Goal: Task Accomplishment & Management: Use online tool/utility

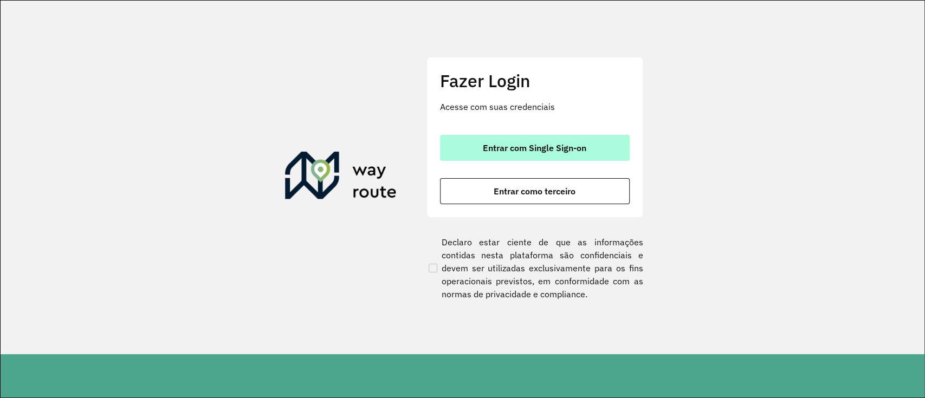
click at [512, 145] on span "Entrar com Single Sign-on" at bounding box center [534, 148] width 103 height 9
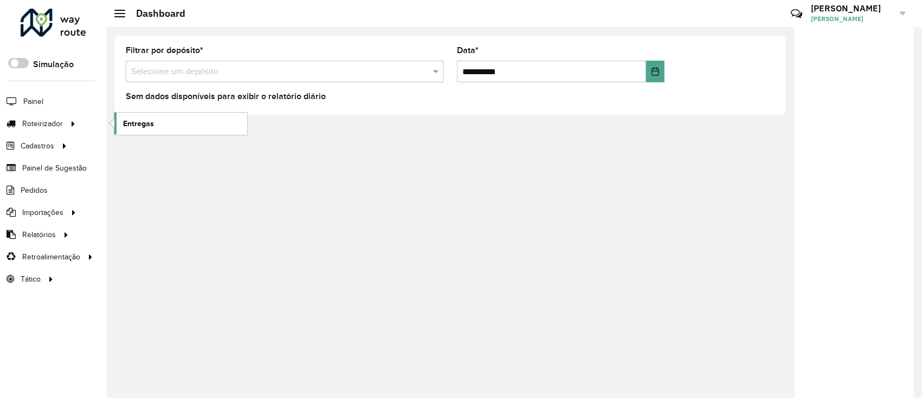
click at [145, 120] on span "Entregas" at bounding box center [138, 123] width 31 height 11
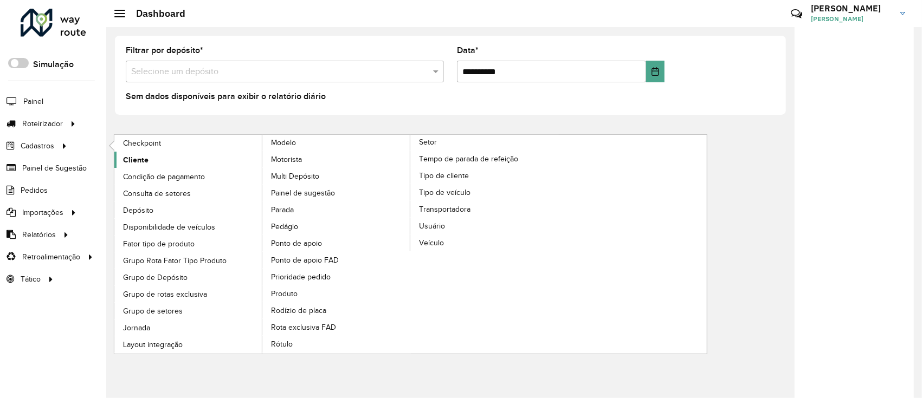
click at [173, 157] on link "Cliente" at bounding box center [188, 160] width 148 height 16
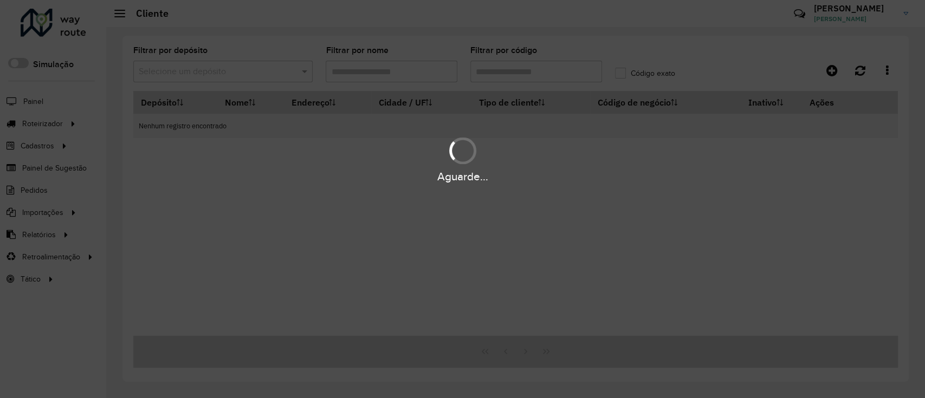
click at [289, 76] on div "Aguarde..." at bounding box center [462, 199] width 925 height 398
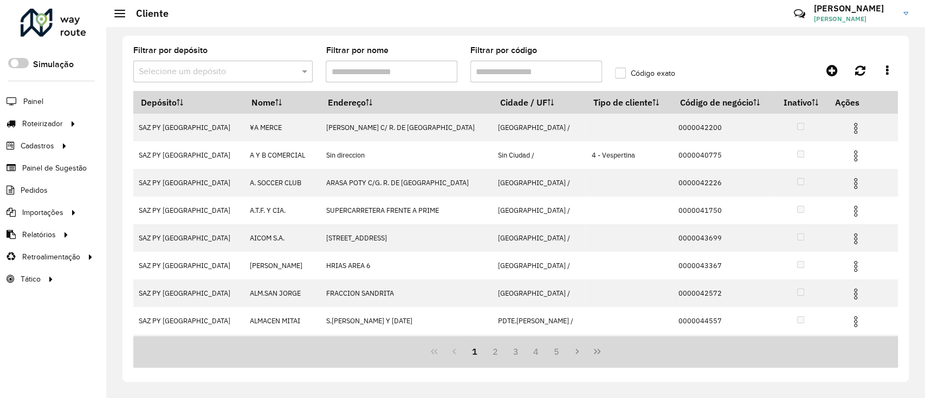
click at [286, 74] on div at bounding box center [222, 72] width 179 height 14
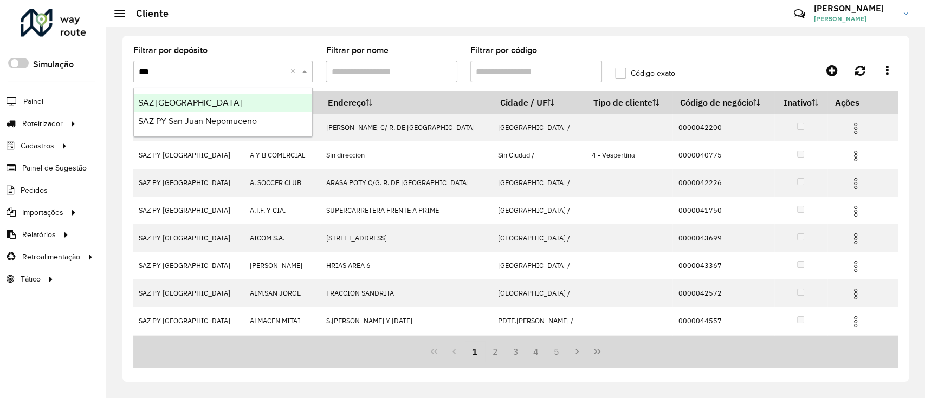
type input "****"
click at [292, 107] on div "SAZ [GEOGRAPHIC_DATA]" at bounding box center [223, 103] width 178 height 18
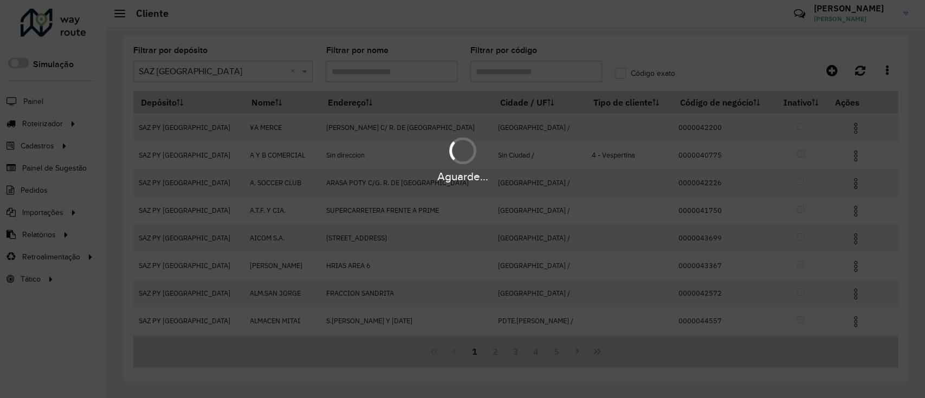
click at [513, 72] on div "Aguarde..." at bounding box center [462, 199] width 925 height 398
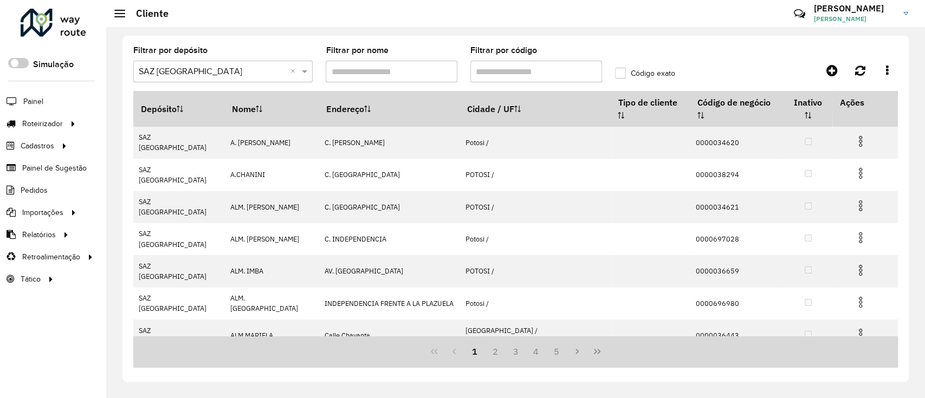
click at [512, 76] on input "Filtrar por código" at bounding box center [536, 72] width 132 height 22
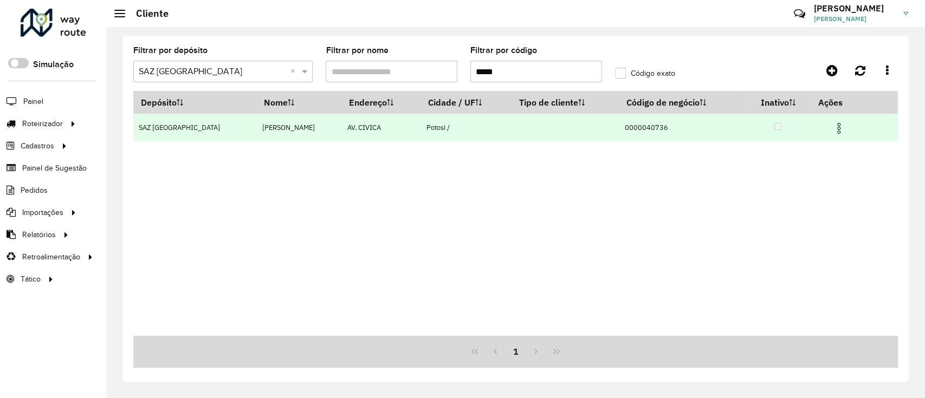
type input "*****"
click at [846, 125] on td at bounding box center [843, 127] width 65 height 27
click at [838, 124] on img at bounding box center [838, 128] width 13 height 13
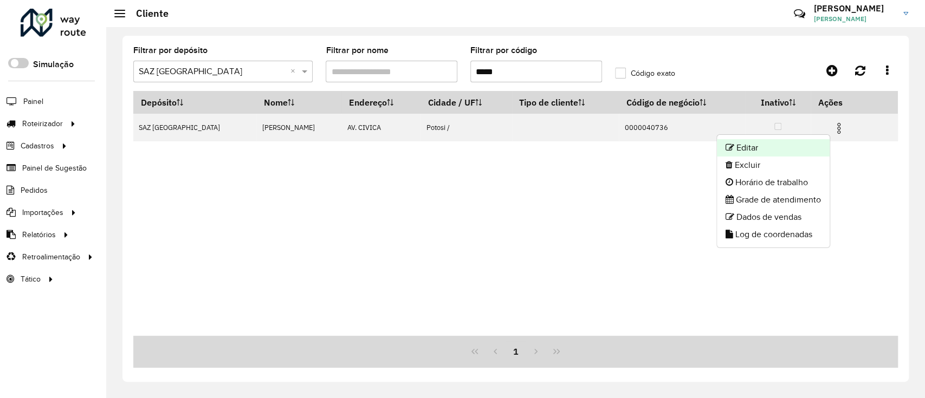
click at [798, 142] on li "Editar" at bounding box center [773, 147] width 113 height 17
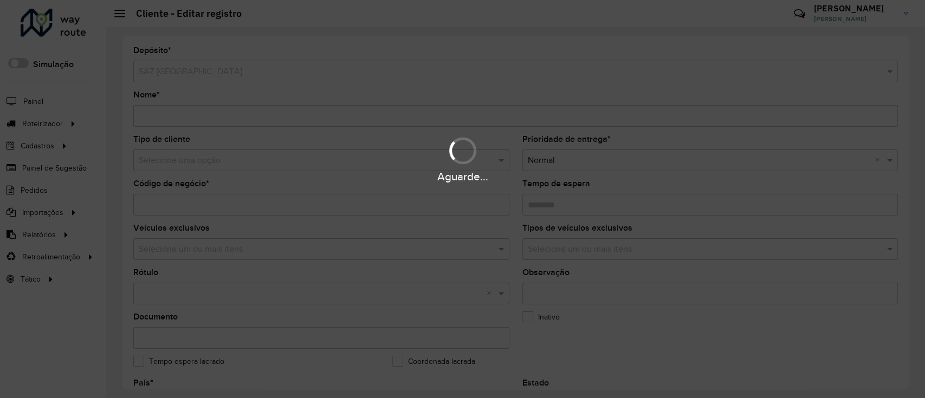
type input "**********"
type input "********"
type input "**********"
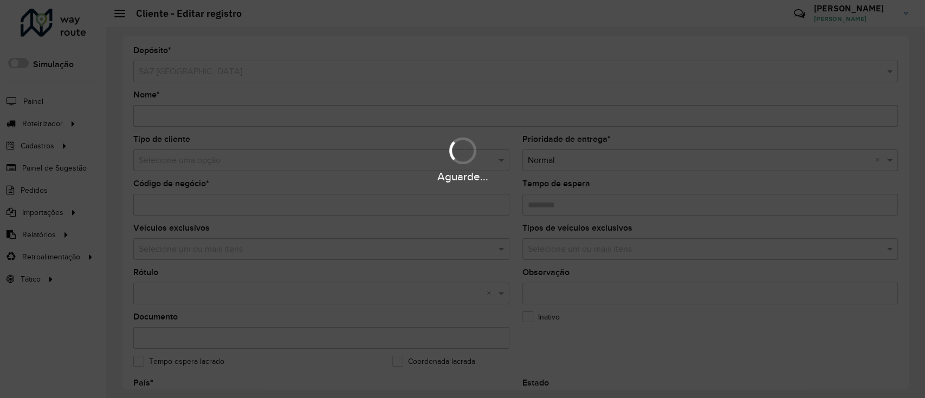
type input "******"
type input "*********"
type input "**********"
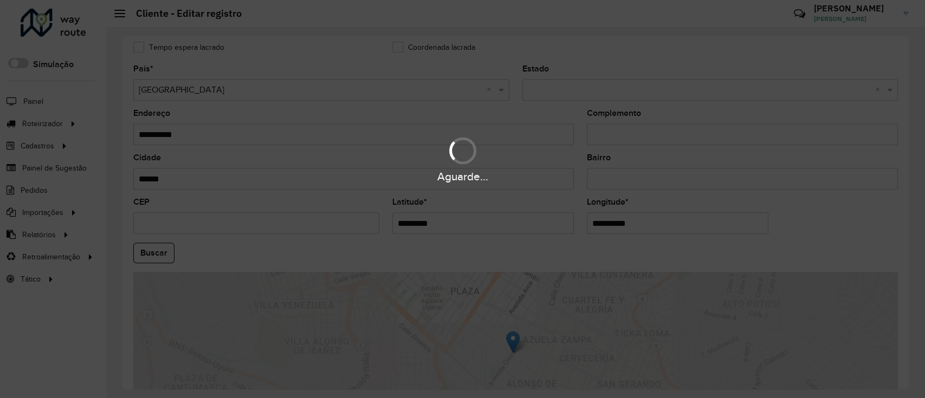
scroll to position [361, 0]
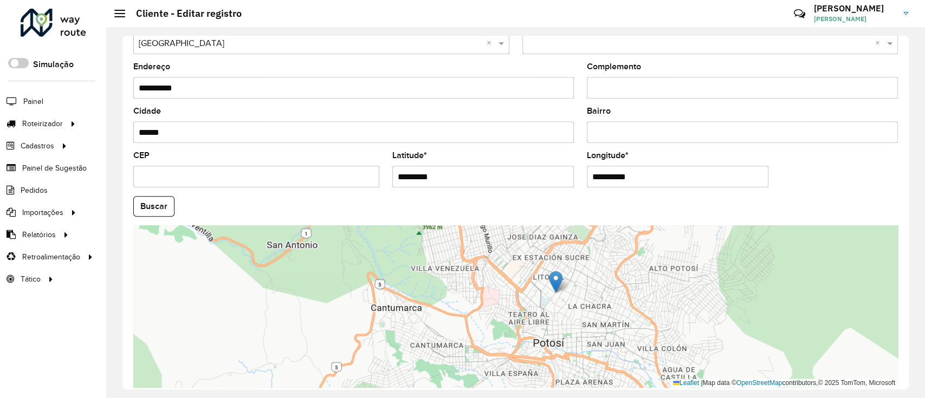
drag, startPoint x: 571, startPoint y: 315, endPoint x: 580, endPoint y: 306, distance: 13.8
click at [580, 306] on div "Leaflet | Map data © OpenStreetMap contributors,© 2025 TomTom, Microsoft" at bounding box center [515, 306] width 765 height 163
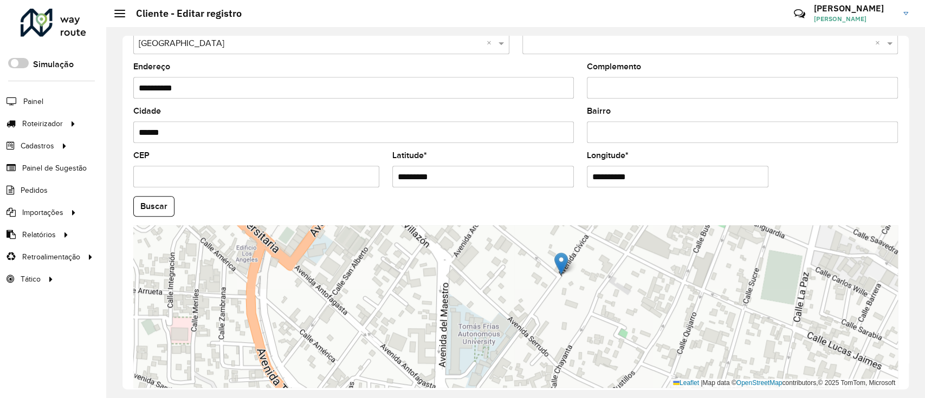
drag, startPoint x: 536, startPoint y: 293, endPoint x: 509, endPoint y: 306, distance: 30.1
click at [509, 306] on div "Leaflet | Map data © OpenStreetMap contributors,© 2025 TomTom, Microsoft" at bounding box center [515, 306] width 765 height 163
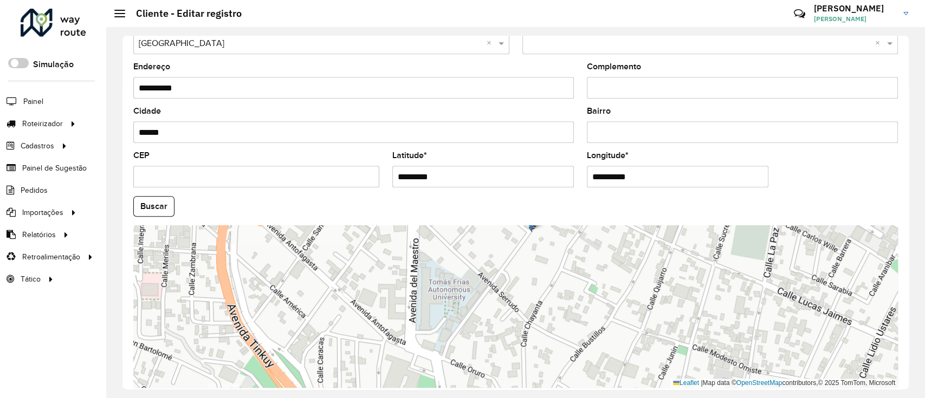
drag, startPoint x: 512, startPoint y: 297, endPoint x: 483, endPoint y: 253, distance: 52.6
click at [483, 253] on div "Leaflet | Map data © OpenStreetMap contributors,© 2025 TomTom, Microsoft" at bounding box center [515, 306] width 765 height 163
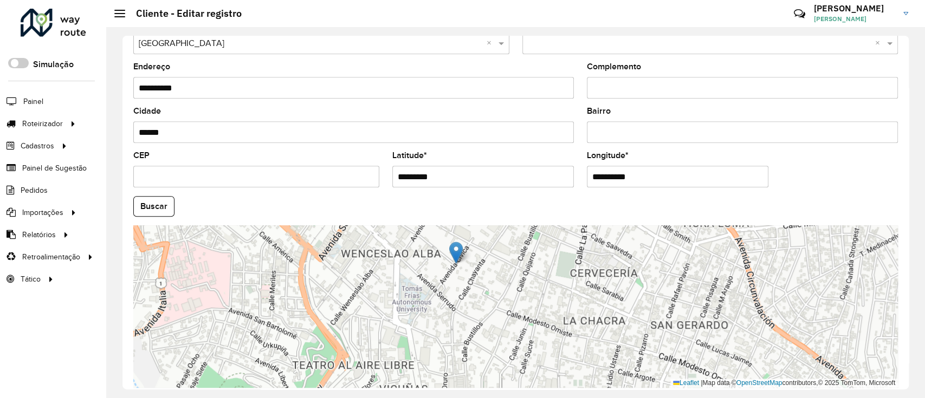
drag, startPoint x: 442, startPoint y: 273, endPoint x: 428, endPoint y: 286, distance: 19.2
click at [423, 290] on div "Leaflet | Map data © OpenStreetMap contributors,© 2025 TomTom, Microsoft" at bounding box center [515, 306] width 765 height 163
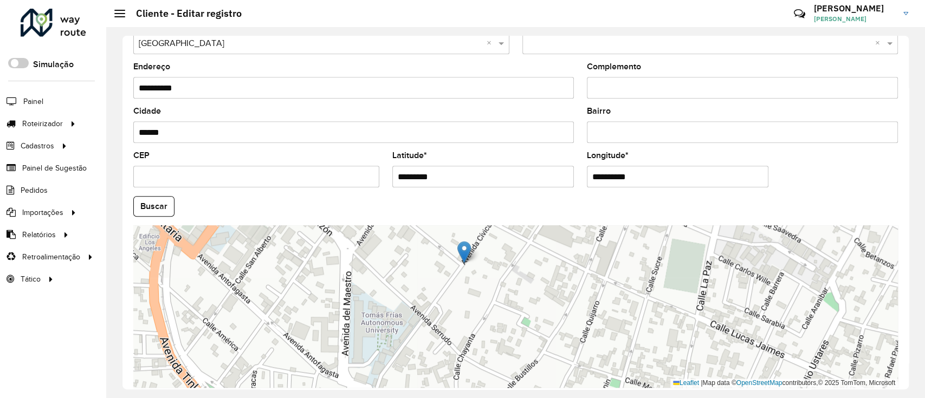
drag, startPoint x: 467, startPoint y: 275, endPoint x: 462, endPoint y: 299, distance: 24.3
click at [462, 299] on div "Leaflet | Map data © OpenStreetMap contributors,© 2025 TomTom, Microsoft" at bounding box center [515, 306] width 765 height 163
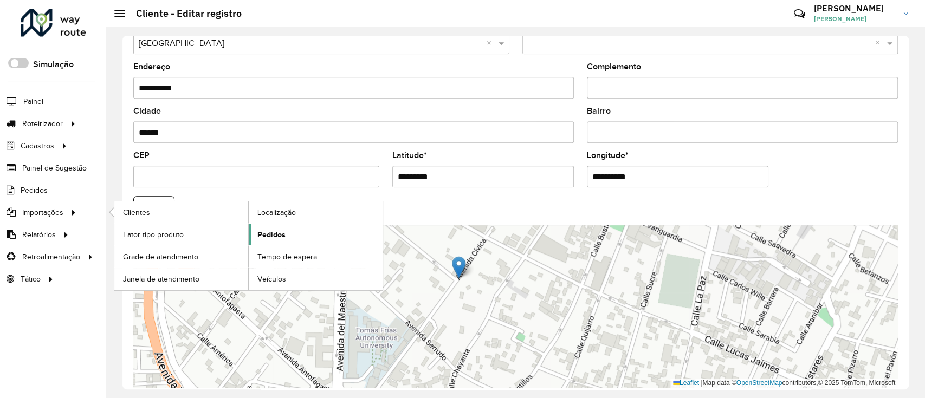
click at [290, 232] on link "Pedidos" at bounding box center [316, 235] width 134 height 22
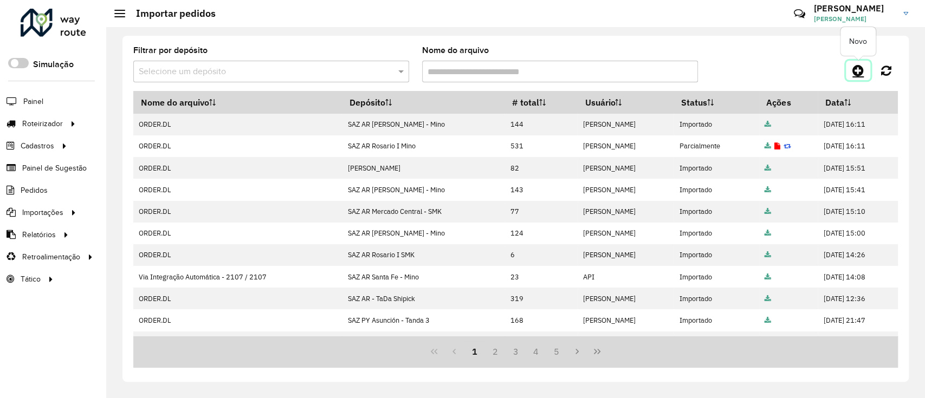
click at [855, 62] on link at bounding box center [858, 71] width 24 height 20
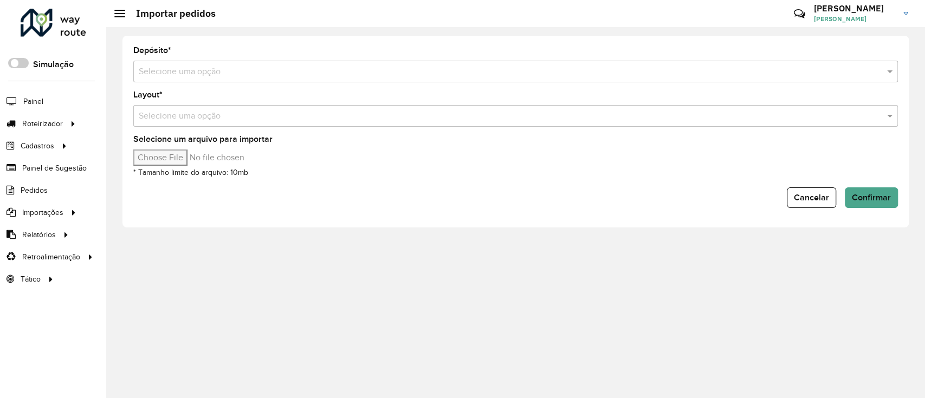
click at [655, 80] on hb-app "Aguarde... Pop-up bloqueado! Seu navegador bloqueou automáticamente a abertura …" at bounding box center [462, 199] width 925 height 398
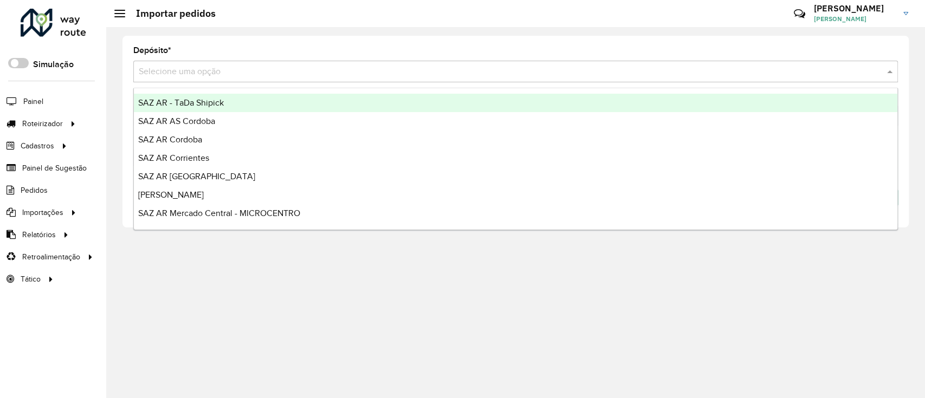
click at [642, 75] on input "text" at bounding box center [505, 72] width 732 height 13
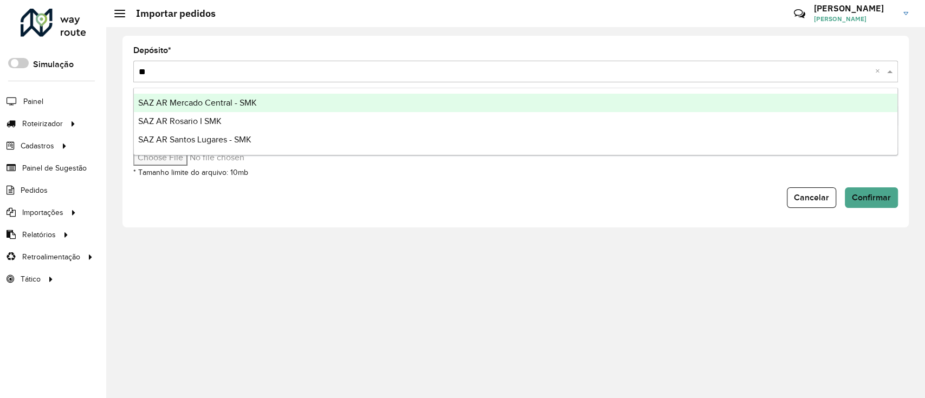
type input "*"
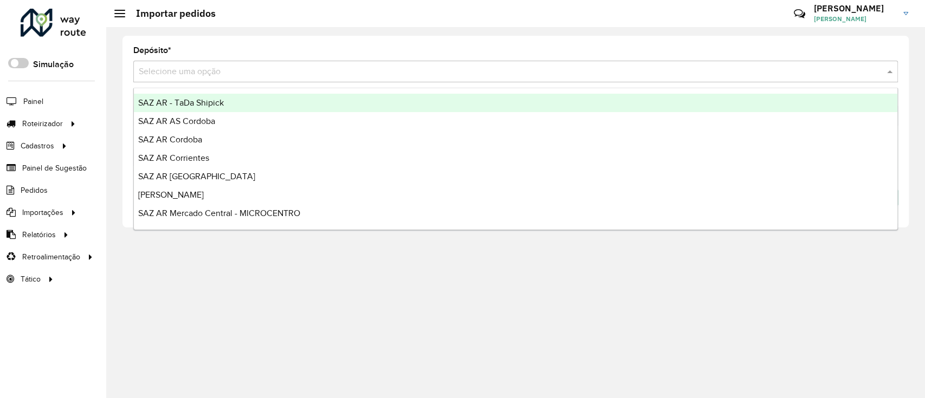
type input "*"
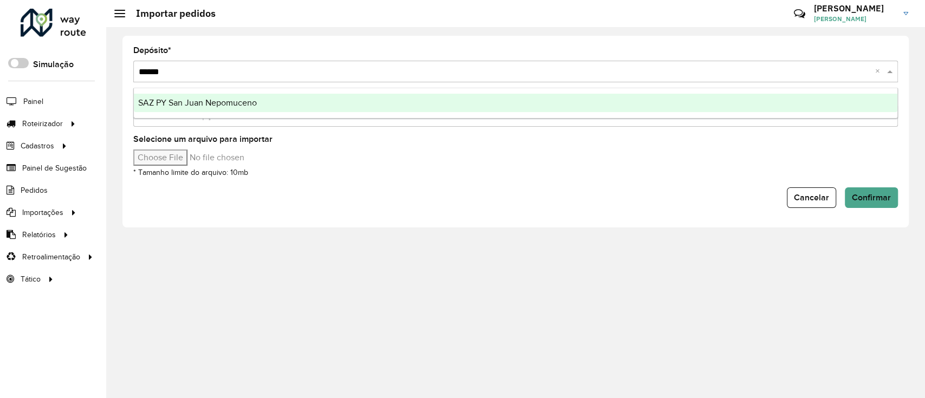
type input "*******"
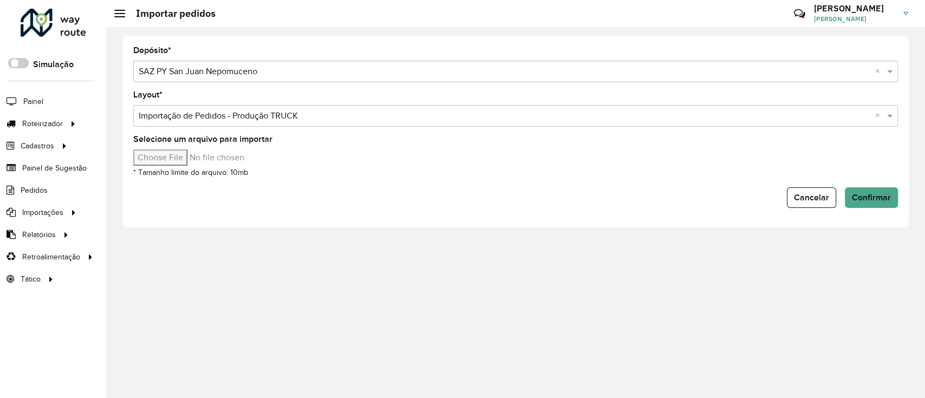
click at [176, 154] on input "Selecione um arquivo para importar" at bounding box center [225, 158] width 184 height 16
type input "**********"
click at [858, 197] on span "Confirmar" at bounding box center [871, 197] width 39 height 9
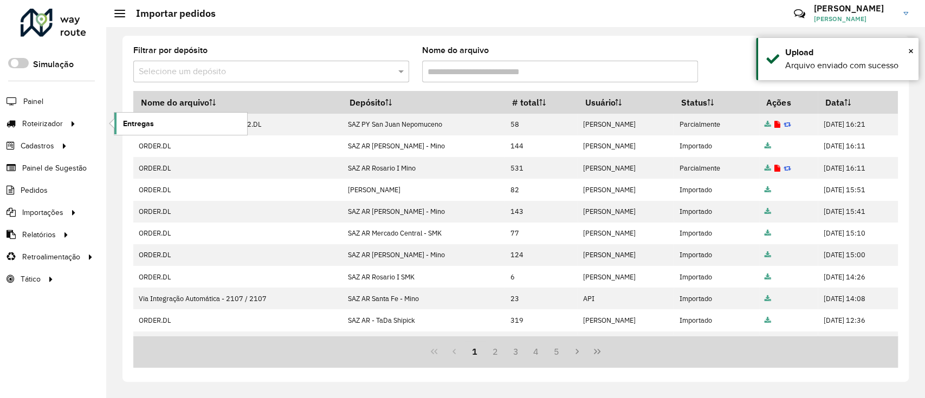
click at [146, 120] on span "Entregas" at bounding box center [138, 123] width 31 height 11
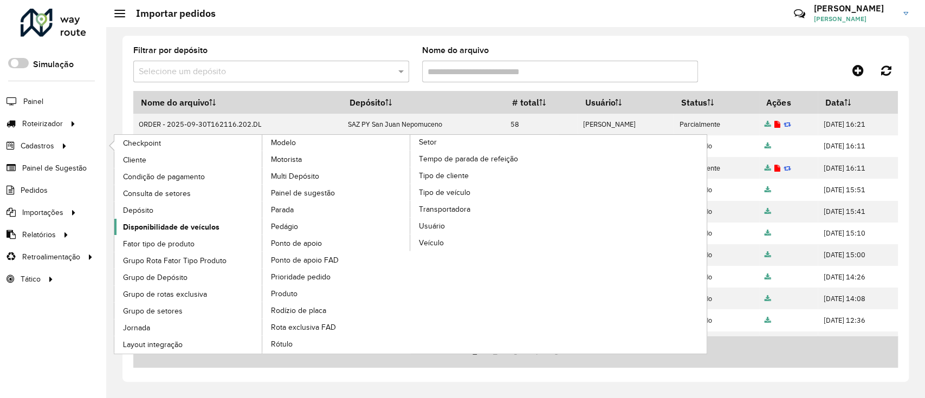
click at [159, 219] on link "Disponibilidade de veículos" at bounding box center [188, 227] width 148 height 16
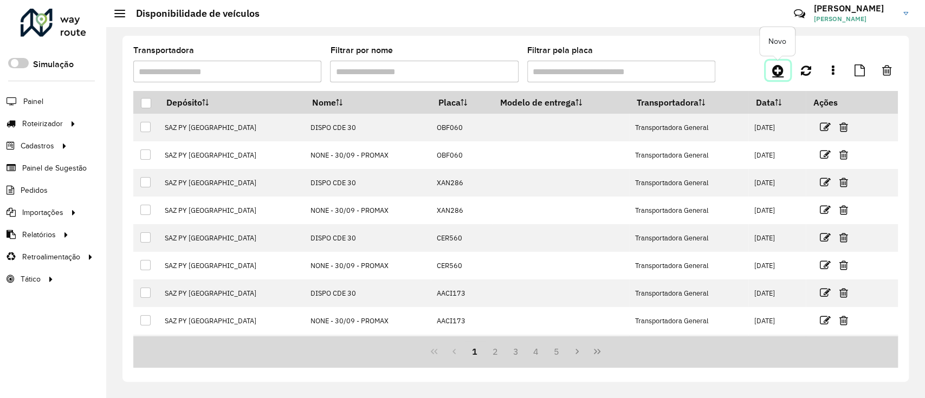
click at [774, 64] on icon at bounding box center [777, 70] width 11 height 13
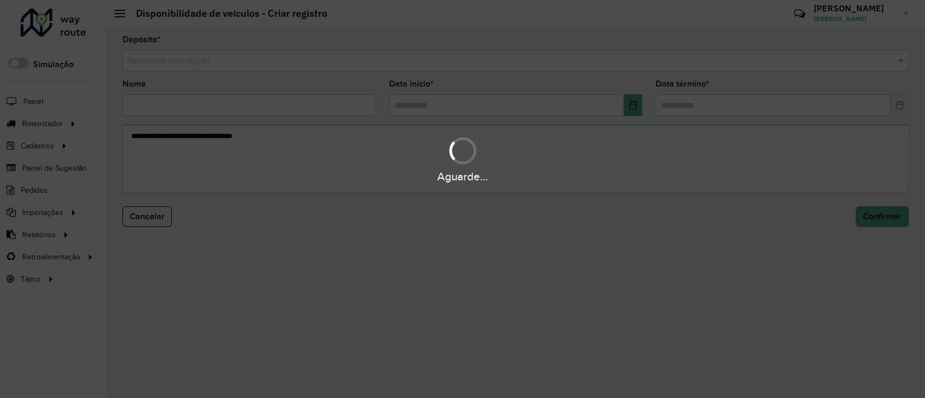
click at [466, 56] on input "text" at bounding box center [505, 61] width 754 height 13
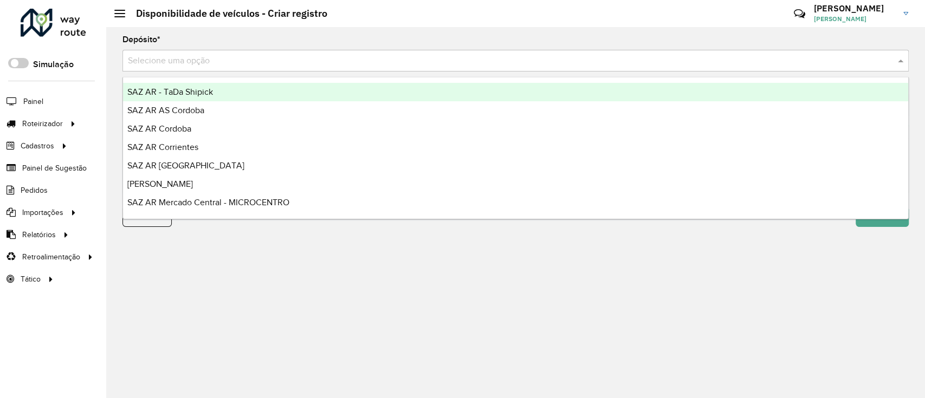
click at [466, 56] on input "text" at bounding box center [505, 61] width 754 height 13
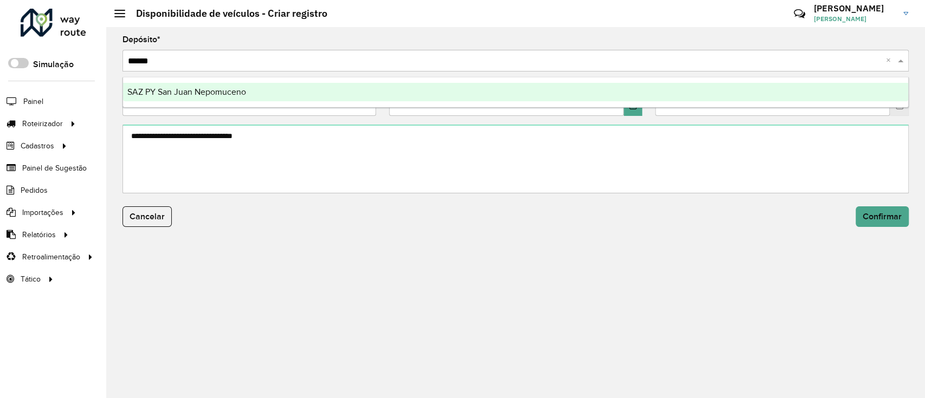
type input "*******"
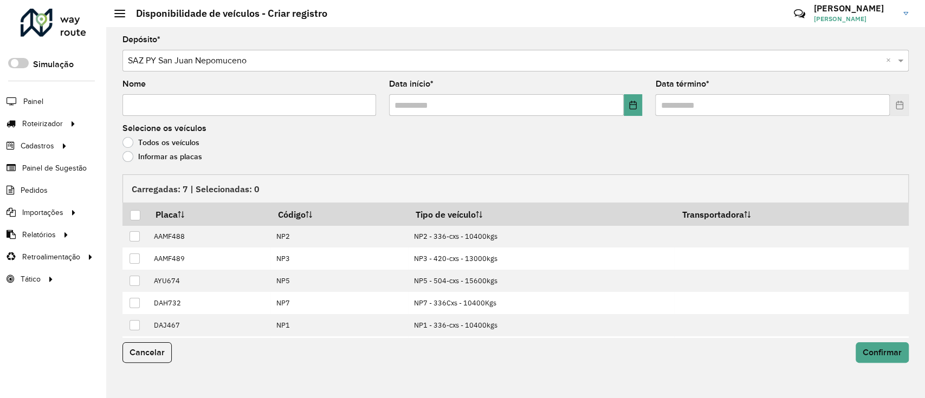
click at [297, 111] on input "Nome" at bounding box center [249, 105] width 254 height 22
type input "**********"
click at [627, 97] on button "Choose Date" at bounding box center [633, 105] width 19 height 22
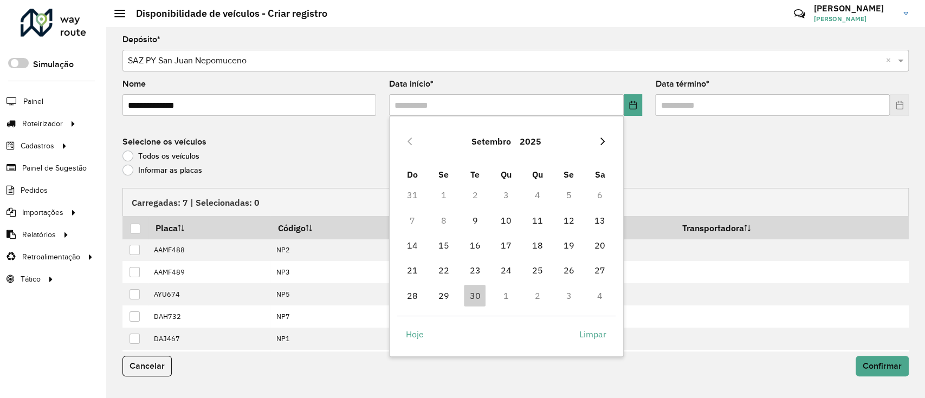
click at [602, 137] on icon "Next Month" at bounding box center [602, 141] width 9 height 9
click at [512, 192] on span "1" at bounding box center [506, 195] width 22 height 22
type input "**********"
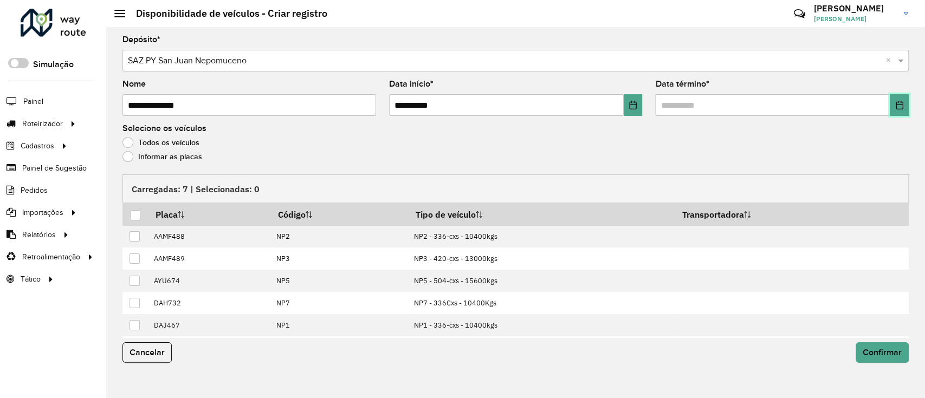
click at [896, 111] on button "Choose Date" at bounding box center [899, 105] width 19 height 22
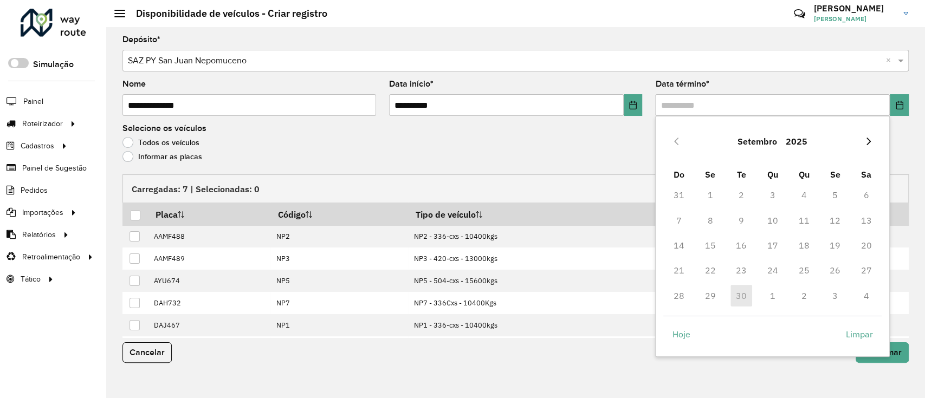
click at [871, 144] on icon "Next Month" at bounding box center [868, 141] width 9 height 9
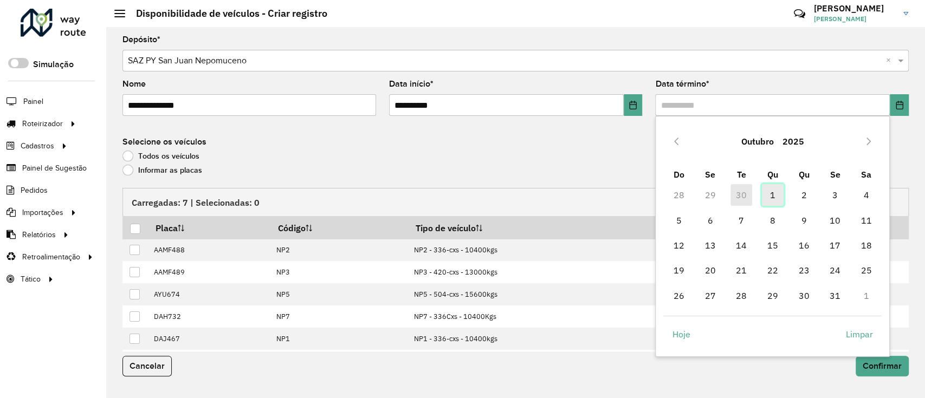
click at [767, 191] on span "1" at bounding box center [773, 195] width 22 height 22
type input "**********"
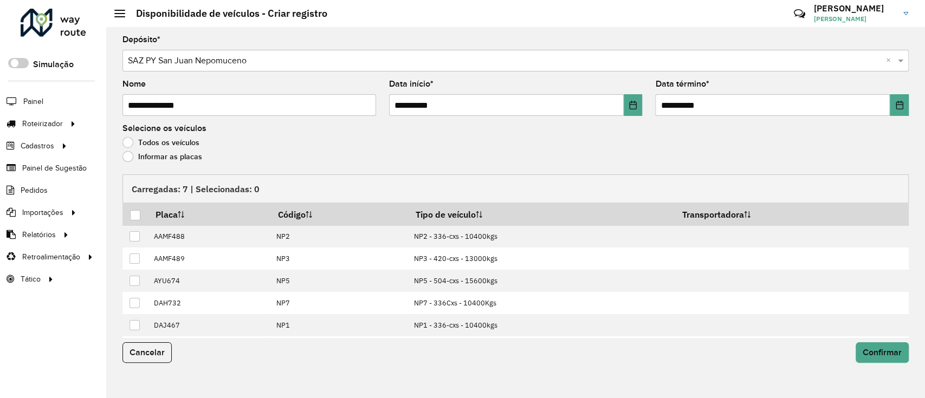
click at [137, 151] on label "Informar as placas" at bounding box center [162, 156] width 80 height 11
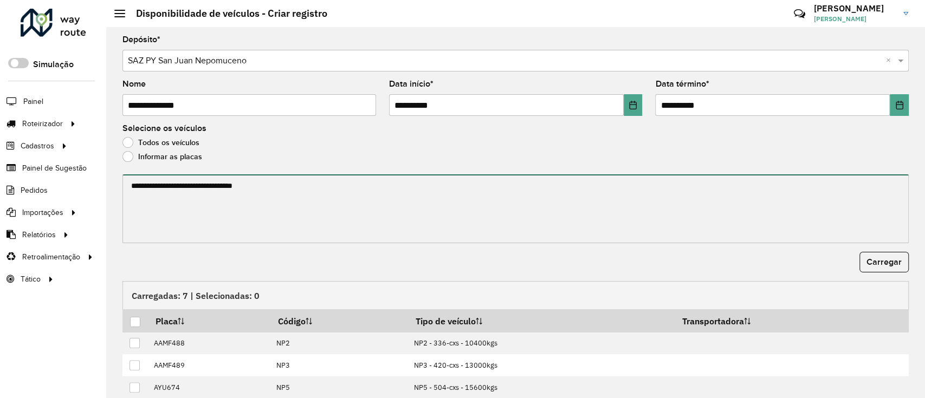
click at [170, 199] on textarea at bounding box center [515, 208] width 786 height 69
paste textarea "****** ******* ******* ****** ****** ******"
type textarea "****** ******* ******* ****** ****** ******"
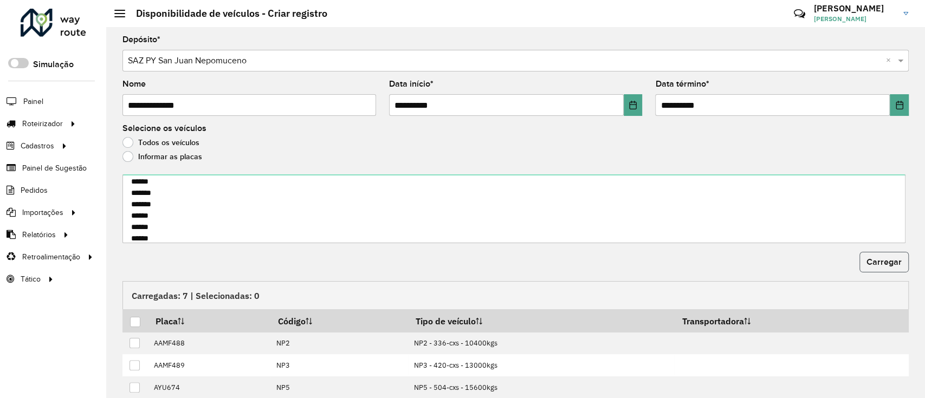
click at [896, 268] on button "Carregar" at bounding box center [883, 262] width 49 height 21
click at [133, 320] on div at bounding box center [135, 322] width 10 height 10
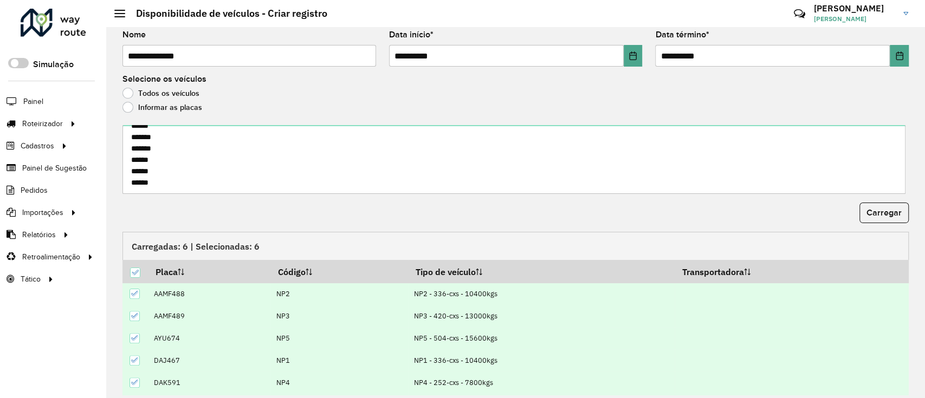
scroll to position [85, 0]
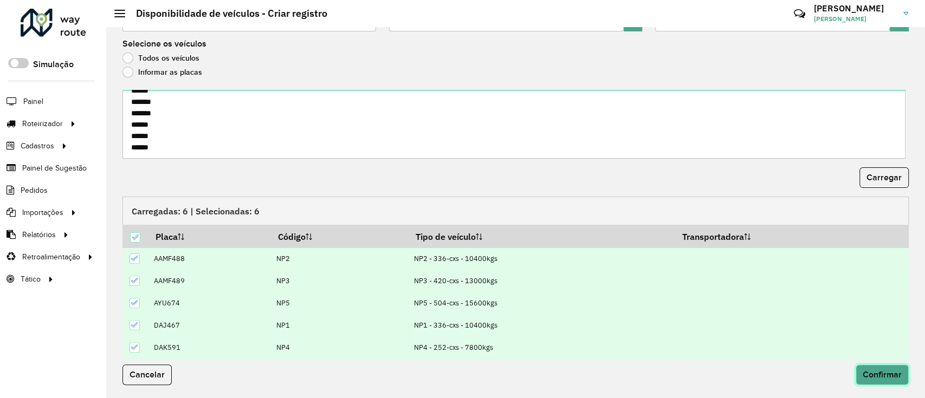
click at [885, 366] on button "Confirmar" at bounding box center [882, 375] width 53 height 21
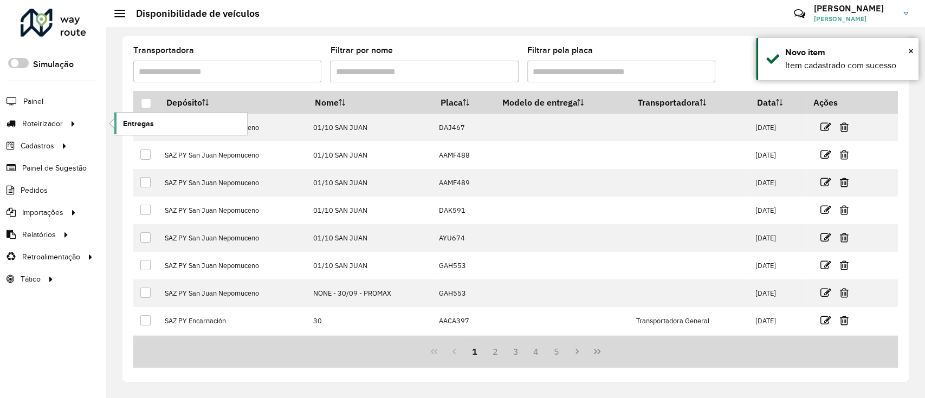
click at [141, 123] on span "Entregas" at bounding box center [138, 123] width 31 height 11
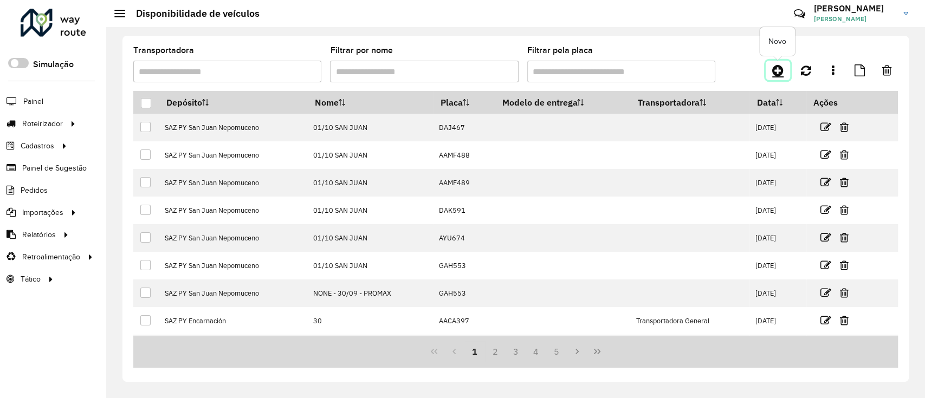
click at [778, 67] on icon at bounding box center [777, 70] width 11 height 13
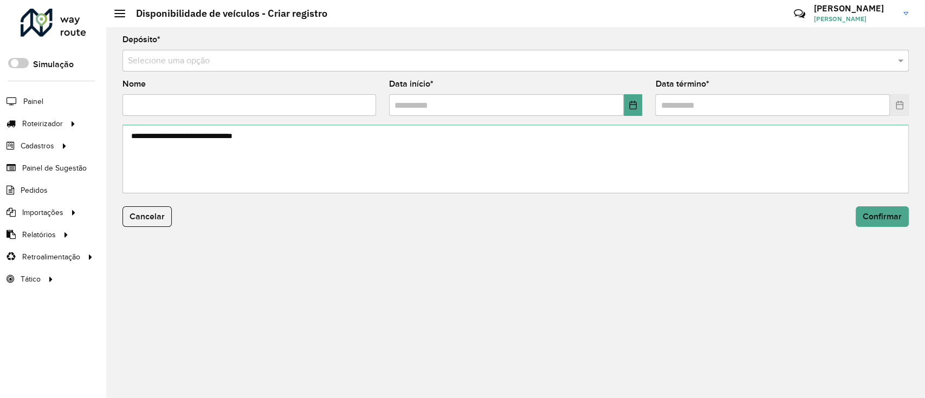
click at [215, 57] on input "text" at bounding box center [505, 61] width 754 height 13
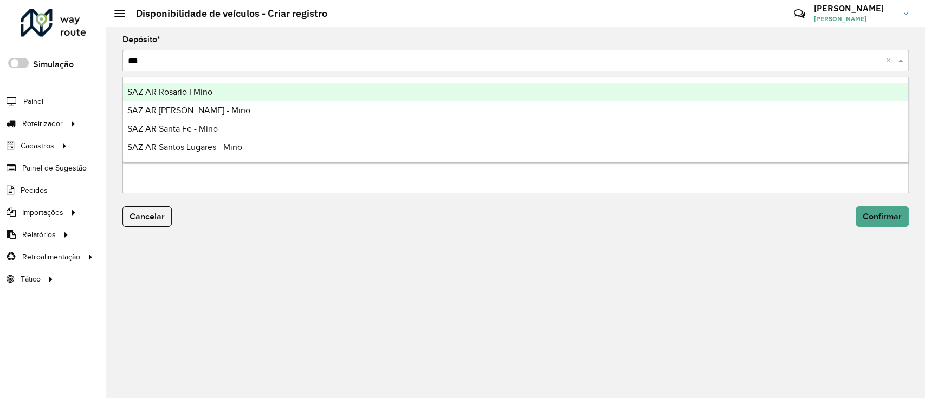
type input "****"
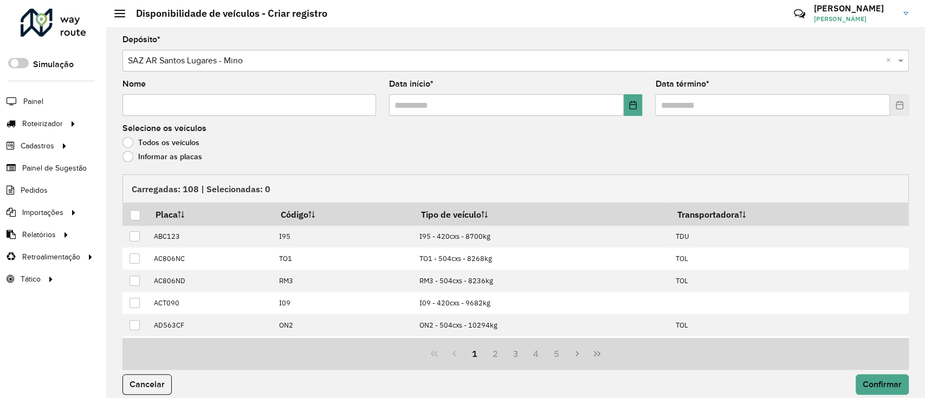
click at [227, 105] on input "Nome" at bounding box center [249, 105] width 254 height 22
type input "**********"
click at [624, 111] on button "Choose Date" at bounding box center [633, 105] width 19 height 22
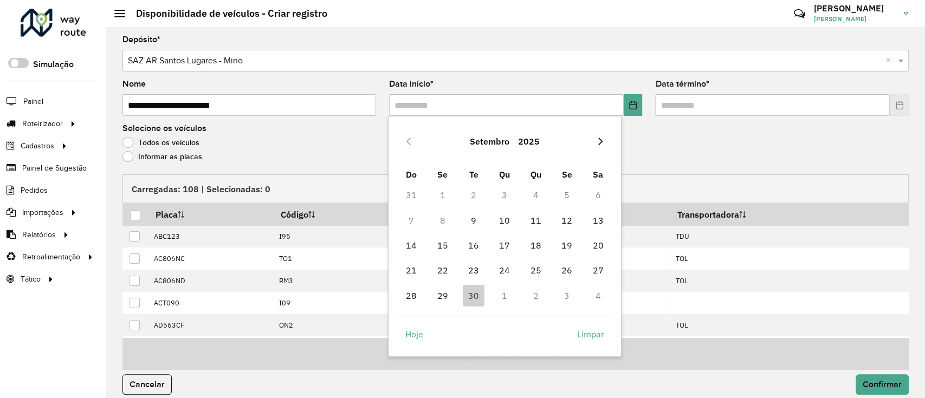
click at [599, 138] on icon "Next Month" at bounding box center [600, 142] width 4 height 8
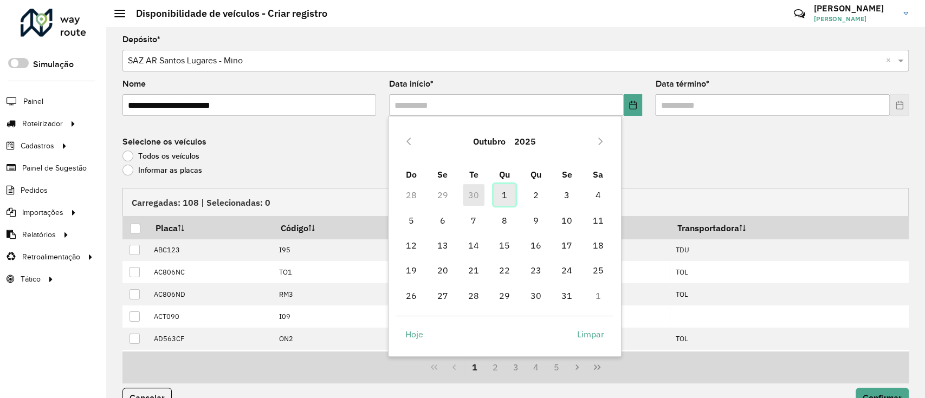
click at [507, 197] on span "1" at bounding box center [505, 195] width 22 height 22
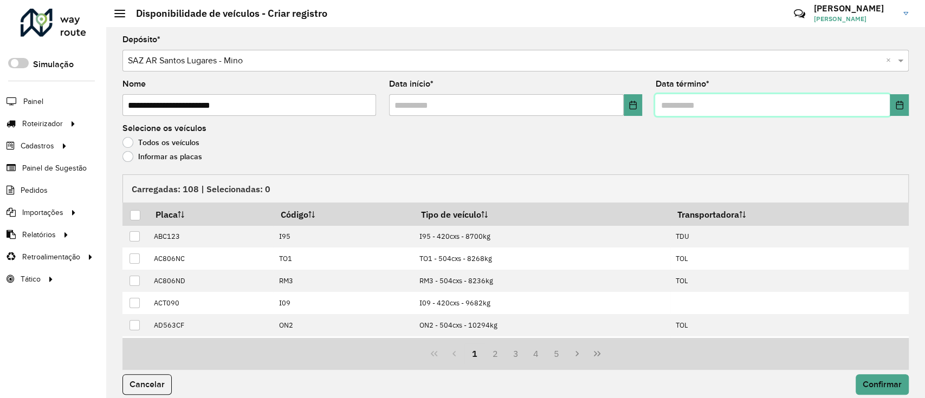
click at [885, 108] on input "text" at bounding box center [772, 105] width 235 height 22
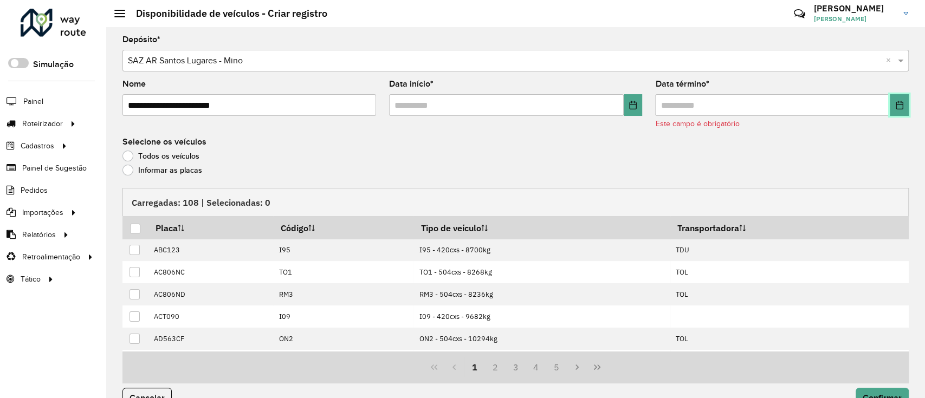
click at [895, 106] on icon "Choose Date" at bounding box center [899, 105] width 9 height 9
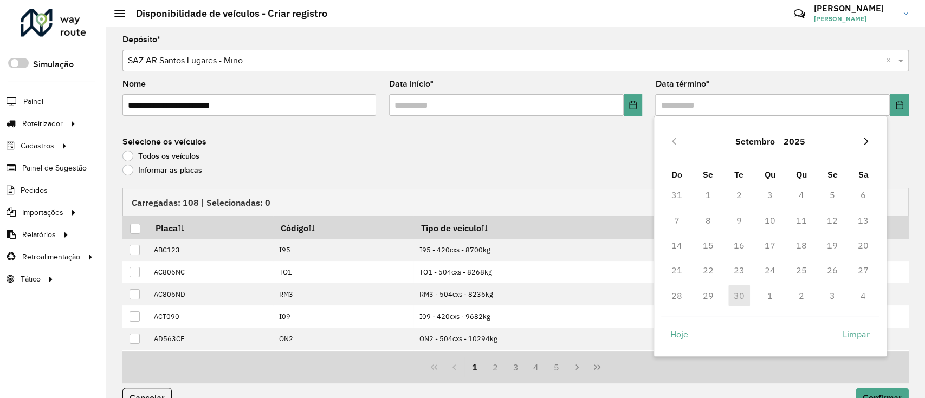
click at [863, 147] on button "Next Month" at bounding box center [865, 141] width 17 height 17
click at [765, 192] on span "1" at bounding box center [770, 195] width 22 height 22
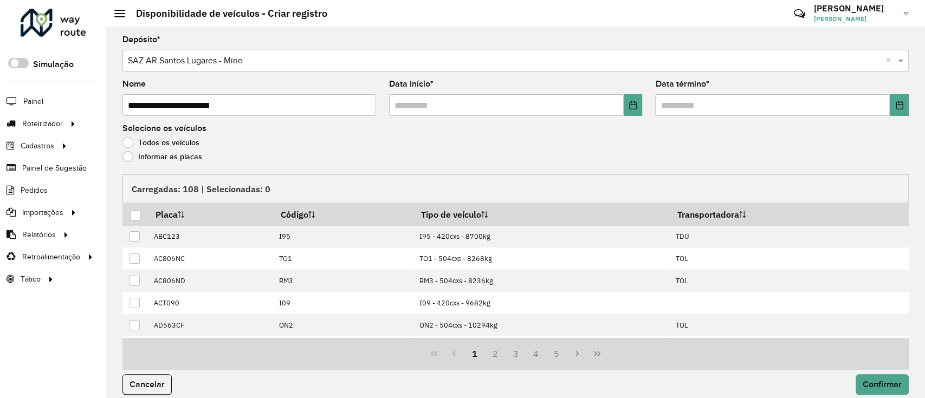
click at [191, 162] on label "Informar as placas" at bounding box center [162, 156] width 80 height 11
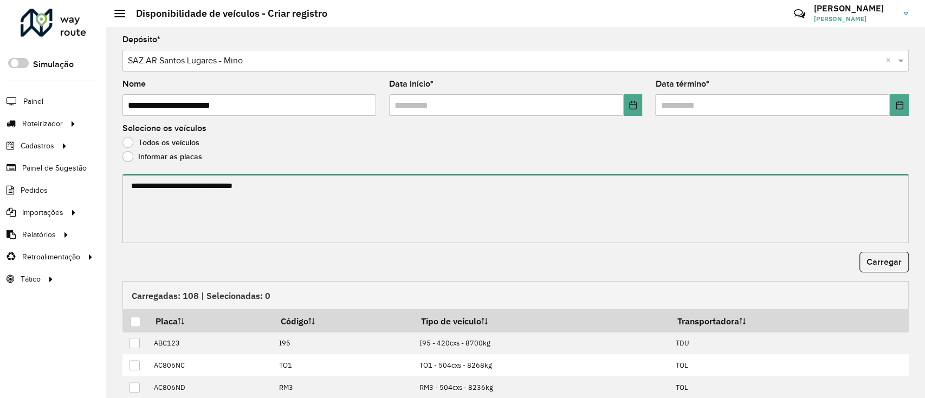
click at [160, 189] on textarea at bounding box center [515, 208] width 786 height 69
paste textarea "******** ******* ******* ******* ******* ******* *******"
paste textarea "******* ******* ******* ******* ******* ****** ******* ******* ******* ****** *…"
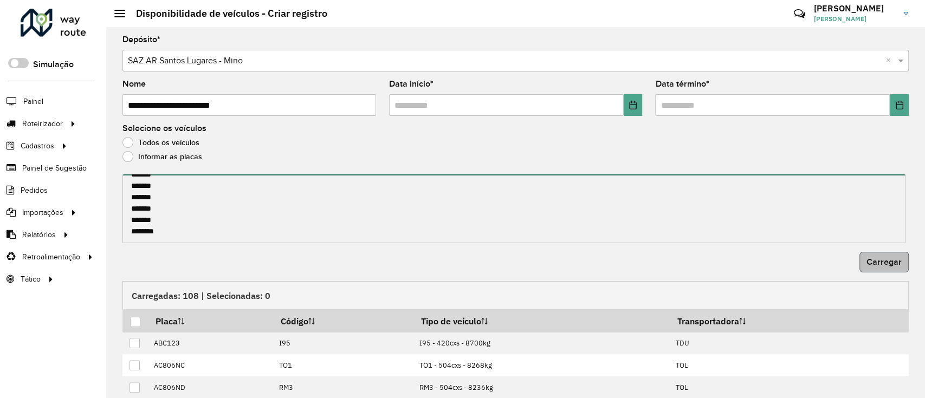
type textarea "******** ******* ******* ******* ******* ******* ******* ******* ******* ******…"
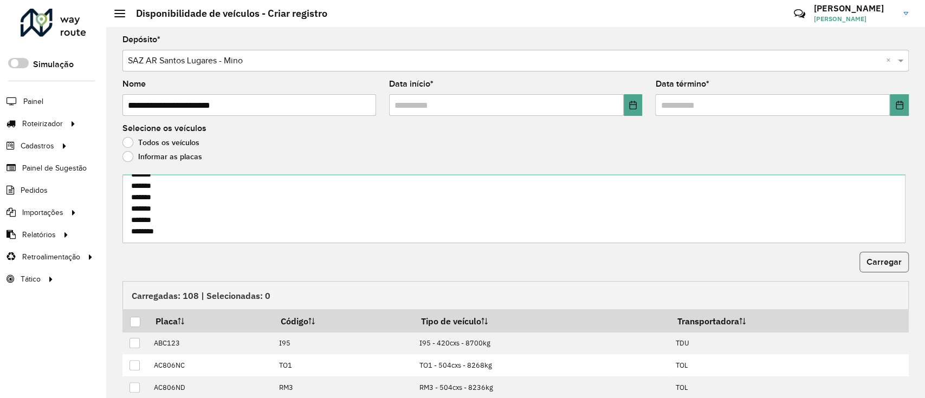
click at [863, 266] on button "Carregar" at bounding box center [883, 262] width 49 height 21
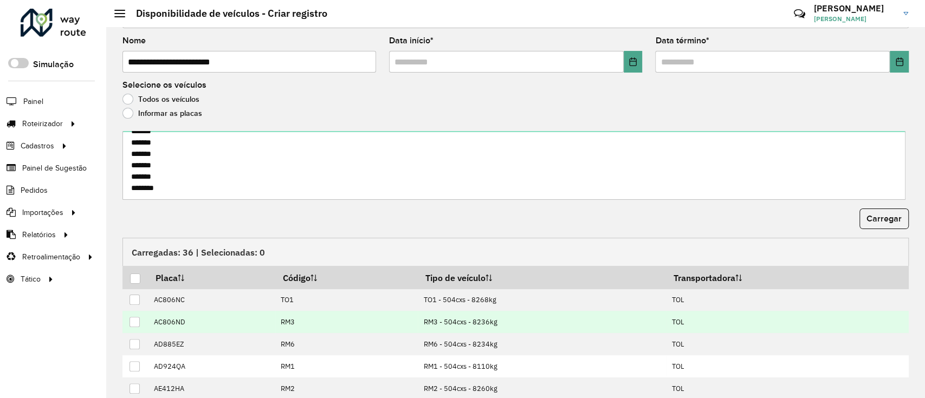
scroll to position [117, 0]
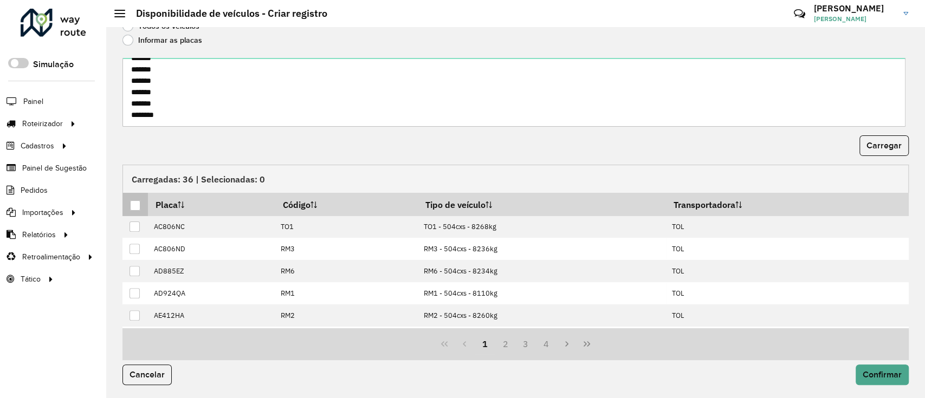
click at [139, 202] on div at bounding box center [135, 205] width 10 height 10
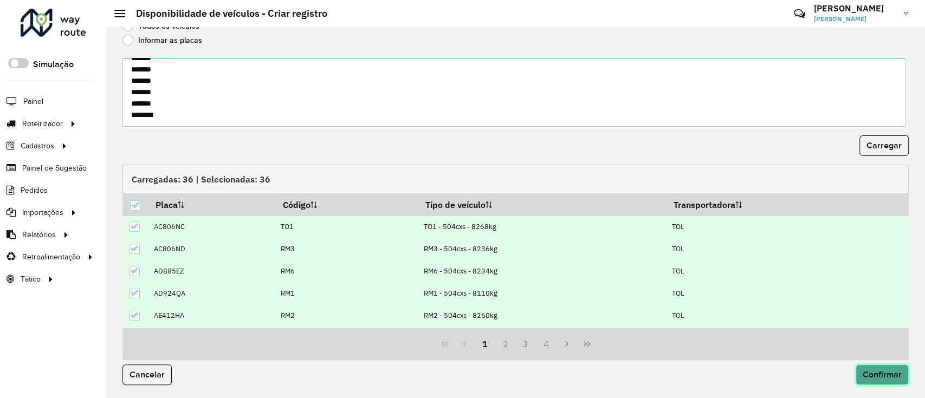
click at [873, 378] on span "Confirmar" at bounding box center [882, 374] width 39 height 9
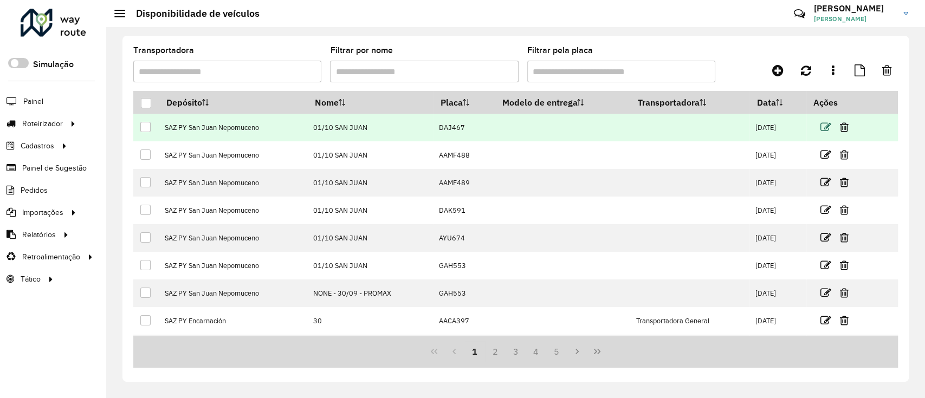
click at [820, 127] on icon at bounding box center [825, 127] width 11 height 11
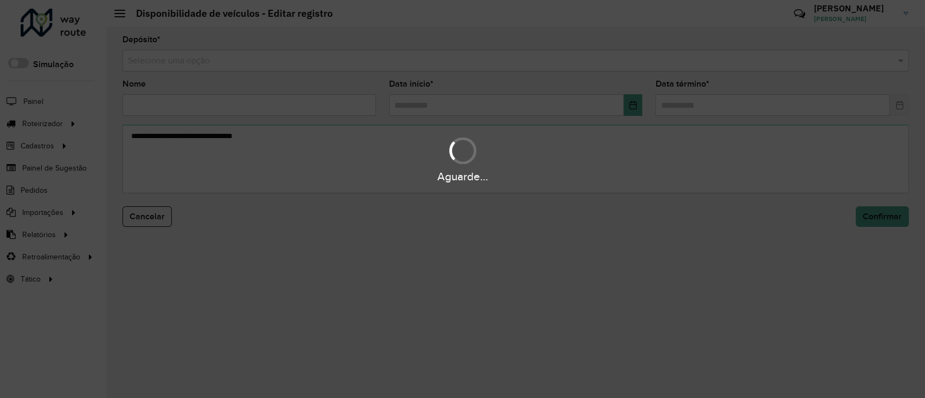
click at [820, 127] on hb-app "Aguarde... Pop-up bloqueado! Seu navegador bloqueou automáticamente a abertura …" at bounding box center [462, 199] width 925 height 398
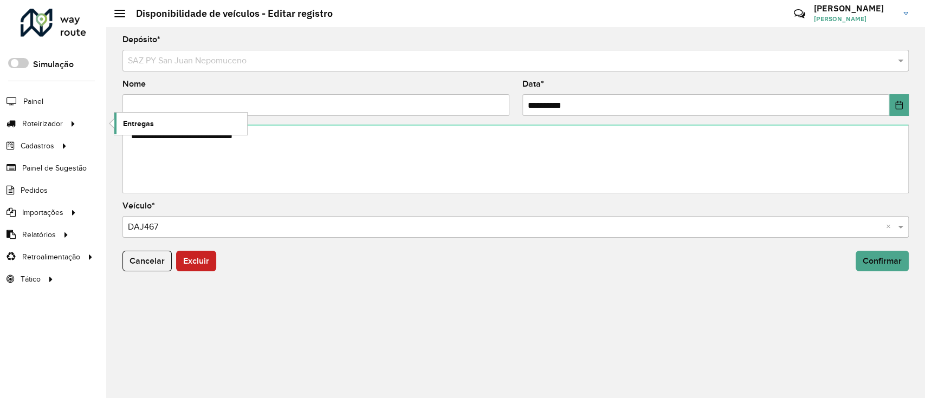
click at [169, 123] on link "Entregas" at bounding box center [180, 124] width 133 height 22
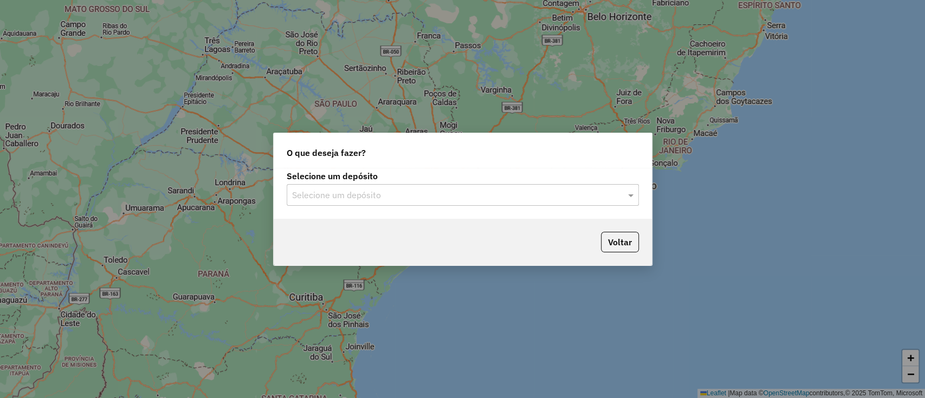
click at [395, 189] on input "text" at bounding box center [452, 195] width 320 height 13
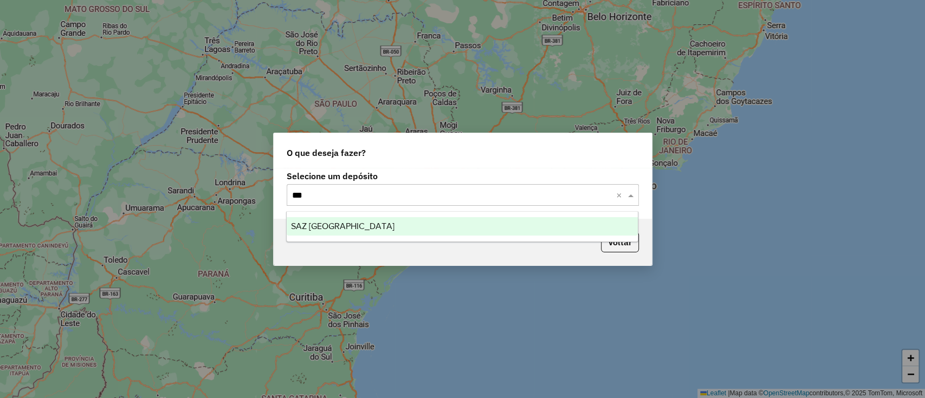
type input "****"
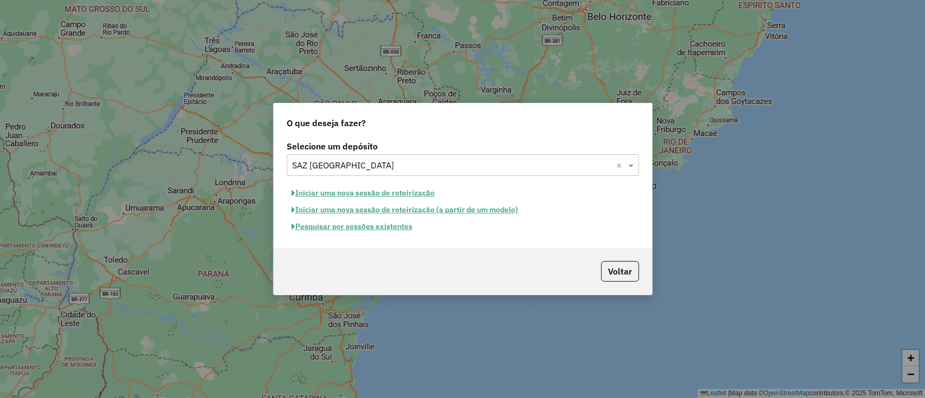
click at [381, 224] on button "Pesquisar por sessões existentes" at bounding box center [352, 226] width 131 height 17
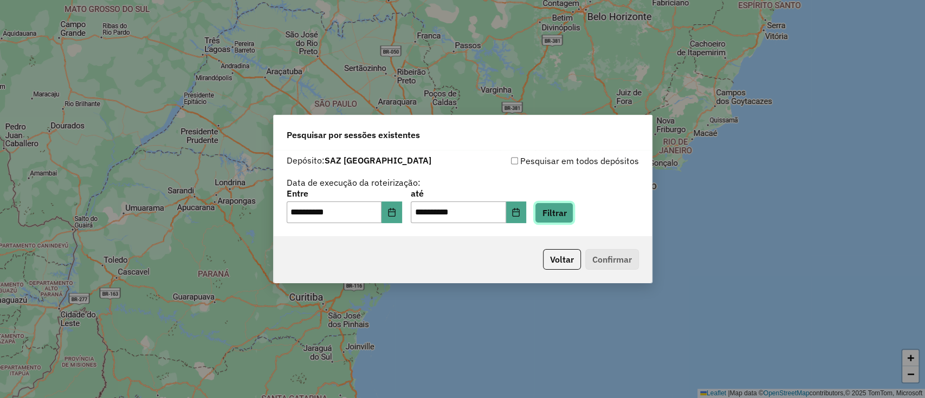
click at [556, 220] on button "Filtrar" at bounding box center [554, 213] width 38 height 21
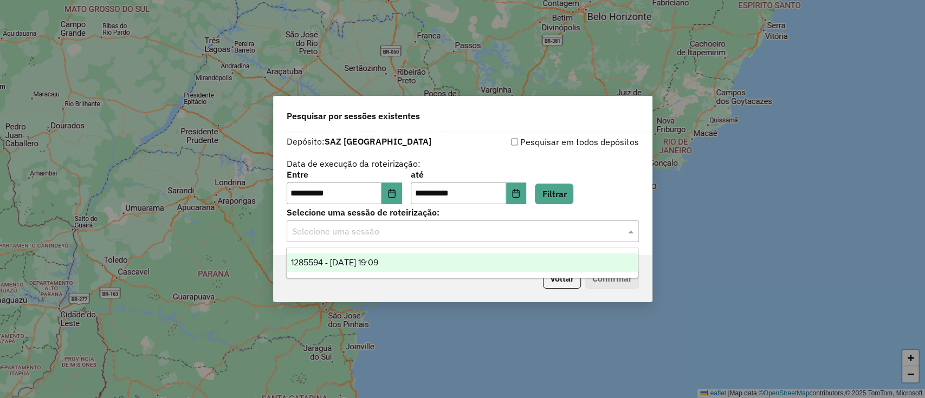
click at [410, 236] on input "text" at bounding box center [452, 231] width 320 height 13
click at [418, 258] on div "1285594 - 30/09/2025 19:09" at bounding box center [462, 263] width 351 height 18
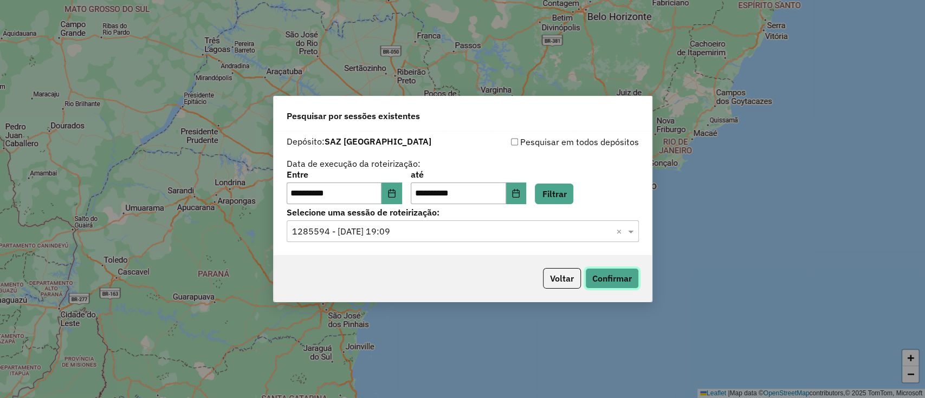
click at [601, 284] on button "Confirmar" at bounding box center [612, 278] width 54 height 21
click at [397, 185] on button "Choose Date" at bounding box center [391, 194] width 21 height 22
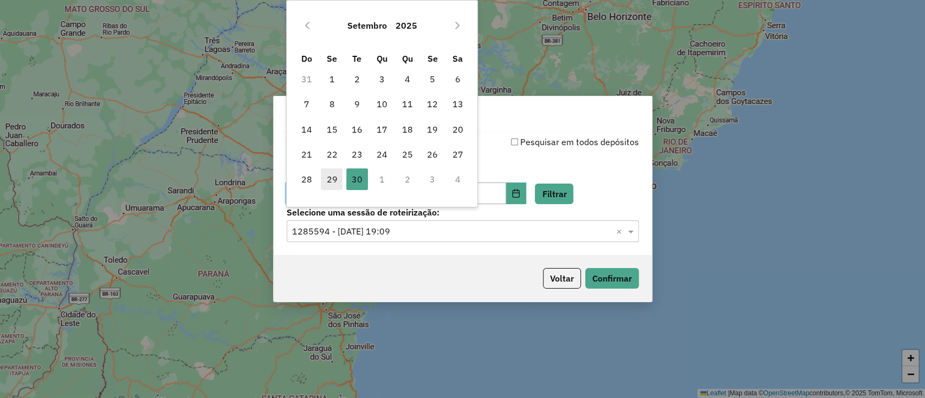
click at [324, 177] on span "29" at bounding box center [332, 180] width 22 height 22
type input "**********"
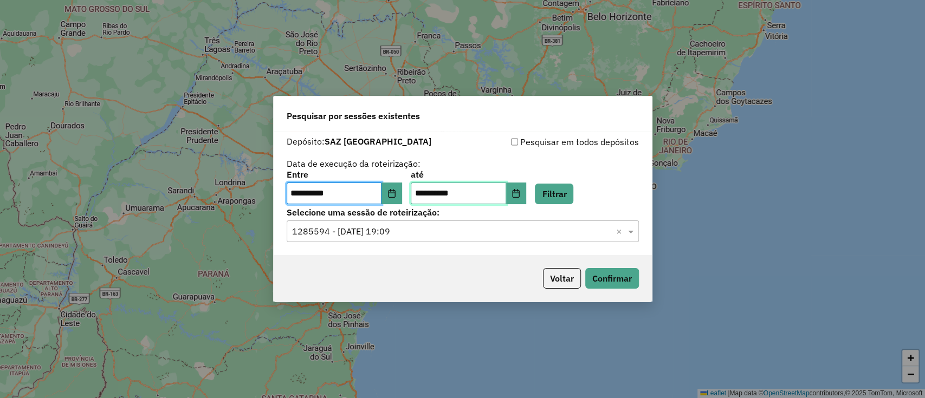
click at [506, 191] on input "**********" at bounding box center [458, 194] width 95 height 22
click at [520, 192] on icon "Choose Date" at bounding box center [516, 193] width 9 height 9
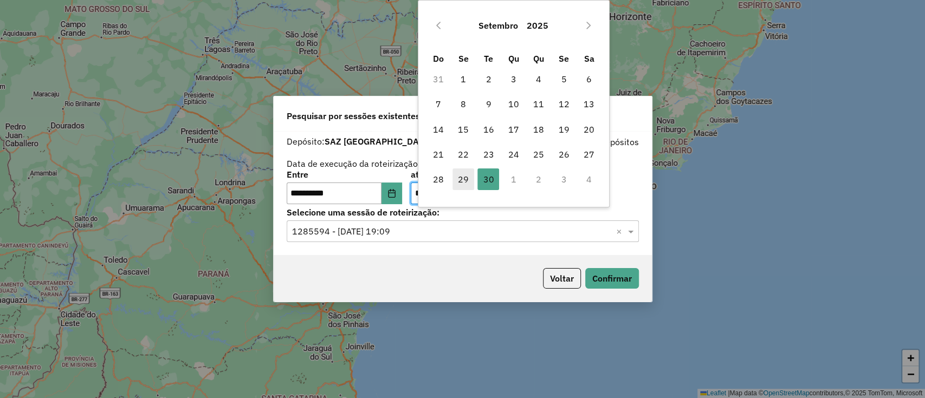
click at [462, 184] on span "29" at bounding box center [463, 180] width 22 height 22
type input "**********"
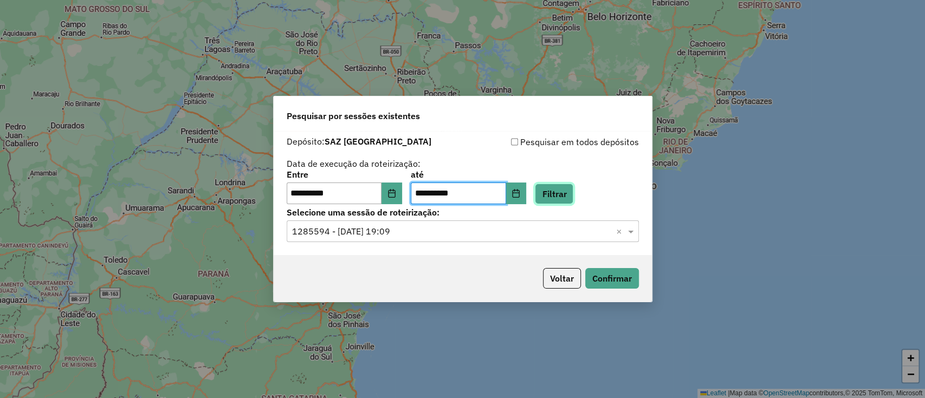
click at [561, 194] on button "Filtrar" at bounding box center [554, 194] width 38 height 21
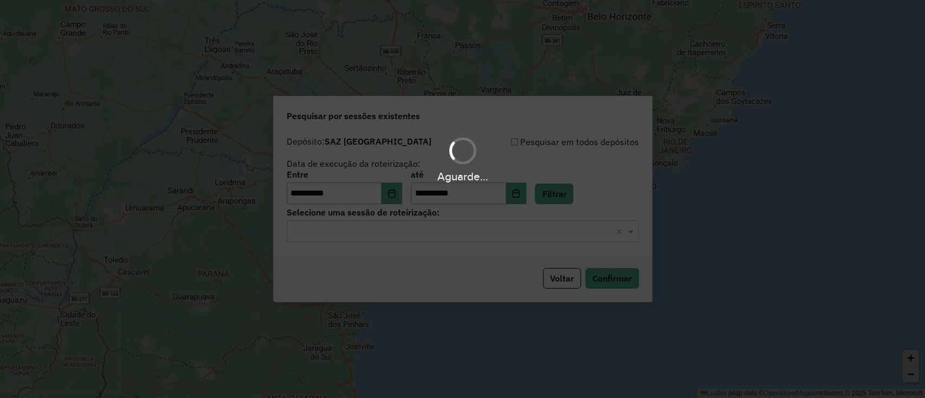
click at [497, 236] on div "Aguarde..." at bounding box center [462, 199] width 925 height 398
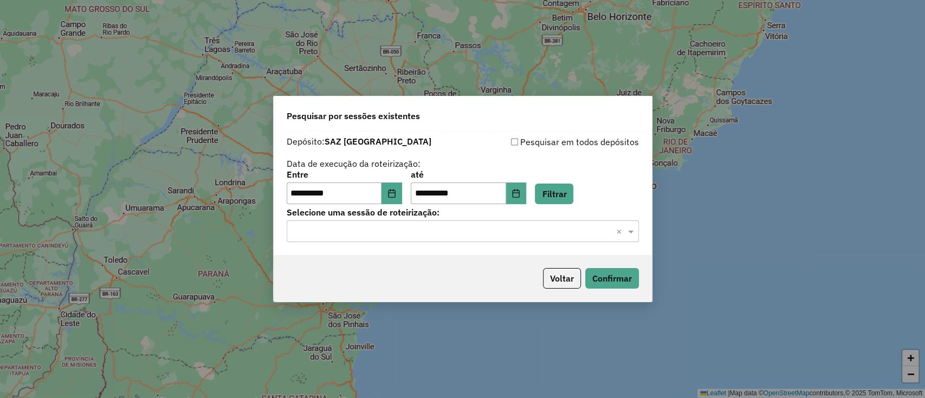
click at [497, 236] on input "text" at bounding box center [452, 231] width 320 height 13
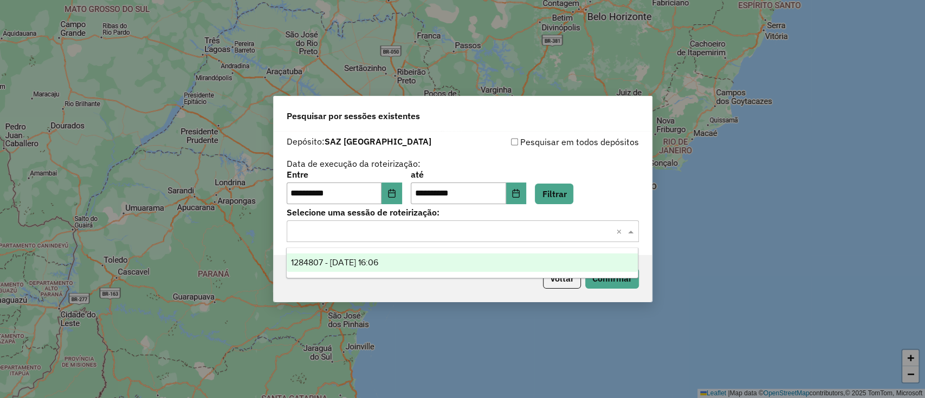
click at [487, 261] on div "1284807 - 29/09/2025 16:06" at bounding box center [462, 263] width 351 height 18
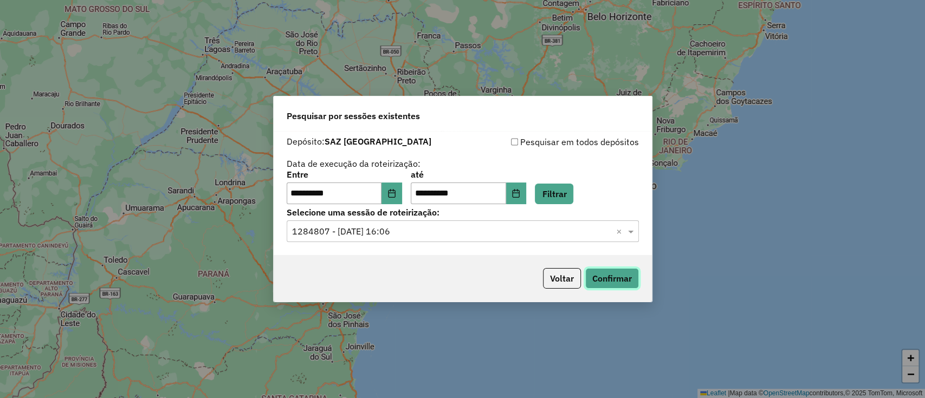
click at [605, 283] on button "Confirmar" at bounding box center [612, 278] width 54 height 21
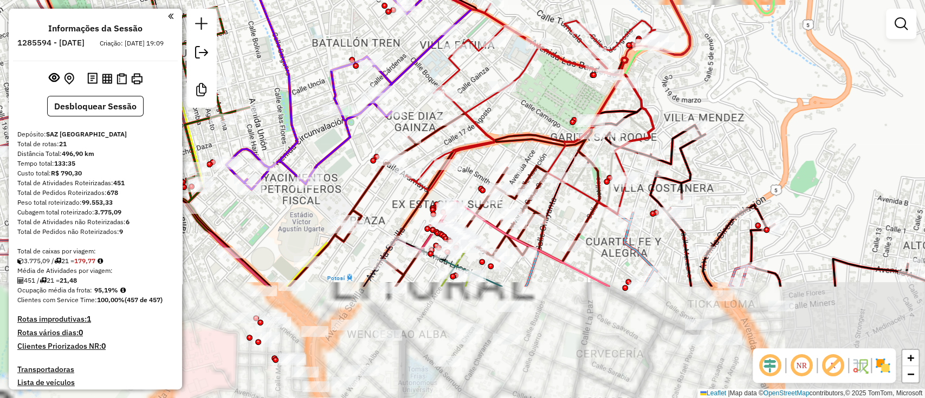
drag, startPoint x: 508, startPoint y: 266, endPoint x: 521, endPoint y: 64, distance: 201.5
click at [520, 66] on div "Janela de atendimento Grade de atendimento Capacidade Transportadoras Veículos …" at bounding box center [462, 199] width 925 height 398
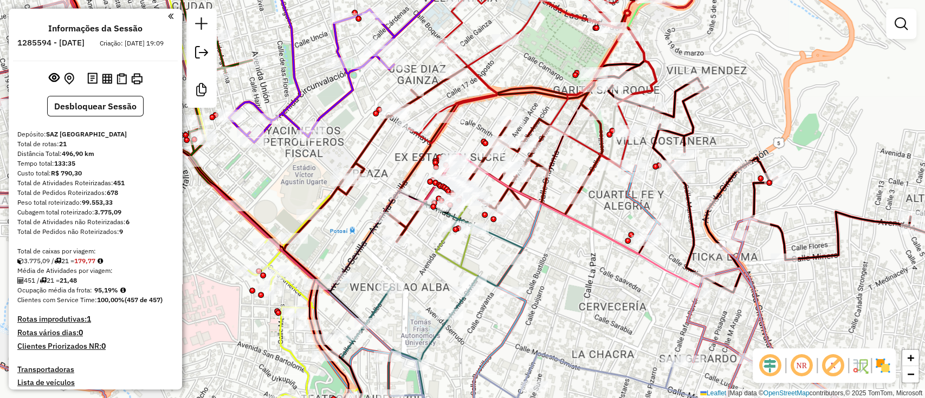
click at [879, 367] on img at bounding box center [882, 365] width 17 height 17
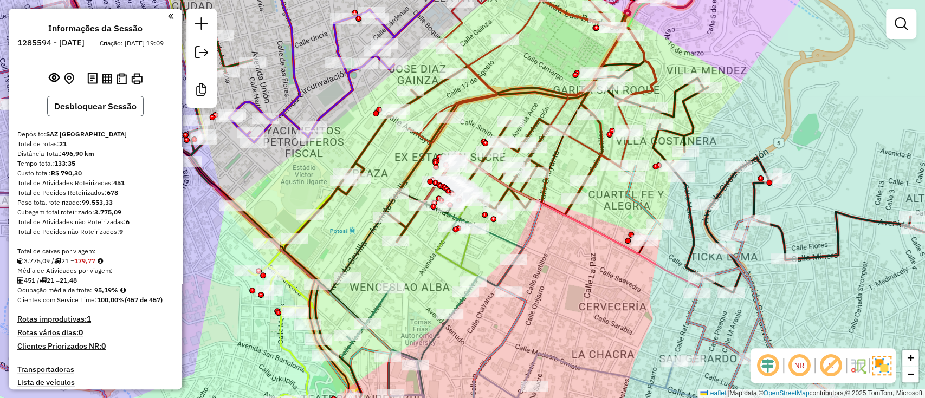
click at [102, 117] on button "Desbloquear Sessão" at bounding box center [95, 106] width 96 height 21
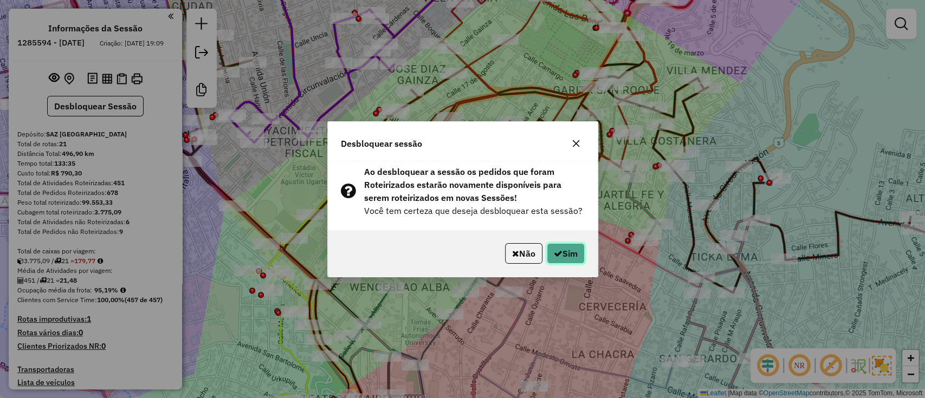
click at [580, 259] on button "Sim" at bounding box center [566, 253] width 38 height 21
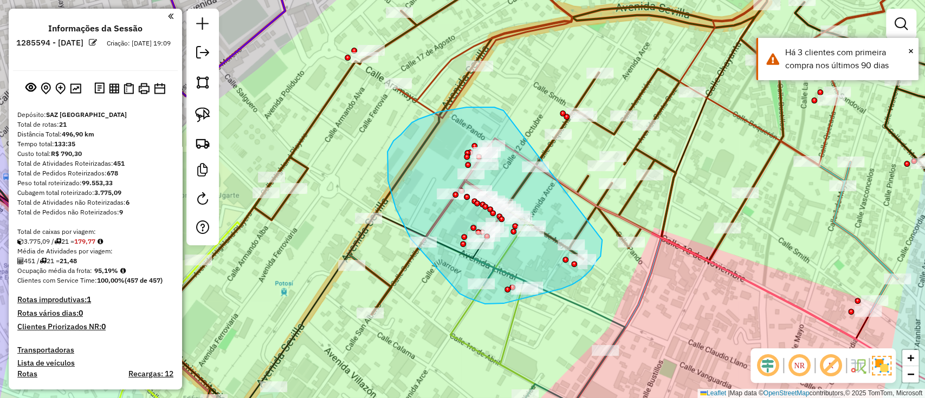
drag, startPoint x: 451, startPoint y: 109, endPoint x: 602, endPoint y: 238, distance: 198.7
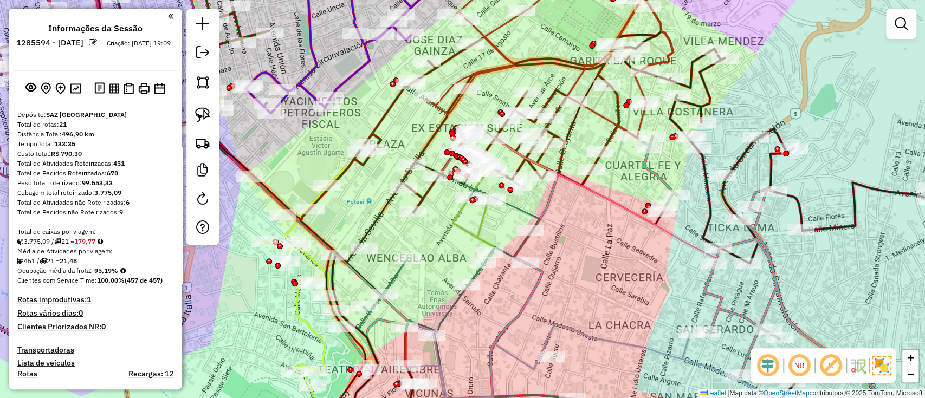
drag, startPoint x: 366, startPoint y: 241, endPoint x: 364, endPoint y: 210, distance: 31.0
click at [364, 210] on div "Janela de atendimento Grade de atendimento Capacidade Transportadoras Veículos …" at bounding box center [462, 199] width 925 height 398
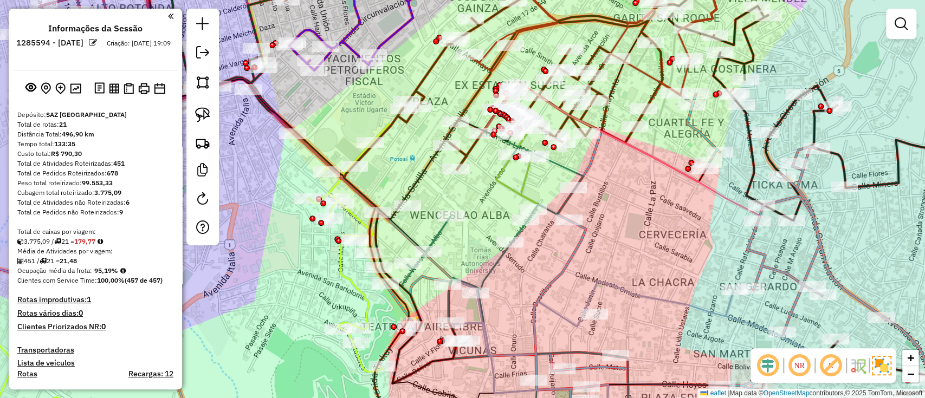
drag, startPoint x: 509, startPoint y: 303, endPoint x: 546, endPoint y: 271, distance: 49.5
click at [546, 271] on div "Janela de atendimento Grade de atendimento Capacidade Transportadoras Veículos …" at bounding box center [462, 199] width 925 height 398
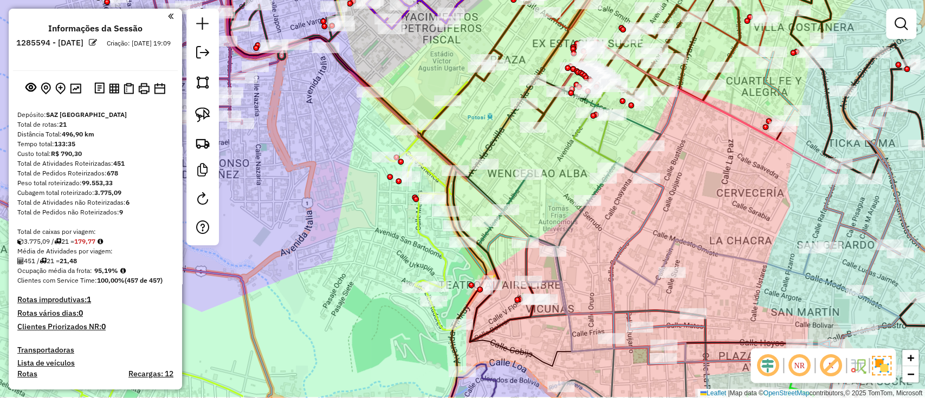
drag, startPoint x: 311, startPoint y: 269, endPoint x: 388, endPoint y: 229, distance: 87.0
click at [388, 229] on div "Janela de atendimento Grade de atendimento Capacidade Transportadoras Veículos …" at bounding box center [462, 199] width 925 height 398
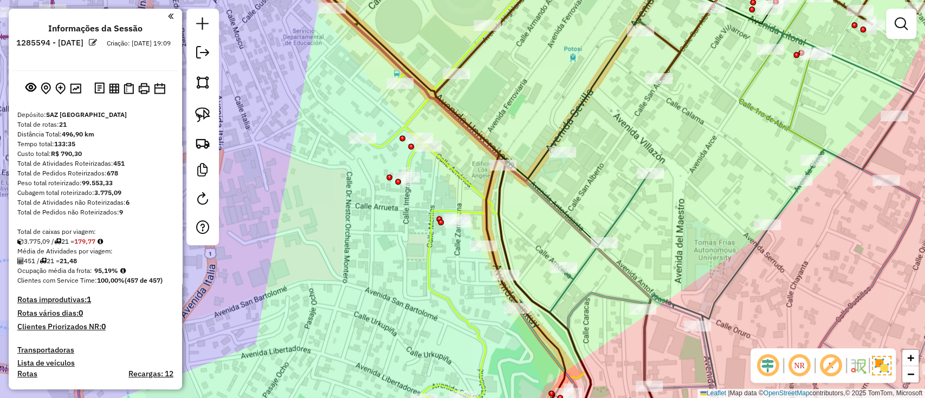
drag, startPoint x: 423, startPoint y: 202, endPoint x: 411, endPoint y: 236, distance: 36.9
click at [411, 236] on div "Janela de atendimento Grade de atendimento Capacidade Transportadoras Veículos …" at bounding box center [462, 199] width 925 height 398
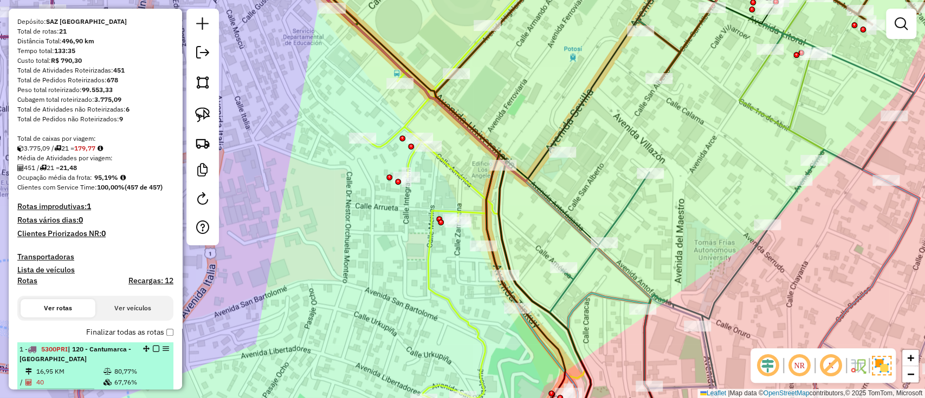
scroll to position [144, 0]
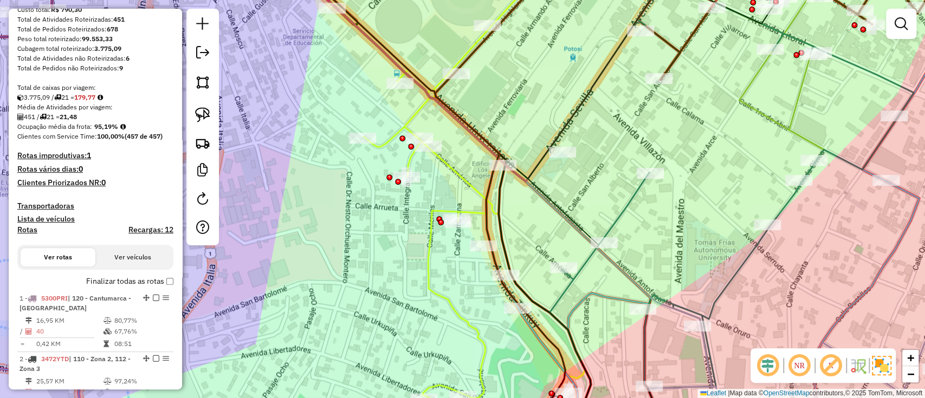
click at [138, 276] on label "Finalizar todas as rotas" at bounding box center [129, 281] width 87 height 11
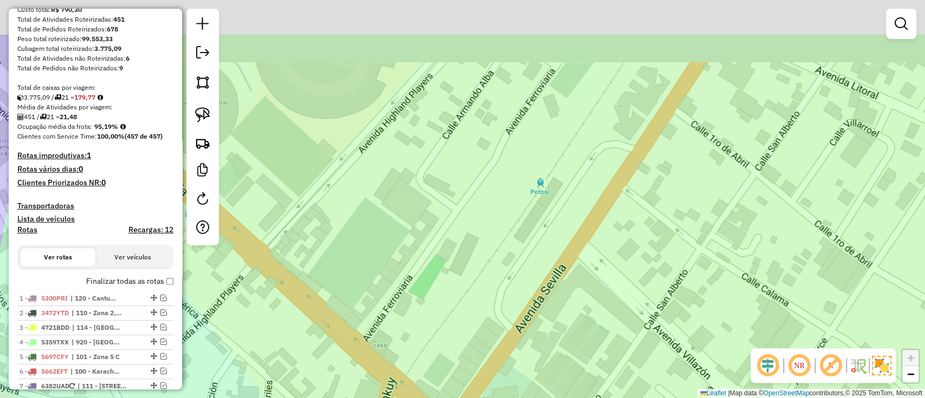
drag, startPoint x: 481, startPoint y: 181, endPoint x: 492, endPoint y: 275, distance: 94.9
click at [492, 275] on div "Janela de atendimento Grade de atendimento Capacidade Transportadoras Veículos …" at bounding box center [462, 199] width 925 height 398
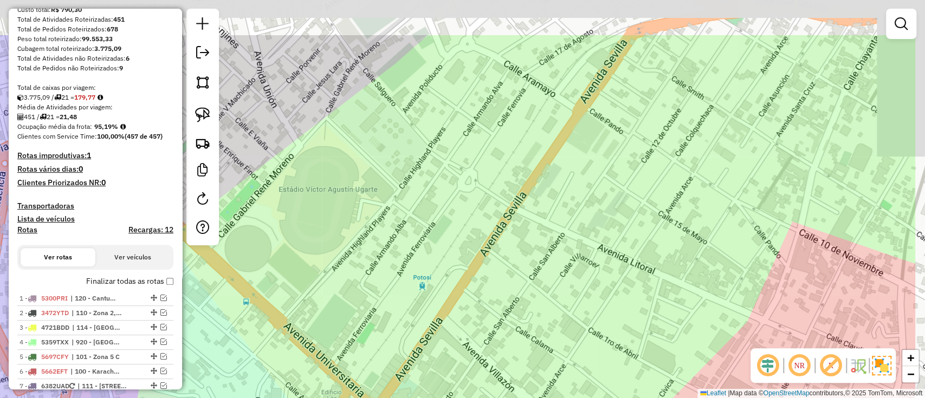
drag, startPoint x: 523, startPoint y: 213, endPoint x: 420, endPoint y: 289, distance: 127.4
click at [420, 289] on div "Janela de atendimento Grade de atendimento Capacidade Transportadoras Veículos …" at bounding box center [462, 199] width 925 height 398
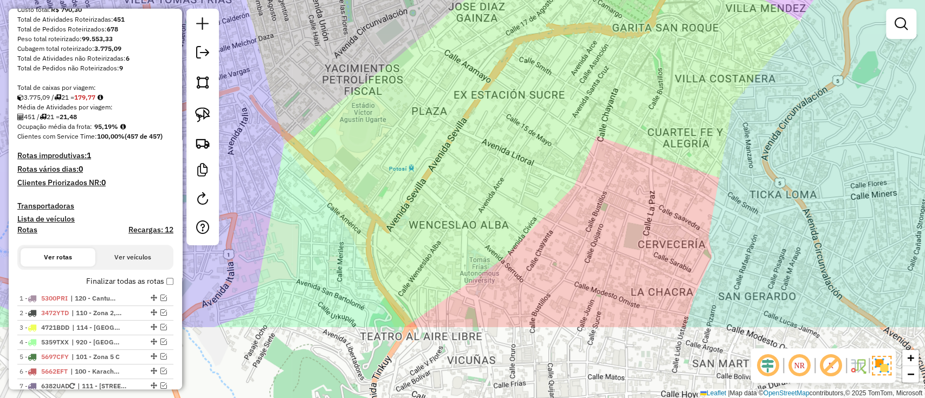
drag, startPoint x: 473, startPoint y: 275, endPoint x: 457, endPoint y: 177, distance: 99.9
click at [457, 177] on div "Janela de atendimento Grade de atendimento Capacidade Transportadoras Veículos …" at bounding box center [462, 199] width 925 height 398
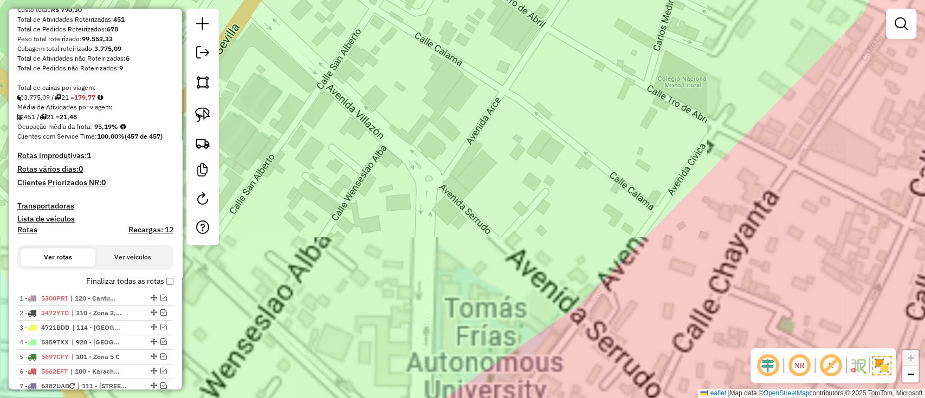
drag, startPoint x: 488, startPoint y: 273, endPoint x: 475, endPoint y: 306, distance: 35.5
click at [475, 249] on div "Janela de atendimento Grade de atendimento Capacidade Transportadoras Veículos …" at bounding box center [462, 199] width 925 height 398
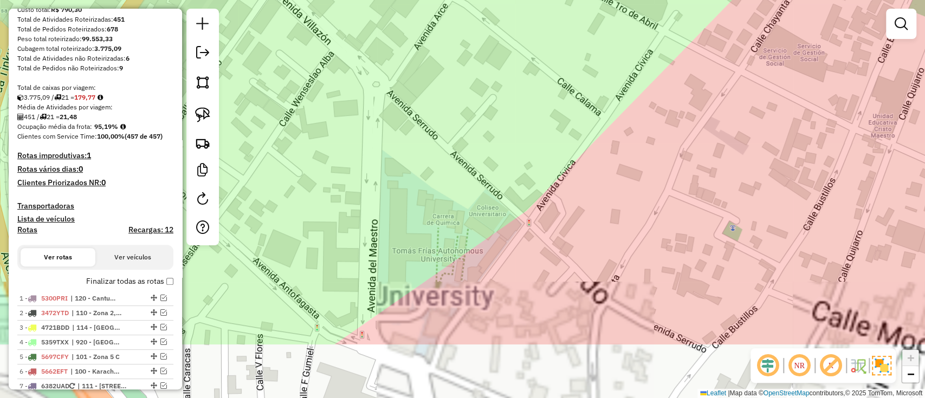
drag, startPoint x: 457, startPoint y: 271, endPoint x: 415, endPoint y: 194, distance: 88.1
click at [415, 194] on div "Janela de atendimento Grade de atendimento Capacidade Transportadoras Veículos …" at bounding box center [462, 199] width 925 height 398
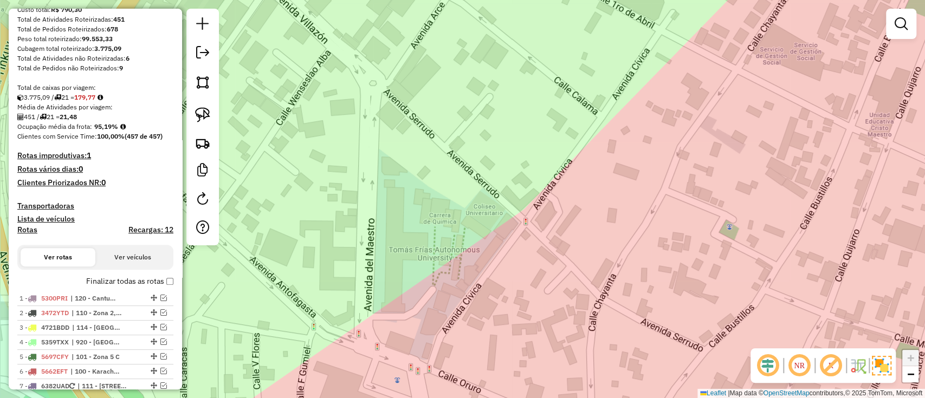
drag, startPoint x: 590, startPoint y: 184, endPoint x: 541, endPoint y: 210, distance: 55.3
click at [541, 210] on div "Janela de atendimento Grade de atendimento Capacidade Transportadoras Veículos …" at bounding box center [462, 199] width 925 height 398
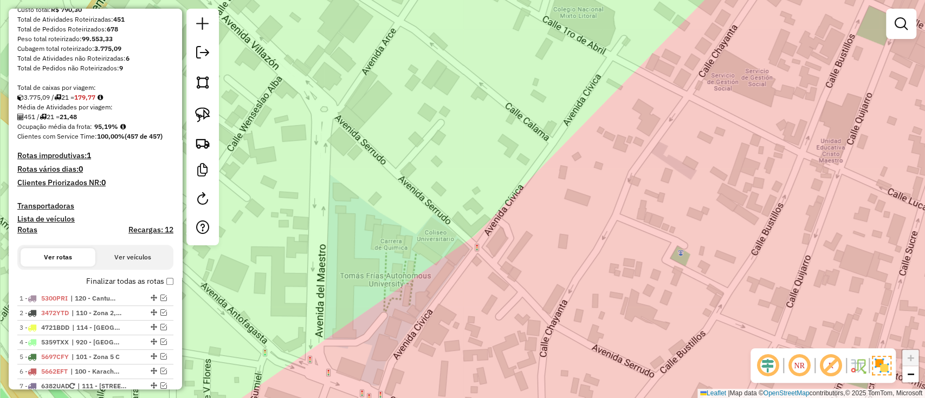
click at [412, 295] on div "Janela de atendimento Grade de atendimento Capacidade Transportadoras Veículos …" at bounding box center [462, 199] width 925 height 398
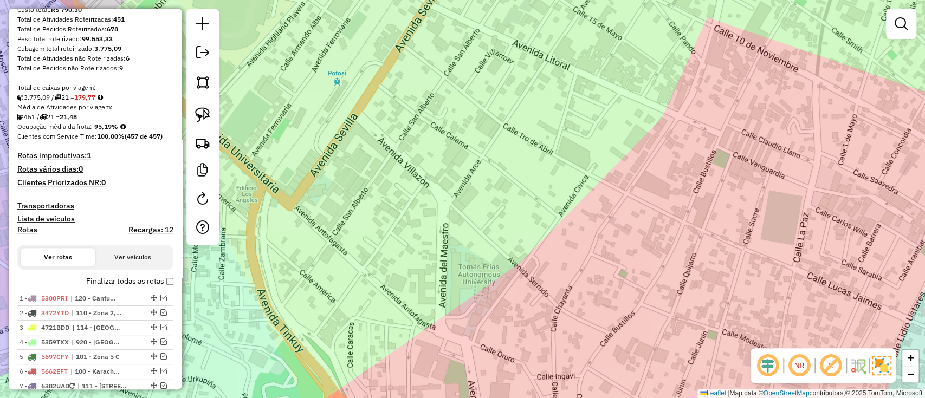
drag, startPoint x: 578, startPoint y: 196, endPoint x: 601, endPoint y: 217, distance: 31.5
click at [601, 217] on div "Janela de atendimento Grade de atendimento Capacidade Transportadoras Veículos …" at bounding box center [462, 199] width 925 height 398
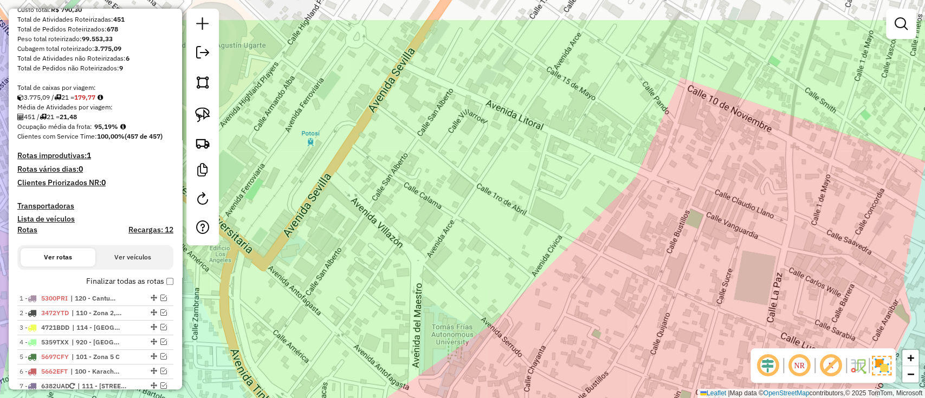
drag, startPoint x: 622, startPoint y: 190, endPoint x: 596, endPoint y: 250, distance: 65.7
click at [596, 250] on div "Janela de atendimento Grade de atendimento Capacidade Transportadoras Veículos …" at bounding box center [462, 199] width 925 height 398
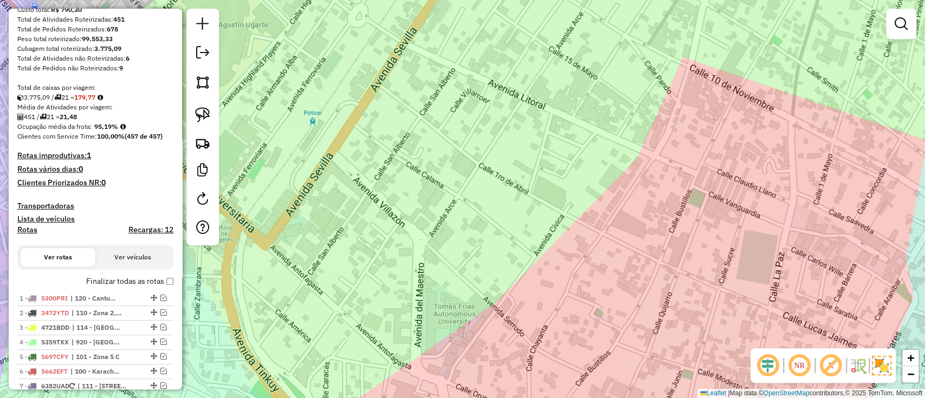
drag, startPoint x: 571, startPoint y: 282, endPoint x: 568, endPoint y: 226, distance: 56.4
click at [573, 260] on div "Janela de atendimento Grade de atendimento Capacidade Transportadoras Veículos …" at bounding box center [462, 199] width 925 height 398
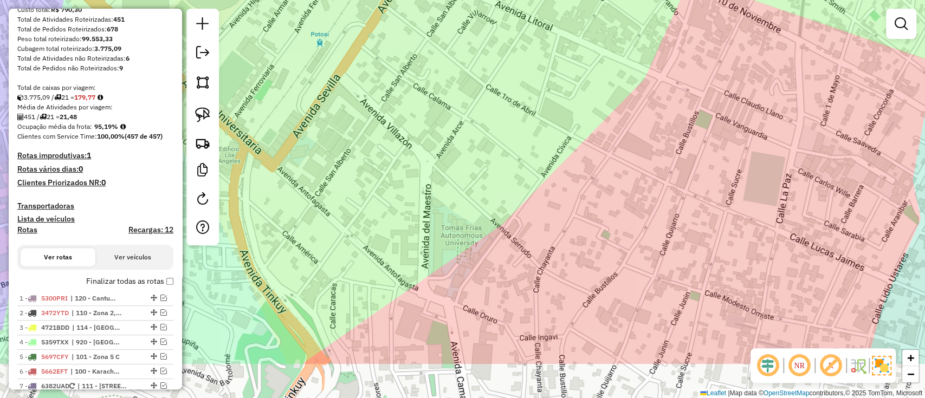
drag, startPoint x: 565, startPoint y: 250, endPoint x: 572, endPoint y: 176, distance: 74.6
click at [572, 176] on div "Janela de atendimento Grade de atendimento Capacidade Transportadoras Veículos …" at bounding box center [462, 199] width 925 height 398
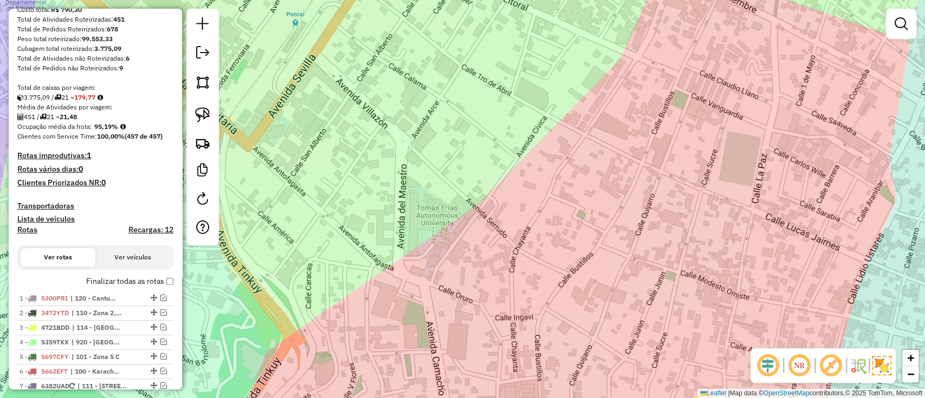
drag, startPoint x: 512, startPoint y: 269, endPoint x: 487, endPoint y: 249, distance: 31.6
click at [487, 249] on div "Janela de atendimento Grade de atendimento Capacidade Transportadoras Veículos …" at bounding box center [462, 199] width 925 height 398
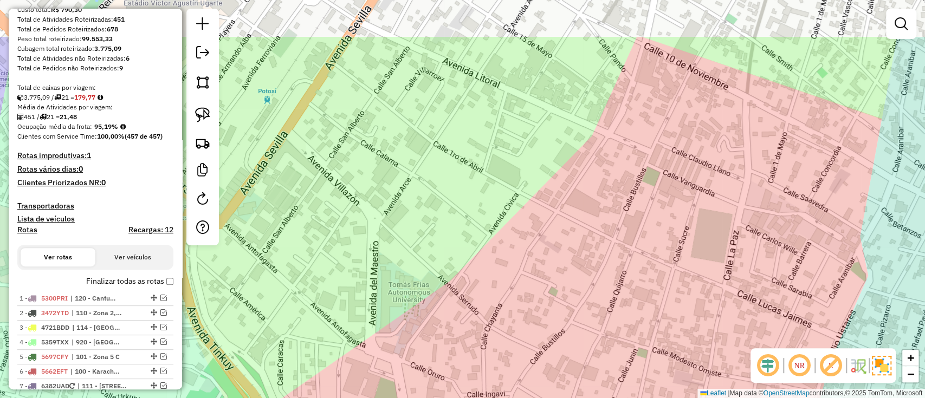
drag, startPoint x: 555, startPoint y: 111, endPoint x: 527, endPoint y: 188, distance: 81.9
click at [527, 188] on div "Janela de atendimento Grade de atendimento Capacidade Transportadoras Veículos …" at bounding box center [462, 199] width 925 height 398
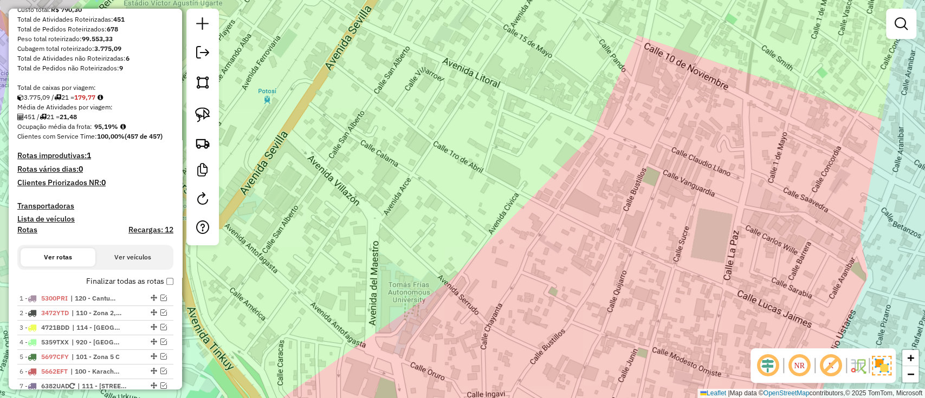
click at [152, 281] on label "Finalizar todas as rotas" at bounding box center [129, 281] width 87 height 11
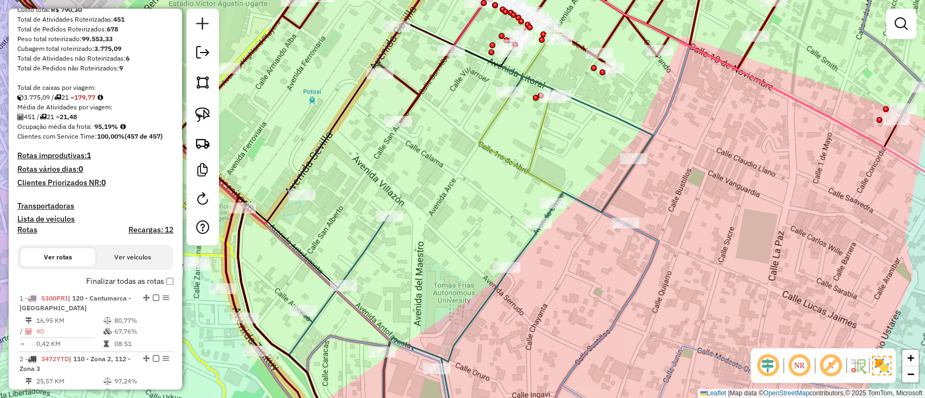
drag, startPoint x: 540, startPoint y: 172, endPoint x: 585, endPoint y: 173, distance: 45.0
click at [585, 173] on div "Janela de atendimento Grade de atendimento Capacidade Transportadoras Veículos …" at bounding box center [462, 199] width 925 height 398
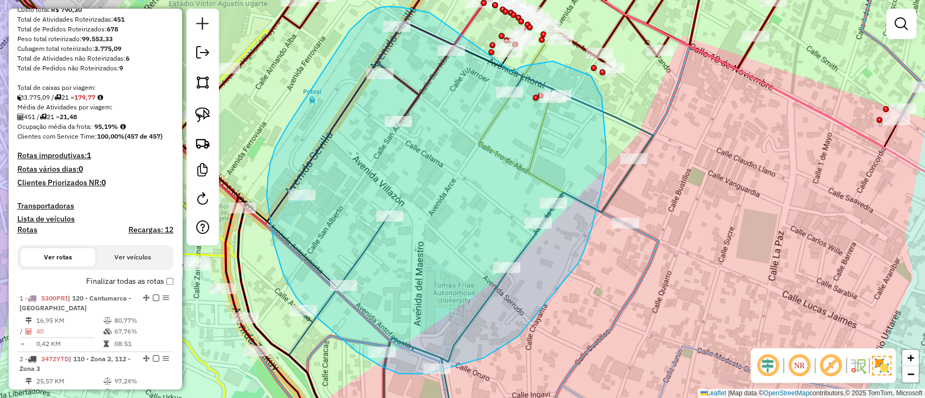
drag, startPoint x: 429, startPoint y: 12, endPoint x: 512, endPoint y: 72, distance: 101.8
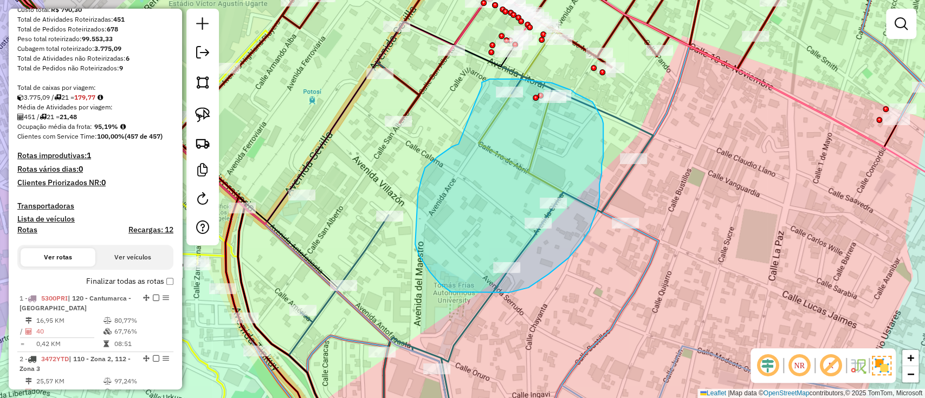
drag, startPoint x: 458, startPoint y: 144, endPoint x: 482, endPoint y: 86, distance: 62.5
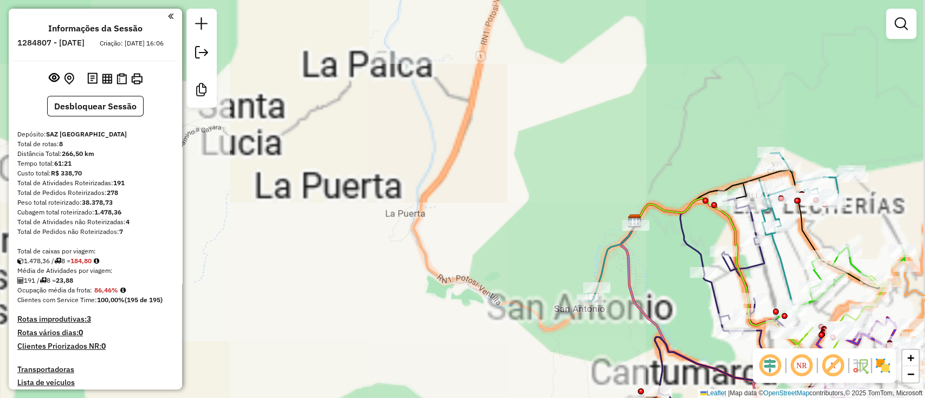
drag, startPoint x: 498, startPoint y: 197, endPoint x: 458, endPoint y: 170, distance: 48.3
click at [458, 170] on div "Janela de atendimento Grade de atendimento Capacidade Transportadoras Veículos …" at bounding box center [462, 199] width 925 height 398
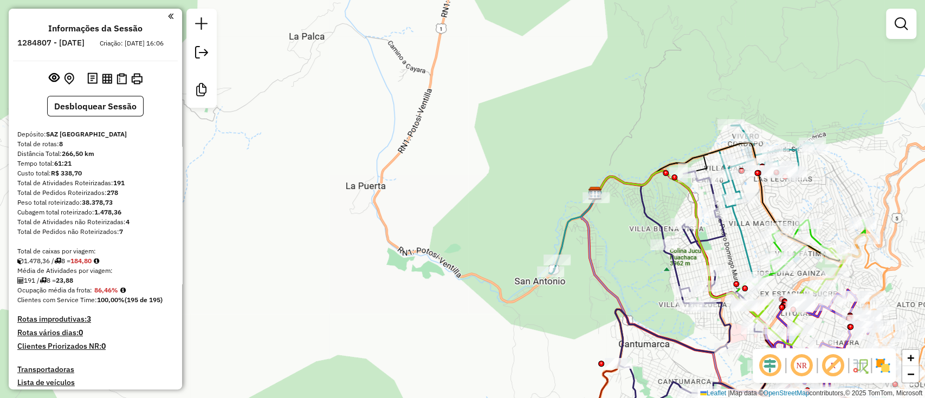
click at [887, 366] on img at bounding box center [882, 365] width 17 height 17
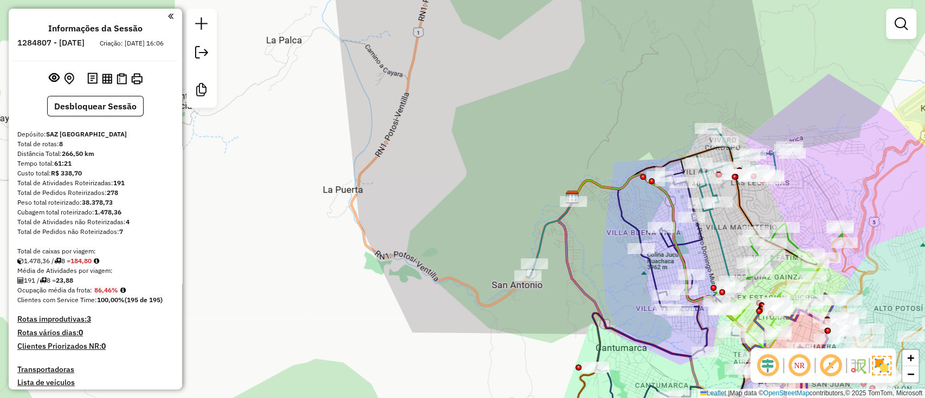
drag, startPoint x: 482, startPoint y: 249, endPoint x: 464, endPoint y: 250, distance: 18.4
click at [464, 250] on div "Janela de atendimento Grade de atendimento Capacidade Transportadoras Veículos …" at bounding box center [462, 199] width 925 height 398
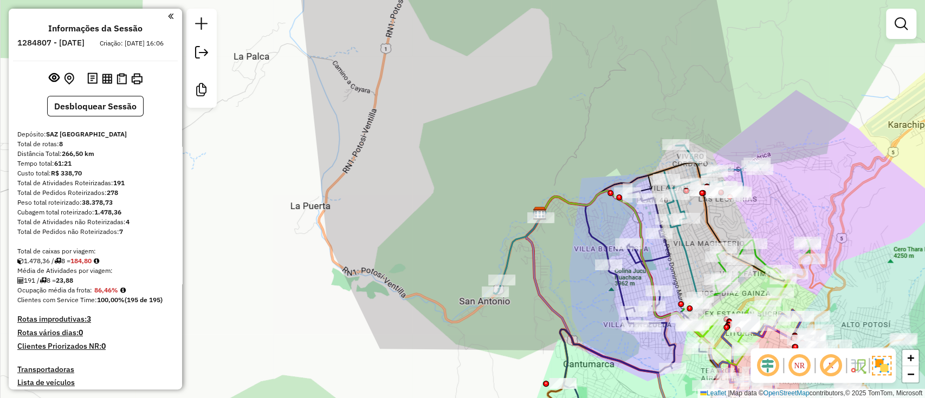
drag, startPoint x: 620, startPoint y: 102, endPoint x: 612, endPoint y: 106, distance: 9.0
click at [612, 106] on div "Janela de atendimento Grade de atendimento Capacidade Transportadoras Veículos …" at bounding box center [462, 199] width 925 height 398
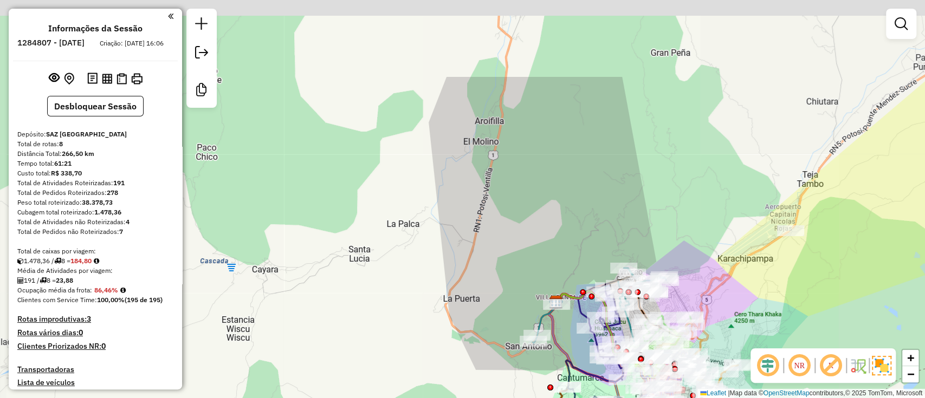
drag, startPoint x: 597, startPoint y: 120, endPoint x: 592, endPoint y: 190, distance: 69.6
click at [581, 244] on div "Janela de atendimento Grade de atendimento Capacidade Transportadoras Veículos …" at bounding box center [462, 199] width 925 height 398
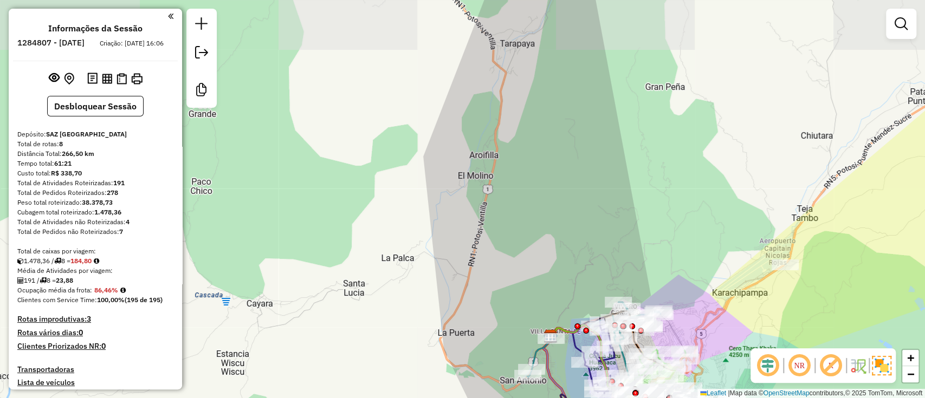
drag, startPoint x: 587, startPoint y: 167, endPoint x: 572, endPoint y: 297, distance: 130.9
click at [573, 302] on div "Janela de atendimento Grade de atendimento Capacidade Transportadoras Veículos …" at bounding box center [462, 199] width 925 height 398
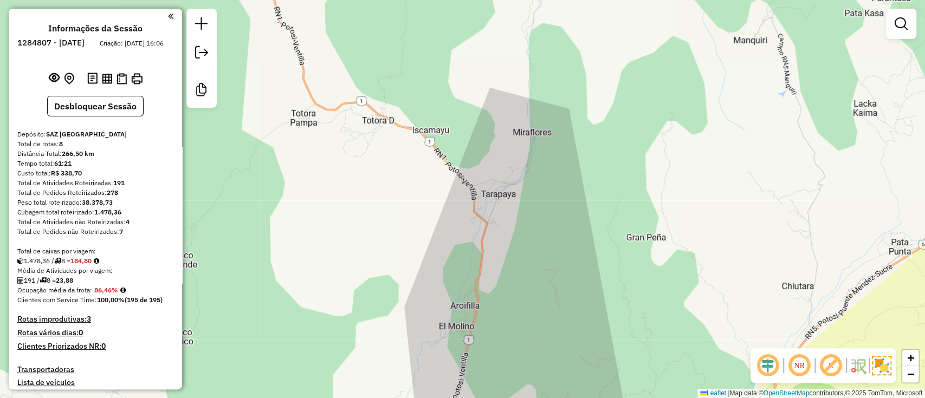
click at [587, 171] on div "Janela de atendimento Grade de atendimento Capacidade Transportadoras Veículos …" at bounding box center [462, 199] width 925 height 398
drag, startPoint x: 549, startPoint y: 218, endPoint x: 553, endPoint y: 96, distance: 121.4
click at [551, 109] on div "Janela de atendimento Grade de atendimento Capacidade Transportadoras Veículos …" at bounding box center [462, 199] width 925 height 398
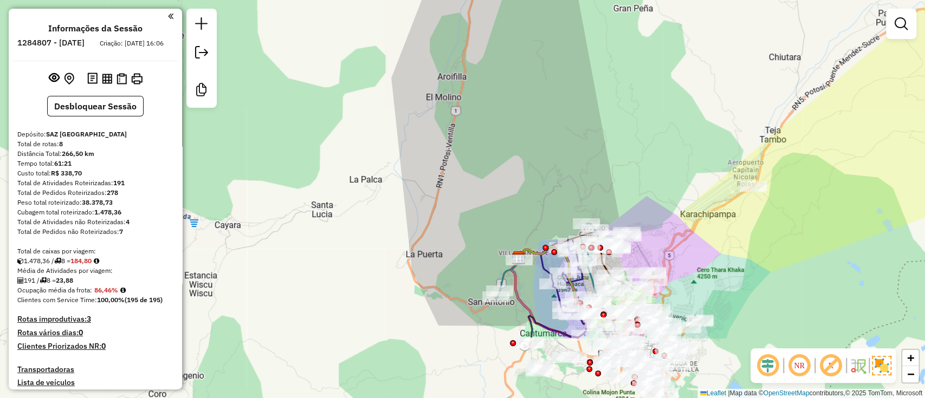
drag, startPoint x: 555, startPoint y: 252, endPoint x: 531, endPoint y: 162, distance: 93.1
click at [539, 135] on div "Janela de atendimento Grade de atendimento Capacidade Transportadoras Veículos …" at bounding box center [462, 199] width 925 height 398
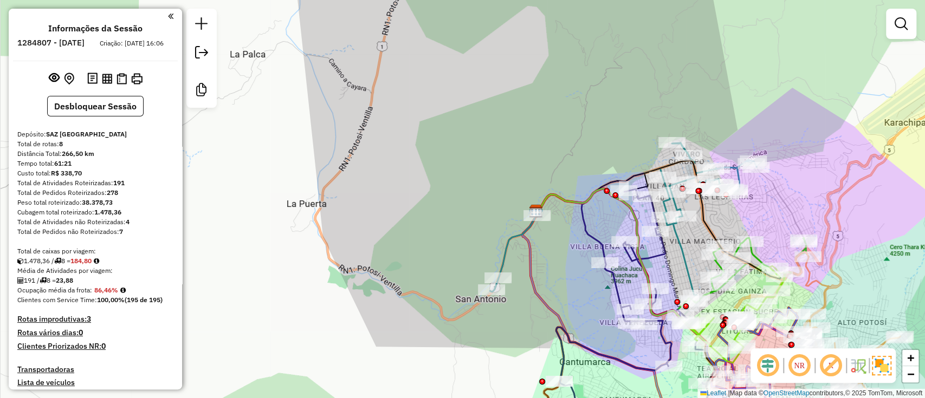
click at [429, 285] on div "Janela de atendimento Grade de atendimento Capacidade Transportadoras Veículos …" at bounding box center [462, 199] width 925 height 398
click at [680, 252] on icon at bounding box center [623, 219] width 267 height 153
select select "**********"
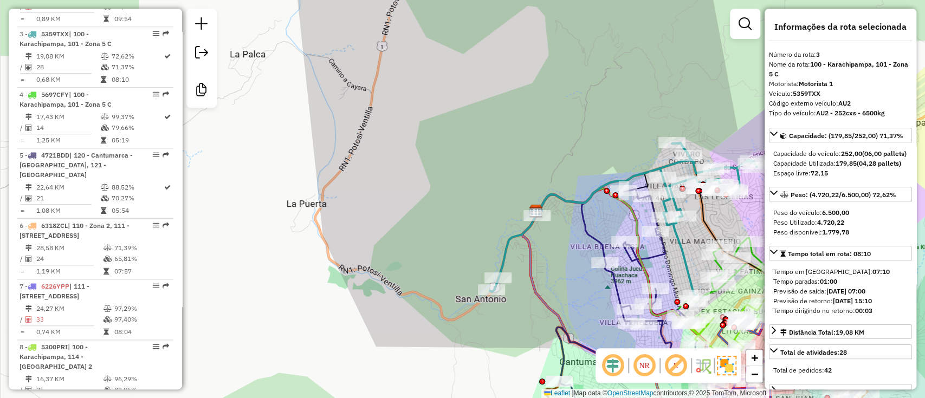
scroll to position [555, 0]
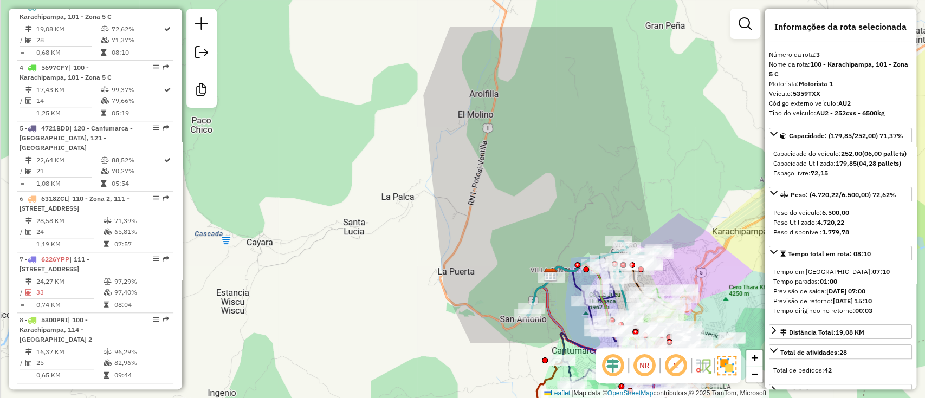
drag, startPoint x: 538, startPoint y: 164, endPoint x: 546, endPoint y: 256, distance: 92.5
click at [546, 256] on div "Janela de atendimento Grade de atendimento Capacidade Transportadoras Veículos …" at bounding box center [462, 199] width 925 height 398
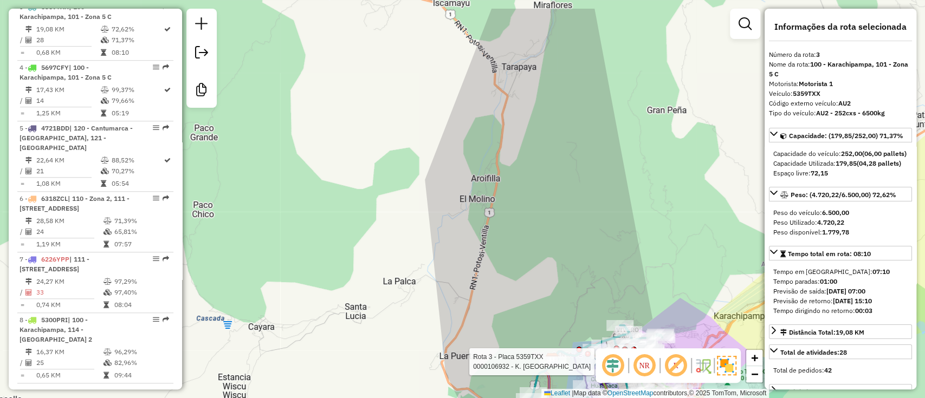
drag, startPoint x: 559, startPoint y: 115, endPoint x: 535, endPoint y: 100, distance: 28.7
click at [552, 294] on div "Rota 3 - Placa 5359TXX 0000106932 - K. BENITA Janela de atendimento Grade de at…" at bounding box center [462, 199] width 925 height 398
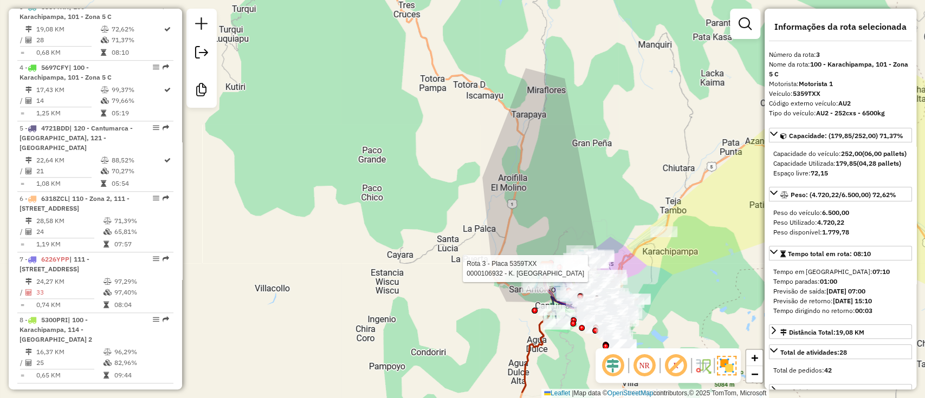
drag, startPoint x: 569, startPoint y: 141, endPoint x: 543, endPoint y: 133, distance: 27.1
click at [568, 117] on div "Rota 3 - Placa 5359TXX 0000106932 - K. BENITA Janela de atendimento Grade de at…" at bounding box center [462, 199] width 925 height 398
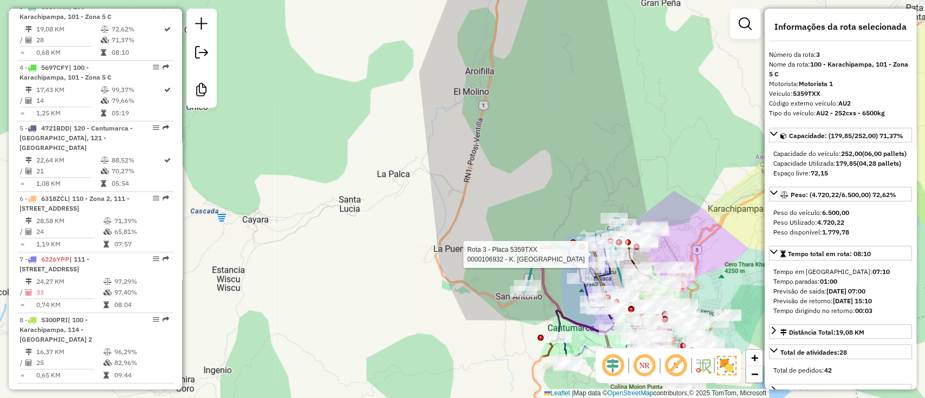
drag, startPoint x: 544, startPoint y: 201, endPoint x: 538, endPoint y: 115, distance: 86.4
click at [538, 115] on div "Rota 3 - Placa 5359TXX 0000106932 - K. BENITA Janela de atendimento Grade de at…" at bounding box center [462, 199] width 925 height 398
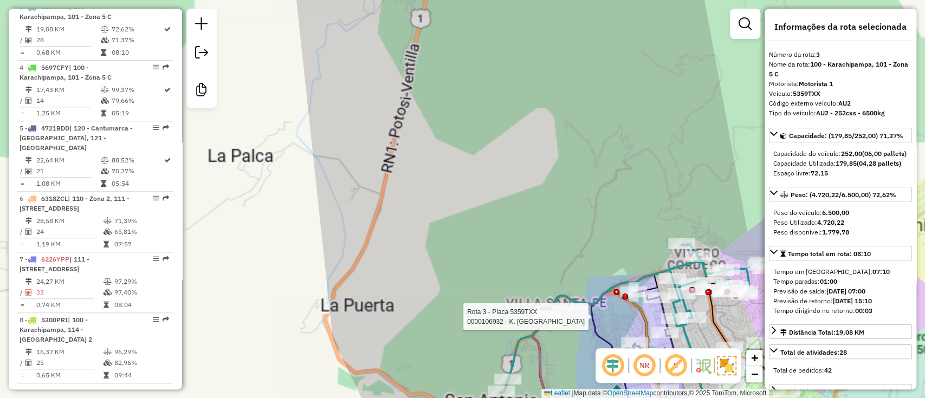
drag, startPoint x: 548, startPoint y: 209, endPoint x: 504, endPoint y: 112, distance: 107.2
click at [500, 99] on div "Rota 3 - Placa 5359TXX 0000106932 - K. BENITA Janela de atendimento Grade de at…" at bounding box center [462, 199] width 925 height 398
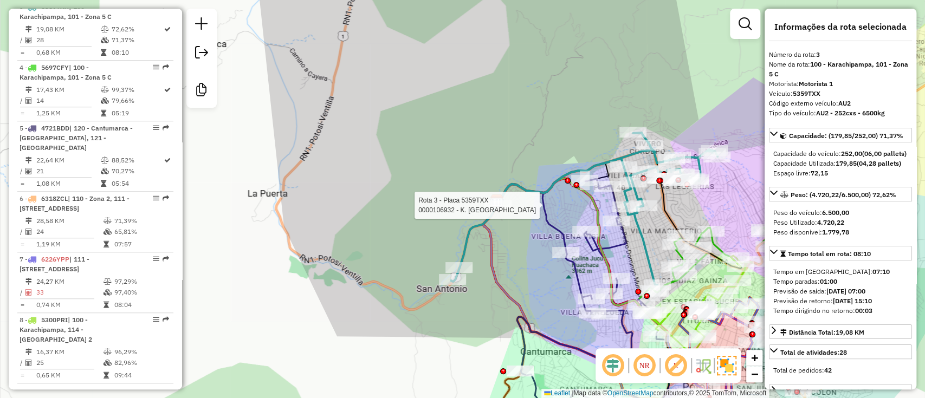
click at [428, 346] on div "Rota 3 - Placa 5359TXX 0000106932 - K. BENITA Janela de atendimento Grade de at…" at bounding box center [462, 199] width 925 height 398
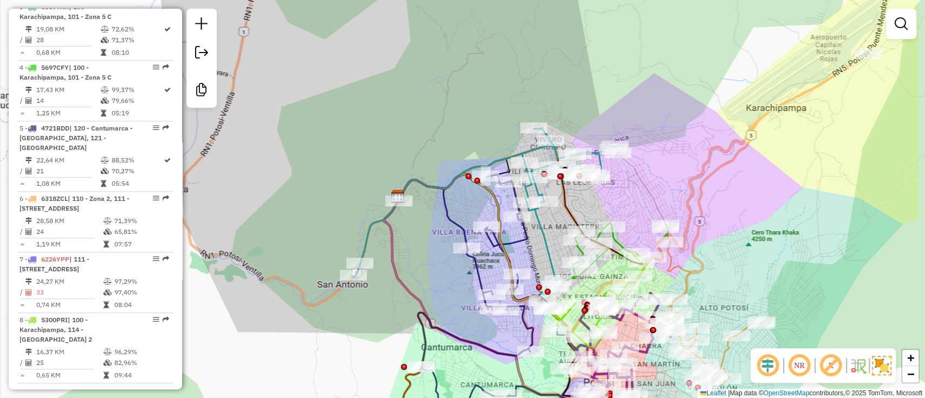
drag, startPoint x: 459, startPoint y: 339, endPoint x: 366, endPoint y: 353, distance: 94.3
click at [366, 353] on div "Janela de atendimento Grade de atendimento Capacidade Transportadoras Veículos …" at bounding box center [462, 199] width 925 height 398
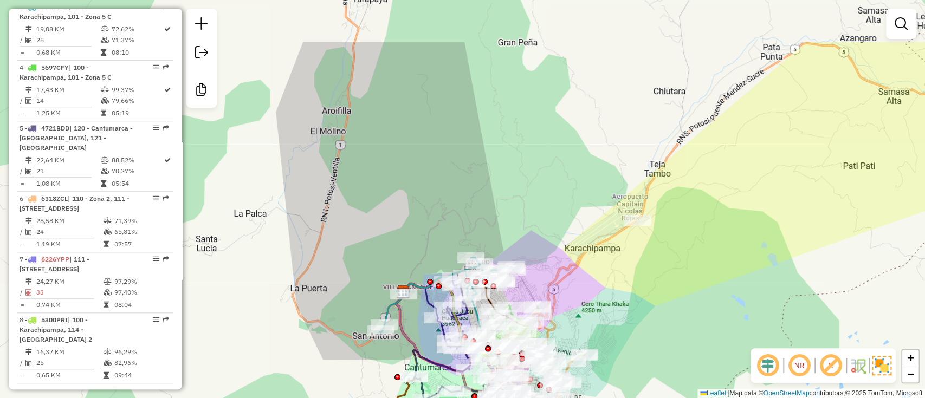
drag, startPoint x: 388, startPoint y: 158, endPoint x: 404, endPoint y: 240, distance: 83.3
click at [404, 240] on div "Janela de atendimento Grade de atendimento Capacidade Transportadoras Veículos …" at bounding box center [462, 199] width 925 height 398
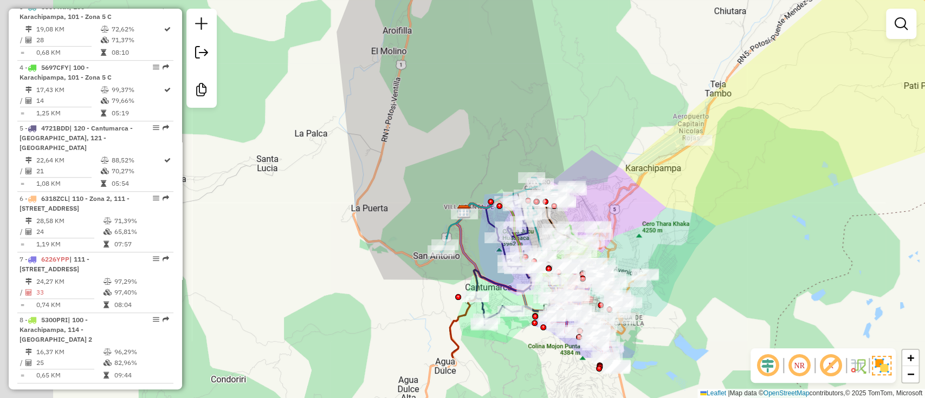
drag, startPoint x: 388, startPoint y: 261, endPoint x: 449, endPoint y: 181, distance: 100.6
click at [449, 181] on div "Janela de atendimento Grade de atendimento Capacidade Transportadoras Veículos …" at bounding box center [462, 199] width 925 height 398
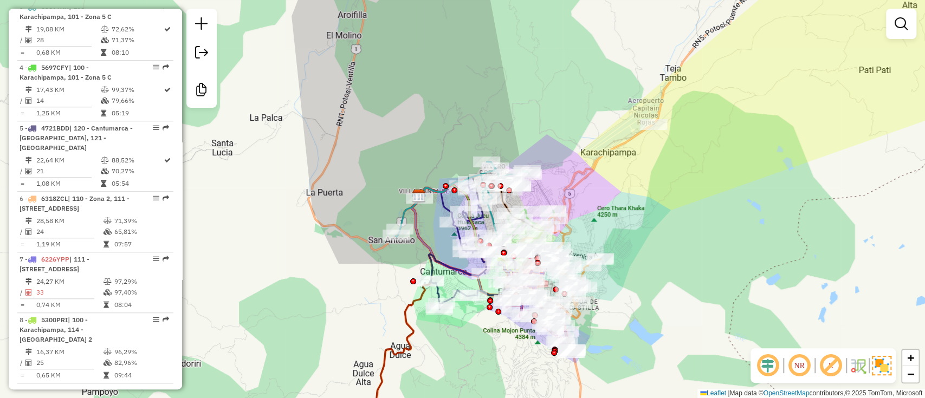
drag, startPoint x: 408, startPoint y: 128, endPoint x: 443, endPoint y: 341, distance: 216.4
click at [449, 366] on div "Janela de atendimento Grade de atendimento Capacidade Transportadoras Veículos …" at bounding box center [462, 199] width 925 height 398
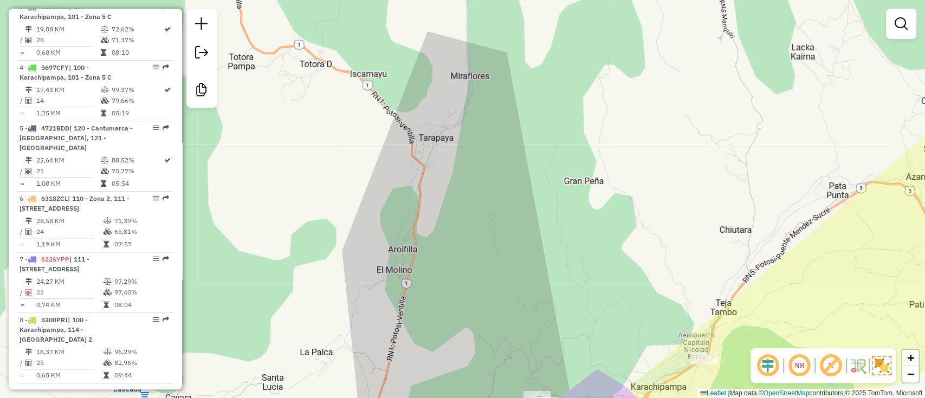
drag, startPoint x: 442, startPoint y: 267, endPoint x: 459, endPoint y: 248, distance: 25.7
click at [459, 248] on div "Janela de atendimento Grade de atendimento Capacidade Transportadoras Veículos …" at bounding box center [462, 199] width 925 height 398
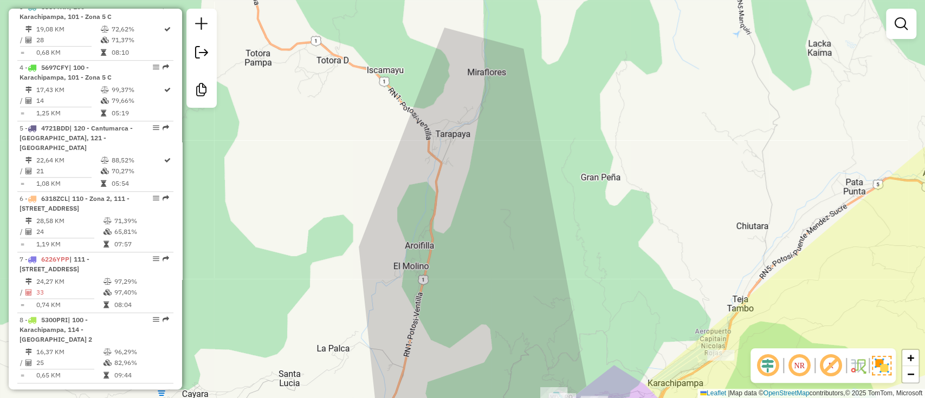
drag, startPoint x: 455, startPoint y: 222, endPoint x: 454, endPoint y: 237, distance: 14.6
click at [454, 237] on div "Janela de atendimento Grade de atendimento Capacidade Transportadoras Veículos …" at bounding box center [462, 199] width 925 height 398
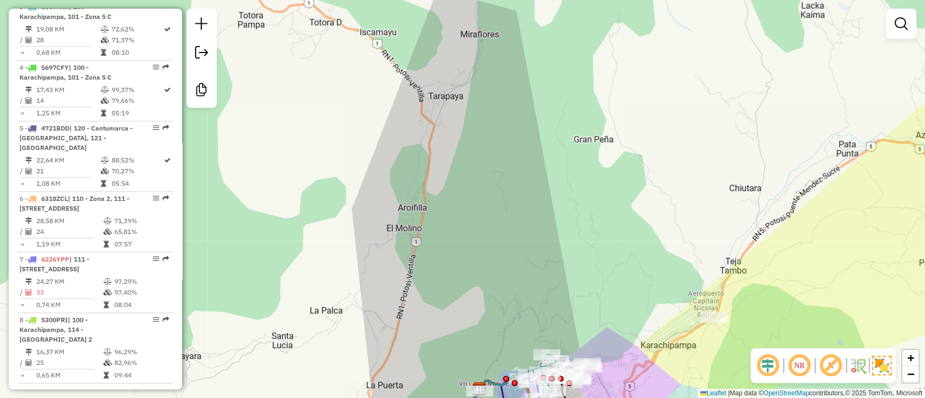
drag, startPoint x: 488, startPoint y: 222, endPoint x: 469, endPoint y: 121, distance: 102.6
click at [469, 121] on div "Janela de atendimento Grade de atendimento Capacidade Transportadoras Veículos …" at bounding box center [462, 199] width 925 height 398
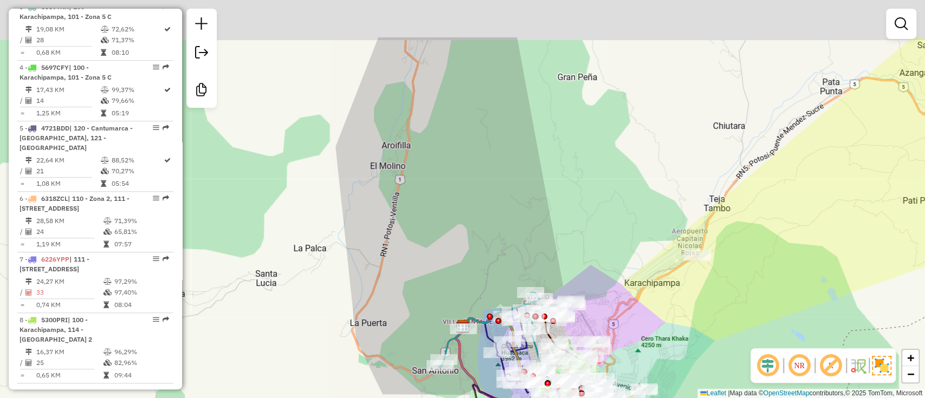
drag, startPoint x: 459, startPoint y: 177, endPoint x: 436, endPoint y: 267, distance: 92.8
click at [436, 267] on div "Janela de atendimento Grade de atendimento Capacidade Transportadoras Veículos …" at bounding box center [462, 199] width 925 height 398
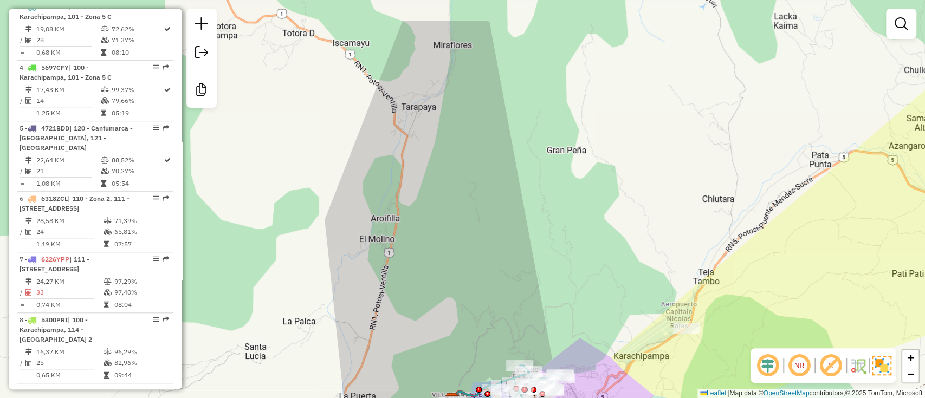
drag, startPoint x: 433, startPoint y: 153, endPoint x: 425, endPoint y: 213, distance: 60.7
click at [425, 213] on div "Janela de atendimento Grade de atendimento Capacidade Transportadoras Veículos …" at bounding box center [462, 199] width 925 height 398
drag, startPoint x: 446, startPoint y: 228, endPoint x: 440, endPoint y: 96, distance: 131.3
click at [440, 96] on div "Janela de atendimento Grade de atendimento Capacidade Transportadoras Veículos …" at bounding box center [462, 199] width 925 height 398
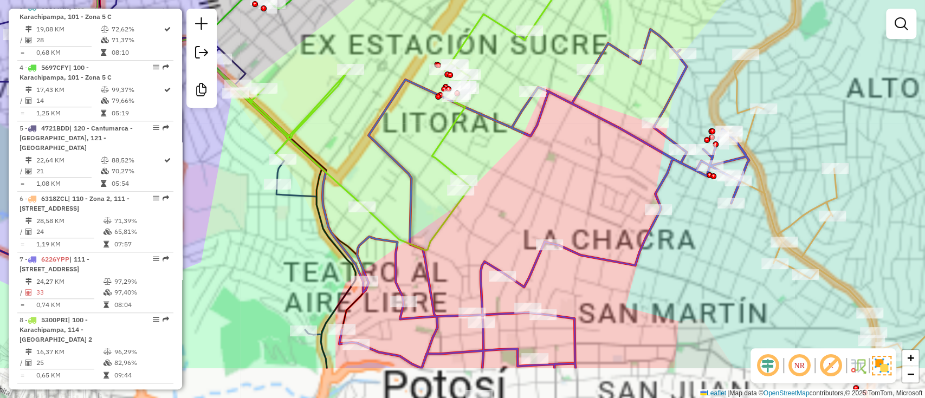
drag, startPoint x: 598, startPoint y: 237, endPoint x: 538, endPoint y: 128, distance: 124.9
click at [538, 128] on div "Rota 5 - Placa 4721BDD 0000836915 - MY.JHENNY Janela de atendimento Grade de at…" at bounding box center [462, 199] width 925 height 398
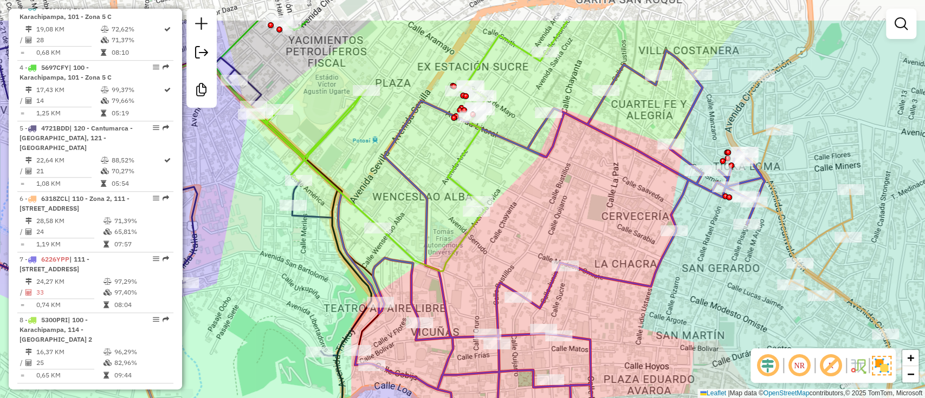
drag, startPoint x: 543, startPoint y: 139, endPoint x: 580, endPoint y: 199, distance: 70.5
click at [580, 199] on div "Rota 5 - Placa 4721BDD 0000836915 - MY.JHENNY Janela de atendimento Grade de at…" at bounding box center [462, 199] width 925 height 398
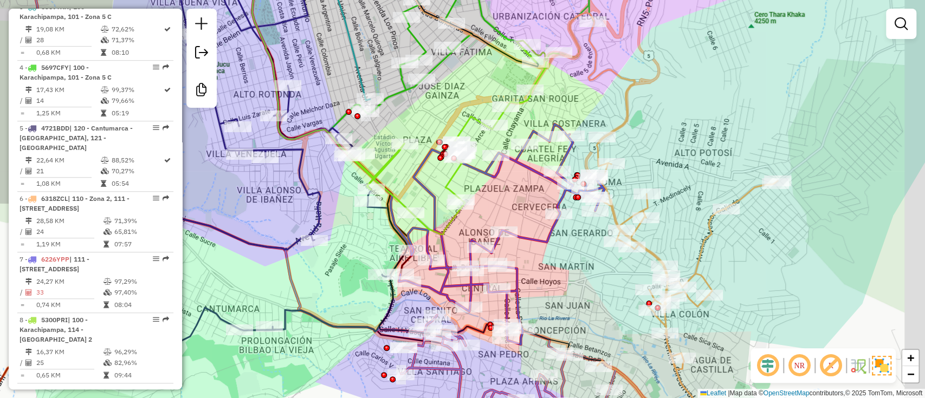
drag, startPoint x: 385, startPoint y: 208, endPoint x: 360, endPoint y: 238, distance: 39.3
click at [360, 238] on div "Rota 5 - Placa 4721BDD 0000836915 - MY.JHENNY Janela de atendimento Grade de at…" at bounding box center [462, 199] width 925 height 398
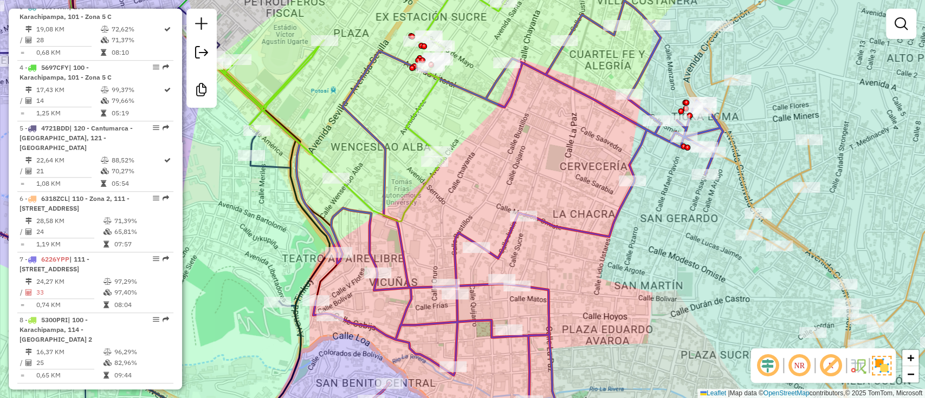
drag, startPoint x: 508, startPoint y: 210, endPoint x: 538, endPoint y: 185, distance: 39.3
click at [538, 185] on div "Rota 5 - Placa 4721BDD 0000836915 - MY.JHENNY Janela de atendimento Grade de at…" at bounding box center [462, 199] width 925 height 398
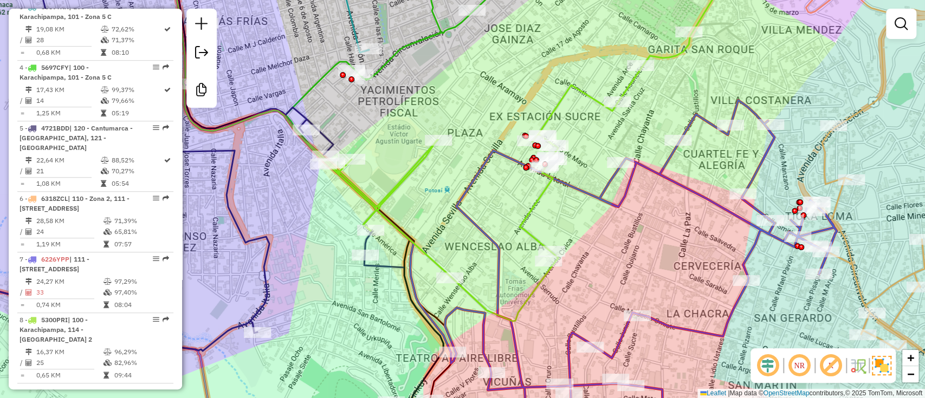
drag, startPoint x: 426, startPoint y: 177, endPoint x: 455, endPoint y: 179, distance: 29.3
click at [455, 179] on div "Rota 5 - Placa 4721BDD 0000836915 - MY.JHENNY Janela de atendimento Grade de at…" at bounding box center [462, 199] width 925 height 398
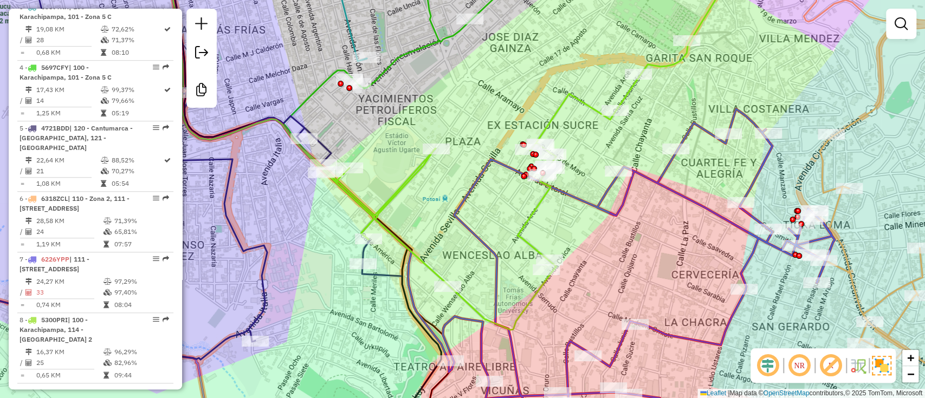
click at [468, 189] on icon at bounding box center [630, 278] width 410 height 338
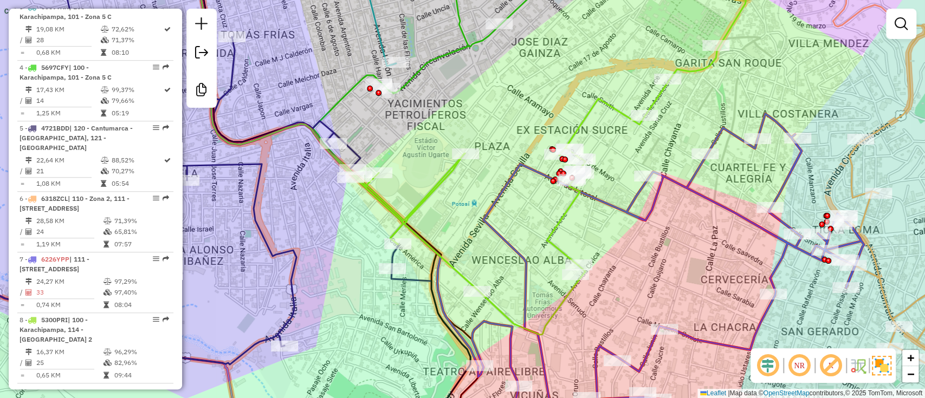
drag, startPoint x: 464, startPoint y: 232, endPoint x: 495, endPoint y: 238, distance: 32.1
click at [494, 238] on icon at bounding box center [659, 278] width 410 height 329
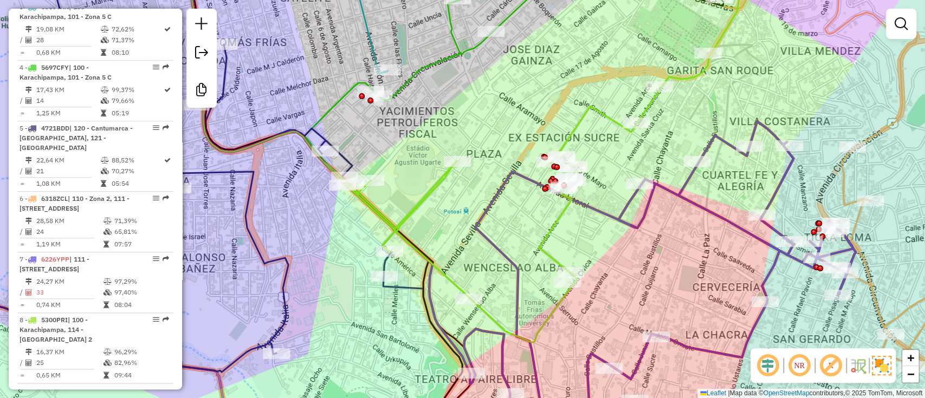
drag, startPoint x: 529, startPoint y: 218, endPoint x: 520, endPoint y: 225, distance: 11.3
click at [520, 225] on div "Rota 5 - Placa 4721BDD 0000836915 - MY.JHENNY Janela de atendimento Grade de at…" at bounding box center [462, 199] width 925 height 398
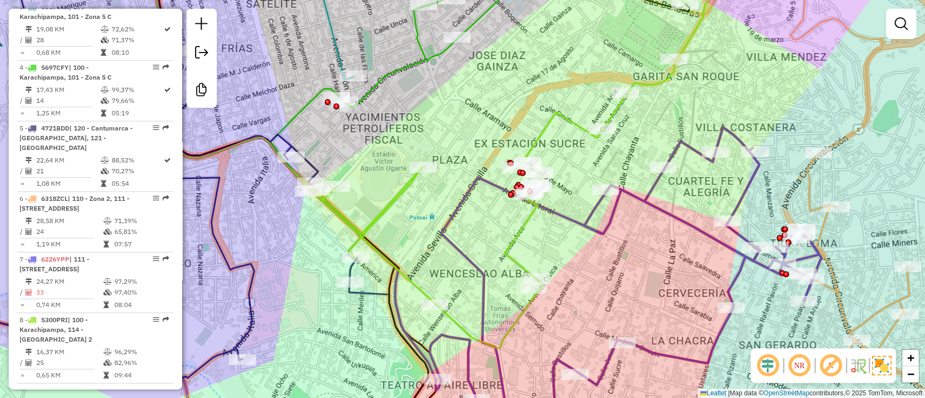
drag, startPoint x: 553, startPoint y: 209, endPoint x: 529, endPoint y: 225, distance: 29.0
click at [529, 225] on icon at bounding box center [510, 157] width 441 height 383
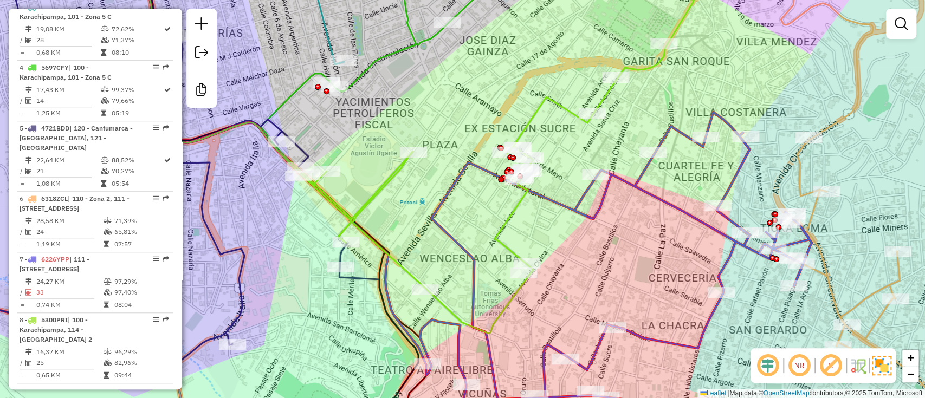
drag, startPoint x: 481, startPoint y: 217, endPoint x: 465, endPoint y: 219, distance: 15.3
click at [465, 219] on div "Rota 5 - Placa 4721BDD 0000836915 - MY.JHENNY Janela de atendimento Grade de at…" at bounding box center [462, 199] width 925 height 398
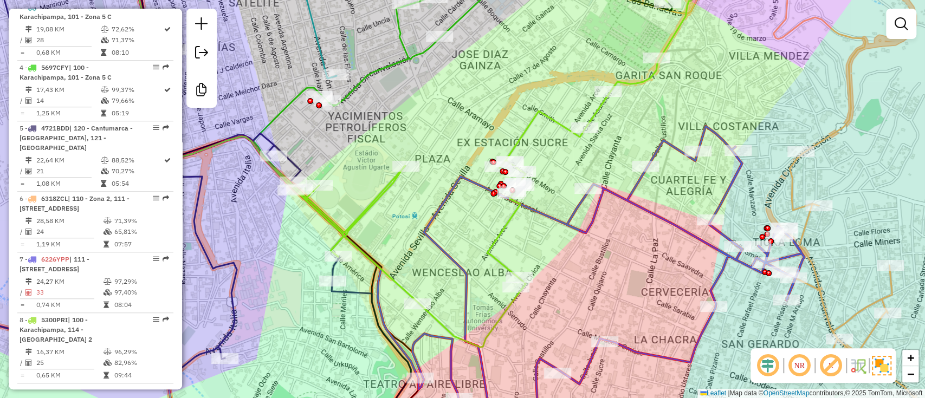
drag, startPoint x: 454, startPoint y: 182, endPoint x: 465, endPoint y: 147, distance: 36.7
click at [465, 147] on div "Rota 5 - Placa 4721BDD 0000836915 - MY.JHENNY Janela de atendimento Grade de at…" at bounding box center [462, 199] width 925 height 398
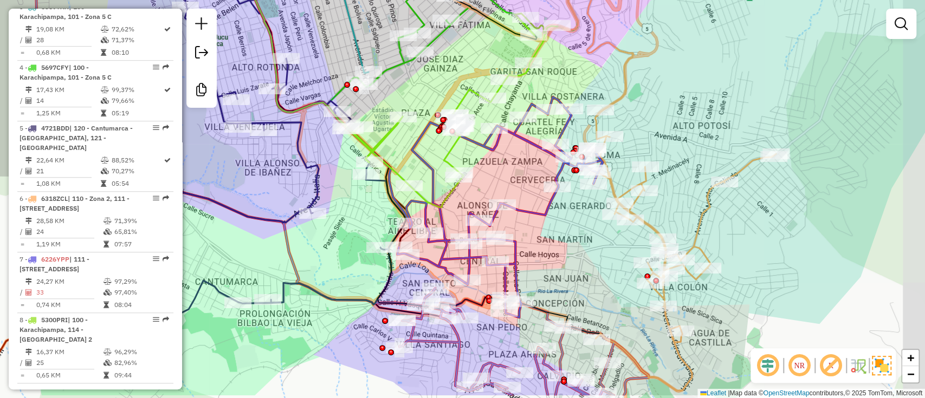
drag, startPoint x: 572, startPoint y: 280, endPoint x: 535, endPoint y: 236, distance: 57.0
click at [535, 236] on div "Rota 5 - Placa 4721BDD 0000836915 - MY.JHENNY Janela de atendimento Grade de at…" at bounding box center [462, 199] width 925 height 398
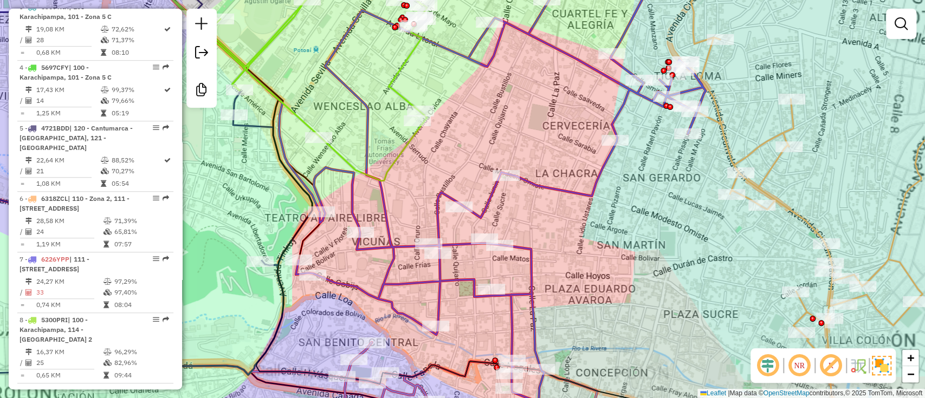
drag, startPoint x: 531, startPoint y: 242, endPoint x: 595, endPoint y: 257, distance: 65.8
click at [594, 257] on div "Rota 5 - Placa 4721BDD 0000836915 - MY.JHENNY Janela de atendimento Grade de at…" at bounding box center [462, 199] width 925 height 398
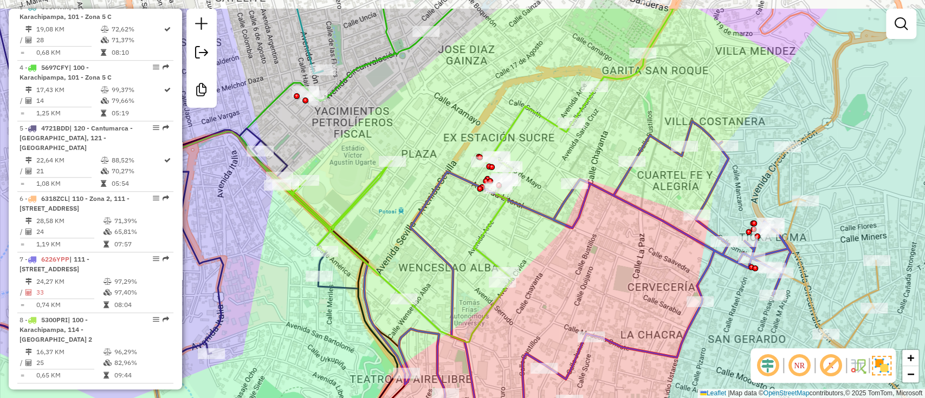
drag, startPoint x: 488, startPoint y: 206, endPoint x: 463, endPoint y: 224, distance: 31.1
click at [474, 225] on div "Rota 5 - Placa 4721BDD 0000836915 - MY.JHENNY Janela de atendimento Grade de at…" at bounding box center [462, 199] width 925 height 398
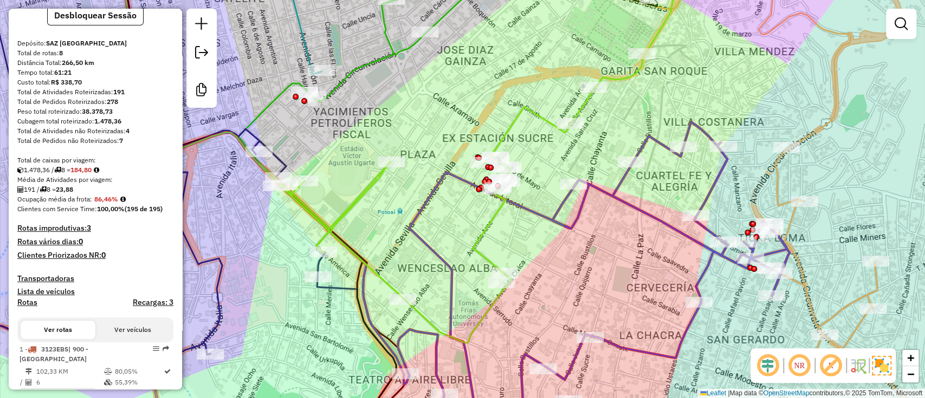
scroll to position [0, 0]
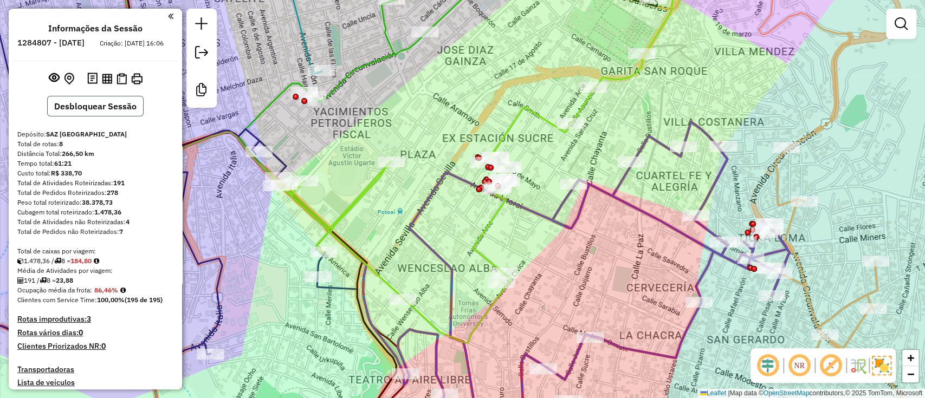
click at [104, 117] on button "Desbloquear Sessão" at bounding box center [95, 106] width 96 height 21
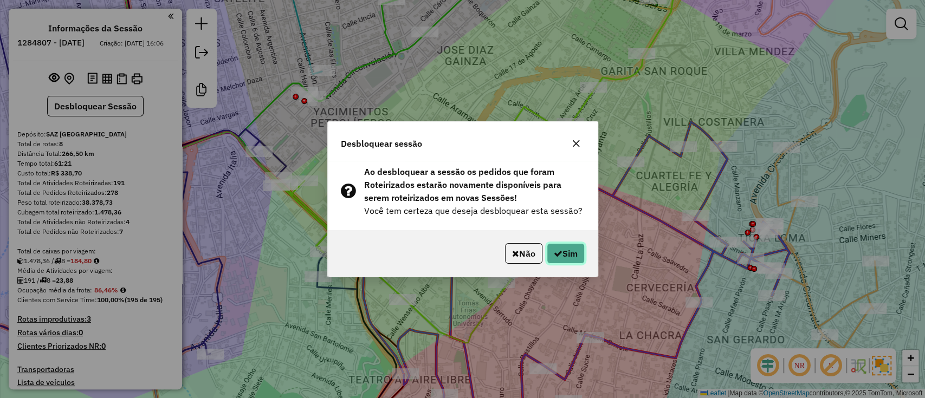
click at [554, 257] on icon "button" at bounding box center [558, 253] width 9 height 9
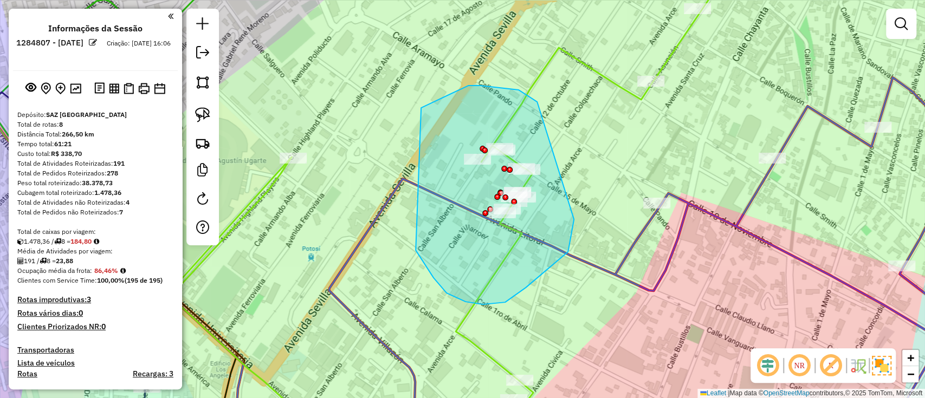
drag, startPoint x: 421, startPoint y: 108, endPoint x: 574, endPoint y: 191, distance: 174.1
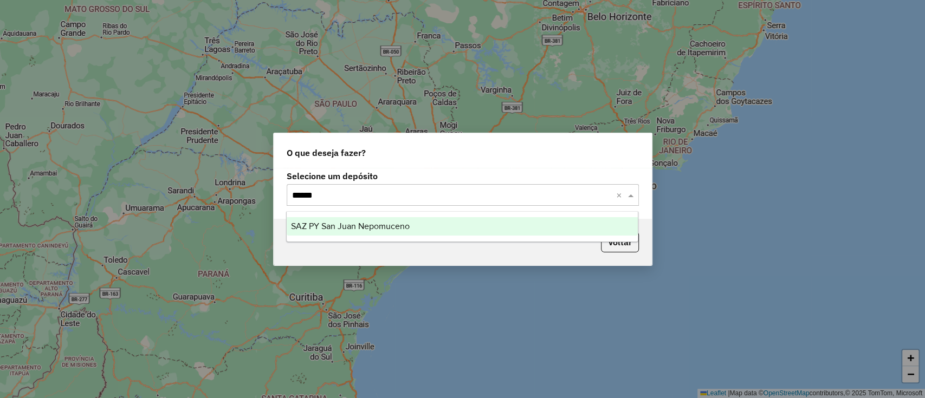
type input "*******"
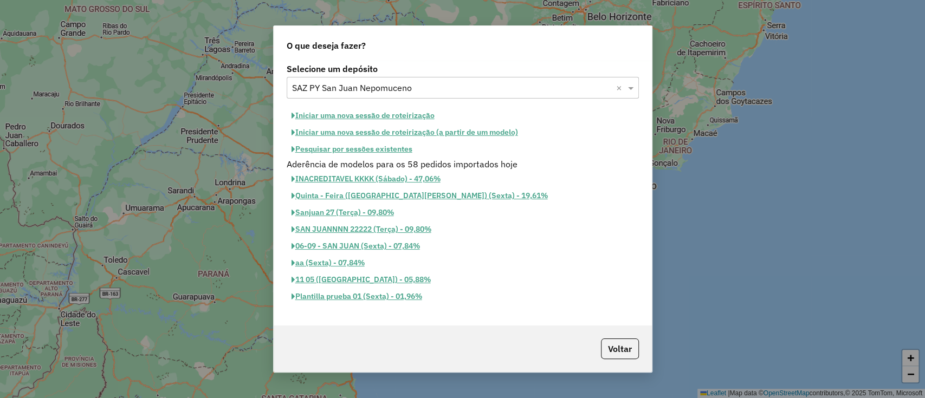
click at [389, 122] on button "Iniciar uma nova sessão de roteirização" at bounding box center [363, 115] width 153 height 17
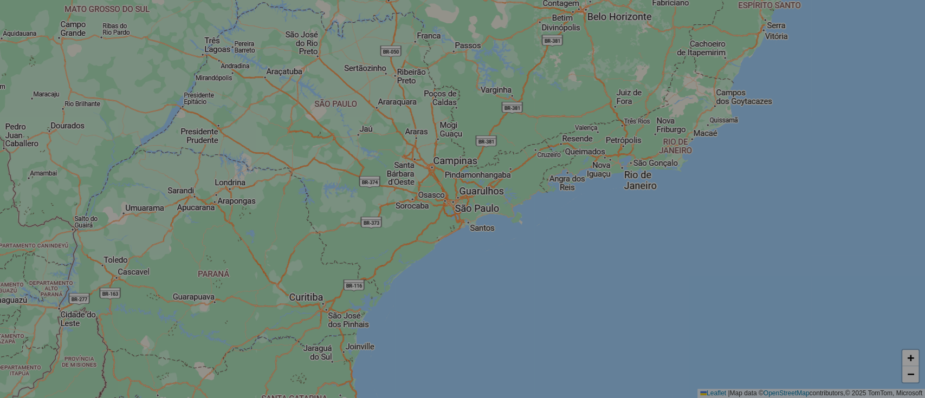
select select "*"
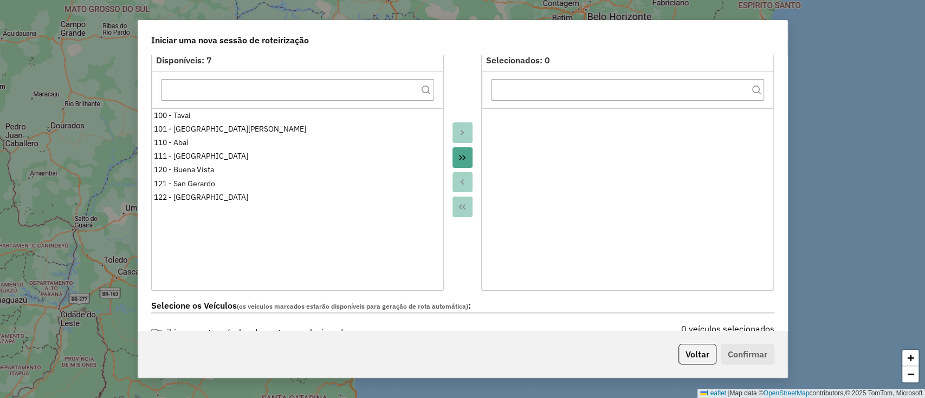
scroll to position [217, 0]
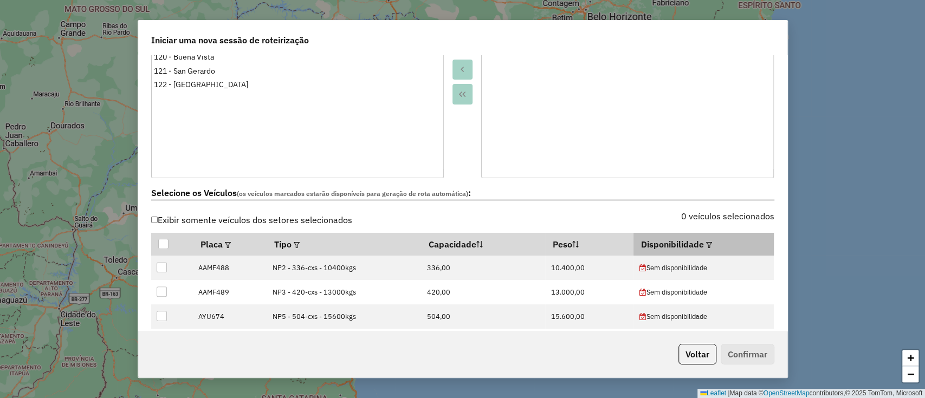
click at [706, 242] on em at bounding box center [709, 245] width 6 height 6
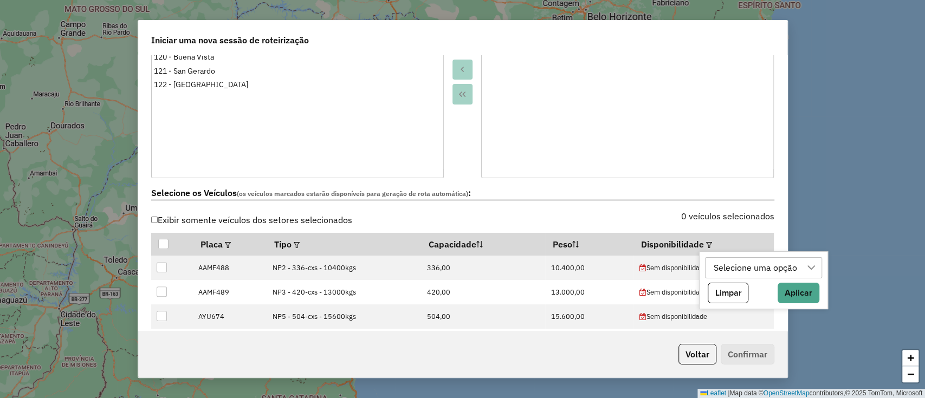
click at [716, 257] on div "Selecione uma opção" at bounding box center [763, 268] width 117 height 22
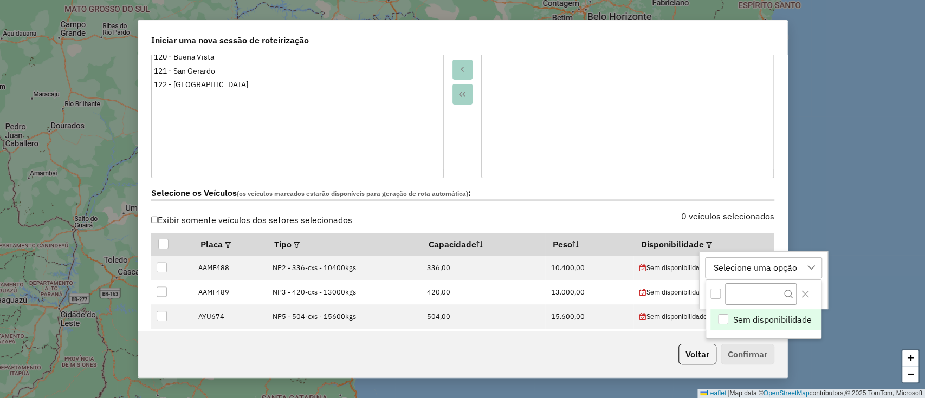
click at [734, 320] on span "Sem disponibilidade" at bounding box center [772, 319] width 79 height 13
click at [806, 297] on icon "Close" at bounding box center [805, 294] width 9 height 9
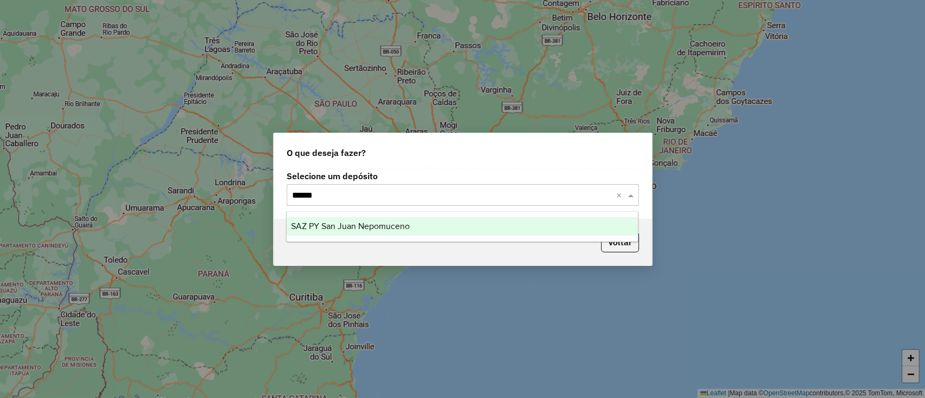
type input "*******"
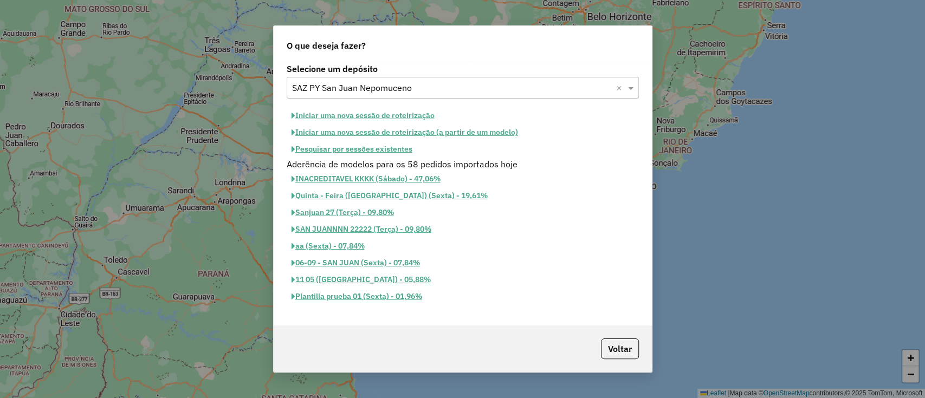
click at [391, 111] on button "Iniciar uma nova sessão de roteirização" at bounding box center [363, 115] width 153 height 17
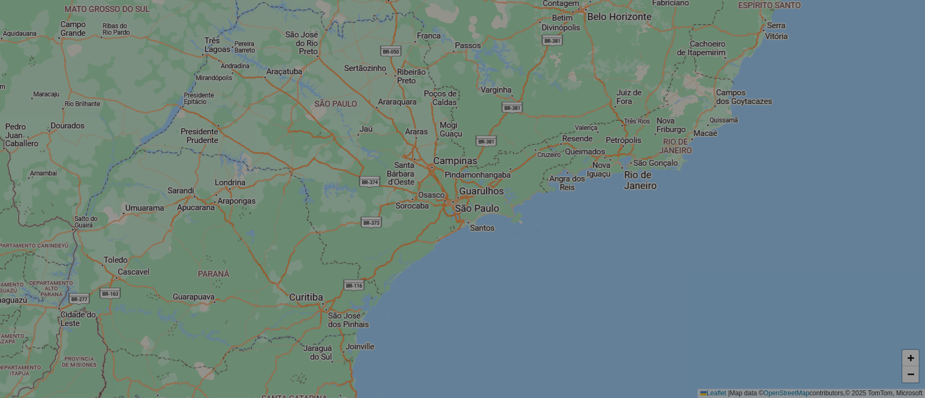
select select "*"
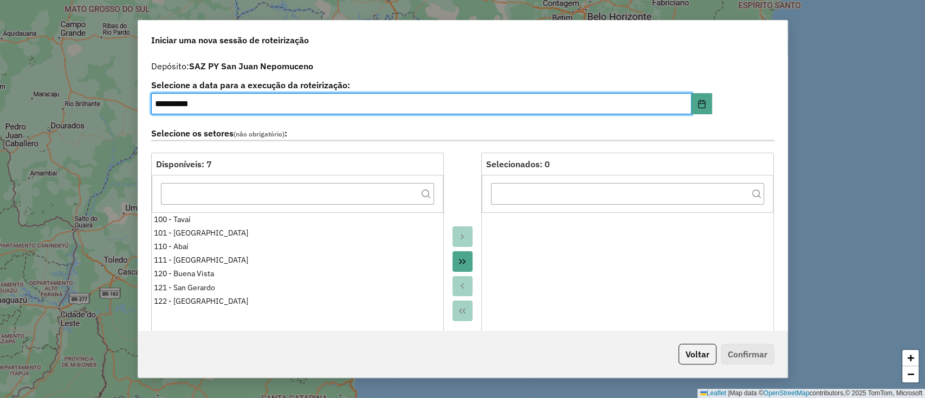
scroll to position [217, 0]
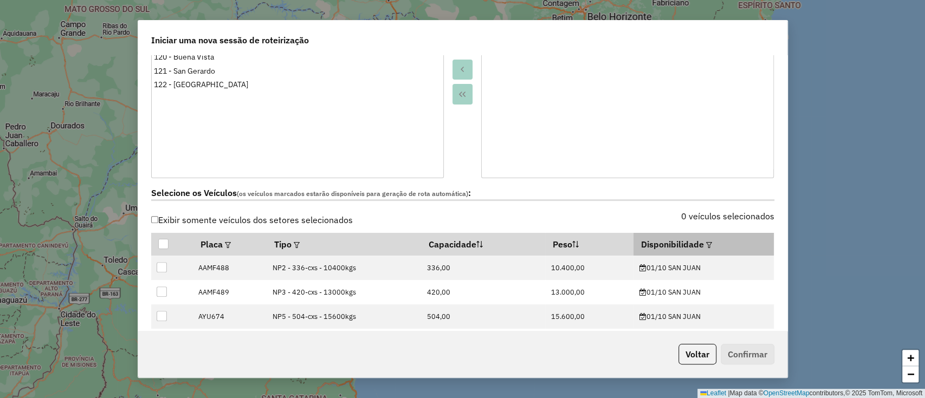
click at [706, 243] on em at bounding box center [709, 245] width 6 height 6
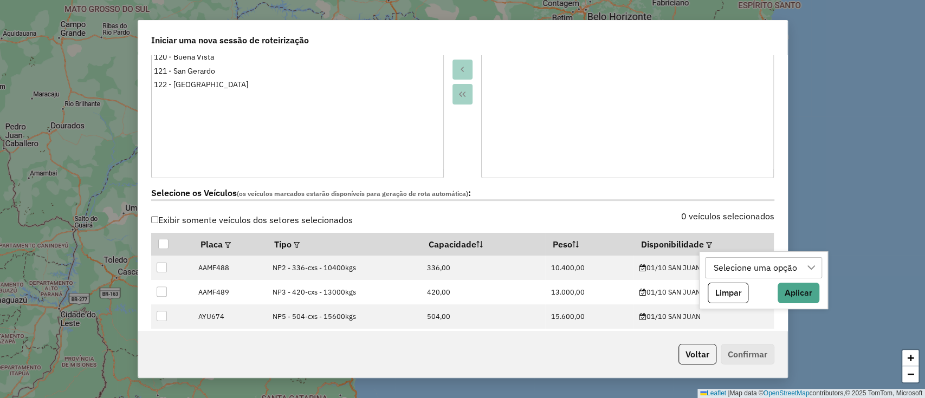
click at [733, 272] on div "Selecione uma opção" at bounding box center [755, 268] width 91 height 21
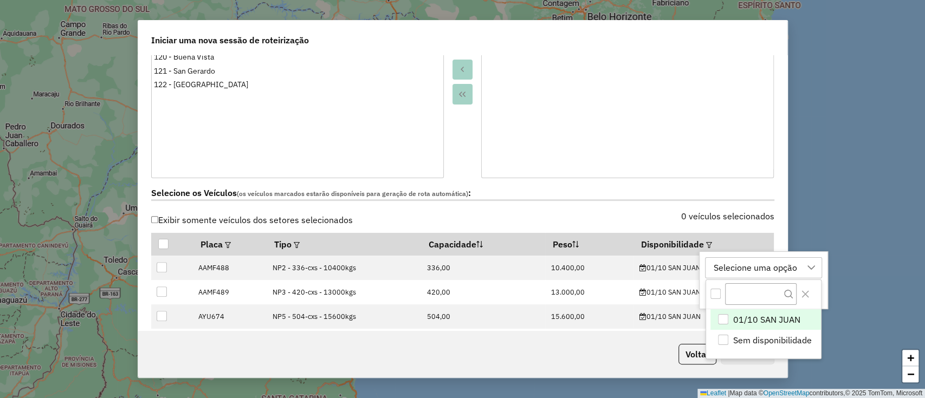
click at [759, 318] on span "01/10 SAN JUAN" at bounding box center [766, 319] width 67 height 13
click at [801, 296] on icon "Close" at bounding box center [805, 294] width 9 height 9
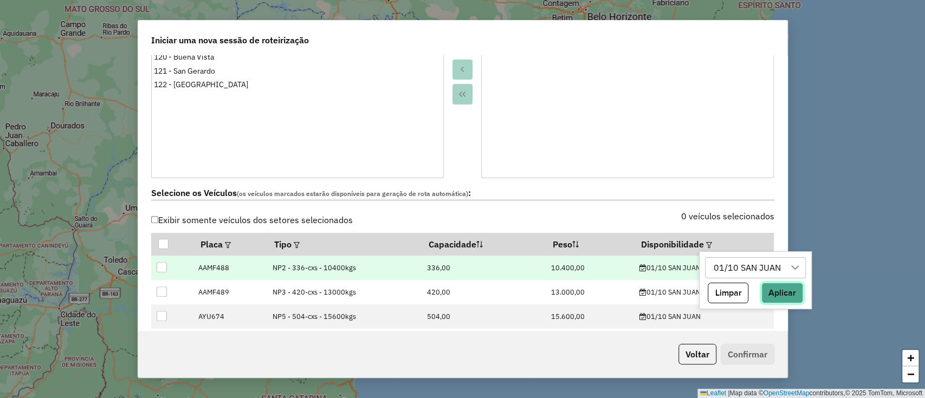
drag, startPoint x: 792, startPoint y: 293, endPoint x: 766, endPoint y: 274, distance: 31.9
click at [791, 292] on button "Aplicar" at bounding box center [782, 293] width 42 height 21
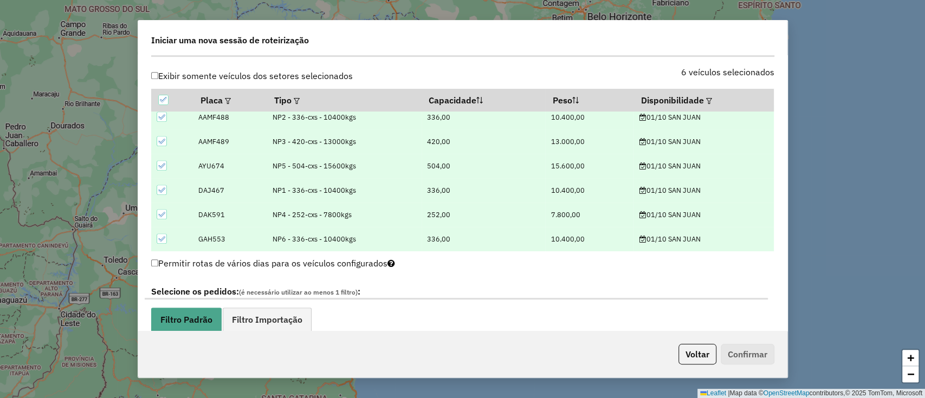
scroll to position [506, 0]
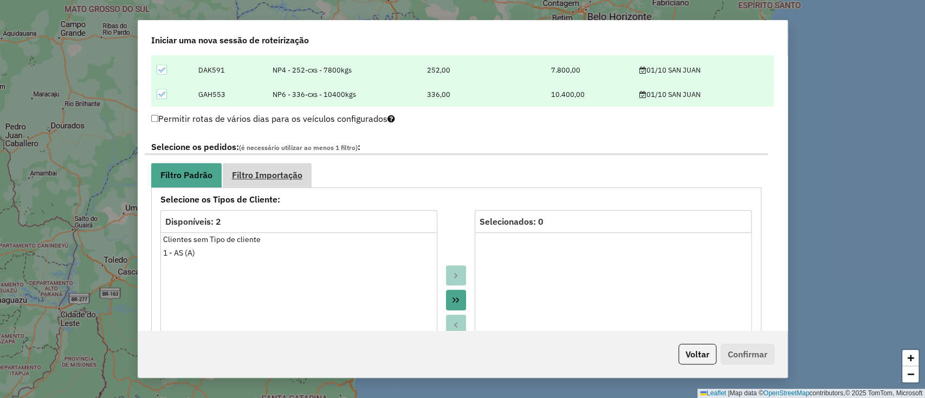
click at [290, 176] on span "Filtro Importação" at bounding box center [267, 175] width 70 height 9
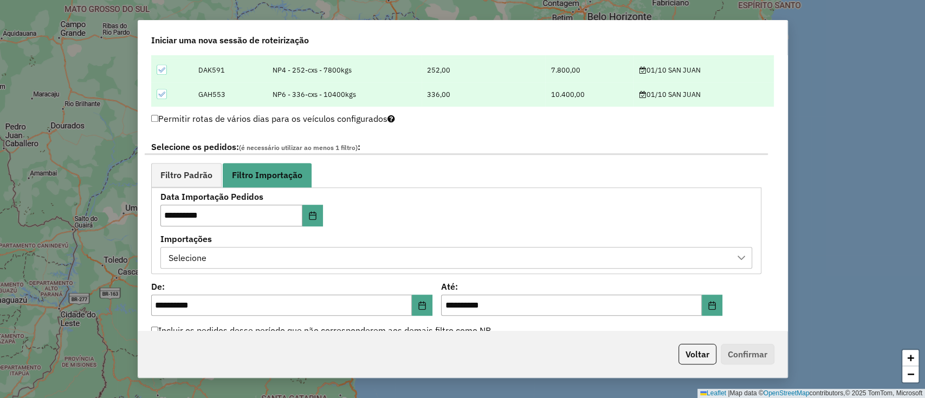
click at [251, 250] on div "Selecione" at bounding box center [448, 258] width 566 height 21
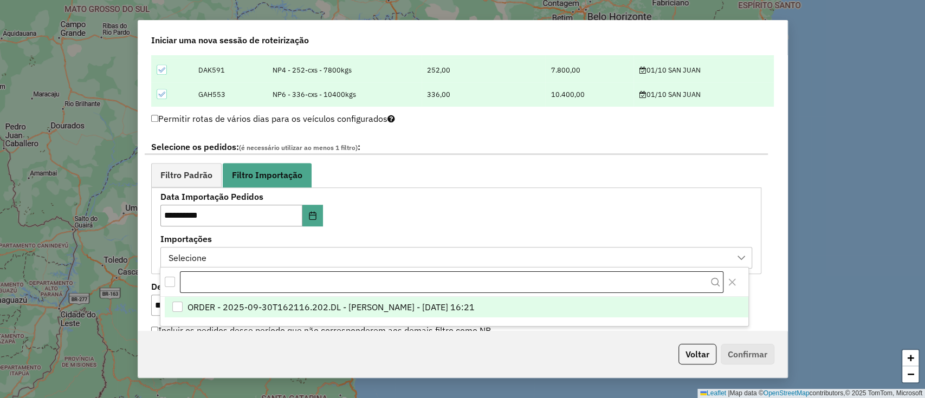
scroll to position [8, 49]
click at [263, 299] on li "ORDER - 2025-09-30T162116.202.DL - [PERSON_NAME] - [DATE] 16:21" at bounding box center [457, 307] width 584 height 21
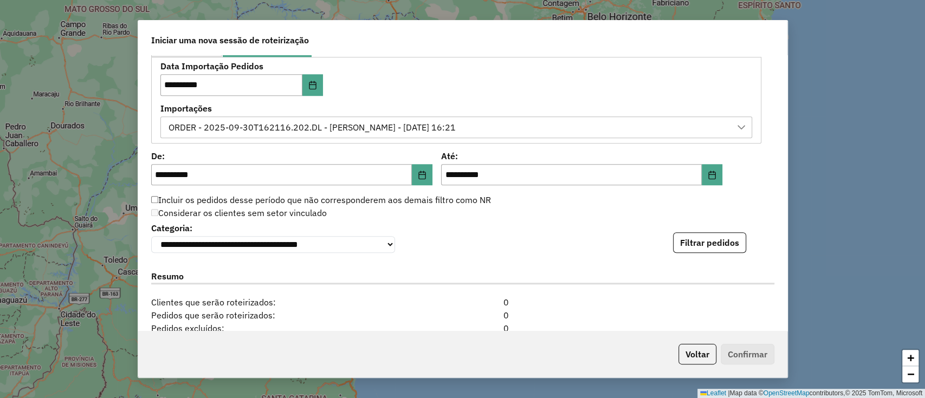
scroll to position [650, 0]
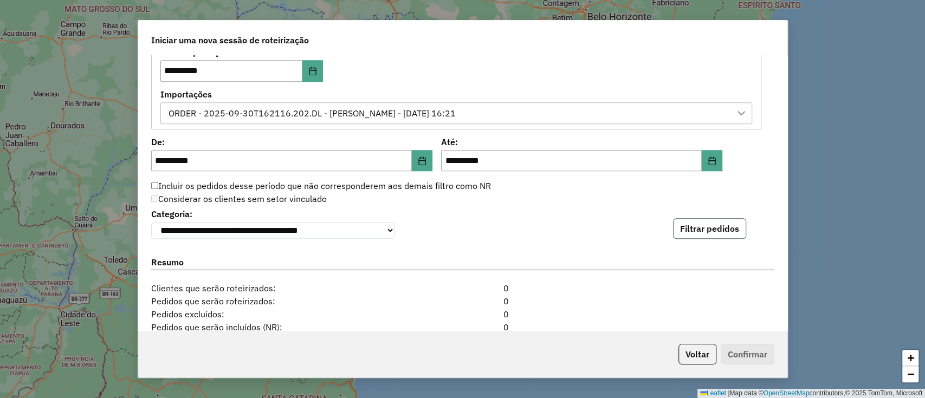
click at [702, 220] on button "Filtrar pedidos" at bounding box center [709, 228] width 73 height 21
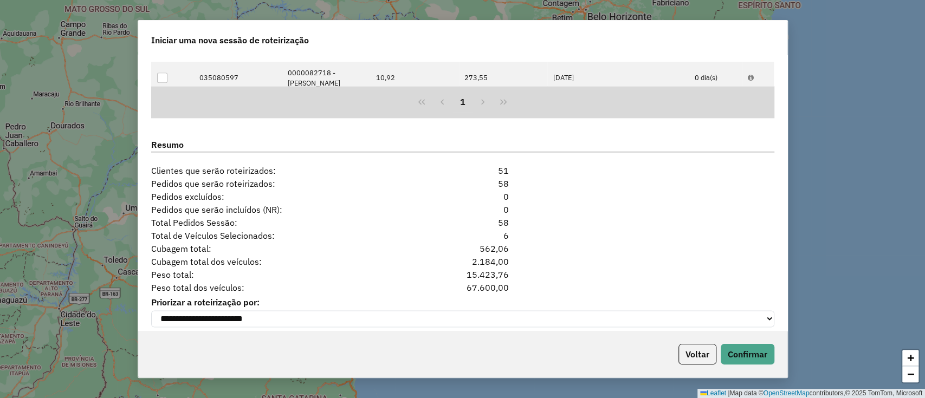
scroll to position [1004, 0]
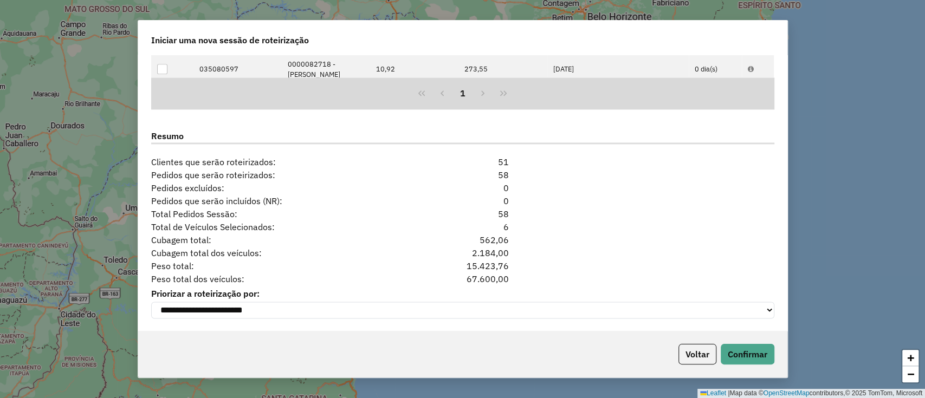
click at [751, 342] on div "Voltar Confirmar" at bounding box center [462, 354] width 649 height 47
click at [747, 344] on button "Confirmar" at bounding box center [748, 354] width 54 height 21
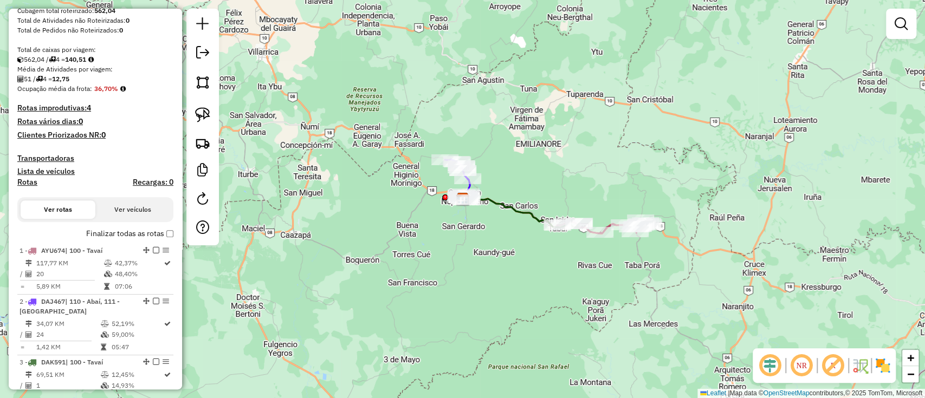
scroll to position [289, 0]
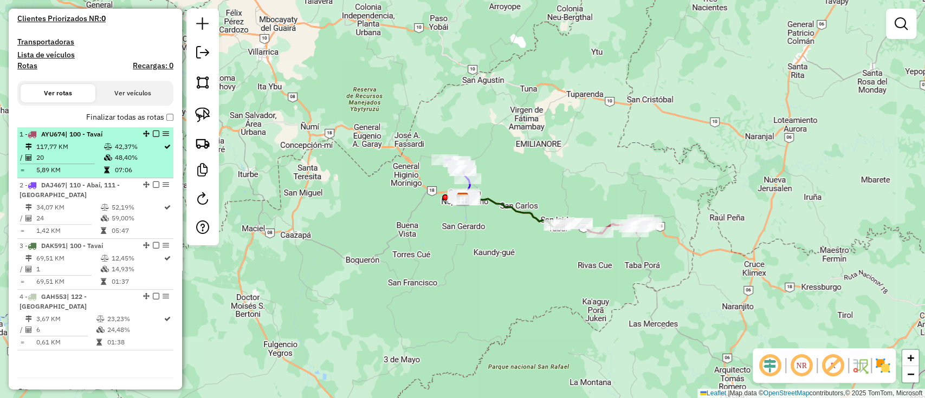
click at [94, 145] on td "117,77 KM" at bounding box center [70, 146] width 68 height 11
select select "**********"
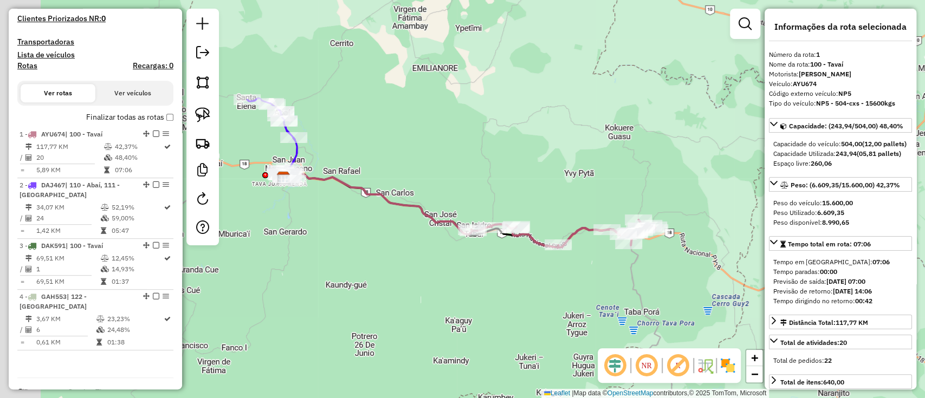
drag, startPoint x: 452, startPoint y: 328, endPoint x: 470, endPoint y: 288, distance: 43.2
click at [473, 313] on div "Janela de atendimento Grade de atendimento Capacidade Transportadoras Veículos …" at bounding box center [462, 199] width 925 height 398
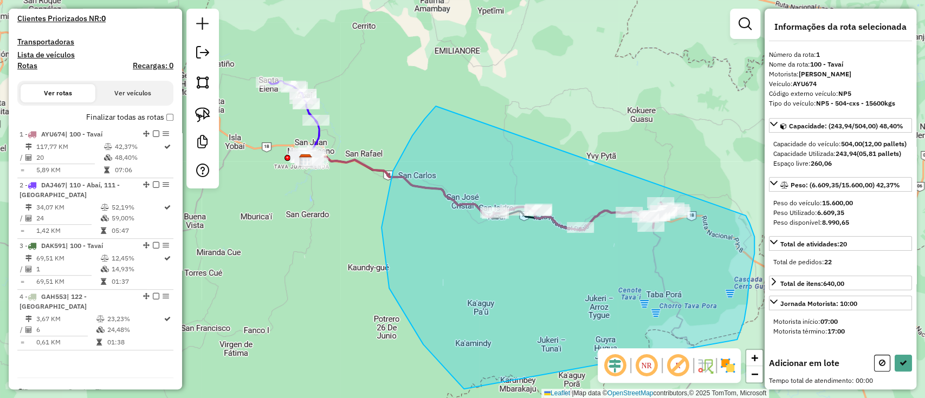
drag, startPoint x: 512, startPoint y: 415, endPoint x: 658, endPoint y: 124, distance: 326.2
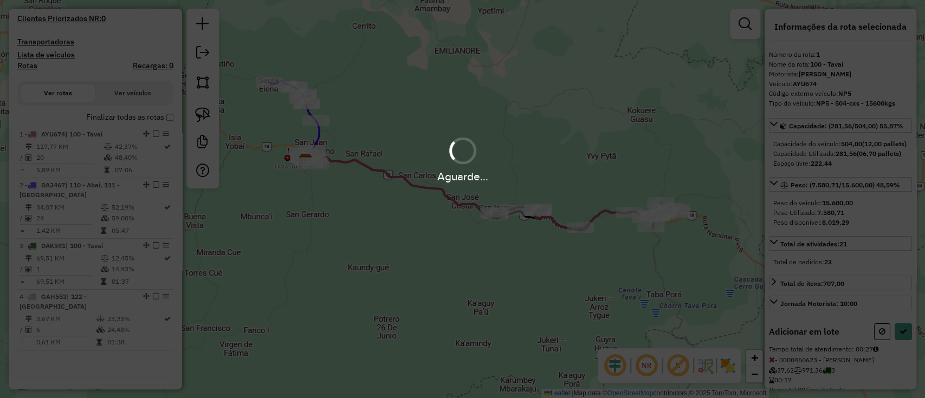
select select "**********"
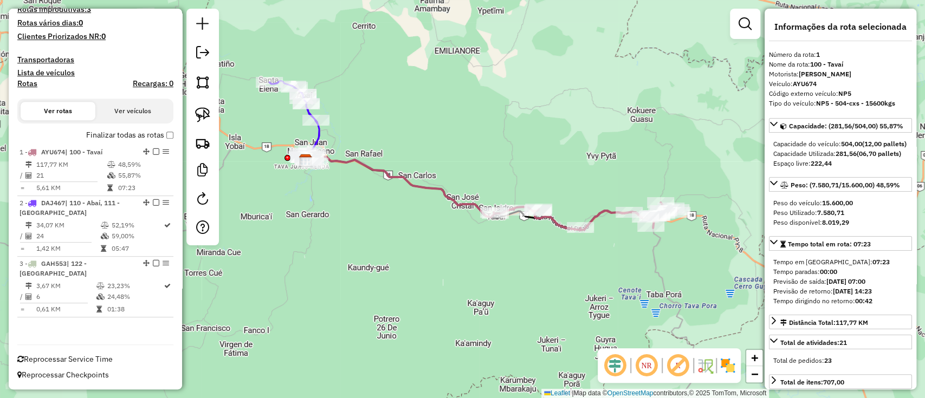
scroll to position [260, 0]
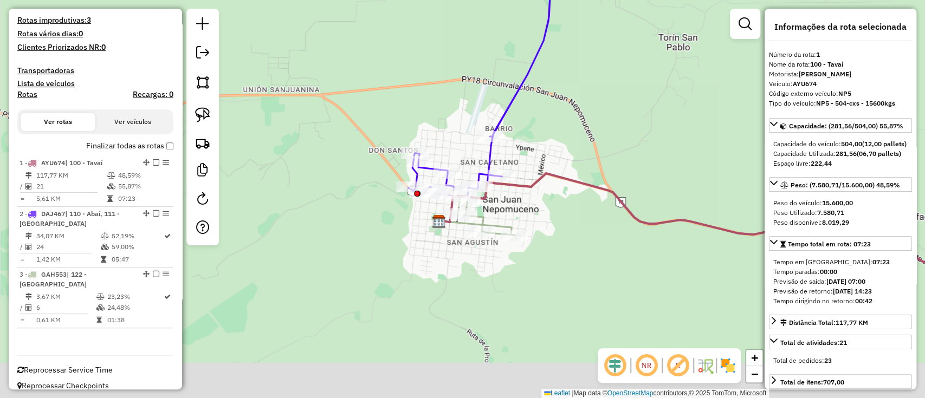
drag, startPoint x: 421, startPoint y: 212, endPoint x: 380, endPoint y: 166, distance: 61.0
click at [380, 166] on div "Janela de atendimento Grade de atendimento Capacidade Transportadoras Veículos …" at bounding box center [462, 199] width 925 height 398
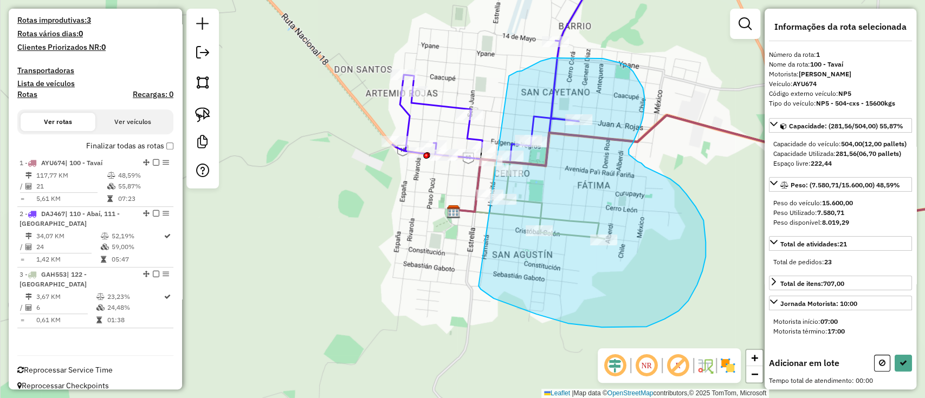
drag, startPoint x: 646, startPoint y: 327, endPoint x: 509, endPoint y: 76, distance: 286.2
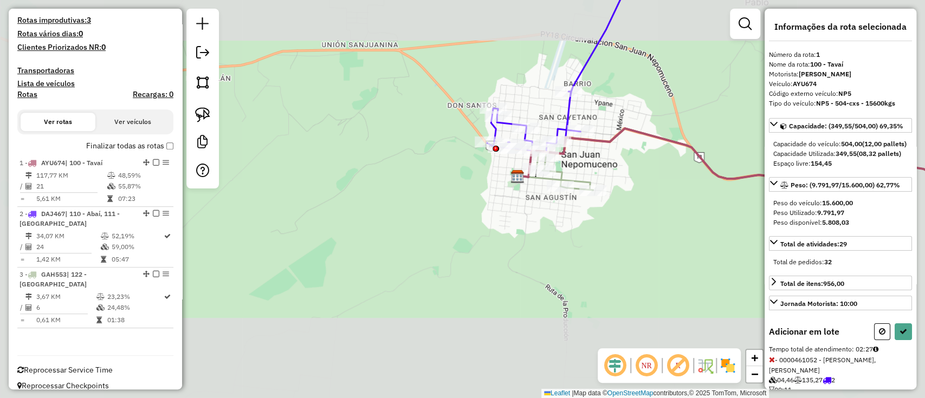
select select "**********"
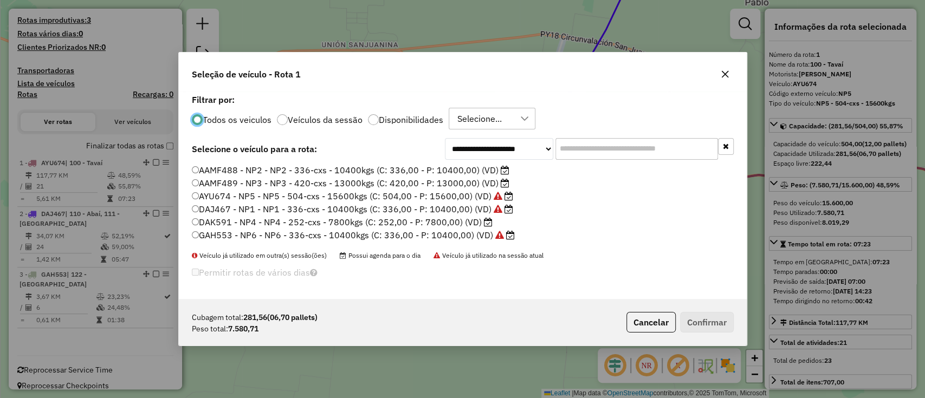
scroll to position [5, 3]
click at [471, 225] on label "DAK591 - NP4 - NP4 - 252-cxs - 7800kgs (C: 252,00 - P: 7800,00) (VD)" at bounding box center [342, 222] width 301 height 13
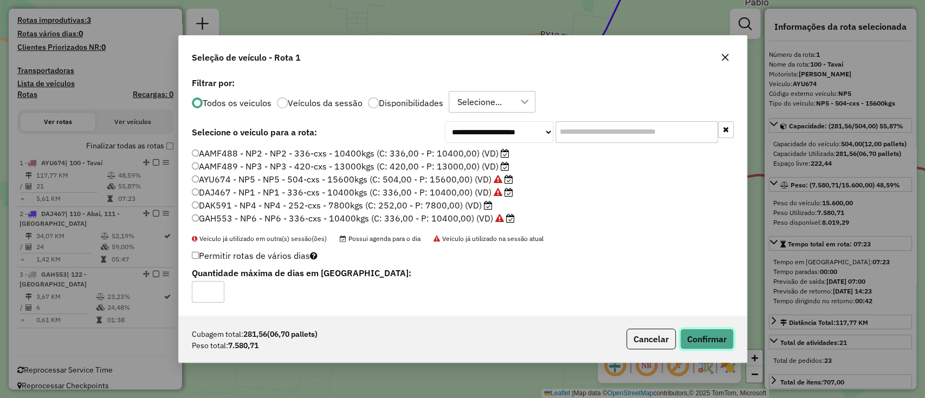
click at [706, 338] on button "Confirmar" at bounding box center [707, 339] width 54 height 21
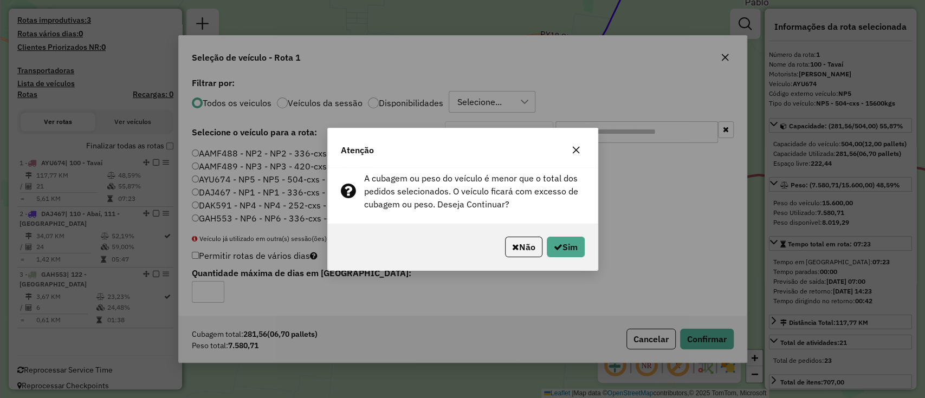
click at [571, 153] on button "button" at bounding box center [575, 149] width 17 height 17
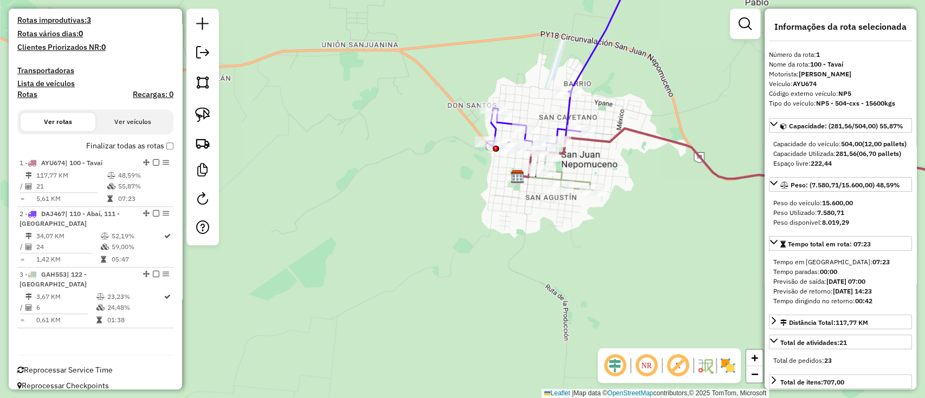
click at [604, 140] on icon at bounding box center [767, 177] width 500 height 98
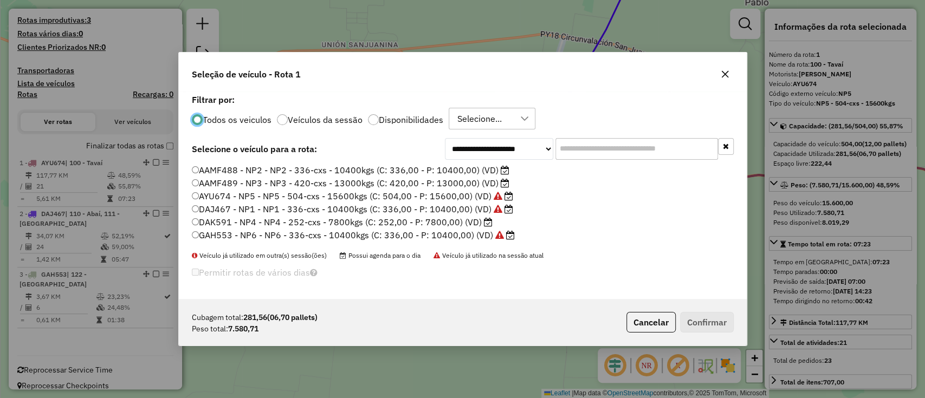
click at [470, 169] on label "AAMF488 - NP2 - NP2 - 336-cxs - 10400kgs (C: 336,00 - P: 10400,00) (VD)" at bounding box center [351, 170] width 318 height 13
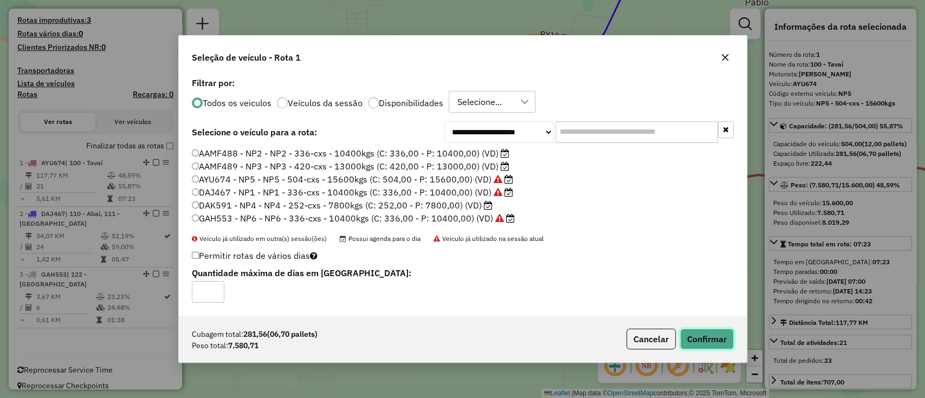
click at [681, 344] on button "Confirmar" at bounding box center [707, 339] width 54 height 21
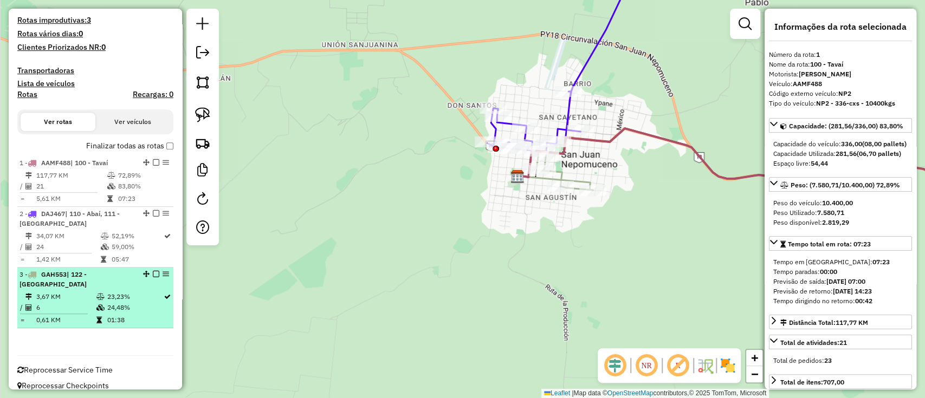
click at [133, 292] on td "23,23%" at bounding box center [135, 297] width 56 height 11
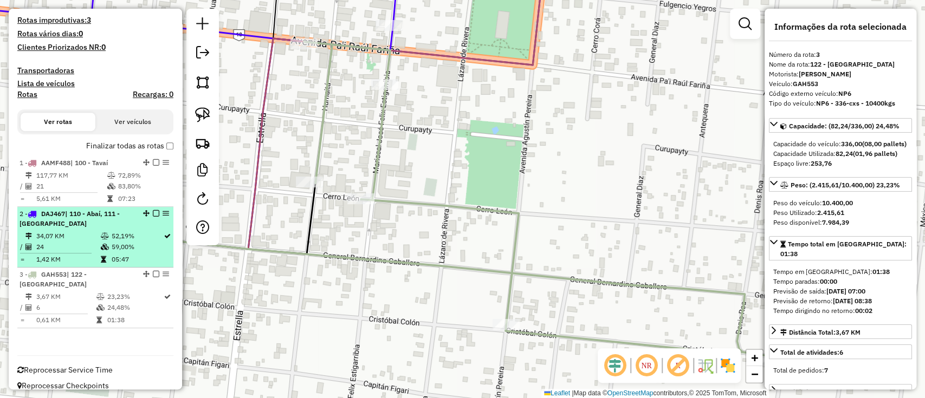
click at [121, 224] on div "2 - DAJ467 | 110 - Abaí, 111 - [GEOGRAPHIC_DATA]" at bounding box center [77, 219] width 115 height 20
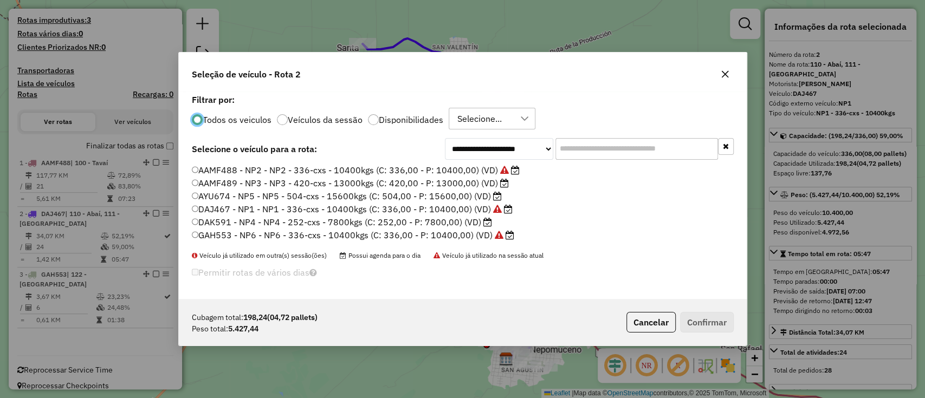
click at [467, 226] on label "DAK591 - NP4 - NP4 - 252-cxs - 7800kgs (C: 252,00 - P: 7800,00) (VD)" at bounding box center [342, 222] width 301 height 13
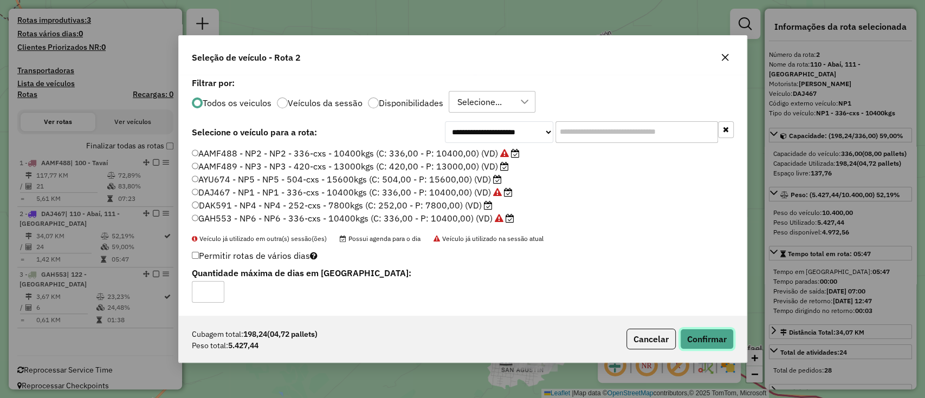
click at [691, 334] on button "Confirmar" at bounding box center [707, 339] width 54 height 21
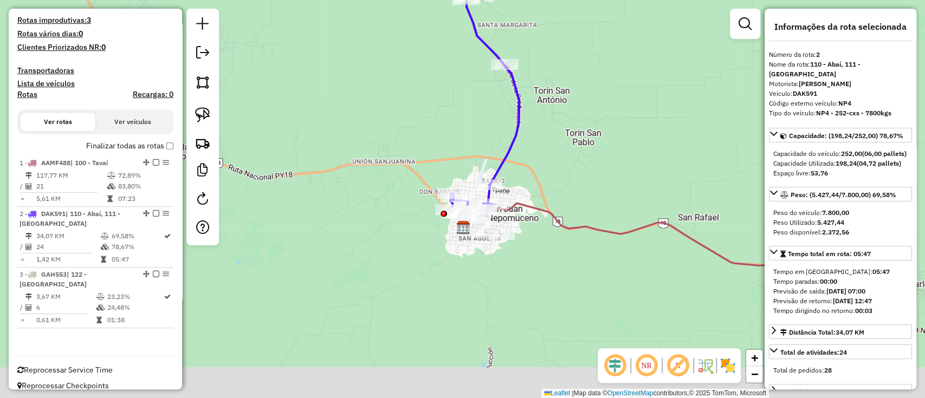
drag, startPoint x: 449, startPoint y: 341, endPoint x: 407, endPoint y: 203, distance: 144.2
click at [406, 209] on div "Janela de atendimento Grade de atendimento Capacidade Transportadoras Veículos …" at bounding box center [462, 199] width 925 height 398
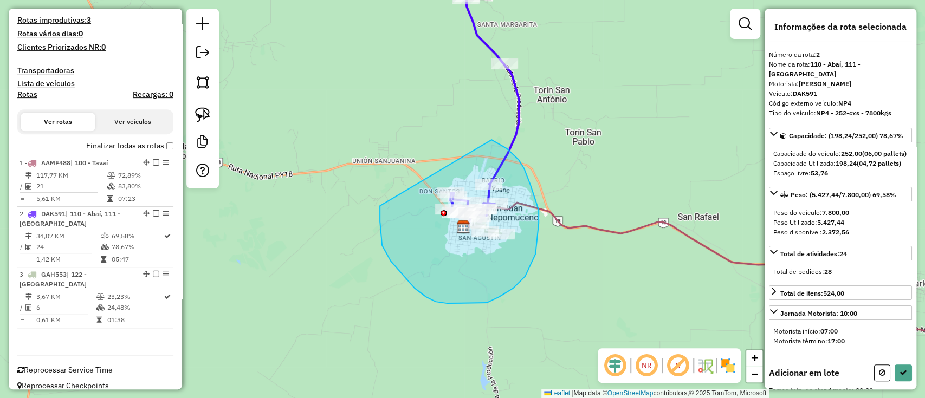
drag, startPoint x: 426, startPoint y: 297, endPoint x: 484, endPoint y: 137, distance: 170.2
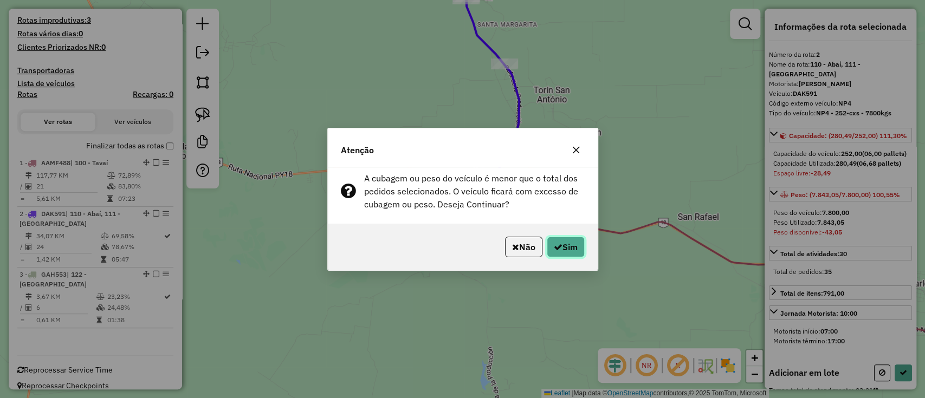
click at [543, 250] on p-footer "Não Sim" at bounding box center [543, 247] width 84 height 21
click at [571, 243] on button "Sim" at bounding box center [566, 247] width 38 height 21
select select "**********"
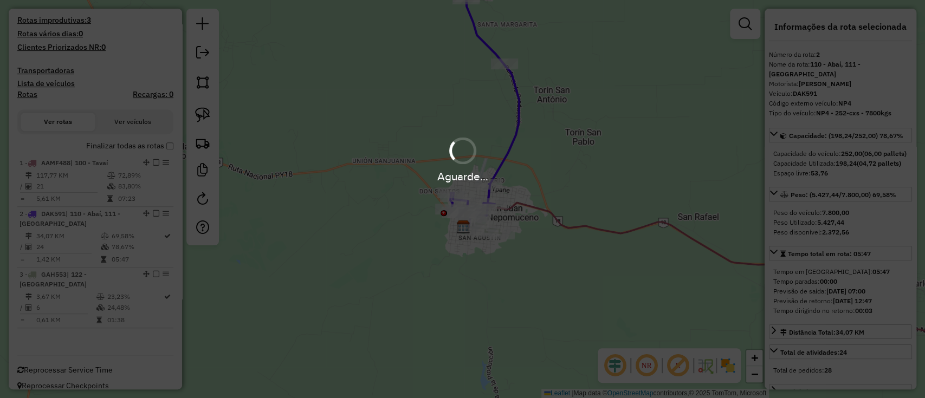
scroll to position [209, 0]
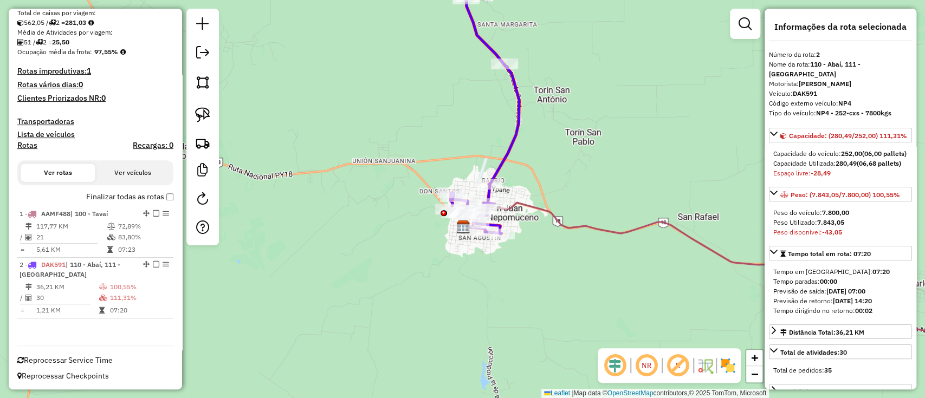
click at [584, 228] on icon at bounding box center [740, 277] width 554 height 149
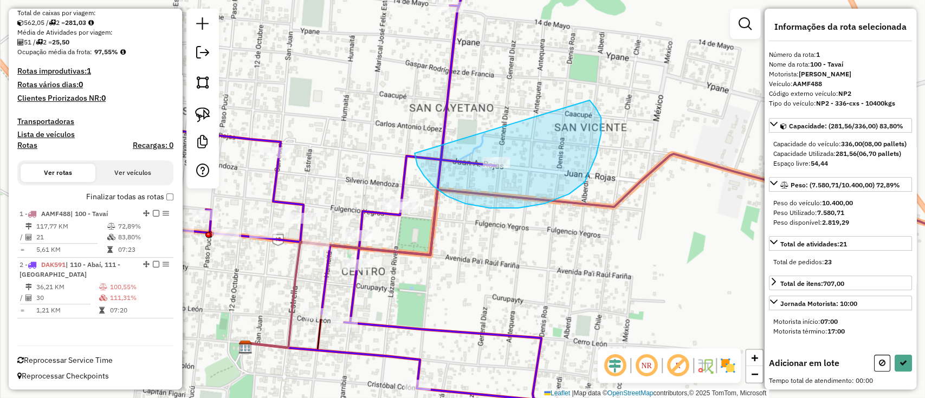
drag, startPoint x: 417, startPoint y: 165, endPoint x: 566, endPoint y: 88, distance: 167.5
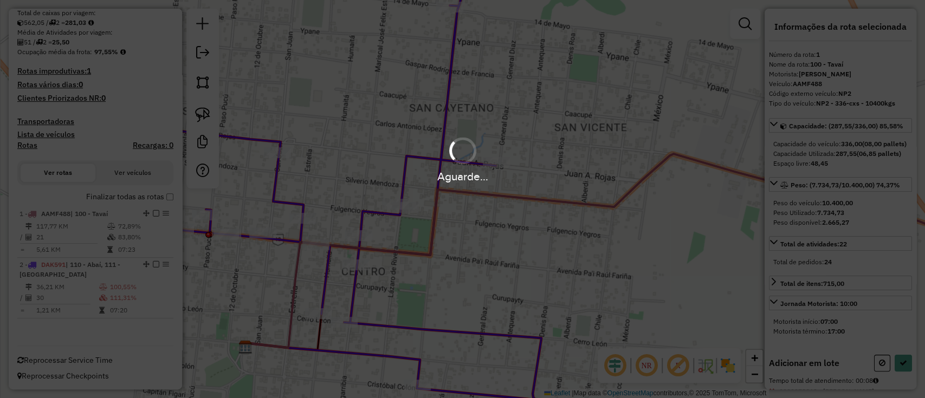
select select "**********"
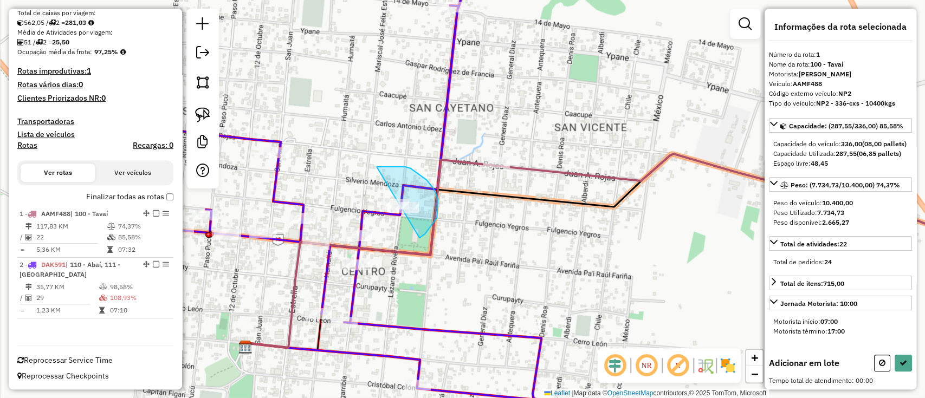
drag, startPoint x: 377, startPoint y: 167, endPoint x: 376, endPoint y: 225, distance: 58.5
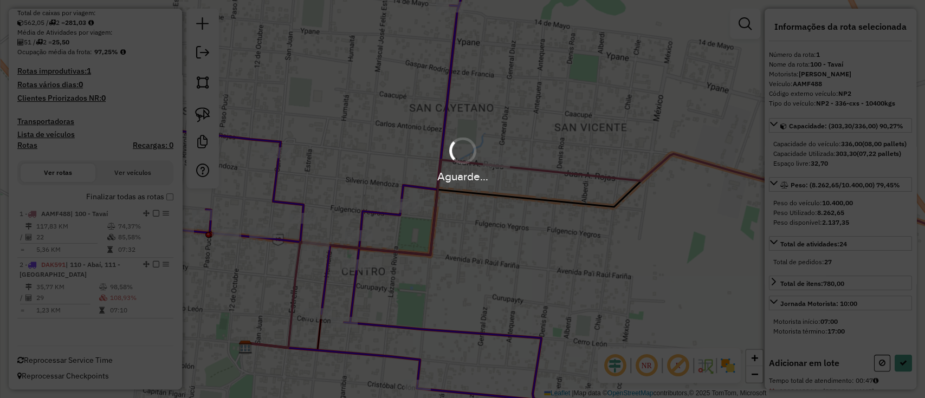
select select "**********"
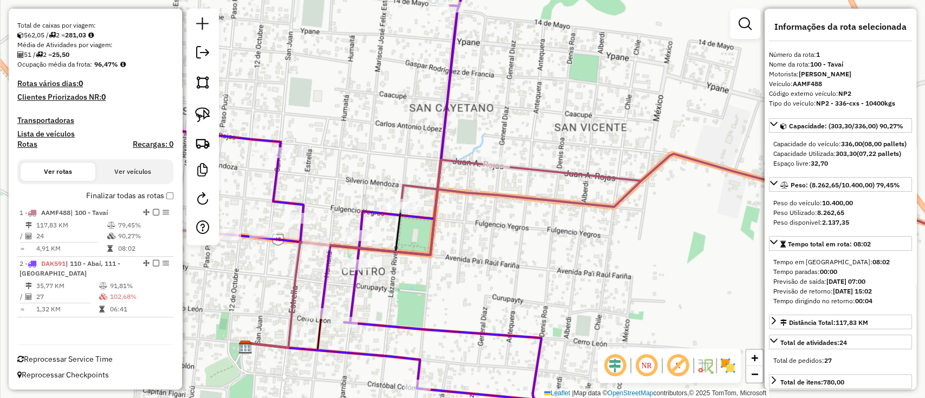
scroll to position [196, 0]
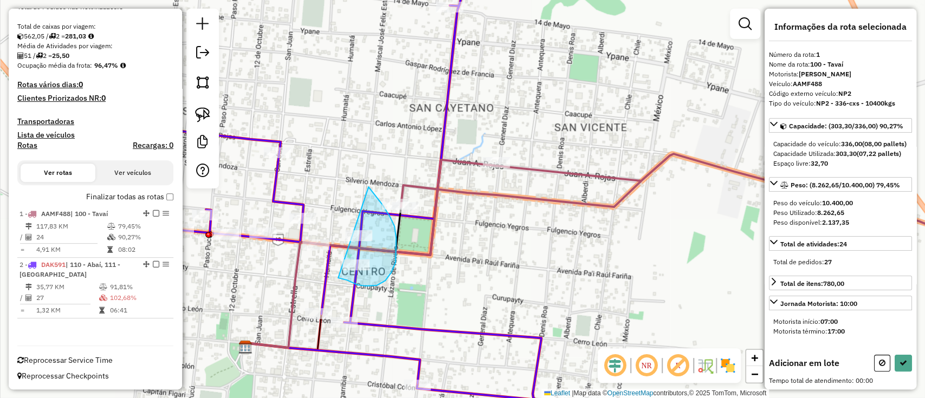
drag, startPoint x: 368, startPoint y: 187, endPoint x: 331, endPoint y: 262, distance: 84.1
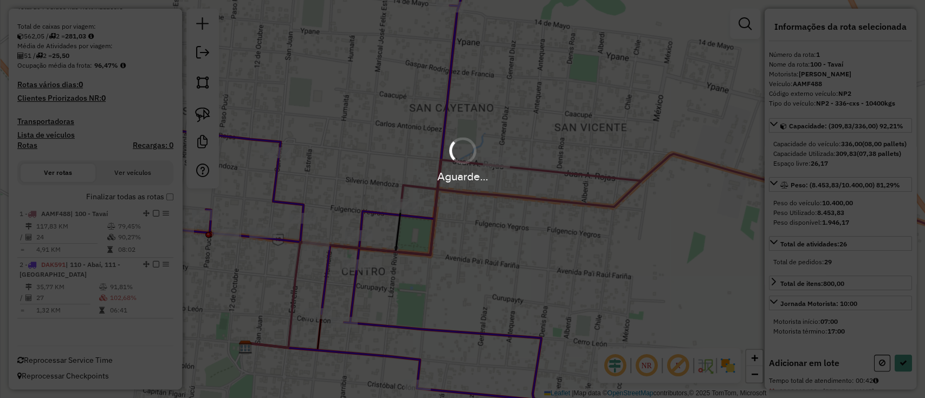
select select "**********"
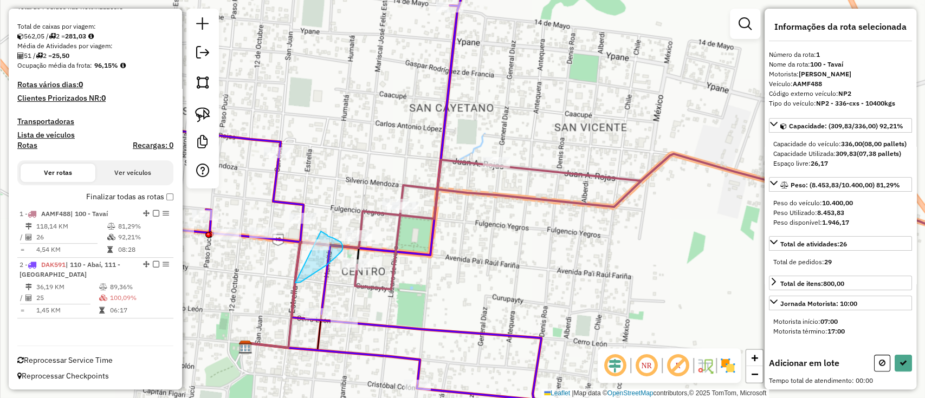
drag, startPoint x: 295, startPoint y: 283, endPoint x: 316, endPoint y: 231, distance: 56.1
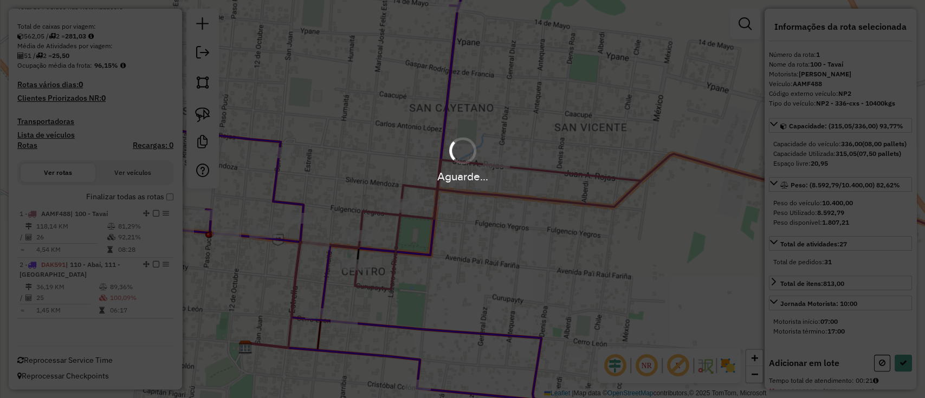
select select "**********"
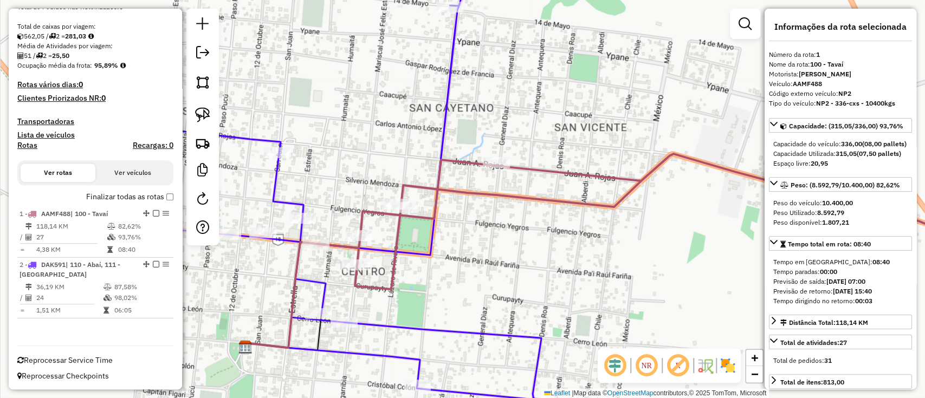
click at [115, 197] on label "Finalizar todas as rotas" at bounding box center [129, 196] width 87 height 11
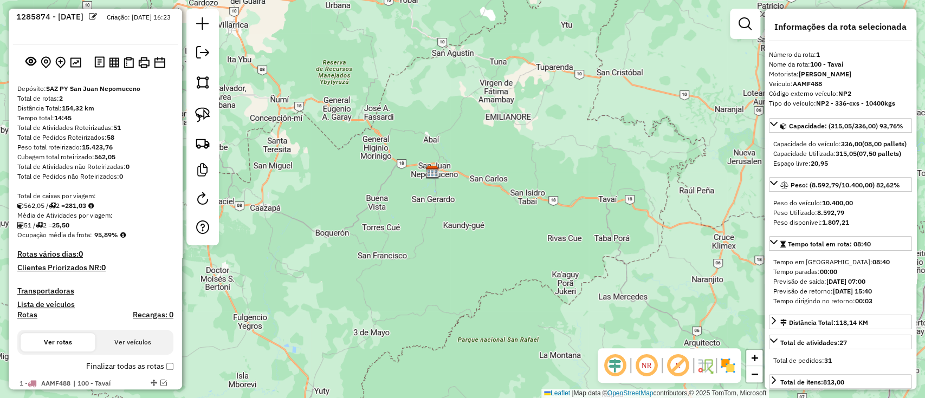
scroll to position [0, 0]
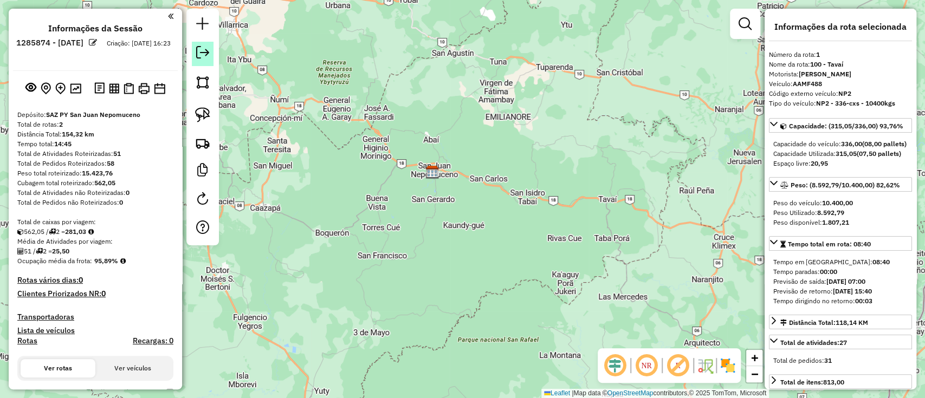
click at [198, 48] on em at bounding box center [202, 52] width 13 height 13
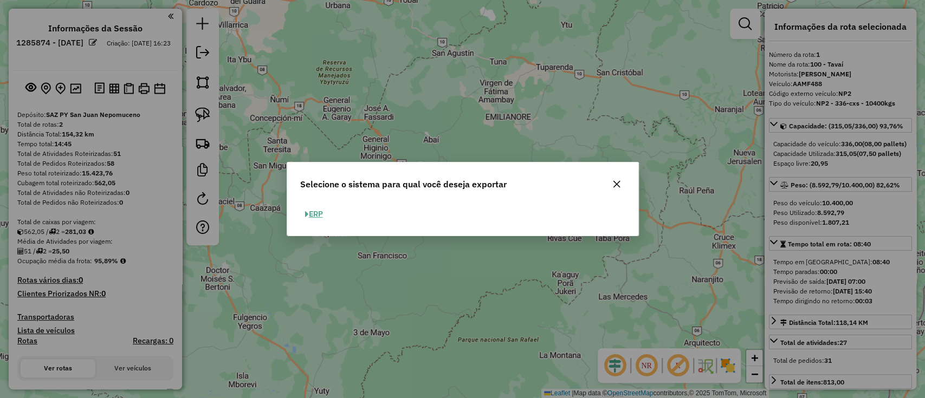
click at [310, 213] on button "ERP" at bounding box center [314, 214] width 28 height 17
select select "**"
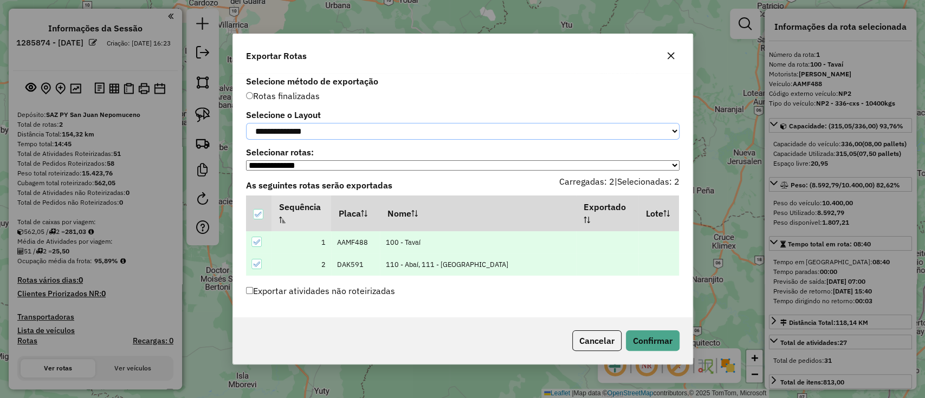
click at [319, 134] on select "**********" at bounding box center [462, 131] width 433 height 17
select select "*********"
click at [246, 123] on select "**********" at bounding box center [462, 131] width 433 height 17
click at [643, 343] on button "Confirmar" at bounding box center [653, 341] width 54 height 21
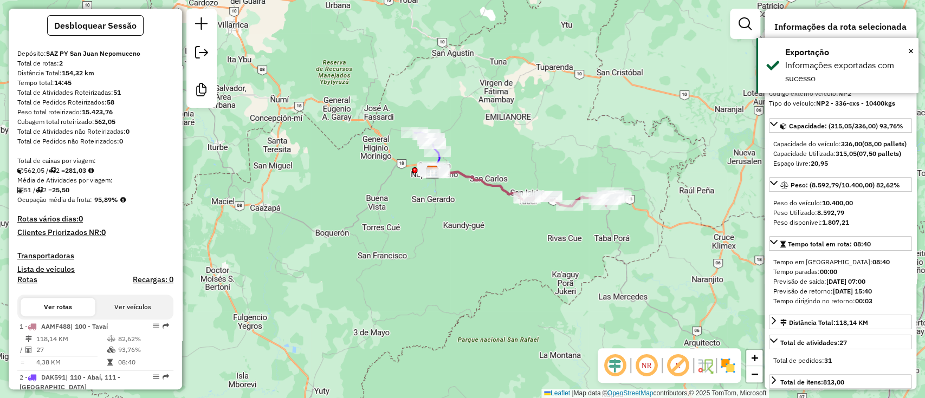
scroll to position [150, 0]
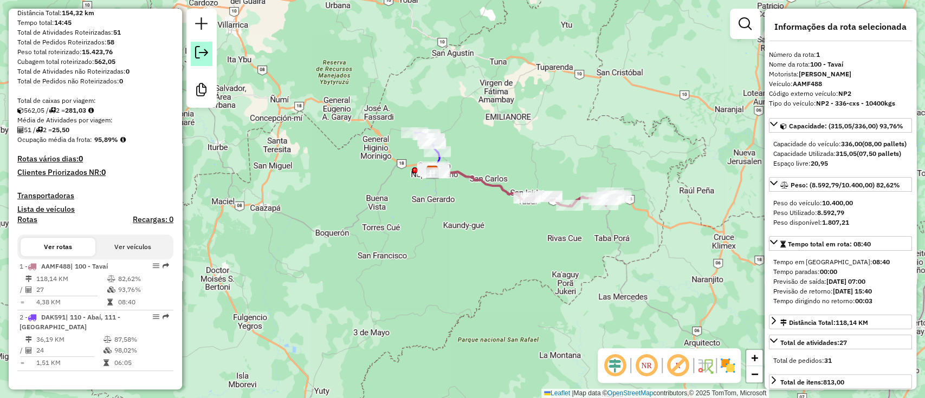
click at [200, 62] on link at bounding box center [202, 54] width 22 height 24
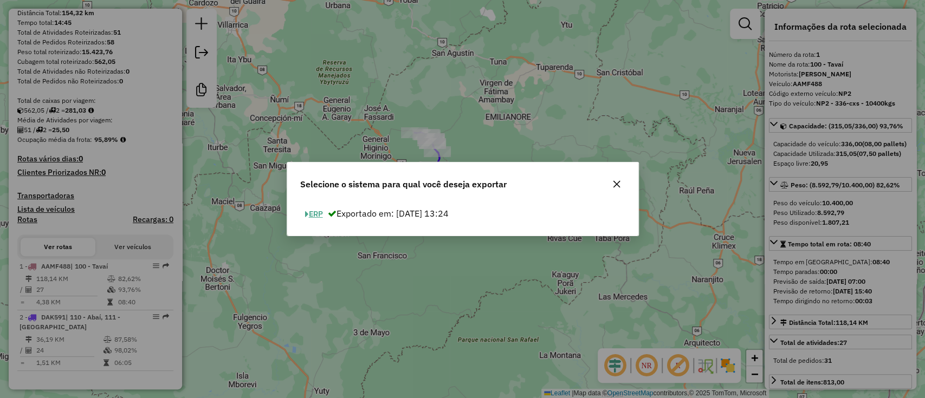
click at [320, 212] on button "ERP" at bounding box center [314, 214] width 28 height 17
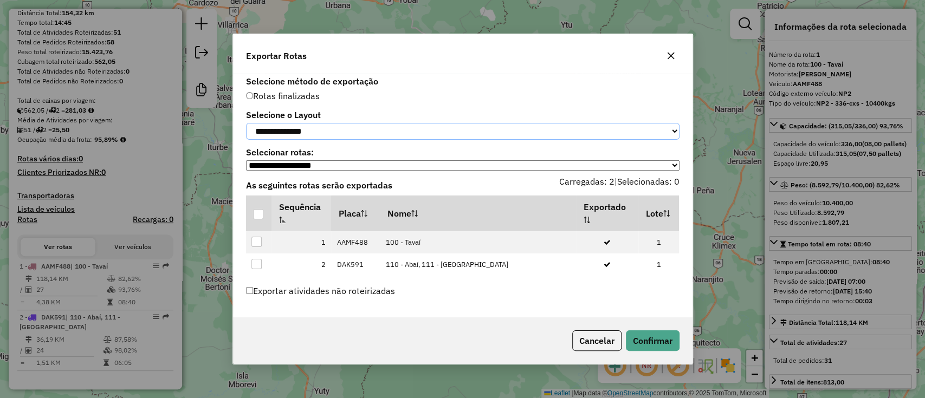
click at [299, 138] on select "**********" at bounding box center [462, 131] width 433 height 17
select select "*********"
click at [246, 123] on select "**********" at bounding box center [462, 131] width 433 height 17
click at [258, 211] on div at bounding box center [258, 214] width 10 height 10
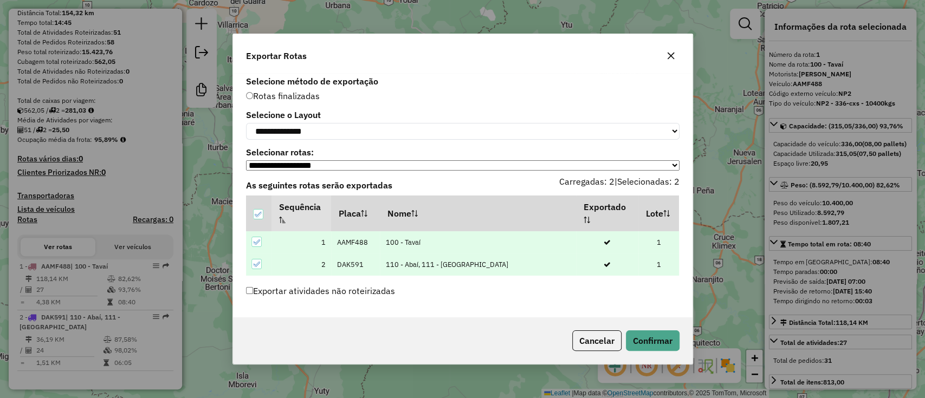
click at [642, 332] on div "Cancelar Confirmar" at bounding box center [462, 341] width 459 height 47
click at [646, 335] on button "Confirmar" at bounding box center [653, 341] width 54 height 21
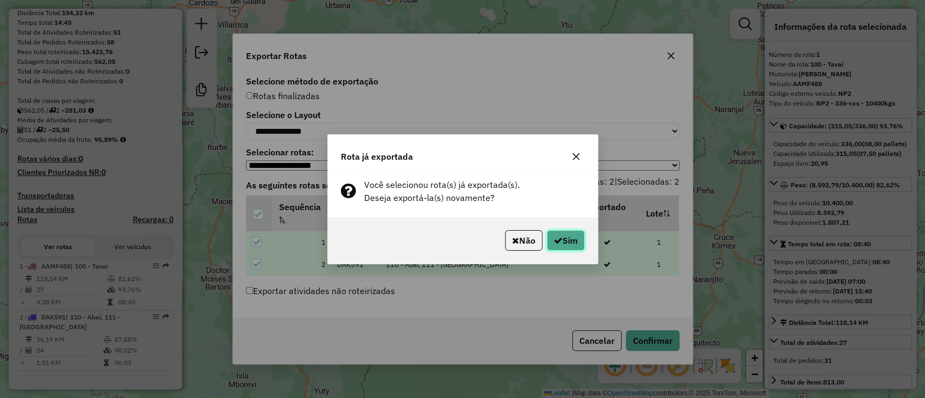
click at [564, 237] on button "Sim" at bounding box center [566, 240] width 38 height 21
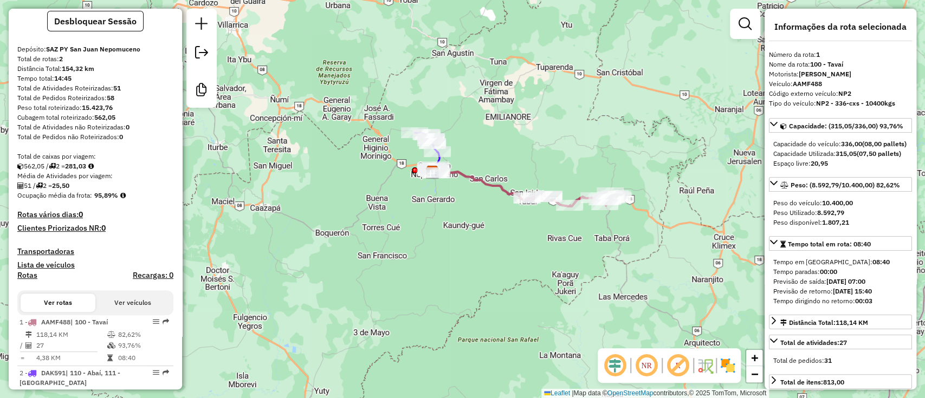
scroll to position [0, 0]
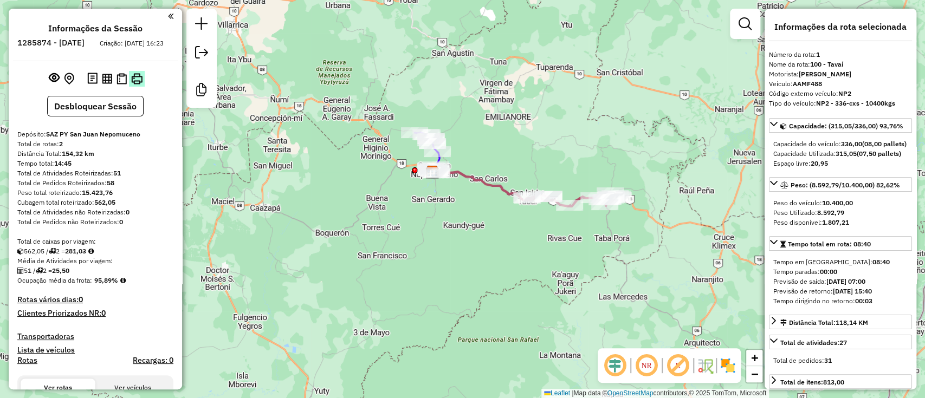
click at [140, 85] on img at bounding box center [136, 78] width 11 height 11
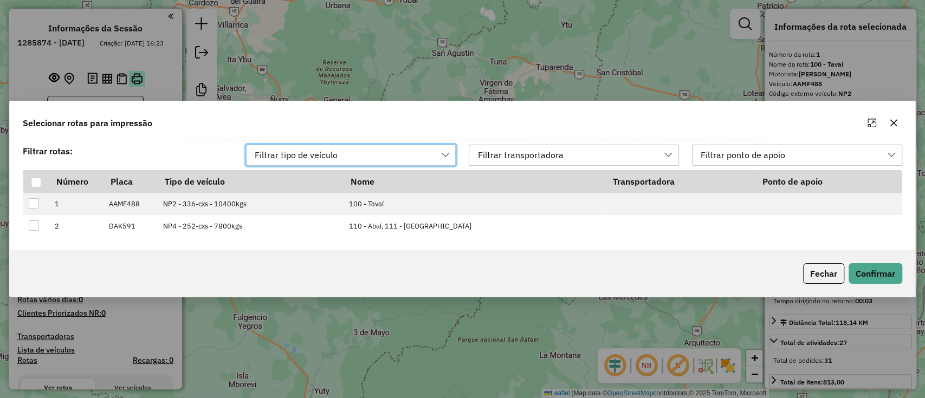
scroll to position [8, 48]
click at [31, 183] on div at bounding box center [36, 182] width 10 height 10
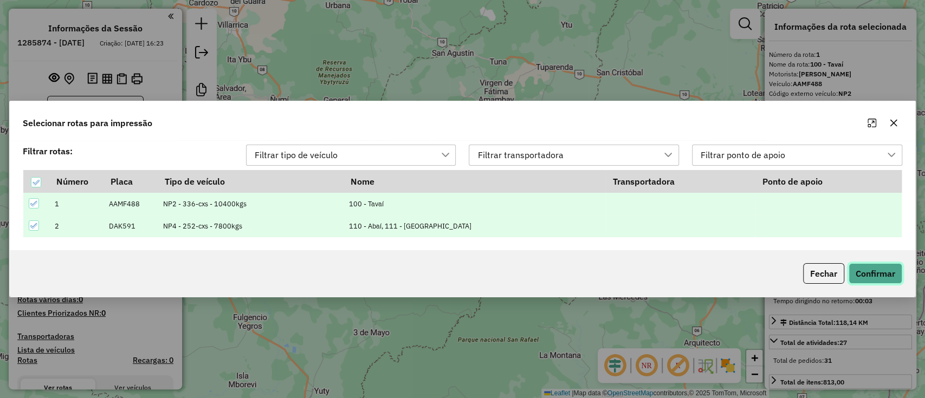
click at [871, 275] on button "Confirmar" at bounding box center [876, 273] width 54 height 21
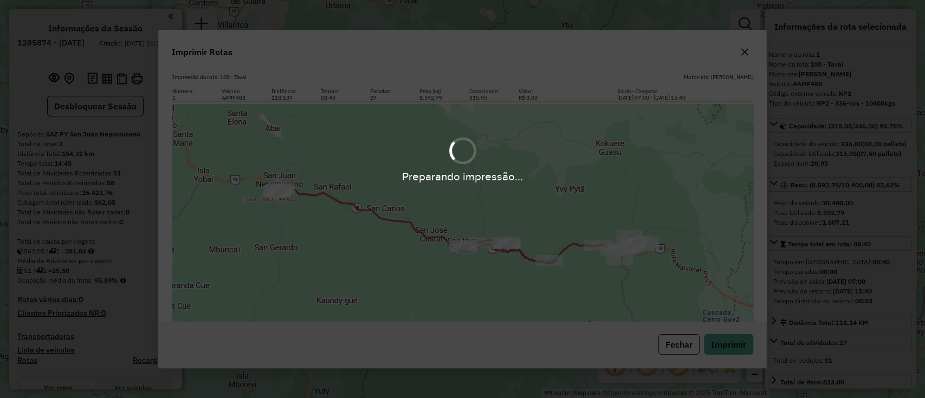
click at [741, 354] on div "Preparando impressão..." at bounding box center [462, 199] width 925 height 398
click at [738, 347] on button "Imprimir" at bounding box center [728, 344] width 49 height 21
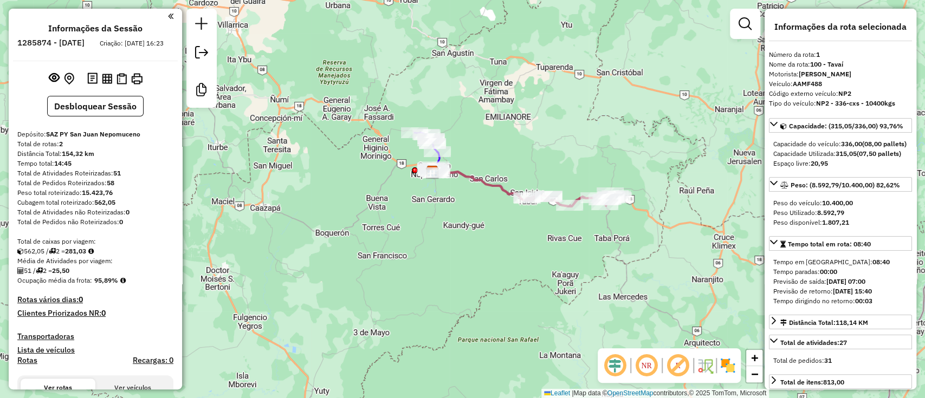
drag, startPoint x: 94, startPoint y: 288, endPoint x: 120, endPoint y: 288, distance: 25.5
click at [120, 286] on div "Ocupação média da frota: 95,89%" at bounding box center [95, 281] width 156 height 10
copy strong "95,89%"
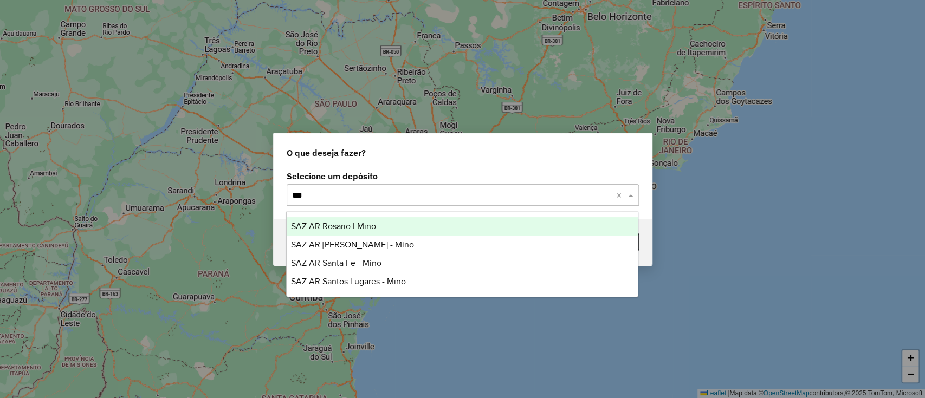
type input "****"
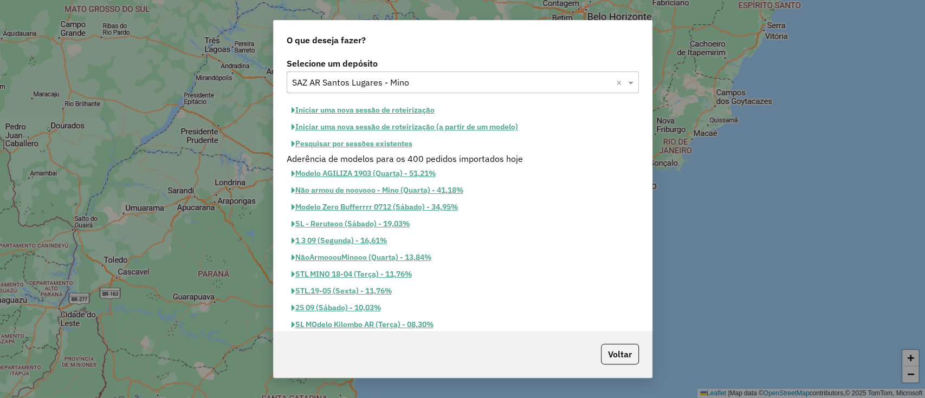
click at [410, 108] on button "Iniciar uma nova sessão de roteirização" at bounding box center [363, 110] width 153 height 17
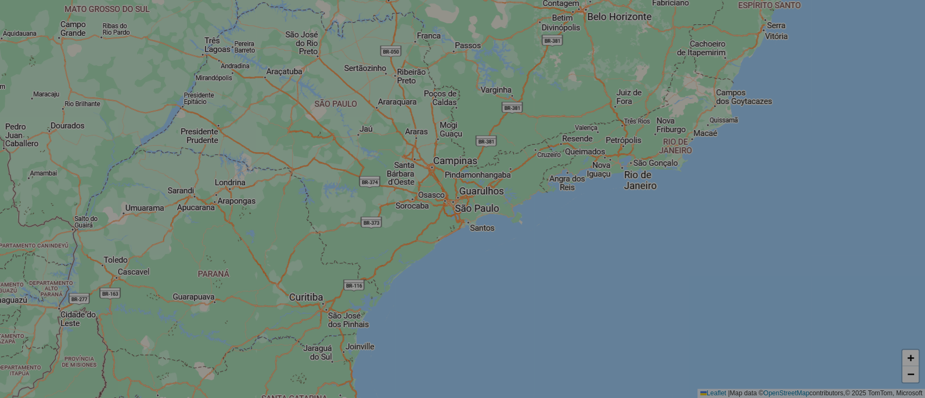
select select "*"
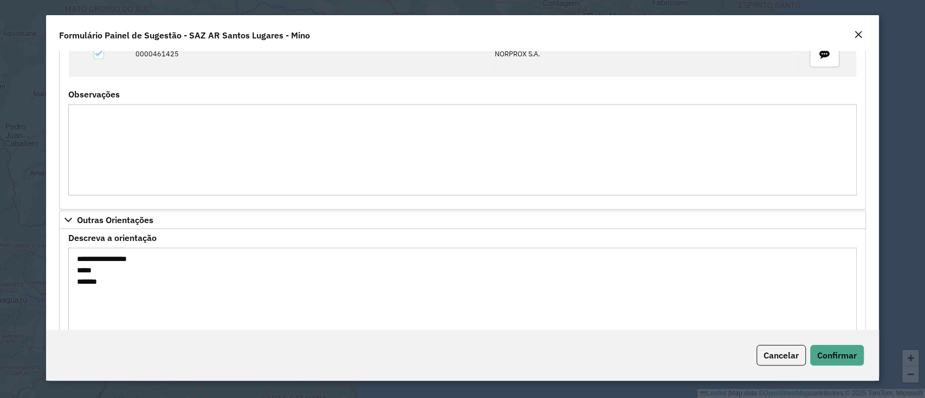
scroll to position [697, 0]
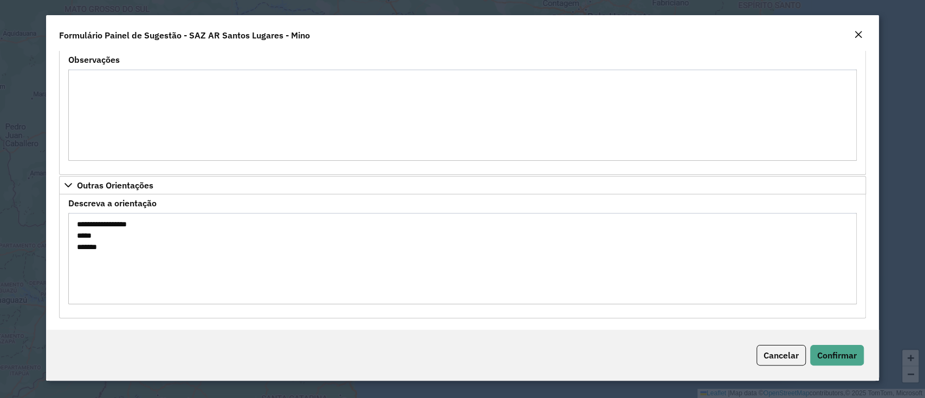
drag, startPoint x: 112, startPoint y: 260, endPoint x: 67, endPoint y: 229, distance: 54.1
click at [67, 229] on formly-field "**********" at bounding box center [462, 256] width 801 height 114
click at [832, 358] on span "Confirmar" at bounding box center [837, 355] width 40 height 11
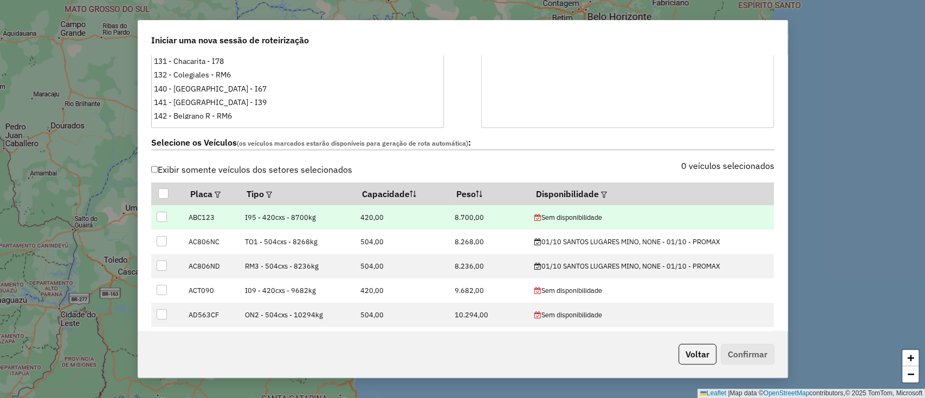
scroll to position [289, 0]
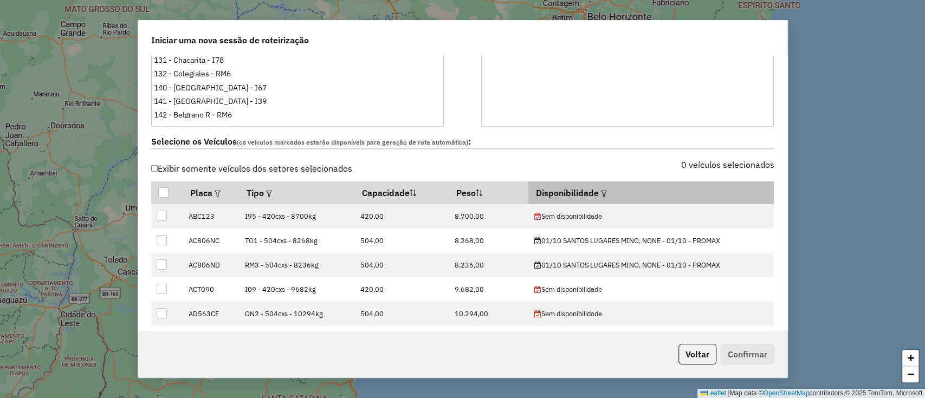
click at [610, 182] on th "Disponibilidade" at bounding box center [650, 193] width 245 height 23
click at [600, 186] on div at bounding box center [603, 192] width 8 height 13
click at [603, 197] on div at bounding box center [603, 192] width 8 height 13
click at [603, 194] on em at bounding box center [604, 194] width 6 height 6
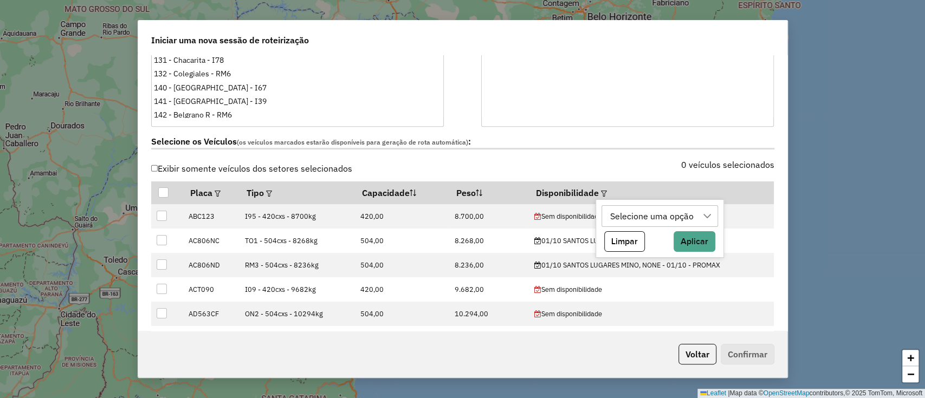
click at [633, 212] on div "Selecione uma opção" at bounding box center [651, 216] width 91 height 21
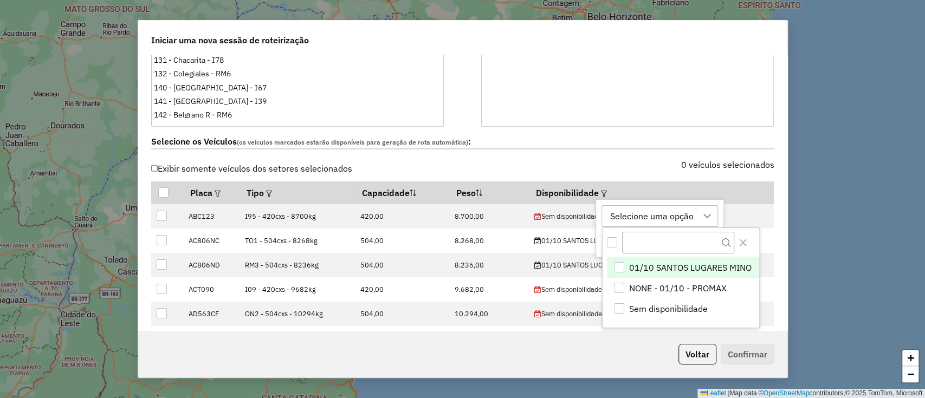
scroll to position [8, 49]
click at [685, 265] on span "01/10 SANTOS LUGARES MINO" at bounding box center [690, 267] width 122 height 13
click at [740, 250] on button "Close" at bounding box center [742, 242] width 17 height 17
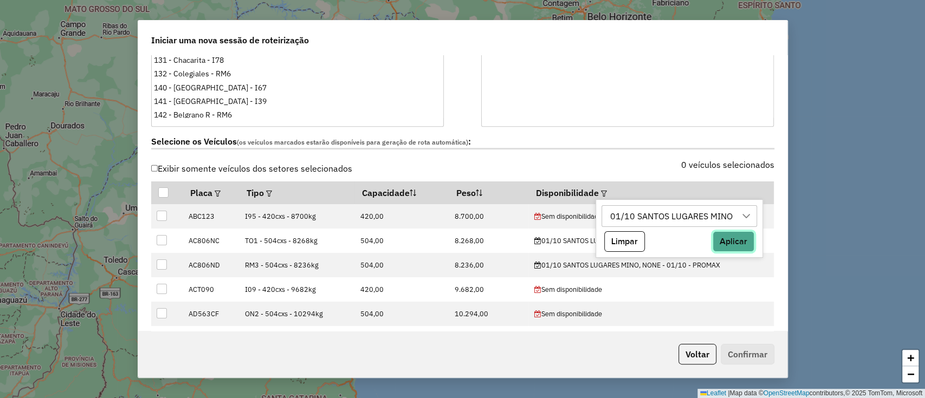
click at [743, 237] on button "Aplicar" at bounding box center [734, 241] width 42 height 21
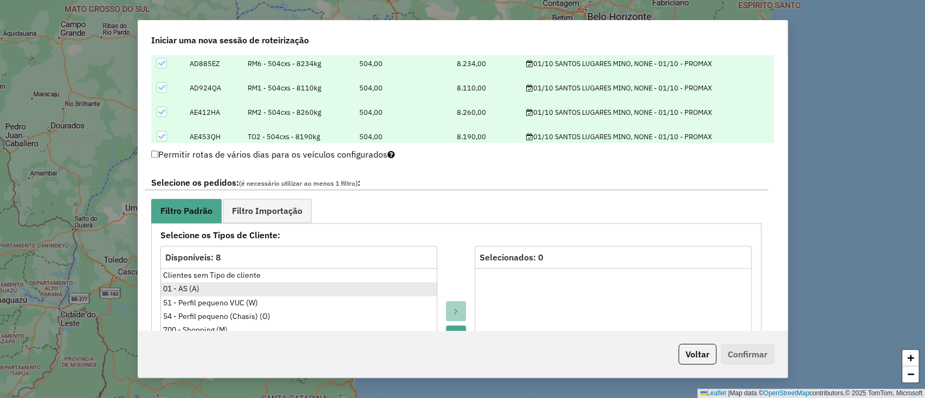
scroll to position [578, 0]
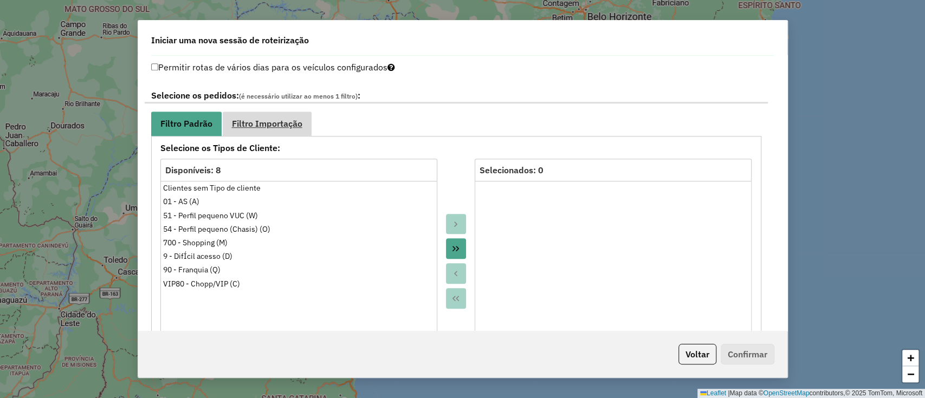
click at [282, 134] on link "Filtro Importação" at bounding box center [267, 124] width 89 height 24
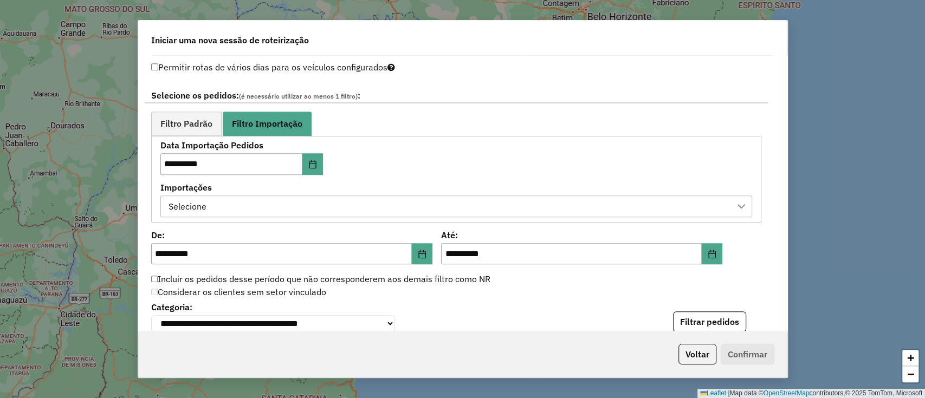
click at [264, 202] on div "Selecione" at bounding box center [448, 206] width 566 height 21
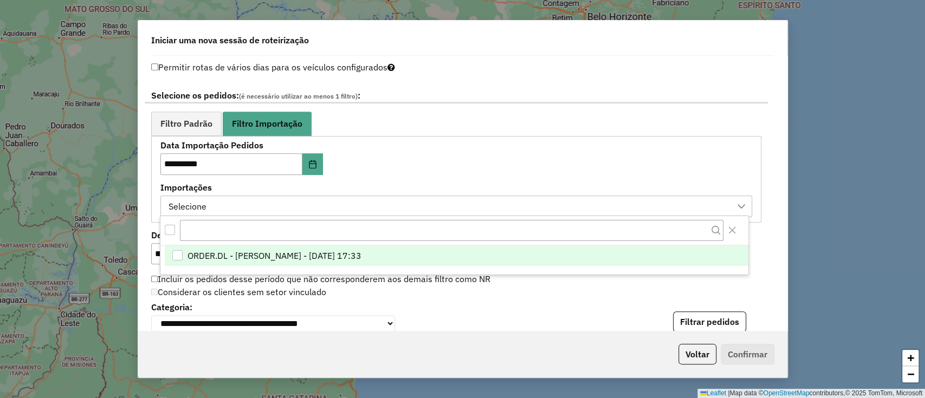
scroll to position [8, 49]
click at [276, 250] on span "ORDER.DL - BARBARA PAULOSSI BERTO - 30/09/2025 17:33" at bounding box center [274, 255] width 174 height 13
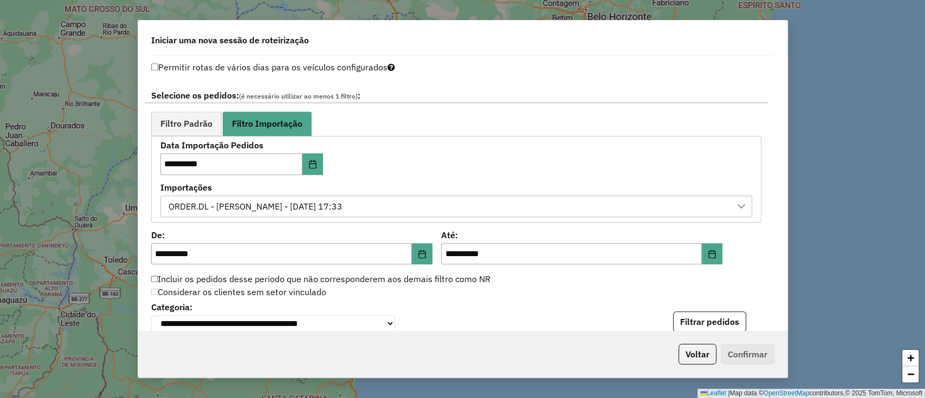
scroll to position [722, 0]
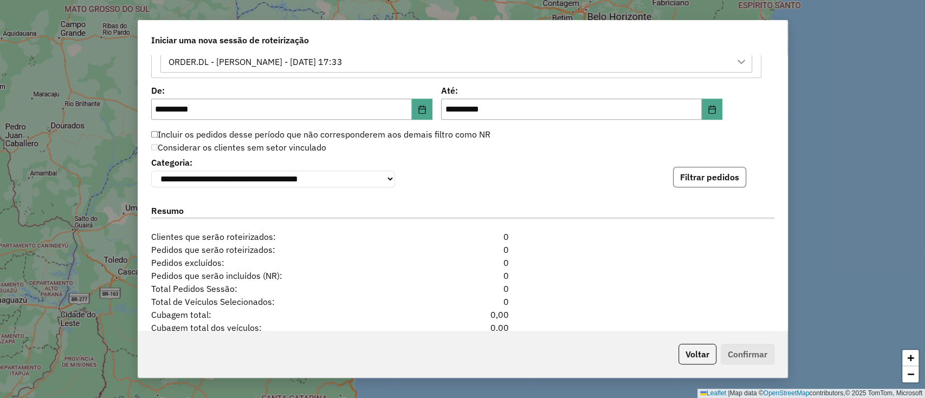
click at [693, 182] on button "Filtrar pedidos" at bounding box center [709, 177] width 73 height 21
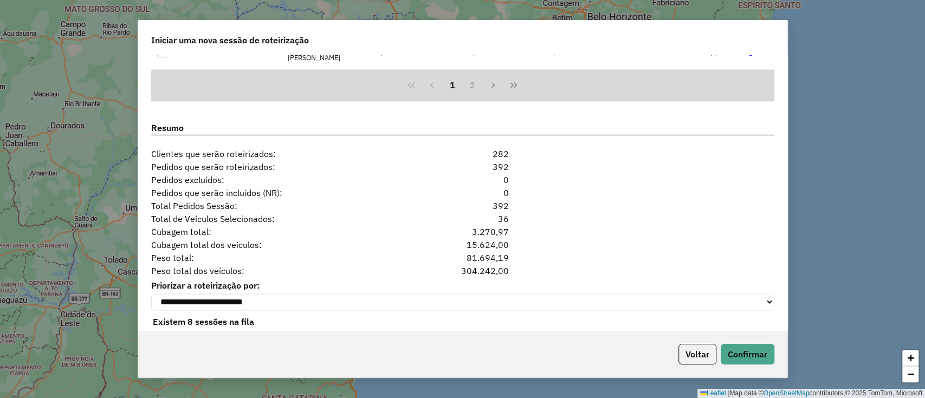
scroll to position [1049, 0]
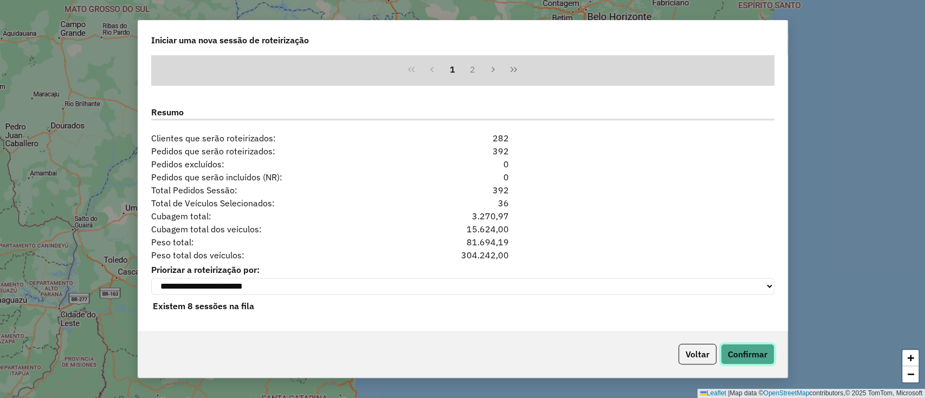
click at [742, 353] on button "Confirmar" at bounding box center [748, 354] width 54 height 21
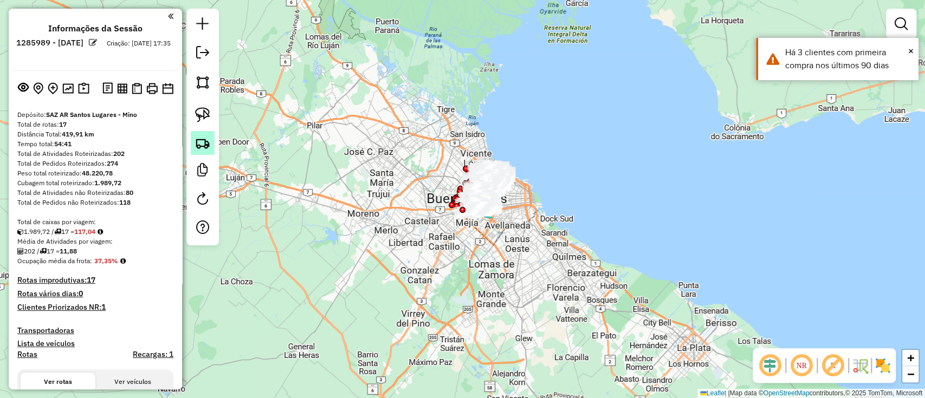
click at [210, 154] on link at bounding box center [203, 143] width 24 height 24
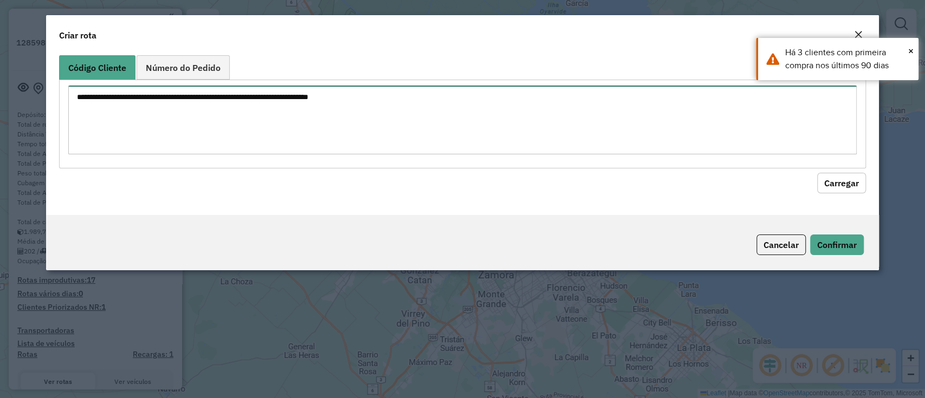
click at [232, 120] on textarea at bounding box center [462, 120] width 788 height 69
paste textarea "***** ******"
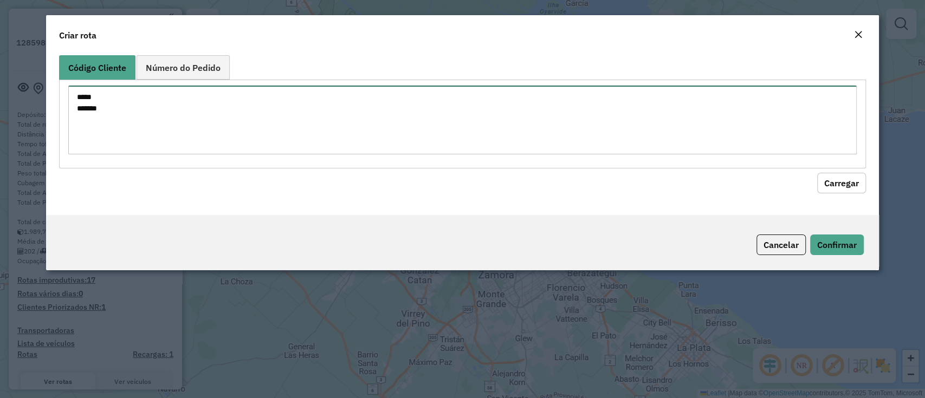
click at [78, 96] on textarea "***** ******" at bounding box center [462, 120] width 788 height 69
click at [75, 106] on textarea "**********" at bounding box center [462, 120] width 788 height 69
type textarea "**********"
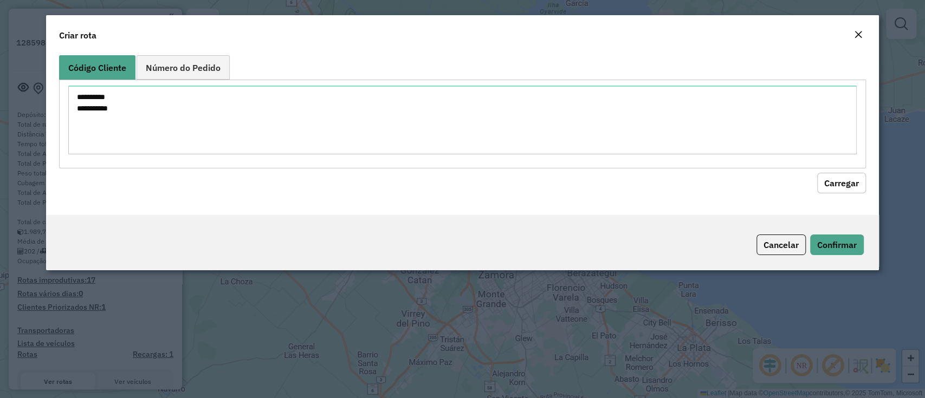
click at [853, 180] on button "Carregar" at bounding box center [841, 183] width 49 height 21
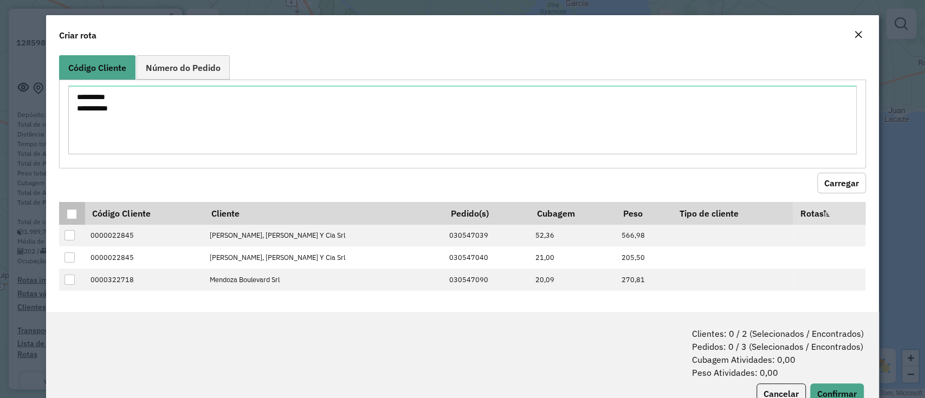
click at [71, 211] on div at bounding box center [72, 214] width 10 height 10
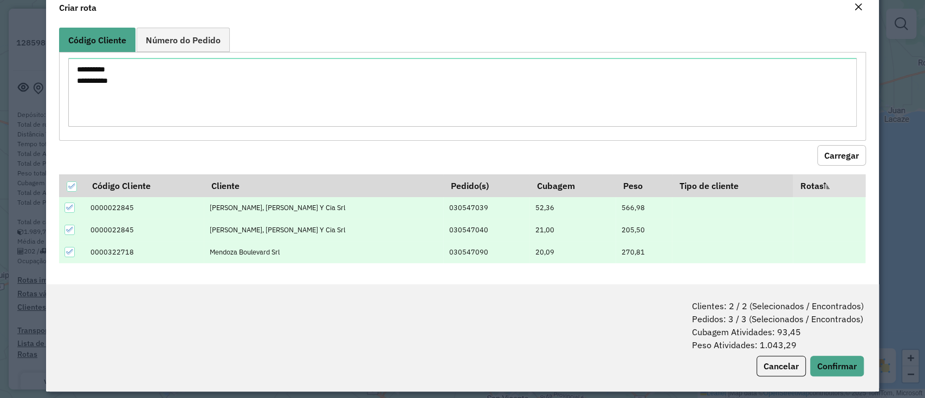
scroll to position [35, 0]
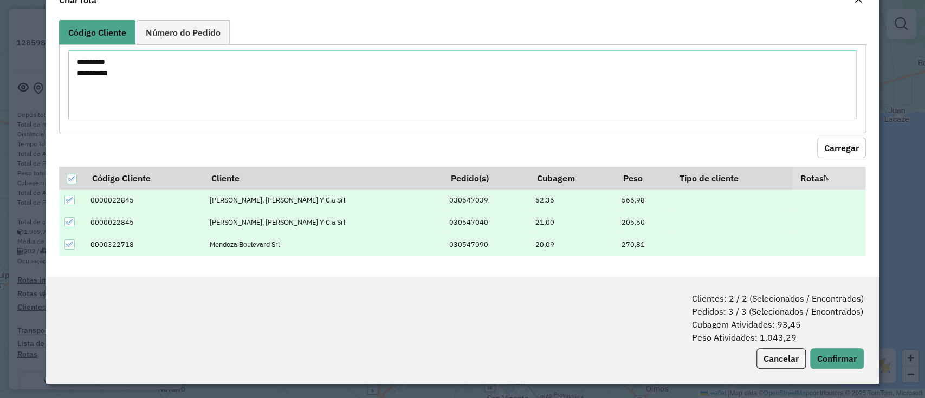
click at [866, 358] on div "Clientes: 2 / 2 (Selecionados / Encontrados) Pedidos: 3 / 3 (Selecionados / Enc…" at bounding box center [462, 330] width 832 height 107
click at [834, 360] on button "Confirmar" at bounding box center [837, 358] width 54 height 21
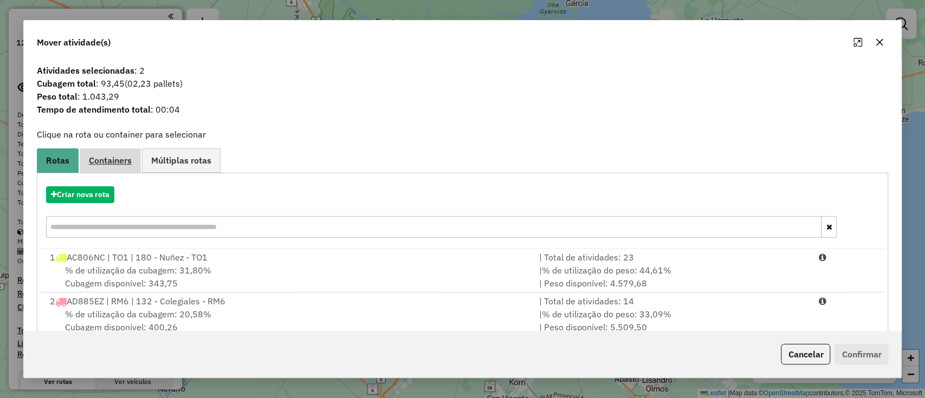
click at [111, 158] on span "Containers" at bounding box center [110, 160] width 43 height 9
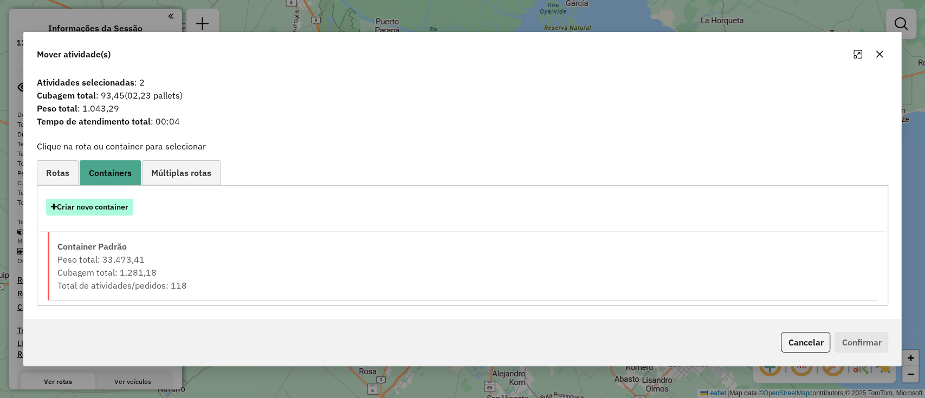
click at [115, 203] on button "Criar novo container" at bounding box center [89, 207] width 87 height 17
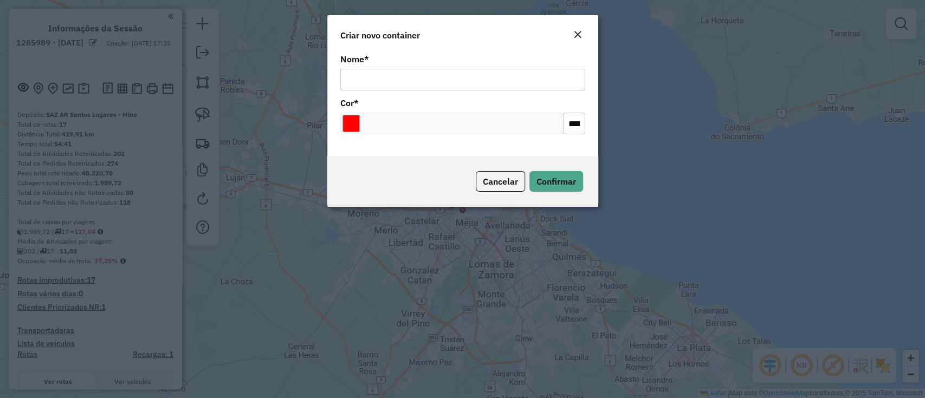
click at [354, 75] on input "Nome *" at bounding box center [462, 80] width 245 height 22
type input "******"
click at [351, 122] on input "Select a color" at bounding box center [350, 123] width 17 height 17
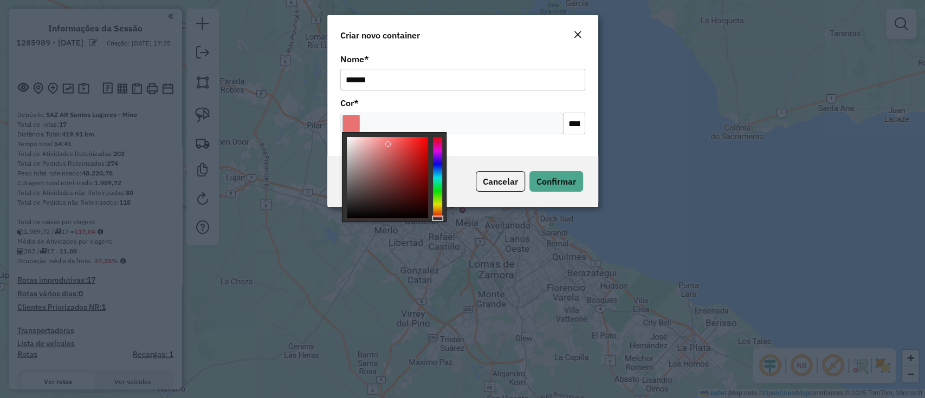
type input "*******"
drag, startPoint x: 389, startPoint y: 144, endPoint x: 467, endPoint y: 220, distance: 108.4
click at [373, 245] on body "Aguarde... Pop-up bloqueado! Seu navegador bloqueou automáticamente a abertura …" at bounding box center [462, 199] width 925 height 398
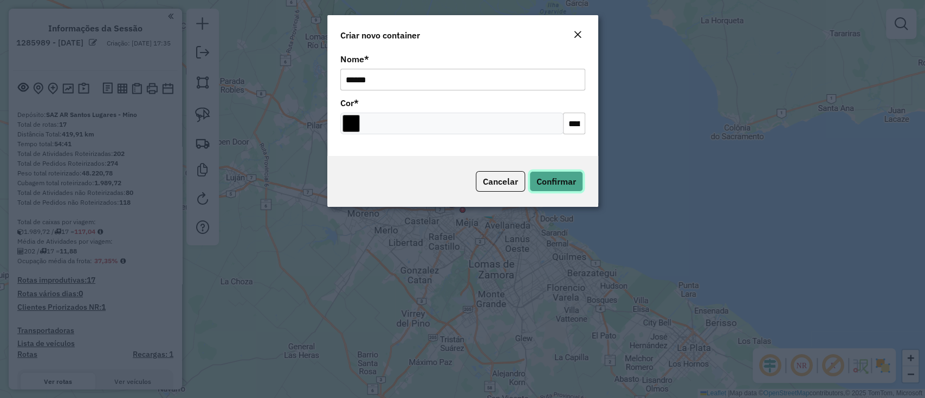
click at [558, 178] on span "Confirmar" at bounding box center [556, 181] width 40 height 11
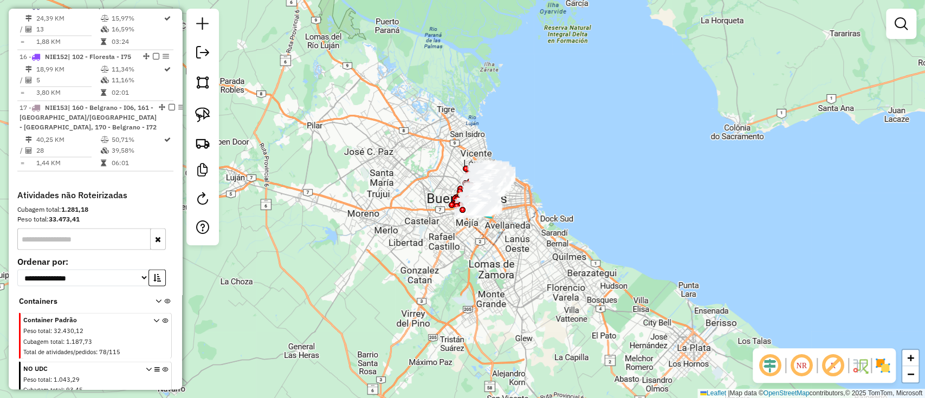
scroll to position [1328, 0]
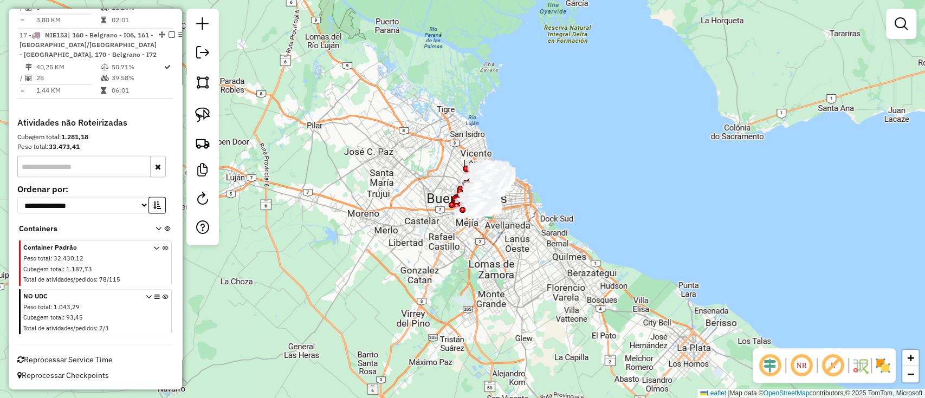
click at [156, 297] on icon at bounding box center [156, 314] width 5 height 41
click at [162, 295] on icon at bounding box center [165, 314] width 6 height 41
click at [899, 25] on em at bounding box center [901, 23] width 13 height 13
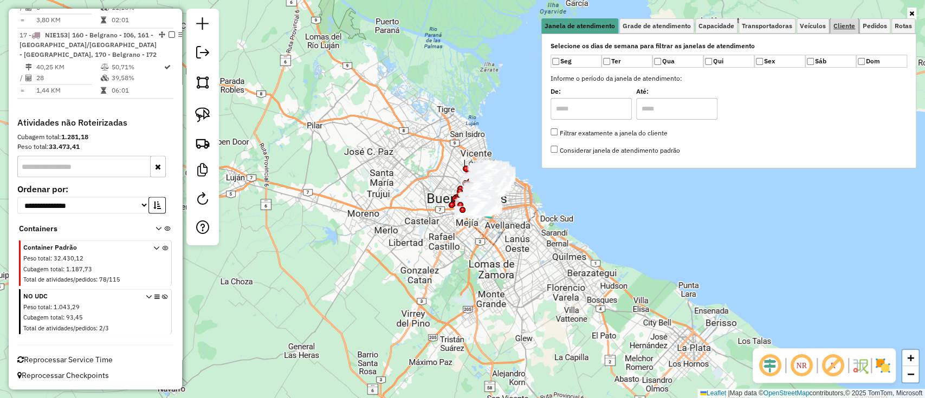
click at [845, 19] on link "Cliente" at bounding box center [844, 25] width 28 height 15
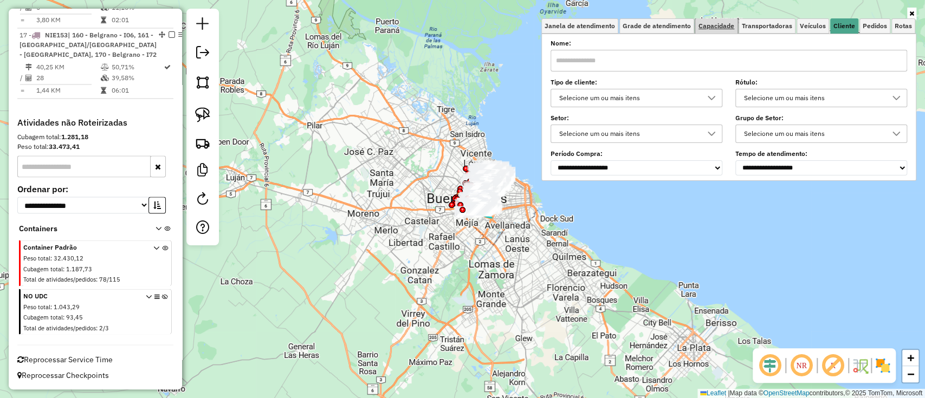
click at [720, 28] on span "Capacidade" at bounding box center [716, 26] width 36 height 7
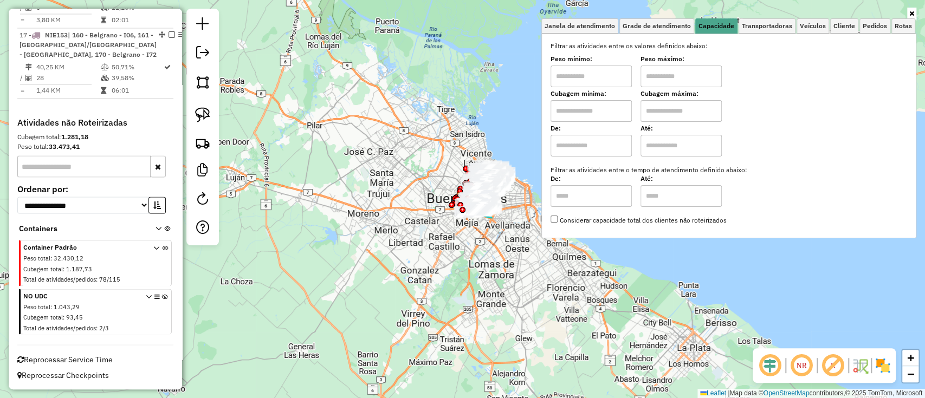
drag, startPoint x: 593, startPoint y: 138, endPoint x: 597, endPoint y: 149, distance: 11.5
click at [593, 138] on input "text" at bounding box center [591, 146] width 81 height 22
type input "****"
click at [671, 146] on input "text" at bounding box center [680, 146] width 81 height 22
type input "*****"
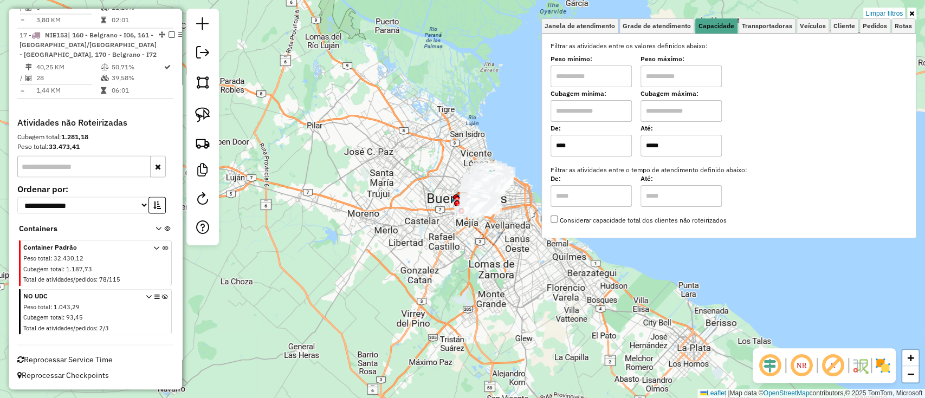
click at [916, 11] on div "Limpar filtros Janela de atendimento Grade de atendimento Capacidade Transporta…" at bounding box center [462, 199] width 925 height 398
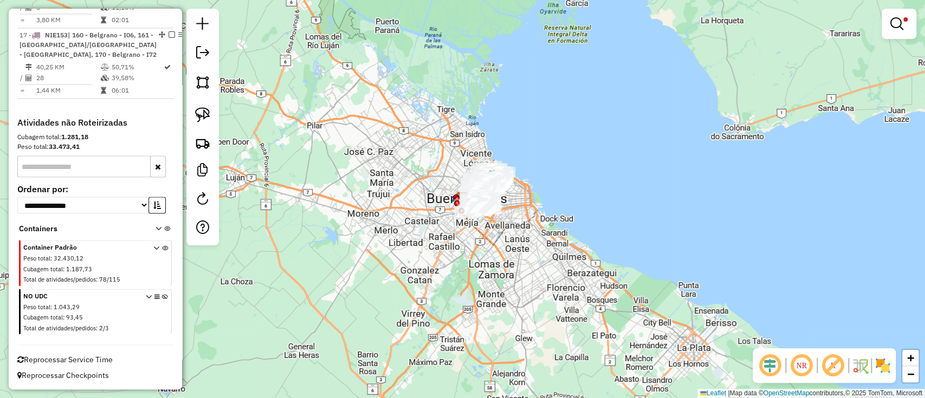
click at [884, 366] on img at bounding box center [882, 365] width 17 height 17
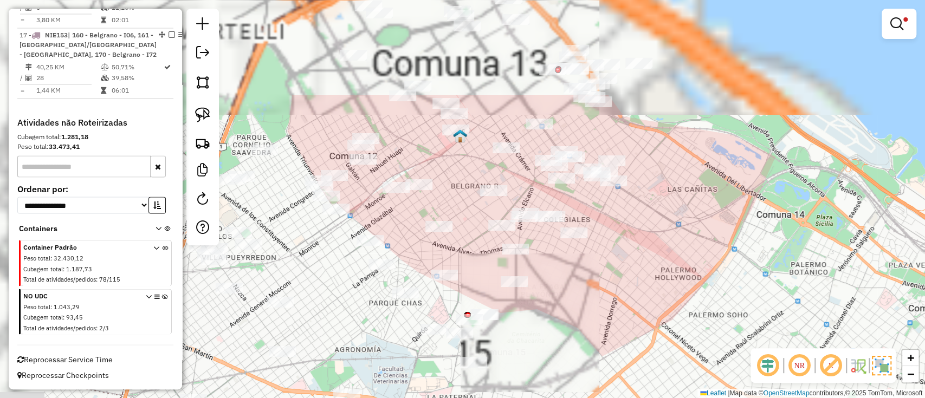
drag, startPoint x: 551, startPoint y: 185, endPoint x: 592, endPoint y: 293, distance: 114.9
click at [592, 293] on div "Limpar filtros Janela de atendimento Grade de atendimento Capacidade Transporta…" at bounding box center [462, 199] width 925 height 398
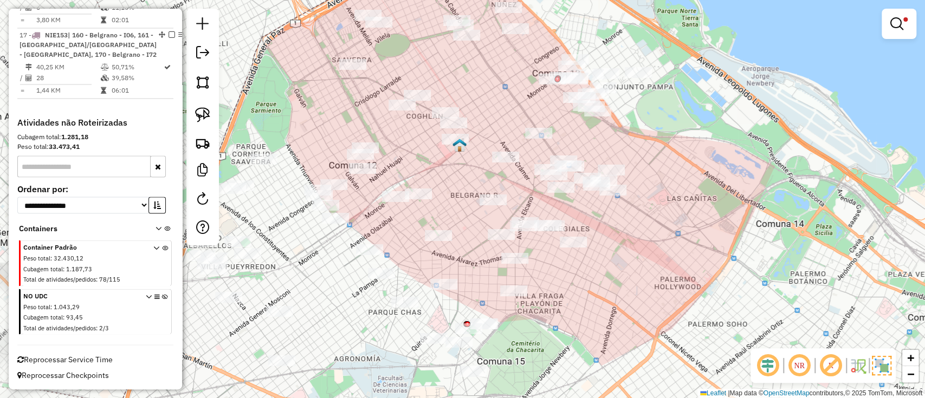
drag, startPoint x: 674, startPoint y: 238, endPoint x: 635, endPoint y: 293, distance: 67.5
click at [635, 293] on div "Limpar filtros Janela de atendimento Grade de atendimento Capacidade Transporta…" at bounding box center [462, 199] width 925 height 398
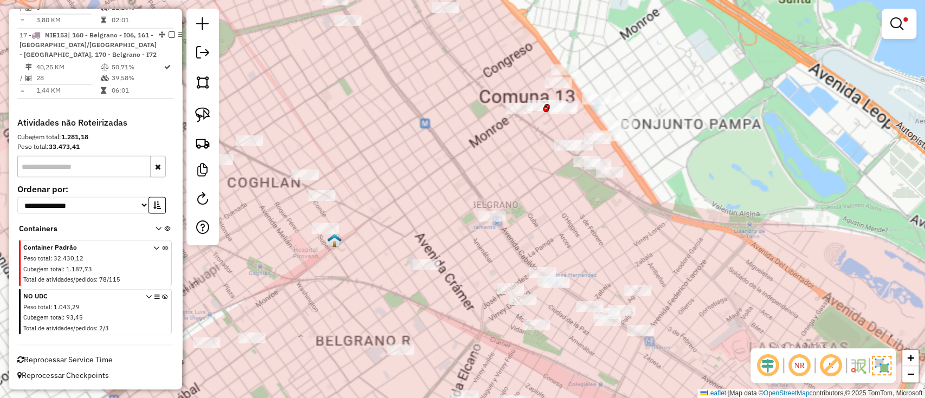
drag, startPoint x: 558, startPoint y: 158, endPoint x: 552, endPoint y: 167, distance: 11.2
click at [558, 174] on div "Limpar filtros Janela de atendimento Grade de atendimento Capacidade Transporta…" at bounding box center [462, 199] width 925 height 398
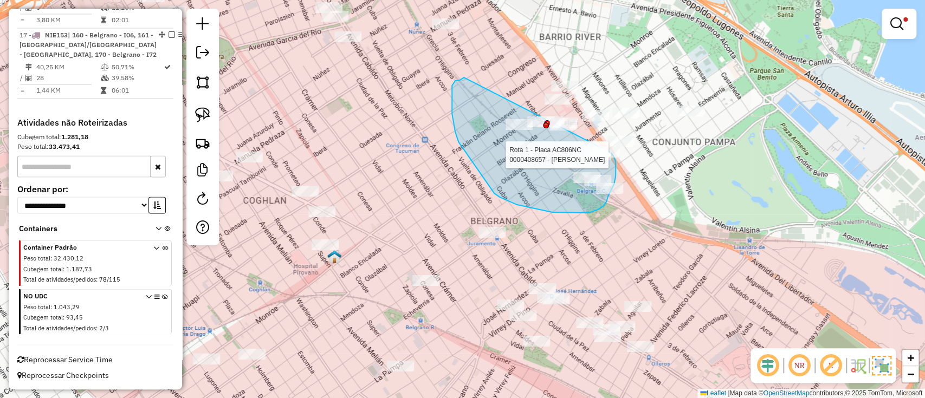
drag, startPoint x: 452, startPoint y: 114, endPoint x: 596, endPoint y: 143, distance: 146.4
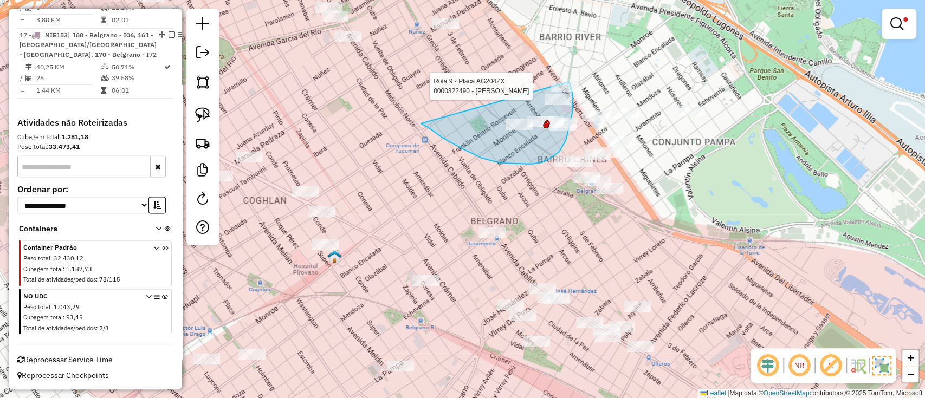
click at [568, 82] on div "Rota 9 - Placa AG204ZX 0000322490 - DIAZ HECTOR FERNANDO Limpar filtros Janela …" at bounding box center [462, 199] width 925 height 398
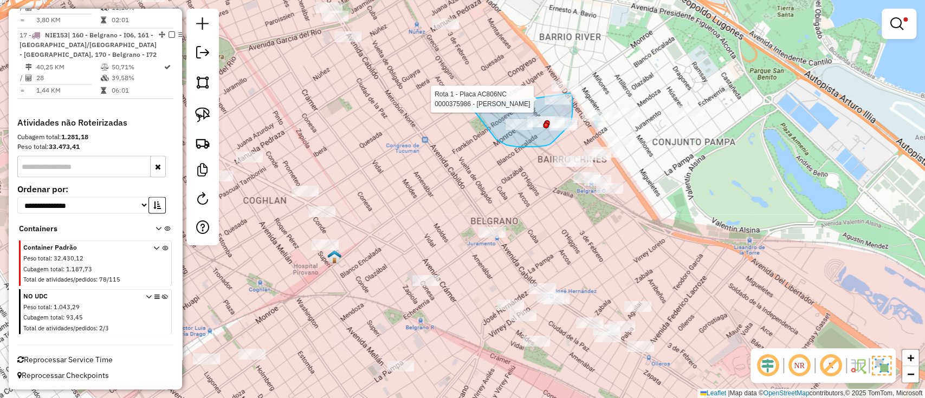
click at [570, 93] on div "Rota 1 - Placa AC806NC 0000375986 - Leonzio Claudio Armando Limpar filtros Jane…" at bounding box center [462, 199] width 925 height 398
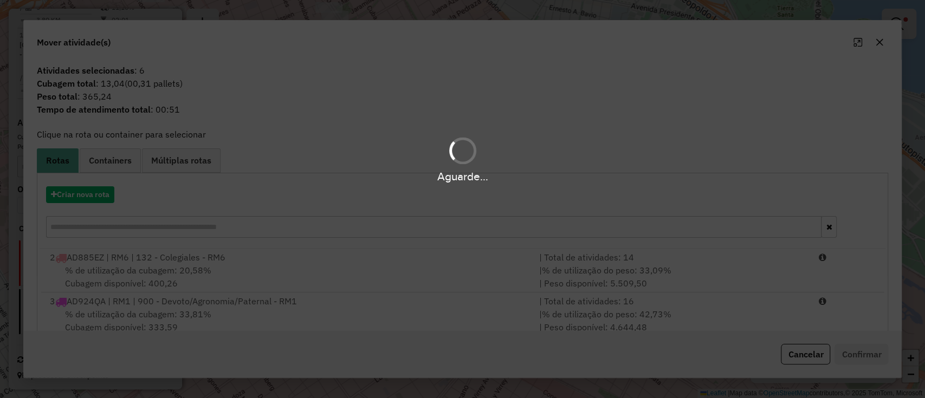
click at [74, 193] on div "Aguarde..." at bounding box center [462, 199] width 925 height 398
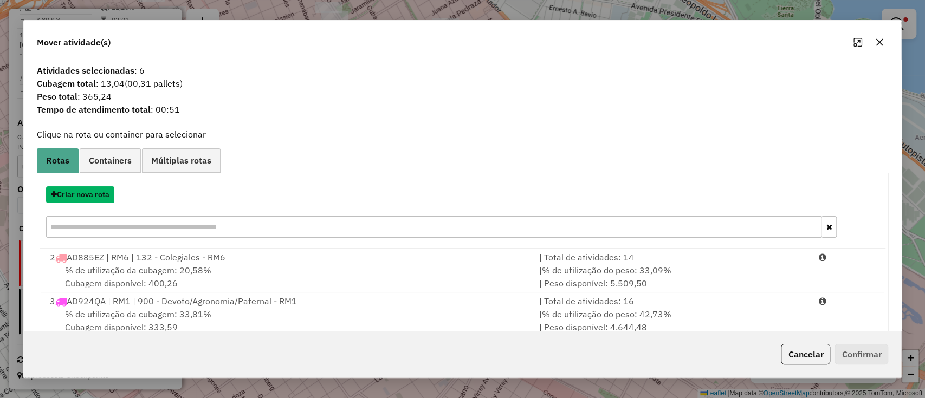
click at [74, 193] on button "Criar nova rota" at bounding box center [80, 194] width 68 height 17
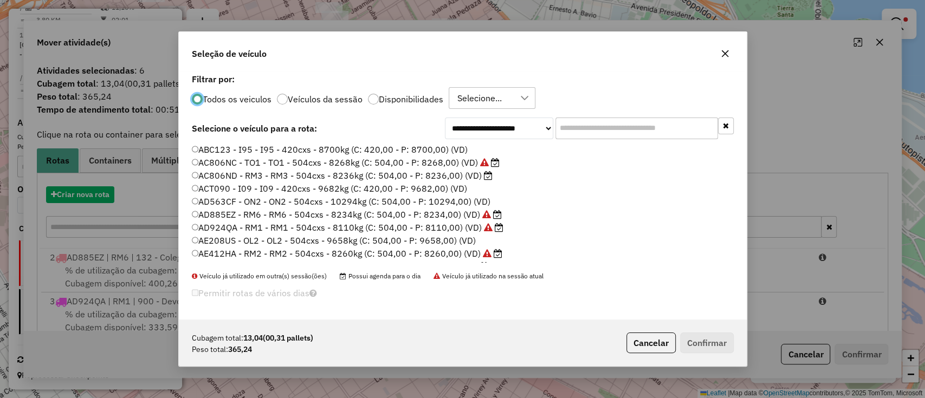
scroll to position [5, 3]
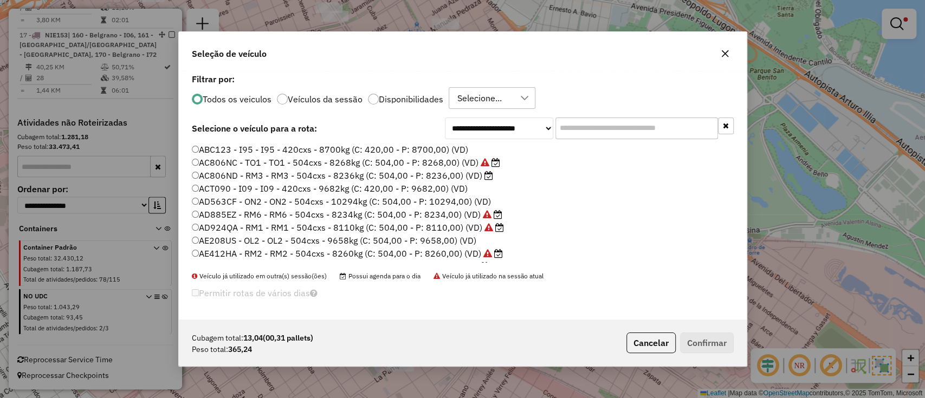
click at [588, 115] on div "**********" at bounding box center [463, 195] width 568 height 249
click at [582, 121] on input "text" at bounding box center [636, 129] width 163 height 22
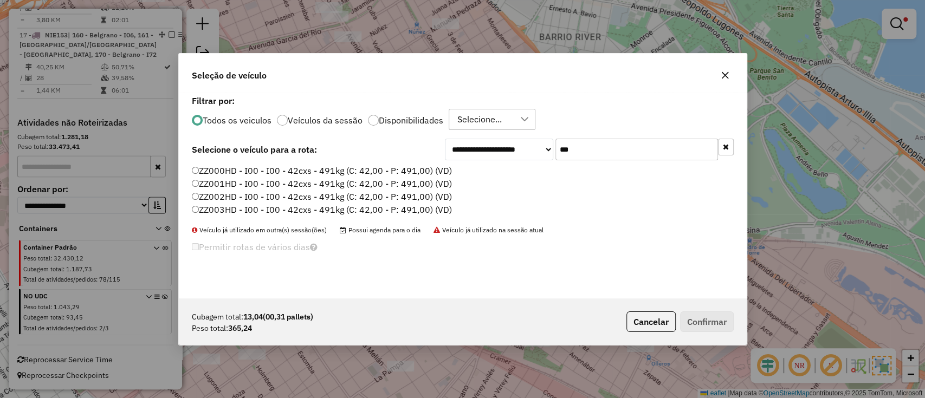
type input "***"
click at [429, 160] on div "**********" at bounding box center [463, 196] width 568 height 206
click at [431, 170] on label "ZZ000HD - I00 - I00 - 42cxs - 491kg (C: 42,00 - P: 491,00) (VD)" at bounding box center [322, 170] width 260 height 13
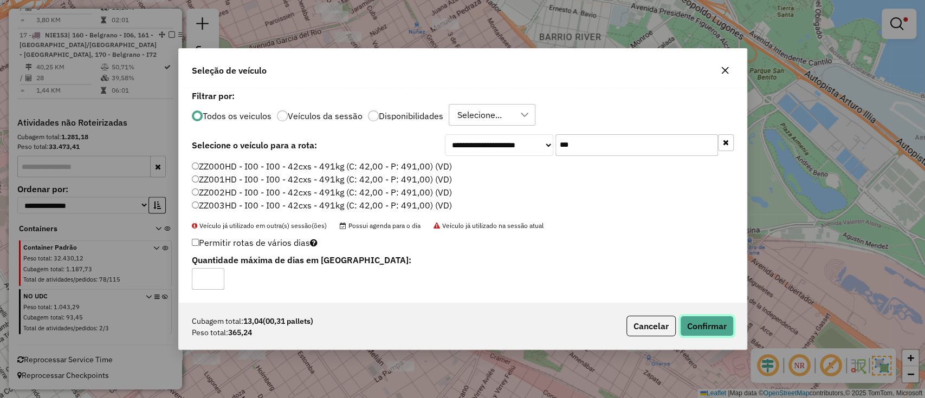
click at [714, 320] on button "Confirmar" at bounding box center [707, 326] width 54 height 21
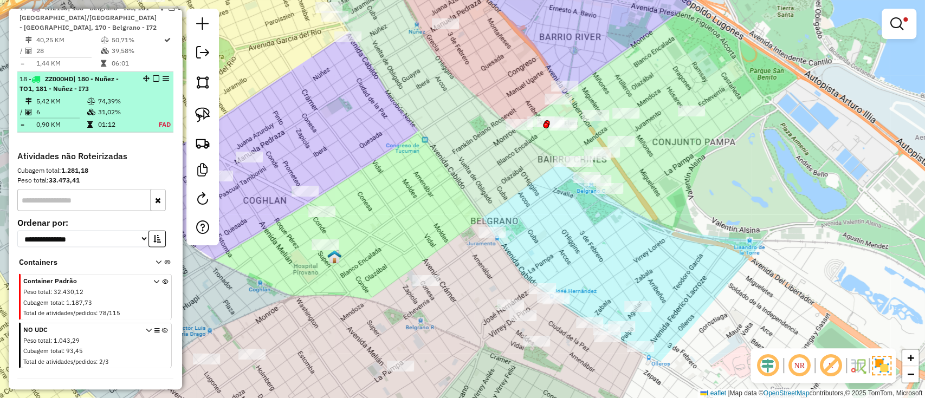
click at [133, 106] on td "74,39%" at bounding box center [122, 100] width 48 height 11
select select "**********"
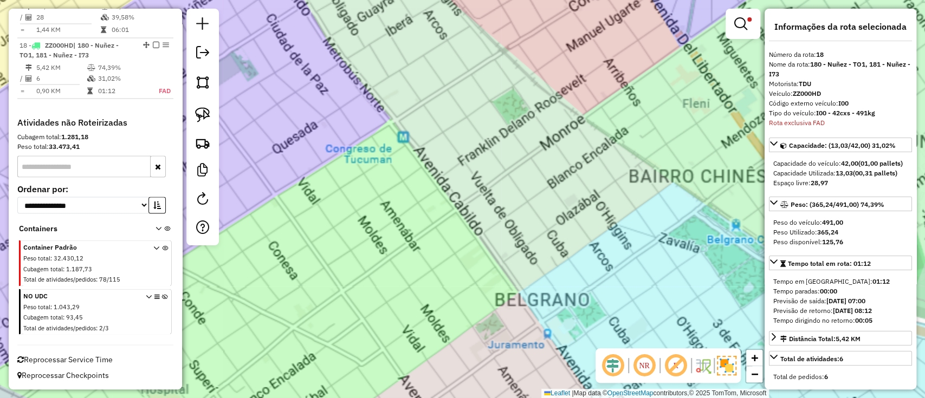
scroll to position [1388, 0]
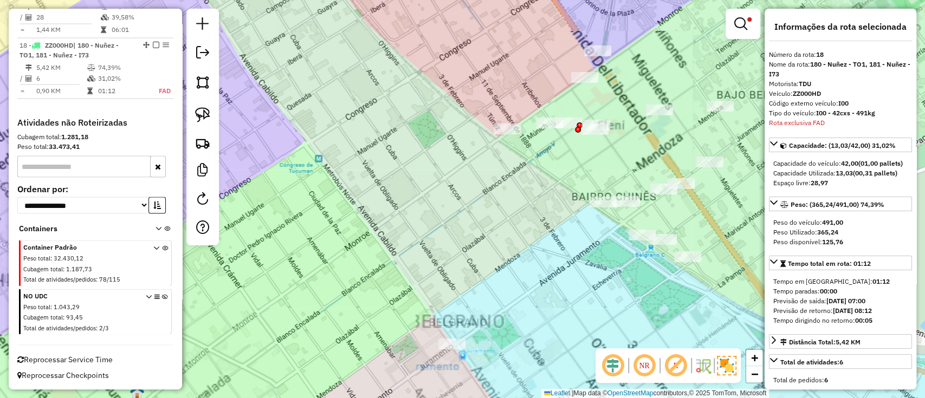
drag, startPoint x: 457, startPoint y: 165, endPoint x: 354, endPoint y: 187, distance: 105.2
click at [354, 187] on div "Limpar filtros Janela de atendimento Grade de atendimento Capacidade Transporta…" at bounding box center [462, 199] width 925 height 398
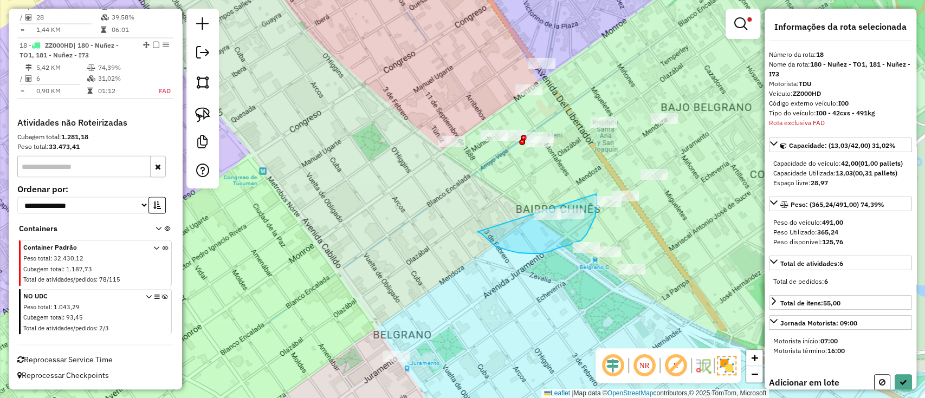
drag, startPoint x: 477, startPoint y: 232, endPoint x: 596, endPoint y: 194, distance: 124.6
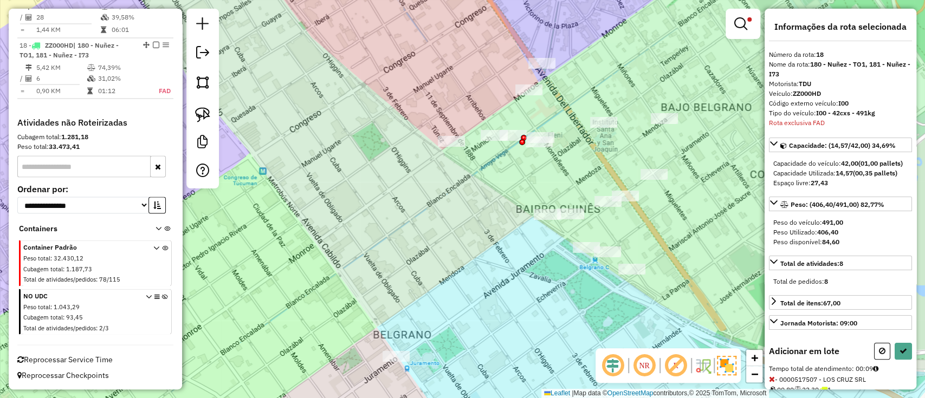
select select "**********"
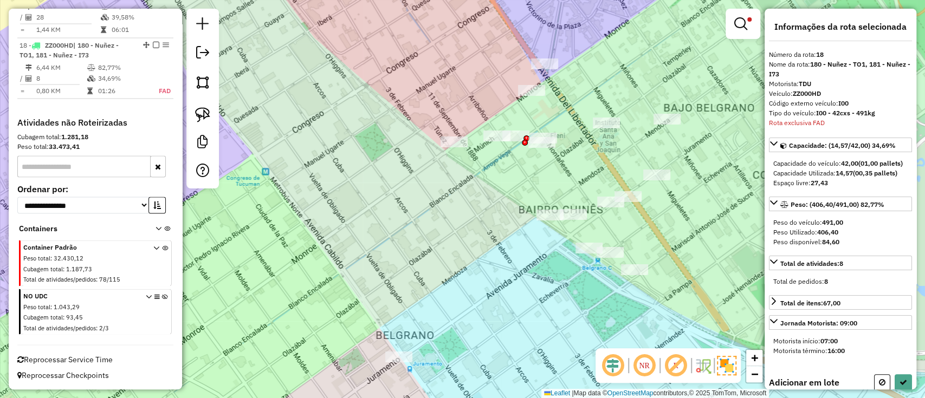
drag, startPoint x: 542, startPoint y: 247, endPoint x: 578, endPoint y: 255, distance: 37.2
click at [578, 255] on div "Limpar filtros Janela de atendimento Grade de atendimento Capacidade Transporta…" at bounding box center [462, 199] width 925 height 398
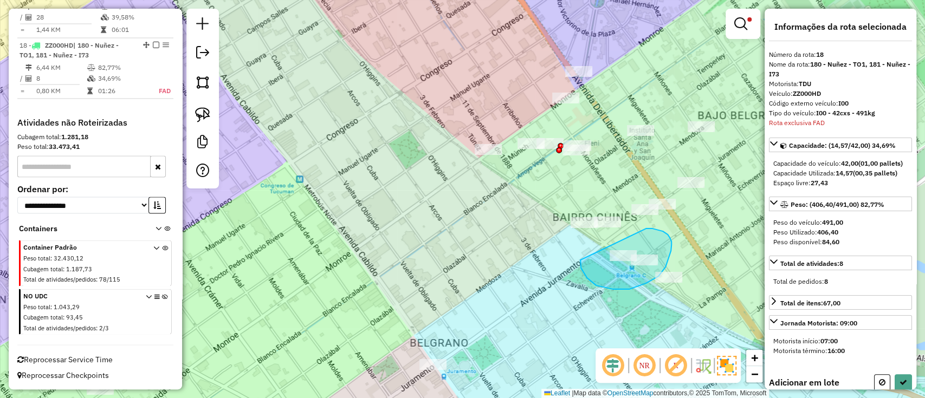
drag, startPoint x: 646, startPoint y: 283, endPoint x: 645, endPoint y: 228, distance: 55.3
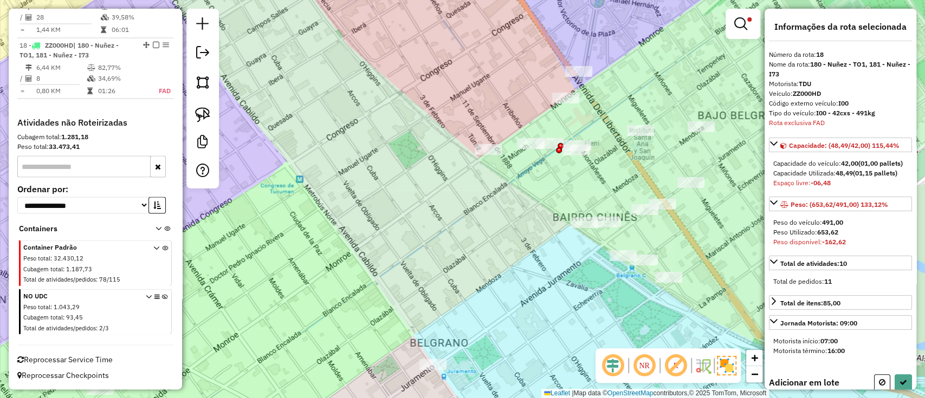
scroll to position [145, 0]
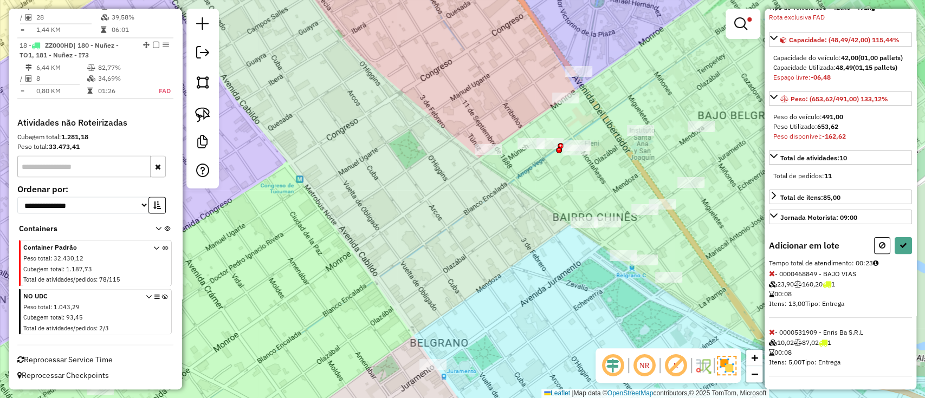
select select "**********"
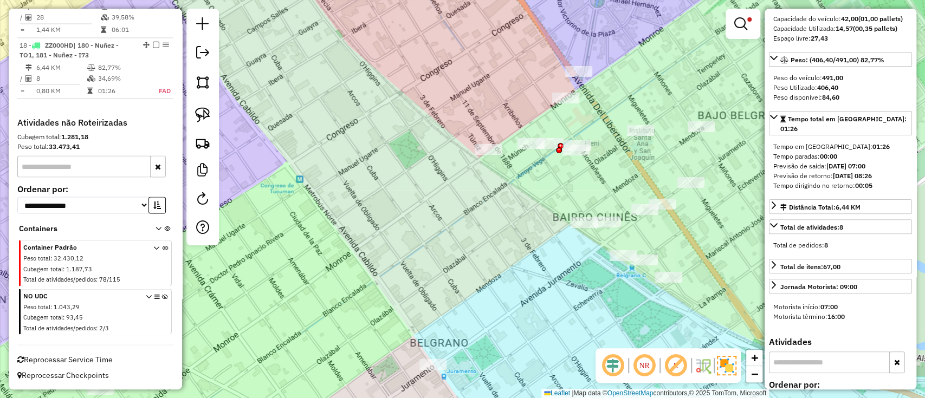
scroll to position [0, 0]
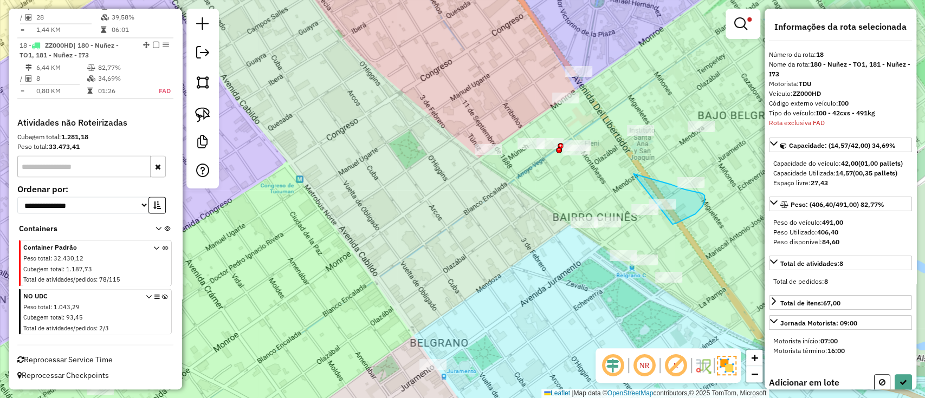
drag, startPoint x: 637, startPoint y: 175, endPoint x: 672, endPoint y: 224, distance: 60.6
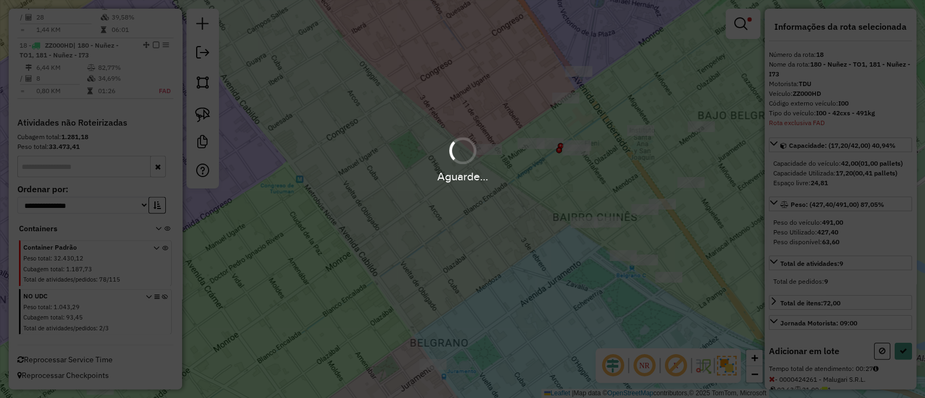
select select "**********"
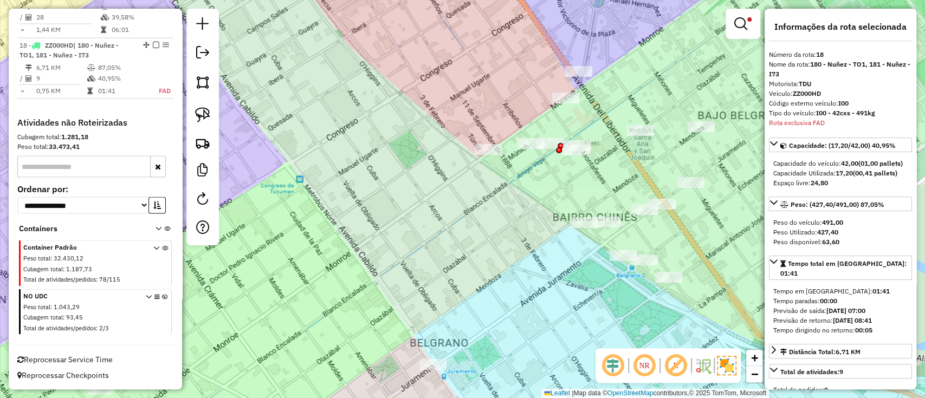
drag, startPoint x: 533, startPoint y: 250, endPoint x: 474, endPoint y: 143, distance: 122.7
click at [474, 143] on div "Limpar filtros Janela de atendimento Grade de atendimento Capacidade Transporta…" at bounding box center [462, 199] width 925 height 398
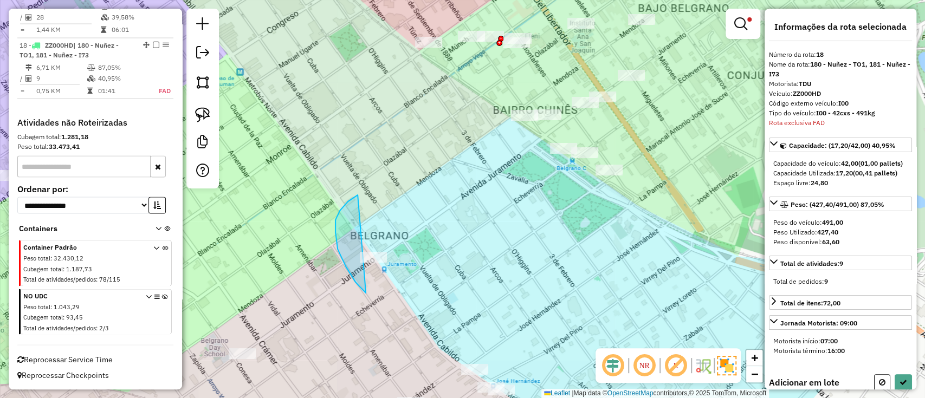
drag, startPoint x: 348, startPoint y: 202, endPoint x: 453, endPoint y: 231, distance: 109.1
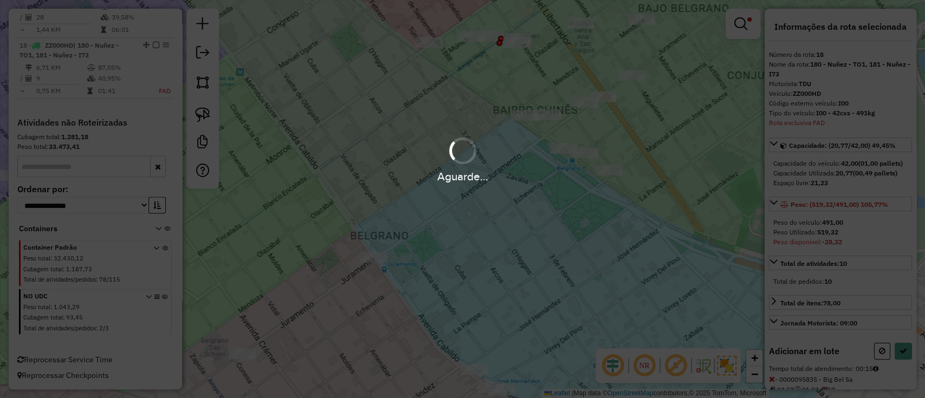
select select "**********"
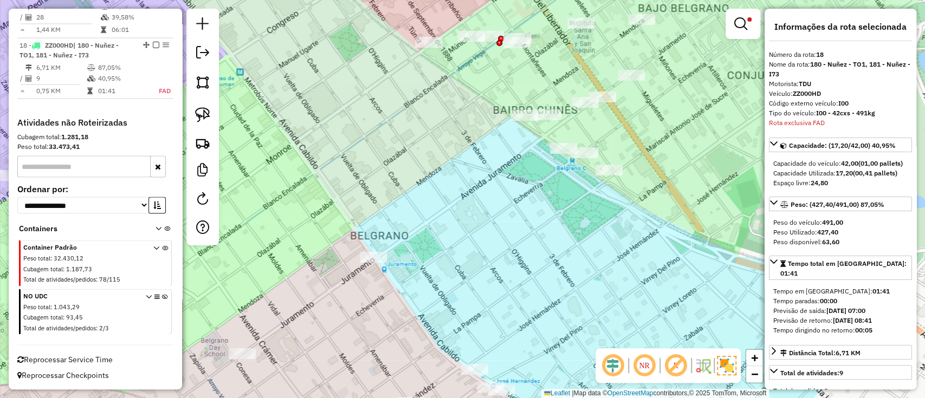
drag, startPoint x: 572, startPoint y: 292, endPoint x: 538, endPoint y: 173, distance: 123.5
click at [538, 173] on div "Limpar filtros Janela de atendimento Grade de atendimento Capacidade Transporta…" at bounding box center [462, 199] width 925 height 398
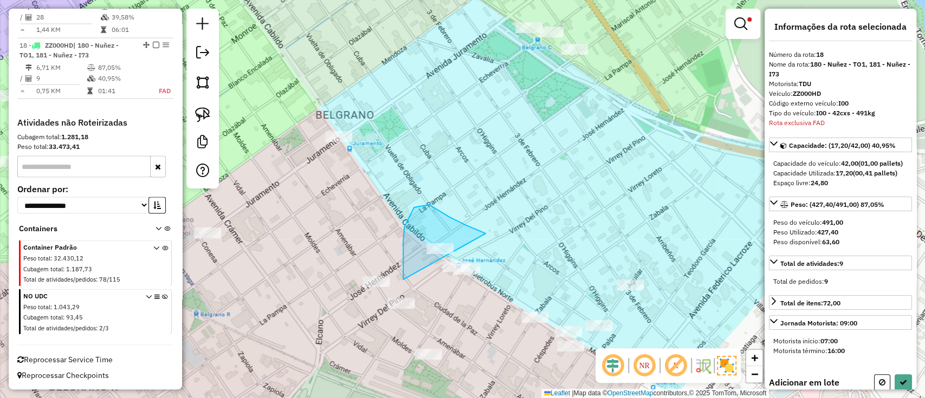
drag, startPoint x: 403, startPoint y: 280, endPoint x: 486, endPoint y: 234, distance: 94.4
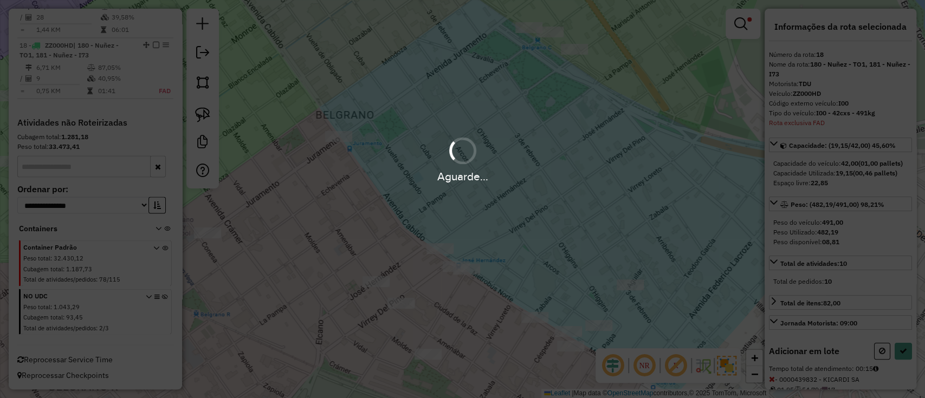
select select "**********"
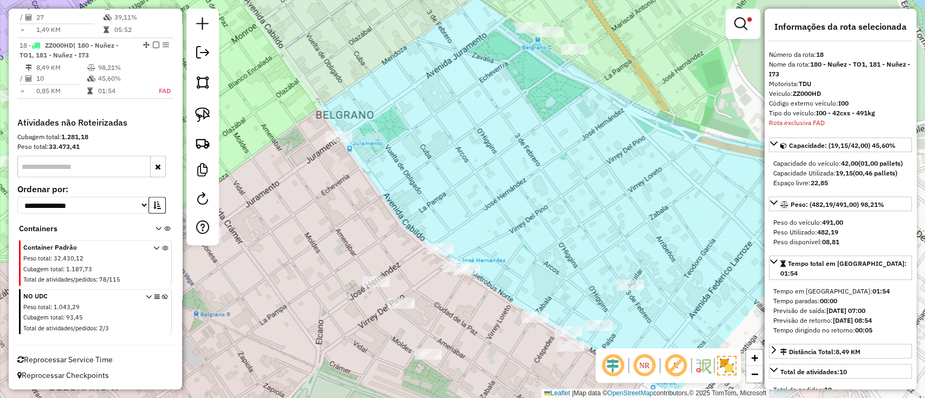
click at [153, 43] on em at bounding box center [156, 44] width 7 height 7
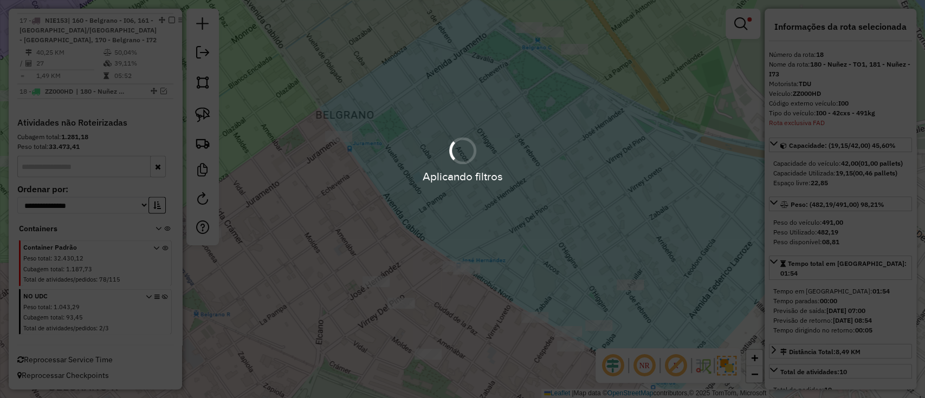
scroll to position [1342, 0]
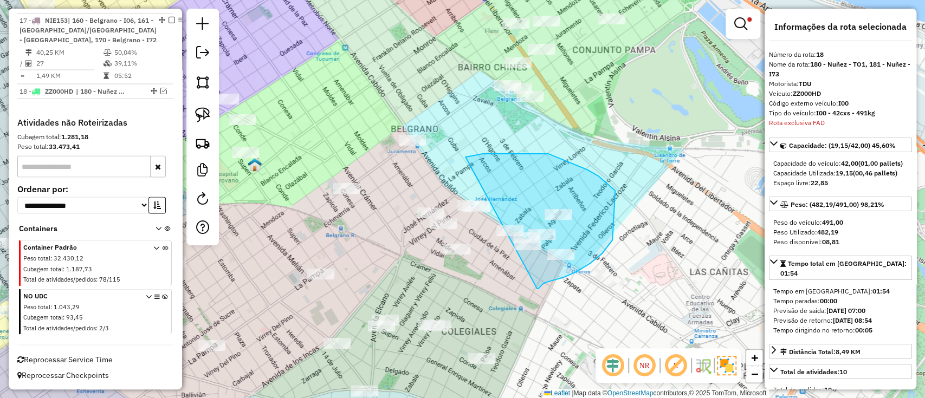
drag, startPoint x: 465, startPoint y: 157, endPoint x: 534, endPoint y: 288, distance: 147.4
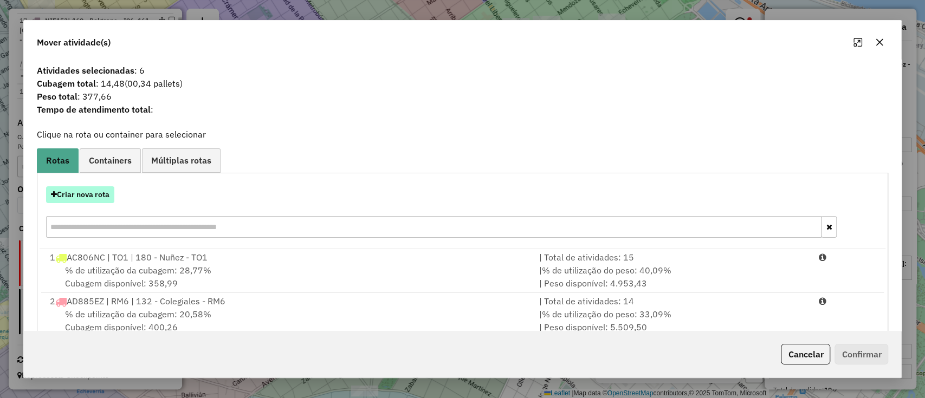
click at [88, 192] on button "Criar nova rota" at bounding box center [80, 194] width 68 height 17
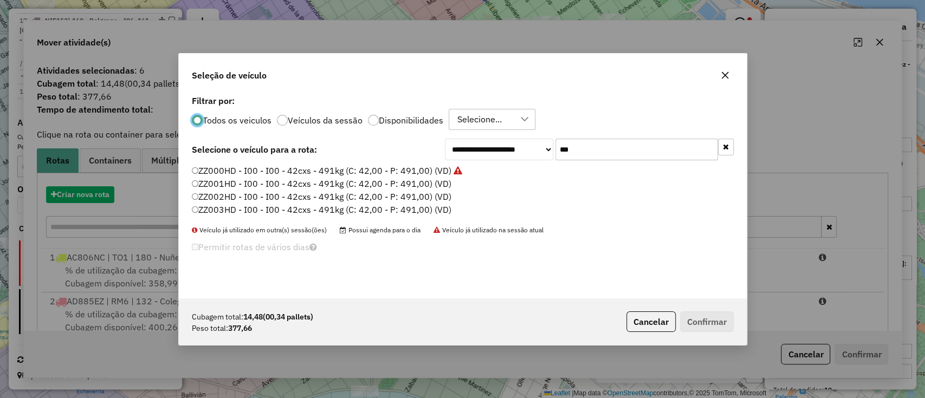
scroll to position [5, 3]
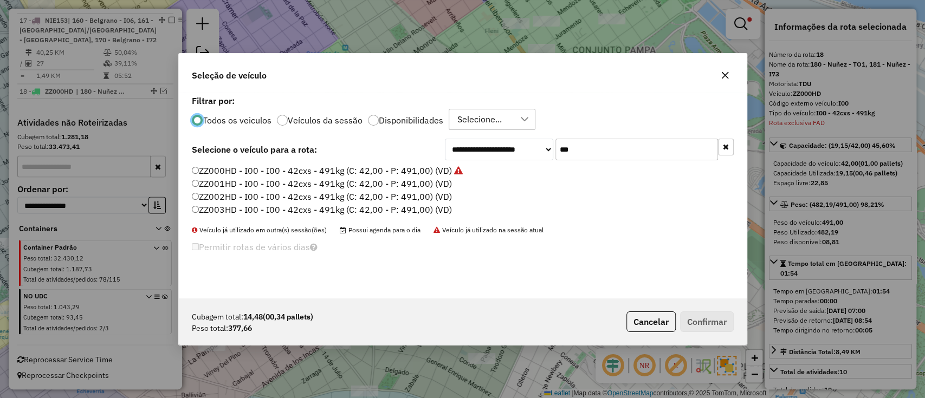
drag, startPoint x: 392, startPoint y: 185, endPoint x: 409, endPoint y: 183, distance: 16.3
click at [395, 184] on label "ZZ001HD - I00 - I00 - 42cxs - 491kg (C: 42,00 - P: 491,00) (VD)" at bounding box center [322, 183] width 260 height 13
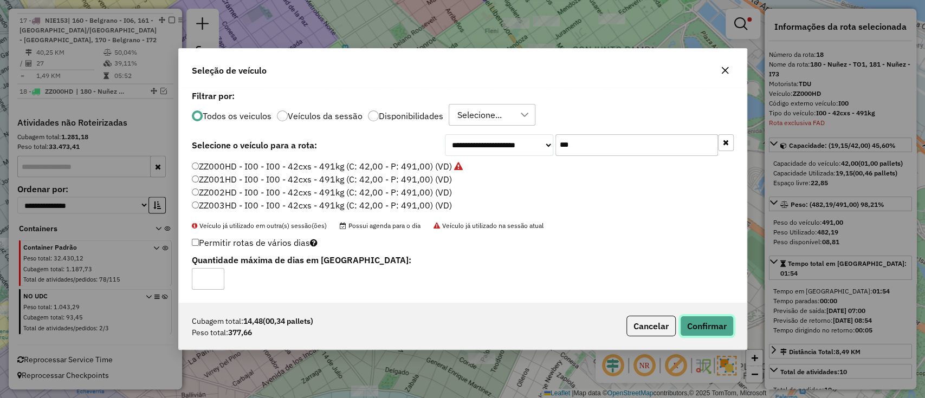
click at [698, 323] on button "Confirmar" at bounding box center [707, 326] width 54 height 21
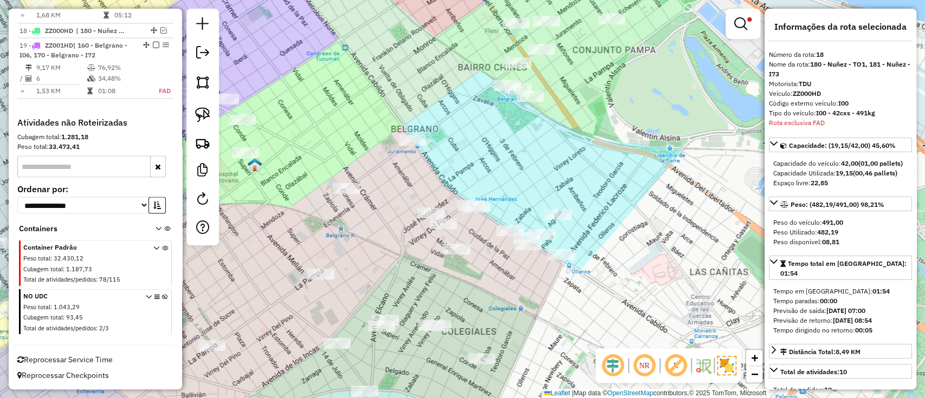
scroll to position [1403, 0]
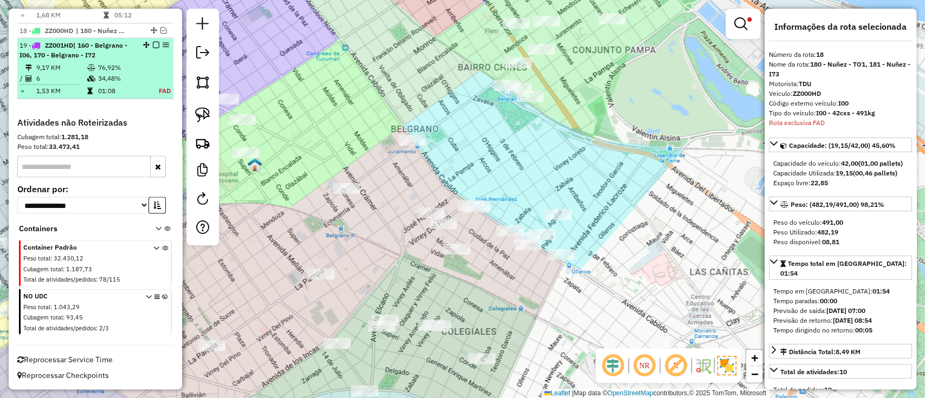
click at [130, 74] on td "34,48%" at bounding box center [122, 78] width 48 height 11
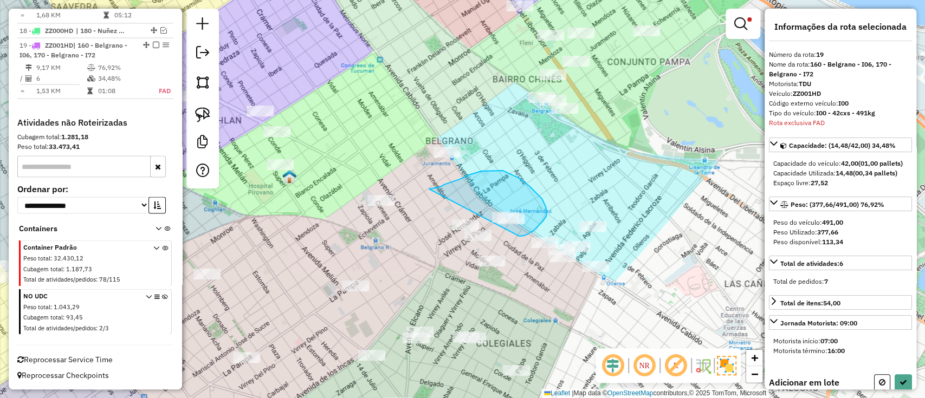
drag, startPoint x: 429, startPoint y: 189, endPoint x: 519, endPoint y: 236, distance: 101.6
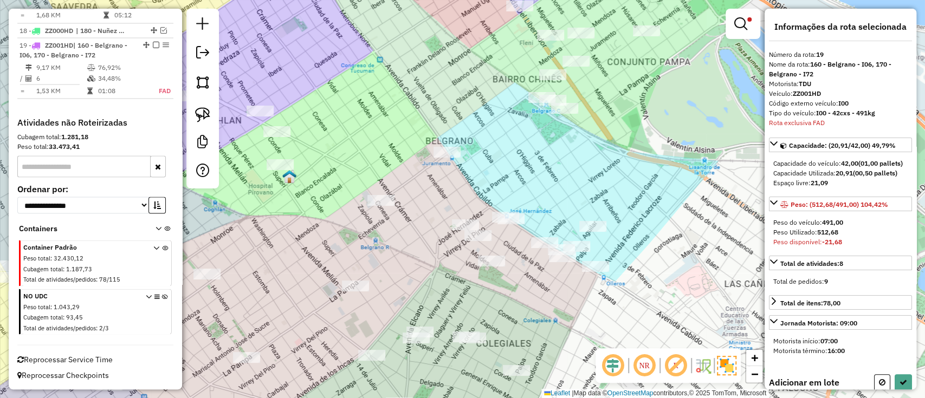
scroll to position [145, 0]
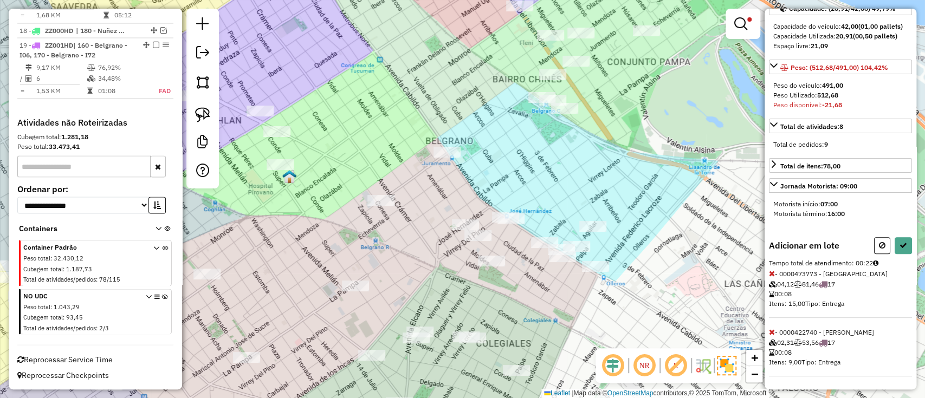
click at [769, 331] on icon at bounding box center [772, 332] width 6 height 8
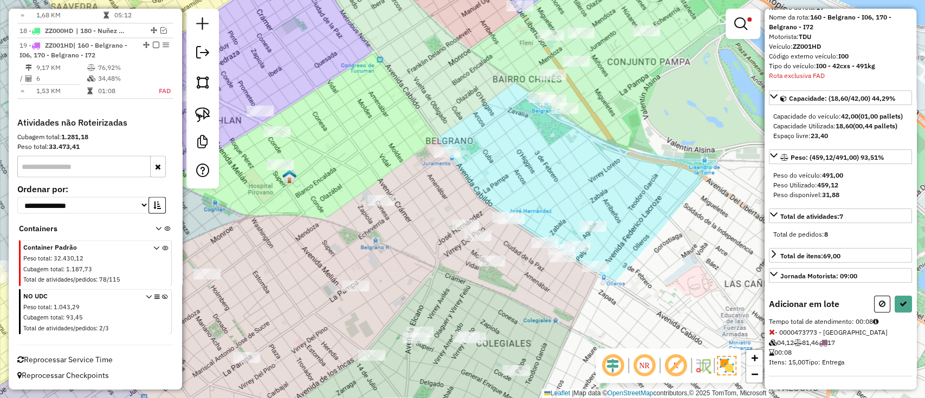
select select "**********"
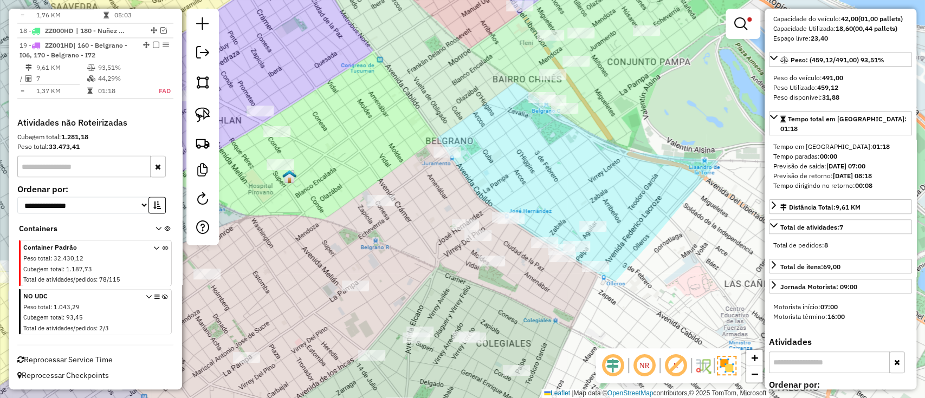
scroll to position [0, 0]
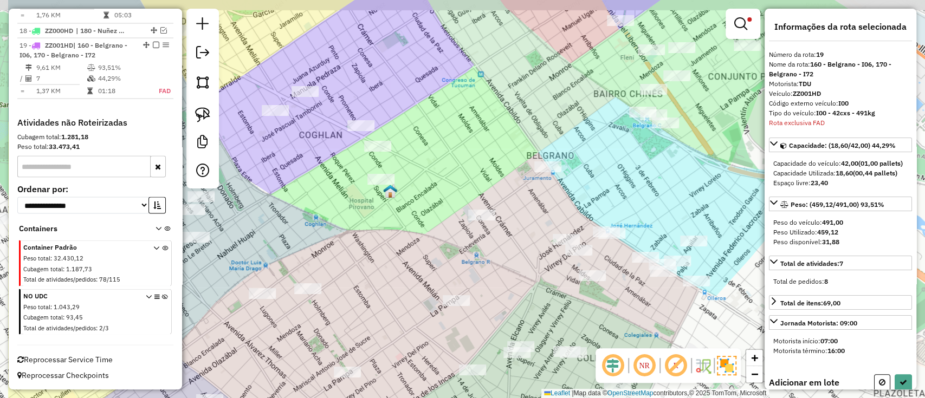
drag, startPoint x: 407, startPoint y: 144, endPoint x: 416, endPoint y: 153, distance: 13.4
click at [416, 153] on div "Limpar filtros Janela de atendimento Grade de atendimento Capacidade Transporta…" at bounding box center [462, 199] width 925 height 398
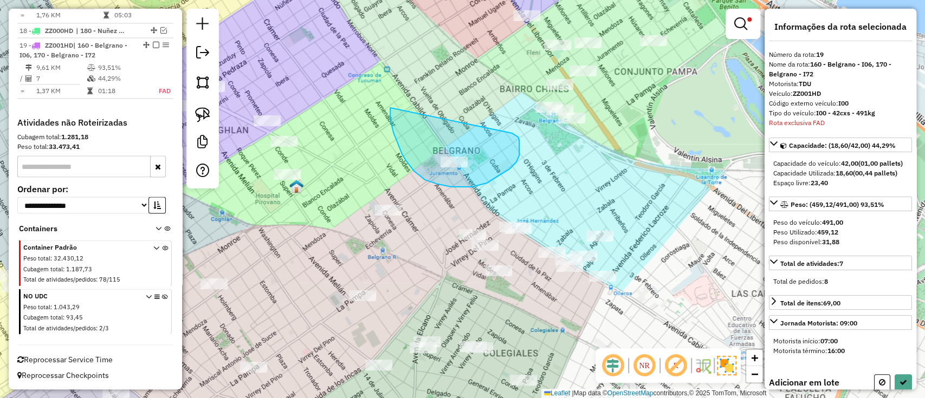
drag, startPoint x: 390, startPoint y: 111, endPoint x: 512, endPoint y: 133, distance: 123.5
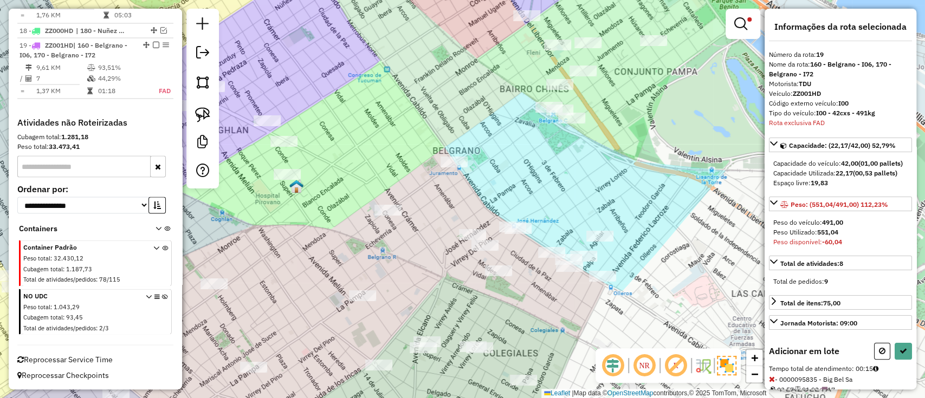
select select "**********"
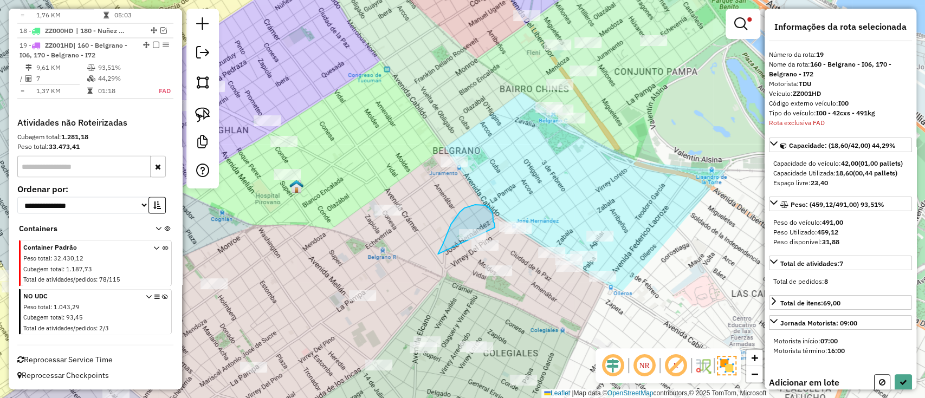
drag, startPoint x: 438, startPoint y: 255, endPoint x: 495, endPoint y: 228, distance: 63.0
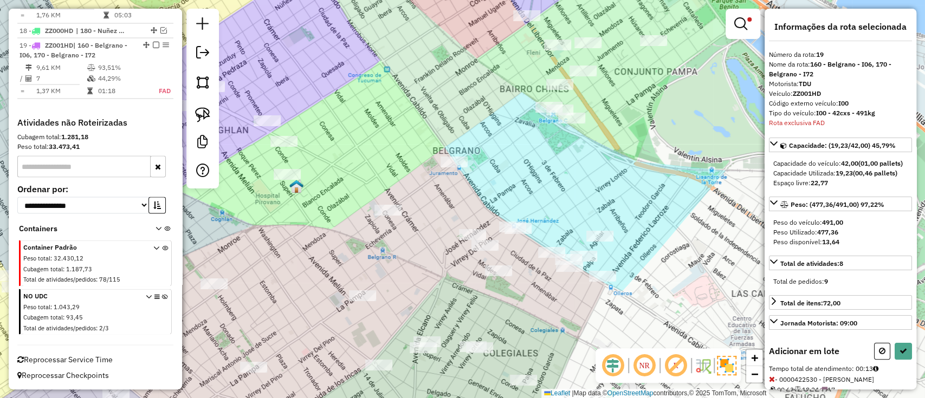
select select "**********"
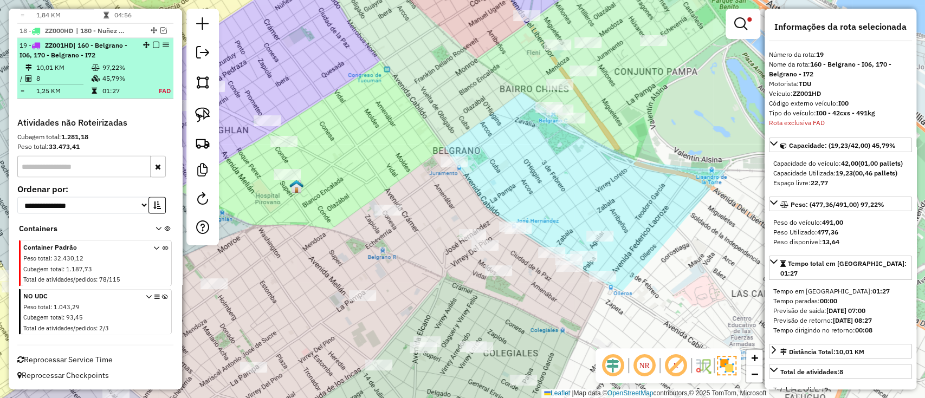
click at [155, 44] on em at bounding box center [156, 44] width 7 height 7
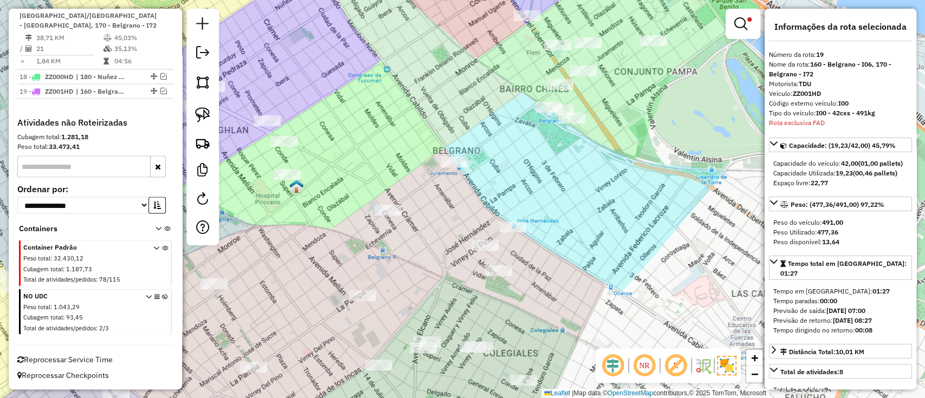
drag, startPoint x: 535, startPoint y: 160, endPoint x: 549, endPoint y: 167, distance: 15.5
click at [547, 167] on div "Limpar filtros Janela de atendimento Grade de atendimento Capacidade Transporta…" at bounding box center [462, 199] width 925 height 398
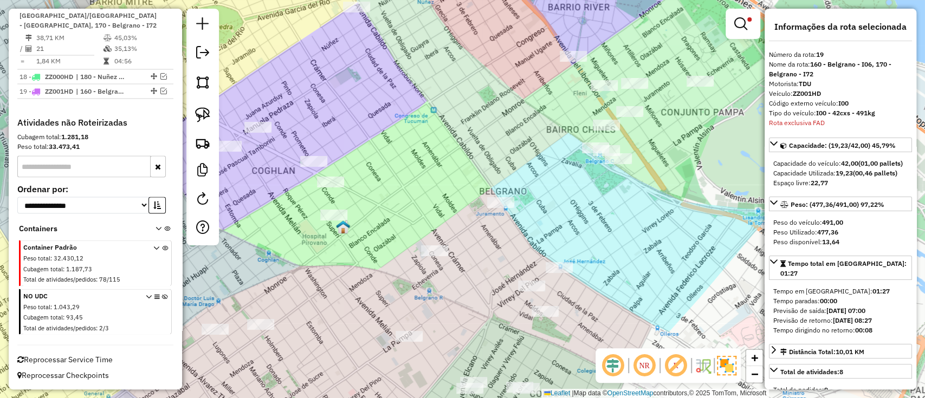
click at [723, 367] on img at bounding box center [727, 366] width 20 height 20
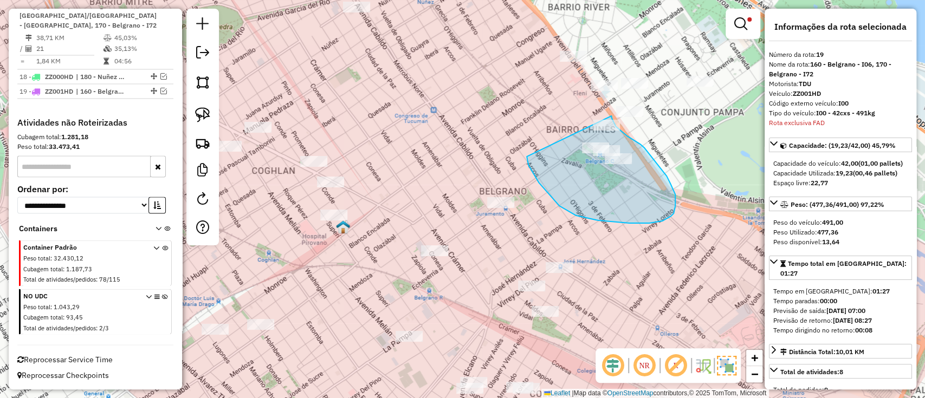
drag, startPoint x: 528, startPoint y: 165, endPoint x: 572, endPoint y: 94, distance: 83.5
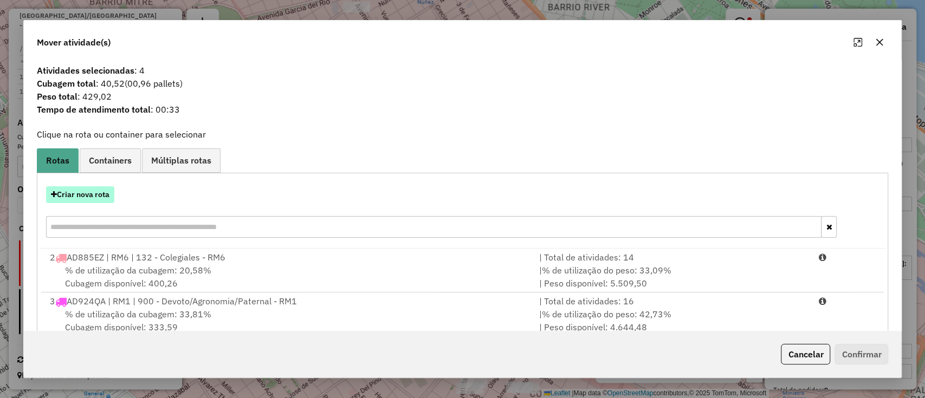
click at [98, 193] on button "Criar nova rota" at bounding box center [80, 194] width 68 height 17
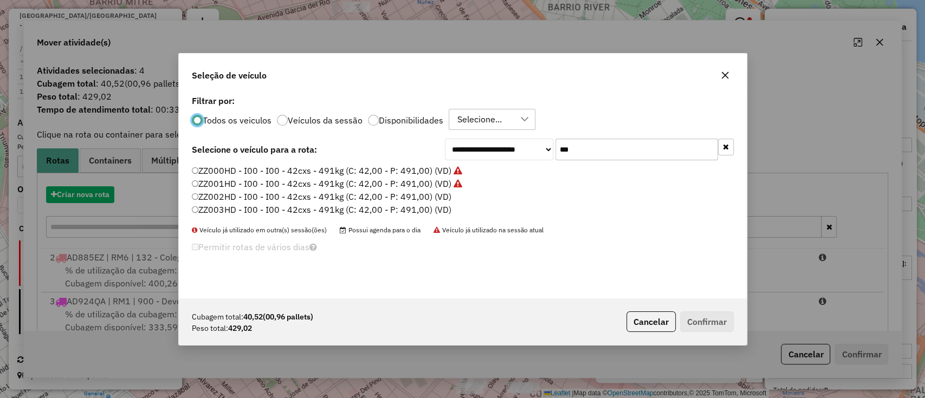
scroll to position [5, 3]
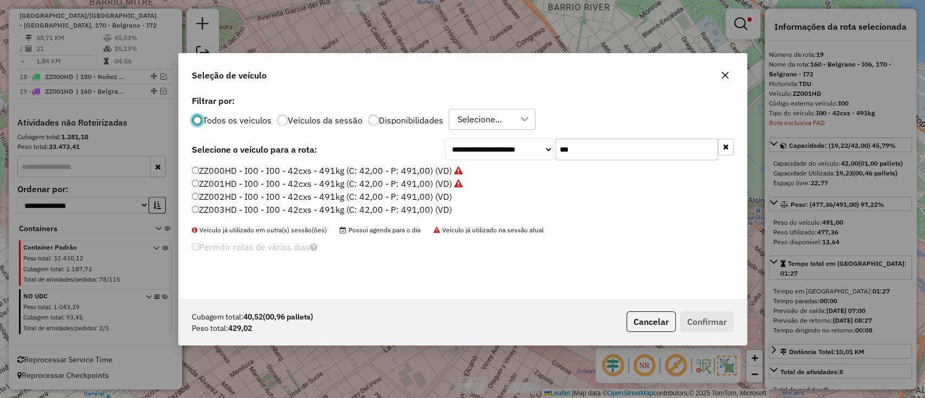
click at [451, 189] on label "ZZ001HD - I00 - I00 - 42cxs - 491kg (C: 42,00 - P: 491,00) (VD)" at bounding box center [327, 183] width 271 height 13
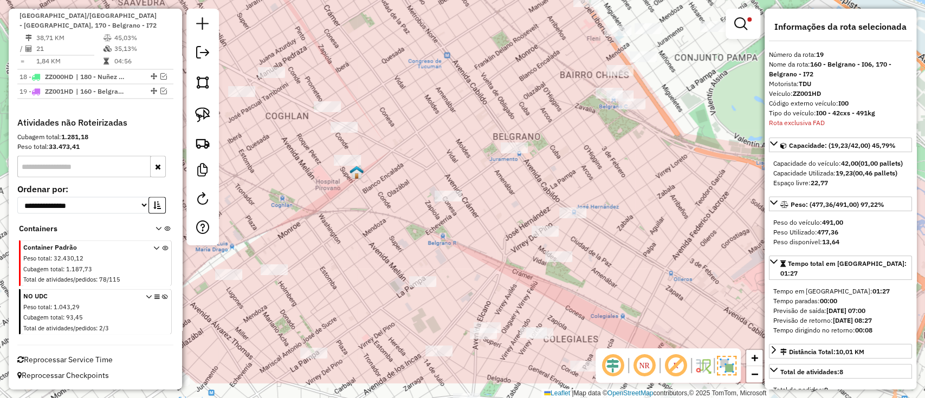
drag, startPoint x: 522, startPoint y: 217, endPoint x: 545, endPoint y: 128, distance: 91.2
click at [545, 128] on div "Limpar filtros Janela de atendimento Grade de atendimento Capacidade Transporta…" at bounding box center [462, 199] width 925 height 398
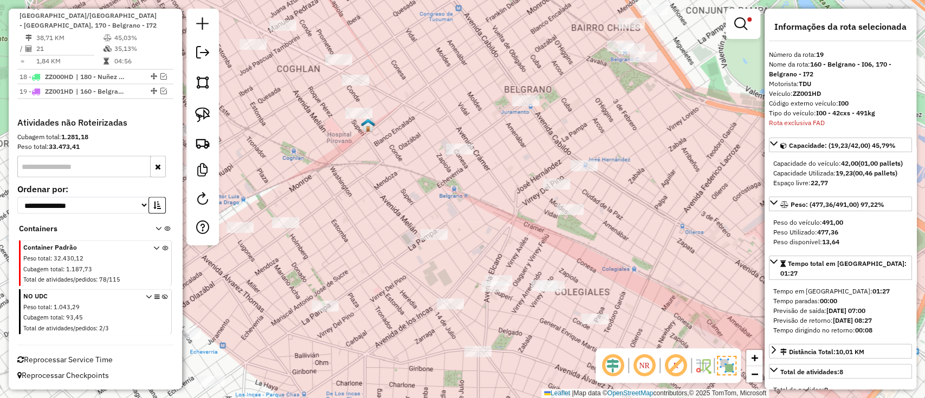
click at [387, 46] on div "Limpar filtros Janela de atendimento Grade de atendimento Capacidade Transporta…" at bounding box center [462, 199] width 925 height 398
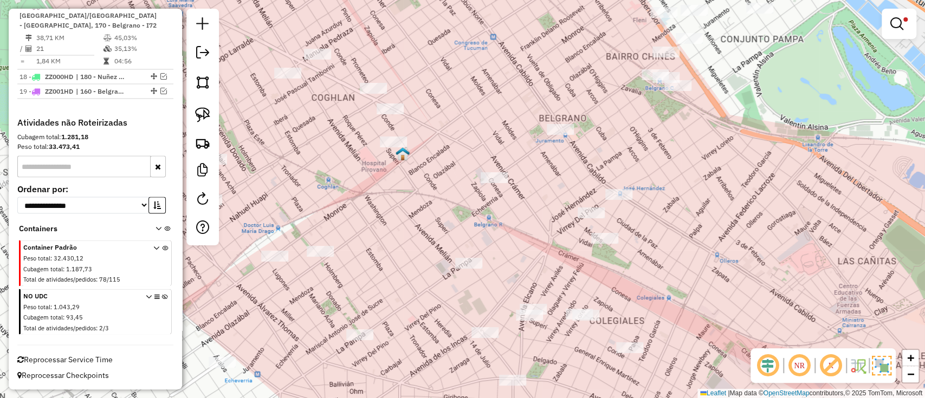
drag, startPoint x: 413, startPoint y: 61, endPoint x: 591, endPoint y: 167, distance: 207.5
click at [590, 167] on div "Limpar filtros Janela de atendimento Grade de atendimento Capacidade Transporta…" at bounding box center [462, 199] width 925 height 398
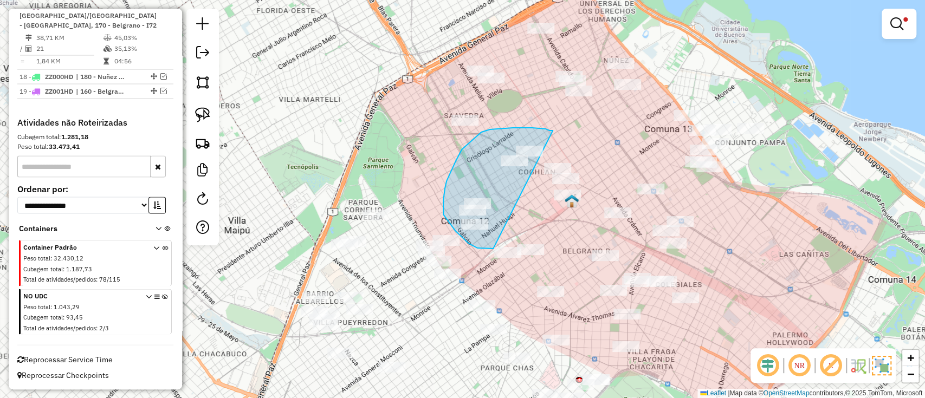
drag, startPoint x: 553, startPoint y: 131, endPoint x: 514, endPoint y: 215, distance: 92.6
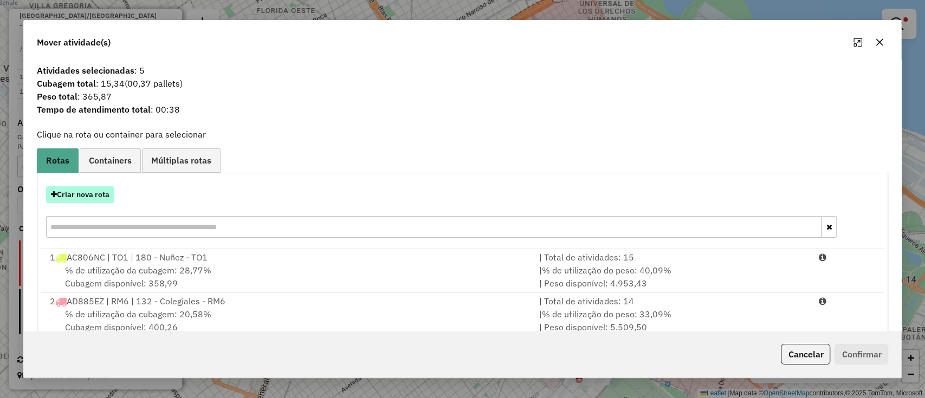
click at [87, 199] on button "Criar nova rota" at bounding box center [80, 194] width 68 height 17
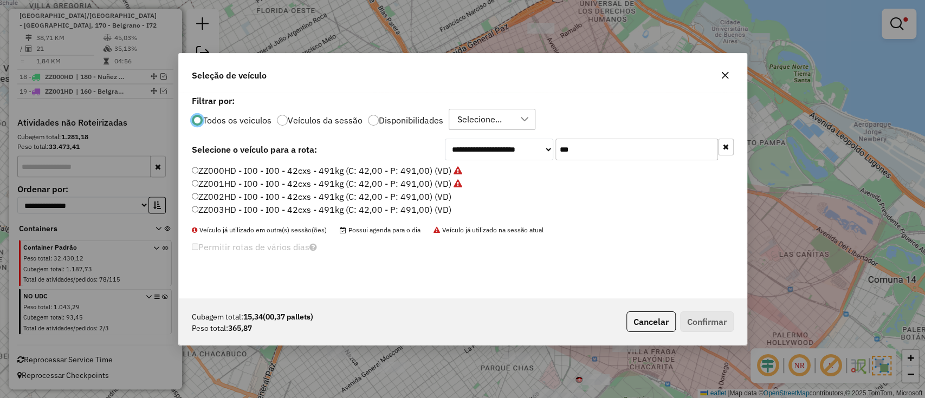
click at [412, 194] on label "ZZ002HD - I00 - I00 - 42cxs - 491kg (C: 42,00 - P: 491,00) (VD)" at bounding box center [322, 196] width 260 height 13
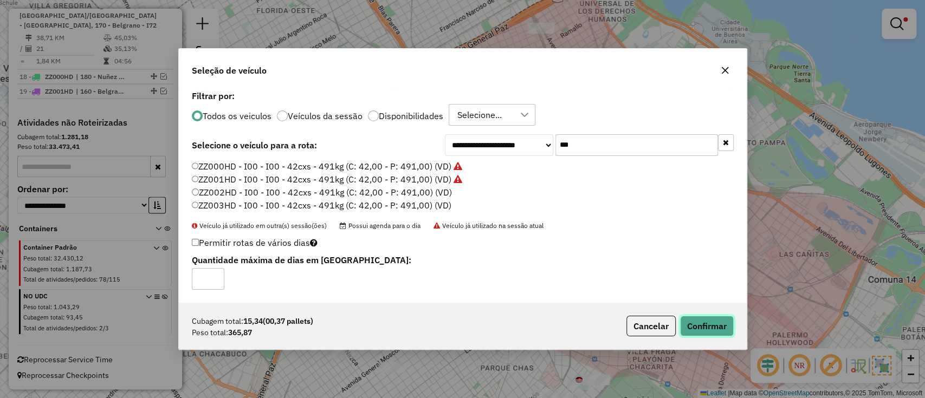
click at [703, 331] on button "Confirmar" at bounding box center [707, 326] width 54 height 21
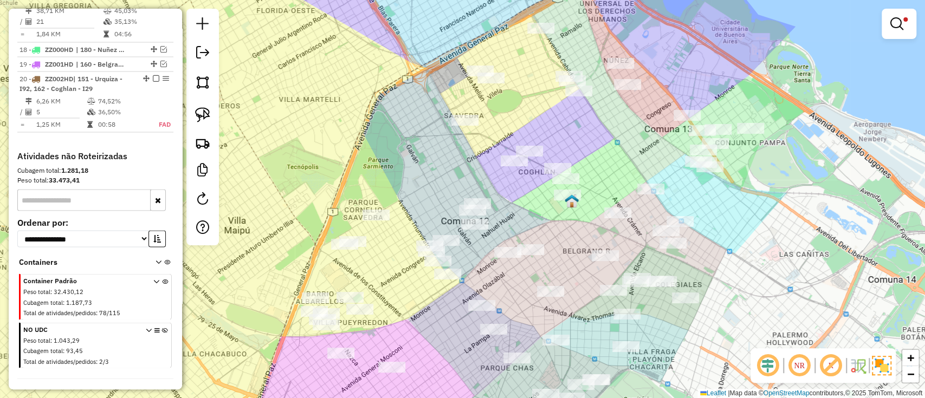
scroll to position [1403, 0]
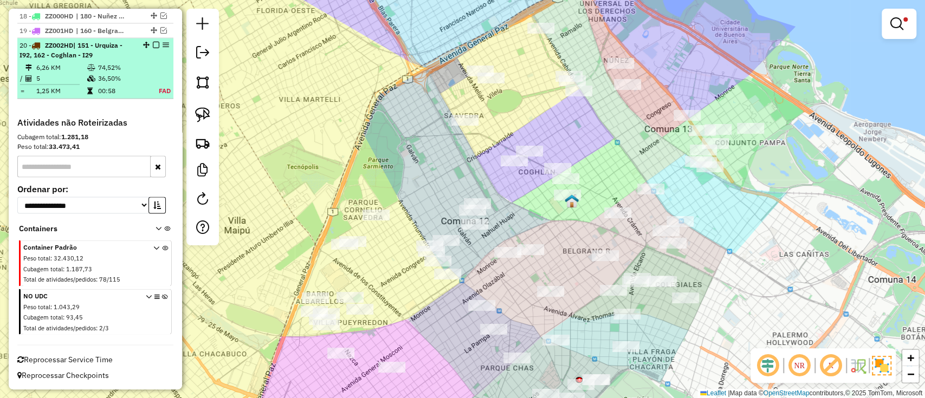
click at [130, 73] on td "74,52%" at bounding box center [122, 67] width 48 height 11
select select "**********"
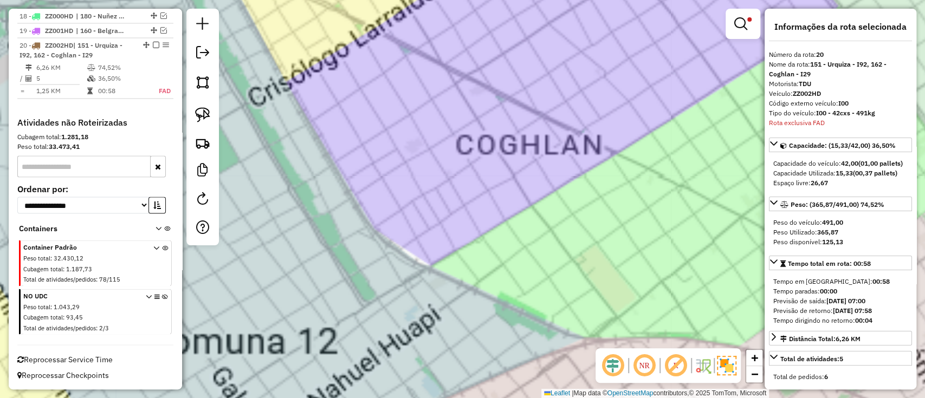
scroll to position [1418, 0]
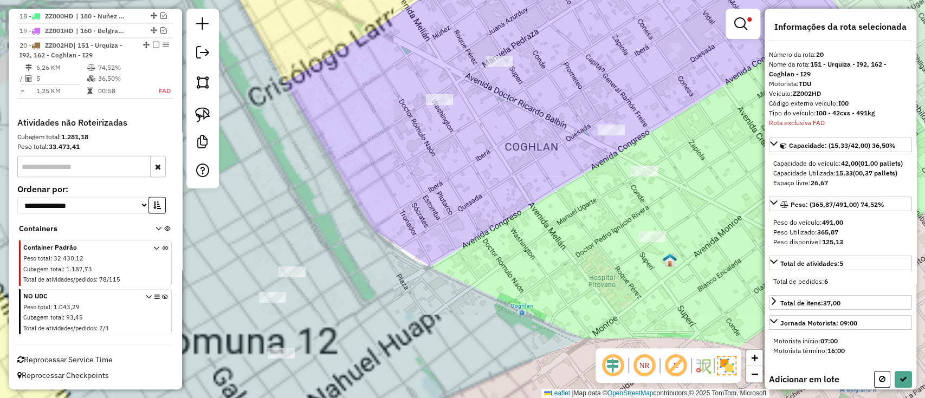
drag, startPoint x: 499, startPoint y: 218, endPoint x: 551, endPoint y: 257, distance: 65.5
click at [551, 257] on div "Limpar filtros Janela de atendimento Grade de atendimento Capacidade Transporta…" at bounding box center [462, 199] width 925 height 398
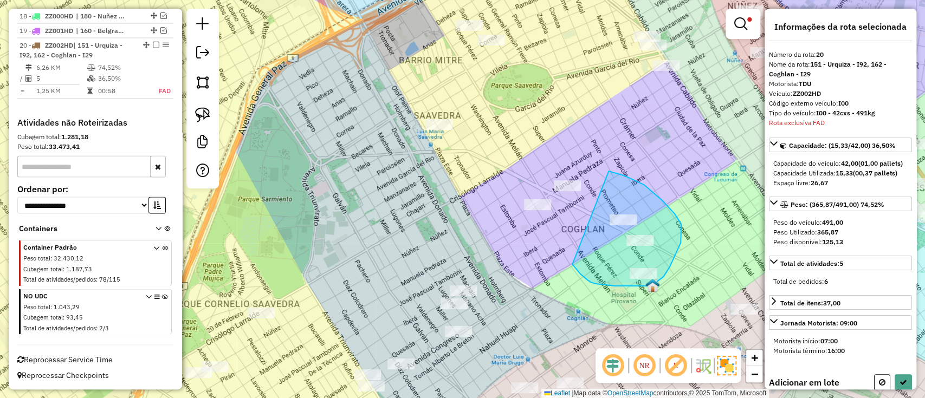
drag, startPoint x: 574, startPoint y: 267, endPoint x: 591, endPoint y: 170, distance: 97.9
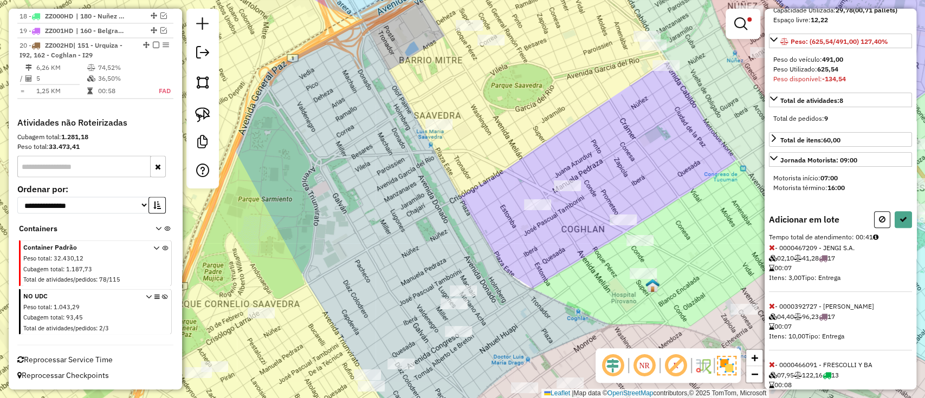
scroll to position [204, 0]
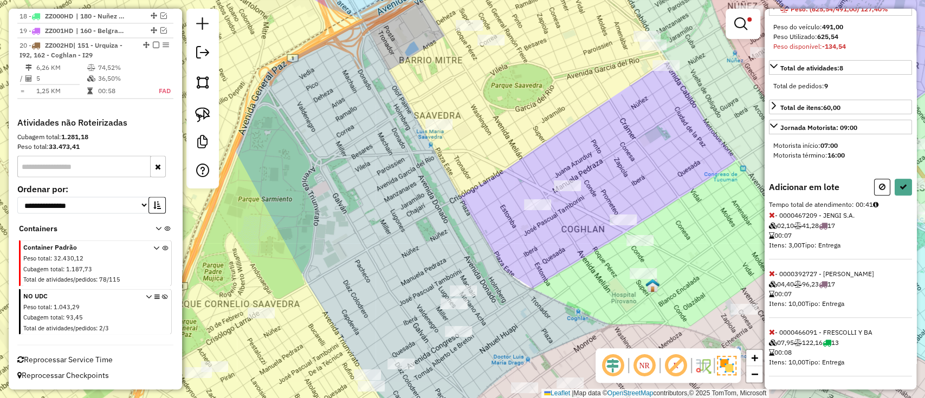
click at [771, 329] on icon at bounding box center [772, 332] width 6 height 8
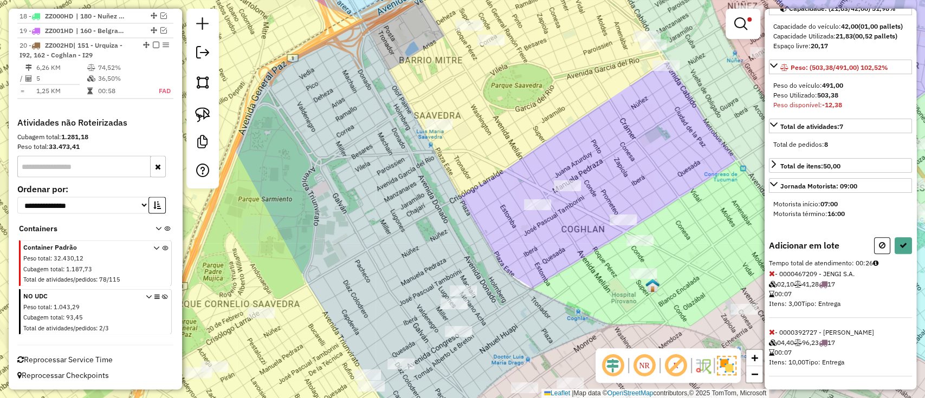
scroll to position [145, 0]
click at [771, 271] on icon at bounding box center [772, 274] width 6 height 8
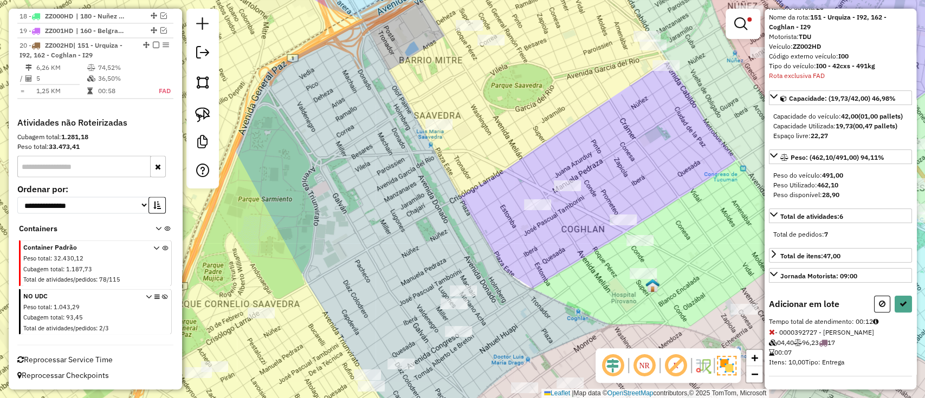
scroll to position [204, 0]
select select "**********"
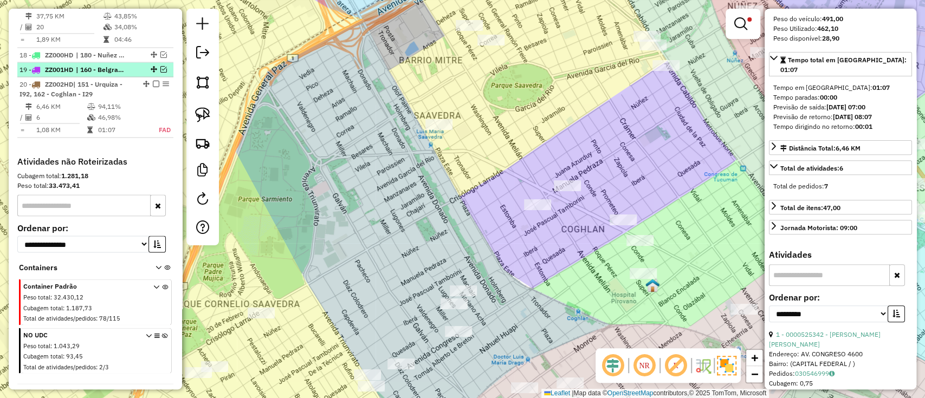
scroll to position [1350, 0]
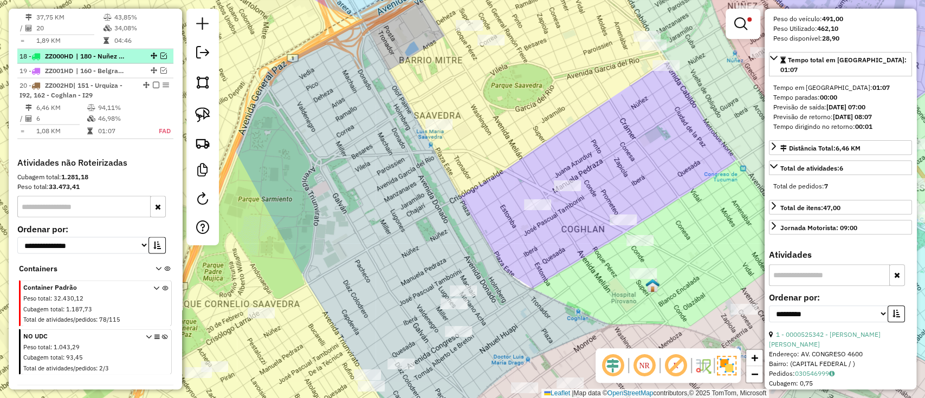
click at [106, 61] on span "| 180 - Nuñez - TO1, 181 - Nuñez - I73" at bounding box center [101, 56] width 50 height 10
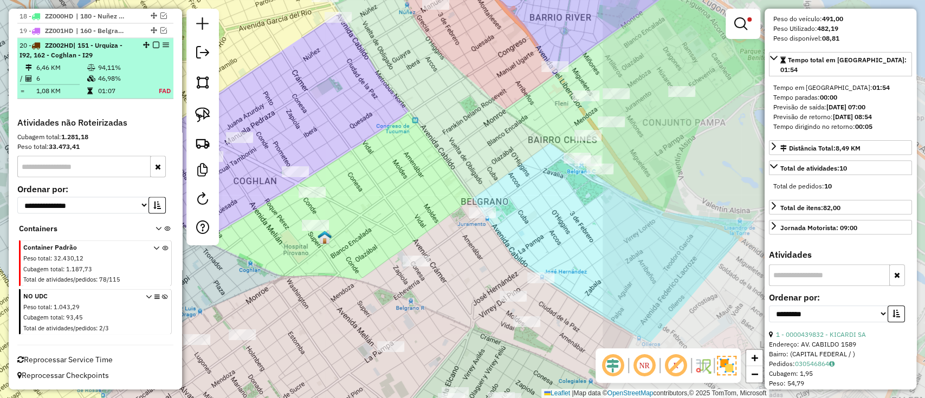
scroll to position [1418, 0]
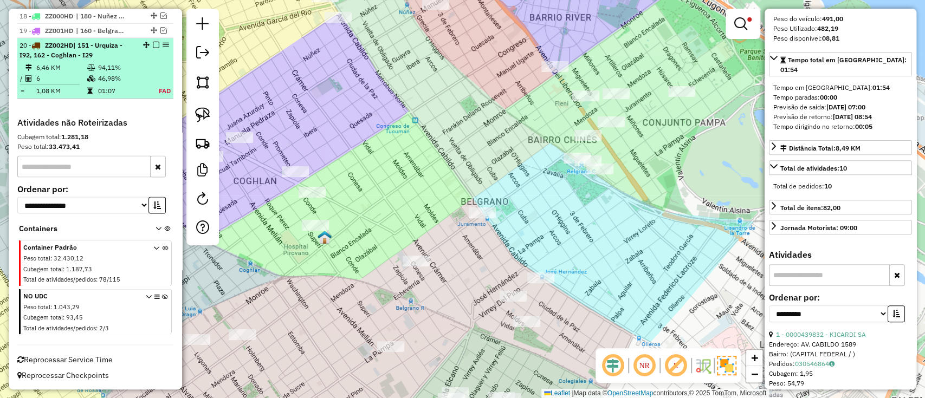
click at [115, 91] on td "01:07" at bounding box center [122, 90] width 48 height 11
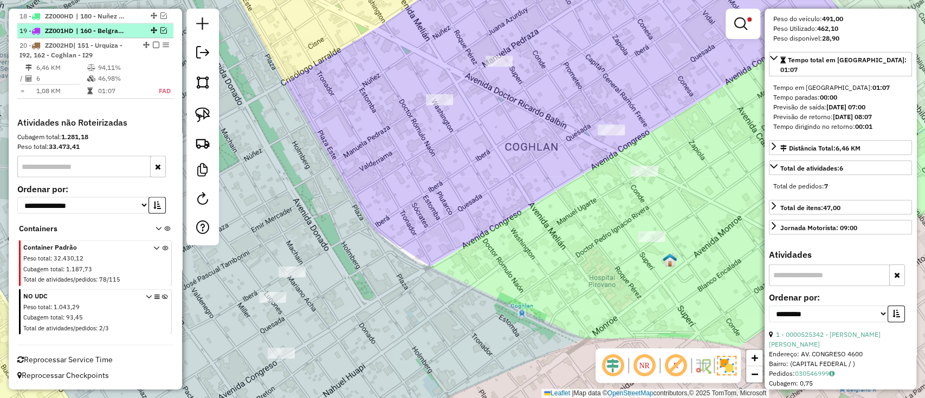
click at [116, 31] on span "| 160 - Belgrano - I06, 170 - Belgrano - I72" at bounding box center [101, 30] width 50 height 10
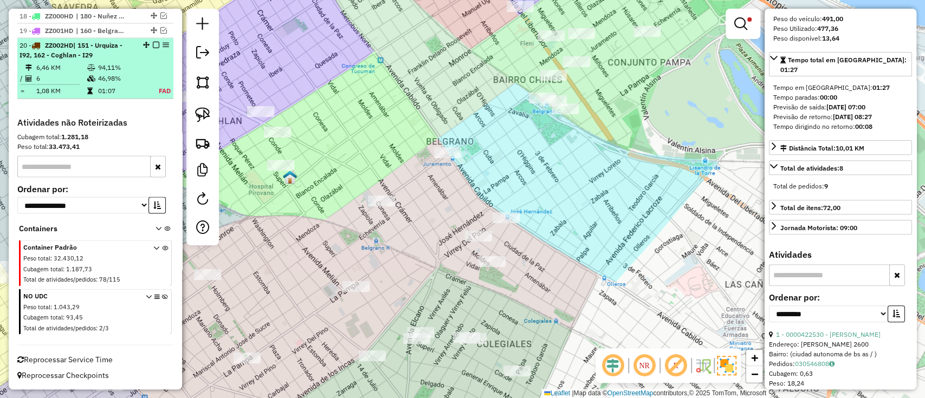
click at [153, 45] on em at bounding box center [156, 44] width 7 height 7
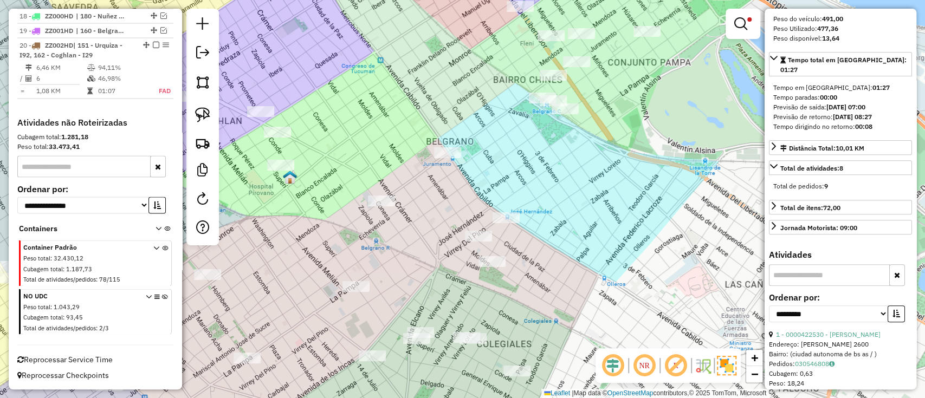
scroll to position [1371, 0]
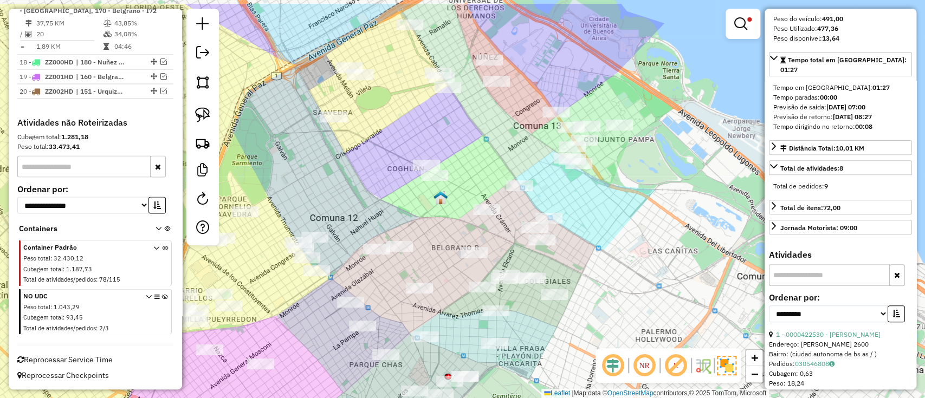
click at [447, 195] on img at bounding box center [440, 198] width 14 height 14
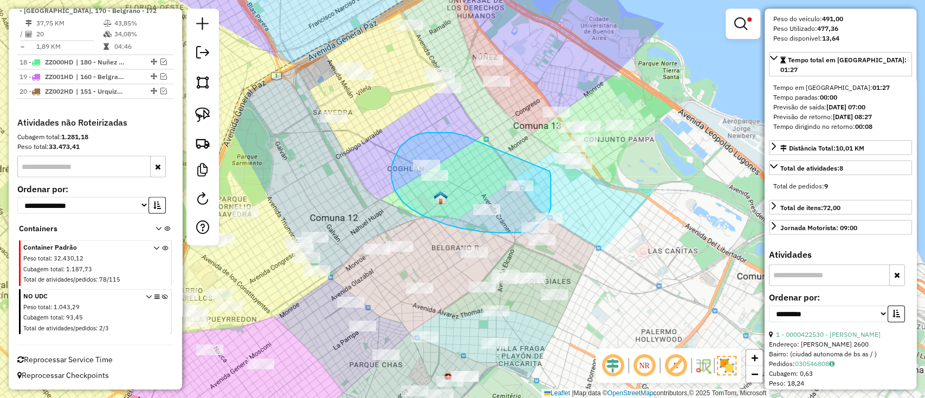
drag, startPoint x: 452, startPoint y: 133, endPoint x: 549, endPoint y: 171, distance: 104.3
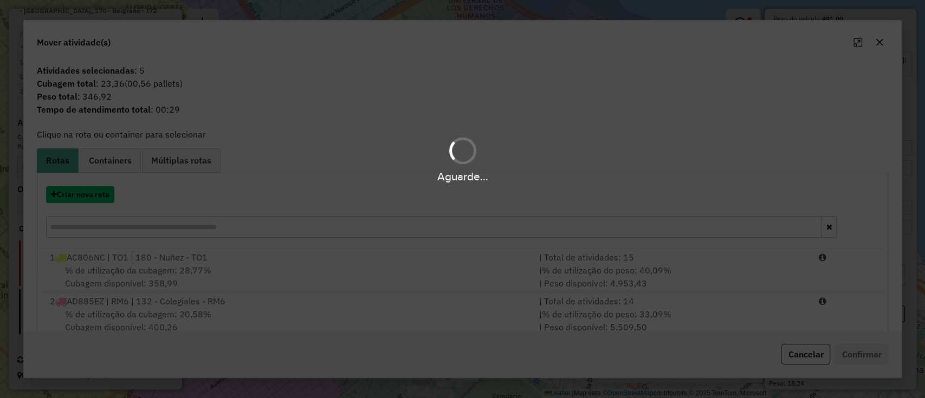
click at [96, 189] on button "Criar nova rota" at bounding box center [80, 194] width 68 height 17
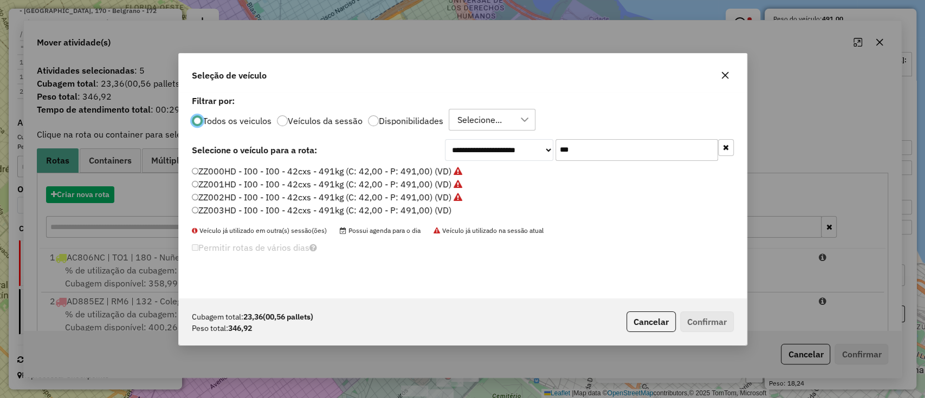
scroll to position [5, 3]
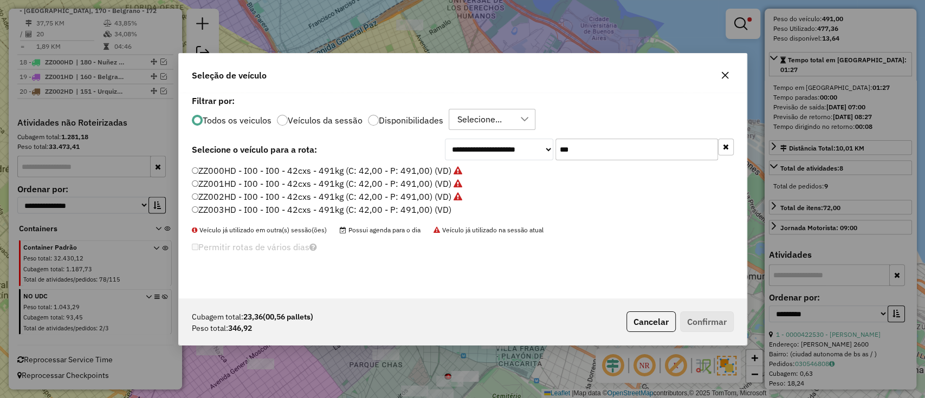
click at [410, 206] on label "ZZ003HD - I00 - I00 - 42cxs - 491kg (C: 42,00 - P: 491,00) (VD)" at bounding box center [322, 209] width 260 height 13
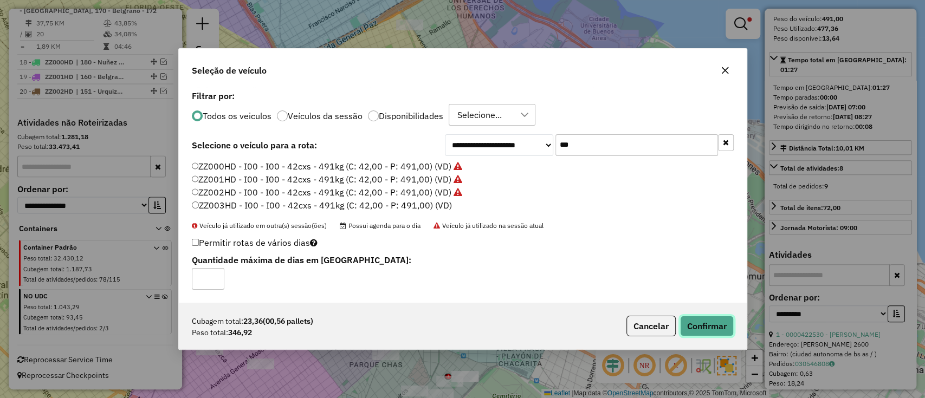
click at [715, 322] on button "Confirmar" at bounding box center [707, 326] width 54 height 21
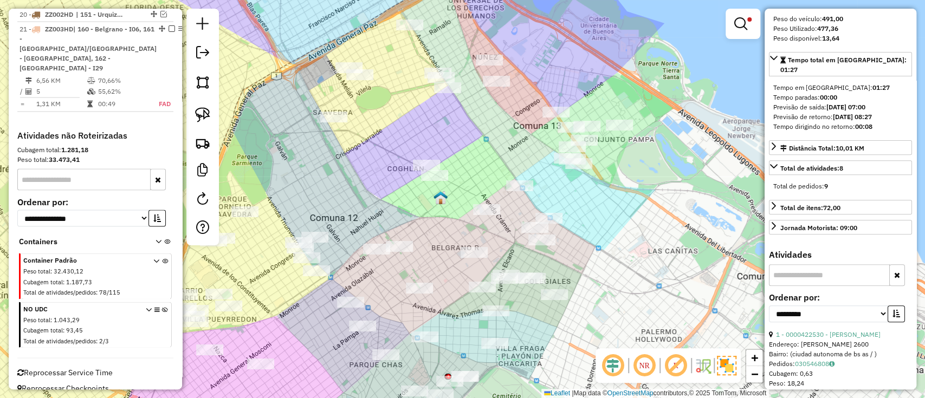
scroll to position [1433, 0]
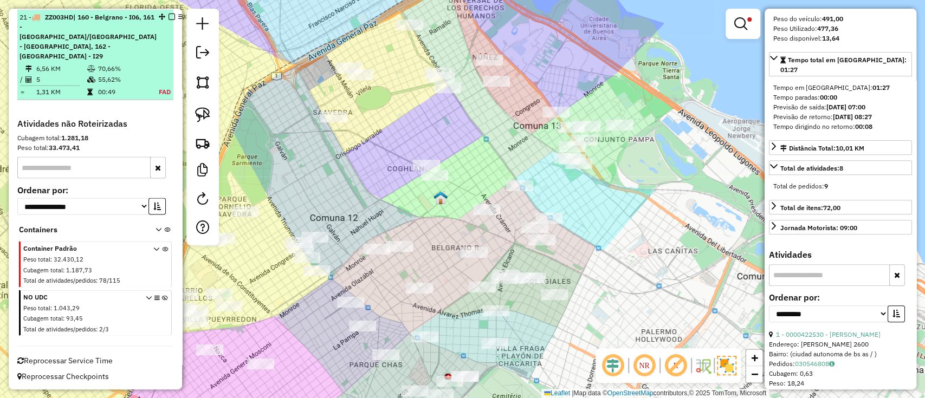
click at [148, 77] on table "6,56 KM 70,66% / 5 55,62% = 1,31 KM 00:49 FAD" at bounding box center [96, 80] width 152 height 34
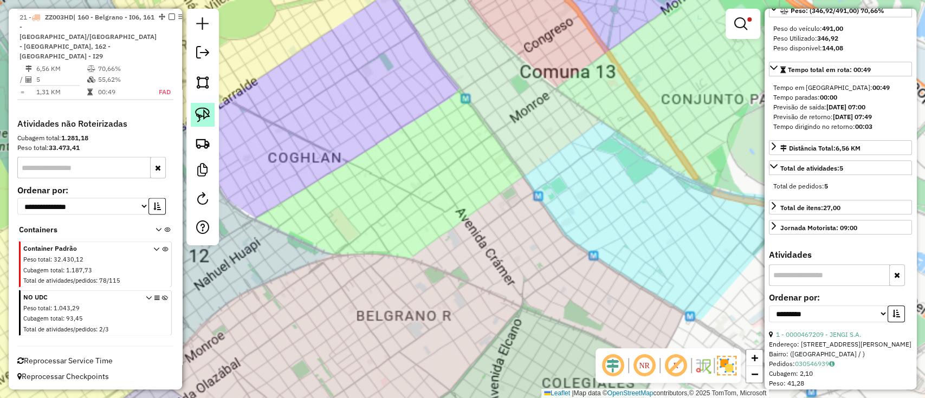
scroll to position [1442, 0]
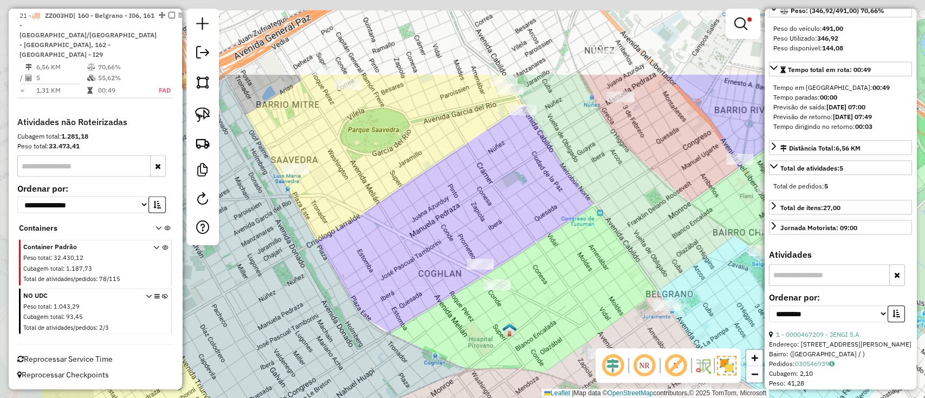
drag, startPoint x: 507, startPoint y: 245, endPoint x: 572, endPoint y: 300, distance: 85.3
click at [572, 300] on div "Limpar filtros Janela de atendimento Grade de atendimento Capacidade Transporta…" at bounding box center [462, 199] width 925 height 398
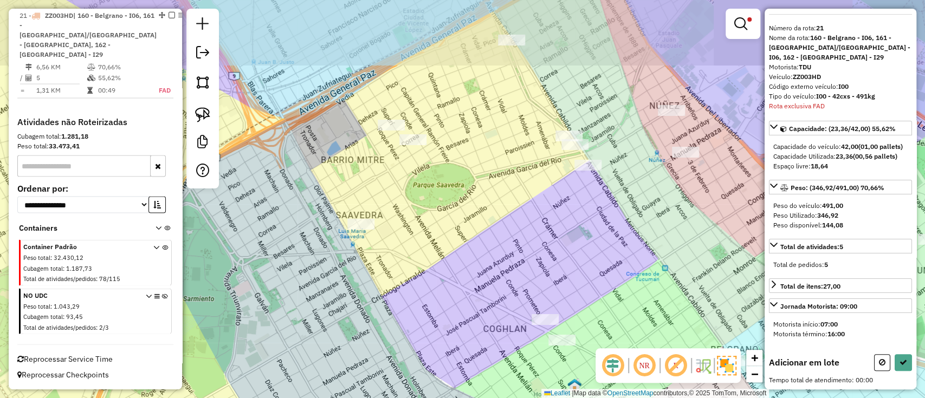
scroll to position [0, 0]
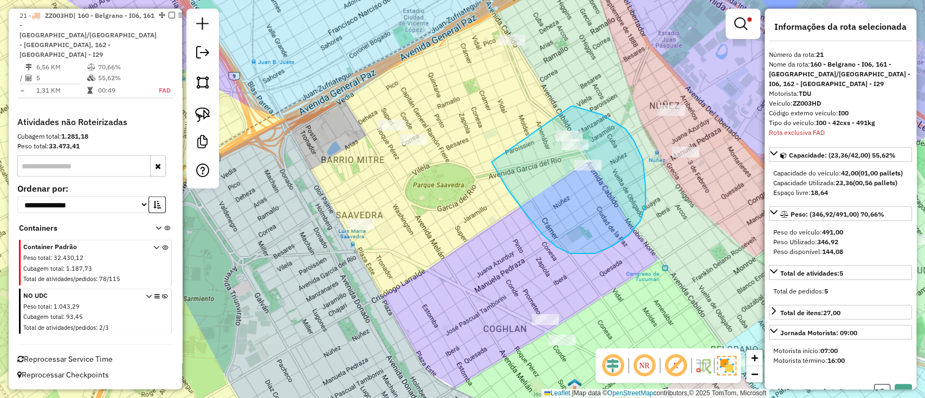
drag, startPoint x: 628, startPoint y: 236, endPoint x: 571, endPoint y: 106, distance: 141.5
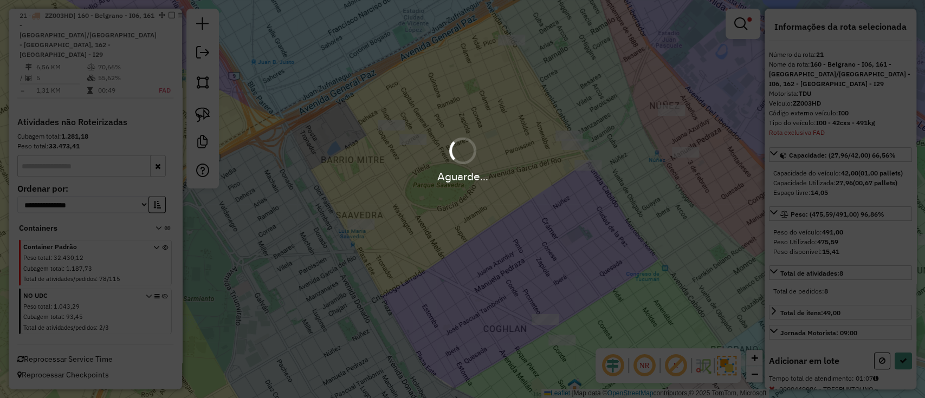
select select "**********"
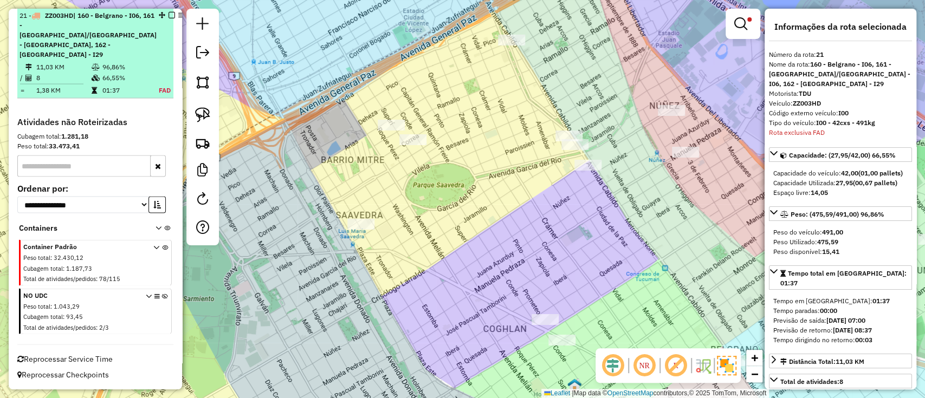
click at [159, 18] on div at bounding box center [172, 15] width 26 height 7
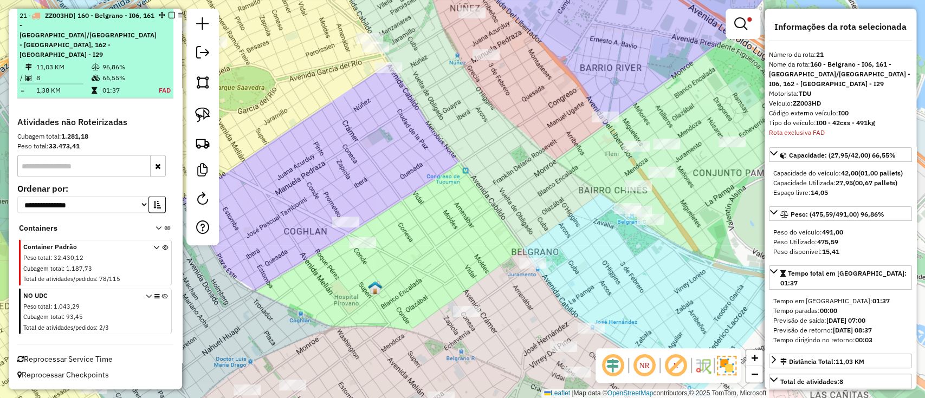
click at [169, 18] on em at bounding box center [172, 15] width 7 height 7
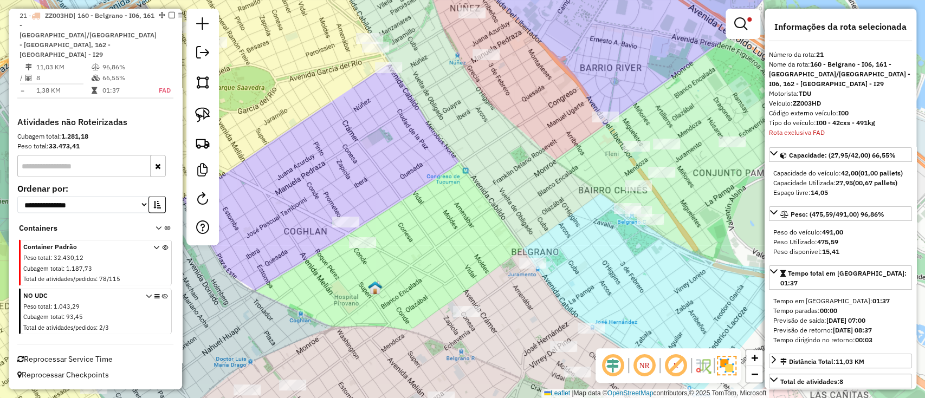
scroll to position [1386, 0]
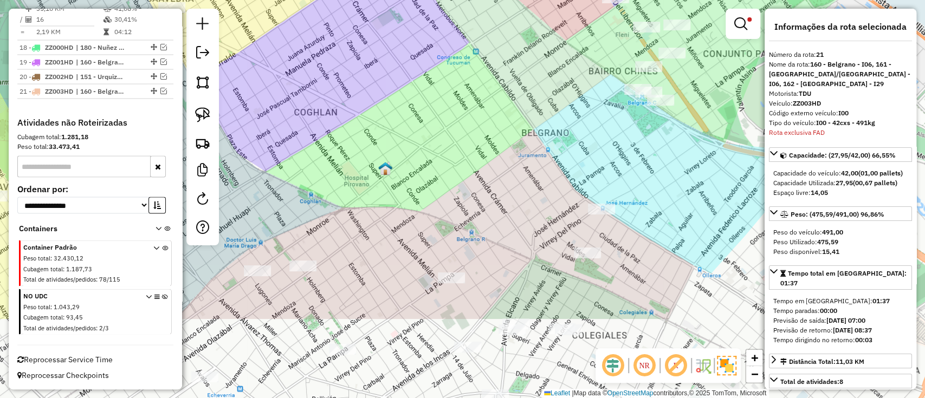
drag, startPoint x: 490, startPoint y: 258, endPoint x: 504, endPoint y: 123, distance: 136.1
click at [502, 127] on div "Limpar filtros Janela de atendimento Grade de atendimento Capacidade Transporta…" at bounding box center [462, 199] width 925 height 398
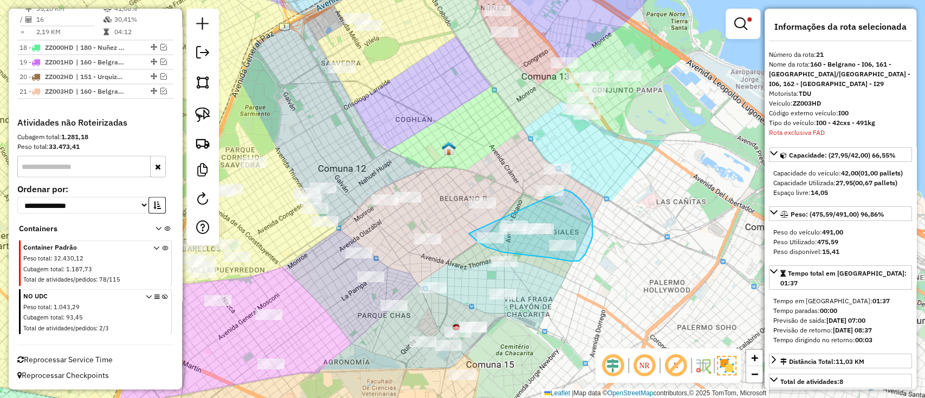
drag, startPoint x: 562, startPoint y: 260, endPoint x: 532, endPoint y: 190, distance: 76.7
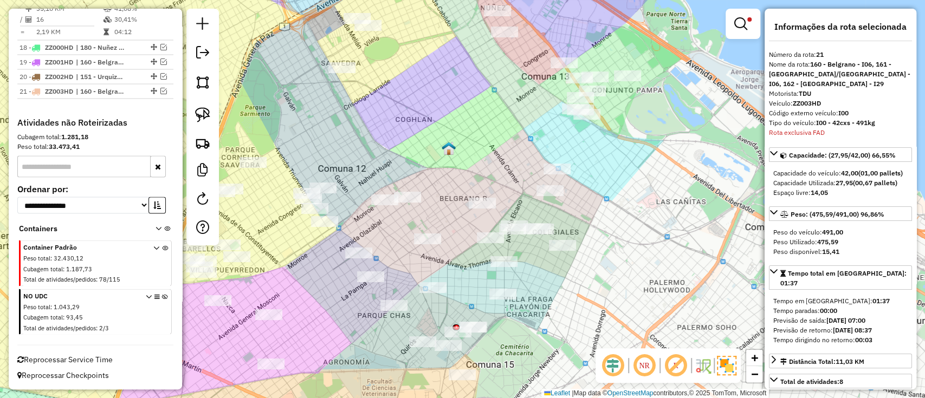
click at [721, 372] on img at bounding box center [727, 366] width 20 height 20
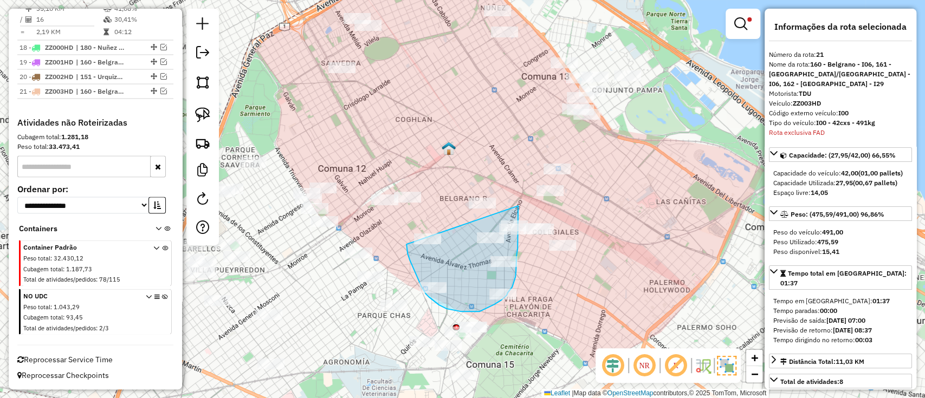
drag, startPoint x: 413, startPoint y: 268, endPoint x: 518, endPoint y: 206, distance: 121.9
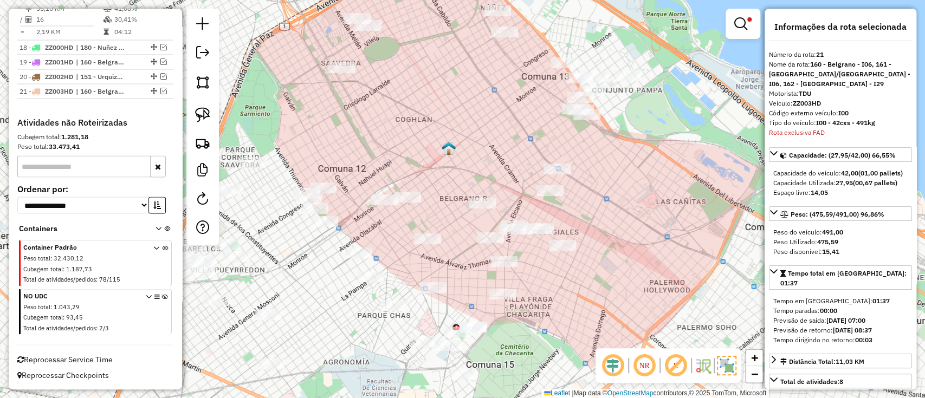
drag, startPoint x: 399, startPoint y: 102, endPoint x: 403, endPoint y: 120, distance: 17.6
click at [403, 120] on div "Limpar filtros Janela de atendimento Grade de atendimento Capacidade Transporta…" at bounding box center [462, 199] width 925 height 398
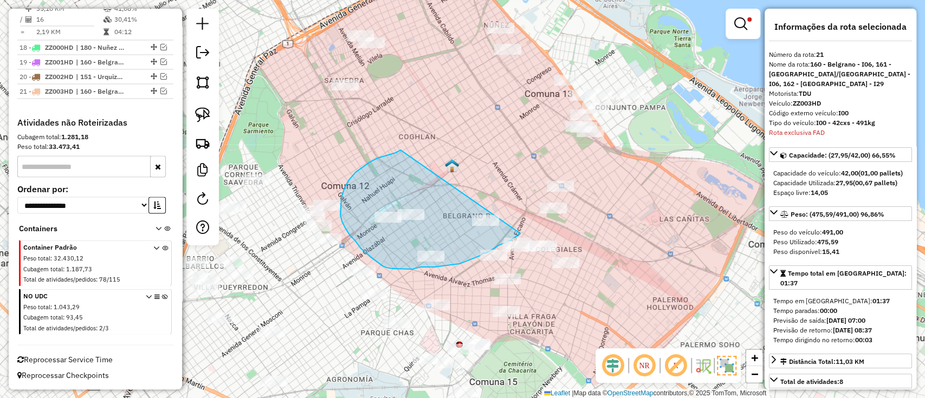
drag, startPoint x: 400, startPoint y: 150, endPoint x: 526, endPoint y: 209, distance: 138.7
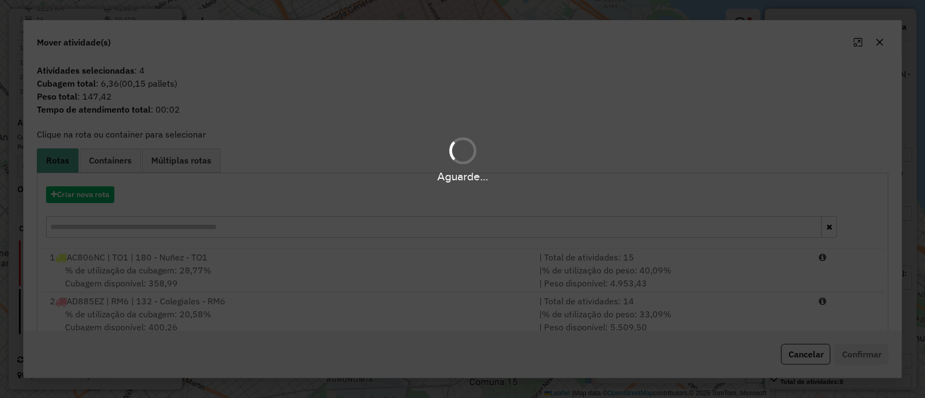
click at [92, 195] on div "Aguarde..." at bounding box center [462, 199] width 925 height 398
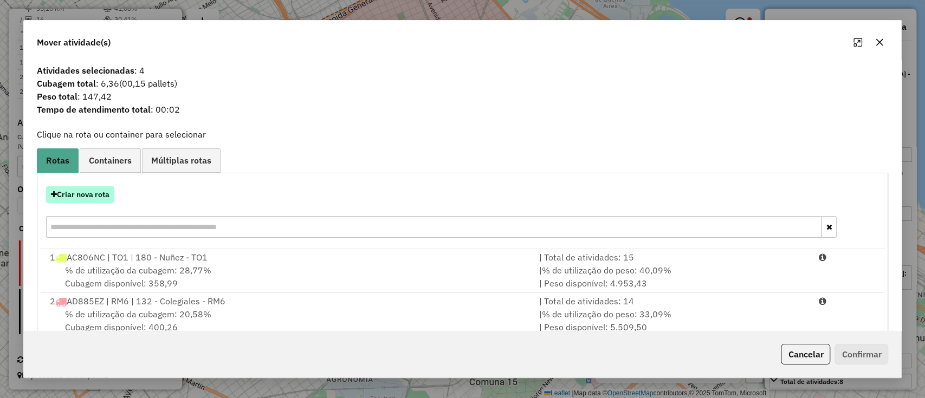
click at [105, 193] on button "Criar nova rota" at bounding box center [80, 194] width 68 height 17
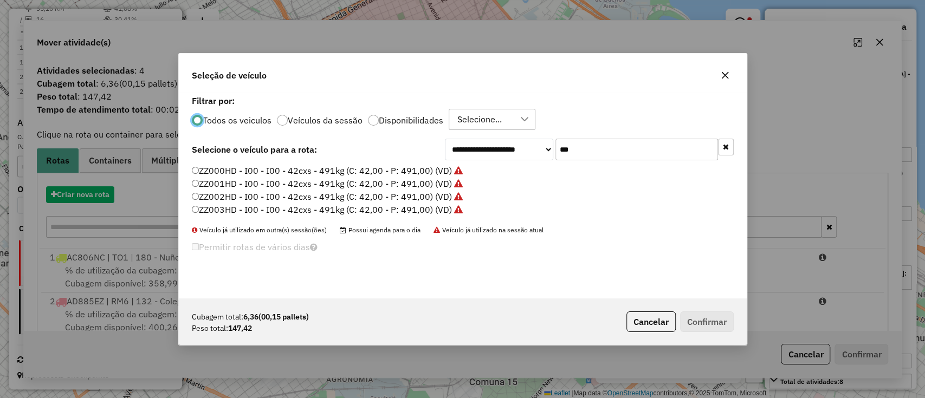
scroll to position [5, 3]
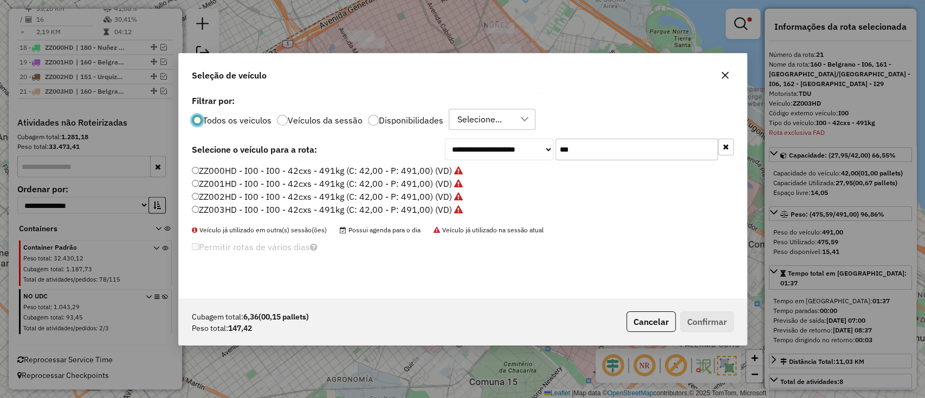
click at [435, 175] on label "ZZ000HD - I00 - I00 - 42cxs - 491kg (C: 42,00 - P: 491,00) (VD)" at bounding box center [327, 170] width 271 height 13
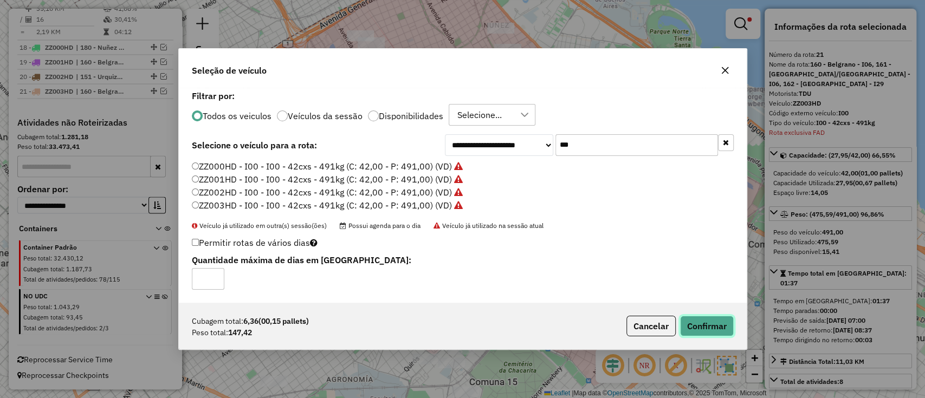
click at [716, 319] on button "Confirmar" at bounding box center [707, 326] width 54 height 21
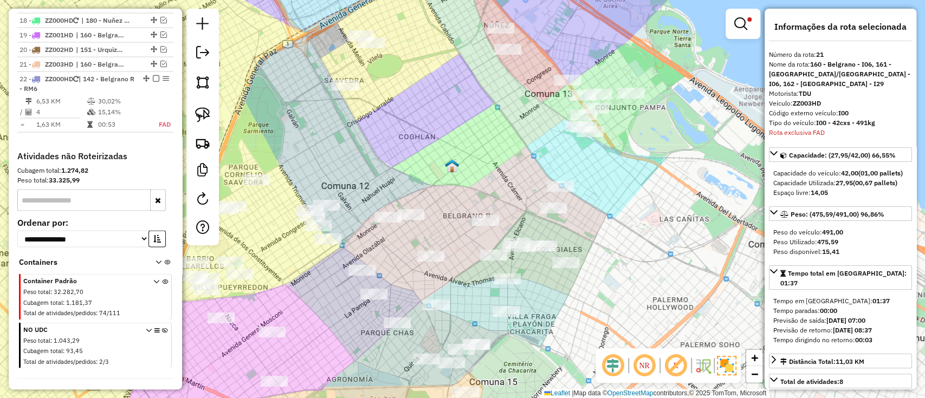
scroll to position [1447, 0]
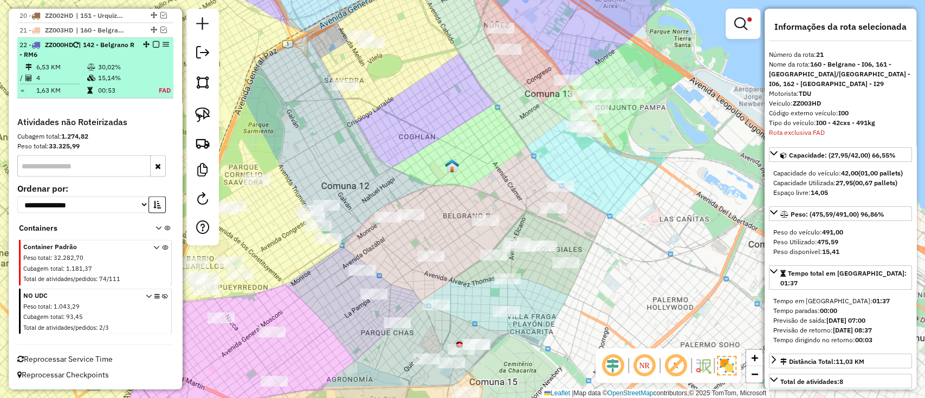
click at [132, 63] on td "30,02%" at bounding box center [122, 67] width 48 height 11
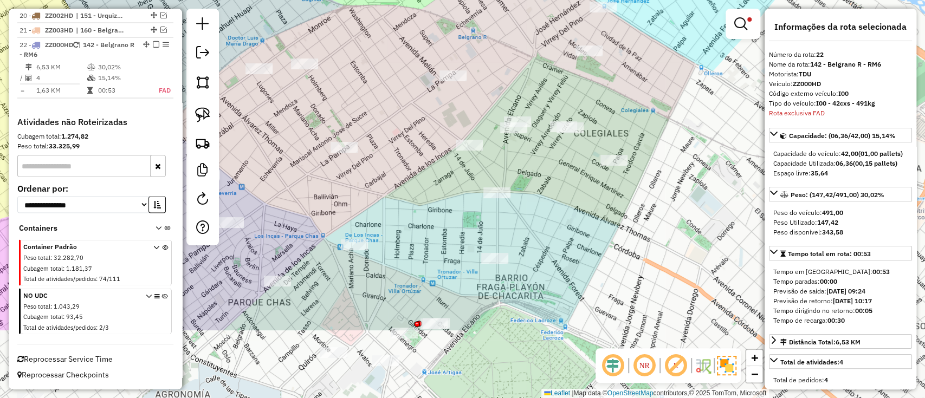
drag, startPoint x: 481, startPoint y: 261, endPoint x: 439, endPoint y: 175, distance: 95.7
click at [439, 175] on div "Limpar filtros Janela de atendimento Grade de atendimento Capacidade Transporta…" at bounding box center [462, 199] width 925 height 398
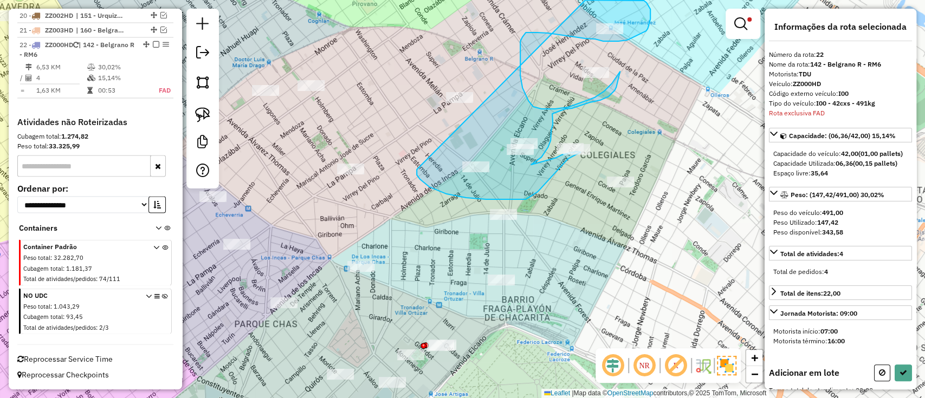
drag, startPoint x: 420, startPoint y: 179, endPoint x: 583, endPoint y: 0, distance: 242.4
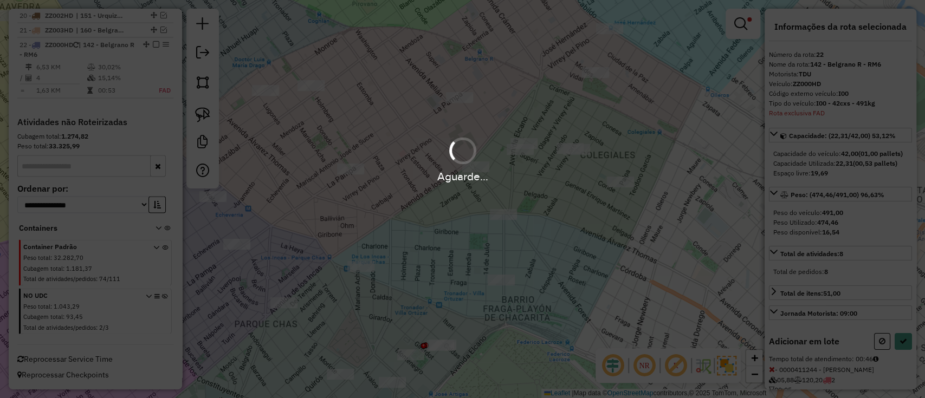
select select "**********"
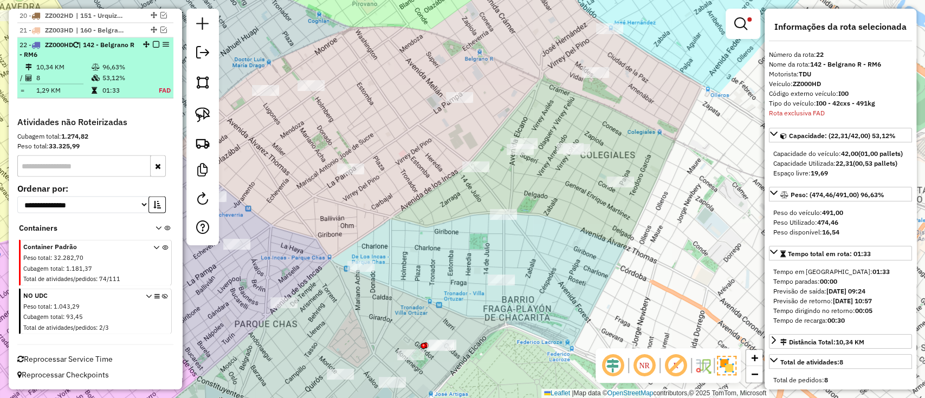
click at [153, 46] on em at bounding box center [156, 44] width 7 height 7
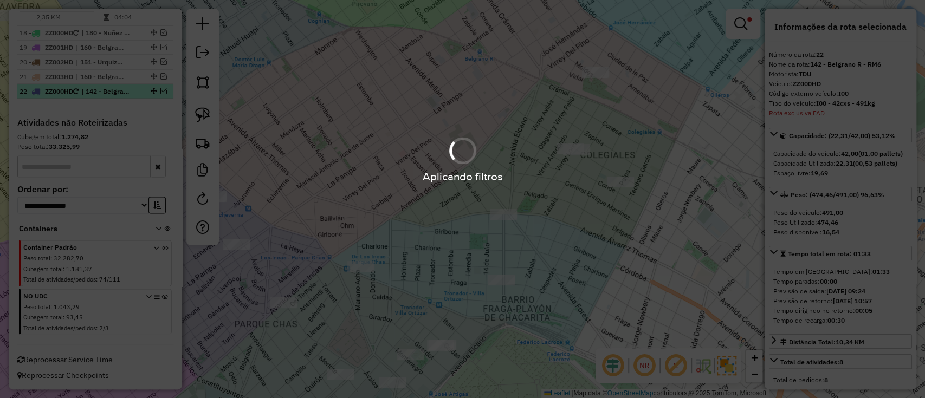
scroll to position [1400, 0]
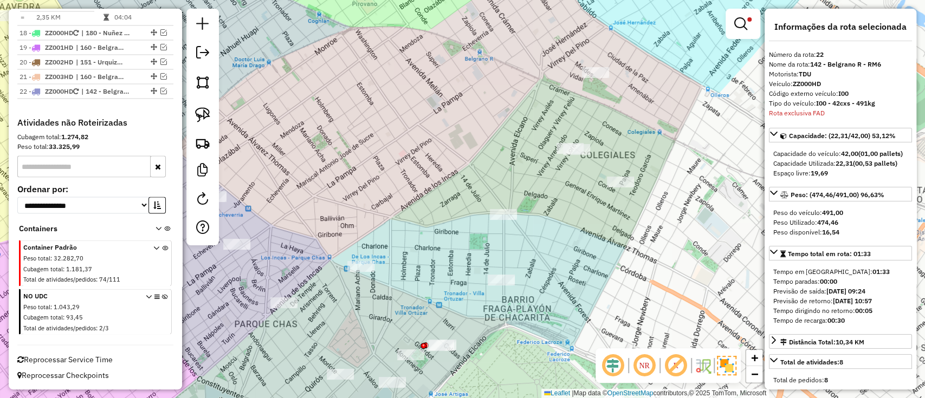
click at [162, 296] on icon at bounding box center [165, 314] width 6 height 41
click at [737, 28] on em at bounding box center [740, 23] width 13 height 13
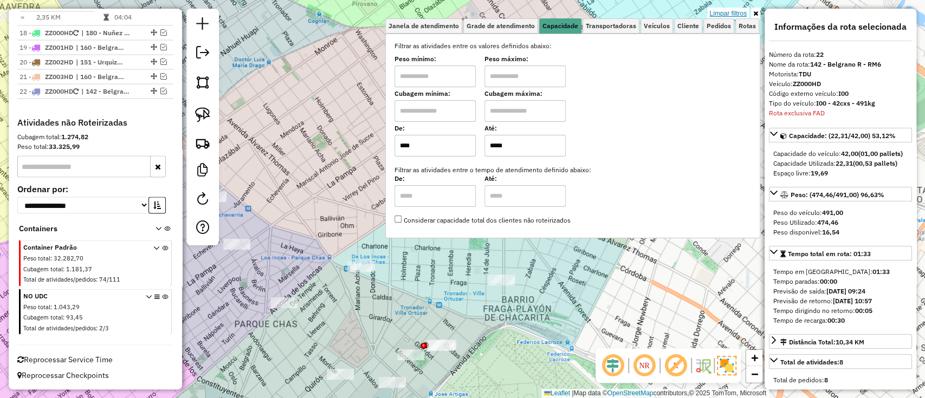
click at [717, 17] on link "Limpar filtros" at bounding box center [728, 14] width 42 height 12
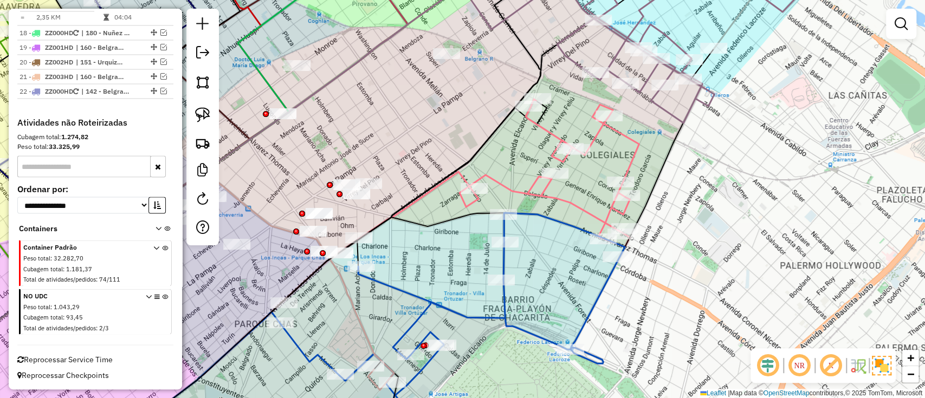
click at [829, 365] on em at bounding box center [831, 366] width 26 height 26
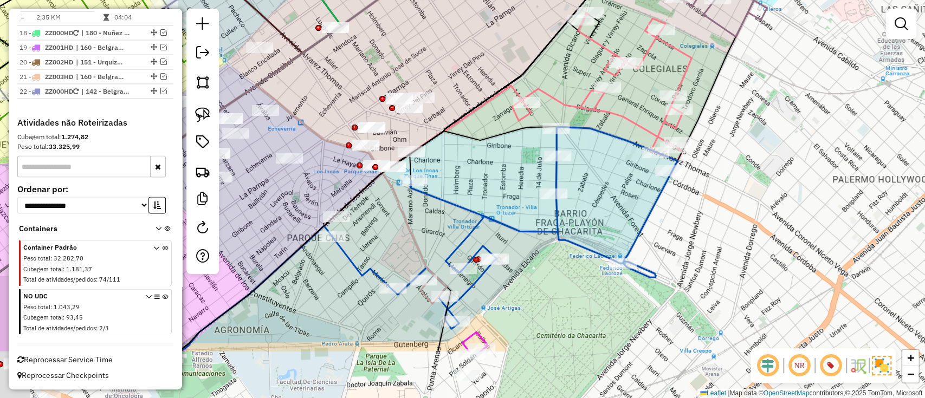
drag, startPoint x: 633, startPoint y: 325, endPoint x: 734, endPoint y: 157, distance: 195.7
click at [720, 178] on div "Janela de atendimento Grade de atendimento Capacidade Transportadoras Veículos …" at bounding box center [462, 199] width 925 height 398
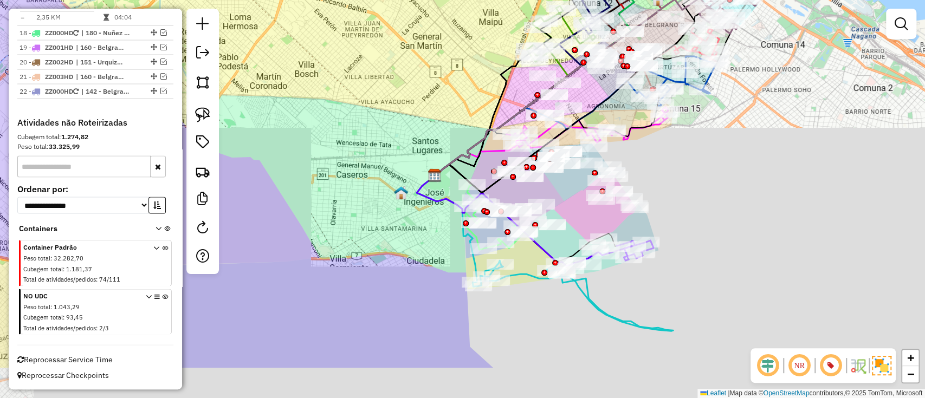
drag, startPoint x: 654, startPoint y: 200, endPoint x: 622, endPoint y: 118, distance: 88.5
click at [622, 118] on div "Janela de atendimento Grade de atendimento Capacidade Transportadoras Veículos …" at bounding box center [462, 199] width 925 height 398
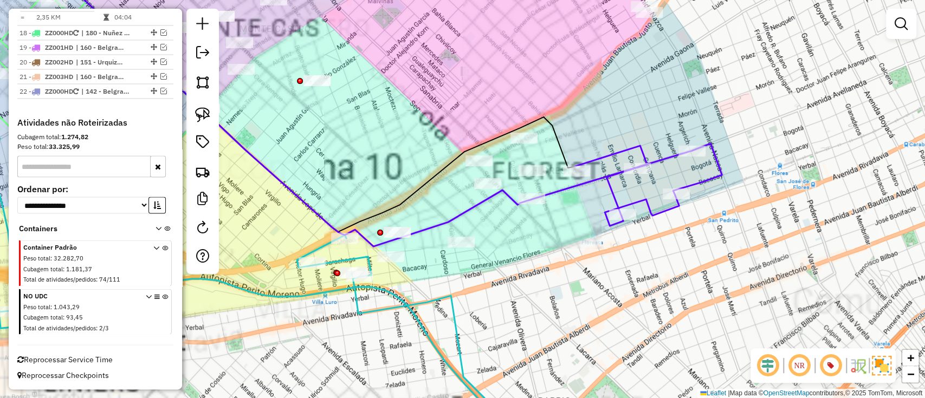
click at [569, 187] on icon at bounding box center [299, 103] width 785 height 286
select select "**********"
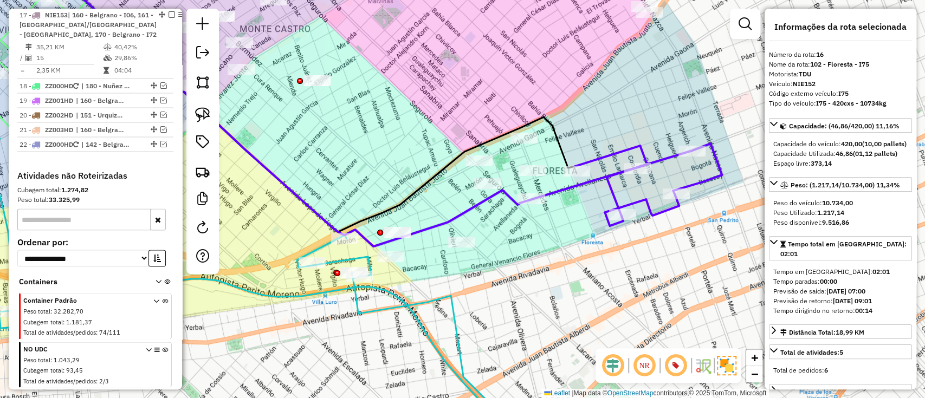
scroll to position [1287, 0]
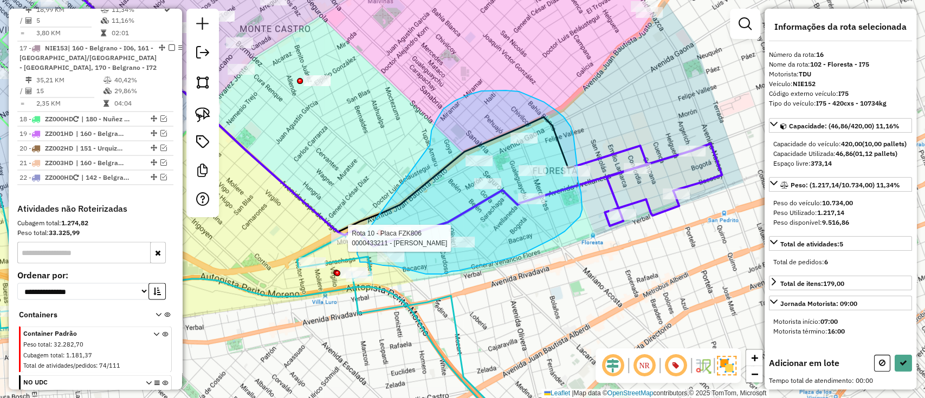
drag, startPoint x: 430, startPoint y: 141, endPoint x: 357, endPoint y: 245, distance: 126.4
click at [357, 245] on div "Rota 10 - Placa FZK806 0000433211 - ALVAREZ LAZARO Janela de atendimento Grade …" at bounding box center [462, 199] width 925 height 398
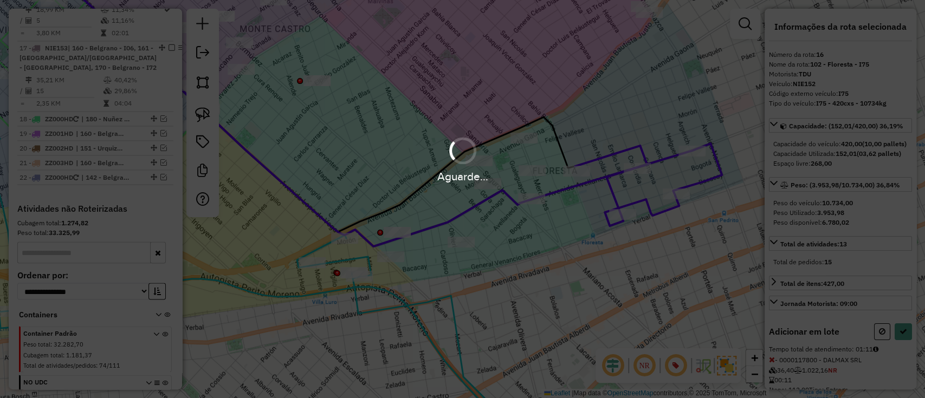
select select "**********"
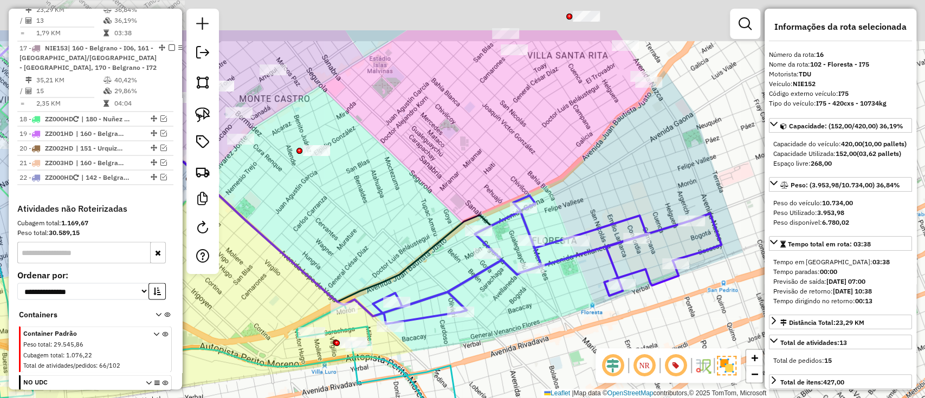
drag, startPoint x: 474, startPoint y: 128, endPoint x: 467, endPoint y: 164, distance: 36.5
click at [468, 164] on div "Janela de atendimento Grade de atendimento Capacidade Transportadoras Veículos …" at bounding box center [462, 199] width 925 height 398
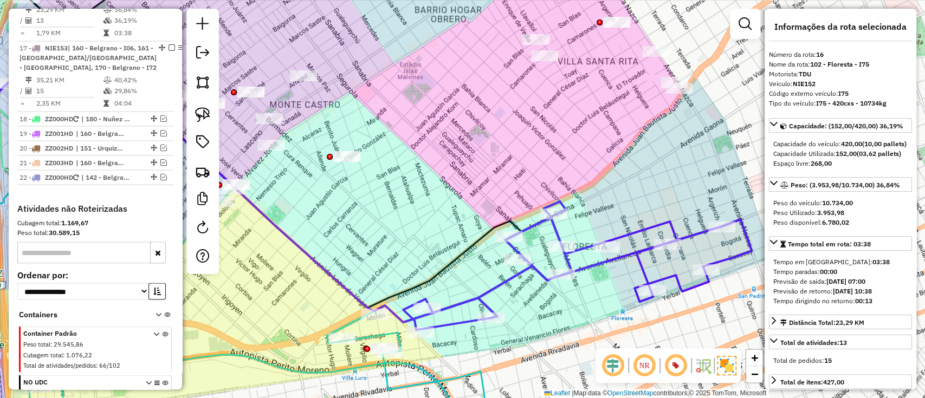
drag, startPoint x: 506, startPoint y: 162, endPoint x: 529, endPoint y: 166, distance: 23.7
click at [529, 166] on div "Janela de atendimento Grade de atendimento Capacidade Transportadoras Veículos …" at bounding box center [462, 199] width 925 height 398
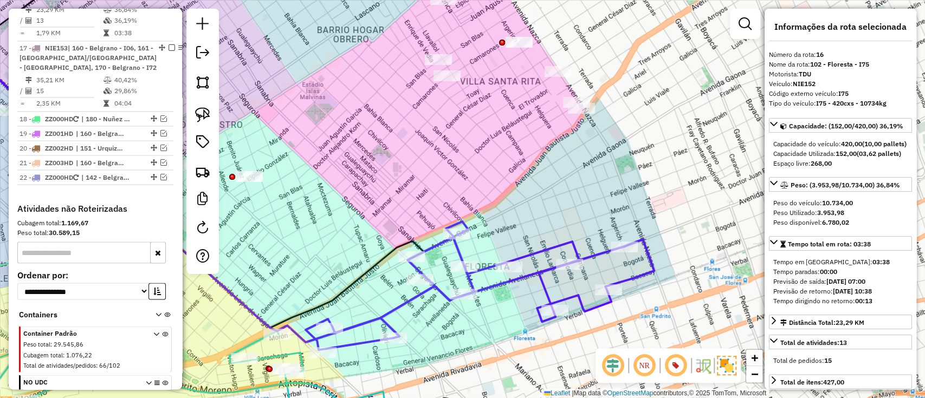
drag, startPoint x: 541, startPoint y: 165, endPoint x: 444, endPoint y: 185, distance: 99.6
click at [444, 185] on div "Janela de atendimento Grade de atendimento Capacidade Transportadoras Veículos …" at bounding box center [462, 199] width 925 height 398
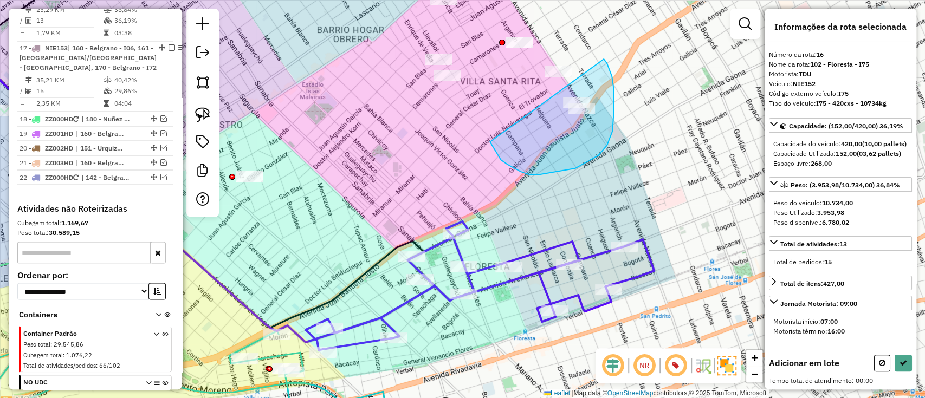
drag, startPoint x: 501, startPoint y: 160, endPoint x: 604, endPoint y: 59, distance: 144.1
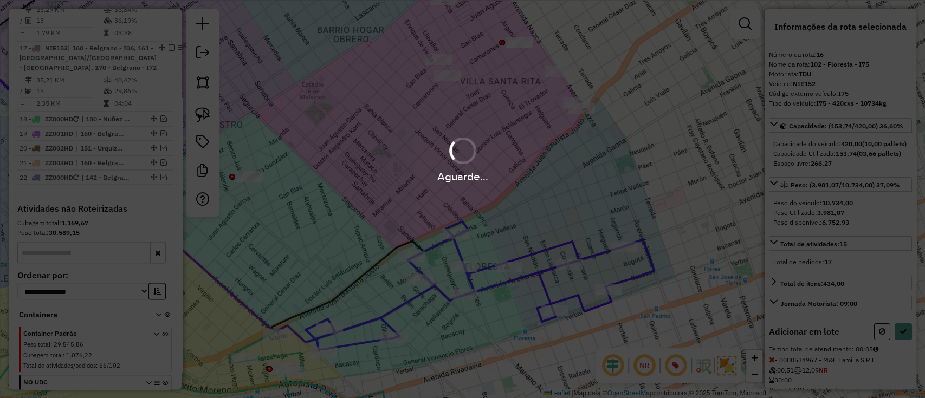
select select "**********"
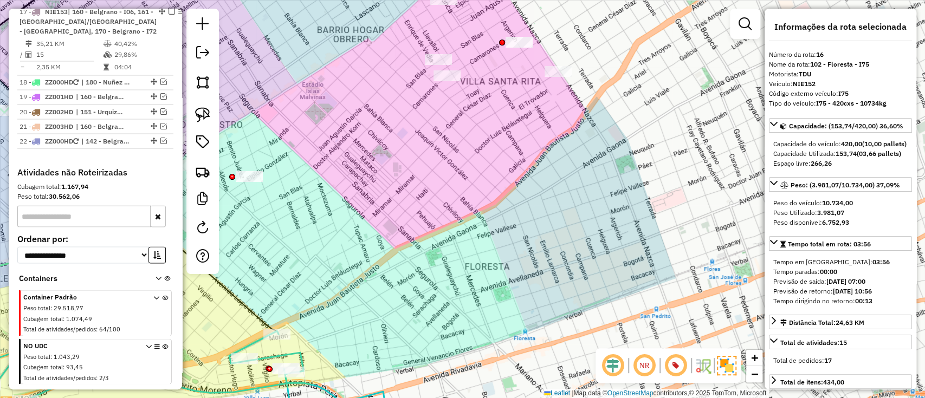
scroll to position [1241, 0]
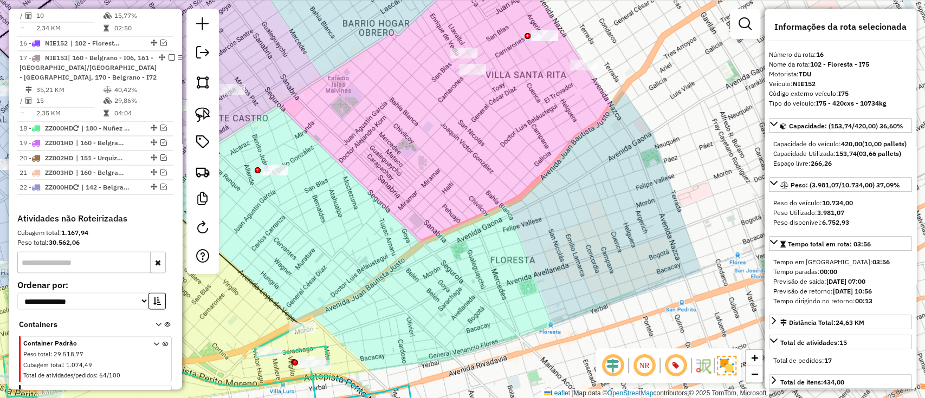
drag, startPoint x: 443, startPoint y: 151, endPoint x: 581, endPoint y: 106, distance: 145.8
click at [580, 107] on div "Janela de atendimento Grade de atendimento Capacidade Transportadoras Veículos …" at bounding box center [462, 199] width 925 height 398
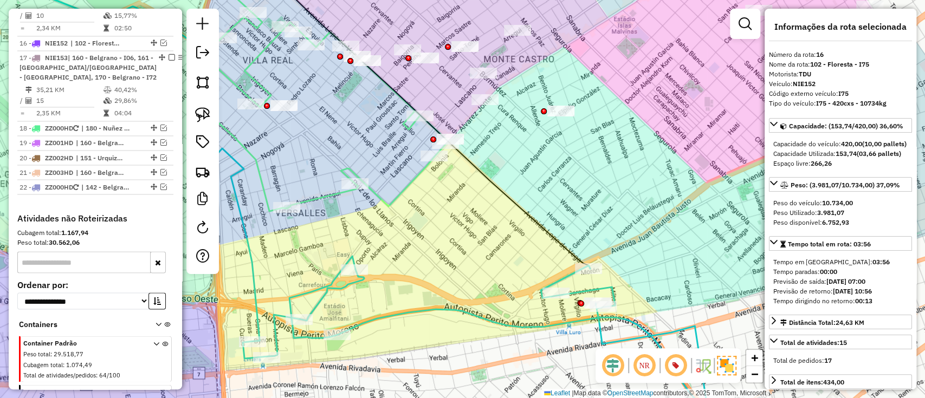
click at [413, 183] on icon at bounding box center [330, 85] width 236 height 251
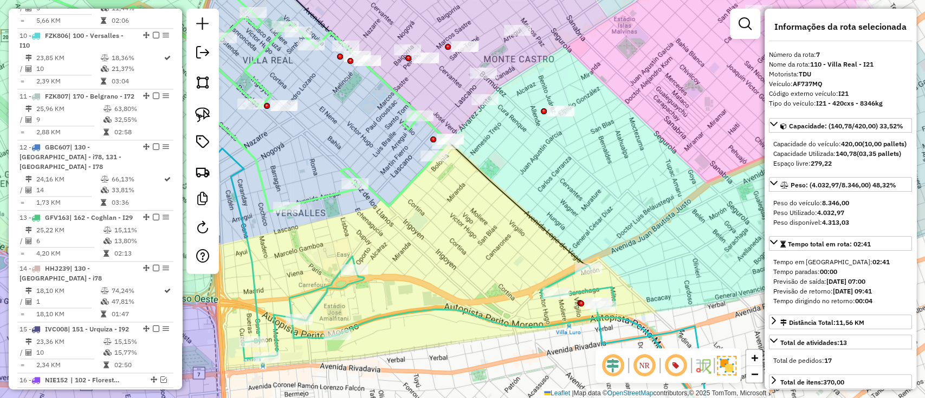
scroll to position [761, 0]
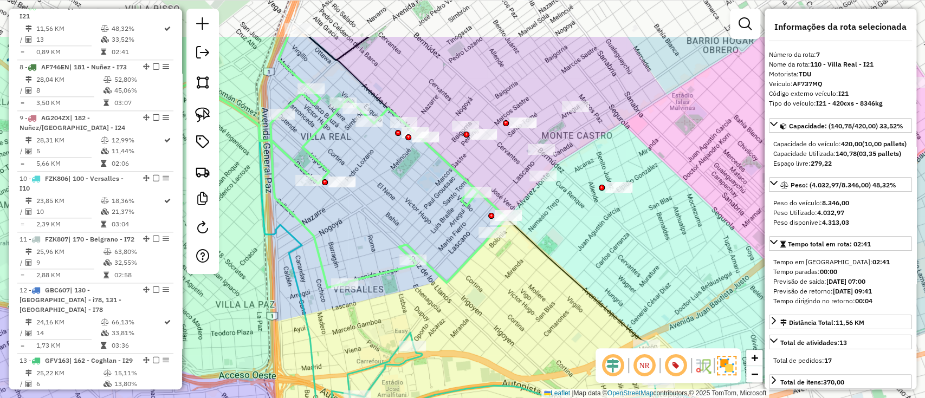
drag, startPoint x: 405, startPoint y: 169, endPoint x: 463, endPoint y: 245, distance: 95.9
click at [463, 245] on div "Janela de atendimento Grade de atendimento Capacidade Transportadoras Veículos …" at bounding box center [462, 199] width 925 height 398
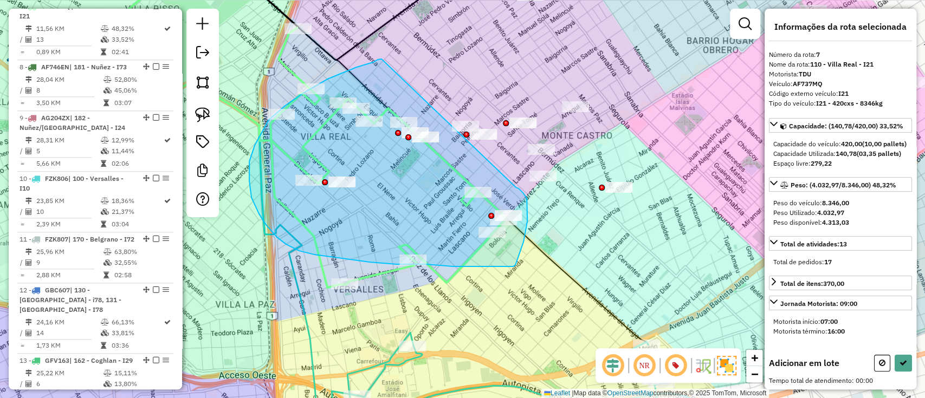
drag, startPoint x: 255, startPoint y: 145, endPoint x: 503, endPoint y: 181, distance: 250.7
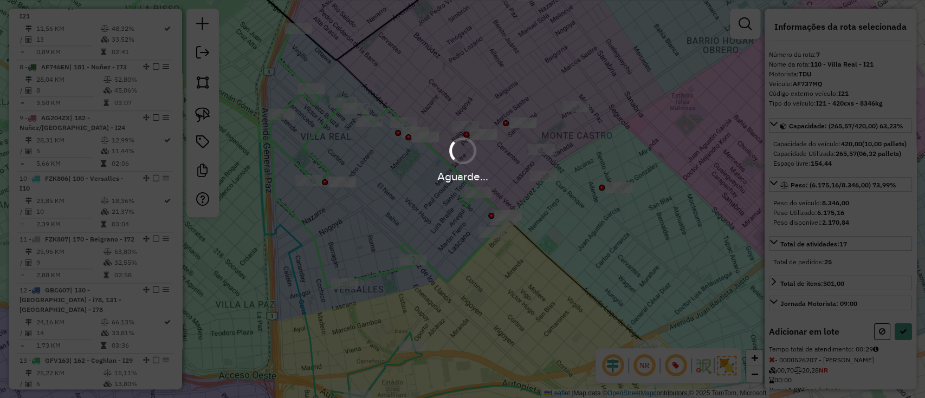
select select "**********"
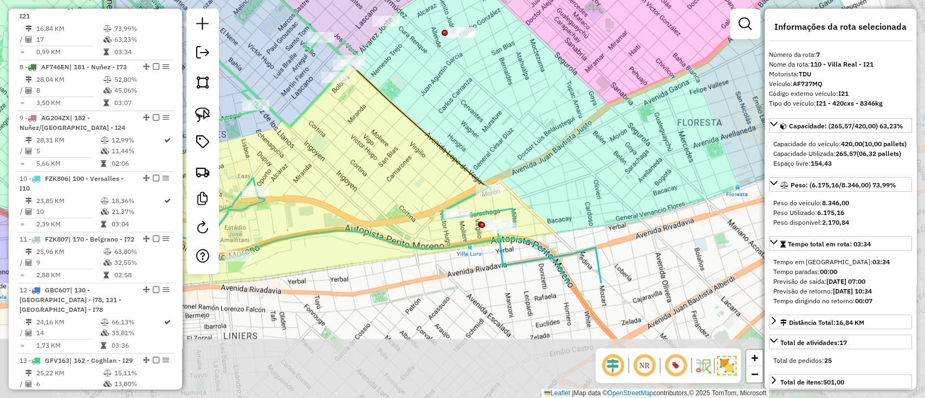
drag, startPoint x: 538, startPoint y: 326, endPoint x: 402, endPoint y: 229, distance: 166.9
click at [402, 228] on div "Janela de atendimento Grade de atendimento Capacidade Transportadoras Veículos …" at bounding box center [462, 199] width 925 height 398
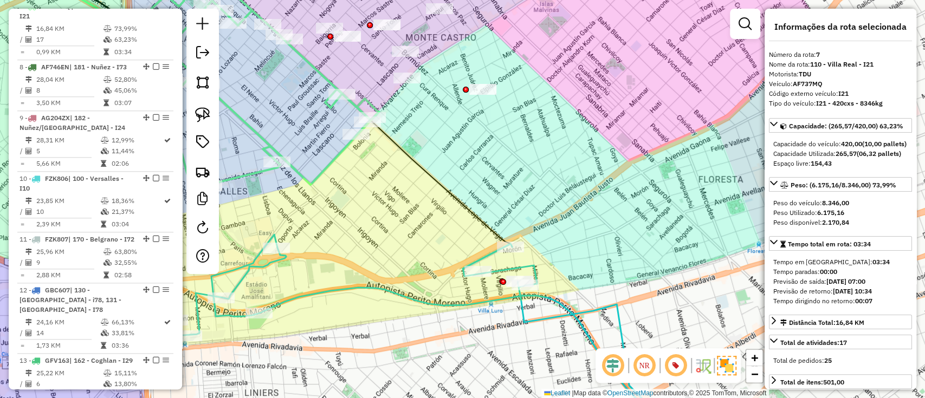
click at [464, 301] on icon at bounding box center [426, 336] width 523 height 203
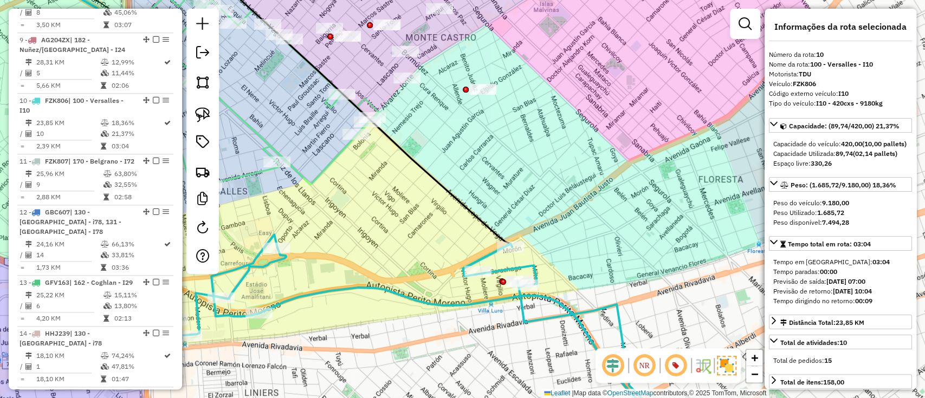
scroll to position [933, 0]
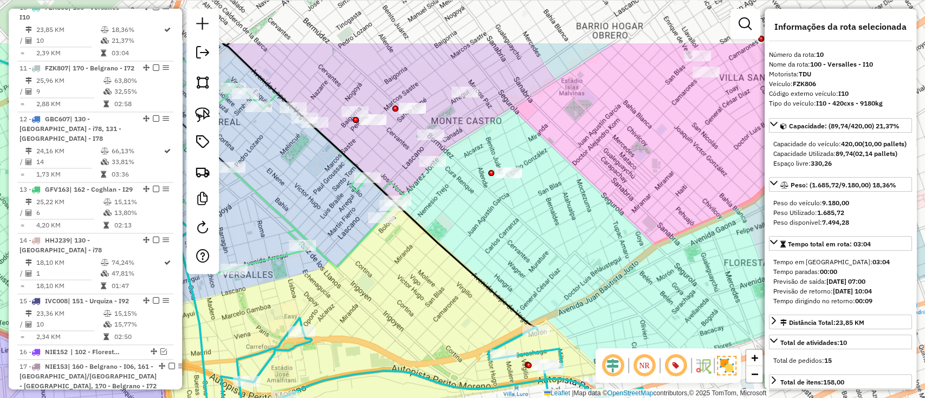
drag, startPoint x: 489, startPoint y: 178, endPoint x: 525, endPoint y: 302, distance: 129.3
click at [525, 302] on div "Janela de atendimento Grade de atendimento Capacidade Transportadoras Veículos …" at bounding box center [462, 199] width 925 height 398
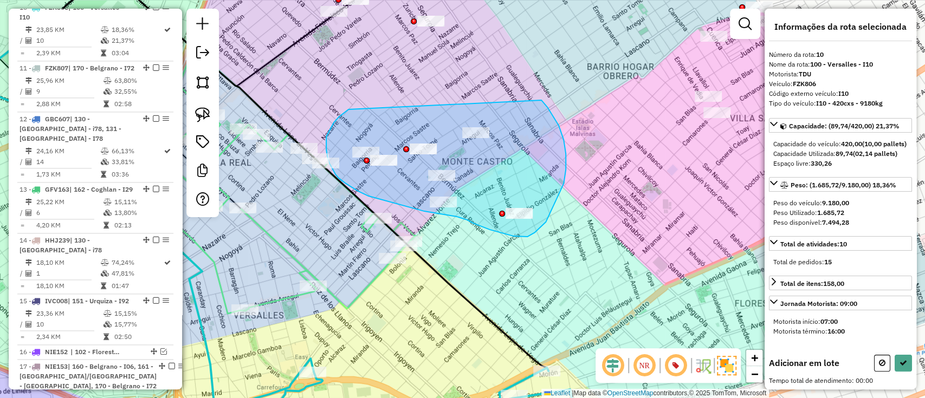
drag, startPoint x: 345, startPoint y: 112, endPoint x: 541, endPoint y: 100, distance: 196.5
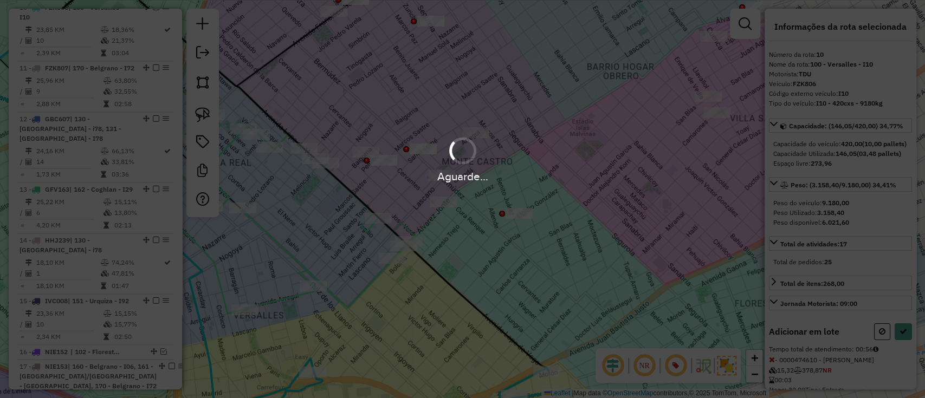
select select "**********"
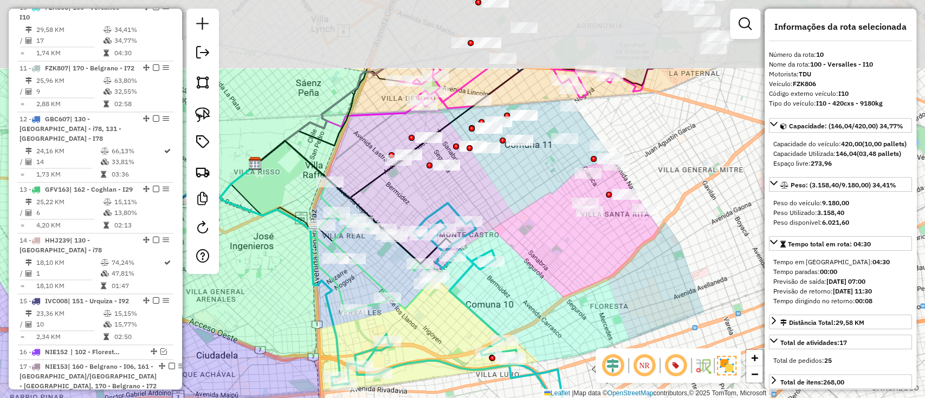
drag, startPoint x: 570, startPoint y: 99, endPoint x: 533, endPoint y: 187, distance: 95.7
click at [529, 198] on div "Janela de atendimento Grade de atendimento Capacidade Transportadoras Veículos …" at bounding box center [462, 199] width 925 height 398
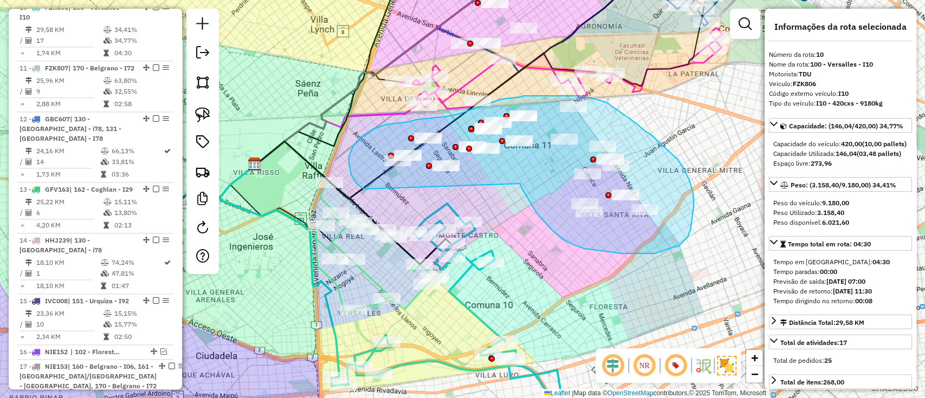
drag, startPoint x: 522, startPoint y: 190, endPoint x: 366, endPoint y: 189, distance: 156.6
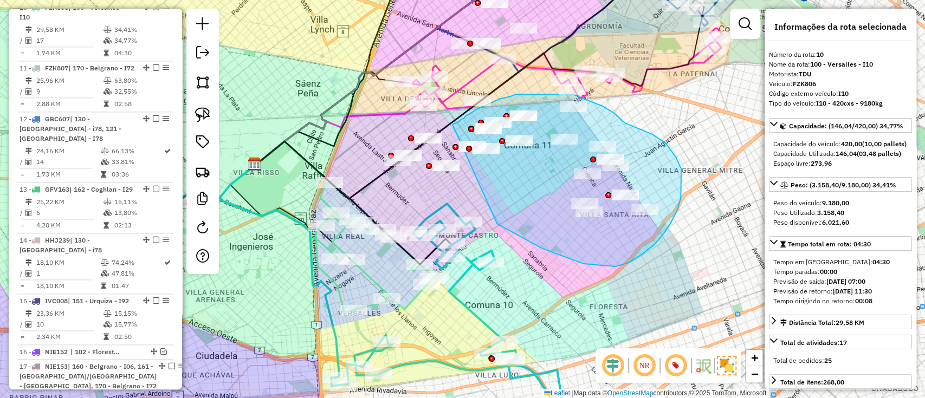
drag, startPoint x: 528, startPoint y: 241, endPoint x: 449, endPoint y: 128, distance: 137.8
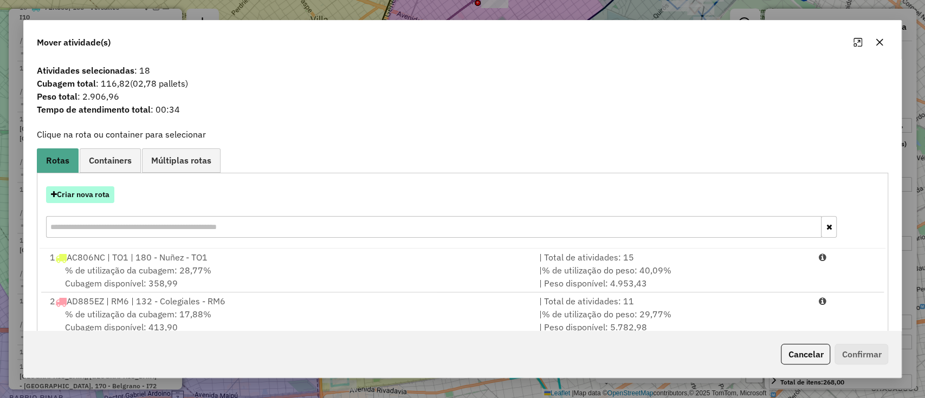
click at [84, 198] on button "Criar nova rota" at bounding box center [80, 194] width 68 height 17
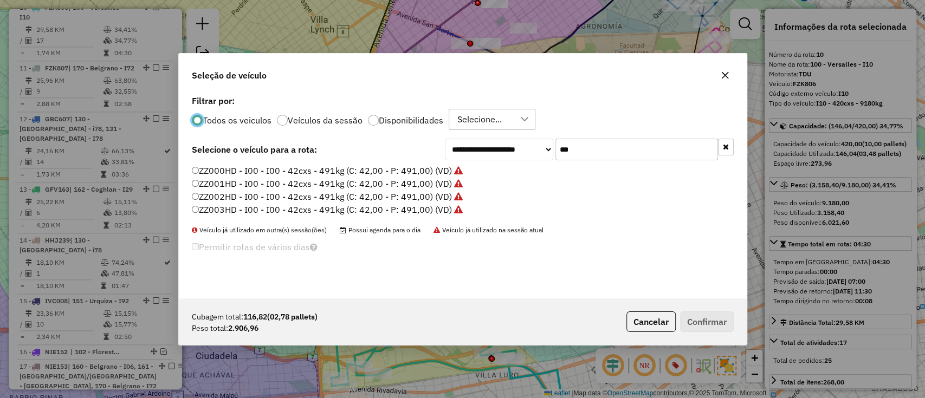
scroll to position [5, 3]
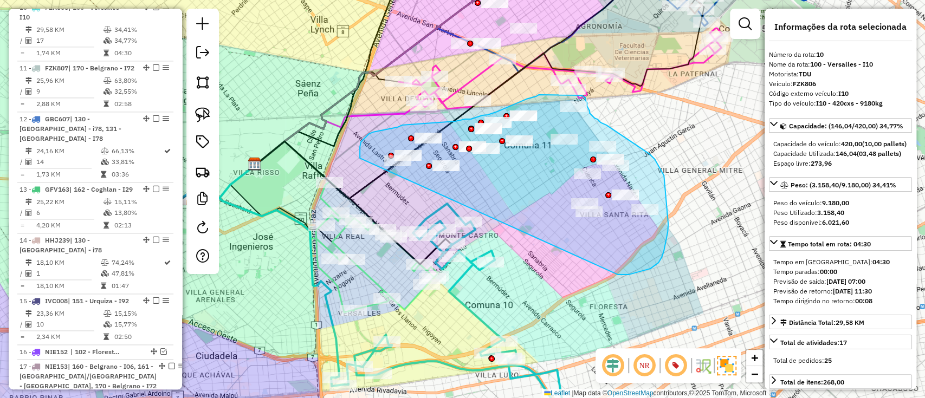
drag, startPoint x: 645, startPoint y: 270, endPoint x: 360, endPoint y: 158, distance: 306.3
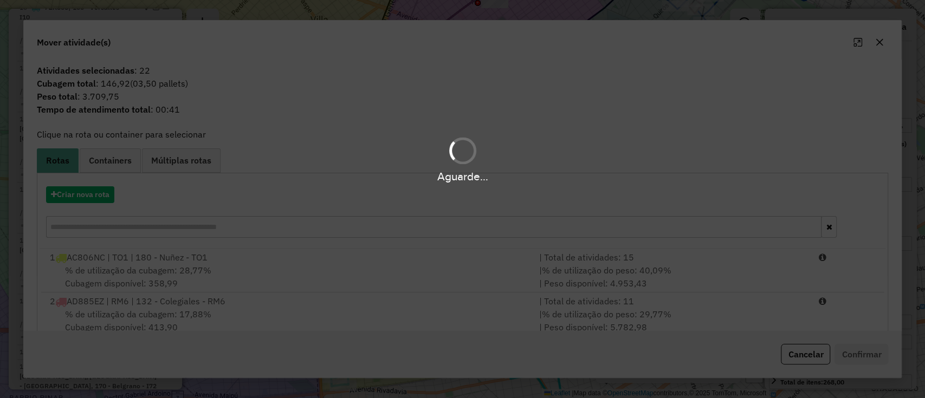
click at [77, 193] on div "Aguarde..." at bounding box center [462, 199] width 925 height 398
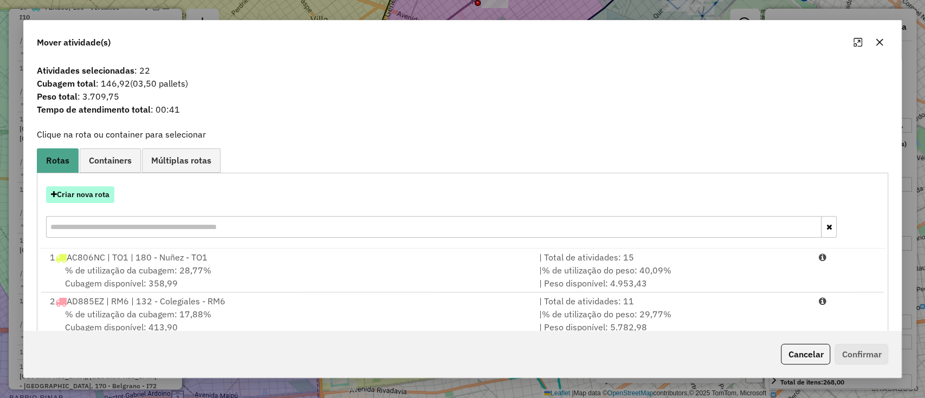
click at [80, 195] on button "Criar nova rota" at bounding box center [80, 194] width 68 height 17
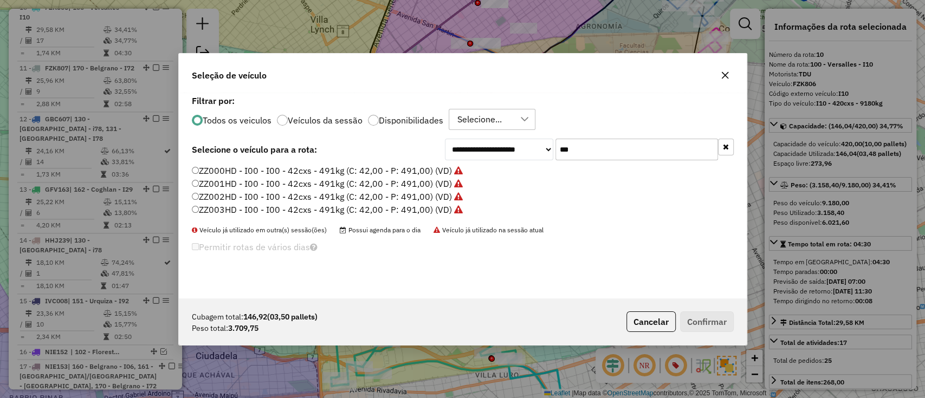
drag, startPoint x: 591, startPoint y: 150, endPoint x: 537, endPoint y: 150, distance: 53.6
click at [537, 150] on div "**********" at bounding box center [589, 150] width 289 height 22
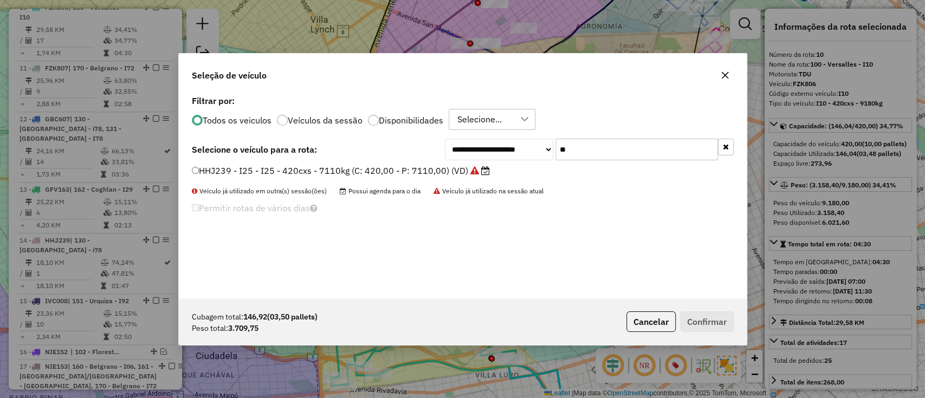
type input "*"
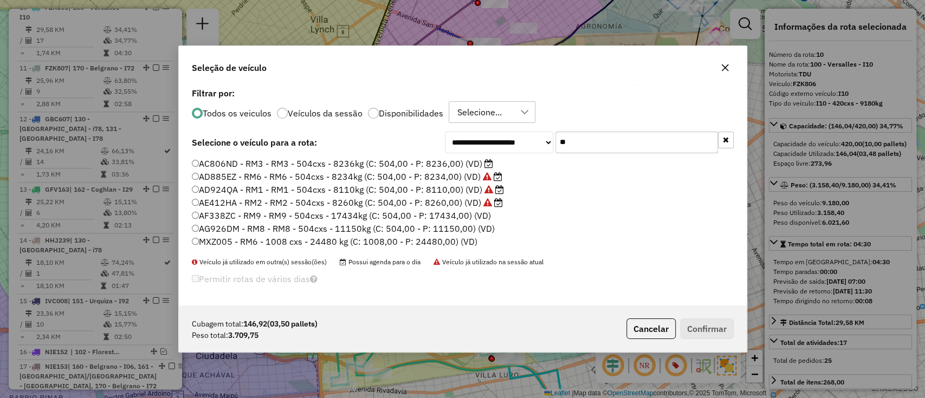
type input "**"
drag, startPoint x: 484, startPoint y: 160, endPoint x: 503, endPoint y: 163, distance: 19.8
click at [484, 159] on icon at bounding box center [488, 163] width 9 height 9
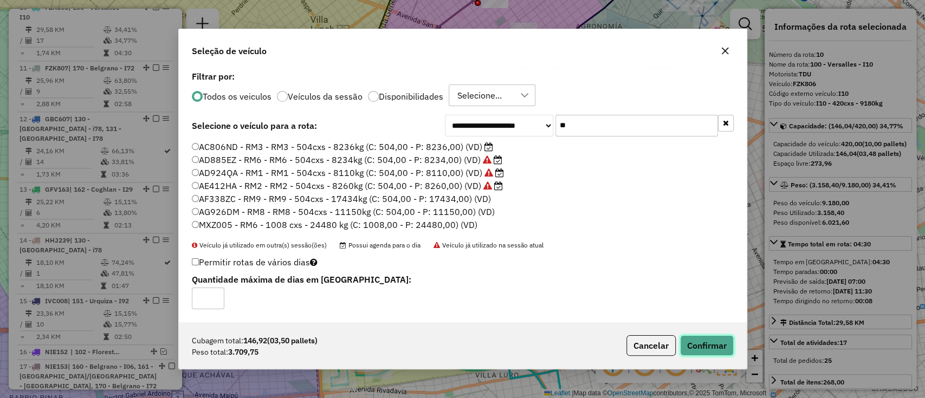
click at [713, 347] on button "Confirmar" at bounding box center [707, 345] width 54 height 21
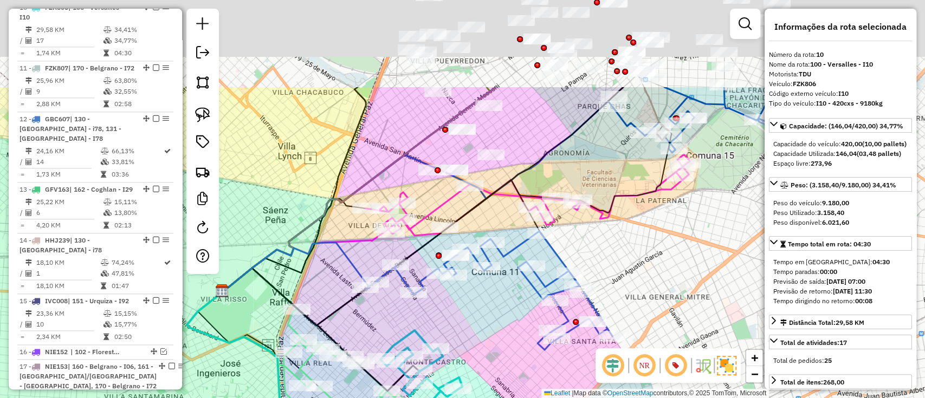
drag, startPoint x: 523, startPoint y: 211, endPoint x: 490, endPoint y: 315, distance: 108.8
click at [490, 338] on div "Janela de atendimento Grade de atendimento Capacidade Transportadoras Veículos …" at bounding box center [462, 199] width 925 height 398
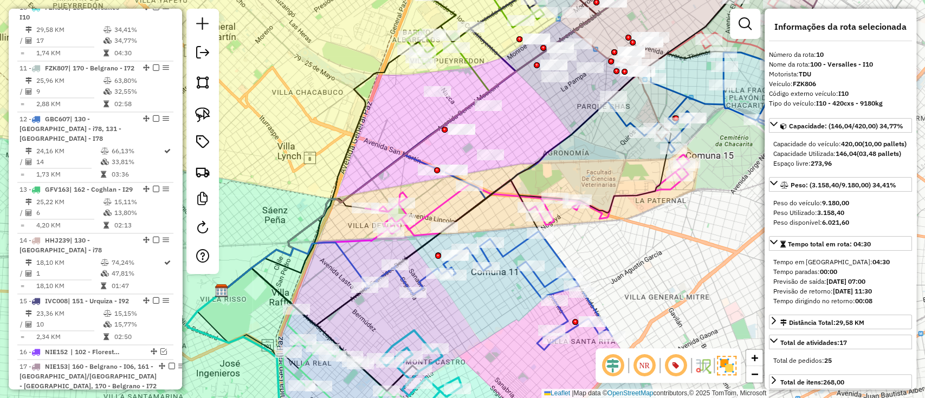
click at [601, 212] on icon at bounding box center [446, 226] width 449 height 200
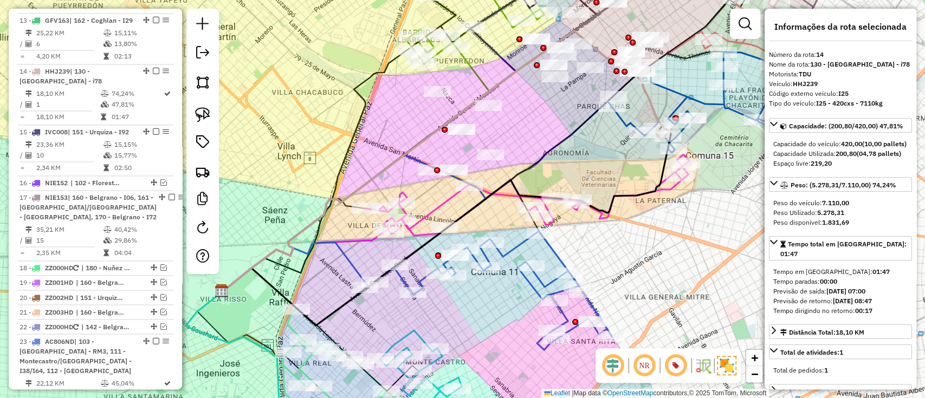
scroll to position [1175, 0]
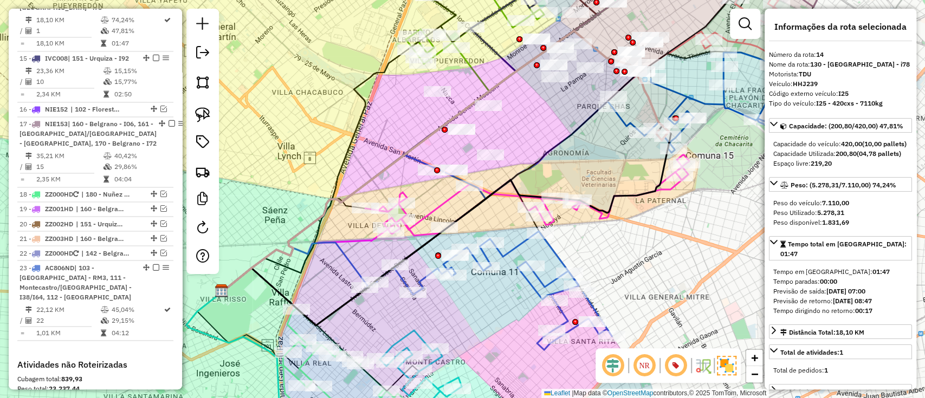
click at [433, 203] on div "Janela de atendimento Grade de atendimento Capacidade Transportadoras Veículos …" at bounding box center [462, 199] width 925 height 398
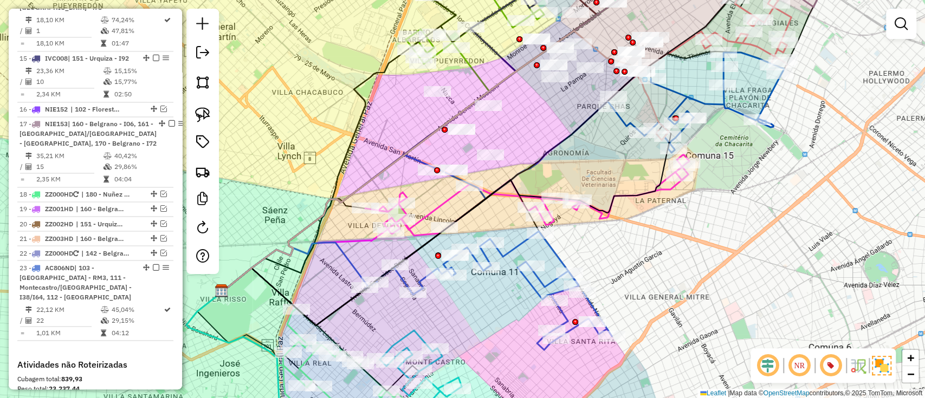
click at [437, 204] on icon at bounding box center [527, 194] width 324 height 81
select select "**********"
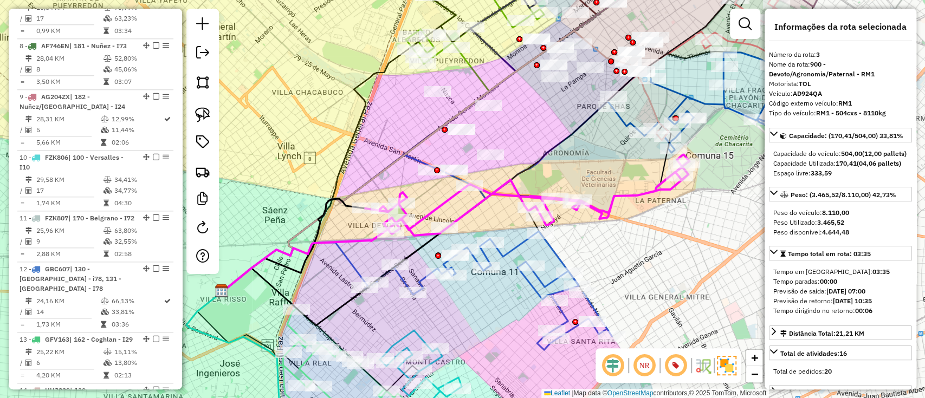
scroll to position [519, 0]
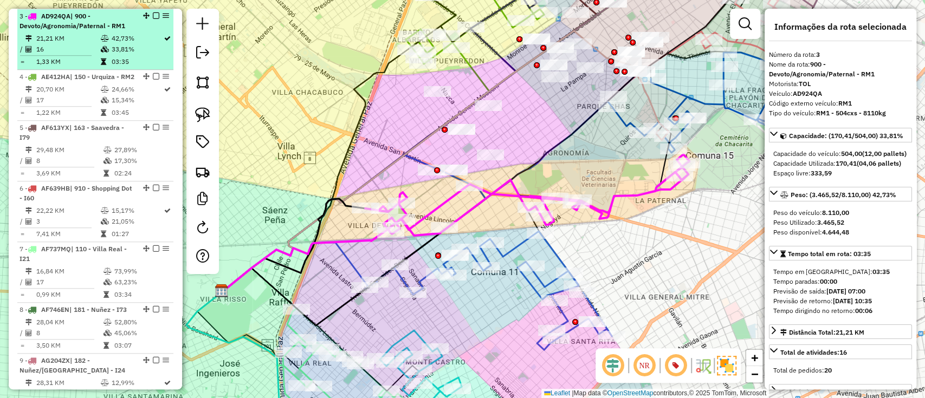
click at [153, 13] on em at bounding box center [156, 15] width 7 height 7
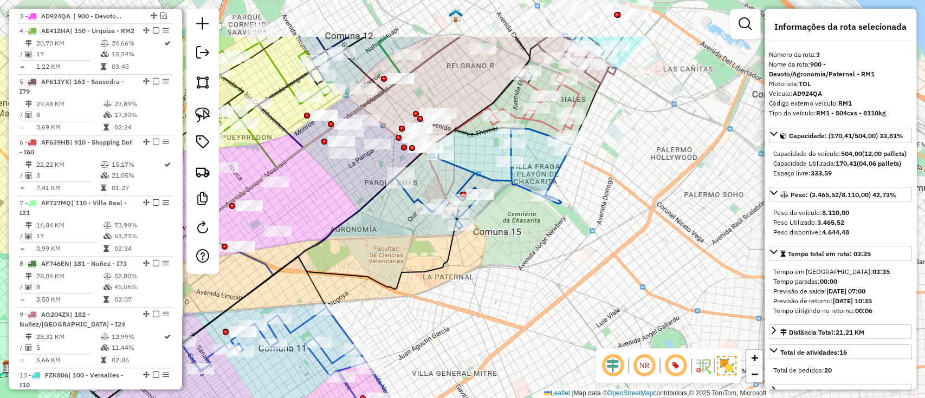
drag, startPoint x: 455, startPoint y: 193, endPoint x: 332, endPoint y: 208, distance: 123.9
click at [317, 207] on div "Janela de atendimento Grade de atendimento Capacidade Transportadoras Veículos …" at bounding box center [462, 199] width 925 height 398
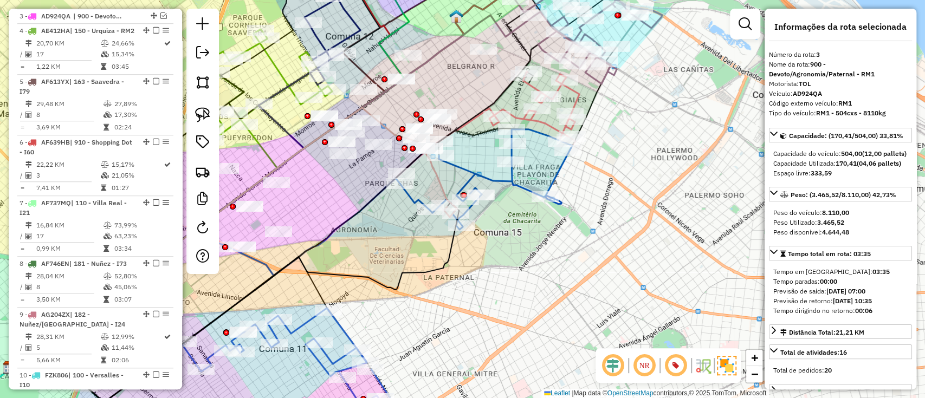
click at [512, 179] on icon at bounding box center [486, 180] width 172 height 100
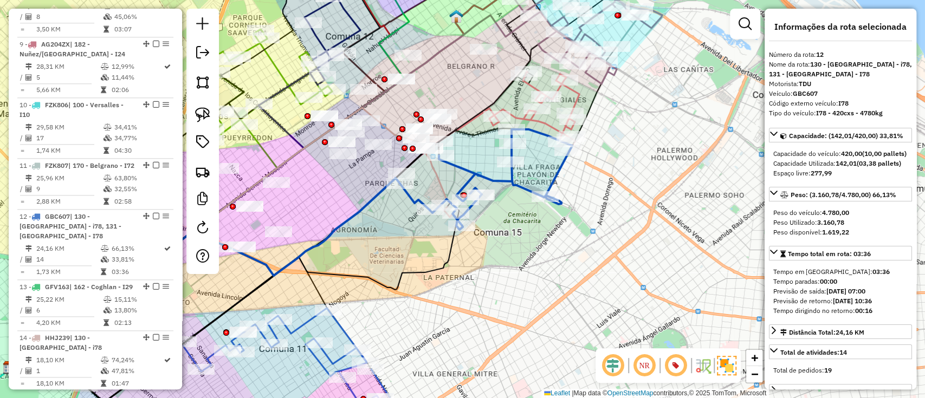
scroll to position [1008, 0]
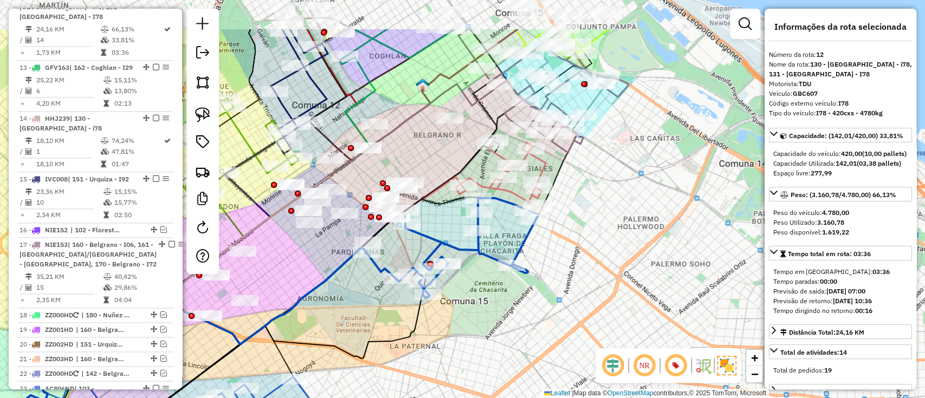
drag, startPoint x: 537, startPoint y: 172, endPoint x: 503, endPoint y: 241, distance: 76.6
click at [503, 241] on div "Janela de atendimento Grade de atendimento Capacidade Transportadoras Veículos …" at bounding box center [462, 199] width 925 height 398
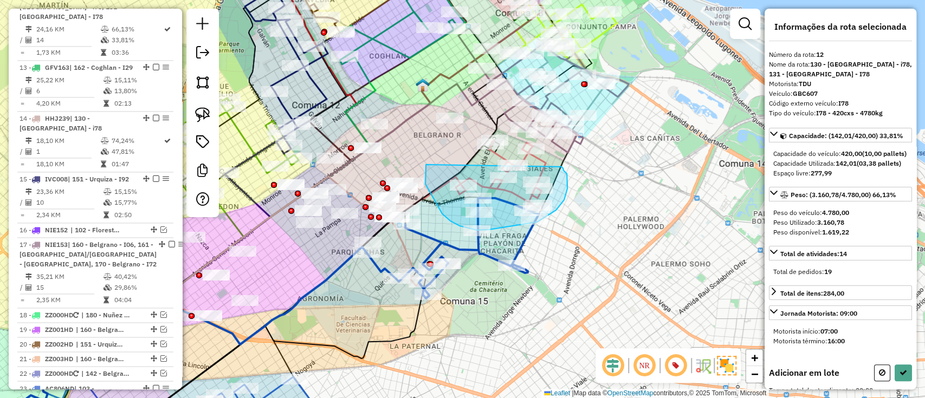
drag, startPoint x: 425, startPoint y: 179, endPoint x: 561, endPoint y: 167, distance: 136.5
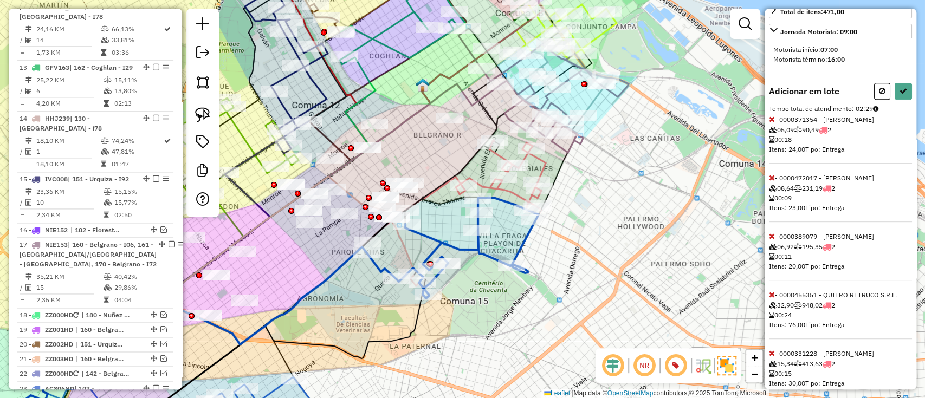
scroll to position [289, 0]
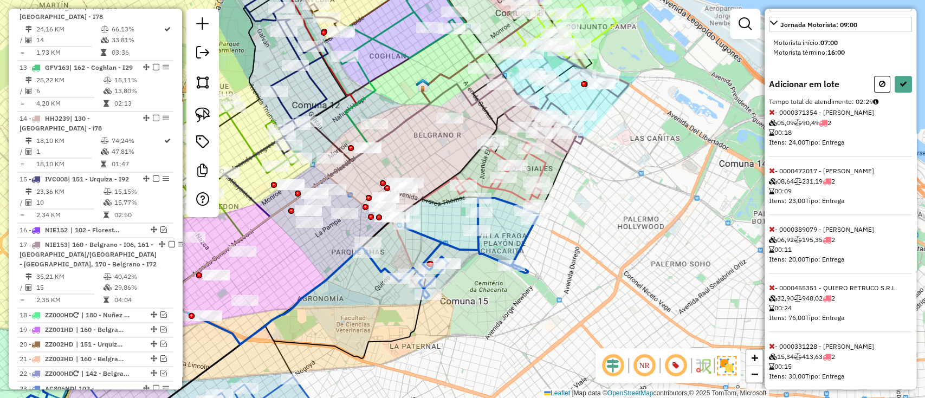
click at [770, 174] on icon at bounding box center [772, 171] width 6 height 8
click at [771, 174] on icon at bounding box center [772, 171] width 6 height 8
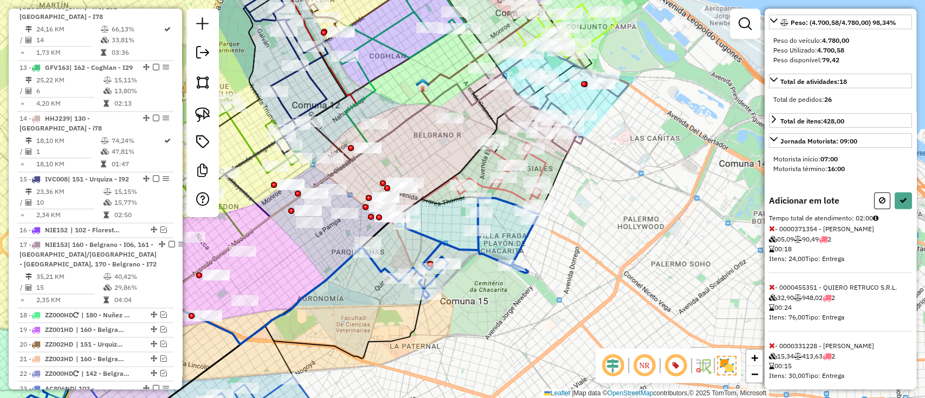
scroll to position [117, 0]
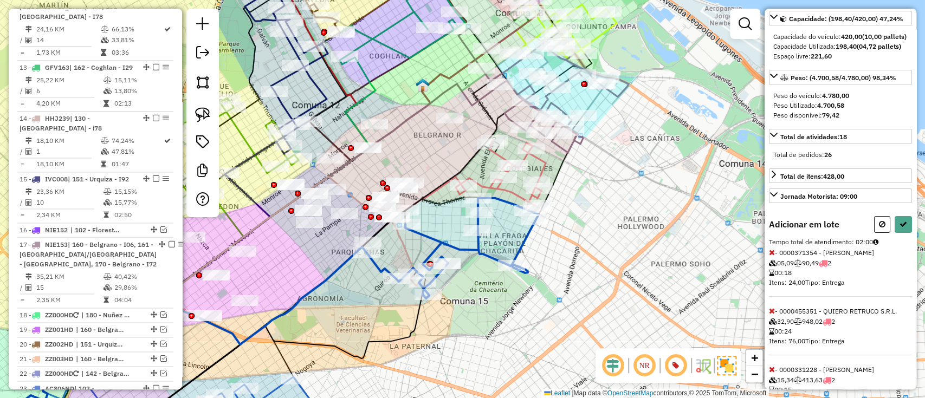
select select "**********"
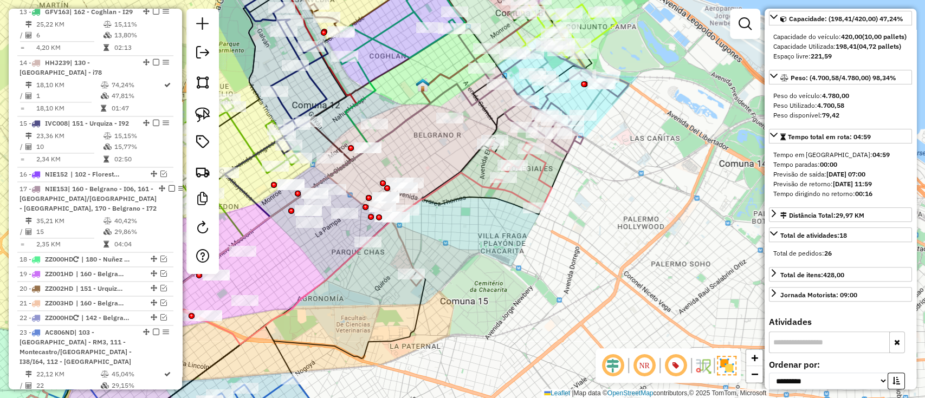
scroll to position [962, 0]
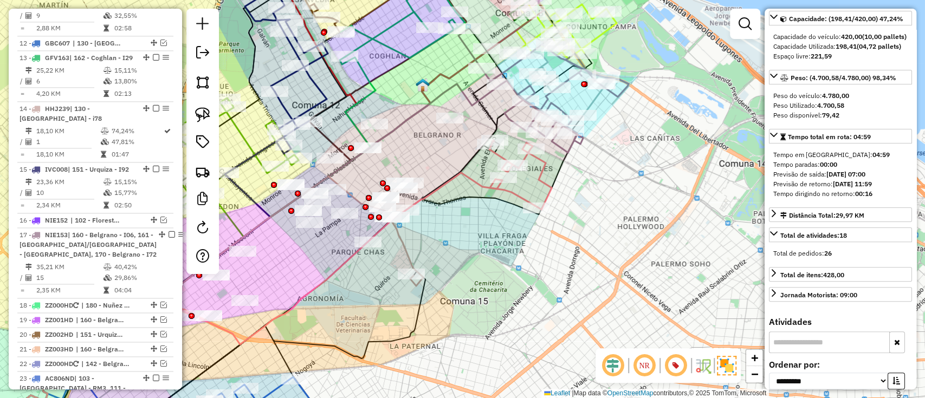
click at [405, 253] on icon at bounding box center [200, 307] width 446 height 261
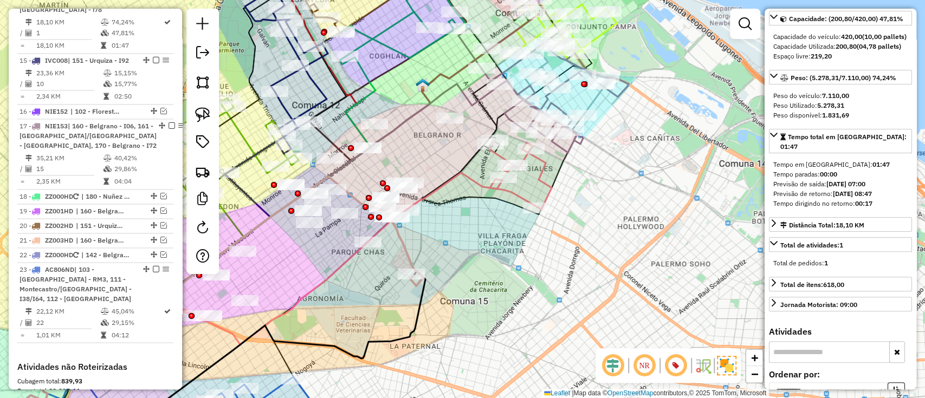
scroll to position [1084, 0]
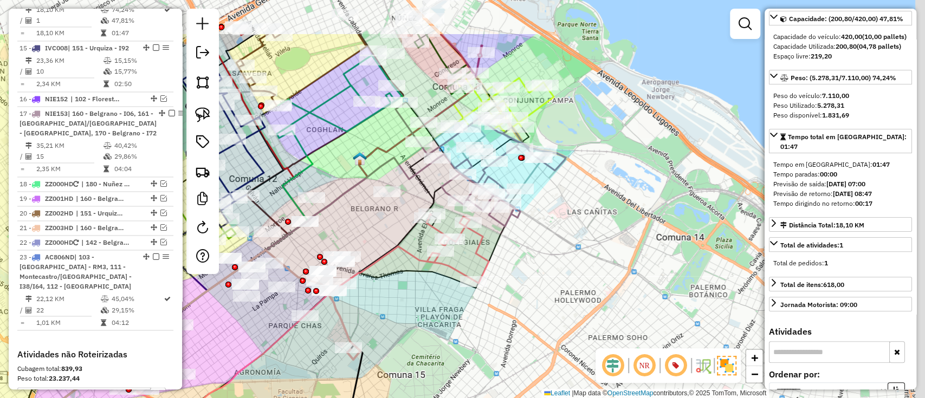
drag, startPoint x: 441, startPoint y: 280, endPoint x: 408, endPoint y: 304, distance: 40.6
click at [408, 304] on div "Janela de atendimento Grade de atendimento Capacidade Transportadoras Veículos …" at bounding box center [462, 199] width 925 height 398
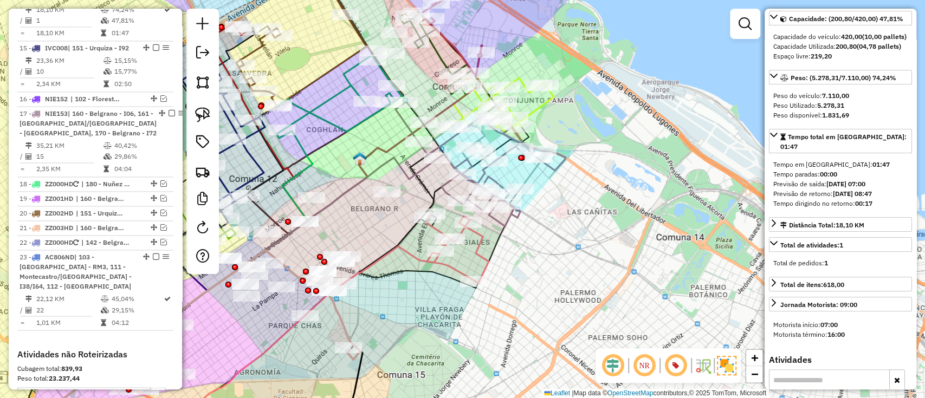
scroll to position [0, 0]
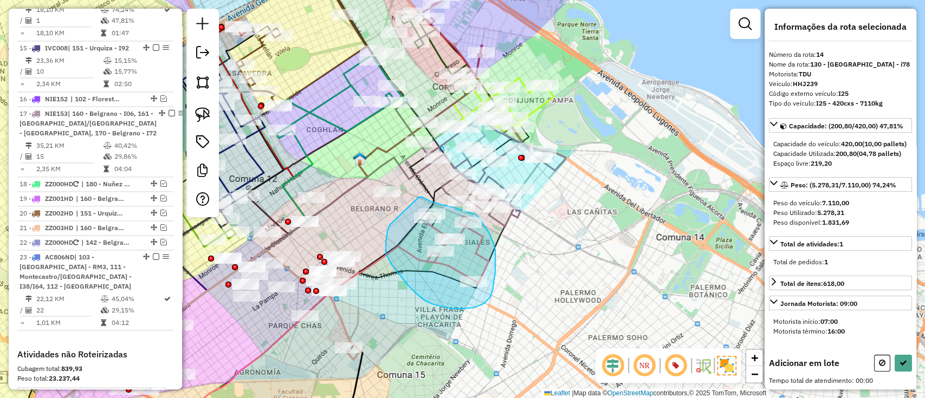
drag, startPoint x: 392, startPoint y: 265, endPoint x: 418, endPoint y: 197, distance: 72.6
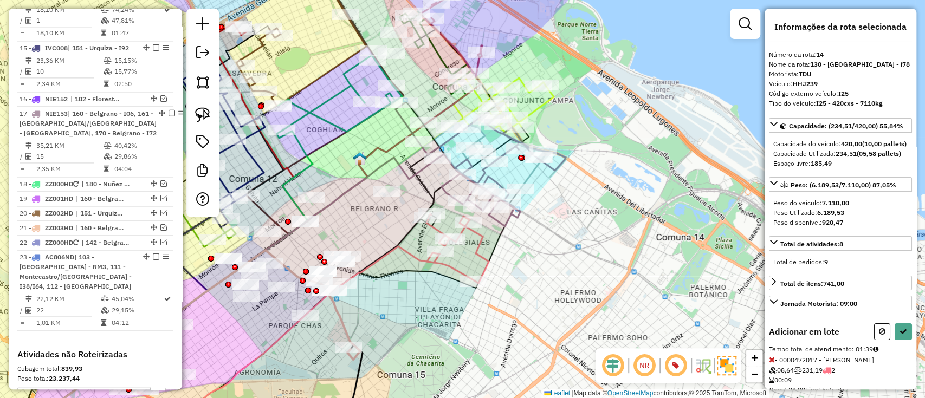
select select "**********"
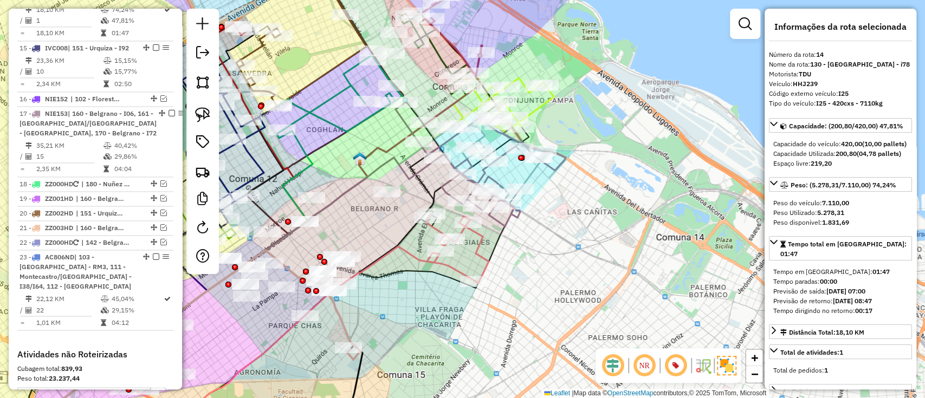
click at [411, 254] on icon at bounding box center [225, 343] width 429 height 192
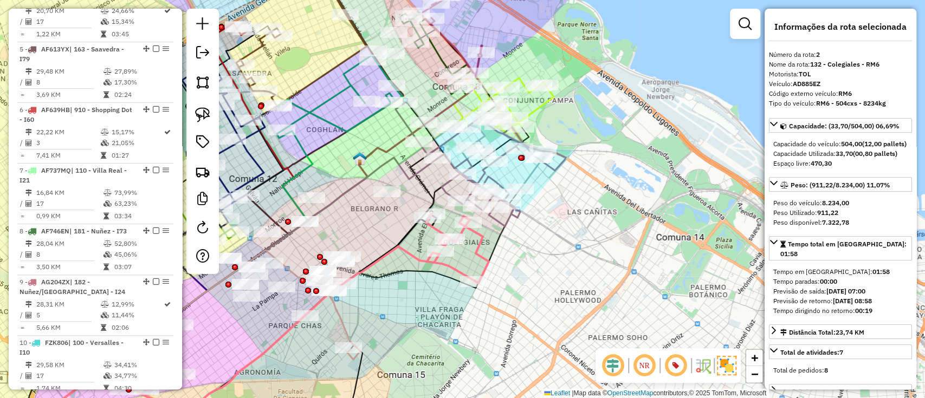
scroll to position [458, 0]
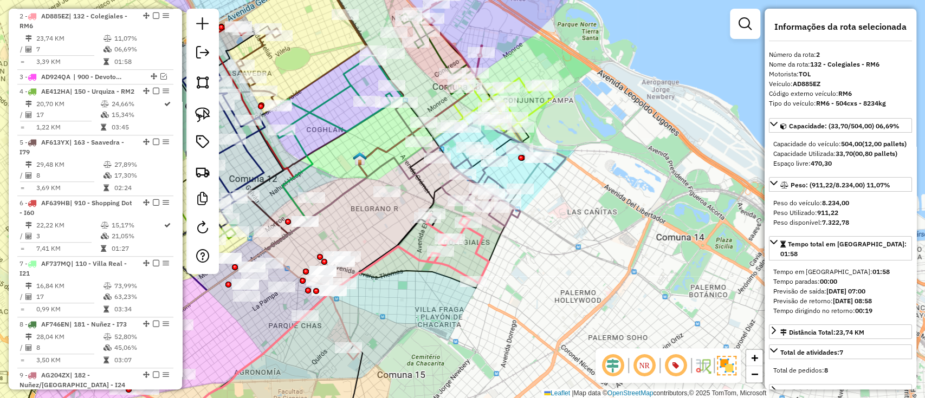
click at [344, 318] on icon at bounding box center [186, 344] width 350 height 188
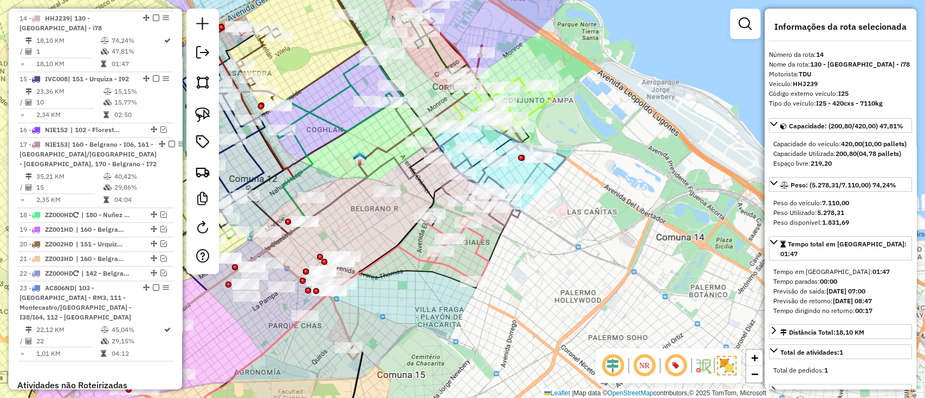
scroll to position [1084, 0]
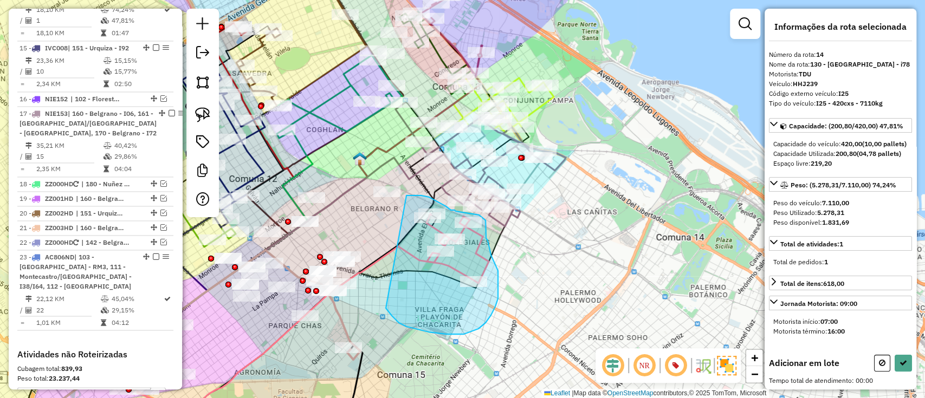
drag, startPoint x: 386, startPoint y: 308, endPoint x: 406, endPoint y: 196, distance: 114.6
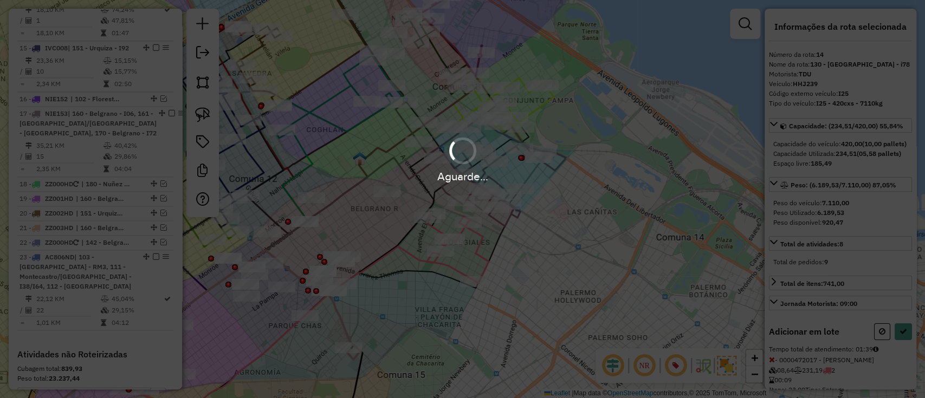
select select "**********"
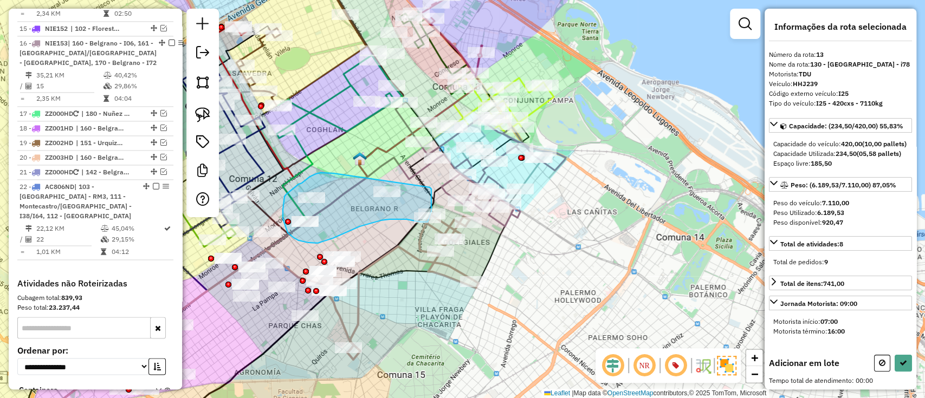
drag, startPoint x: 333, startPoint y: 173, endPoint x: 430, endPoint y: 187, distance: 97.5
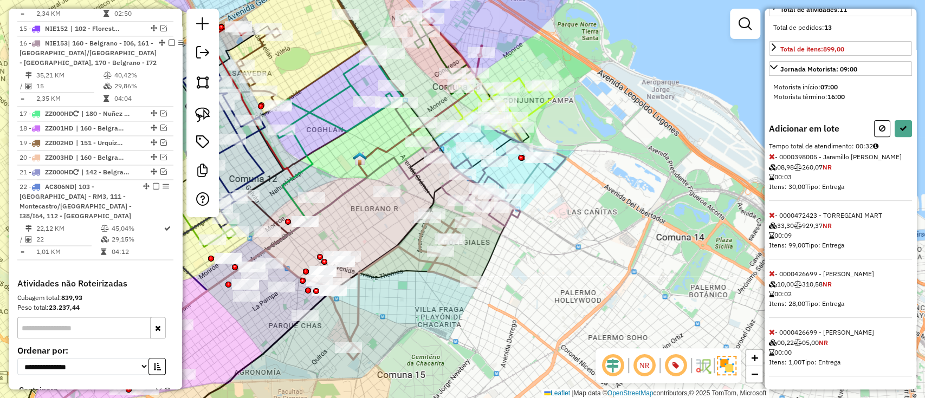
scroll to position [252, 0]
click at [770, 216] on icon at bounding box center [772, 215] width 6 height 8
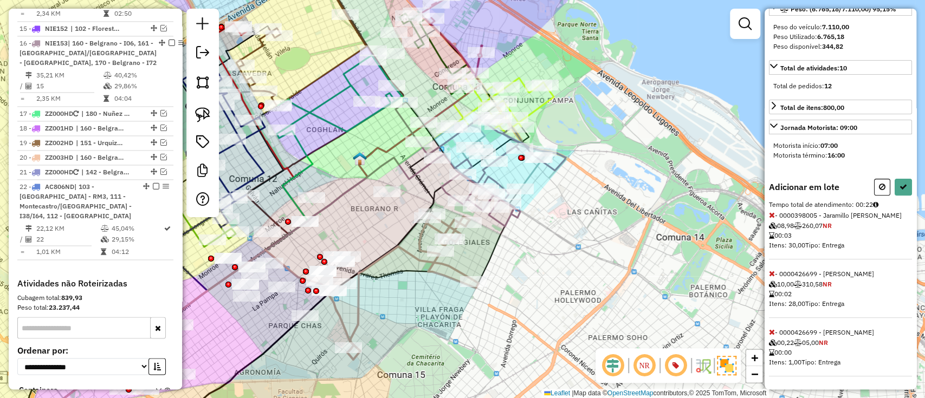
scroll to position [49, 0]
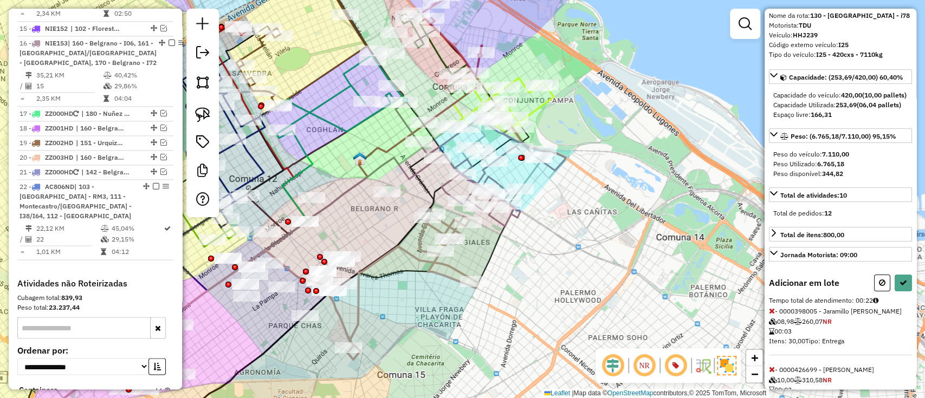
select select "**********"
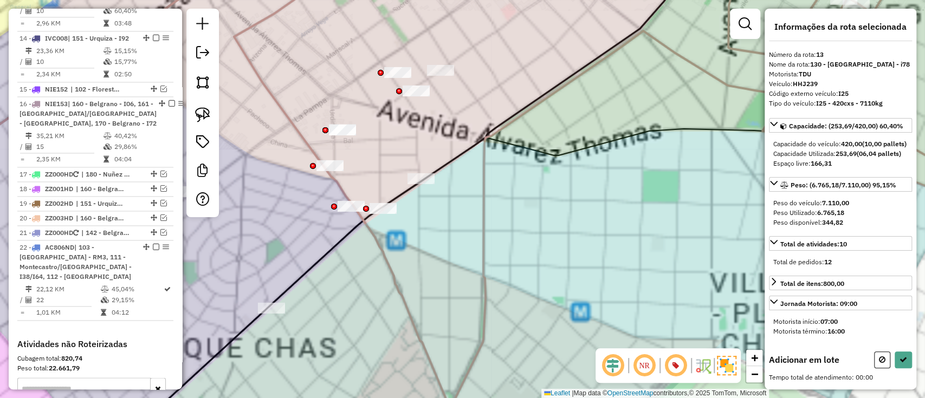
scroll to position [0, 0]
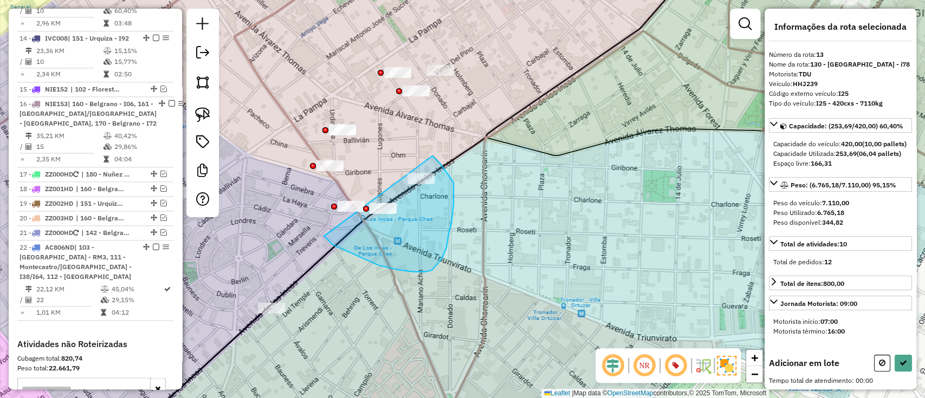
drag, startPoint x: 379, startPoint y: 266, endPoint x: 428, endPoint y: 157, distance: 119.6
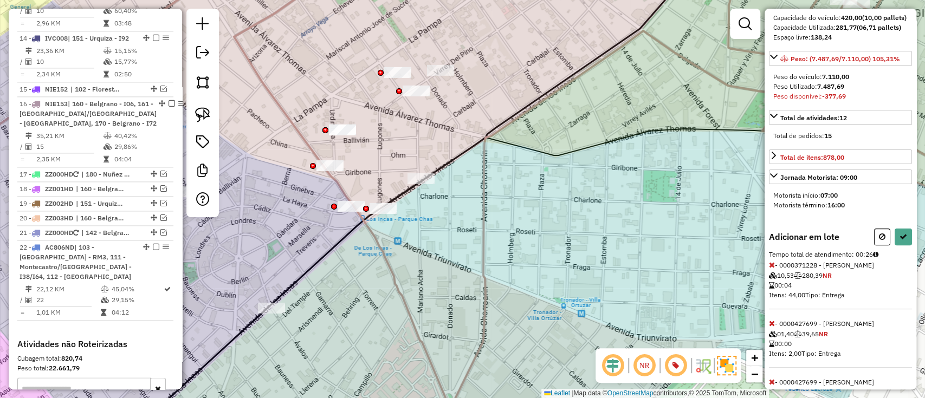
scroll to position [193, 0]
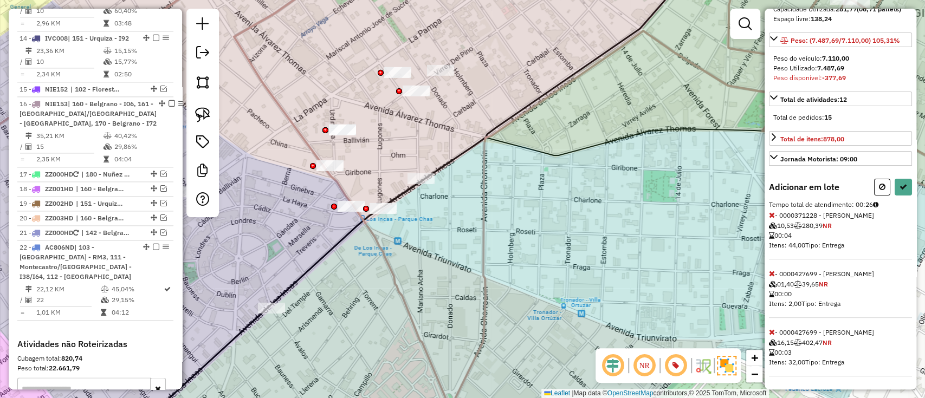
select select "**********"
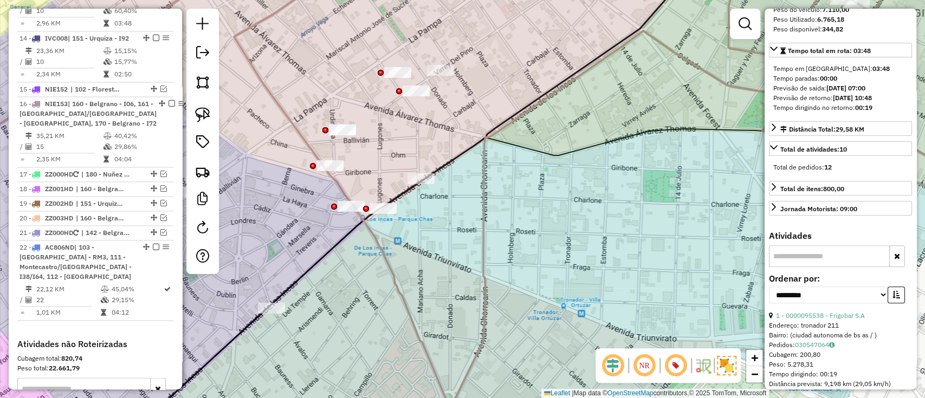
scroll to position [1095, 0]
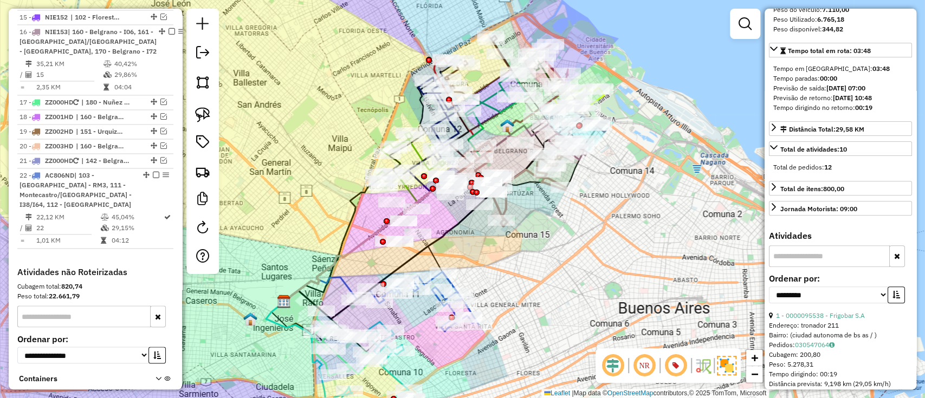
click at [507, 208] on icon at bounding box center [519, 186] width 93 height 81
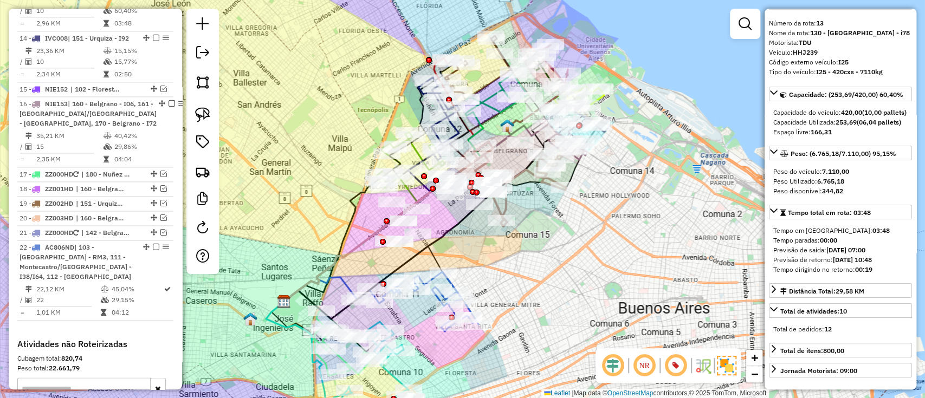
scroll to position [0, 0]
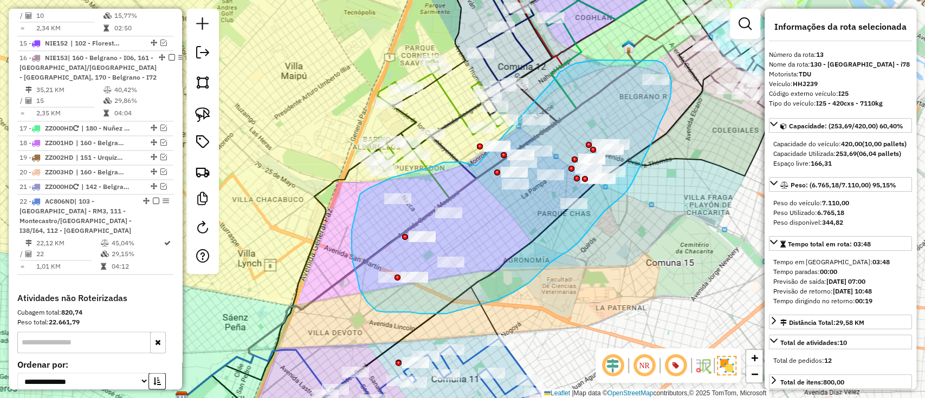
drag, startPoint x: 461, startPoint y: 162, endPoint x: 558, endPoint y: 76, distance: 129.3
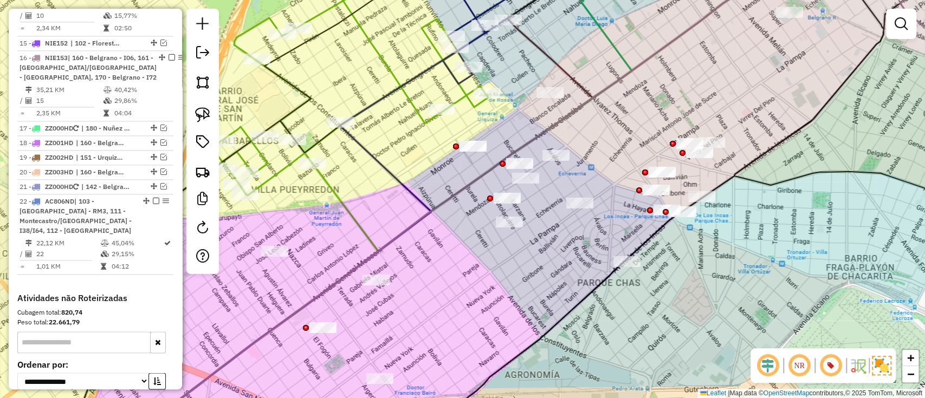
drag, startPoint x: 636, startPoint y: 116, endPoint x: 529, endPoint y: 233, distance: 158.4
click at [529, 233] on div "Janela de atendimento Grade de atendimento Capacidade Transportadoras Veículos …" at bounding box center [462, 199] width 925 height 398
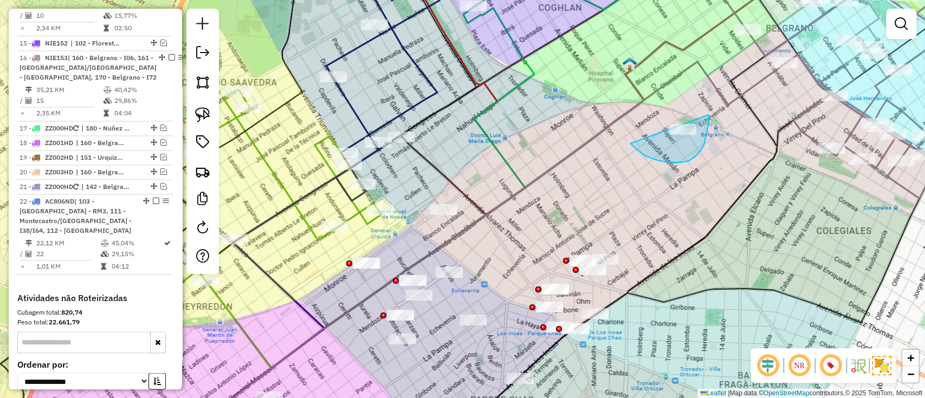
drag, startPoint x: 681, startPoint y: 163, endPoint x: 683, endPoint y: 80, distance: 82.4
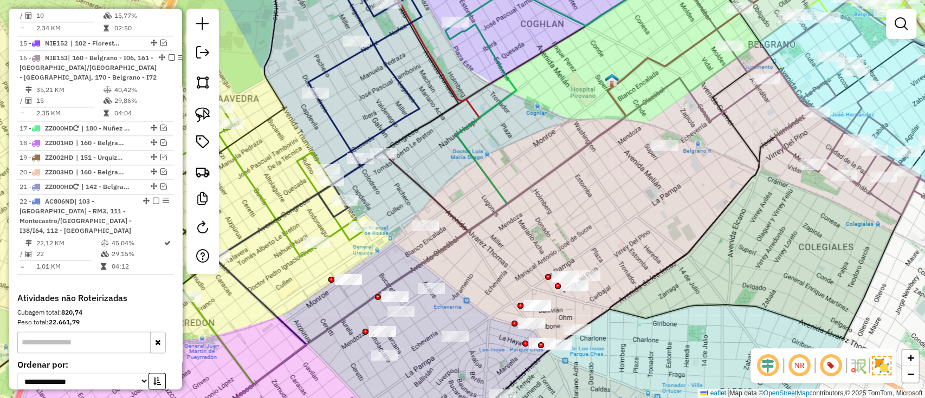
drag, startPoint x: 545, startPoint y: 218, endPoint x: 542, endPoint y: 203, distance: 15.4
click at [542, 230] on div "Janela de atendimento Grade de atendimento Capacidade Transportadoras Veículos …" at bounding box center [462, 199] width 925 height 398
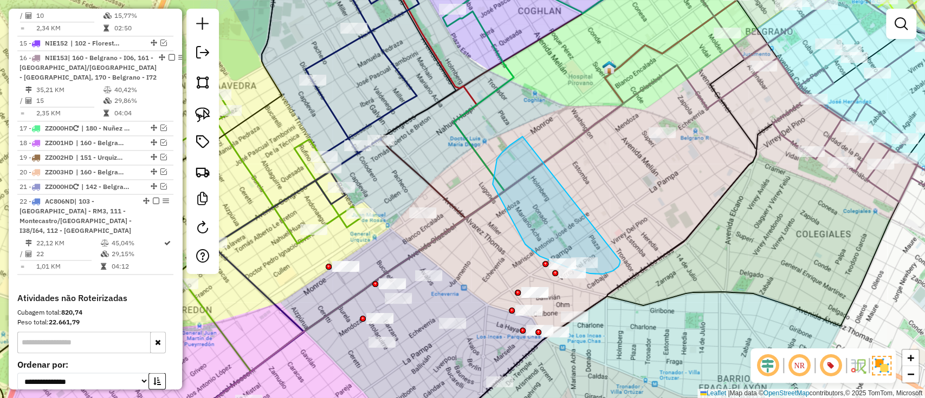
drag, startPoint x: 510, startPoint y: 145, endPoint x: 620, endPoint y: 257, distance: 157.1
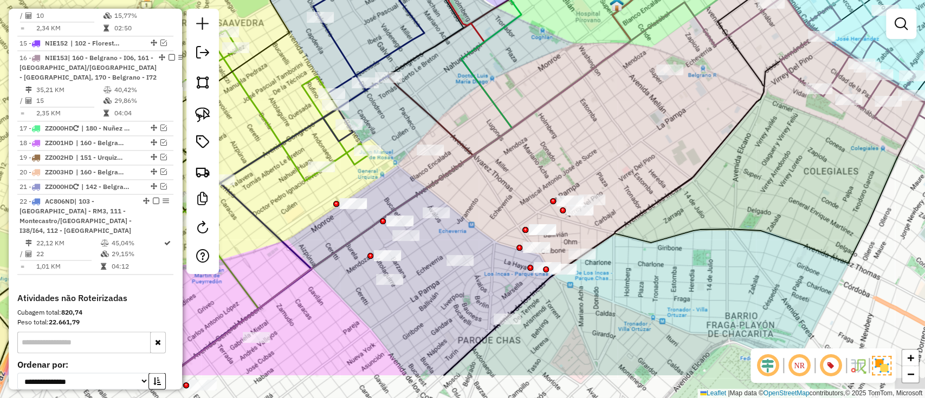
click at [471, 241] on div "Janela de atendimento Grade de atendimento Capacidade Transportadoras Veículos …" at bounding box center [462, 199] width 925 height 398
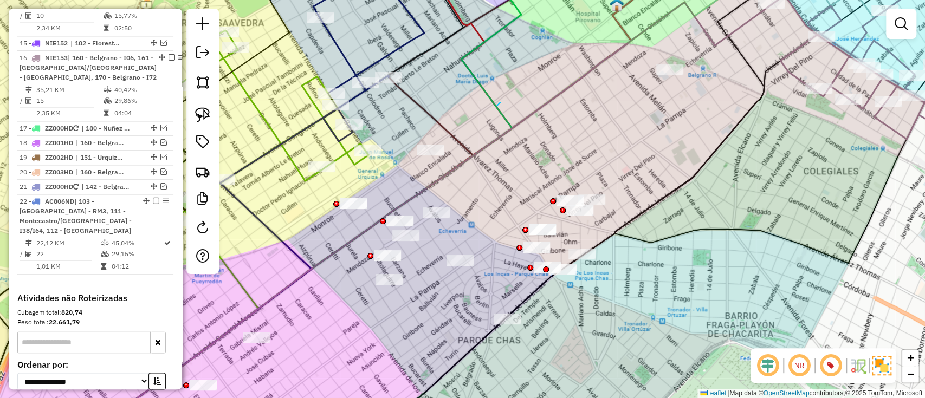
drag, startPoint x: 500, startPoint y: 102, endPoint x: 513, endPoint y: 106, distance: 13.0
click at [513, 94] on div "Janela de atendimento Grade de atendimento Capacidade Transportadoras Veículos …" at bounding box center [462, 199] width 925 height 398
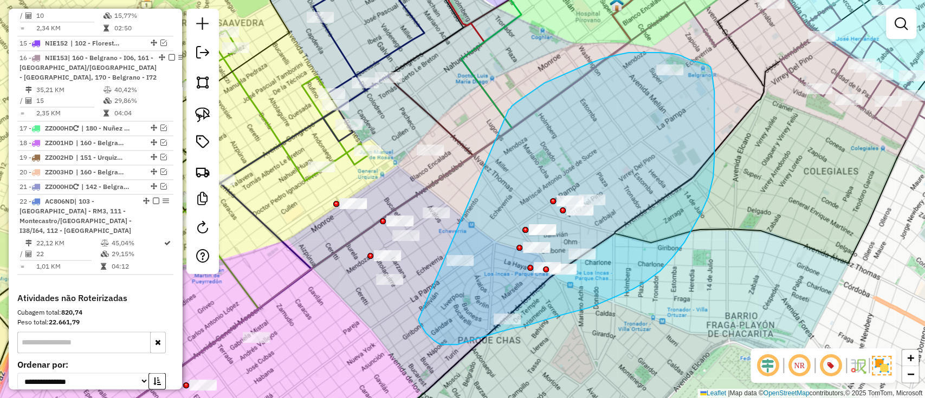
drag, startPoint x: 525, startPoint y: 96, endPoint x: 416, endPoint y: 312, distance: 240.9
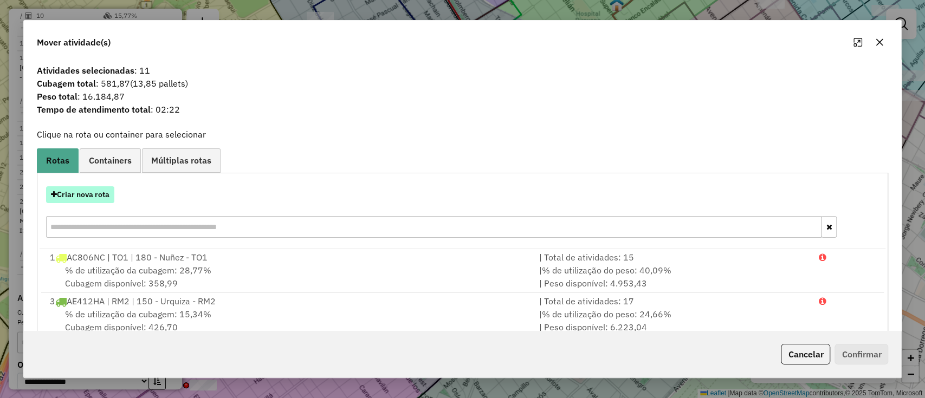
click at [104, 193] on button "Criar nova rota" at bounding box center [80, 194] width 68 height 17
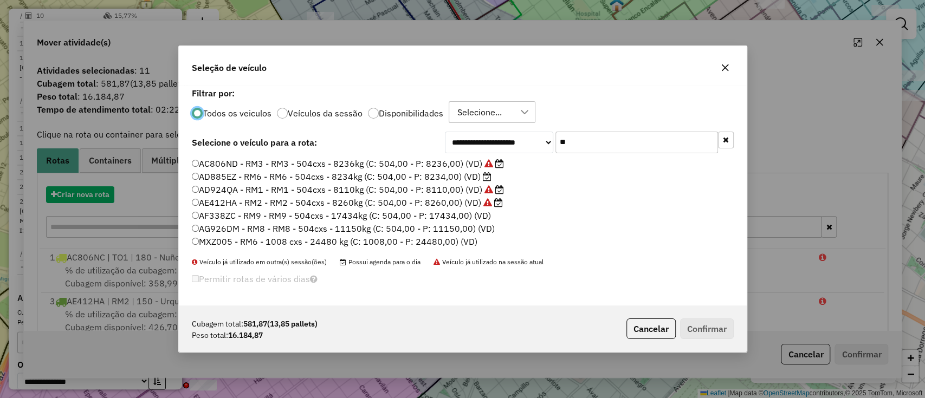
scroll to position [5, 3]
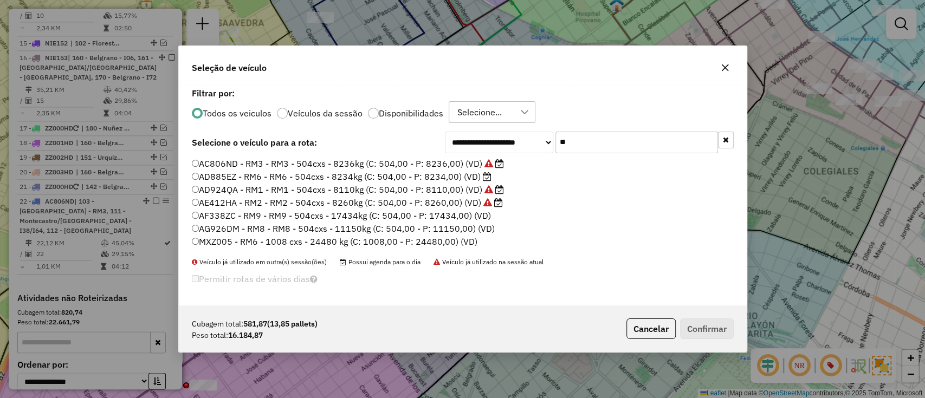
drag, startPoint x: 629, startPoint y: 141, endPoint x: 503, endPoint y: 139, distance: 125.2
click at [503, 139] on div "**********" at bounding box center [589, 143] width 289 height 22
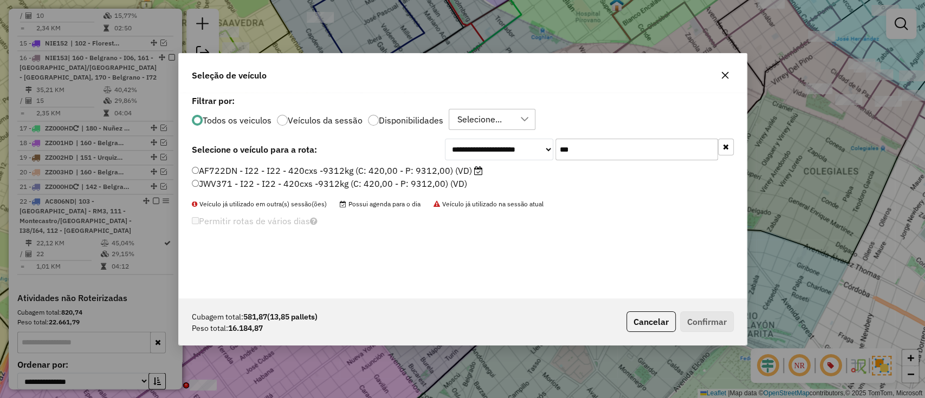
type input "***"
click at [455, 167] on label "AF722DN - I22 - I22 - 420cxs -9312kg (C: 420,00 - P: 9312,00) (VD)" at bounding box center [337, 170] width 291 height 13
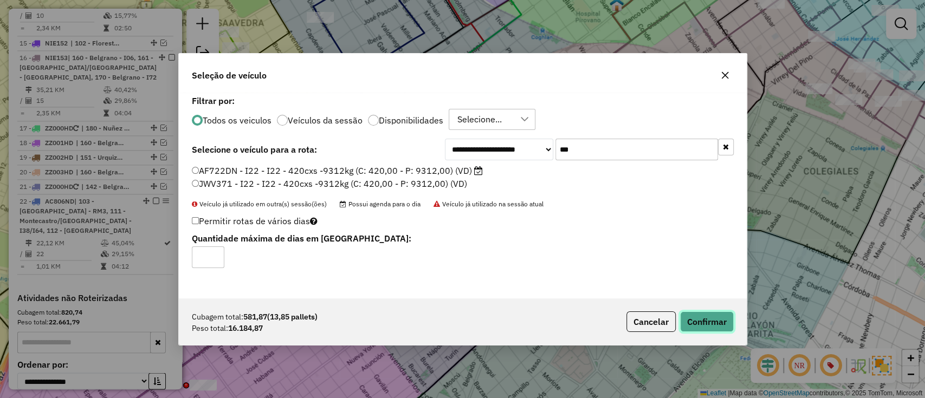
click at [681, 318] on button "Confirmar" at bounding box center [707, 322] width 54 height 21
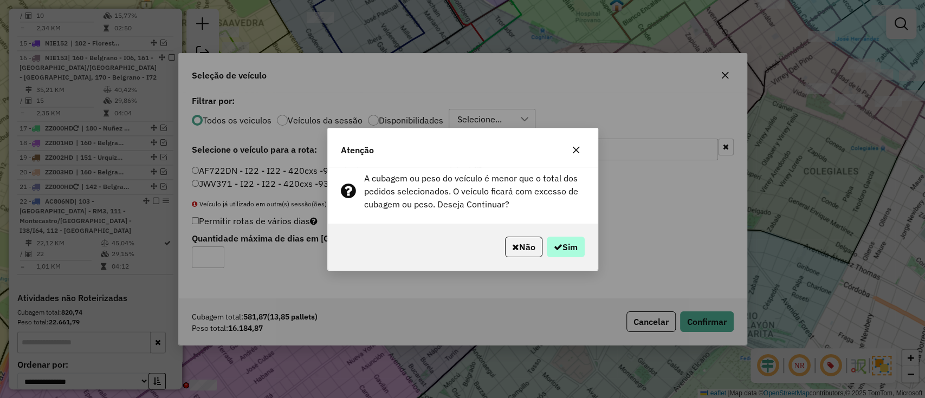
click at [557, 254] on div "Não Sim" at bounding box center [463, 247] width 270 height 47
click at [558, 226] on div "Não Sim" at bounding box center [463, 247] width 270 height 47
click at [559, 242] on button "Sim" at bounding box center [566, 247] width 38 height 21
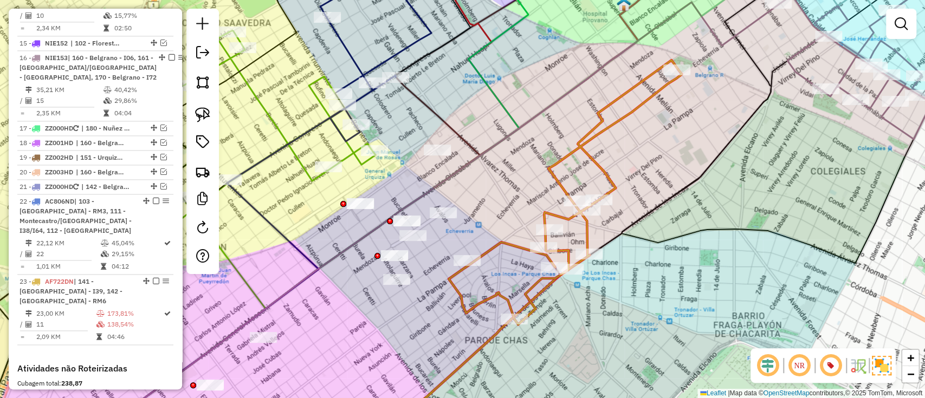
click at [581, 152] on icon at bounding box center [565, 192] width 233 height 264
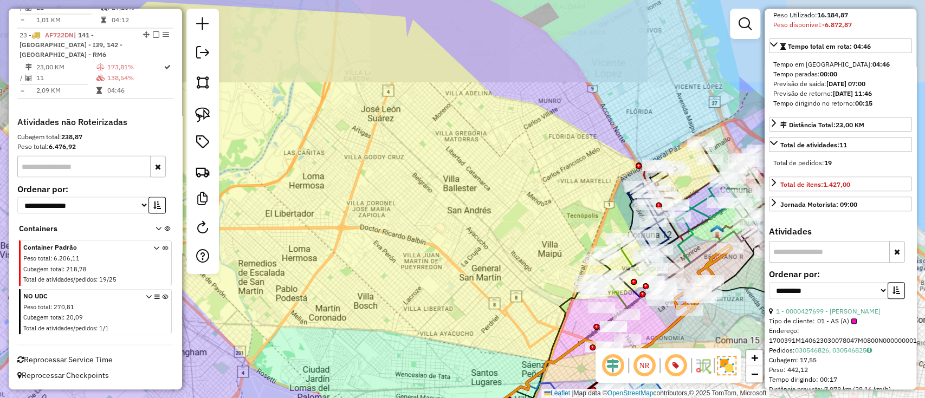
scroll to position [217, 0]
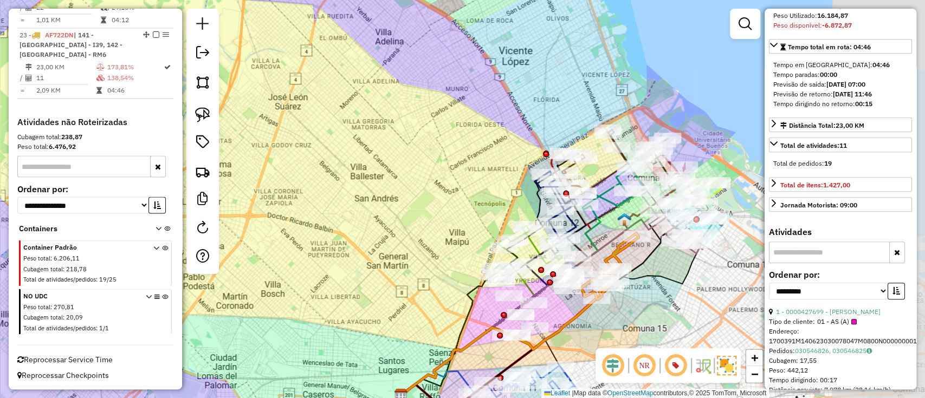
drag, startPoint x: 540, startPoint y: 166, endPoint x: 479, endPoint y: 138, distance: 66.9
click at [471, 139] on div "Rota 4 - Placa AF613YX 0000391217 - You Xiaodi Janela de atendimento Grade de a…" at bounding box center [462, 199] width 925 height 398
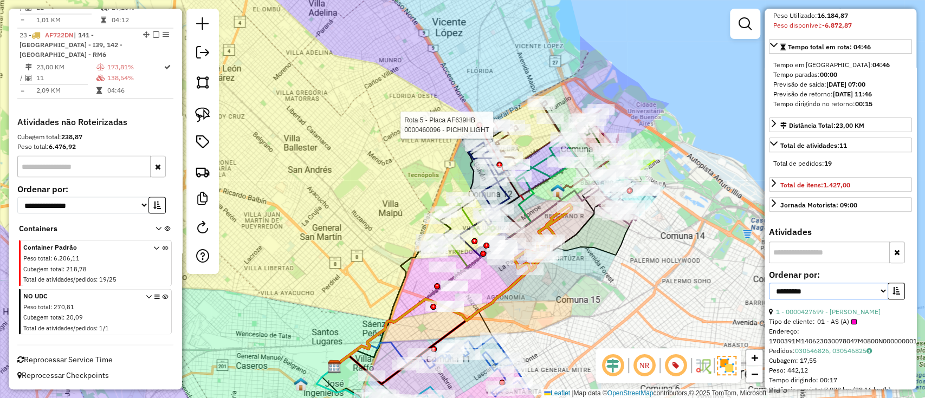
click at [870, 300] on select "**********" at bounding box center [828, 291] width 119 height 17
select select "*********"
click at [769, 300] on select "**********" at bounding box center [828, 291] width 119 height 17
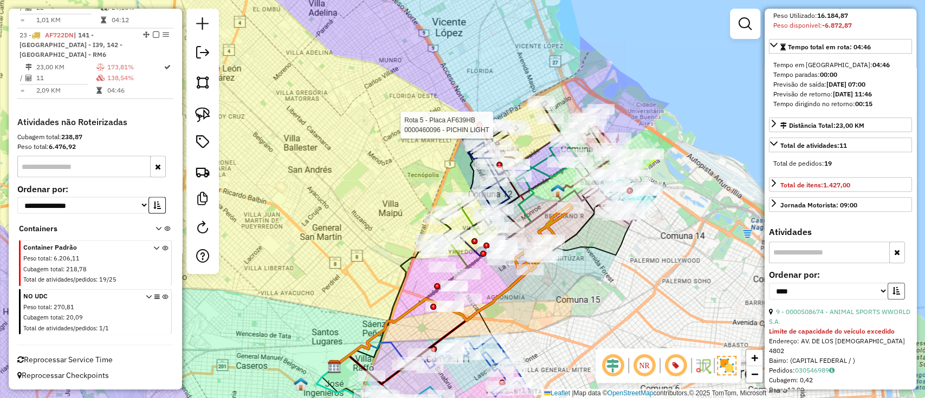
click at [899, 300] on button "button" at bounding box center [896, 291] width 17 height 17
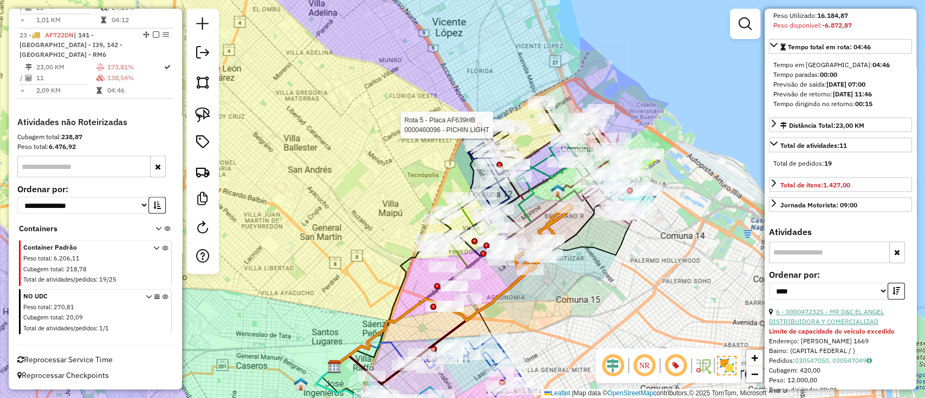
click at [852, 326] on link "6 - 0000472325 - MR D&C EL ANGEL DISTRIBUIDORA Y COMERCIALIZAD" at bounding box center [826, 317] width 115 height 18
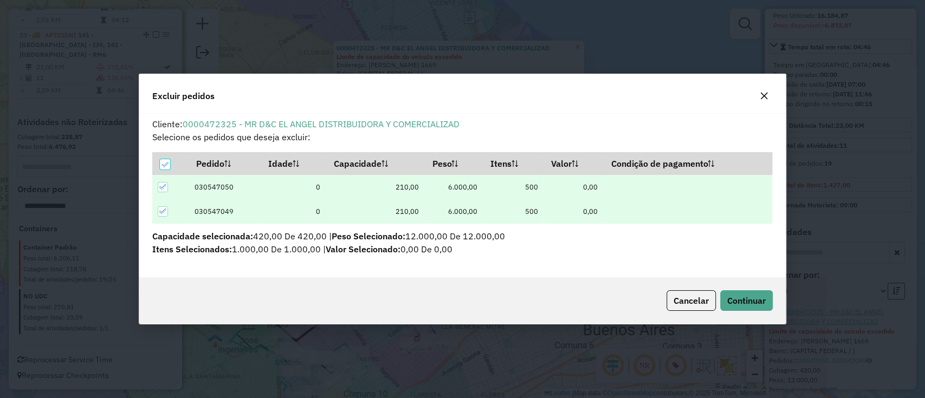
scroll to position [0, 0]
click at [344, 198] on td "210,00" at bounding box center [375, 187] width 99 height 24
click at [160, 211] on icon at bounding box center [163, 212] width 8 height 8
click at [742, 302] on span "Continuar" at bounding box center [746, 300] width 38 height 11
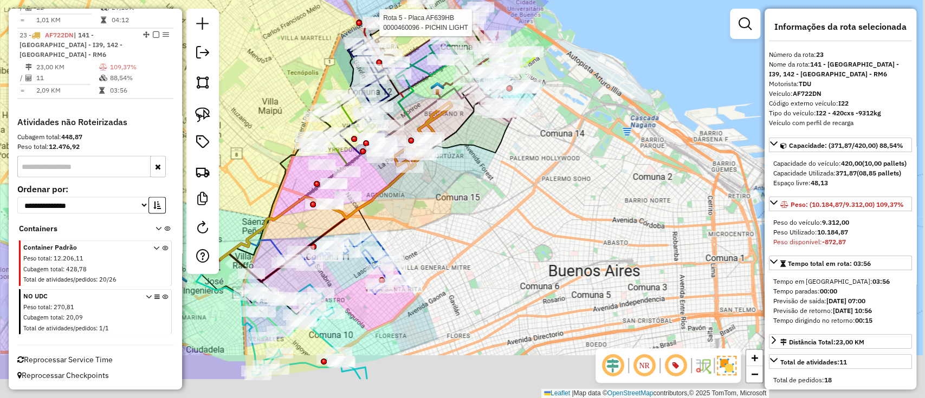
drag, startPoint x: 619, startPoint y: 176, endPoint x: 607, endPoint y: 146, distance: 32.1
click at [607, 147] on div "Rota 5 - Placa AF639HB 0000460096 - PICHIN LIGHT Janela de atendimento Grade de…" at bounding box center [462, 199] width 925 height 398
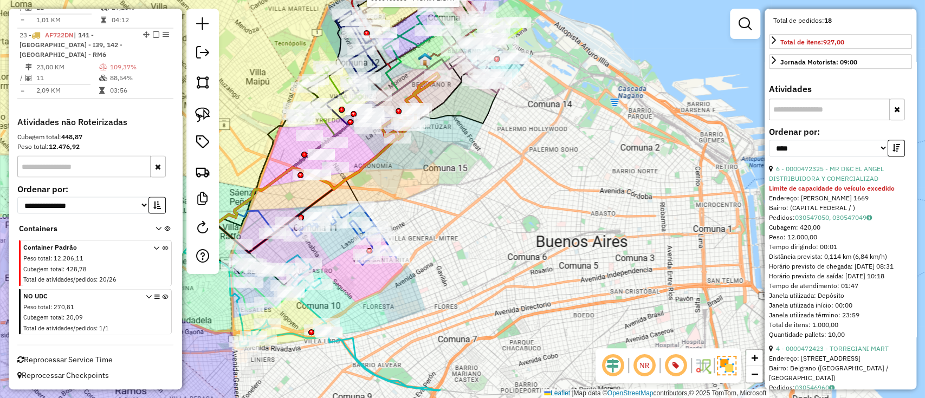
scroll to position [361, 0]
click at [819, 156] on select "**********" at bounding box center [828, 147] width 119 height 17
click at [901, 154] on div "**********" at bounding box center [840, 145] width 143 height 36
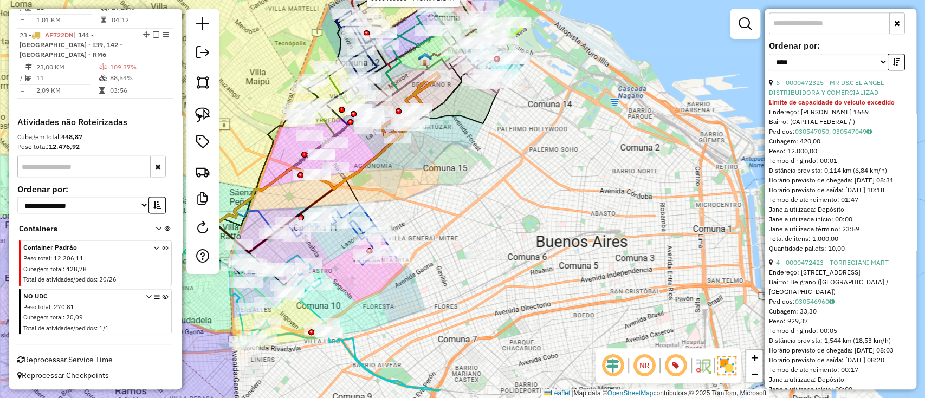
scroll to position [506, 0]
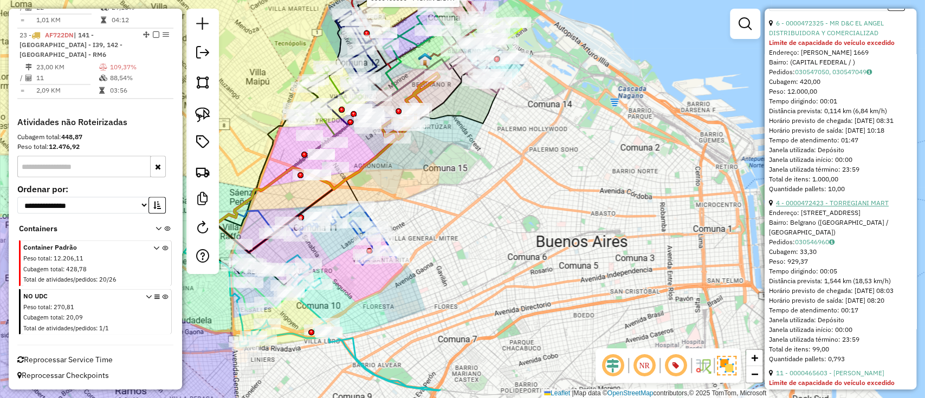
click at [823, 207] on link "4 - 0000472423 - TORREGIANI MART" at bounding box center [832, 203] width 113 height 8
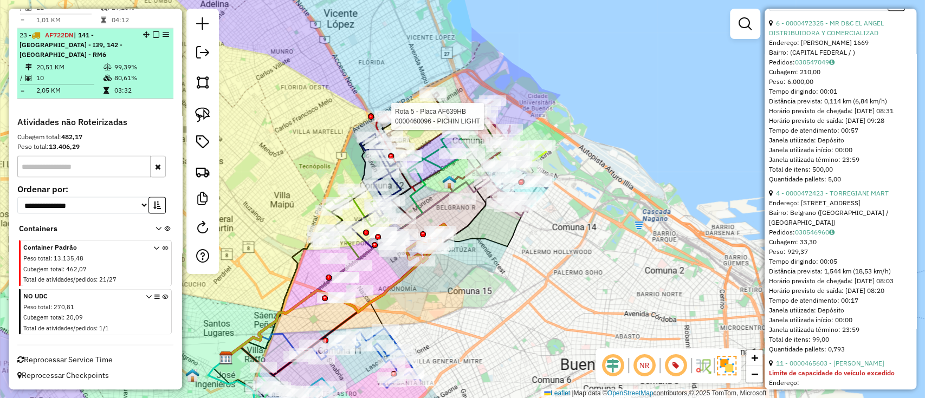
click at [148, 38] on div at bounding box center [153, 34] width 33 height 7
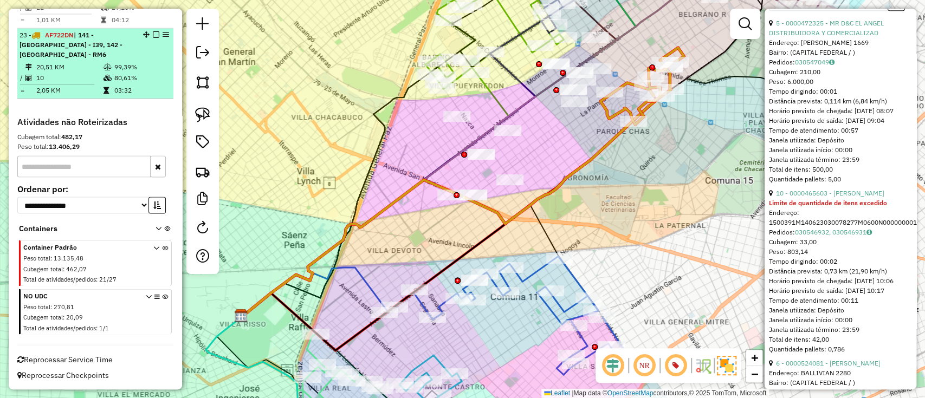
click at [154, 38] on em at bounding box center [156, 34] width 7 height 7
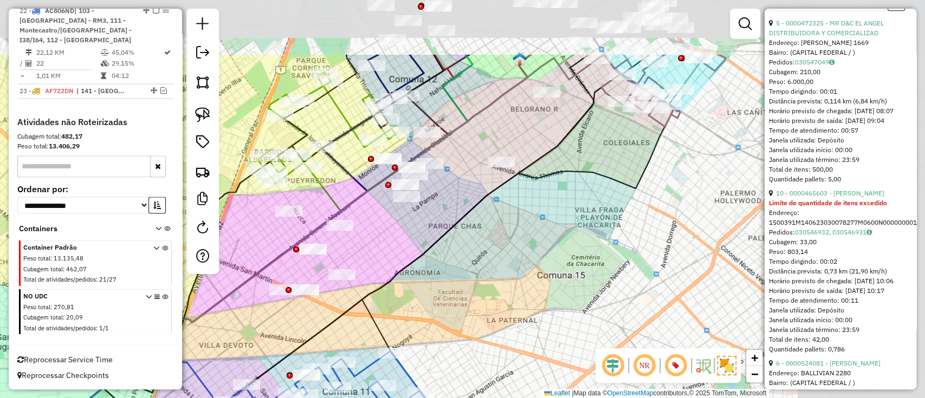
drag, startPoint x: 616, startPoint y: 140, endPoint x: 448, endPoint y: 235, distance: 192.9
click at [448, 235] on icon at bounding box center [347, 250] width 546 height 391
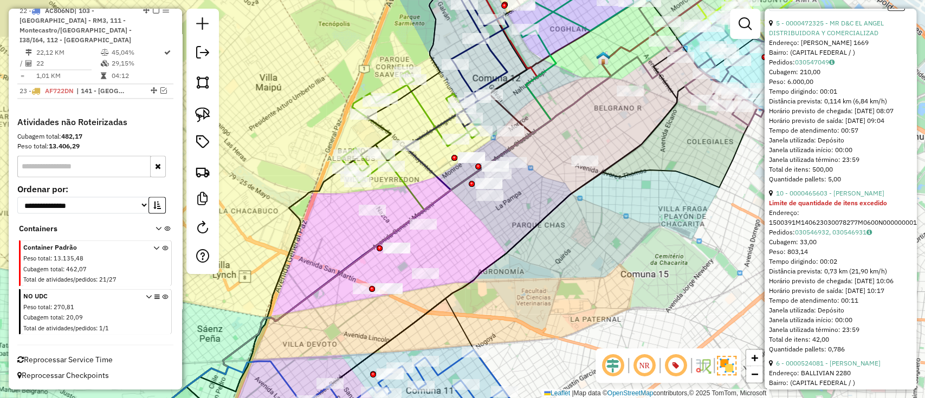
drag, startPoint x: 495, startPoint y: 193, endPoint x: 497, endPoint y: 153, distance: 40.2
click at [499, 153] on div "Rota 5 - Placa AF639HB 0000460096 - PICHIN LIGHT Janela de atendimento Grade de…" at bounding box center [462, 199] width 925 height 398
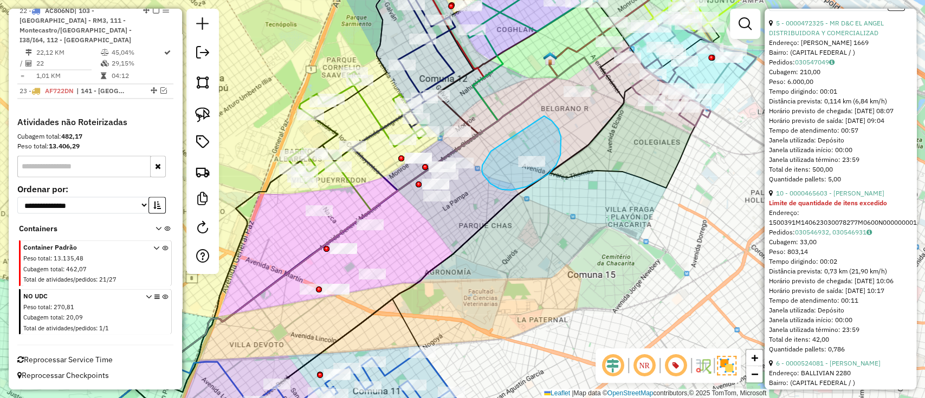
drag, startPoint x: 482, startPoint y: 170, endPoint x: 542, endPoint y: 115, distance: 82.1
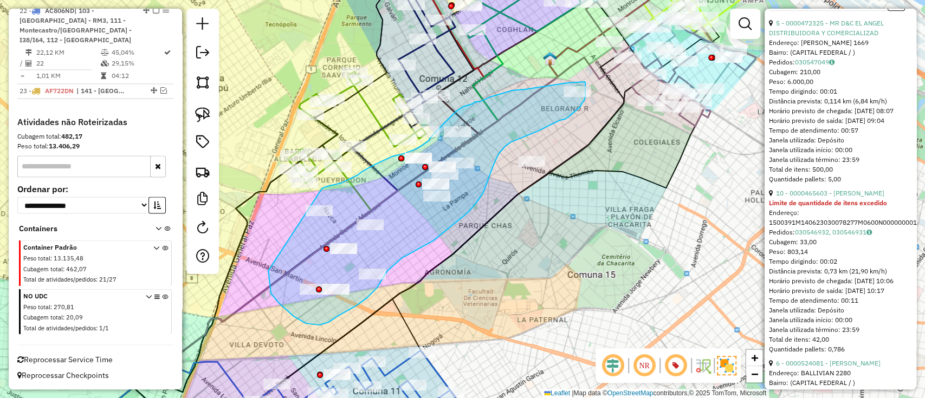
drag, startPoint x: 268, startPoint y: 274, endPoint x: 307, endPoint y: 196, distance: 87.0
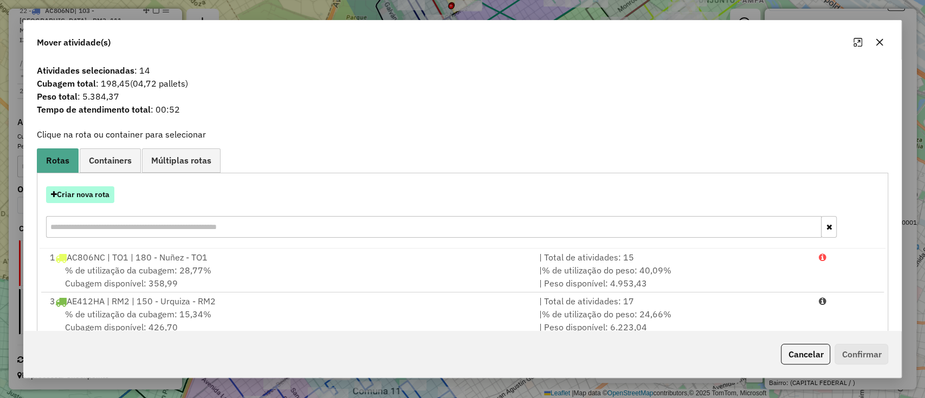
click at [73, 197] on button "Criar nova rota" at bounding box center [80, 194] width 68 height 17
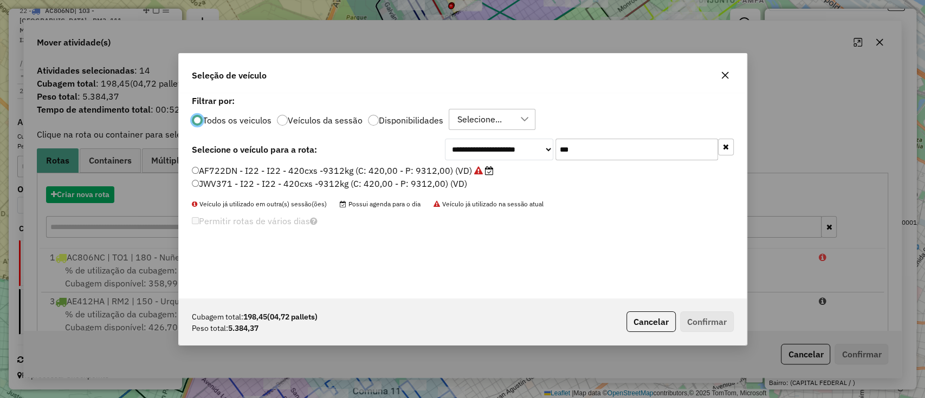
scroll to position [5, 3]
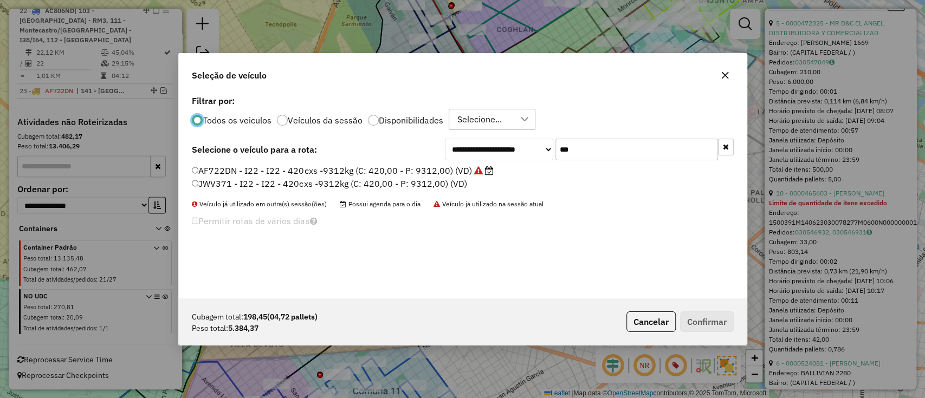
drag, startPoint x: 606, startPoint y: 152, endPoint x: 533, endPoint y: 146, distance: 72.9
click at [533, 146] on div "**********" at bounding box center [589, 150] width 289 height 22
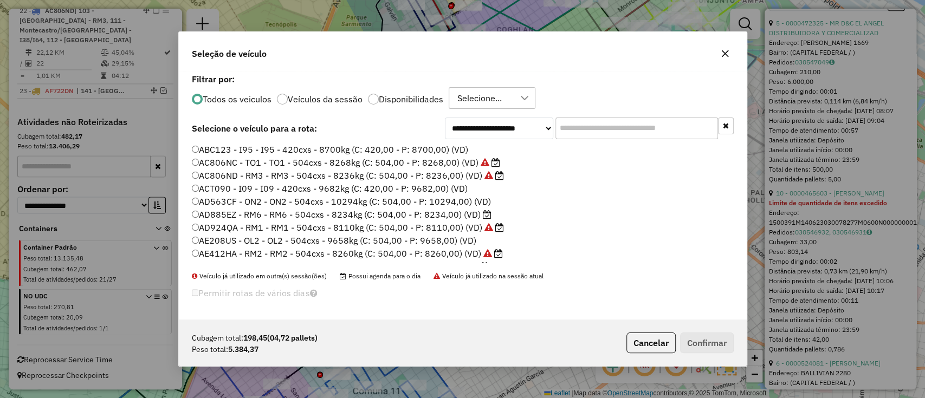
click at [398, 208] on label "AD885EZ - RM6 - RM6 - 504cxs - 8234kg (C: 504,00 - P: 8234,00) (VD)" at bounding box center [342, 214] width 300 height 13
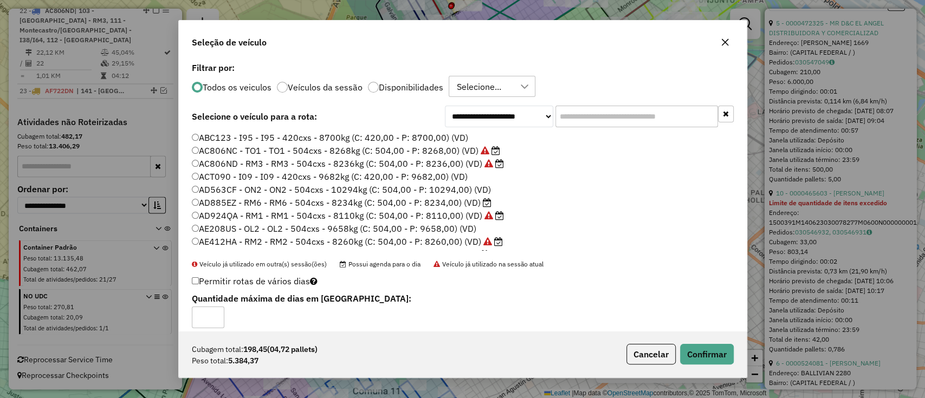
click at [707, 343] on div "Cubagem total: 198,45 (04,72 pallets) Peso total: 5.384,37 Cancelar Confirmar" at bounding box center [463, 354] width 568 height 47
click at [707, 351] on button "Confirmar" at bounding box center [707, 354] width 54 height 21
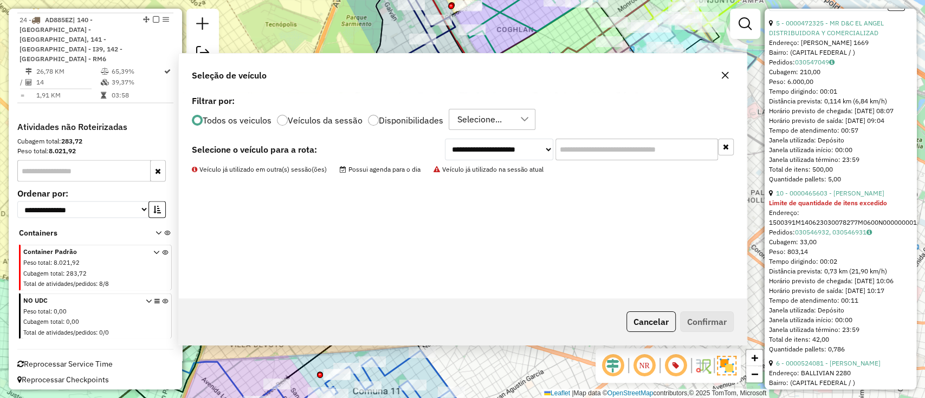
scroll to position [1311, 0]
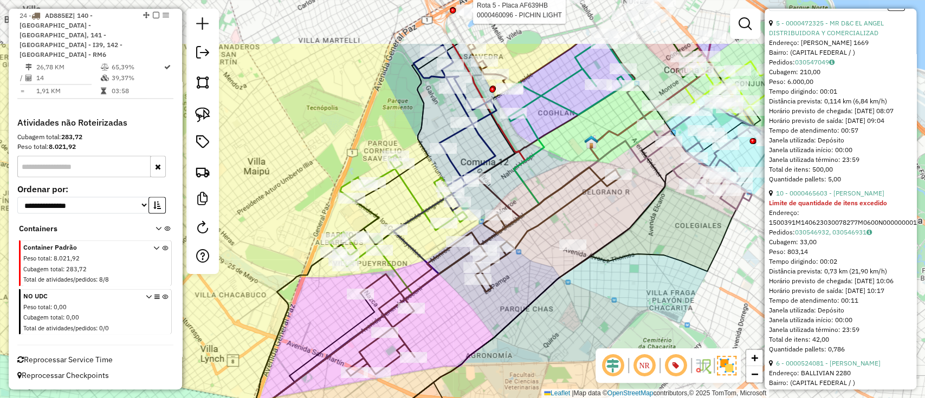
drag, startPoint x: 627, startPoint y: 203, endPoint x: 664, endPoint y: 319, distance: 121.7
click at [688, 329] on div "Rota 5 - Placa AF639HB 0000460096 - PICHIN LIGHT Janela de atendimento Grade de…" at bounding box center [462, 199] width 925 height 398
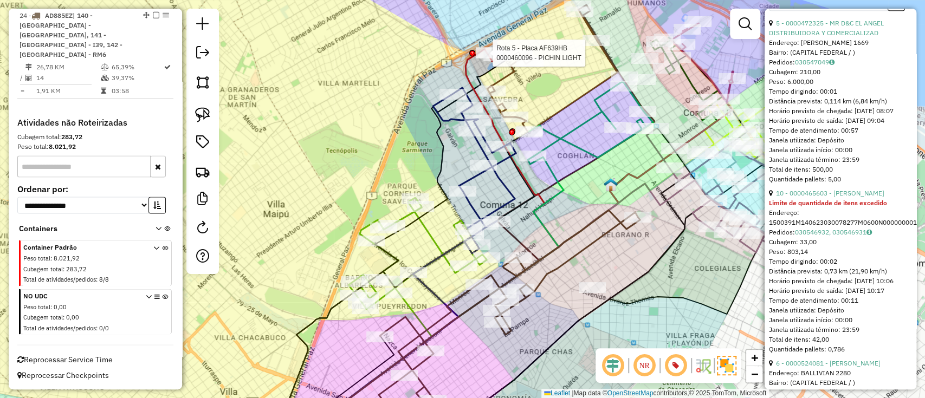
click at [422, 238] on div "Rota 5 - Placa AF639HB 0000460096 - PICHIN LIGHT Janela de atendimento Grade de…" at bounding box center [462, 199] width 925 height 398
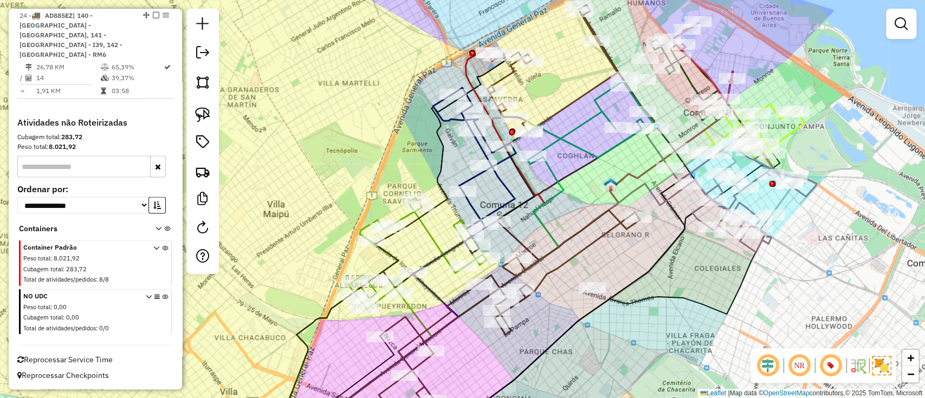
click at [430, 236] on icon at bounding box center [417, 254] width 138 height 112
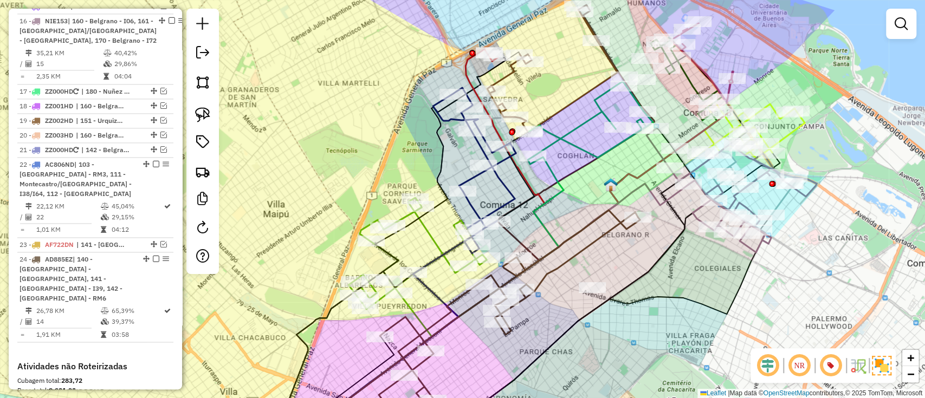
select select "*********"
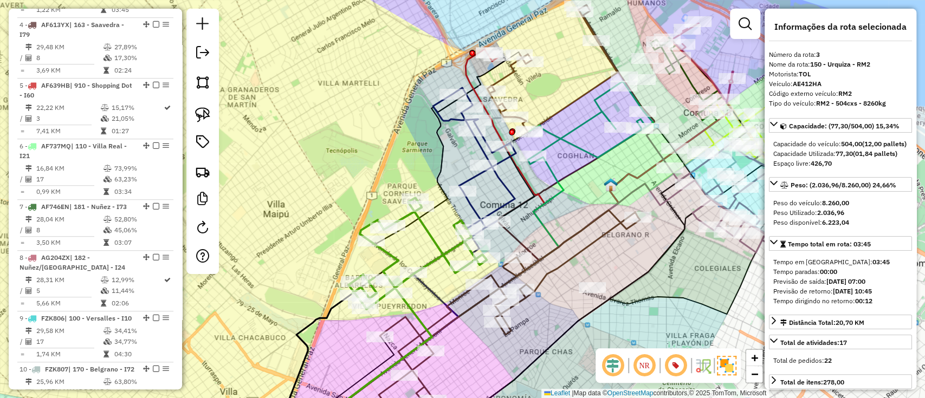
scroll to position [473, 0]
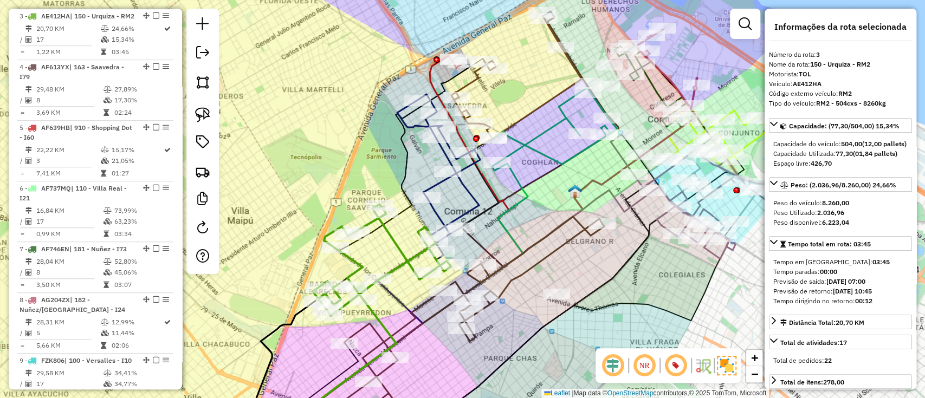
drag, startPoint x: 403, startPoint y: 148, endPoint x: 380, endPoint y: 150, distance: 22.2
click at [380, 150] on div "Janela de atendimento Grade de atendimento Capacidade Transportadoras Veículos …" at bounding box center [462, 199] width 925 height 398
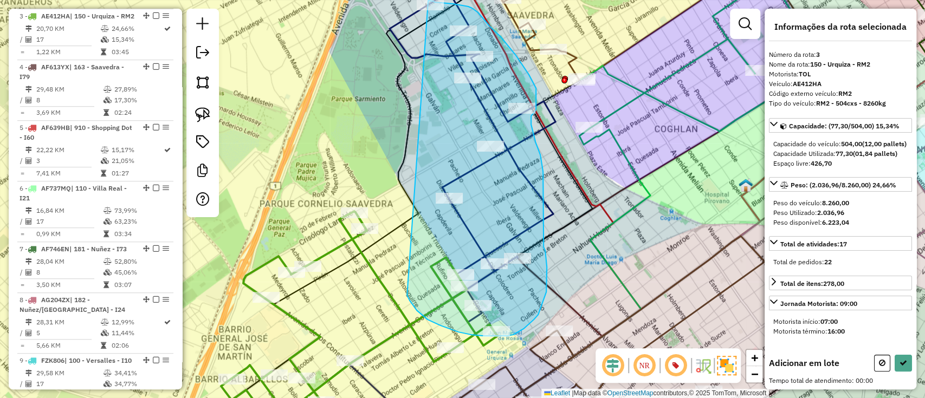
drag, startPoint x: 410, startPoint y: 301, endPoint x: 394, endPoint y: -3, distance: 304.4
click at [394, 0] on html "Aguarde... Pop-up bloqueado! Seu navegador bloqueou automáticamente a abertura …" at bounding box center [462, 199] width 925 height 398
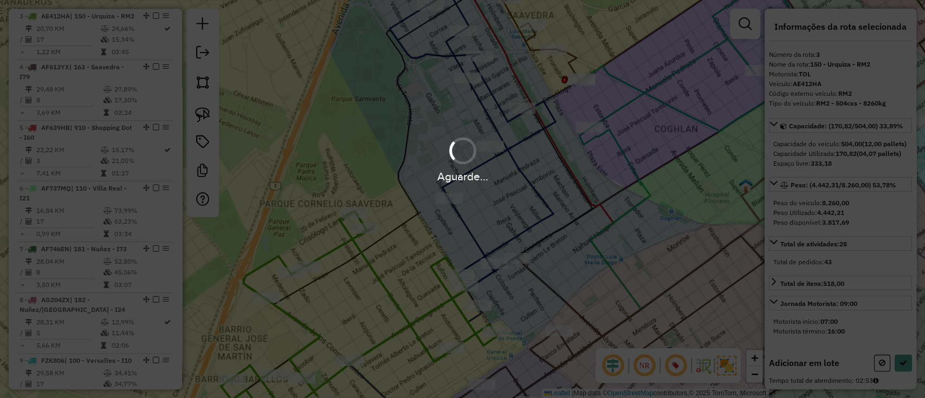
select select "*********"
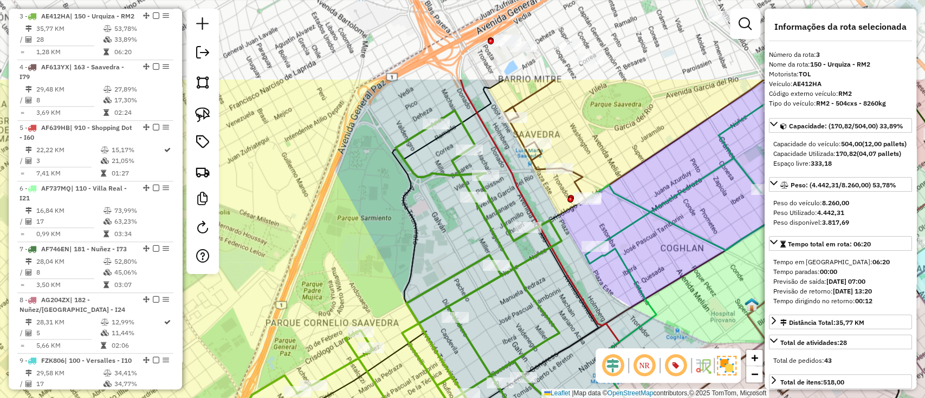
drag, startPoint x: 376, startPoint y: 71, endPoint x: 382, endPoint y: 190, distance: 119.4
click at [382, 190] on div "Janela de atendimento Grade de atendimento Capacidade Transportadoras Veículos …" at bounding box center [462, 199] width 925 height 398
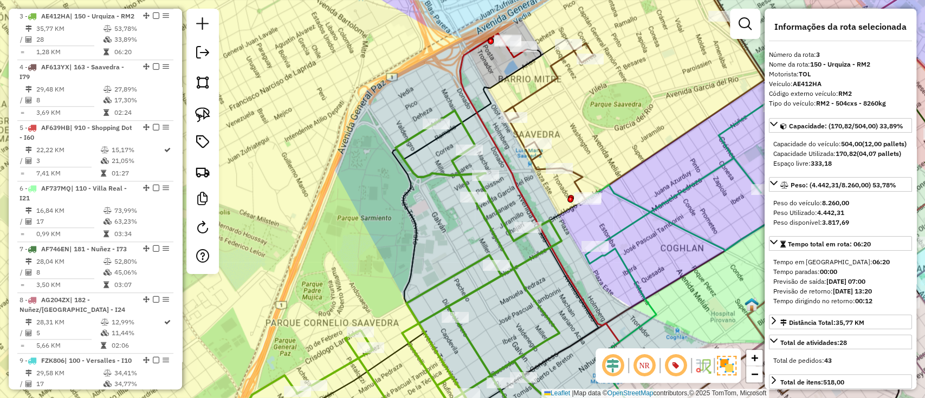
click at [436, 167] on icon at bounding box center [405, 275] width 312 height 328
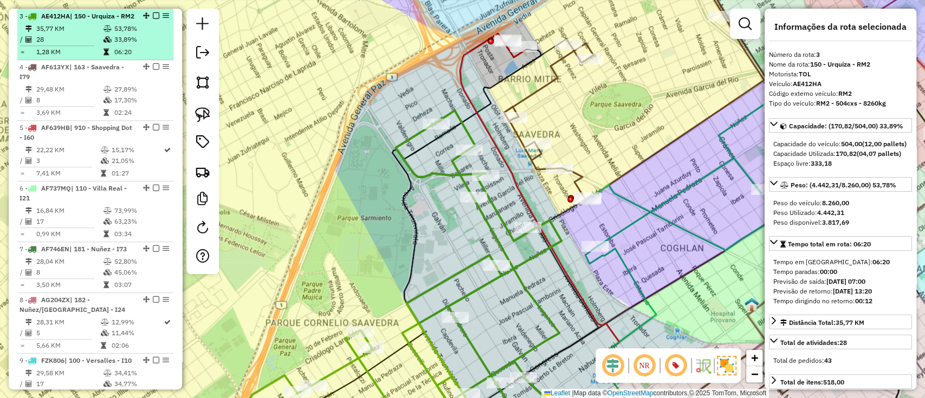
click at [157, 17] on div at bounding box center [153, 15] width 33 height 7
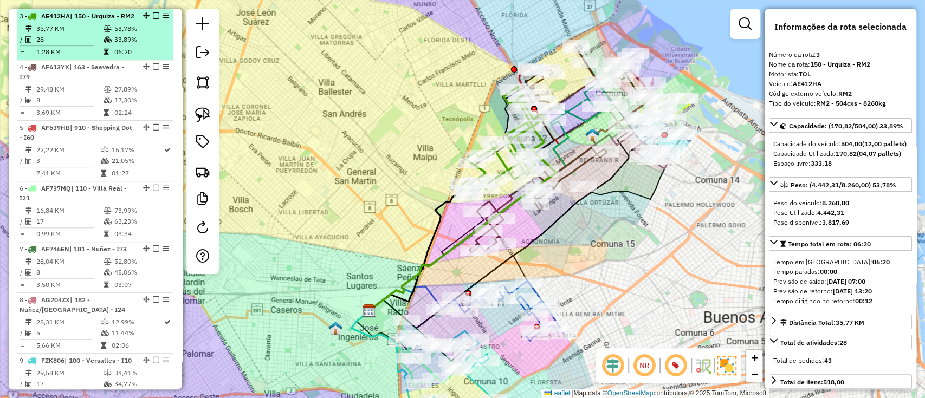
click at [153, 14] on em at bounding box center [156, 15] width 7 height 7
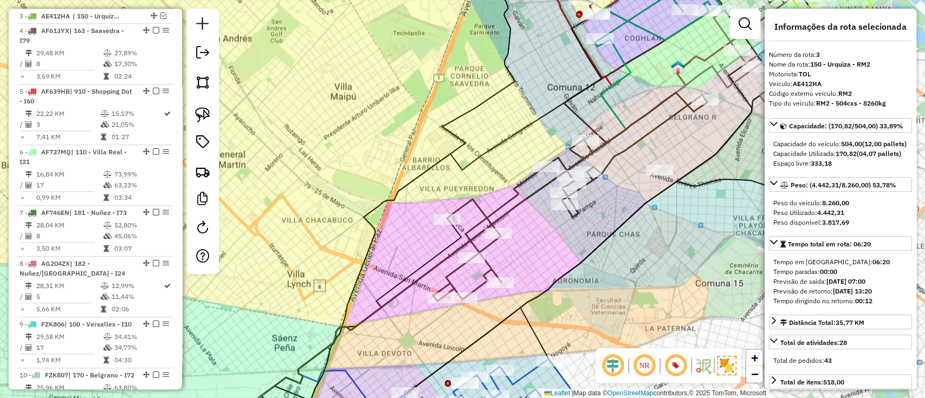
drag, startPoint x: 605, startPoint y: 227, endPoint x: 552, endPoint y: 227, distance: 53.6
click at [552, 227] on div "Janela de atendimento Grade de atendimento Capacidade Transportadoras Veículos …" at bounding box center [462, 199] width 925 height 398
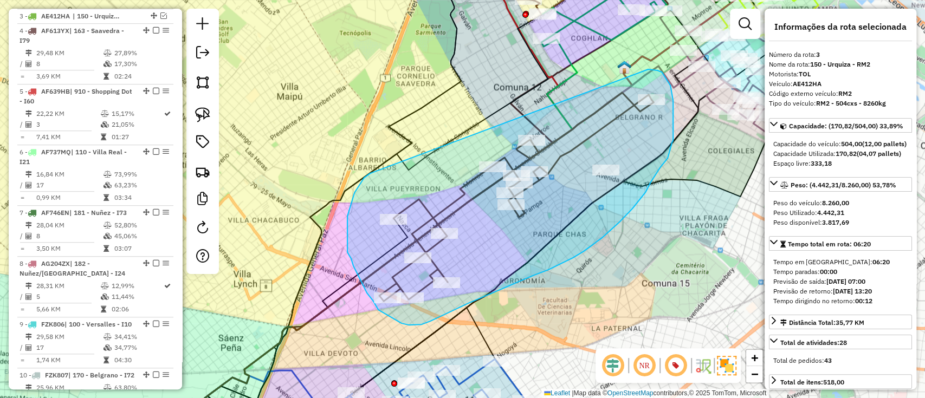
drag, startPoint x: 347, startPoint y: 228, endPoint x: 648, endPoint y: 69, distance: 340.3
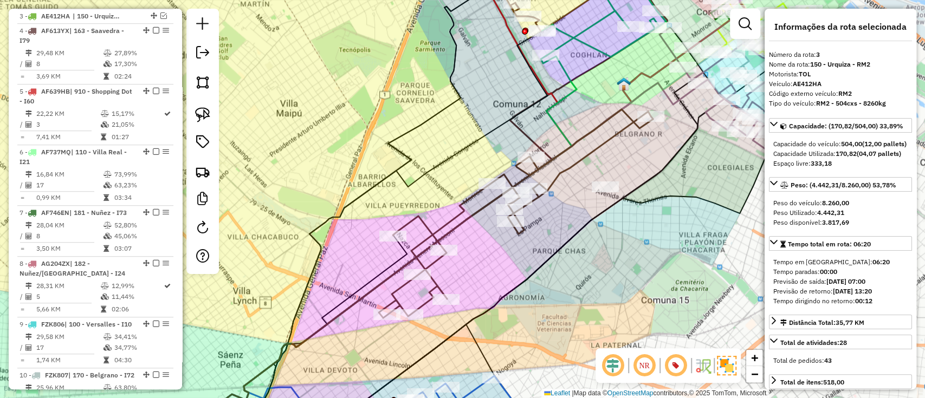
drag, startPoint x: 568, startPoint y: 190, endPoint x: 539, endPoint y: 306, distance: 120.1
click at [539, 306] on div "Rota 23 - Placa AD885EZ 0000536515 - Chen Liang Janela de atendimento Grade de …" at bounding box center [462, 199] width 925 height 398
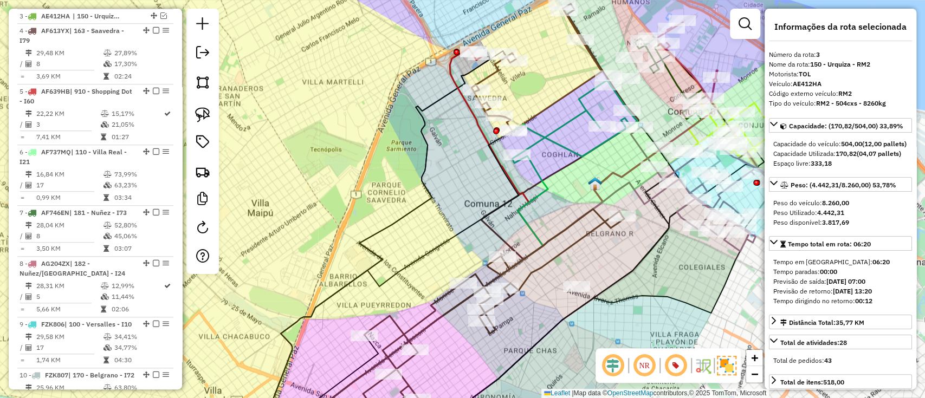
click at [450, 72] on icon at bounding box center [411, 243] width 263 height 390
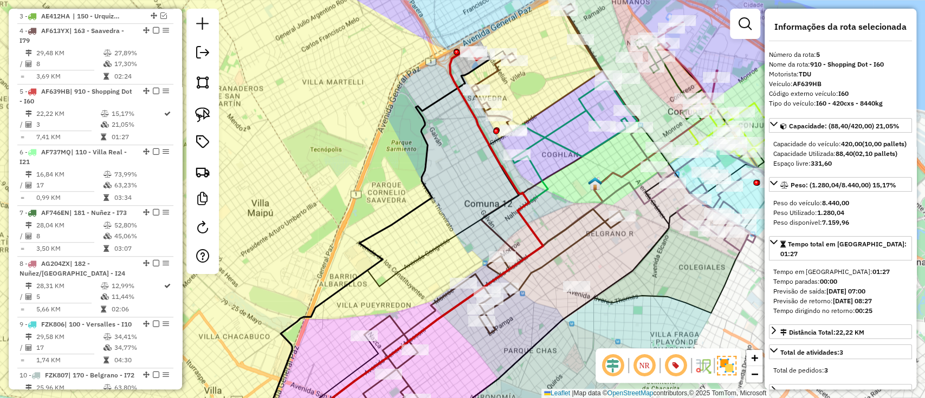
scroll to position [547, 0]
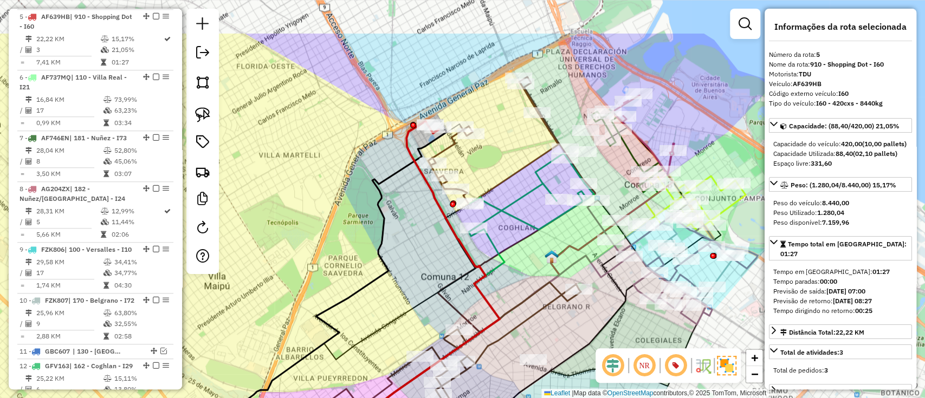
drag, startPoint x: 434, startPoint y: 95, endPoint x: 390, endPoint y: 170, distance: 86.7
click at [390, 170] on icon at bounding box center [331, 321] width 229 height 382
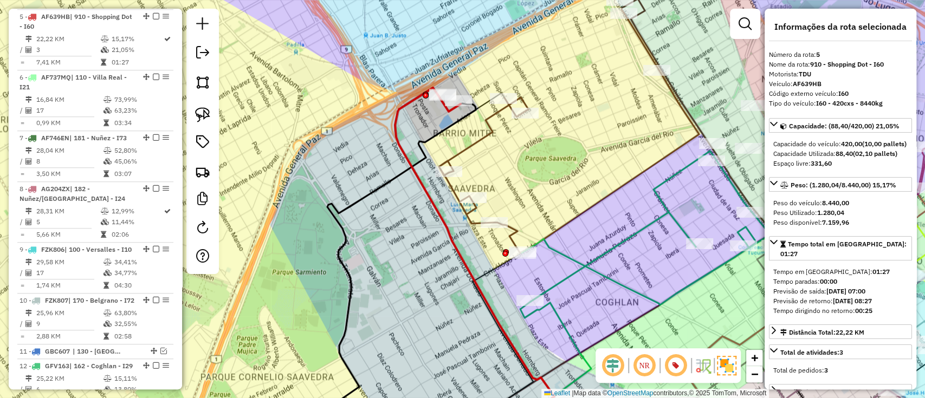
click at [467, 136] on div "Janela de atendimento Grade de atendimento Capacidade Transportadoras Veículos …" at bounding box center [462, 199] width 925 height 398
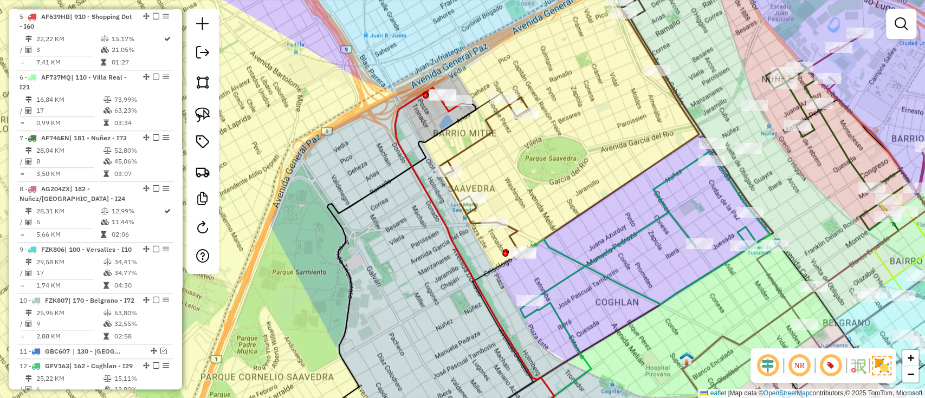
click at [476, 139] on icon at bounding box center [569, 134] width 260 height 240
select select "*********"
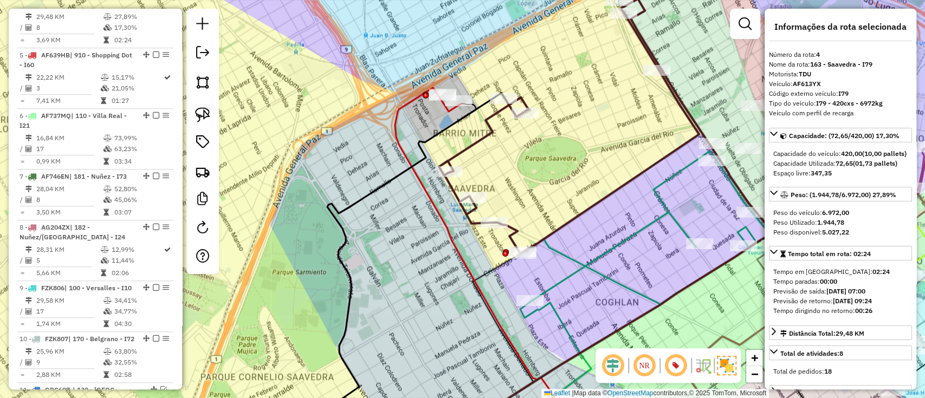
scroll to position [487, 0]
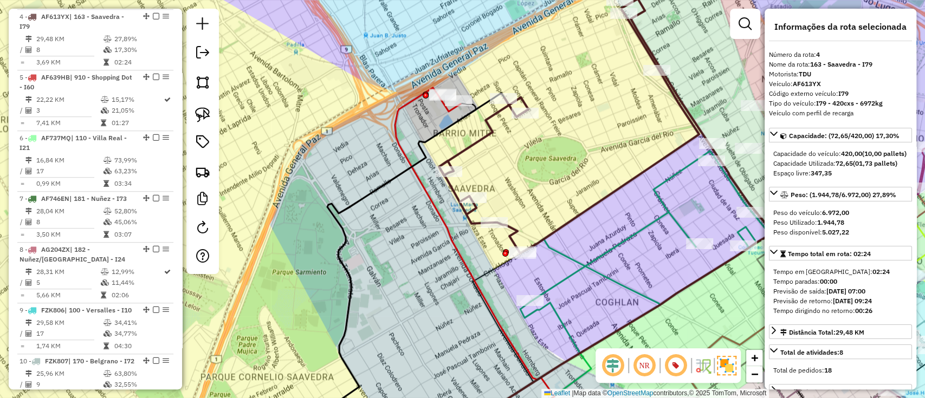
click at [398, 141] on icon at bounding box center [474, 263] width 159 height 351
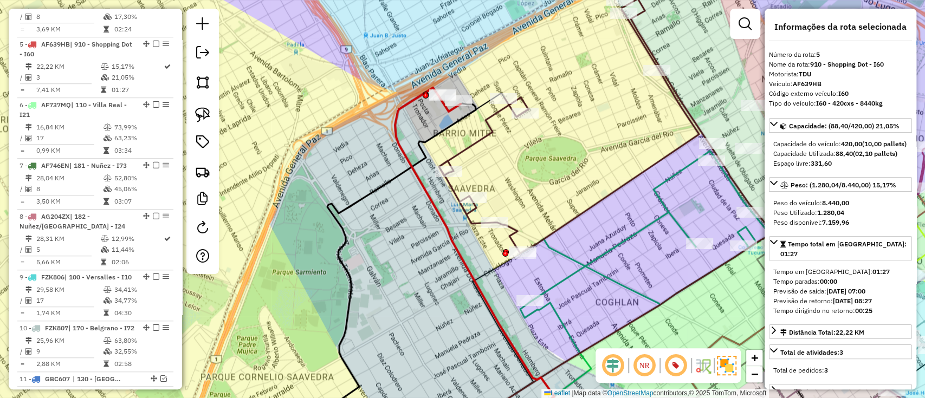
scroll to position [547, 0]
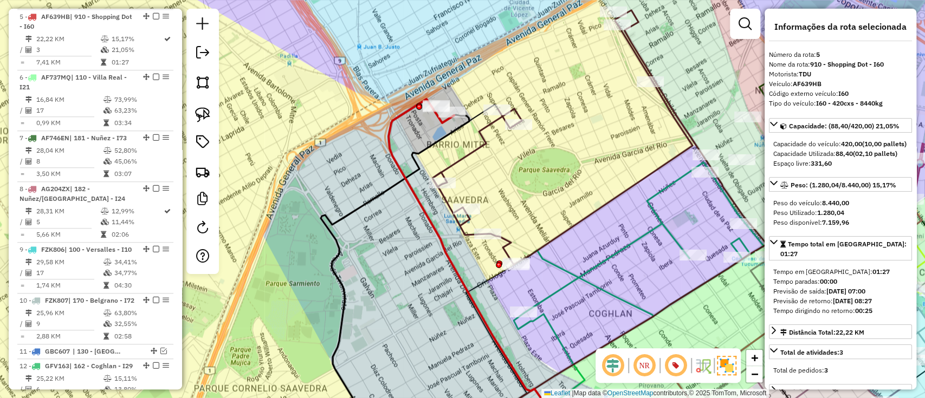
drag, startPoint x: 381, startPoint y: 208, endPoint x: 354, endPoint y: 251, distance: 50.4
click at [354, 251] on div "Janela de atendimento Grade de atendimento Capacidade Transportadoras Veículos …" at bounding box center [462, 199] width 925 height 398
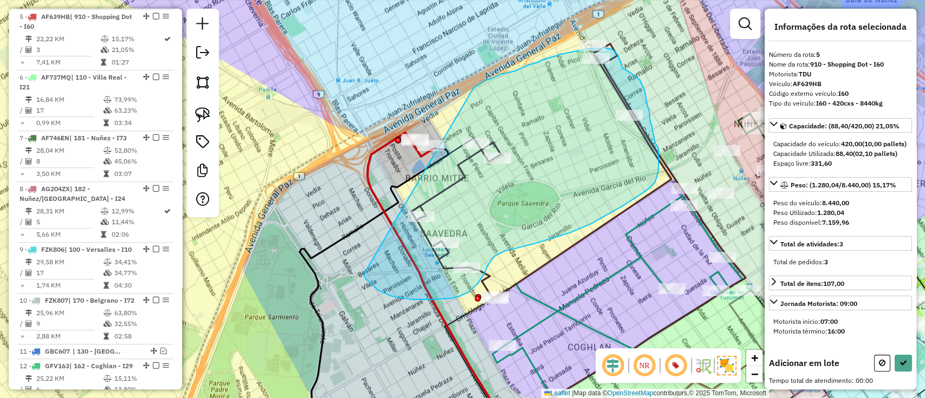
drag, startPoint x: 373, startPoint y: 286, endPoint x: 471, endPoint y: 89, distance: 220.0
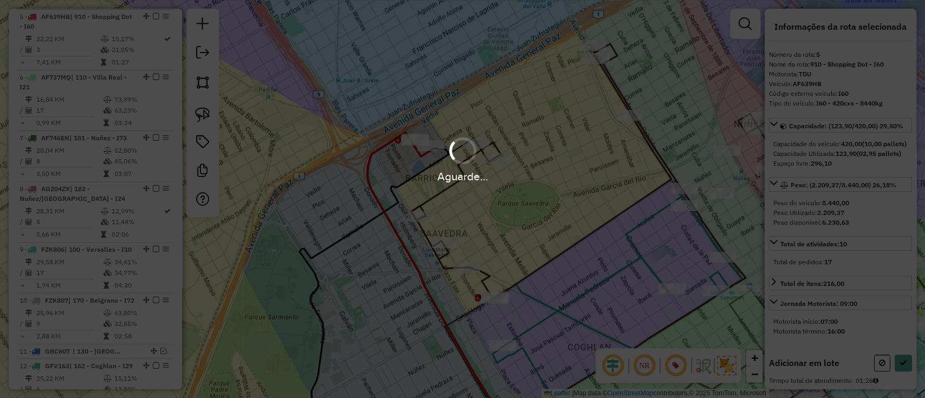
select select "*********"
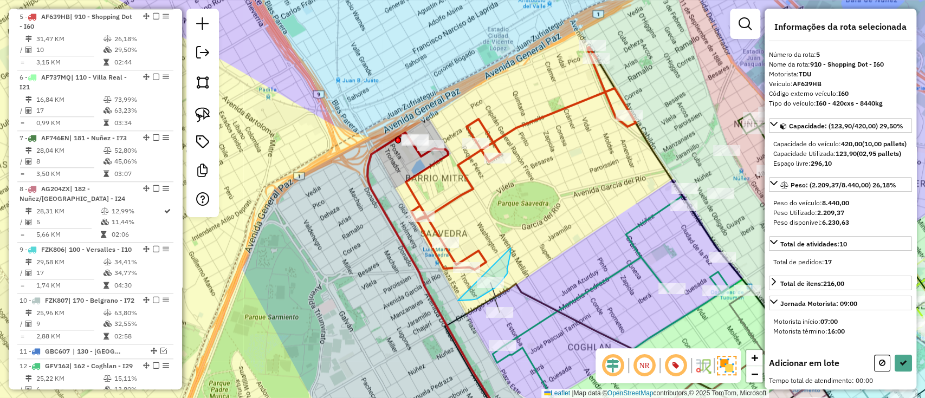
drag, startPoint x: 458, startPoint y: 301, endPoint x: 496, endPoint y: 219, distance: 90.2
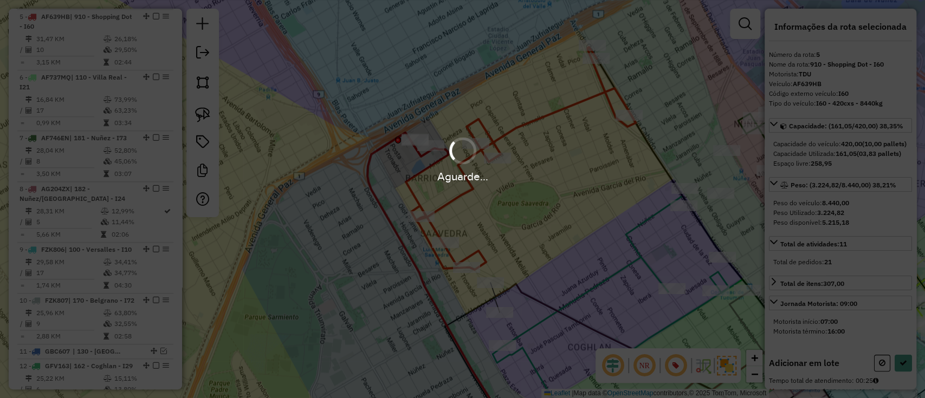
select select "*********"
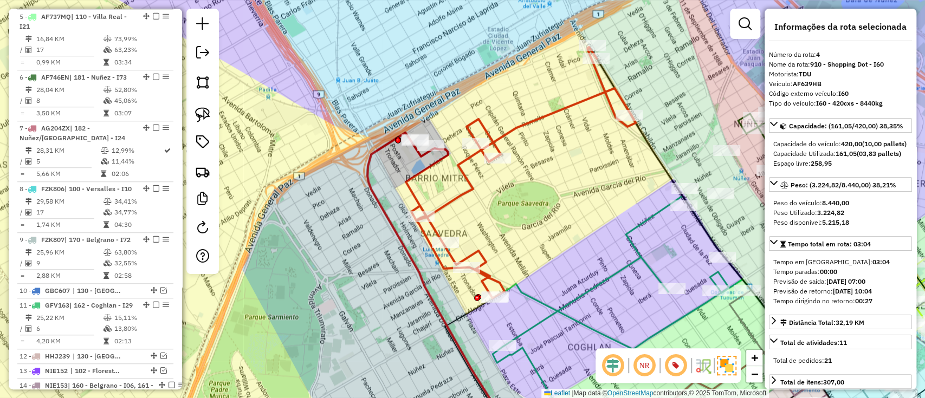
click at [462, 192] on icon at bounding box center [521, 172] width 230 height 251
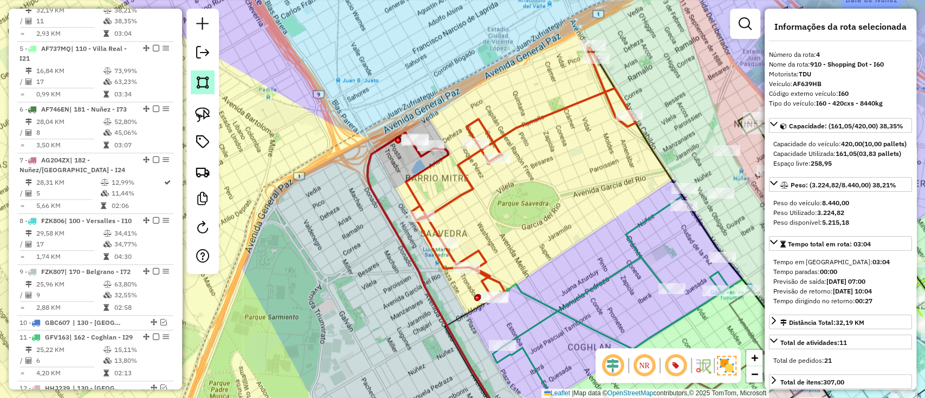
scroll to position [487, 0]
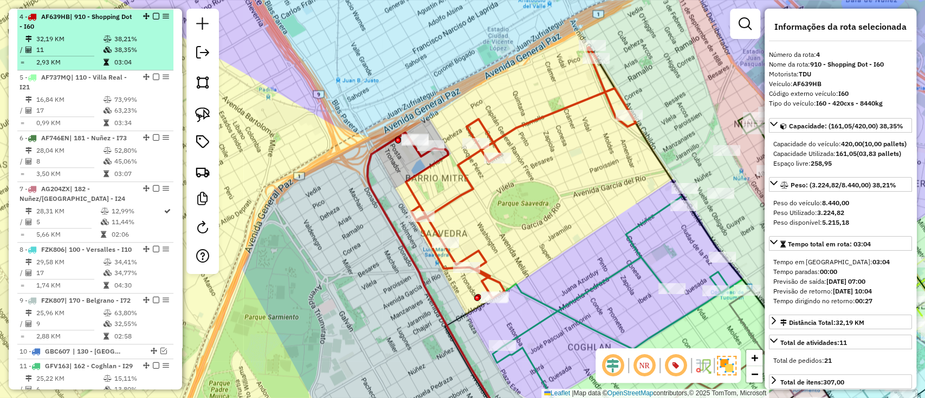
click at [153, 14] on em at bounding box center [156, 16] width 7 height 7
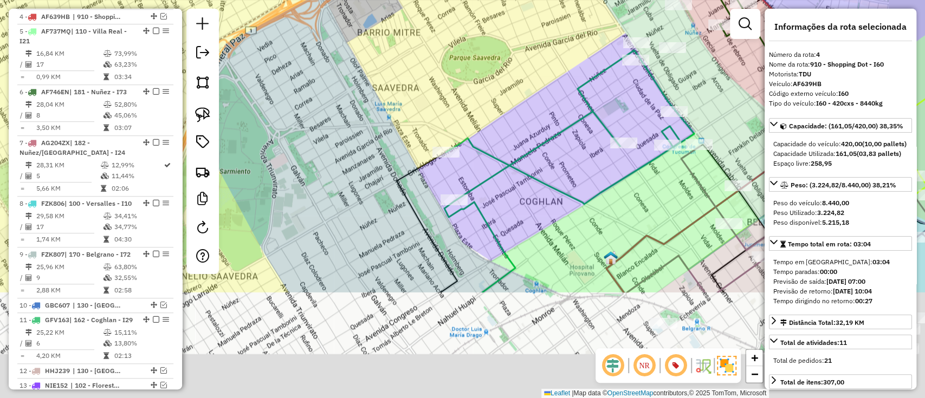
drag, startPoint x: 490, startPoint y: 161, endPoint x: 437, endPoint y: 7, distance: 163.5
click at [438, 11] on div "Janela de atendimento Grade de atendimento Capacidade Transportadoras Veículos …" at bounding box center [462, 199] width 925 height 398
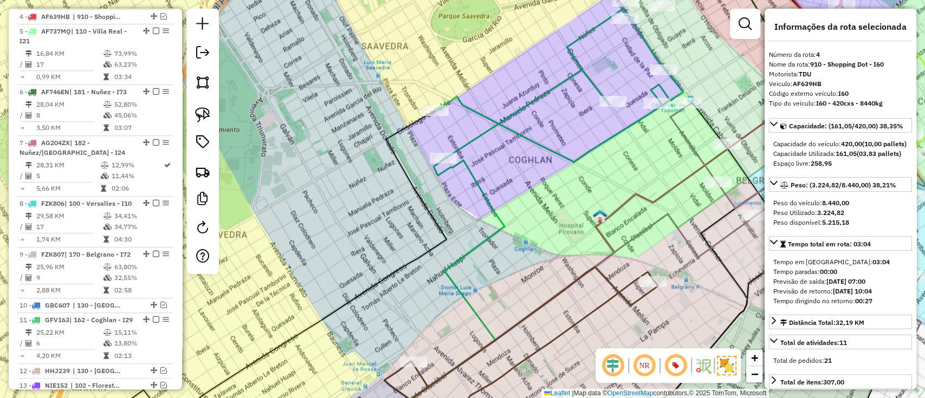
drag, startPoint x: 499, startPoint y: 245, endPoint x: 452, endPoint y: 30, distance: 220.1
click at [452, 33] on div "Janela de atendimento Grade de atendimento Capacidade Transportadoras Veículos …" at bounding box center [462, 199] width 925 height 398
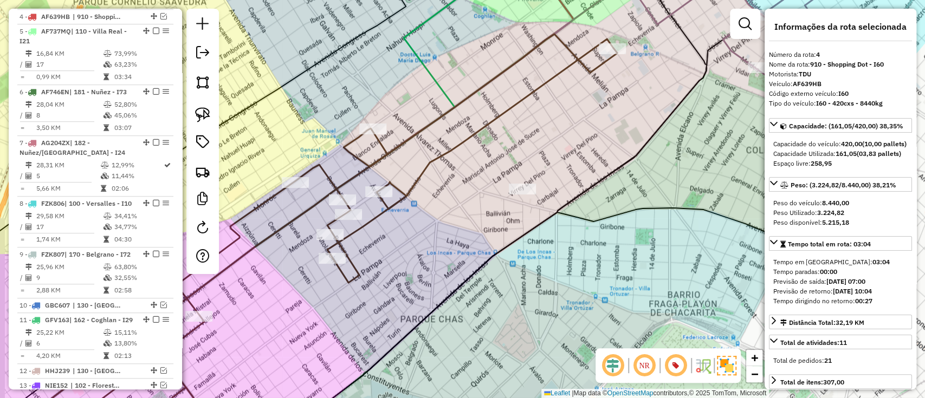
drag, startPoint x: 471, startPoint y: 215, endPoint x: 491, endPoint y: 208, distance: 20.7
click at [491, 212] on div "Janela de atendimento Grade de atendimento Capacidade Transportadoras Veículos …" at bounding box center [462, 199] width 925 height 398
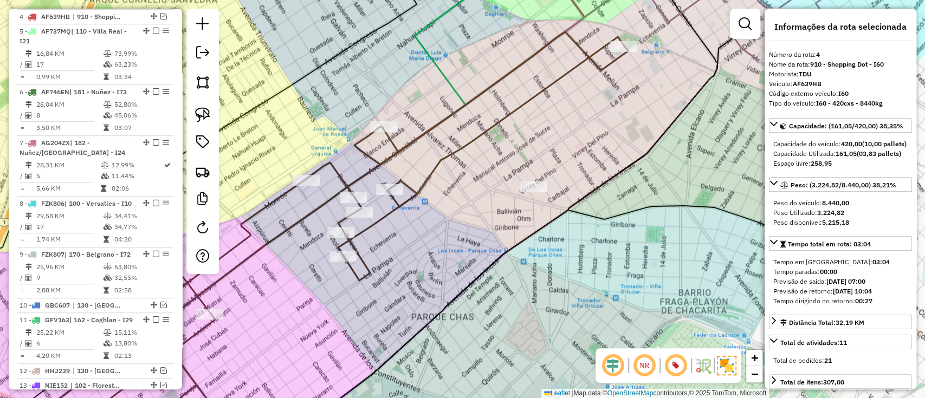
click at [439, 159] on icon at bounding box center [354, 235] width 548 height 406
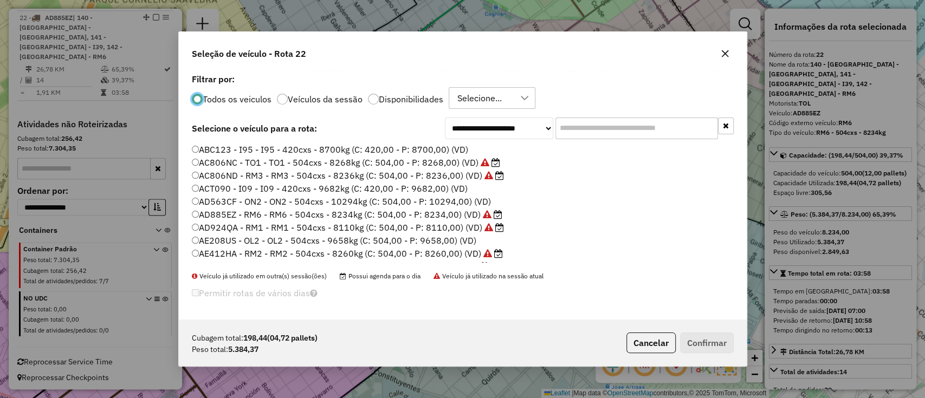
scroll to position [5, 3]
click at [574, 119] on input "text" at bounding box center [636, 129] width 163 height 22
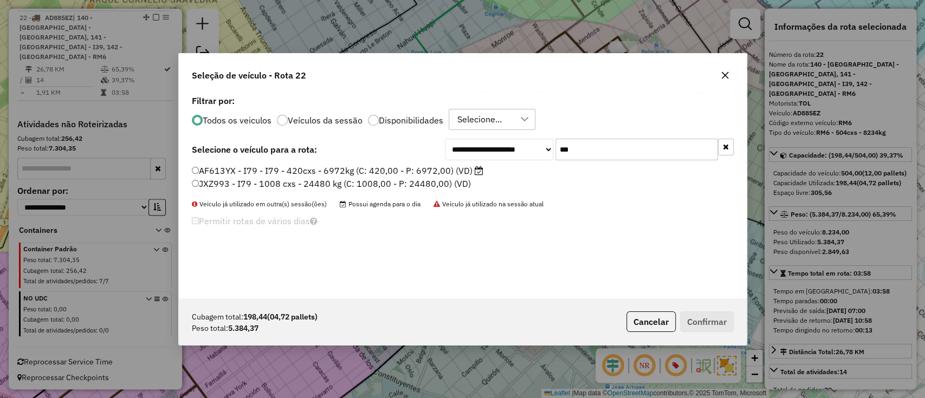
type input "***"
click at [644, 312] on button "Cancelar" at bounding box center [650, 322] width 49 height 21
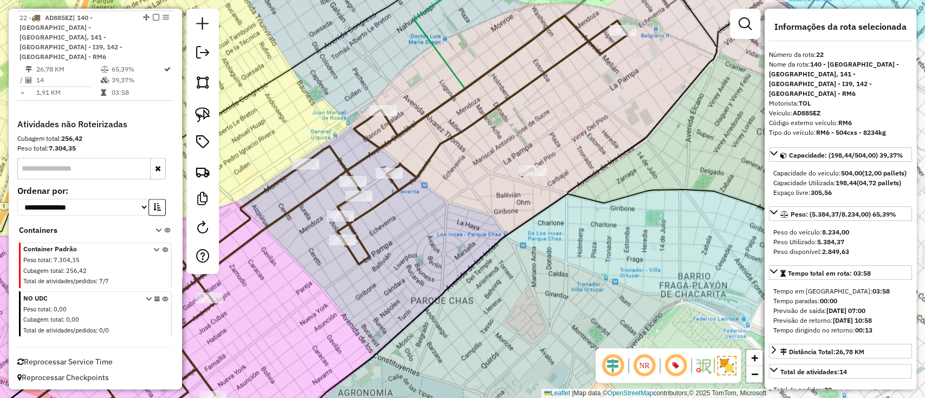
drag, startPoint x: 494, startPoint y: 318, endPoint x: 549, endPoint y: -15, distance: 337.8
click at [549, 0] on html "Aguarde... Pop-up bloqueado! Seu navegador bloqueou automáticamente a abertura …" at bounding box center [462, 199] width 925 height 398
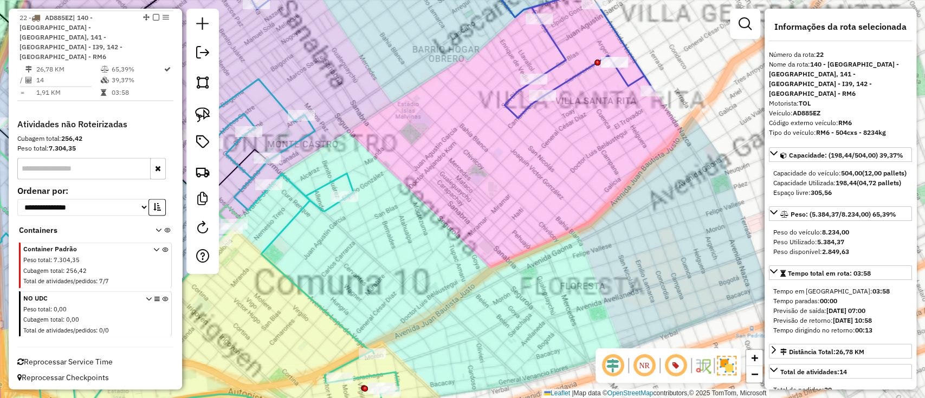
drag, startPoint x: 509, startPoint y: 115, endPoint x: 525, endPoint y: 203, distance: 89.2
click at [523, 118] on icon at bounding box center [407, 48] width 493 height 140
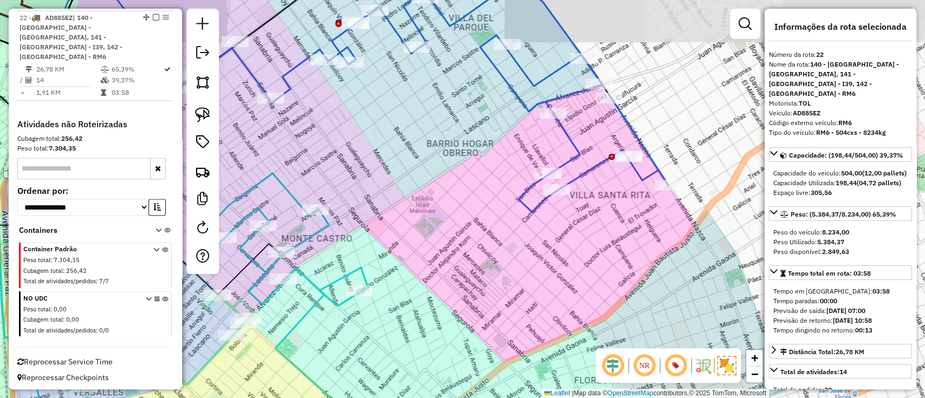
click at [525, 197] on icon at bounding box center [421, 94] width 493 height 237
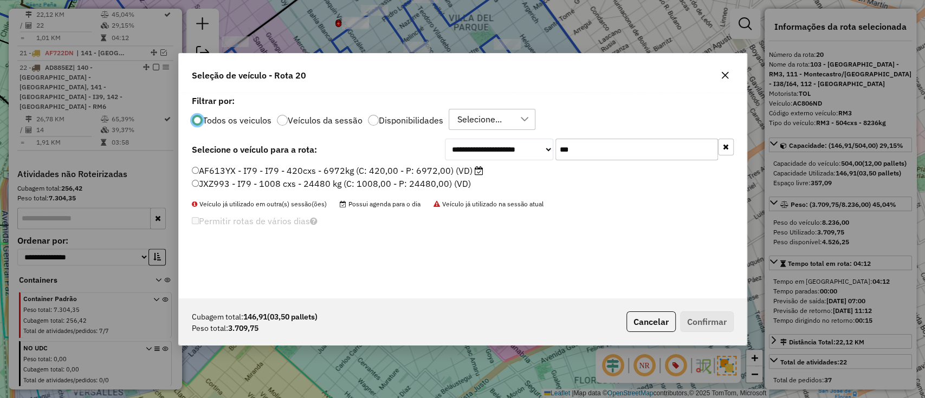
scroll to position [1043, 0]
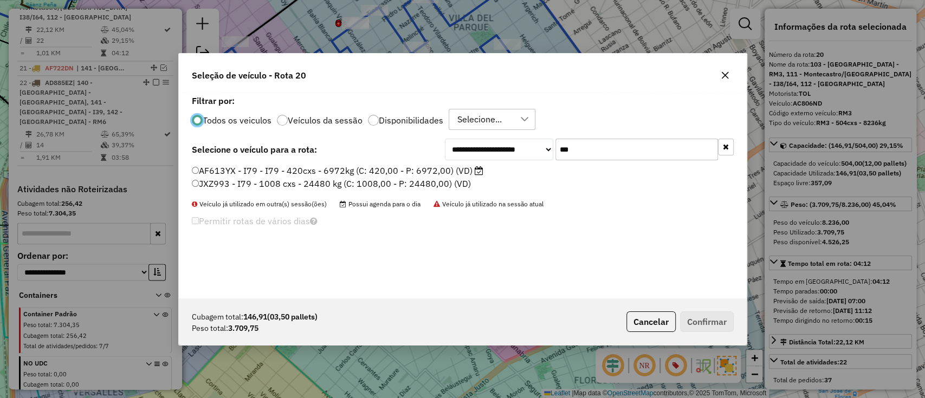
click at [591, 145] on input "***" at bounding box center [636, 150] width 163 height 22
click at [461, 167] on label "AF613YX - I79 - I79 - 420cxs - 6972kg (C: 420,00 - P: 6972,00) (VD)" at bounding box center [338, 170] width 292 height 13
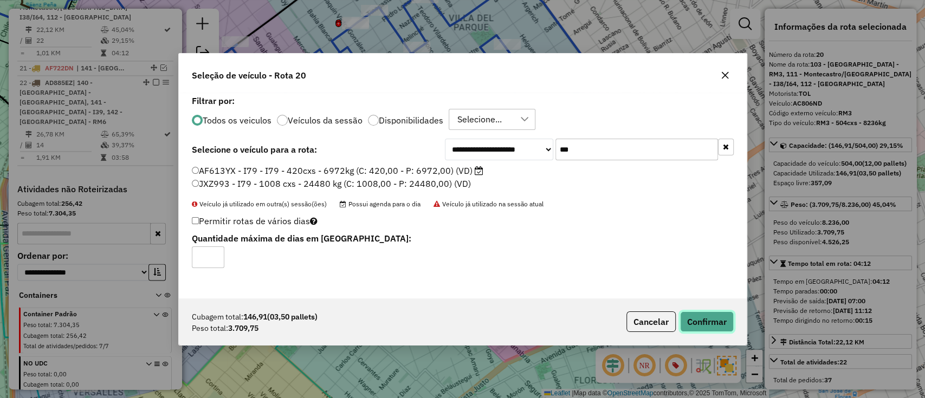
click at [709, 319] on button "Confirmar" at bounding box center [707, 322] width 54 height 21
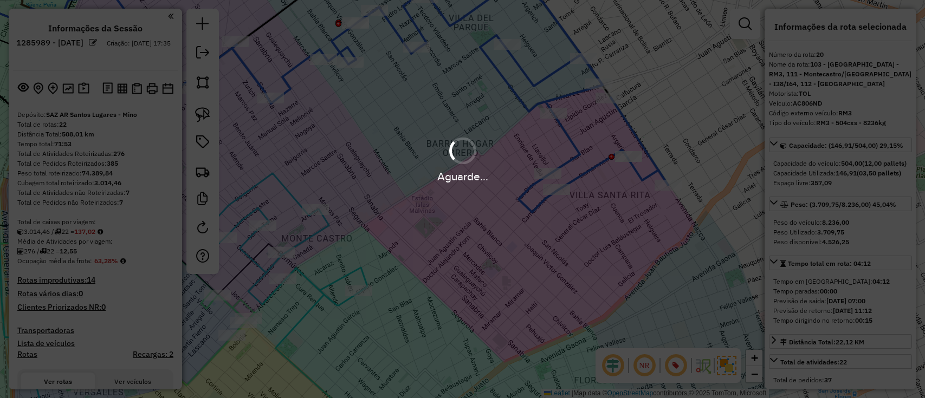
select select "*********"
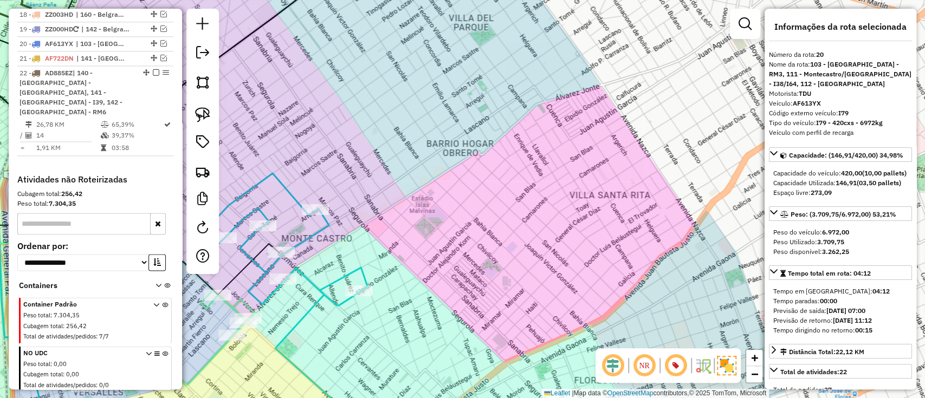
click at [286, 189] on icon at bounding box center [262, 305] width 228 height 265
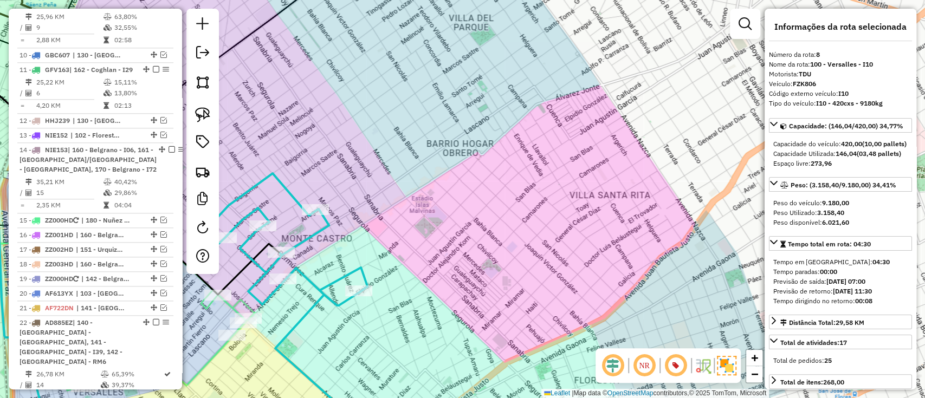
scroll to position [674, 0]
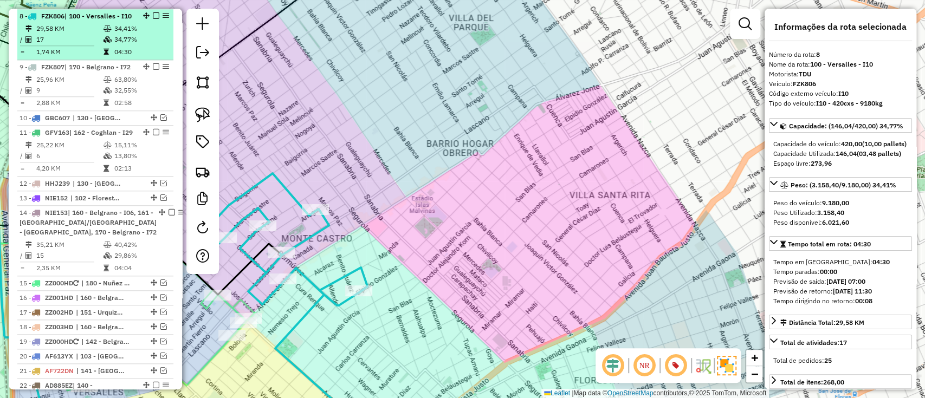
click at [153, 16] on em at bounding box center [156, 15] width 7 height 7
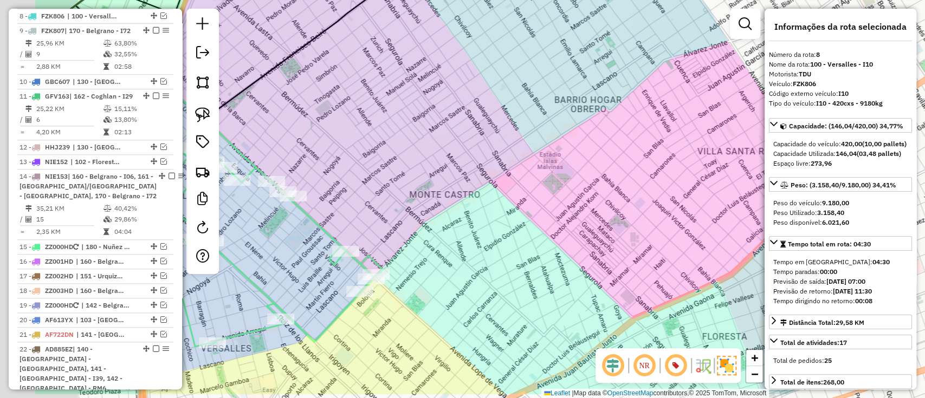
drag, startPoint x: 494, startPoint y: 133, endPoint x: 512, endPoint y: 128, distance: 18.7
click at [546, 119] on div "Janela de atendimento Grade de atendimento Capacidade Transportadoras Veículos …" at bounding box center [462, 199] width 925 height 398
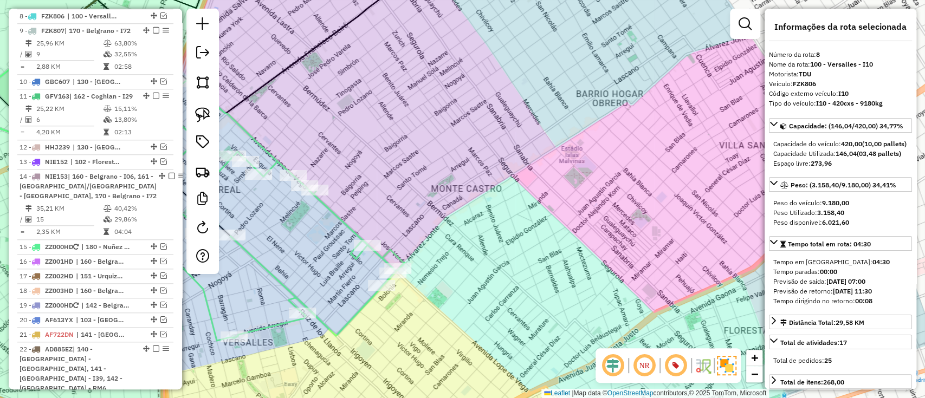
click at [323, 203] on icon at bounding box center [282, 210] width 244 height 261
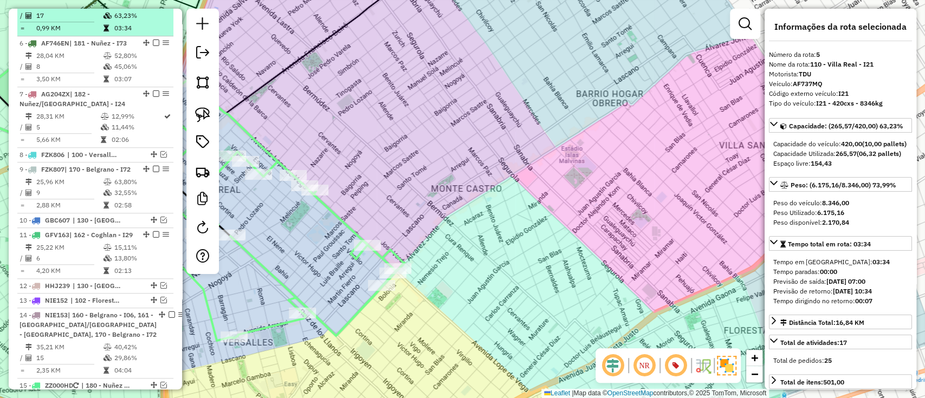
scroll to position [502, 0]
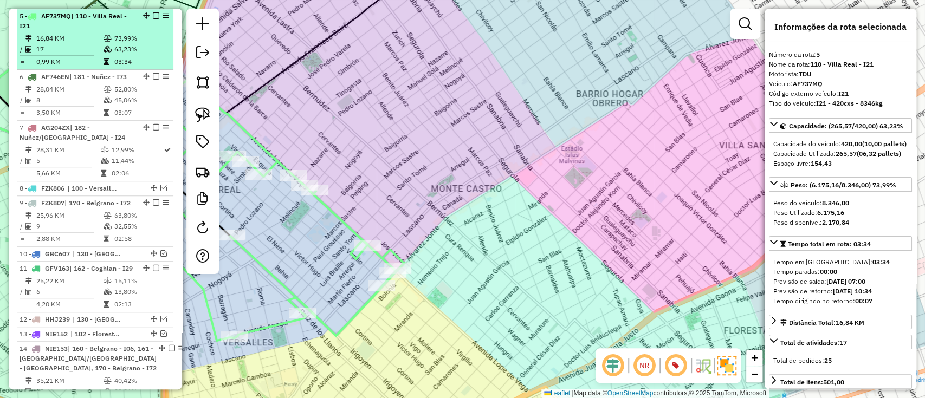
click at [154, 14] on em at bounding box center [156, 15] width 7 height 7
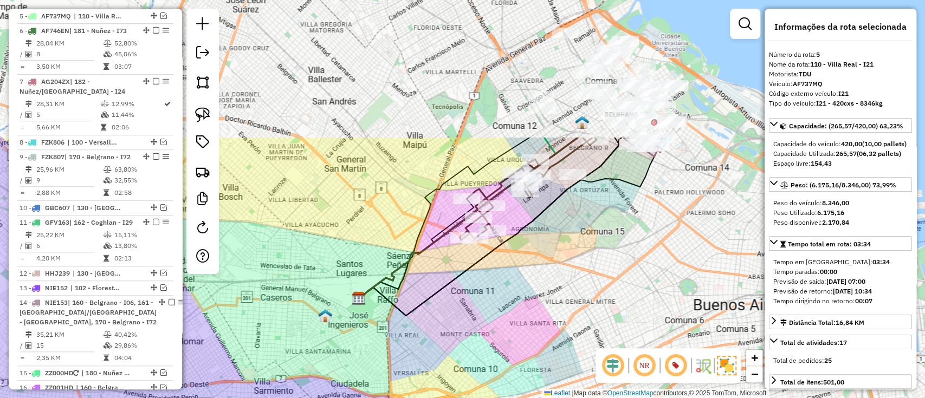
drag, startPoint x: 547, startPoint y: 146, endPoint x: 510, endPoint y: 292, distance: 150.0
click at [497, 323] on div "Janela de atendimento Grade de atendimento Capacidade Transportadoras Veículos …" at bounding box center [462, 199] width 925 height 398
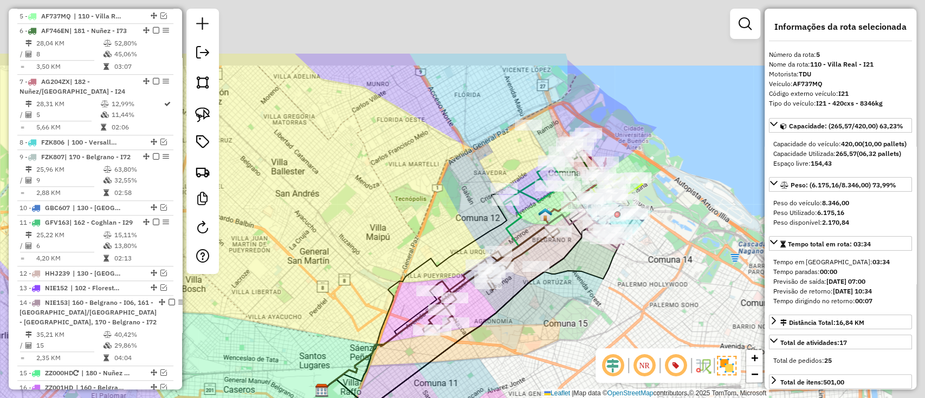
drag, startPoint x: 538, startPoint y: 284, endPoint x: 494, endPoint y: 301, distance: 46.7
click at [496, 301] on icon at bounding box center [458, 297] width 273 height 222
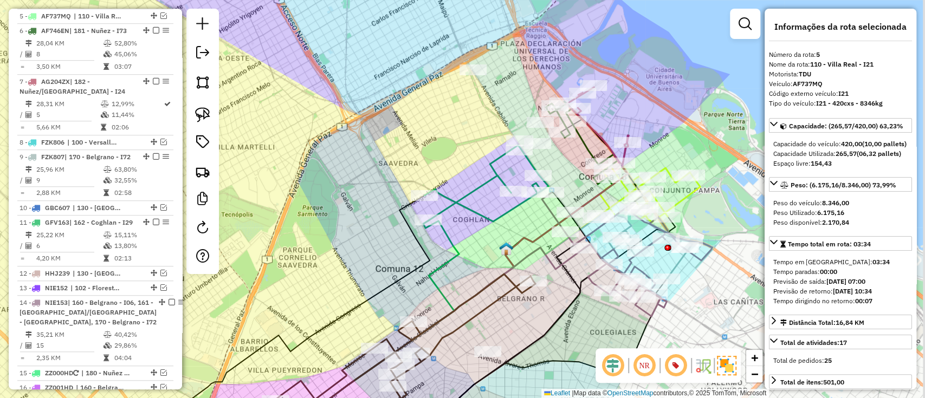
drag, startPoint x: 510, startPoint y: 215, endPoint x: 494, endPoint y: 208, distance: 17.2
click at [494, 208] on icon at bounding box center [486, 183] width 124 height 76
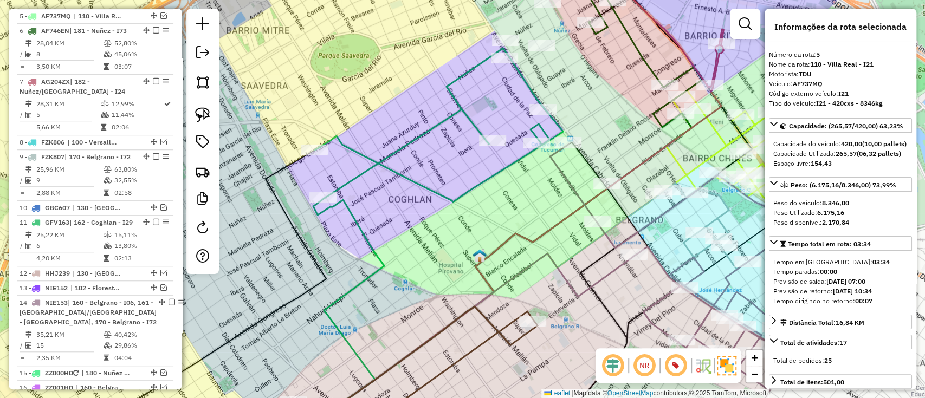
click at [610, 236] on icon at bounding box center [720, 267] width 340 height 247
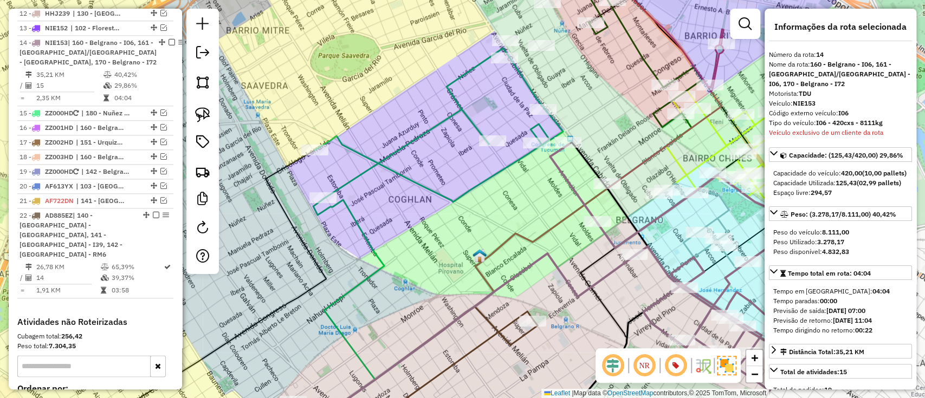
scroll to position [807, 0]
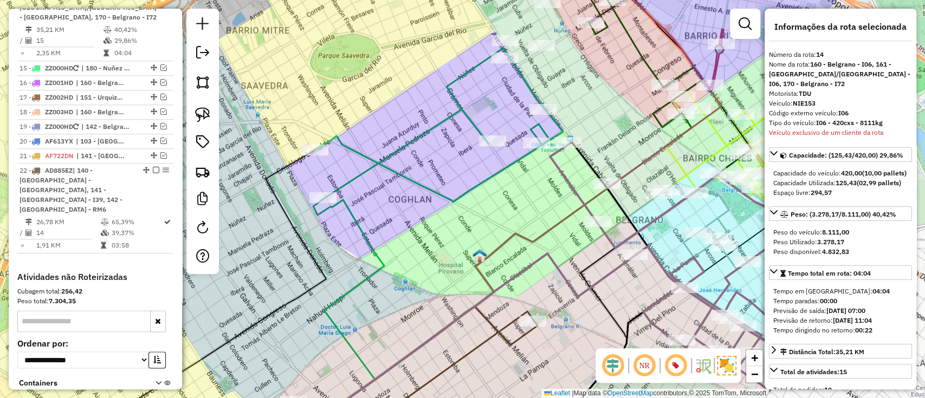
drag, startPoint x: 517, startPoint y: 195, endPoint x: 533, endPoint y: 206, distance: 19.4
click at [533, 206] on div "Janela de atendimento Grade de atendimento Capacidade Transportadoras Veículos …" at bounding box center [462, 199] width 925 height 398
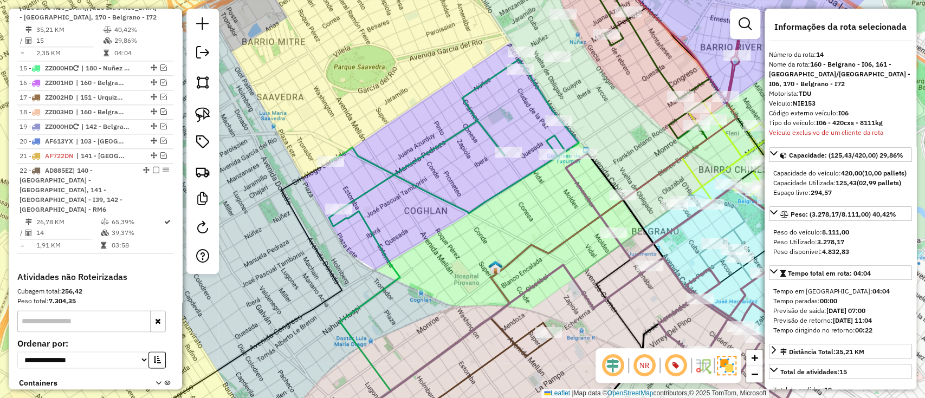
click at [453, 204] on icon at bounding box center [455, 137] width 248 height 154
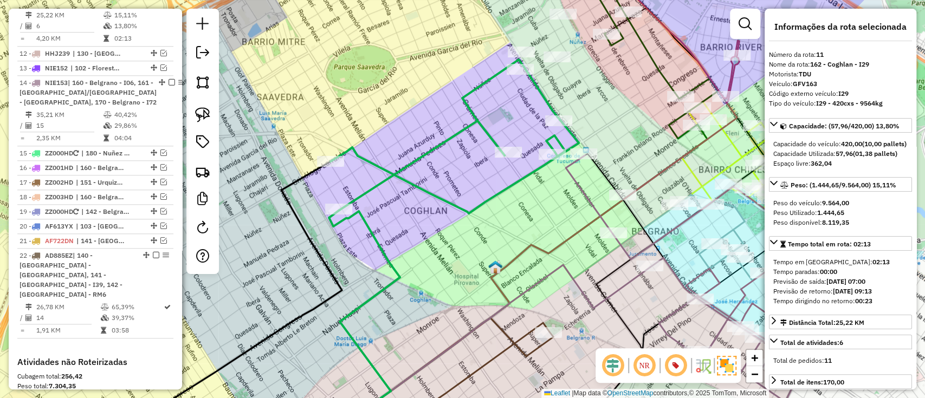
scroll to position [717, 0]
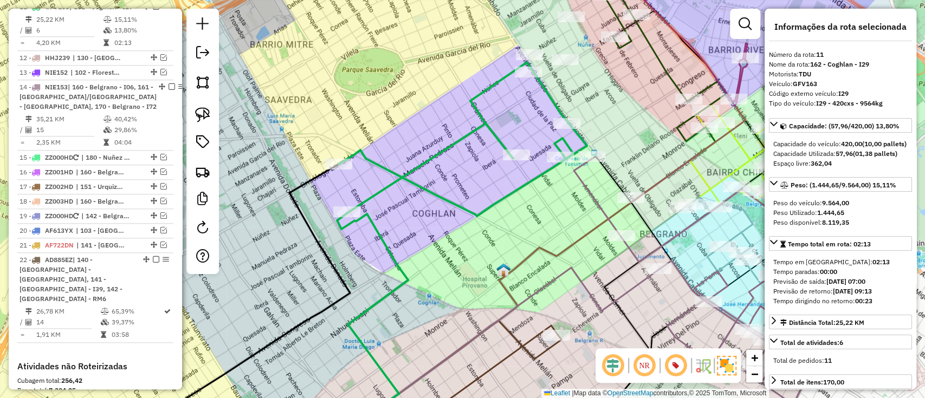
drag, startPoint x: 453, startPoint y: 204, endPoint x: 477, endPoint y: 219, distance: 28.0
click at [477, 216] on icon at bounding box center [463, 139] width 248 height 154
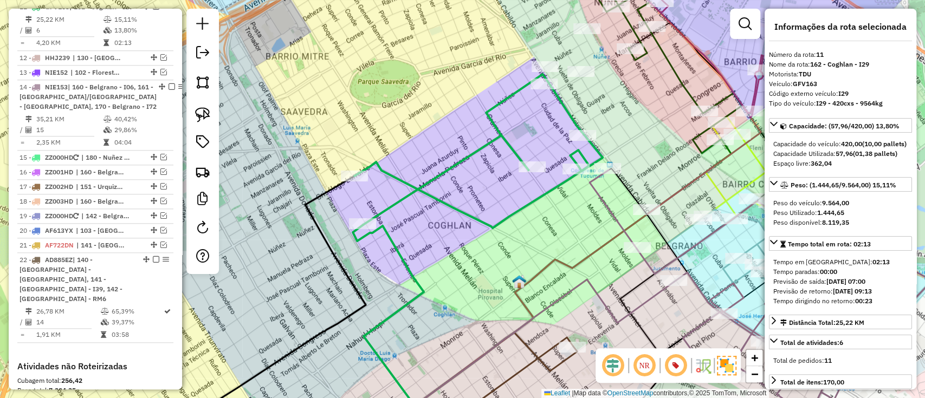
click at [600, 249] on icon at bounding box center [565, 254] width 395 height 368
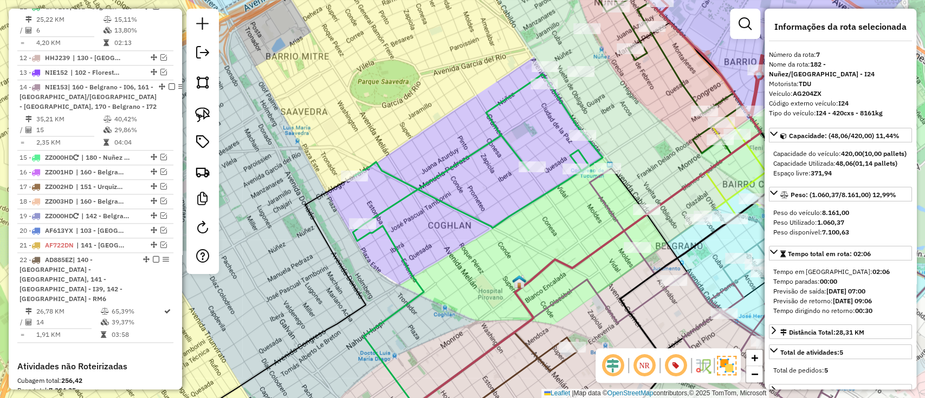
scroll to position [567, 0]
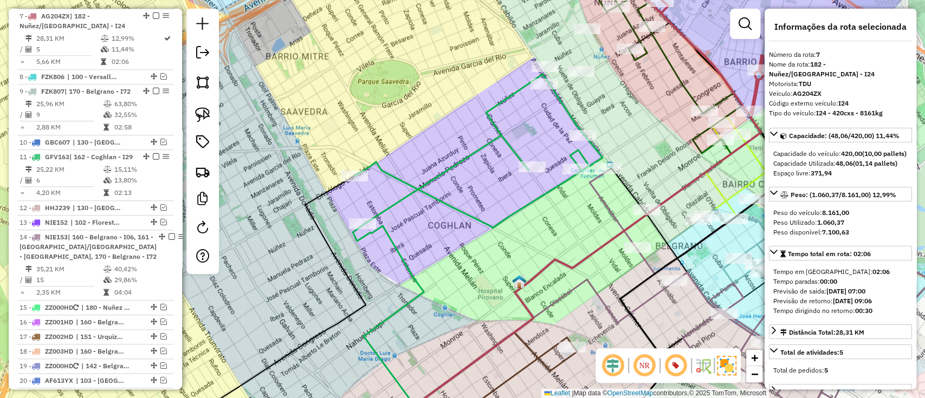
click at [650, 292] on icon at bounding box center [521, 359] width 306 height 159
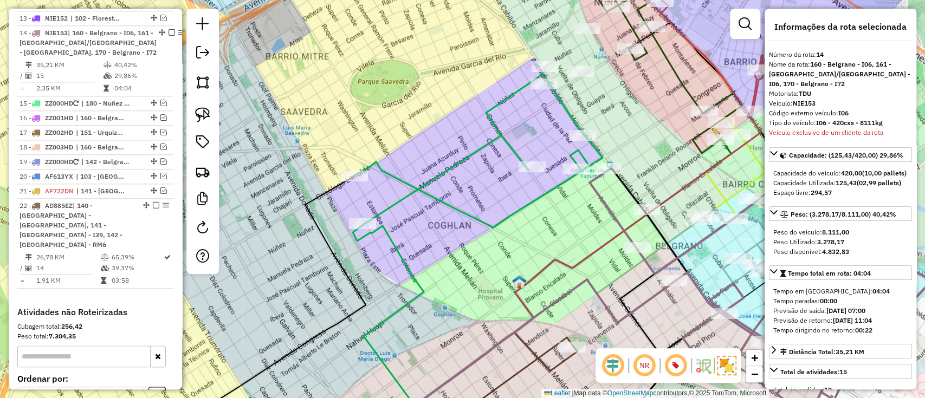
scroll to position [807, 0]
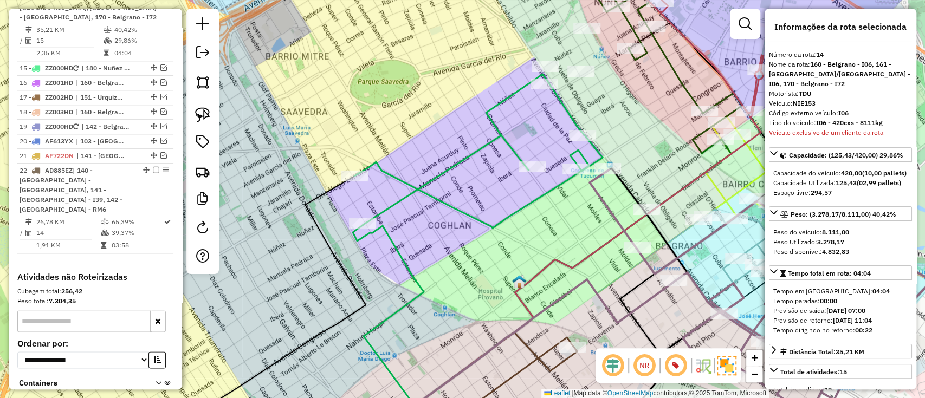
drag, startPoint x: 509, startPoint y: 248, endPoint x: 540, endPoint y: 253, distance: 31.2
click at [540, 253] on div "Janela de atendimento Grade de atendimento Capacidade Transportadoras Veículos …" at bounding box center [462, 199] width 925 height 398
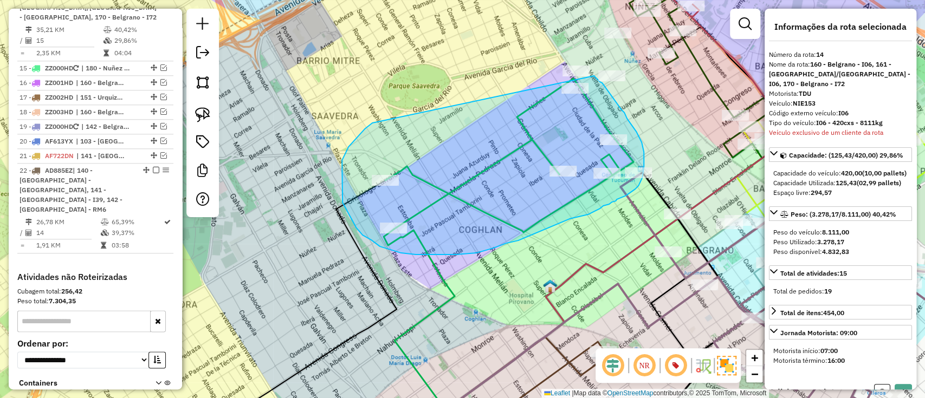
drag, startPoint x: 365, startPoint y: 129, endPoint x: 591, endPoint y: 76, distance: 232.6
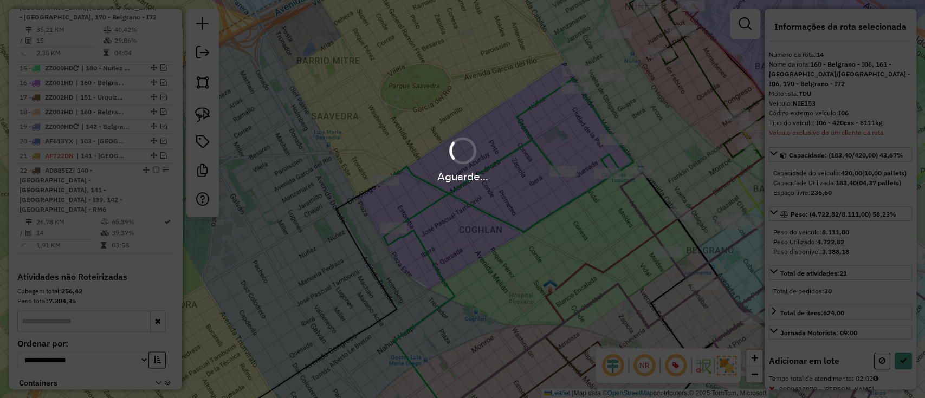
select select "*********"
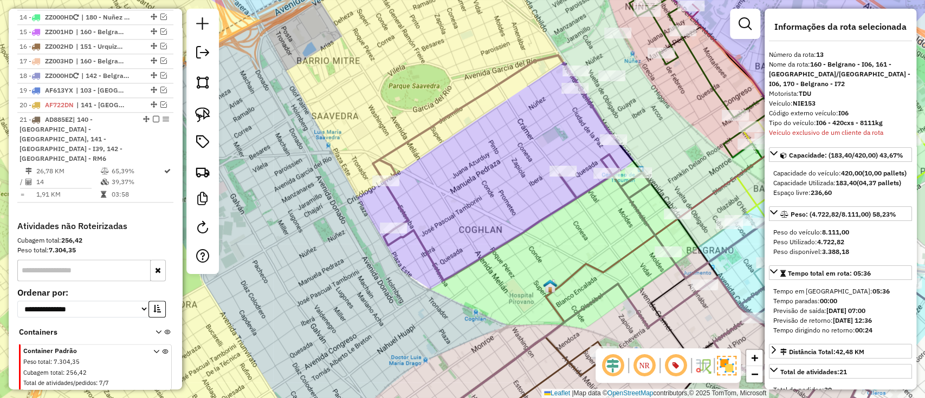
drag, startPoint x: 497, startPoint y: 318, endPoint x: 496, endPoint y: 50, distance: 268.2
click at [496, 51] on div "Janela de atendimento Grade de atendimento Capacidade Transportadoras Veículos …" at bounding box center [462, 199] width 925 height 398
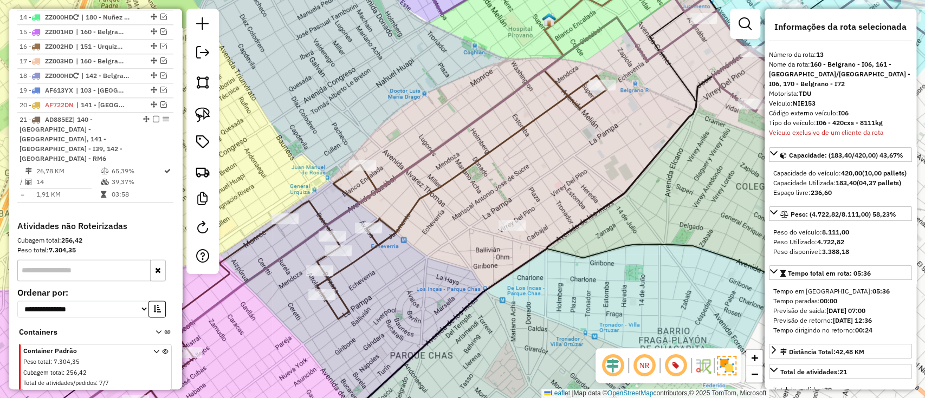
click at [432, 190] on icon at bounding box center [347, 253] width 520 height 367
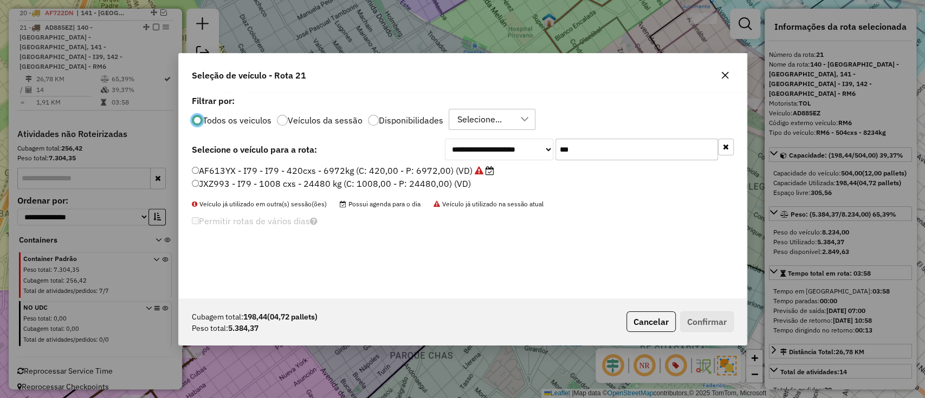
scroll to position [5, 3]
drag, startPoint x: 646, startPoint y: 151, endPoint x: 552, endPoint y: 138, distance: 95.6
click at [552, 139] on div "**********" at bounding box center [589, 150] width 289 height 22
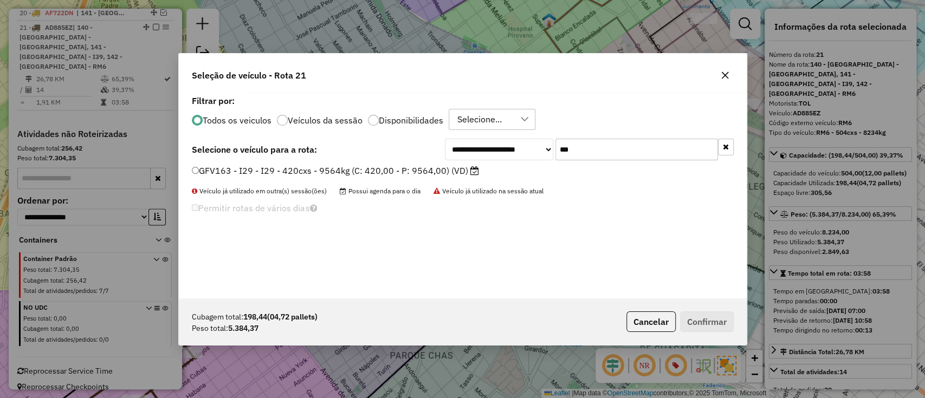
type input "***"
click at [458, 172] on label "GFV163 - I29 - I29 - 420cxs - 9564kg (C: 420,00 - P: 9564,00) (VD)" at bounding box center [335, 170] width 287 height 13
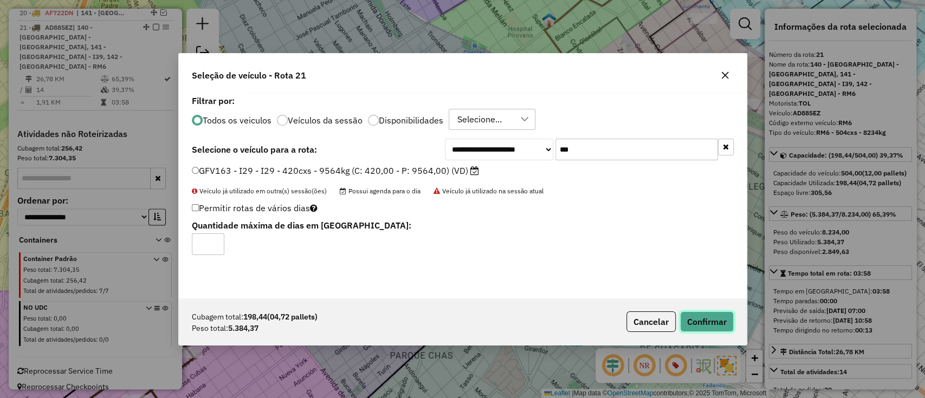
click at [706, 314] on button "Confirmar" at bounding box center [707, 322] width 54 height 21
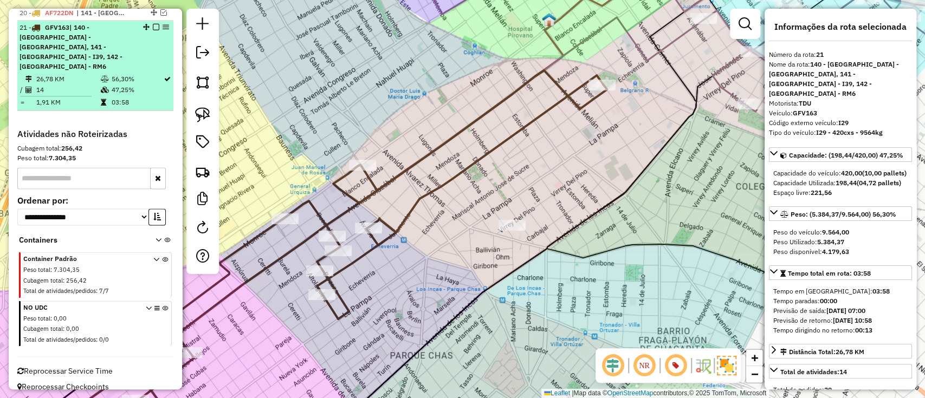
click at [153, 30] on em at bounding box center [156, 27] width 7 height 7
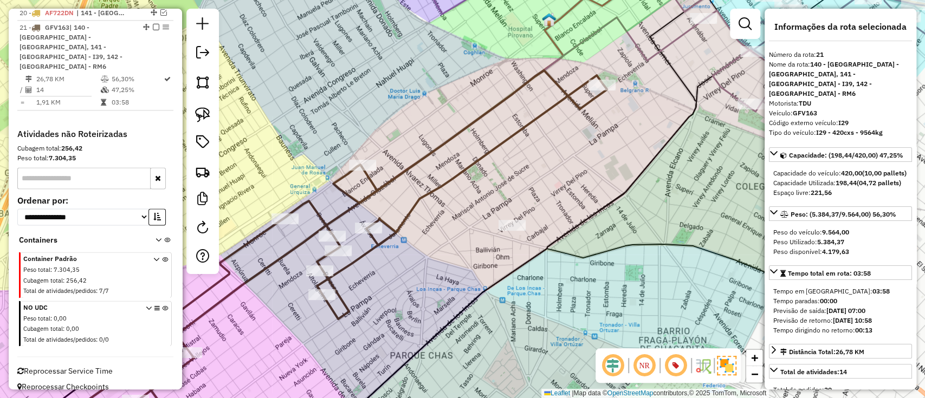
scroll to position [843, 0]
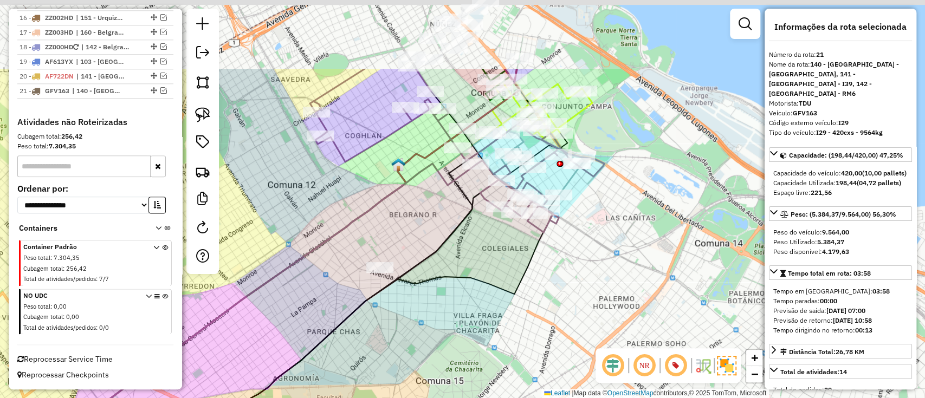
drag, startPoint x: 527, startPoint y: 117, endPoint x: 473, endPoint y: 232, distance: 127.5
click at [478, 238] on div "Janela de atendimento Grade de atendimento Capacidade Transportadoras Veículos …" at bounding box center [462, 199] width 925 height 398
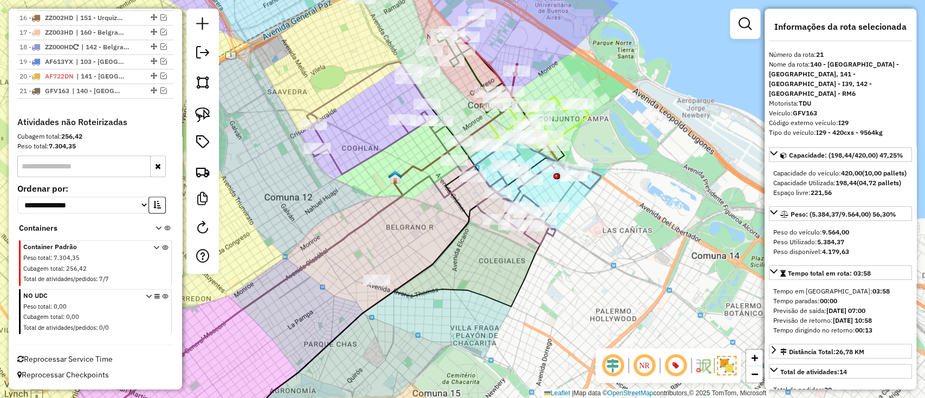
click at [381, 151] on icon at bounding box center [454, 153] width 294 height 183
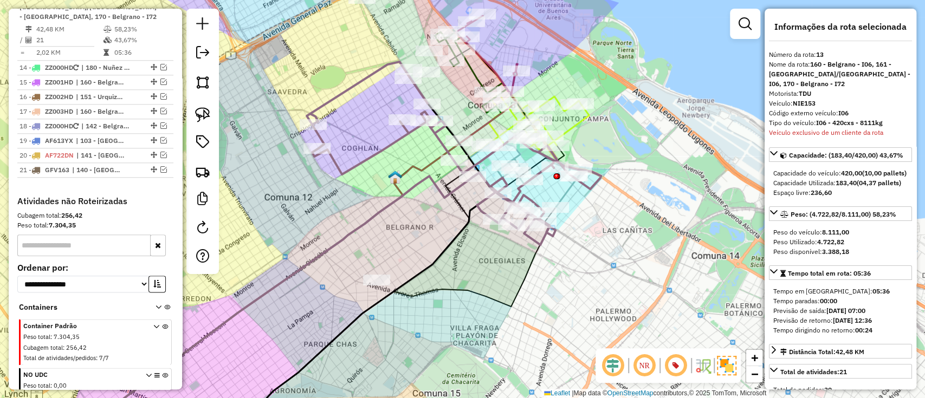
scroll to position [746, 0]
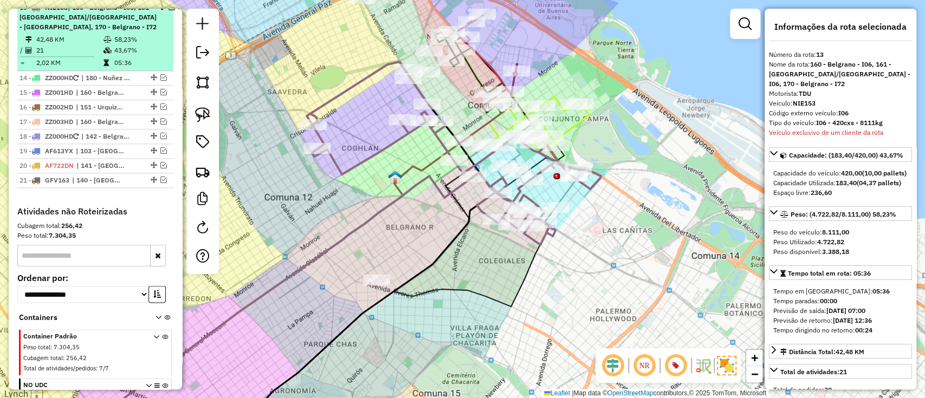
click at [169, 10] on em at bounding box center [172, 7] width 7 height 7
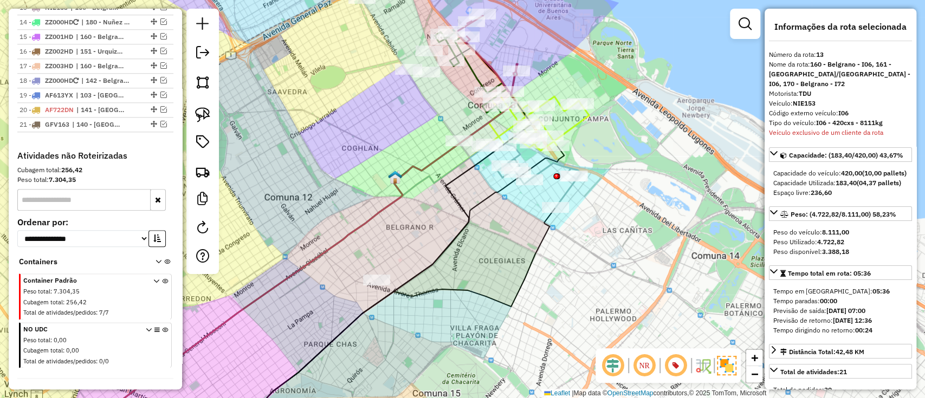
drag, startPoint x: 355, startPoint y: 132, endPoint x: 347, endPoint y: 180, distance: 48.5
click at [347, 180] on div "Janela de atendimento Grade de atendimento Capacidade Transportadoras Veículos …" at bounding box center [462, 199] width 925 height 398
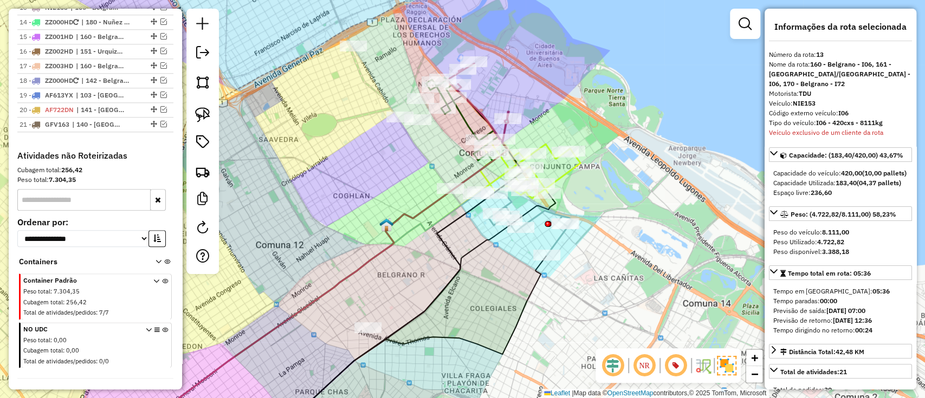
click at [482, 111] on icon at bounding box center [477, 101] width 62 height 77
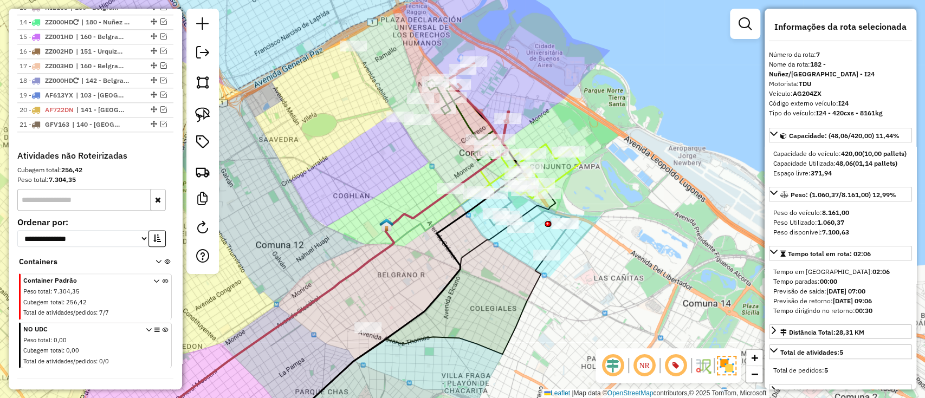
scroll to position [567, 0]
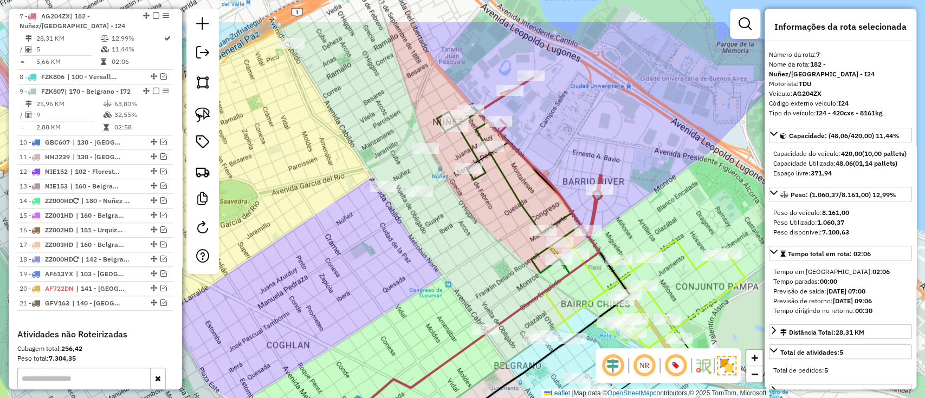
drag, startPoint x: 495, startPoint y: 95, endPoint x: 581, endPoint y: 172, distance: 115.5
click at [581, 172] on div "Janela de atendimento Grade de atendimento Capacidade Transportadoras Veículos …" at bounding box center [462, 199] width 925 height 398
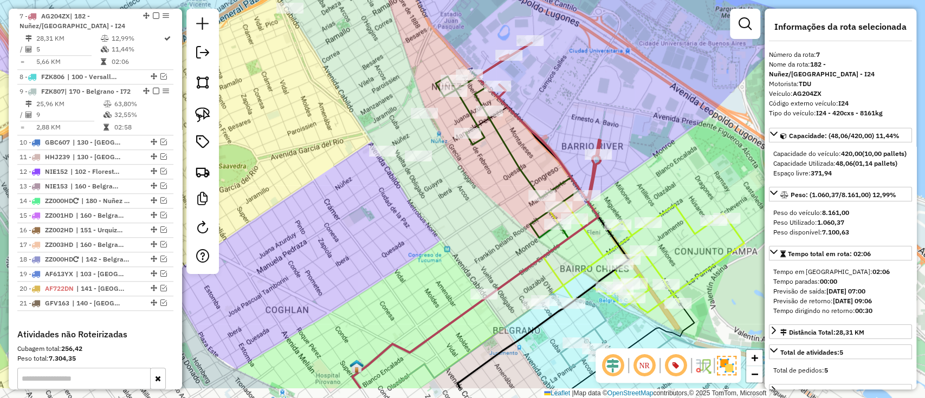
drag, startPoint x: 589, startPoint y: 180, endPoint x: 563, endPoint y: 109, distance: 76.1
click at [563, 109] on div "Janela de atendimento Grade de atendimento Capacidade Transportadoras Veículos …" at bounding box center [462, 199] width 925 height 398
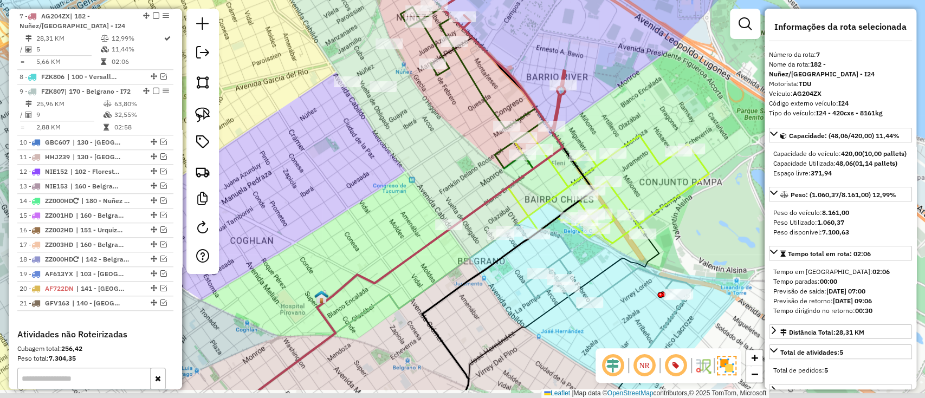
drag, startPoint x: 610, startPoint y: 271, endPoint x: 583, endPoint y: 219, distance: 58.4
click at [583, 233] on icon at bounding box center [562, 311] width 193 height 157
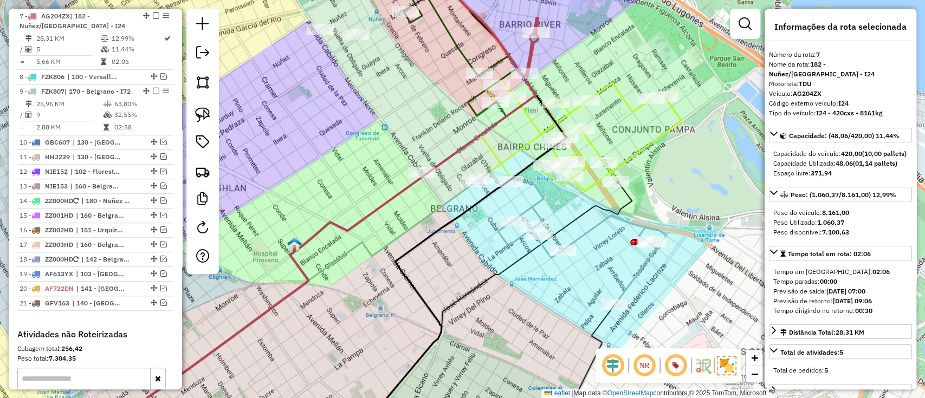
click at [626, 289] on icon at bounding box center [574, 238] width 184 height 133
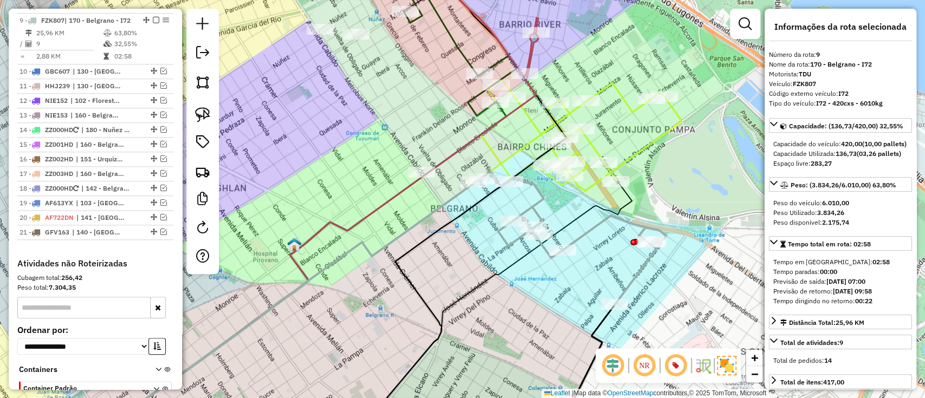
scroll to position [642, 0]
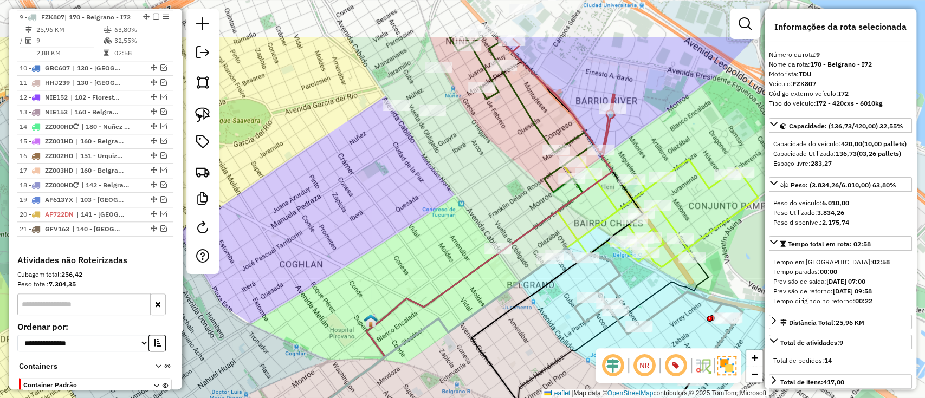
drag, startPoint x: 444, startPoint y: 244, endPoint x: 520, endPoint y: 320, distance: 108.0
click at [520, 320] on div "Janela de atendimento Grade de atendimento Capacidade Transportadoras Veículos …" at bounding box center [462, 199] width 925 height 398
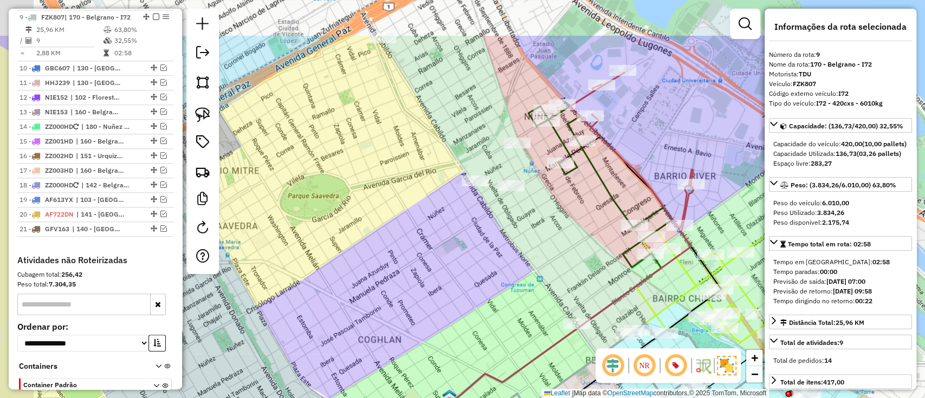
drag, startPoint x: 476, startPoint y: 267, endPoint x: 507, endPoint y: 290, distance: 38.7
click at [507, 290] on div "Janela de atendimento Grade de atendimento Capacidade Transportadoras Veículos …" at bounding box center [462, 199] width 925 height 398
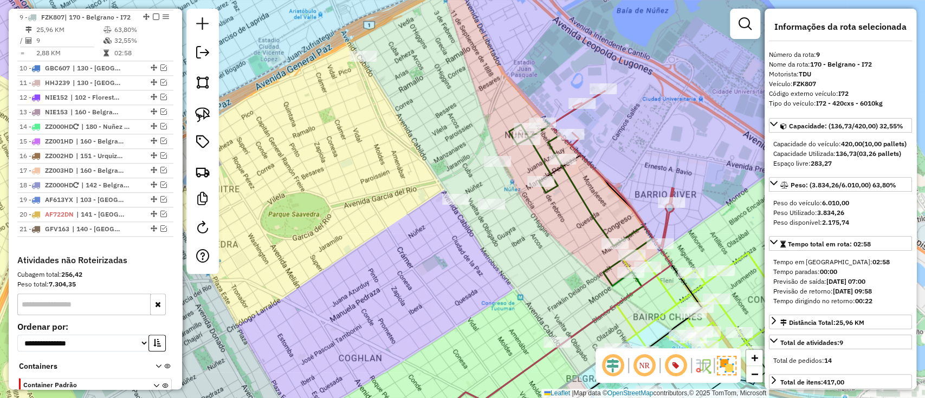
click at [395, 154] on div "Janela de atendimento Grade de atendimento Capacidade Transportadoras Veículos …" at bounding box center [462, 199] width 925 height 398
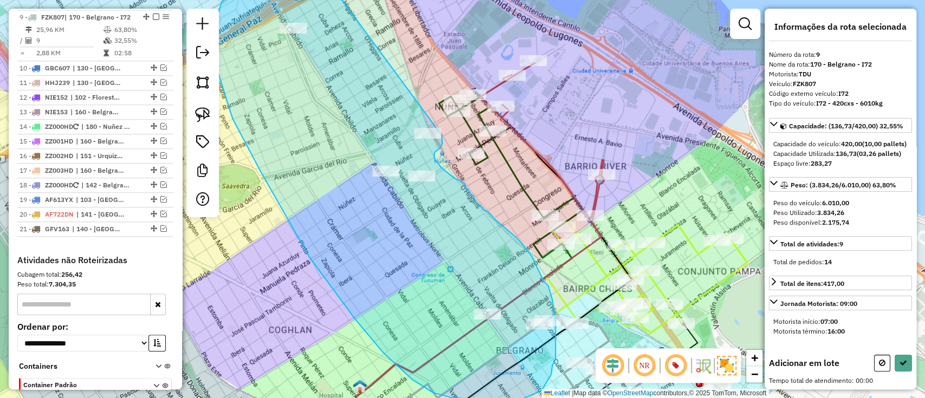
drag, startPoint x: 346, startPoint y: 89, endPoint x: 442, endPoint y: 135, distance: 106.4
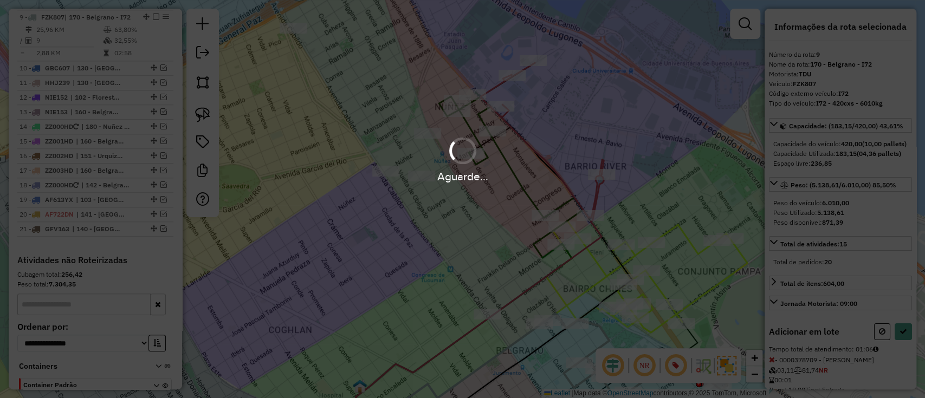
select select "*********"
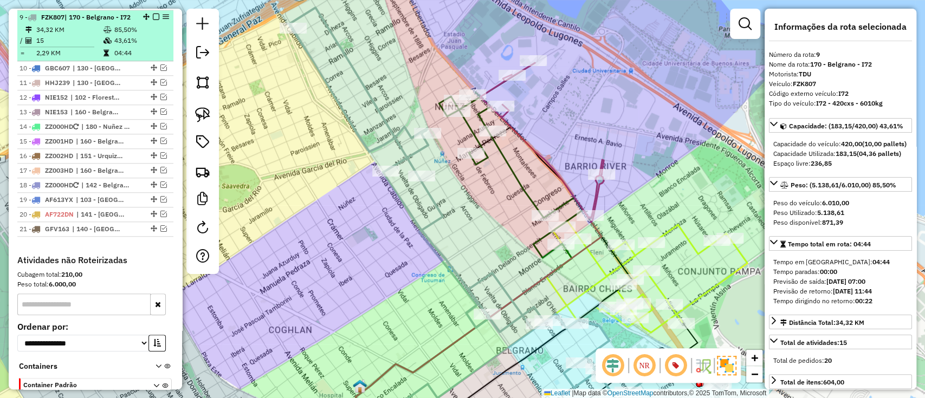
click at [153, 17] on em at bounding box center [156, 17] width 7 height 7
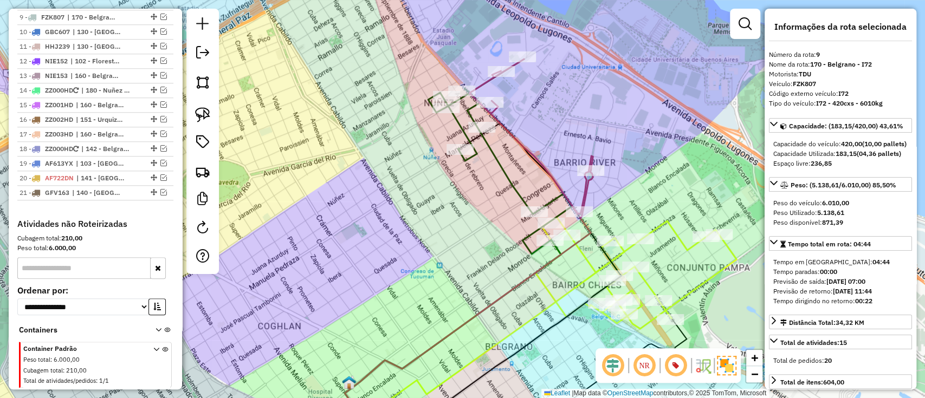
drag, startPoint x: 319, startPoint y: 151, endPoint x: 280, endPoint y: 133, distance: 42.2
click at [245, 132] on div "Janela de atendimento Grade de atendimento Capacidade Transportadoras Veículos …" at bounding box center [462, 199] width 925 height 398
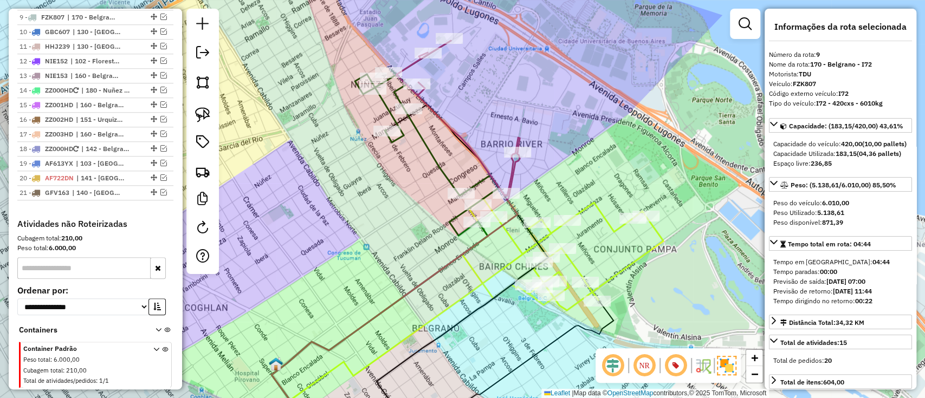
click at [614, 224] on icon at bounding box center [562, 255] width 201 height 112
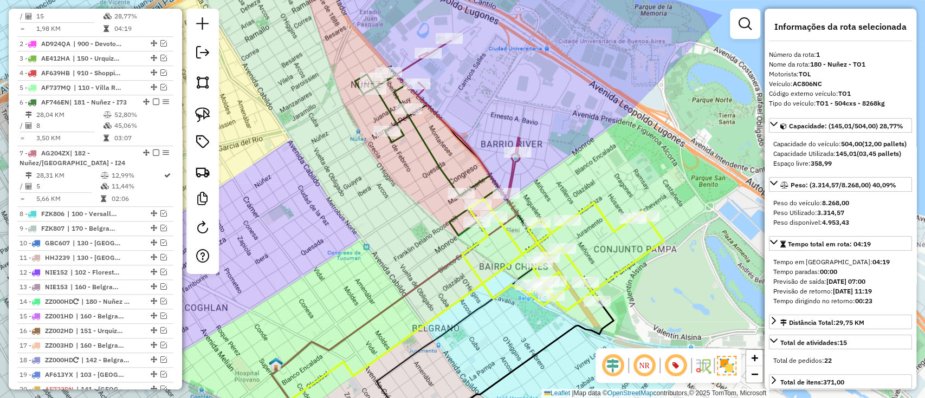
scroll to position [407, 0]
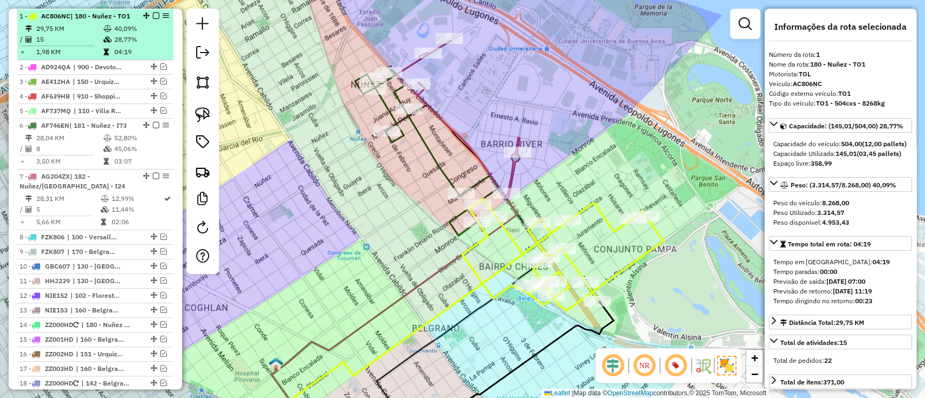
click at [153, 15] on em at bounding box center [156, 15] width 7 height 7
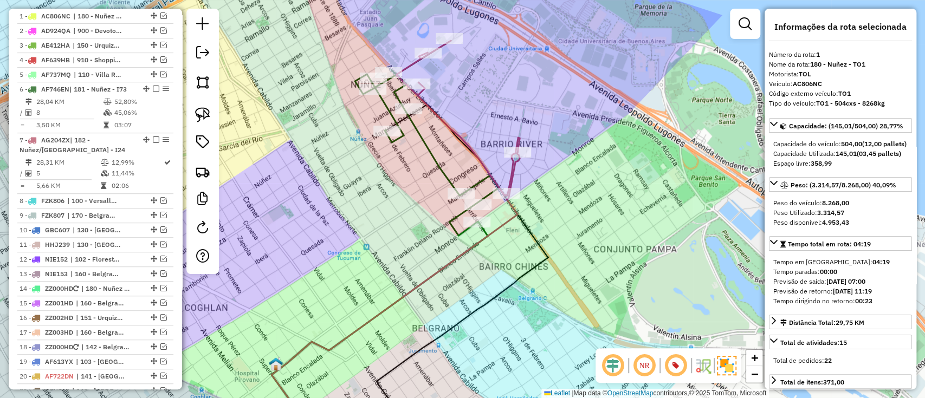
click at [510, 171] on icon at bounding box center [458, 118] width 124 height 155
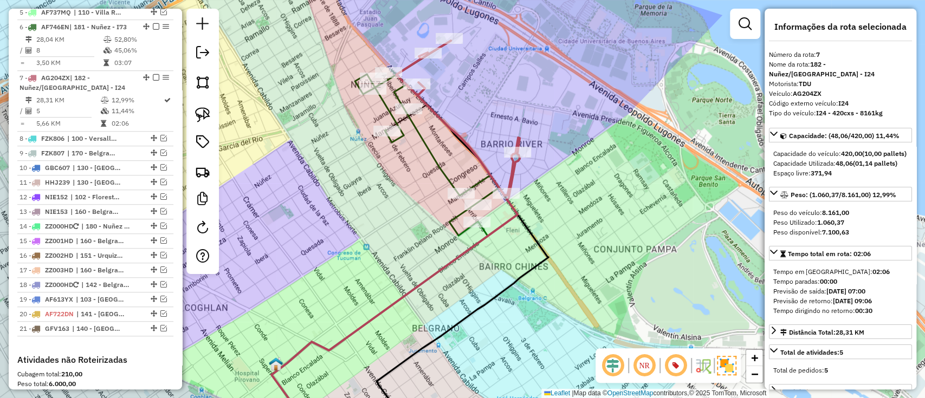
scroll to position [531, 0]
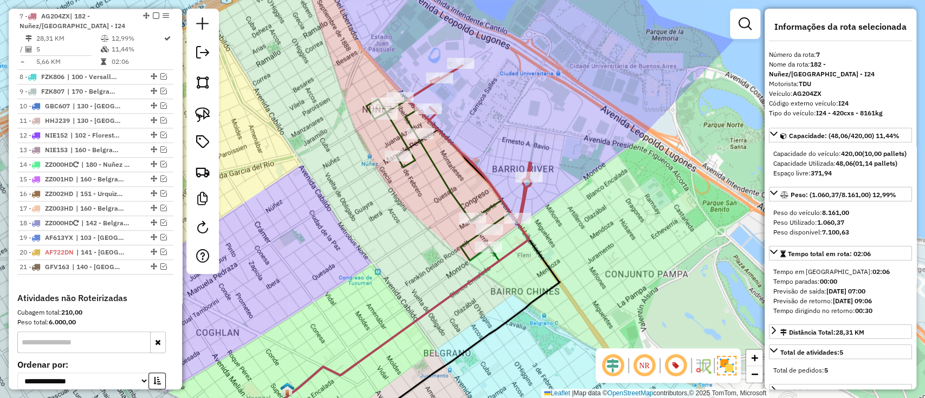
drag, startPoint x: 414, startPoint y: 188, endPoint x: 420, endPoint y: 198, distance: 11.7
click at [420, 198] on div "Janela de atendimento Grade de atendimento Capacidade Transportadoras Veículos …" at bounding box center [462, 199] width 925 height 398
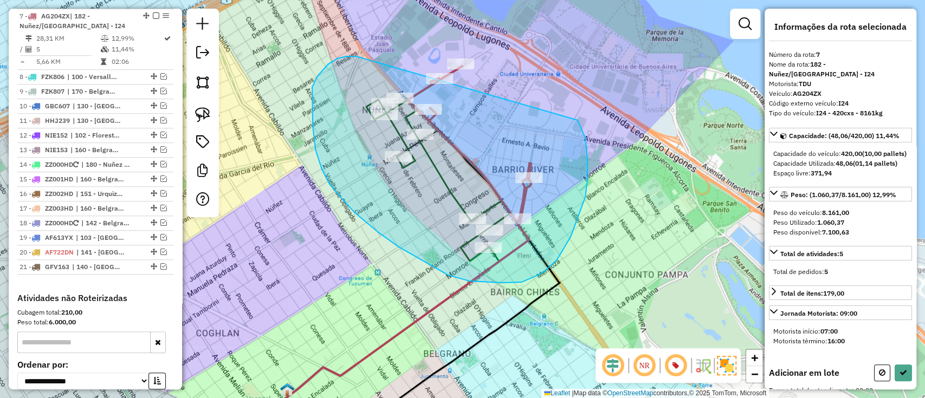
drag, startPoint x: 356, startPoint y: 56, endPoint x: 566, endPoint y: 105, distance: 215.3
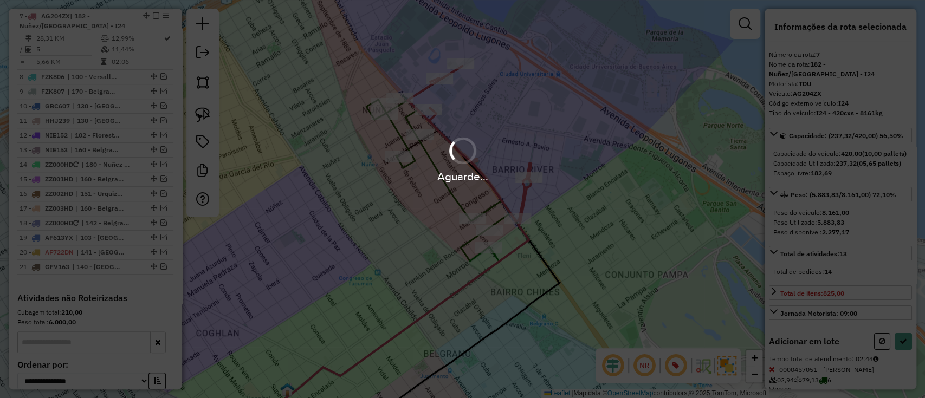
select select "*********"
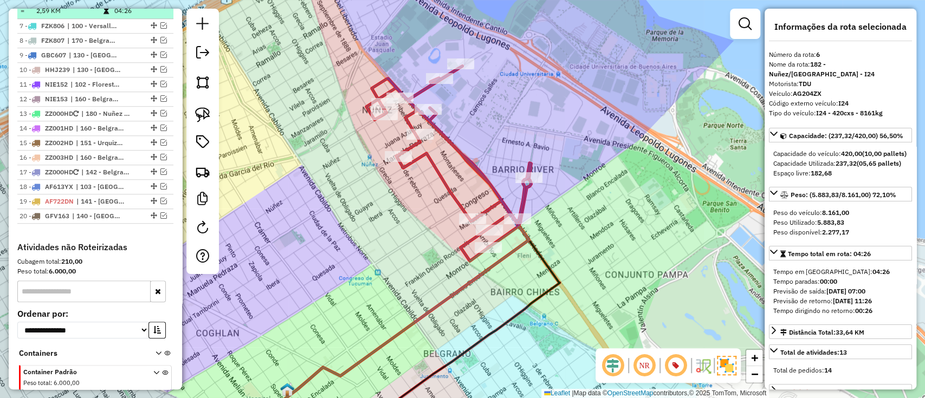
scroll to position [459, 0]
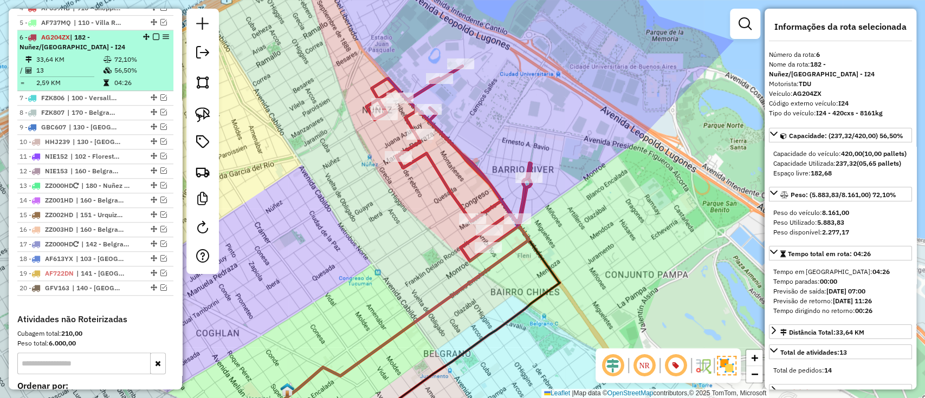
click at [153, 35] on em at bounding box center [156, 37] width 7 height 7
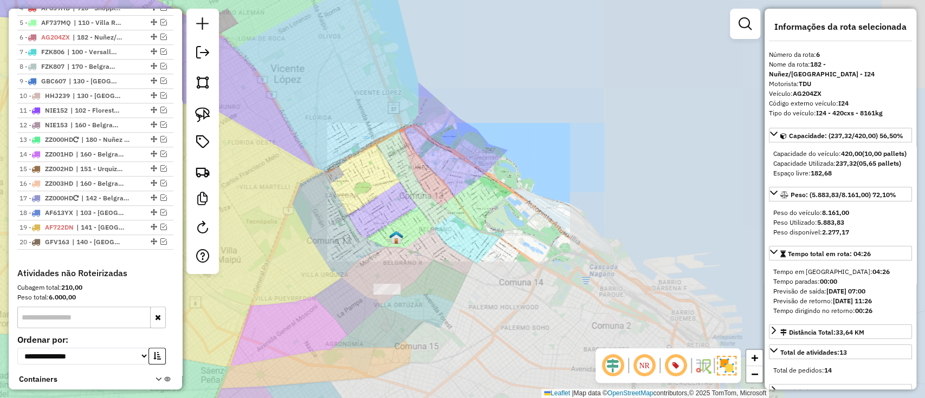
drag, startPoint x: 502, startPoint y: 143, endPoint x: 503, endPoint y: 126, distance: 16.8
click at [503, 127] on div "Janela de atendimento Grade de atendimento Capacidade Transportadoras Veículos …" at bounding box center [462, 199] width 925 height 398
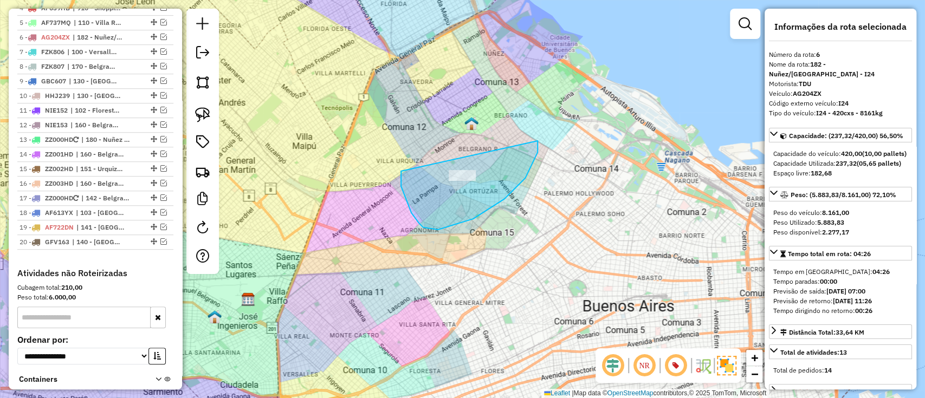
drag, startPoint x: 438, startPoint y: 230, endPoint x: 478, endPoint y: 115, distance: 121.7
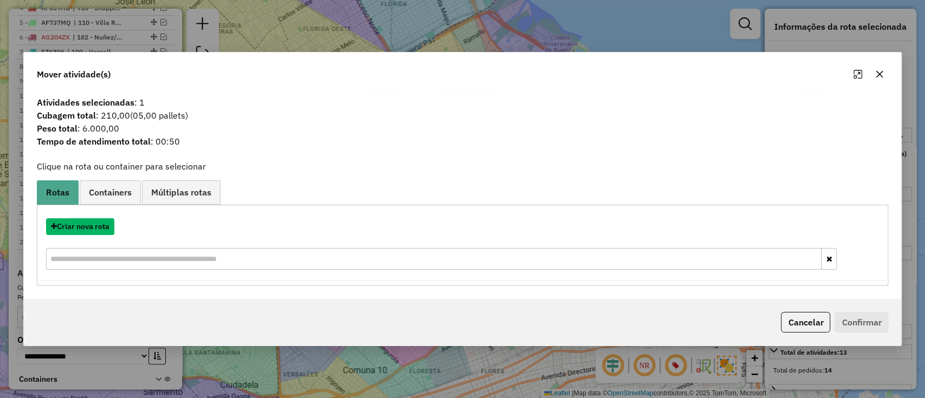
click at [88, 234] on button "Criar nova rota" at bounding box center [80, 226] width 68 height 17
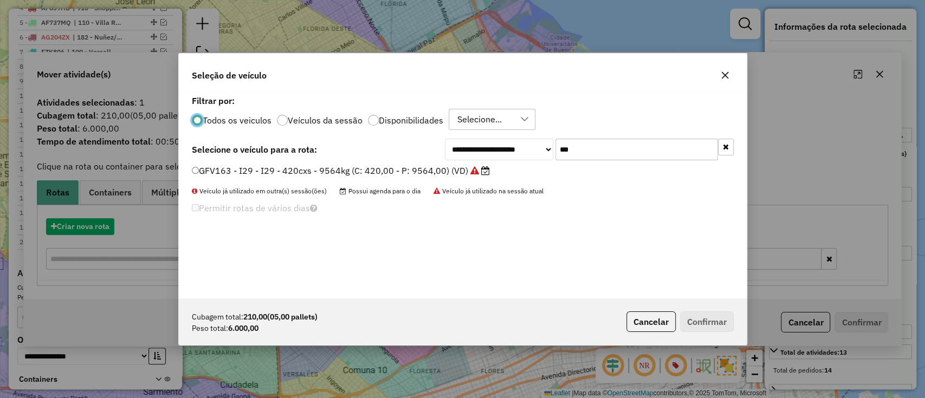
scroll to position [5, 3]
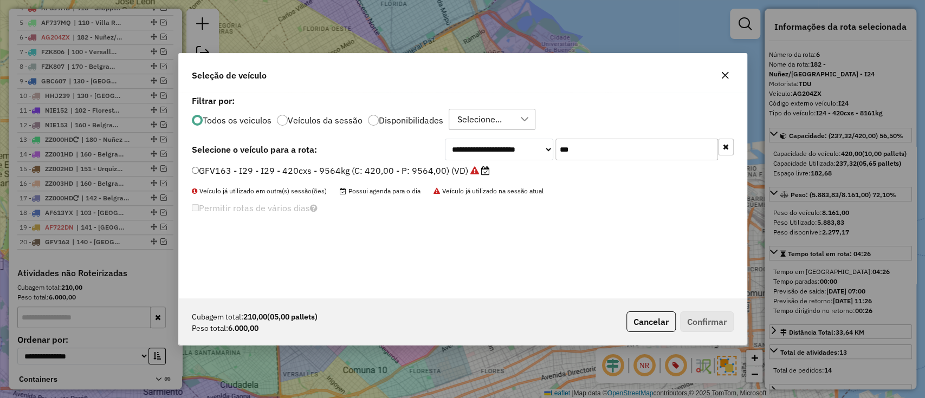
drag, startPoint x: 584, startPoint y: 143, endPoint x: 528, endPoint y: 143, distance: 55.8
click at [528, 143] on div "**********" at bounding box center [589, 150] width 289 height 22
type input "***"
click at [457, 174] on label "IVC008 - I92 - I92 - 420cxs - 11138kg (C: 420,00 - P: 11138,00) (VD)" at bounding box center [340, 170] width 296 height 13
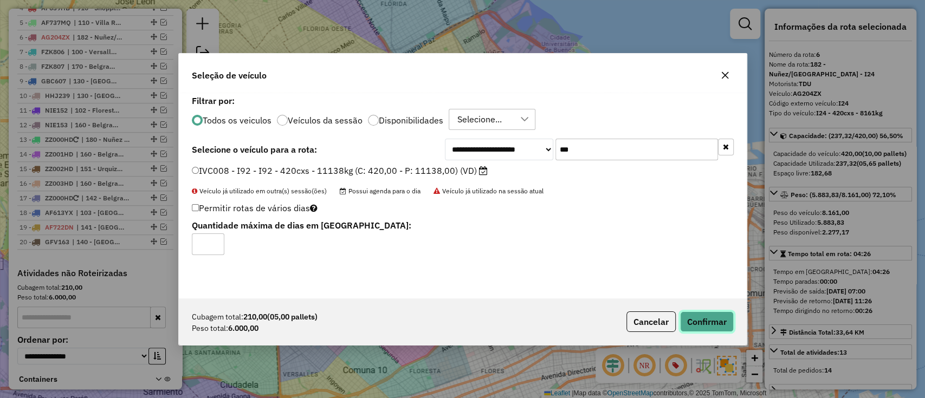
click at [701, 322] on button "Confirmar" at bounding box center [707, 322] width 54 height 21
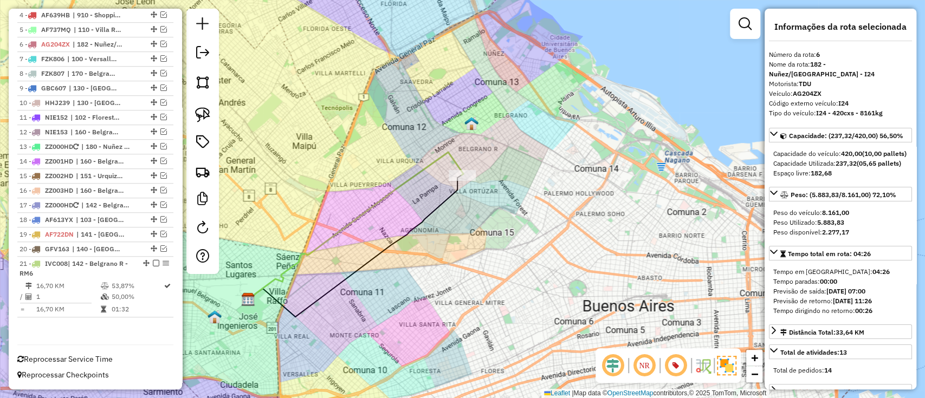
scroll to position [450, 0]
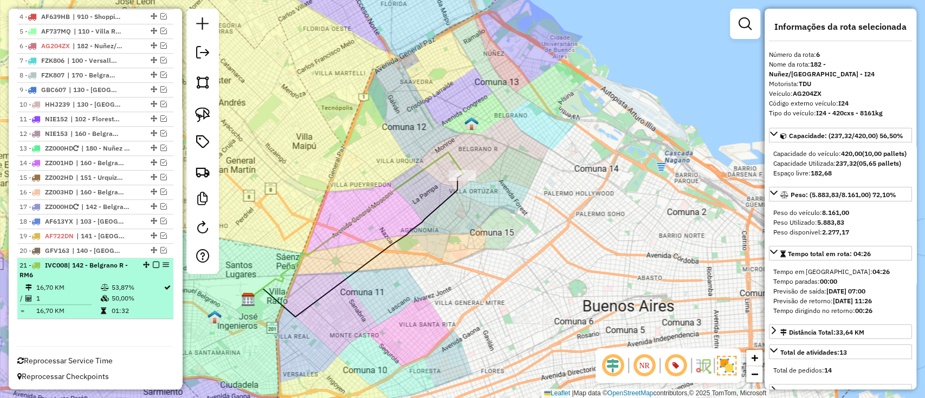
click at [153, 264] on em at bounding box center [156, 265] width 7 height 7
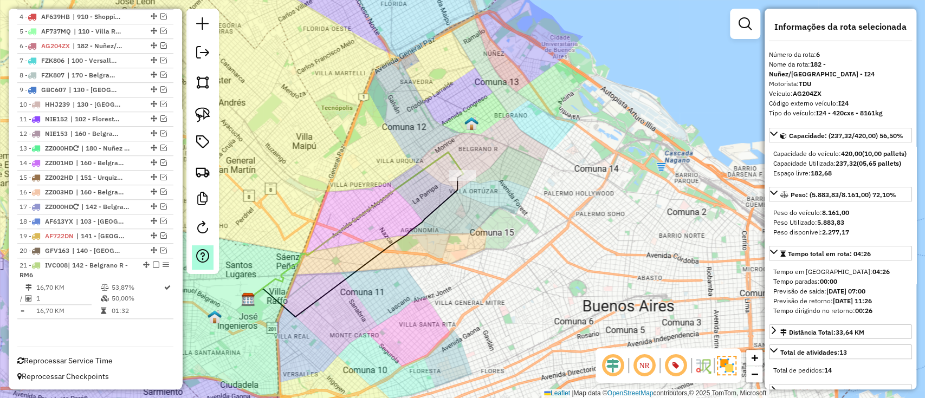
scroll to position [404, 0]
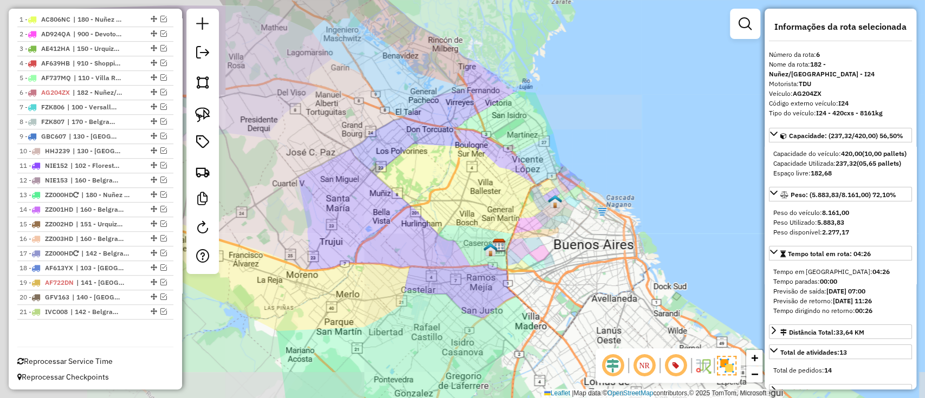
drag, startPoint x: 386, startPoint y: 231, endPoint x: 524, endPoint y: 240, distance: 137.9
click at [524, 240] on div "Janela de atendimento Grade de atendimento Capacidade Transportadoras Veículos …" at bounding box center [462, 199] width 925 height 398
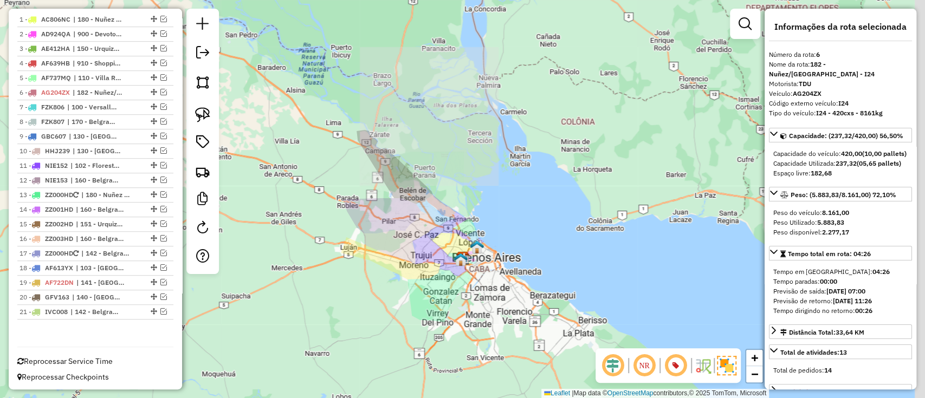
drag, startPoint x: 447, startPoint y: 262, endPoint x: 195, endPoint y: 217, distance: 256.0
click at [438, 264] on div "Janela de atendimento Grade de atendimento Capacidade Transportadoras Veículos …" at bounding box center [462, 199] width 925 height 398
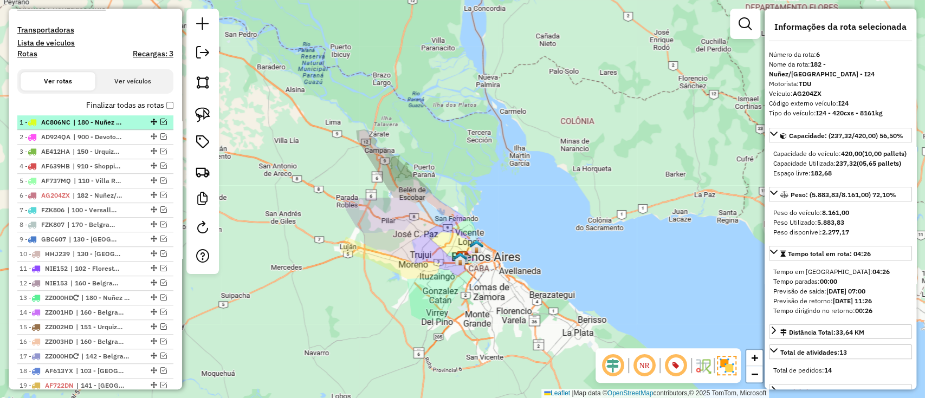
scroll to position [260, 0]
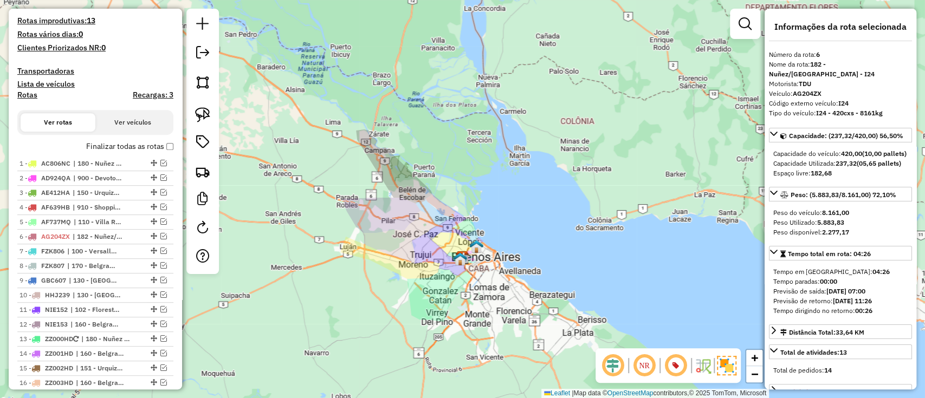
click at [121, 145] on label "Finalizar todas as rotas" at bounding box center [129, 146] width 87 height 11
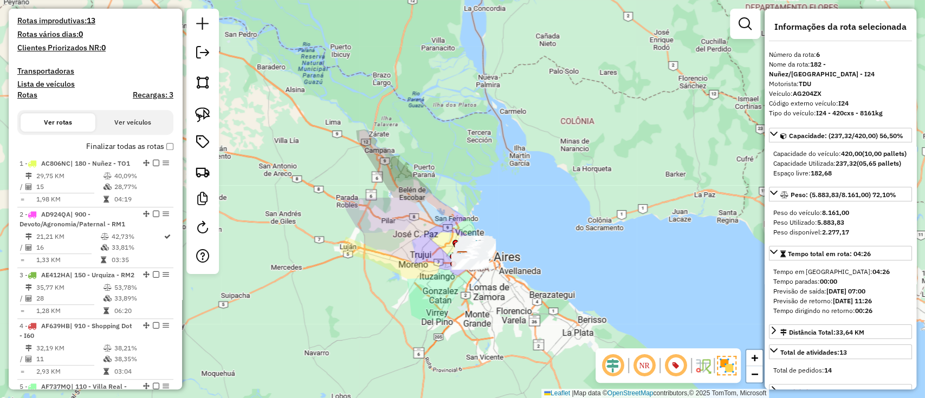
click at [22, 96] on h4 "Rotas" at bounding box center [27, 94] width 20 height 9
select select "*"
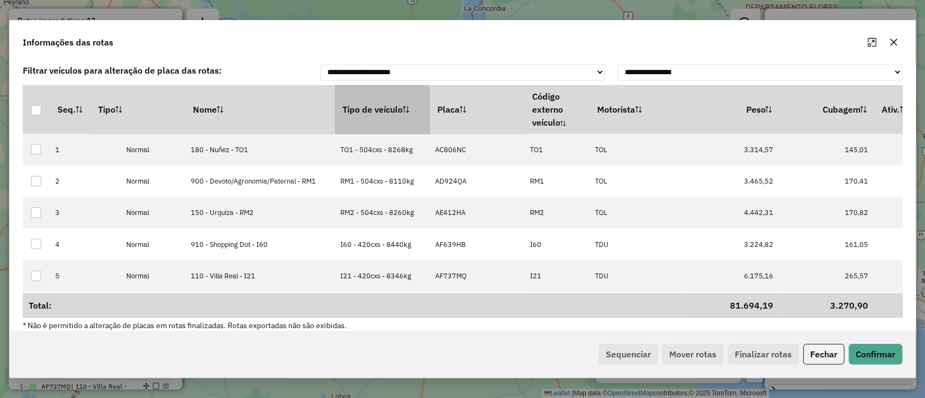
click at [335, 103] on th "Tipo de veículo" at bounding box center [382, 109] width 95 height 49
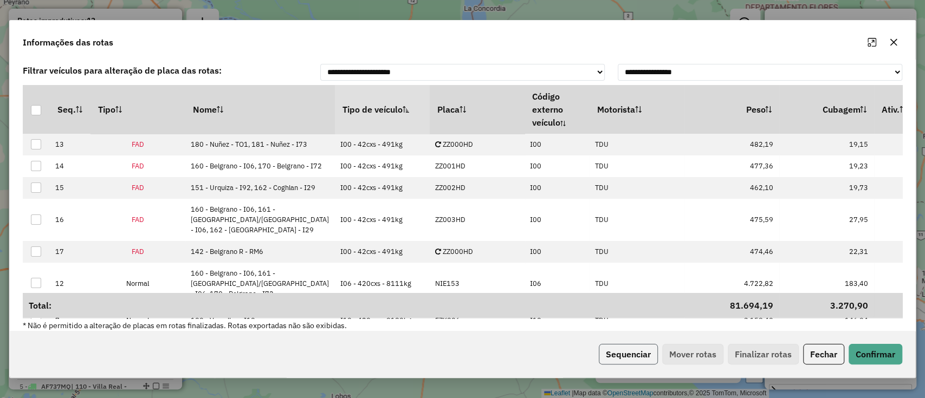
click at [620, 355] on button "Sequenciar" at bounding box center [628, 354] width 59 height 21
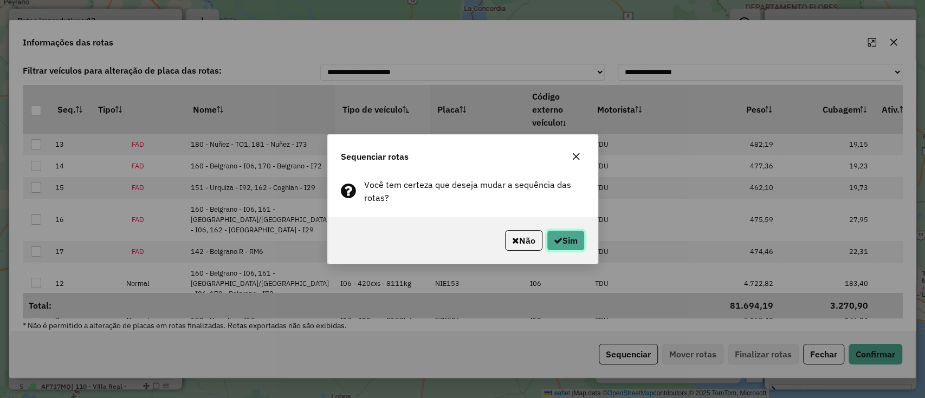
click at [560, 245] on button "Sim" at bounding box center [566, 240] width 38 height 21
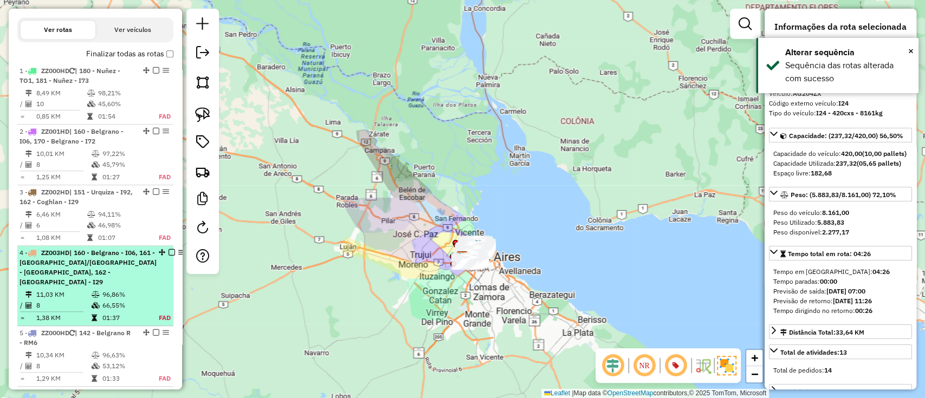
scroll to position [244, 0]
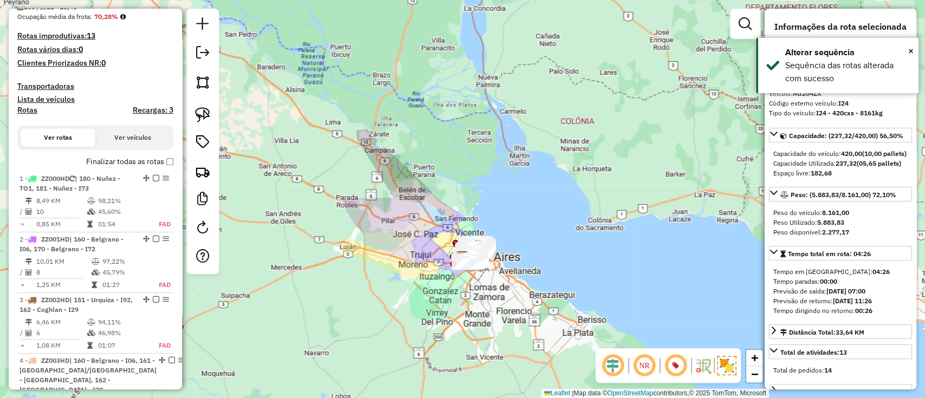
click at [109, 163] on label "Finalizar todas as rotas" at bounding box center [129, 161] width 87 height 11
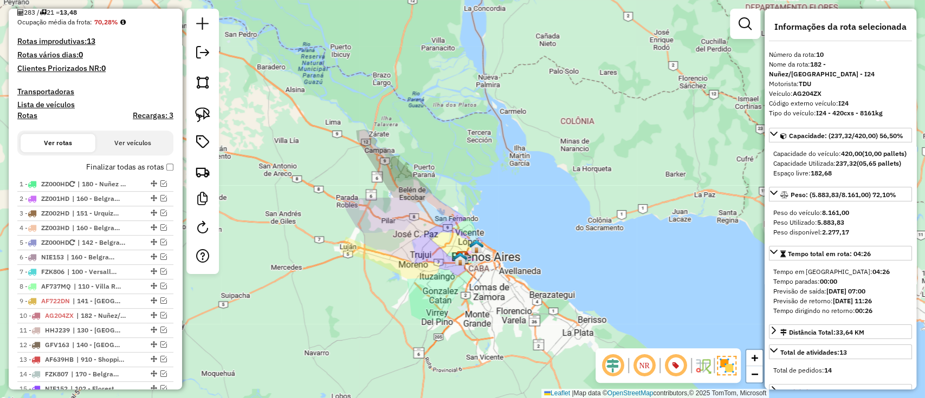
scroll to position [404, 0]
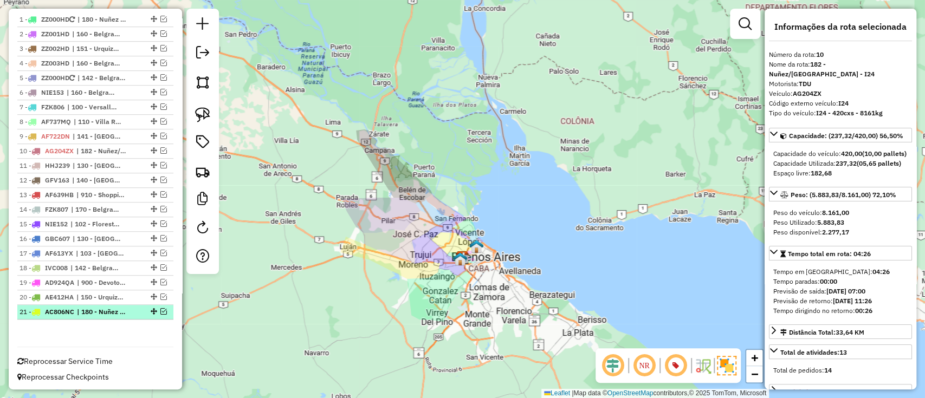
click at [76, 315] on li "21 - AC806NC | 180 - Nuñez - TO1" at bounding box center [95, 312] width 156 height 15
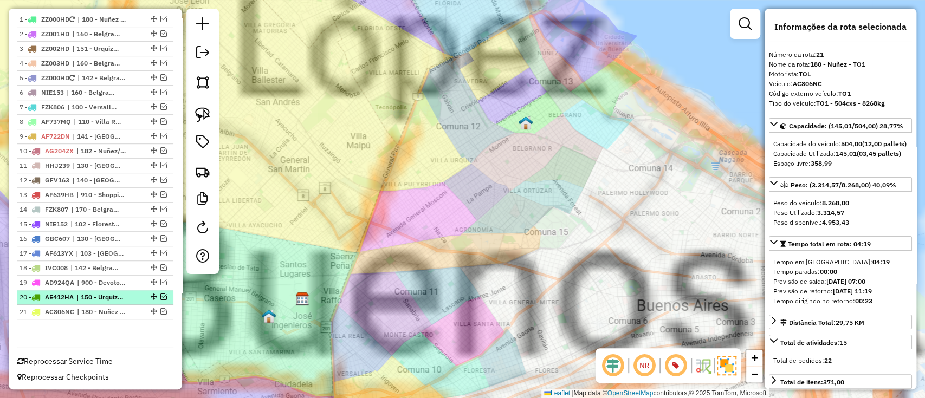
click at [77, 293] on div "20 - AE412HA | 150 - Urquiza - RM2" at bounding box center [77, 298] width 115 height 10
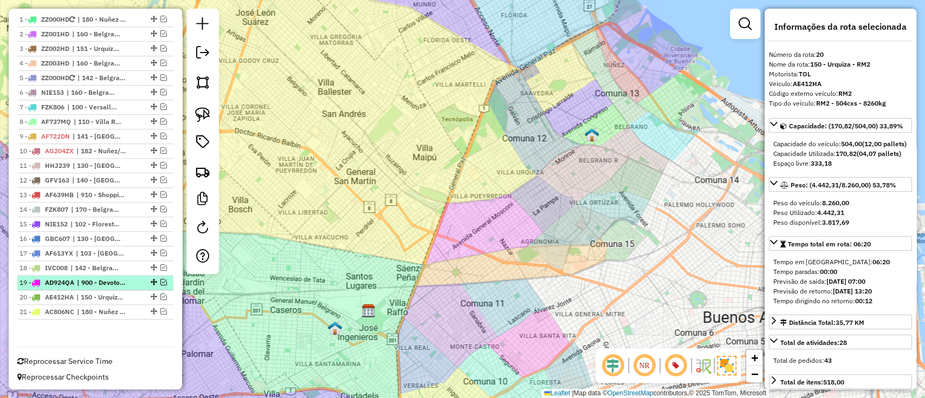
click at [76, 278] on div "19 - AD924QA | 900 - Devoto/Agronomia/Paternal - RM1" at bounding box center [77, 283] width 115 height 10
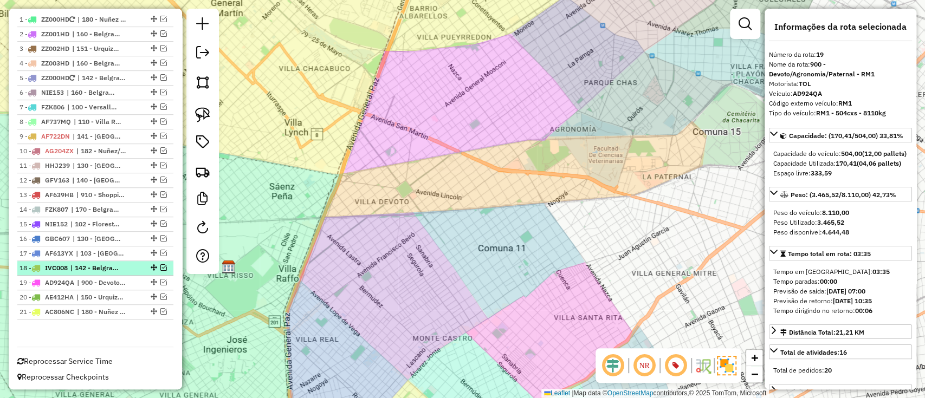
click at [76, 263] on span "| 142 - Belgrano R - RM6" at bounding box center [95, 268] width 50 height 10
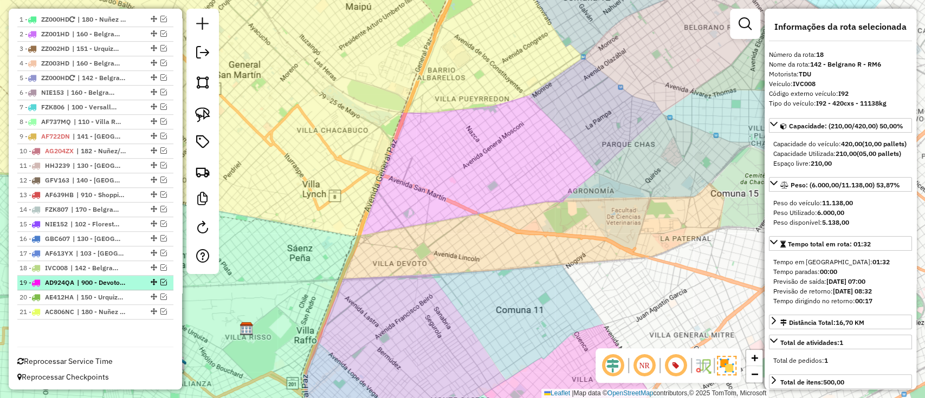
click at [76, 285] on div "19 - AD924QA | 900 - Devoto/Agronomia/Paternal - RM1" at bounding box center [77, 283] width 115 height 10
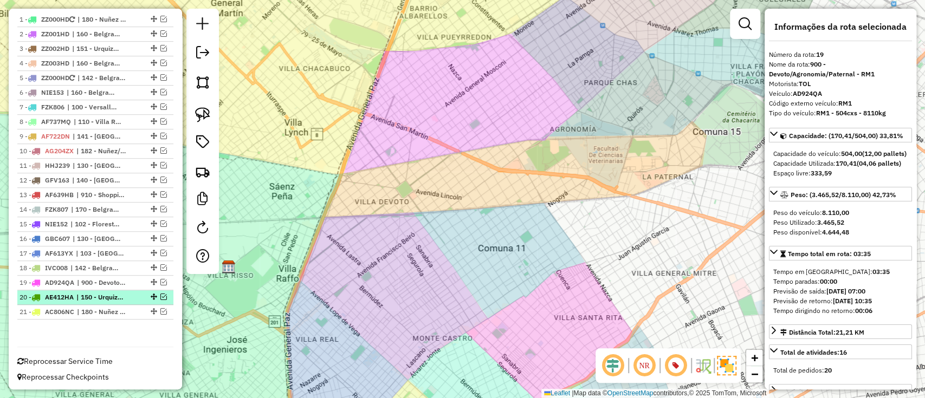
click at [80, 294] on span "| 150 - Urquiza - RM2" at bounding box center [101, 298] width 50 height 10
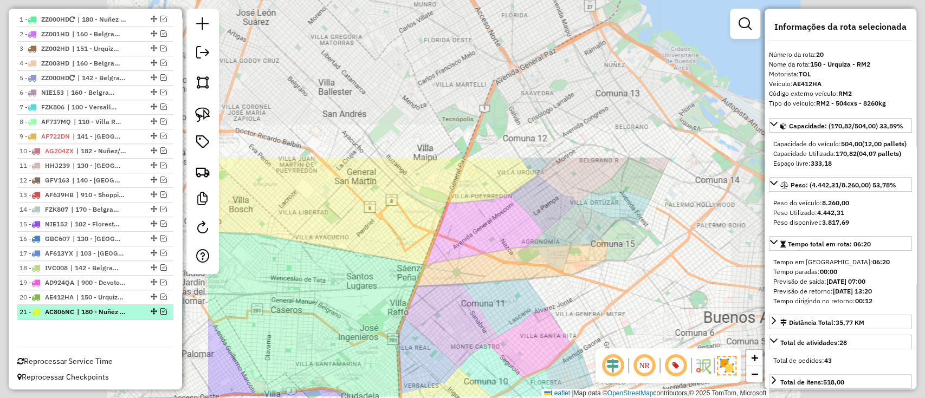
click at [85, 308] on span "| 180 - Nuñez - TO1" at bounding box center [102, 312] width 50 height 10
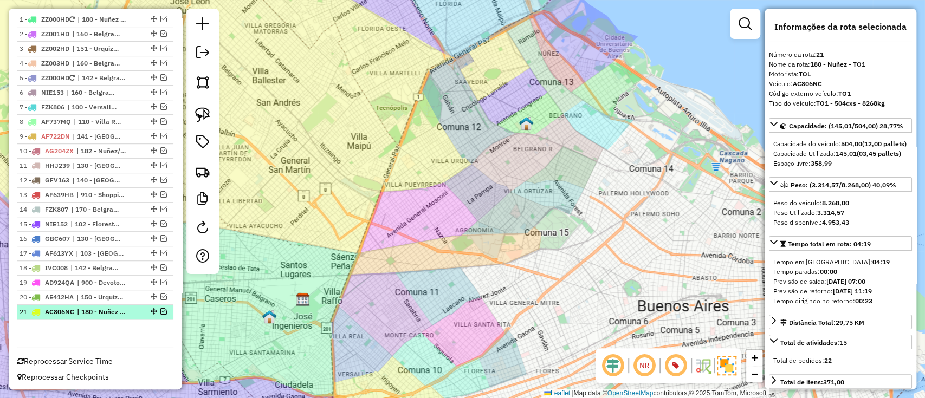
click at [107, 309] on span "| 180 - Nuñez - TO1" at bounding box center [102, 312] width 50 height 10
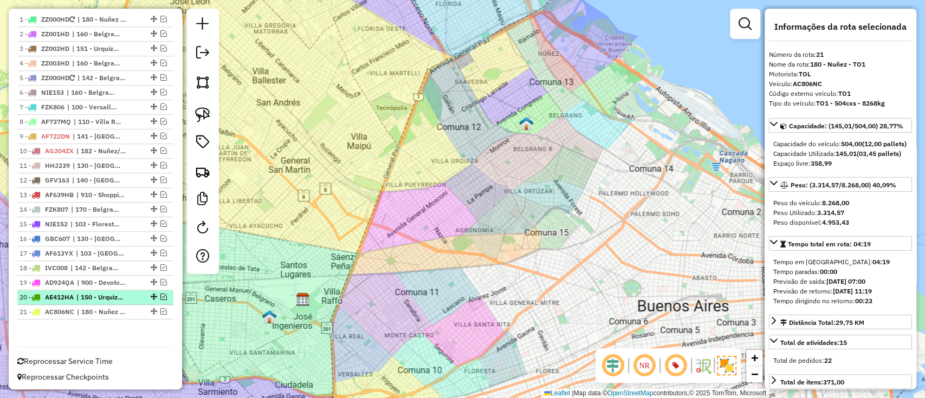
click at [107, 293] on span "| 150 - Urquiza - RM2" at bounding box center [101, 298] width 50 height 10
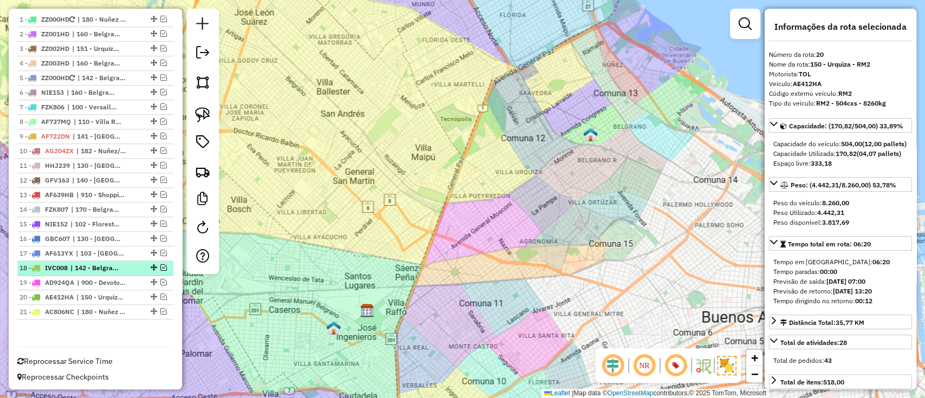
click at [105, 273] on li "18 - IVC008 | 142 - Belgrano R - RM6" at bounding box center [95, 268] width 156 height 15
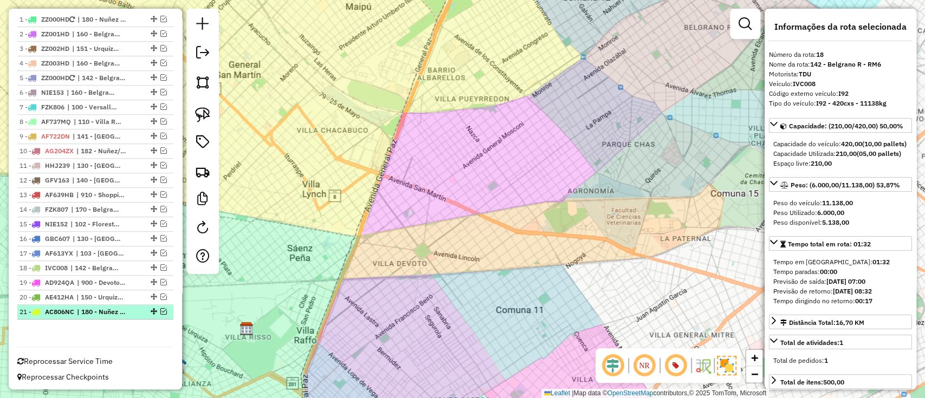
click at [92, 307] on span "| 180 - Nuñez - TO1" at bounding box center [102, 312] width 50 height 10
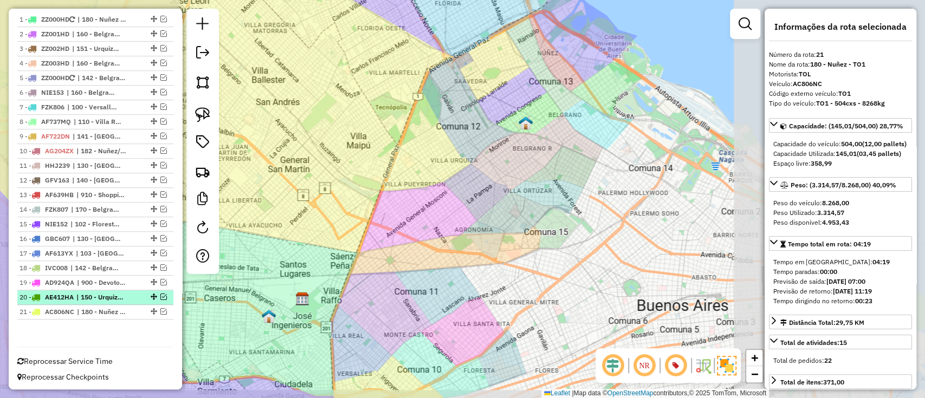
click at [94, 294] on span "| 150 - Urquiza - RM2" at bounding box center [101, 298] width 50 height 10
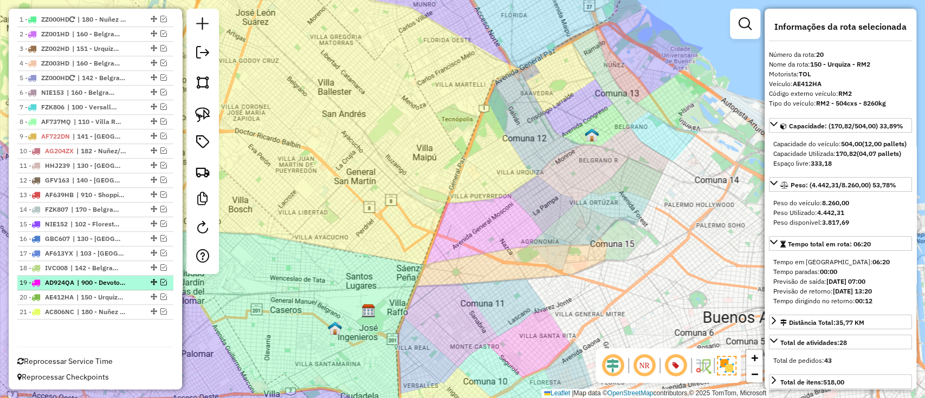
click at [96, 280] on span "| 900 - Devoto/Agronomia/Paternal - RM1" at bounding box center [102, 283] width 50 height 10
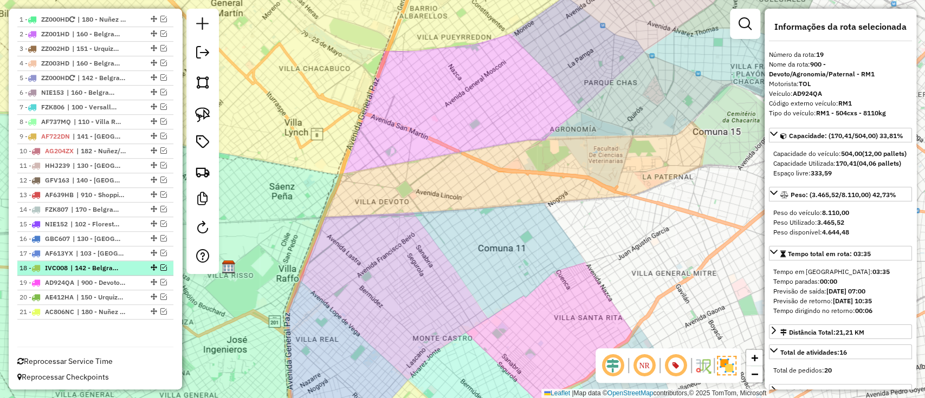
click at [98, 264] on span "| 142 - Belgrano R - RM6" at bounding box center [95, 268] width 50 height 10
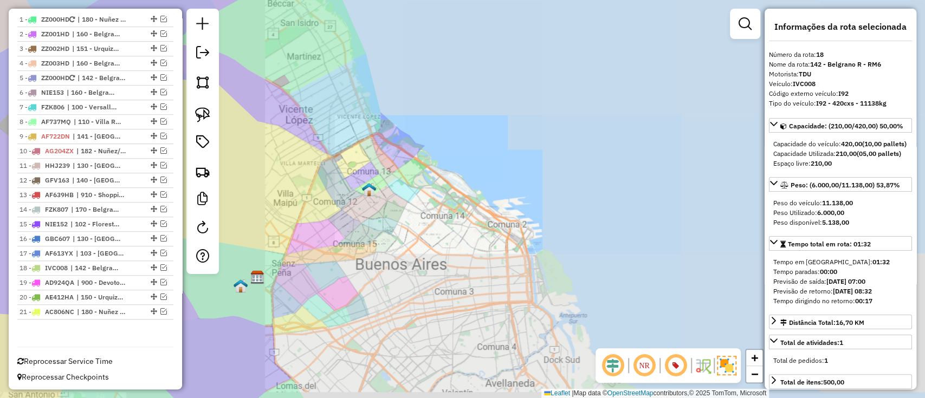
click at [357, 223] on div "Janela de atendimento Grade de atendimento Capacidade Transportadoras Veículos …" at bounding box center [462, 199] width 925 height 398
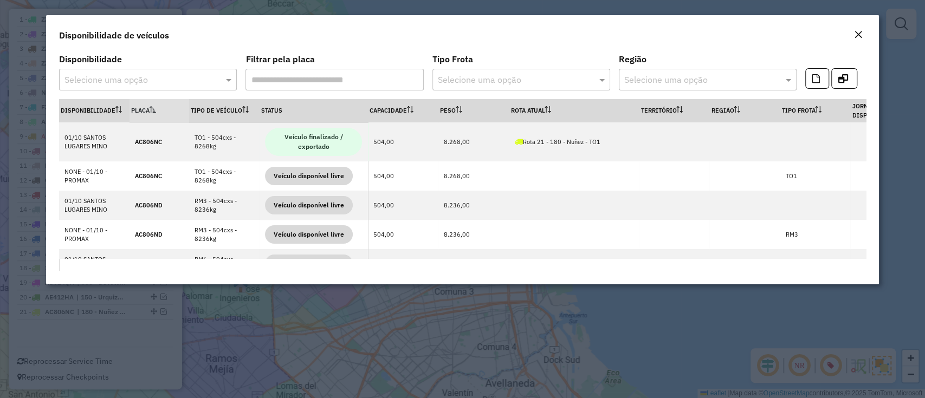
click at [213, 67] on div "Disponibilidade Selecione uma opção" at bounding box center [148, 72] width 178 height 35
click at [215, 79] on div at bounding box center [148, 80] width 178 height 14
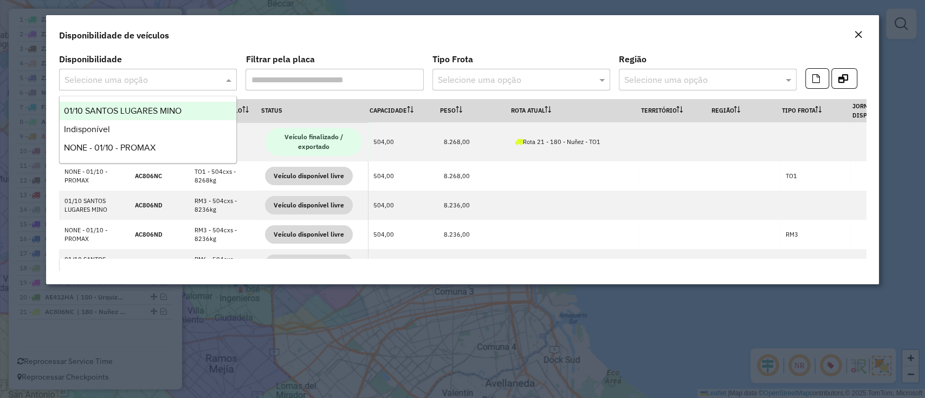
click at [182, 110] on span "01/10 SANTOS LUGARES MINO" at bounding box center [123, 110] width 118 height 9
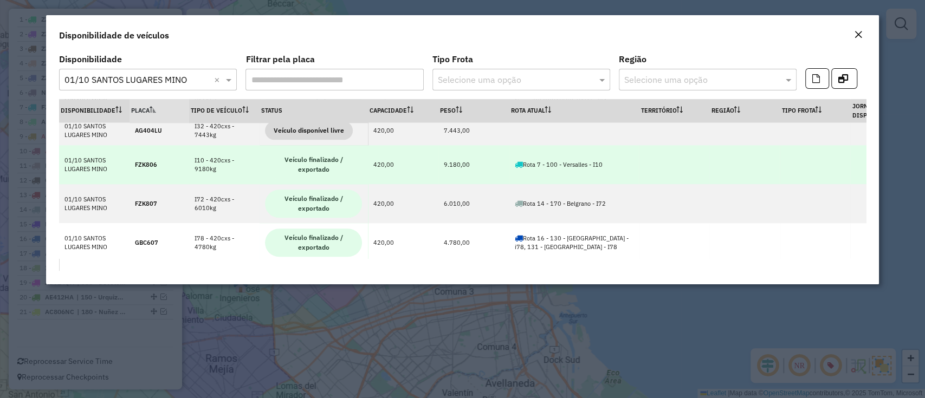
scroll to position [722, 0]
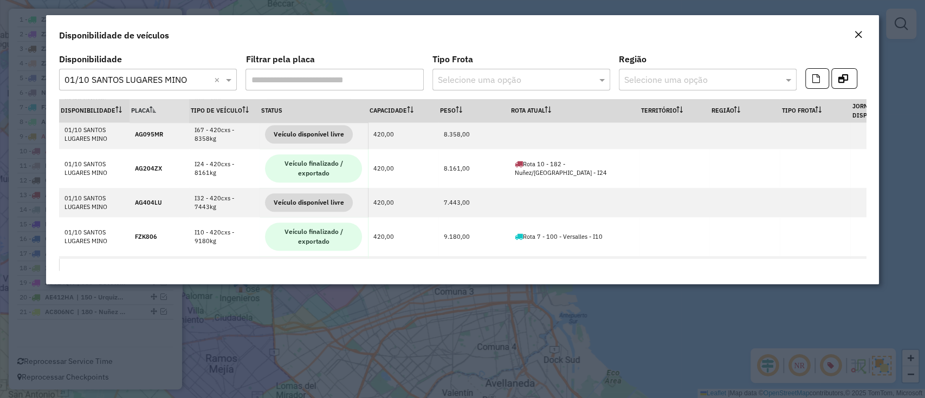
click at [867, 34] on div "Disponibilidade de veículos" at bounding box center [462, 33] width 832 height 36
click at [852, 33] on button "Close" at bounding box center [858, 35] width 15 height 14
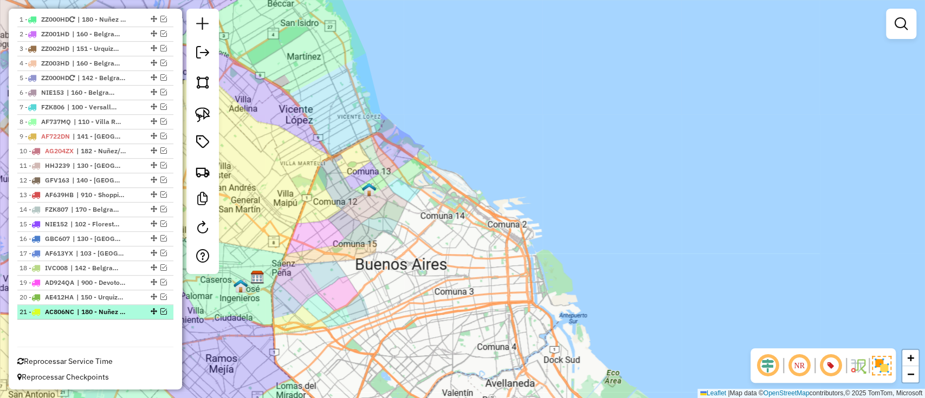
click at [125, 307] on span "| 180 - Nuñez - TO1" at bounding box center [102, 312] width 50 height 10
select select "*********"
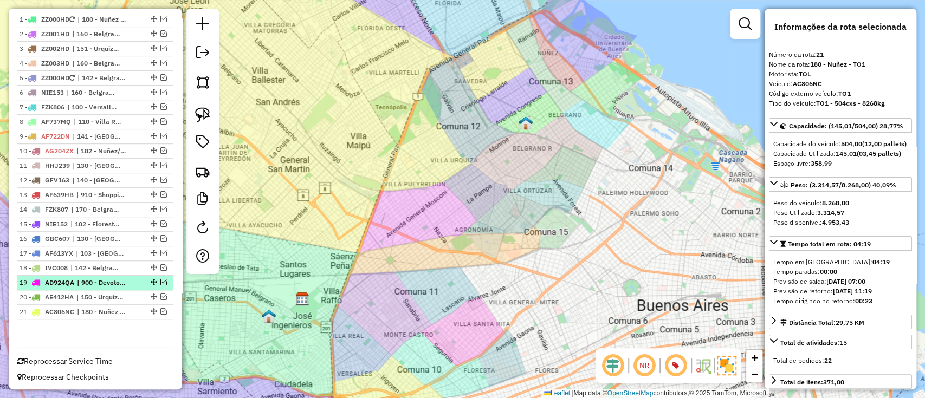
click at [118, 287] on li "19 - AD924QA | 900 - Devoto/Agronomia/Paternal - RM1" at bounding box center [95, 283] width 156 height 15
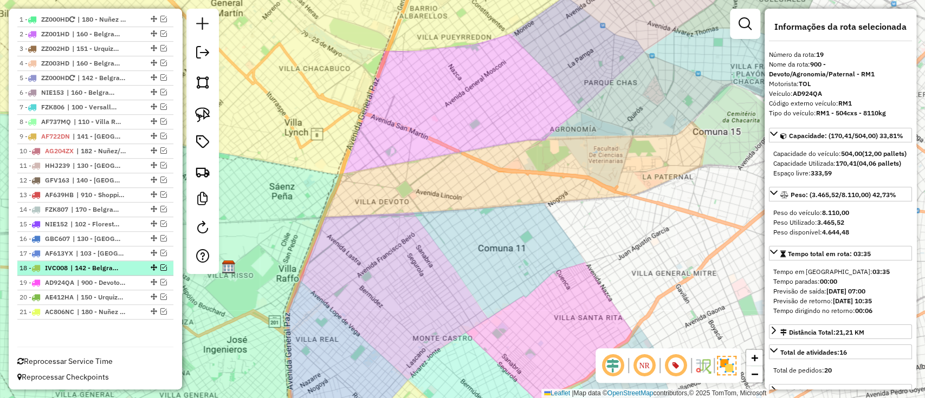
click at [109, 270] on span "| 142 - Belgrano R - RM6" at bounding box center [95, 268] width 50 height 10
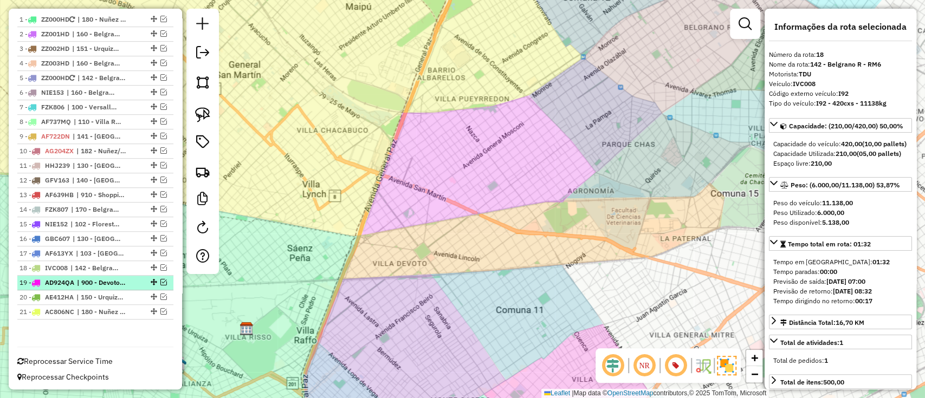
click at [92, 285] on span "| 900 - Devoto/Agronomia/Paternal - RM1" at bounding box center [102, 283] width 50 height 10
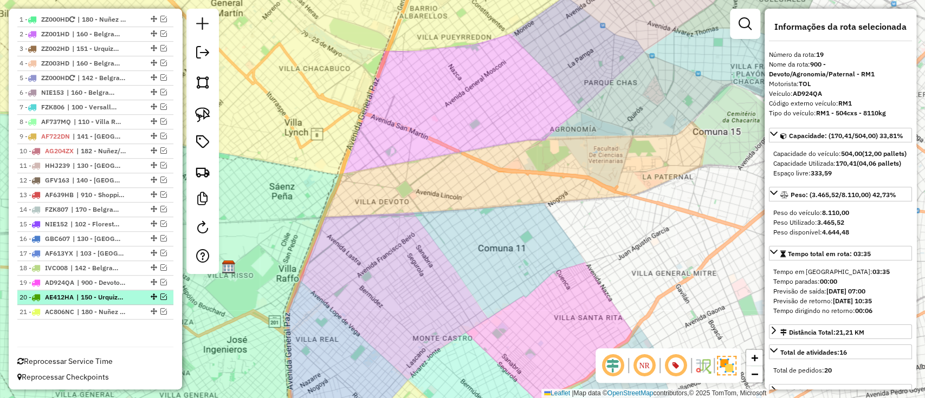
click at [95, 294] on span "| 150 - Urquiza - RM2" at bounding box center [101, 298] width 50 height 10
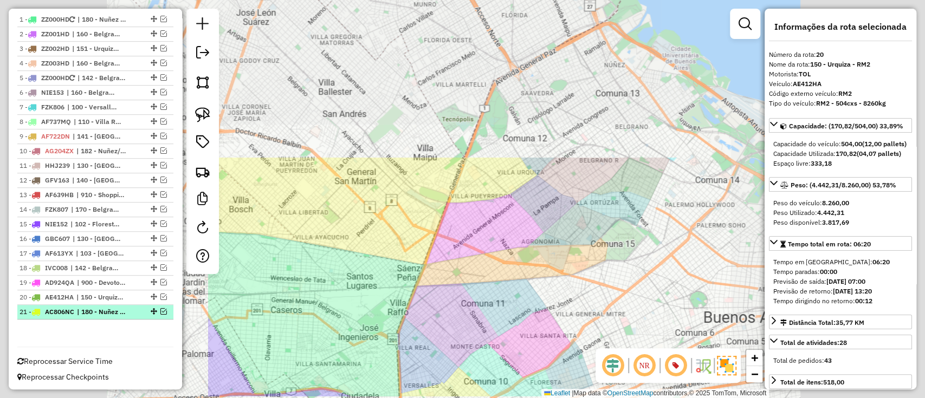
click at [100, 308] on span "| 180 - Nuñez - TO1" at bounding box center [102, 312] width 50 height 10
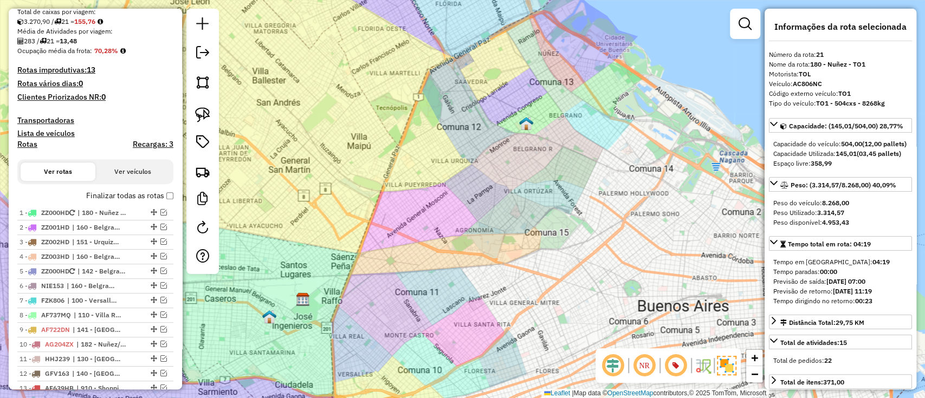
scroll to position [187, 0]
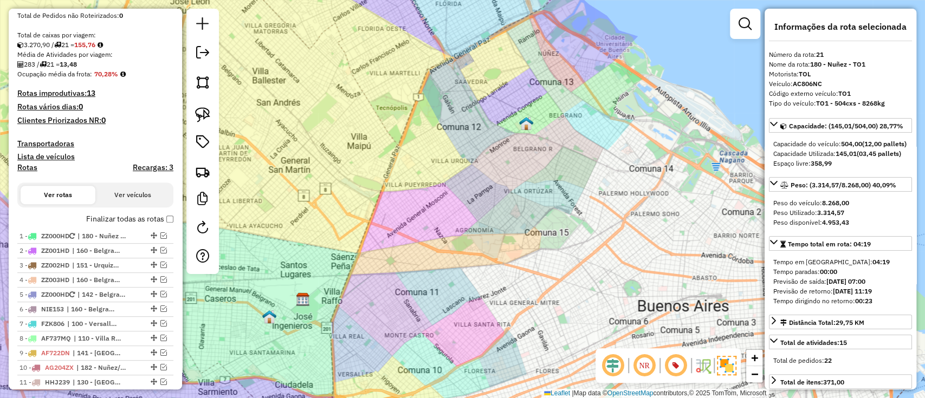
click at [110, 219] on label "Finalizar todas as rotas" at bounding box center [129, 218] width 87 height 11
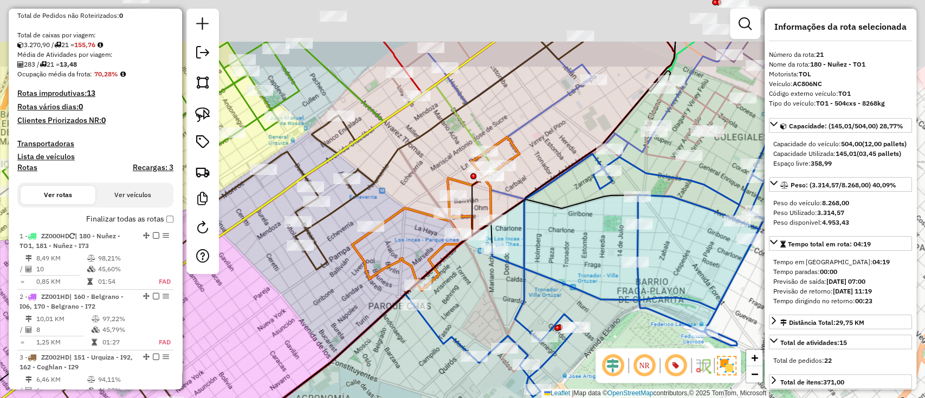
drag, startPoint x: 581, startPoint y: 176, endPoint x: 552, endPoint y: 257, distance: 86.2
click at [552, 257] on div "Janela de atendimento Grade de atendimento Capacidade Transportadoras Veículos …" at bounding box center [462, 199] width 925 height 398
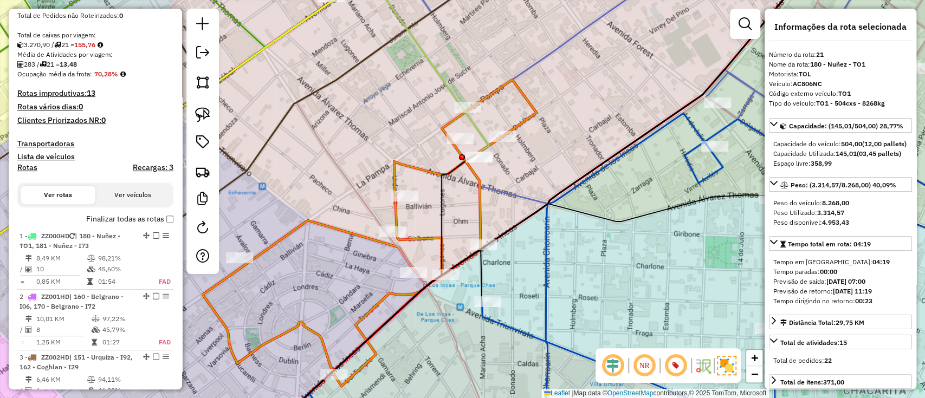
drag, startPoint x: 460, startPoint y: 258, endPoint x: 446, endPoint y: 199, distance: 60.6
click at [446, 199] on div "Janela de atendimento Grade de atendimento Capacidade Transportadoras Veículos …" at bounding box center [462, 199] width 925 height 398
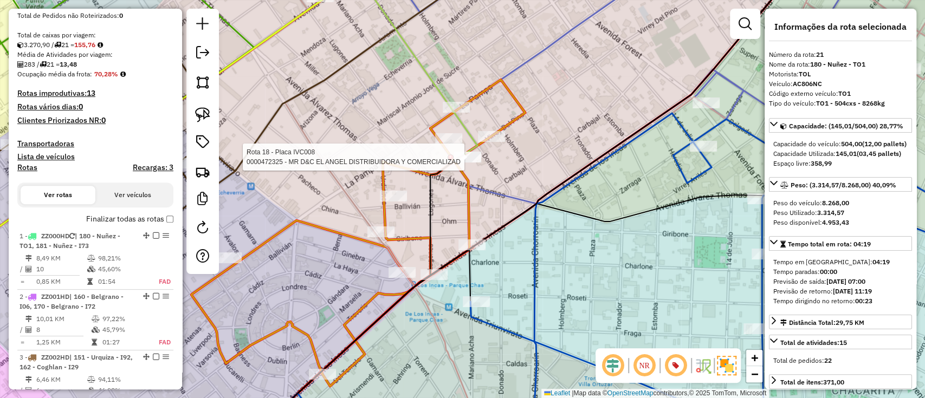
click at [468, 150] on icon at bounding box center [192, 134] width 570 height 318
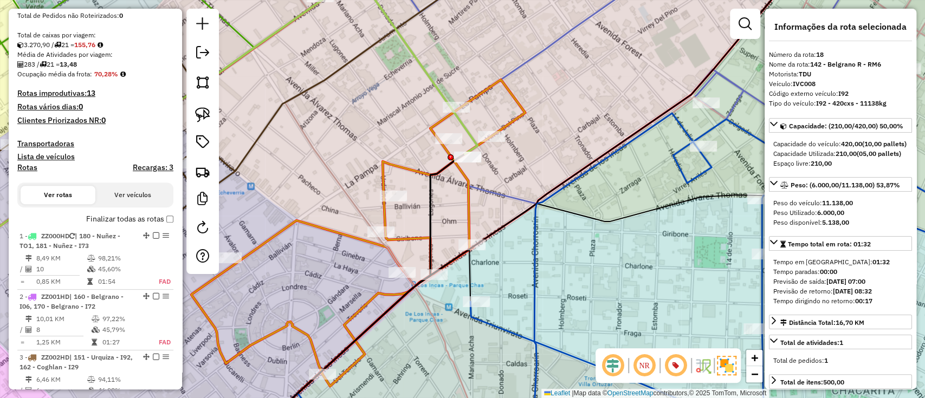
scroll to position [1410, 0]
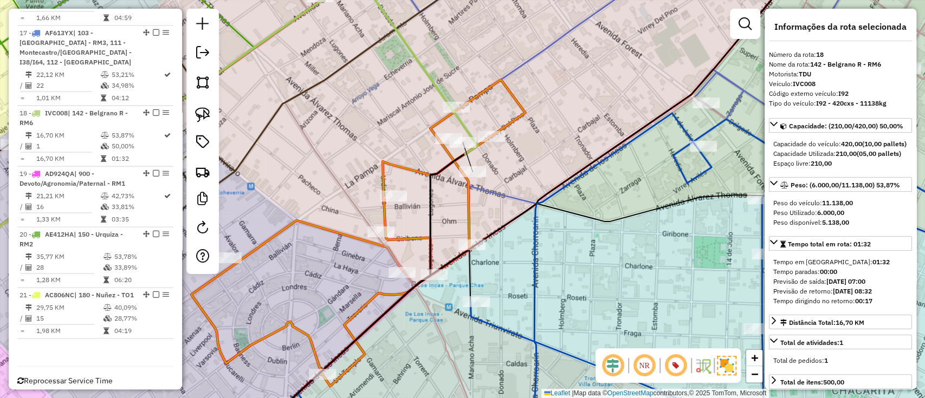
click at [464, 156] on icon at bounding box center [192, 134] width 570 height 318
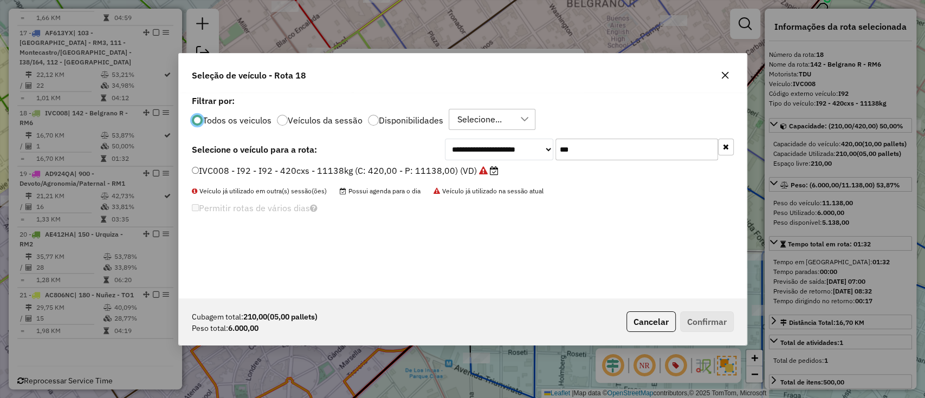
scroll to position [5, 3]
drag, startPoint x: 585, startPoint y: 165, endPoint x: 529, endPoint y: 140, distance: 61.4
click at [529, 140] on div "**********" at bounding box center [463, 196] width 568 height 206
click at [583, 144] on input "***" at bounding box center [636, 150] width 163 height 22
click at [585, 146] on input "***" at bounding box center [636, 150] width 163 height 22
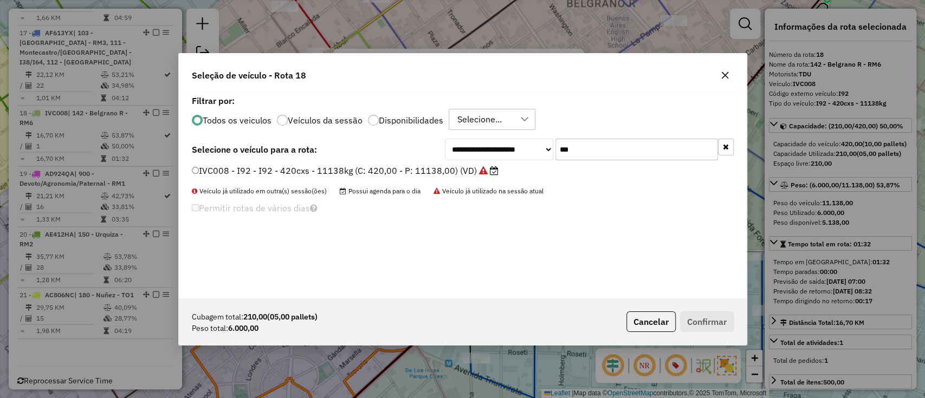
click at [585, 146] on input "***" at bounding box center [636, 150] width 163 height 22
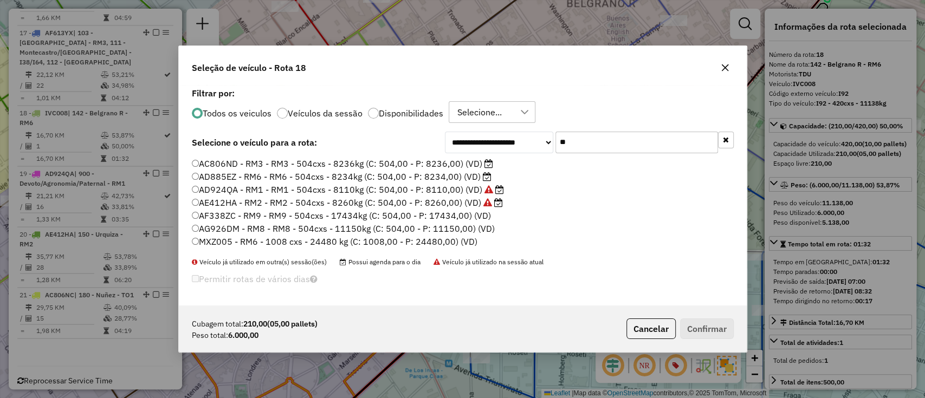
type input "**"
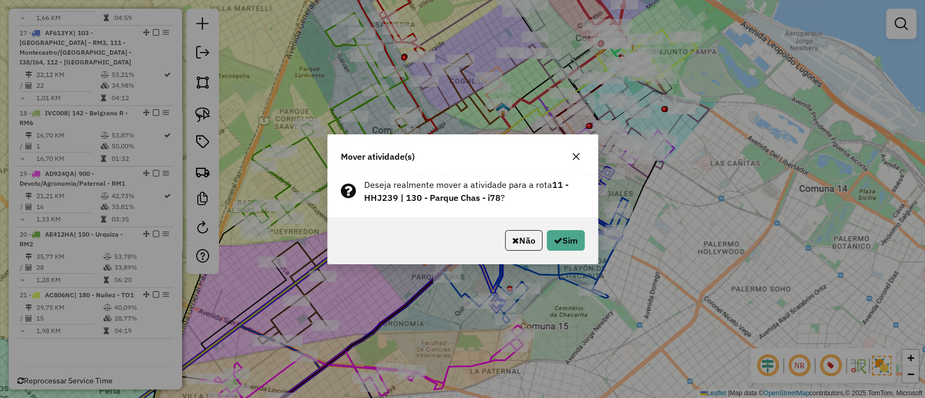
click at [572, 155] on button "button" at bounding box center [575, 156] width 17 height 17
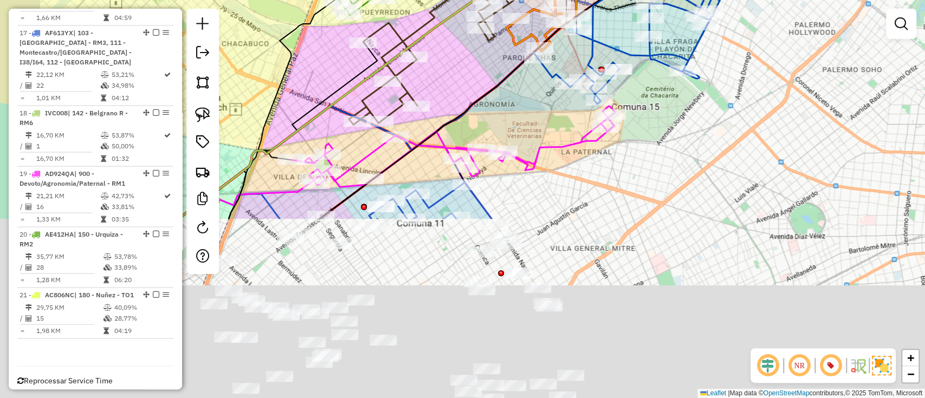
drag, startPoint x: 478, startPoint y: 264, endPoint x: 590, endPoint y: 17, distance: 271.1
click at [585, 25] on icon at bounding box center [620, 11] width 186 height 162
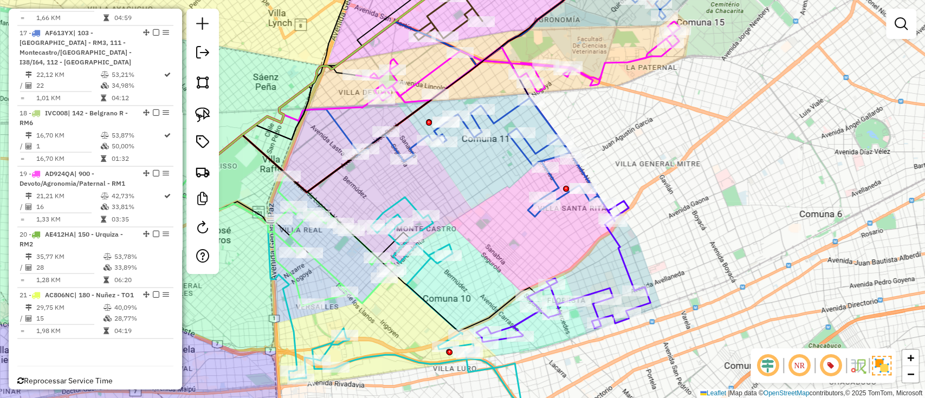
click at [540, 118] on icon at bounding box center [479, 157] width 247 height 119
select select "*********"
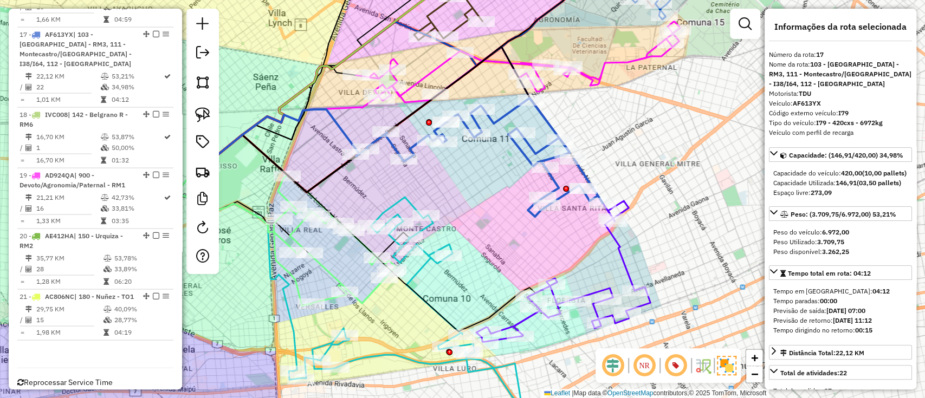
scroll to position [1407, 0]
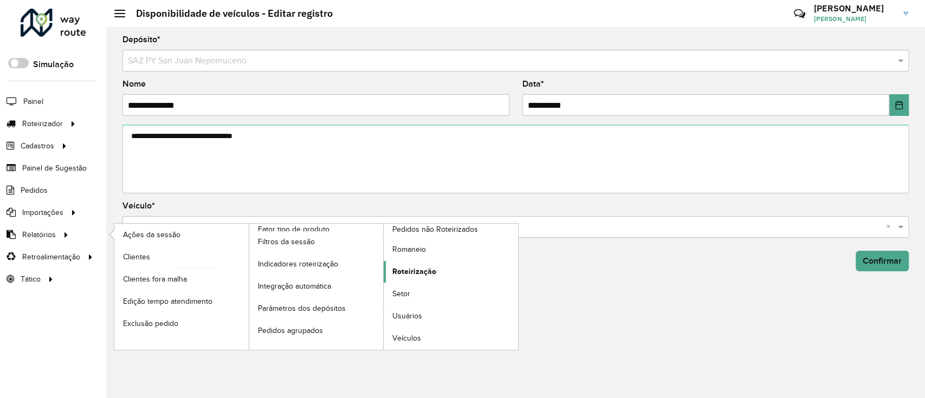
click at [397, 262] on link "Roteirização" at bounding box center [451, 272] width 134 height 22
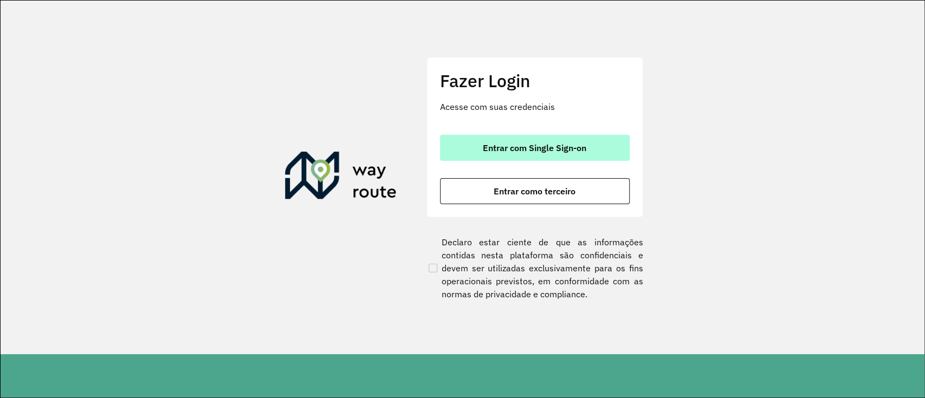
click at [507, 147] on span "Entrar com Single Sign-on" at bounding box center [534, 148] width 103 height 9
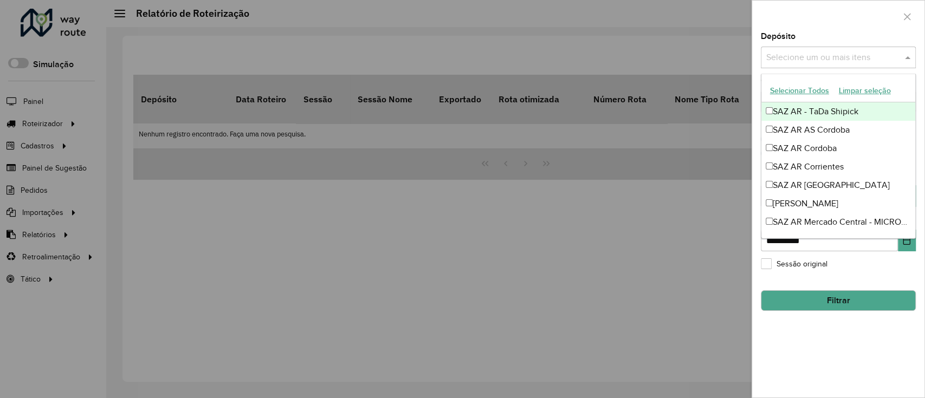
click at [798, 60] on input "text" at bounding box center [832, 57] width 139 height 13
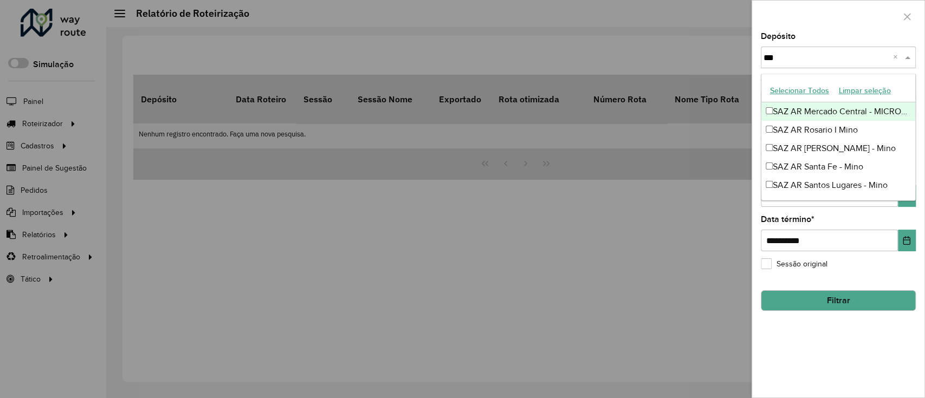
type input "****"
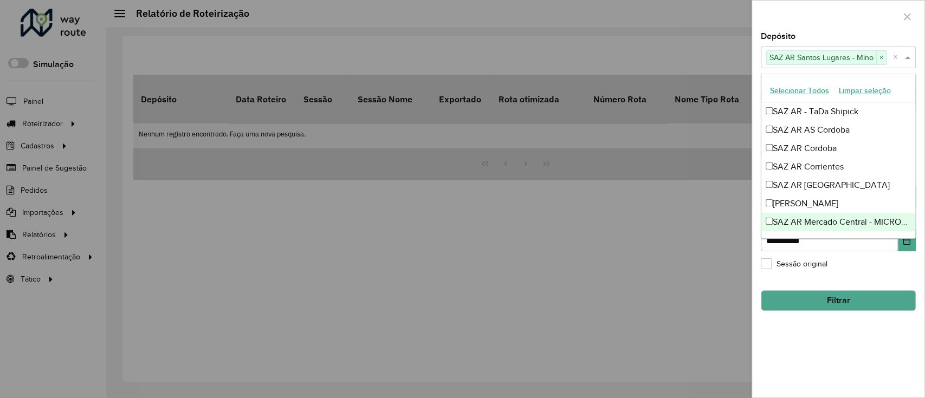
click at [834, 350] on div "**********" at bounding box center [838, 215] width 172 height 365
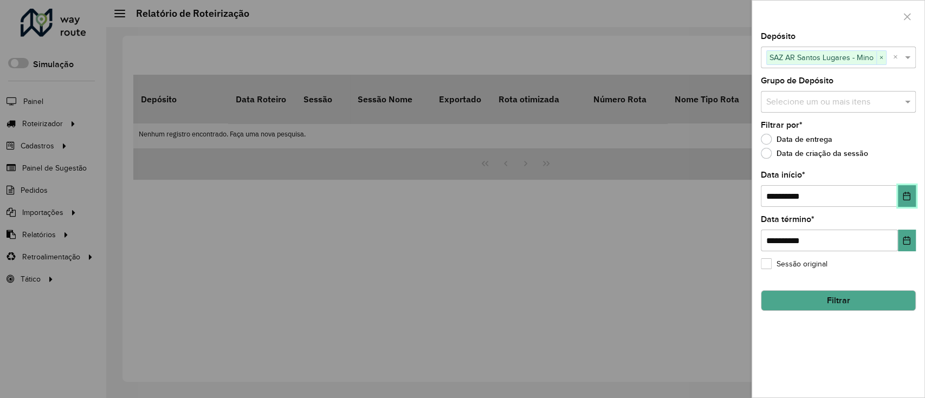
click at [906, 194] on icon "Choose Date" at bounding box center [906, 196] width 9 height 9
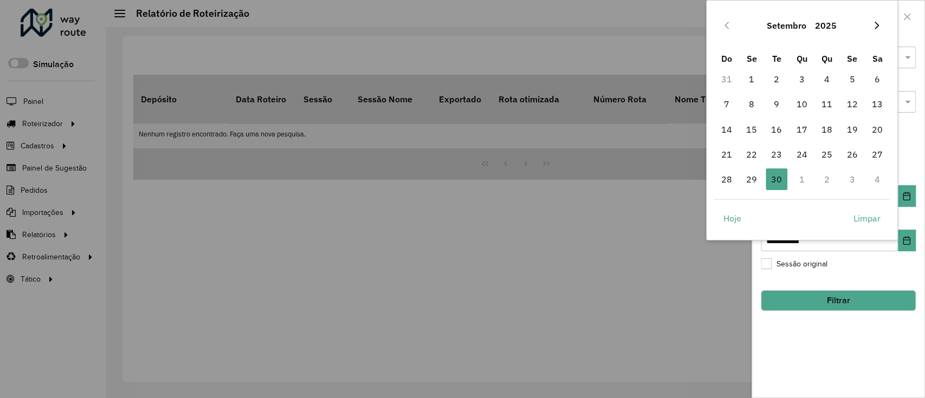
click at [877, 22] on icon "Next Month" at bounding box center [876, 25] width 9 height 9
click at [804, 70] on span "1" at bounding box center [802, 79] width 22 height 22
type input "**********"
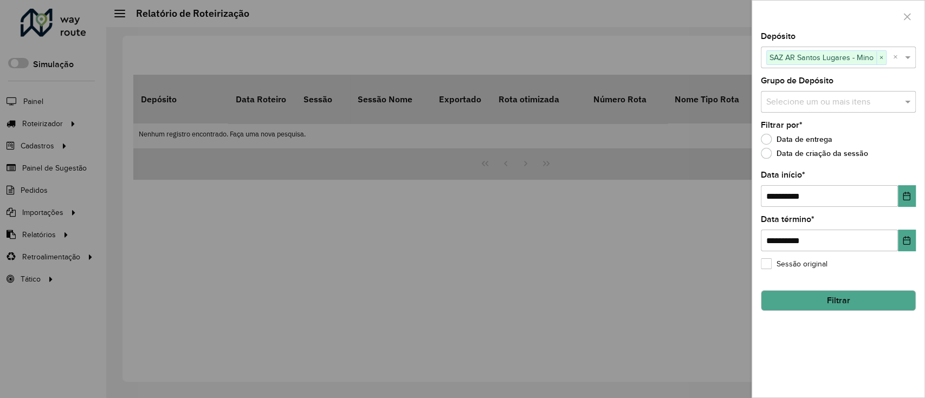
click at [821, 297] on button "Filtrar" at bounding box center [838, 300] width 155 height 21
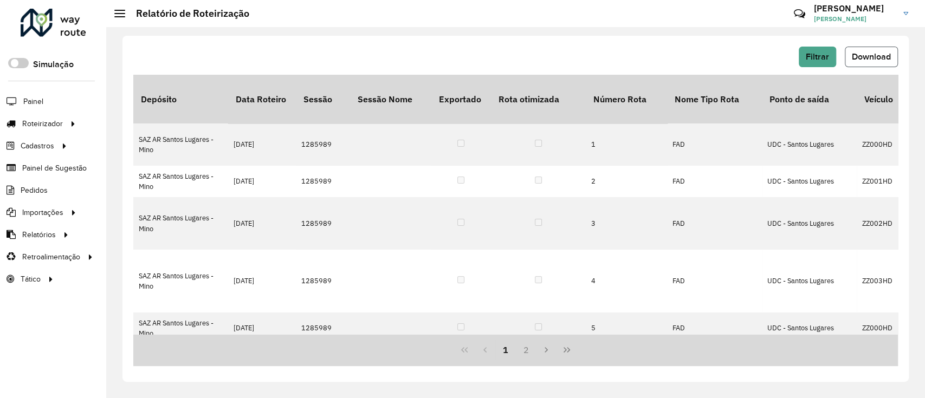
click at [882, 48] on button "Download" at bounding box center [871, 57] width 53 height 21
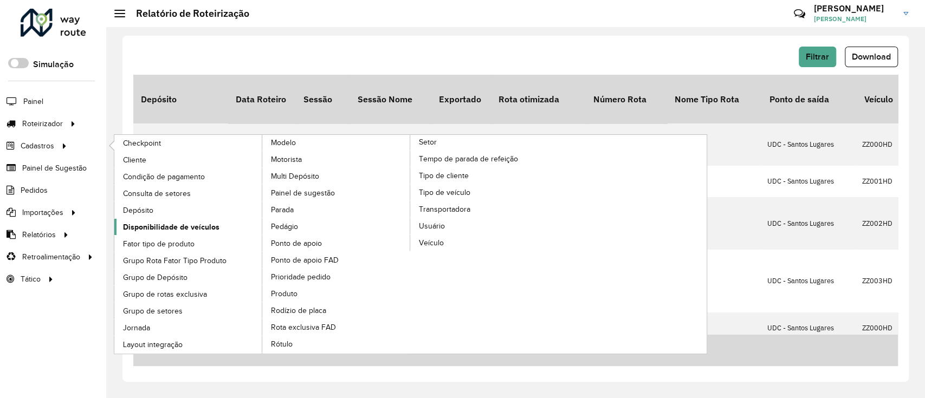
click at [205, 225] on span "Disponibilidade de veículos" at bounding box center [171, 227] width 96 height 11
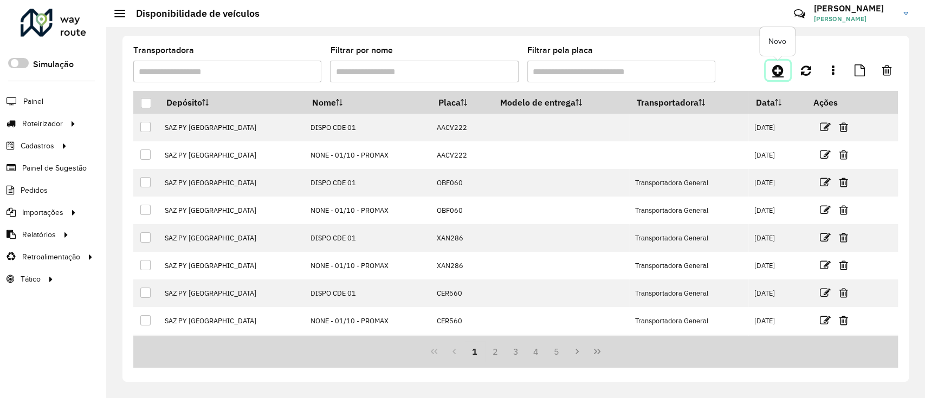
click at [785, 67] on link at bounding box center [778, 71] width 24 height 20
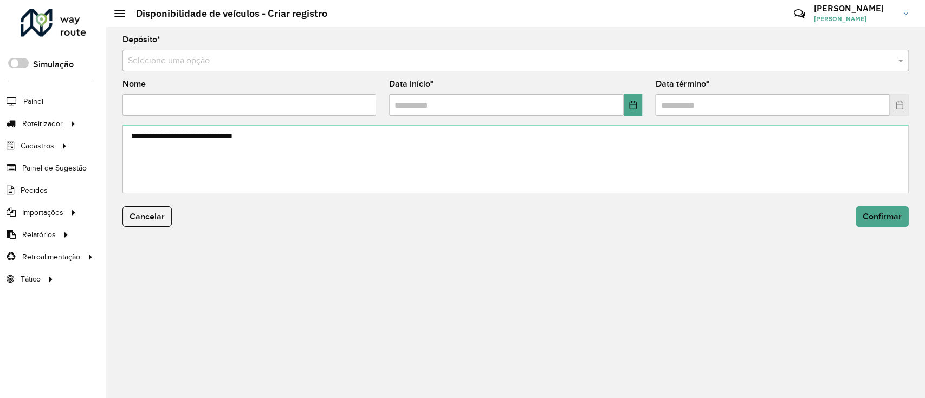
click at [534, 68] on div "Selecione uma opção" at bounding box center [515, 61] width 786 height 22
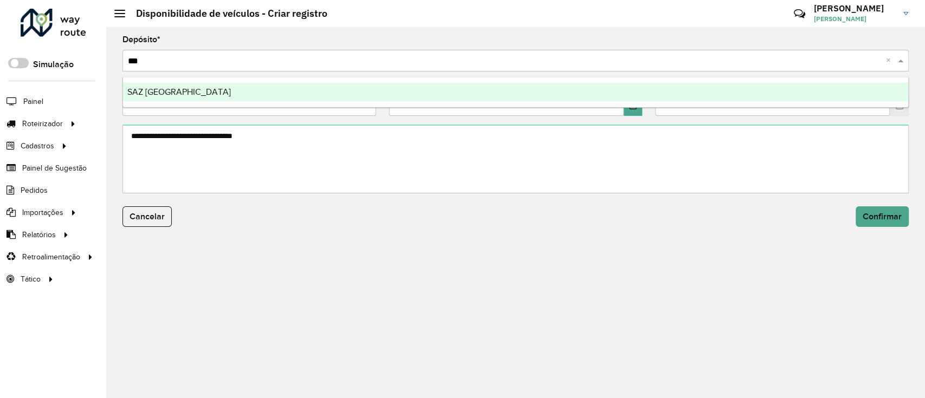
type input "****"
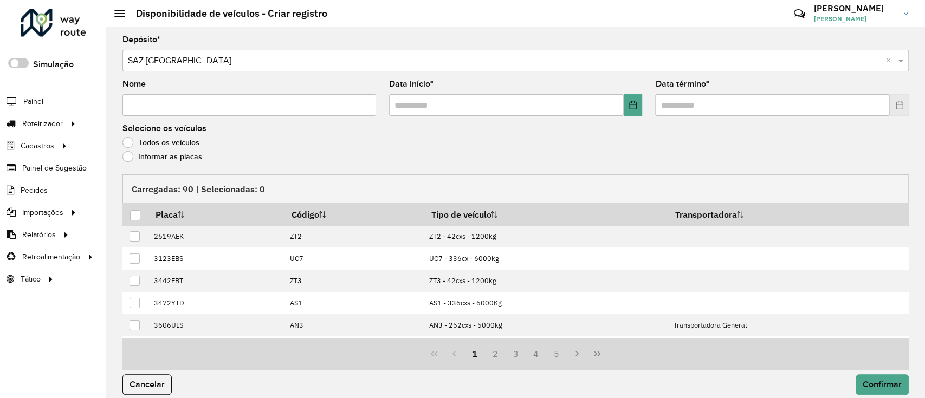
click at [195, 98] on input "Nome" at bounding box center [249, 105] width 254 height 22
type input "**********"
click at [632, 108] on icon "Choose Date" at bounding box center [633, 105] width 9 height 9
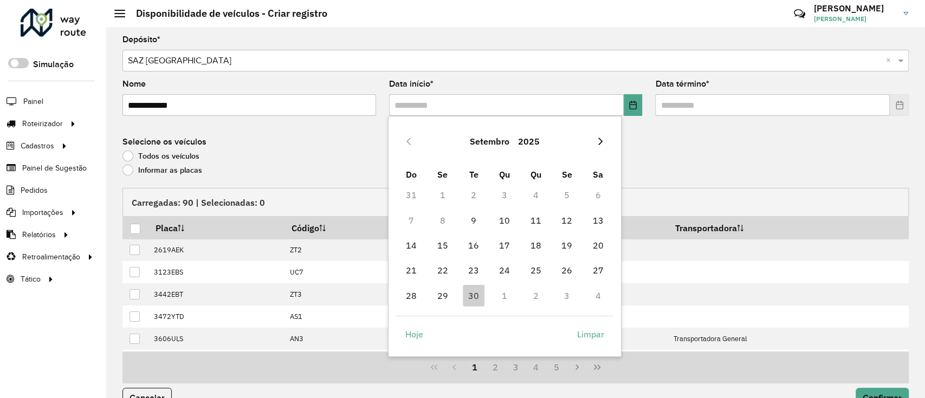
click at [603, 134] on button "Next Month" at bounding box center [600, 141] width 17 height 17
click at [509, 198] on span "1" at bounding box center [505, 195] width 22 height 22
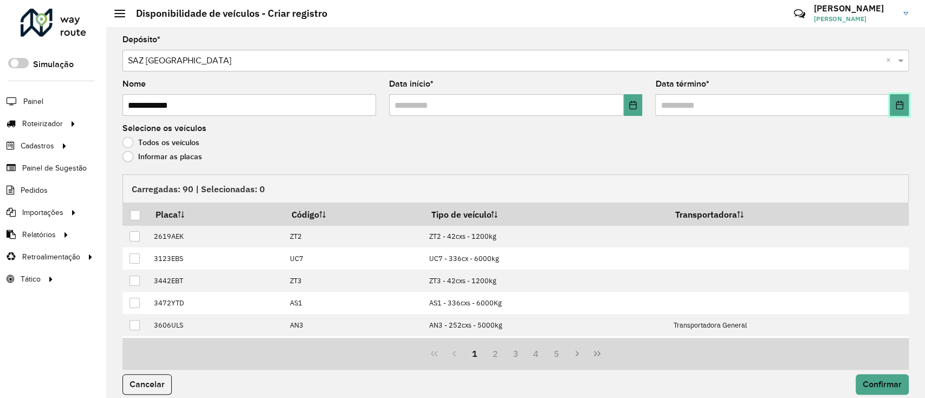
click at [897, 109] on button "Choose Date" at bounding box center [899, 105] width 19 height 22
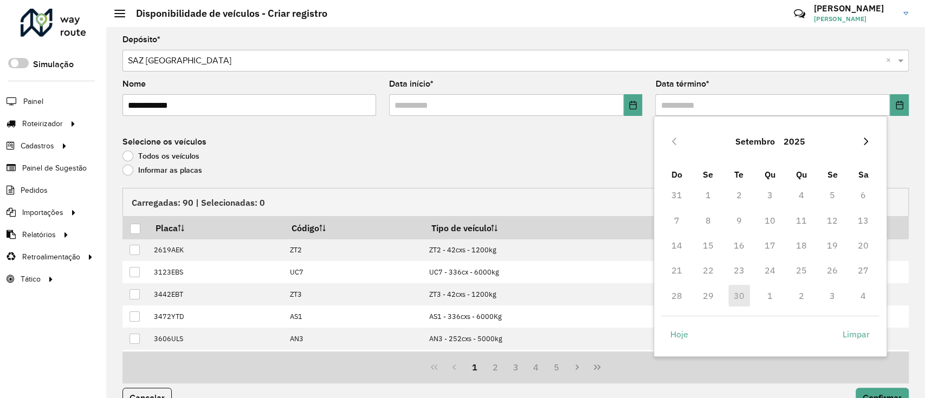
click at [871, 139] on button "Next Month" at bounding box center [865, 141] width 17 height 17
click at [772, 196] on span "1" at bounding box center [770, 195] width 22 height 22
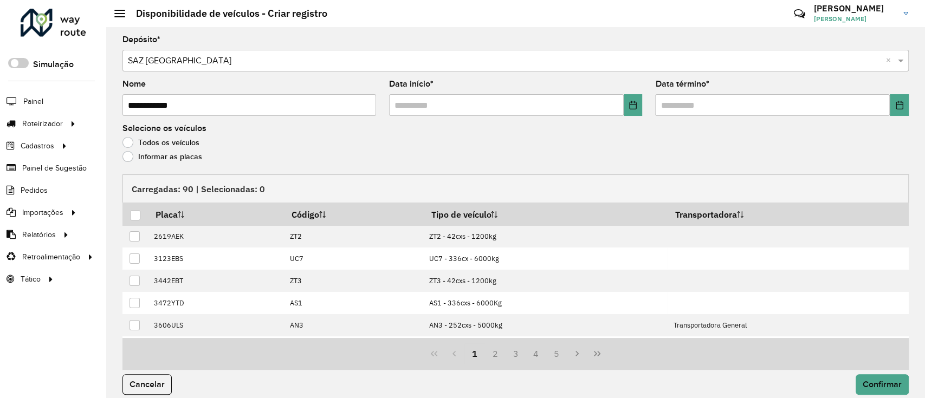
click at [180, 150] on div "Todos os veículos" at bounding box center [515, 145] width 786 height 13
click at [168, 163] on div "Informar as placas" at bounding box center [515, 159] width 786 height 13
click at [167, 160] on label "Informar as placas" at bounding box center [162, 156] width 80 height 11
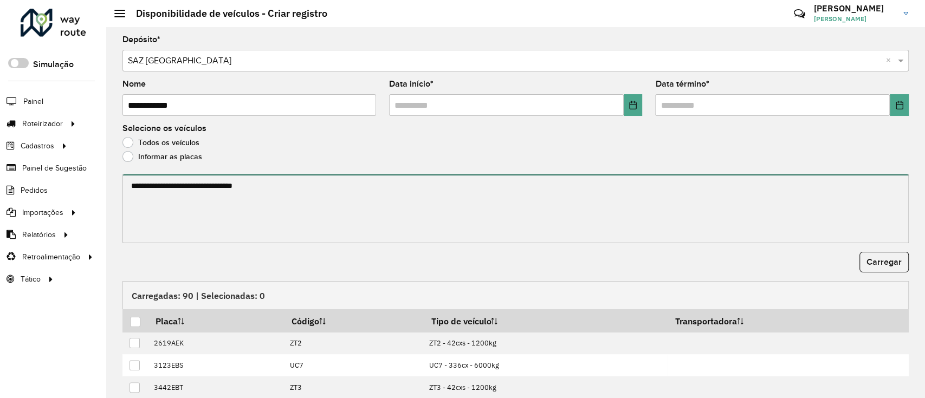
click at [166, 197] on textarea at bounding box center [515, 208] width 786 height 69
paste textarea "******* ******* ******* ******* ******* ******* ******* ******* ******* *******…"
type textarea "******* ******* ******* ******* ******* ******* ******* ******* ******* *******…"
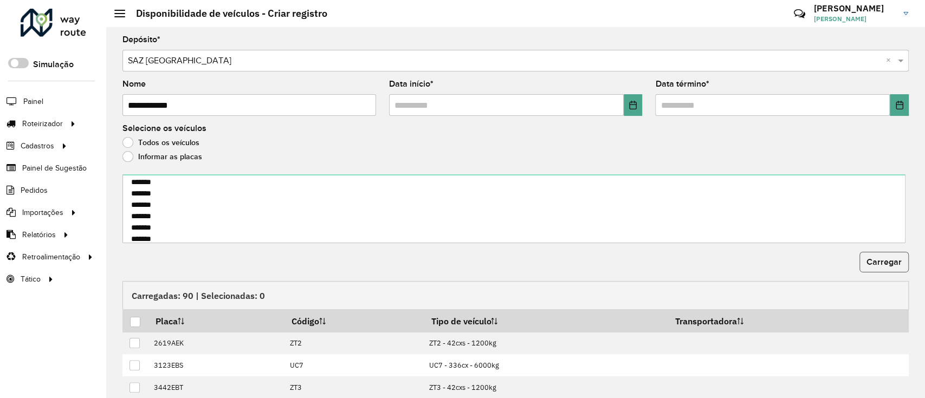
click at [864, 261] on button "Carregar" at bounding box center [883, 262] width 49 height 21
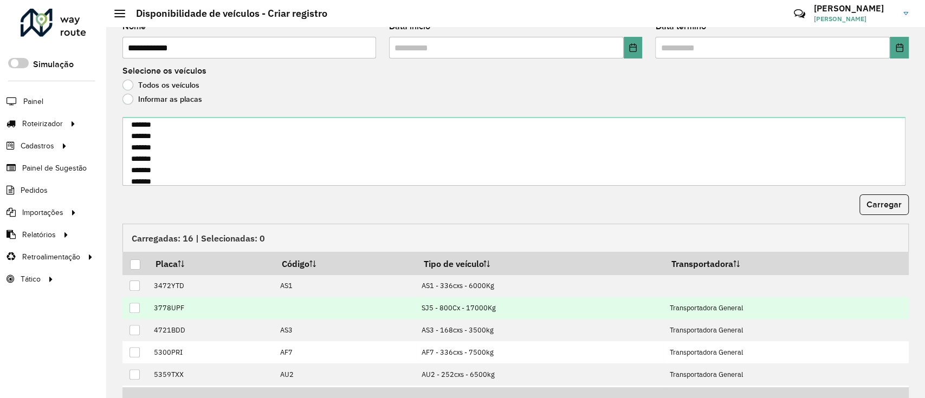
scroll to position [117, 0]
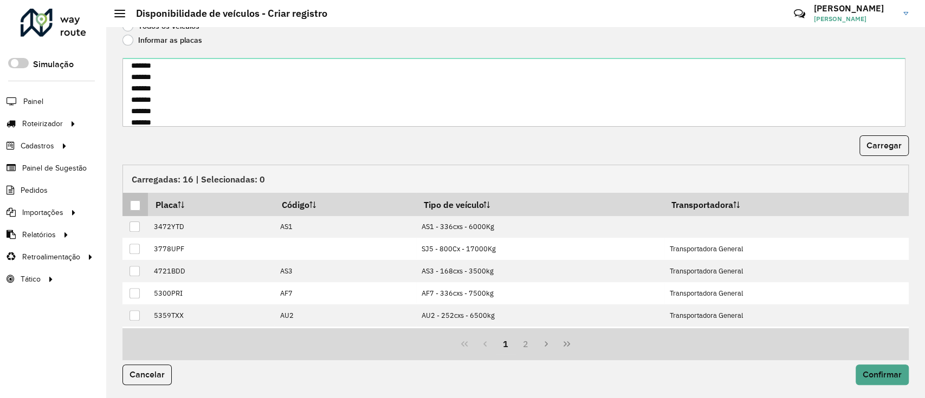
click at [131, 202] on div at bounding box center [135, 205] width 10 height 10
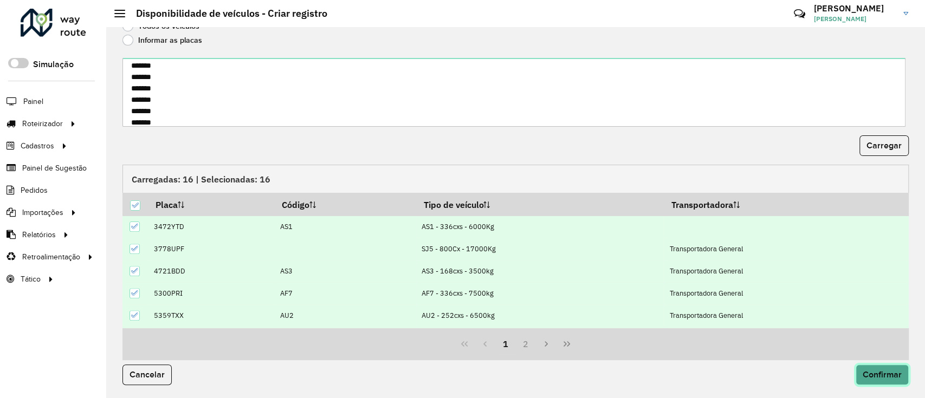
click at [901, 381] on button "Confirmar" at bounding box center [882, 375] width 53 height 21
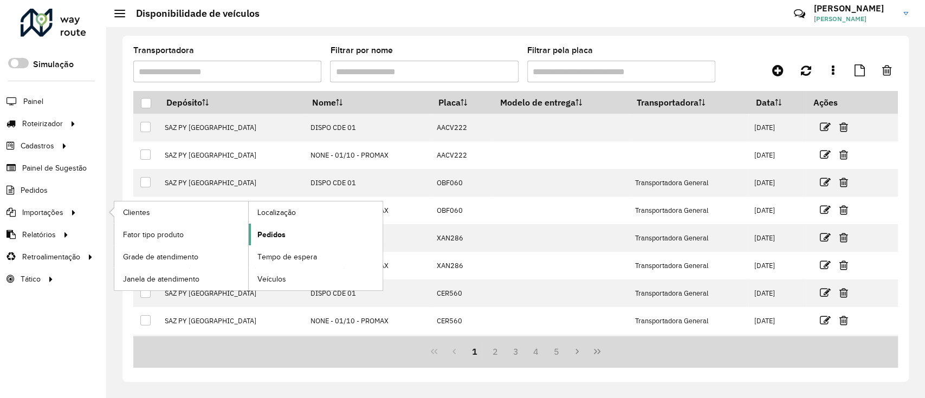
click at [326, 230] on link "Pedidos" at bounding box center [316, 235] width 134 height 22
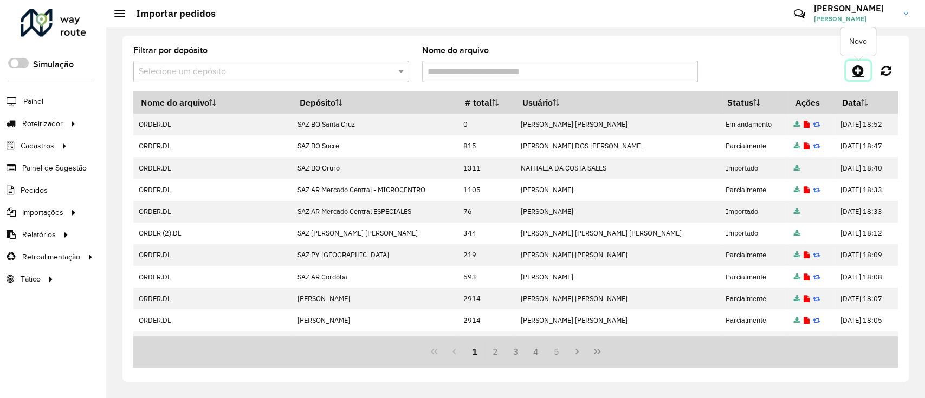
click at [861, 62] on link at bounding box center [858, 71] width 24 height 20
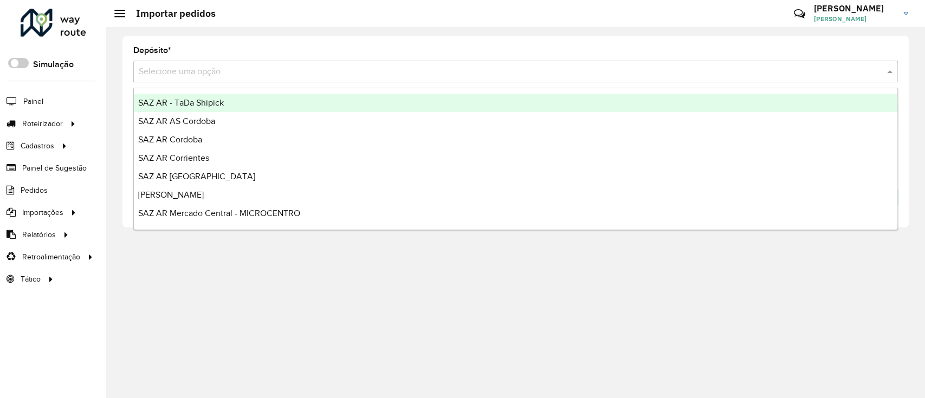
click at [455, 67] on input "text" at bounding box center [505, 72] width 732 height 13
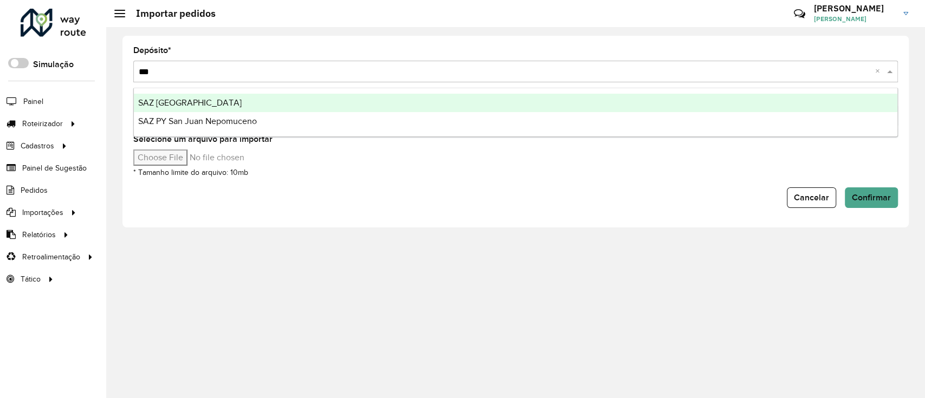
type input "****"
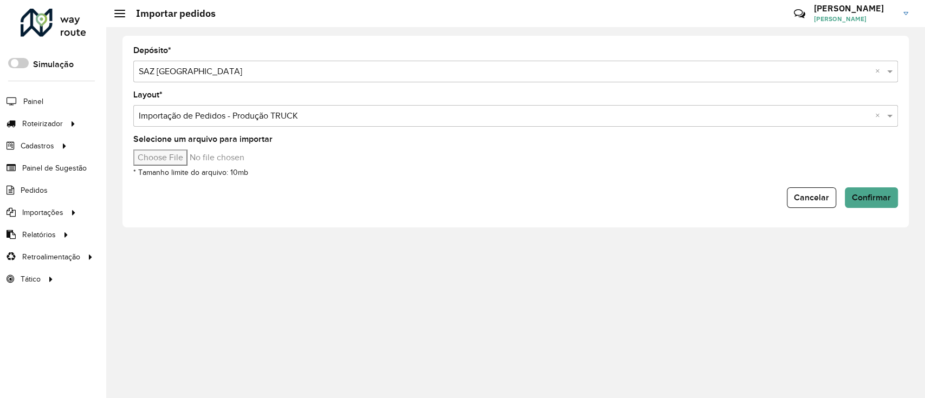
click at [163, 154] on input "Selecione um arquivo para importar" at bounding box center [225, 158] width 184 height 16
type input "**********"
click at [871, 194] on span "Confirmar" at bounding box center [871, 197] width 39 height 9
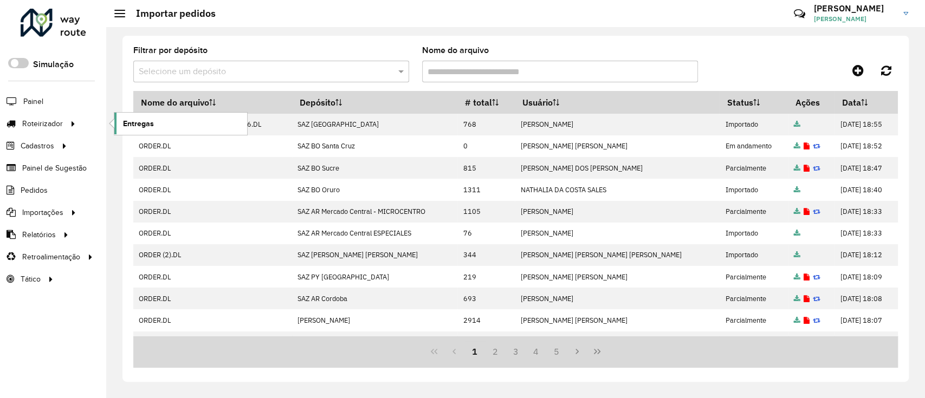
click at [145, 127] on span "Entregas" at bounding box center [138, 123] width 31 height 11
click at [862, 72] on icon at bounding box center [857, 70] width 11 height 13
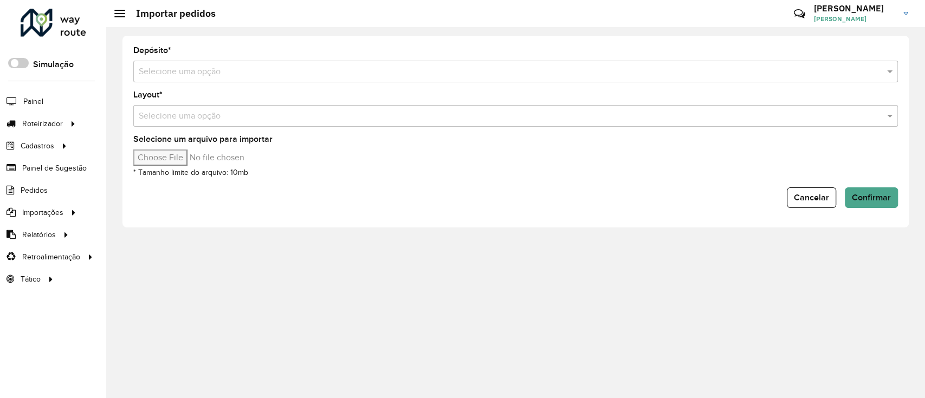
click at [401, 74] on input "text" at bounding box center [505, 72] width 732 height 13
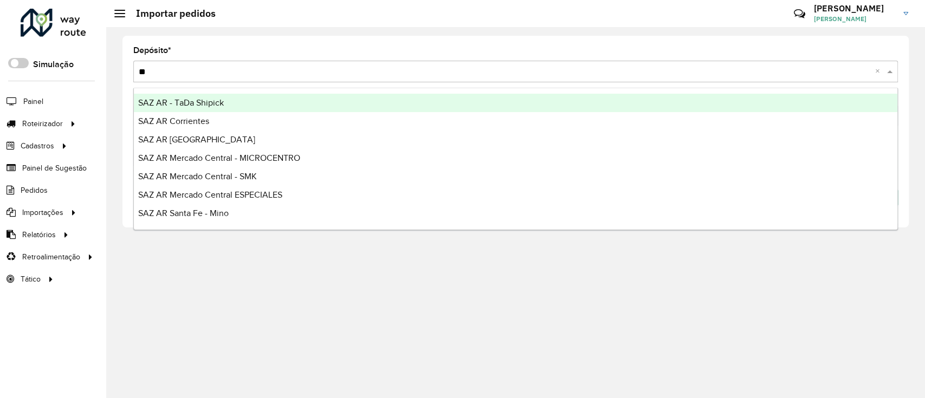
type input "***"
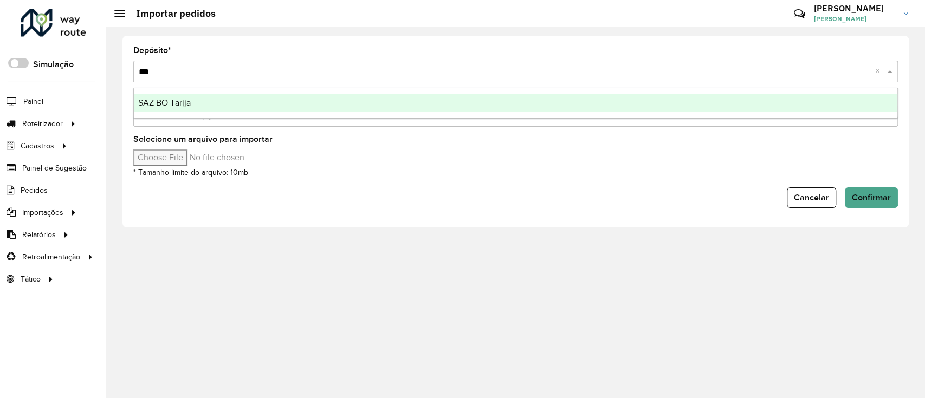
click at [217, 102] on div "SAZ BO Tarija" at bounding box center [515, 103] width 763 height 18
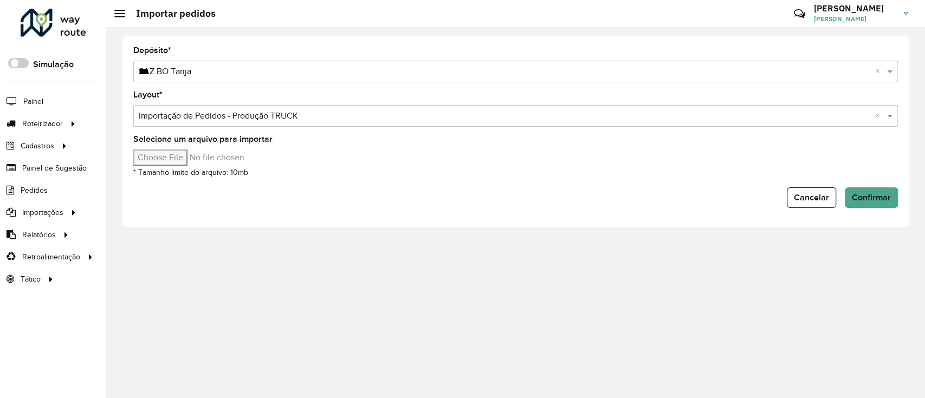
click at [179, 163] on input "Selecione um arquivo para importar" at bounding box center [225, 158] width 184 height 16
type input "**********"
click at [864, 213] on div "Depósito * Selecione uma opção × SAZ BO Tarija *** × Layout * Selecione uma opç…" at bounding box center [515, 132] width 786 height 192
click at [864, 202] on button "Confirmar" at bounding box center [871, 197] width 53 height 21
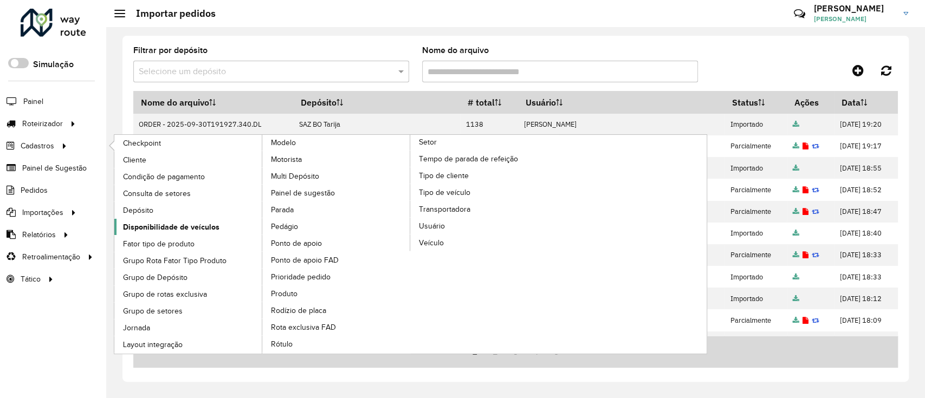
click at [169, 223] on span "Disponibilidade de veículos" at bounding box center [171, 227] width 96 height 11
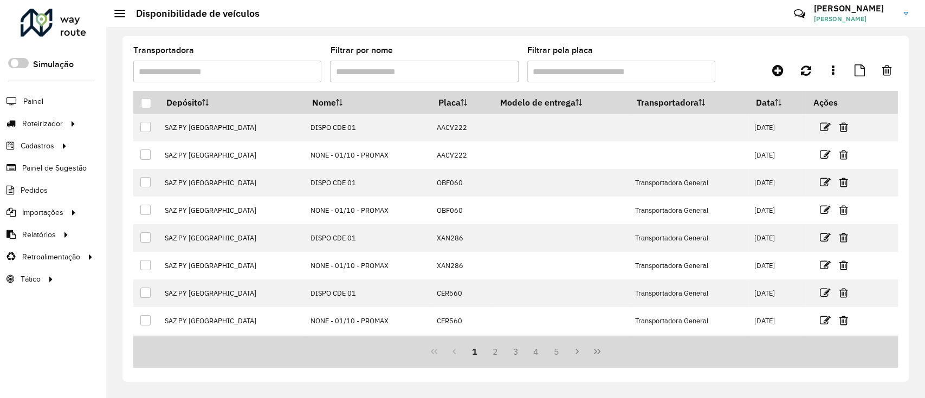
click at [765, 67] on div at bounding box center [802, 71] width 191 height 20
click at [779, 66] on icon at bounding box center [777, 70] width 11 height 13
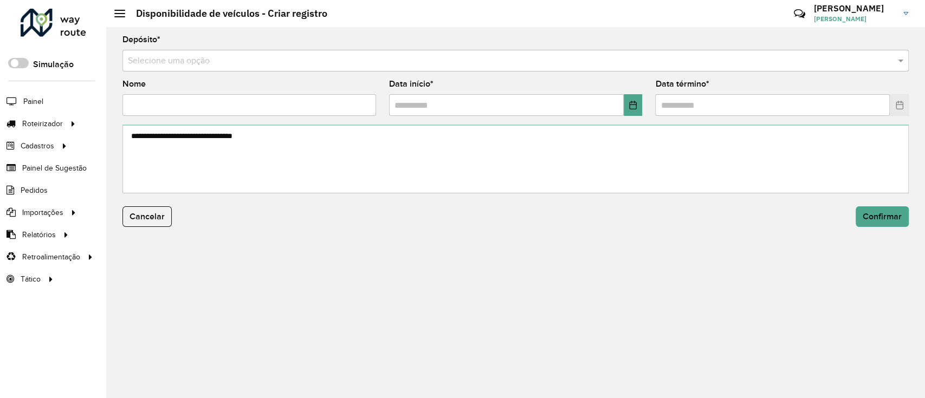
click at [725, 58] on input "text" at bounding box center [505, 61] width 754 height 13
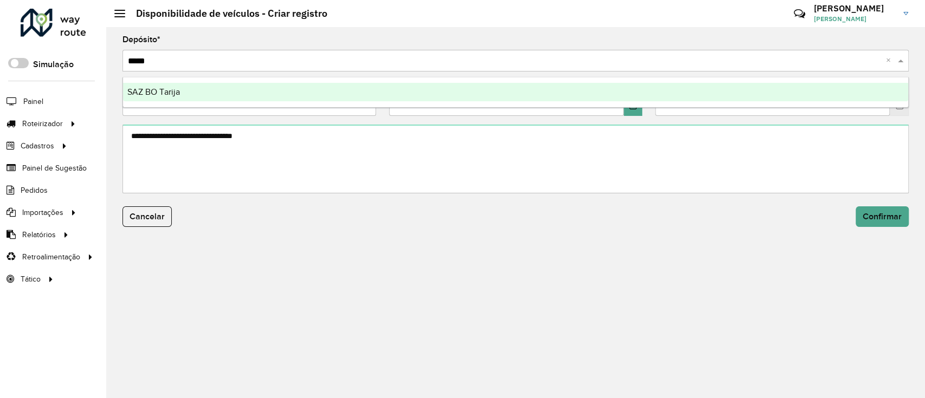
type input "******"
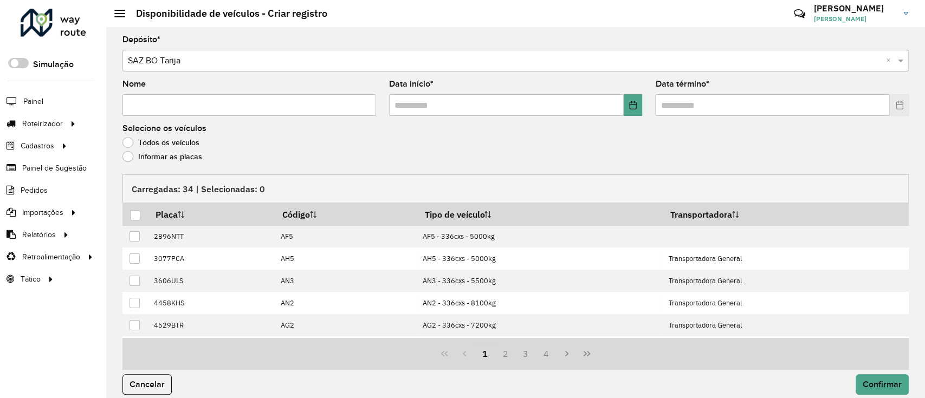
click at [334, 114] on input "Nome" at bounding box center [249, 105] width 254 height 22
type input "*"
type input "**********"
click at [629, 109] on icon "Choose Date" at bounding box center [633, 105] width 9 height 9
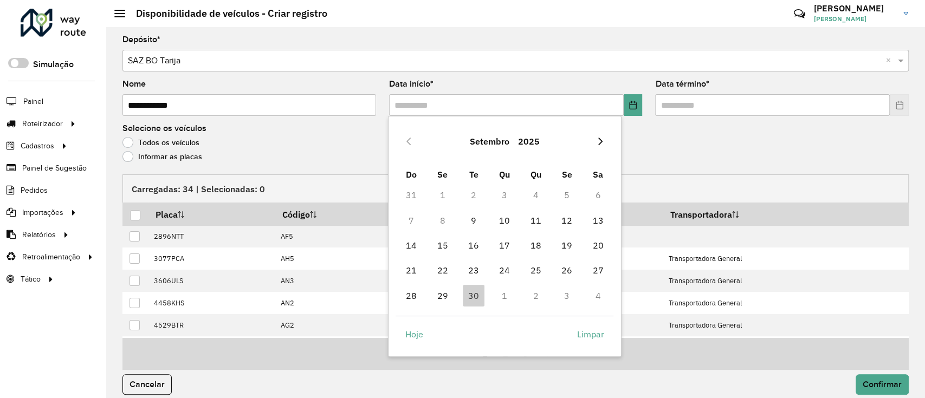
click at [598, 135] on button "Next Month" at bounding box center [600, 141] width 17 height 17
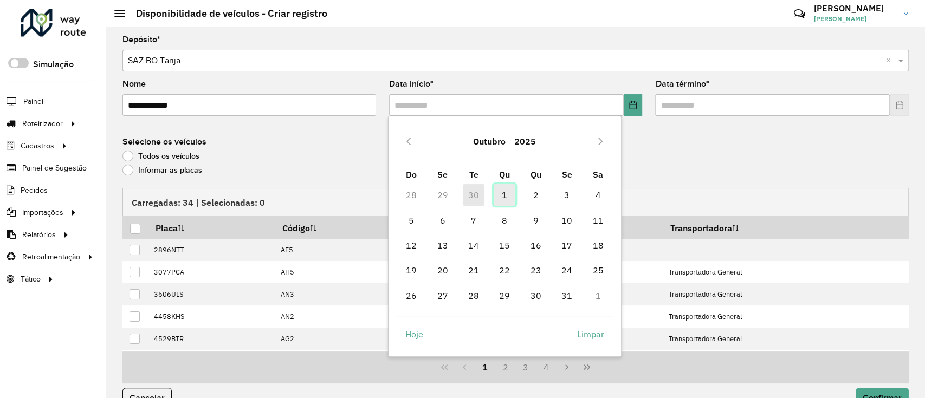
click at [504, 196] on span "1" at bounding box center [505, 195] width 22 height 22
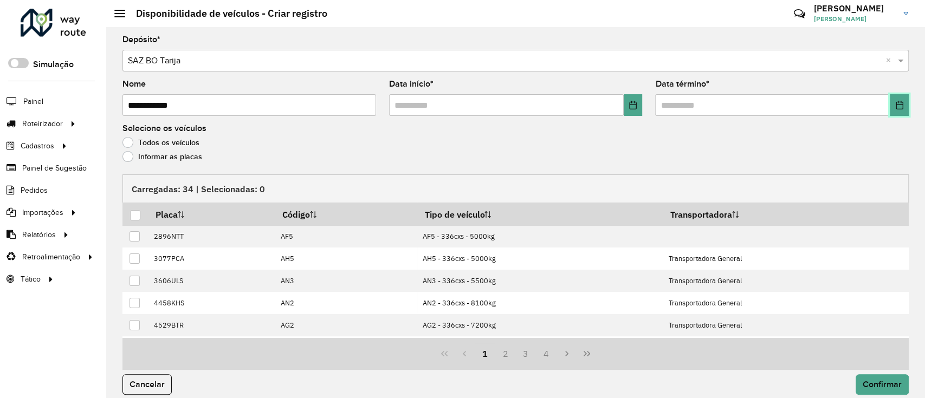
click at [896, 99] on button "Choose Date" at bounding box center [899, 105] width 19 height 22
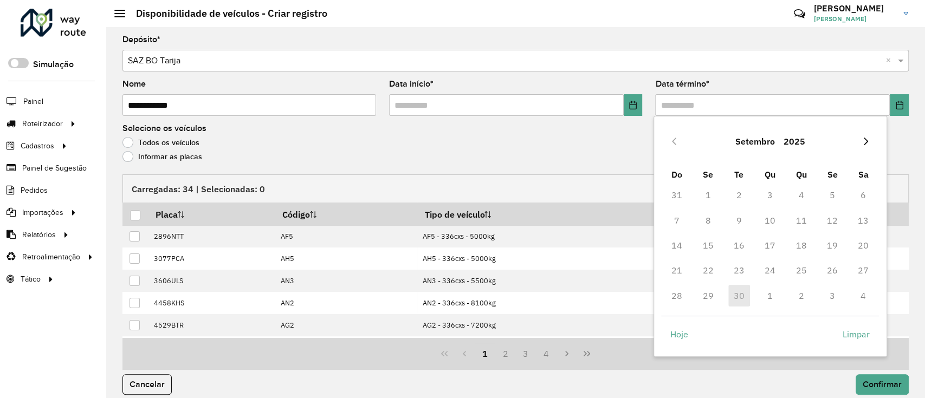
click at [868, 139] on icon "Next Month" at bounding box center [866, 141] width 9 height 9
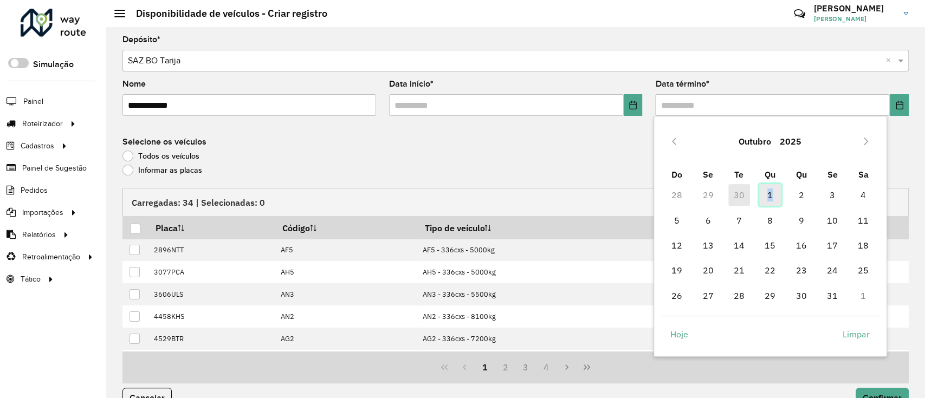
click at [770, 198] on span "1" at bounding box center [770, 195] width 22 height 22
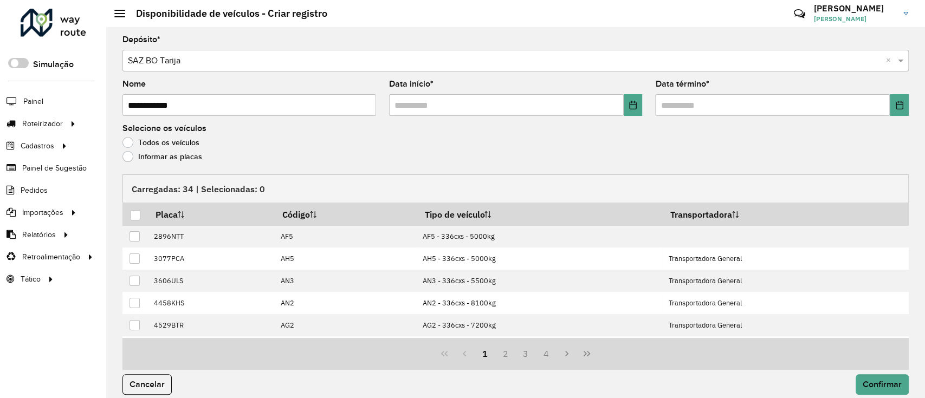
click at [171, 154] on label "Informar as placas" at bounding box center [162, 156] width 80 height 11
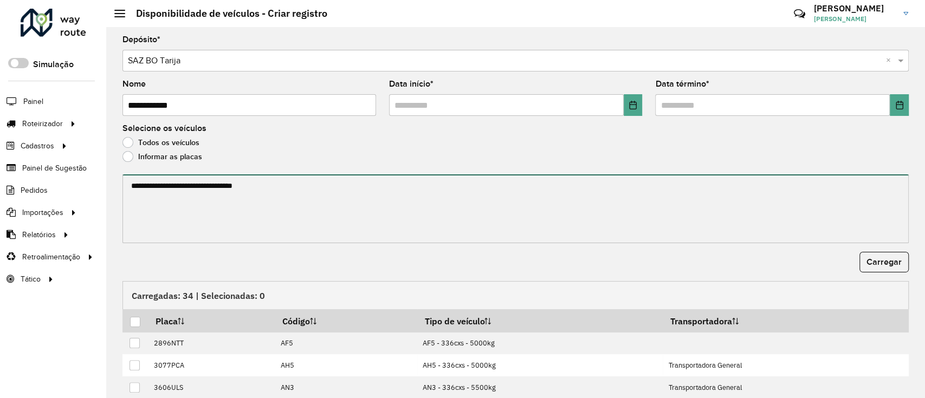
click at [194, 187] on textarea at bounding box center [515, 208] width 786 height 69
paste textarea "******* ******* ******* ******* ******* ******* ******* ******* ******* *******…"
type textarea "******* ******* ******* ******* ******* ******* ******* ******* ******* *******…"
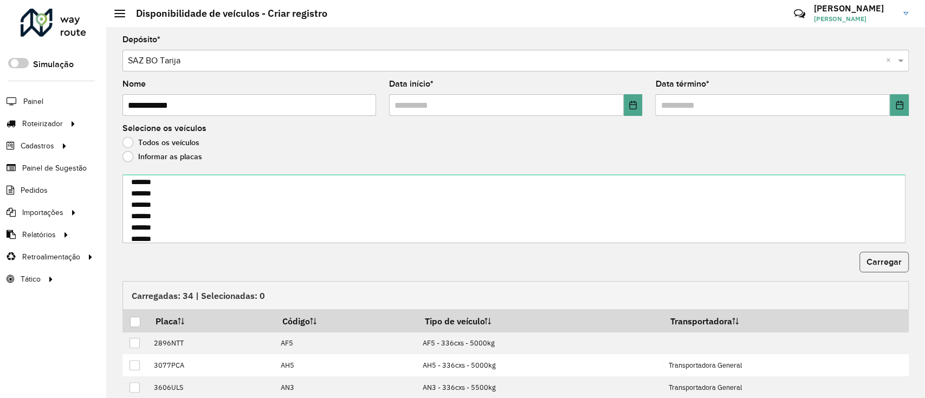
click at [871, 267] on button "Carregar" at bounding box center [883, 262] width 49 height 21
click at [137, 322] on div at bounding box center [135, 322] width 10 height 10
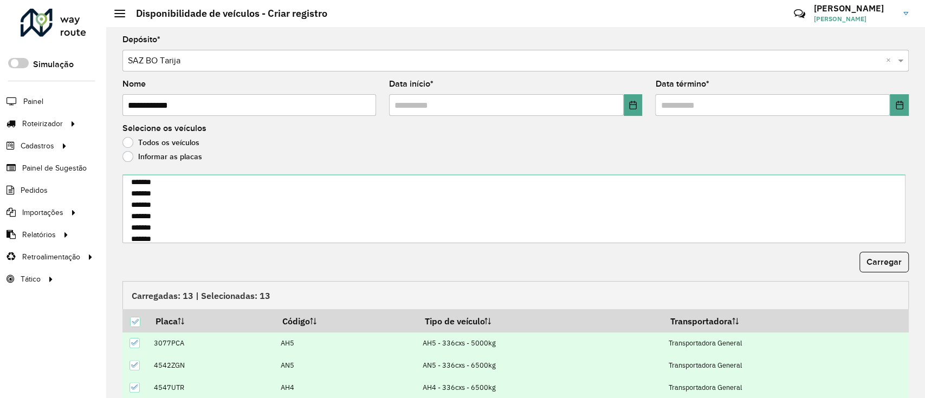
scroll to position [117, 0]
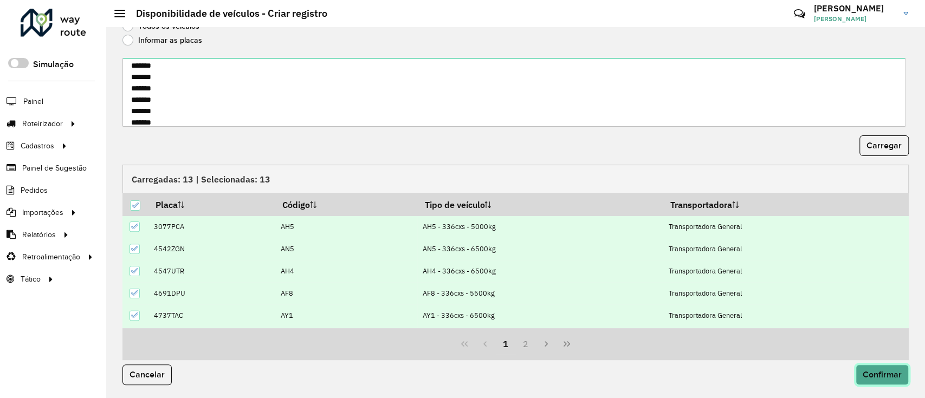
click at [886, 368] on button "Confirmar" at bounding box center [882, 375] width 53 height 21
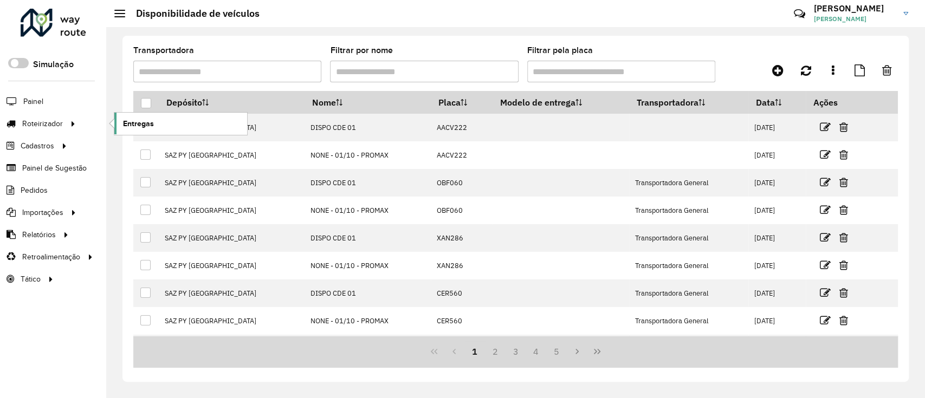
click at [145, 121] on span "Entregas" at bounding box center [138, 123] width 31 height 11
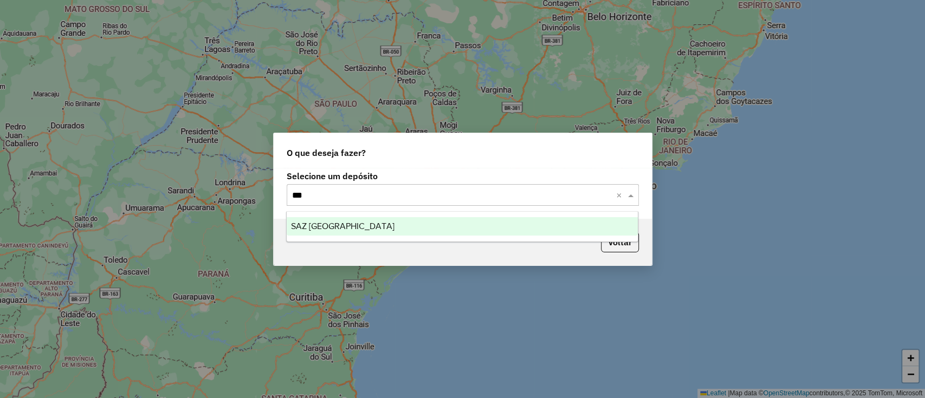
type input "****"
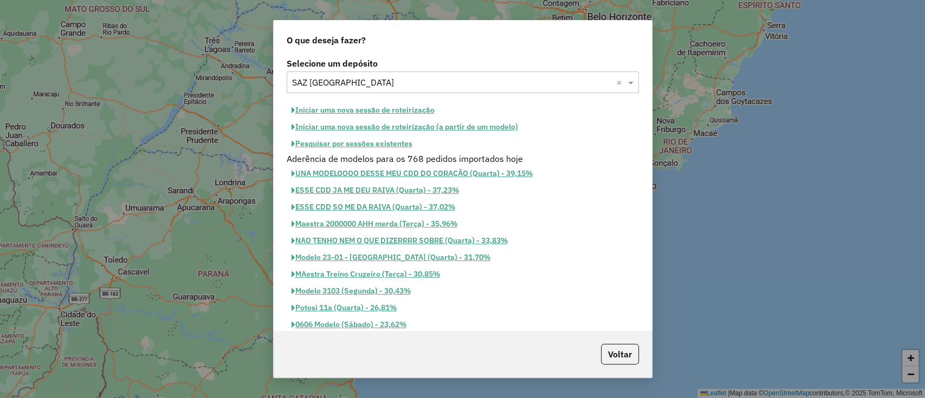
click at [408, 109] on button "Iniciar uma nova sessão de roteirização" at bounding box center [363, 110] width 153 height 17
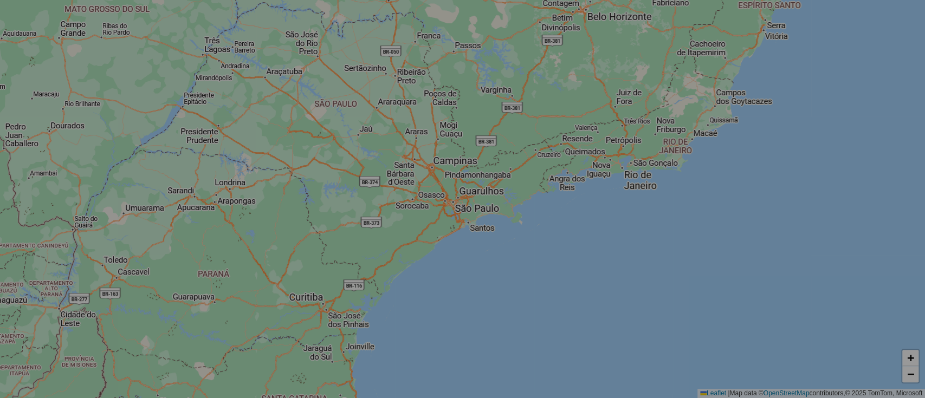
select select "*"
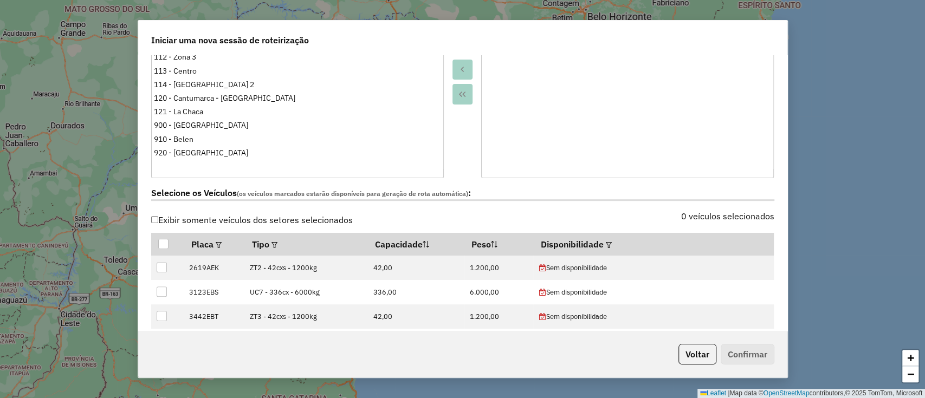
scroll to position [289, 0]
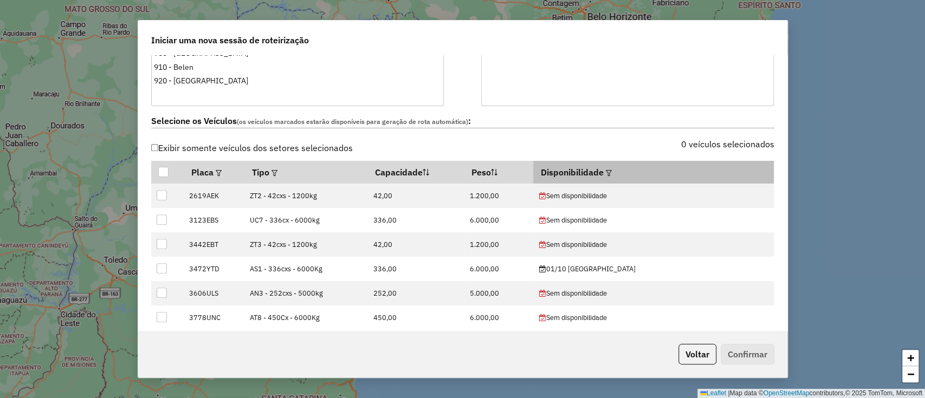
click at [612, 172] on em at bounding box center [609, 173] width 6 height 6
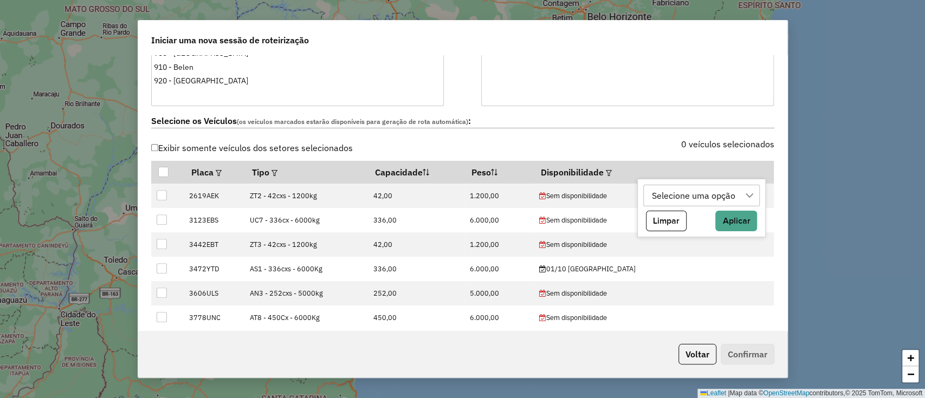
click at [662, 197] on div "Selecione uma opção" at bounding box center [693, 195] width 91 height 21
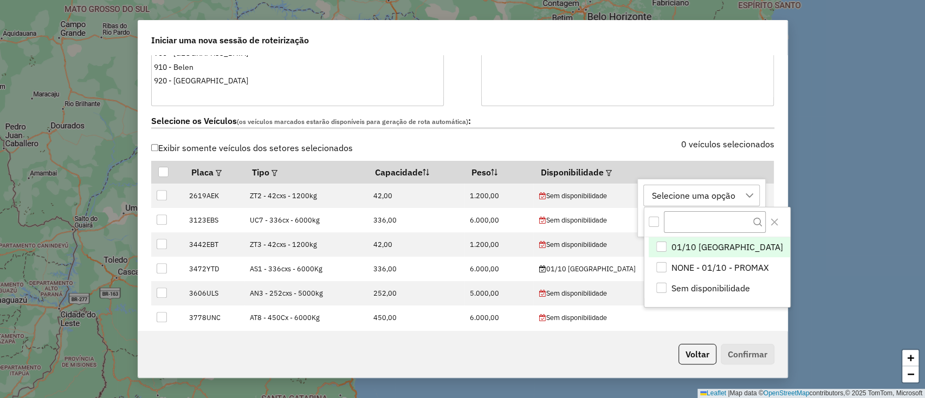
click at [680, 241] on span "01/10 [GEOGRAPHIC_DATA]" at bounding box center [727, 247] width 112 height 13
click at [766, 223] on button "Close" at bounding box center [774, 221] width 17 height 17
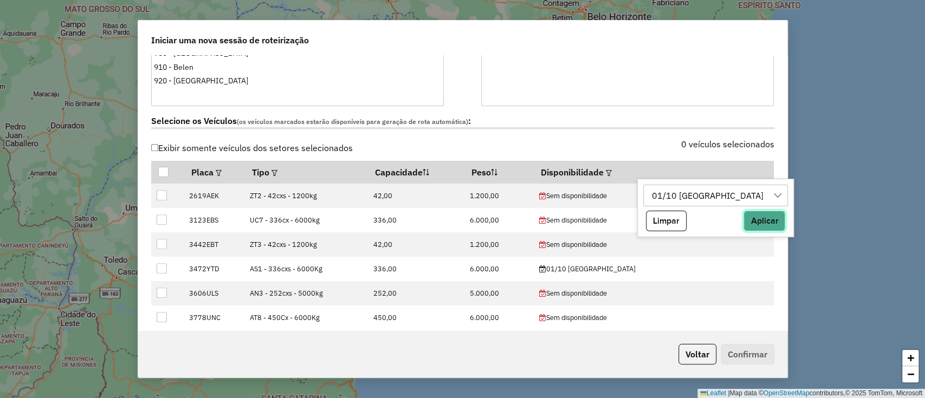
click at [743, 215] on button "Aplicar" at bounding box center [764, 221] width 42 height 21
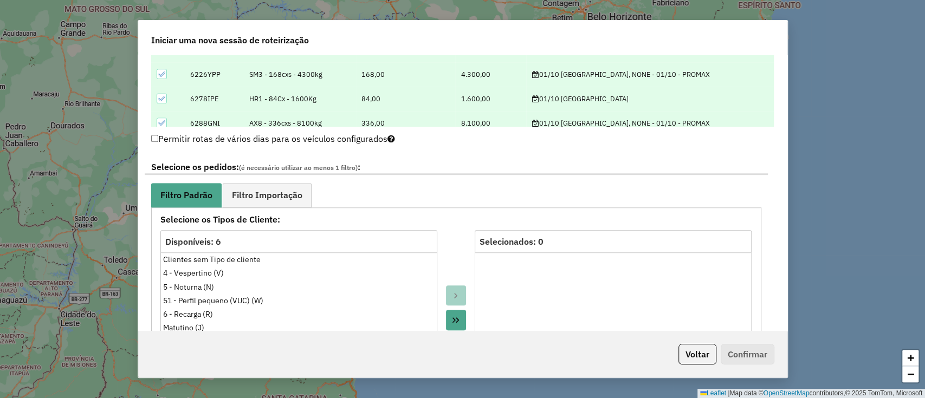
scroll to position [506, 0]
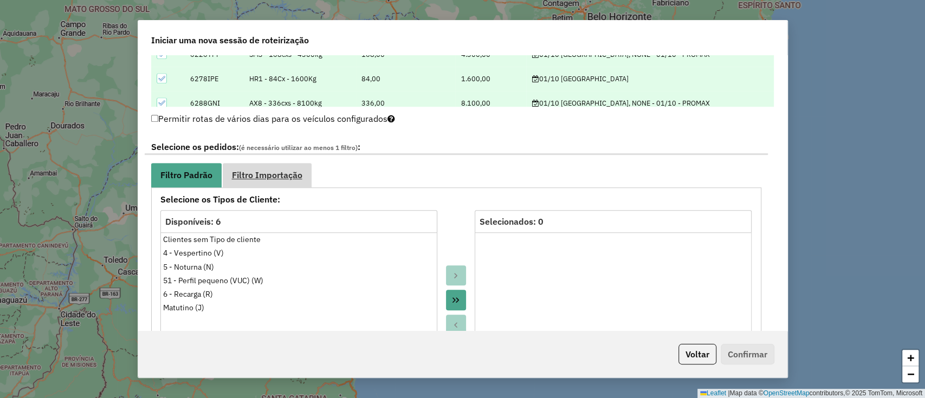
drag, startPoint x: 229, startPoint y: 149, endPoint x: 258, endPoint y: 179, distance: 42.5
click at [232, 154] on div "**********" at bounding box center [456, 360] width 623 height 457
click at [261, 180] on link "Filtro Importação" at bounding box center [267, 175] width 89 height 24
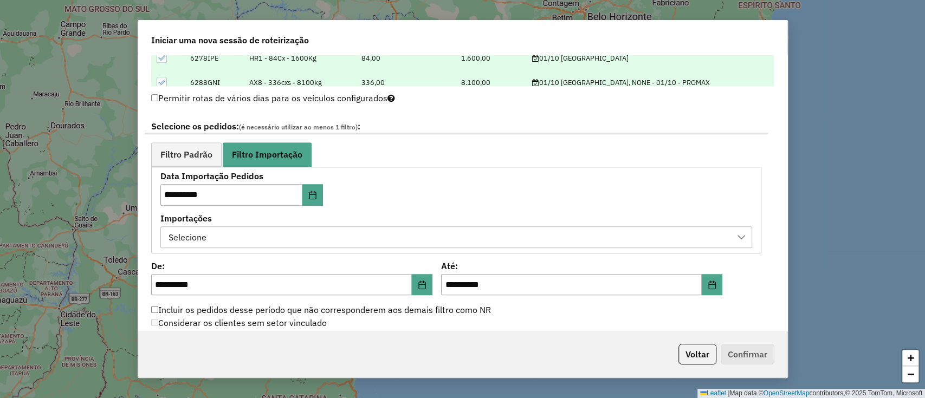
scroll to position [578, 0]
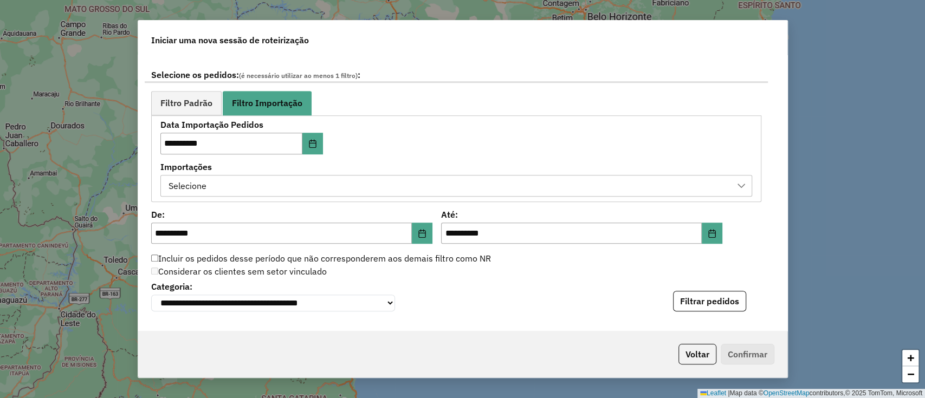
click at [279, 182] on div "Selecione" at bounding box center [448, 186] width 566 height 21
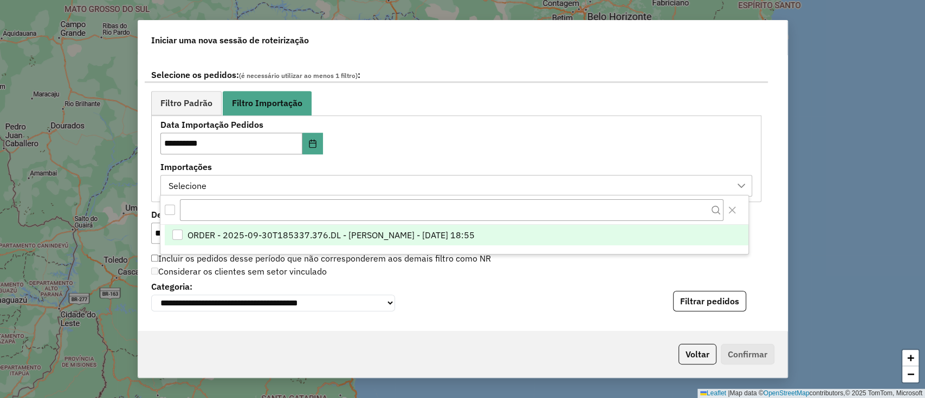
click at [319, 234] on span "ORDER - 2025-09-30T185337.376.DL - [PERSON_NAME] - [DATE] 18:55" at bounding box center [330, 235] width 287 height 13
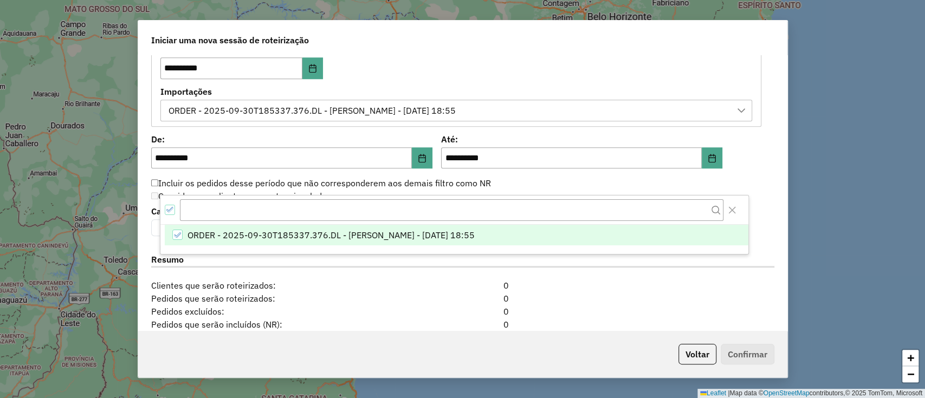
scroll to position [722, 0]
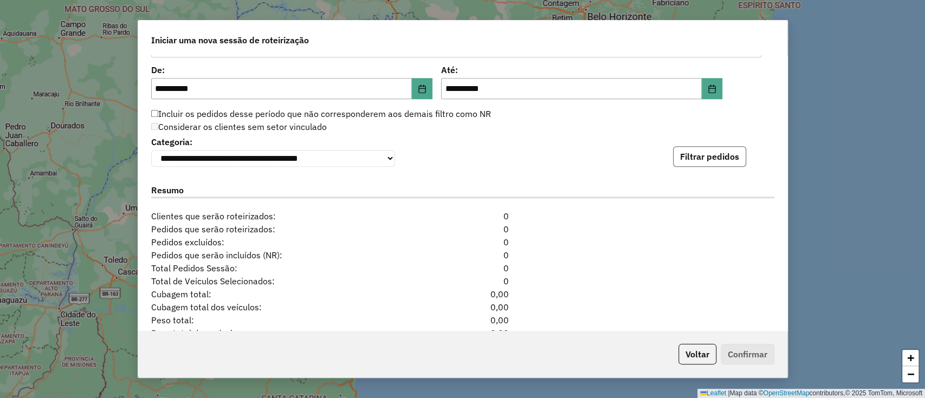
click at [711, 163] on button "Filtrar pedidos" at bounding box center [709, 156] width 73 height 21
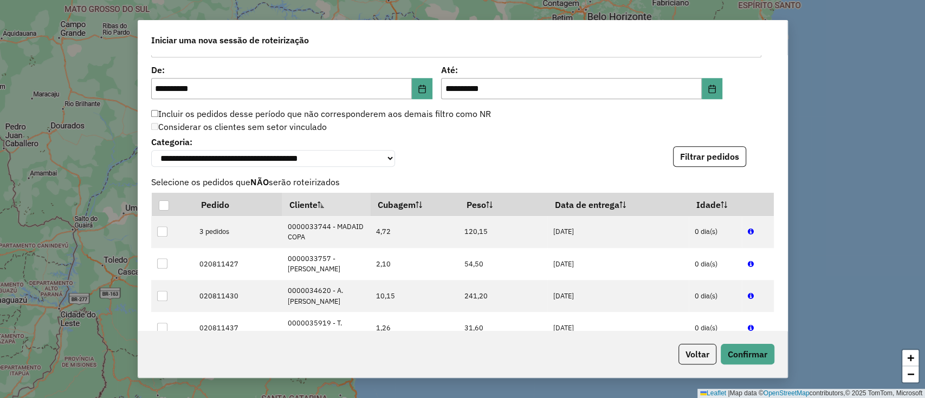
drag, startPoint x: 603, startPoint y: 339, endPoint x: 459, endPoint y: 432, distance: 170.9
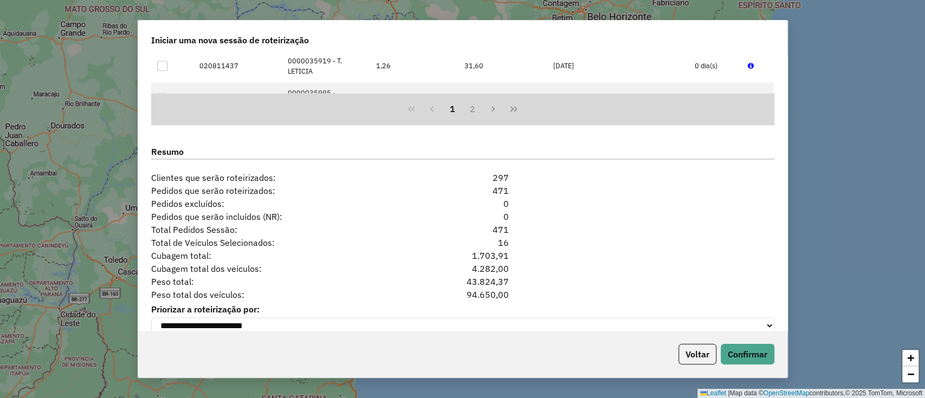
scroll to position [1027, 0]
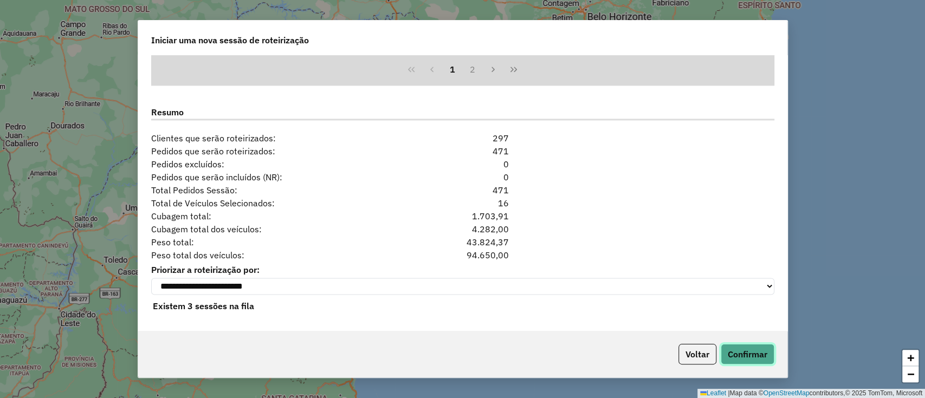
click at [729, 355] on button "Confirmar" at bounding box center [748, 354] width 54 height 21
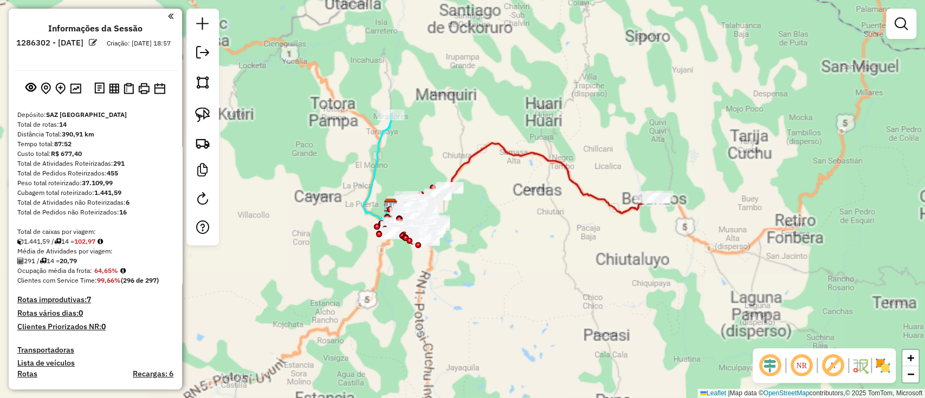
drag, startPoint x: 553, startPoint y: 213, endPoint x: 575, endPoint y: 216, distance: 22.5
click at [584, 219] on div "Janela de atendimento Grade de atendimento Capacidade Transportadoras Veículos …" at bounding box center [462, 199] width 925 height 398
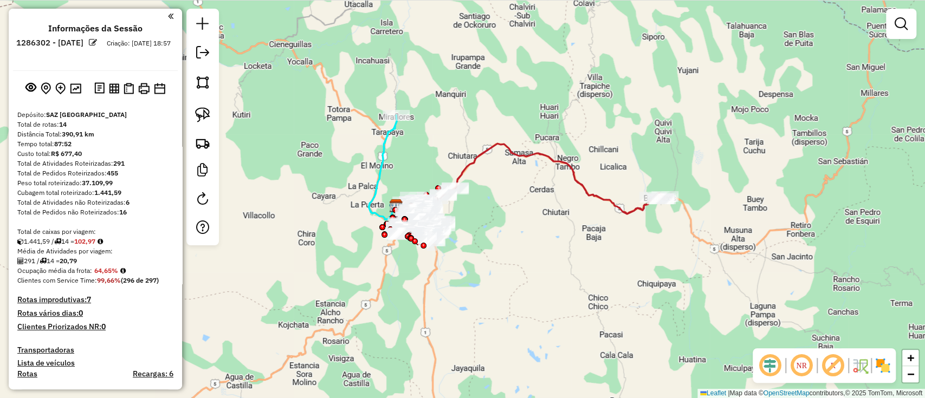
click at [565, 167] on icon at bounding box center [554, 179] width 222 height 70
select select "**********"
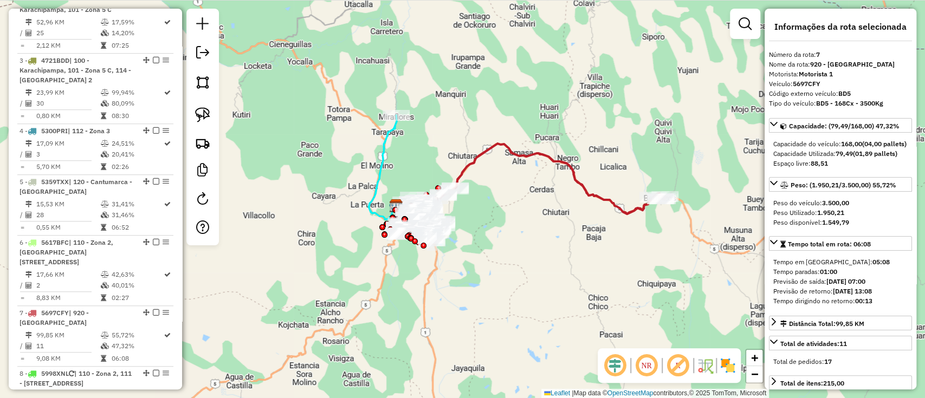
scroll to position [790, 0]
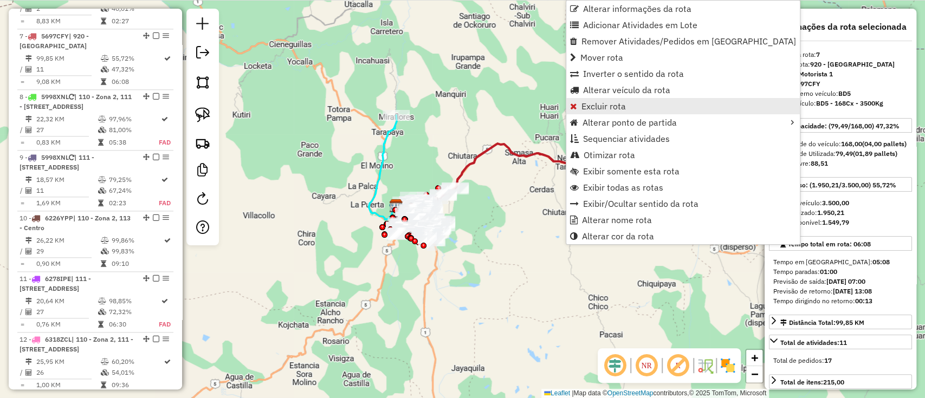
click at [618, 111] on span "Excluir rota" at bounding box center [603, 106] width 44 height 9
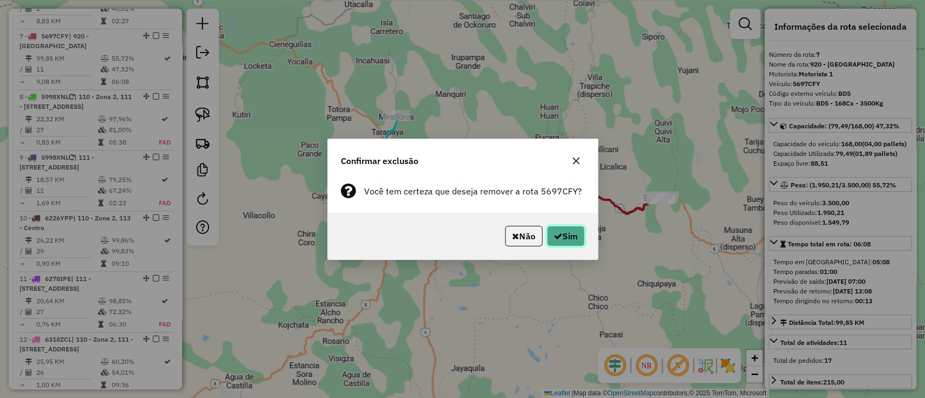
click at [564, 235] on button "Sim" at bounding box center [566, 236] width 38 height 21
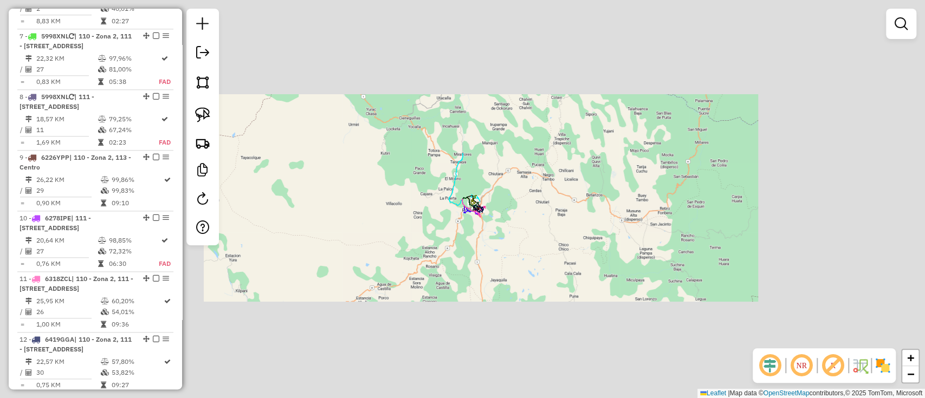
scroll to position [739, 0]
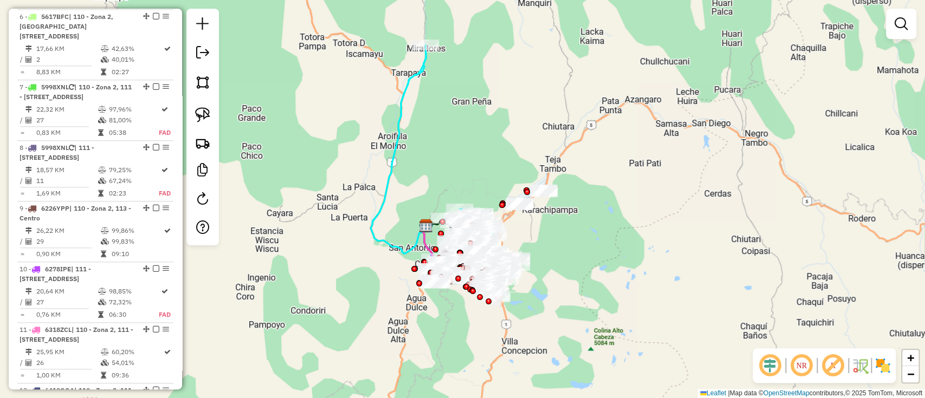
drag, startPoint x: 421, startPoint y: 152, endPoint x: 430, endPoint y: 203, distance: 52.2
click at [438, 255] on div "Janela de atendimento Grade de atendimento Capacidade Transportadoras Veículos …" at bounding box center [462, 199] width 925 height 398
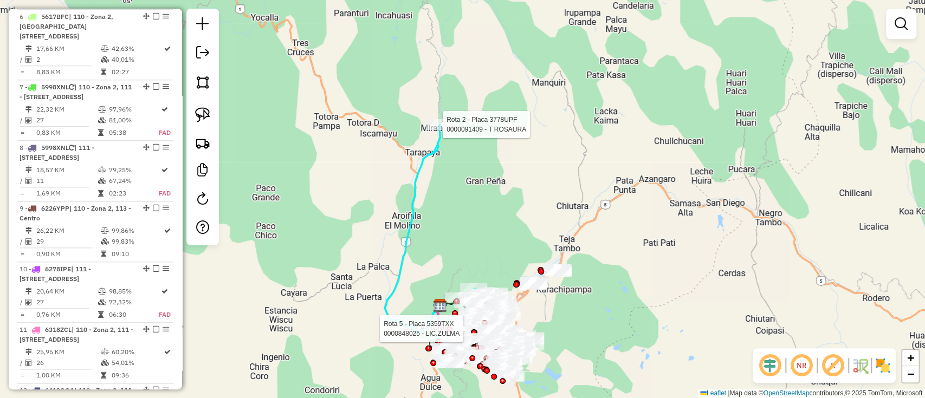
click at [432, 130] on div at bounding box center [439, 124] width 27 height 11
select select "**********"
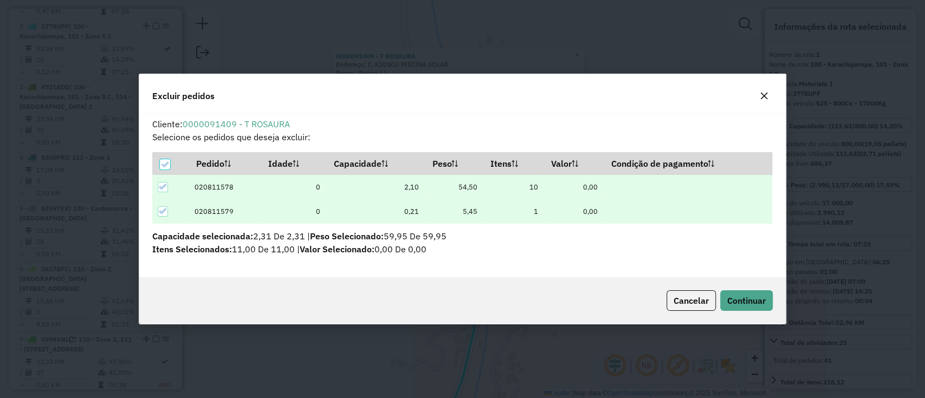
scroll to position [0, 0]
click at [733, 301] on span "Continuar" at bounding box center [746, 300] width 38 height 11
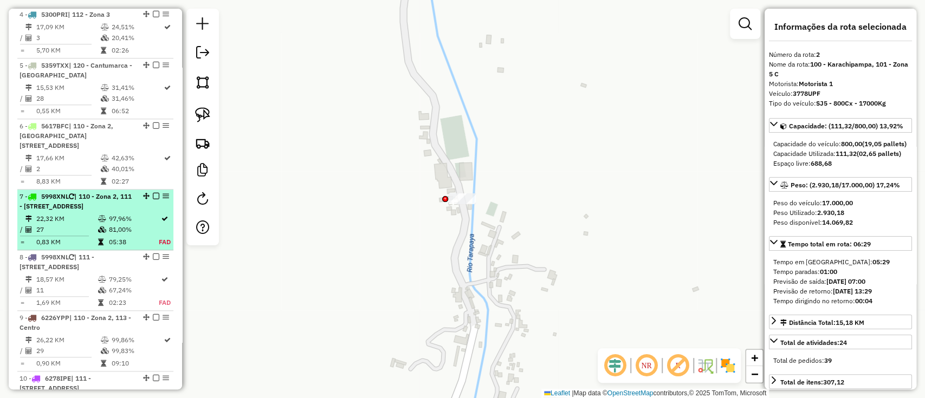
scroll to position [631, 0]
click at [112, 212] on td "97,96%" at bounding box center [133, 217] width 50 height 11
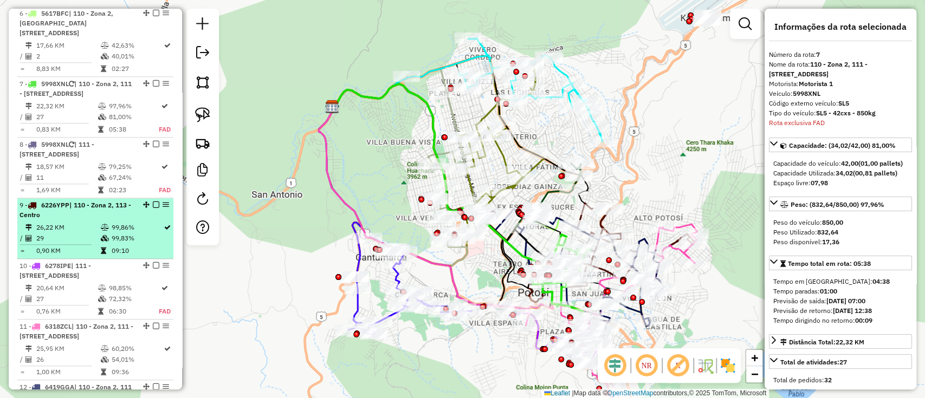
scroll to position [790, 0]
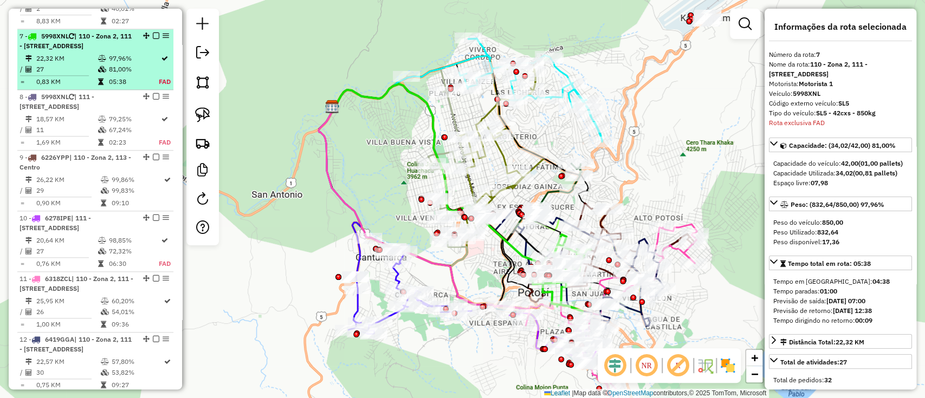
click at [153, 33] on em at bounding box center [156, 36] width 7 height 7
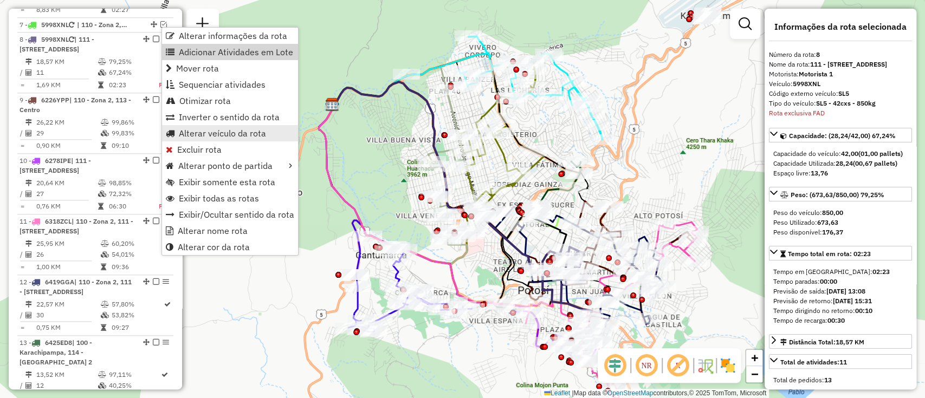
scroll to position [805, 0]
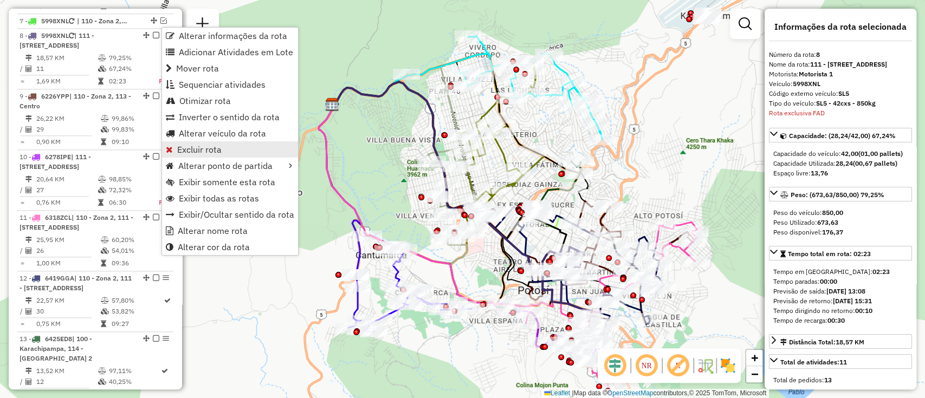
click at [186, 145] on span "Excluir rota" at bounding box center [199, 149] width 44 height 9
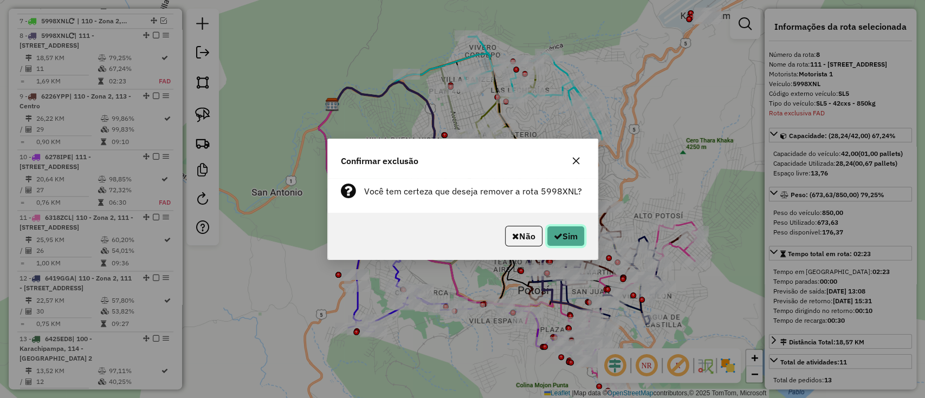
click at [561, 234] on button "Sim" at bounding box center [566, 236] width 38 height 21
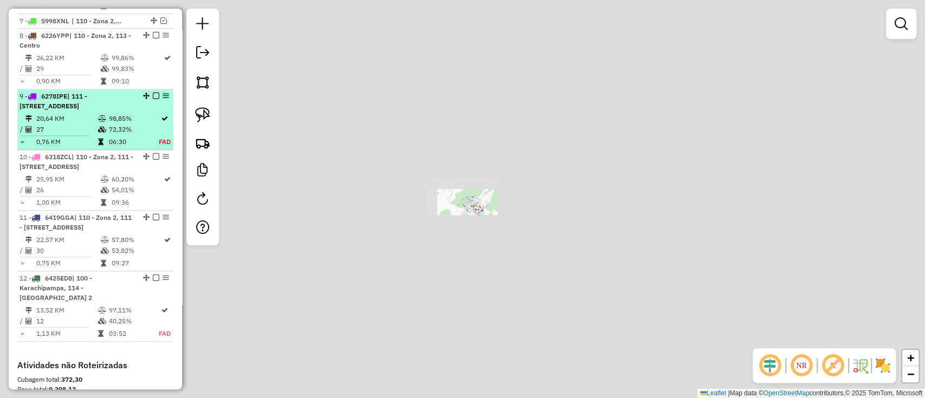
scroll to position [745, 0]
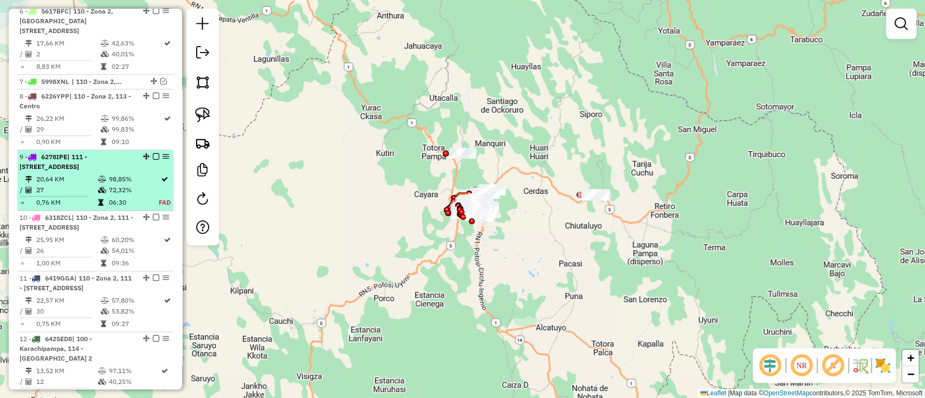
click at [151, 152] on div "9 - 6278IPE | 111 - Calle Angosta, 112 - Zona 3" at bounding box center [96, 162] width 152 height 20
select select "**********"
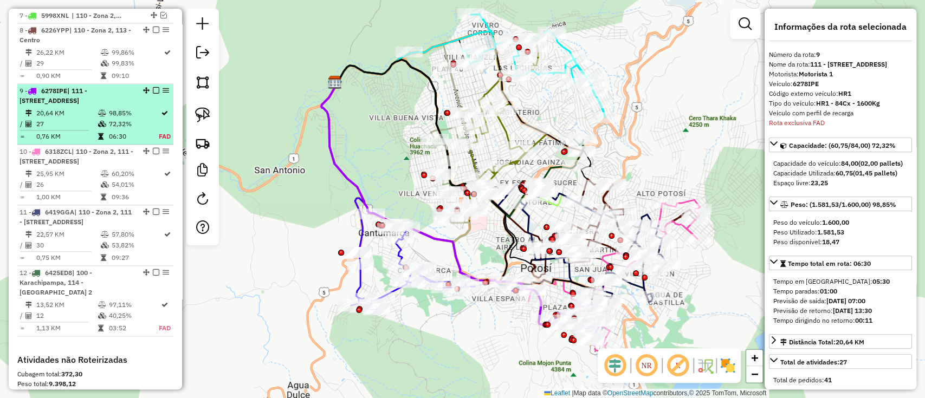
scroll to position [865, 0]
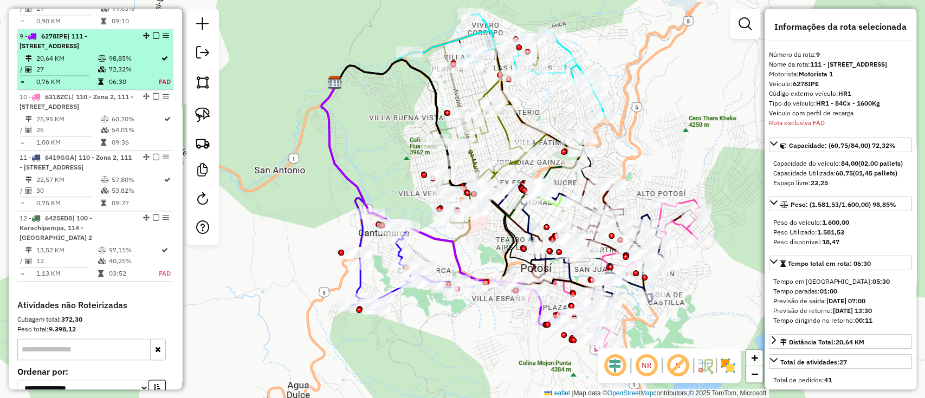
click at [155, 33] on em at bounding box center [156, 36] width 7 height 7
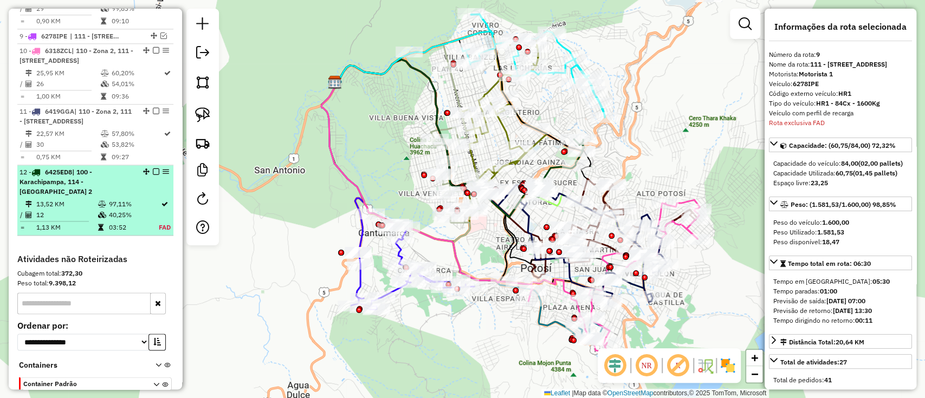
click at [155, 169] on em at bounding box center [156, 172] width 7 height 7
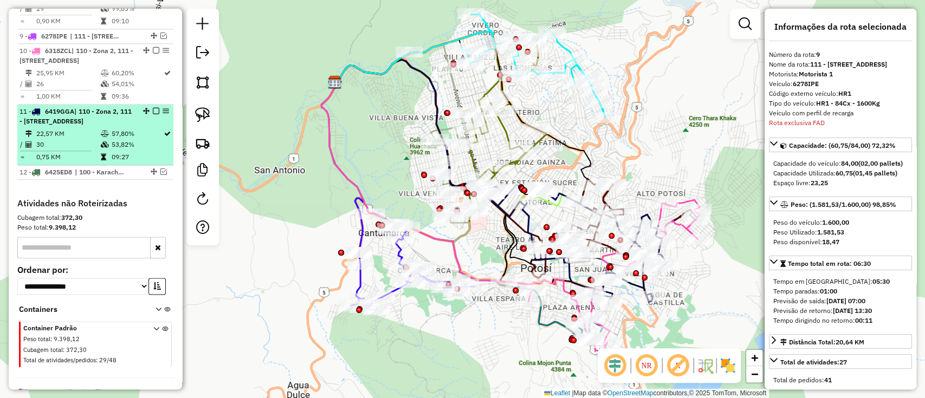
click at [66, 139] on td "30" at bounding box center [68, 144] width 64 height 11
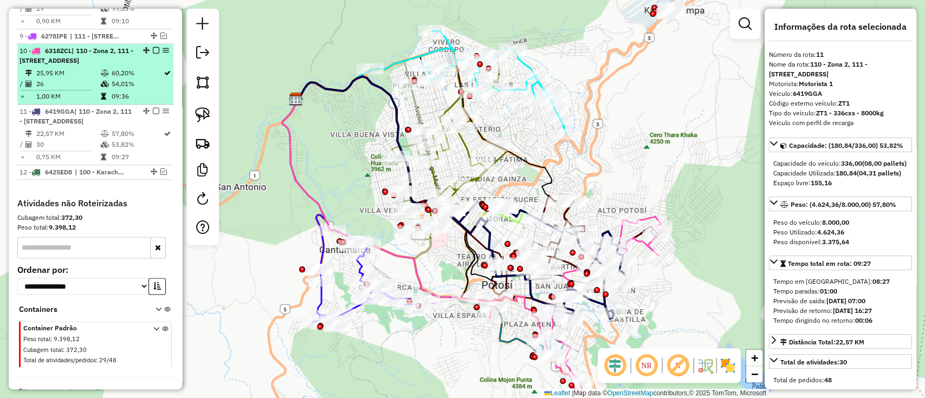
click at [67, 91] on td "1,00 KM" at bounding box center [68, 96] width 64 height 11
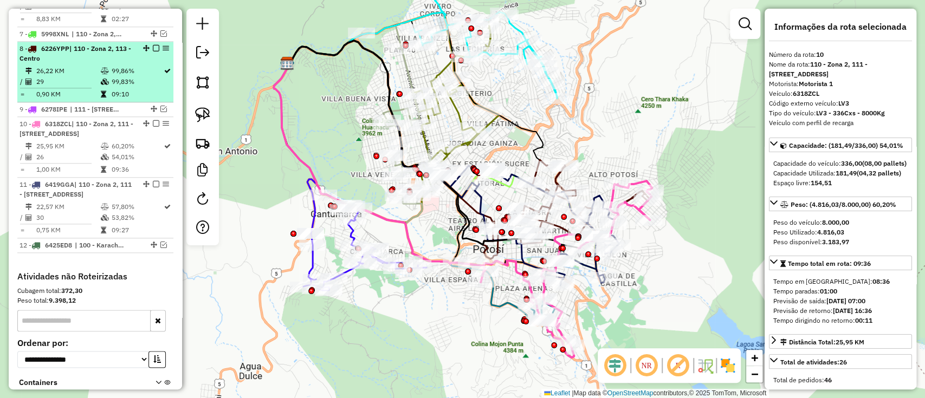
scroll to position [721, 0]
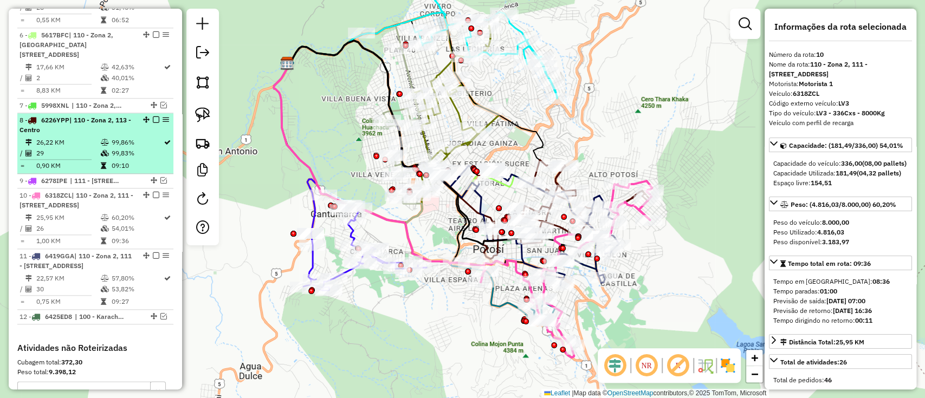
click at [87, 148] on td "29" at bounding box center [68, 153] width 64 height 11
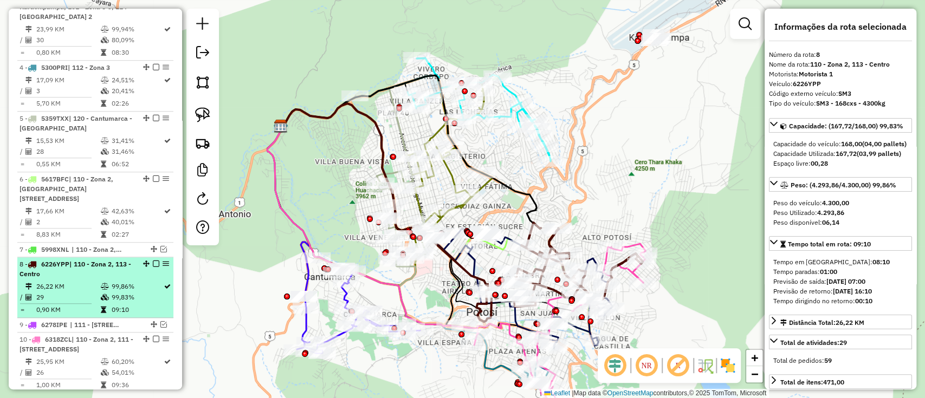
scroll to position [577, 0]
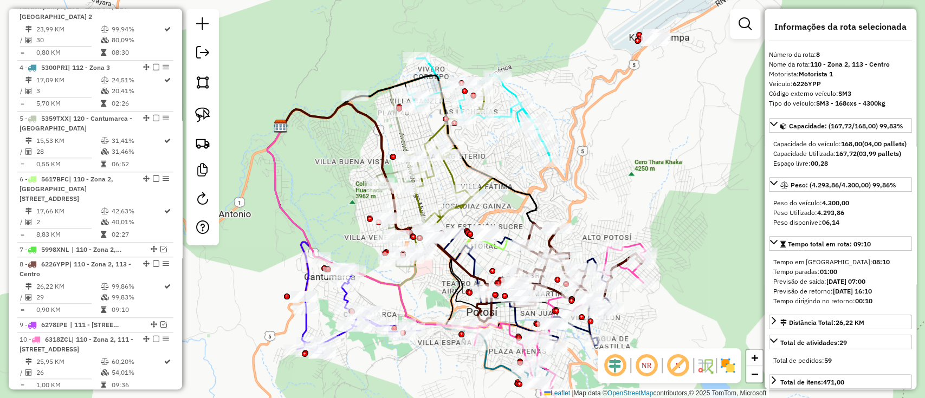
click at [724, 365] on img at bounding box center [727, 365] width 17 height 17
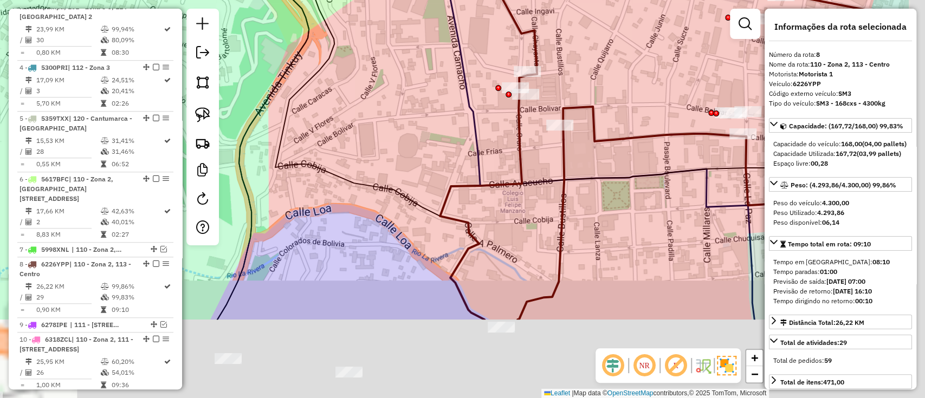
drag, startPoint x: 486, startPoint y: 260, endPoint x: 427, endPoint y: 203, distance: 81.6
click at [427, 203] on icon at bounding box center [575, 29] width 666 height 374
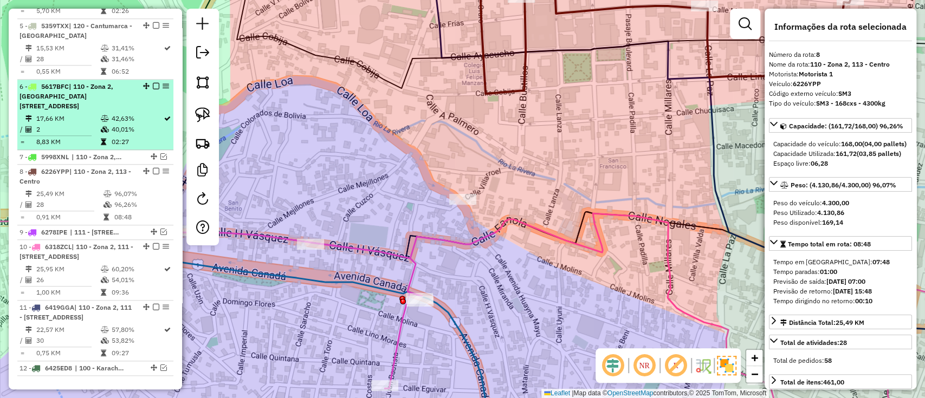
scroll to position [661, 0]
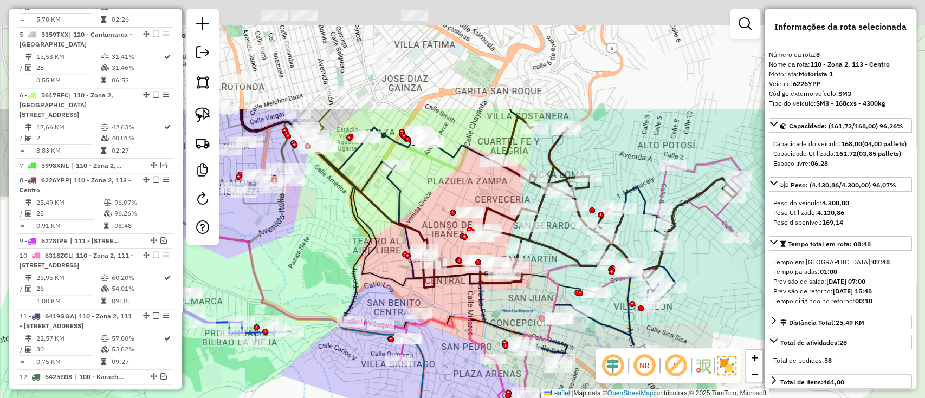
drag, startPoint x: 422, startPoint y: 93, endPoint x: 397, endPoint y: 240, distance: 149.0
click at [397, 240] on div "Janela de atendimento Grade de atendimento Capacidade Transportadoras Veículos …" at bounding box center [462, 199] width 925 height 398
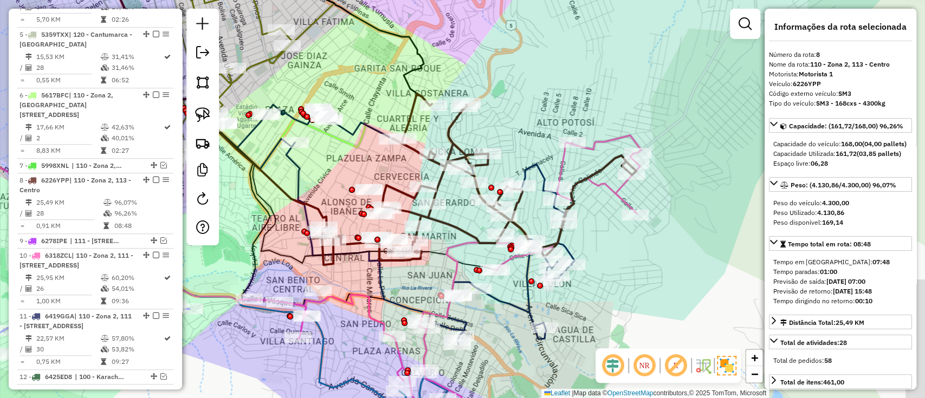
drag, startPoint x: 427, startPoint y: 204, endPoint x: 349, endPoint y: 184, distance: 80.4
click at [349, 184] on div "Janela de atendimento Grade de atendimento Capacidade Transportadoras Veículos …" at bounding box center [462, 199] width 925 height 398
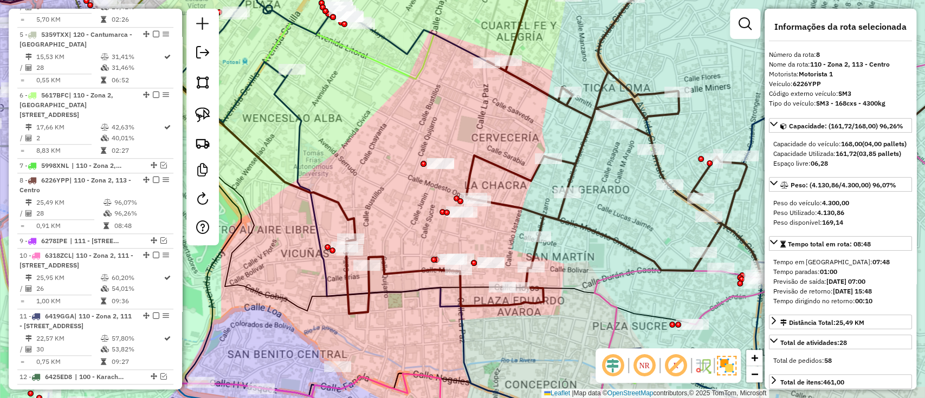
drag, startPoint x: 387, startPoint y: 208, endPoint x: 404, endPoint y: 193, distance: 22.2
click at [404, 193] on div "Janela de atendimento Grade de atendimento Capacidade Transportadoras Veículos …" at bounding box center [462, 199] width 925 height 398
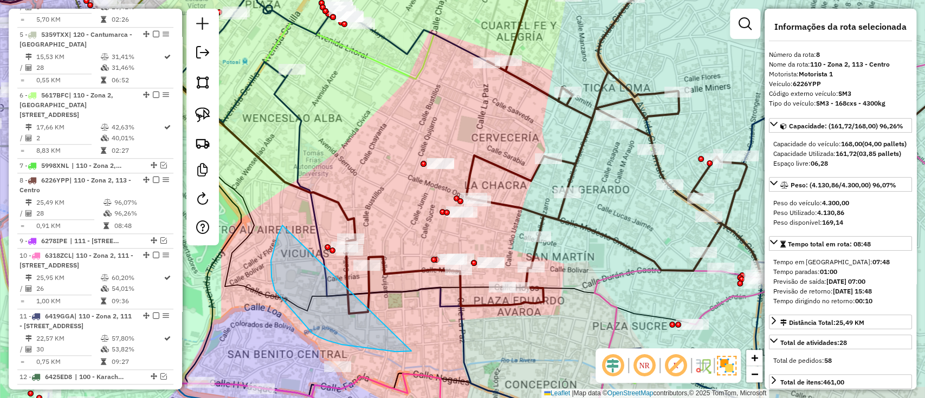
drag, startPoint x: 274, startPoint y: 284, endPoint x: 385, endPoint y: 334, distance: 122.2
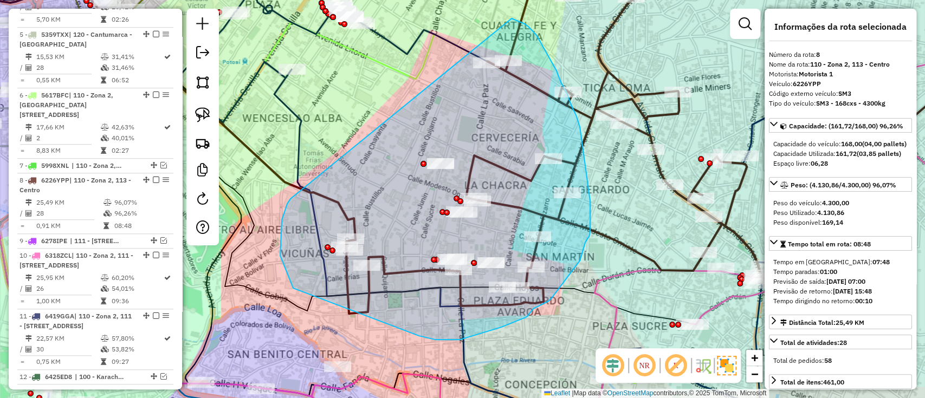
drag, startPoint x: 287, startPoint y: 204, endPoint x: 488, endPoint y: 15, distance: 275.2
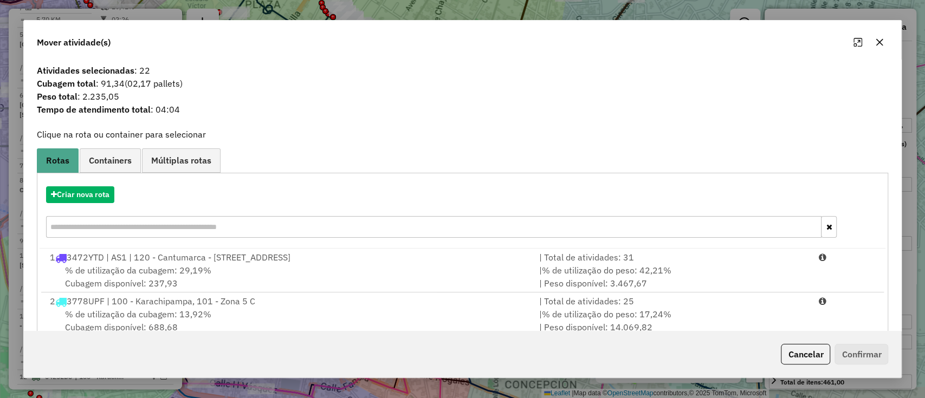
click at [80, 203] on div "Criar nova rota" at bounding box center [463, 213] width 846 height 70
click at [88, 193] on button "Criar nova rota" at bounding box center [80, 194] width 68 height 17
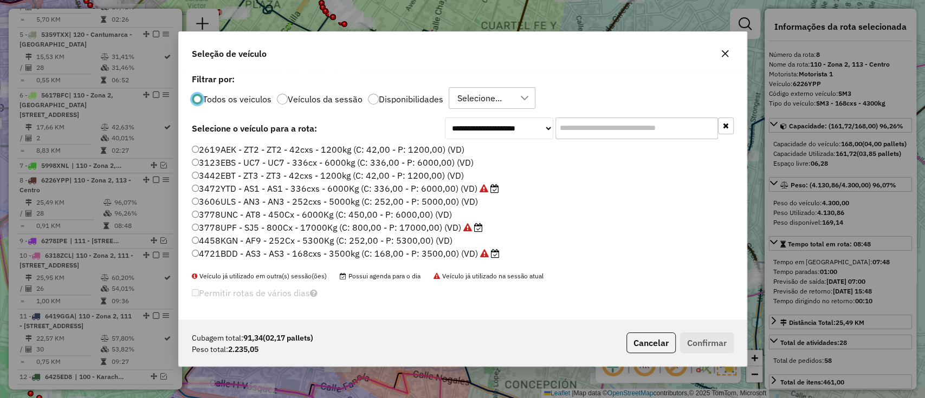
scroll to position [5, 3]
click at [606, 137] on input "text" at bounding box center [636, 129] width 163 height 22
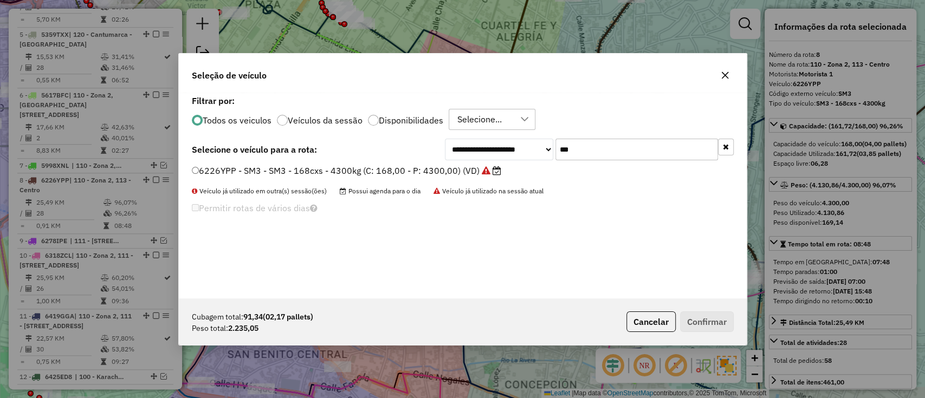
type input "***"
click at [461, 172] on label "6226YPP - SM3 - SM3 - 168cxs - 4300kg (C: 168,00 - P: 4300,00) (VD)" at bounding box center [346, 170] width 309 height 13
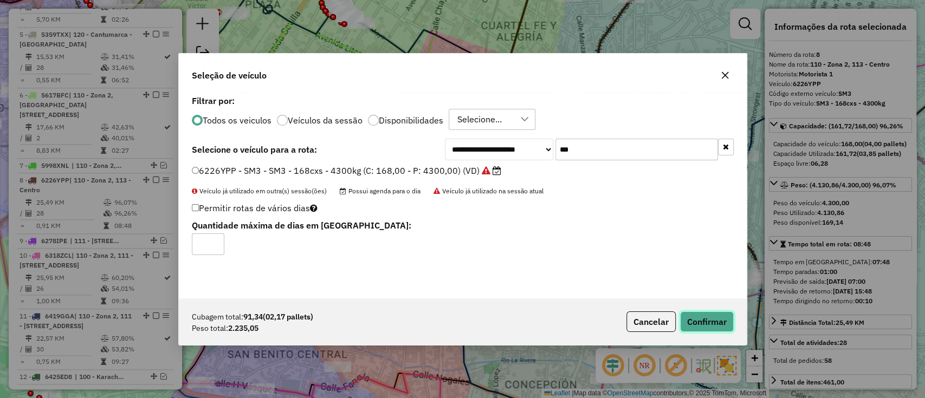
click at [696, 325] on button "Confirmar" at bounding box center [707, 322] width 54 height 21
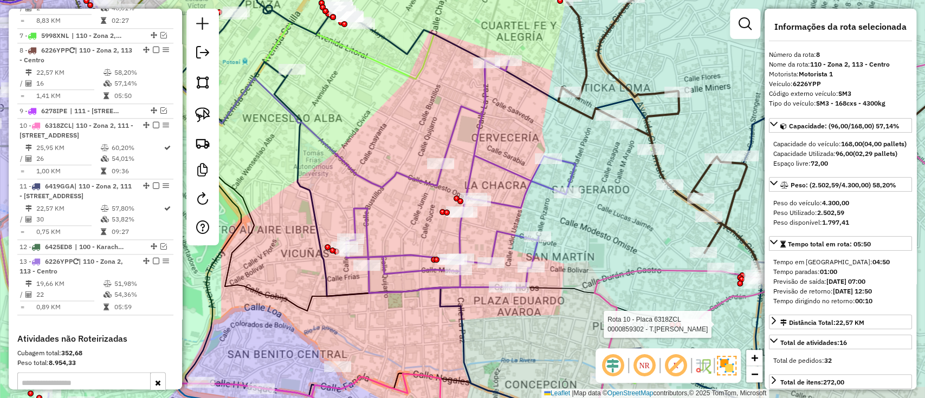
scroll to position [805, 0]
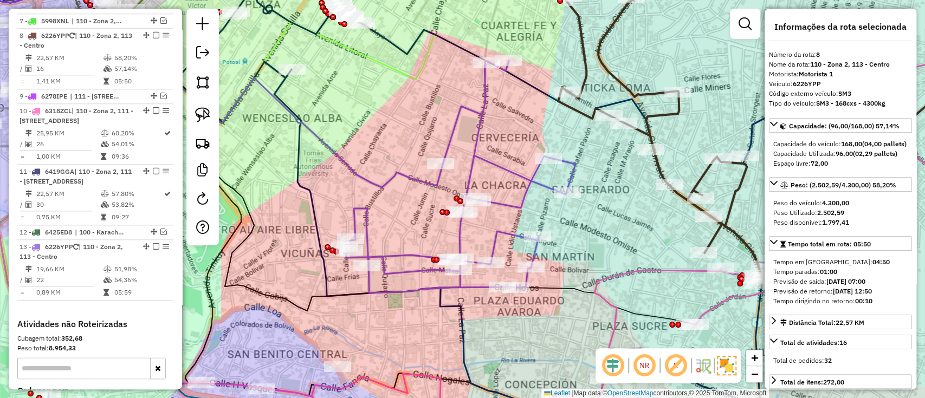
click at [497, 171] on icon at bounding box center [460, 176] width 229 height 233
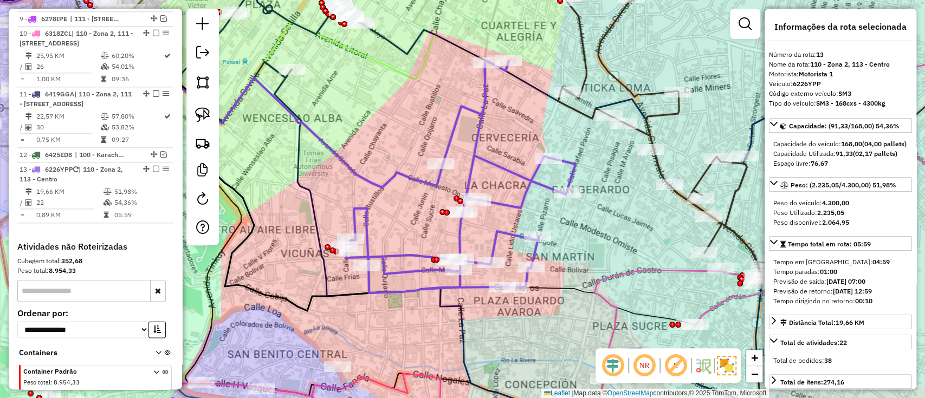
scroll to position [948, 0]
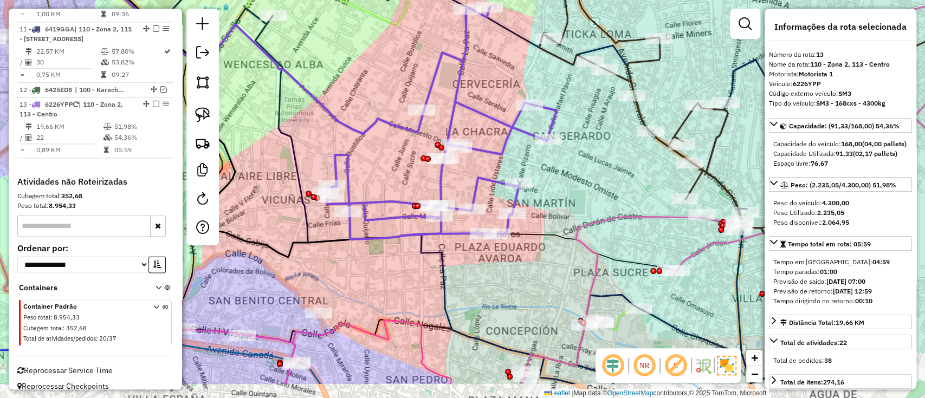
click at [398, 282] on div "Janela de atendimento Grade de atendimento Capacidade Transportadoras Veículos …" at bounding box center [462, 199] width 925 height 398
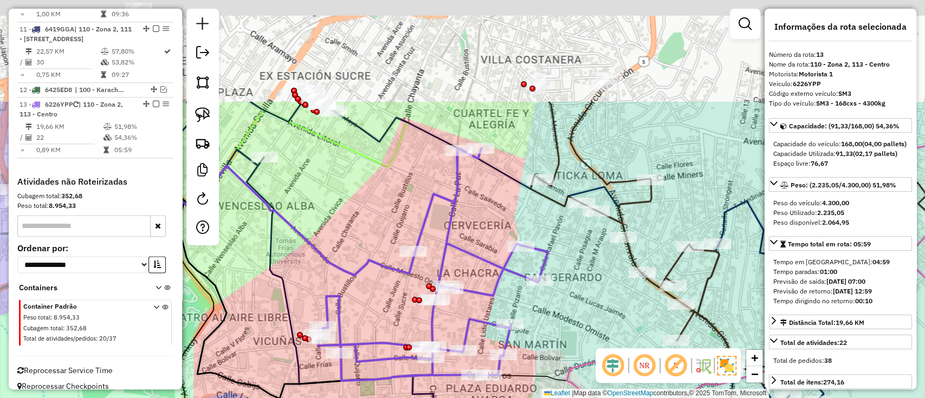
click at [587, 311] on div "Janela de atendimento Grade de atendimento Capacidade Transportadoras Veículos …" at bounding box center [462, 199] width 925 height 398
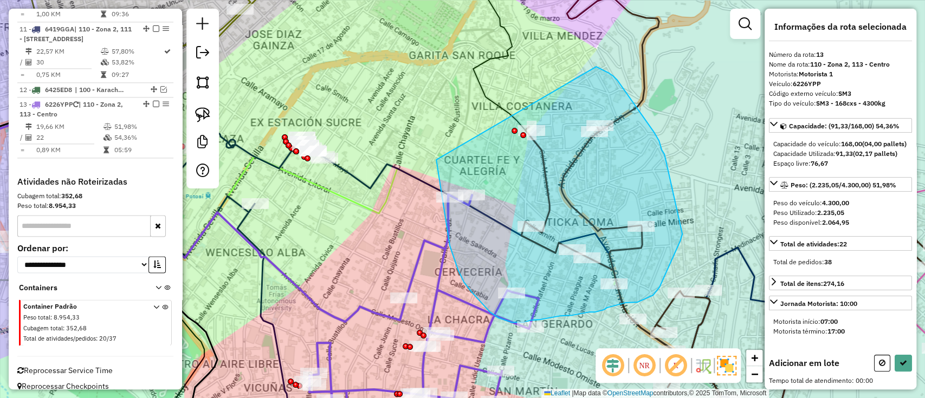
drag, startPoint x: 455, startPoint y: 263, endPoint x: 587, endPoint y: 64, distance: 238.4
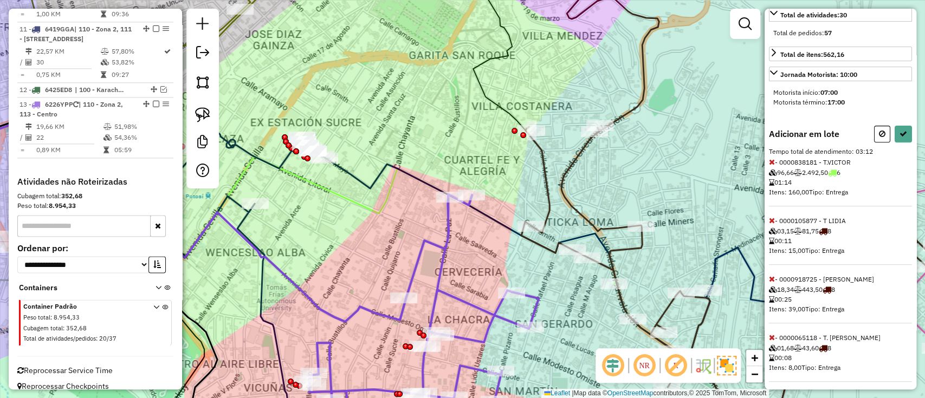
scroll to position [206, 0]
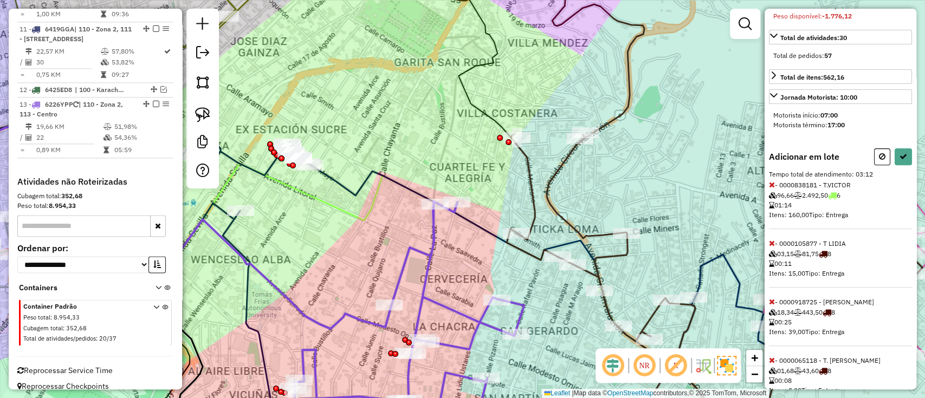
drag, startPoint x: 532, startPoint y: 289, endPoint x: 517, endPoint y: 297, distance: 17.0
click at [517, 297] on div "Janela de atendimento Grade de atendimento Capacidade Transportadoras Veículos …" at bounding box center [462, 199] width 925 height 398
click at [771, 189] on icon at bounding box center [772, 185] width 6 height 8
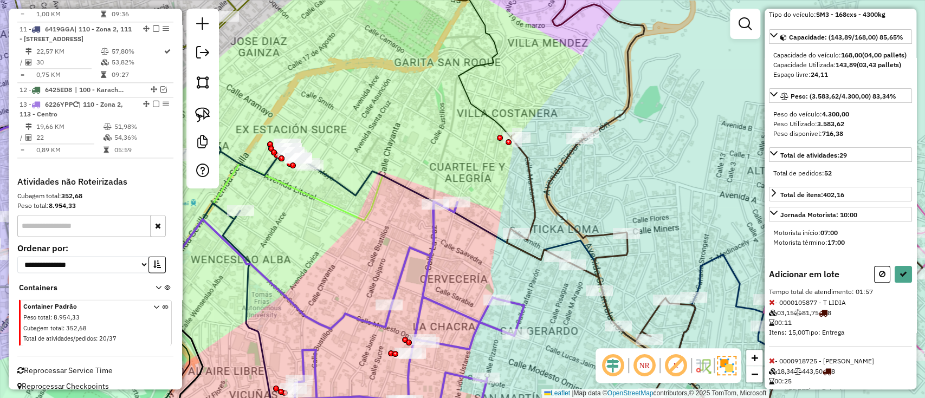
scroll to position [52, 0]
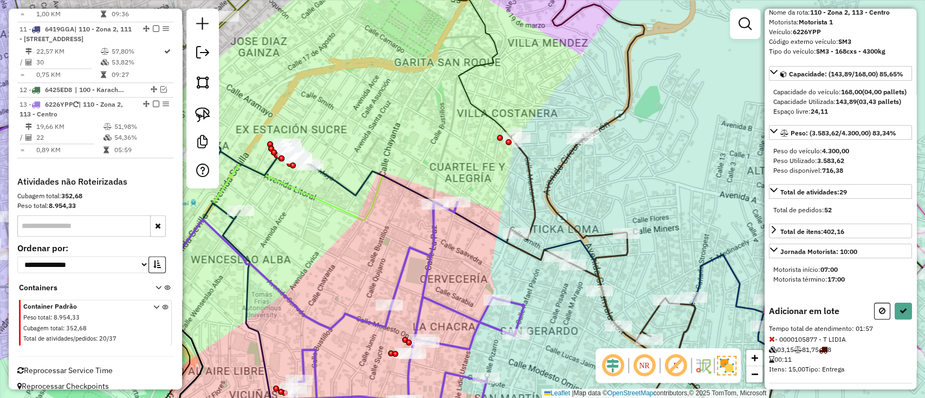
select select "**********"
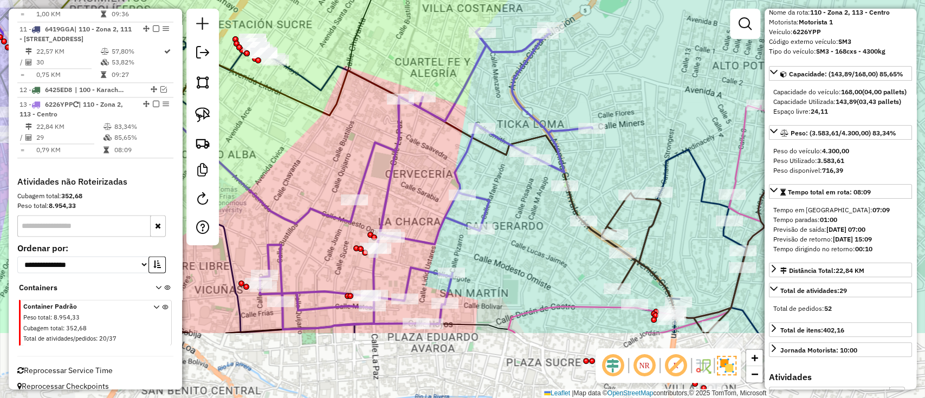
drag, startPoint x: 510, startPoint y: 268, endPoint x: 469, endPoint y: 147, distance: 127.3
click at [469, 147] on div "Janela de atendimento Grade de atendimento Capacidade Transportadoras Veículos …" at bounding box center [462, 199] width 925 height 398
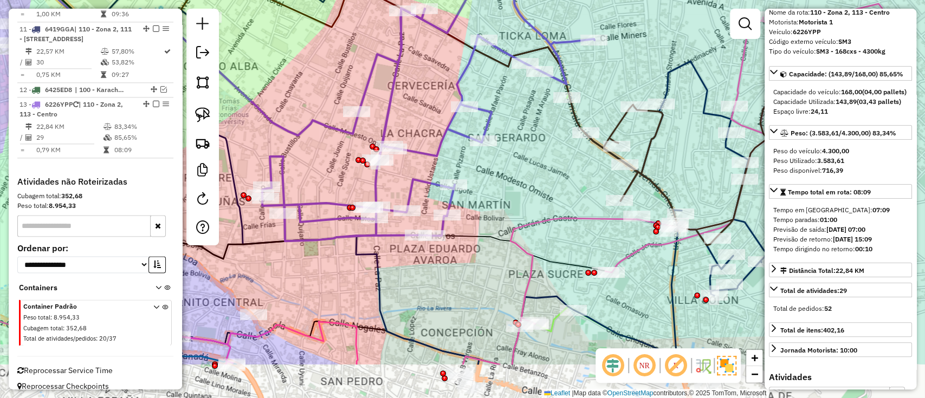
drag, startPoint x: 510, startPoint y: 247, endPoint x: 514, endPoint y: 205, distance: 41.9
click at [514, 205] on div "Janela de atendimento Grade de atendimento Capacidade Transportadoras Veículos …" at bounding box center [462, 199] width 925 height 398
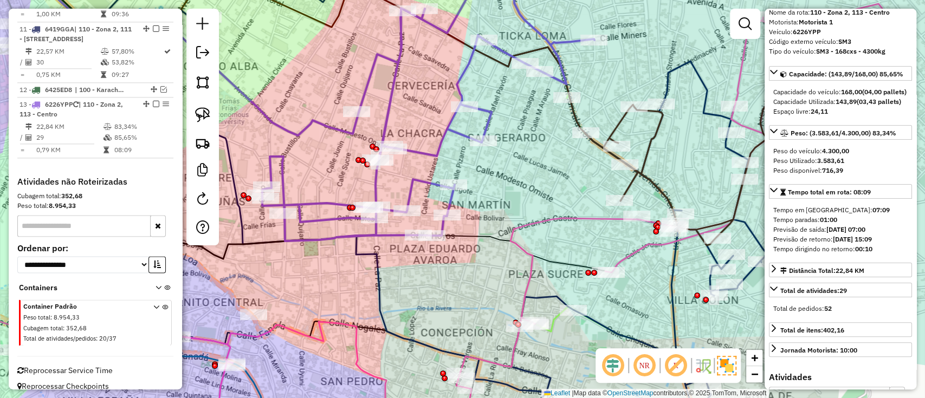
scroll to position [0, 0]
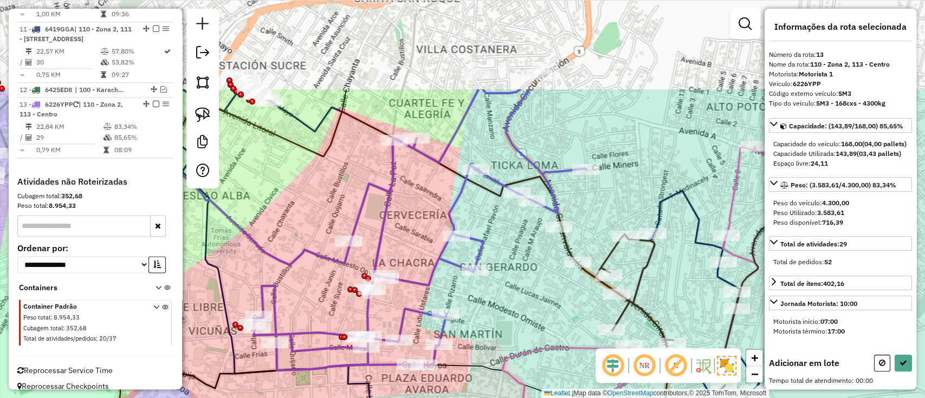
drag, startPoint x: 474, startPoint y: 225, endPoint x: 466, endPoint y: 354, distance: 129.8
click at [466, 354] on div "Janela de atendimento Grade de atendimento Capacidade Transportadoras Veículos …" at bounding box center [462, 199] width 925 height 398
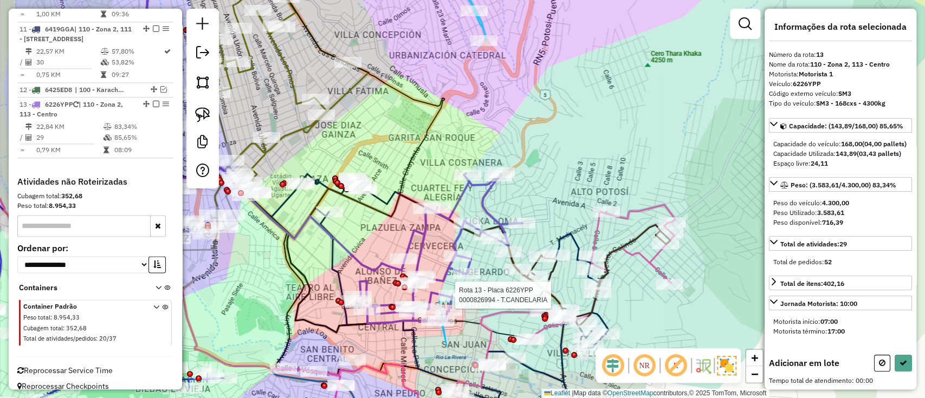
click at [439, 298] on div "Rota 13 - Placa 6226YPP 0000078423 - LUZ OJEDA Rota 13 - Placa 6226YPP 00009152…" at bounding box center [462, 199] width 925 height 398
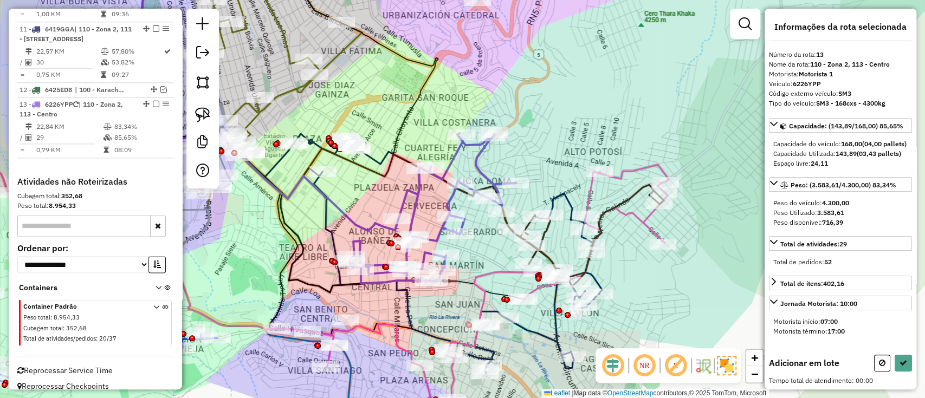
drag, startPoint x: 415, startPoint y: 314, endPoint x: 407, endPoint y: 286, distance: 29.2
click at [407, 286] on div "Janela de atendimento Grade de atendimento Capacidade Transportadoras Veículos …" at bounding box center [462, 199] width 925 height 398
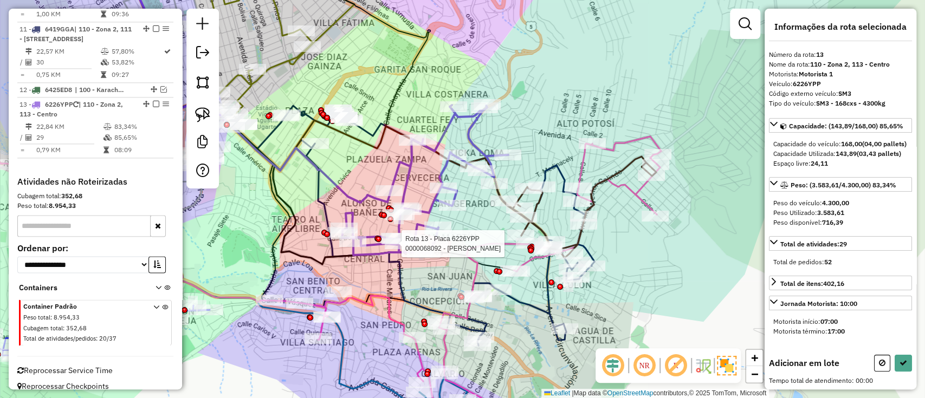
click at [429, 211] on icon at bounding box center [425, 180] width 166 height 150
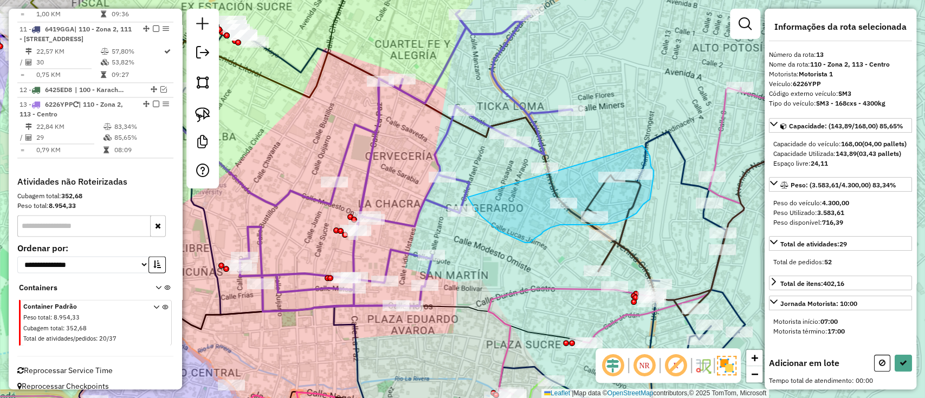
drag, startPoint x: 525, startPoint y: 243, endPoint x: 638, endPoint y: 141, distance: 151.6
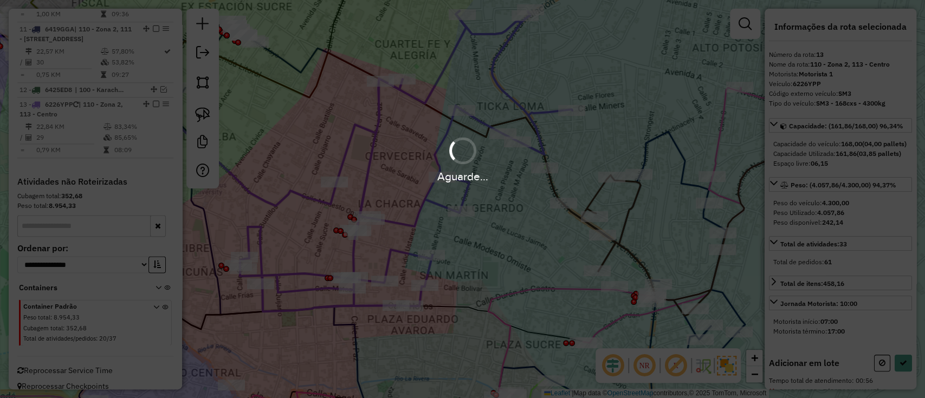
select select "**********"
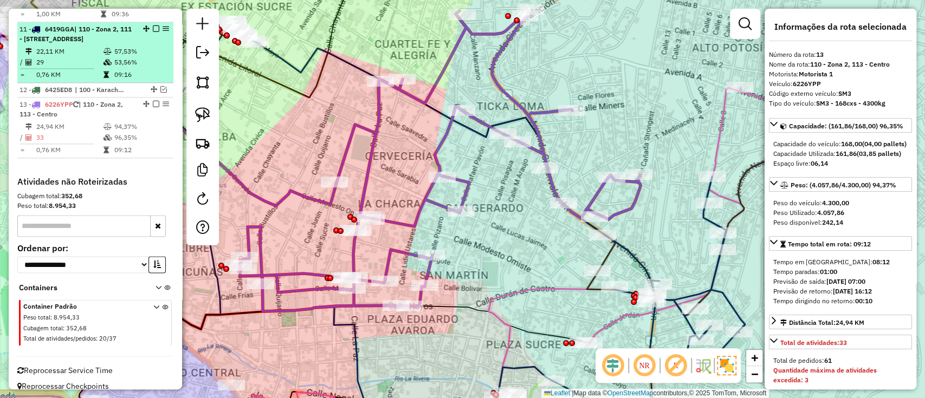
click at [153, 101] on em at bounding box center [156, 104] width 7 height 7
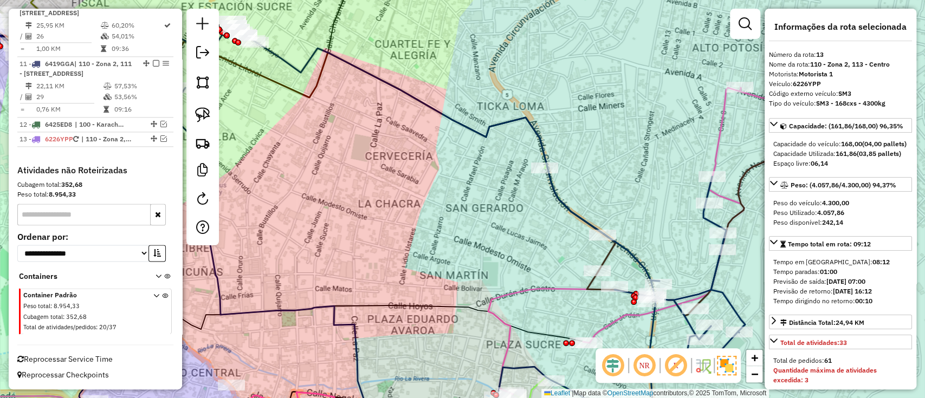
scroll to position [902, 0]
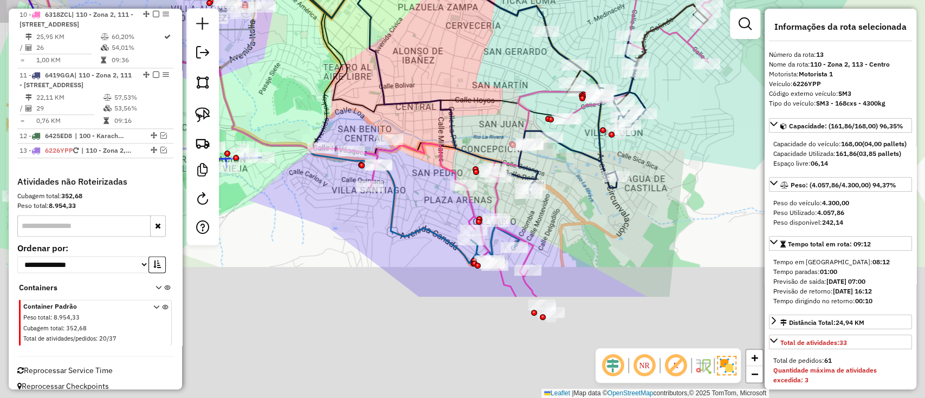
drag, startPoint x: 368, startPoint y: 211, endPoint x: 461, endPoint y: 66, distance: 172.7
click at [461, 66] on div "Janela de atendimento Grade de atendimento Capacidade Transportadoras Veículos …" at bounding box center [462, 199] width 925 height 398
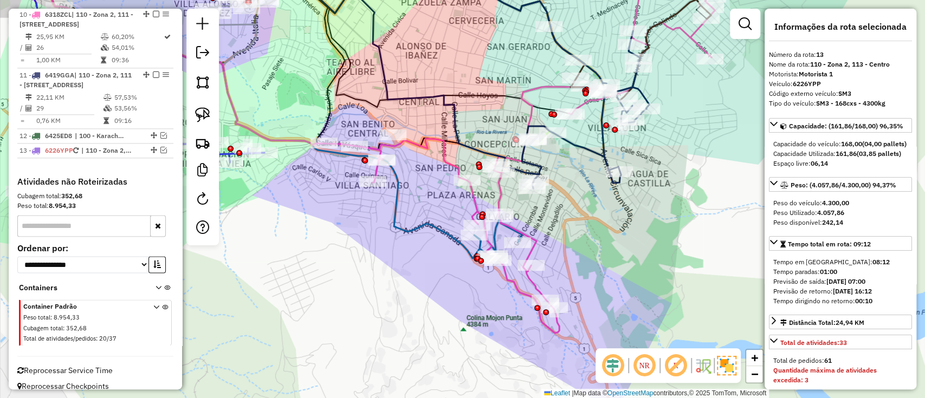
click at [450, 157] on icon at bounding box center [520, 156] width 392 height 354
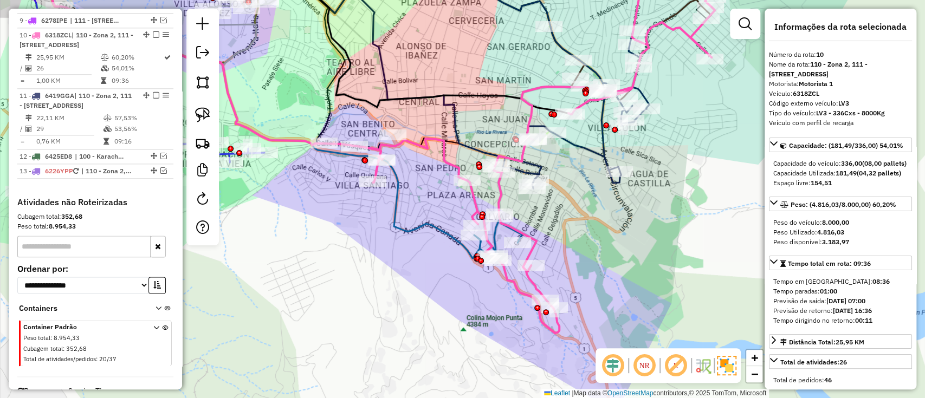
scroll to position [880, 0]
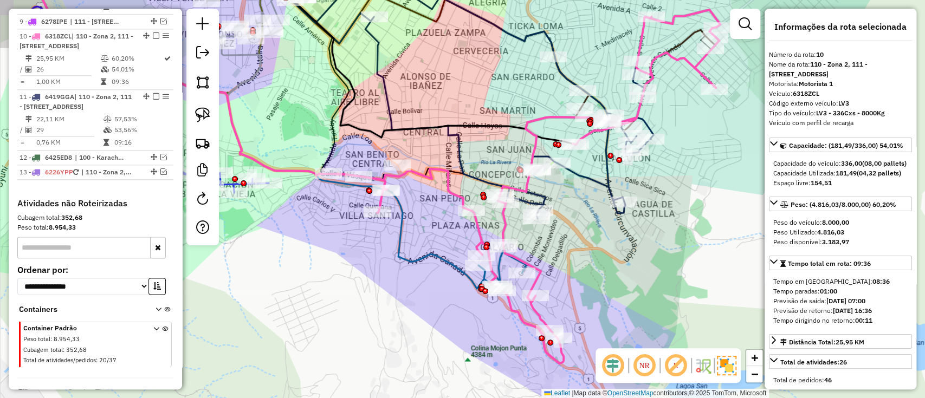
drag, startPoint x: 407, startPoint y: 206, endPoint x: 420, endPoint y: 230, distance: 26.9
click at [412, 236] on div "Janela de atendimento Grade de atendimento Capacidade Transportadoras Veículos …" at bounding box center [462, 199] width 925 height 398
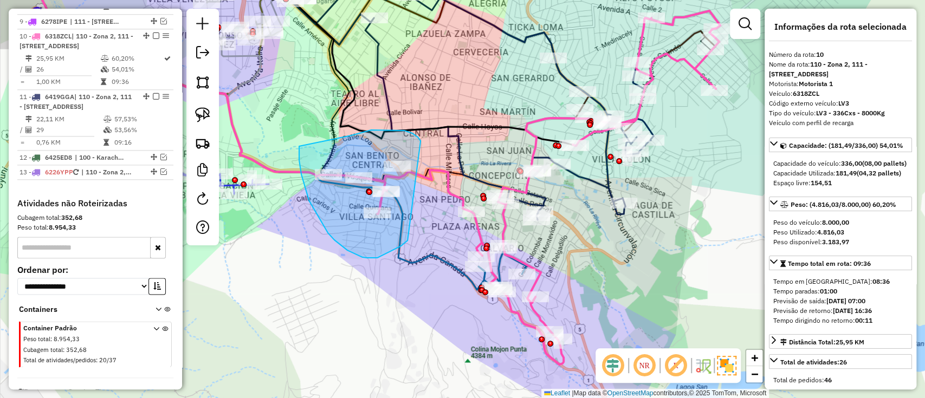
drag, startPoint x: 420, startPoint y: 141, endPoint x: 422, endPoint y: 199, distance: 58.5
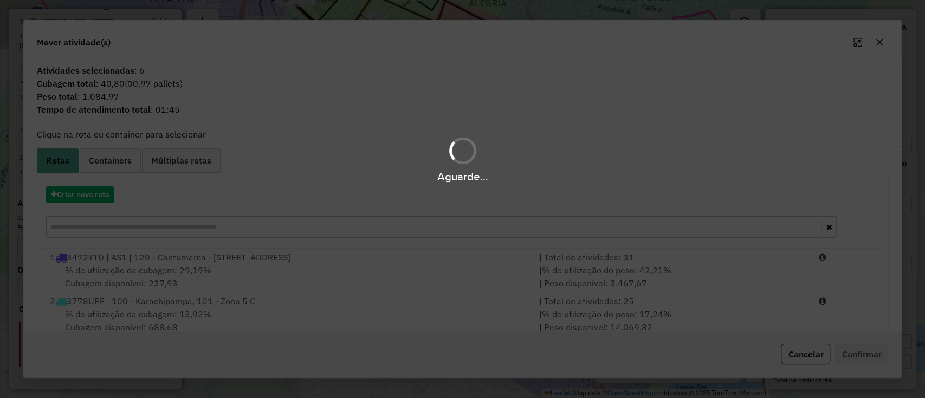
click at [100, 199] on div "Aguarde..." at bounding box center [462, 199] width 925 height 398
click at [100, 195] on button "Criar nova rota" at bounding box center [80, 194] width 68 height 17
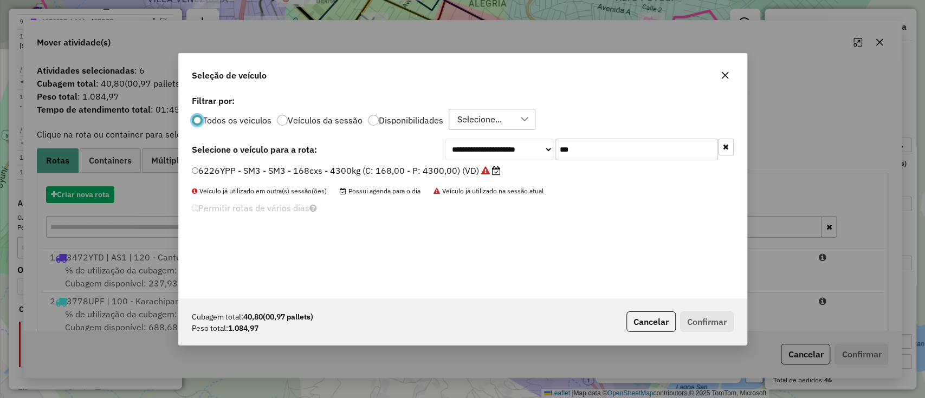
scroll to position [5, 3]
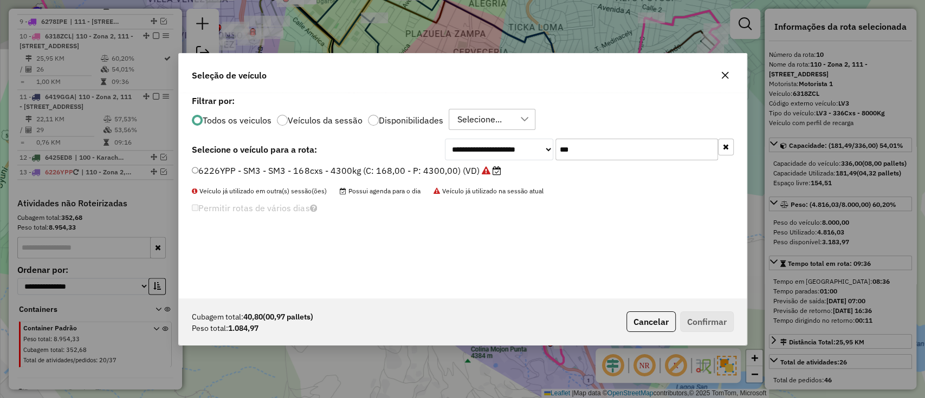
drag, startPoint x: 307, startPoint y: 118, endPoint x: 545, endPoint y: 148, distance: 240.3
click at [306, 119] on label "Veículos da sessão" at bounding box center [325, 120] width 75 height 9
click at [729, 146] on button "button" at bounding box center [726, 147] width 16 height 17
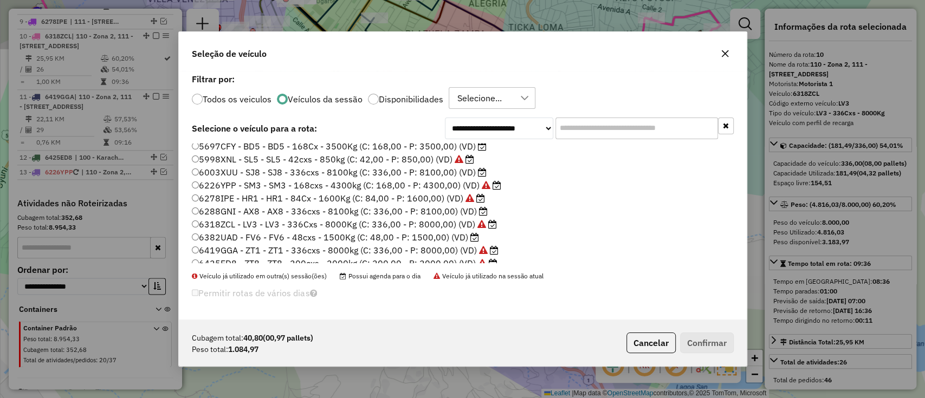
scroll to position [88, 0]
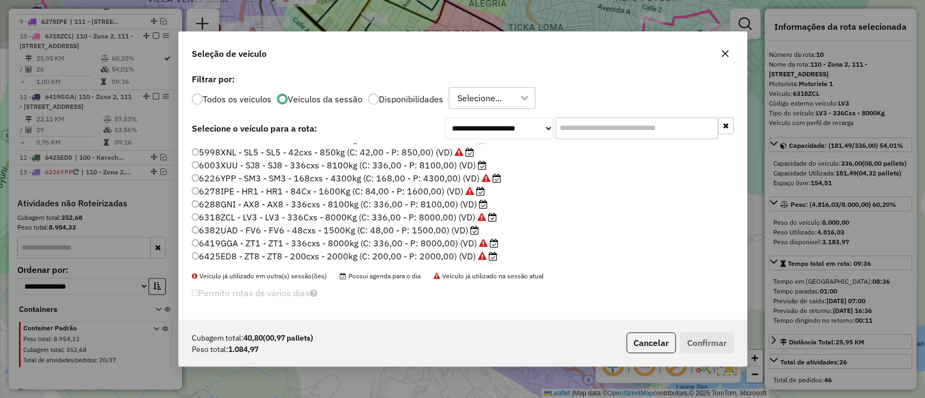
click at [441, 231] on label "6382UAD - FV6 - FV6 - 48cxs - 1500Kg (C: 48,00 - P: 1500,00) (VD)" at bounding box center [335, 230] width 287 height 13
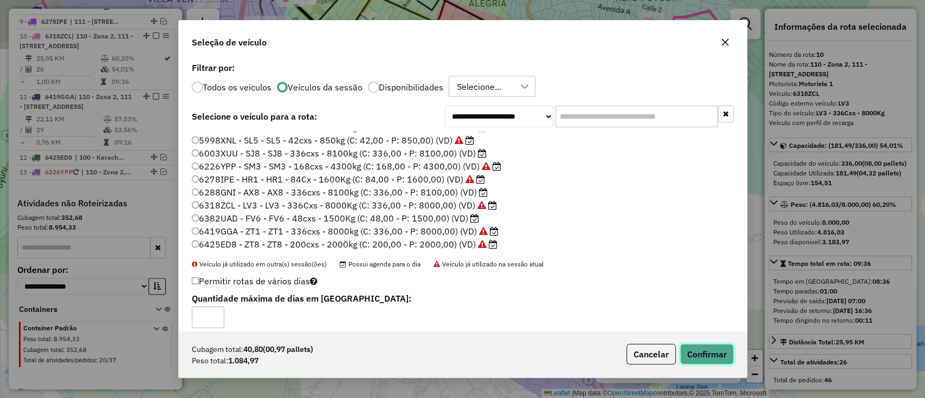
click at [721, 360] on button "Confirmar" at bounding box center [707, 354] width 54 height 21
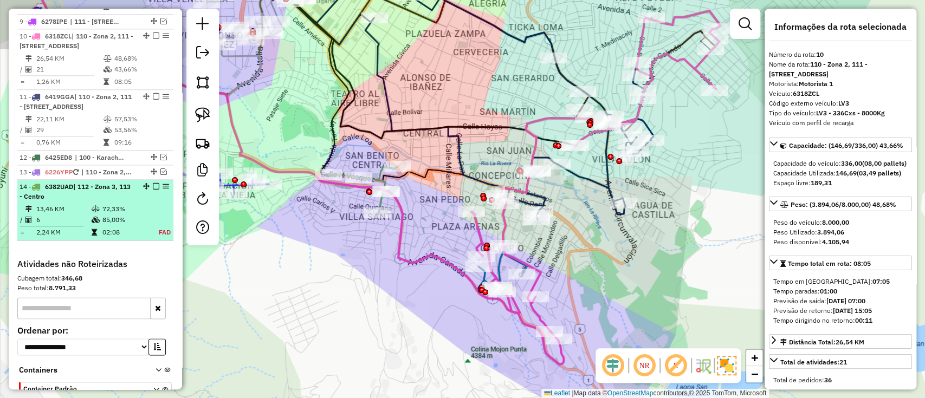
click at [142, 204] on td "72,33%" at bounding box center [124, 209] width 45 height 11
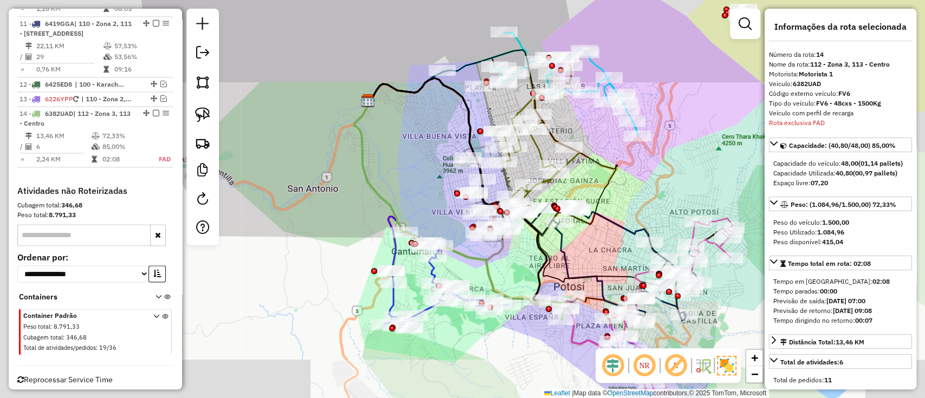
scroll to position [962, 0]
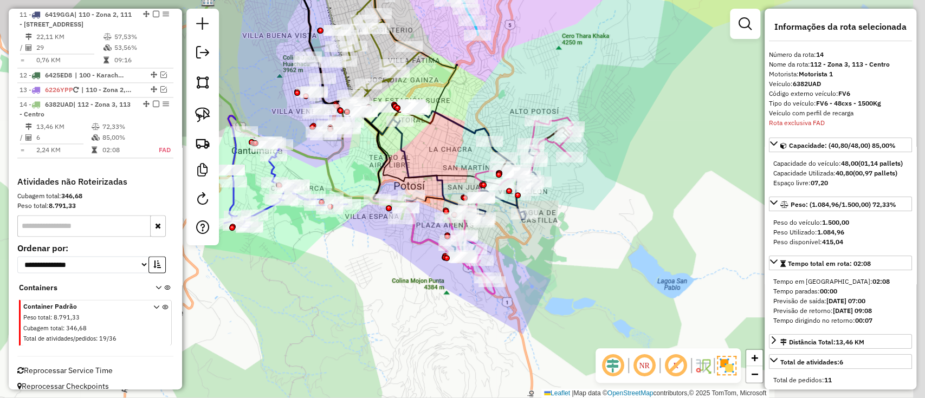
drag, startPoint x: 546, startPoint y: 335, endPoint x: 366, endPoint y: 219, distance: 214.0
click at [366, 219] on div "Janela de atendimento Grade de atendimento Capacidade Transportadoras Veículos …" at bounding box center [462, 199] width 925 height 398
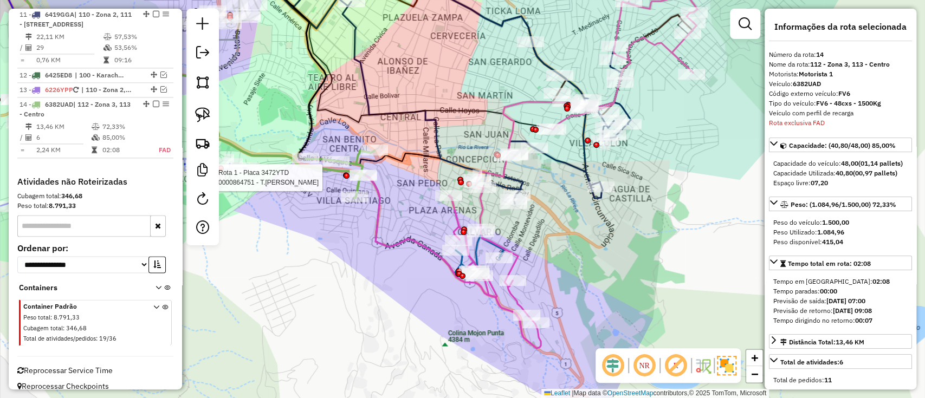
click at [406, 223] on div "Rota 1 - Placa 3472YTD 0000864751 - T.TERESA Janela de atendimento Grade de ate…" at bounding box center [462, 199] width 925 height 398
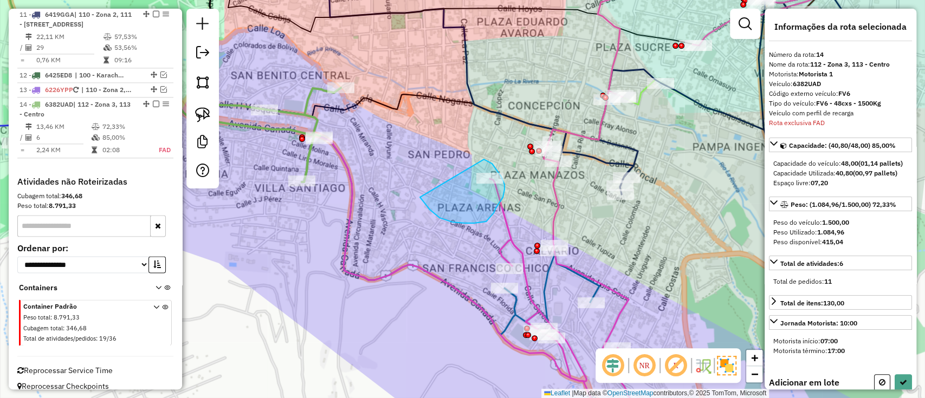
drag, startPoint x: 423, startPoint y: 202, endPoint x: 481, endPoint y: 159, distance: 72.2
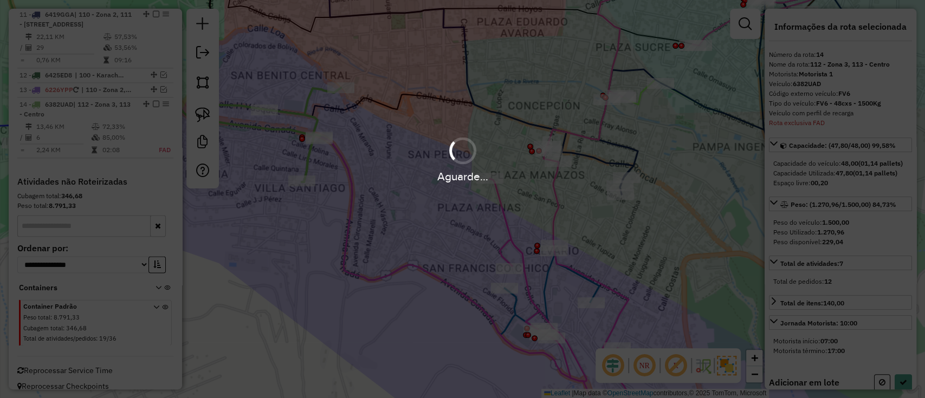
select select "**********"
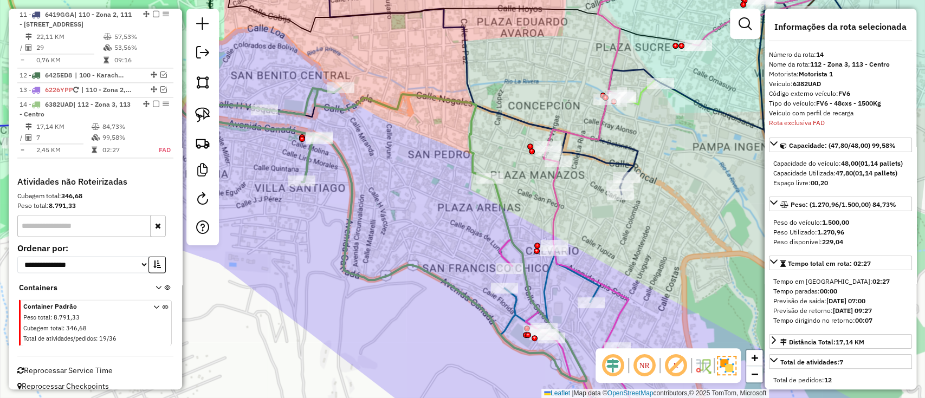
click at [153, 101] on em at bounding box center [156, 104] width 7 height 7
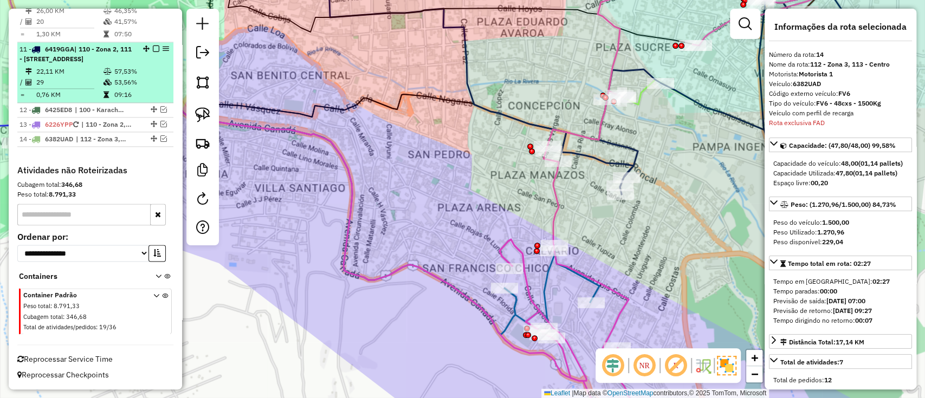
scroll to position [916, 0]
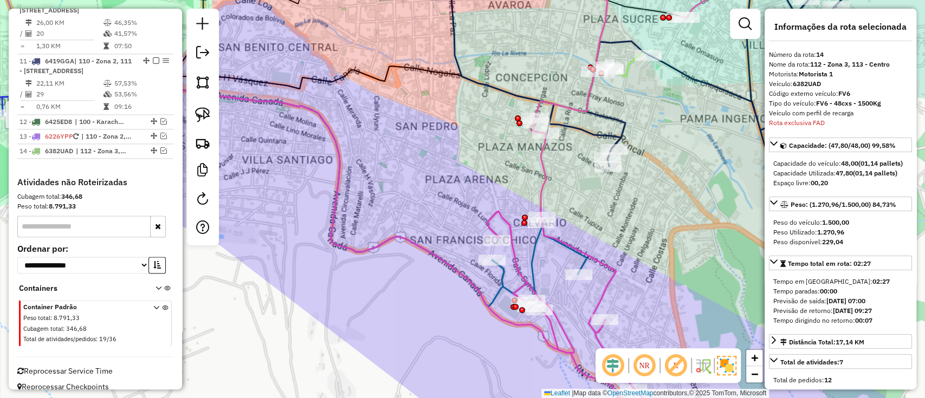
drag, startPoint x: 421, startPoint y: 200, endPoint x: 412, endPoint y: 167, distance: 34.2
click at [412, 167] on div "Rota 1 - Placa 3472YTD 0000864751 - T.TERESA Janela de atendimento Grade de ate…" at bounding box center [462, 199] width 925 height 398
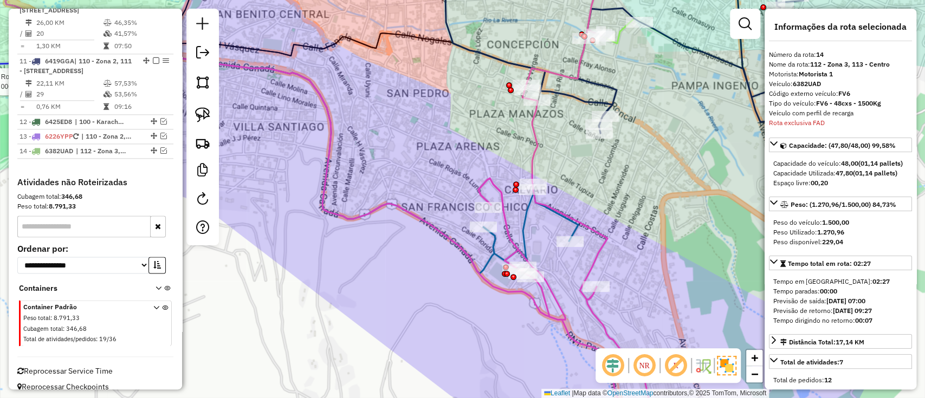
click at [516, 249] on icon at bounding box center [593, 191] width 230 height 463
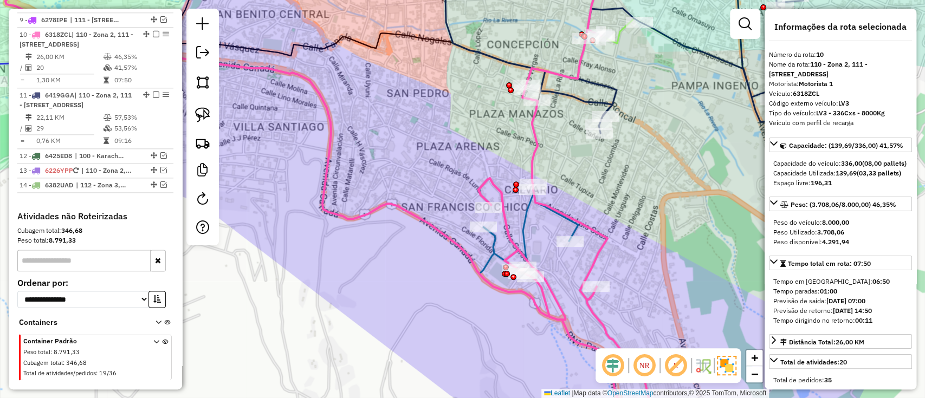
scroll to position [880, 0]
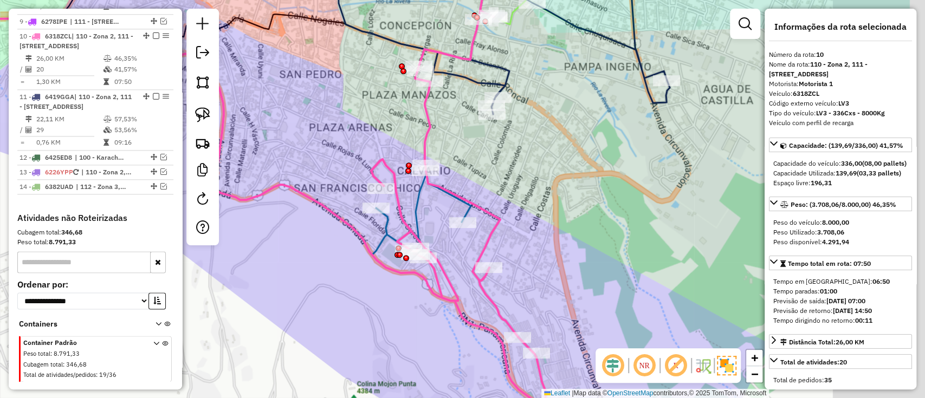
drag, startPoint x: 439, startPoint y: 234, endPoint x: 328, endPoint y: 215, distance: 113.2
click at [314, 215] on icon at bounding box center [173, 121] width 569 height 360
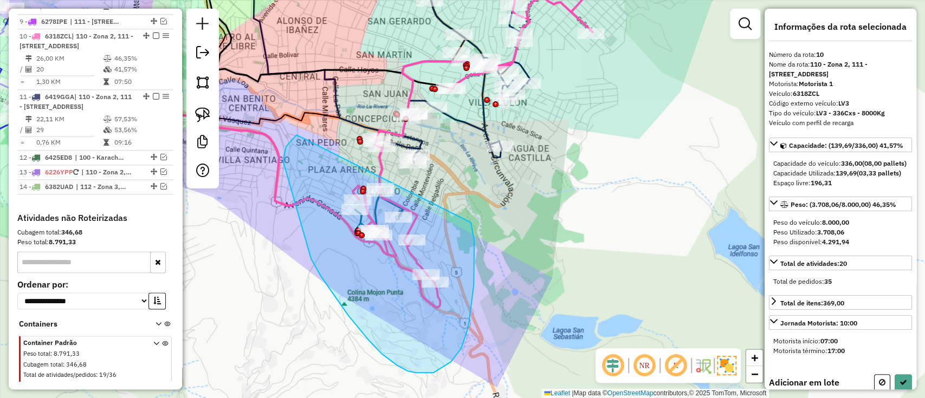
drag, startPoint x: 284, startPoint y: 156, endPoint x: 471, endPoint y: 223, distance: 198.7
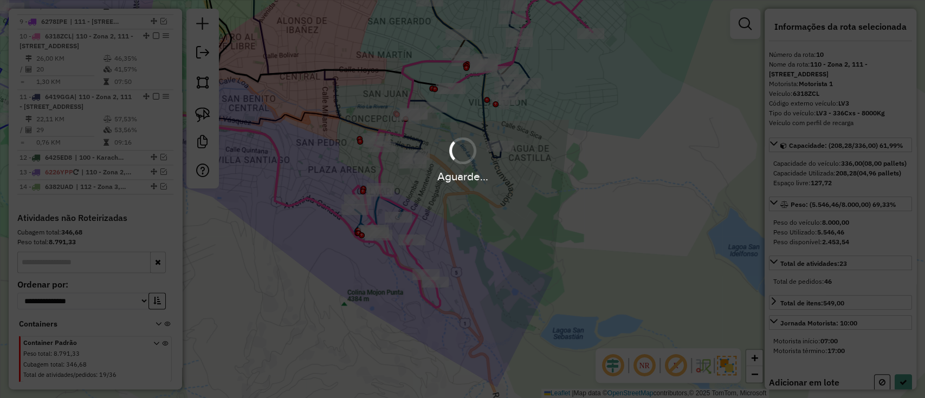
select select "**********"
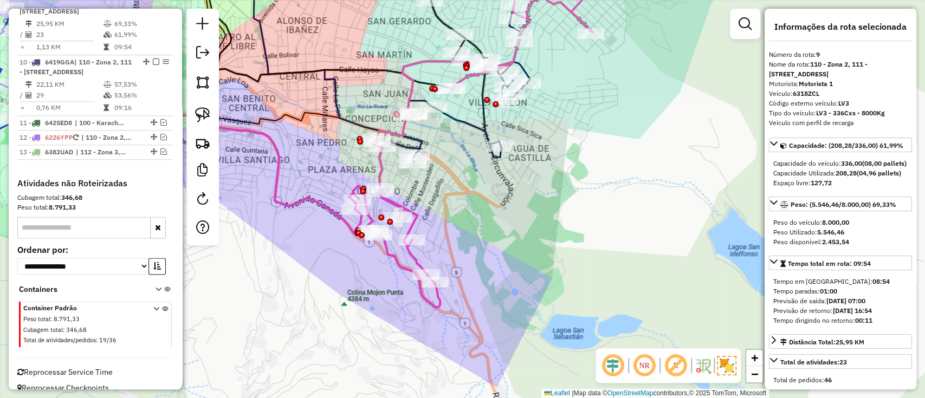
scroll to position [865, 0]
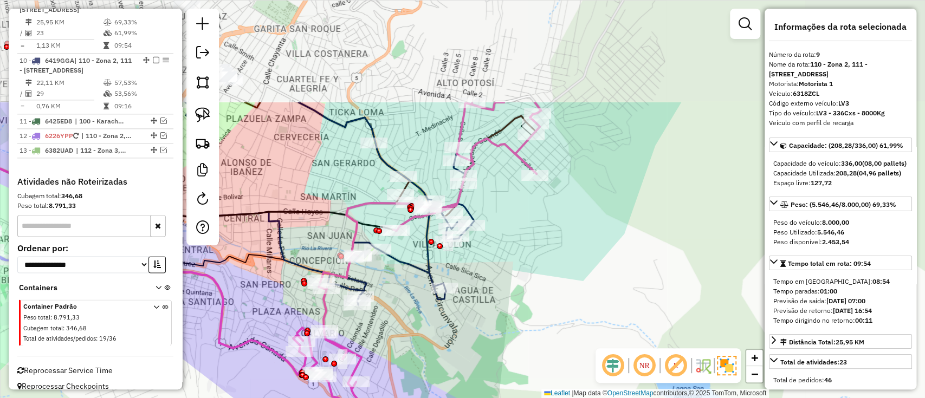
drag, startPoint x: 469, startPoint y: 156, endPoint x: 507, endPoint y: 252, distance: 103.4
click at [413, 298] on div "Janela de atendimento Grade de atendimento Capacidade Transportadoras Veículos …" at bounding box center [462, 199] width 925 height 398
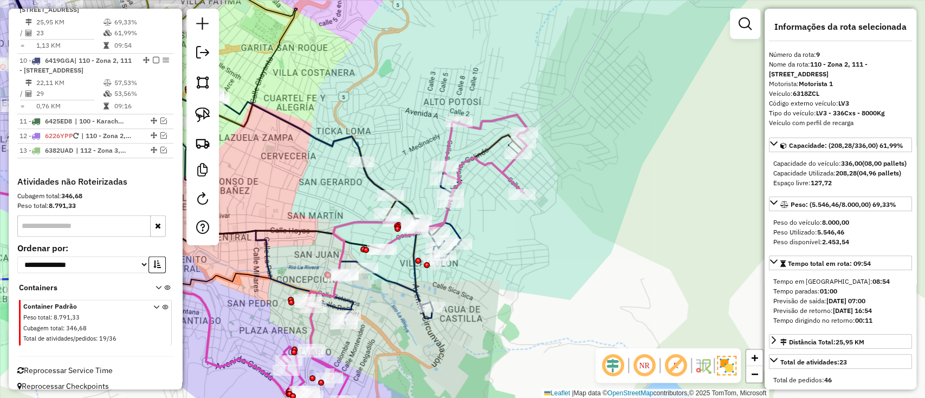
drag, startPoint x: 611, startPoint y: 235, endPoint x: 598, endPoint y: 253, distance: 21.7
click at [598, 253] on div "Janela de atendimento Grade de atendimento Capacidade Transportadoras Veículos …" at bounding box center [462, 199] width 925 height 398
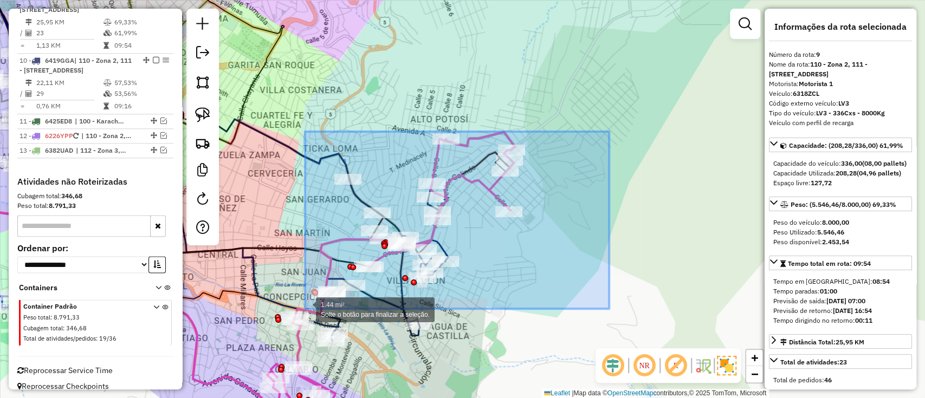
drag, startPoint x: 560, startPoint y: 166, endPoint x: 305, endPoint y: 309, distance: 291.8
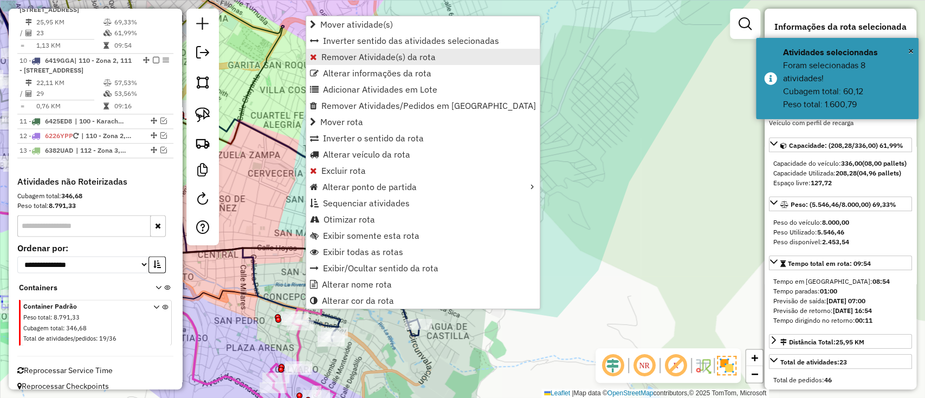
click at [381, 60] on span "Remover Atividade(s) da rota" at bounding box center [378, 57] width 114 height 9
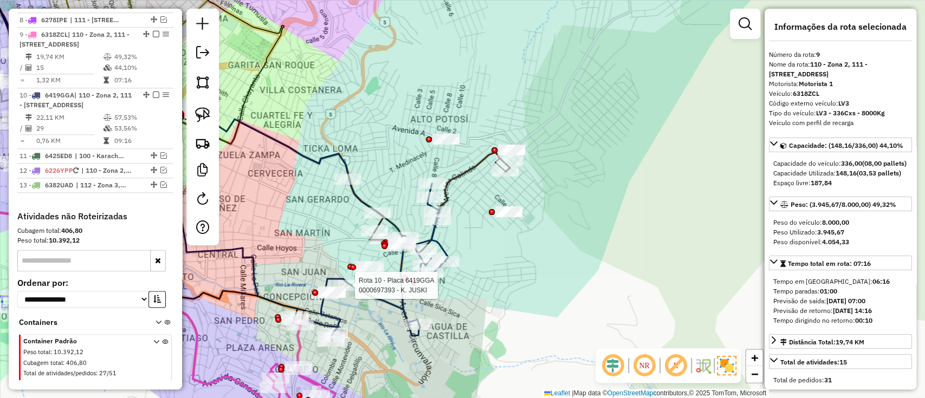
scroll to position [829, 0]
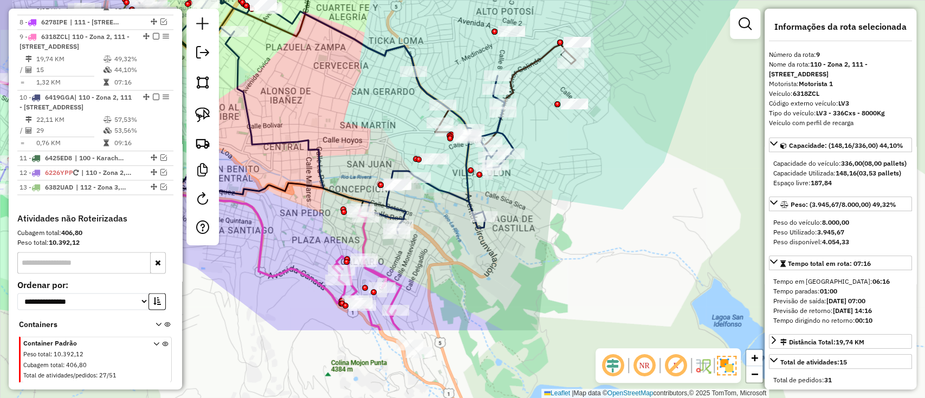
drag, startPoint x: 254, startPoint y: 318, endPoint x: 324, endPoint y: 202, distance: 136.1
click at [319, 196] on div "Janela de atendimento Grade de atendimento Capacidade Transportadoras Veículos …" at bounding box center [462, 199] width 925 height 398
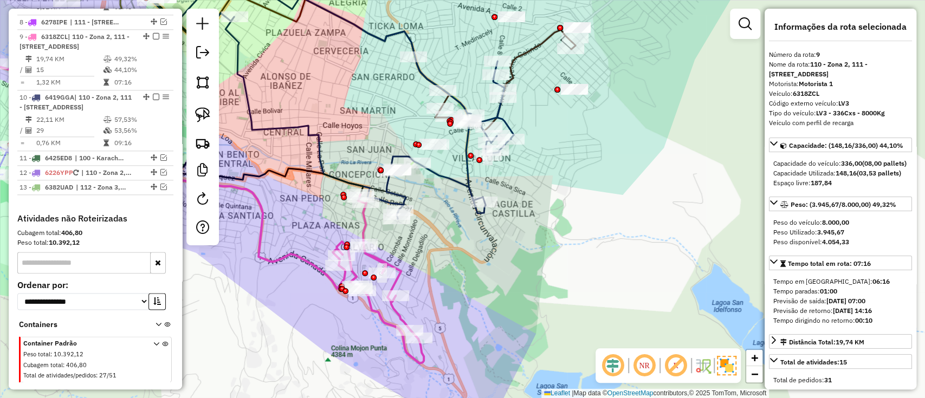
click at [393, 312] on icon at bounding box center [378, 279] width 91 height 169
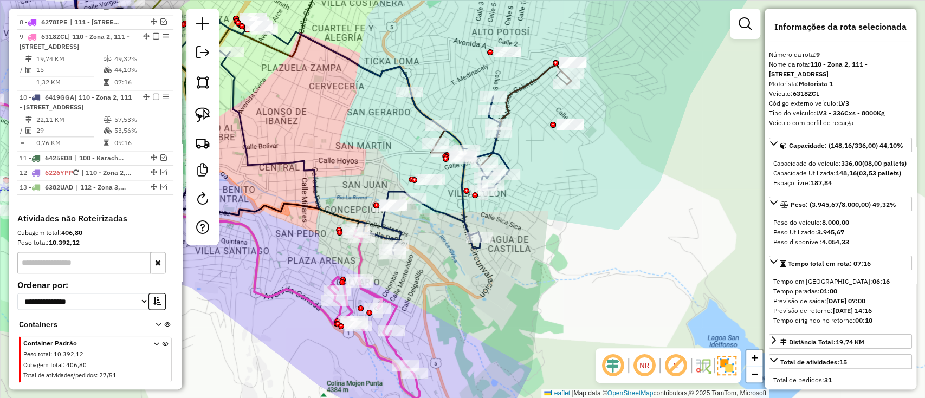
drag, startPoint x: 438, startPoint y: 265, endPoint x: 429, endPoint y: 315, distance: 50.7
click at [429, 315] on div "Janela de atendimento Grade de atendimento Capacidade Transportadoras Veículos …" at bounding box center [462, 199] width 925 height 398
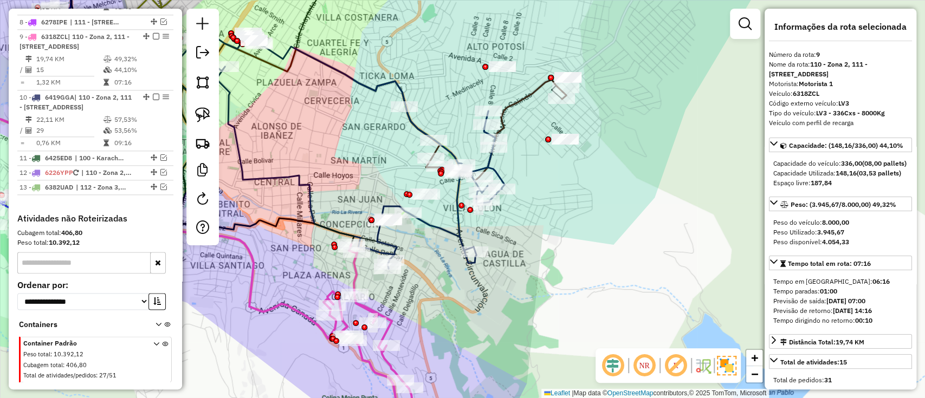
click at [394, 323] on icon at bounding box center [368, 328] width 91 height 169
click at [388, 326] on icon at bounding box center [368, 328] width 91 height 169
click at [388, 322] on icon at bounding box center [368, 328] width 91 height 169
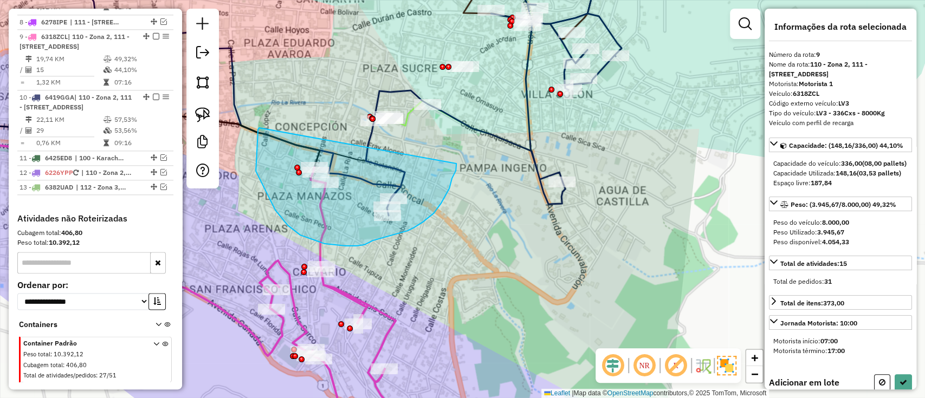
drag, startPoint x: 258, startPoint y: 130, endPoint x: 456, endPoint y: 163, distance: 201.1
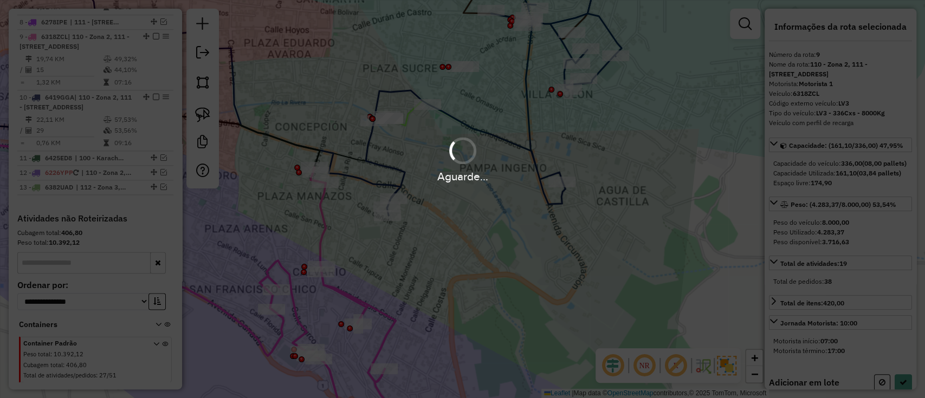
select select "**********"
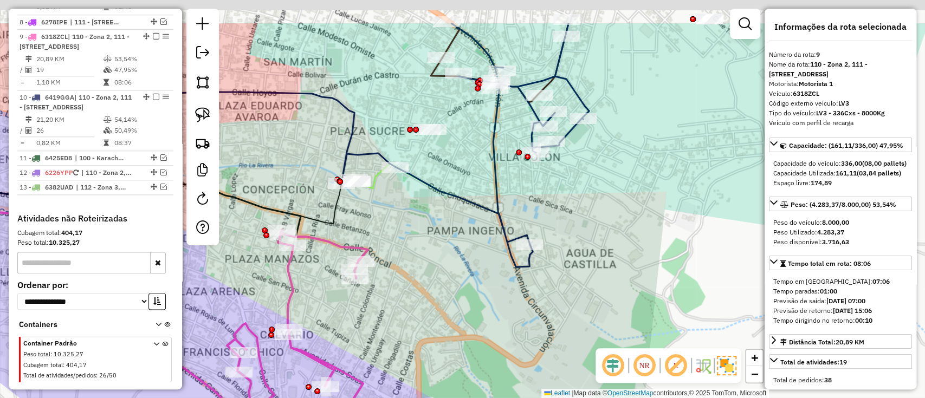
drag, startPoint x: 324, startPoint y: 82, endPoint x: 292, endPoint y: 145, distance: 70.8
click at [292, 145] on div "Janela de atendimento Grade de atendimento Capacidade Transportadoras Veículos …" at bounding box center [462, 199] width 925 height 398
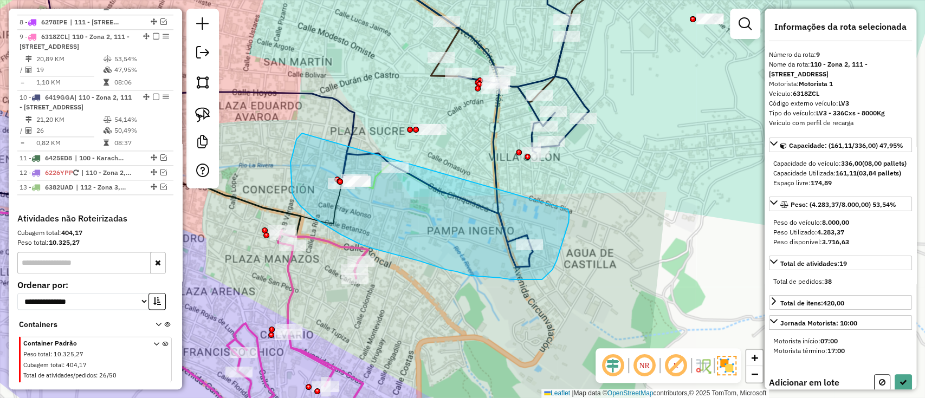
drag, startPoint x: 300, startPoint y: 135, endPoint x: 566, endPoint y: 208, distance: 275.8
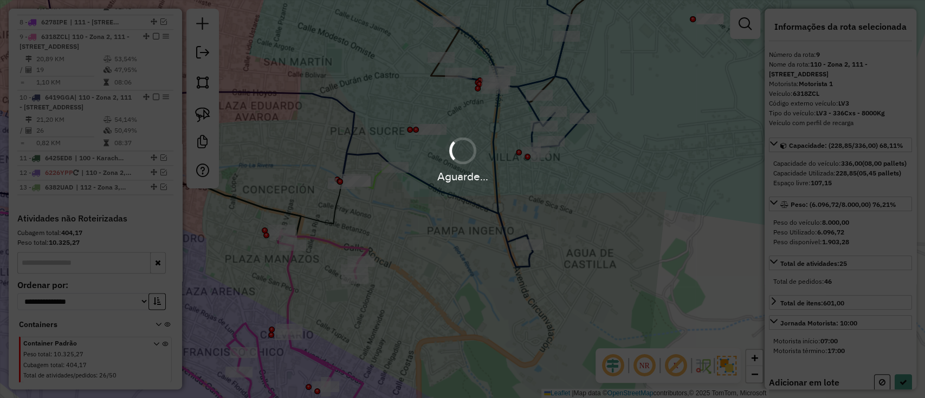
select select "**********"
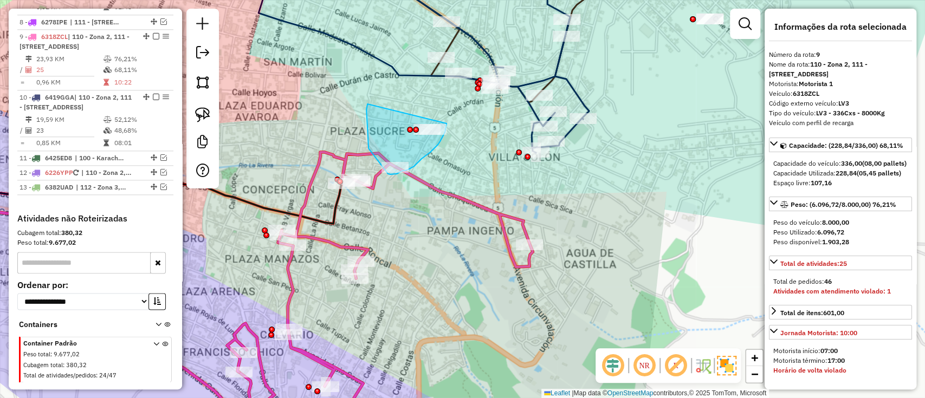
drag, startPoint x: 368, startPoint y: 148, endPoint x: 447, endPoint y: 109, distance: 87.7
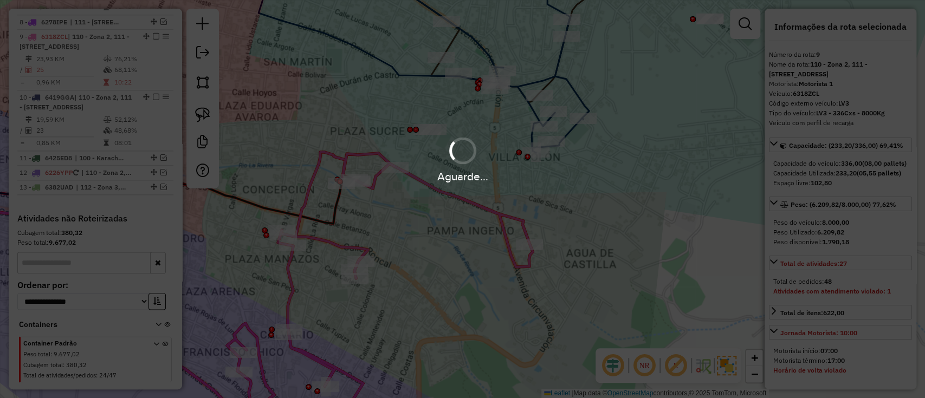
select select "**********"
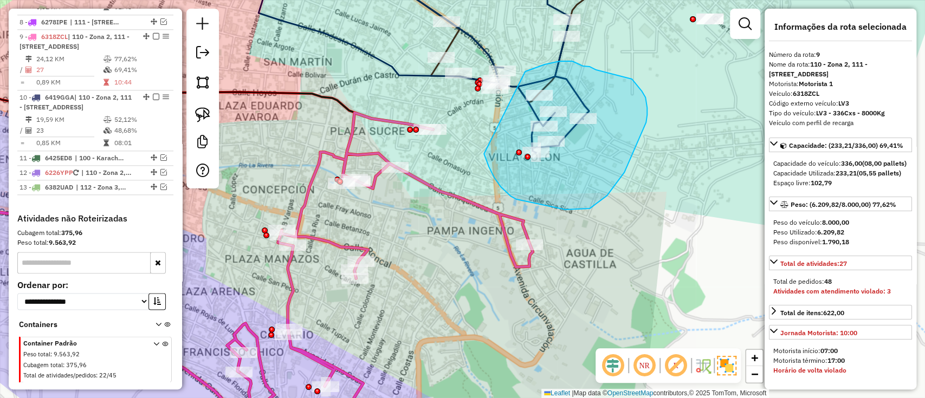
drag, startPoint x: 489, startPoint y: 167, endPoint x: 525, endPoint y: 72, distance: 102.0
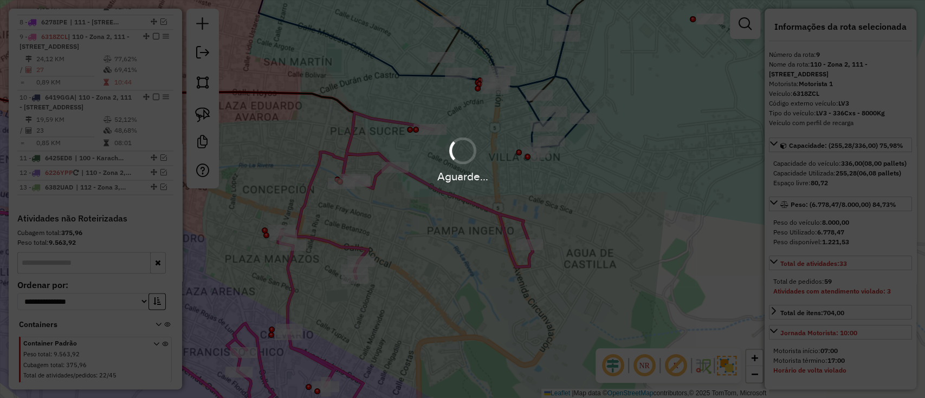
select select "**********"
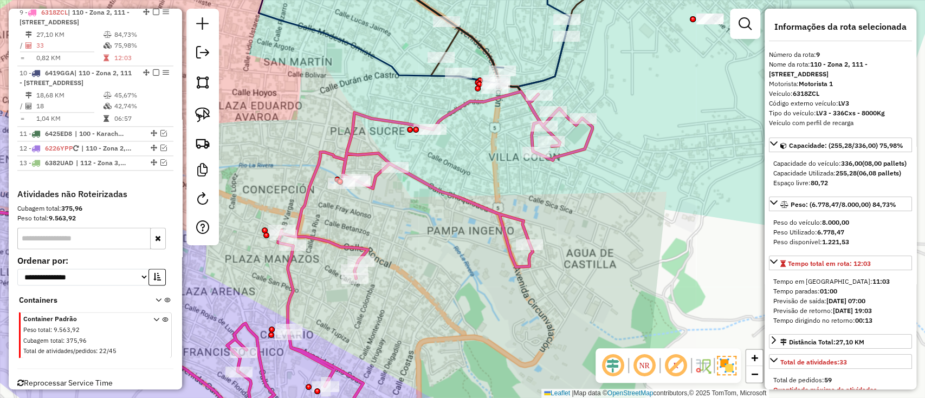
scroll to position [865, 0]
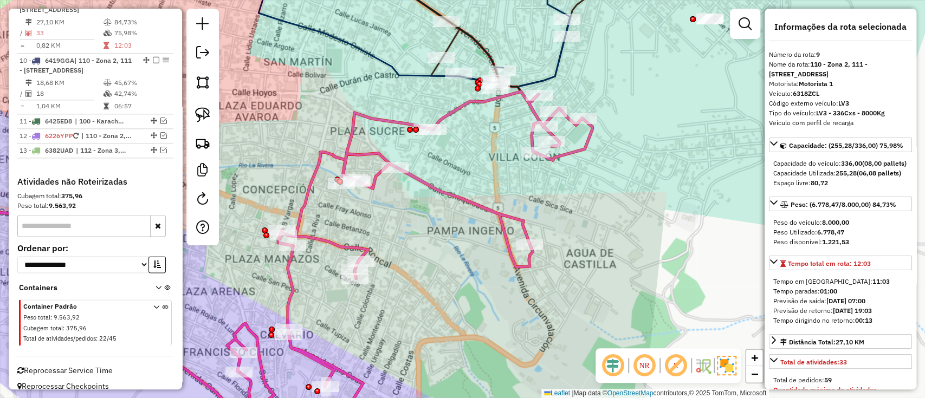
click at [74, 366] on span "Reprocessar Service Time" at bounding box center [64, 371] width 95 height 10
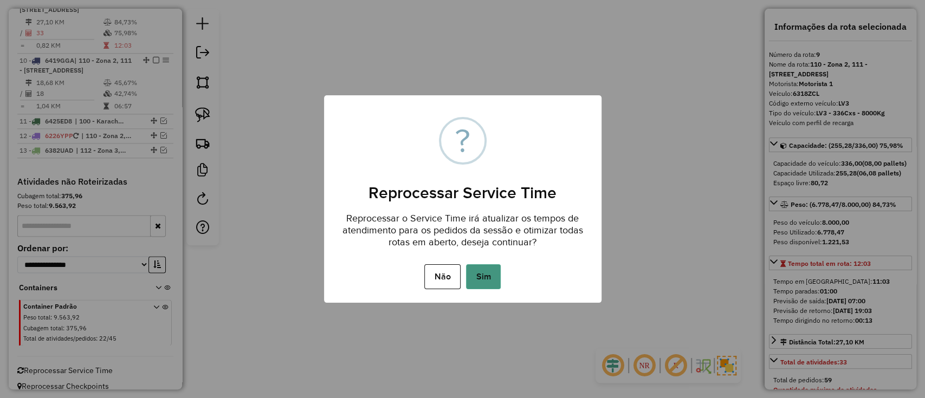
click at [488, 270] on button "Sim" at bounding box center [483, 276] width 35 height 25
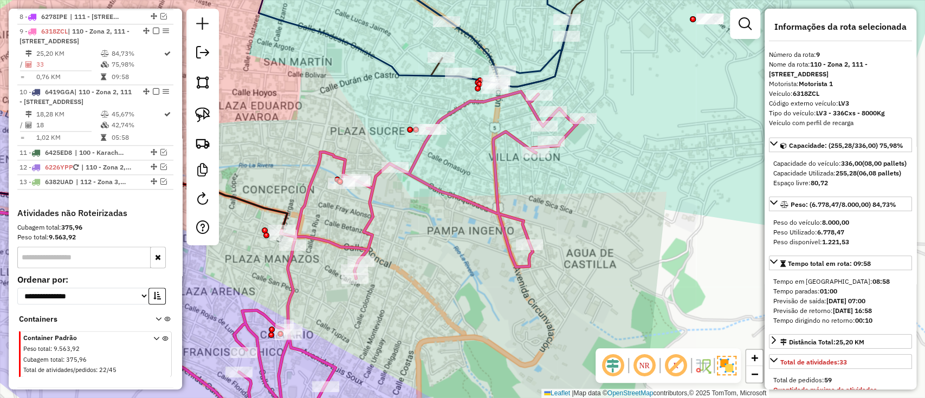
scroll to position [829, 0]
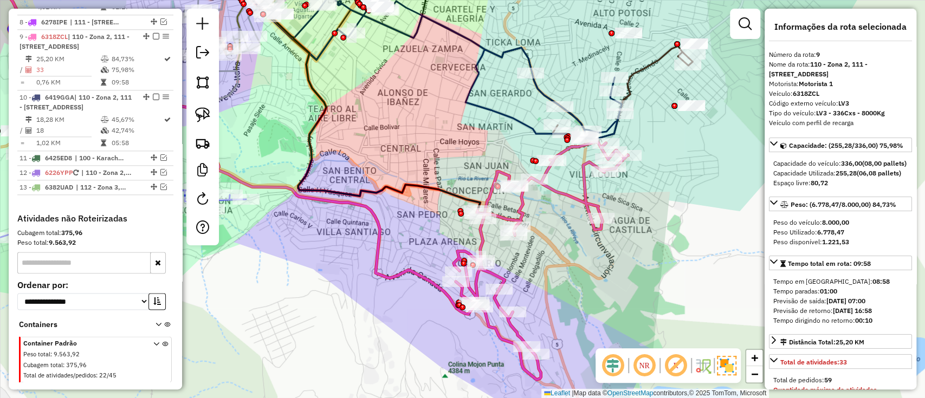
drag, startPoint x: 682, startPoint y: 152, endPoint x: 630, endPoint y: 276, distance: 133.8
click at [630, 276] on div "Janela de atendimento Grade de atendimento Capacidade Transportadoras Veículos …" at bounding box center [462, 199] width 925 height 398
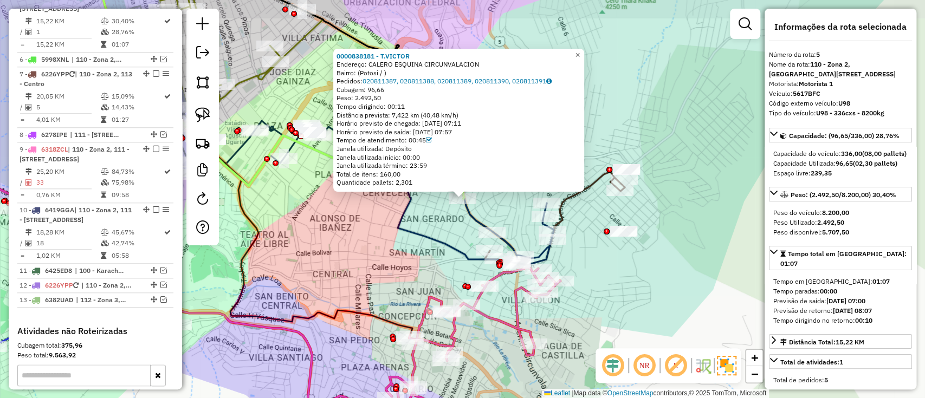
scroll to position [679, 0]
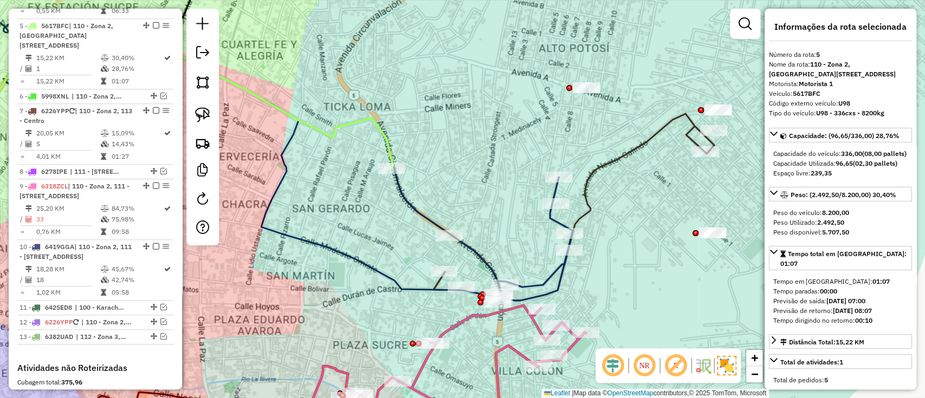
click at [547, 219] on icon at bounding box center [239, 157] width 665 height 288
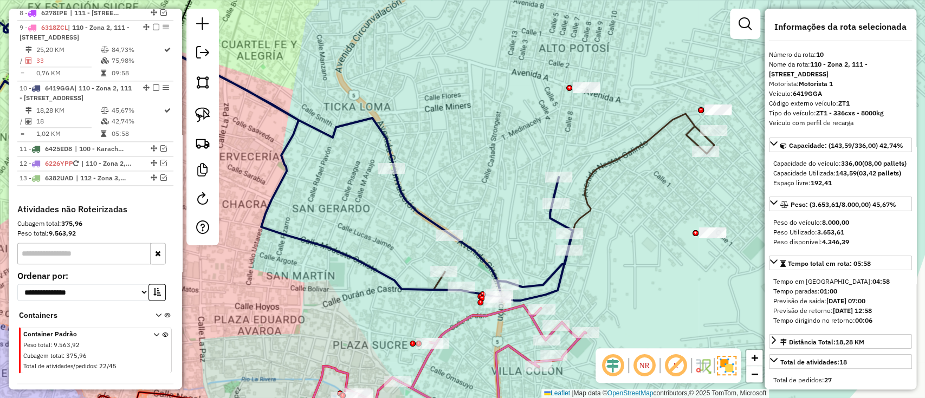
scroll to position [865, 0]
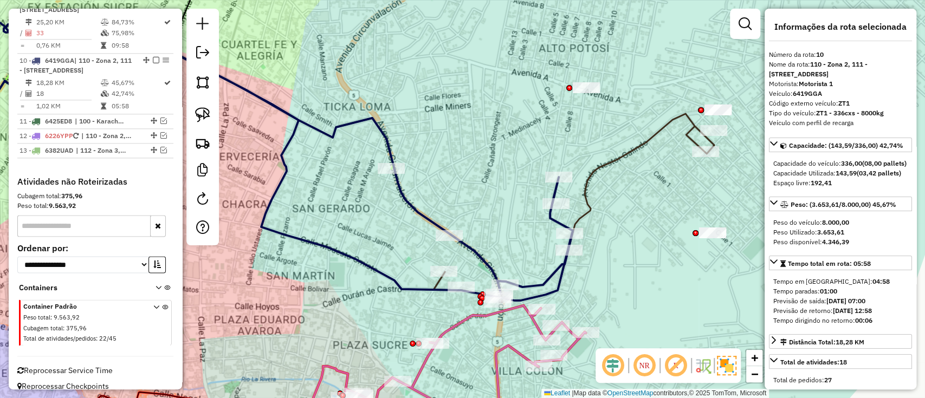
click at [438, 283] on icon at bounding box center [573, 208] width 281 height 189
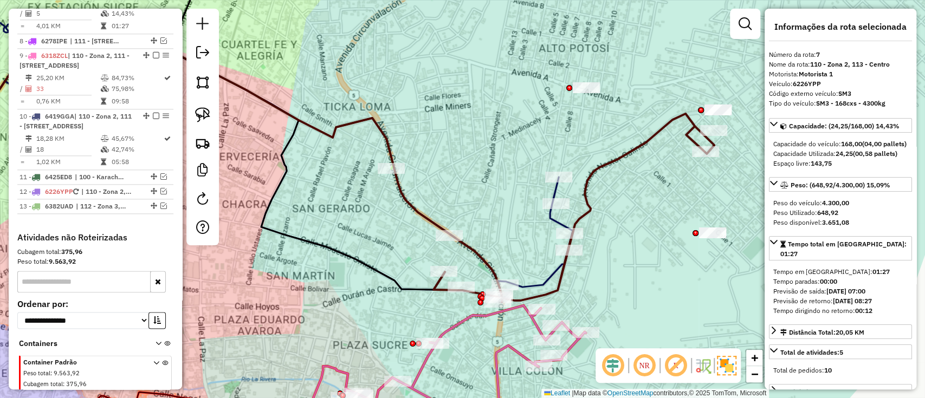
scroll to position [754, 0]
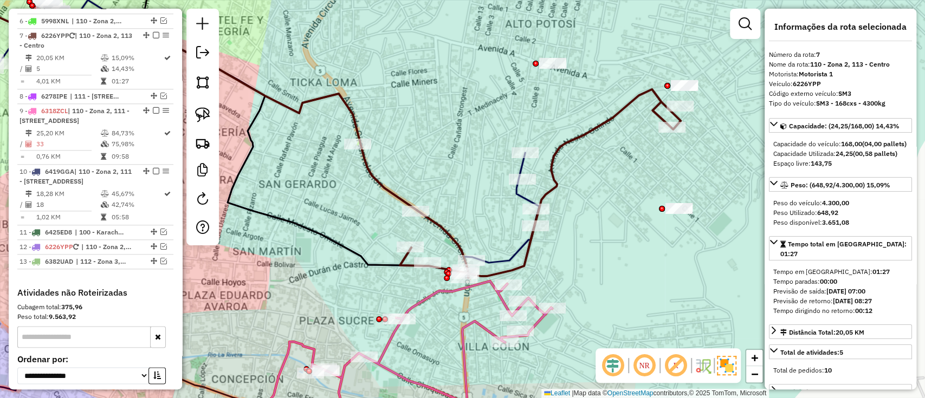
drag, startPoint x: 493, startPoint y: 179, endPoint x: 459, endPoint y: 155, distance: 41.5
click at [459, 155] on div "Janela de atendimento Grade de atendimento Capacidade Transportadoras Veículos …" at bounding box center [462, 199] width 925 height 398
click at [520, 188] on icon at bounding box center [223, 133] width 632 height 288
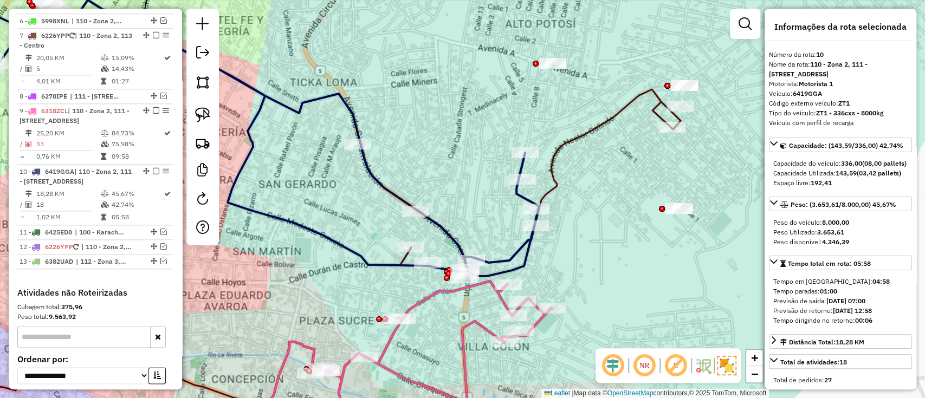
scroll to position [865, 0]
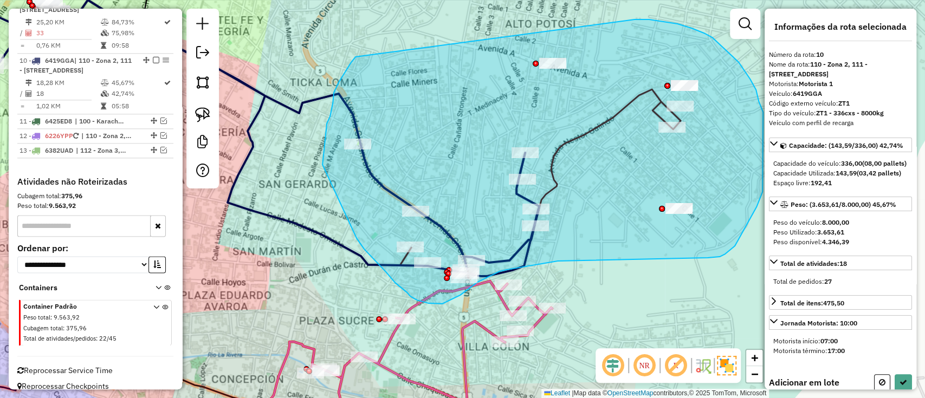
drag, startPoint x: 354, startPoint y: 59, endPoint x: 624, endPoint y: 21, distance: 273.0
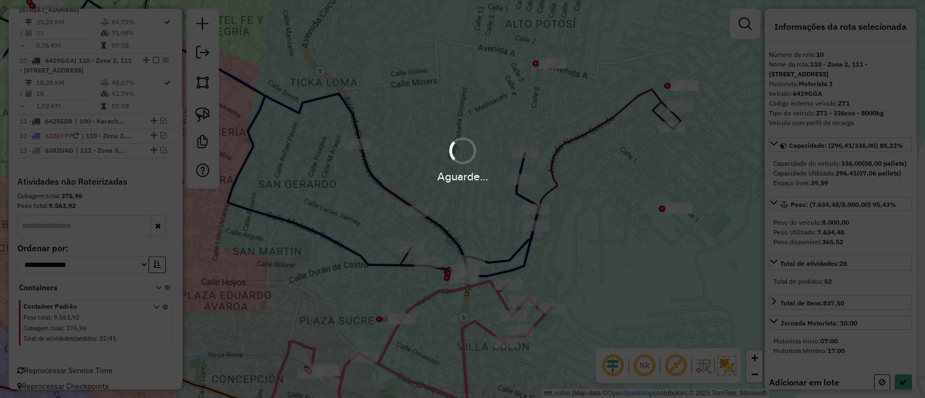
select select "**********"
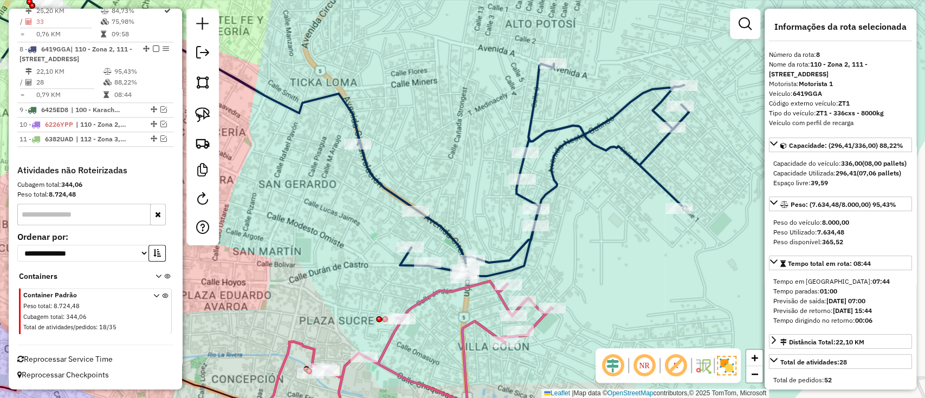
scroll to position [734, 0]
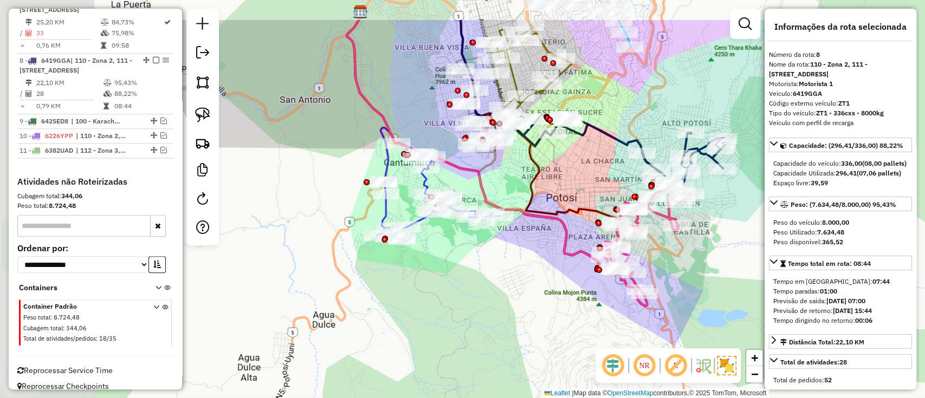
drag, startPoint x: 429, startPoint y: 54, endPoint x: 669, endPoint y: 121, distance: 249.1
click at [669, 121] on div "Janela de atendimento Grade de atendimento Capacidade Transportadoras Veículos …" at bounding box center [462, 199] width 925 height 398
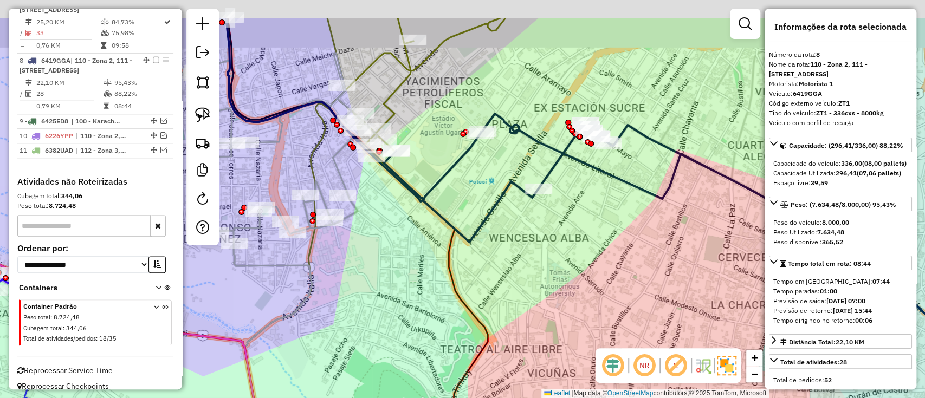
drag, startPoint x: 539, startPoint y: 217, endPoint x: 514, endPoint y: 251, distance: 42.0
click at [514, 251] on div "Janela de atendimento Grade de atendimento Capacidade Transportadoras Veículos …" at bounding box center [462, 199] width 925 height 398
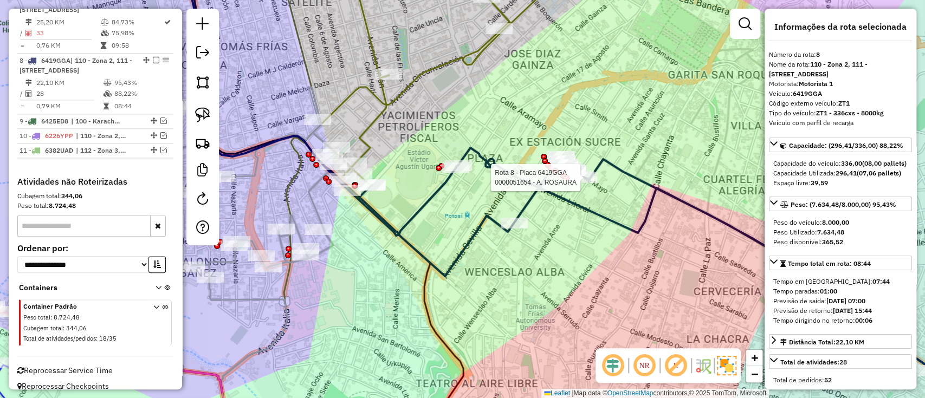
click at [566, 181] on div at bounding box center [567, 178] width 6 height 6
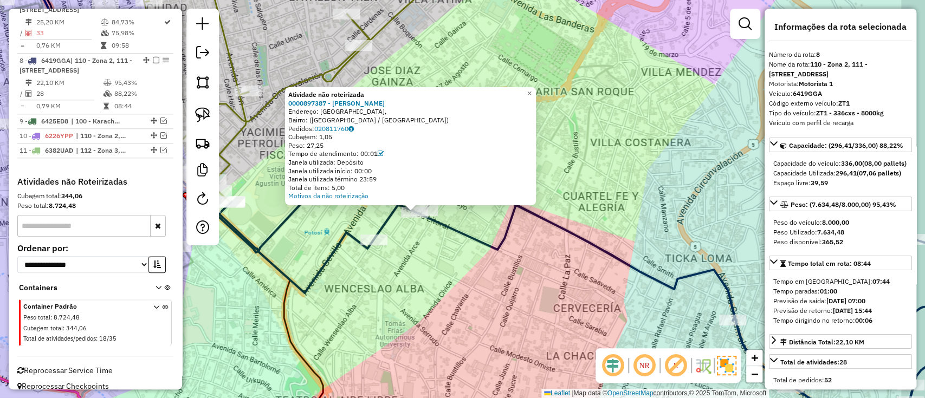
drag, startPoint x: 555, startPoint y: 214, endPoint x: 501, endPoint y: 230, distance: 56.6
click at [501, 230] on div "Atividade não roteirizada 0000897387 - EVA MARIBEL MA Endereço: Calle 15 de May…" at bounding box center [462, 199] width 925 height 398
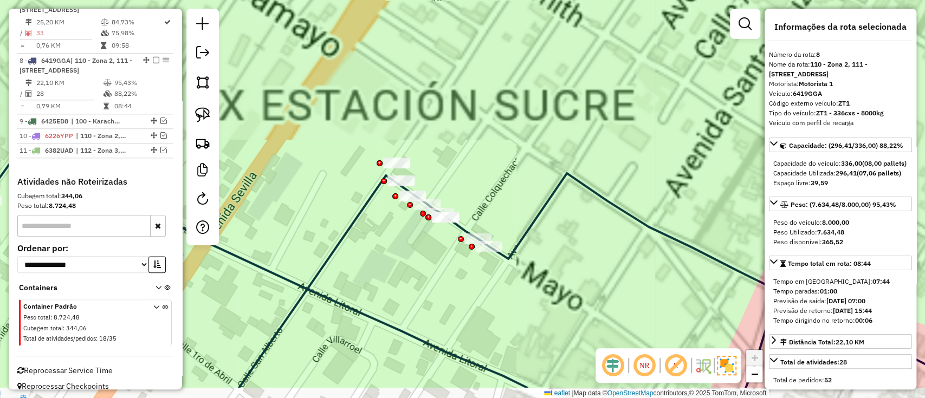
click at [472, 156] on div "Janela de atendimento Grade de atendimento Capacidade Transportadoras Veículos …" at bounding box center [462, 199] width 925 height 398
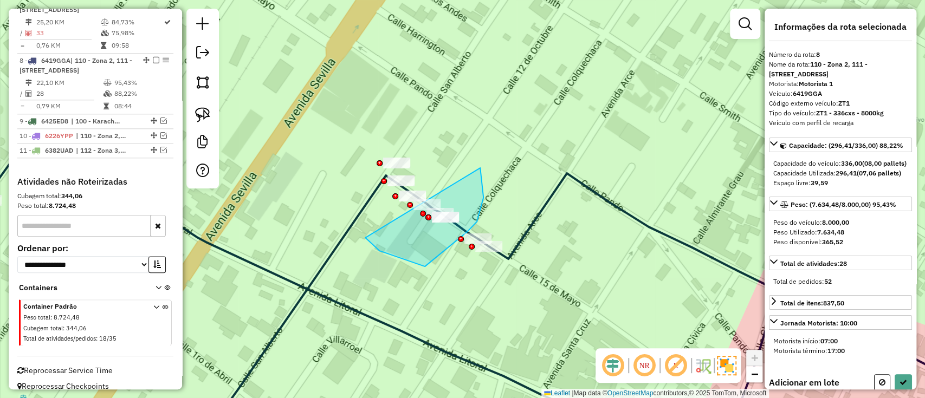
drag, startPoint x: 379, startPoint y: 251, endPoint x: 470, endPoint y: 148, distance: 137.1
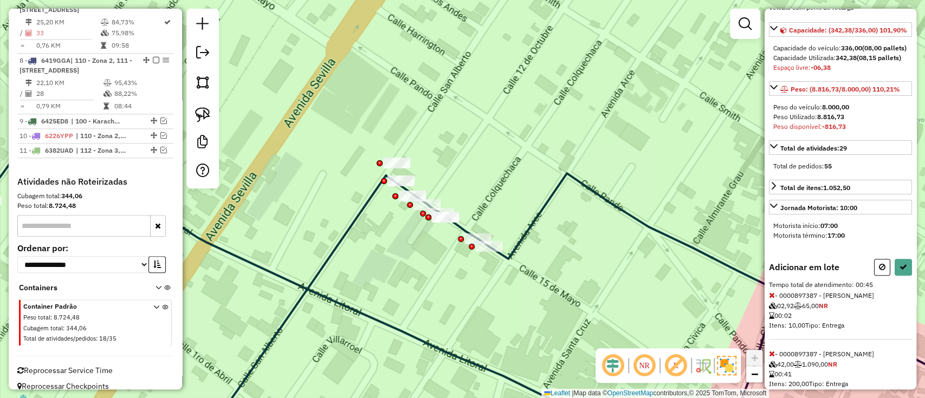
scroll to position [223, 0]
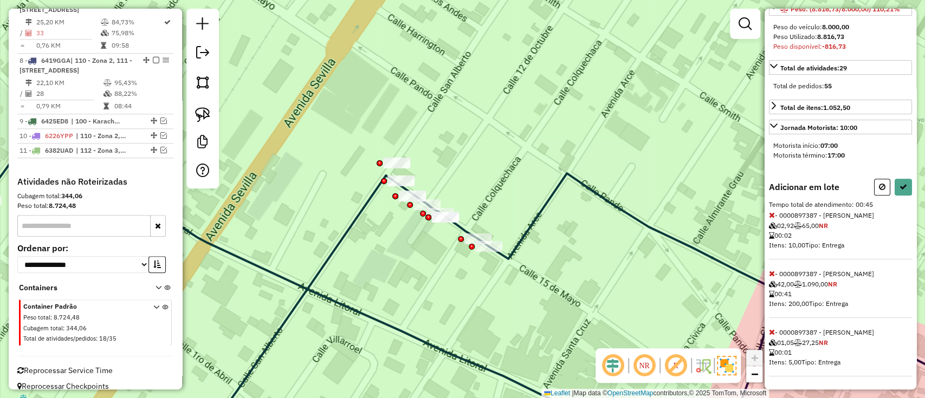
select select "**********"
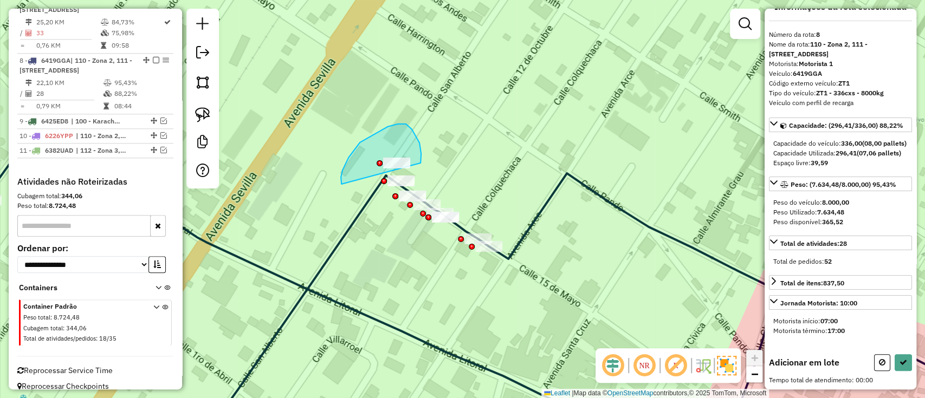
drag, startPoint x: 341, startPoint y: 184, endPoint x: 420, endPoint y: 163, distance: 81.9
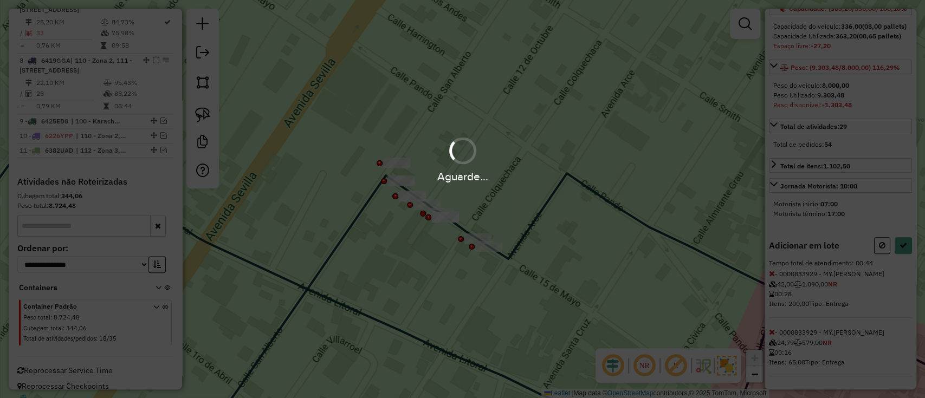
select select "**********"
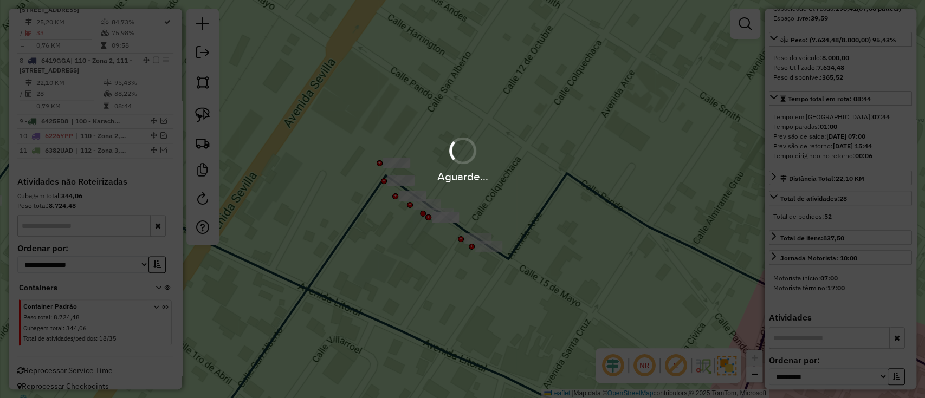
scroll to position [213, 0]
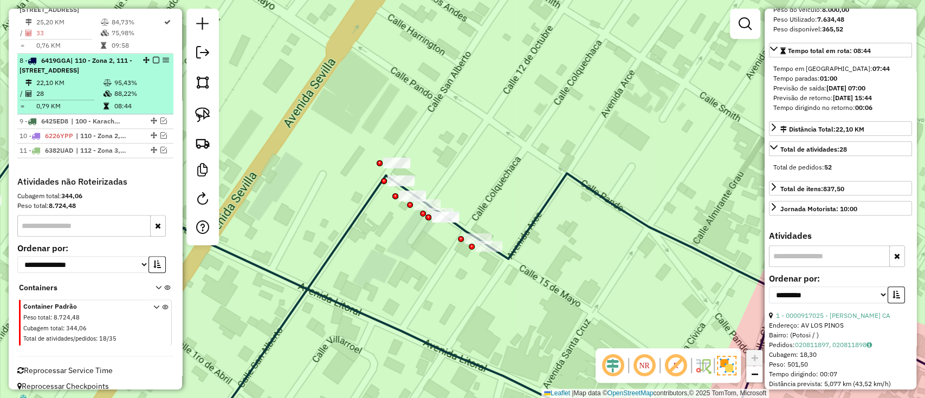
click at [154, 57] on em at bounding box center [156, 60] width 7 height 7
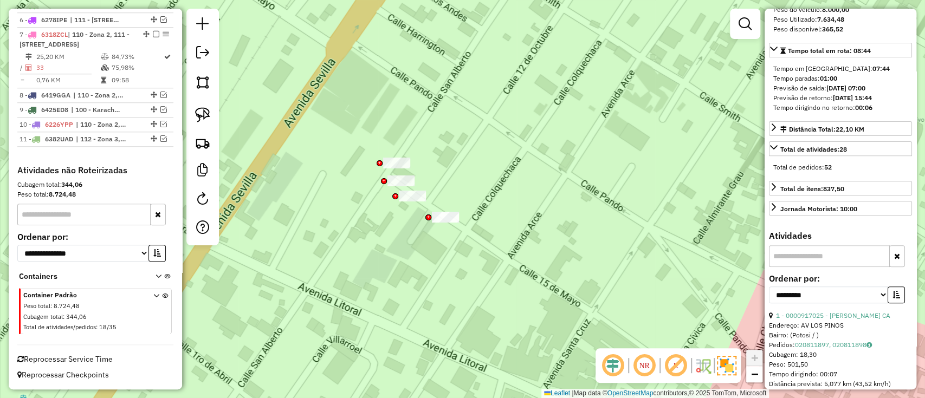
scroll to position [688, 0]
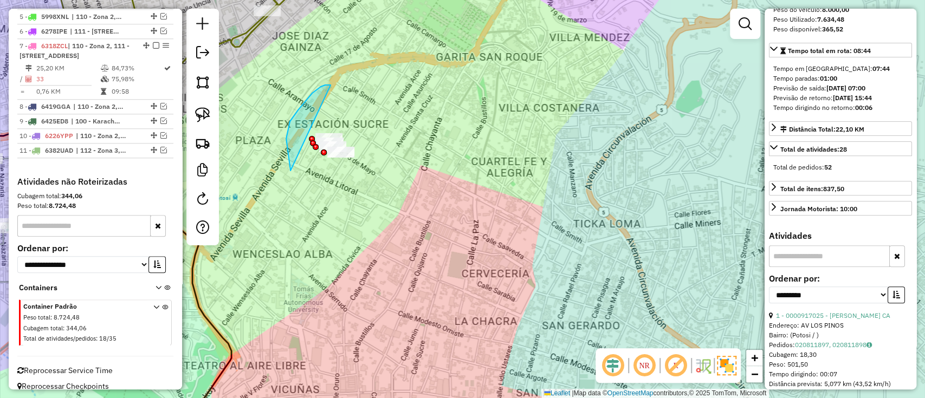
drag, startPoint x: 286, startPoint y: 139, endPoint x: 375, endPoint y: 132, distance: 89.1
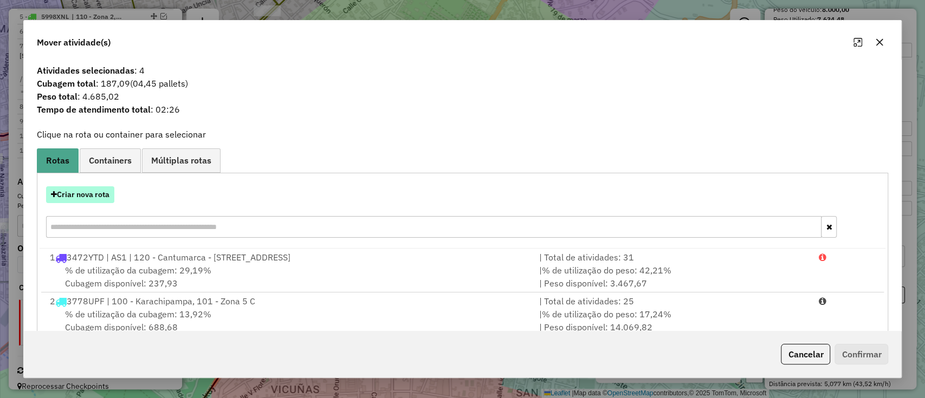
click at [82, 192] on button "Criar nova rota" at bounding box center [80, 194] width 68 height 17
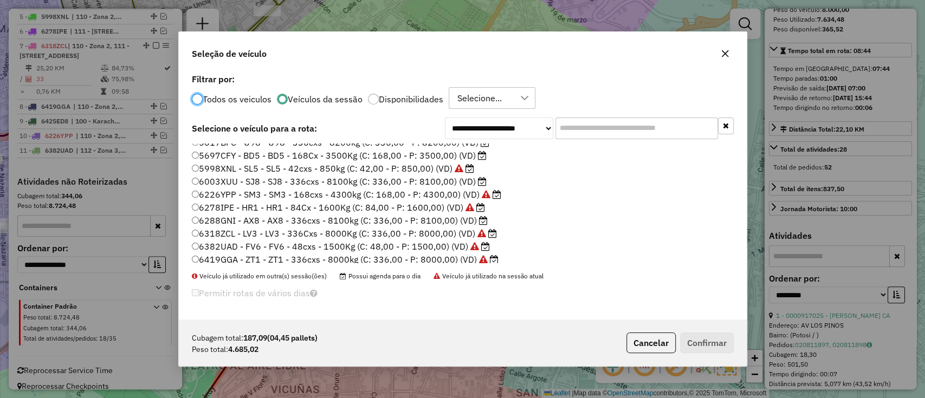
scroll to position [88, 0]
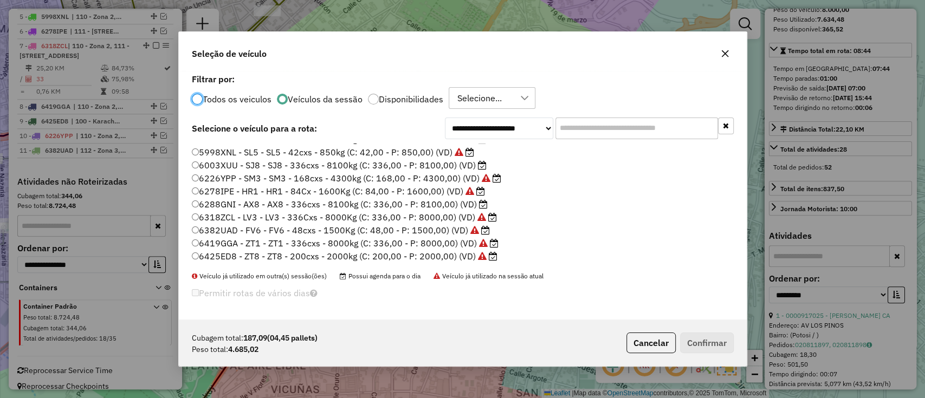
drag, startPoint x: 459, startPoint y: 203, endPoint x: 468, endPoint y: 206, distance: 8.6
click at [459, 204] on label "6288GNI - AX8 - AX8 - 336cxs - 8100kg (C: 336,00 - P: 8100,00) (VD)" at bounding box center [340, 204] width 296 height 13
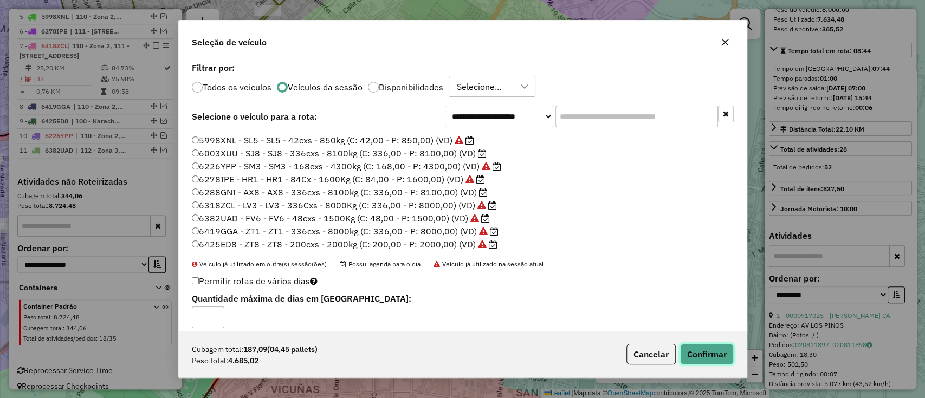
click at [689, 347] on button "Confirmar" at bounding box center [707, 354] width 54 height 21
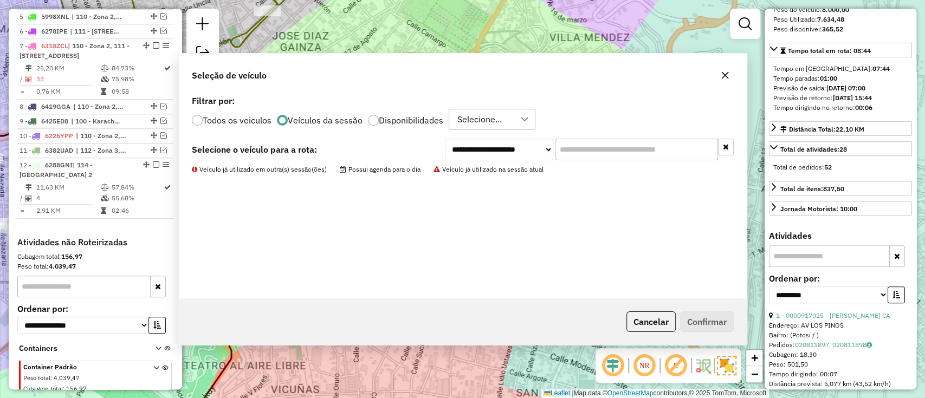
scroll to position [749, 0]
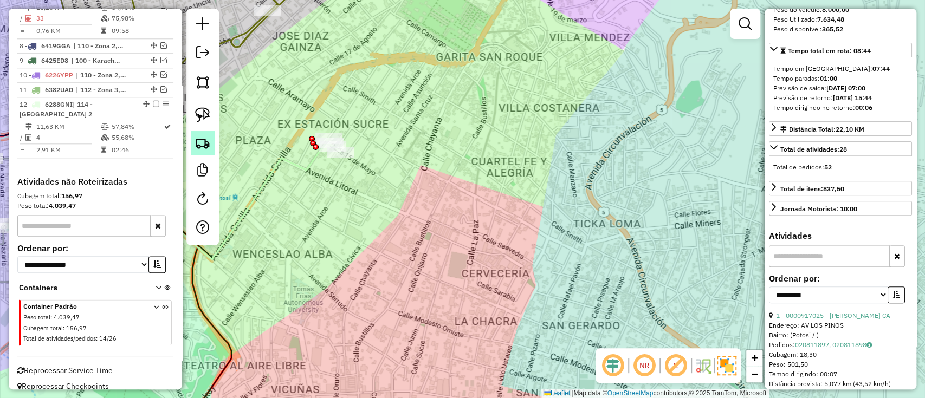
click at [204, 138] on img at bounding box center [202, 142] width 15 height 15
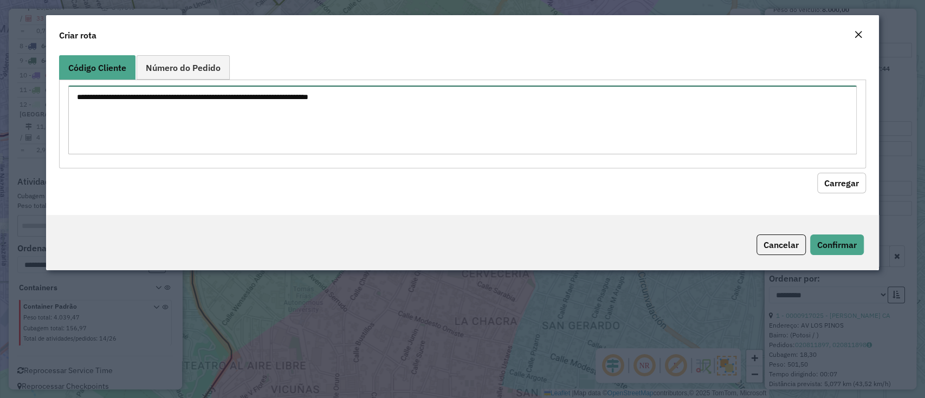
click at [293, 105] on textarea at bounding box center [462, 120] width 788 height 69
paste textarea "******"
type textarea "******"
drag, startPoint x: 463, startPoint y: 141, endPoint x: 18, endPoint y: 111, distance: 445.4
click at [0, 115] on modal-container "Criar rota Código Cliente Número do Pedido ****** Carregar Cancelar Confirmar" at bounding box center [462, 199] width 925 height 398
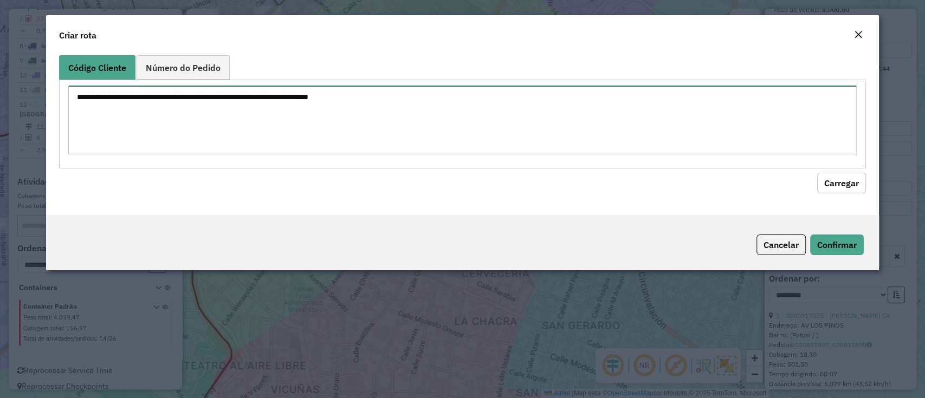
click at [357, 122] on textarea at bounding box center [462, 120] width 788 height 69
paste textarea "**********"
type textarea "**********"
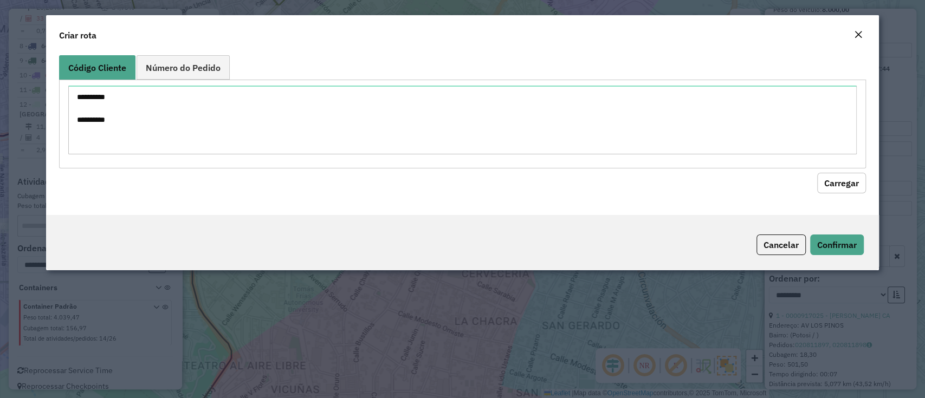
click at [824, 179] on button "Carregar" at bounding box center [841, 183] width 49 height 21
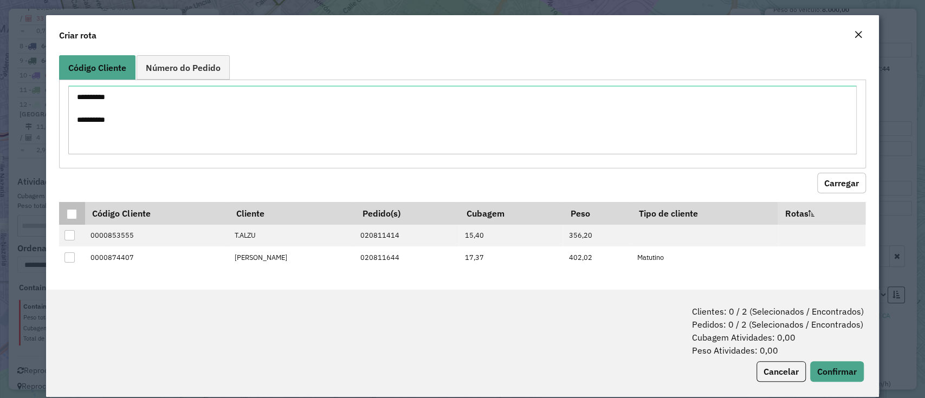
click at [77, 211] on th at bounding box center [71, 213] width 25 height 23
click at [68, 215] on div at bounding box center [72, 214] width 10 height 10
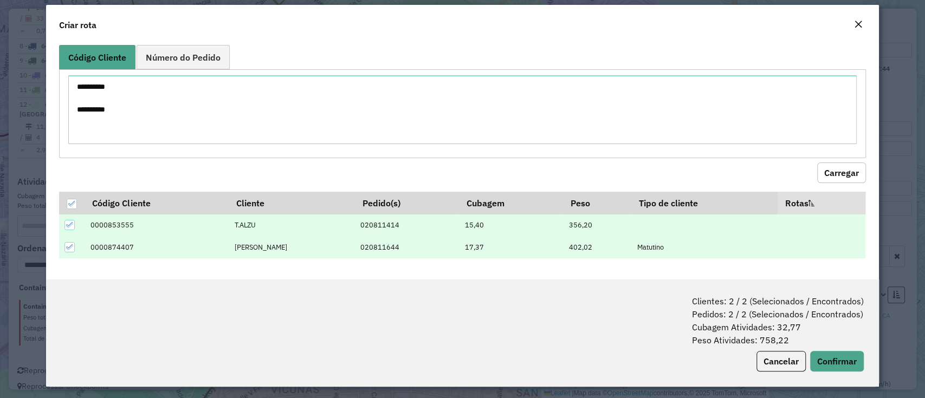
scroll to position [13, 0]
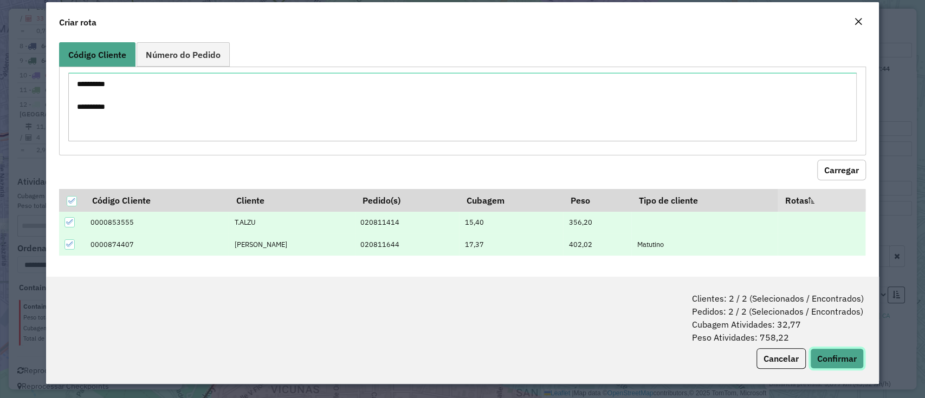
click at [840, 354] on button "Confirmar" at bounding box center [837, 358] width 54 height 21
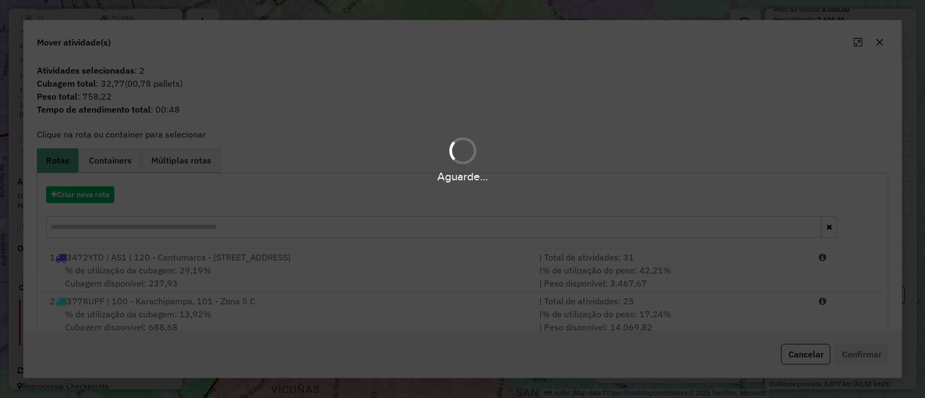
click at [125, 158] on div "Aguarde..." at bounding box center [462, 158] width 925 height 51
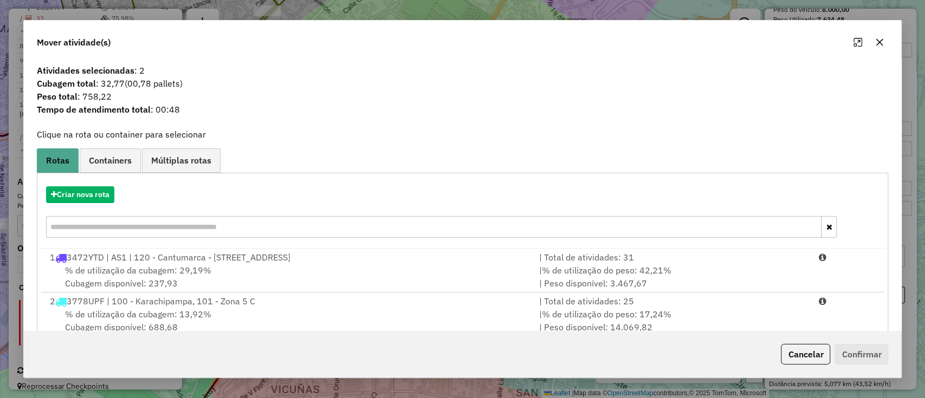
click at [125, 158] on span "Containers" at bounding box center [110, 160] width 43 height 9
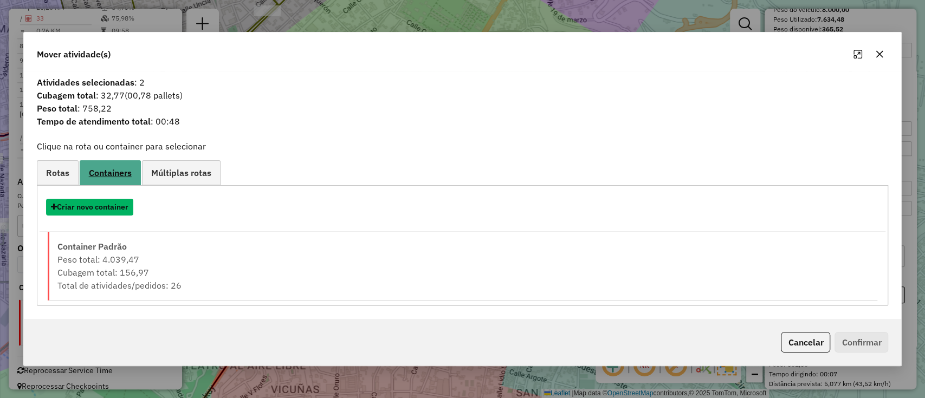
click at [90, 202] on button "Criar novo container" at bounding box center [89, 207] width 87 height 17
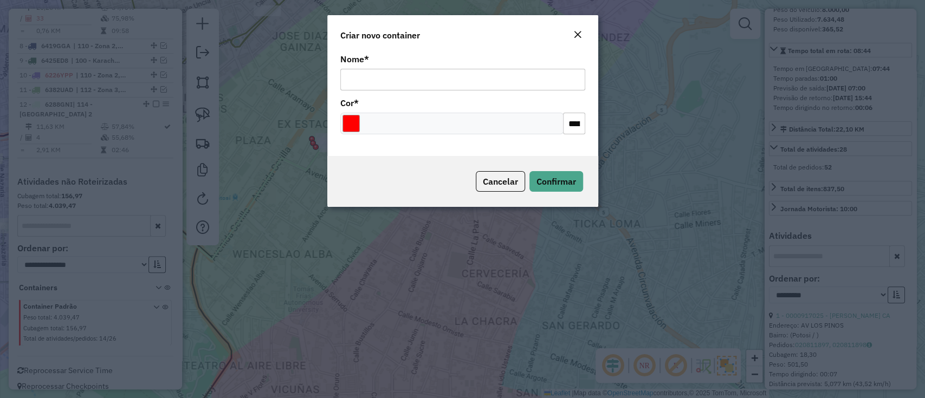
click at [435, 73] on input "Nome *" at bounding box center [462, 80] width 245 height 22
type input "******"
click at [329, 133] on div "Nome * ****** Cor * *******" at bounding box center [462, 103] width 271 height 105
click at [342, 127] on input "Select a color" at bounding box center [350, 123] width 17 height 17
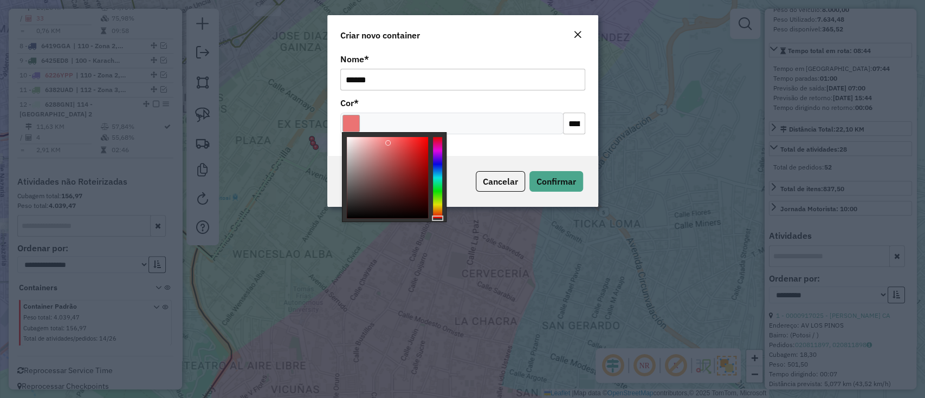
type input "*******"
click at [359, 215] on div at bounding box center [387, 177] width 81 height 81
click at [555, 169] on div "Cancelar Confirmar" at bounding box center [462, 181] width 271 height 51
click at [551, 182] on span "Confirmar" at bounding box center [556, 181] width 40 height 11
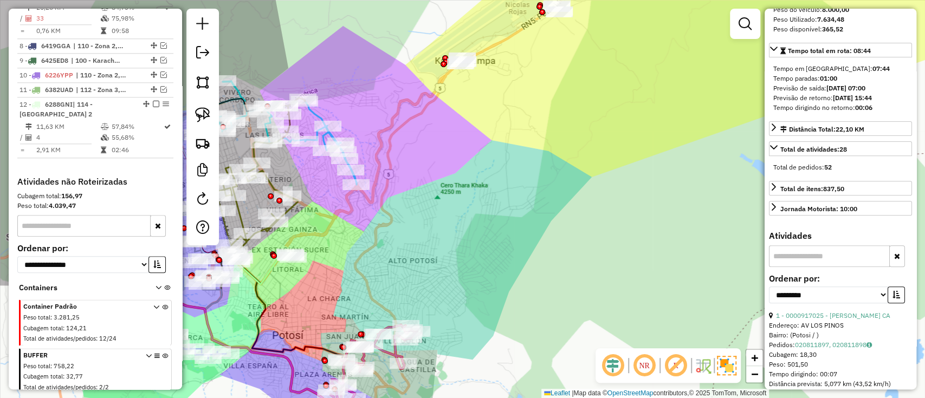
click at [163, 353] on icon at bounding box center [165, 373] width 6 height 41
click at [162, 353] on icon at bounding box center [165, 373] width 6 height 41
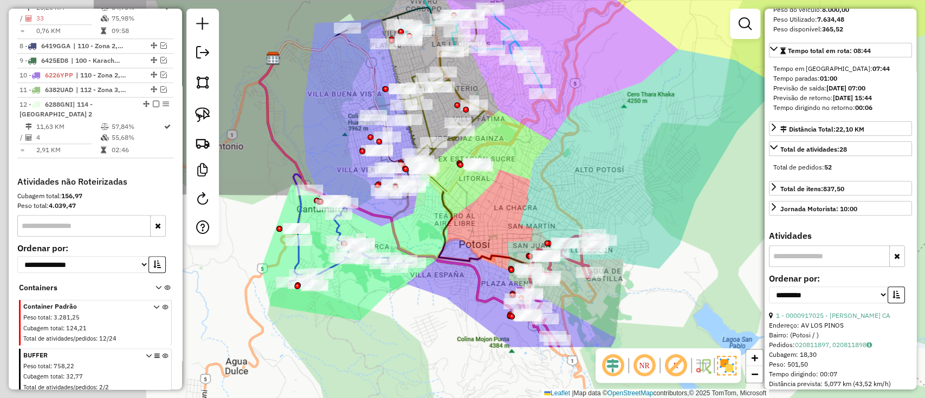
drag, startPoint x: 392, startPoint y: 287, endPoint x: 108, endPoint y: 340, distance: 288.3
click at [544, 209] on div "Janela de atendimento Grade de atendimento Capacidade Transportadoras Veículos …" at bounding box center [462, 199] width 925 height 398
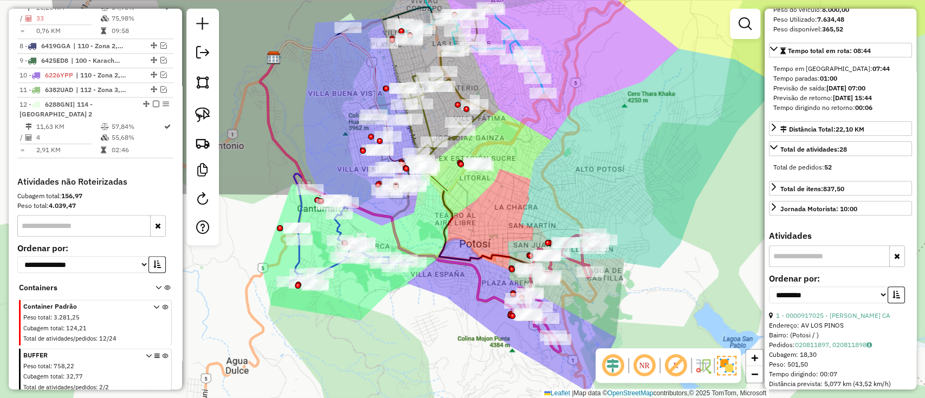
click at [162, 353] on icon at bounding box center [165, 373] width 6 height 41
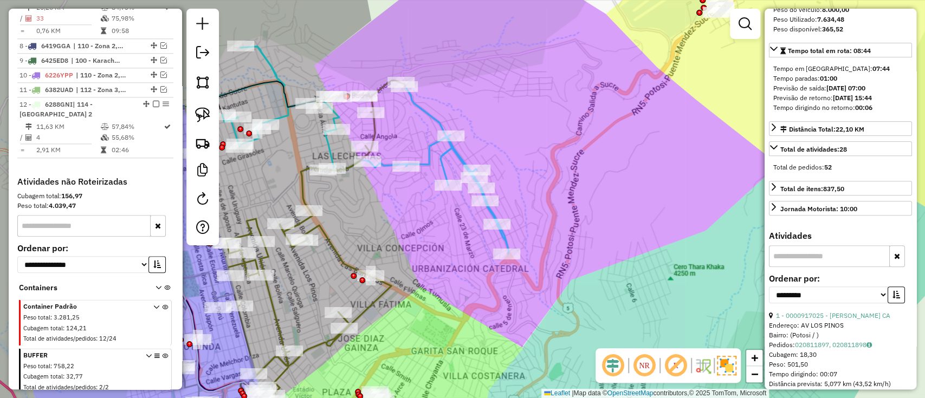
click at [436, 146] on icon at bounding box center [365, 151] width 286 height 208
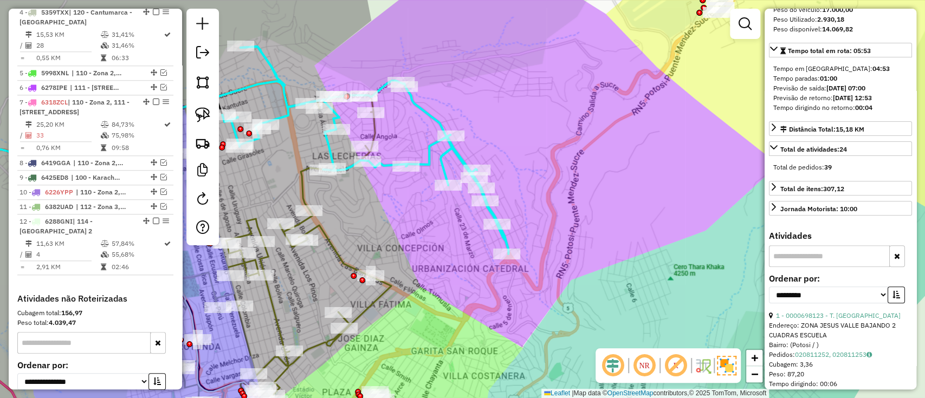
scroll to position [487, 0]
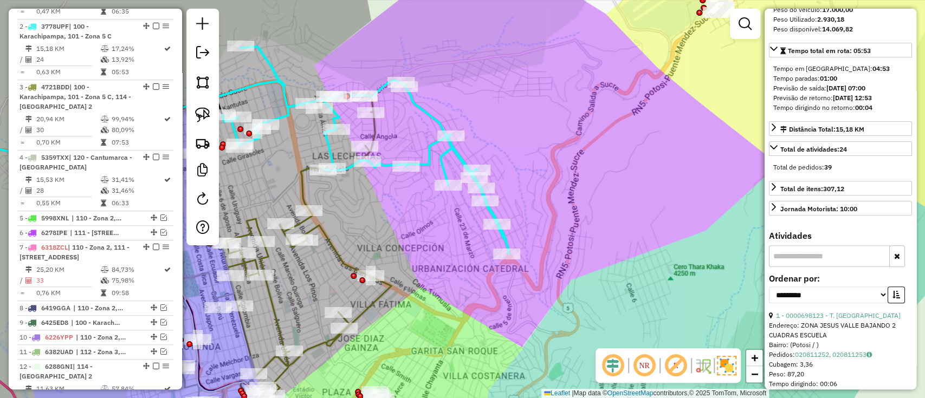
click at [659, 213] on div "Janela de atendimento Grade de atendimento Capacidade Transportadoras Veículos …" at bounding box center [462, 199] width 925 height 398
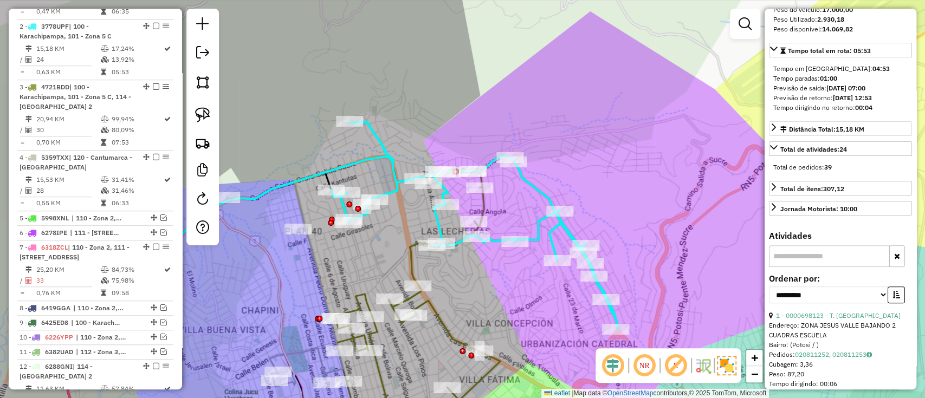
scroll to position [0, 0]
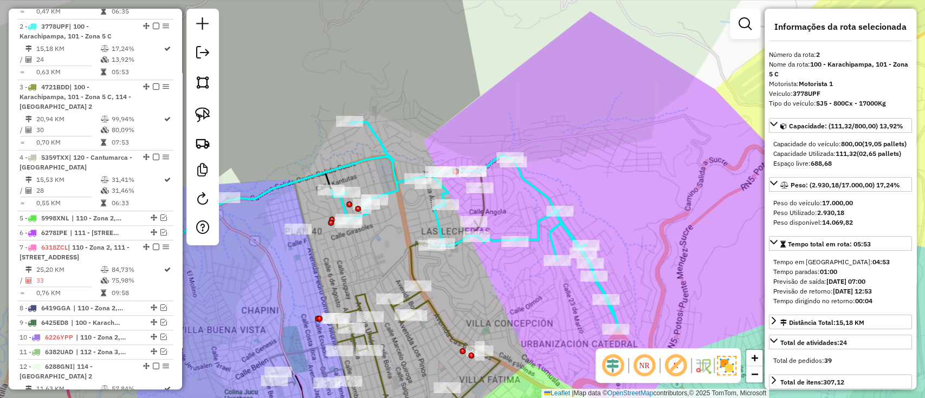
click at [486, 204] on icon at bounding box center [424, 297] width 179 height 282
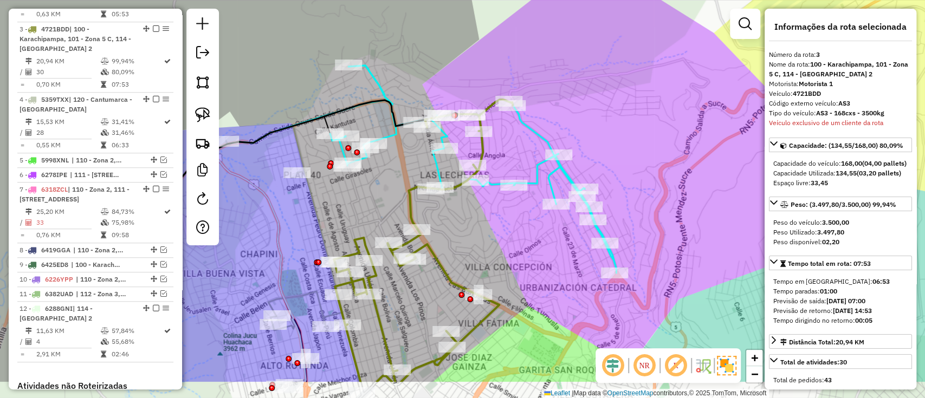
scroll to position [547, 0]
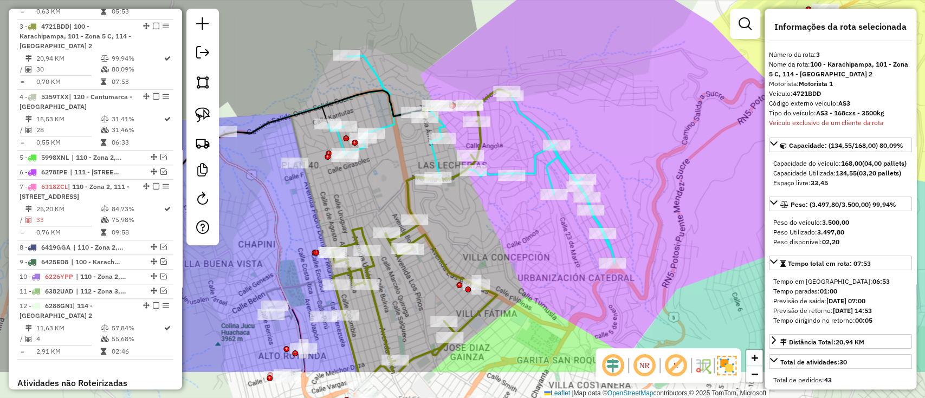
drag, startPoint x: 523, startPoint y: 206, endPoint x: 520, endPoint y: 140, distance: 66.2
click at [520, 140] on div "Janela de atendimento Grade de atendimento Capacidade Transportadoras Veículos …" at bounding box center [462, 199] width 925 height 398
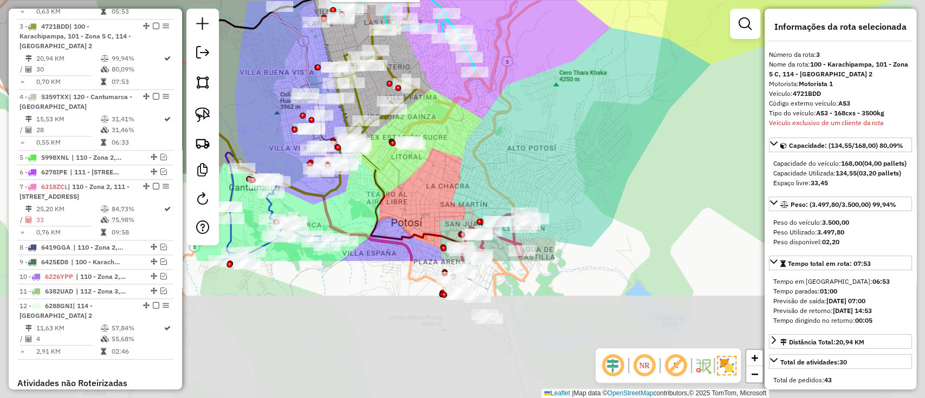
drag, startPoint x: 542, startPoint y: 248, endPoint x: 443, endPoint y: 70, distance: 202.8
click at [443, 70] on div "Rota 3 - Placa 4721BDD 0000882700 - CLUB KALUT Janela de atendimento Grade de a…" at bounding box center [462, 199] width 925 height 398
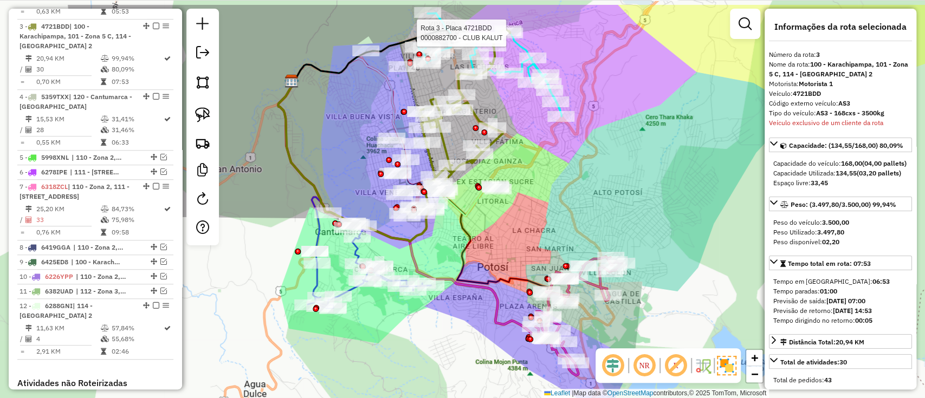
drag, startPoint x: 471, startPoint y: 236, endPoint x: 501, endPoint y: 200, distance: 46.6
click at [506, 202] on div "Rota 3 - Placa 4721BDD 0000882700 - CLUB KALUT Janela de atendimento Grade de a…" at bounding box center [462, 199] width 925 height 398
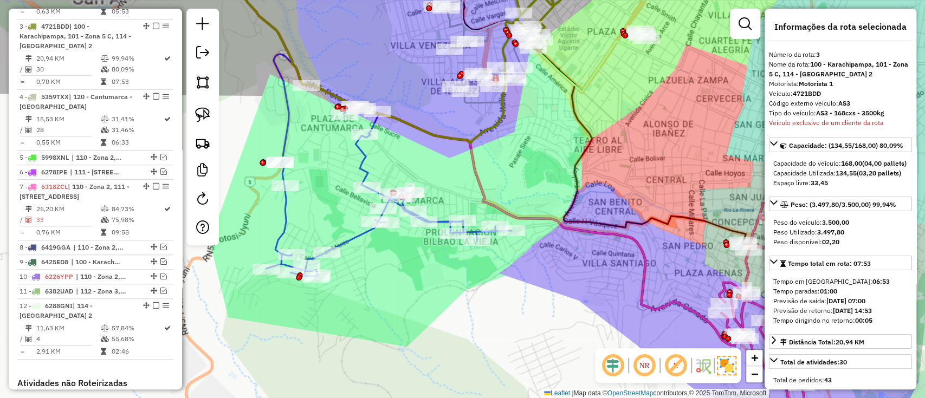
click at [352, 237] on icon at bounding box center [388, 191] width 245 height 172
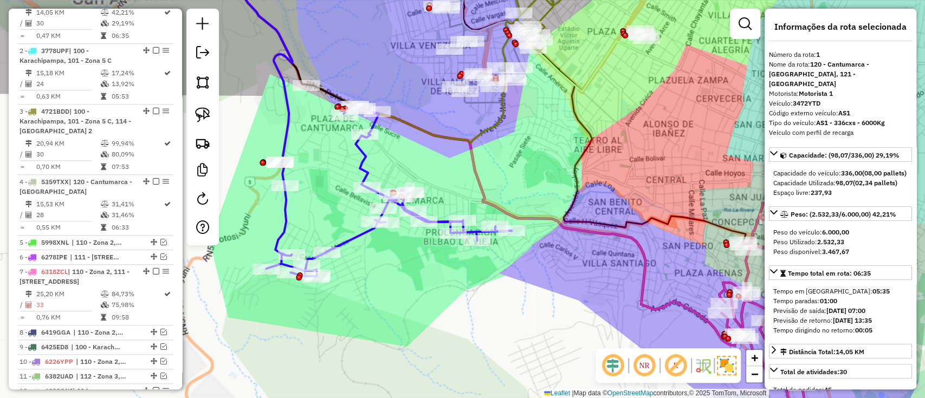
scroll to position [426, 0]
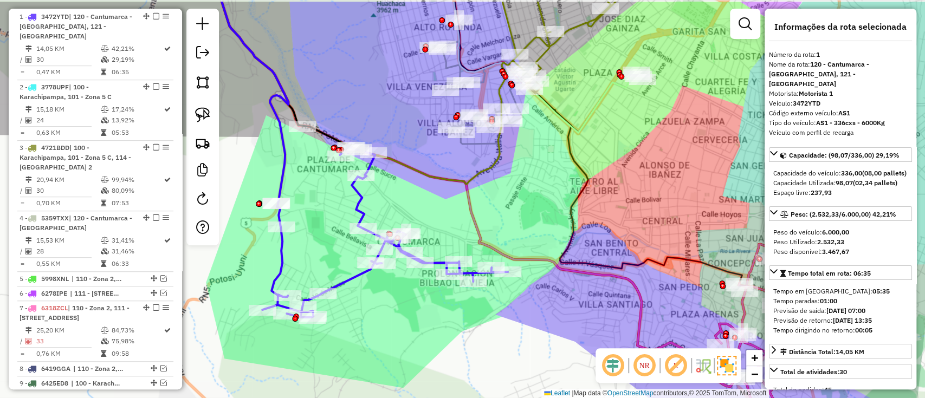
drag, startPoint x: 442, startPoint y: 314, endPoint x: 439, endPoint y: 327, distance: 13.2
click at [439, 327] on div "Janela de atendimento Grade de atendimento Capacidade Transportadoras Veículos …" at bounding box center [462, 199] width 925 height 398
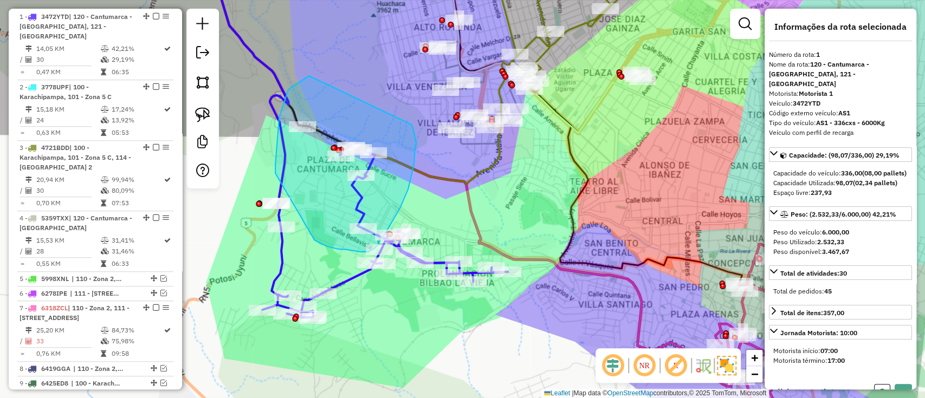
drag, startPoint x: 279, startPoint y: 118, endPoint x: 411, endPoint y: 124, distance: 131.8
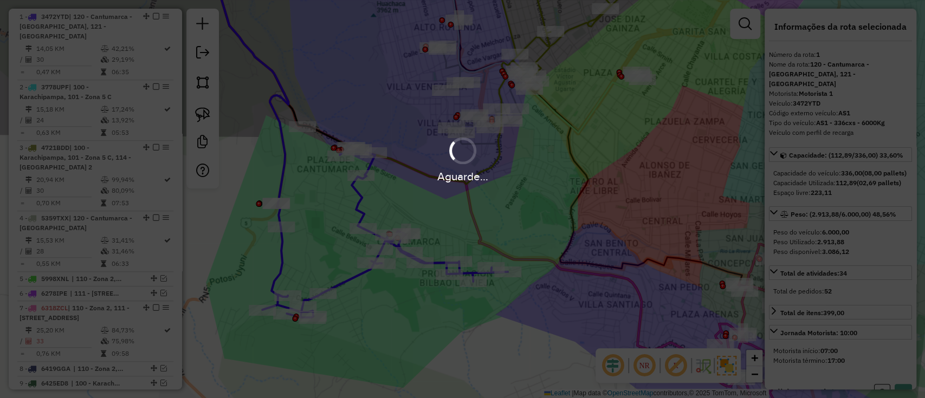
select select "**********"
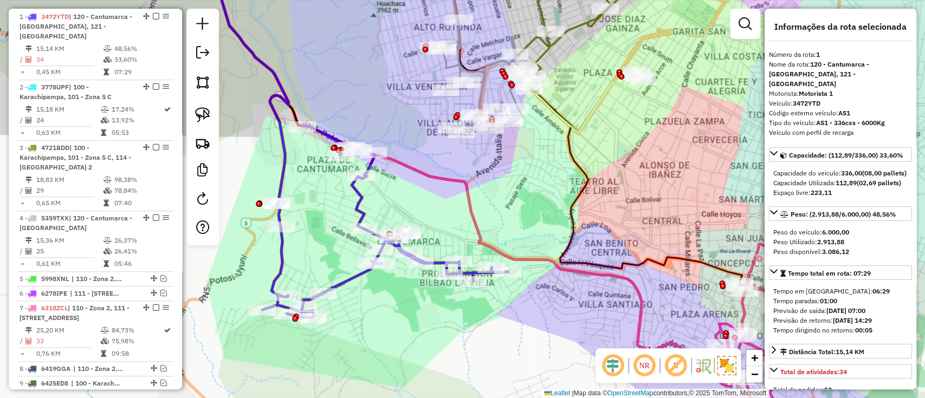
click at [549, 46] on icon at bounding box center [571, 26] width 161 height 133
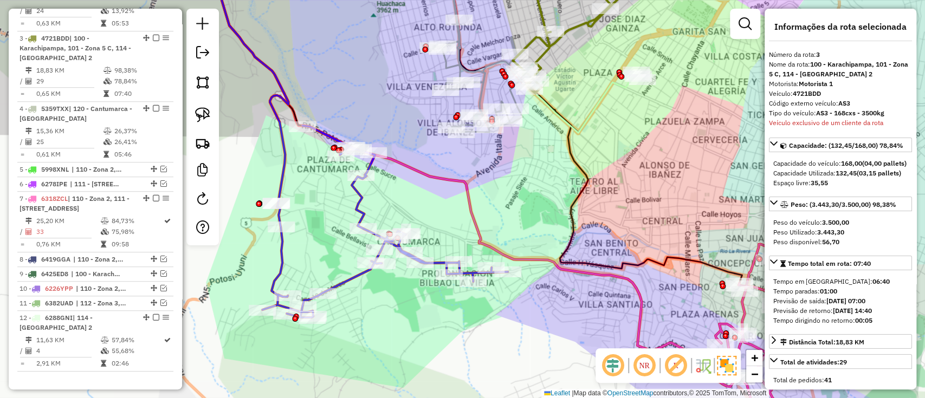
scroll to position [547, 0]
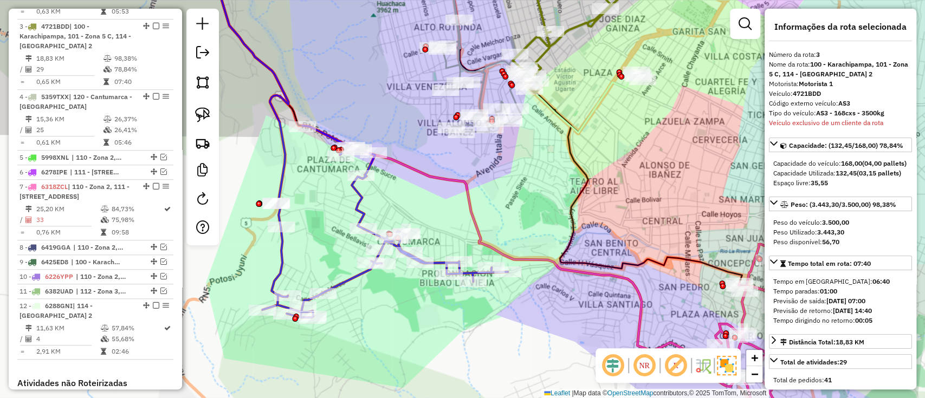
click at [349, 282] on icon at bounding box center [384, 222] width 245 height 192
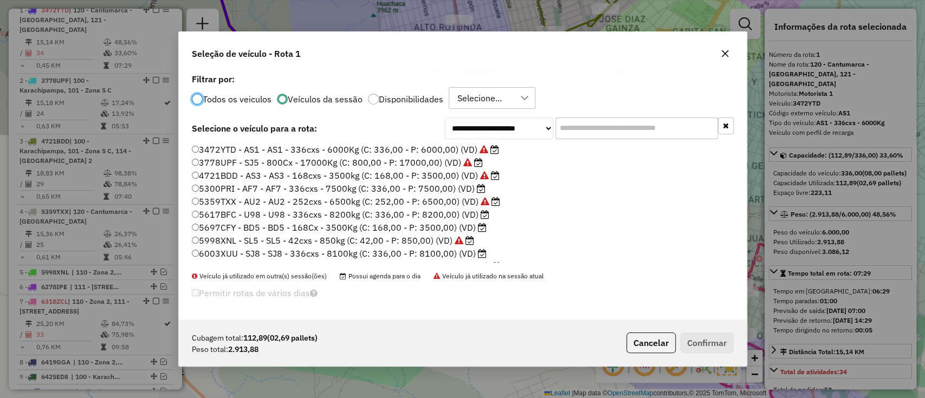
scroll to position [426, 0]
click at [601, 126] on input "text" at bounding box center [636, 129] width 163 height 22
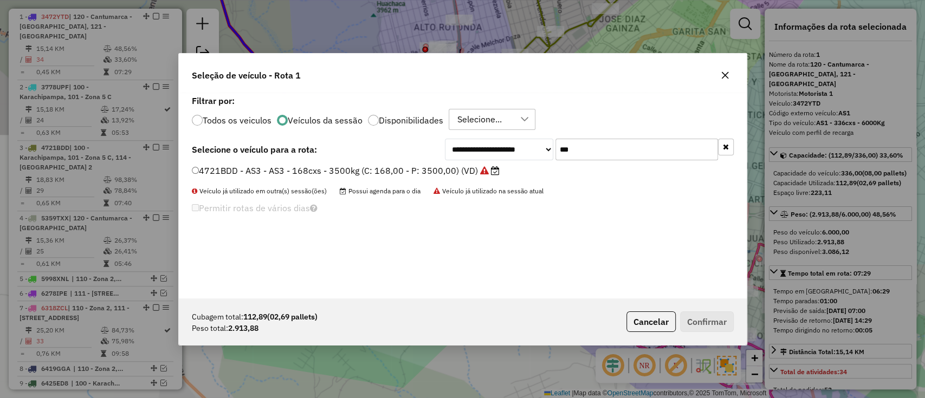
type input "***"
drag, startPoint x: 467, startPoint y: 175, endPoint x: 584, endPoint y: 220, distance: 124.9
click at [467, 175] on label "4721BDD - AS3 - AS3 - 168cxs - 3500kg (C: 168,00 - P: 3500,00) (VD)" at bounding box center [346, 170] width 308 height 13
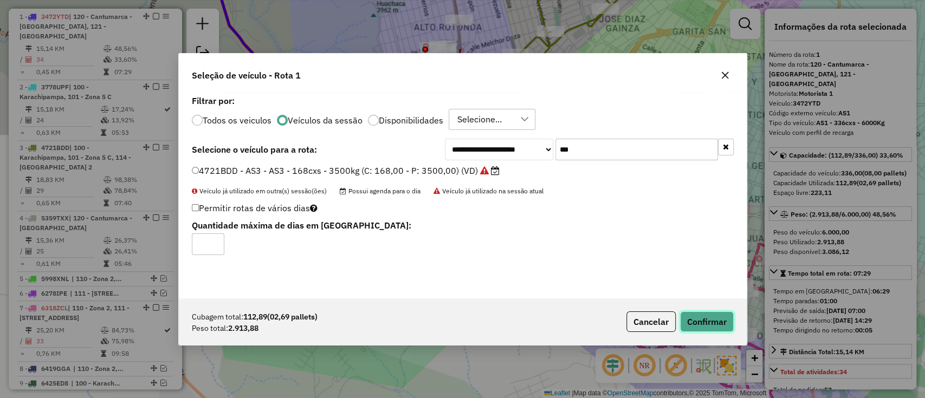
click at [718, 320] on button "Confirmar" at bounding box center [707, 322] width 54 height 21
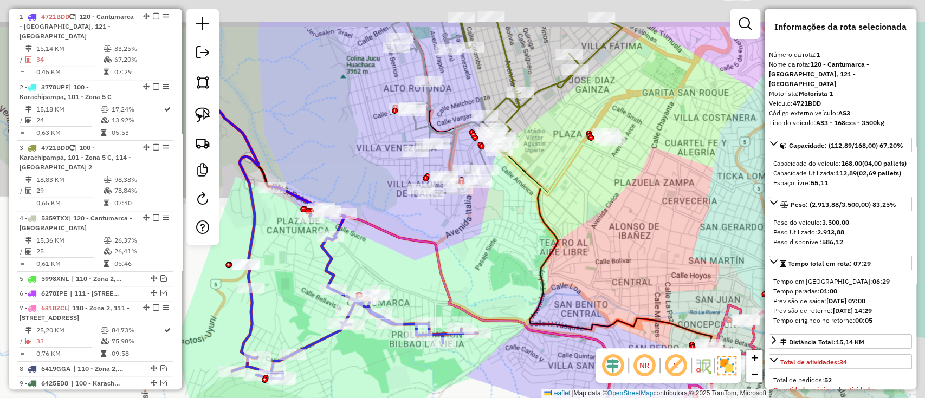
drag, startPoint x: 399, startPoint y: 224, endPoint x: 362, endPoint y: 263, distance: 53.7
click at [363, 263] on div "Janela de atendimento Grade de atendimento Capacidade Transportadoras Veículos …" at bounding box center [462, 199] width 925 height 398
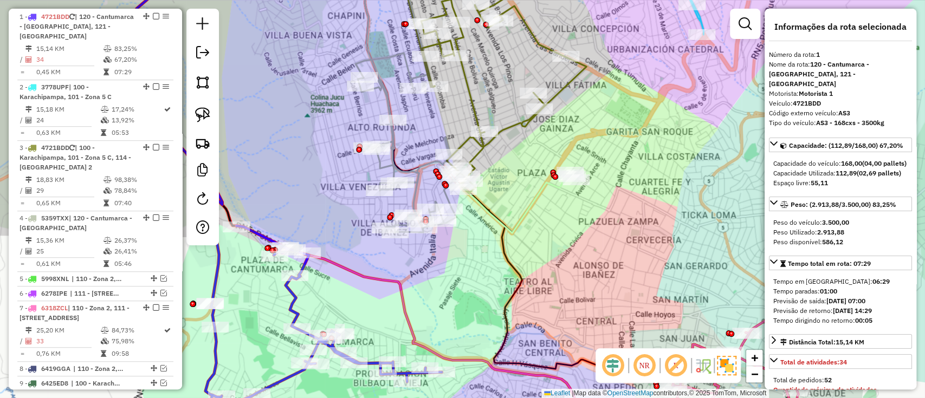
click at [438, 193] on icon at bounding box center [410, 96] width 111 height 273
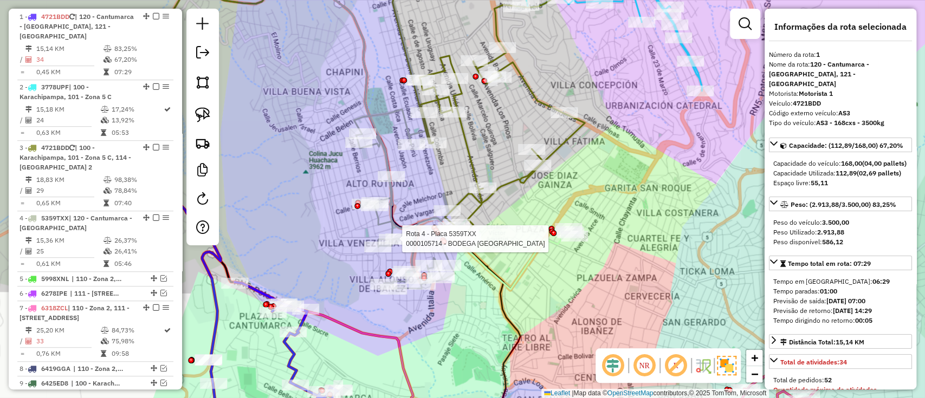
click at [411, 244] on div at bounding box center [398, 239] width 27 height 11
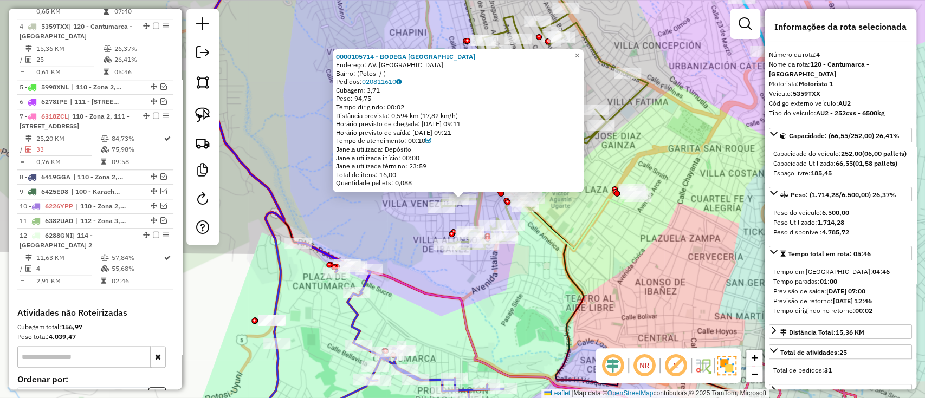
scroll to position [628, 0]
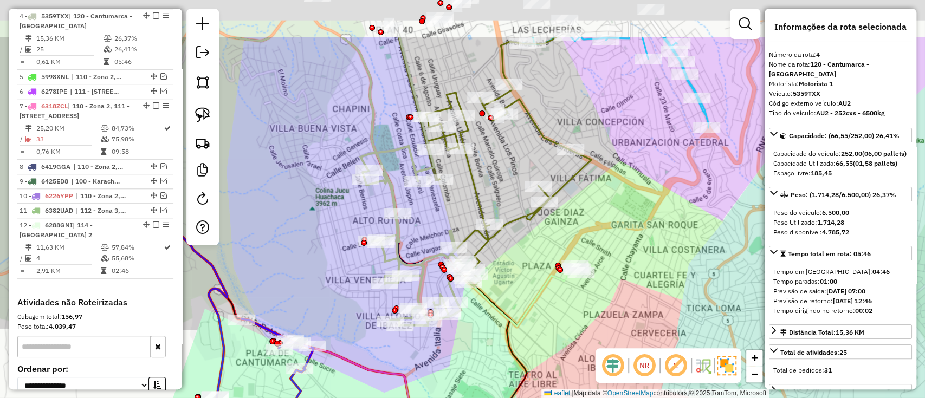
drag, startPoint x: 451, startPoint y: 259, endPoint x: 413, endPoint y: 302, distance: 57.2
click at [413, 302] on icon at bounding box center [300, 181] width 255 height 289
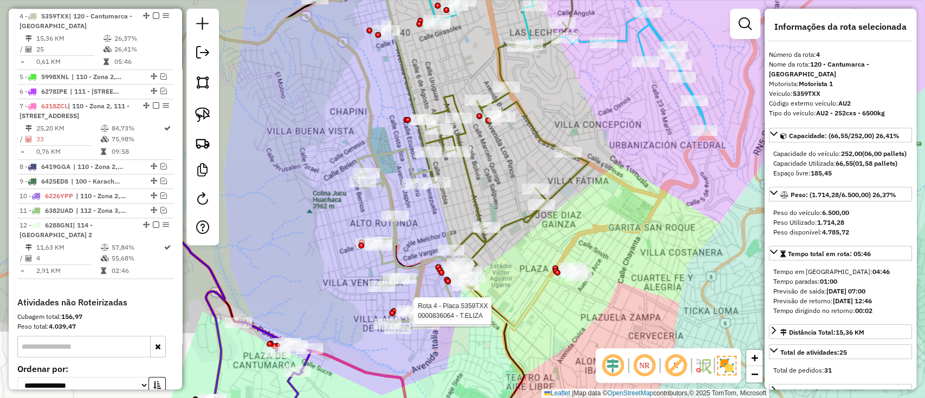
click at [401, 266] on icon at bounding box center [391, 156] width 153 height 345
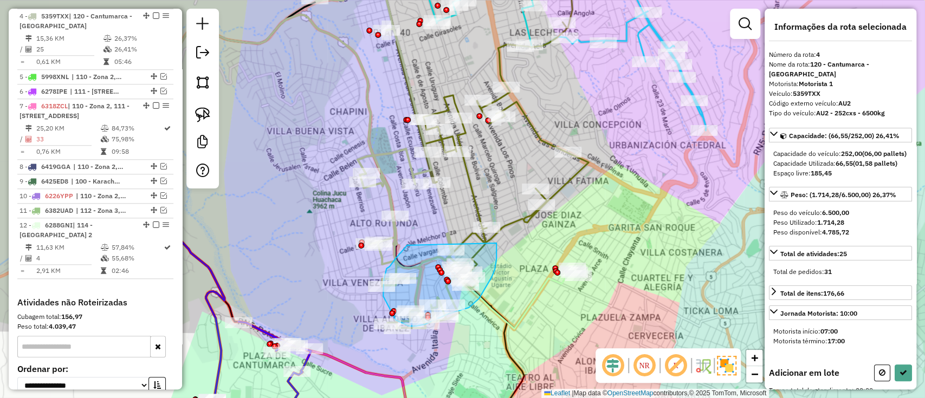
click at [491, 232] on div "Janela de atendimento Grade de atendimento Capacidade Transportadoras Veículos …" at bounding box center [462, 199] width 925 height 398
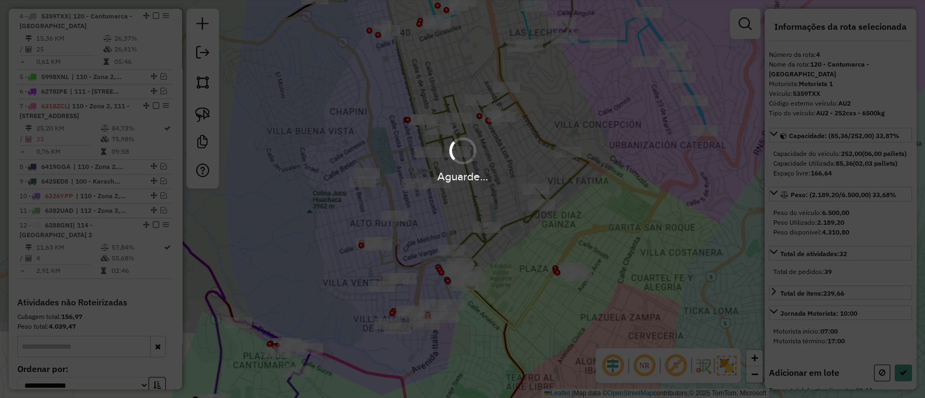
select select "**********"
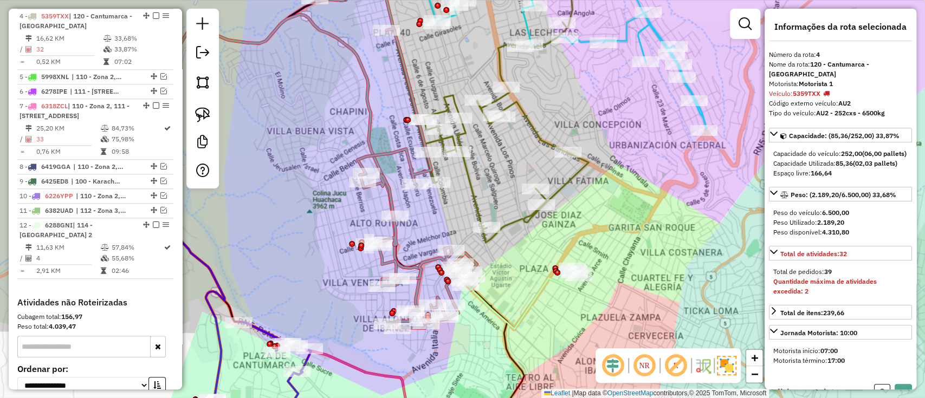
click at [419, 85] on icon at bounding box center [396, 156] width 162 height 345
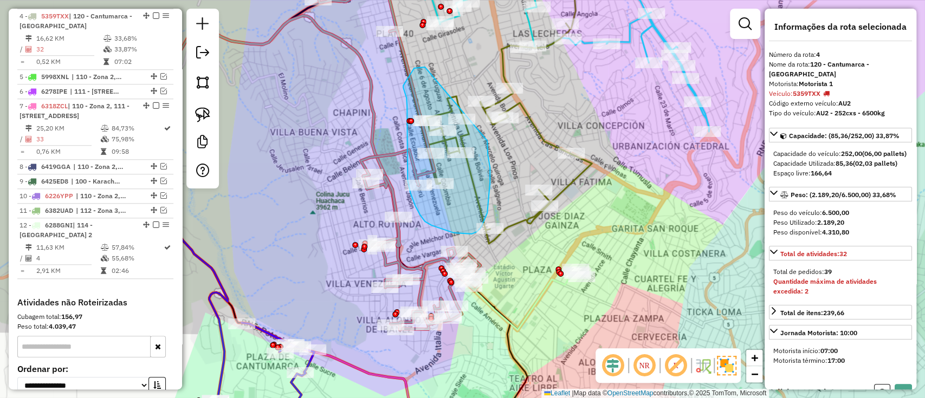
drag, startPoint x: 425, startPoint y: 67, endPoint x: 487, endPoint y: 141, distance: 96.5
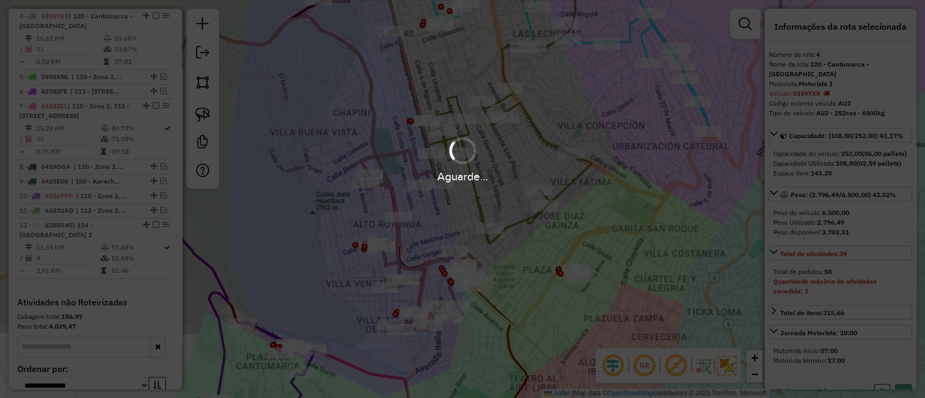
select select "**********"
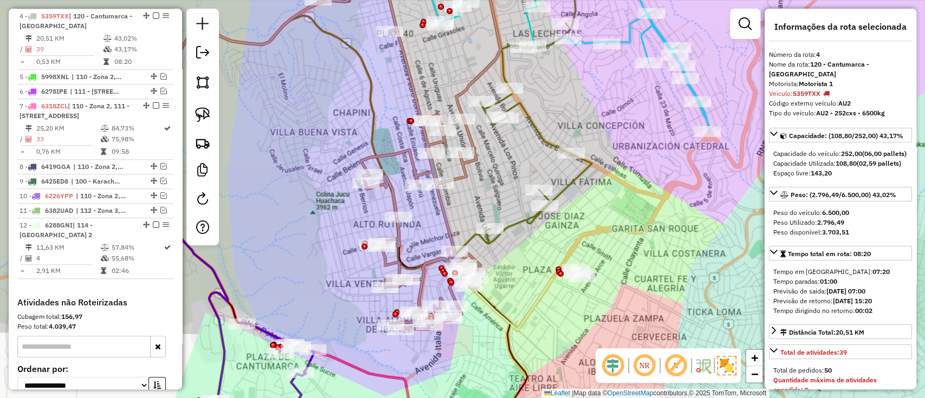
click at [553, 284] on icon at bounding box center [374, 173] width 403 height 314
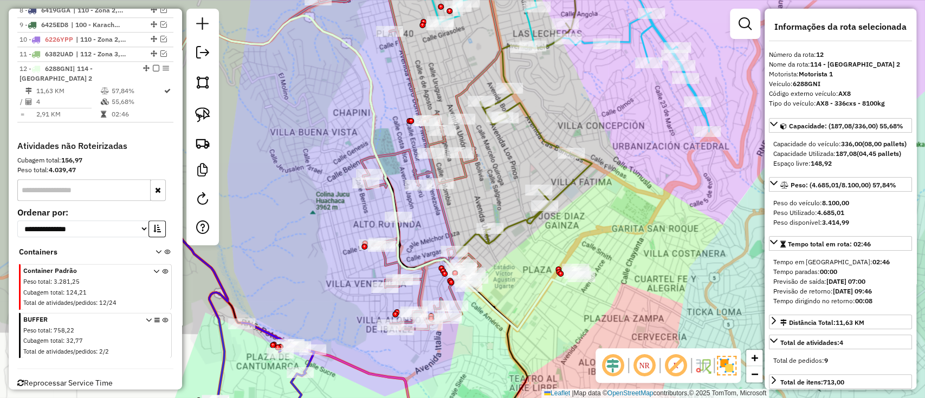
scroll to position [807, 0]
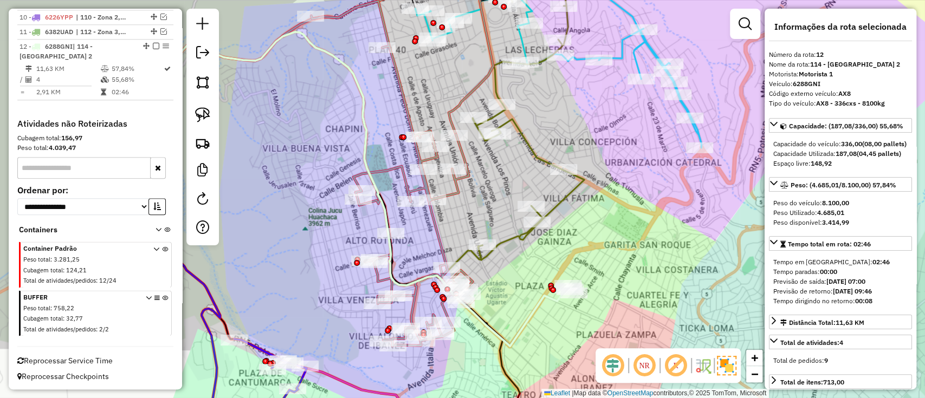
drag, startPoint x: 542, startPoint y: 275, endPoint x: 535, endPoint y: 292, distance: 17.9
click at [535, 292] on div "Janela de atendimento Grade de atendimento Capacidade Transportadoras Veículos …" at bounding box center [462, 199] width 925 height 398
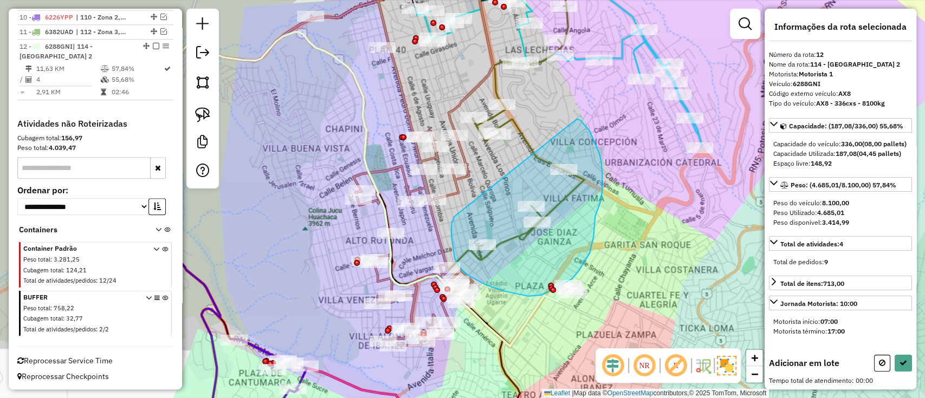
drag, startPoint x: 454, startPoint y: 217, endPoint x: 577, endPoint y: 119, distance: 156.6
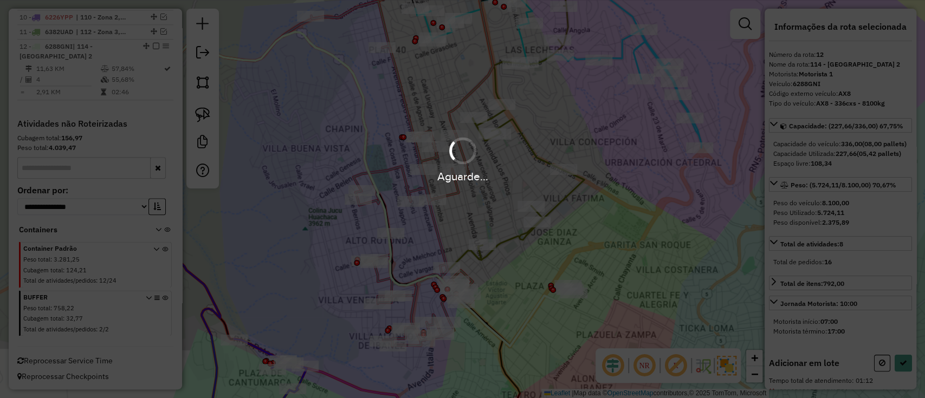
select select "**********"
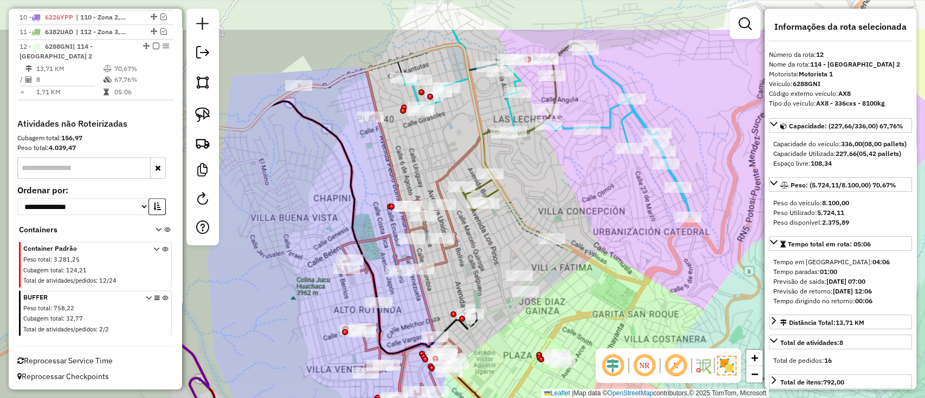
drag, startPoint x: 562, startPoint y: 152, endPoint x: 550, endPoint y: 217, distance: 66.6
click at [550, 217] on div "Janela de atendimento Grade de atendimento Capacidade Transportadoras Veículos …" at bounding box center [462, 199] width 925 height 398
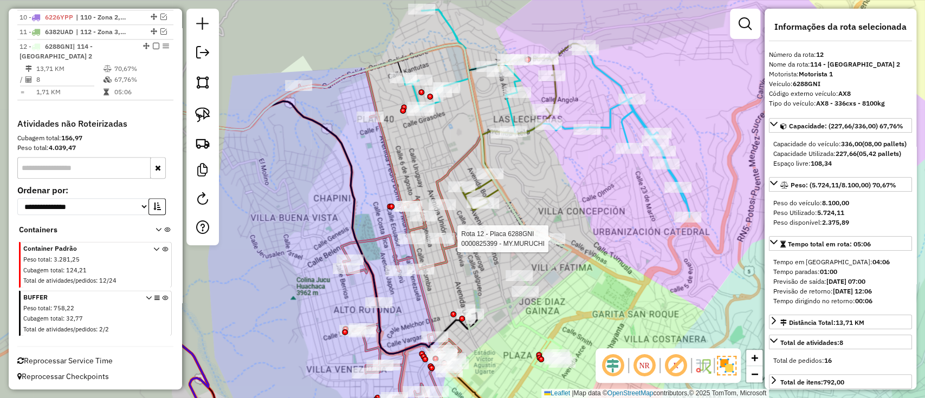
click at [496, 263] on div "Rota 12 - Placa 6288GNI 0000825399 - MY.MURUCHI Janela de atendimento Grade de …" at bounding box center [462, 199] width 925 height 398
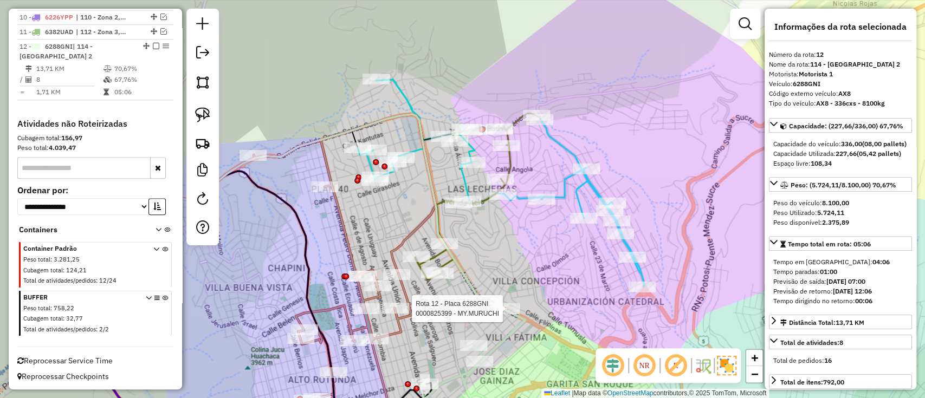
click at [556, 191] on icon at bounding box center [501, 184] width 286 height 208
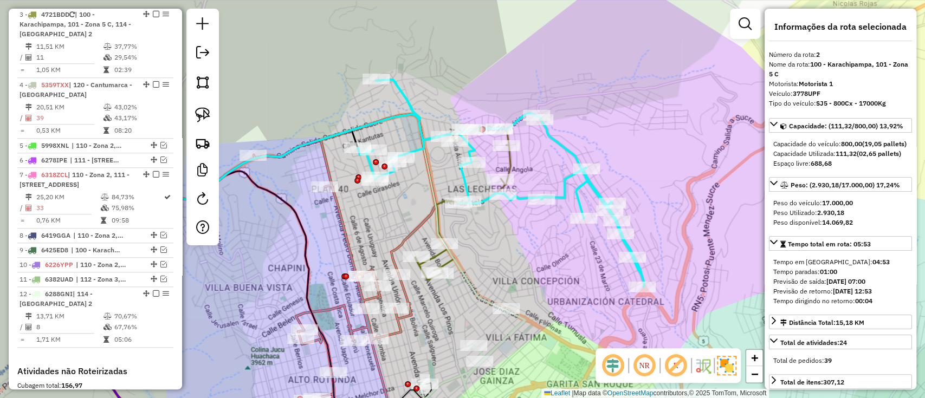
scroll to position [497, 0]
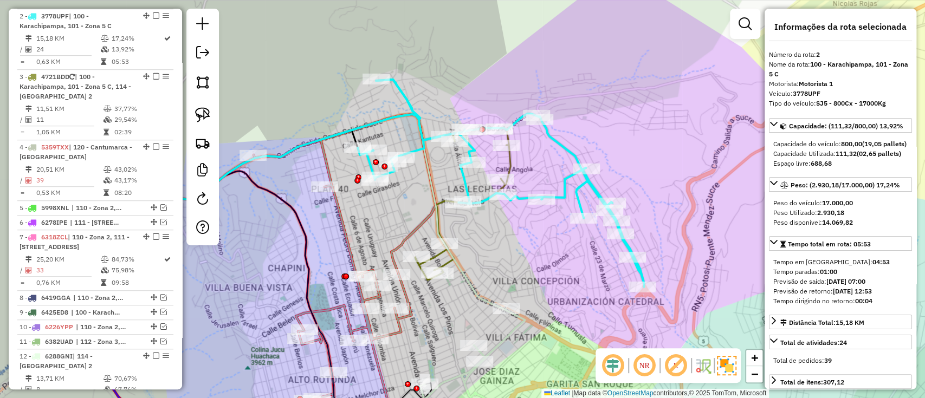
click at [432, 254] on icon at bounding box center [477, 197] width 125 height 166
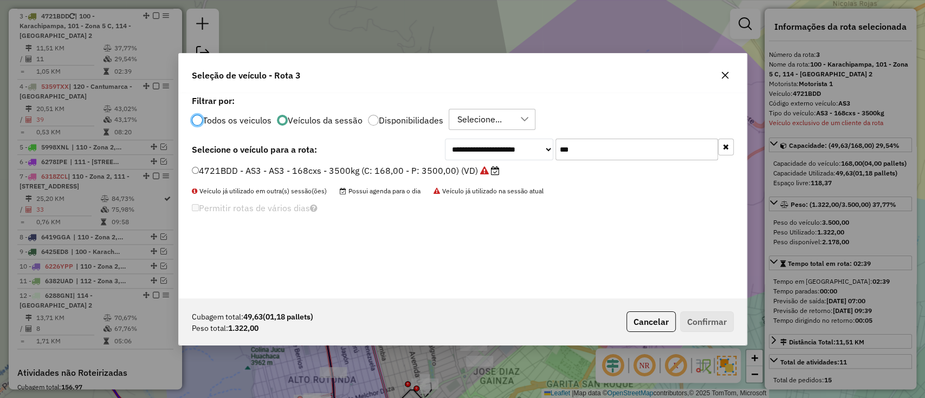
scroll to position [5, 3]
click at [741, 145] on div "**********" at bounding box center [463, 196] width 568 height 206
click at [736, 142] on div "**********" at bounding box center [463, 196] width 568 height 206
click at [730, 142] on button "button" at bounding box center [726, 147] width 16 height 17
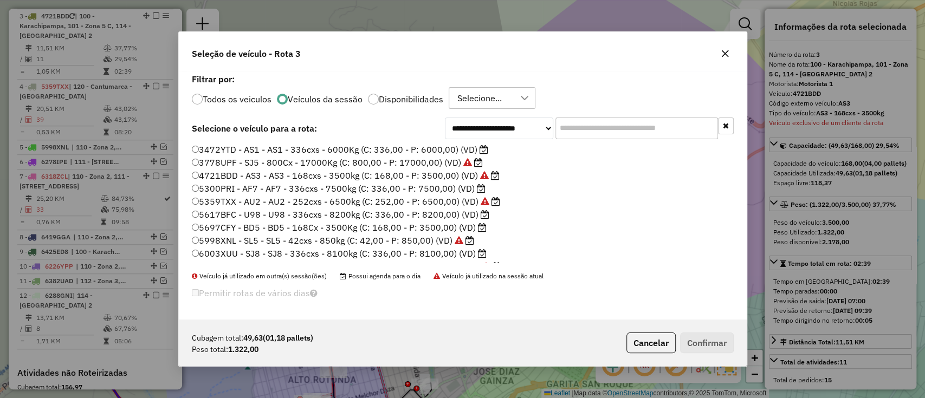
click at [463, 150] on label "3472YTD - AS1 - AS1 - 336cxs - 6000Kg (C: 336,00 - P: 6000,00) (VD)" at bounding box center [340, 149] width 296 height 13
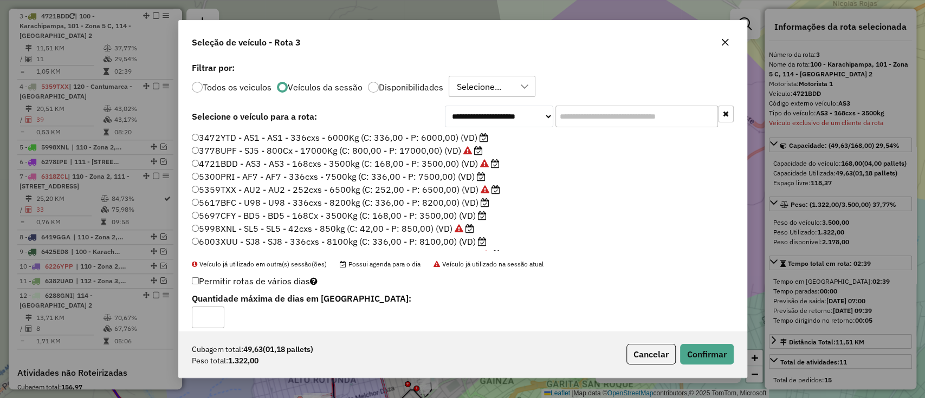
click at [693, 342] on div "Cubagem total: 49,63 (01,18 pallets) Peso total: 1.322,00 Cancelar Confirmar" at bounding box center [463, 354] width 568 height 47
click at [693, 344] on div "Cubagem total: 49,63 (01,18 pallets) Peso total: 1.322,00 Cancelar Confirmar" at bounding box center [463, 354] width 568 height 47
click at [693, 353] on button "Confirmar" at bounding box center [707, 354] width 54 height 21
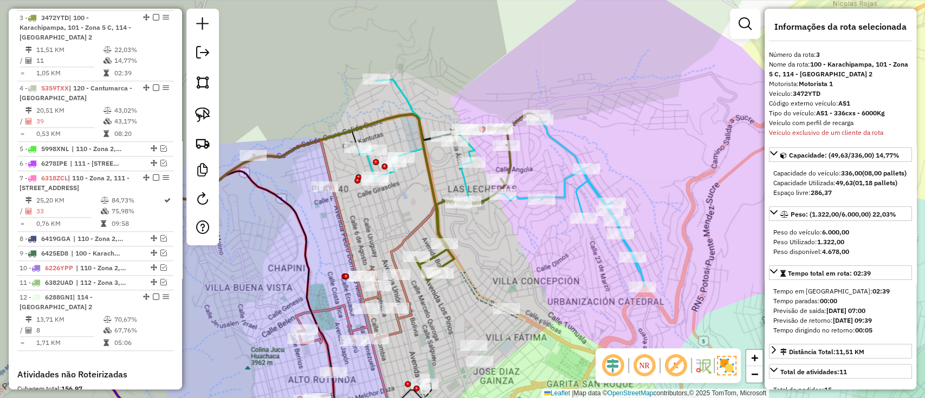
scroll to position [558, 0]
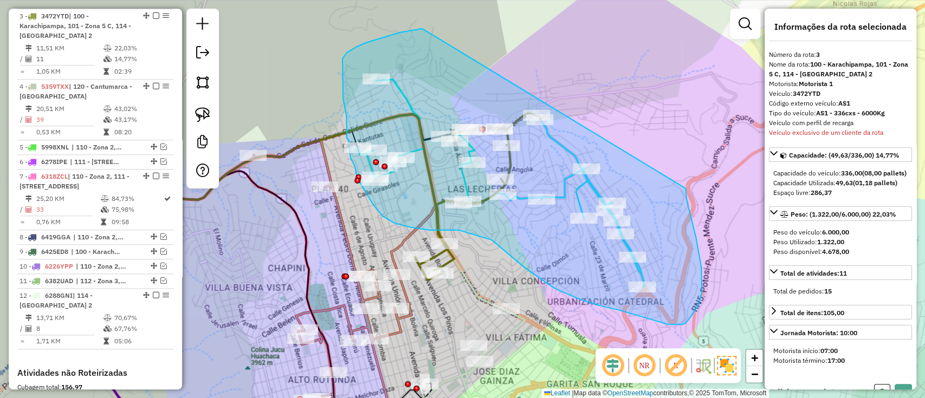
drag, startPoint x: 422, startPoint y: 29, endPoint x: 677, endPoint y: 148, distance: 281.9
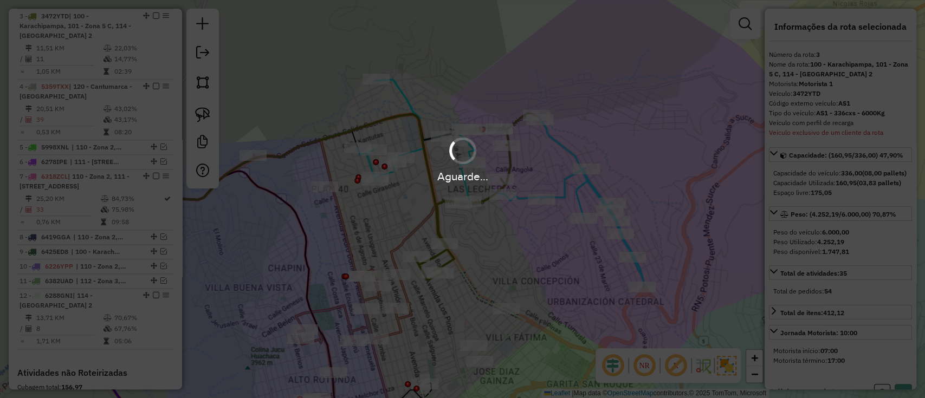
select select "**********"
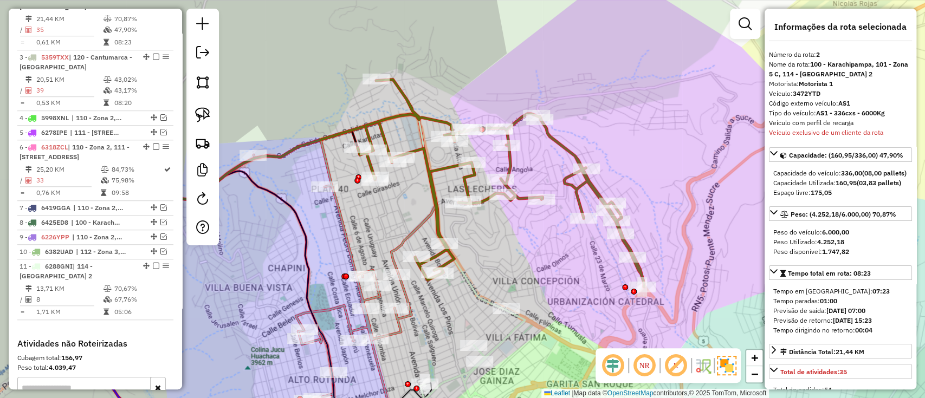
scroll to position [547, 0]
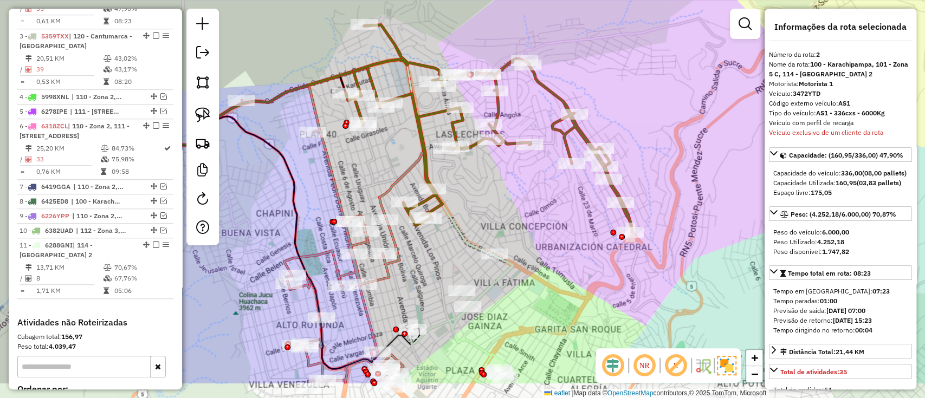
drag, startPoint x: 517, startPoint y: 258, endPoint x: 502, endPoint y: 202, distance: 58.7
click at [502, 202] on div "Janela de atendimento Grade de atendimento Capacidade Transportadoras Veículos …" at bounding box center [462, 199] width 925 height 398
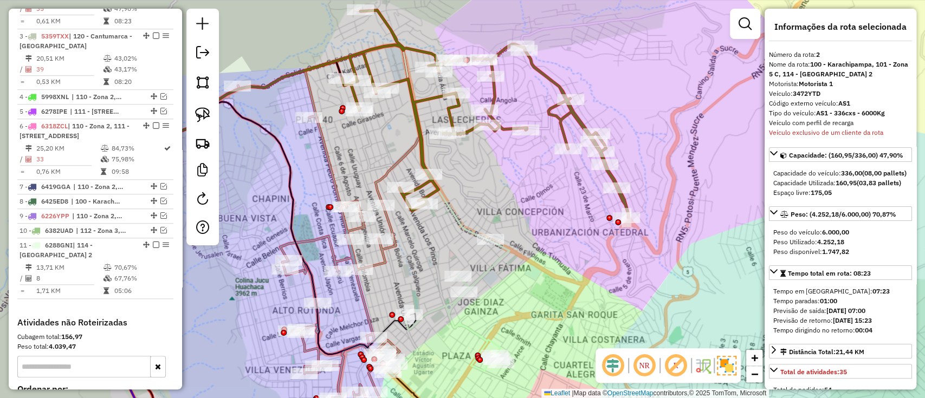
click at [550, 115] on icon at bounding box center [485, 114] width 286 height 208
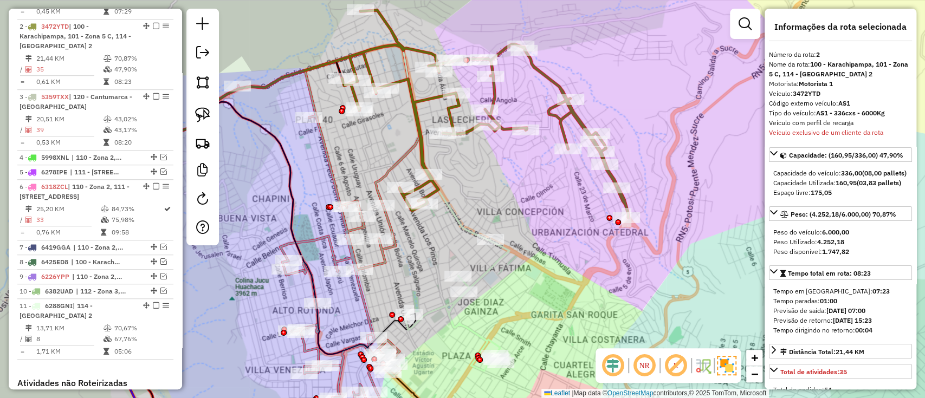
scroll to position [487, 0]
drag, startPoint x: 546, startPoint y: 219, endPoint x: 490, endPoint y: 63, distance: 166.4
click at [493, 73] on div "Janela de atendimento Grade de atendimento Capacidade Transportadoras Veículos …" at bounding box center [462, 199] width 925 height 398
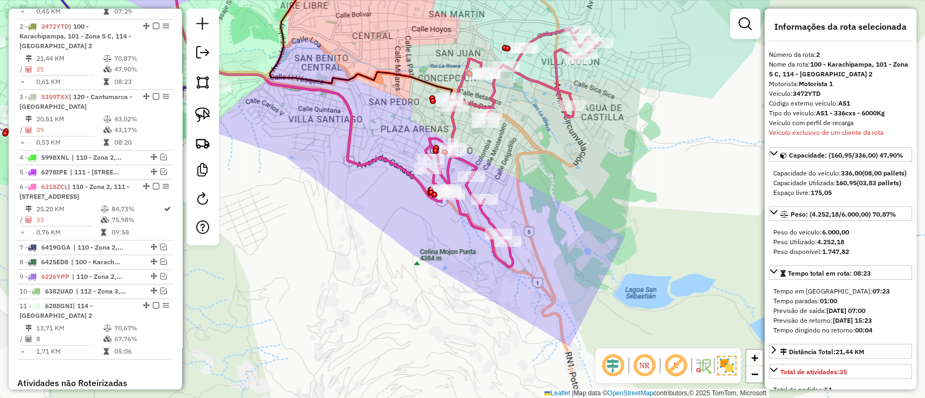
click at [560, 83] on icon at bounding box center [512, 148] width 174 height 238
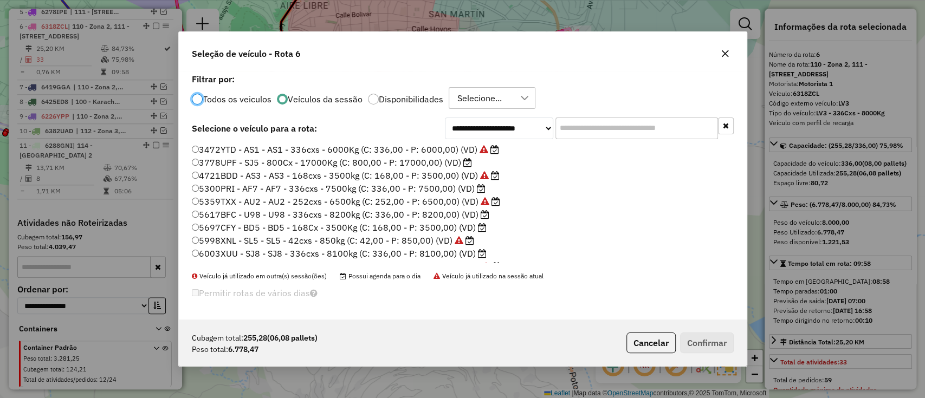
scroll to position [5, 3]
click at [451, 191] on label "5300PRI - AF7 - AF7 - 336cxs - 7500kg (C: 336,00 - P: 7500,00) (VD)" at bounding box center [339, 188] width 294 height 13
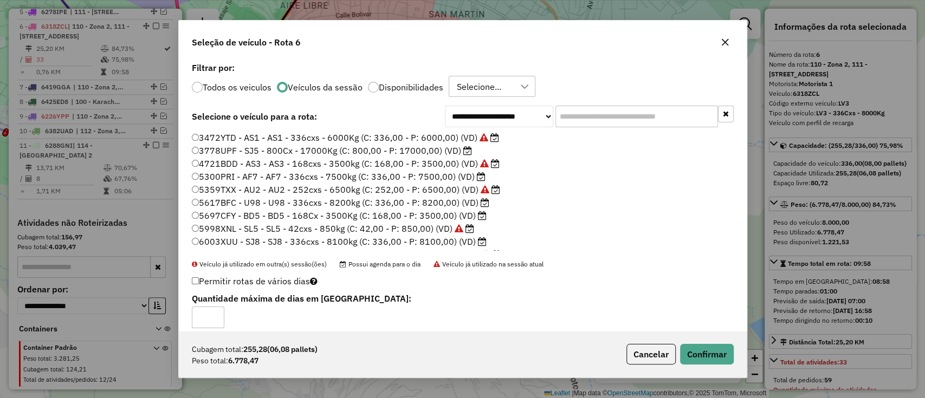
click at [700, 341] on div "Cubagem total: 255,28 (06,08 pallets) Peso total: 6.778,47 Cancelar Confirmar" at bounding box center [463, 354] width 568 height 47
click at [700, 342] on div "Cubagem total: 255,28 (06,08 pallets) Peso total: 6.778,47 Cancelar Confirmar" at bounding box center [463, 354] width 568 height 47
click at [704, 347] on button "Confirmar" at bounding box center [707, 354] width 54 height 21
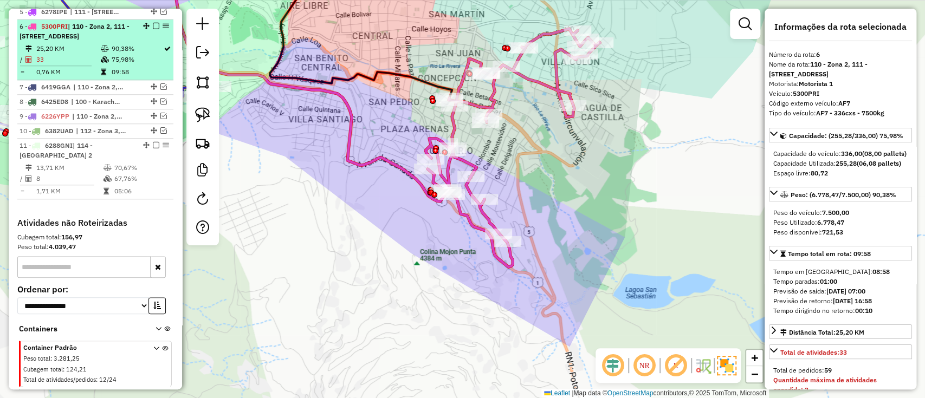
click at [154, 23] on em at bounding box center [156, 26] width 7 height 7
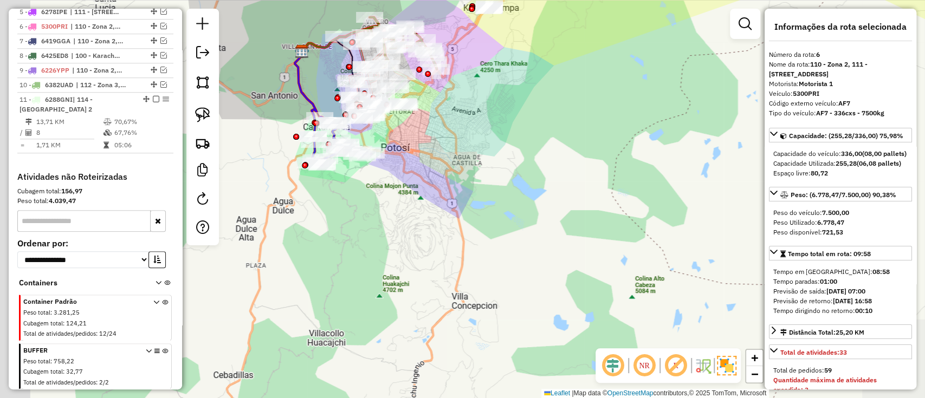
drag, startPoint x: 447, startPoint y: 167, endPoint x: 512, endPoint y: 212, distance: 78.9
click at [512, 212] on div "Janela de atendimento Grade de atendimento Capacidade Transportadoras Veículos …" at bounding box center [462, 199] width 925 height 398
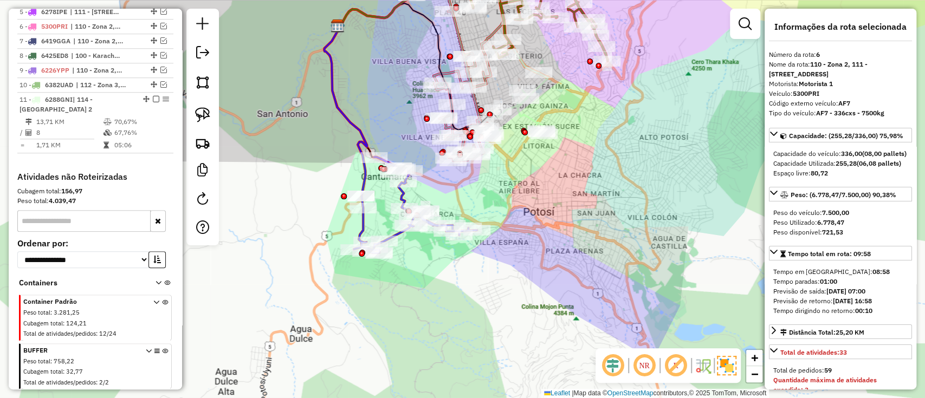
click at [362, 137] on icon at bounding box center [345, 111] width 43 height 169
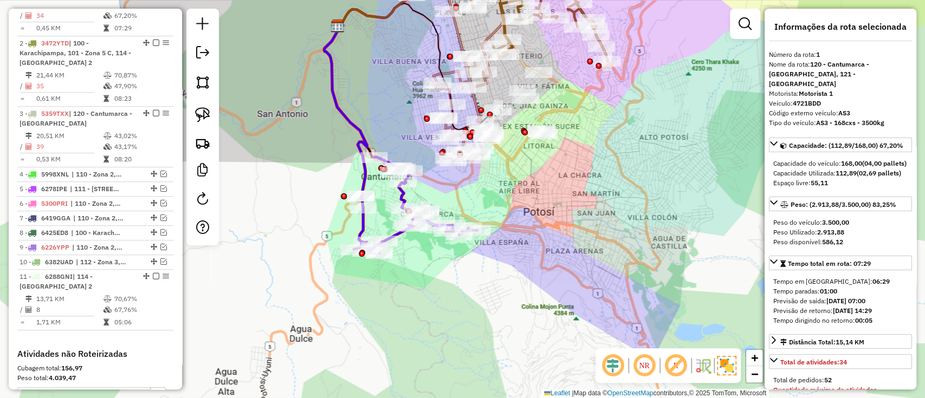
scroll to position [426, 0]
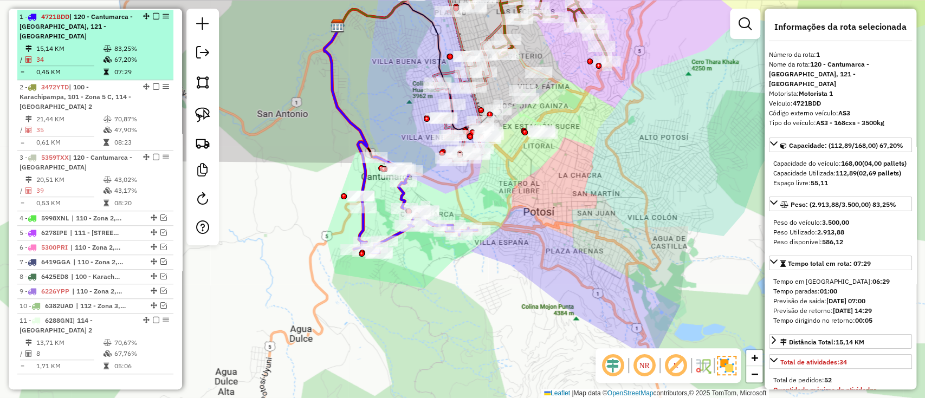
click at [153, 14] on em at bounding box center [156, 16] width 7 height 7
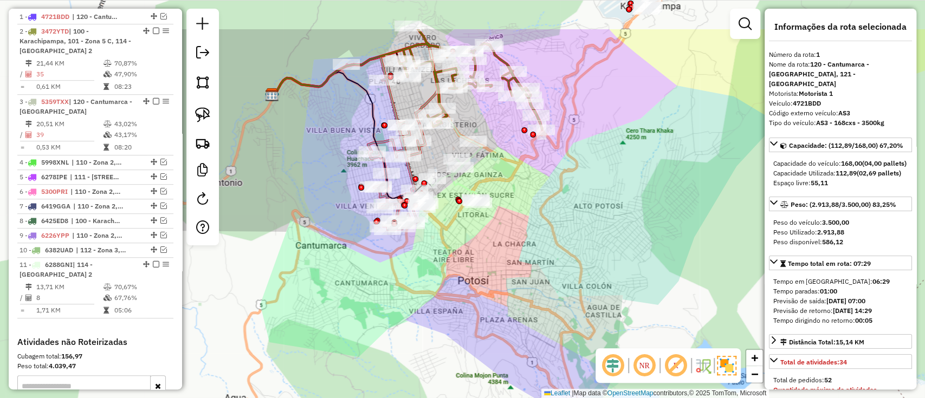
drag, startPoint x: 315, startPoint y: 64, endPoint x: 249, endPoint y: 135, distance: 97.0
click at [249, 135] on div "Janela de atendimento Grade de atendimento Capacidade Transportadoras Veículos …" at bounding box center [462, 199] width 925 height 398
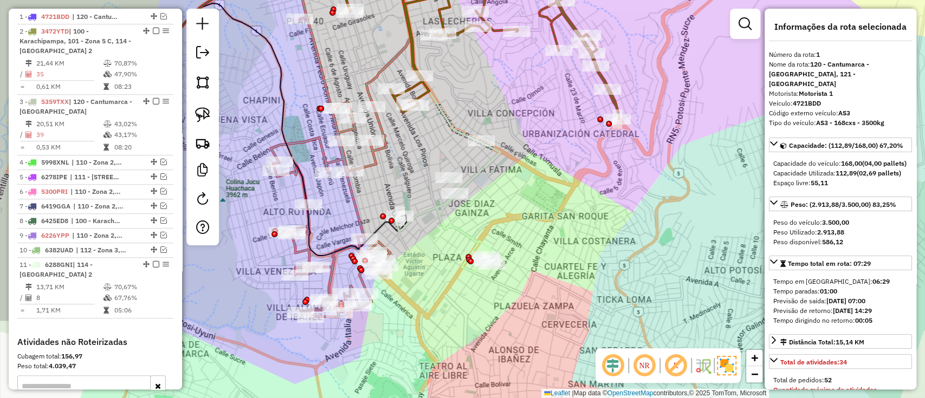
drag, startPoint x: 468, startPoint y: 210, endPoint x: 388, endPoint y: 192, distance: 81.6
click at [388, 192] on div "Janela de atendimento Grade de atendimento Capacidade Transportadoras Veículos …" at bounding box center [462, 199] width 925 height 398
click at [329, 264] on icon at bounding box center [310, 144] width 162 height 345
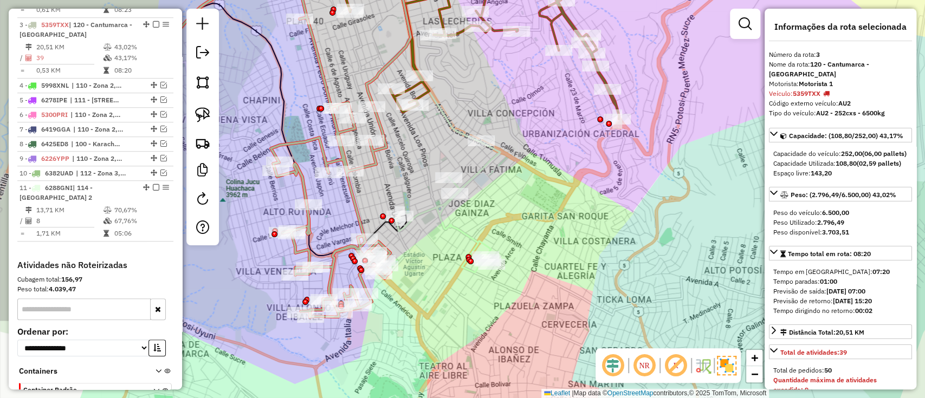
scroll to position [512, 0]
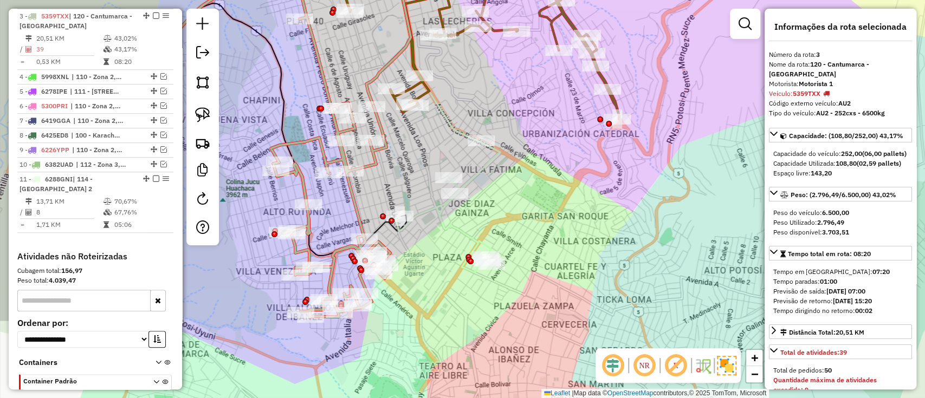
drag, startPoint x: 360, startPoint y: 184, endPoint x: 381, endPoint y: 297, distance: 115.2
click at [381, 297] on div "Janela de atendimento Grade de atendimento Capacidade Transportadoras Veículos …" at bounding box center [462, 199] width 925 height 398
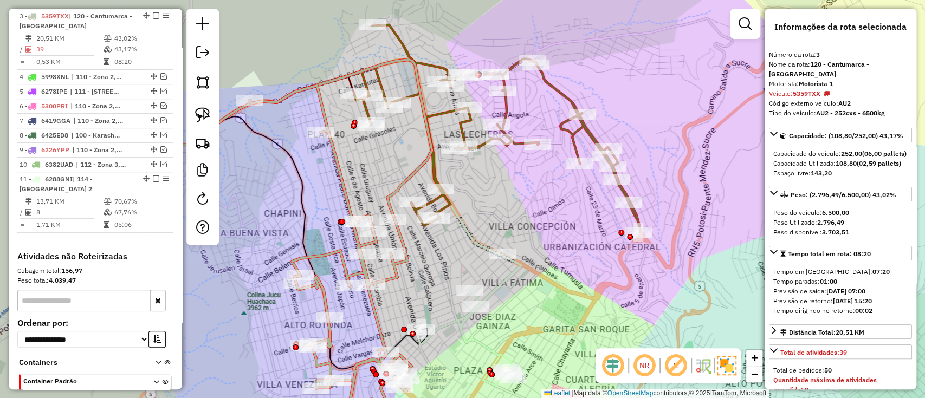
click at [497, 286] on icon at bounding box center [469, 320] width 105 height 131
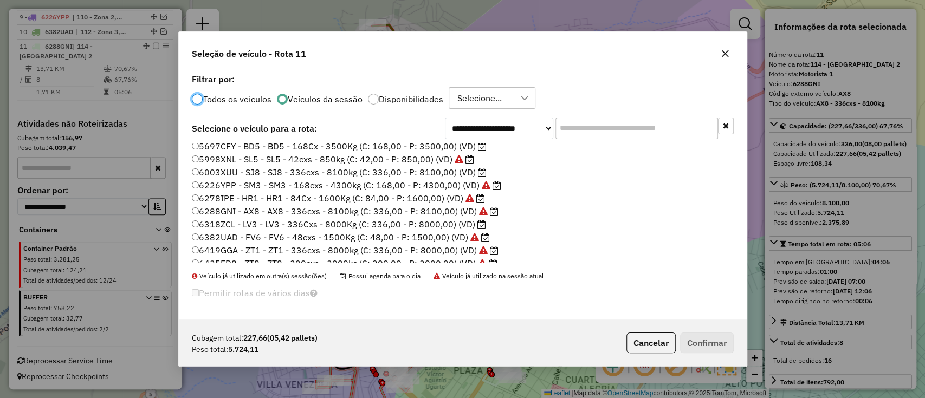
scroll to position [88, 0]
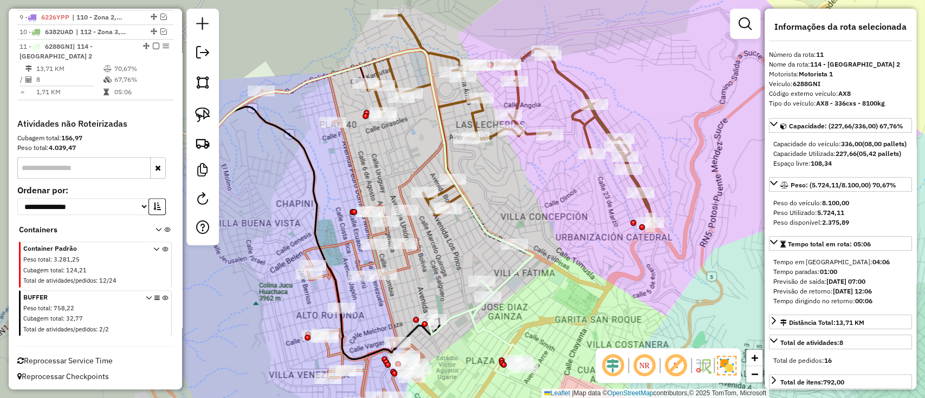
drag, startPoint x: 513, startPoint y: 205, endPoint x: 527, endPoint y: 178, distance: 31.0
click at [527, 178] on div "Janela de atendimento Grade de atendimento Capacidade Transportadoras Veículos …" at bounding box center [462, 199] width 925 height 398
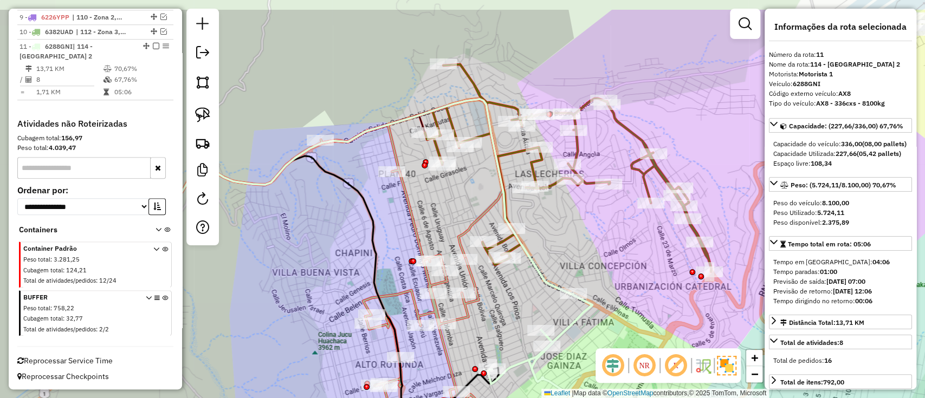
drag, startPoint x: 527, startPoint y: 219, endPoint x: 486, endPoint y: 178, distance: 58.2
click at [549, 219] on div "Janela de atendimento Grade de atendimento Capacidade Transportadoras Veículos …" at bounding box center [462, 199] width 925 height 398
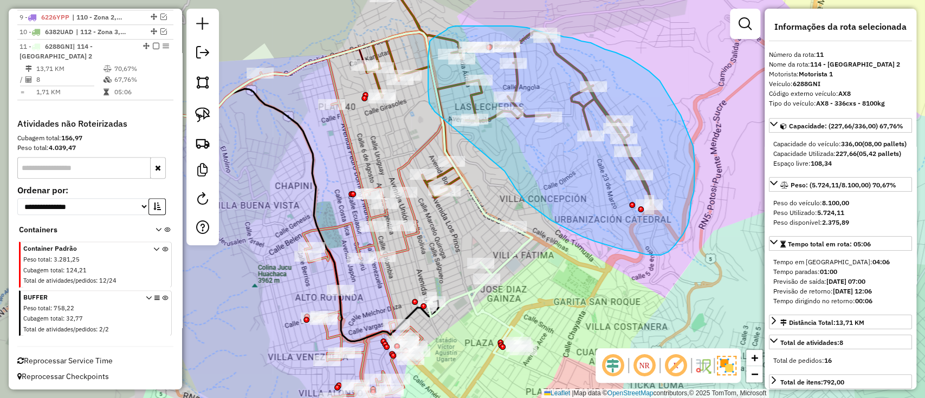
drag, startPoint x: 551, startPoint y: 221, endPoint x: 435, endPoint y: 112, distance: 159.5
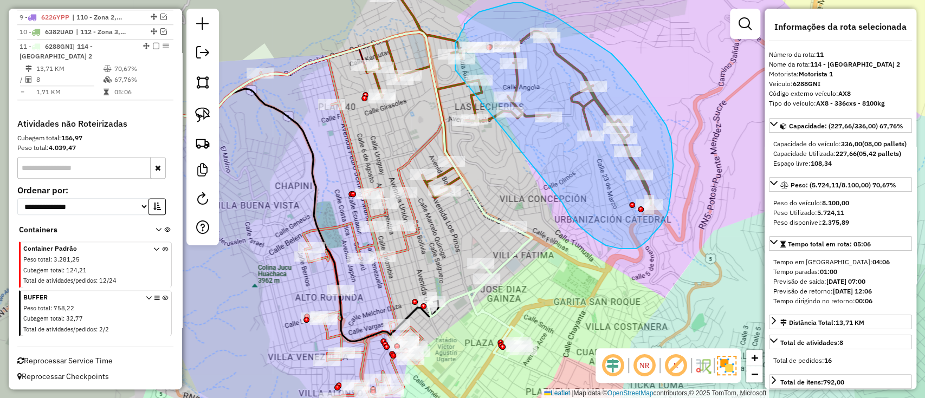
drag, startPoint x: 581, startPoint y: 228, endPoint x: 455, endPoint y: 70, distance: 201.7
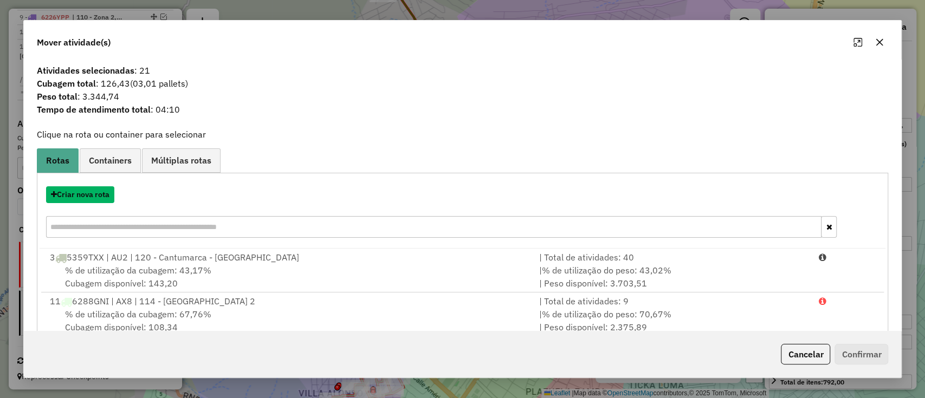
click at [75, 197] on button "Criar nova rota" at bounding box center [80, 194] width 68 height 17
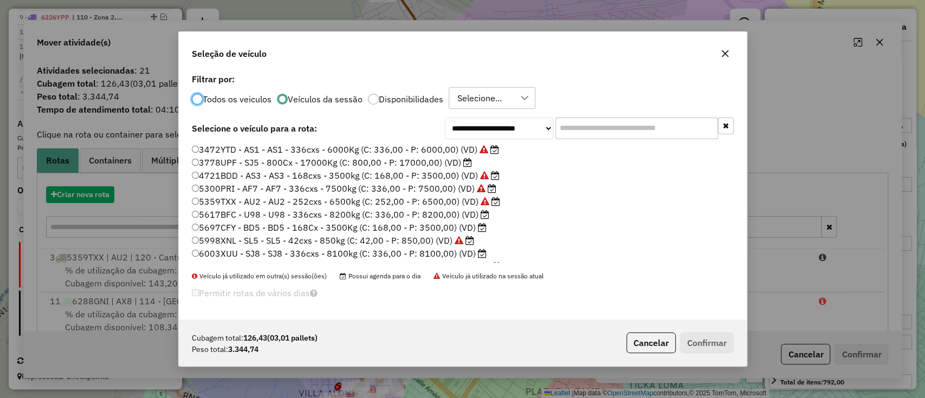
scroll to position [5, 3]
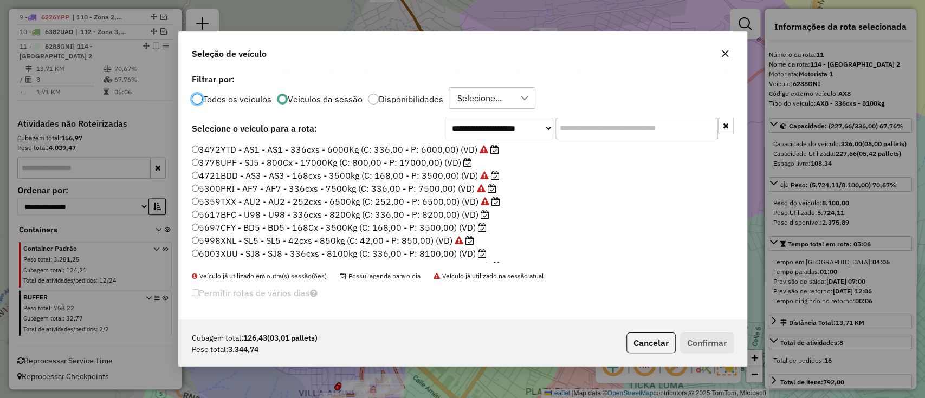
click at [467, 223] on label "5697CFY - BD5 - BD5 - 168Cx - 3500Kg (C: 168,00 - P: 3500,00) (VD)" at bounding box center [339, 227] width 295 height 13
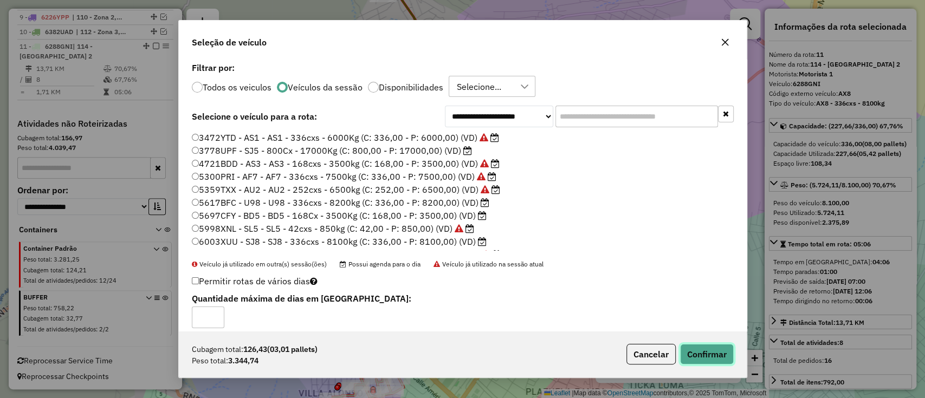
click at [695, 354] on button "Confirmar" at bounding box center [707, 354] width 54 height 21
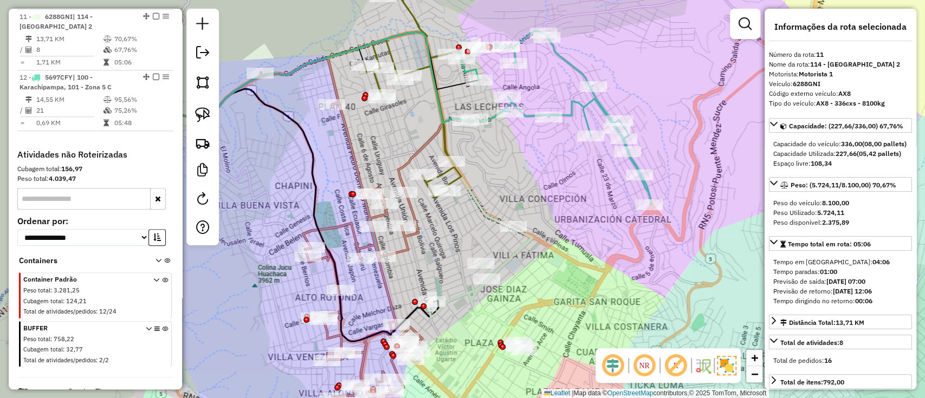
click at [583, 103] on icon at bounding box center [554, 117] width 191 height 173
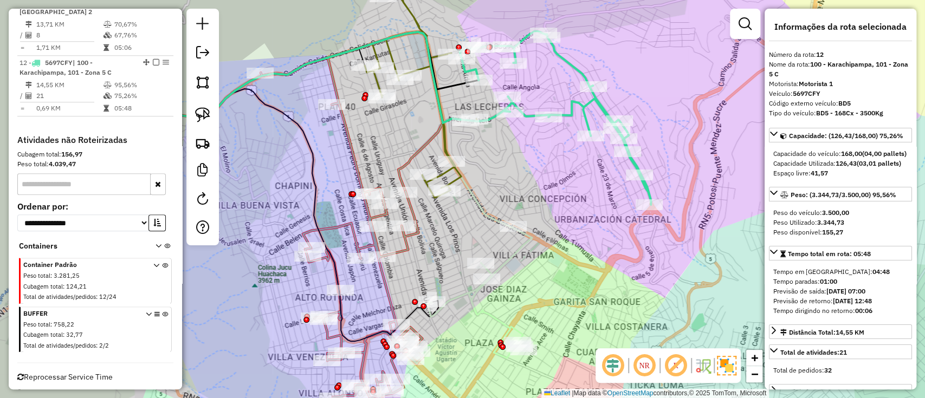
scroll to position [705, 0]
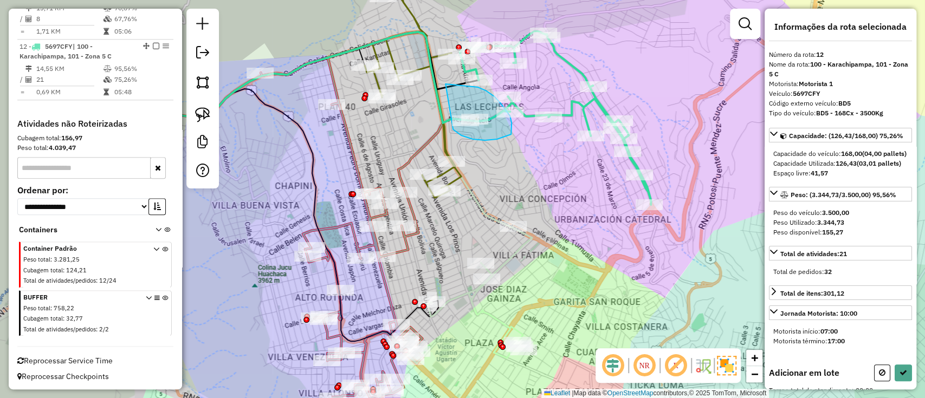
drag, startPoint x: 445, startPoint y: 84, endPoint x: 453, endPoint y: 129, distance: 45.6
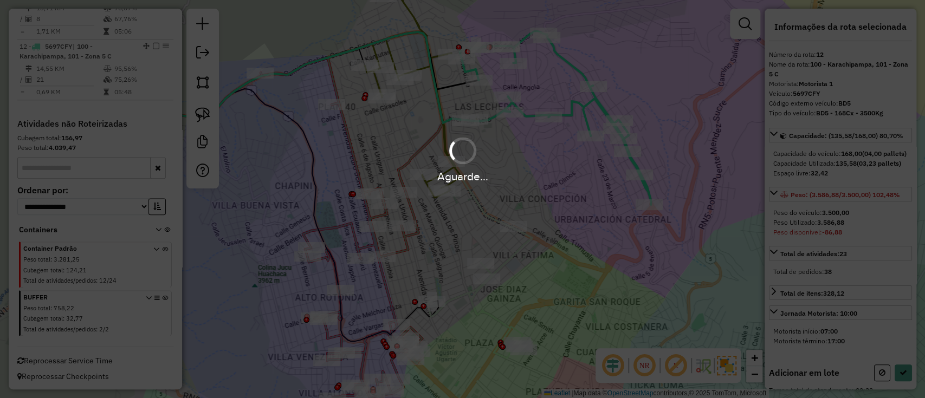
select select "**********"
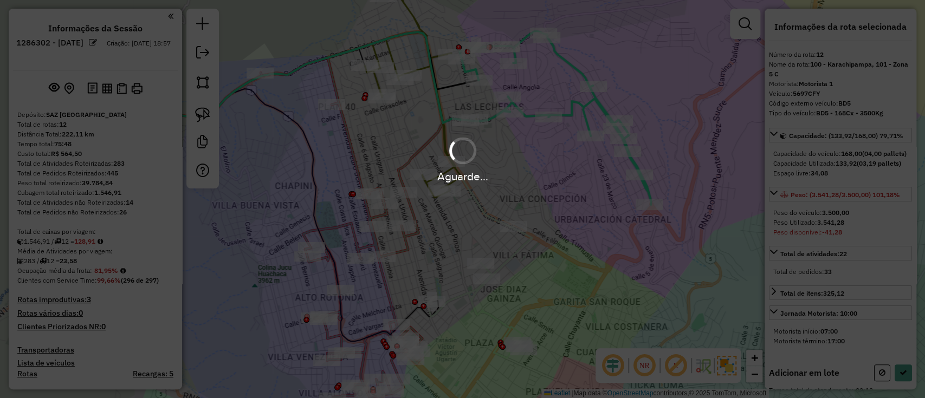
scroll to position [705, 0]
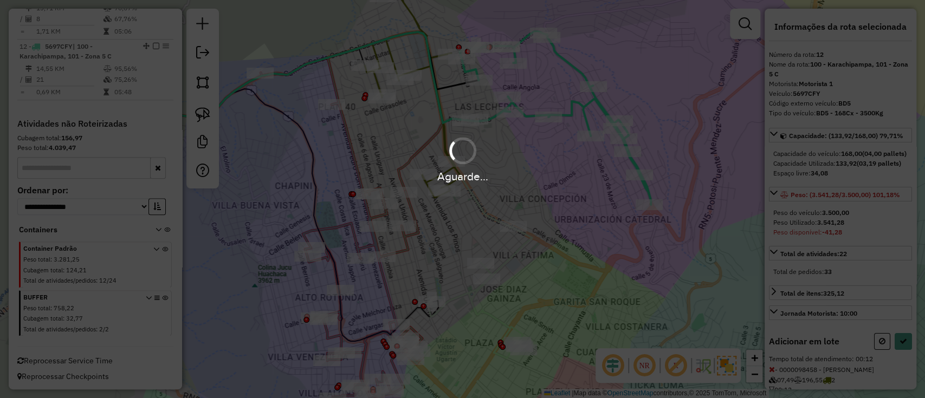
select select "**********"
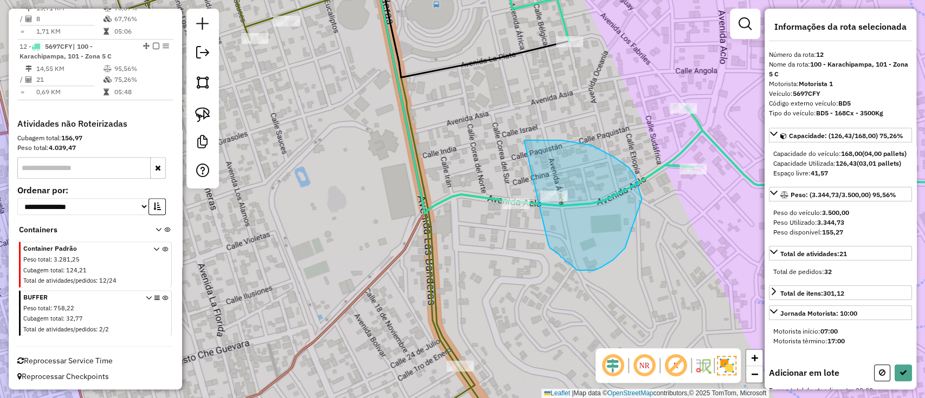
drag, startPoint x: 524, startPoint y: 140, endPoint x: 548, endPoint y: 245, distance: 107.4
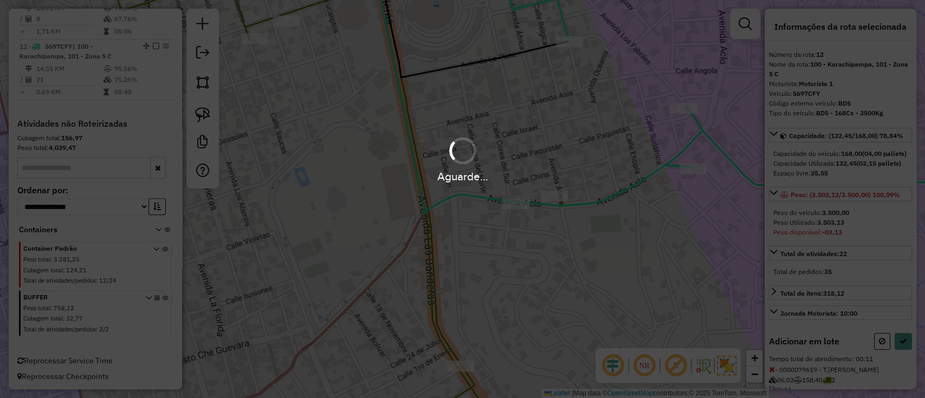
select select "**********"
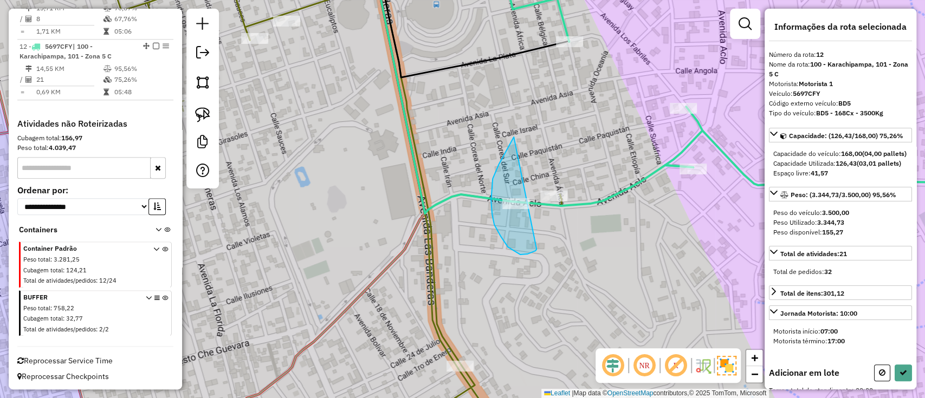
drag, startPoint x: 498, startPoint y: 232, endPoint x: 538, endPoint y: 248, distance: 42.8
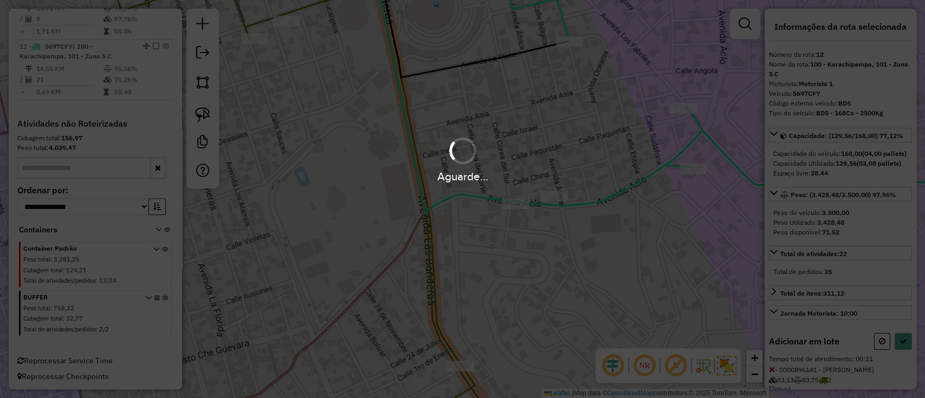
select select "**********"
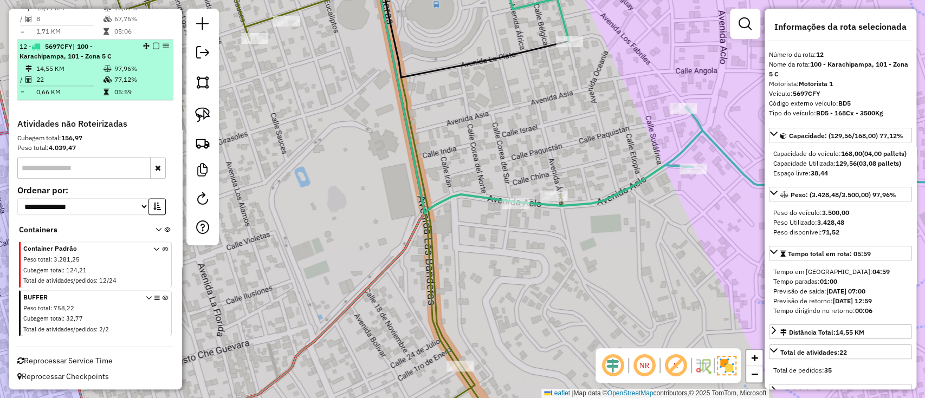
click at [153, 43] on em at bounding box center [156, 46] width 7 height 7
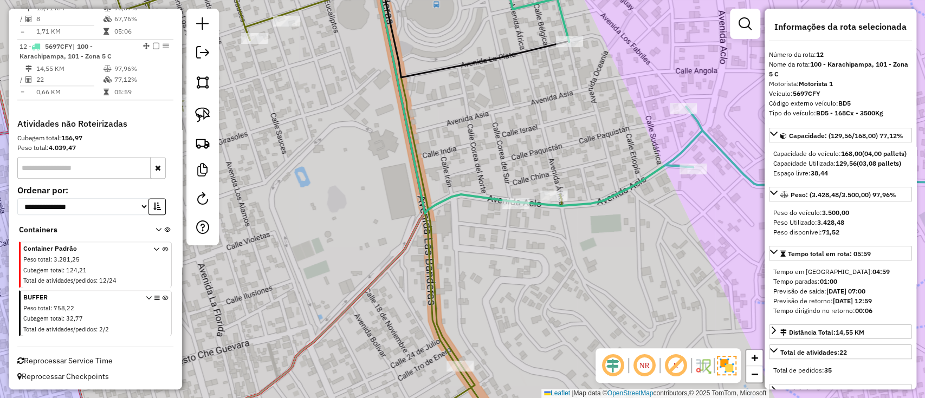
scroll to position [659, 0]
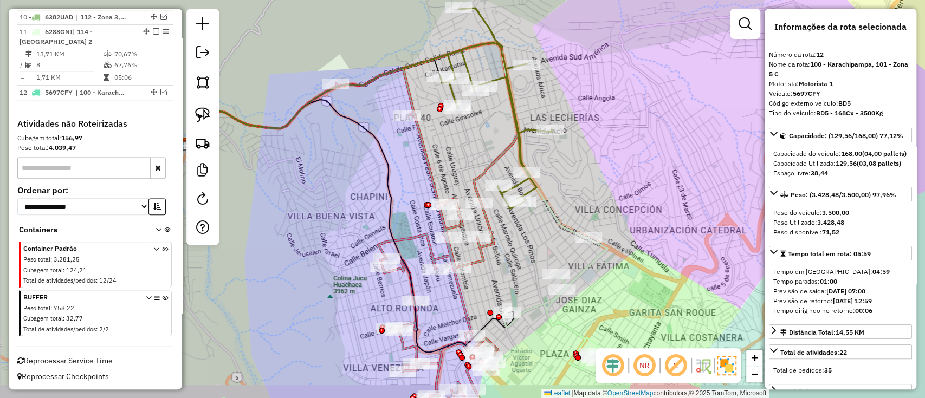
drag, startPoint x: 444, startPoint y: 155, endPoint x: 433, endPoint y: 140, distance: 17.9
click at [433, 140] on div "Janela de atendimento Grade de atendimento Capacidade Transportadoras Veículos …" at bounding box center [462, 199] width 925 height 398
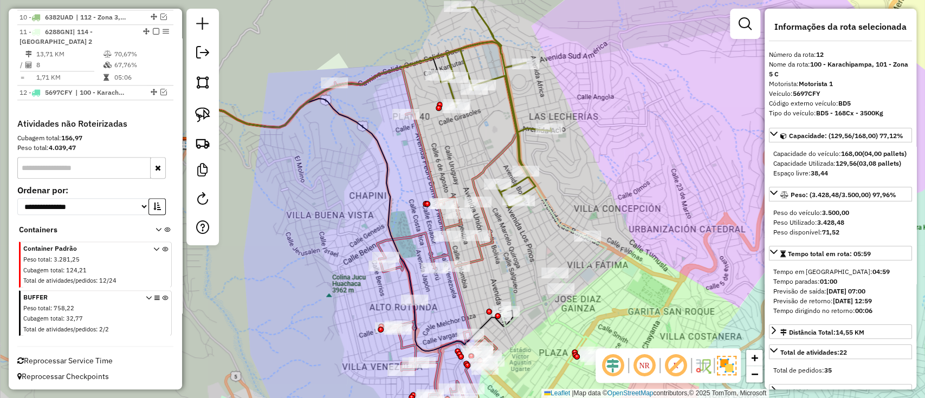
click at [580, 271] on icon at bounding box center [554, 302] width 105 height 131
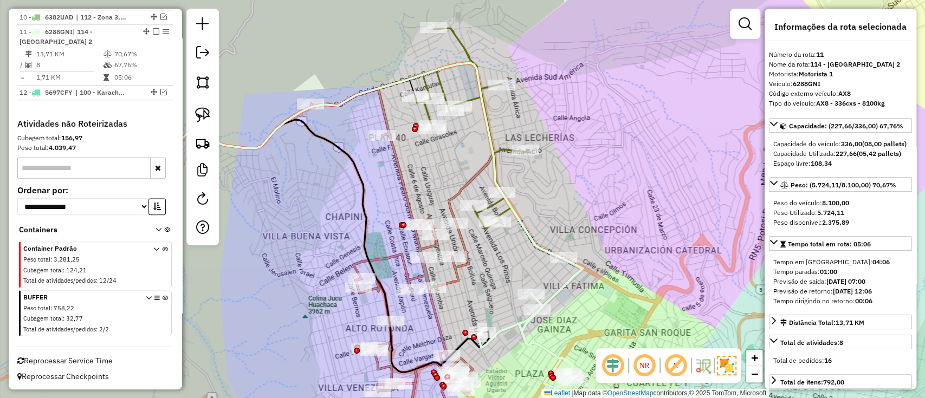
drag, startPoint x: 583, startPoint y: 255, endPoint x: 558, endPoint y: 276, distance: 31.9
click at [558, 276] on div "Janela de atendimento Grade de atendimento Capacidade Transportadoras Veículos …" at bounding box center [462, 199] width 925 height 398
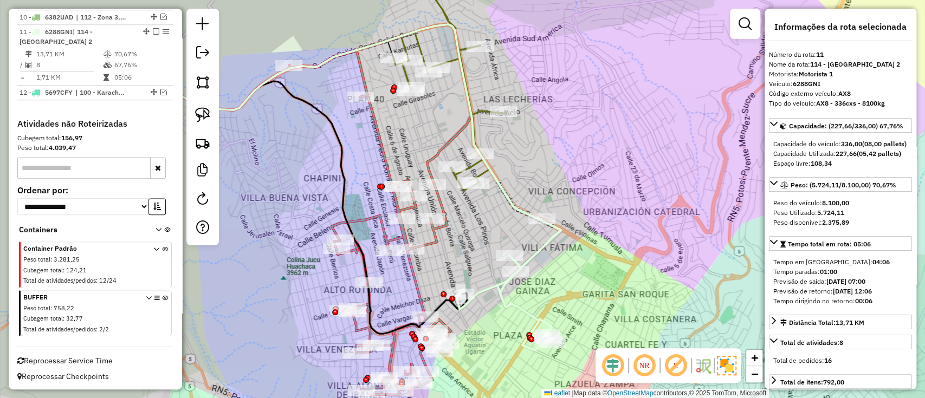
drag, startPoint x: 525, startPoint y: 249, endPoint x: 502, endPoint y: 205, distance: 49.4
click at [502, 205] on div "Janela de atendimento Grade de atendimento Capacidade Transportadoras Veículos …" at bounding box center [462, 199] width 925 height 398
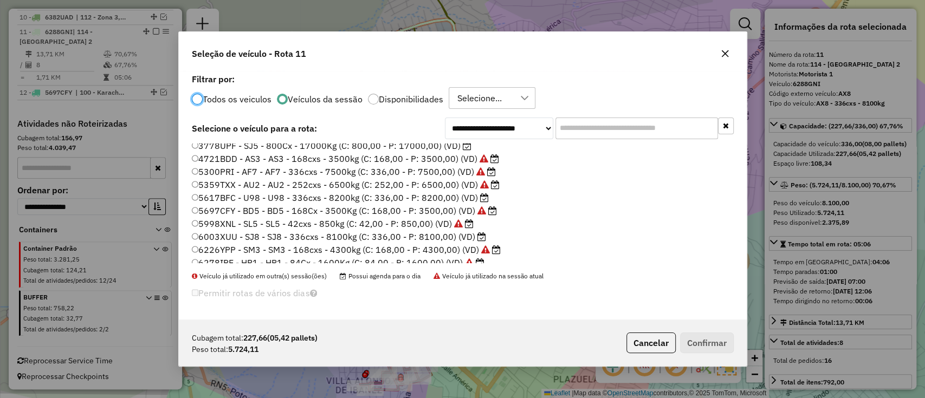
scroll to position [0, 0]
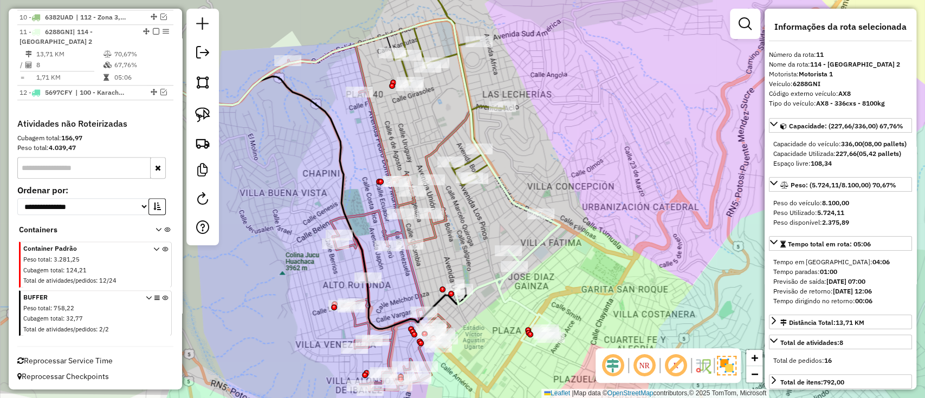
click at [367, 210] on icon at bounding box center [369, 218] width 162 height 345
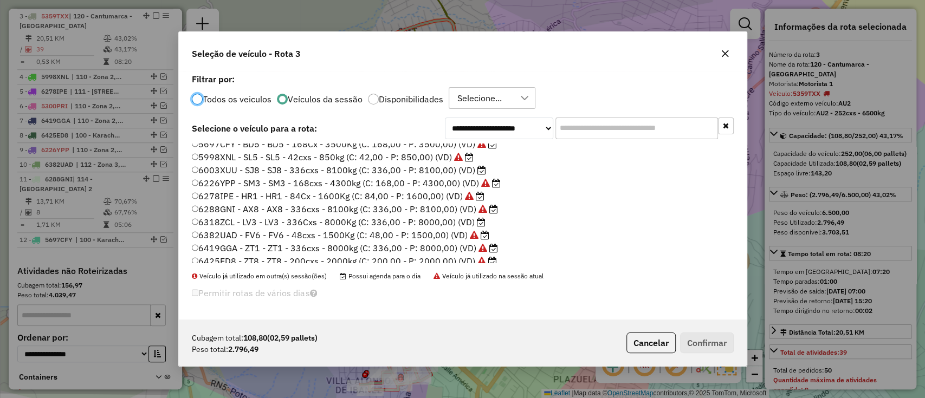
scroll to position [88, 0]
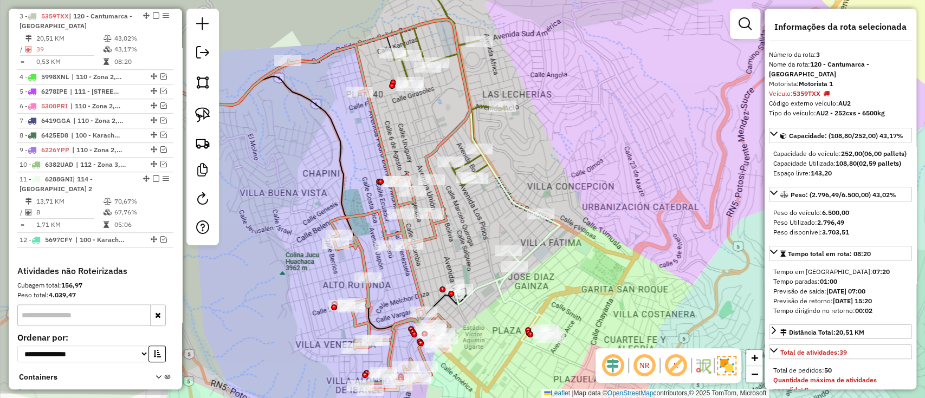
click at [484, 103] on icon at bounding box center [448, 85] width 112 height 200
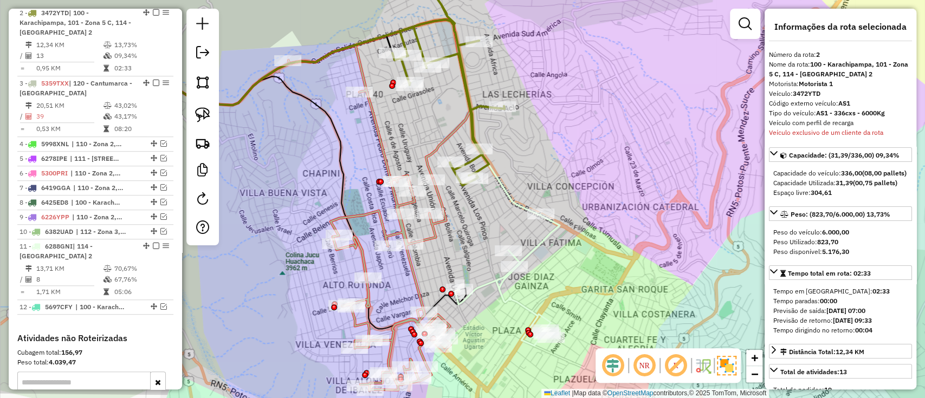
scroll to position [441, 0]
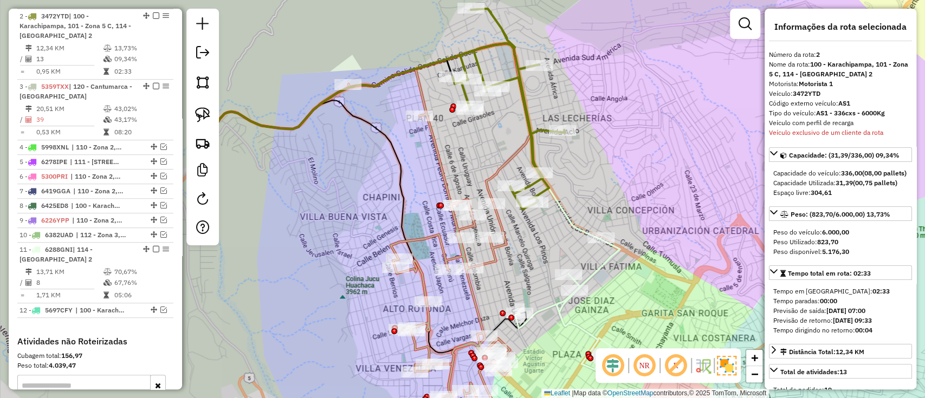
drag, startPoint x: 480, startPoint y: 133, endPoint x: 475, endPoint y: 130, distance: 5.6
click at [475, 130] on div "Janela de atendimento Grade de atendimento Capacidade Transportadoras Veículos …" at bounding box center [462, 199] width 925 height 398
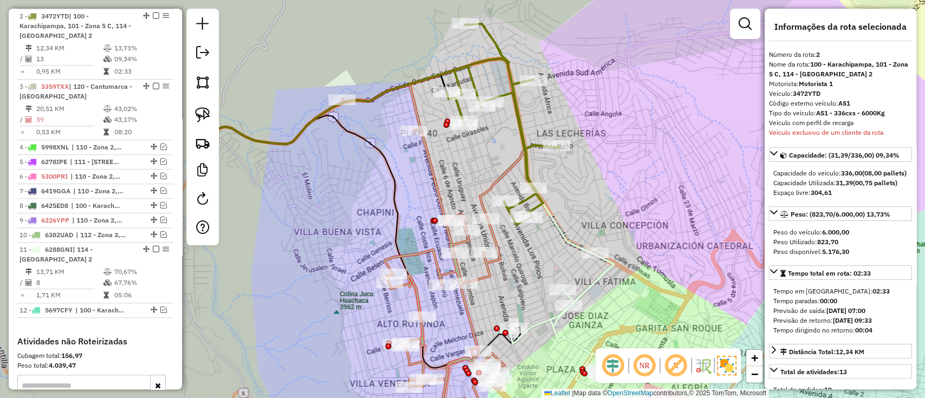
drag, startPoint x: 456, startPoint y: 155, endPoint x: 454, endPoint y: 163, distance: 8.4
click at [454, 163] on div "Janela de atendimento Grade de atendimento Capacidade Transportadoras Veículos …" at bounding box center [462, 199] width 925 height 398
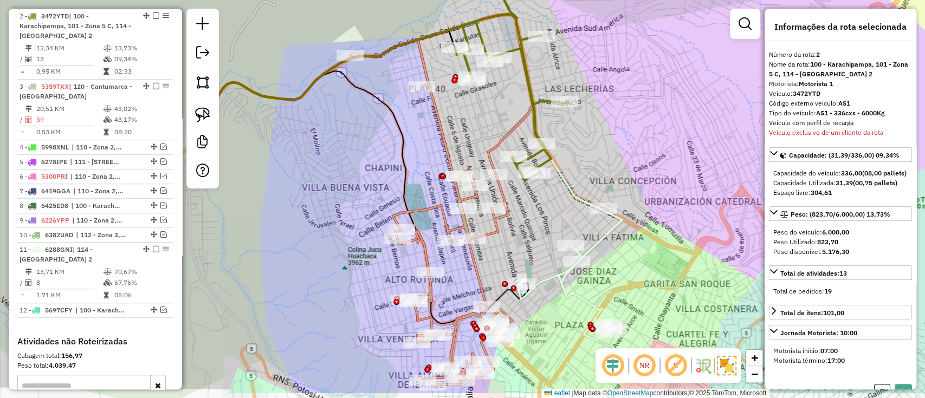
drag, startPoint x: 331, startPoint y: 142, endPoint x: 332, endPoint y: 123, distance: 19.0
click at [332, 123] on div "Janela de atendimento Grade de atendimento Capacidade Transportadoras Veículos …" at bounding box center [462, 199] width 925 height 398
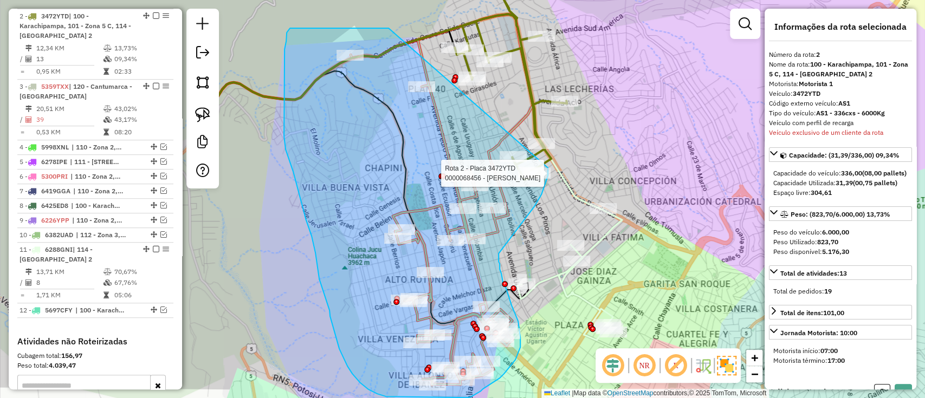
drag, startPoint x: 389, startPoint y: 28, endPoint x: 547, endPoint y: 163, distance: 208.0
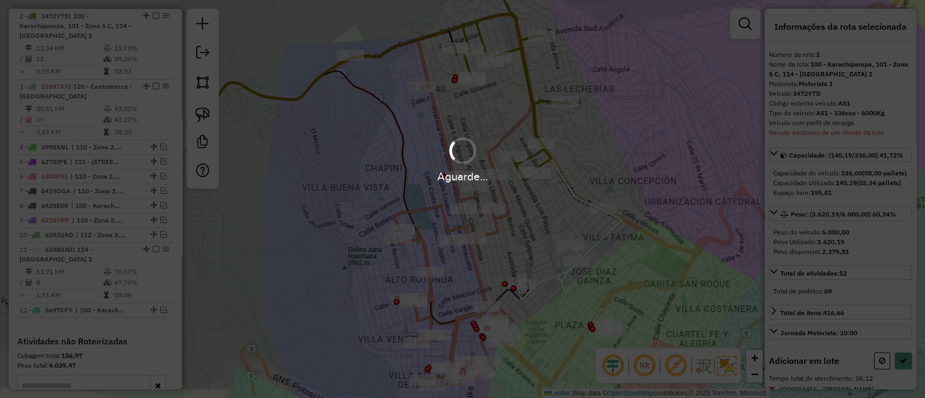
select select "**********"
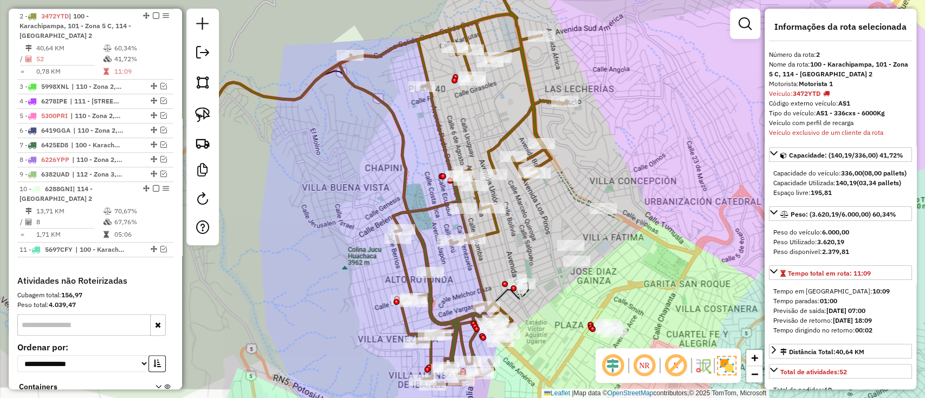
click at [566, 287] on icon at bounding box center [569, 274] width 105 height 131
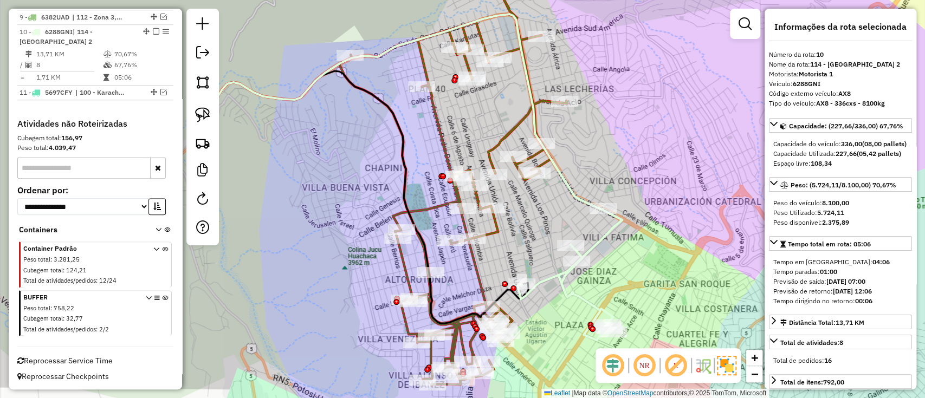
scroll to position [598, 0]
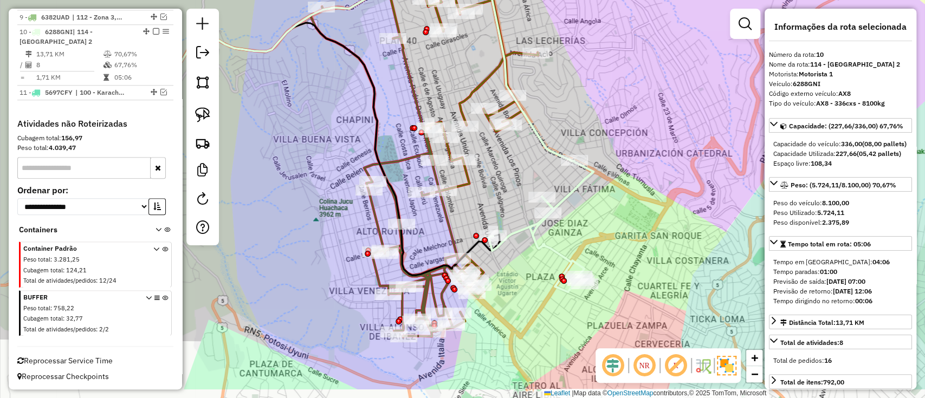
drag, startPoint x: 543, startPoint y: 267, endPoint x: 514, endPoint y: 220, distance: 55.3
click at [514, 220] on icon at bounding box center [541, 226] width 105 height 131
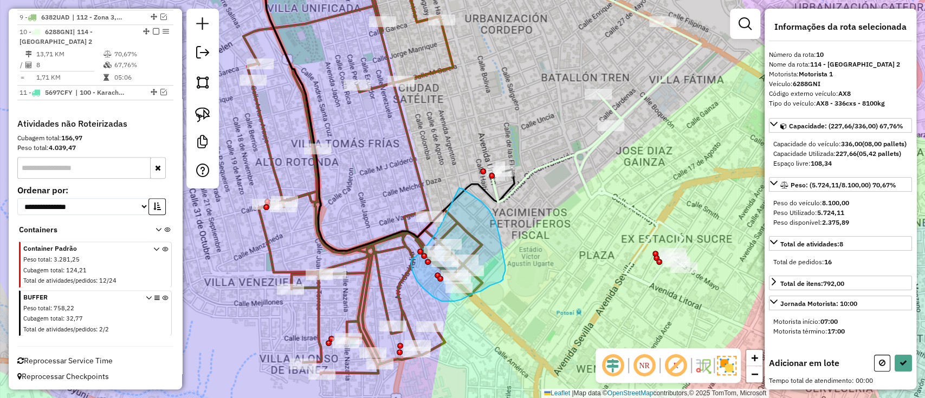
drag, startPoint x: 459, startPoint y: 188, endPoint x: 441, endPoint y: 225, distance: 41.4
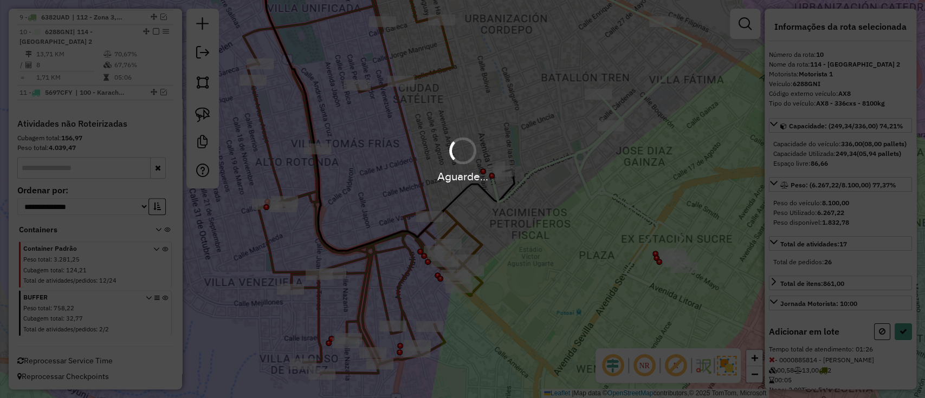
select select "**********"
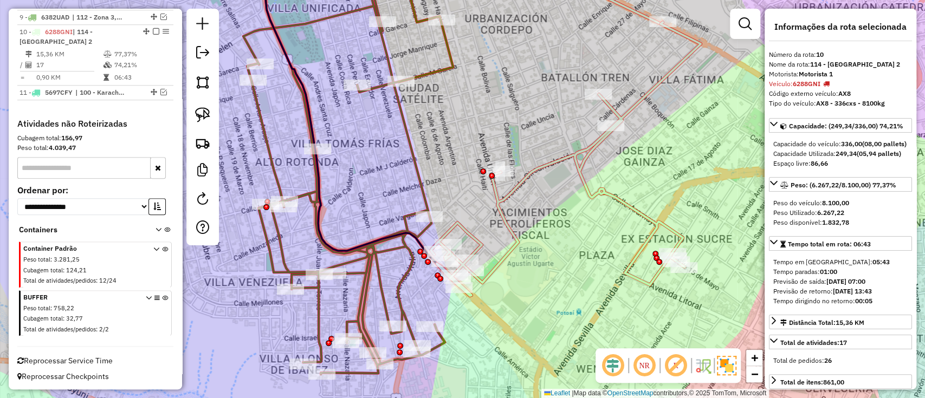
click at [581, 166] on icon at bounding box center [566, 159] width 270 height 274
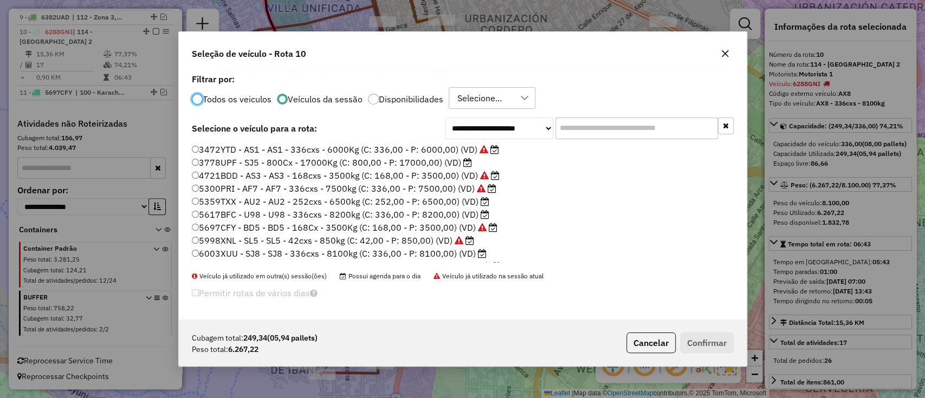
scroll to position [5, 3]
click at [432, 201] on label "5359TXX - AU2 - AU2 - 252cxs - 6500kg (C: 252,00 - P: 6500,00) (VD)" at bounding box center [340, 201] width 297 height 13
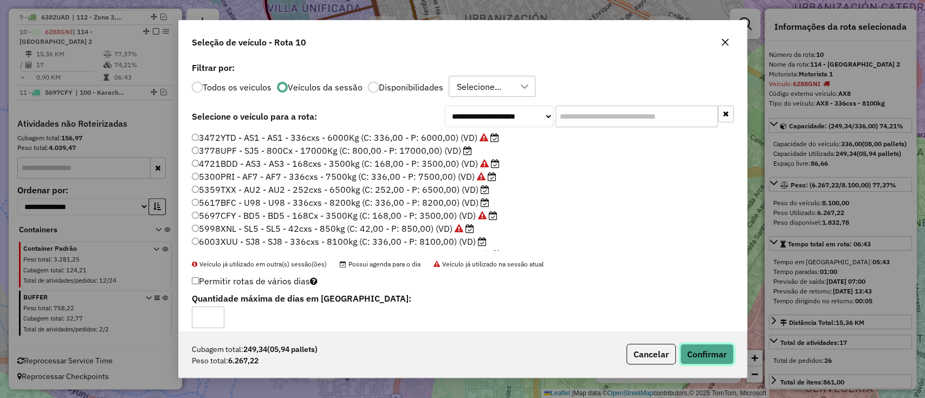
click at [683, 348] on button "Confirmar" at bounding box center [707, 354] width 54 height 21
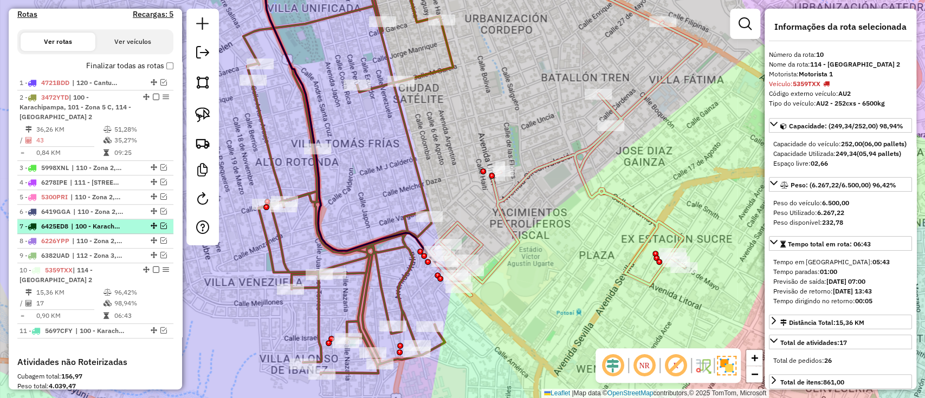
scroll to position [309, 0]
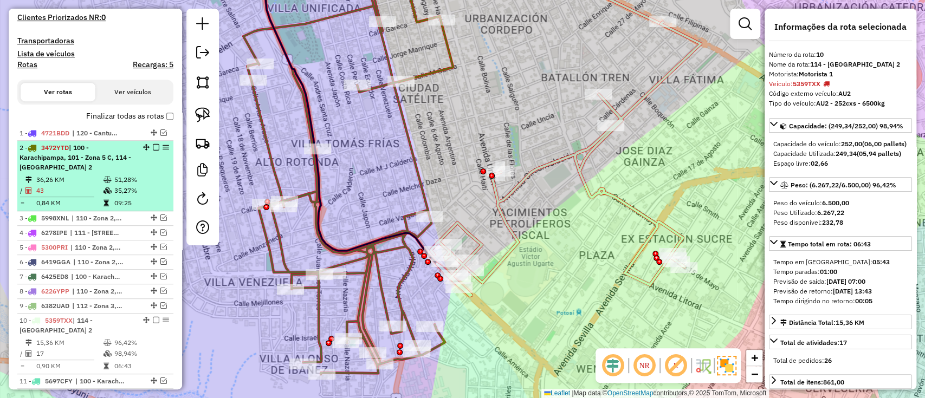
click at [93, 179] on td "36,26 KM" at bounding box center [69, 179] width 67 height 11
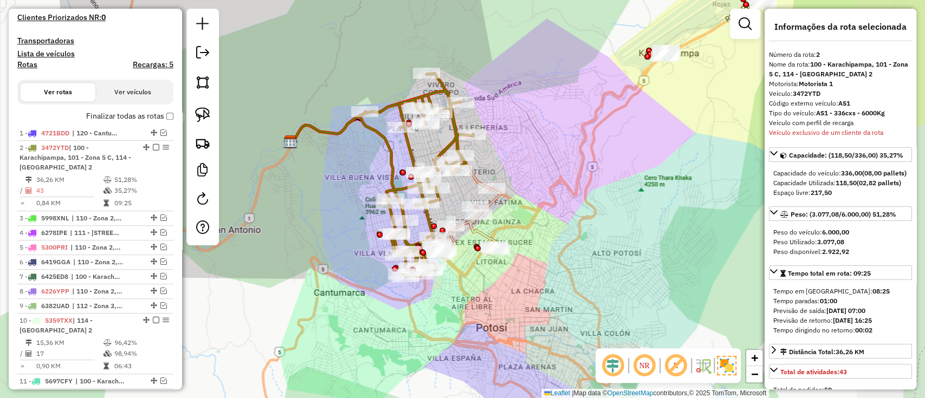
drag, startPoint x: 422, startPoint y: 183, endPoint x: 359, endPoint y: 160, distance: 67.0
click at [359, 160] on div "Janela de atendimento Grade de atendimento Capacidade Transportadoras Veículos …" at bounding box center [462, 199] width 925 height 398
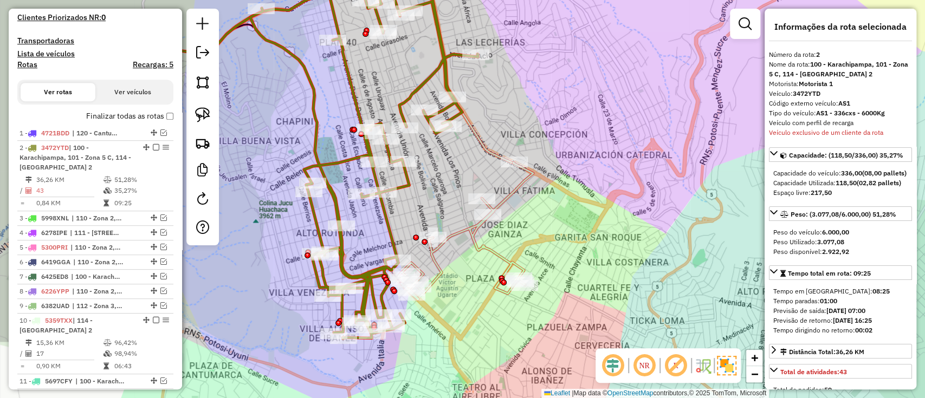
click at [474, 243] on icon at bounding box center [465, 231] width 135 height 137
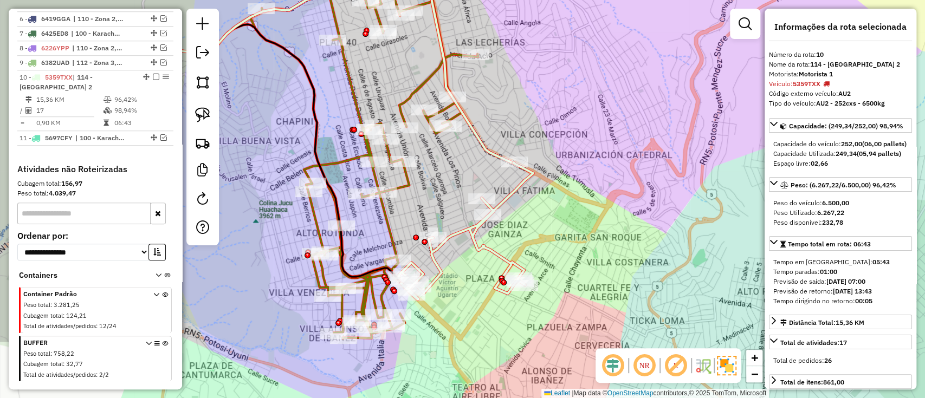
scroll to position [598, 0]
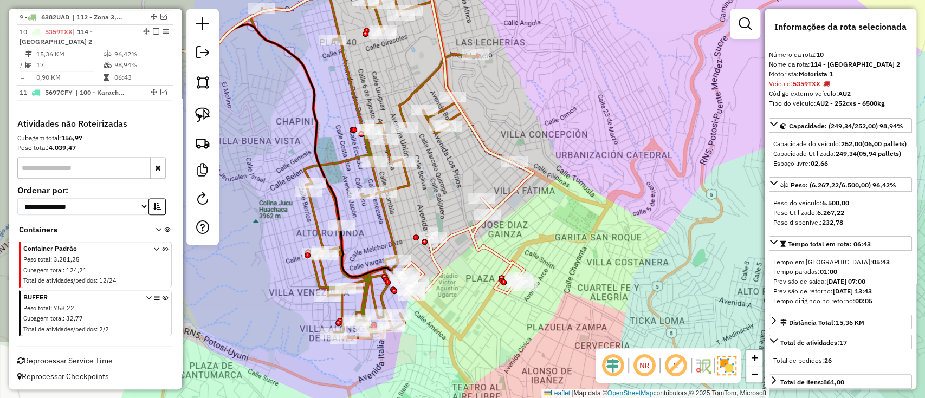
drag, startPoint x: 468, startPoint y: 263, endPoint x: 481, endPoint y: 157, distance: 107.5
click at [481, 157] on div "Janela de atendimento Grade de atendimento Capacidade Transportadoras Veículos …" at bounding box center [462, 199] width 925 height 398
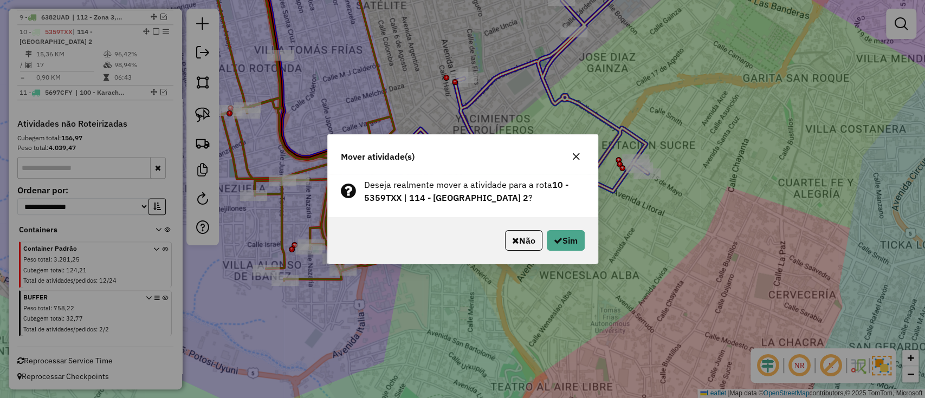
click at [572, 142] on div "Mover atividade(s)" at bounding box center [463, 154] width 270 height 39
click at [573, 156] on icon "button" at bounding box center [576, 156] width 9 height 9
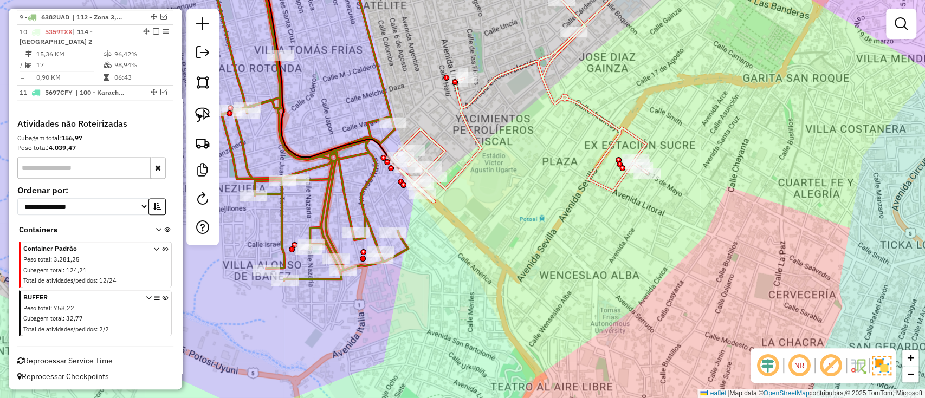
click at [590, 171] on icon at bounding box center [523, 81] width 258 height 242
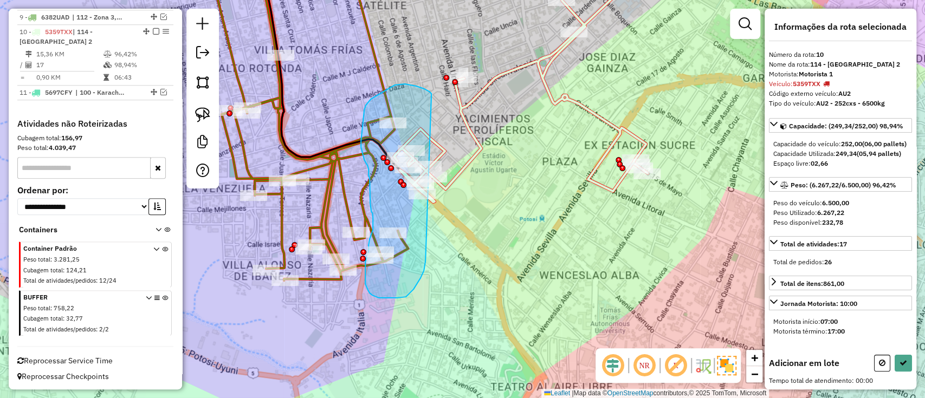
drag, startPoint x: 431, startPoint y: 94, endPoint x: 425, endPoint y: 259, distance: 165.4
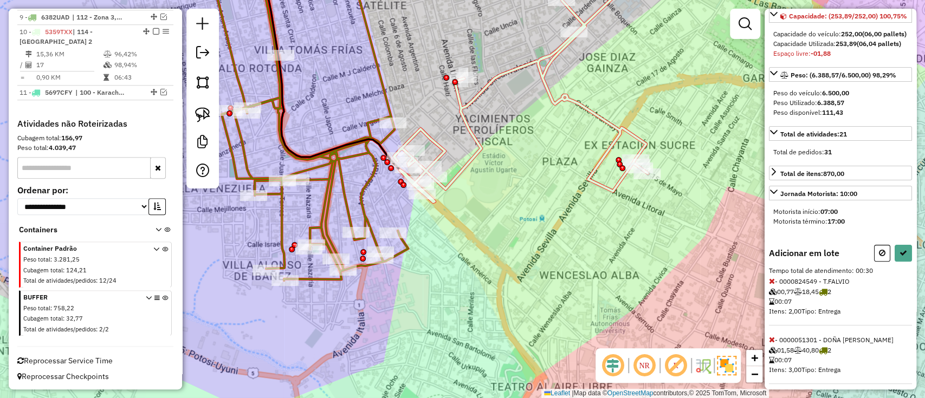
scroll to position [262, 0]
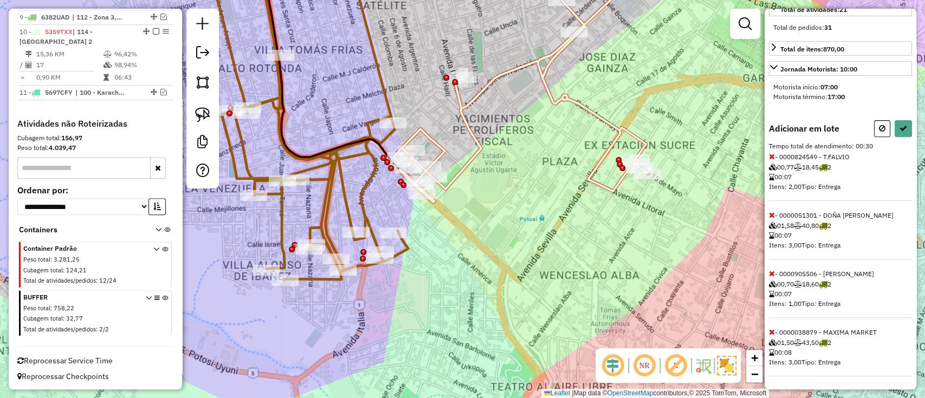
select select "**********"
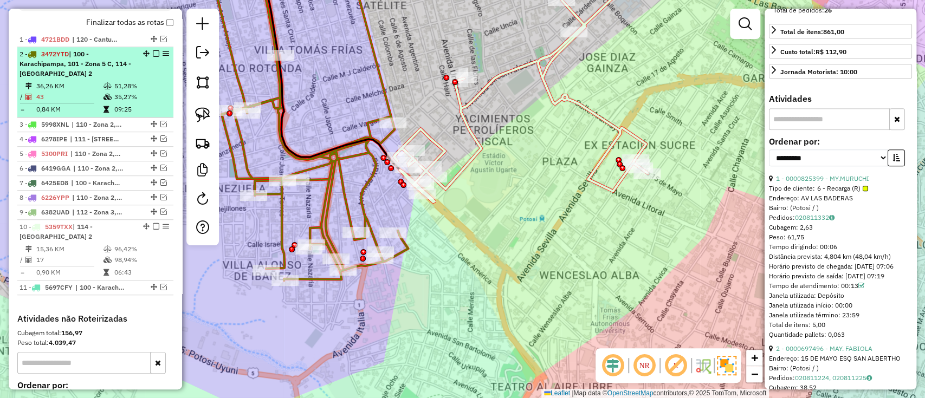
scroll to position [381, 0]
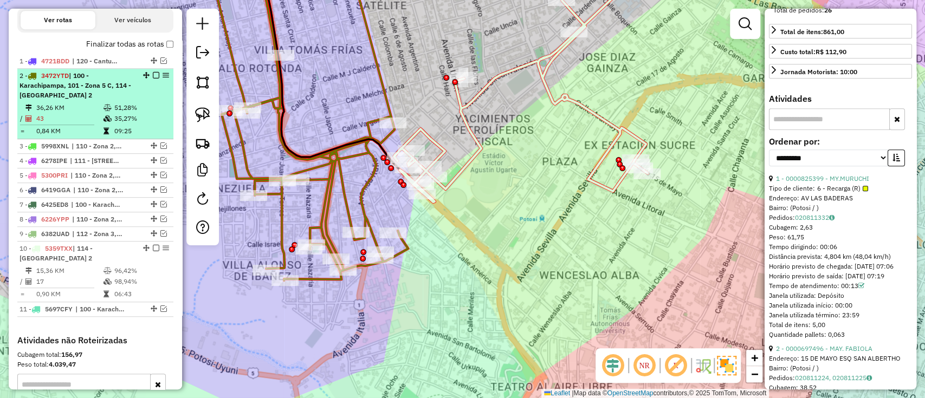
click at [80, 95] on div "2 - 3472YTD | 100 - Karachipampa, 101 - Zona 5 C, 114 - [GEOGRAPHIC_DATA] 2" at bounding box center [77, 85] width 115 height 29
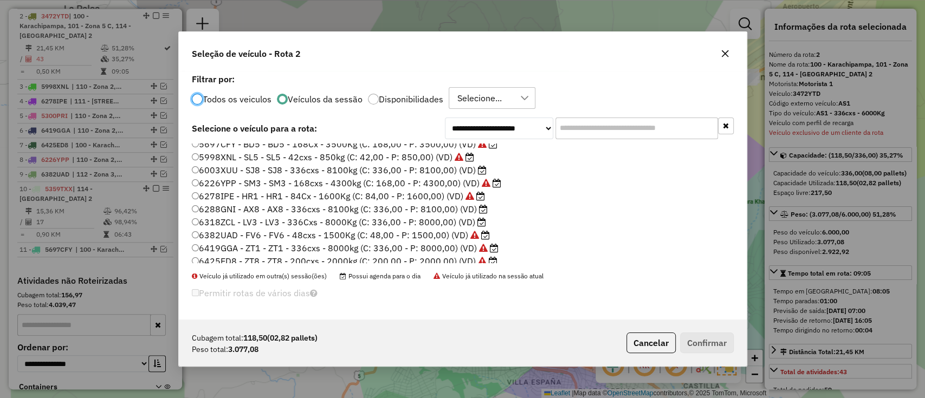
scroll to position [88, 0]
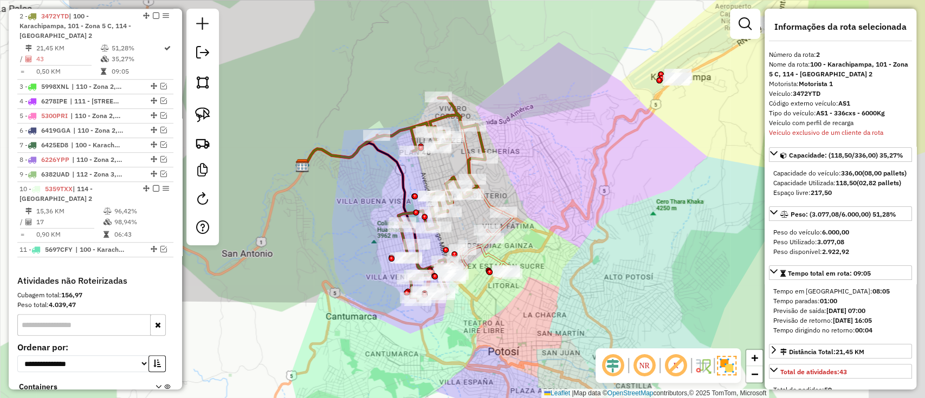
drag, startPoint x: 420, startPoint y: 164, endPoint x: 353, endPoint y: 164, distance: 67.7
click at [353, 164] on div "Janela de atendimento Grade de atendimento Capacidade Transportadoras Veículos …" at bounding box center [462, 199] width 925 height 398
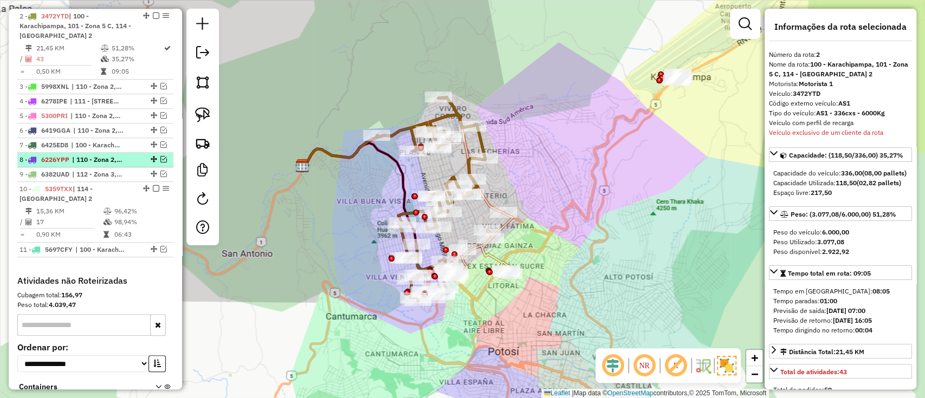
scroll to position [296, 0]
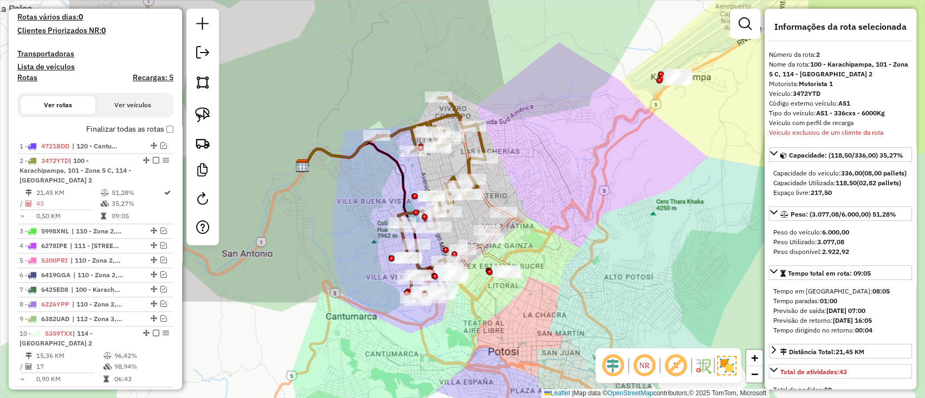
click at [126, 128] on label "Finalizar todas as rotas" at bounding box center [129, 129] width 87 height 11
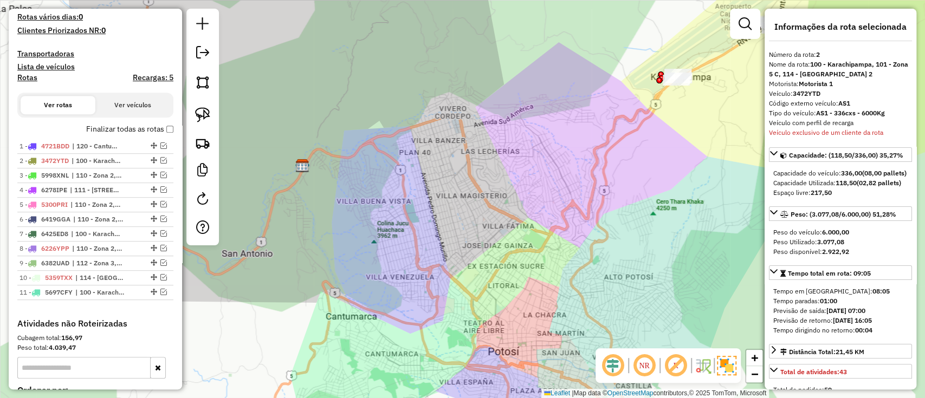
click at [126, 128] on label "Finalizar todas as rotas" at bounding box center [129, 129] width 87 height 11
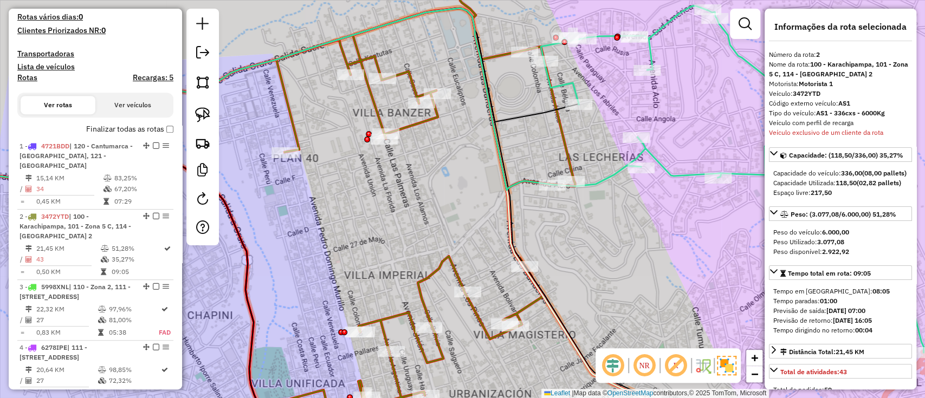
click at [654, 159] on icon at bounding box center [732, 179] width 383 height 347
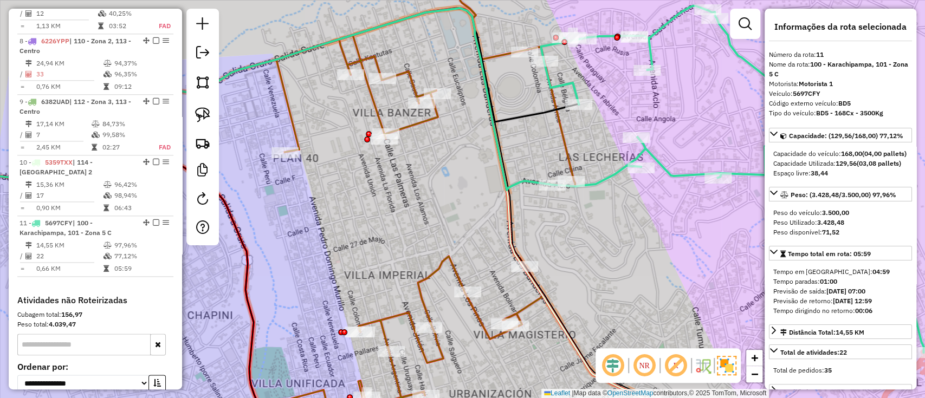
click at [656, 160] on icon at bounding box center [732, 179] width 383 height 347
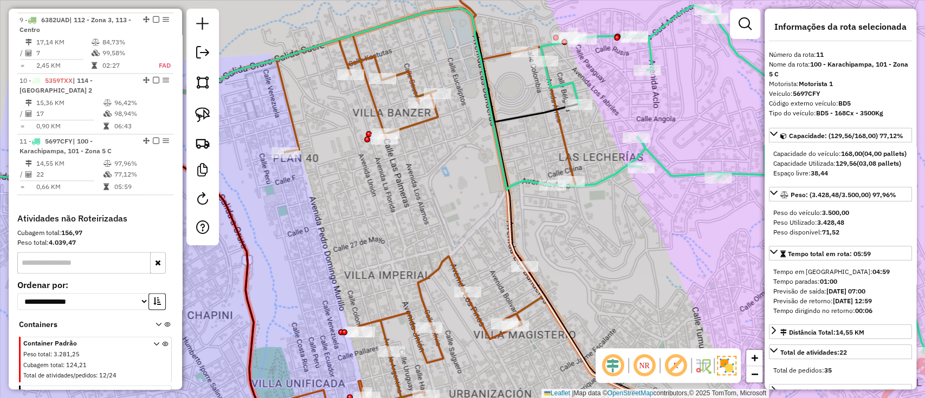
scroll to position [1013, 0]
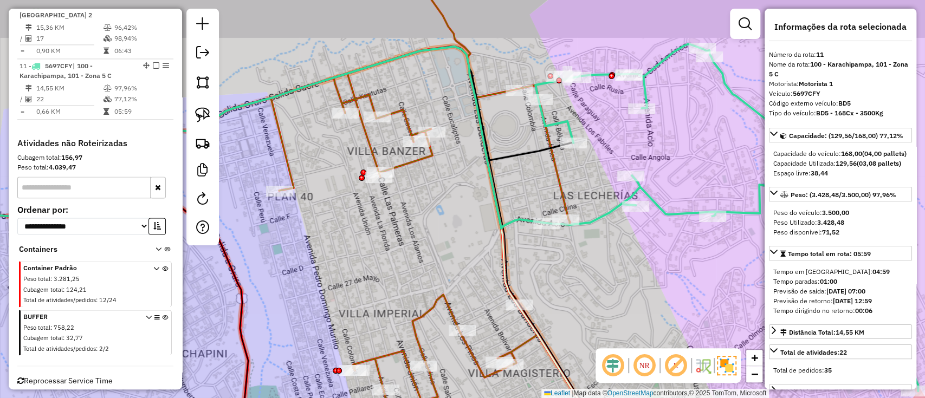
drag, startPoint x: 656, startPoint y: 160, endPoint x: 650, endPoint y: 198, distance: 38.9
click at [650, 198] on icon at bounding box center [726, 217] width 383 height 347
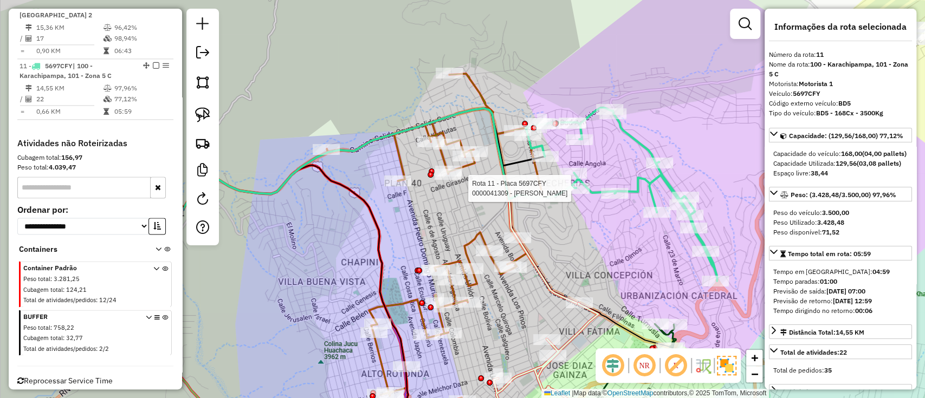
drag, startPoint x: 520, startPoint y: 48, endPoint x: 497, endPoint y: 72, distance: 33.0
click at [531, 89] on div "Rota 11 - Placa 5697CFY 0000041309 - TIENDA MIRANDA Janela de atendimento Grade…" at bounding box center [462, 199] width 925 height 398
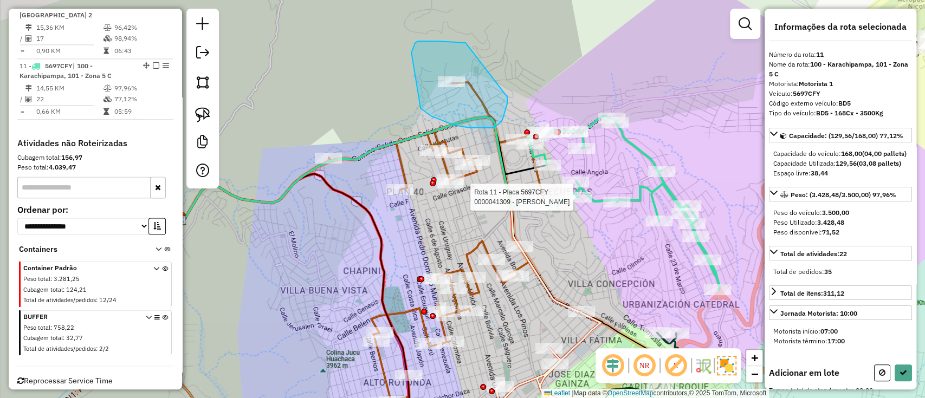
drag, startPoint x: 418, startPoint y: 41, endPoint x: 507, endPoint y: 97, distance: 105.4
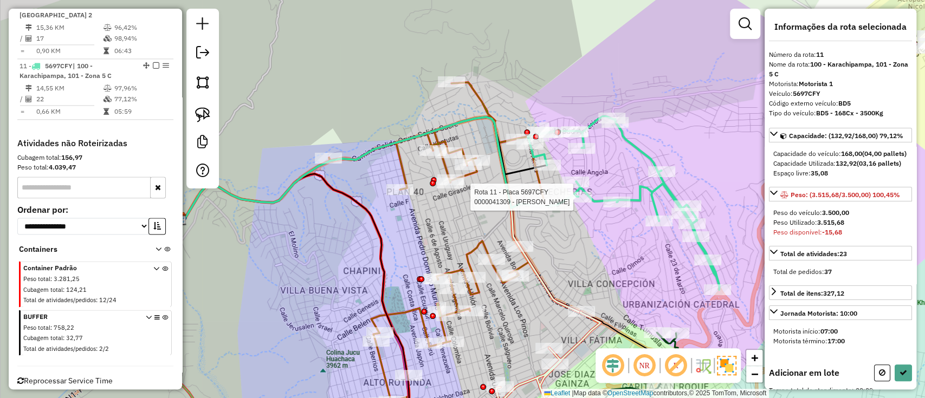
select select "**********"
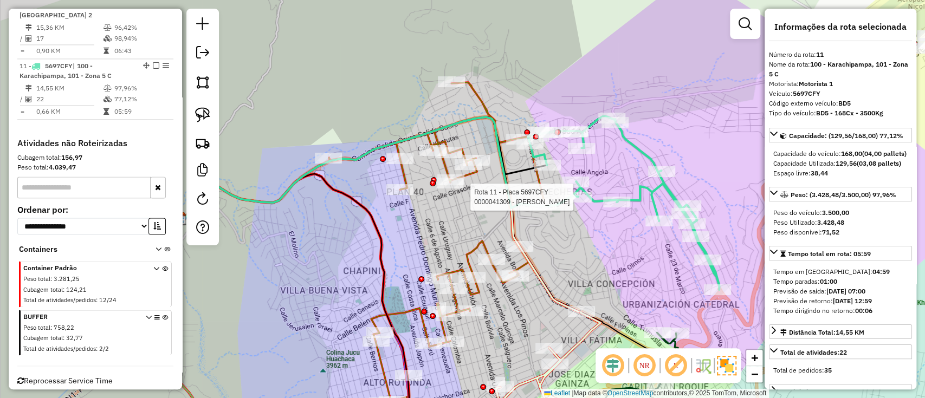
drag, startPoint x: 402, startPoint y: 219, endPoint x: 382, endPoint y: 130, distance: 91.1
click at [374, 120] on div "Rota 11 - Placa 5697CFY 0000041309 - TIENDA MIRANDA Rota 2 - Placa 3472YTD 0000…" at bounding box center [462, 199] width 925 height 398
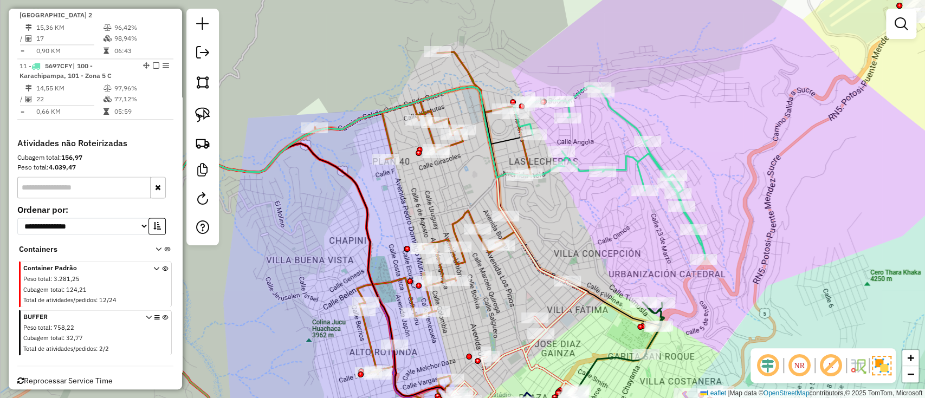
drag, startPoint x: 393, startPoint y: 196, endPoint x: 367, endPoint y: 101, distance: 98.5
click at [367, 101] on div "Janela de atendimento Grade de atendimento Capacidade Transportadoras Veículos …" at bounding box center [462, 199] width 925 height 398
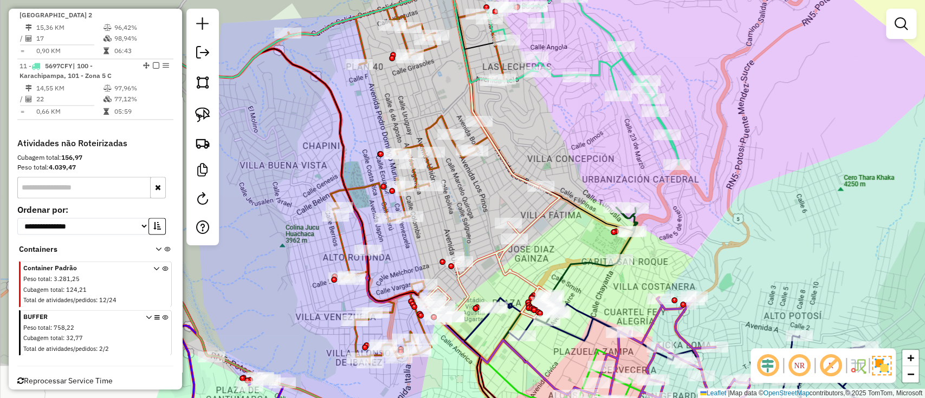
click at [496, 260] on icon at bounding box center [492, 255] width 135 height 137
select select "**********"
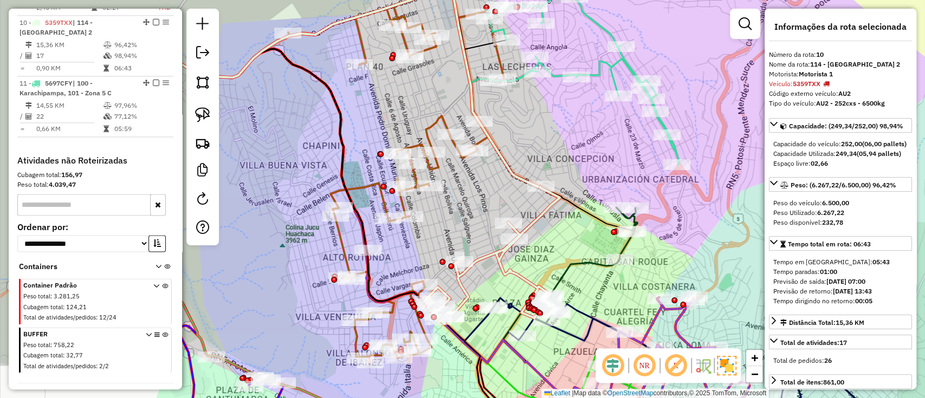
scroll to position [982, 0]
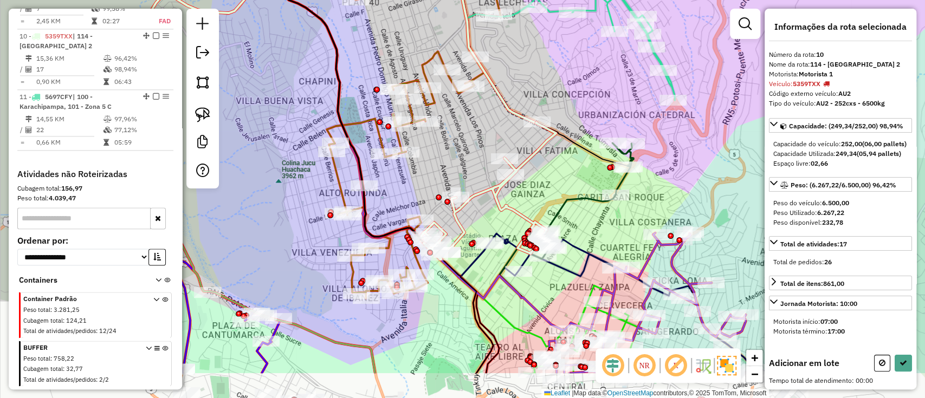
drag, startPoint x: 467, startPoint y: 225, endPoint x: 462, endPoint y: 160, distance: 65.2
click at [462, 160] on div "Janela de atendimento Grade de atendimento Capacidade Transportadoras Veículos …" at bounding box center [462, 199] width 925 height 398
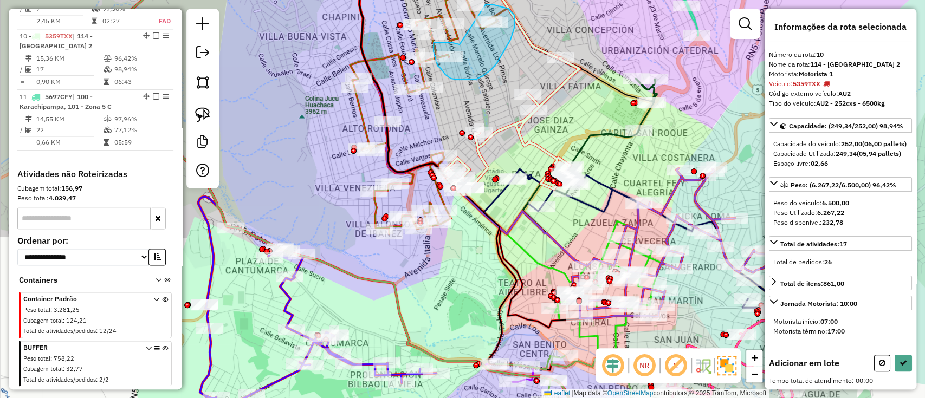
drag, startPoint x: 459, startPoint y: 44, endPoint x: 486, endPoint y: 4, distance: 47.8
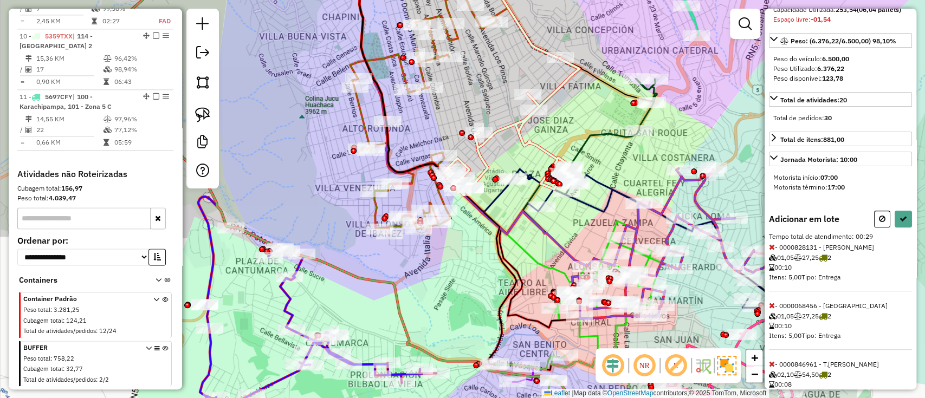
scroll to position [204, 0]
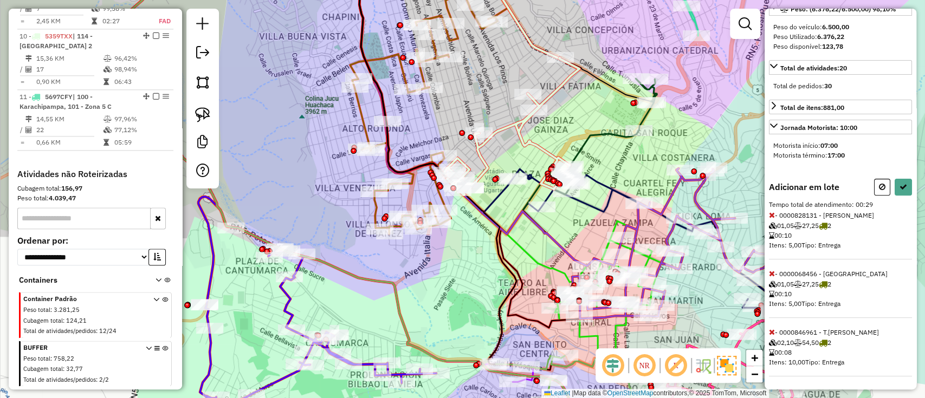
click at [765, 331] on div "Informações da rota selecionada Número da rota: 10 Nome da rota: 114 - Casco Vi…" at bounding box center [841, 199] width 152 height 381
click at [767, 332] on div "Informações da rota selecionada Número da rota: 10 Nome da rota: 114 - Casco Vi…" at bounding box center [841, 199] width 152 height 381
click at [771, 332] on icon at bounding box center [772, 332] width 6 height 8
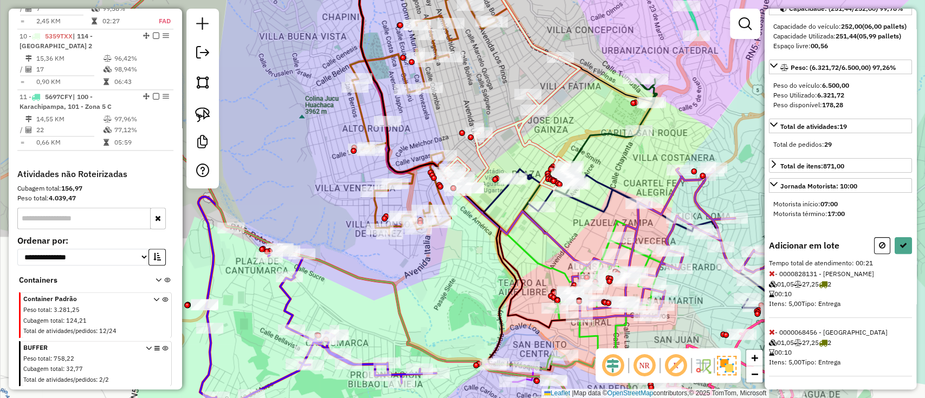
select select "**********"
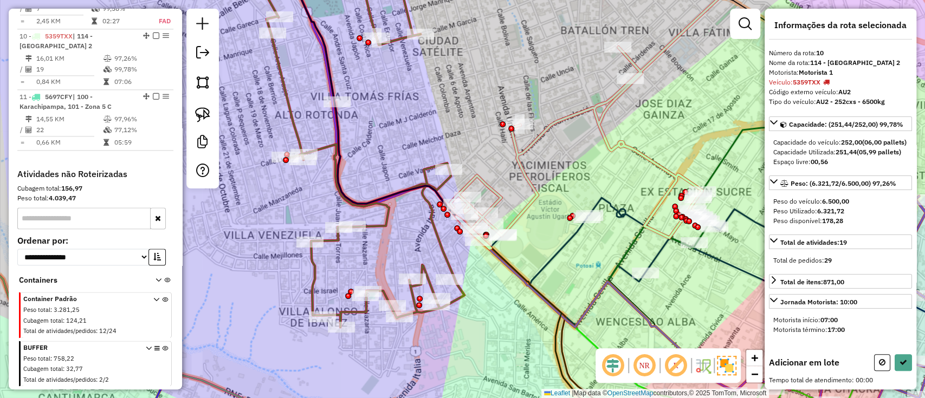
scroll to position [0, 0]
drag, startPoint x: 398, startPoint y: 152, endPoint x: 481, endPoint y: 170, distance: 84.8
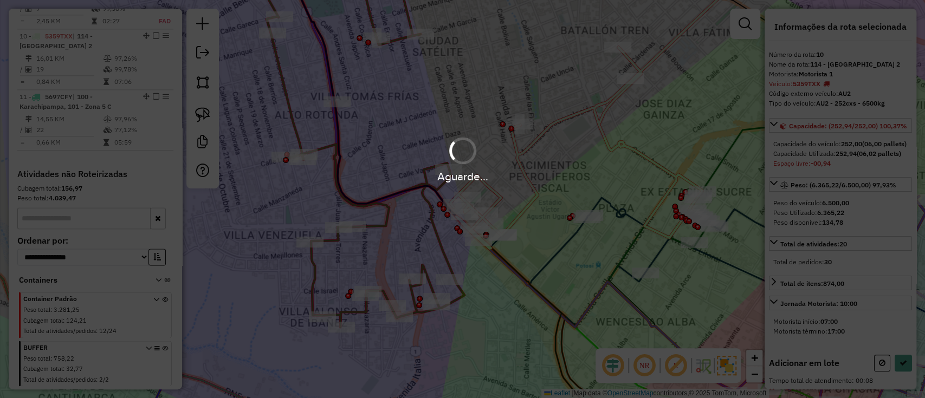
select select "**********"
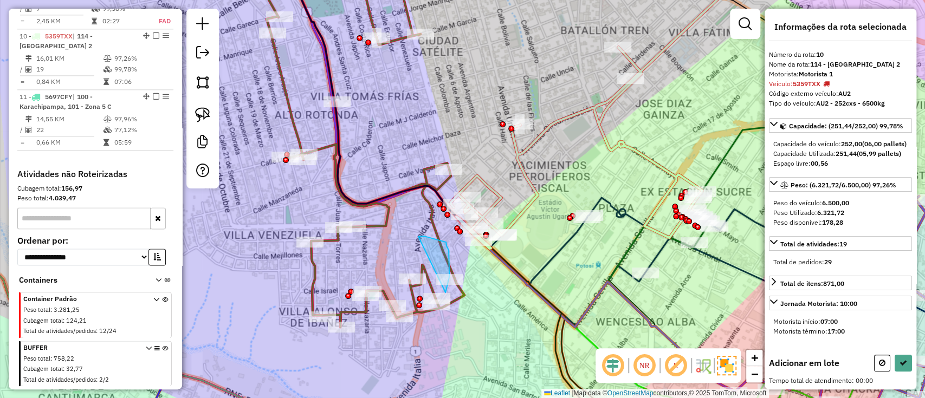
click at [445, 293] on div "Rota 2 - Placa 3472YTD 0000051301 - DOÑA [PERSON_NAME] de atendimento Grade de …" at bounding box center [462, 199] width 925 height 398
drag, startPoint x: 426, startPoint y: 262, endPoint x: 465, endPoint y: 284, distance: 44.6
click at [465, 284] on div "Rota 2 - Placa 3472YTD 0000051301 - DOÑA [PERSON_NAME] de atendimento Grade de …" at bounding box center [462, 199] width 925 height 398
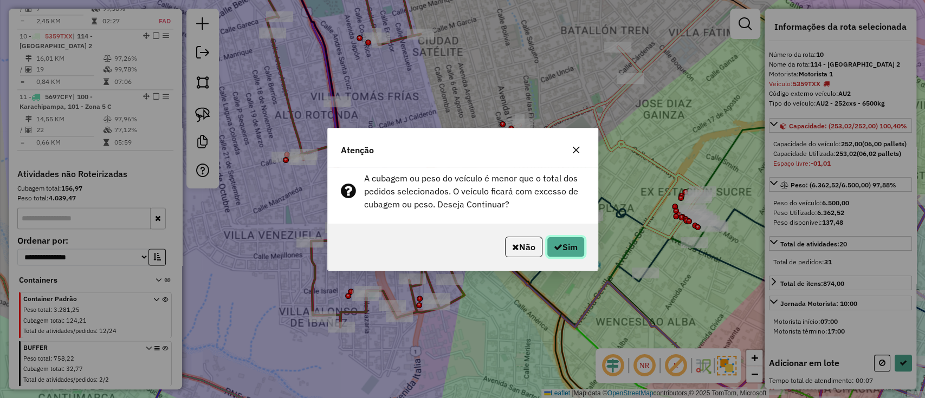
click at [581, 240] on button "Sim" at bounding box center [566, 247] width 38 height 21
select select "**********"
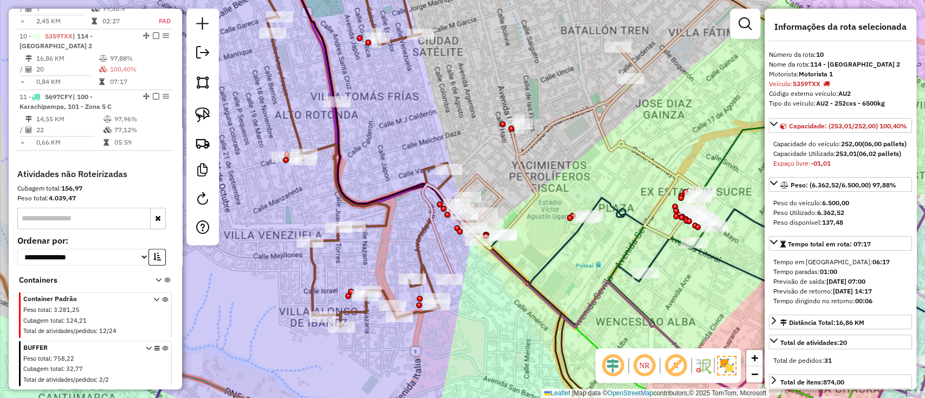
click at [377, 228] on icon at bounding box center [361, 143] width 197 height 367
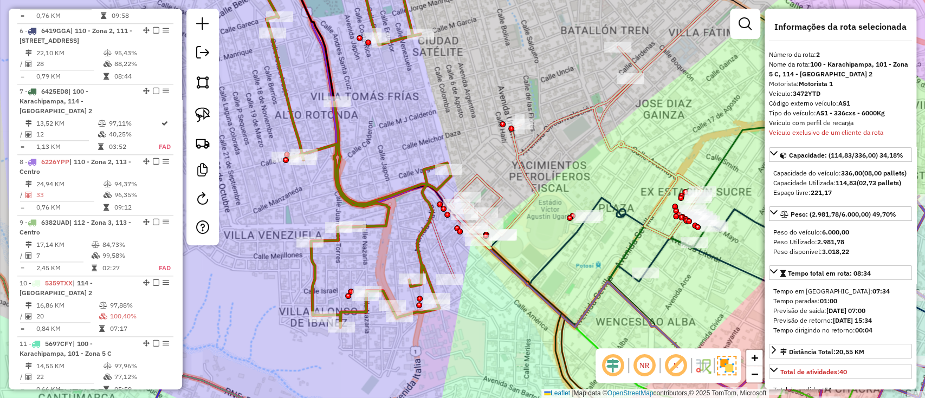
scroll to position [487, 0]
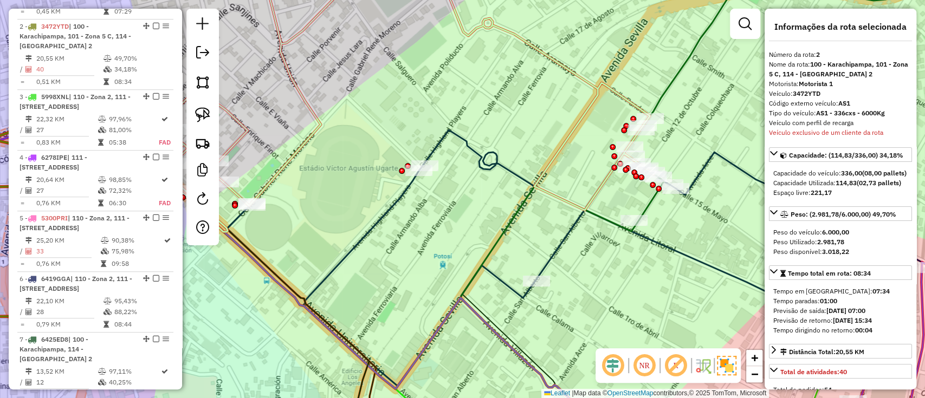
click at [552, 252] on icon at bounding box center [622, 258] width 790 height 256
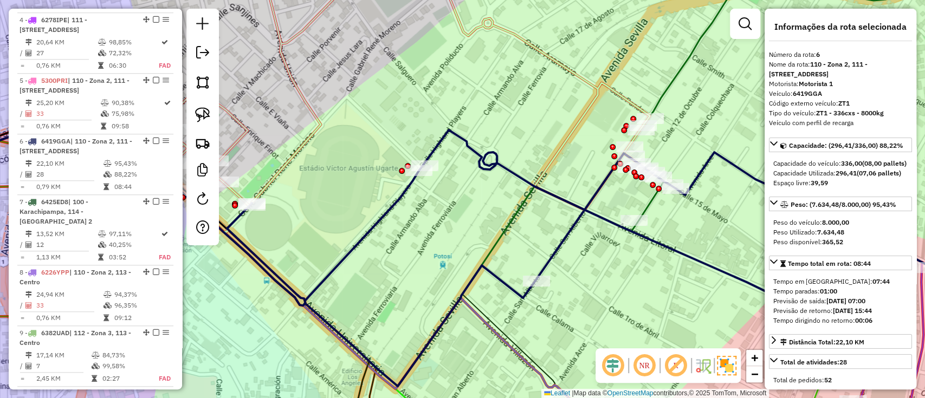
scroll to position [740, 0]
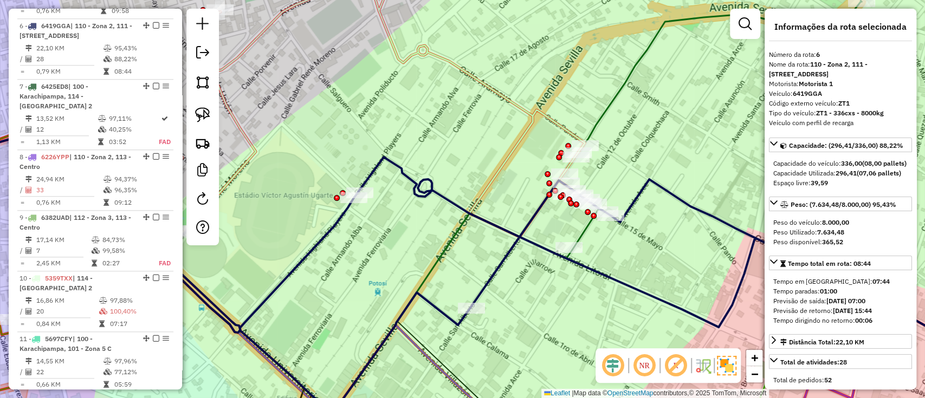
drag, startPoint x: 564, startPoint y: 245, endPoint x: 499, endPoint y: 273, distance: 70.4
click at [499, 273] on icon at bounding box center [557, 285] width 790 height 256
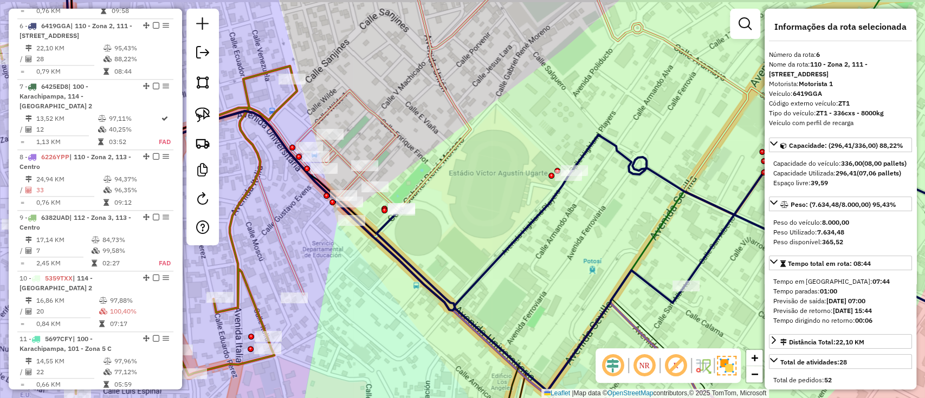
drag, startPoint x: 382, startPoint y: 223, endPoint x: 404, endPoint y: 239, distance: 27.1
click at [404, 239] on div "Janela de atendimento Grade de atendimento Capacidade Transportadoras Veículos …" at bounding box center [462, 199] width 925 height 398
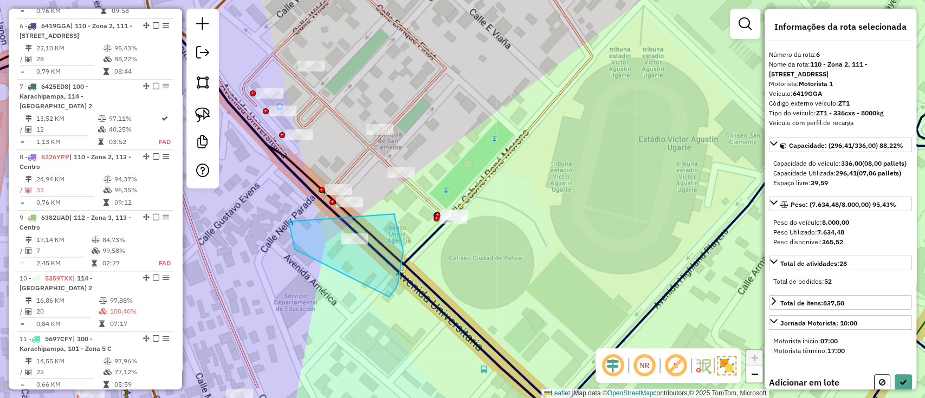
drag, startPoint x: 395, startPoint y: 289, endPoint x: 394, endPoint y: 214, distance: 75.3
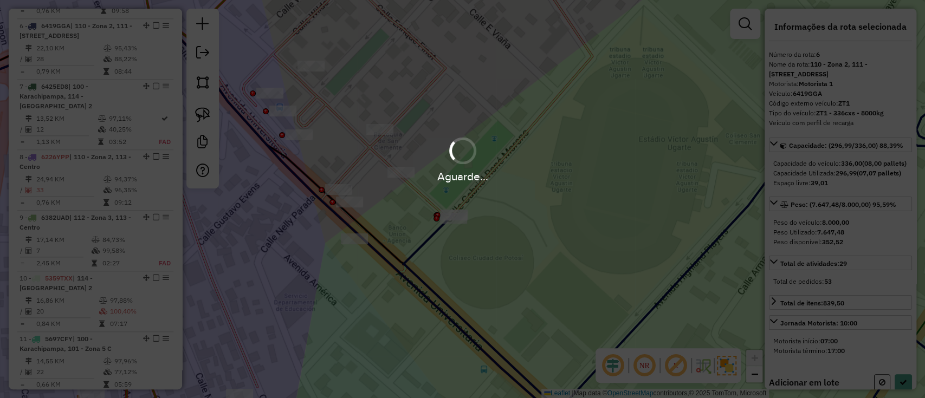
select select "**********"
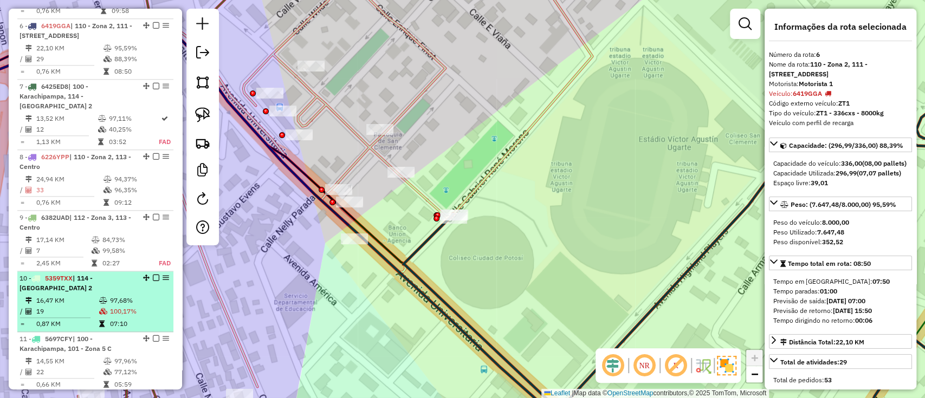
click at [106, 273] on li "10 - 5359TXX | 114 - [GEOGRAPHIC_DATA] 2 16,47 KM 97,68% / 19 100,17% = 0,87 KM…" at bounding box center [95, 301] width 156 height 61
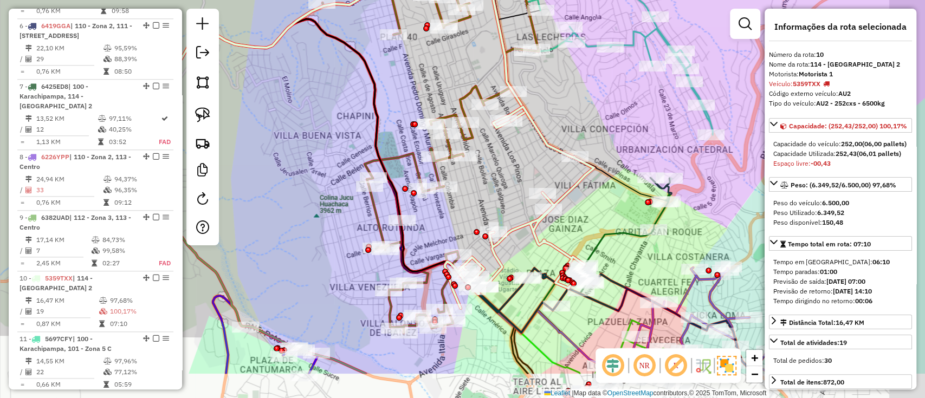
drag, startPoint x: 535, startPoint y: 244, endPoint x: 371, endPoint y: 154, distance: 187.5
click at [374, 154] on div "Janela de atendimento Grade de atendimento Capacidade Transportadoras Veículos …" at bounding box center [462, 199] width 925 height 398
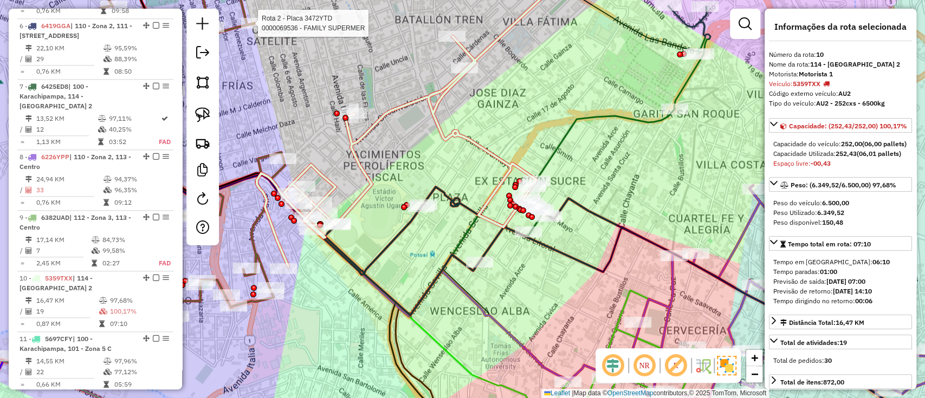
click at [489, 243] on icon at bounding box center [665, 312] width 704 height 251
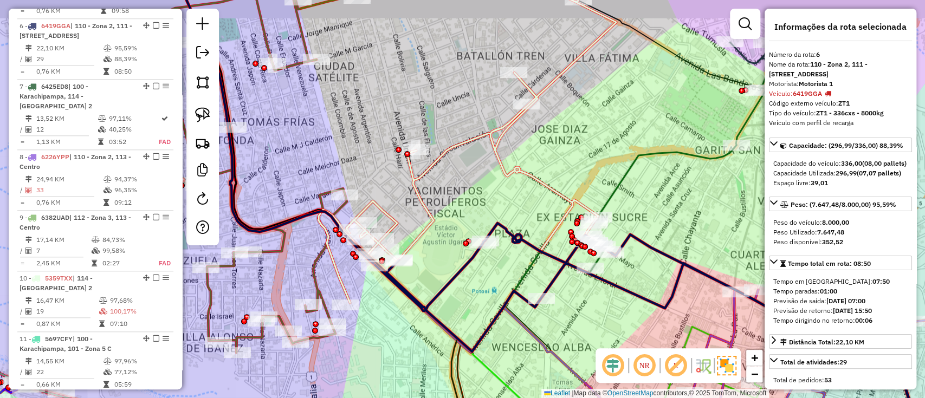
click at [471, 285] on div "Janela de atendimento Grade de atendimento Capacidade Transportadoras Veículos …" at bounding box center [462, 199] width 925 height 398
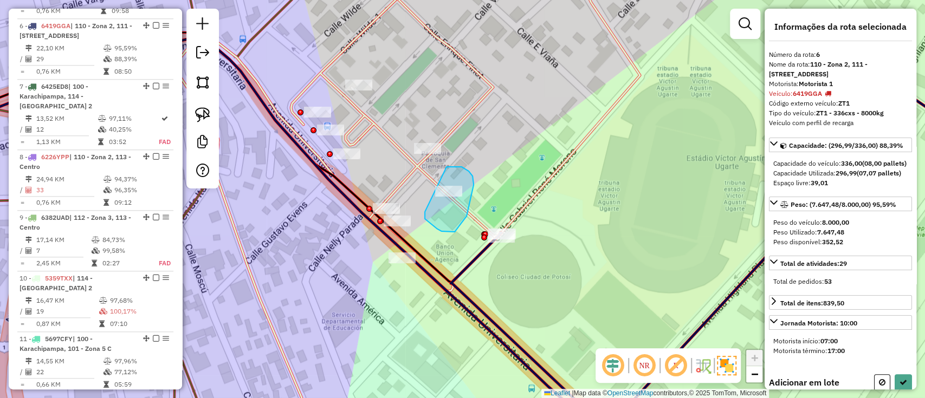
drag, startPoint x: 425, startPoint y: 219, endPoint x: 446, endPoint y: 167, distance: 56.4
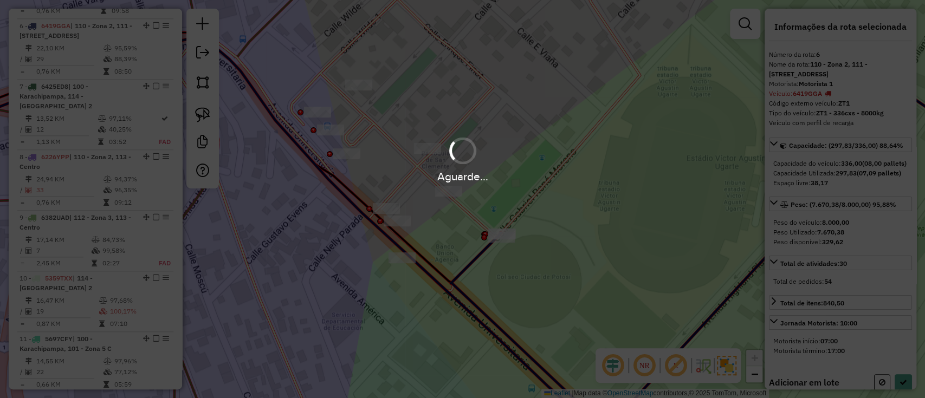
select select "**********"
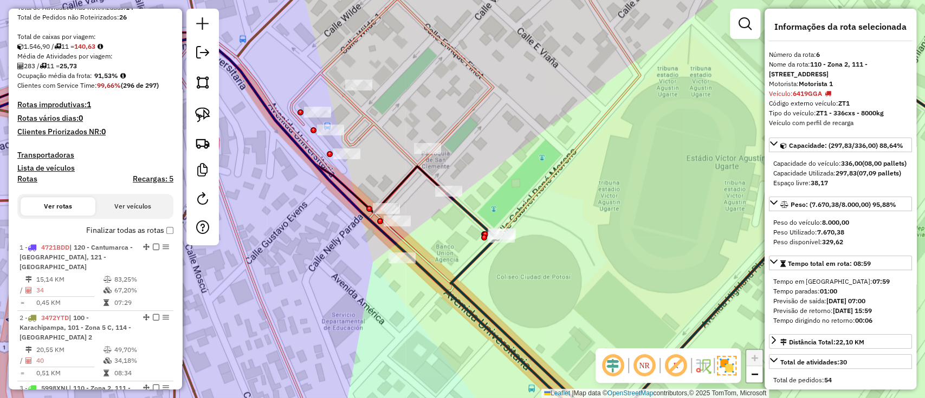
scroll to position [234, 0]
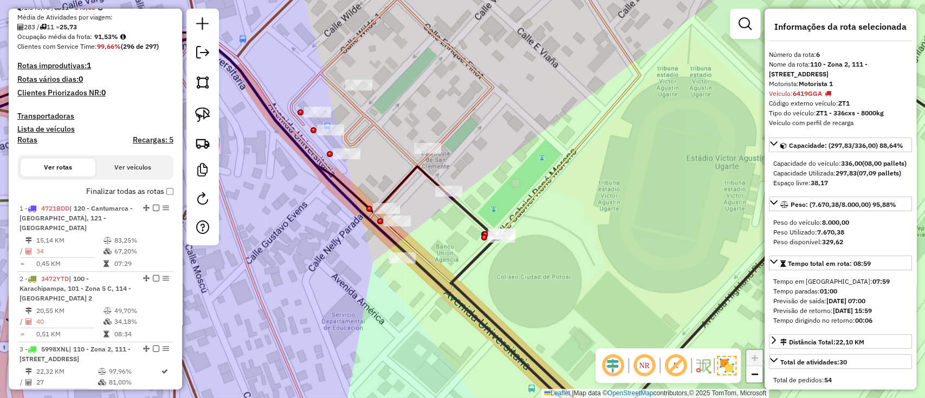
click at [120, 193] on label "Finalizar todas as rotas" at bounding box center [129, 191] width 87 height 11
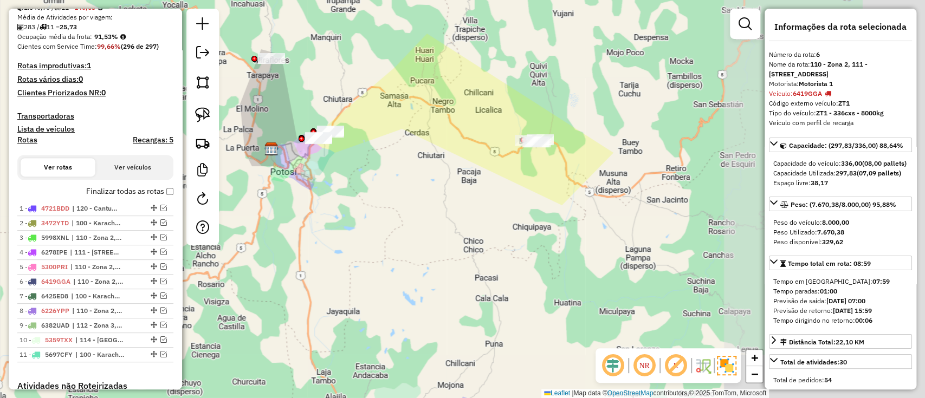
drag, startPoint x: 284, startPoint y: 224, endPoint x: 308, endPoint y: 221, distance: 23.5
click at [284, 224] on div "Janela de atendimento Grade de atendimento Capacidade Transportadoras Veículos …" at bounding box center [462, 199] width 925 height 398
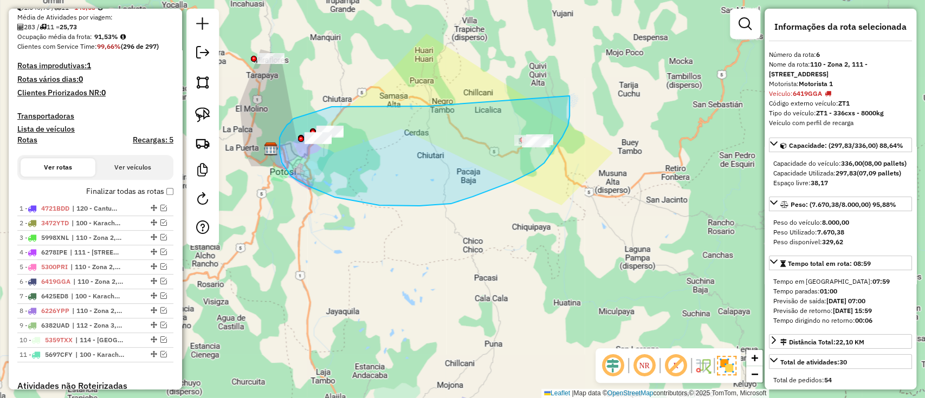
drag, startPoint x: 414, startPoint y: 106, endPoint x: 569, endPoint y: 95, distance: 155.9
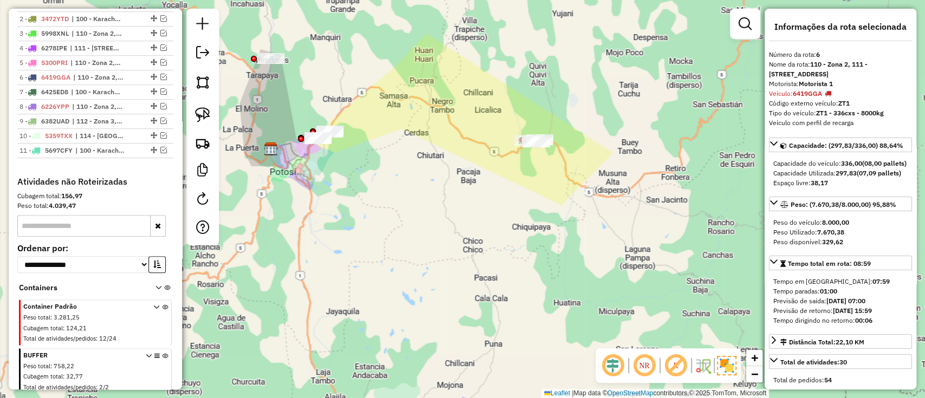
scroll to position [496, 0]
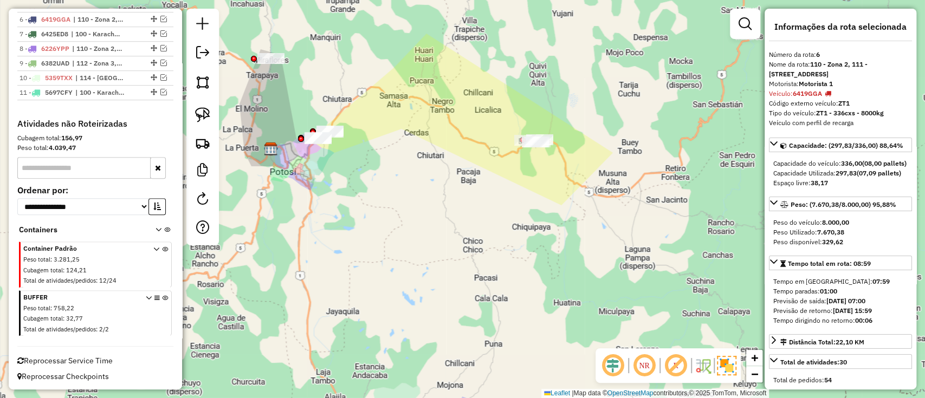
click at [163, 296] on icon at bounding box center [165, 315] width 6 height 41
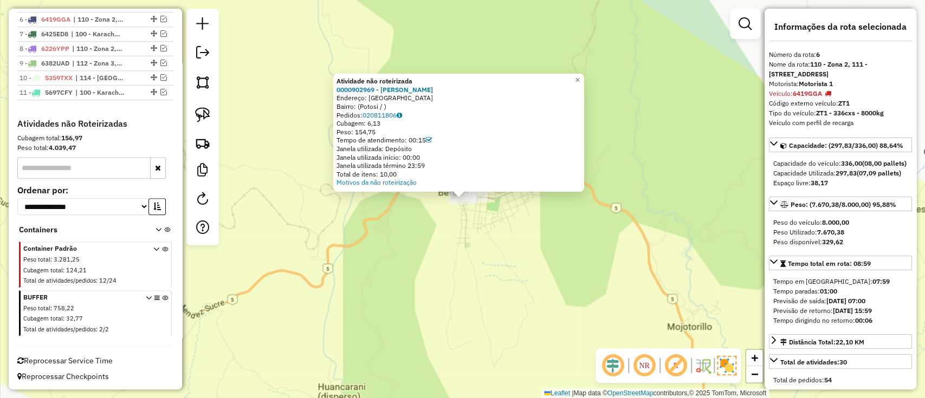
click at [164, 296] on icon at bounding box center [165, 315] width 6 height 41
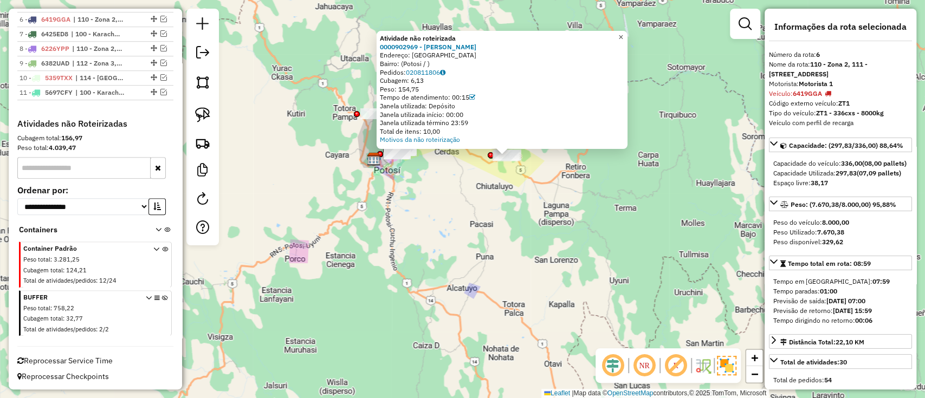
click at [623, 36] on span "×" at bounding box center [620, 37] width 5 height 9
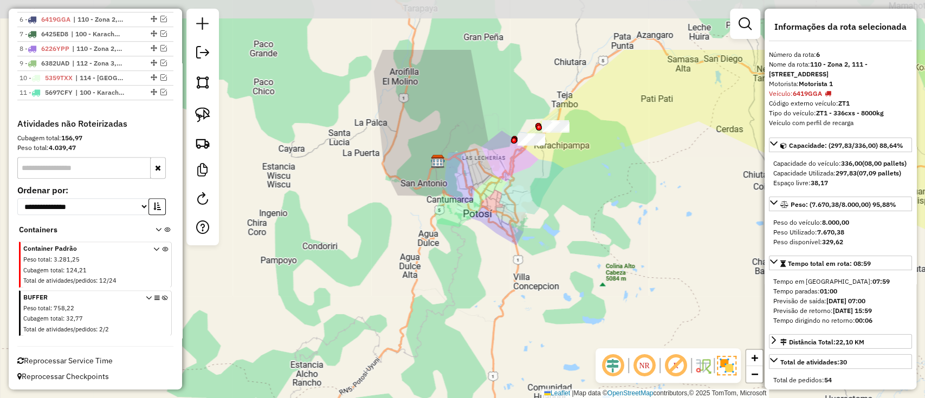
drag, startPoint x: 457, startPoint y: 105, endPoint x: 373, endPoint y: 194, distance: 122.6
click at [373, 194] on div "Janela de atendimento Grade de atendimento Capacidade Transportadoras Veículos …" at bounding box center [462, 199] width 925 height 398
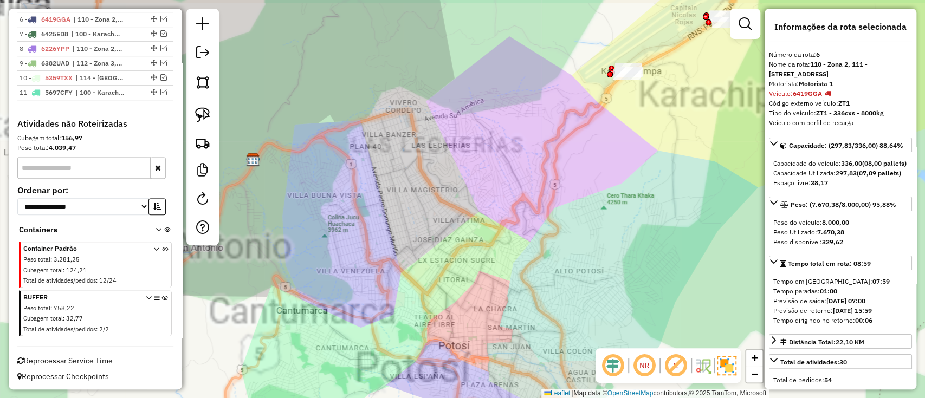
drag, startPoint x: 540, startPoint y: 142, endPoint x: 459, endPoint y: 204, distance: 101.6
click at [459, 204] on div "Janela de atendimento Grade de atendimento Capacidade Transportadoras Veículos …" at bounding box center [462, 199] width 925 height 398
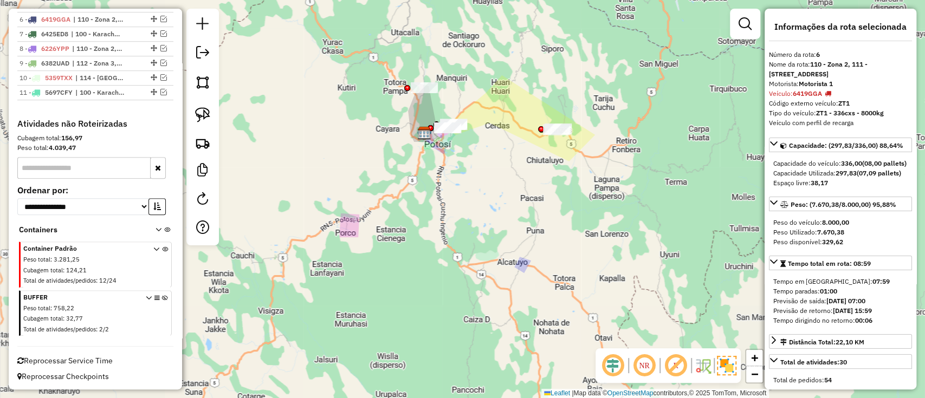
drag, startPoint x: 420, startPoint y: 302, endPoint x: 225, endPoint y: 199, distance: 220.6
click at [405, 233] on div "Janela de atendimento Grade de atendimento Capacidade Transportadoras Veículos …" at bounding box center [462, 199] width 925 height 398
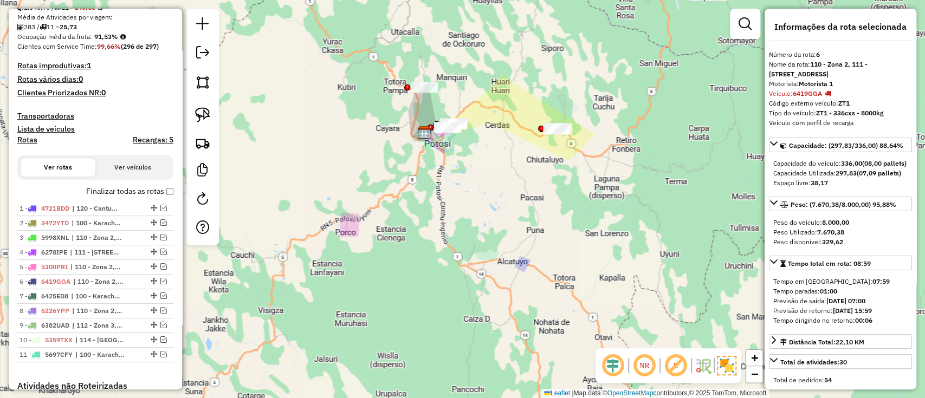
scroll to position [63, 0]
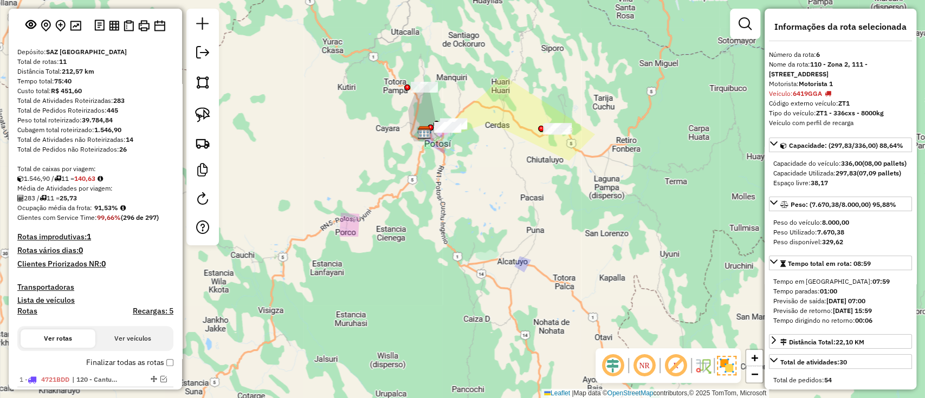
click at [143, 313] on h4 "Recargas: 5" at bounding box center [153, 311] width 41 height 9
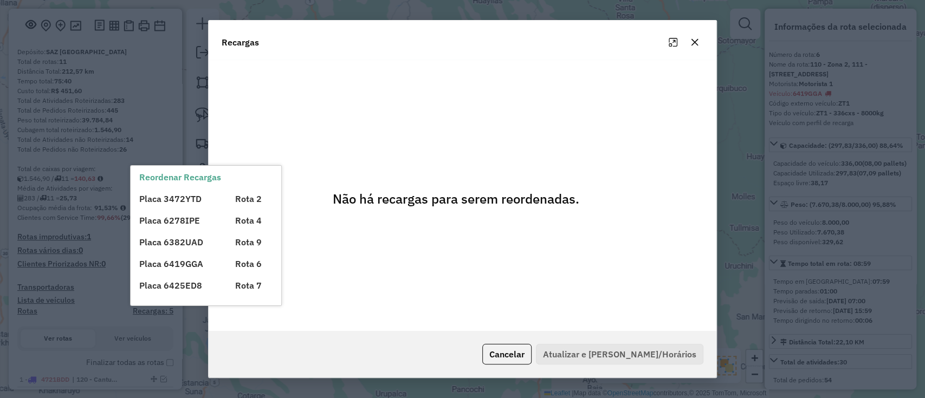
click at [689, 36] on button "button" at bounding box center [694, 42] width 17 height 17
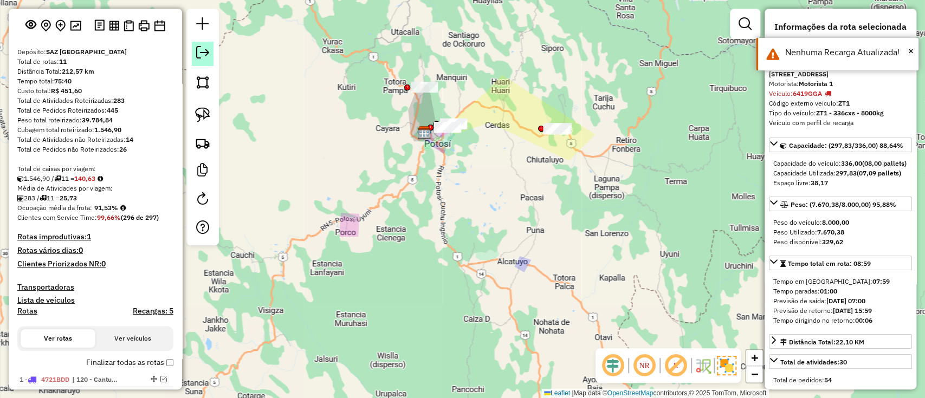
click at [199, 57] on em at bounding box center [202, 52] width 13 height 13
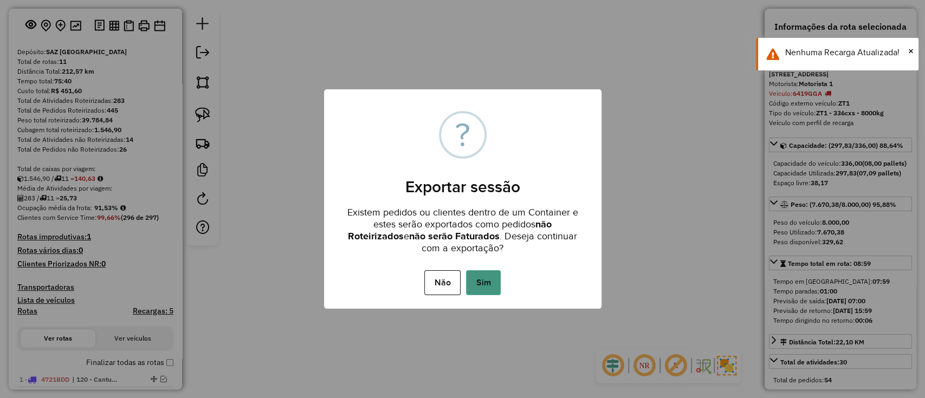
click at [470, 281] on button "Sim" at bounding box center [483, 282] width 35 height 25
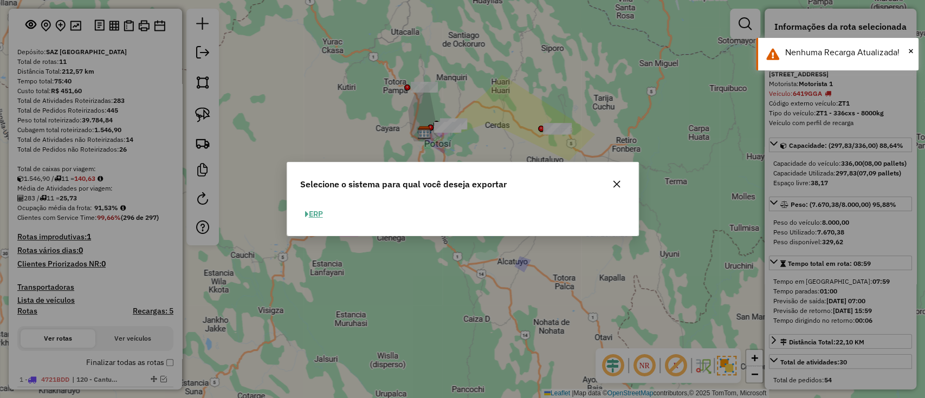
click at [312, 216] on button "ERP" at bounding box center [314, 214] width 28 height 17
select select "**"
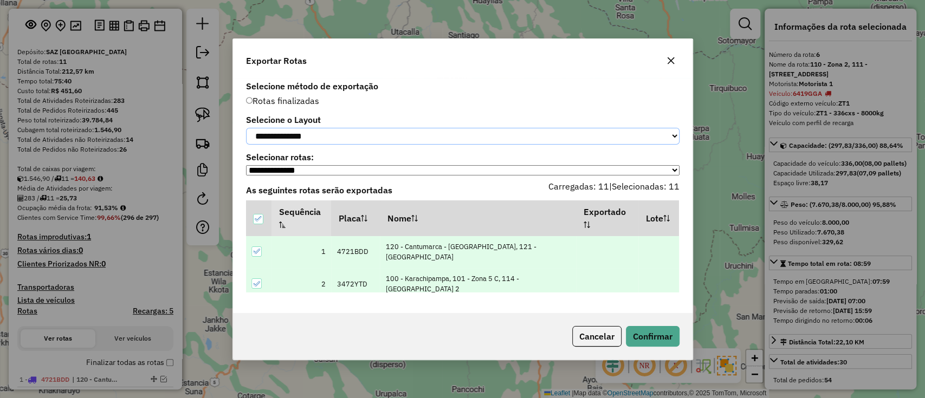
click at [325, 139] on select "**********" at bounding box center [462, 136] width 433 height 17
select select "*********"
click at [246, 128] on select "**********" at bounding box center [462, 136] width 433 height 17
click at [648, 347] on button "Confirmar" at bounding box center [653, 336] width 54 height 21
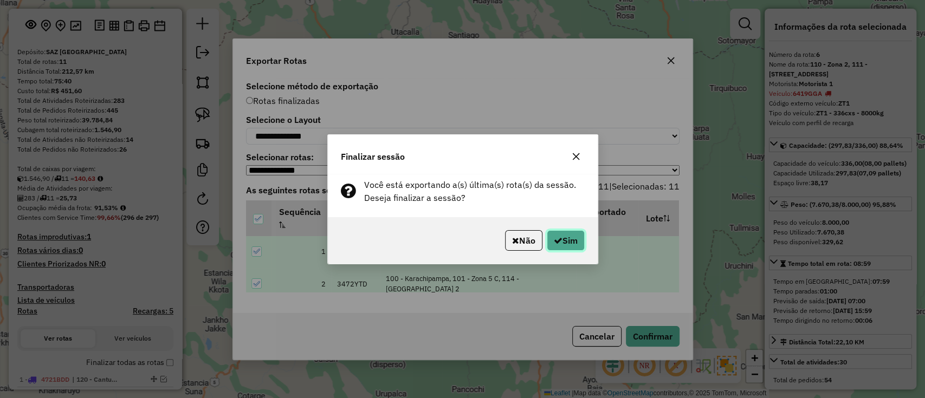
click at [575, 248] on button "Sim" at bounding box center [566, 240] width 38 height 21
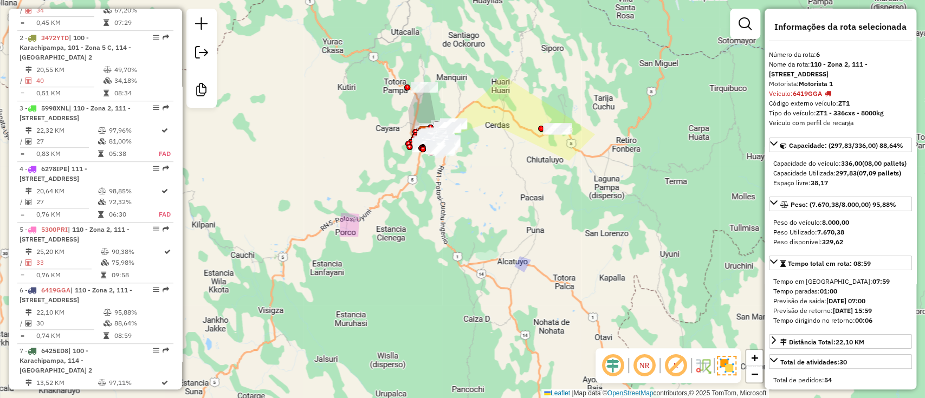
scroll to position [747, 0]
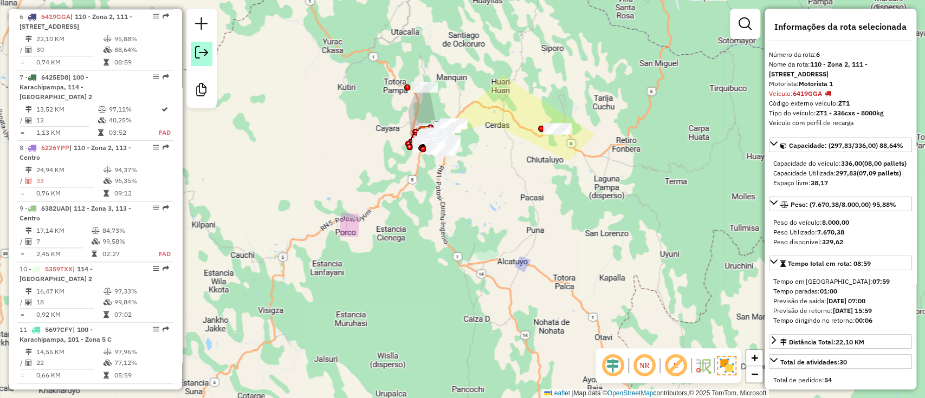
click at [200, 59] on link at bounding box center [202, 54] width 22 height 24
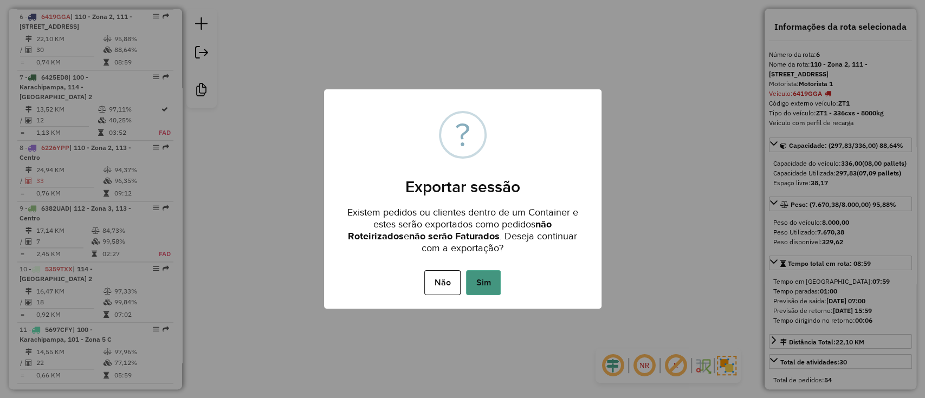
click at [475, 281] on button "Sim" at bounding box center [483, 282] width 35 height 25
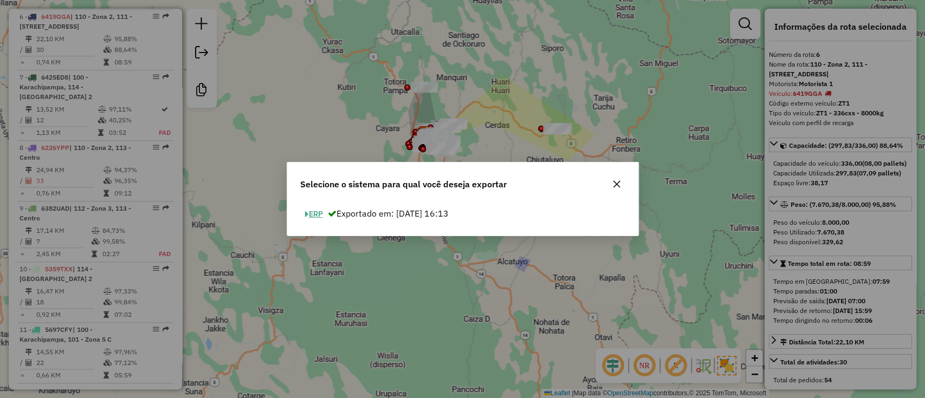
click at [315, 210] on button "ERP" at bounding box center [314, 214] width 28 height 17
select select "*********"
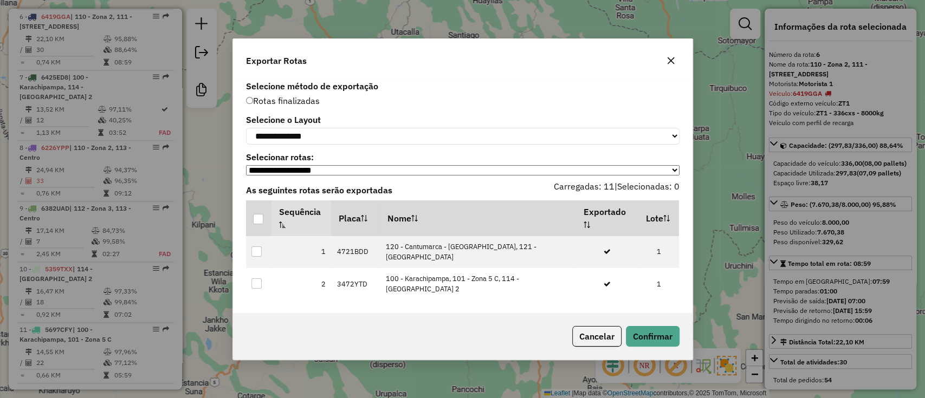
click at [331, 124] on div "**********" at bounding box center [462, 130] width 433 height 29
click at [261, 221] on div at bounding box center [258, 219] width 10 height 10
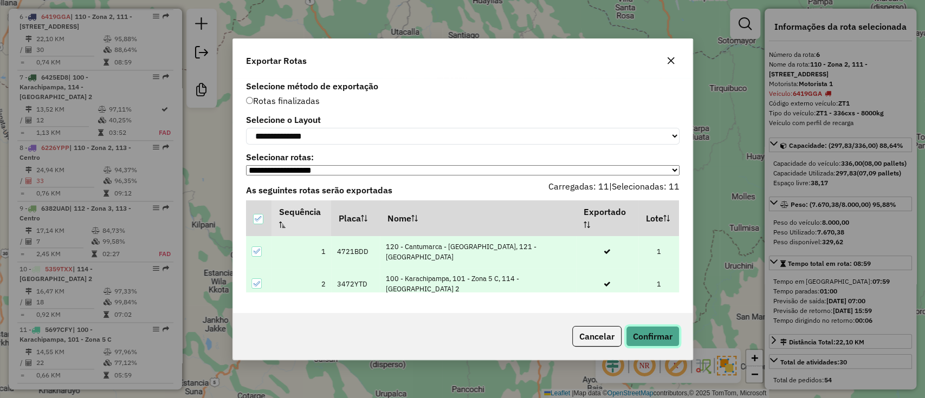
click at [627, 339] on button "Confirmar" at bounding box center [653, 336] width 54 height 21
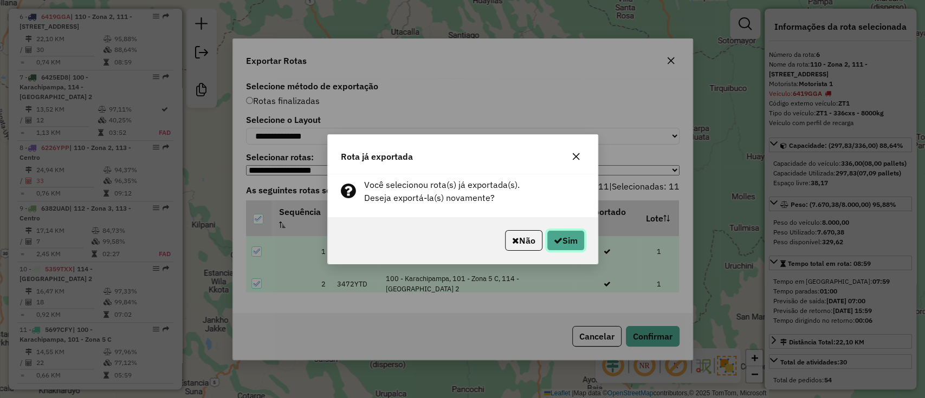
click at [573, 242] on button "Sim" at bounding box center [566, 240] width 38 height 21
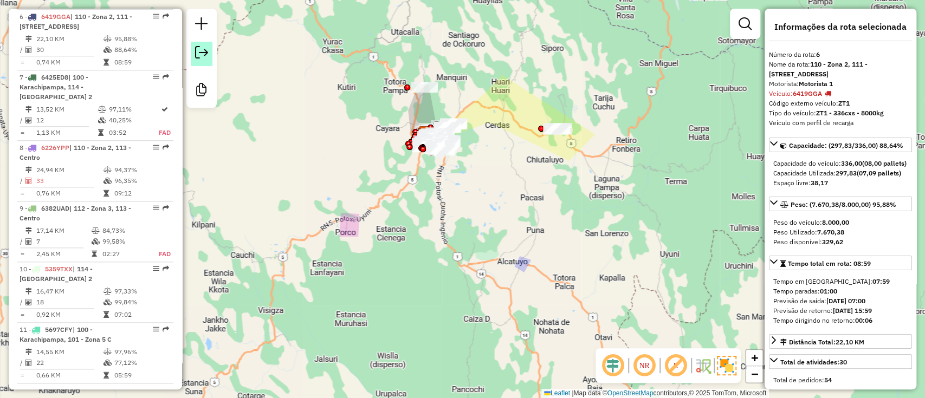
click at [208, 50] on link at bounding box center [202, 54] width 22 height 24
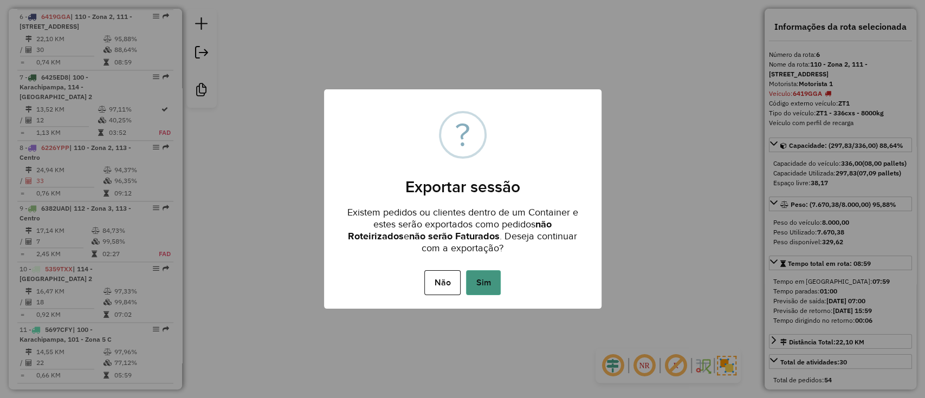
click at [479, 284] on button "Sim" at bounding box center [483, 282] width 35 height 25
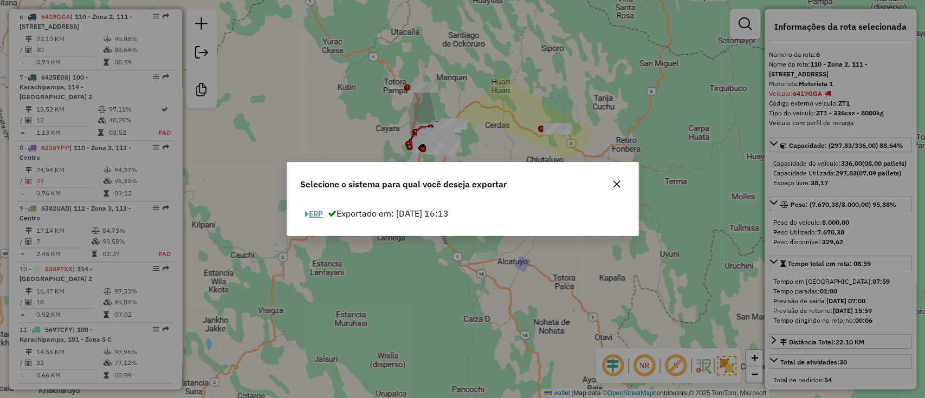
click at [328, 212] on div "ERP Exportado em: [DATE] 16:13" at bounding box center [463, 214] width 338 height 17
click at [322, 208] on button "ERP" at bounding box center [314, 214] width 28 height 17
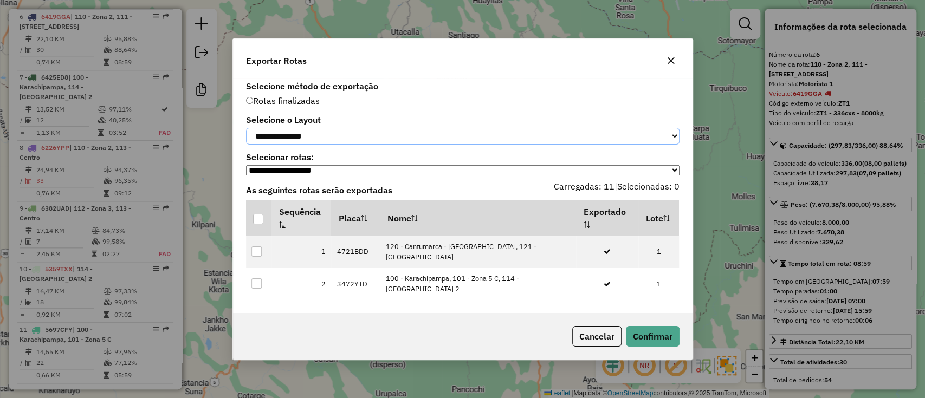
click at [392, 143] on select "**********" at bounding box center [462, 136] width 433 height 17
select select "*********"
click at [246, 128] on select "**********" at bounding box center [462, 136] width 433 height 17
click at [256, 216] on div at bounding box center [258, 219] width 10 height 10
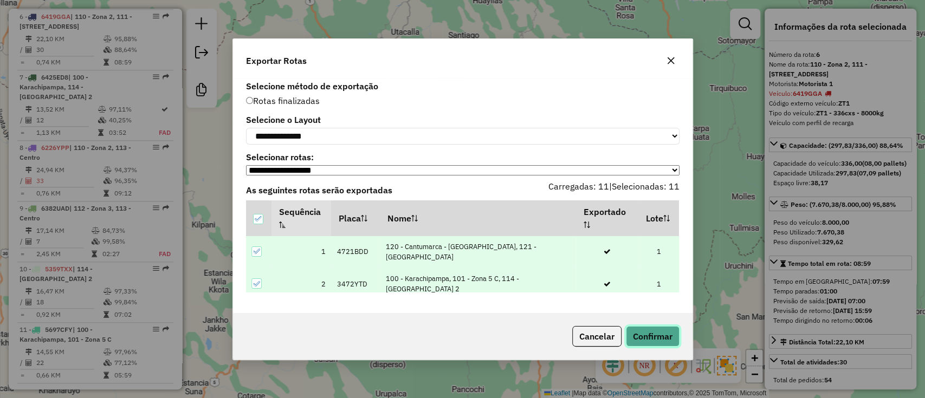
click at [645, 334] on button "Confirmar" at bounding box center [653, 336] width 54 height 21
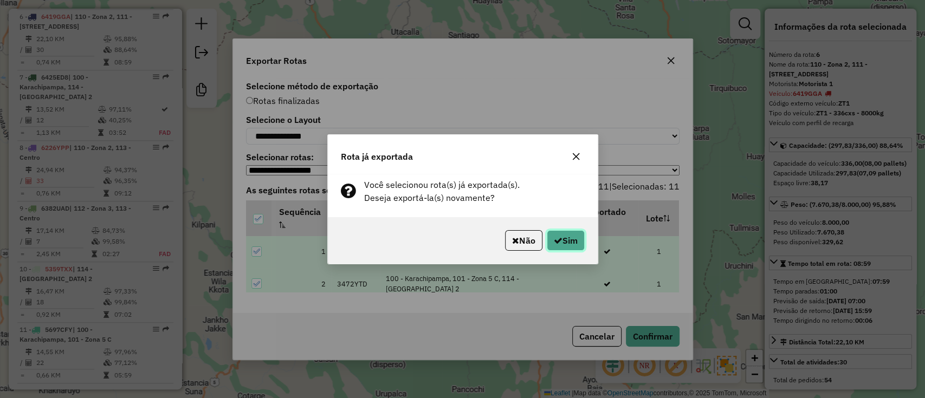
click at [569, 245] on button "Sim" at bounding box center [566, 240] width 38 height 21
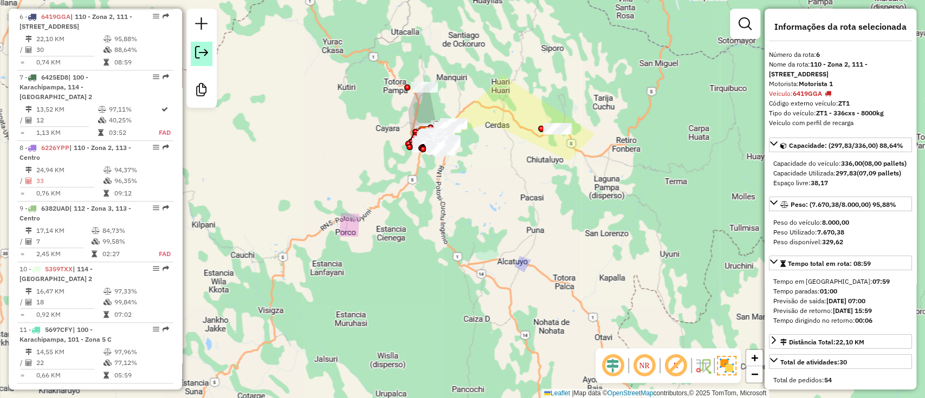
click at [205, 57] on em at bounding box center [201, 52] width 13 height 13
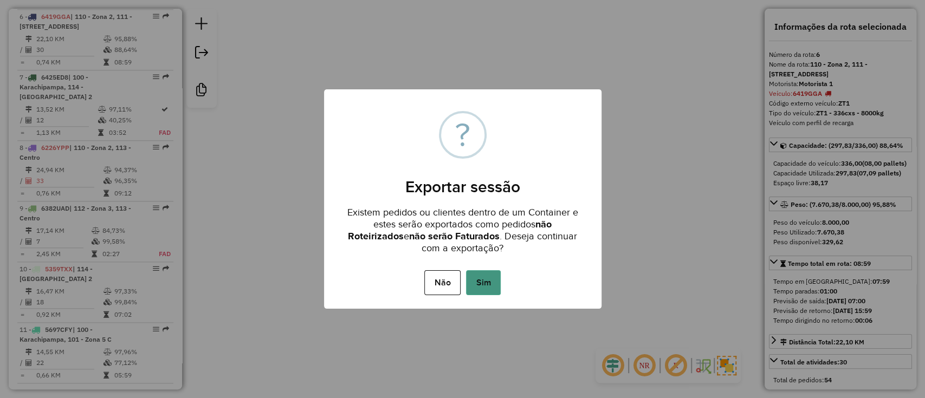
click at [468, 275] on button "Sim" at bounding box center [483, 282] width 35 height 25
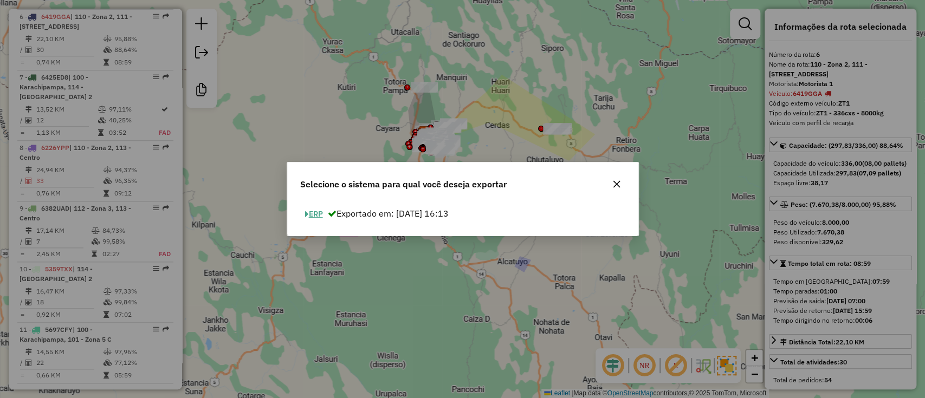
click at [318, 211] on button "ERP" at bounding box center [314, 214] width 28 height 17
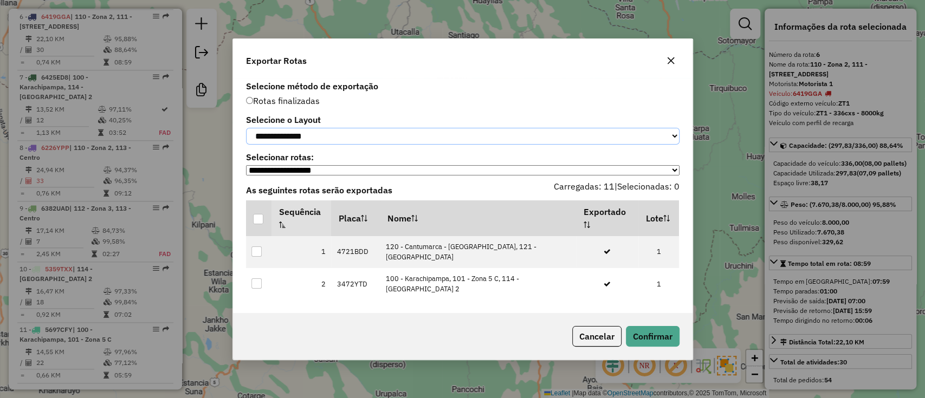
click at [295, 128] on select "**********" at bounding box center [462, 136] width 433 height 17
select select "*********"
click at [246, 128] on select "**********" at bounding box center [462, 136] width 433 height 17
click at [260, 229] on th at bounding box center [258, 218] width 25 height 36
click at [259, 225] on div at bounding box center [258, 219] width 11 height 11
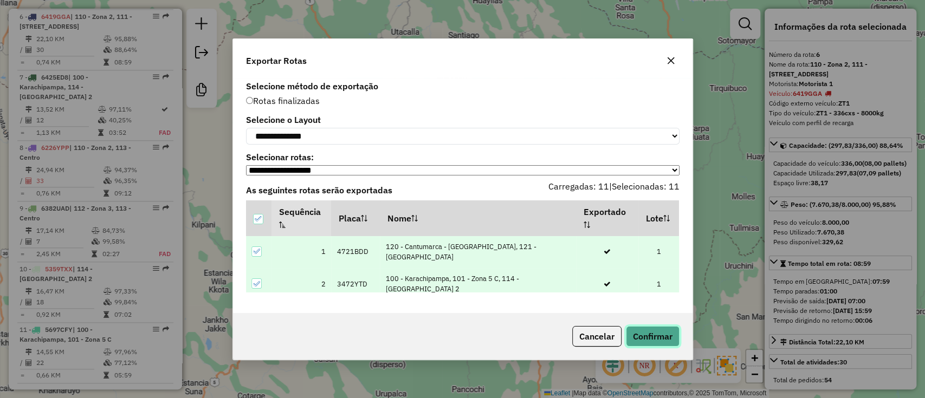
click at [637, 345] on button "Confirmar" at bounding box center [653, 336] width 54 height 21
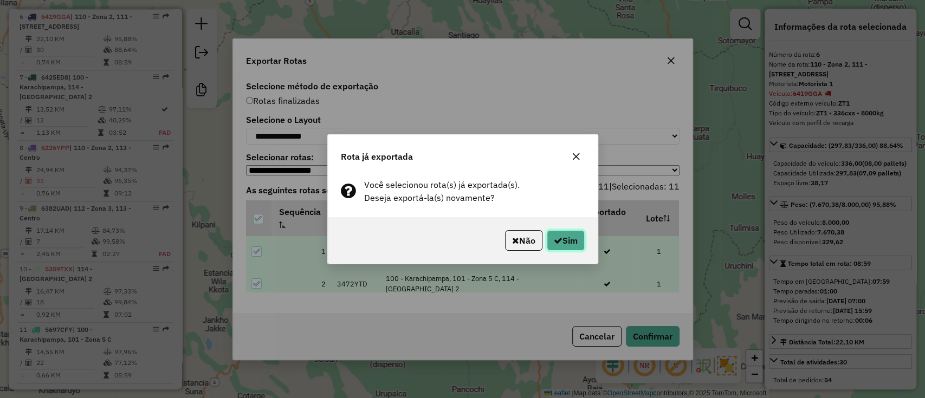
click at [566, 245] on button "Sim" at bounding box center [566, 240] width 38 height 21
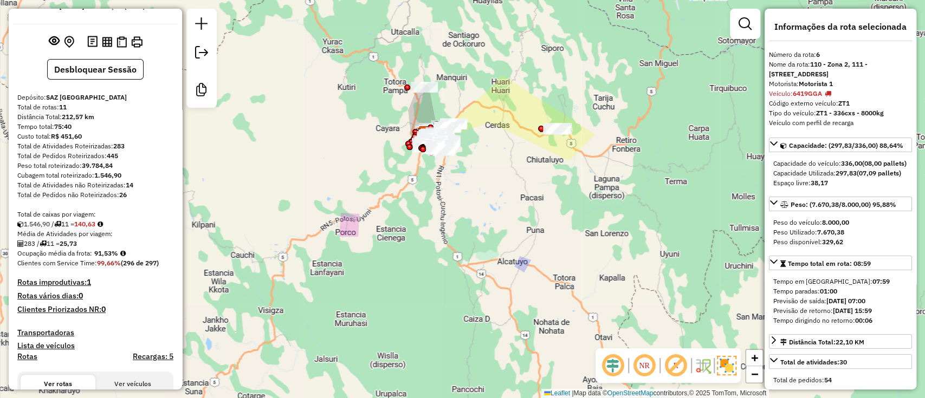
scroll to position [24, 0]
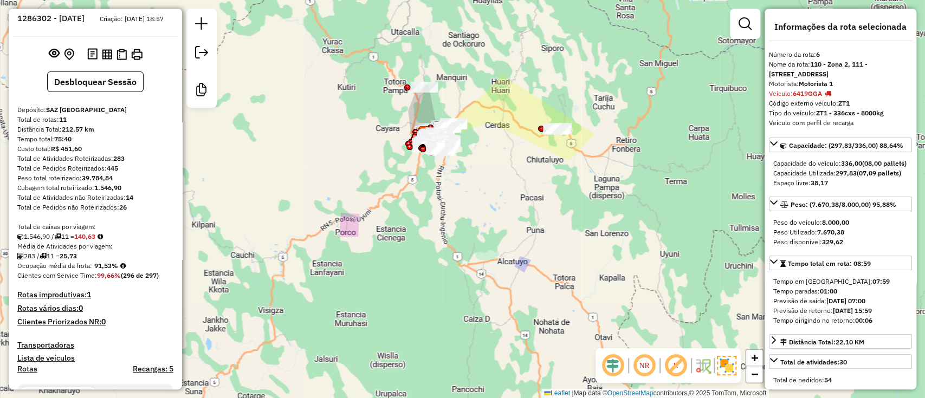
drag, startPoint x: 95, startPoint y: 273, endPoint x: 124, endPoint y: 271, distance: 28.8
click at [124, 271] on div "Ocupação média da frota: 91,53%" at bounding box center [95, 266] width 156 height 10
copy strong "91,53%"
drag, startPoint x: 114, startPoint y: 165, endPoint x: 134, endPoint y: 165, distance: 20.0
click at [134, 164] on div "Total de Atividades Roteirizadas: 283" at bounding box center [95, 159] width 156 height 10
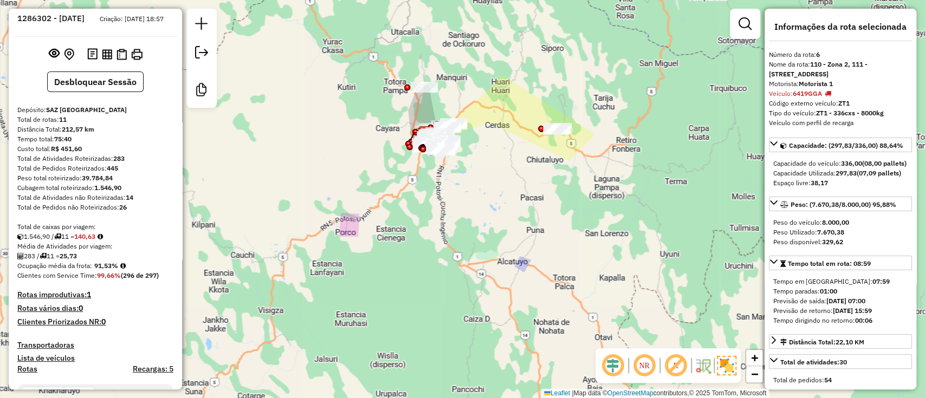
copy strong "283"
drag, startPoint x: 62, startPoint y: 266, endPoint x: 102, endPoint y: 264, distance: 40.1
click at [102, 261] on div "283 / 11 = 25,73" at bounding box center [95, 256] width 156 height 10
copy div "25,73"
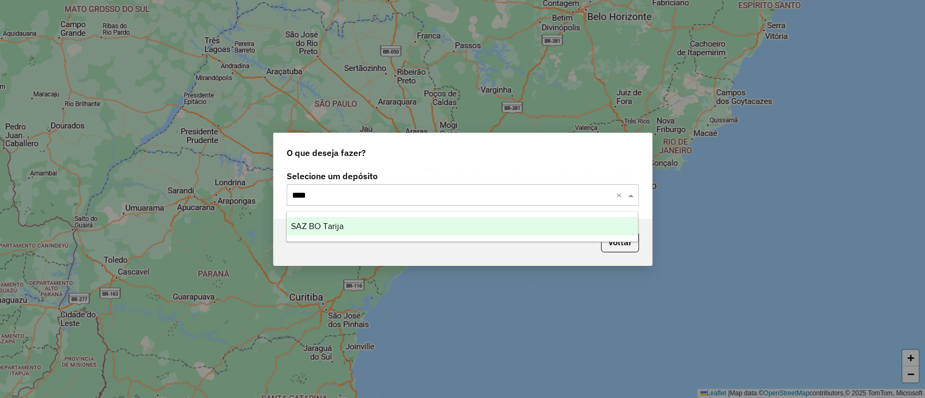
type input "*****"
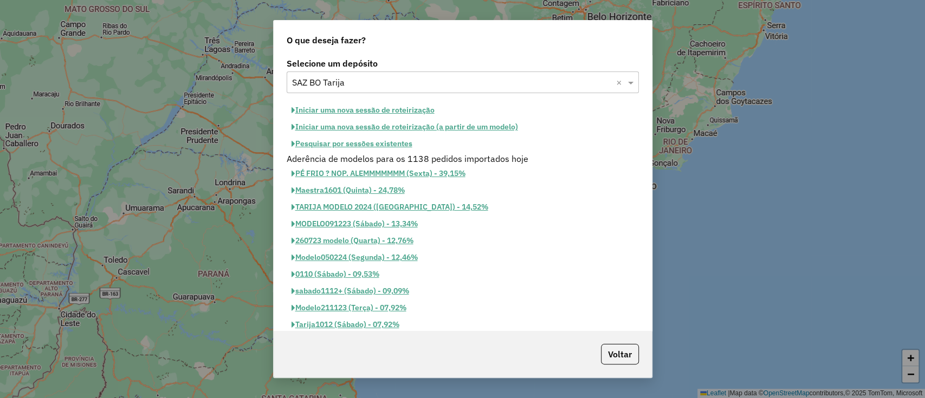
click at [383, 114] on button "Iniciar uma nova sessão de roteirização" at bounding box center [363, 110] width 153 height 17
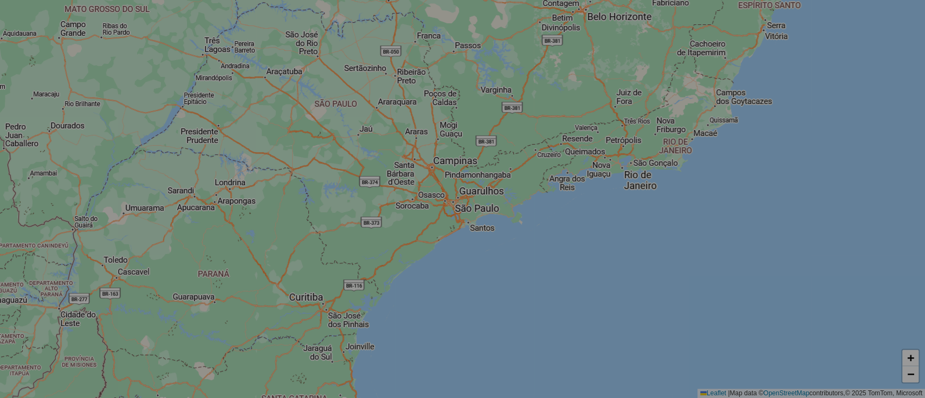
select select "*"
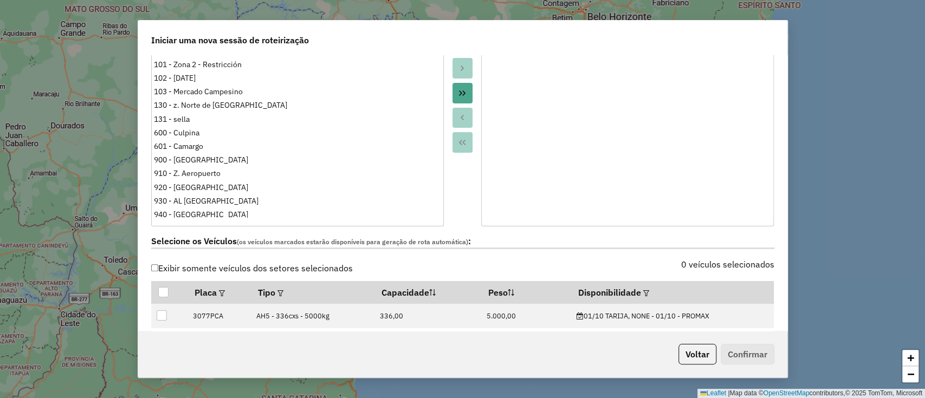
scroll to position [182, 0]
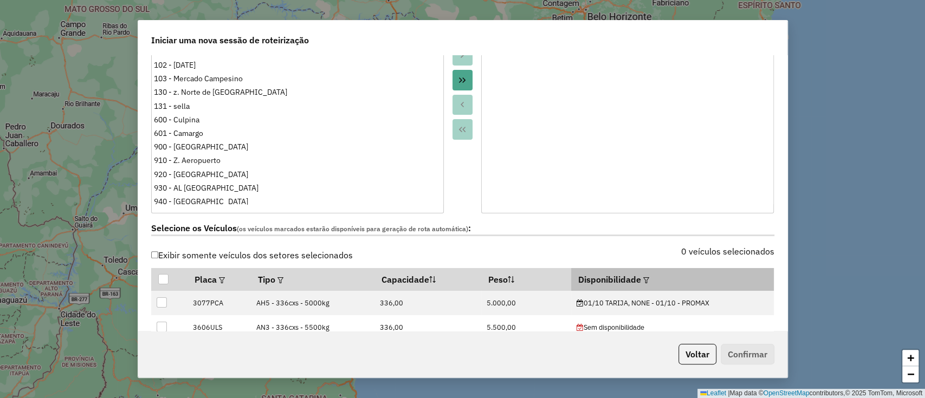
click at [641, 275] on div at bounding box center [645, 279] width 8 height 13
click at [643, 277] on em at bounding box center [646, 280] width 6 height 6
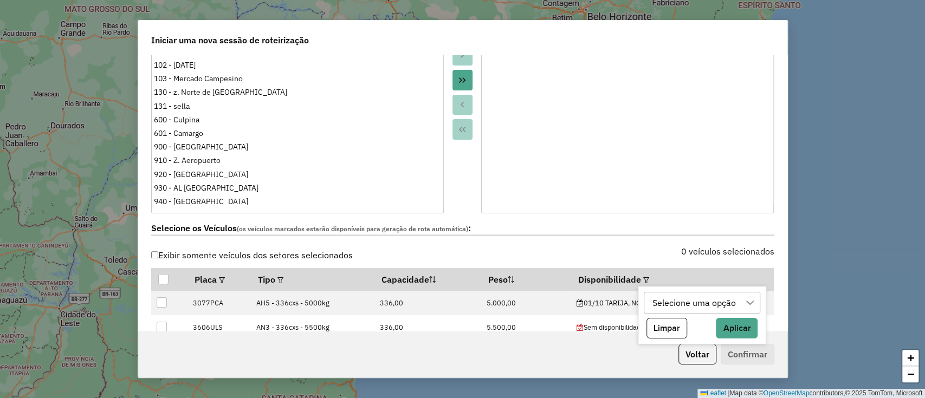
click at [671, 300] on div "Selecione uma opção" at bounding box center [694, 303] width 91 height 21
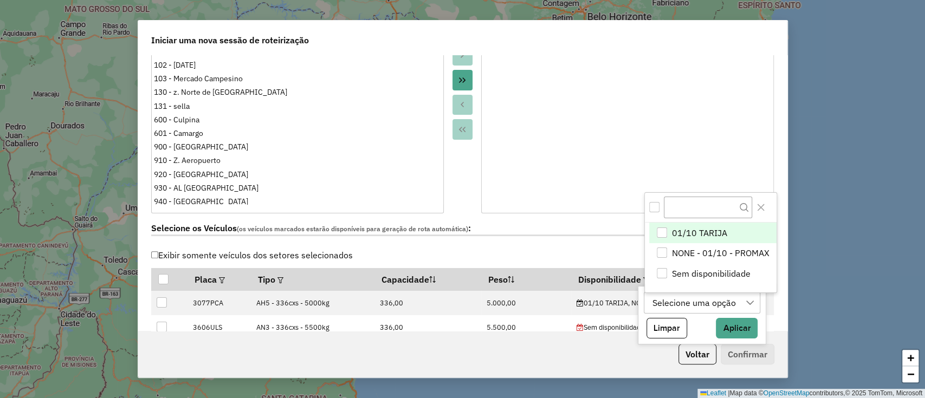
click at [700, 229] on span "01/10 TARIJA" at bounding box center [699, 232] width 55 height 13
click at [711, 327] on button "Aplicar" at bounding box center [715, 328] width 42 height 21
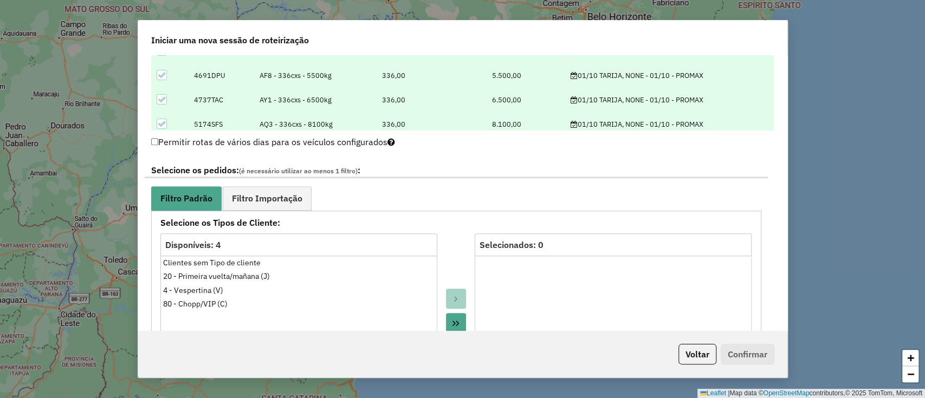
scroll to position [484, 0]
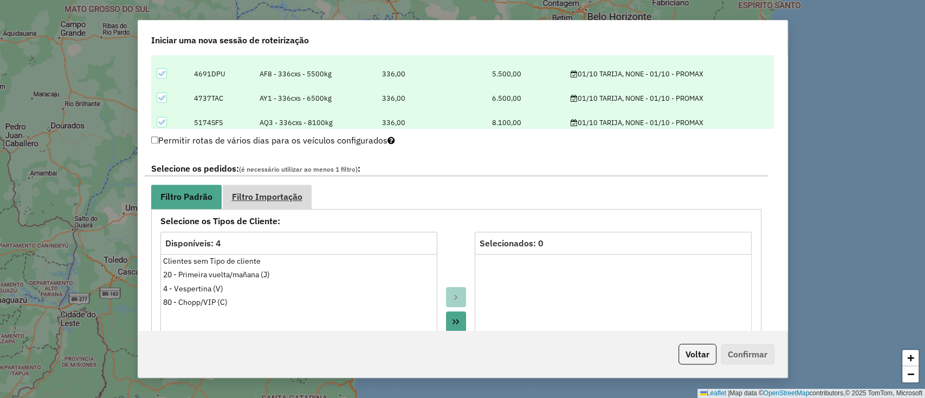
click at [275, 189] on link "Filtro Importação" at bounding box center [267, 197] width 89 height 24
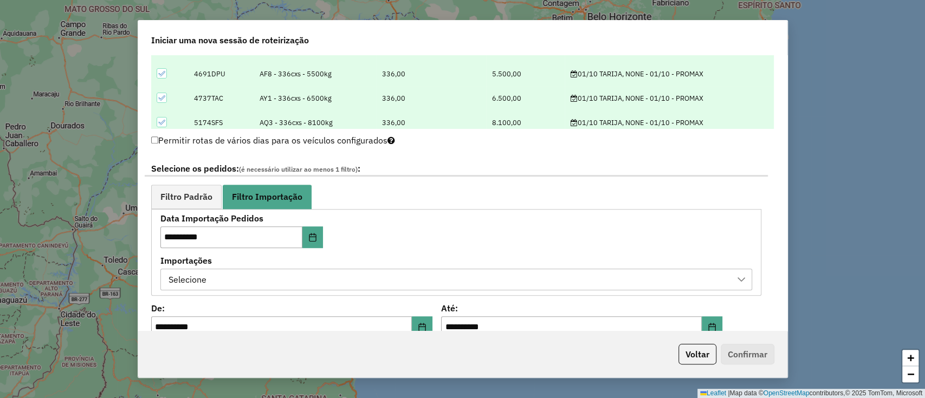
click at [302, 280] on div "Selecione" at bounding box center [448, 279] width 566 height 21
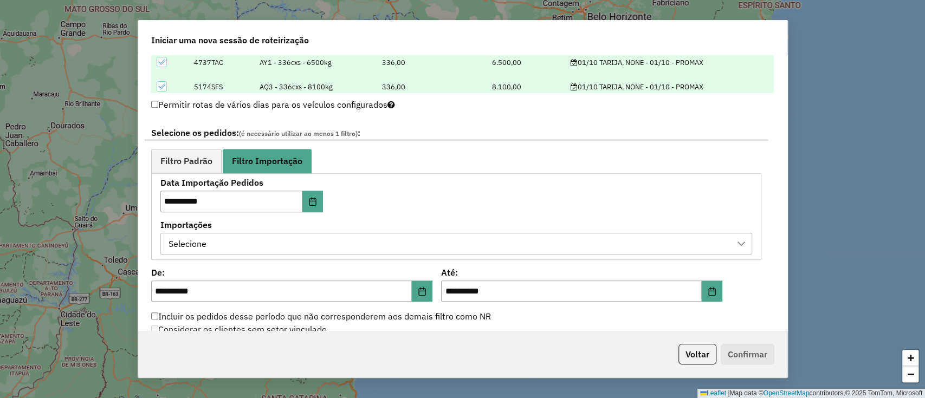
scroll to position [533, 0]
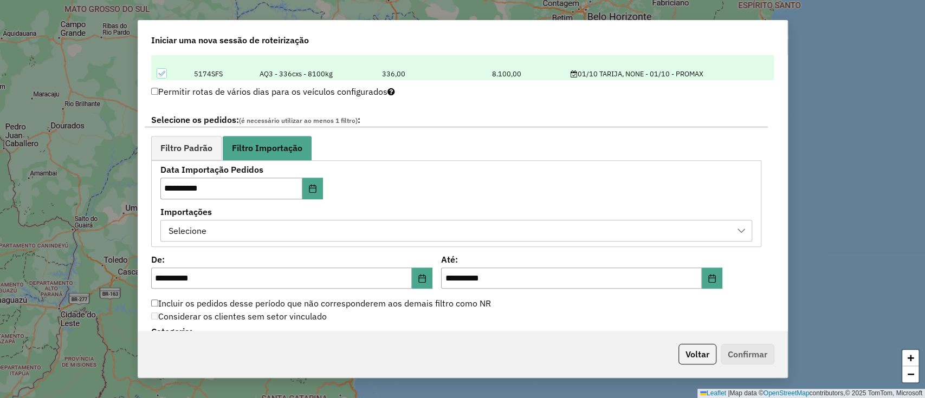
click at [396, 223] on div "Selecione" at bounding box center [448, 231] width 566 height 21
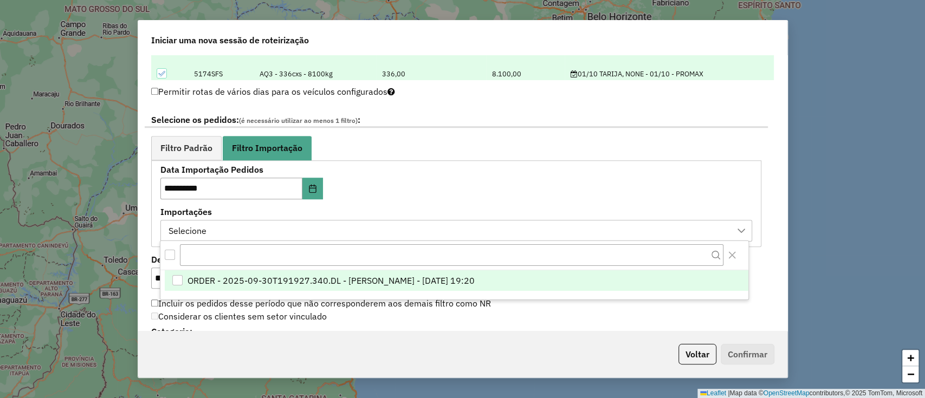
click at [407, 278] on span "ORDER - 2025-09-30T191927.340.DL - [PERSON_NAME] - [DATE] 19:20" at bounding box center [330, 280] width 287 height 13
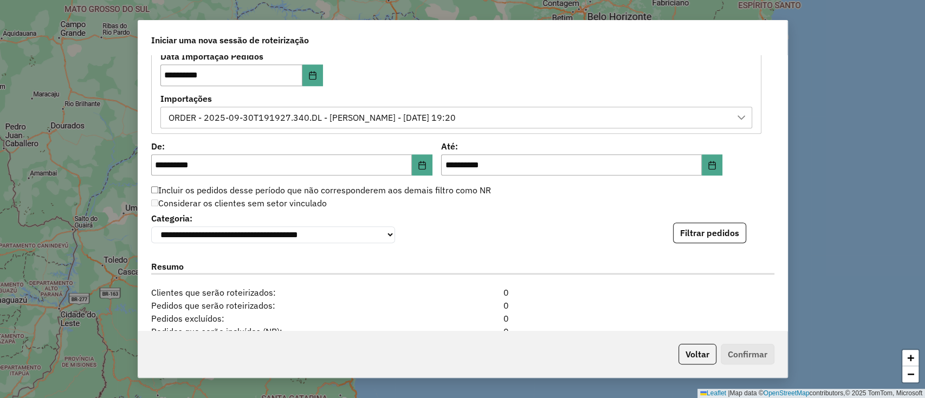
scroll to position [647, 0]
click at [420, 164] on icon "Choose Date" at bounding box center [422, 164] width 9 height 9
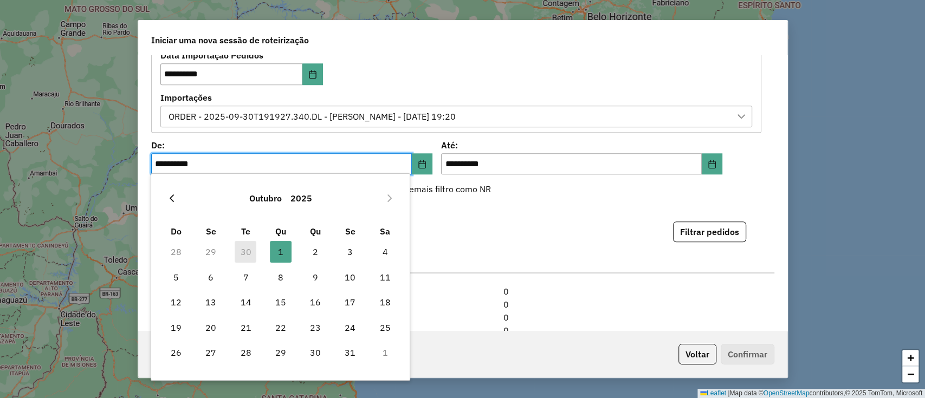
click at [171, 200] on icon "Previous Month" at bounding box center [171, 198] width 9 height 9
click at [317, 254] on span "4" at bounding box center [316, 252] width 22 height 22
type input "**********"
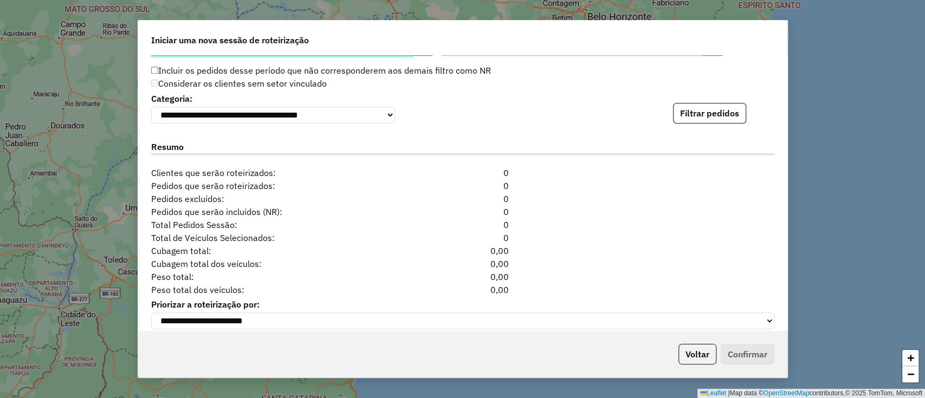
scroll to position [804, 0]
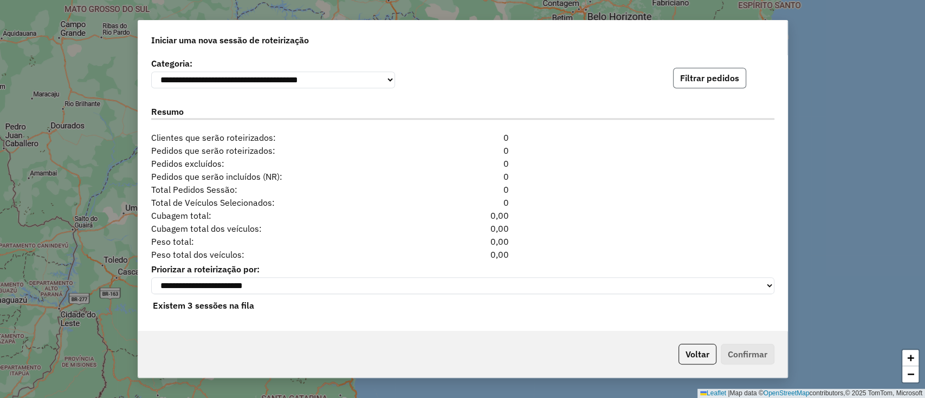
click at [676, 83] on button "Filtrar pedidos" at bounding box center [709, 78] width 73 height 21
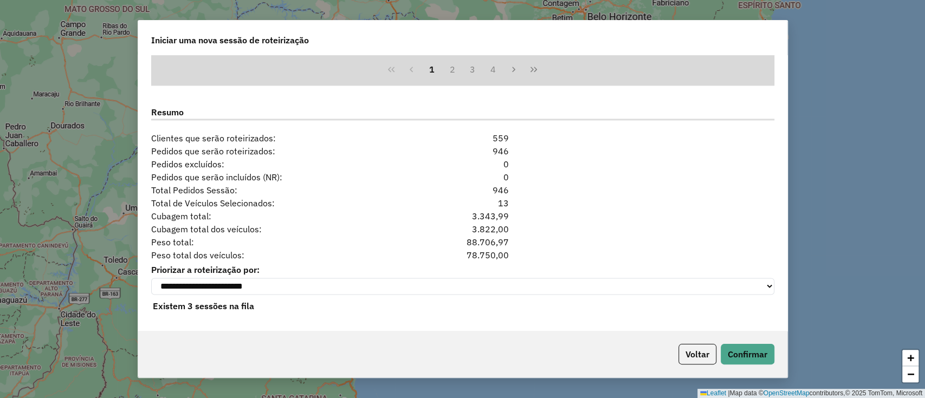
scroll to position [1027, 0]
click at [743, 354] on button "Confirmar" at bounding box center [748, 354] width 54 height 21
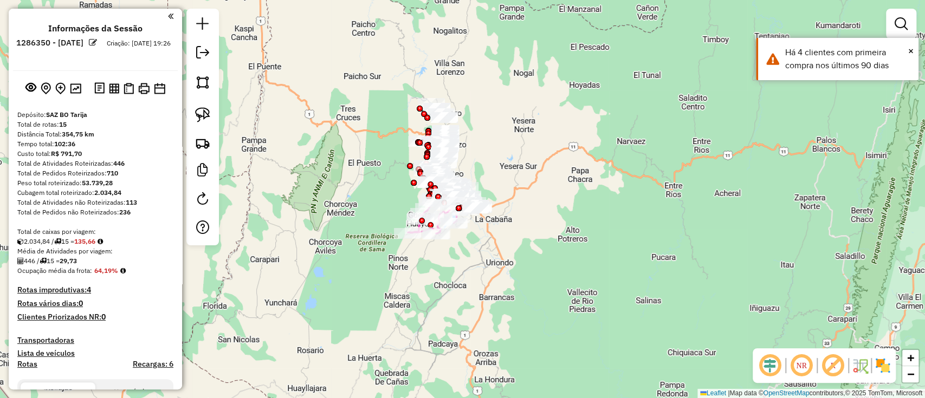
click at [876, 364] on img at bounding box center [882, 365] width 17 height 17
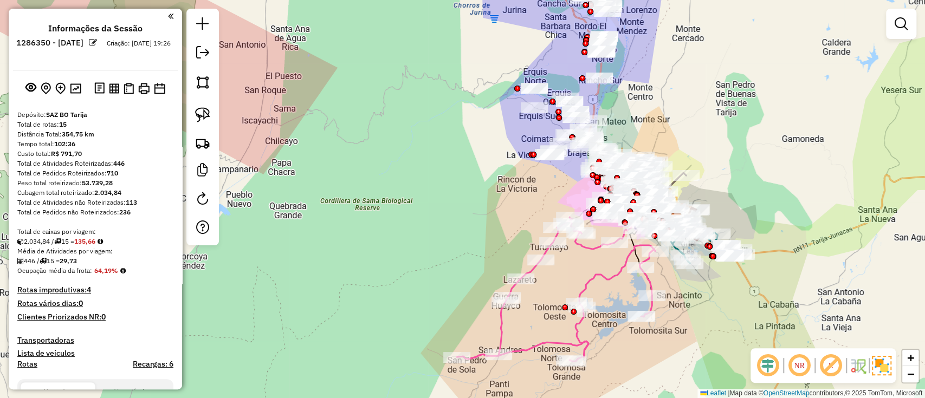
click at [556, 344] on icon at bounding box center [556, 289] width 198 height 144
select select "**********"
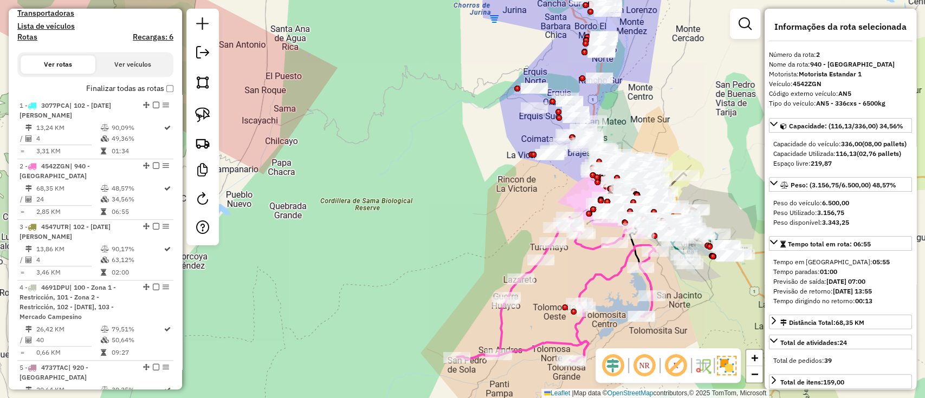
scroll to position [468, 0]
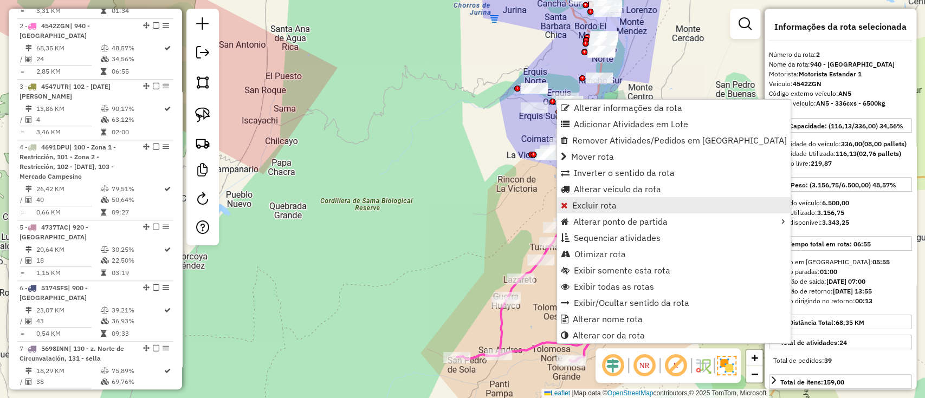
click at [596, 206] on span "Excluir rota" at bounding box center [594, 205] width 44 height 9
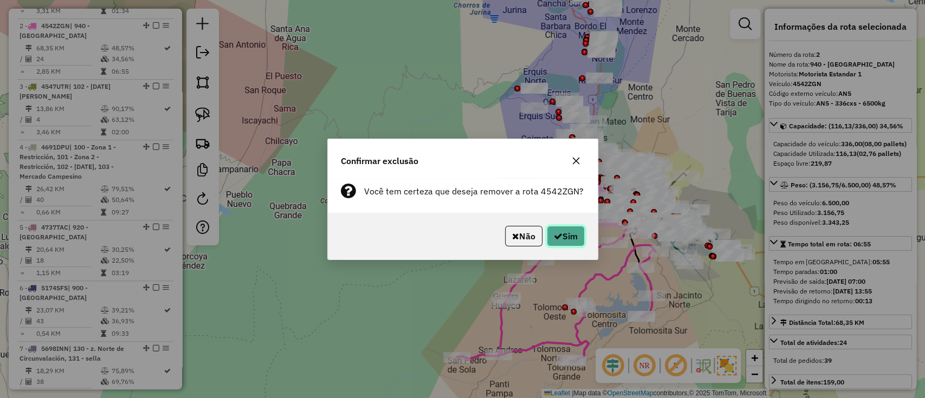
click at [559, 229] on button "Sim" at bounding box center [566, 236] width 38 height 21
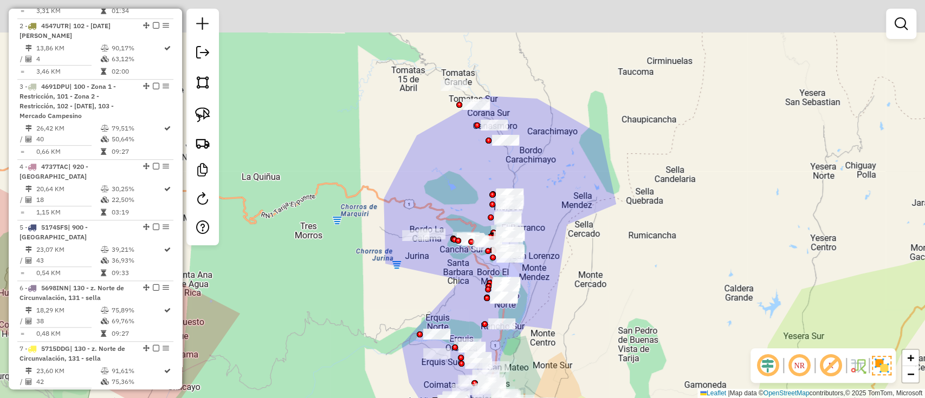
drag, startPoint x: 520, startPoint y: 103, endPoint x: 553, endPoint y: 182, distance: 85.0
click at [553, 182] on div "Janela de atendimento Grade de atendimento Capacidade Transportadoras Veículos …" at bounding box center [462, 199] width 925 height 398
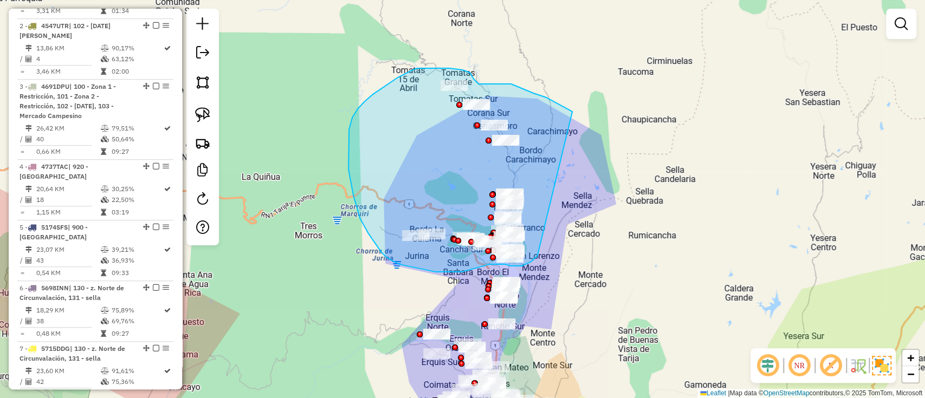
drag, startPoint x: 567, startPoint y: 108, endPoint x: 540, endPoint y: 245, distance: 139.1
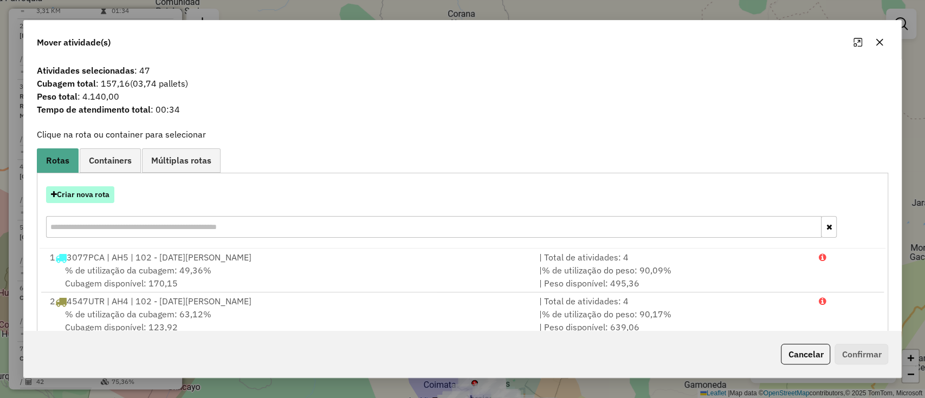
click at [101, 200] on button "Criar nova rota" at bounding box center [80, 194] width 68 height 17
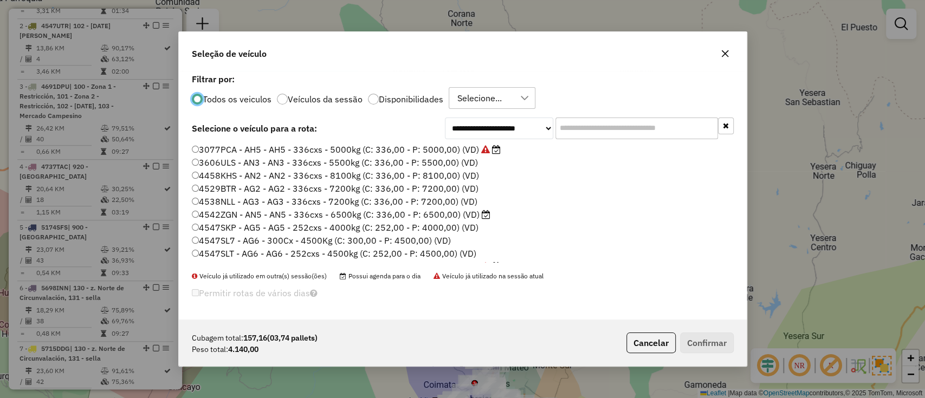
scroll to position [5, 3]
click at [570, 126] on input "text" at bounding box center [636, 129] width 163 height 22
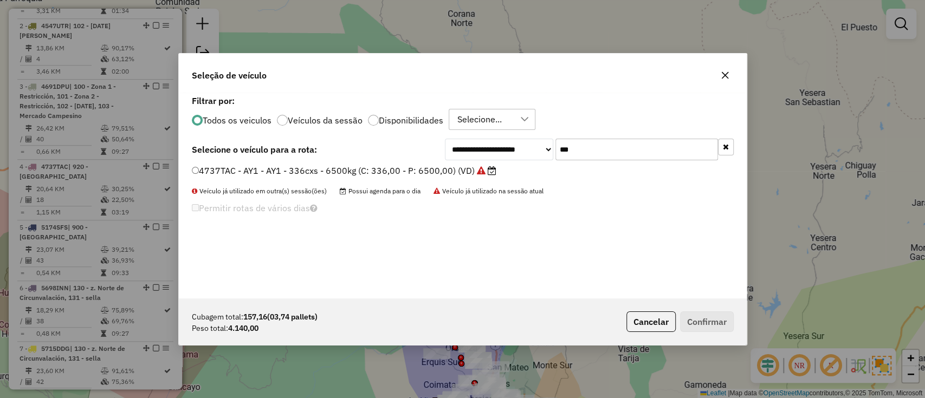
type input "***"
click at [440, 170] on label "4737TAC - AY1 - AY1 - 336cxs - 6500kg (C: 336,00 - P: 6500,00) (VD)" at bounding box center [344, 170] width 305 height 13
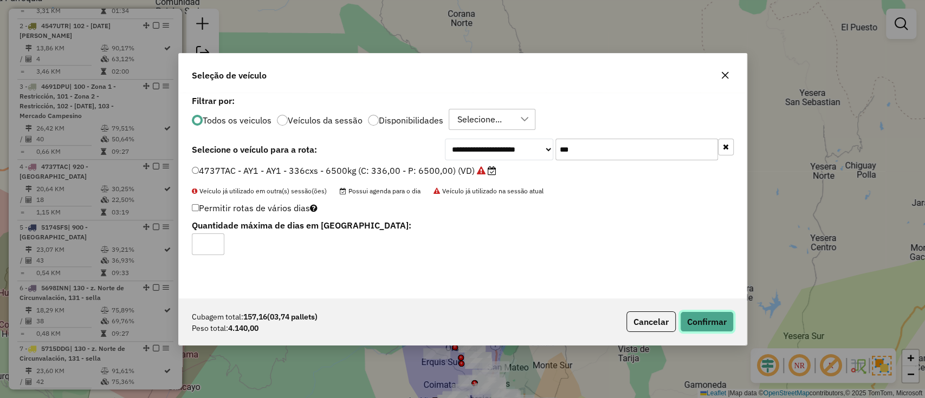
click at [685, 316] on button "Confirmar" at bounding box center [707, 322] width 54 height 21
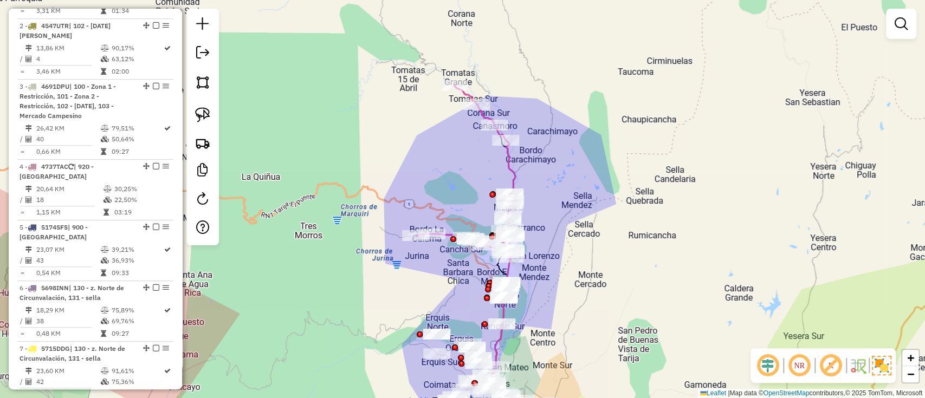
click at [509, 161] on icon at bounding box center [466, 173] width 100 height 174
select select "**********"
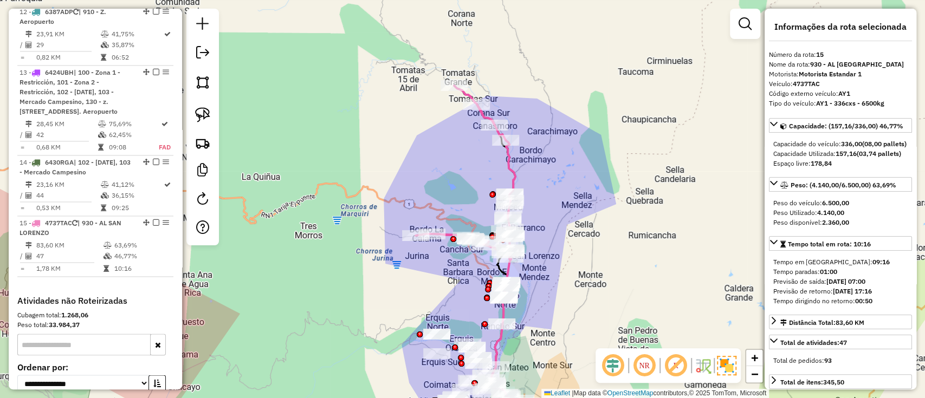
scroll to position [1255, 0]
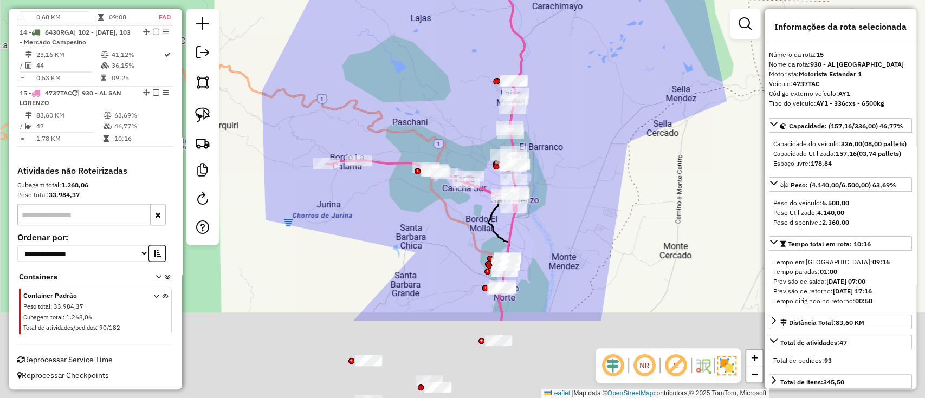
drag, startPoint x: 474, startPoint y: 212, endPoint x: 384, endPoint y: 43, distance: 190.8
click at [384, 44] on div "Janela de atendimento Grade de atendimento Capacidade Transportadoras Veículos …" at bounding box center [462, 199] width 925 height 398
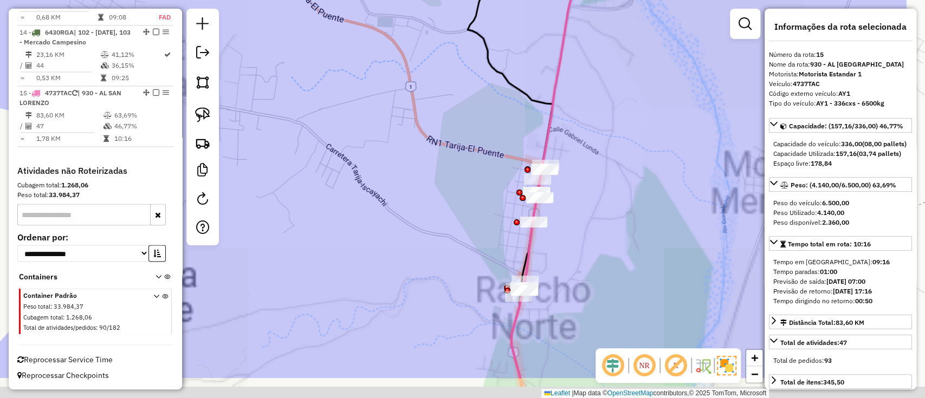
drag, startPoint x: 495, startPoint y: 226, endPoint x: 292, endPoint y: 113, distance: 233.1
click at [292, 113] on div "Janela de atendimento Grade de atendimento Capacidade Transportadoras Veículos …" at bounding box center [462, 199] width 925 height 398
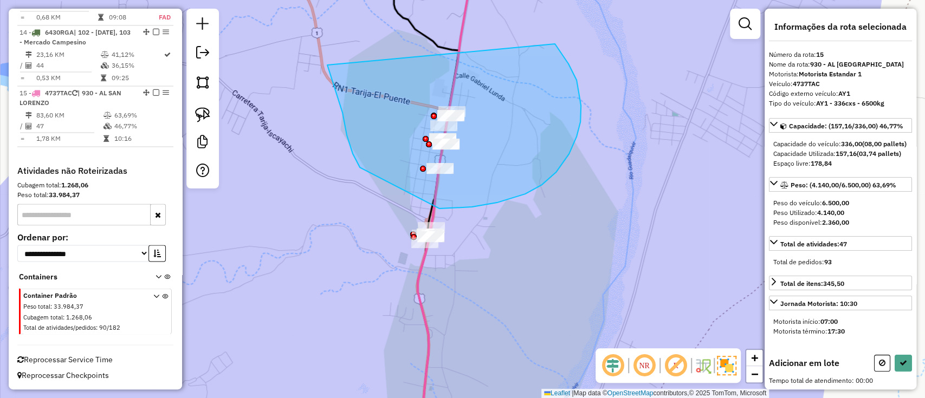
drag, startPoint x: 327, startPoint y: 65, endPoint x: 554, endPoint y: 43, distance: 228.1
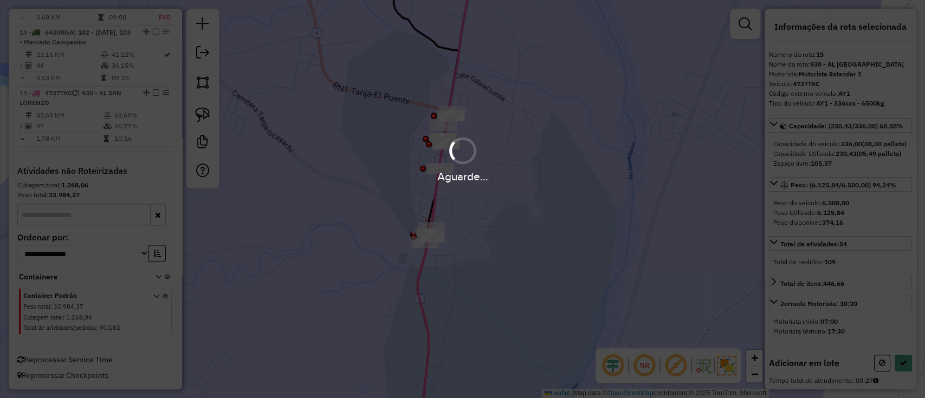
select select "**********"
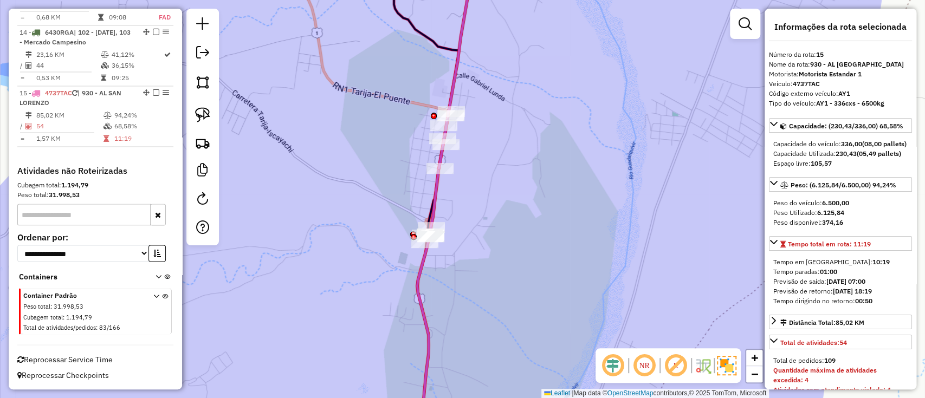
click at [95, 358] on span "Reprocessar Service Time" at bounding box center [64, 359] width 95 height 10
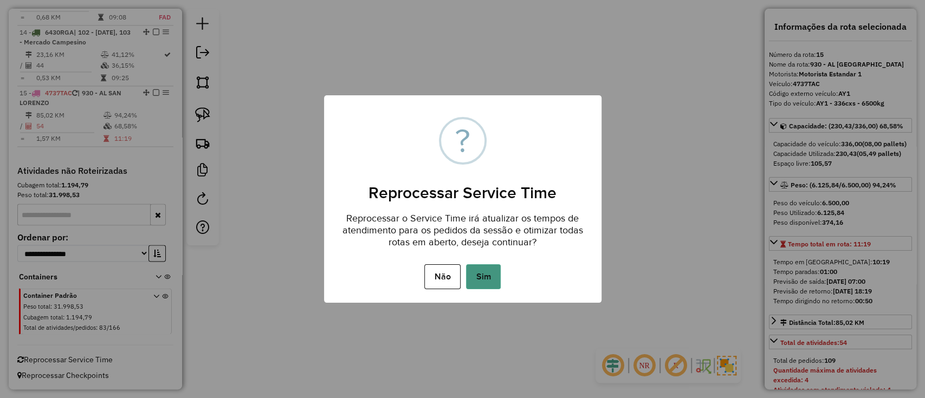
click at [469, 275] on button "Sim" at bounding box center [483, 276] width 35 height 25
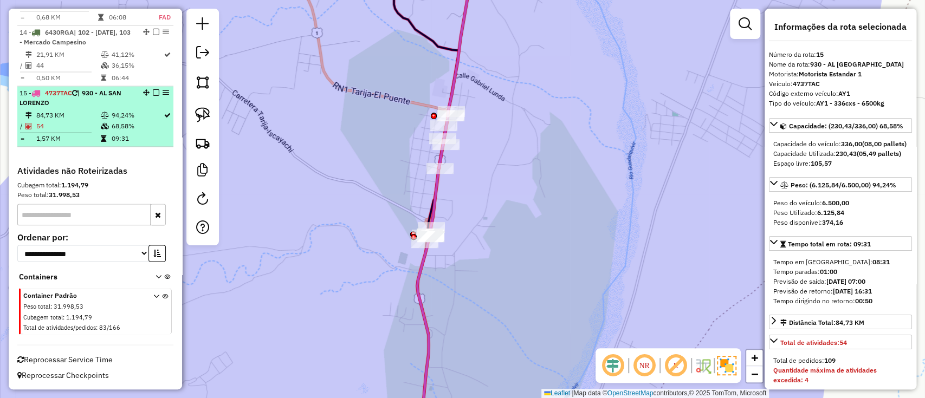
click at [153, 91] on em at bounding box center [156, 92] width 7 height 7
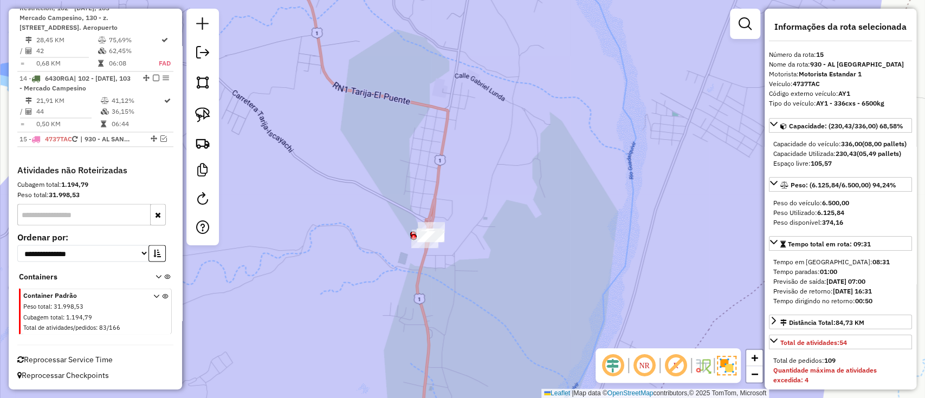
scroll to position [1209, 0]
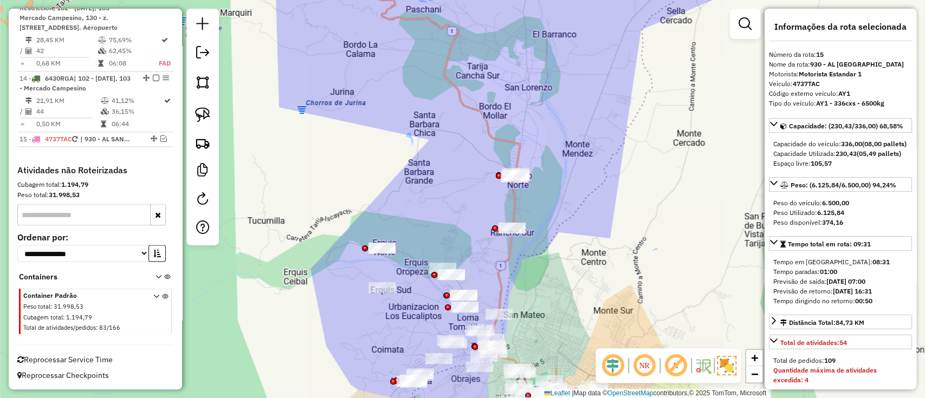
click at [555, 102] on div "Janela de atendimento Grade de atendimento Capacidade Transportadoras Veículos …" at bounding box center [462, 199] width 925 height 398
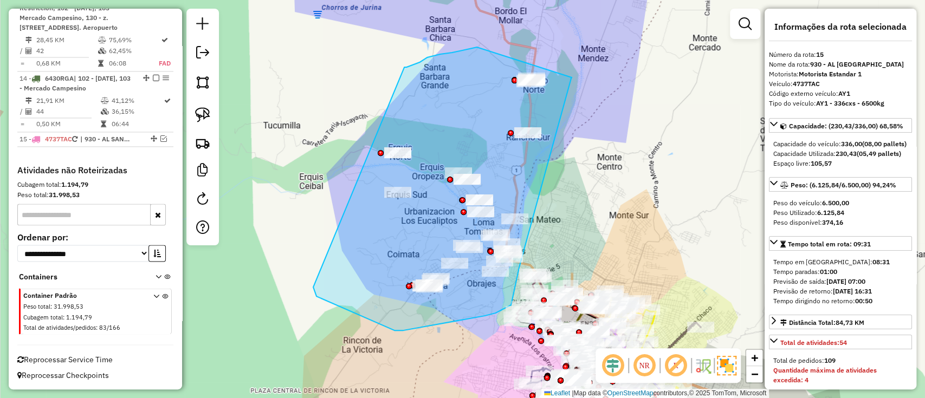
drag, startPoint x: 572, startPoint y: 77, endPoint x: 519, endPoint y: 267, distance: 196.8
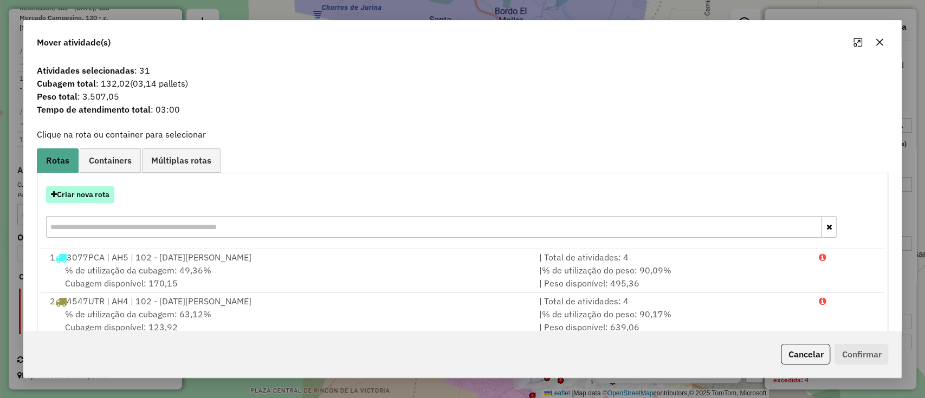
click at [71, 199] on button "Criar nova rota" at bounding box center [80, 194] width 68 height 17
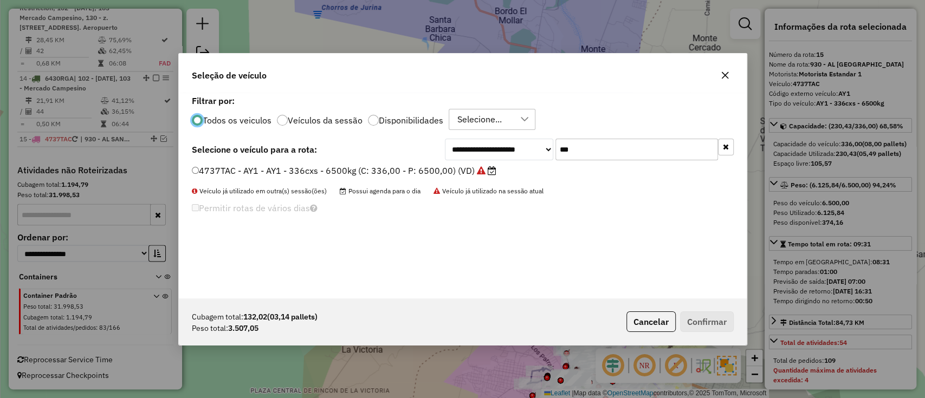
scroll to position [5, 3]
click at [549, 143] on div "**********" at bounding box center [589, 150] width 289 height 22
type input "***"
click at [477, 165] on label "5174SFS - AQ3 - AQ3 - 336cxs - 8100kg (C: 336,00 - P: 8100,00) (VD)" at bounding box center [345, 170] width 307 height 13
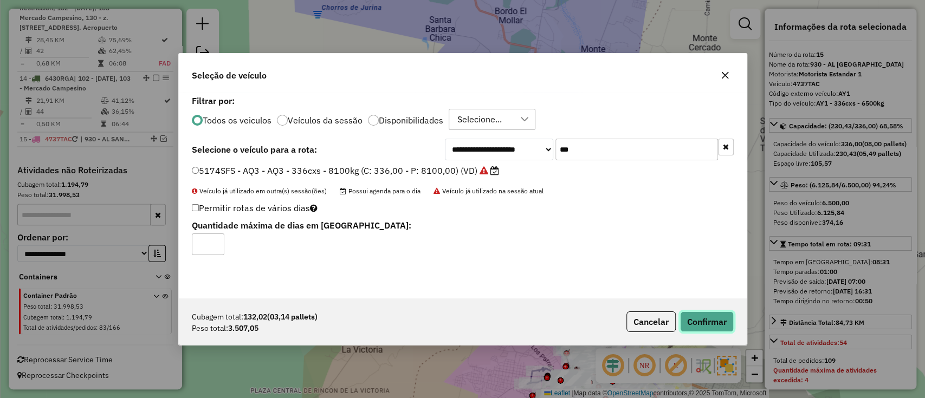
click at [714, 327] on button "Confirmar" at bounding box center [707, 322] width 54 height 21
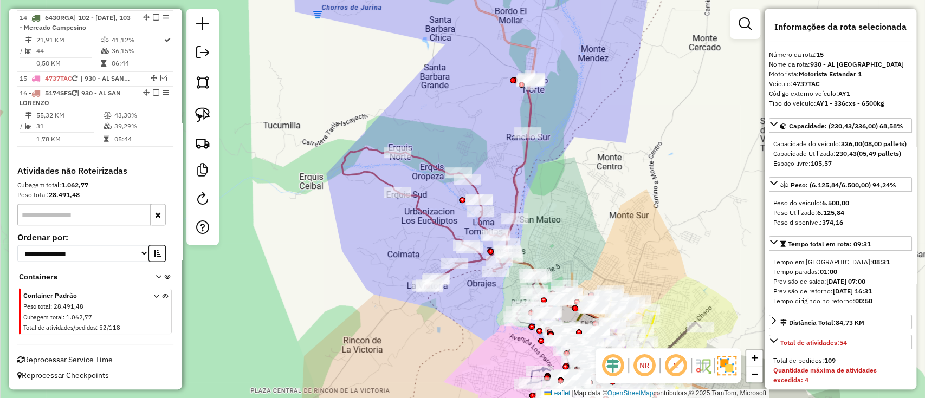
scroll to position [1270, 0]
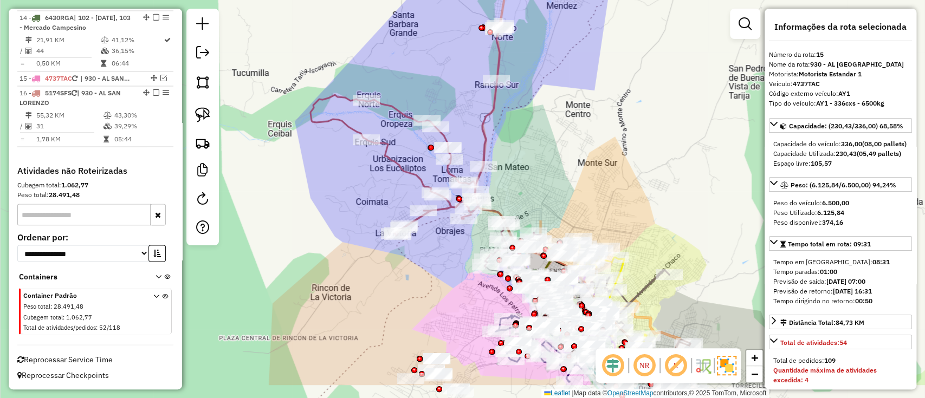
drag, startPoint x: 419, startPoint y: 276, endPoint x: 319, endPoint y: 131, distance: 176.2
click at [418, 275] on div "Janela de atendimento Grade de atendimento Capacidade Transportadoras Veículos …" at bounding box center [462, 199] width 925 height 398
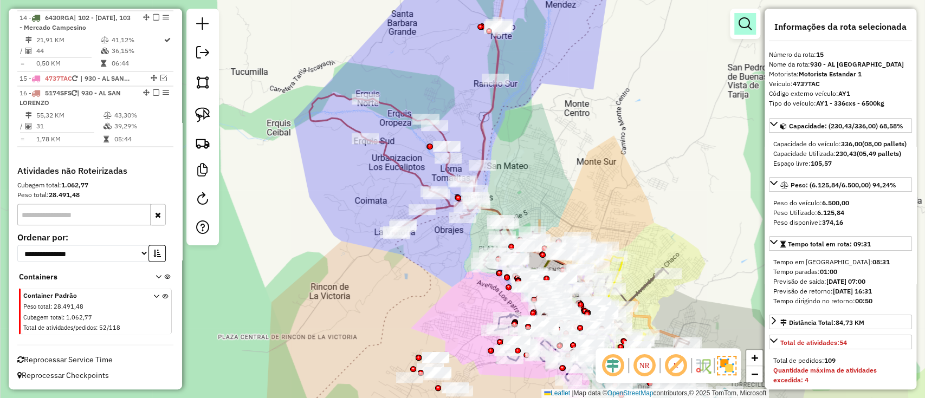
click at [732, 21] on div at bounding box center [745, 24] width 30 height 30
click at [741, 25] on em at bounding box center [745, 23] width 13 height 13
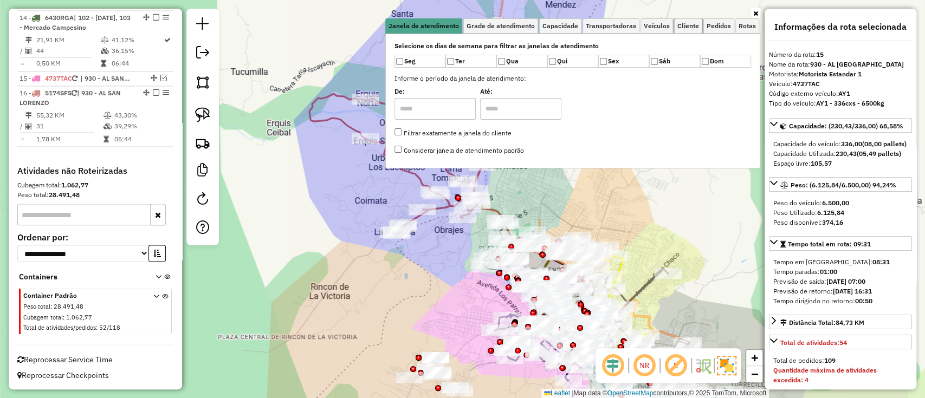
click at [684, 28] on span "Cliente" at bounding box center [688, 26] width 22 height 7
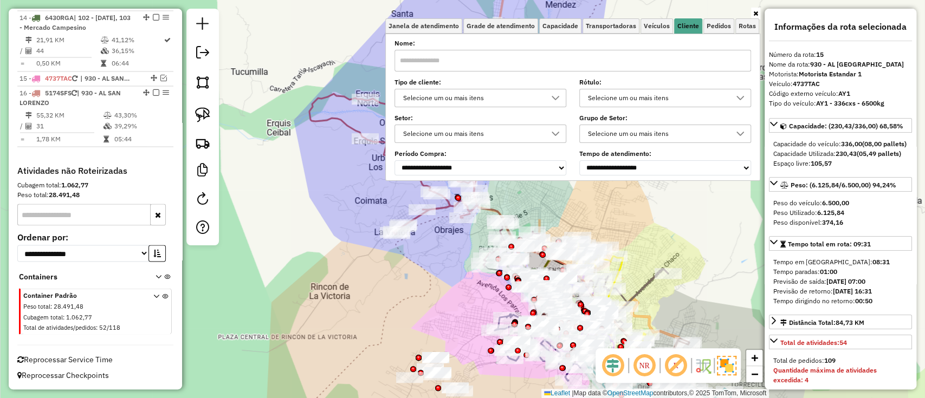
click at [456, 94] on div "Selecione um ou mais itens" at bounding box center [472, 97] width 146 height 17
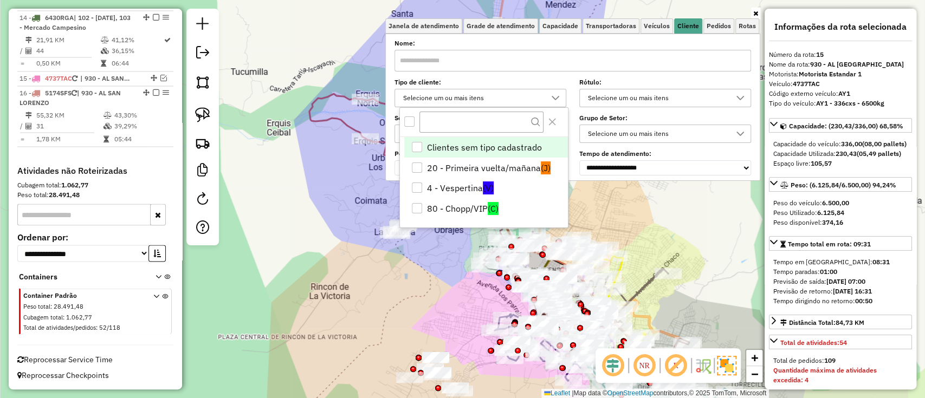
scroll to position [6, 38]
click at [485, 183] on span "(V)" at bounding box center [488, 188] width 11 height 13
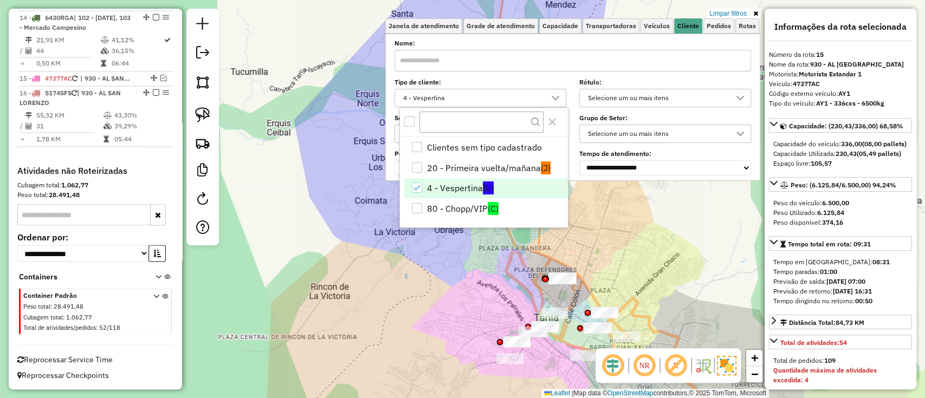
click at [751, 12] on link at bounding box center [755, 14] width 9 height 12
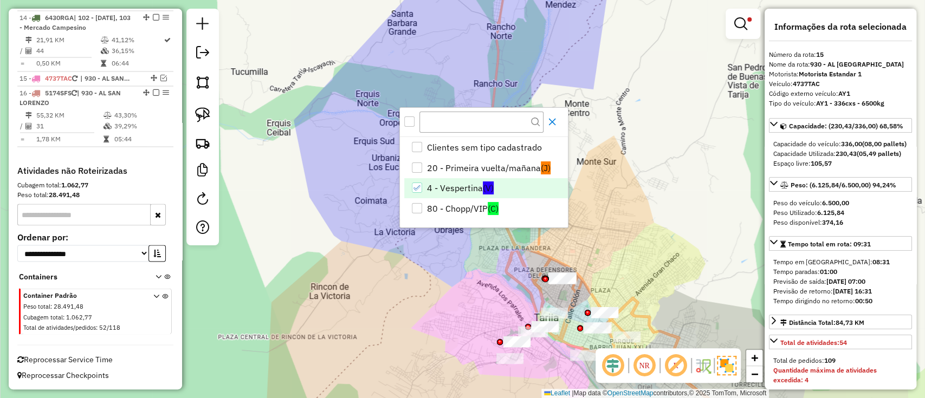
click at [550, 120] on icon "Close" at bounding box center [551, 122] width 7 height 7
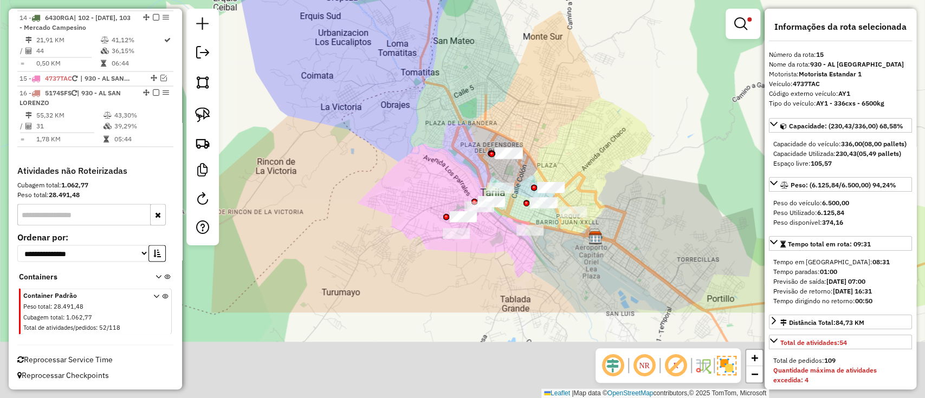
drag, startPoint x: 624, startPoint y: 178, endPoint x: 566, endPoint y: 31, distance: 157.6
click at [566, 31] on div "Limpar filtros Janela de atendimento Grade de atendimento Capacidade Transporta…" at bounding box center [462, 199] width 925 height 398
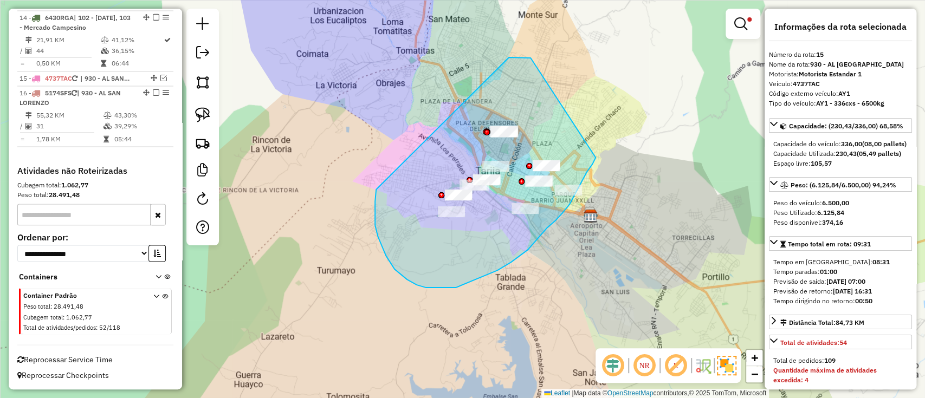
drag, startPoint x: 509, startPoint y: 57, endPoint x: 604, endPoint y: 138, distance: 125.0
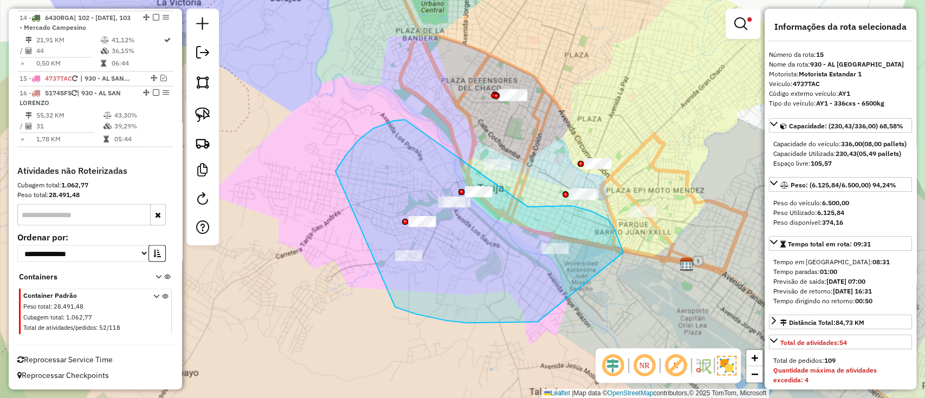
drag, startPoint x: 393, startPoint y: 121, endPoint x: 528, endPoint y: 207, distance: 159.6
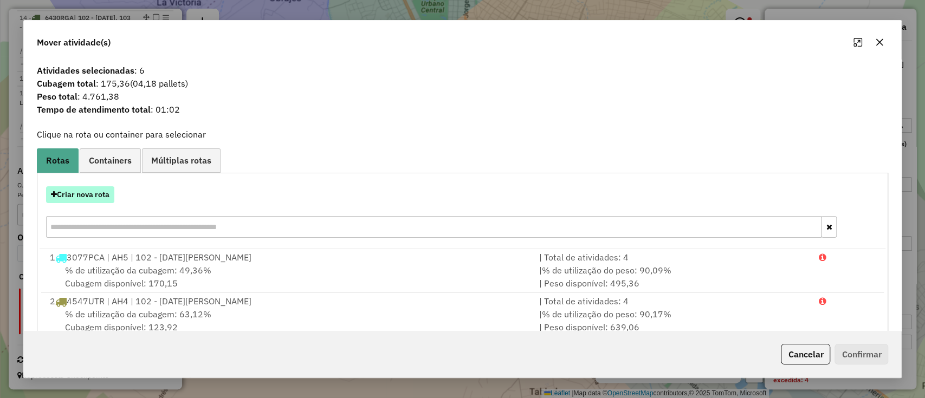
click at [100, 189] on button "Criar nova rota" at bounding box center [80, 194] width 68 height 17
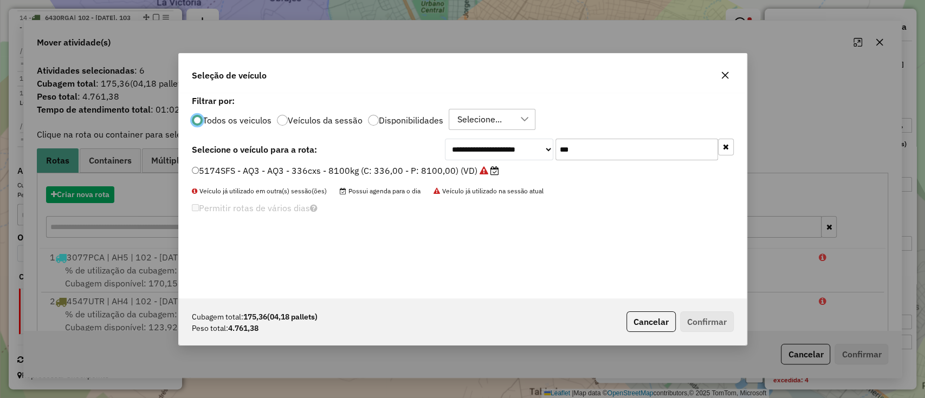
scroll to position [5, 3]
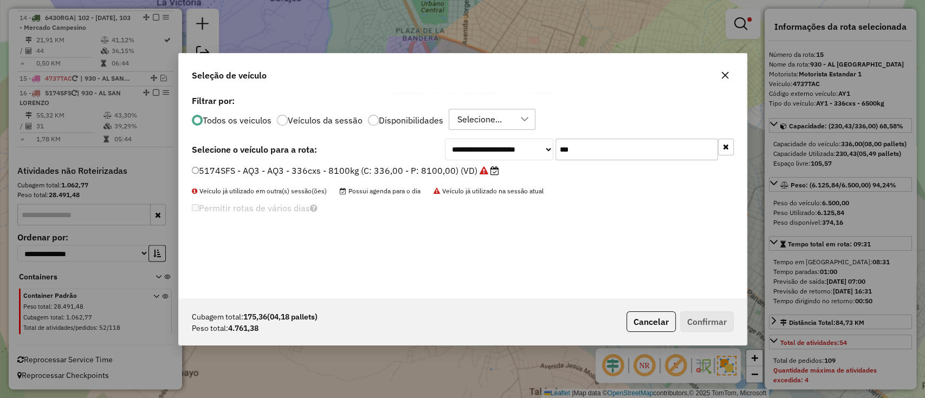
drag, startPoint x: 455, startPoint y: 145, endPoint x: 445, endPoint y: 145, distance: 10.3
click at [445, 145] on div "**********" at bounding box center [589, 150] width 289 height 22
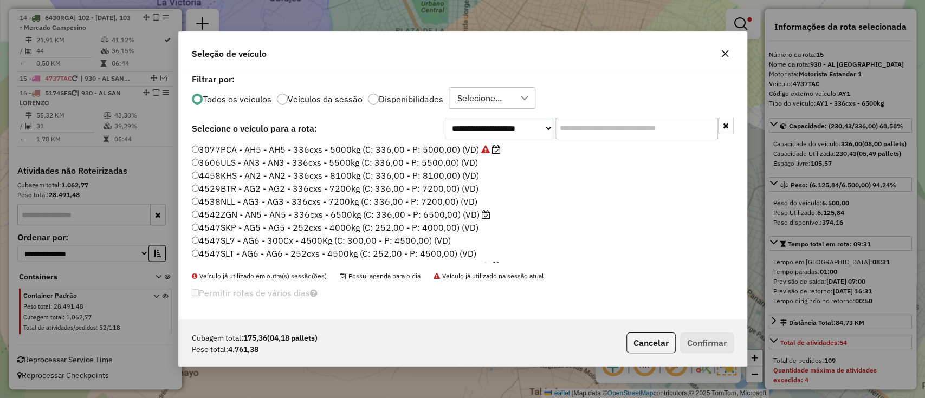
click at [477, 215] on label "4542ZGN - AN5 - AN5 - 336cxs - 6500kg (C: 336,00 - P: 6500,00) (VD)" at bounding box center [341, 214] width 299 height 13
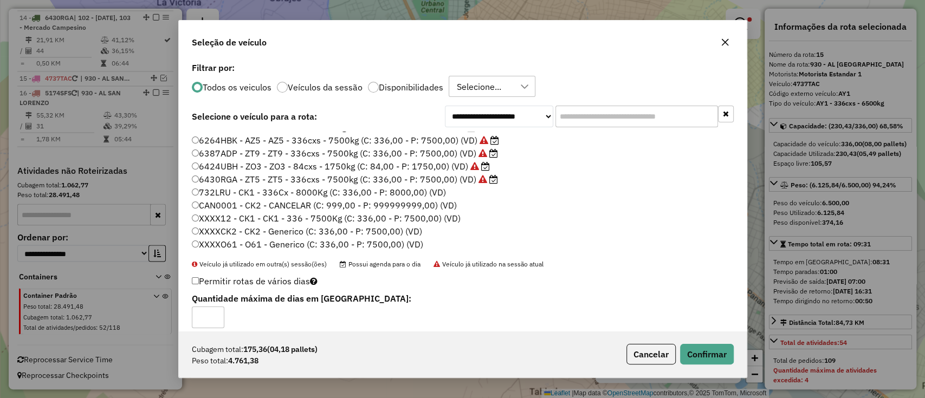
scroll to position [212, 0]
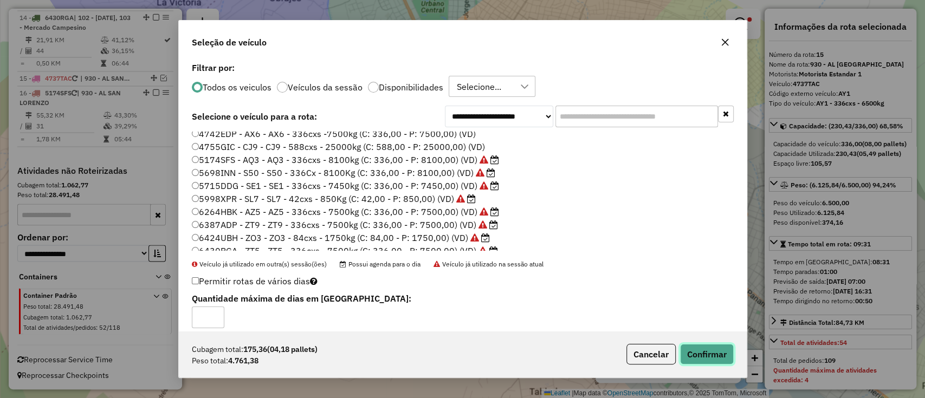
click at [702, 356] on button "Confirmar" at bounding box center [707, 354] width 54 height 21
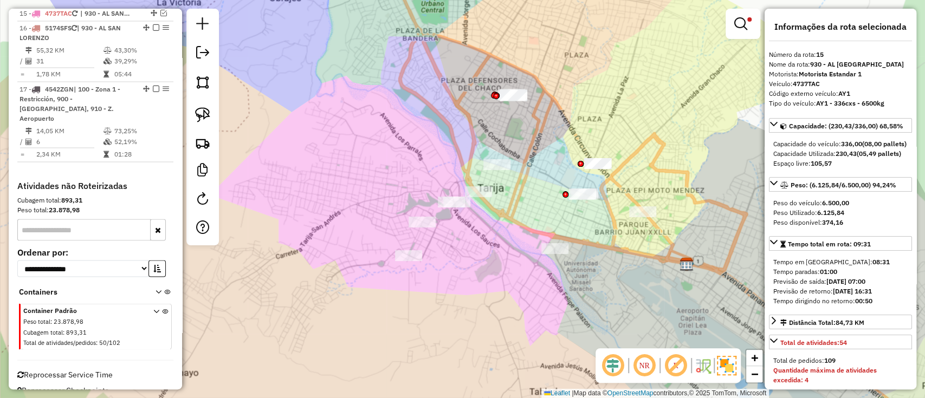
scroll to position [1334, 0]
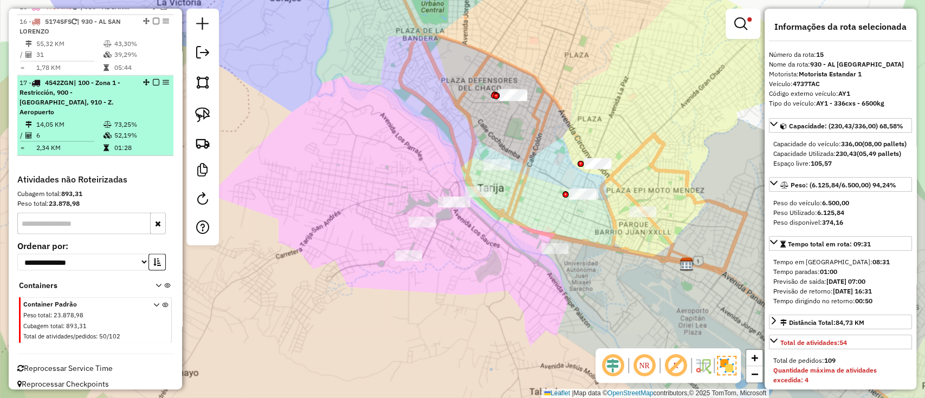
click at [148, 108] on div "17 - 4542ZGN | 100 - Zona 1 - Restricción, 900 - Puente San Martin, 910 - Z. Ae…" at bounding box center [96, 96] width 152 height 39
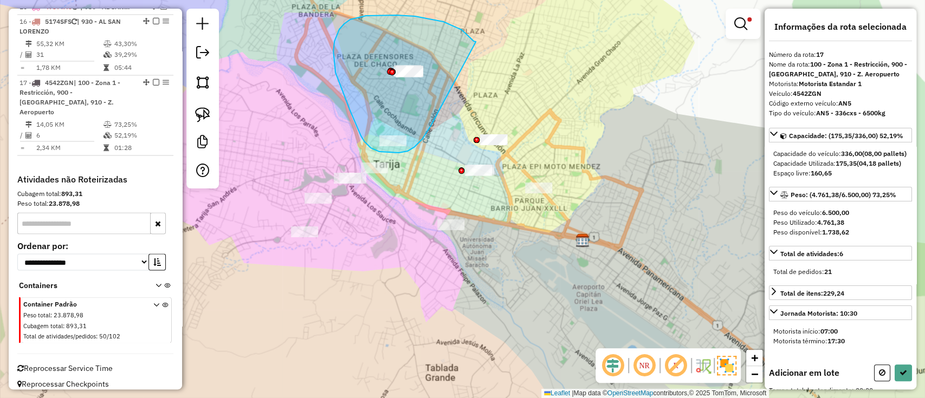
drag, startPoint x: 476, startPoint y: 42, endPoint x: 431, endPoint y: 126, distance: 95.3
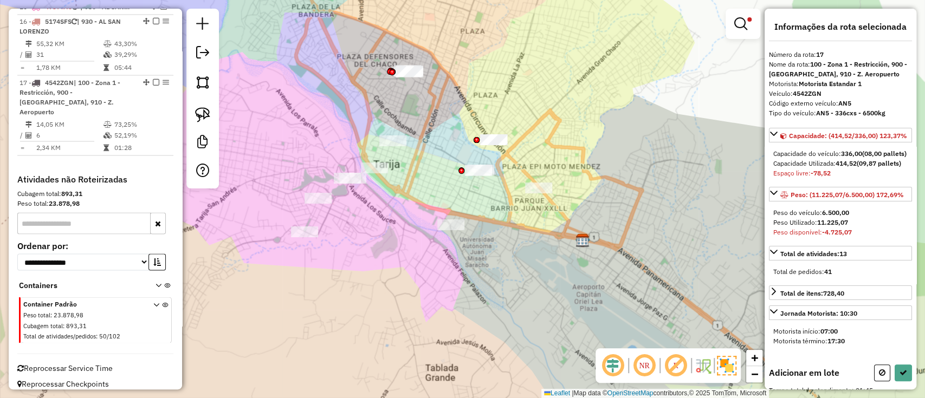
scroll to position [289, 0]
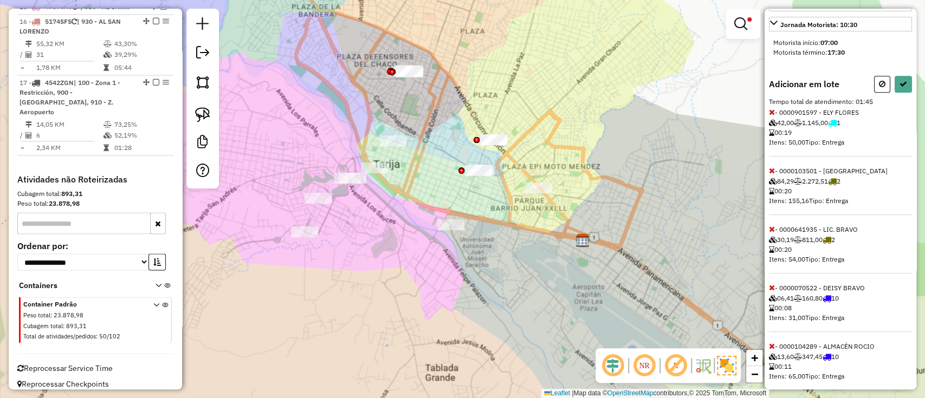
click at [772, 174] on icon at bounding box center [772, 171] width 6 height 8
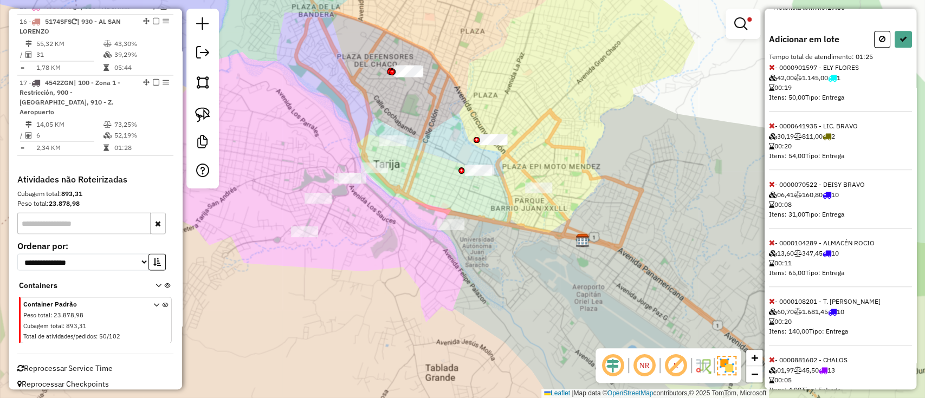
scroll to position [379, 0]
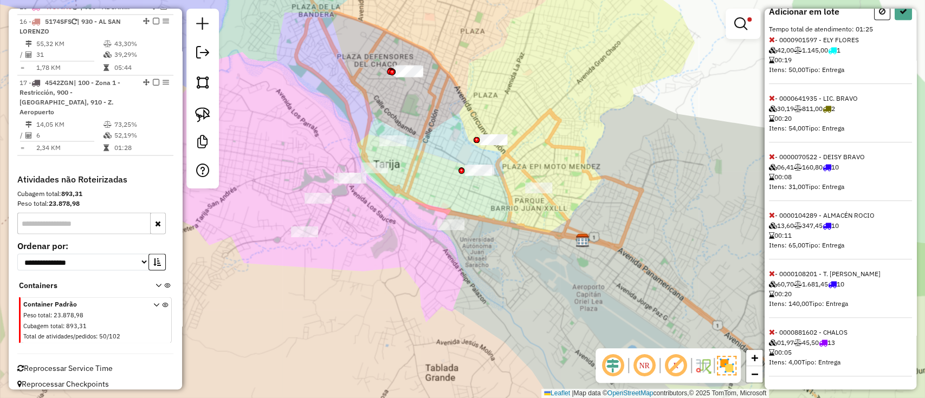
click at [769, 271] on icon at bounding box center [772, 274] width 6 height 8
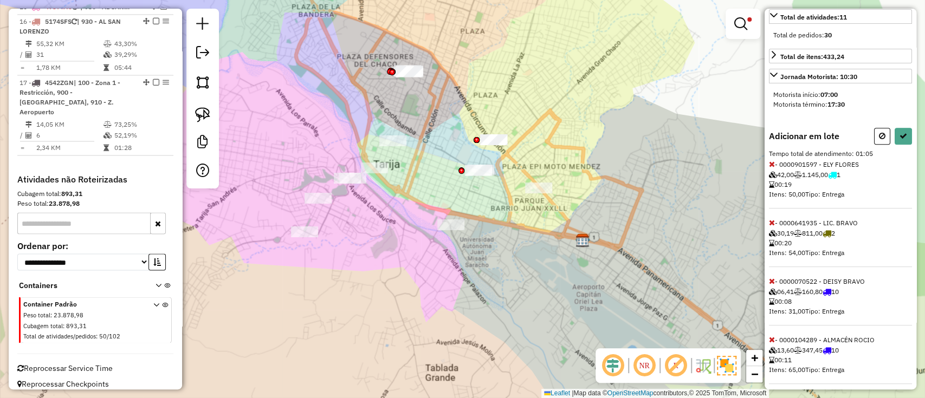
scroll to position [289, 0]
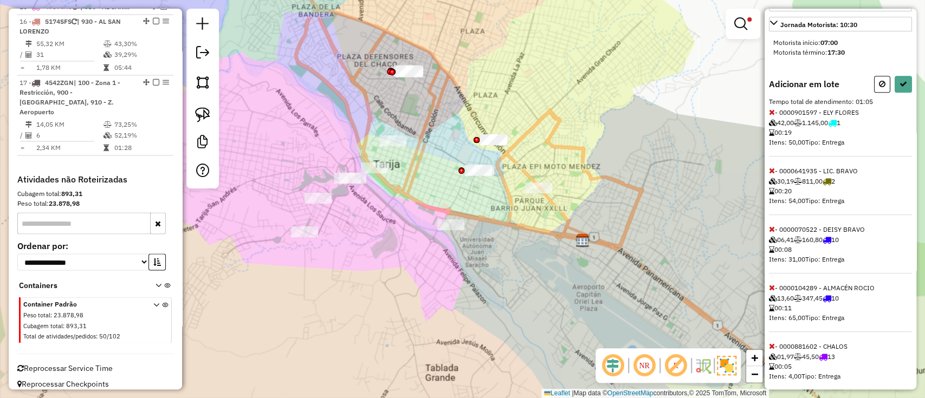
click at [771, 174] on icon at bounding box center [772, 171] width 6 height 8
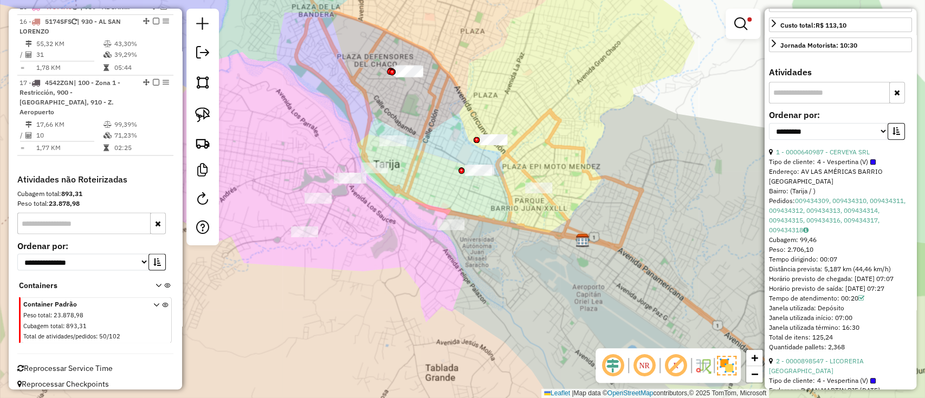
scroll to position [1341, 0]
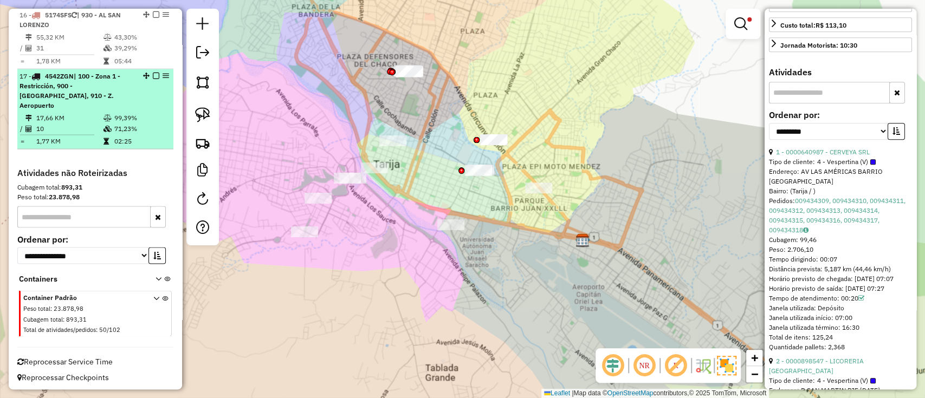
click at [152, 77] on li "17 - 4542ZGN | 100 - Zona 1 - Restricción, 900 - Puente San Martin, 910 - Z. Ae…" at bounding box center [95, 109] width 156 height 80
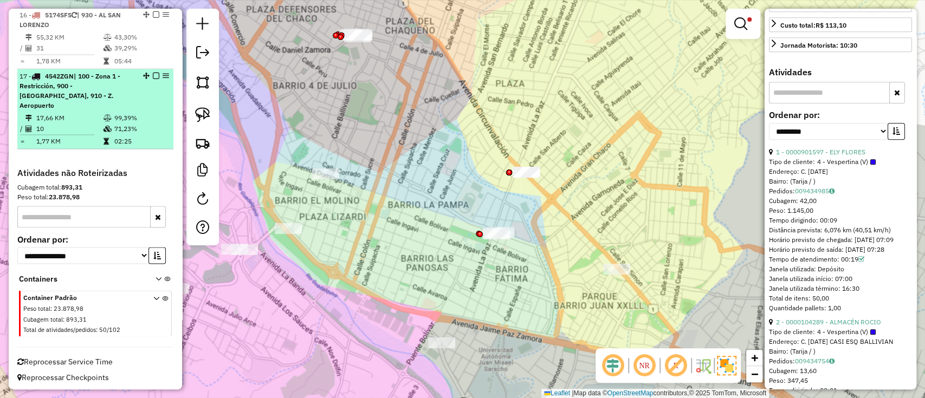
click at [156, 79] on div at bounding box center [153, 75] width 33 height 7
click at [153, 79] on em at bounding box center [156, 75] width 7 height 7
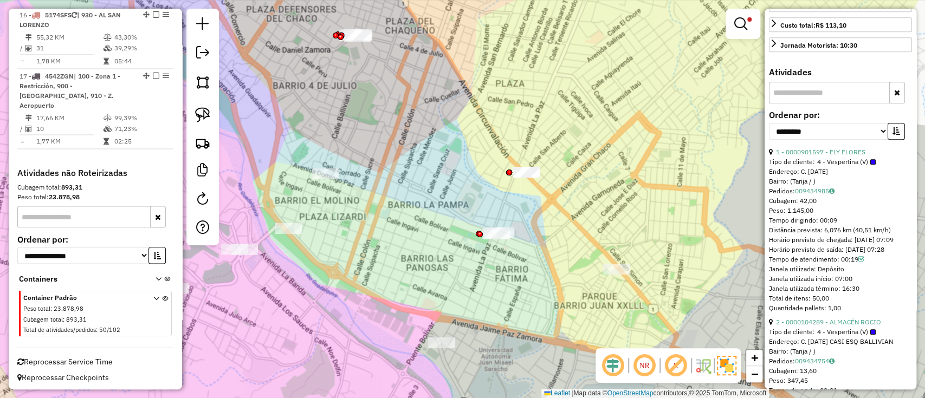
scroll to position [1285, 0]
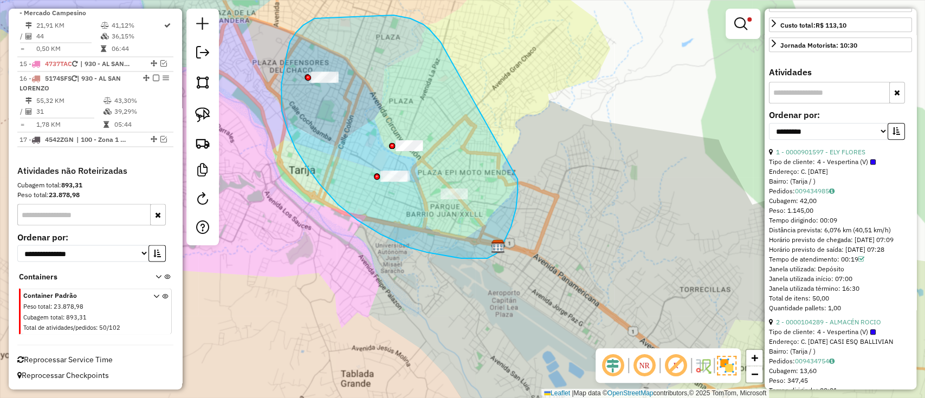
drag, startPoint x: 440, startPoint y: 41, endPoint x: 517, endPoint y: 179, distance: 158.4
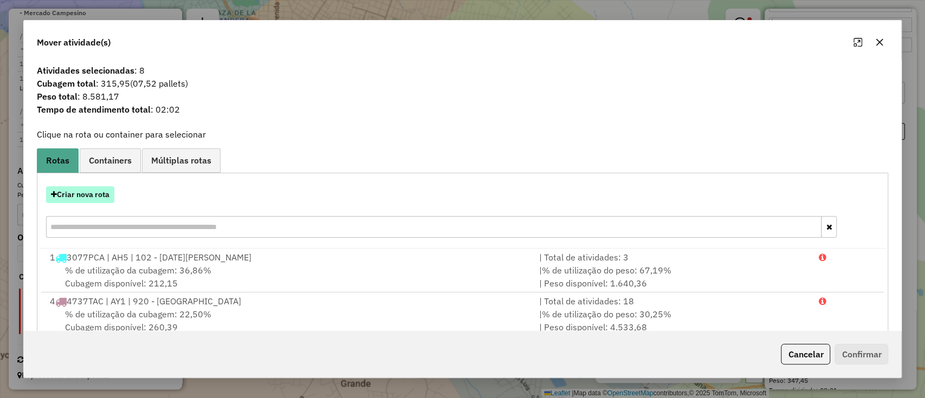
click at [83, 191] on button "Criar nova rota" at bounding box center [80, 194] width 68 height 17
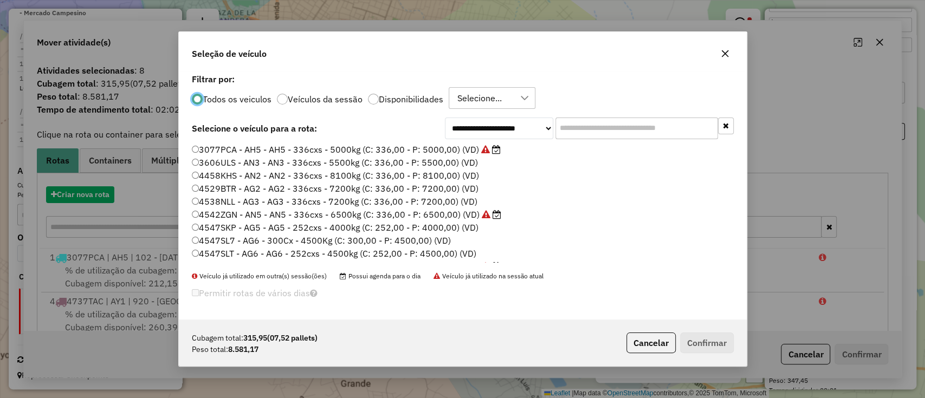
scroll to position [5, 3]
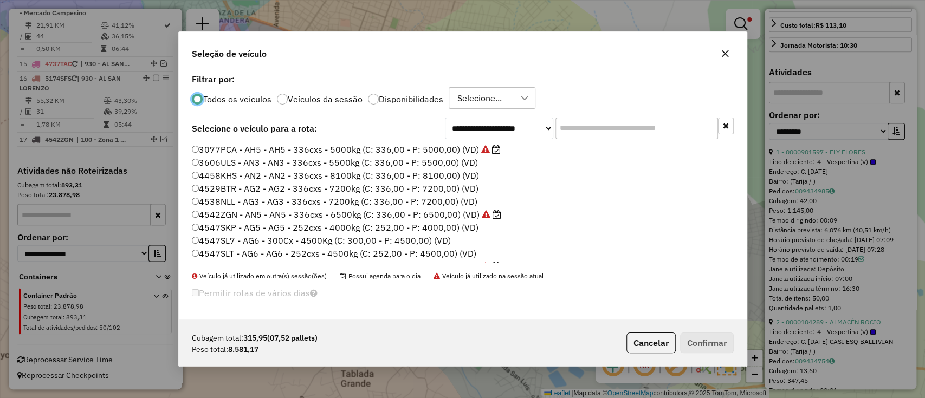
click at [312, 103] on label "Veículos da sessão" at bounding box center [325, 99] width 75 height 9
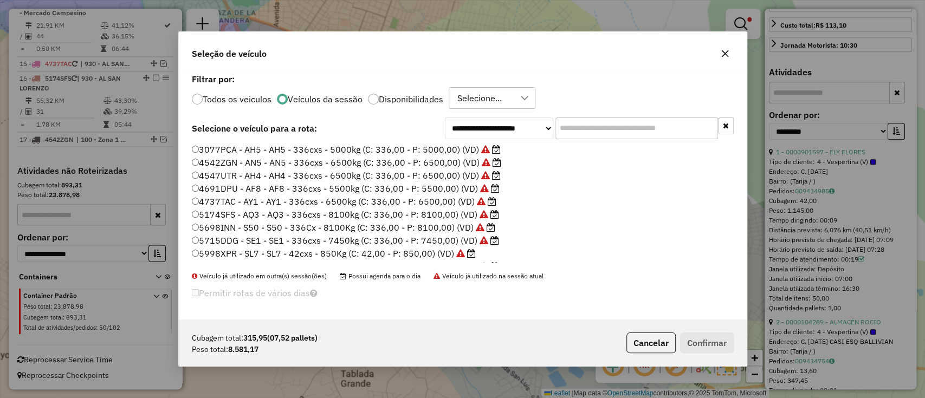
click at [430, 224] on label "5698INN - S50 - S50 - 336Cx - 8100Kg (C: 336,00 - P: 8100,00) (VD)" at bounding box center [343, 227] width 303 height 13
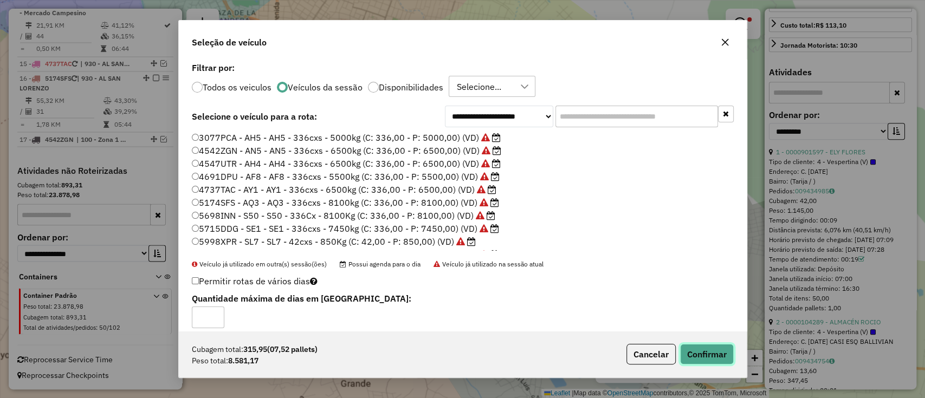
click at [715, 346] on button "Confirmar" at bounding box center [707, 354] width 54 height 21
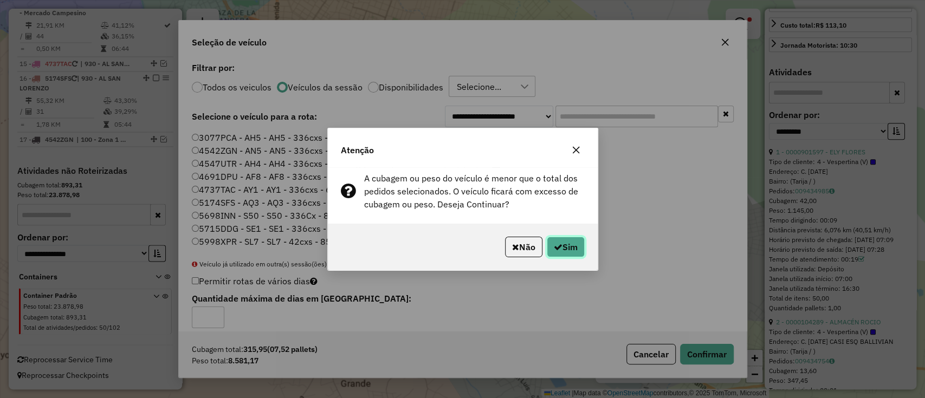
click at [576, 249] on button "Sim" at bounding box center [566, 247] width 38 height 21
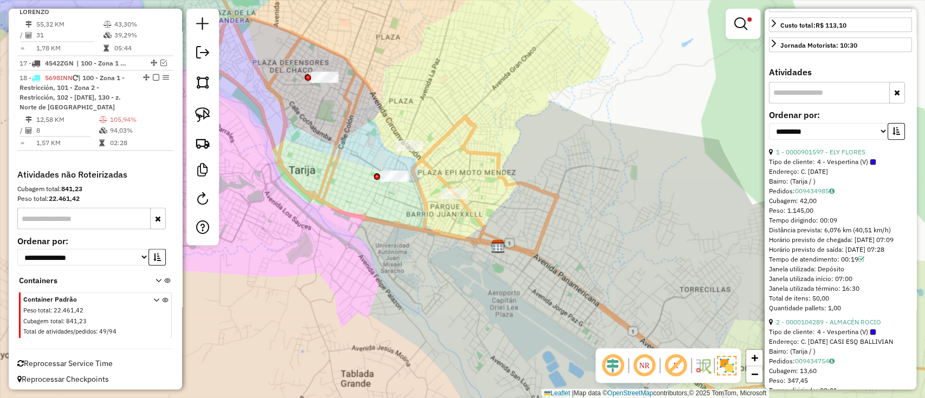
scroll to position [1365, 0]
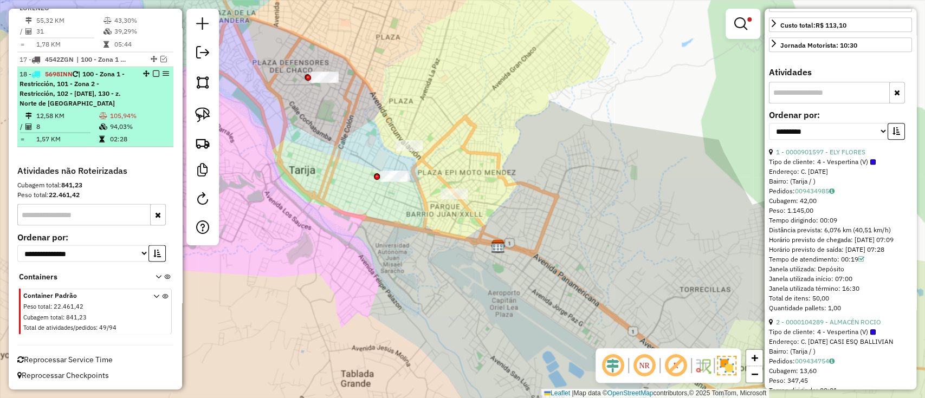
click at [153, 127] on td "94,03%" at bounding box center [139, 126] width 60 height 11
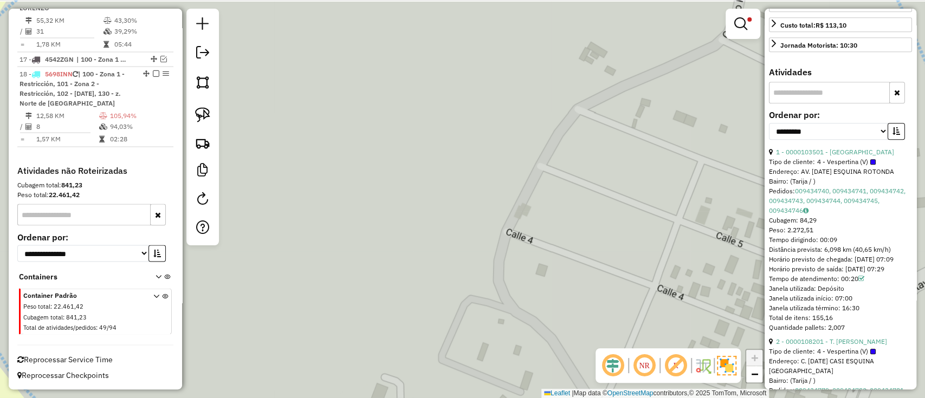
drag, startPoint x: 693, startPoint y: 271, endPoint x: 795, endPoint y: 248, distance: 105.6
click at [694, 271] on div "Limpar filtros Janela de atendimento Grade de atendimento Capacidade Transporta…" at bounding box center [462, 199] width 925 height 398
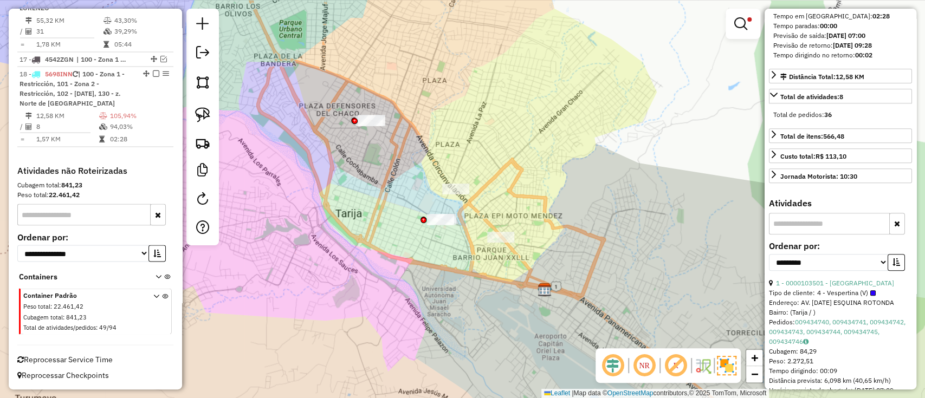
scroll to position [325, 0]
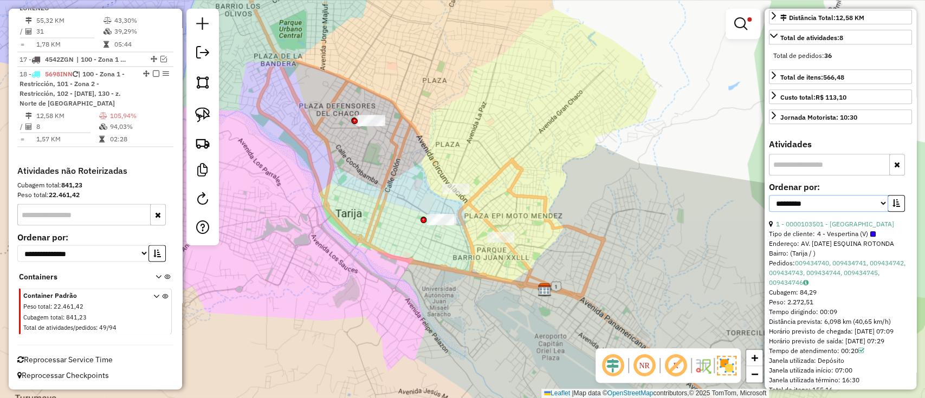
drag, startPoint x: 810, startPoint y: 214, endPoint x: 801, endPoint y: 223, distance: 12.3
click at [810, 212] on select "**********" at bounding box center [828, 203] width 119 height 17
select select "*********"
click at [769, 212] on select "**********" at bounding box center [828, 203] width 119 height 17
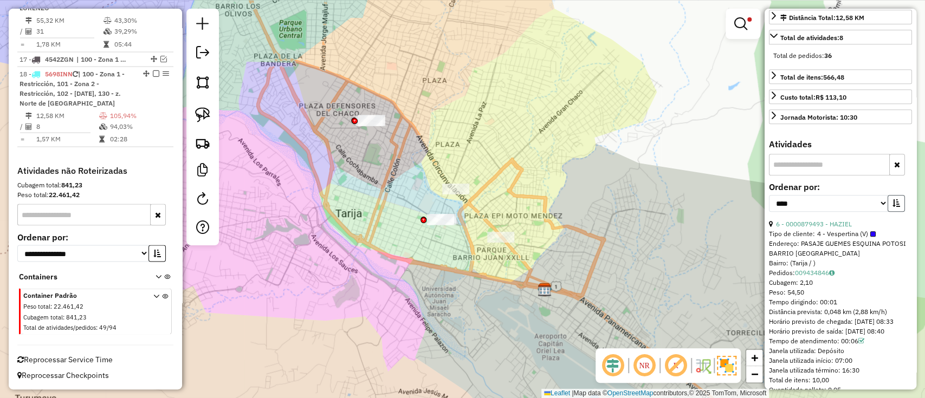
click at [888, 212] on button "button" at bounding box center [896, 203] width 17 height 17
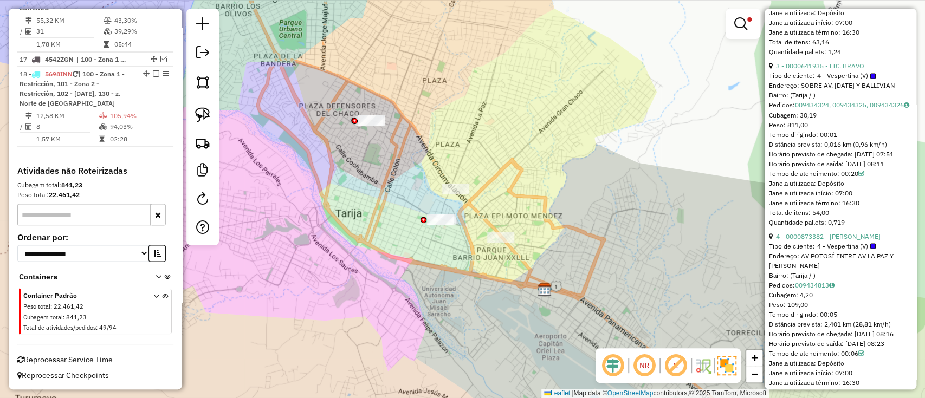
scroll to position [1264, 0]
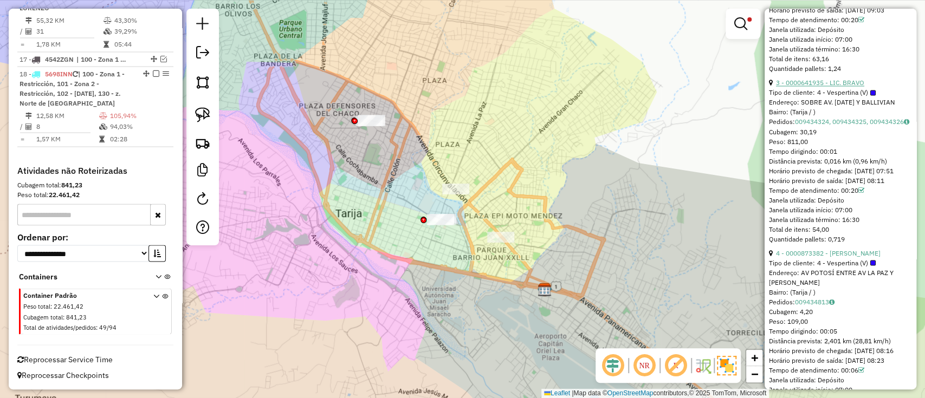
click at [805, 87] on link "3 - 0000641935 - LIC. BRAVO" at bounding box center [820, 83] width 88 height 8
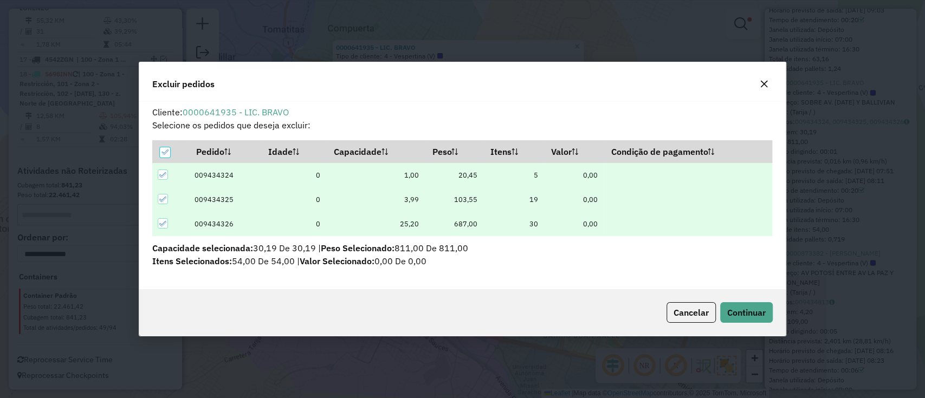
scroll to position [0, 0]
click at [737, 311] on span "Continuar" at bounding box center [746, 312] width 38 height 11
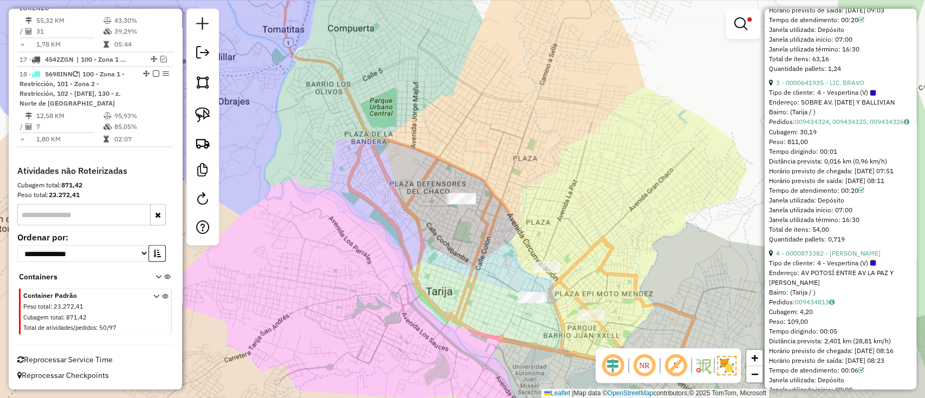
scroll to position [427, 0]
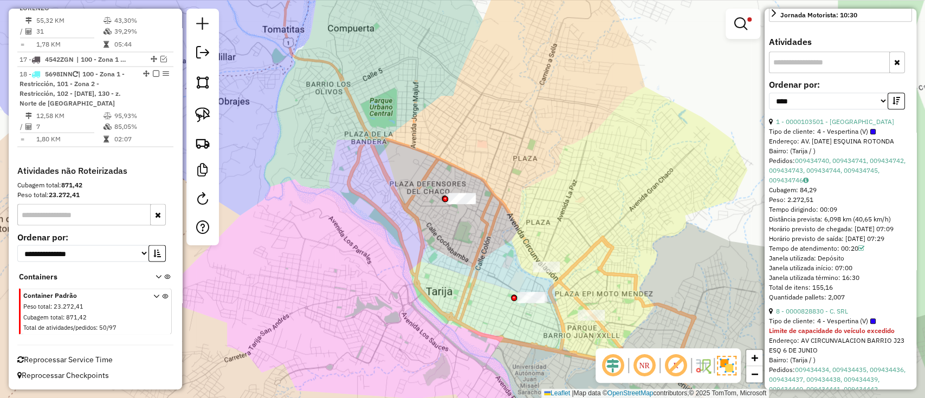
click at [160, 60] on em at bounding box center [163, 58] width 7 height 7
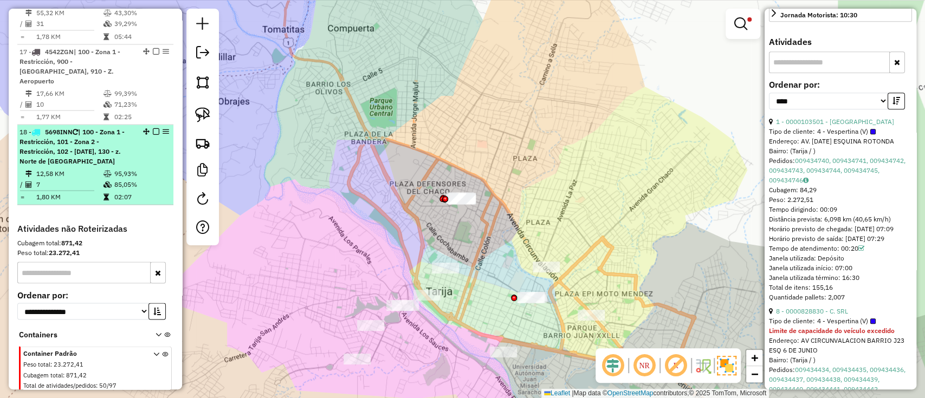
click at [137, 176] on td "95,93%" at bounding box center [141, 173] width 55 height 11
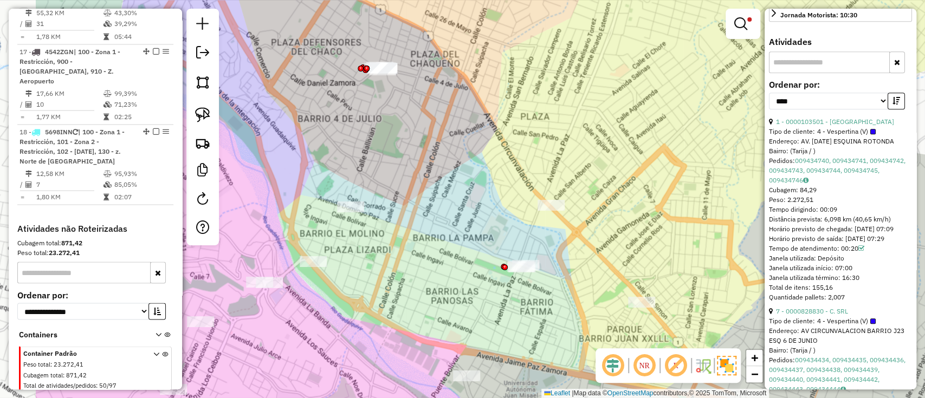
drag, startPoint x: 486, startPoint y: 216, endPoint x: 503, endPoint y: 201, distance: 22.7
click at [503, 201] on div "Limpar filtros Janela de atendimento Grade de atendimento Capacidade Transporta…" at bounding box center [462, 199] width 925 height 398
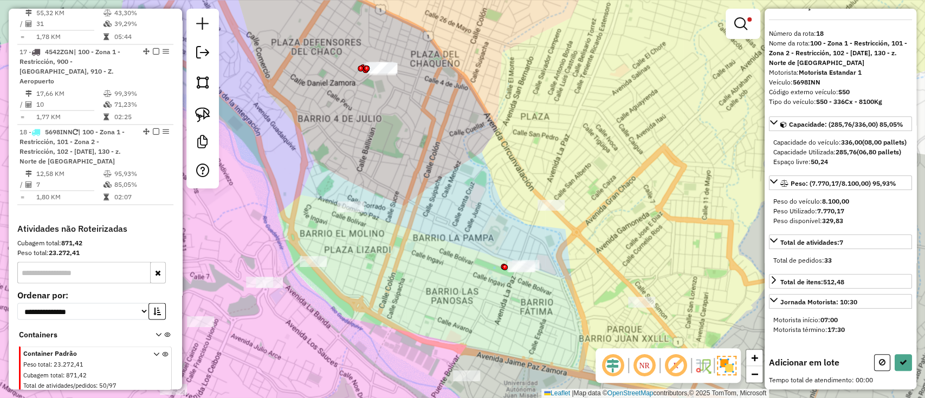
scroll to position [38, 0]
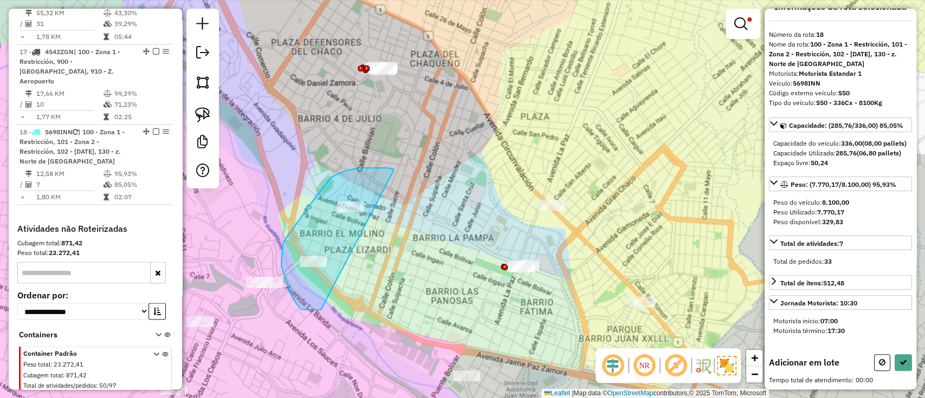
drag, startPoint x: 393, startPoint y: 171, endPoint x: 417, endPoint y: 228, distance: 62.2
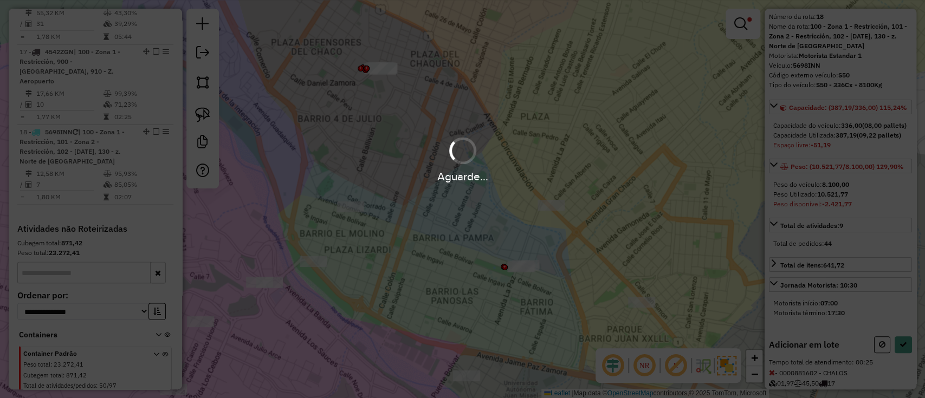
scroll to position [165, 0]
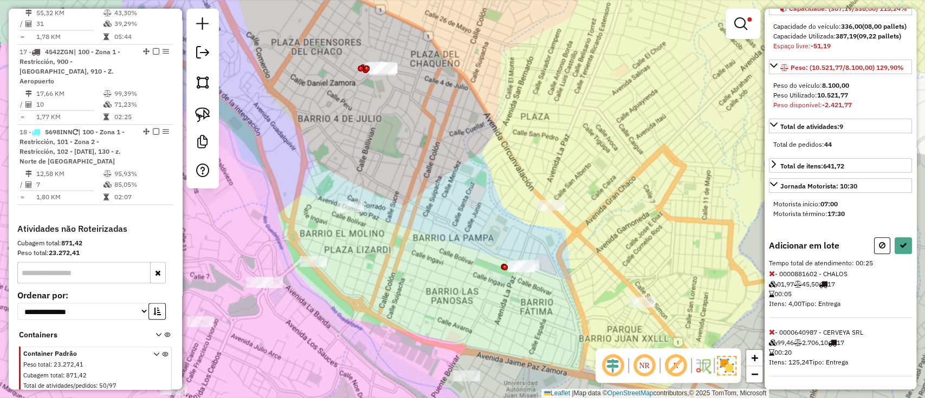
click at [774, 332] on icon at bounding box center [772, 332] width 6 height 8
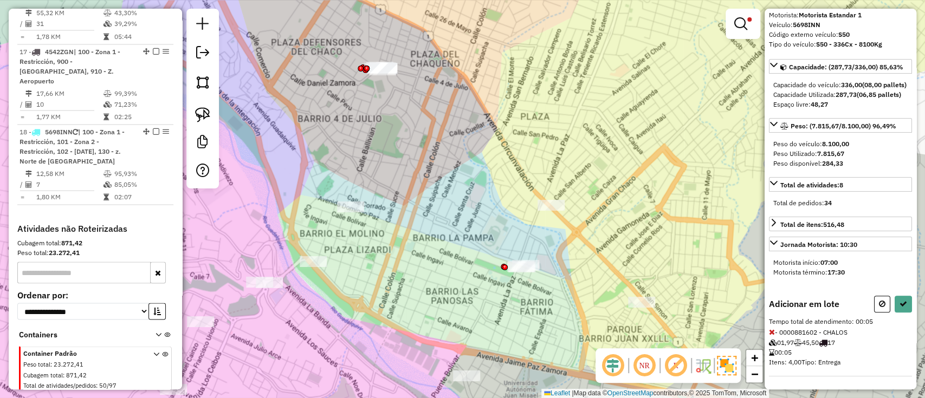
select select "*********"
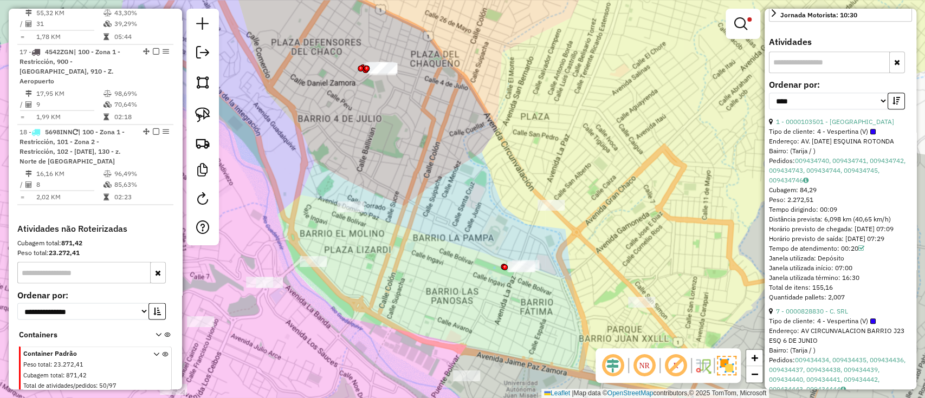
scroll to position [1421, 0]
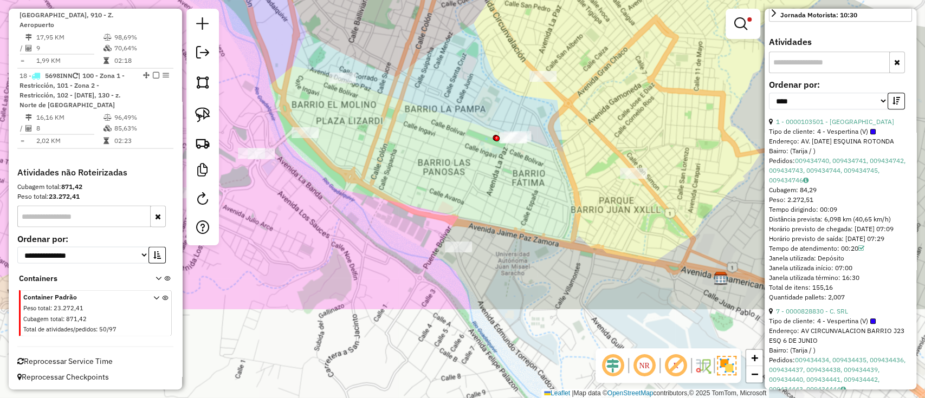
drag, startPoint x: 449, startPoint y: 300, endPoint x: 443, endPoint y: 156, distance: 143.7
click at [443, 157] on div "Limpar filtros Janela de atendimento Grade de atendimento Capacidade Transporta…" at bounding box center [462, 199] width 925 height 398
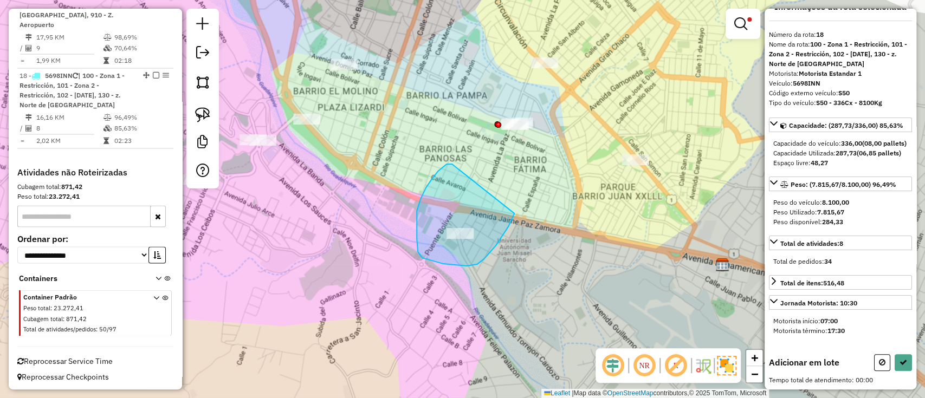
drag, startPoint x: 452, startPoint y: 164, endPoint x: 514, endPoint y: 213, distance: 79.5
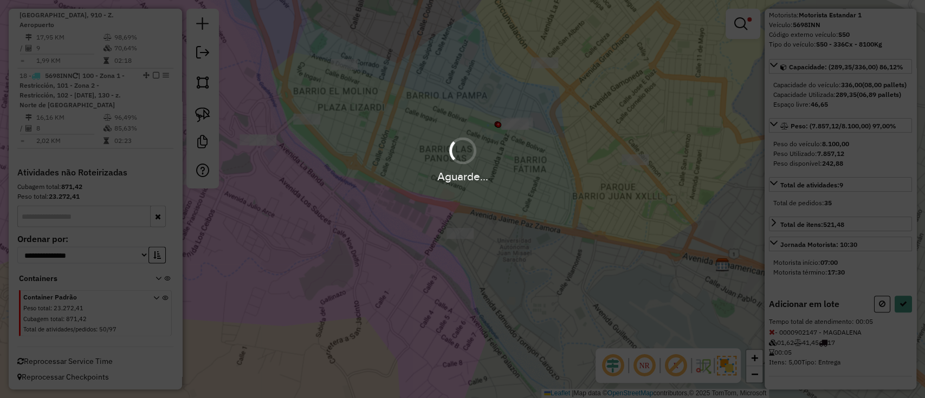
select select "*********"
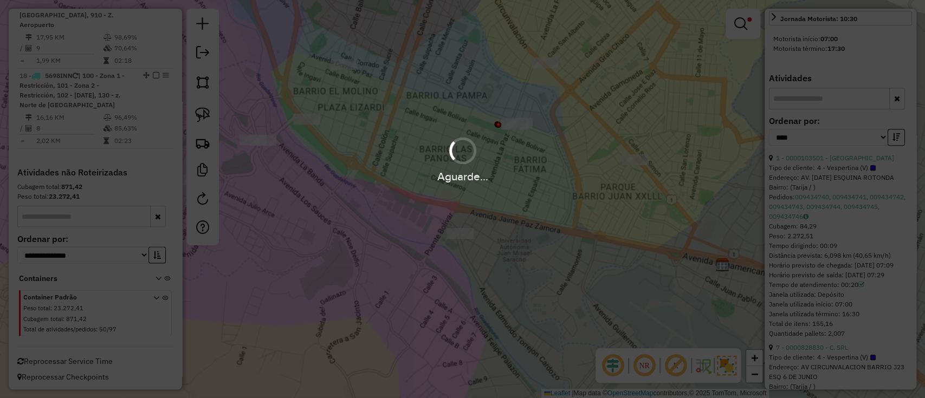
scroll to position [427, 0]
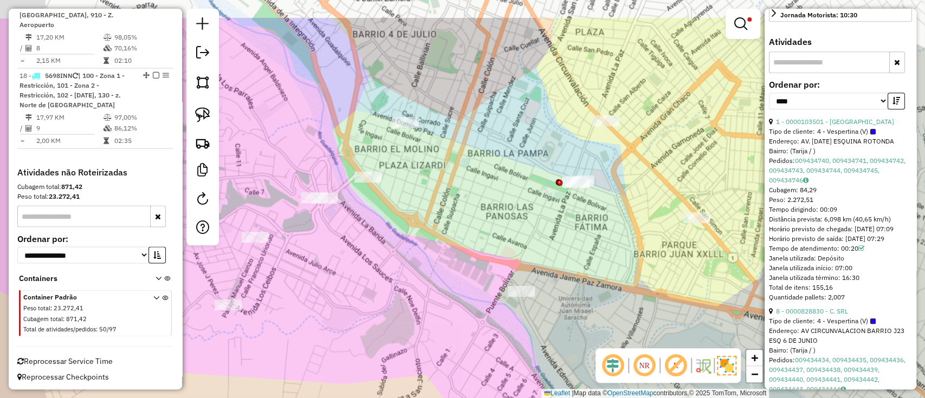
click at [448, 195] on div "Limpar filtros Janela de atendimento Grade de atendimento Capacidade Transporta…" at bounding box center [462, 199] width 925 height 398
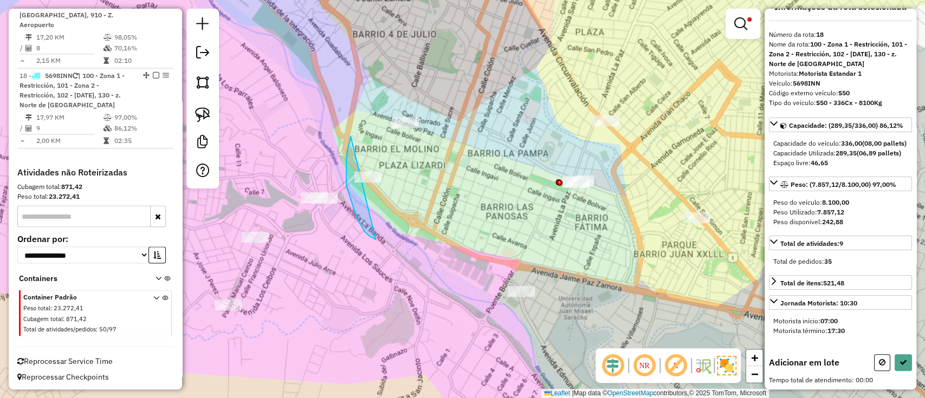
drag, startPoint x: 351, startPoint y: 137, endPoint x: 421, endPoint y: 171, distance: 78.3
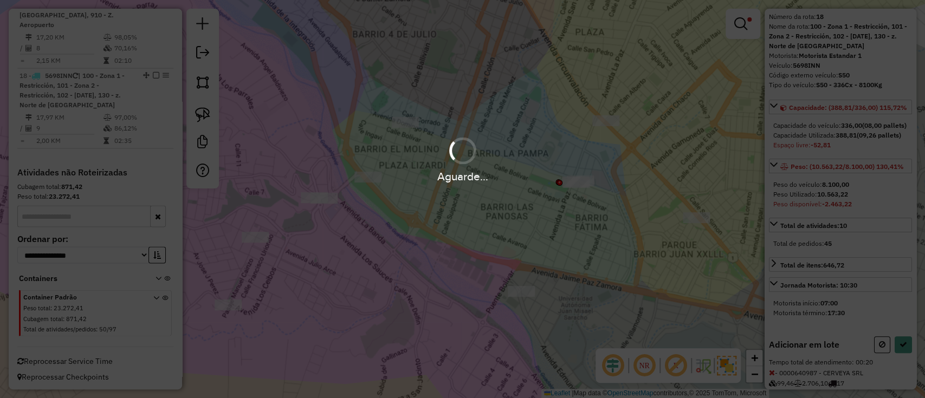
scroll to position [106, 0]
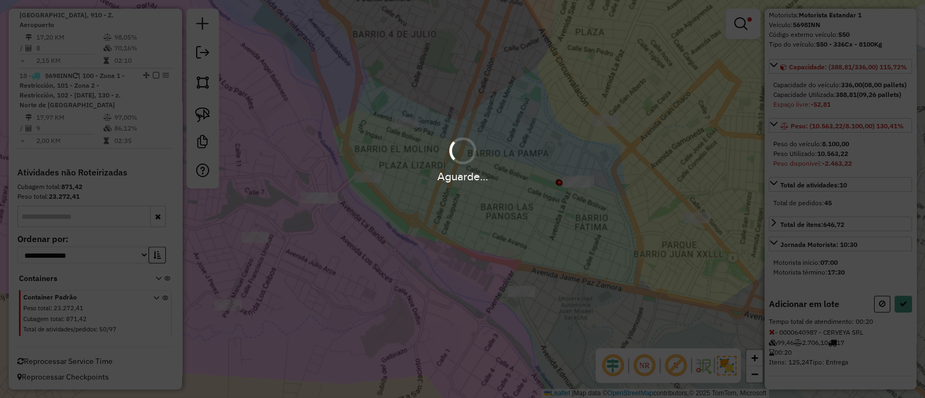
select select "*********"
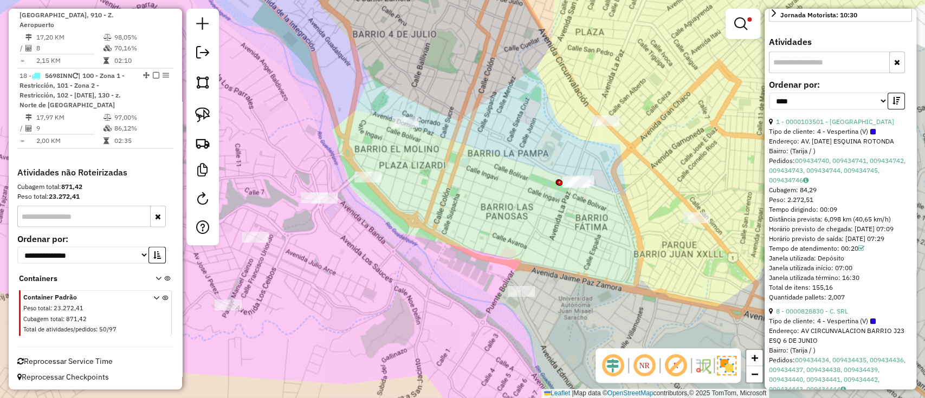
drag, startPoint x: 408, startPoint y: 247, endPoint x: 494, endPoint y: 245, distance: 85.6
click at [494, 245] on div "Limpar filtros Janela de atendimento Grade de atendimento Capacidade Transporta…" at bounding box center [462, 199] width 925 height 398
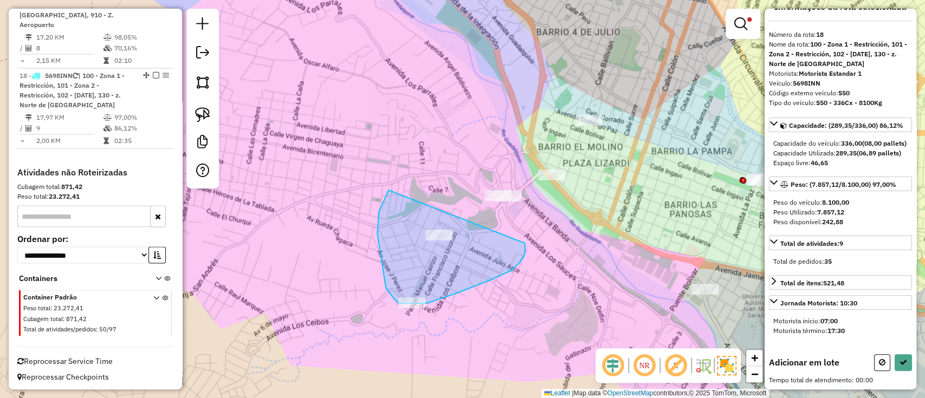
drag, startPoint x: 384, startPoint y: 200, endPoint x: 523, endPoint y: 242, distance: 145.9
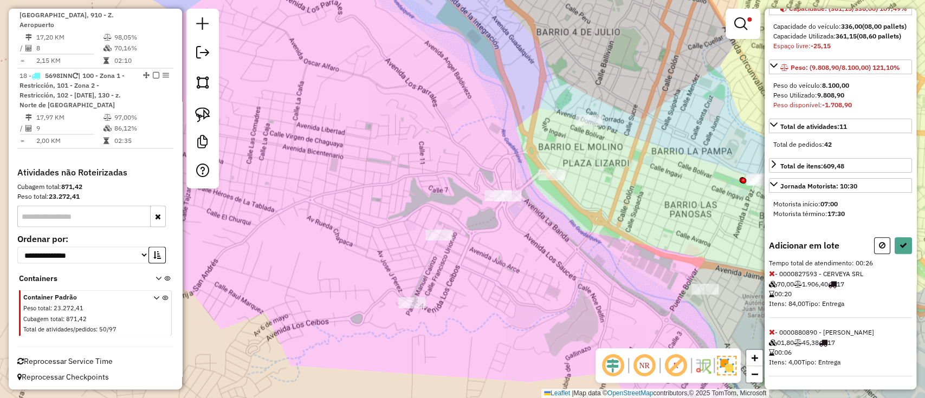
click at [771, 274] on icon at bounding box center [772, 274] width 6 height 8
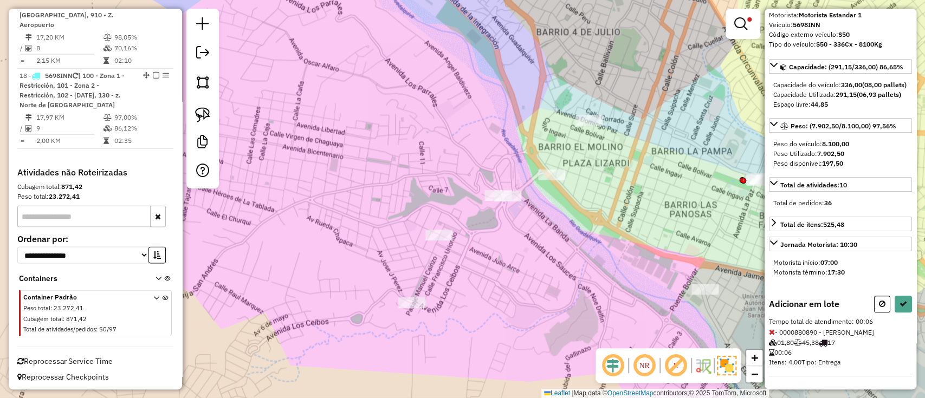
select select "*********"
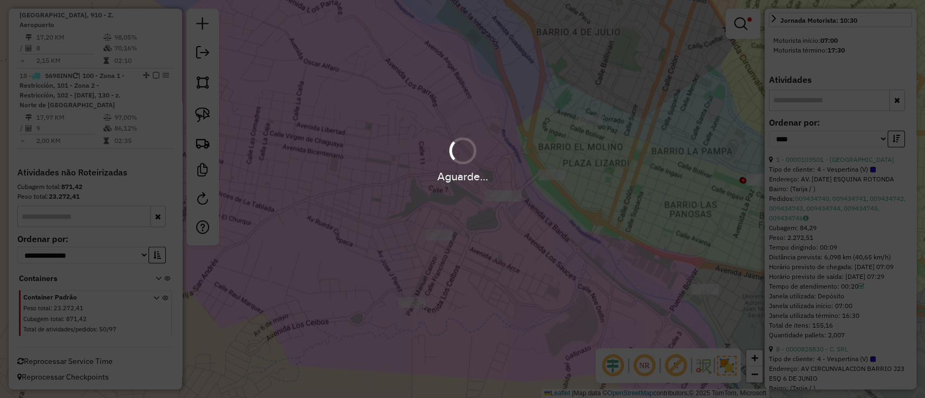
scroll to position [427, 0]
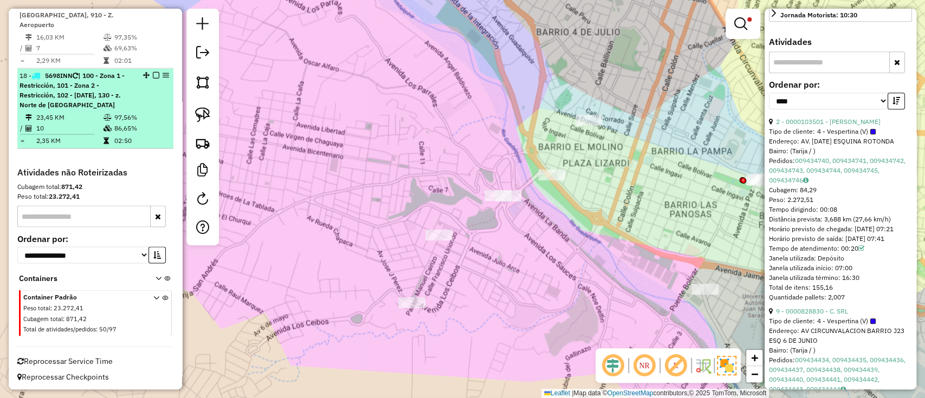
click at [154, 74] on em at bounding box center [156, 75] width 7 height 7
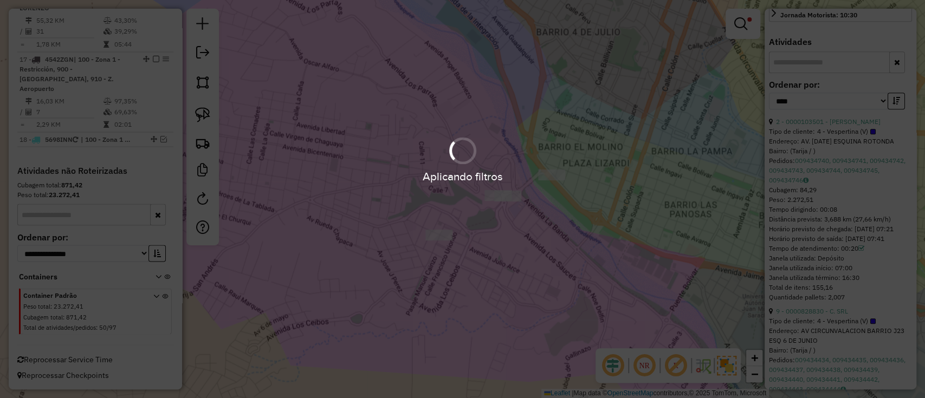
scroll to position [1355, 0]
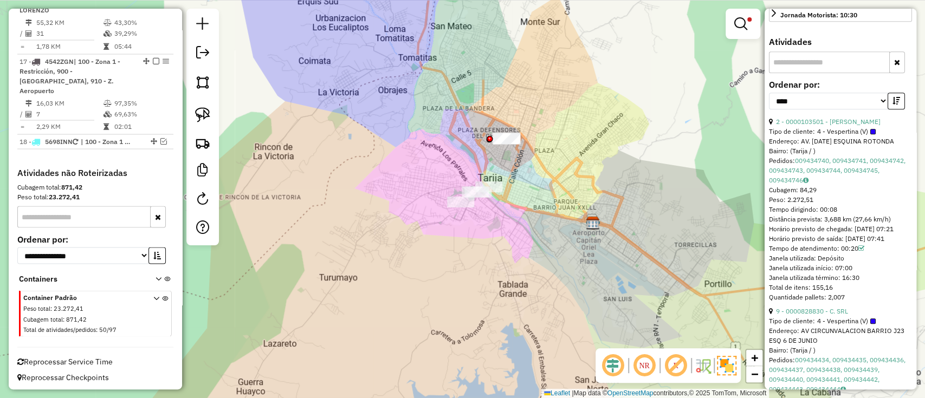
drag, startPoint x: 507, startPoint y: 145, endPoint x: 536, endPoint y: 154, distance: 30.5
click at [508, 184] on div "Limpar filtros Janela de atendimento Grade de atendimento Capacidade Transporta…" at bounding box center [462, 199] width 925 height 398
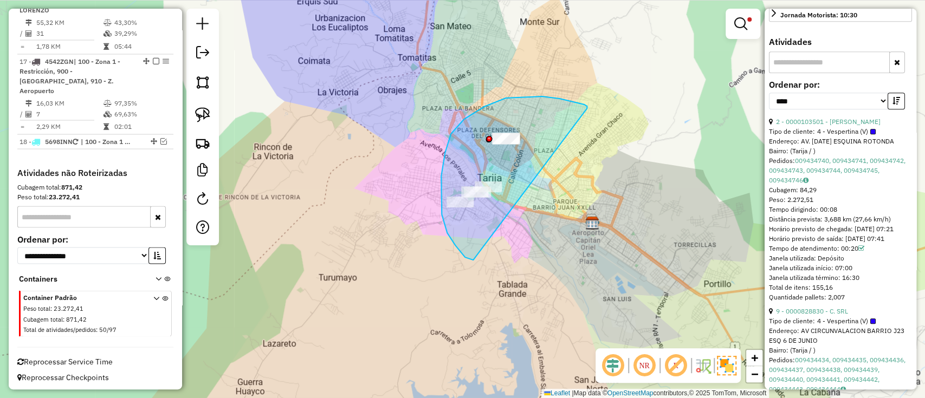
drag, startPoint x: 587, startPoint y: 108, endPoint x: 581, endPoint y: 196, distance: 87.9
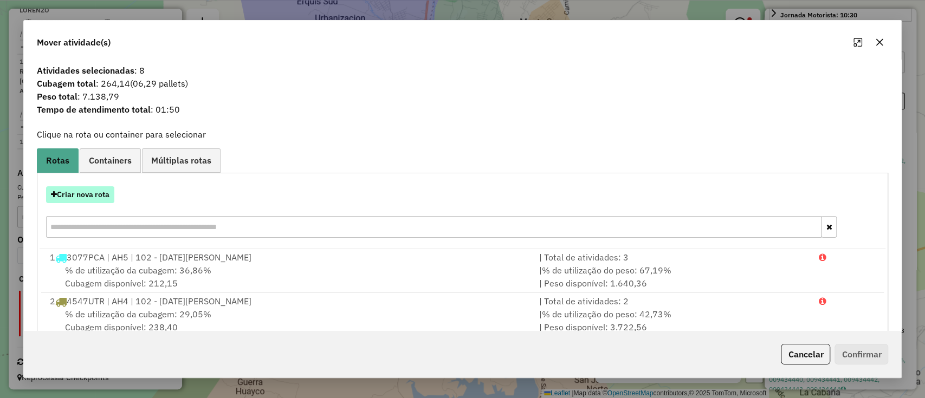
click at [89, 193] on button "Criar nova rota" at bounding box center [80, 194] width 68 height 17
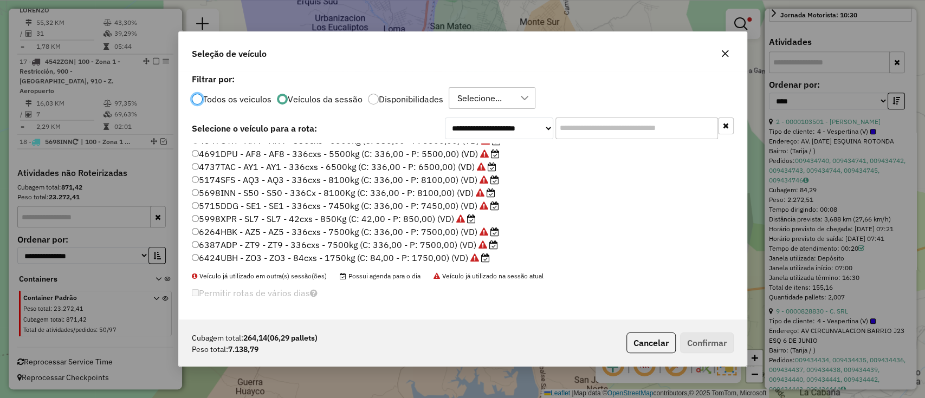
scroll to position [49, 0]
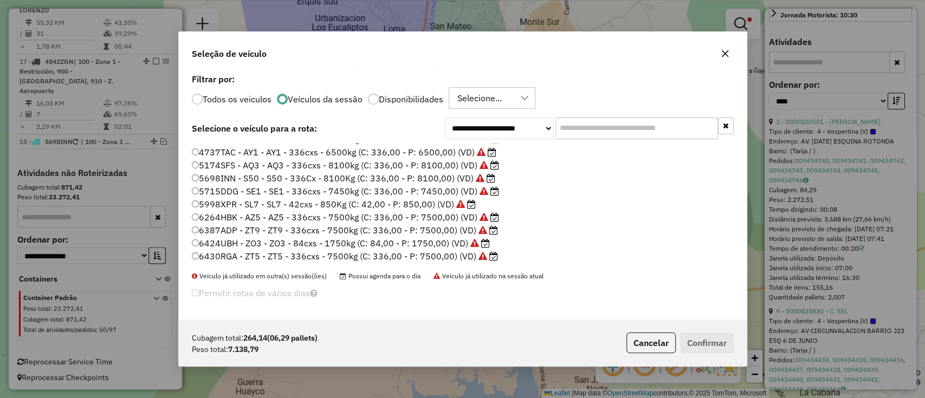
click at [419, 228] on label "6387ADP - ZT9 - ZT9 - 336cxs - 7500kg (C: 336,00 - P: 7500,00) (VD)" at bounding box center [345, 230] width 306 height 13
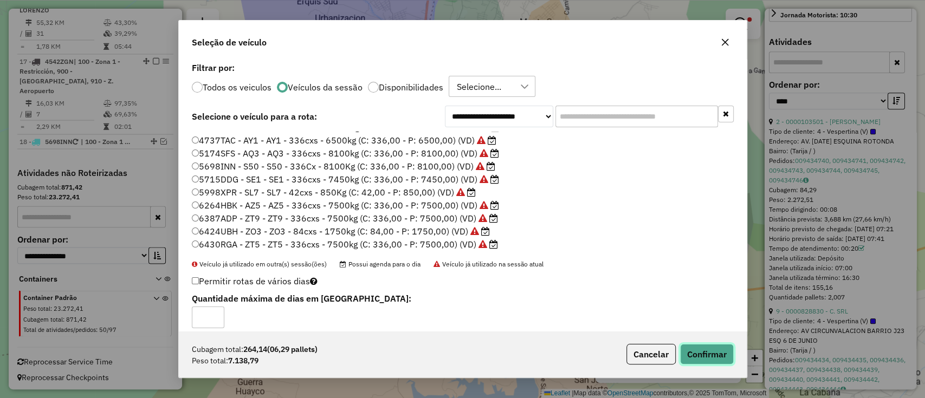
click at [702, 347] on button "Confirmar" at bounding box center [707, 354] width 54 height 21
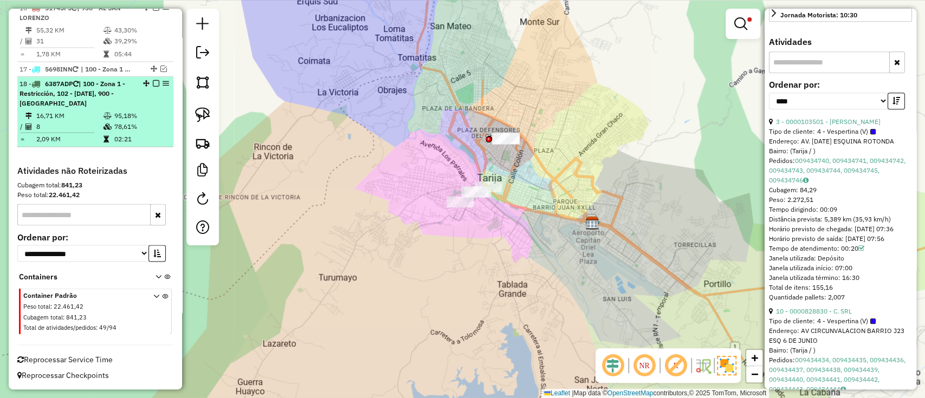
click at [153, 82] on em at bounding box center [156, 83] width 7 height 7
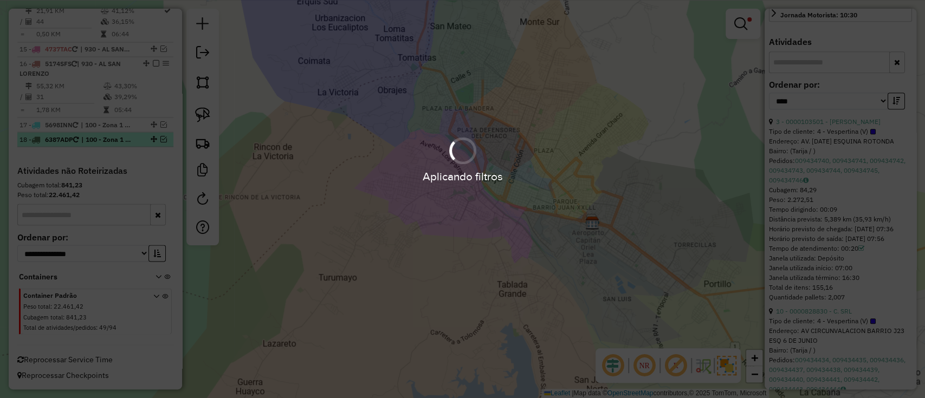
scroll to position [1299, 0]
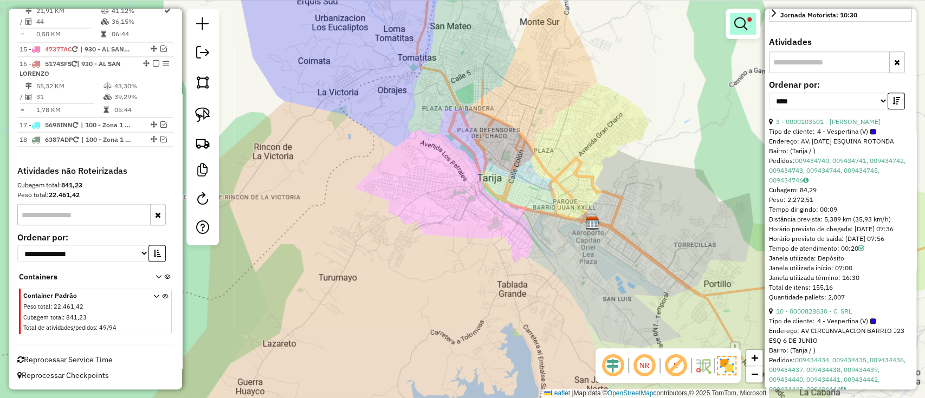
click at [735, 20] on em at bounding box center [740, 23] width 13 height 13
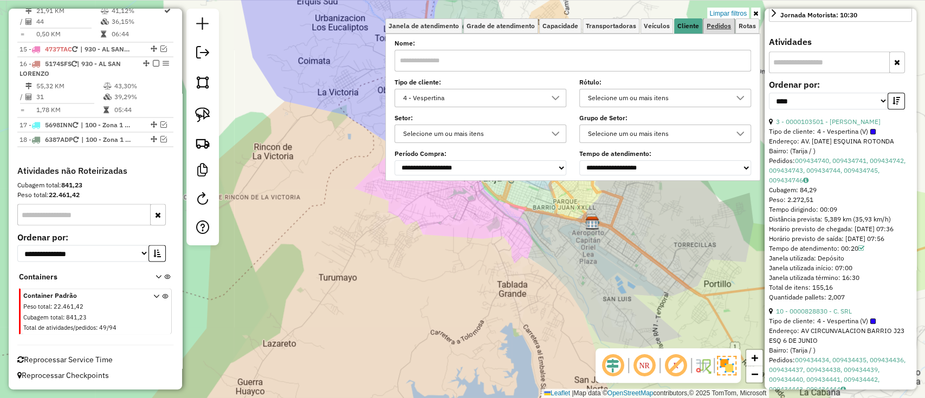
click at [730, 18] on link "Pedidos" at bounding box center [718, 25] width 31 height 15
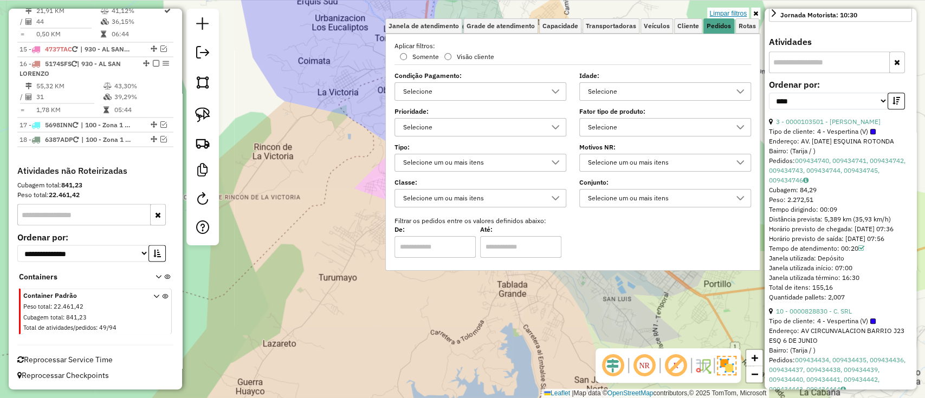
click at [736, 9] on link "Limpar filtros" at bounding box center [728, 14] width 42 height 12
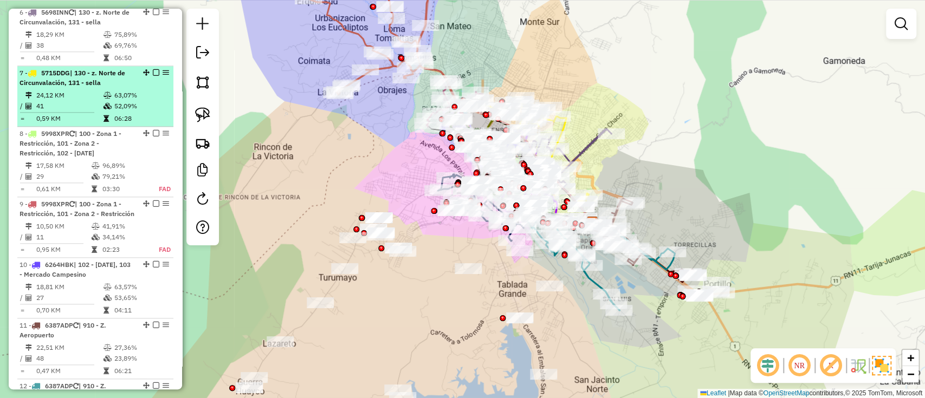
scroll to position [721, 0]
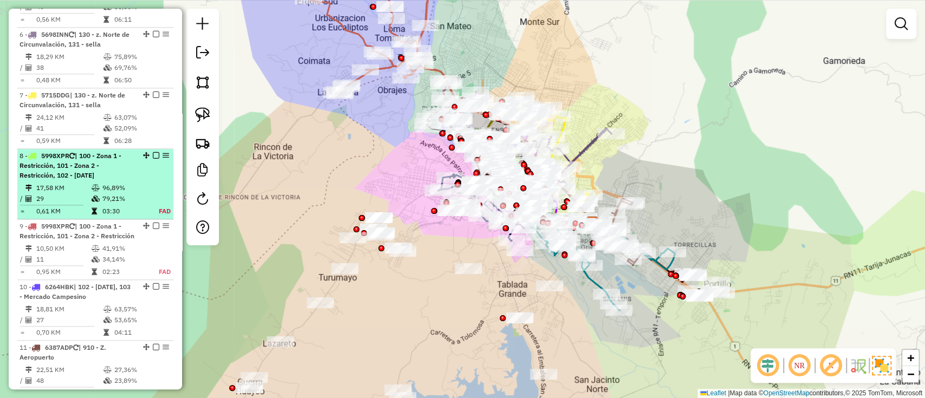
click at [153, 152] on em at bounding box center [156, 155] width 7 height 7
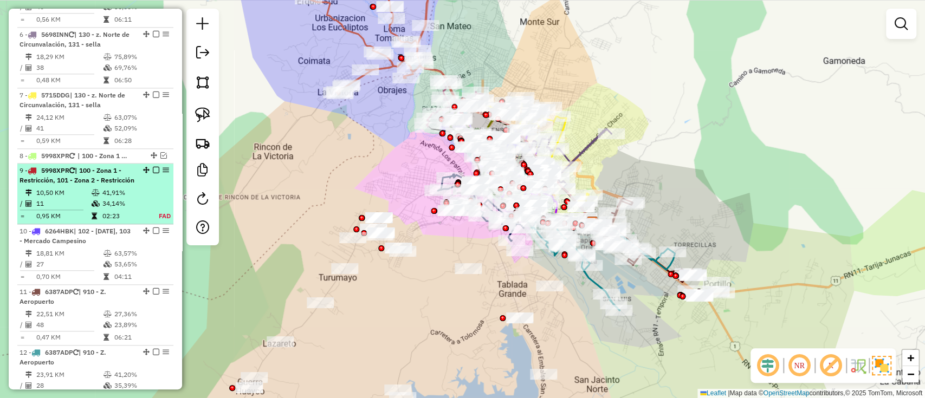
click at [146, 187] on table "10,50 KM 41,91% / 11 34,14% = 0,95 KM 02:23 FAD" at bounding box center [96, 204] width 152 height 34
select select "*********"
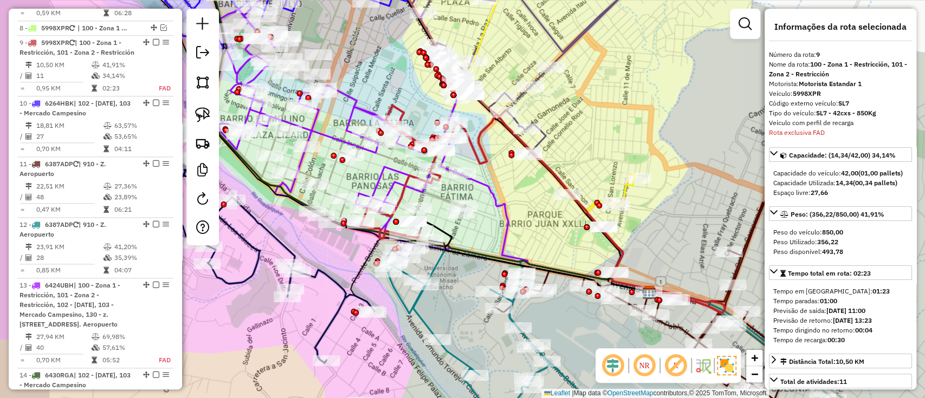
scroll to position [855, 0]
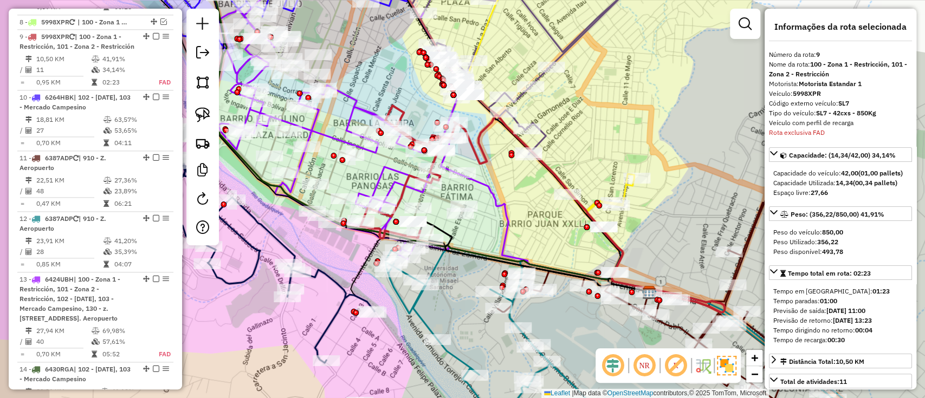
drag, startPoint x: 523, startPoint y: 195, endPoint x: 608, endPoint y: 188, distance: 84.8
click at [608, 188] on div "Janela de atendimento Grade de atendimento Capacidade Transportadoras Veículos …" at bounding box center [462, 199] width 925 height 398
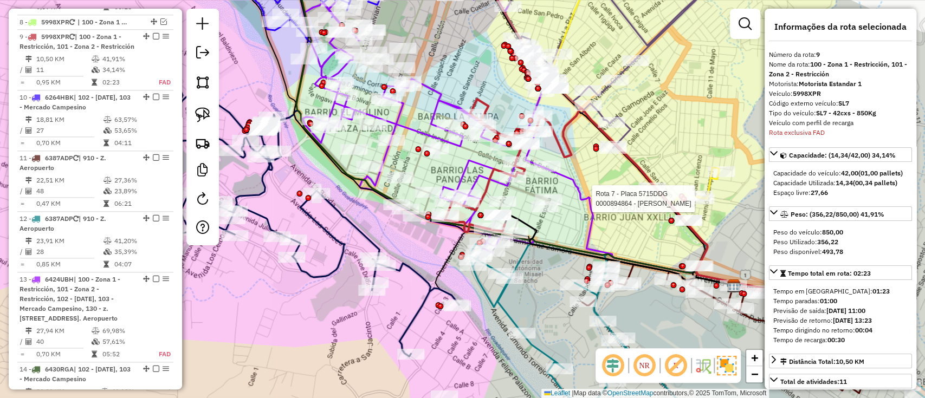
click at [732, 370] on img at bounding box center [727, 366] width 20 height 20
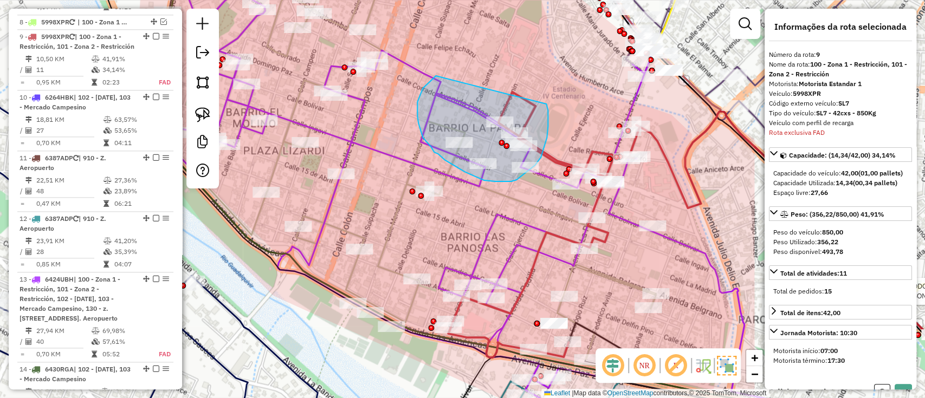
drag, startPoint x: 417, startPoint y: 110, endPoint x: 546, endPoint y: 103, distance: 129.2
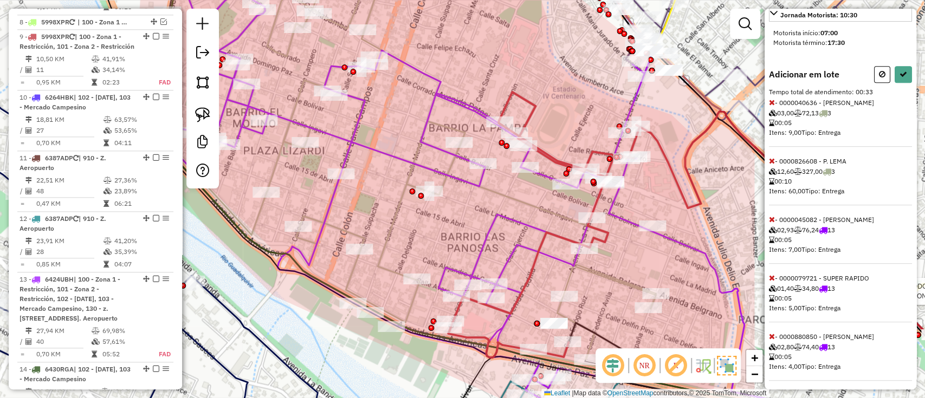
scroll to position [330, 0]
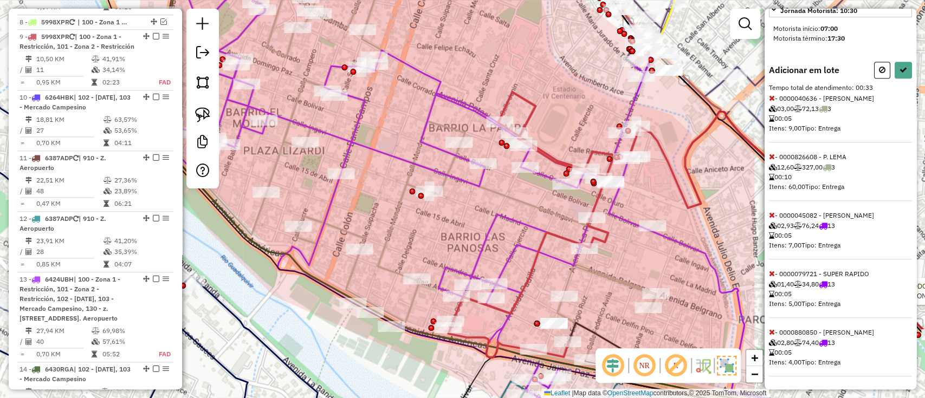
click at [773, 271] on icon at bounding box center [772, 274] width 6 height 8
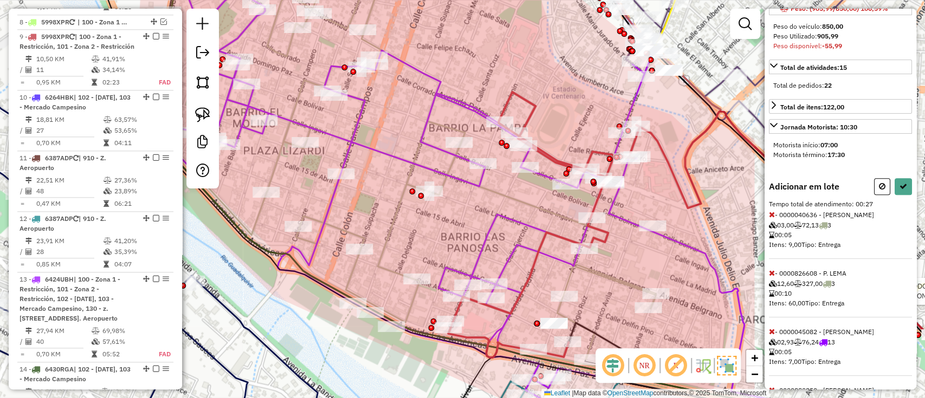
scroll to position [271, 0]
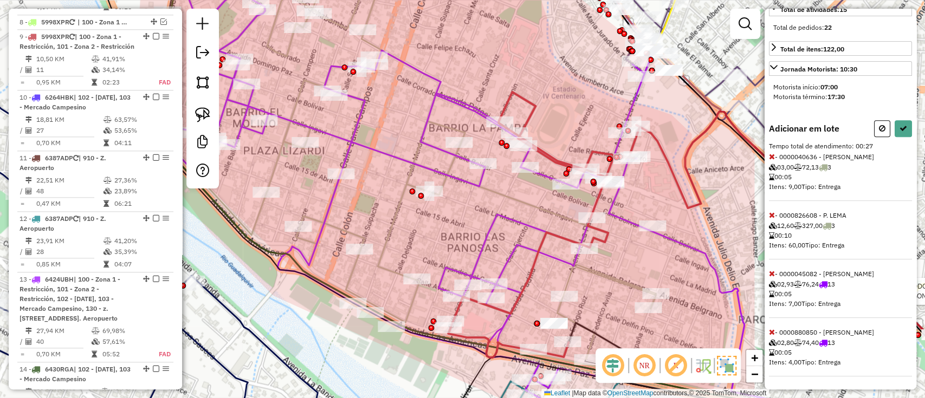
click at [773, 153] on icon at bounding box center [772, 157] width 6 height 8
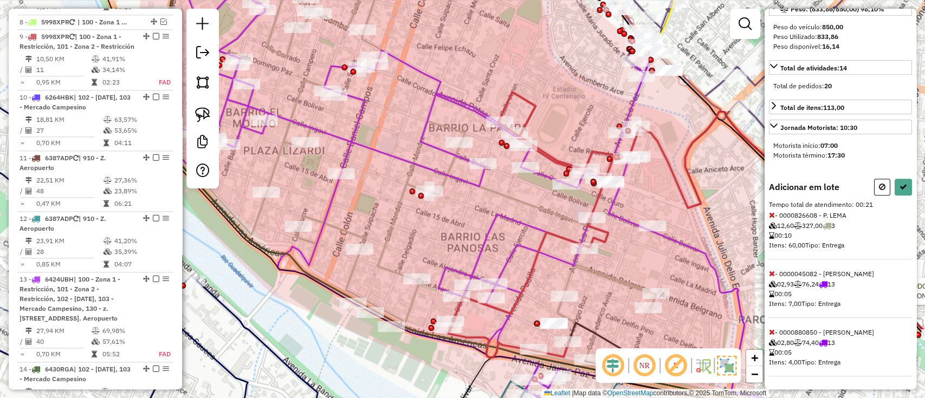
select select "*********"
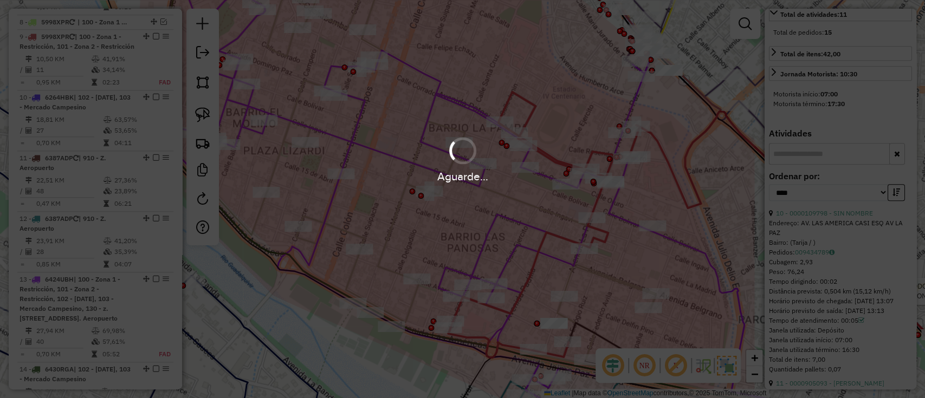
scroll to position [379, 0]
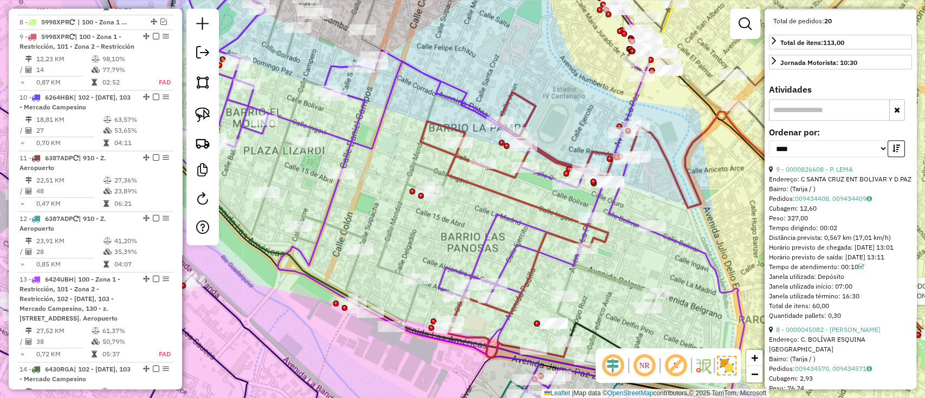
click at [154, 33] on em at bounding box center [156, 36] width 7 height 7
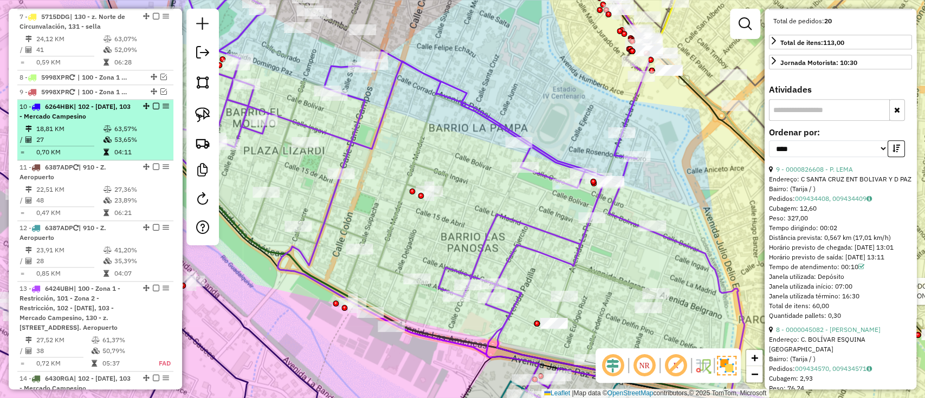
scroll to position [711, 0]
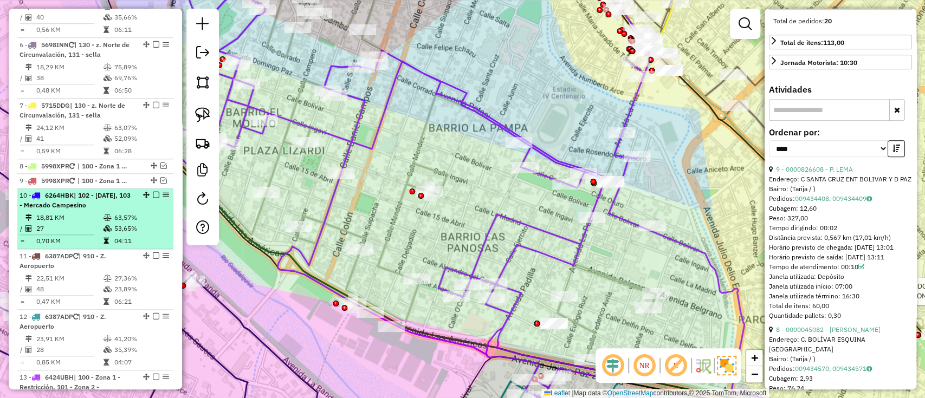
click at [150, 191] on div "10 - 6264HBK | 102 - 4 de Julio, 103 - Mercado Campesino" at bounding box center [96, 201] width 152 height 20
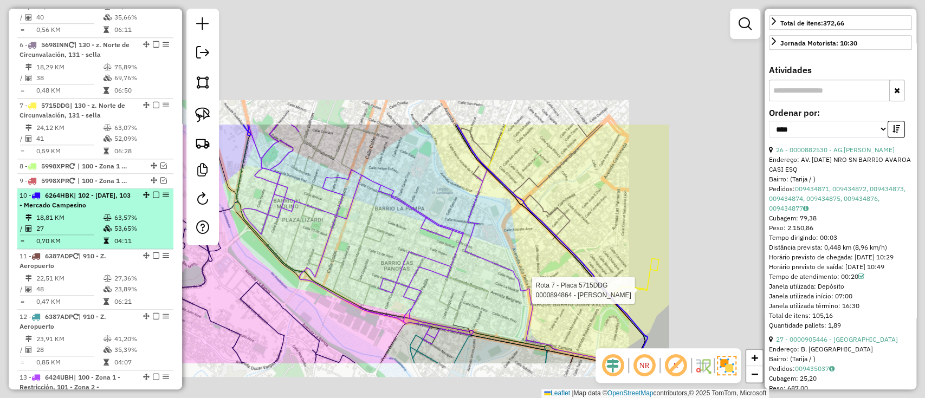
scroll to position [369, 0]
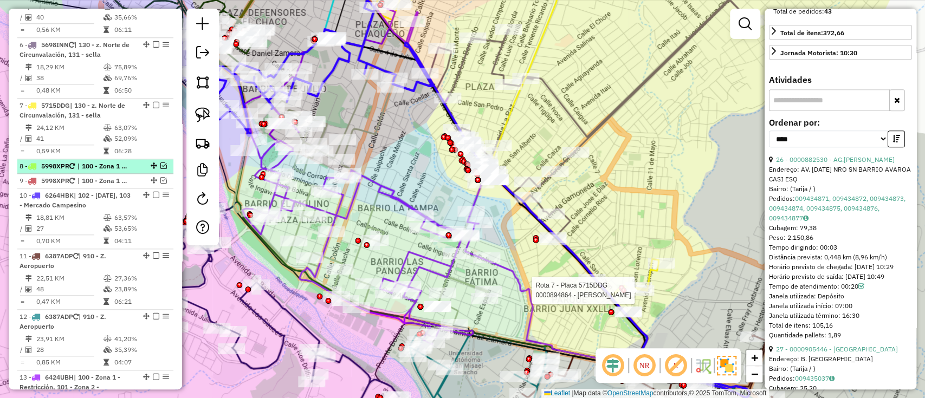
click at [127, 161] on span "| 100 - Zona 1 - Restricción, 101 - Zona 2 - Restricción, 102 - 4 de Julio" at bounding box center [102, 166] width 50 height 10
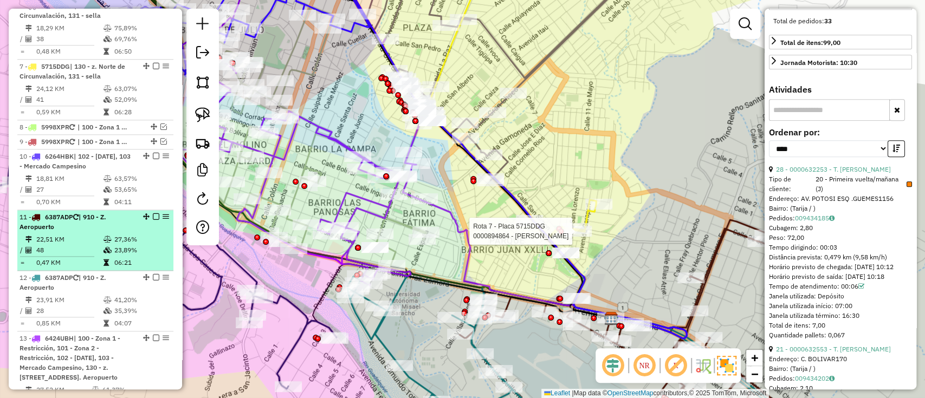
scroll to position [841, 0]
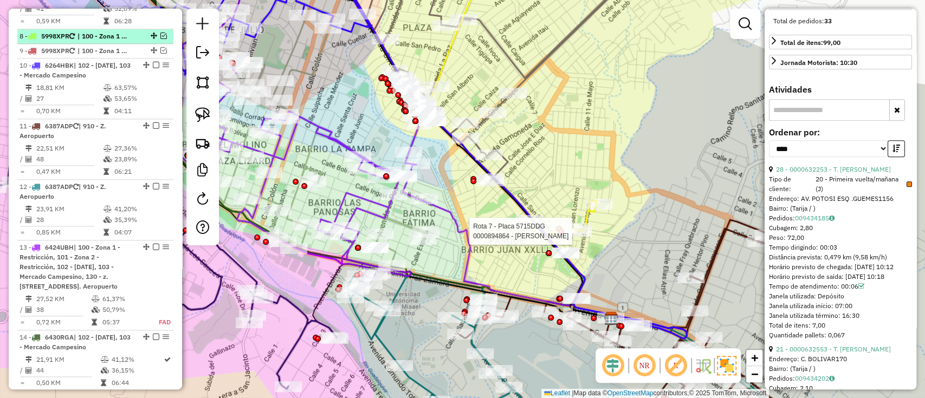
click at [160, 33] on em at bounding box center [163, 36] width 7 height 7
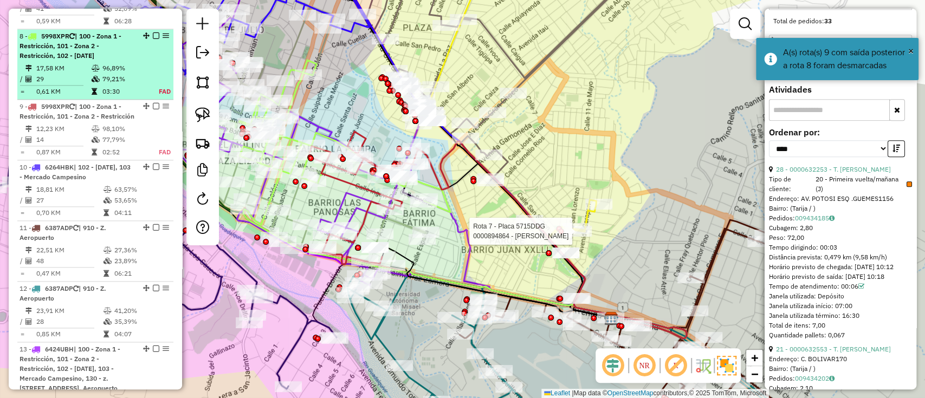
click at [154, 33] on em at bounding box center [156, 36] width 7 height 7
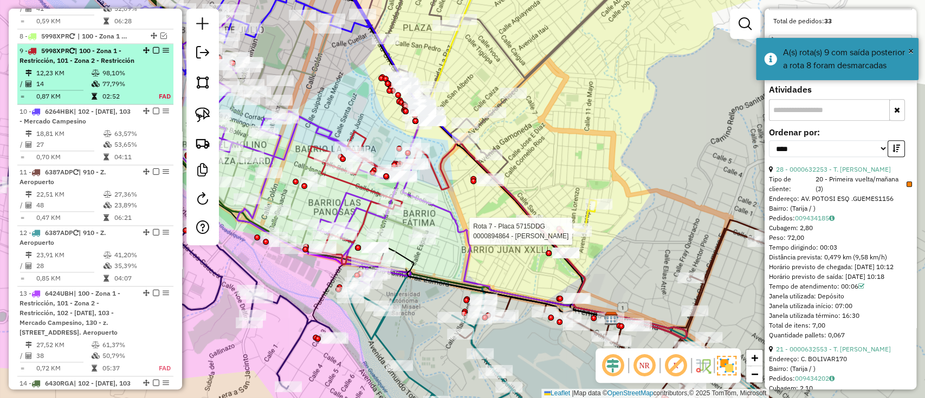
click at [156, 47] on em at bounding box center [156, 50] width 7 height 7
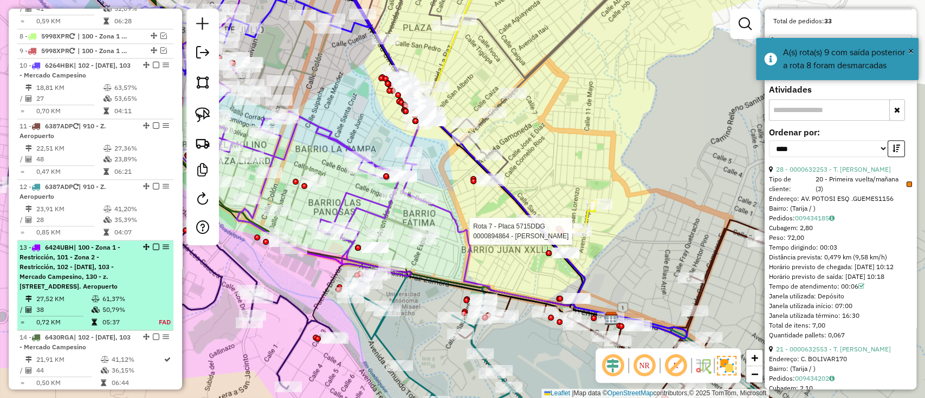
click at [119, 245] on span "| 100 - Zona 1 - Restricción, 101 - Zona 2 - Restricción, 102 - 4 de Julio, 103…" at bounding box center [70, 266] width 101 height 47
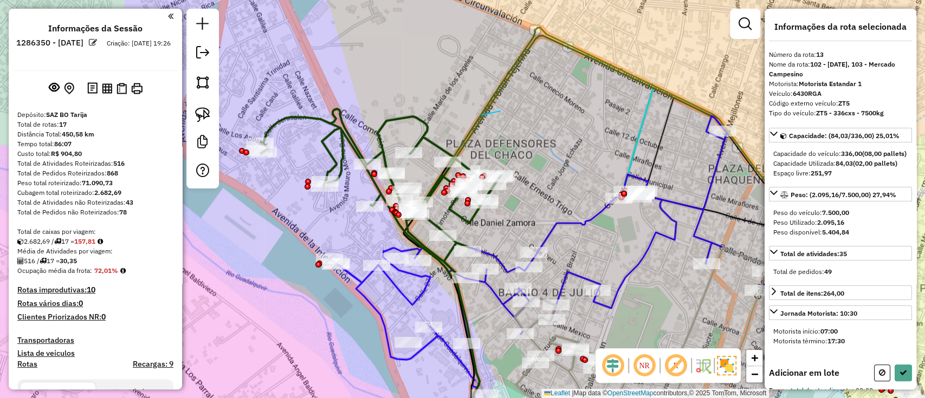
scroll to position [894, 0]
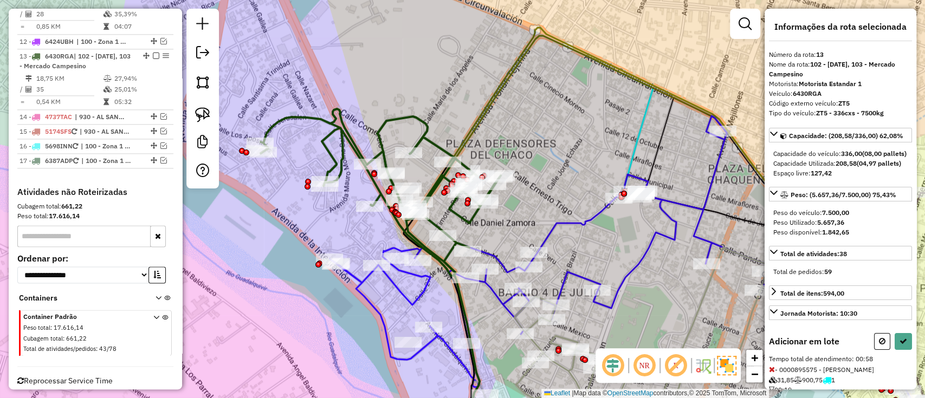
select select "*********"
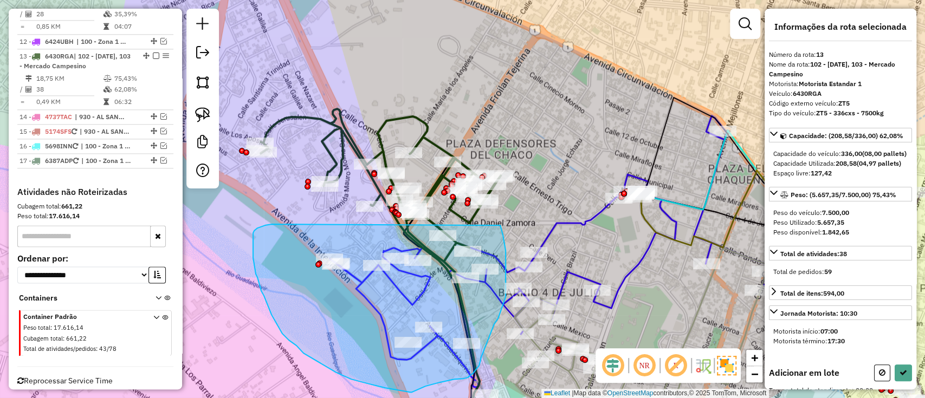
drag, startPoint x: 253, startPoint y: 250, endPoint x: 494, endPoint y: 214, distance: 243.8
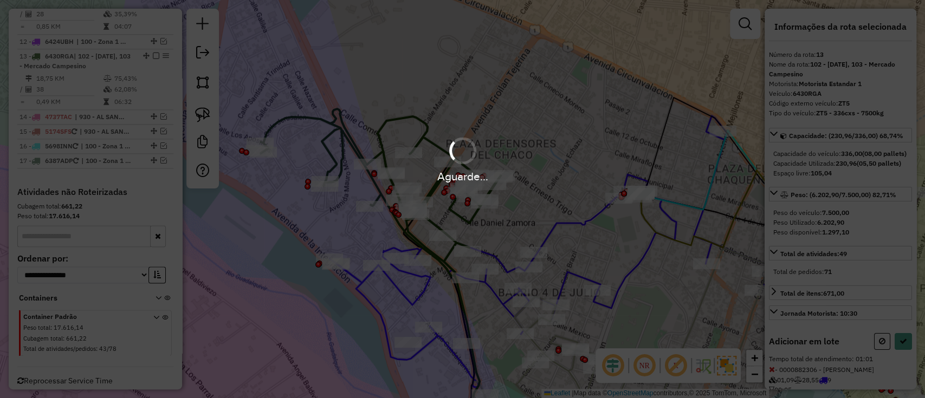
select select "*********"
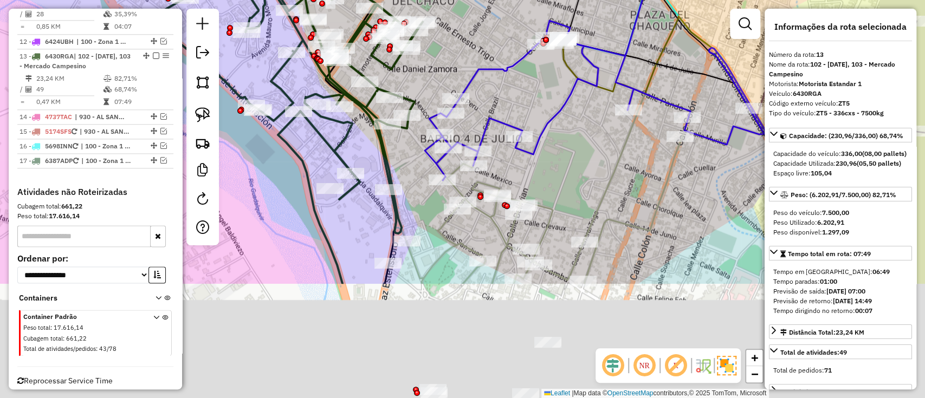
drag, startPoint x: 417, startPoint y: 291, endPoint x: 336, endPoint y: 132, distance: 178.1
click at [336, 132] on icon at bounding box center [283, 94] width 277 height 279
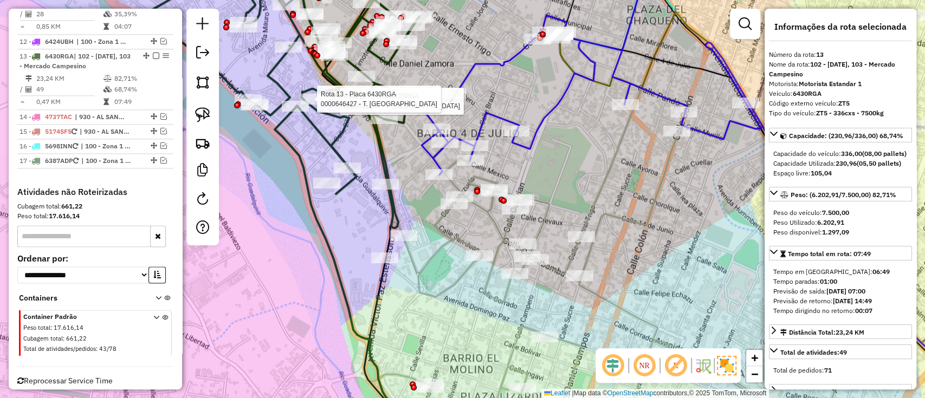
click at [462, 282] on icon at bounding box center [601, 263] width 475 height 350
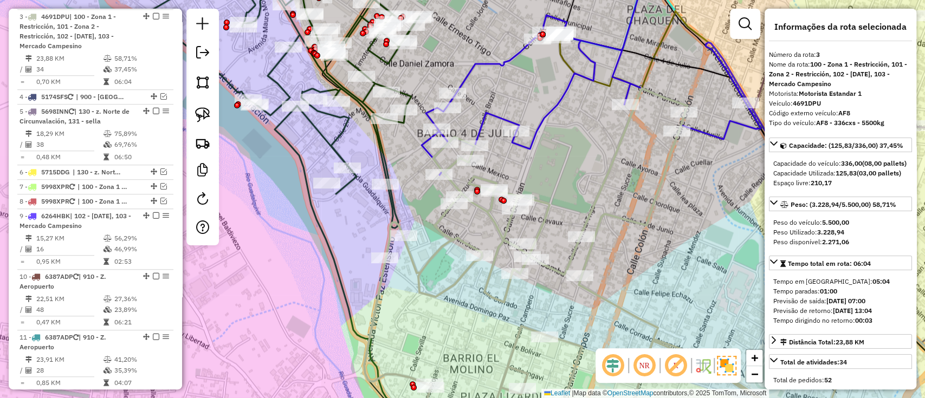
scroll to position [519, 0]
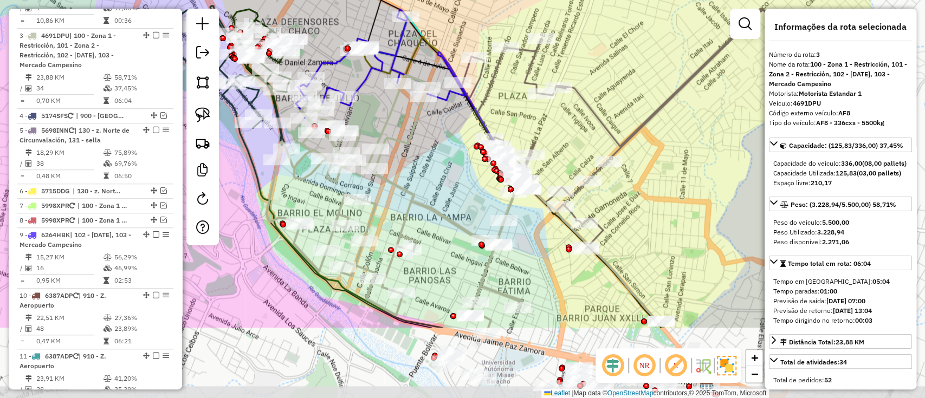
drag, startPoint x: 459, startPoint y: 293, endPoint x: 313, endPoint y: 183, distance: 183.0
click at [313, 183] on div "Janela de atendimento Grade de atendimento Capacidade Transportadoras Veículos …" at bounding box center [462, 199] width 925 height 398
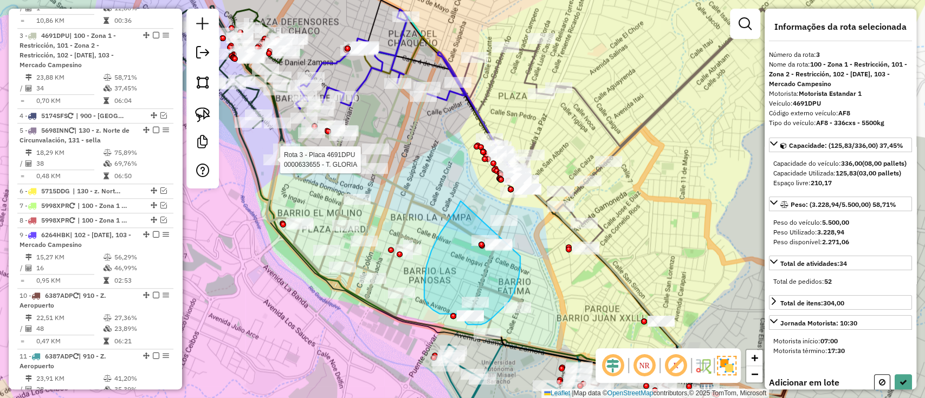
drag, startPoint x: 461, startPoint y: 201, endPoint x: 519, endPoint y: 238, distance: 69.4
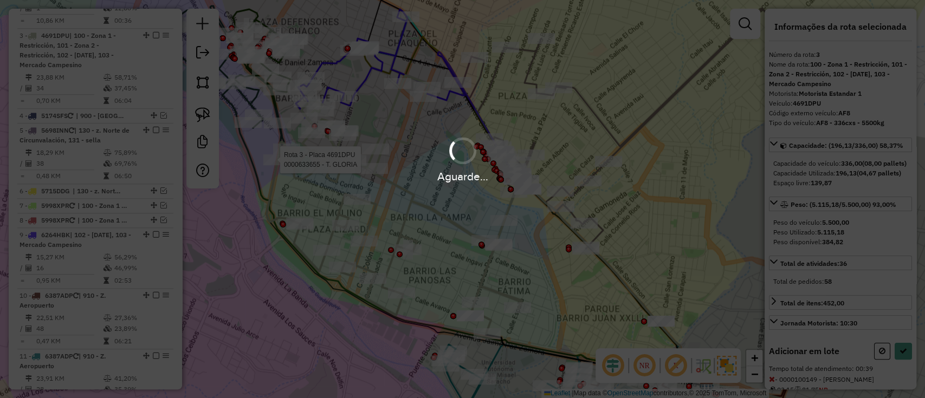
select select "*********"
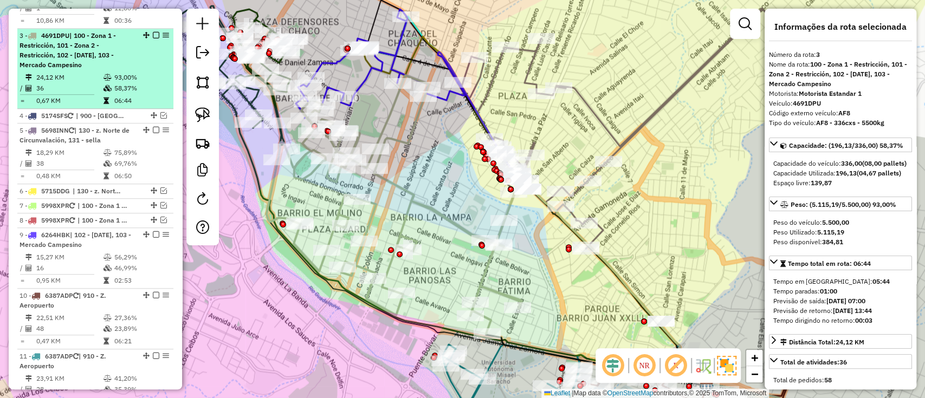
click at [153, 32] on em at bounding box center [156, 35] width 7 height 7
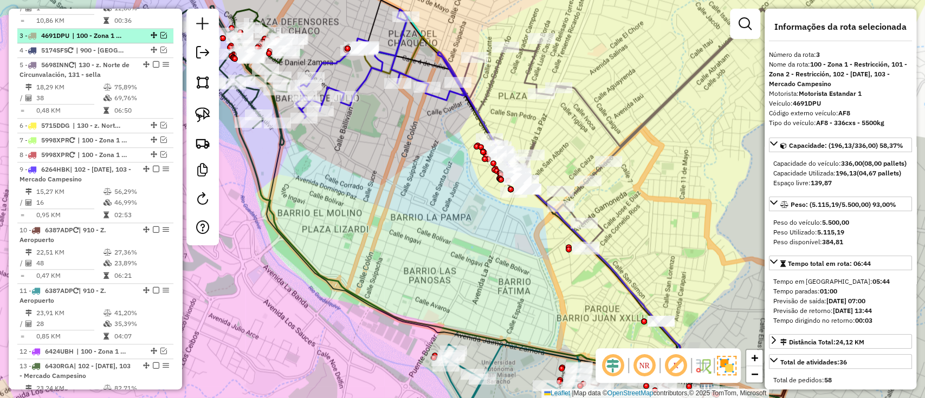
scroll to position [453, 0]
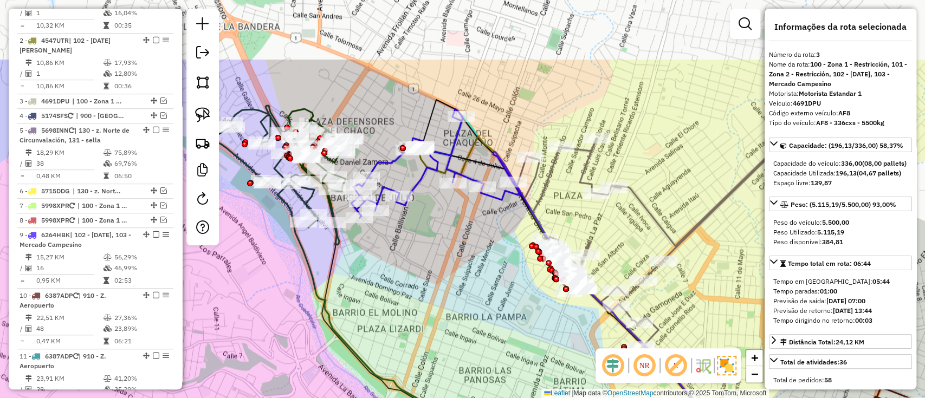
drag, startPoint x: 393, startPoint y: 158, endPoint x: 448, endPoint y: 258, distance: 113.7
click at [448, 258] on div "Janela de atendimento Grade de atendimento Capacidade Transportadoras Veículos …" at bounding box center [462, 199] width 925 height 398
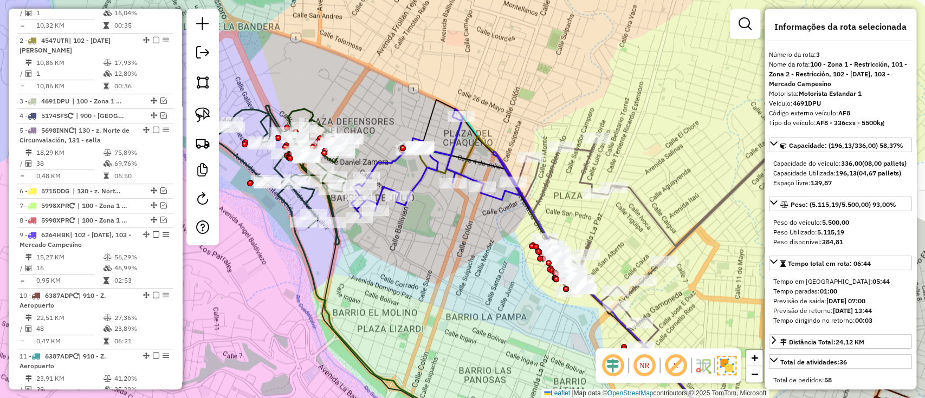
click at [413, 184] on icon at bounding box center [435, 163] width 169 height 109
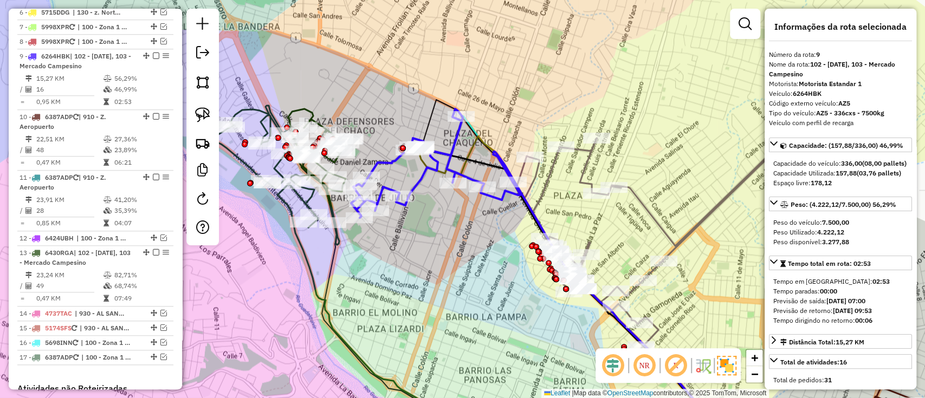
scroll to position [651, 0]
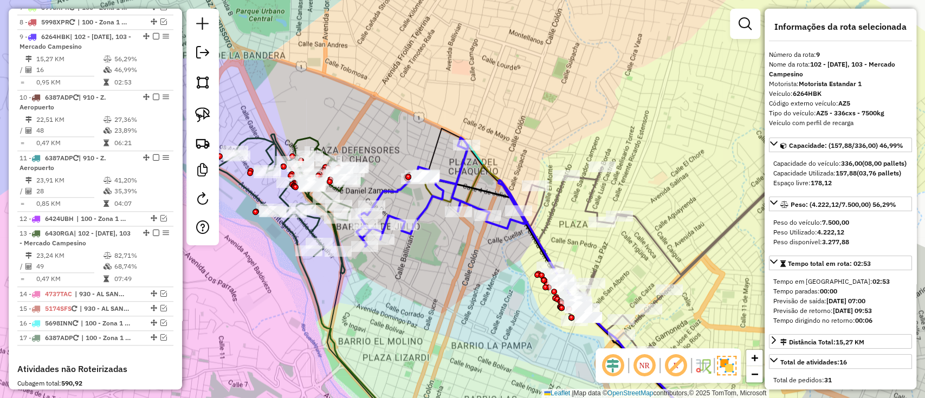
drag, startPoint x: 434, startPoint y: 228, endPoint x: 436, endPoint y: 245, distance: 17.5
click at [436, 245] on div "Janela de atendimento Grade de atendimento Capacidade Transportadoras Veículos …" at bounding box center [462, 199] width 925 height 398
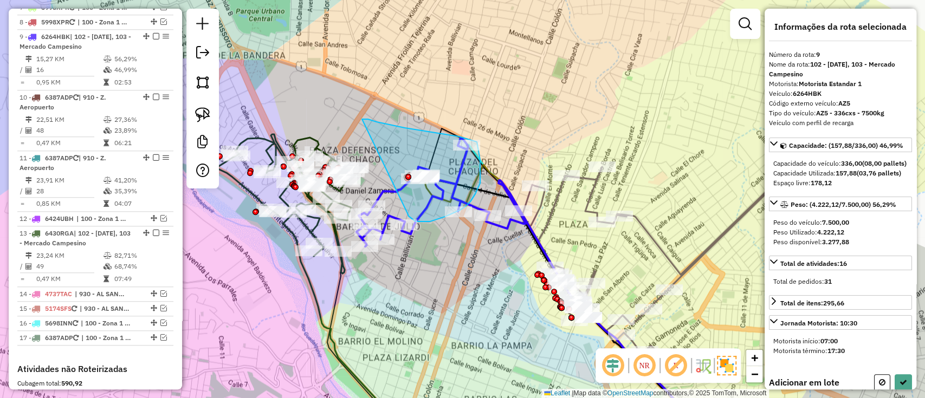
drag, startPoint x: 362, startPoint y: 119, endPoint x: 407, endPoint y: 213, distance: 104.2
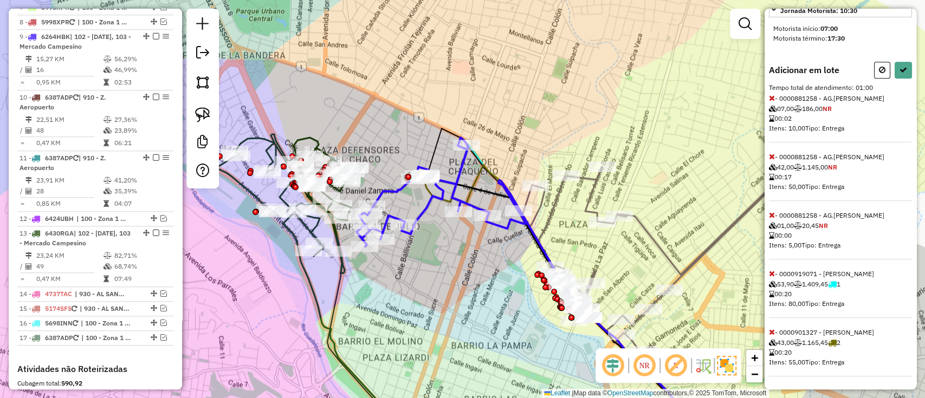
scroll to position [330, 0]
click at [773, 329] on icon at bounding box center [772, 332] width 6 height 8
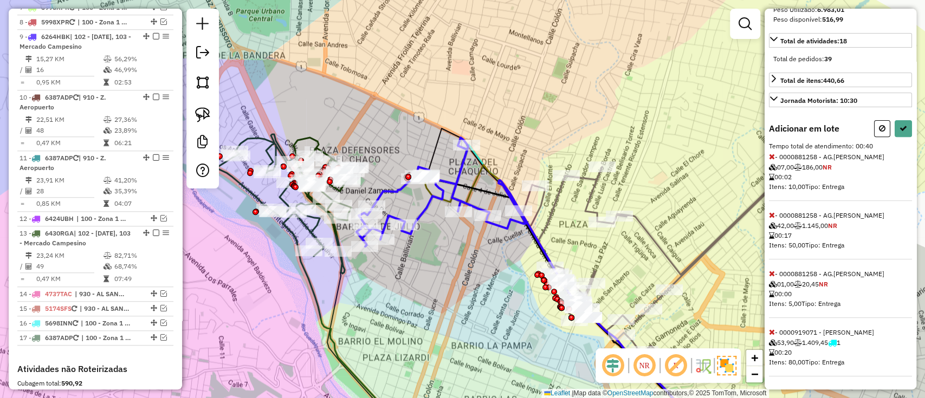
select select "*********"
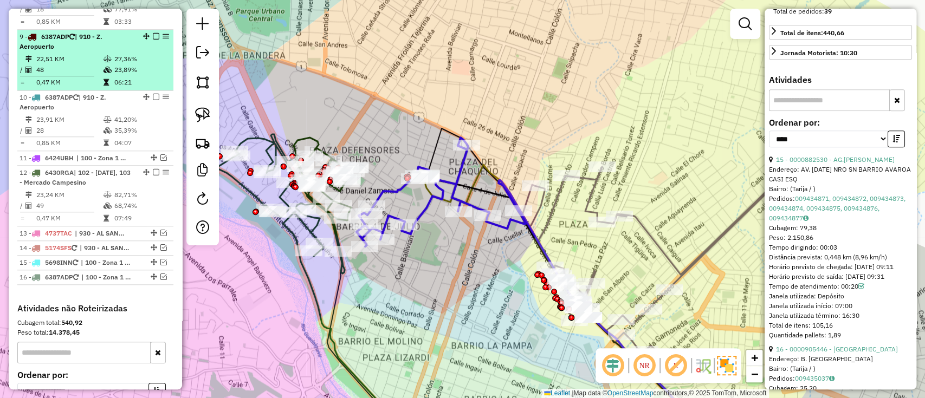
scroll to position [579, 0]
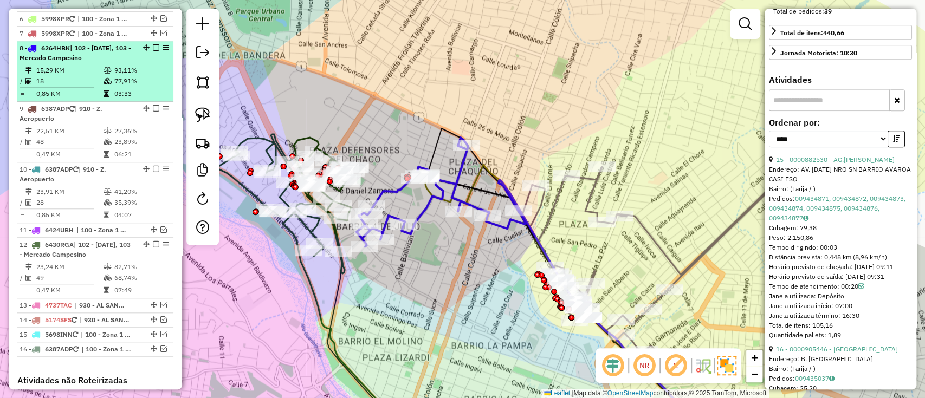
click at [153, 44] on em at bounding box center [156, 47] width 7 height 7
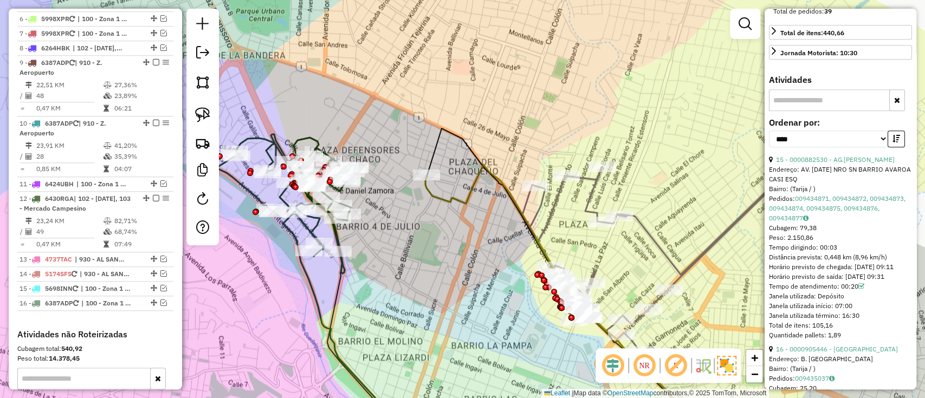
click at [334, 232] on icon at bounding box center [285, 203] width 139 height 139
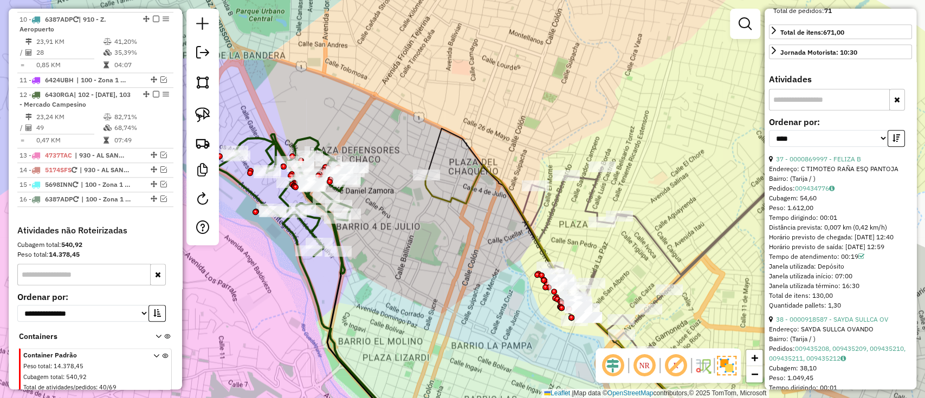
scroll to position [732, 0]
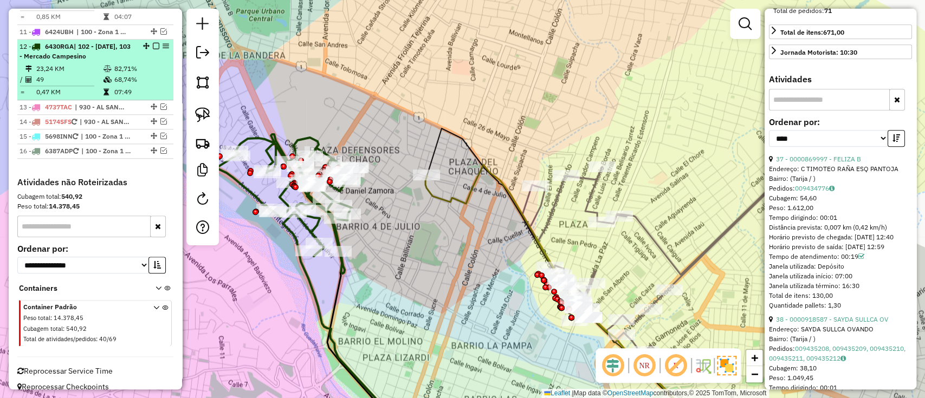
click at [154, 43] on em at bounding box center [156, 46] width 7 height 7
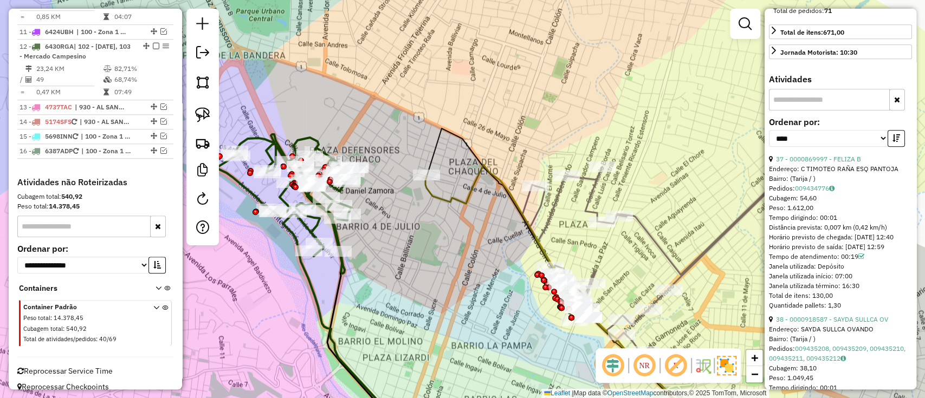
scroll to position [685, 0]
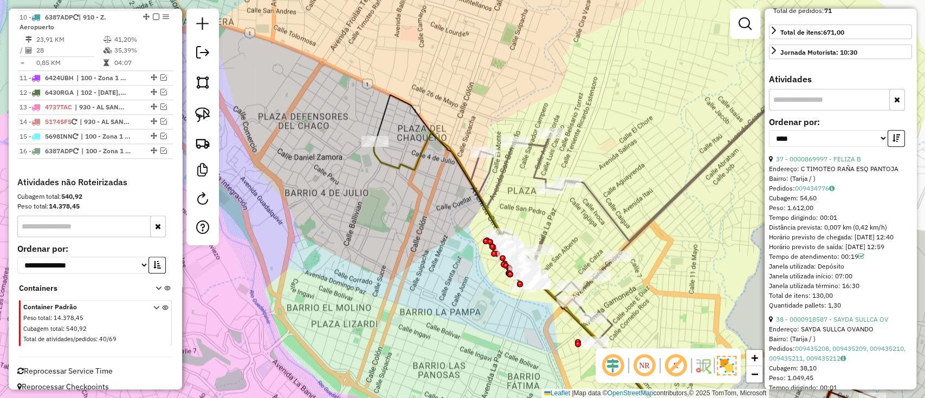
drag, startPoint x: 468, startPoint y: 291, endPoint x: 356, endPoint y: 230, distance: 127.8
click at [356, 230] on div "Janela de atendimento Grade de atendimento Capacidade Transportadoras Veículos …" at bounding box center [462, 199] width 925 height 398
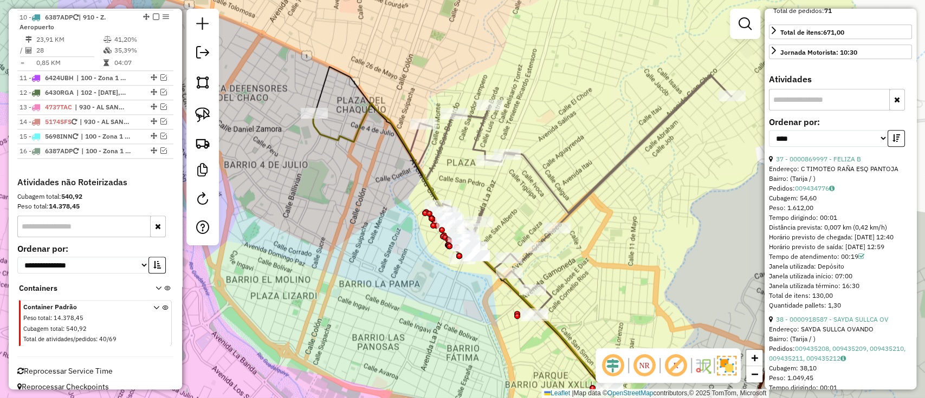
click at [541, 166] on div "Janela de atendimento Grade de atendimento Capacidade Transportadoras Veículos …" at bounding box center [462, 199] width 925 height 398
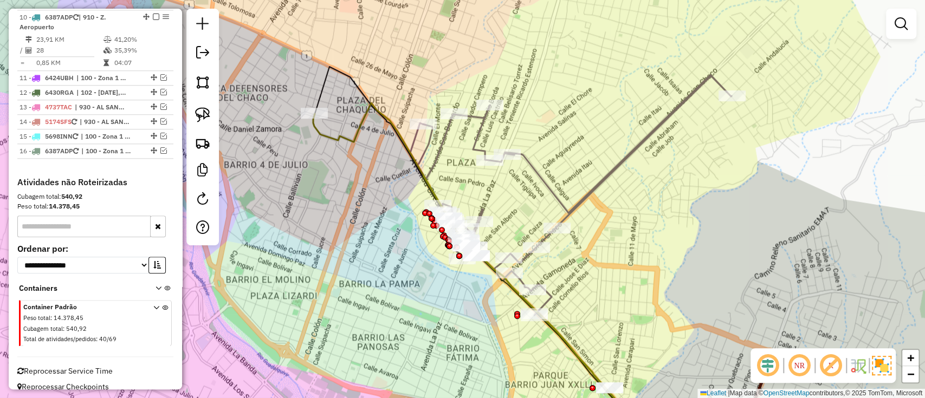
click at [535, 173] on icon at bounding box center [570, 195] width 321 height 241
select select "*********"
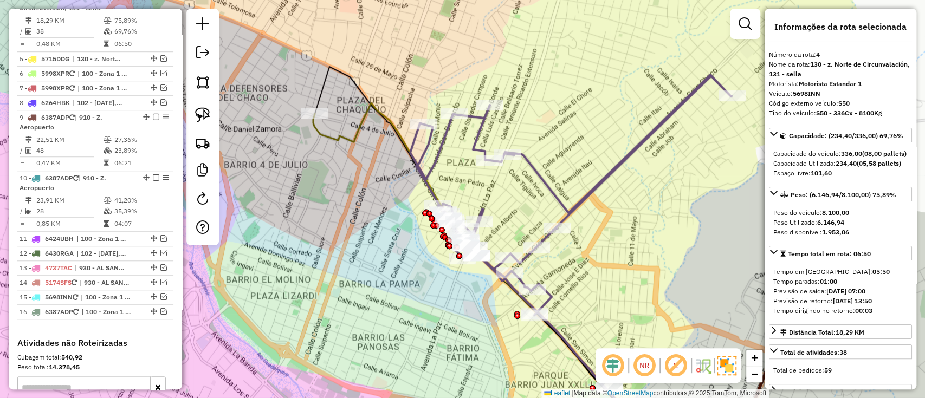
scroll to position [497, 0]
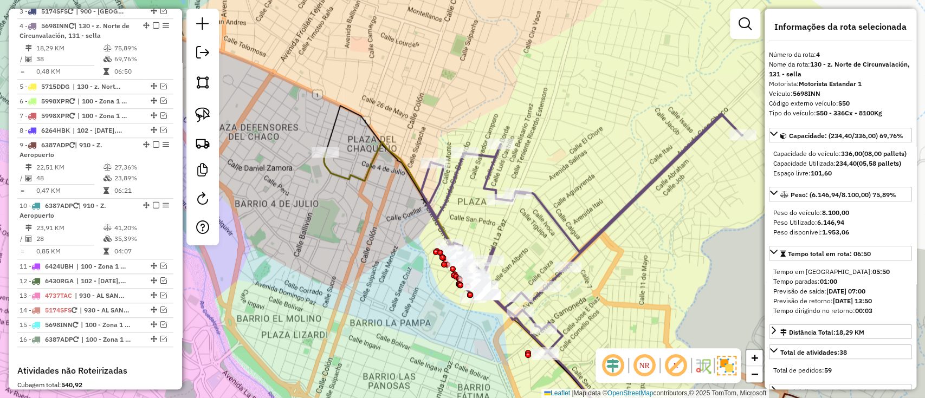
drag, startPoint x: 547, startPoint y: 189, endPoint x: 557, endPoint y: 226, distance: 39.2
click at [557, 226] on icon at bounding box center [581, 234] width 321 height 241
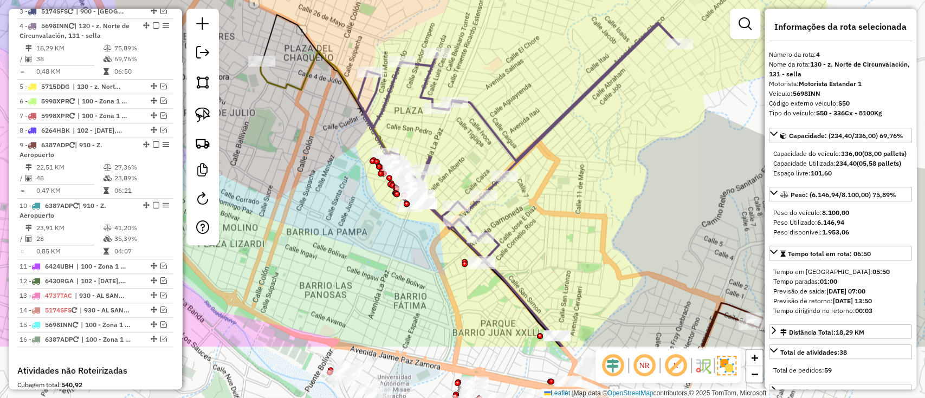
drag, startPoint x: 358, startPoint y: 219, endPoint x: 295, endPoint y: 128, distance: 110.9
click at [295, 128] on div "Janela de atendimento Grade de atendimento Capacidade Transportadoras Veículos …" at bounding box center [462, 199] width 925 height 398
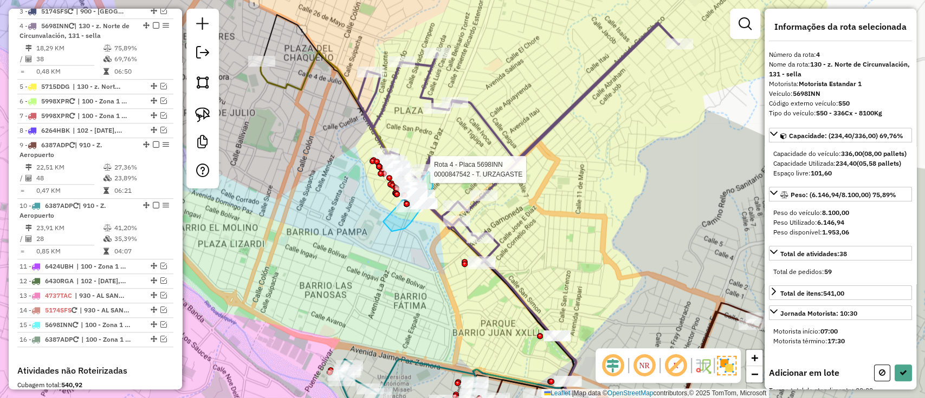
click at [433, 167] on div "Rota 4 - Placa 5698INN 0000847542 - T. URZAGASTE Janela de atendimento Grade de…" at bounding box center [462, 199] width 925 height 398
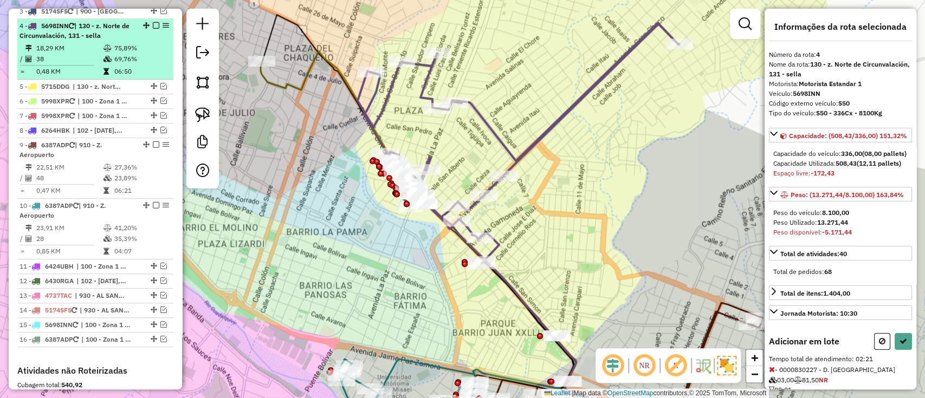
select select "*********"
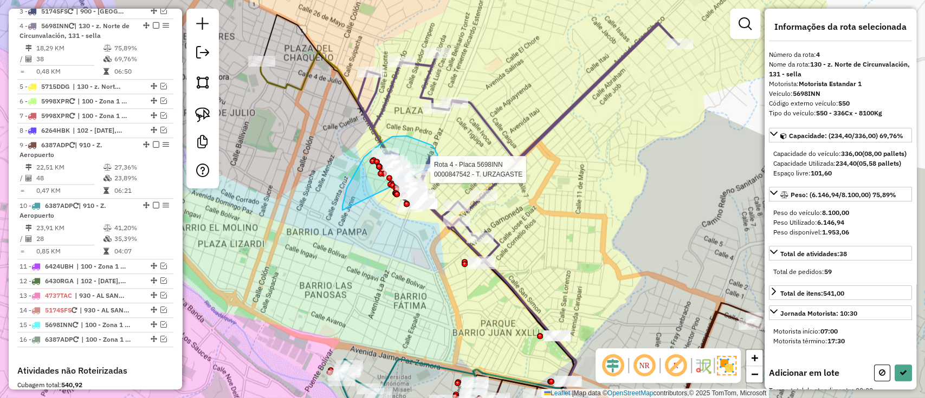
click at [437, 164] on div "Rota 4 - Placa 5698INN 0000847542 - T. URZAGASTE Janela de atendimento Grade de…" at bounding box center [462, 199] width 925 height 398
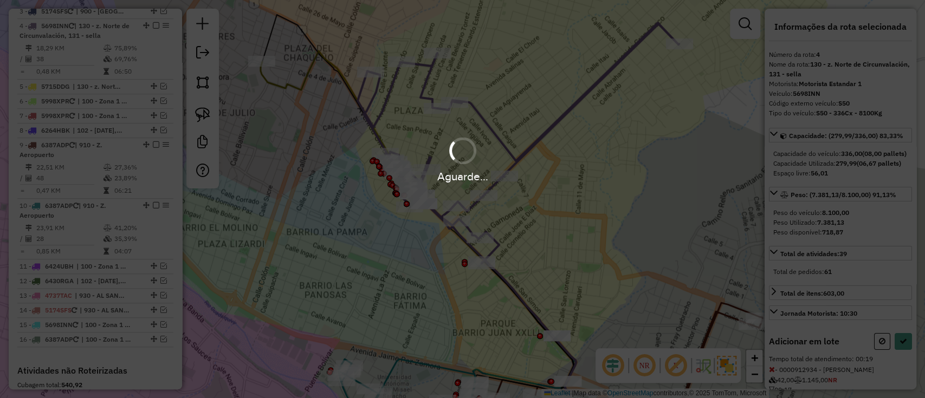
select select "*********"
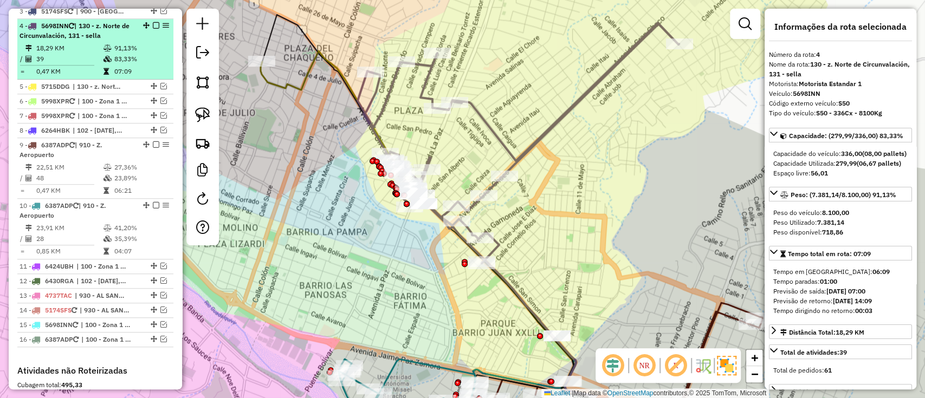
click at [154, 22] on em at bounding box center [156, 25] width 7 height 7
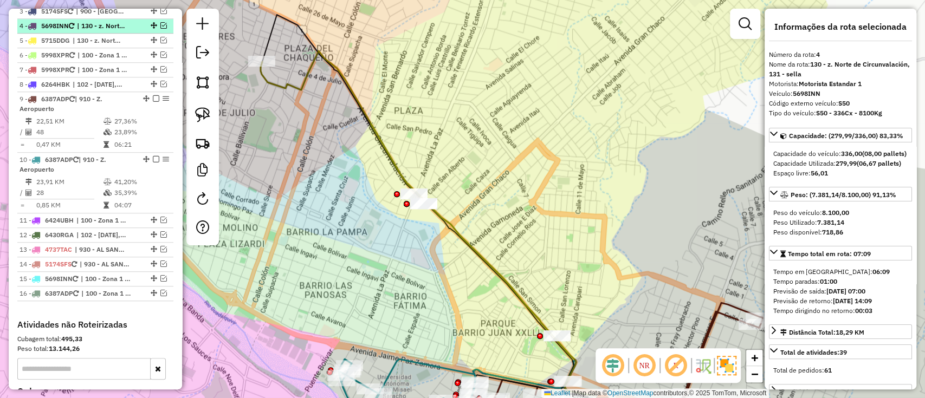
scroll to position [451, 0]
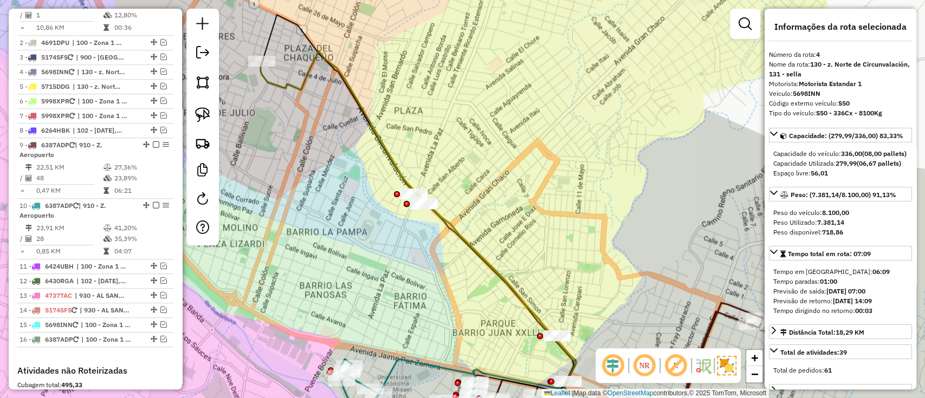
click at [299, 81] on icon at bounding box center [469, 236] width 417 height 371
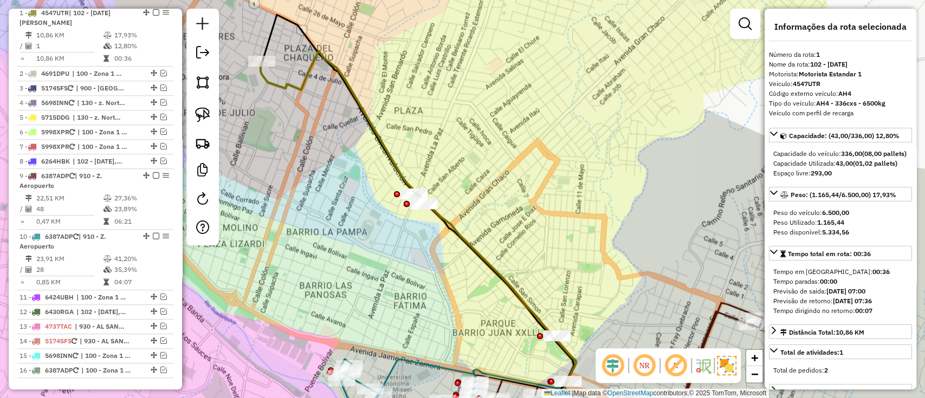
scroll to position [416, 0]
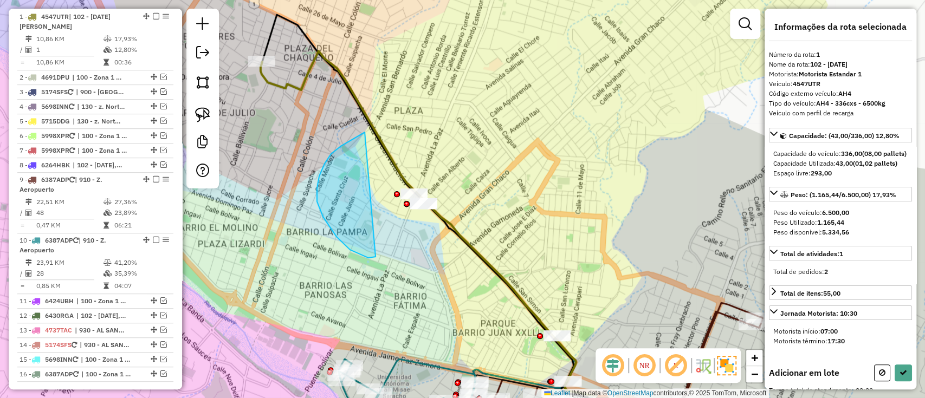
drag, startPoint x: 350, startPoint y: 250, endPoint x: 495, endPoint y: 172, distance: 164.1
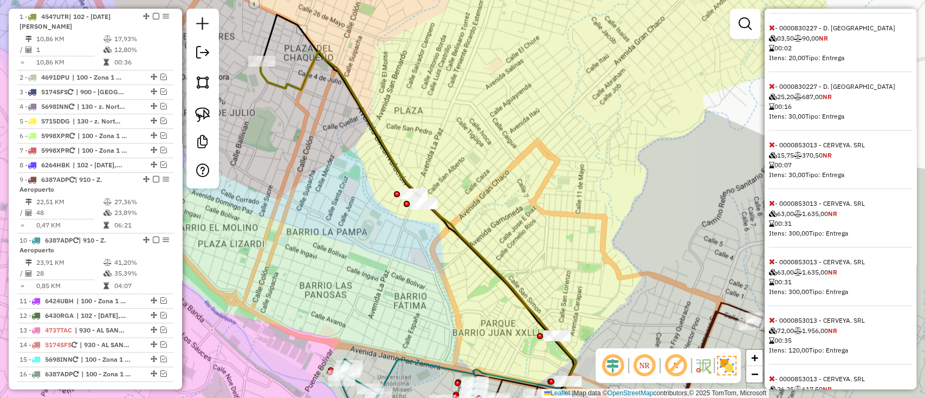
scroll to position [433, 0]
click at [771, 264] on icon at bounding box center [772, 260] width 6 height 8
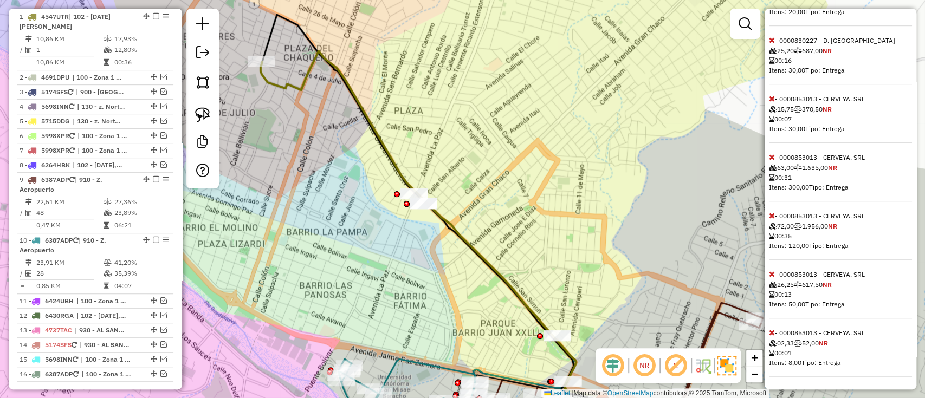
scroll to position [495, 0]
click at [773, 327] on span at bounding box center [772, 332] width 6 height 10
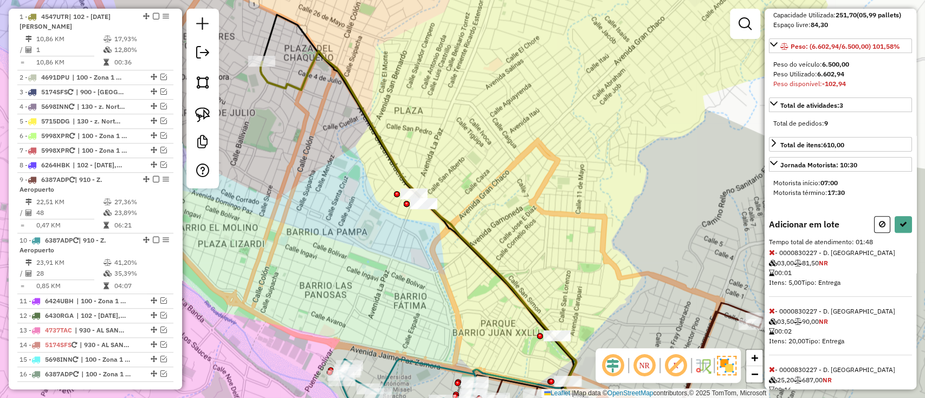
scroll to position [148, 0]
click at [772, 315] on icon at bounding box center [772, 312] width 6 height 8
click at [772, 257] on icon at bounding box center [772, 253] width 6 height 8
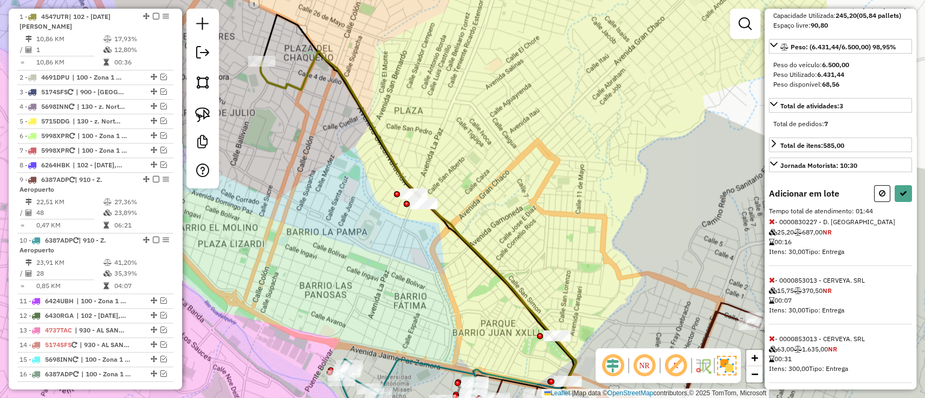
select select "*********"
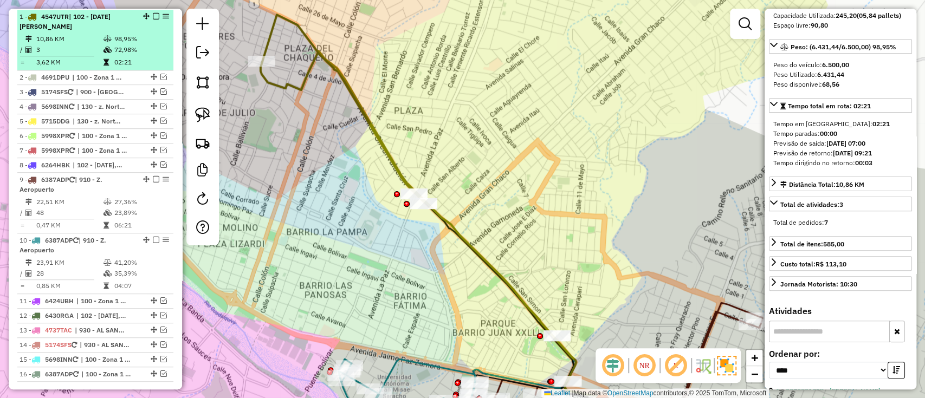
click at [154, 13] on em at bounding box center [156, 16] width 7 height 7
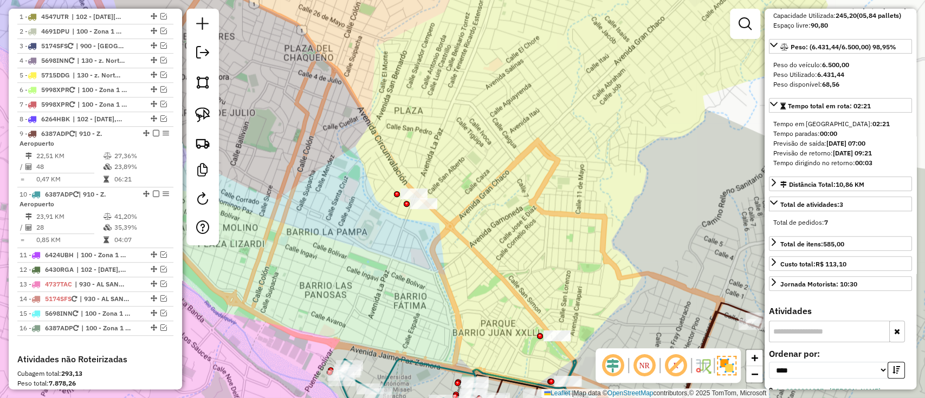
drag, startPoint x: 407, startPoint y: 228, endPoint x: 382, endPoint y: 118, distance: 113.4
click at [382, 118] on div "Janela de atendimento Grade de atendimento Capacidade Transportadoras Veículos …" at bounding box center [462, 199] width 925 height 398
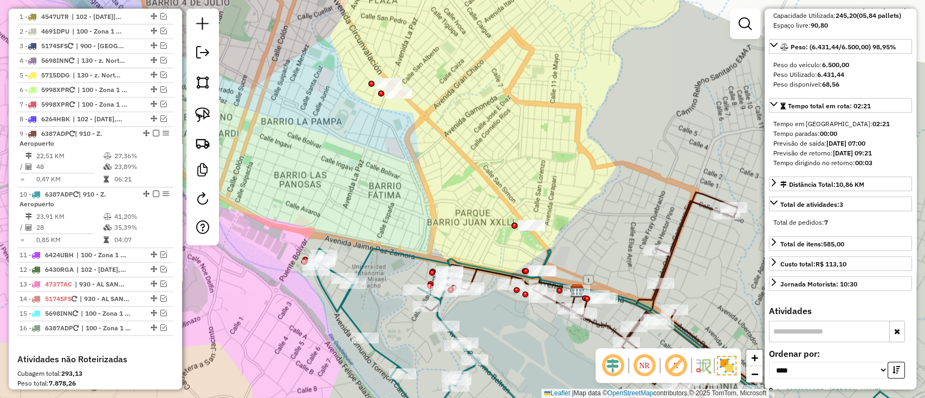
click at [365, 260] on icon at bounding box center [609, 343] width 593 height 189
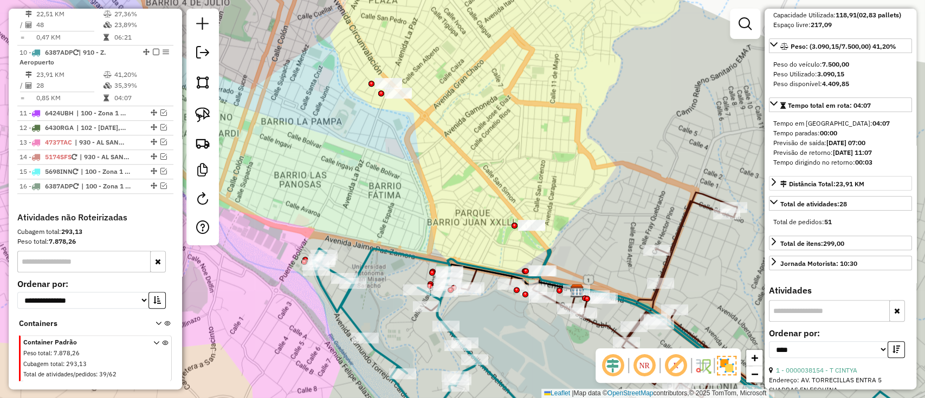
scroll to position [594, 0]
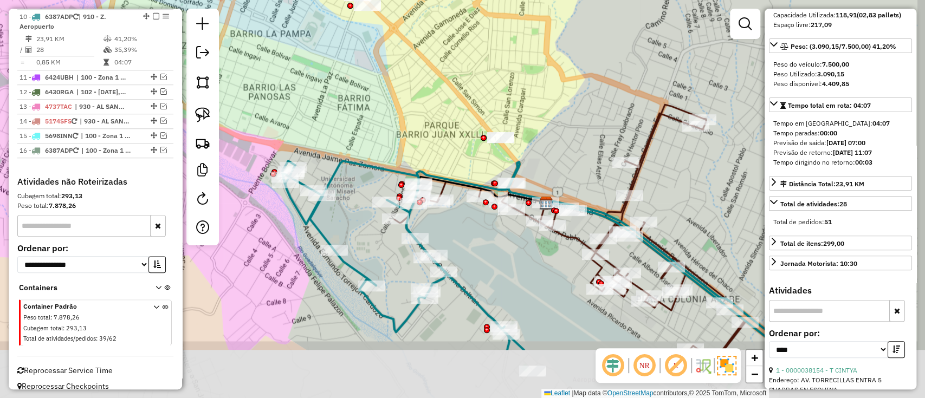
drag, startPoint x: 494, startPoint y: 211, endPoint x: 463, endPoint y: 122, distance: 94.1
click at [463, 122] on div "Janela de atendimento Grade de atendimento Capacidade Transportadoras Veículos …" at bounding box center [462, 199] width 925 height 398
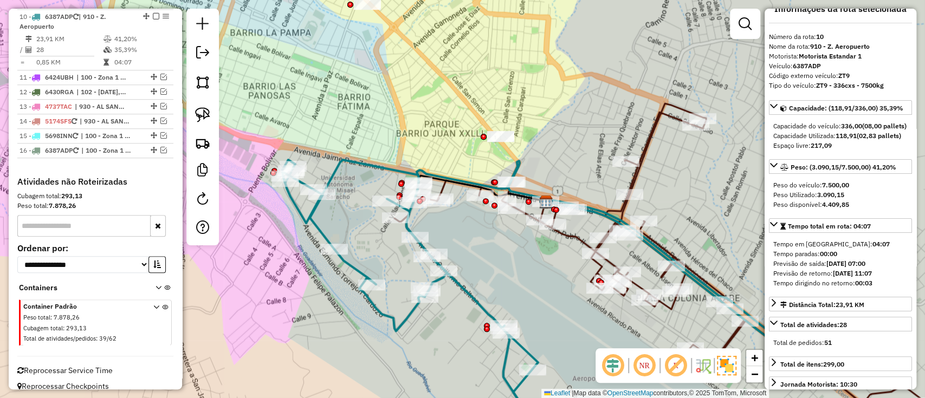
scroll to position [0, 0]
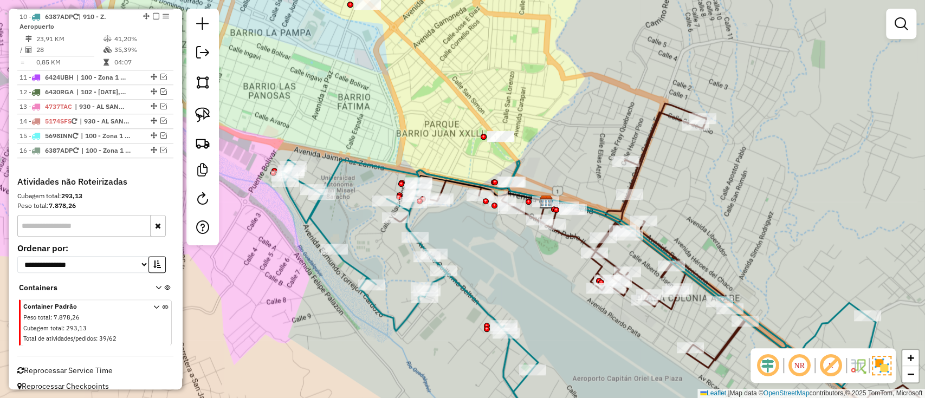
drag, startPoint x: 469, startPoint y: 260, endPoint x: 397, endPoint y: 159, distance: 124.0
click at [397, 159] on div "Rota 9 - Placa 6387ADP 0000828003 - C. [PERSON_NAME] de atendimento Grade de at…" at bounding box center [462, 199] width 925 height 398
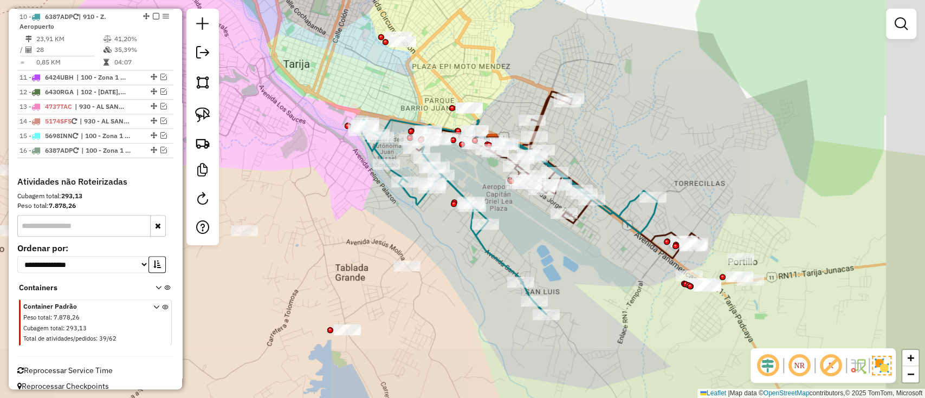
drag, startPoint x: 646, startPoint y: 262, endPoint x: 501, endPoint y: 199, distance: 157.7
click at [501, 199] on div "Janela de atendimento Grade de atendimento Capacidade Transportadoras Veículos …" at bounding box center [462, 199] width 925 height 398
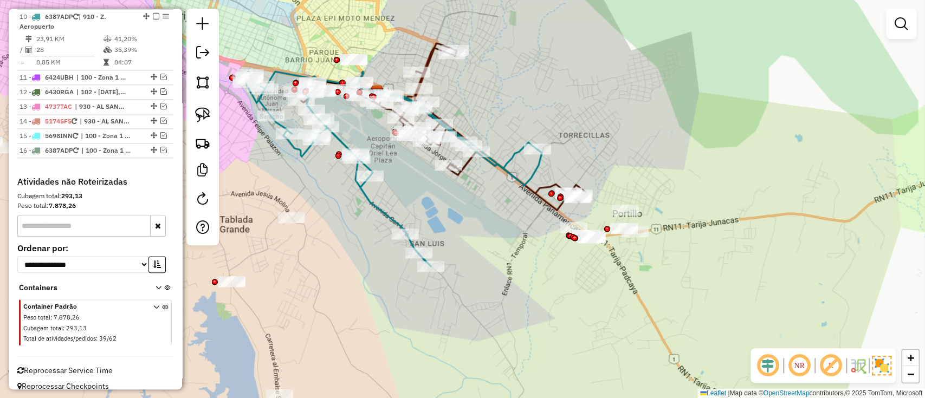
click at [547, 191] on icon at bounding box center [444, 126] width 286 height 167
select select "*********"
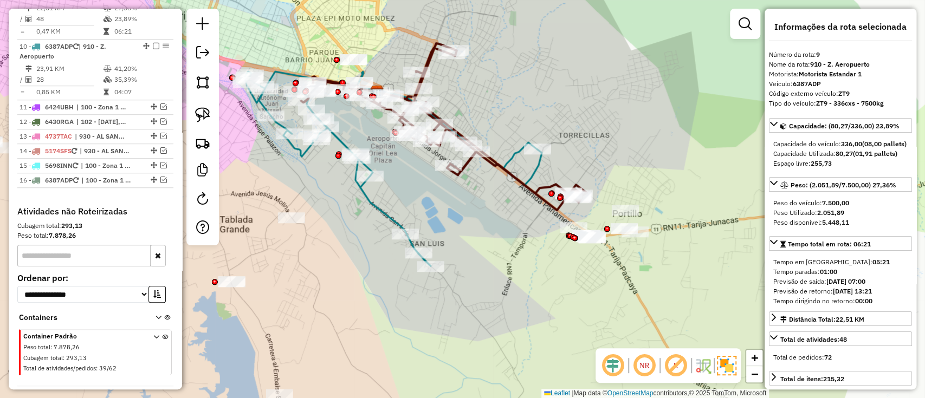
scroll to position [533, 0]
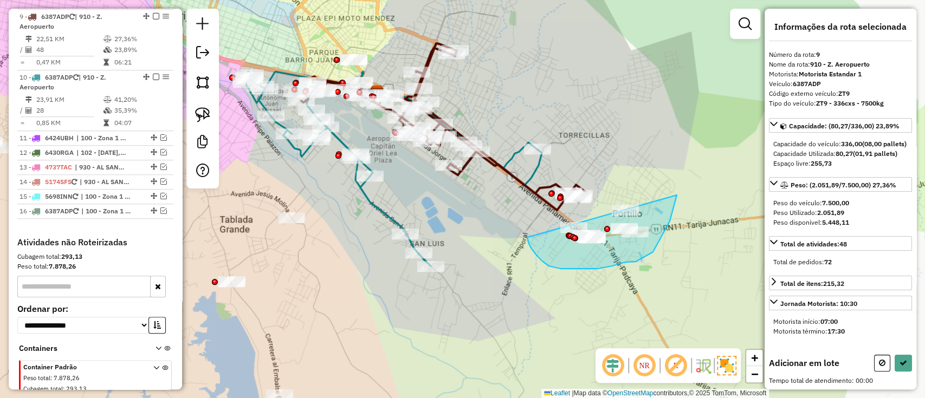
drag, startPoint x: 548, startPoint y: 266, endPoint x: 649, endPoint y: 124, distance: 174.2
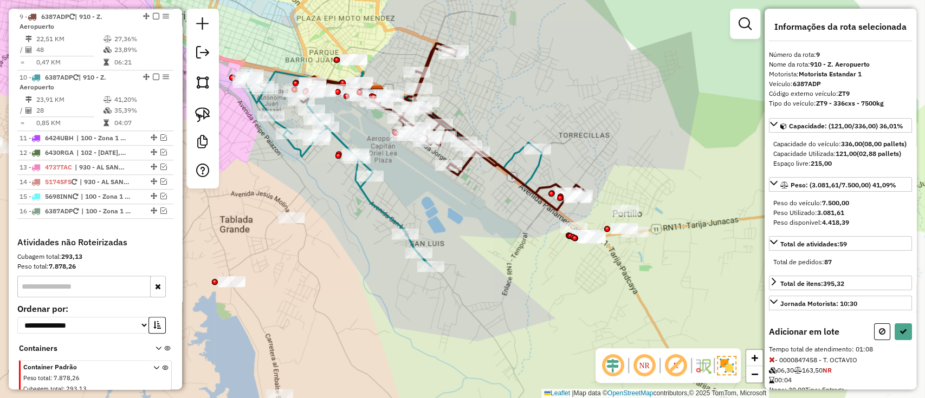
select select "*********"
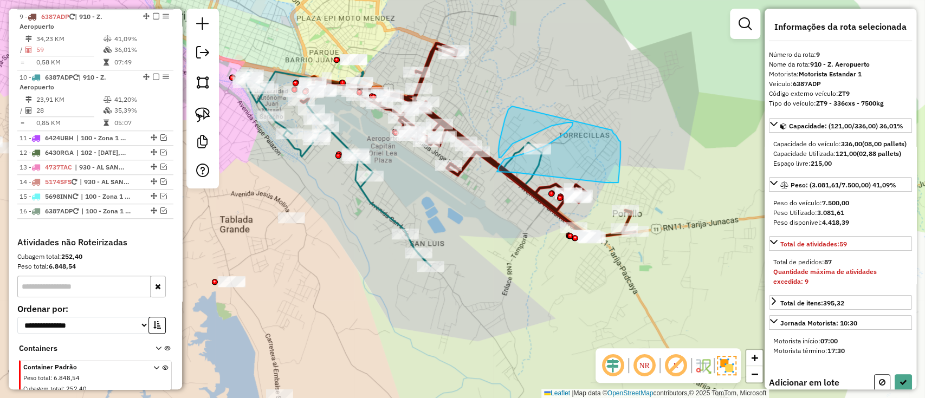
drag, startPoint x: 512, startPoint y: 106, endPoint x: 611, endPoint y: 130, distance: 102.5
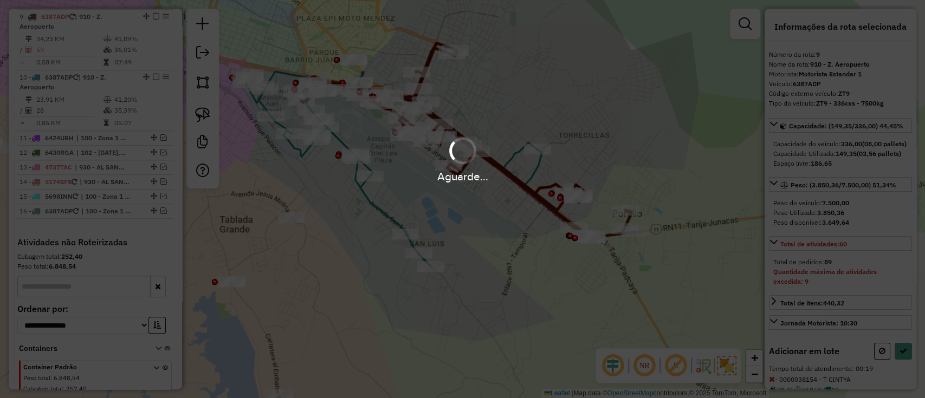
select select "*********"
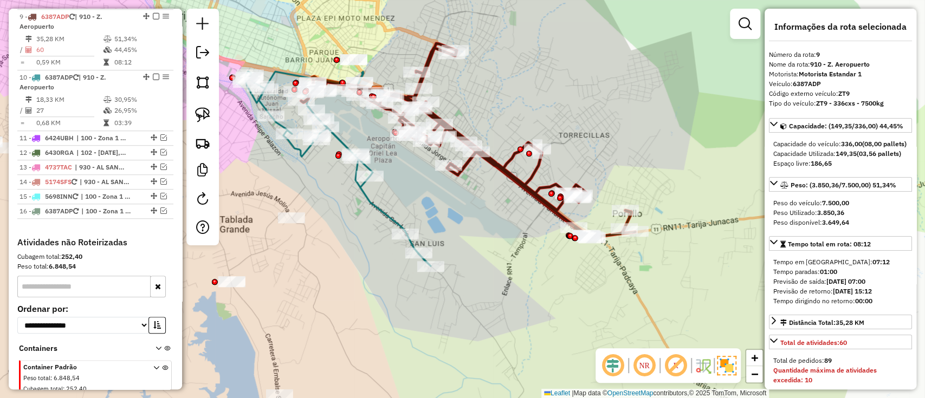
click at [363, 189] on icon at bounding box center [338, 169] width 186 height 195
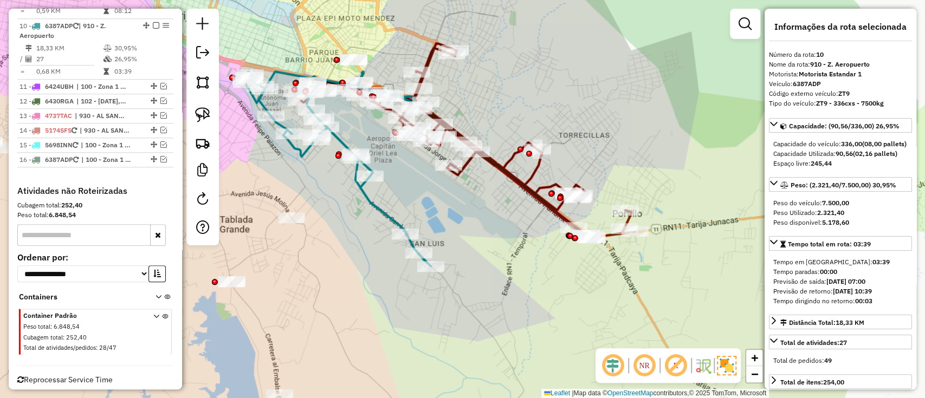
scroll to position [594, 0]
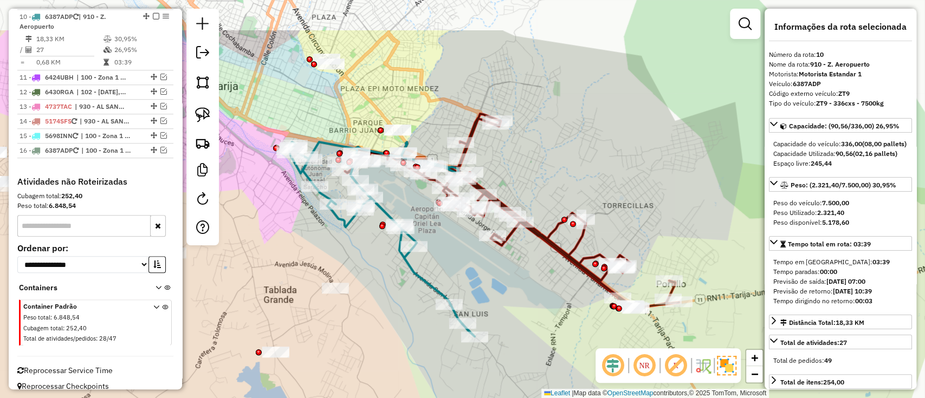
drag, startPoint x: 354, startPoint y: 183, endPoint x: 398, endPoint y: 253, distance: 82.3
click at [398, 253] on icon at bounding box center [382, 239] width 186 height 195
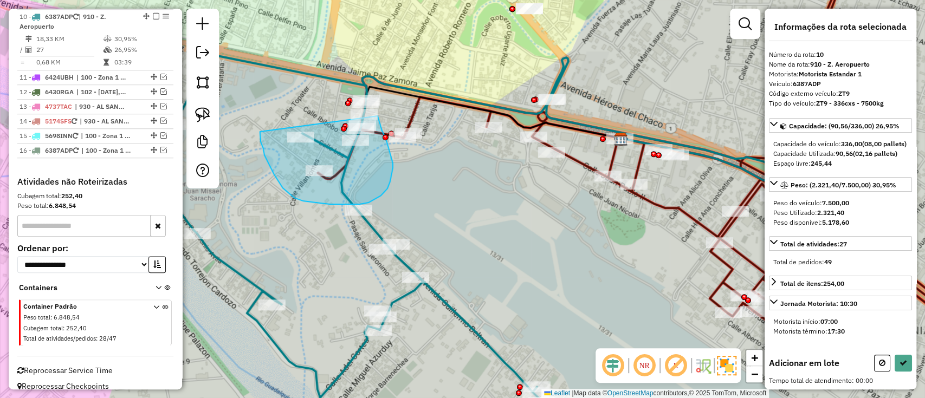
drag, startPoint x: 261, startPoint y: 141, endPoint x: 378, endPoint y: 116, distance: 119.8
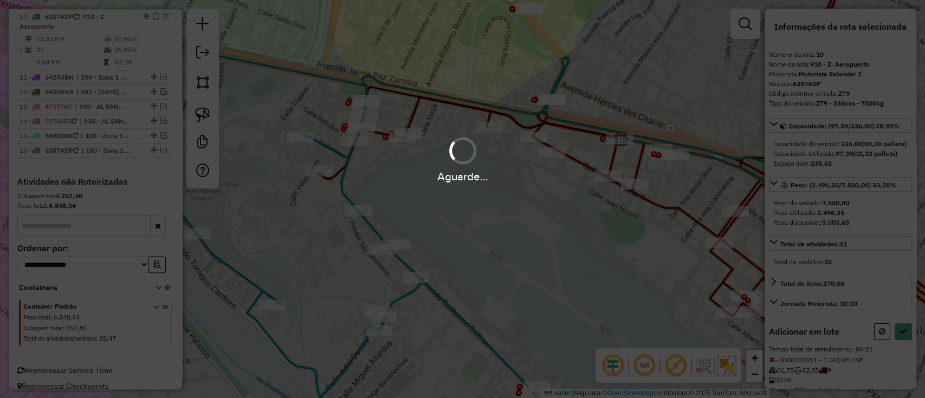
select select "*********"
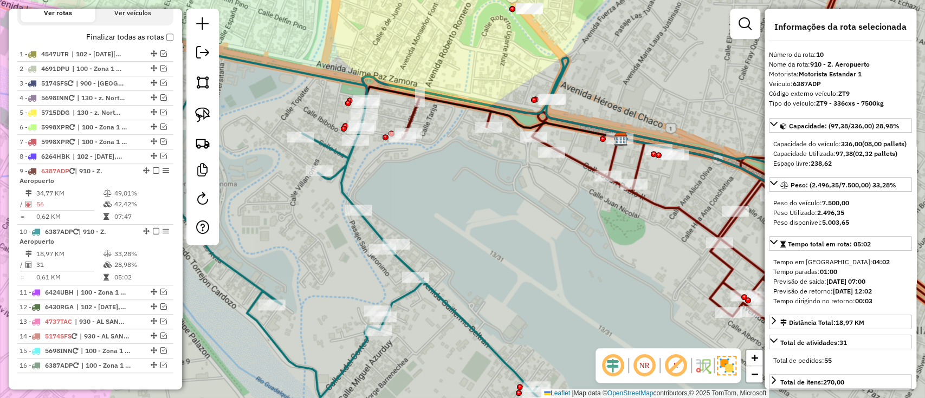
scroll to position [377, 0]
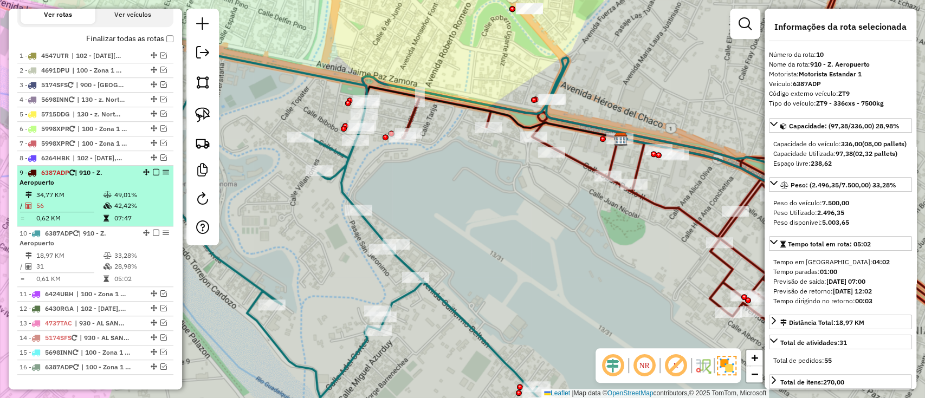
click at [153, 173] on em at bounding box center [156, 172] width 7 height 7
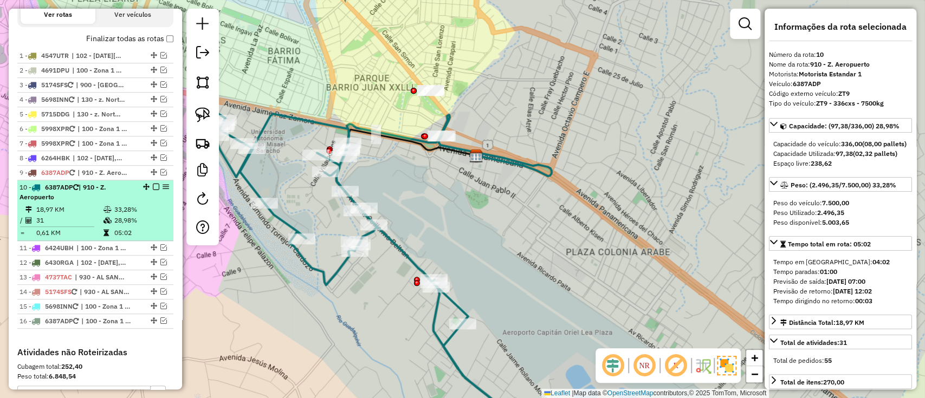
click at [147, 206] on td "33,28%" at bounding box center [141, 209] width 55 height 11
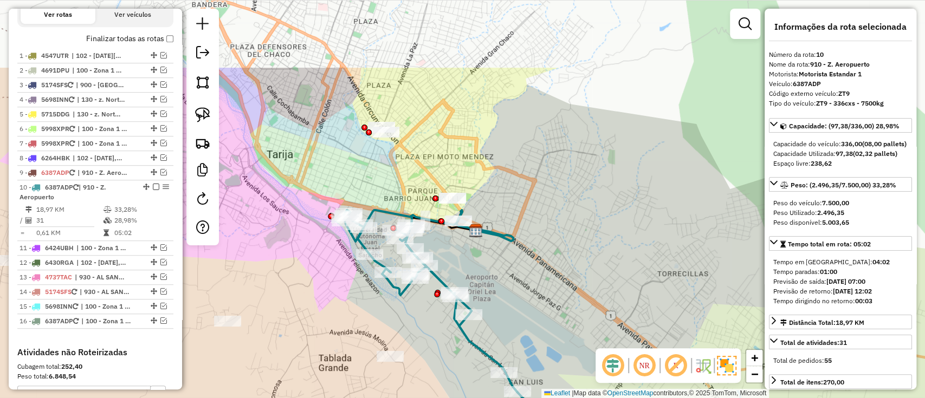
drag, startPoint x: 521, startPoint y: 213, endPoint x: 541, endPoint y: 290, distance: 79.5
click at [541, 290] on div "Janela de atendimento Grade de atendimento Capacidade Transportadoras Veículos …" at bounding box center [462, 199] width 925 height 398
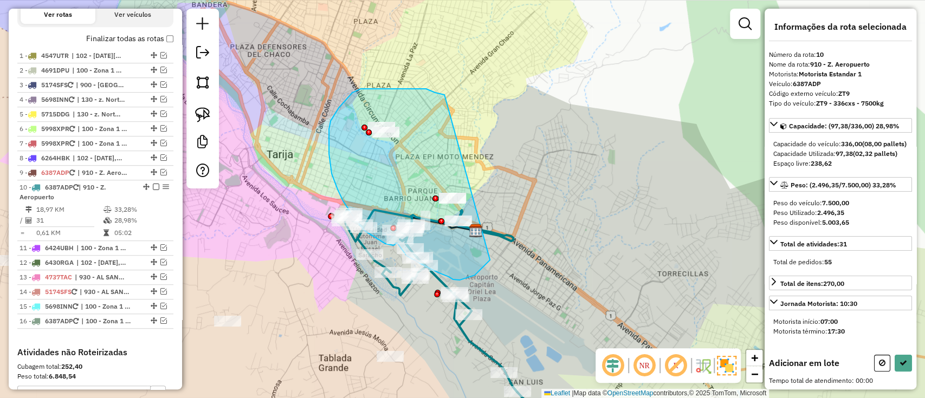
drag, startPoint x: 435, startPoint y: 93, endPoint x: 495, endPoint y: 206, distance: 128.0
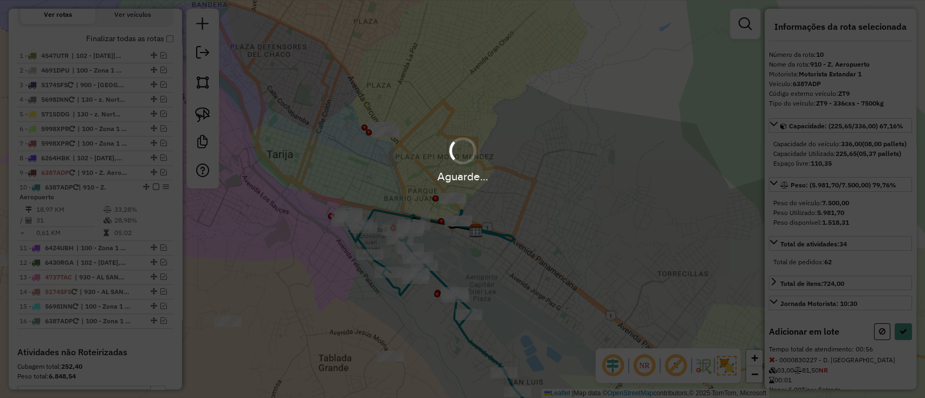
select select "*********"
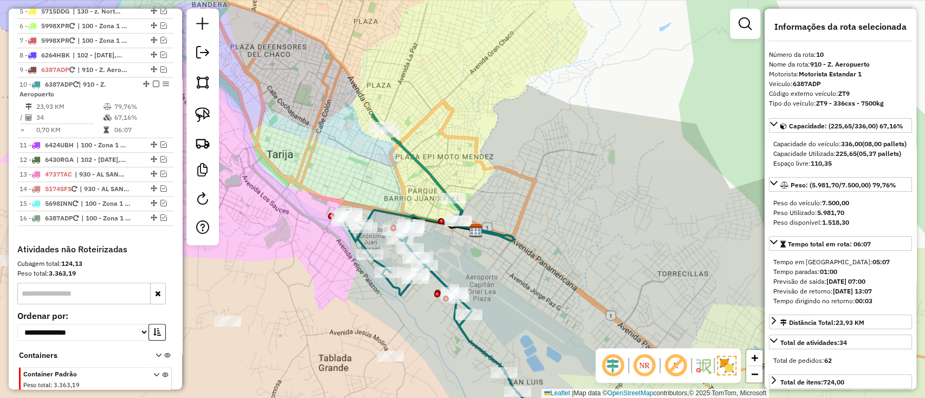
scroll to position [547, 0]
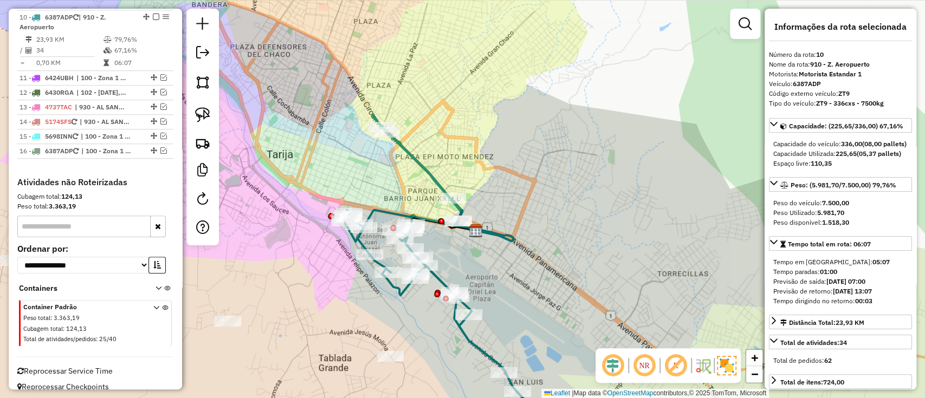
click at [433, 172] on icon at bounding box center [437, 266] width 186 height 278
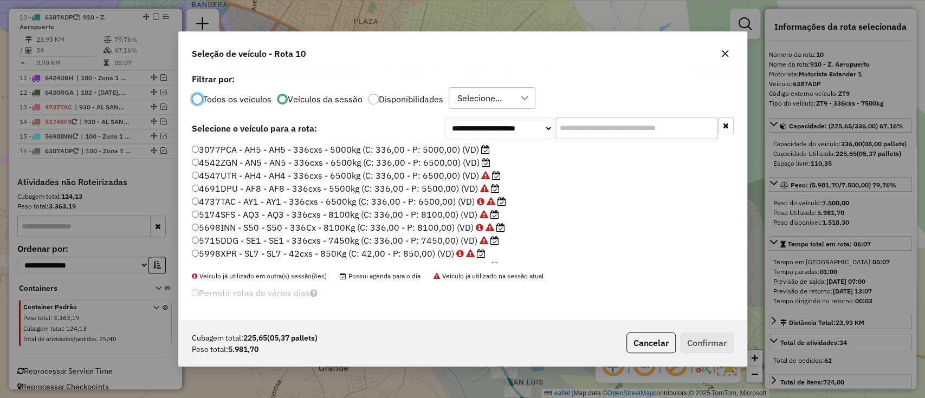
scroll to position [5, 3]
click at [455, 161] on label "4542ZGN - AN5 - AN5 - 336cxs - 6500kg (C: 336,00 - P: 6500,00) (VD)" at bounding box center [341, 162] width 299 height 13
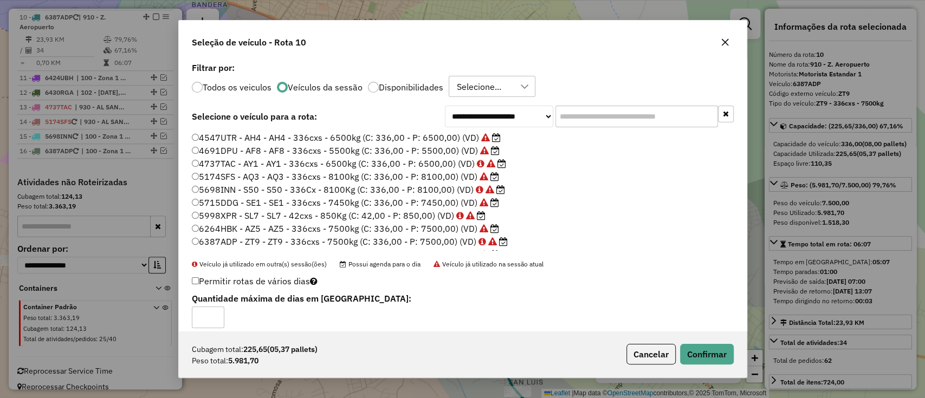
scroll to position [49, 0]
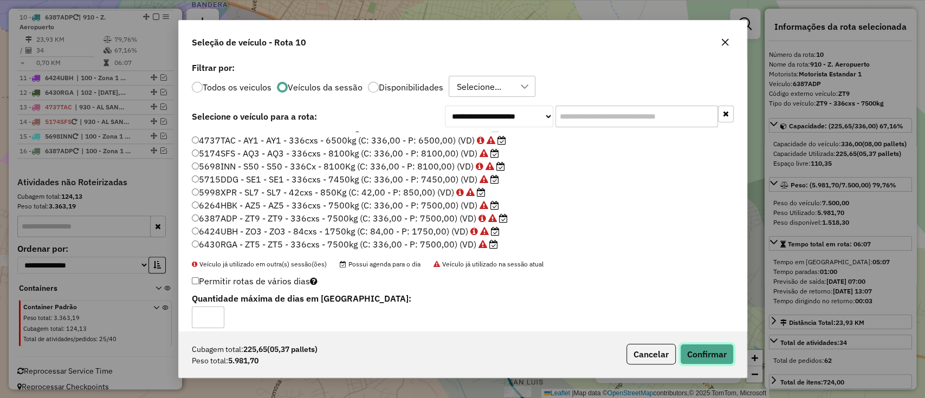
click at [696, 348] on button "Confirmar" at bounding box center [707, 354] width 54 height 21
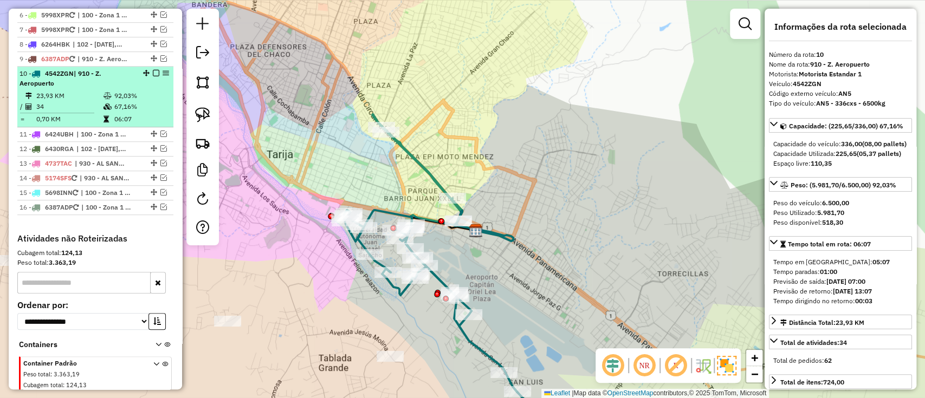
scroll to position [475, 0]
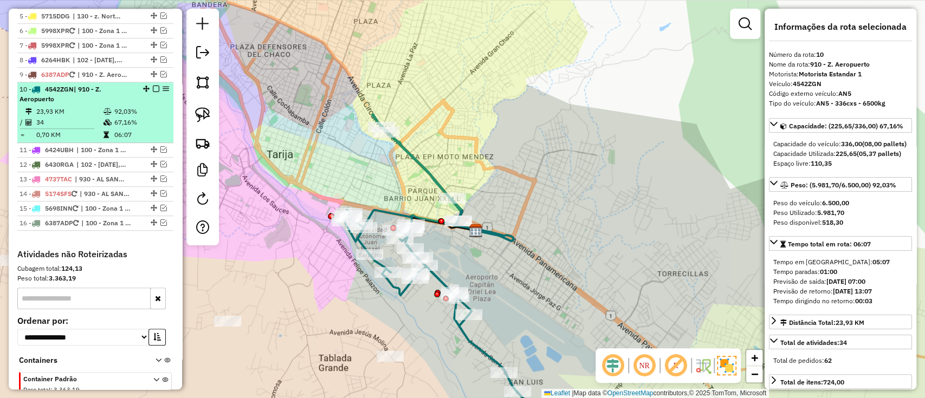
click at [154, 86] on em at bounding box center [156, 89] width 7 height 7
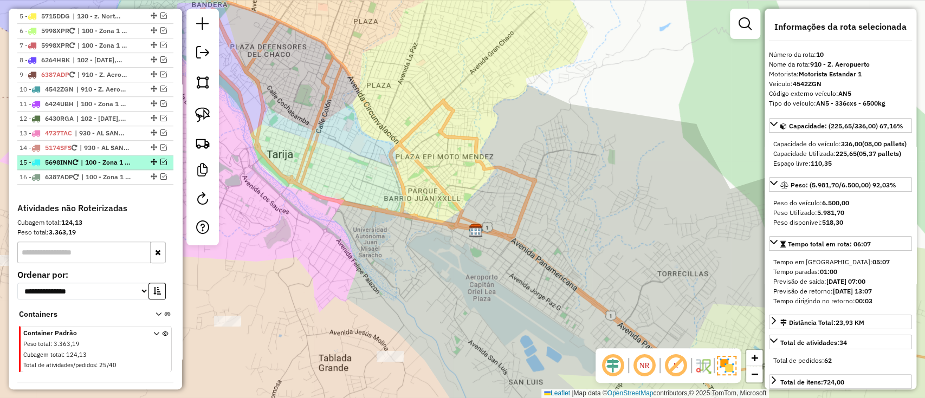
click at [124, 158] on span "| 100 - Zona 1 - Restricción, 101 - Zona 2 - Restricción, 102 - [DATE], 130 - z…" at bounding box center [106, 163] width 50 height 10
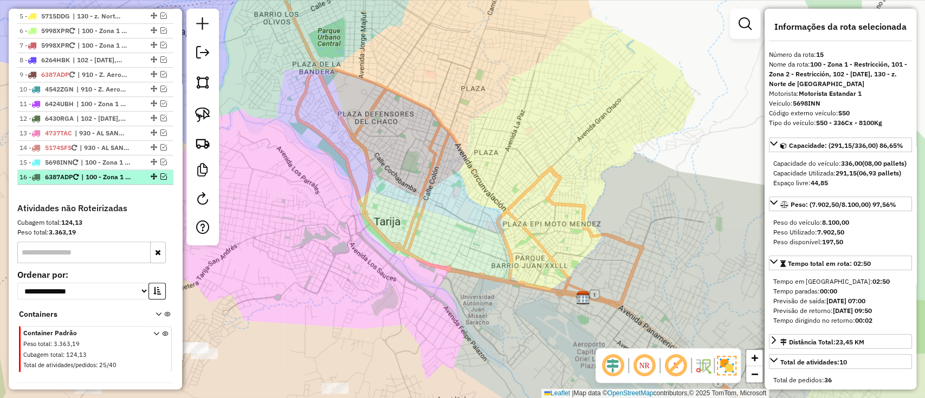
click at [120, 168] on ul "1 - 4547UTR | 102 - [DATE] 2 - 4691DPU | 100 - Zona 1 - Restricción, 101 - Zona…" at bounding box center [95, 68] width 156 height 234
click at [109, 173] on span "| 100 - Zona 1 - Restricción, 102 - [DATE], 900 - [GEOGRAPHIC_DATA]" at bounding box center [106, 177] width 50 height 10
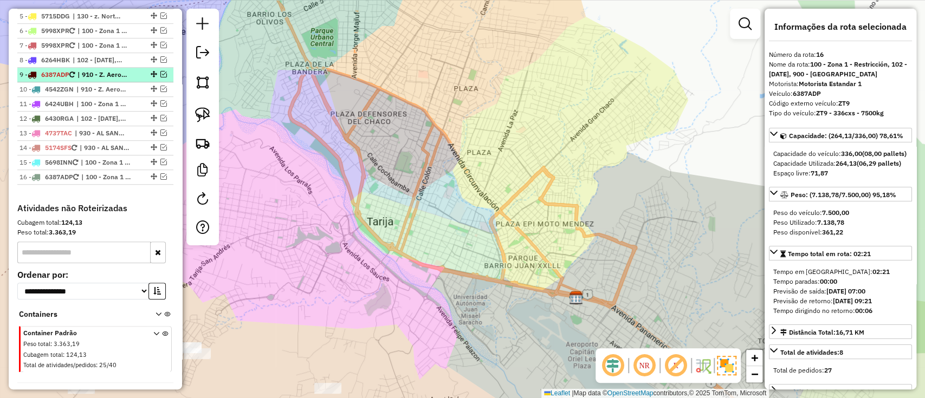
click at [103, 79] on li "9 - 6387ADP | 910 - Z. Aeropuerto" at bounding box center [95, 75] width 156 height 15
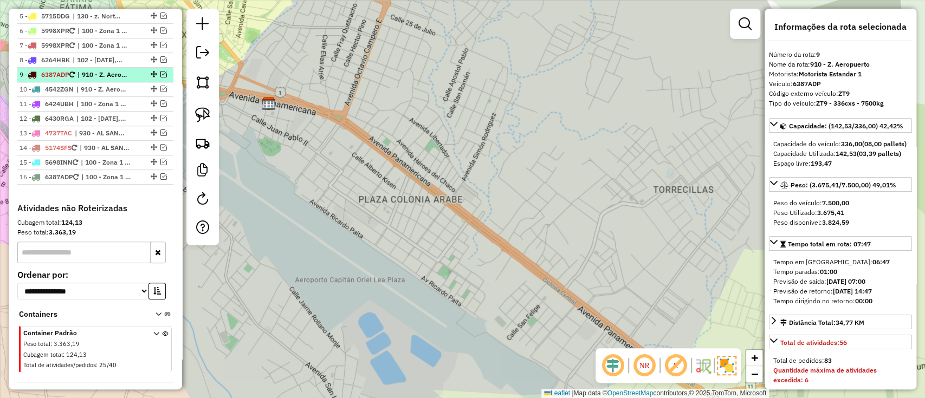
click at [160, 74] on em at bounding box center [163, 74] width 7 height 7
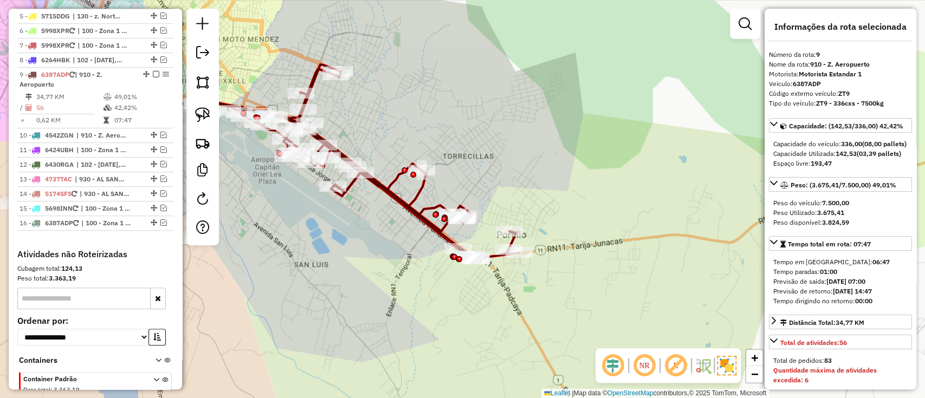
click at [394, 174] on icon at bounding box center [357, 161] width 323 height 194
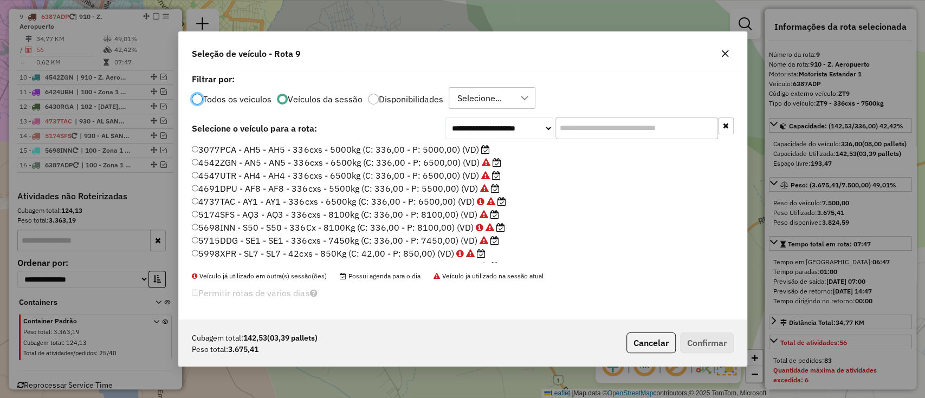
scroll to position [5, 3]
click at [459, 151] on label "3077PCA - AH5 - AH5 - 336cxs - 5000kg (C: 336,00 - P: 5000,00) (VD)" at bounding box center [341, 149] width 298 height 13
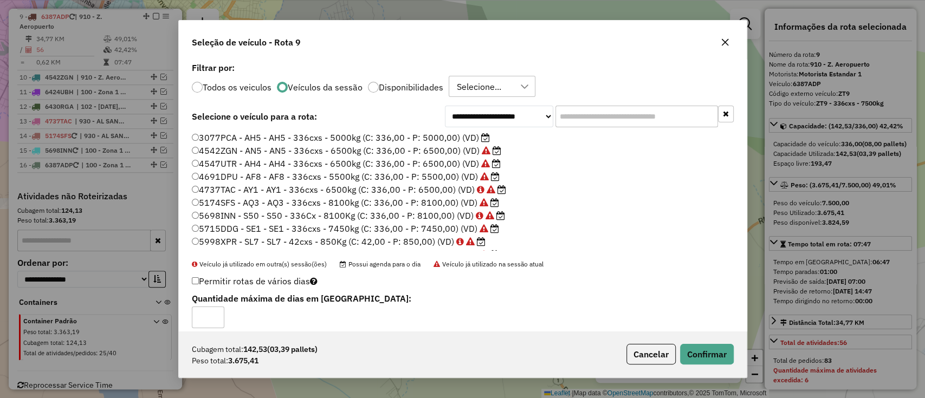
scroll to position [49, 0]
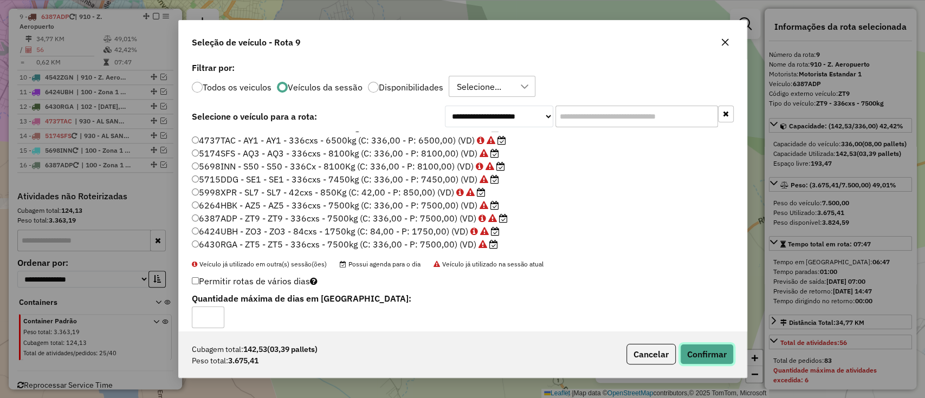
click at [701, 350] on button "Confirmar" at bounding box center [707, 354] width 54 height 21
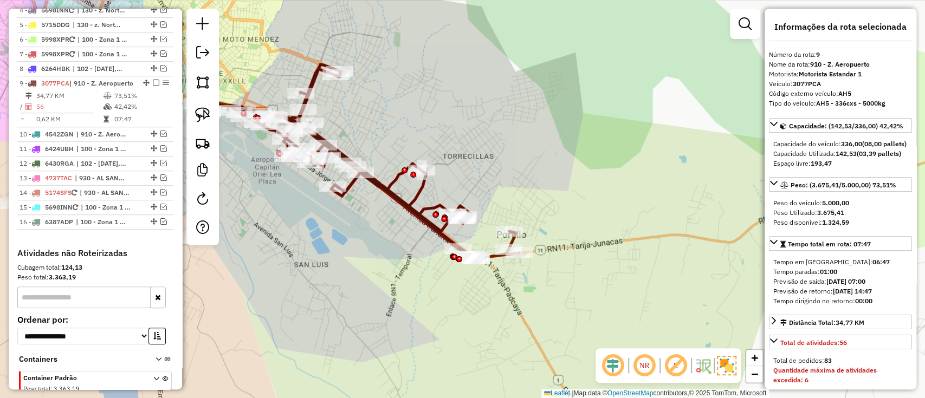
scroll to position [389, 0]
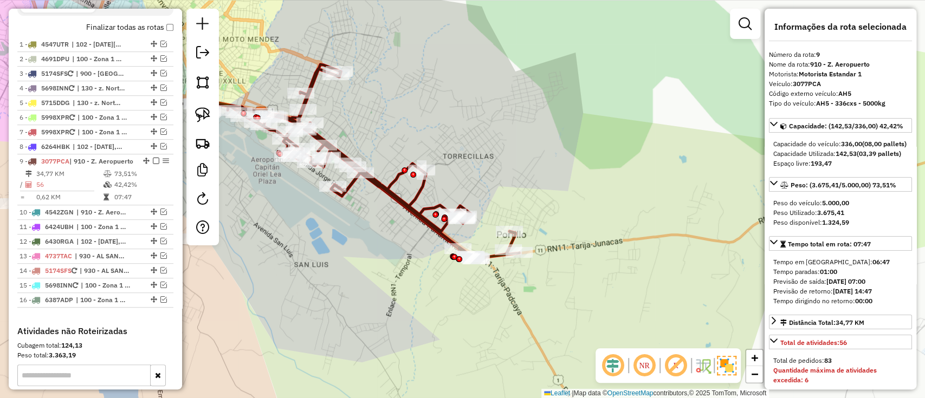
click at [124, 30] on label "Finalizar todas as rotas" at bounding box center [129, 27] width 87 height 11
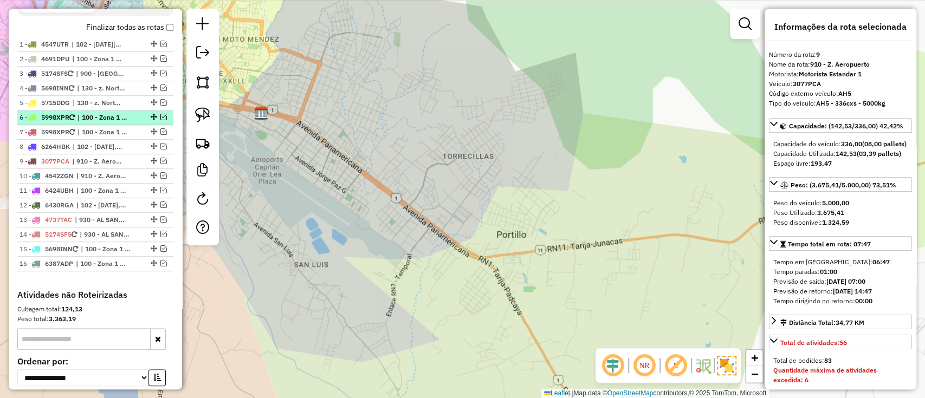
click at [102, 122] on li "6 - 5998XPR | 100 - Zona 1 - Restricción, 101 - Zona 2 - Restricción, 102 - [DA…" at bounding box center [95, 118] width 156 height 15
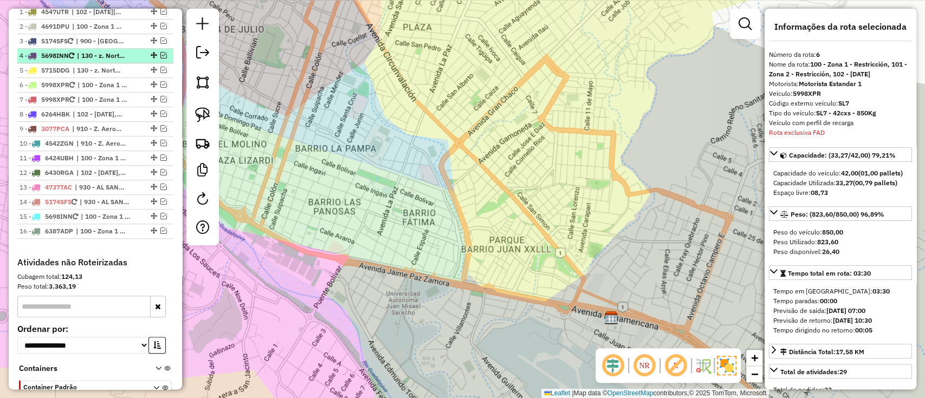
scroll to position [345, 0]
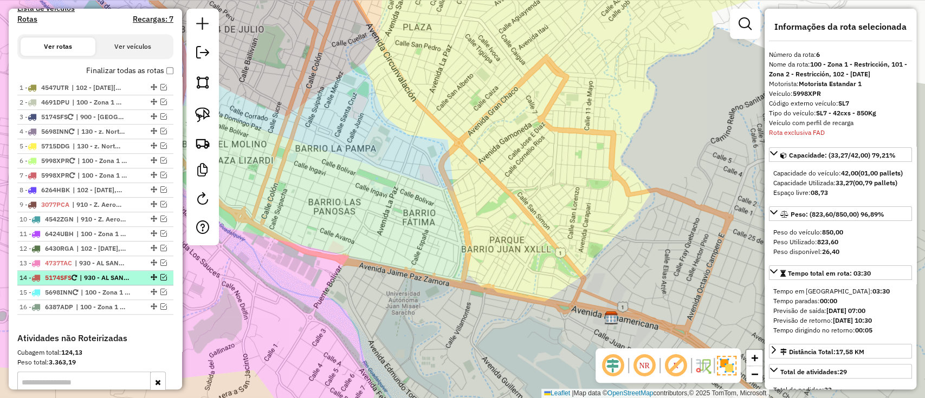
click at [100, 281] on li "14 - 5174SFS | 930 - AL [GEOGRAPHIC_DATA]" at bounding box center [95, 278] width 156 height 15
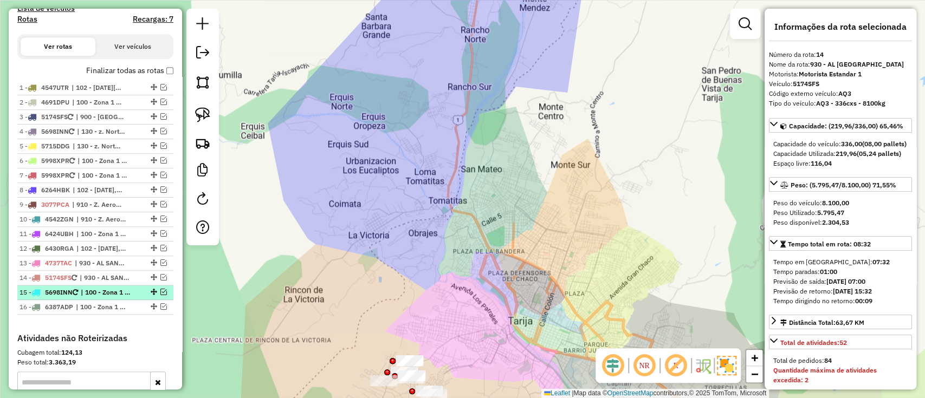
click at [98, 288] on span "| 100 - Zona 1 - Restricción, 101 - Zona 2 - Restricción, 102 - [DATE], 130 - z…" at bounding box center [106, 293] width 50 height 10
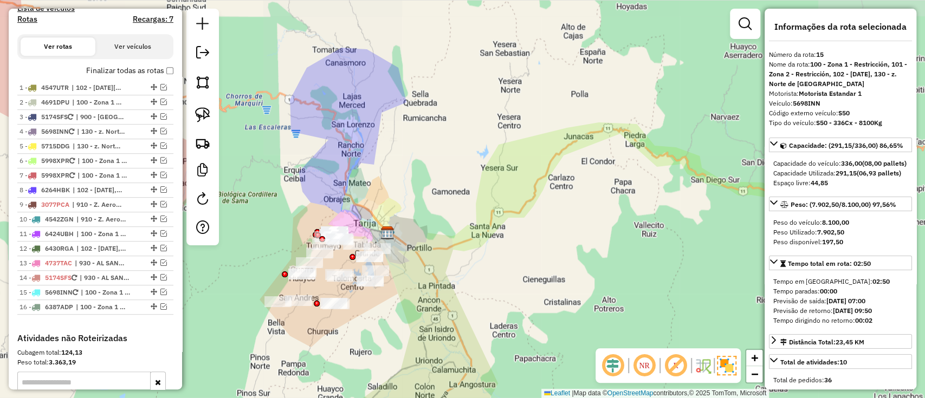
drag, startPoint x: 351, startPoint y: 217, endPoint x: 388, endPoint y: 203, distance: 40.0
click at [388, 203] on div "Janela de atendimento Grade de atendimento Capacidade Transportadoras Veículos …" at bounding box center [462, 199] width 925 height 398
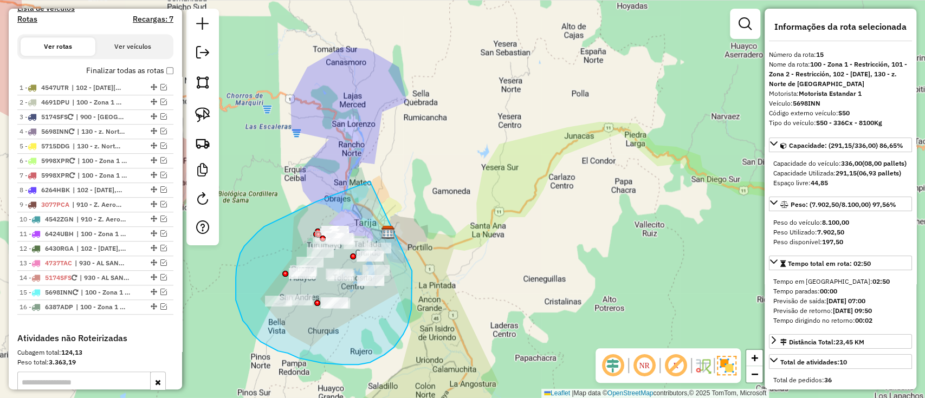
drag, startPoint x: 370, startPoint y: 182, endPoint x: 412, endPoint y: 270, distance: 97.9
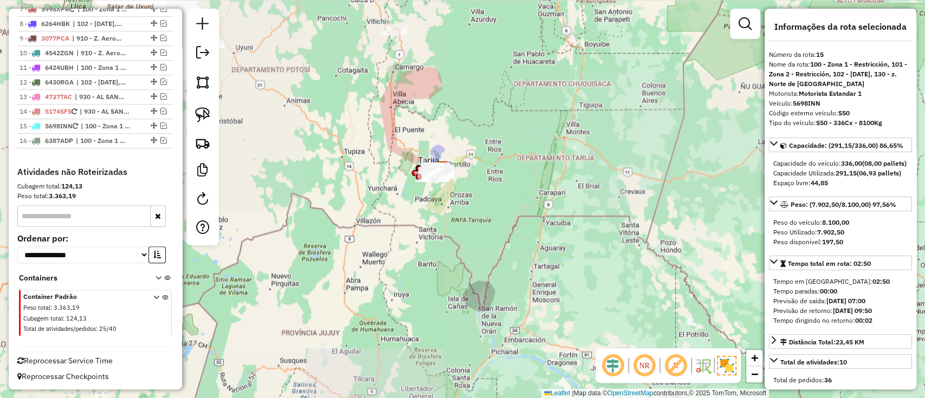
scroll to position [222, 0]
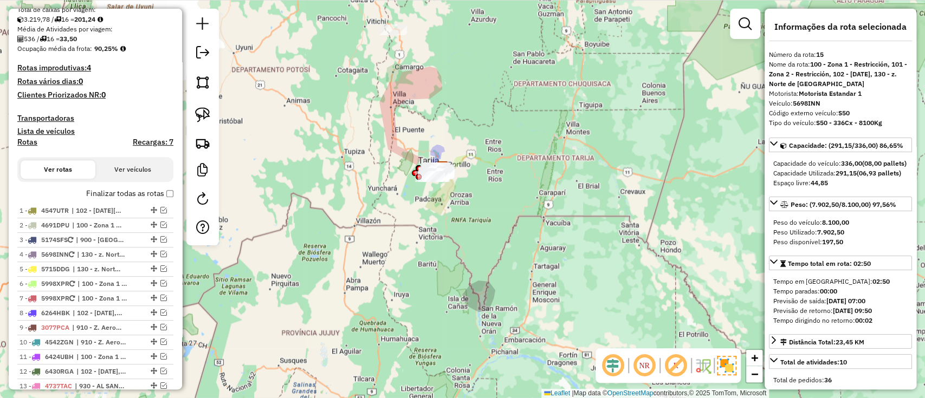
click at [161, 138] on h4 "Recargas: 7" at bounding box center [153, 142] width 41 height 9
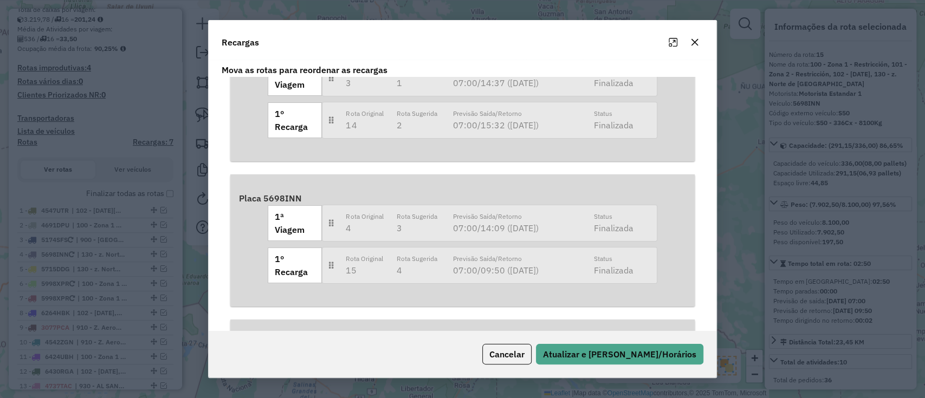
scroll to position [110, 0]
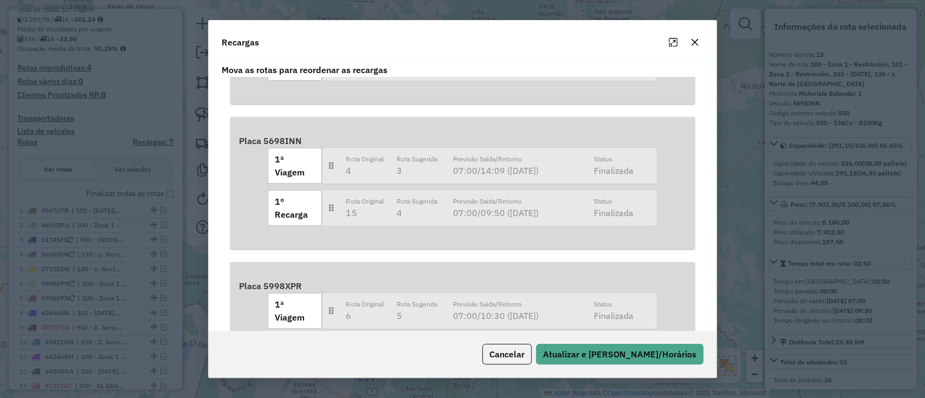
click at [692, 46] on icon "button" at bounding box center [694, 42] width 9 height 9
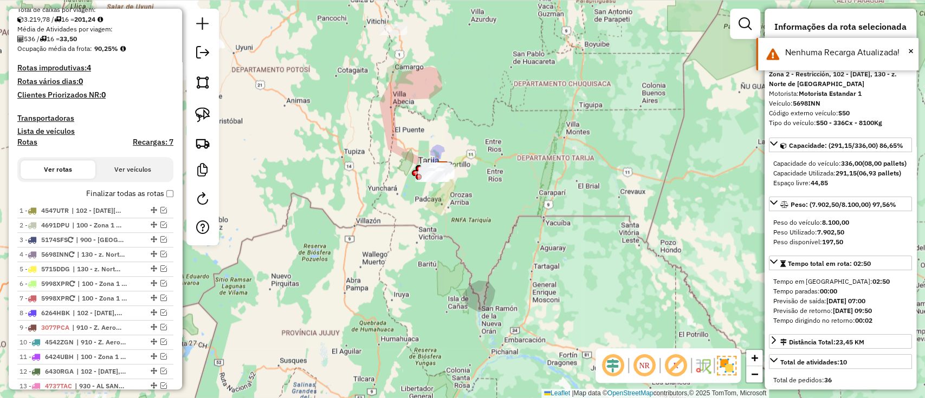
click at [107, 193] on label "Finalizar todas as rotas" at bounding box center [129, 193] width 87 height 11
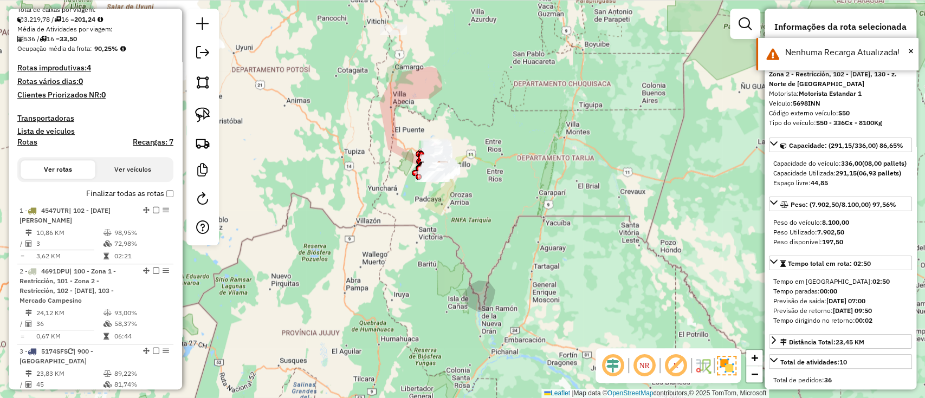
click at [24, 141] on h4 "Rotas" at bounding box center [27, 142] width 20 height 9
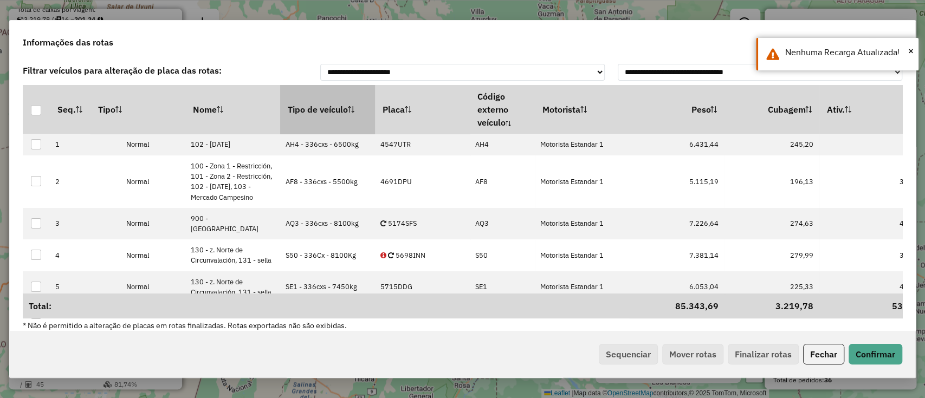
click at [321, 105] on th "Tipo de veículo" at bounding box center [327, 109] width 95 height 49
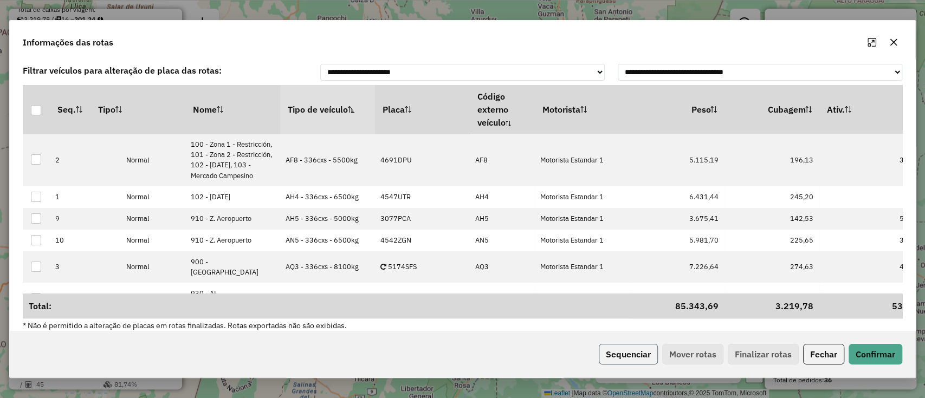
click at [619, 353] on button "Sequenciar" at bounding box center [628, 354] width 59 height 21
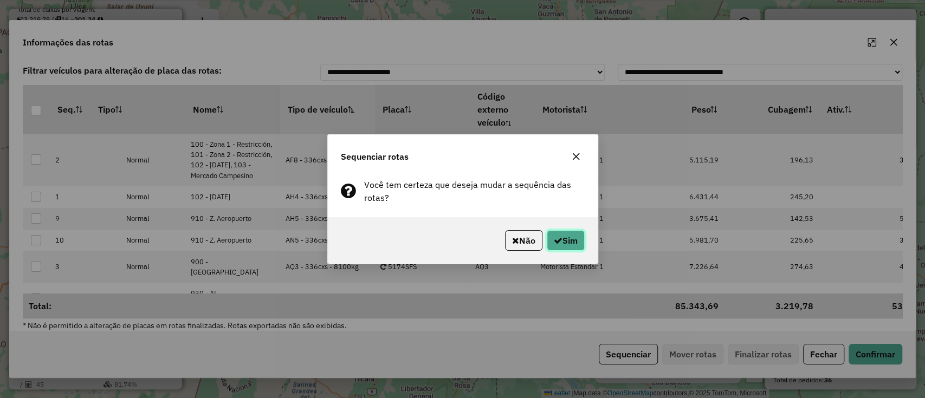
click at [582, 244] on button "Sim" at bounding box center [566, 240] width 38 height 21
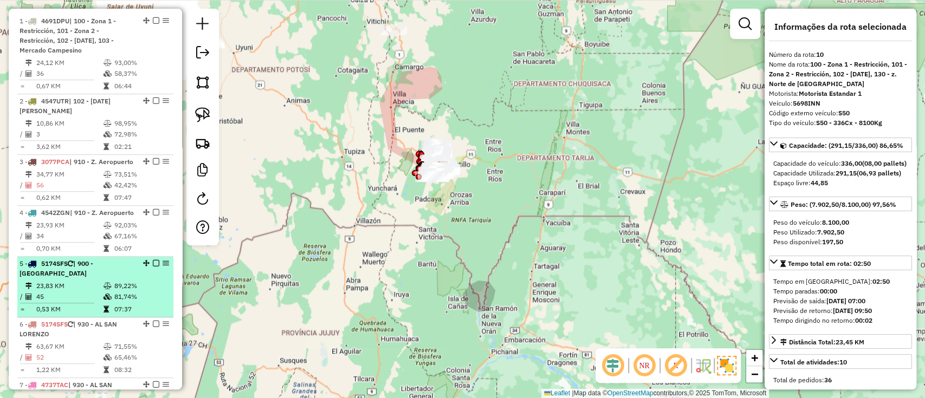
scroll to position [332, 0]
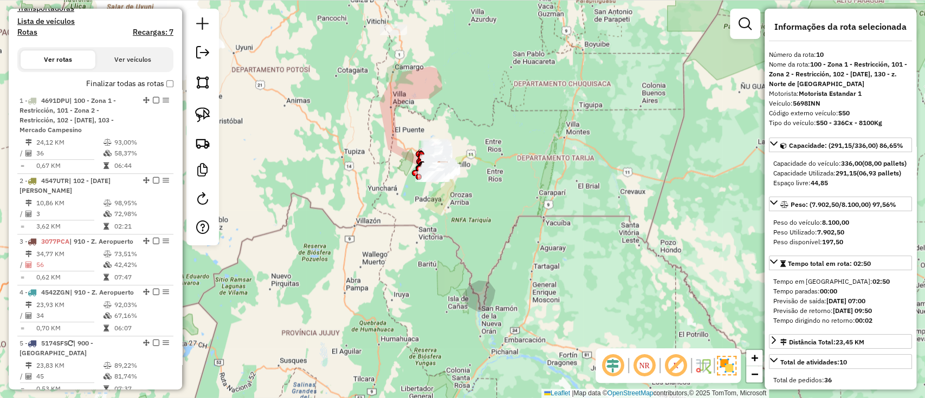
click at [117, 85] on label "Finalizar todas as rotas" at bounding box center [129, 83] width 87 height 11
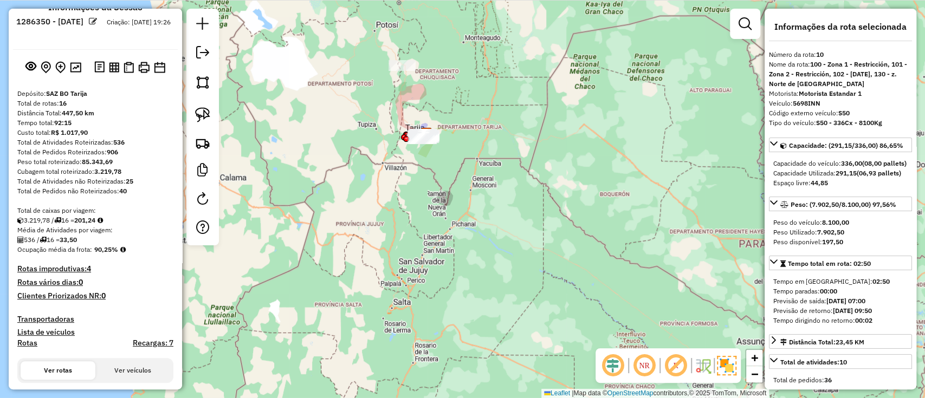
scroll to position [0, 0]
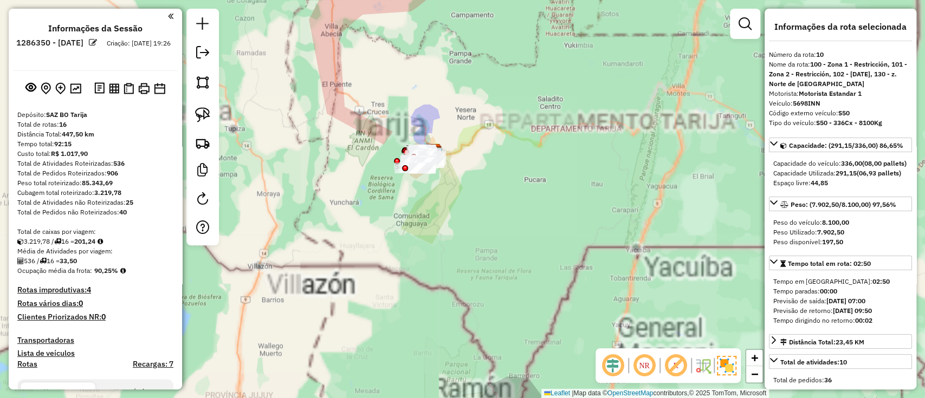
click at [362, 202] on div "Janela de atendimento Grade de atendimento Capacidade Transportadoras Veículos …" at bounding box center [462, 199] width 925 height 398
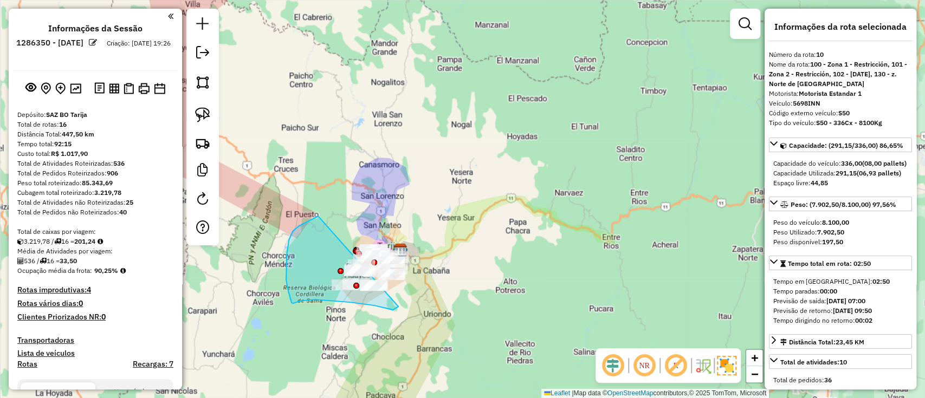
drag, startPoint x: 286, startPoint y: 263, endPoint x: 422, endPoint y: 235, distance: 138.4
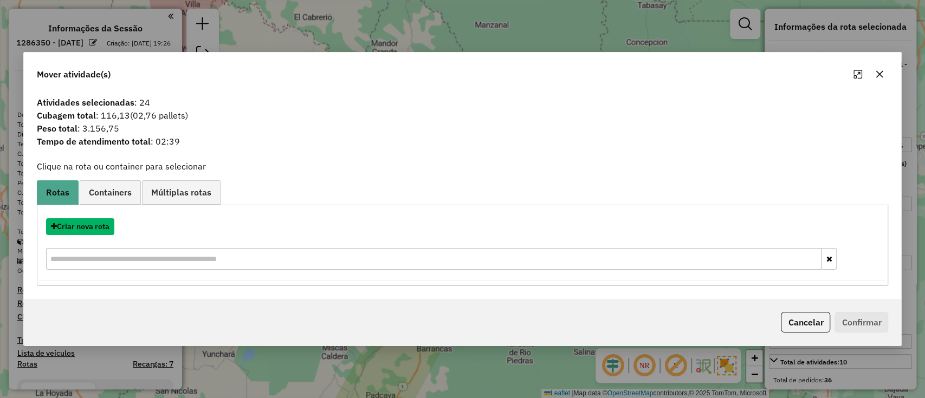
click at [87, 224] on button "Criar nova rota" at bounding box center [80, 226] width 68 height 17
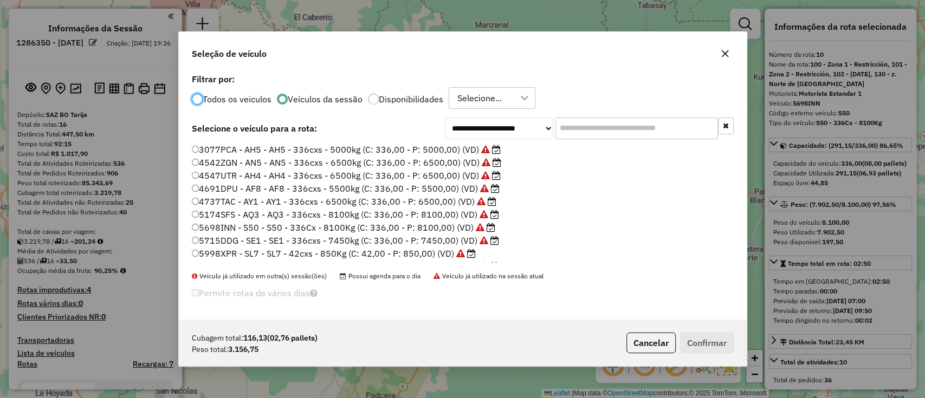
click at [449, 146] on label "3077PCA - AH5 - AH5 - 336cxs - 5000kg (C: 336,00 - P: 5000,00) (VD)" at bounding box center [346, 149] width 309 height 13
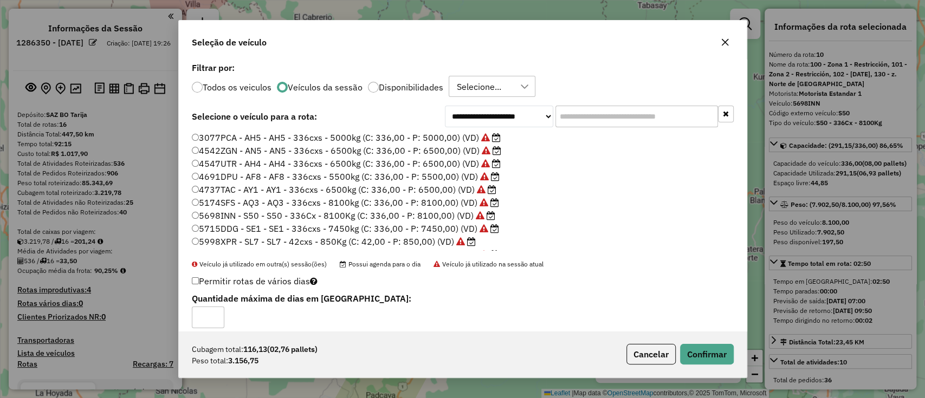
click at [710, 365] on p-footer "Cubagem total: 116,13 (02,76 pallets) Peso total: 3.156,75 Cancelar Confirmar" at bounding box center [678, 354] width 112 height 21
click at [708, 350] on button "Confirmar" at bounding box center [707, 354] width 54 height 21
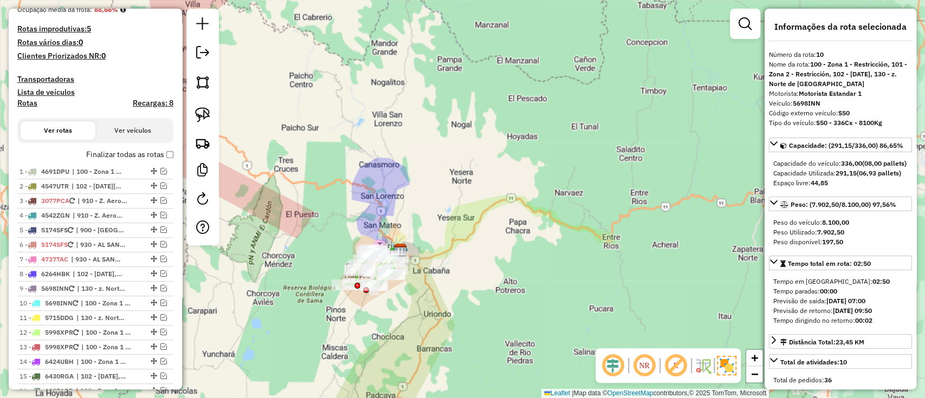
scroll to position [258, 0]
click at [140, 154] on label "Finalizar todas as rotas" at bounding box center [129, 157] width 87 height 11
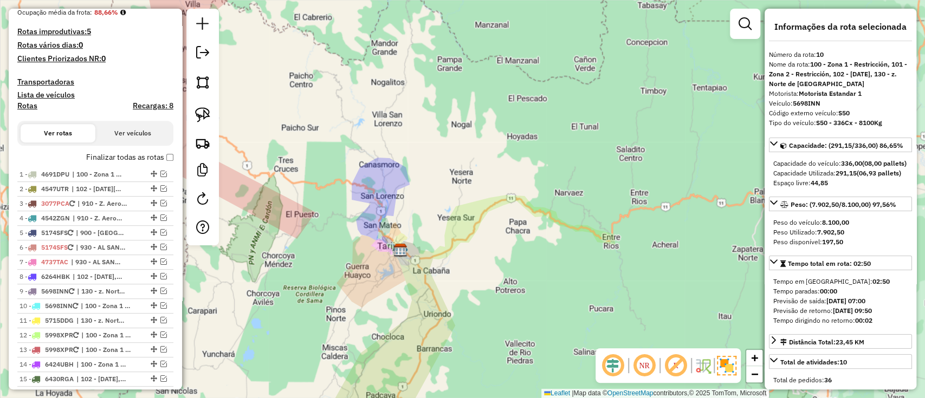
scroll to position [42, 0]
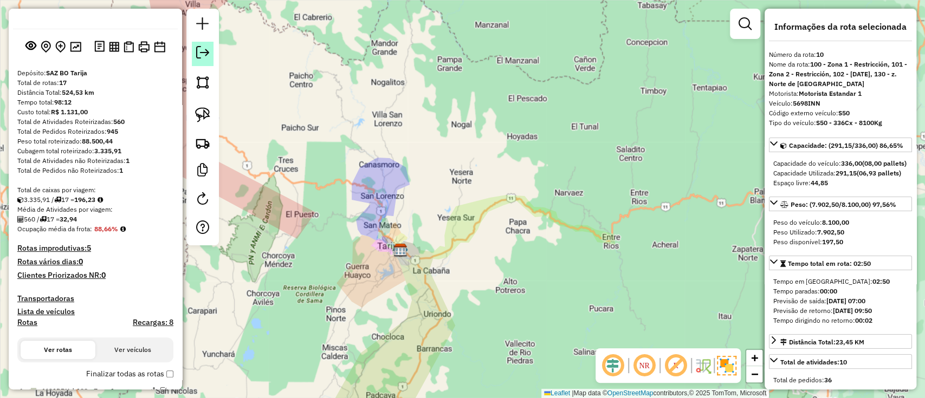
click at [206, 49] on em at bounding box center [202, 52] width 13 height 13
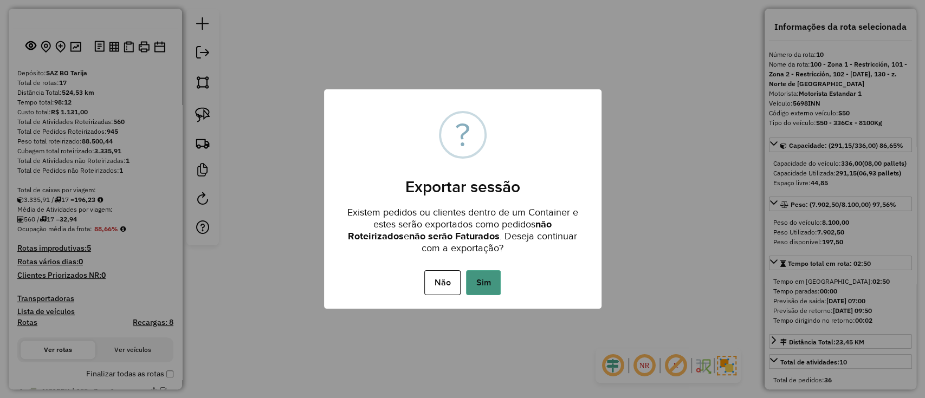
click at [477, 280] on button "Sim" at bounding box center [483, 282] width 35 height 25
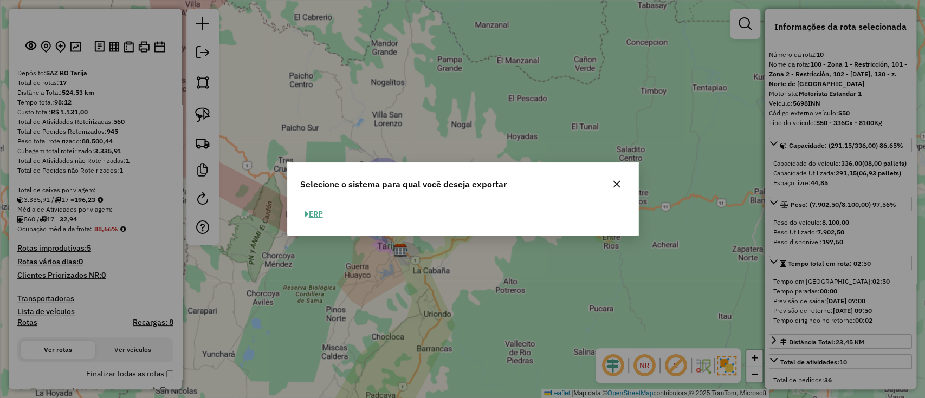
click at [312, 204] on div "ERP" at bounding box center [462, 219] width 351 height 34
click at [312, 214] on button "ERP" at bounding box center [314, 214] width 28 height 17
select select "**"
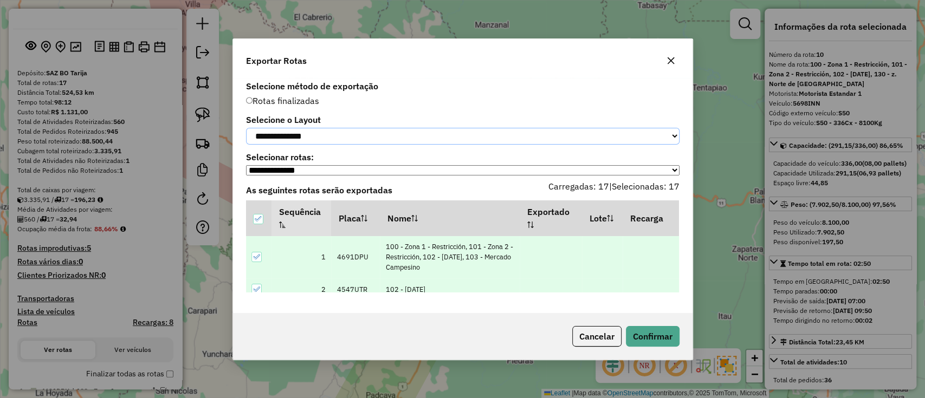
drag, startPoint x: 352, startPoint y: 130, endPoint x: 345, endPoint y: 144, distance: 15.5
click at [352, 130] on select "**********" at bounding box center [462, 136] width 433 height 17
select select "*********"
click at [246, 128] on select "**********" at bounding box center [462, 136] width 433 height 17
click at [632, 337] on button "Confirmar" at bounding box center [653, 336] width 54 height 21
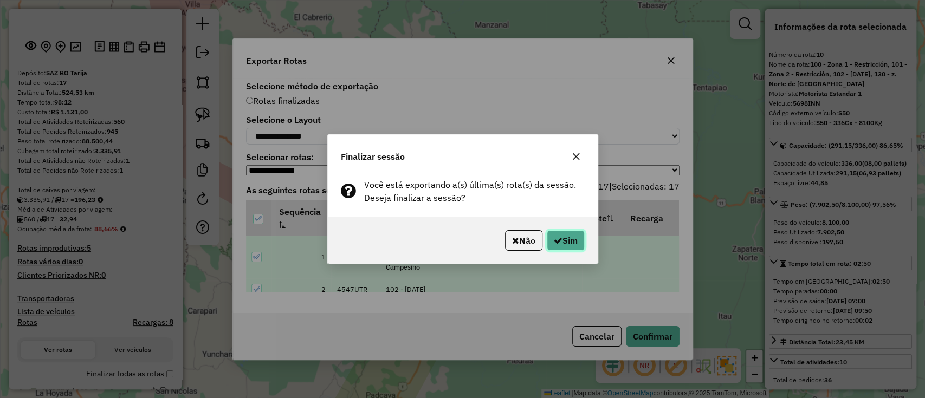
click at [564, 236] on button "Sim" at bounding box center [566, 240] width 38 height 21
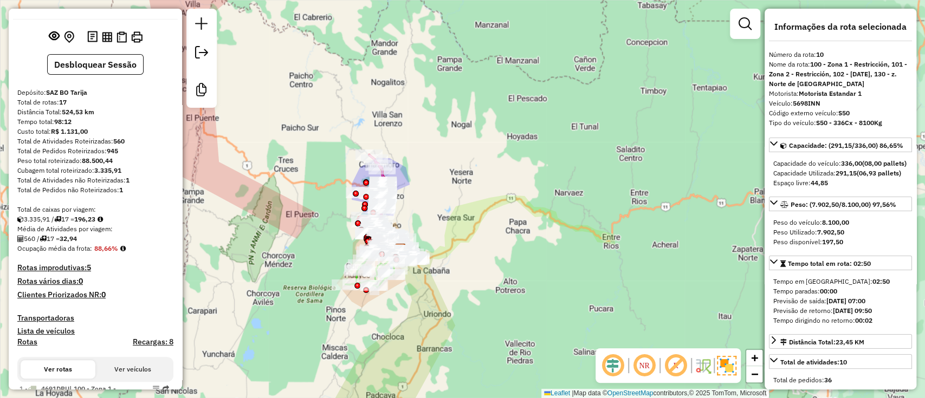
scroll to position [980, 0]
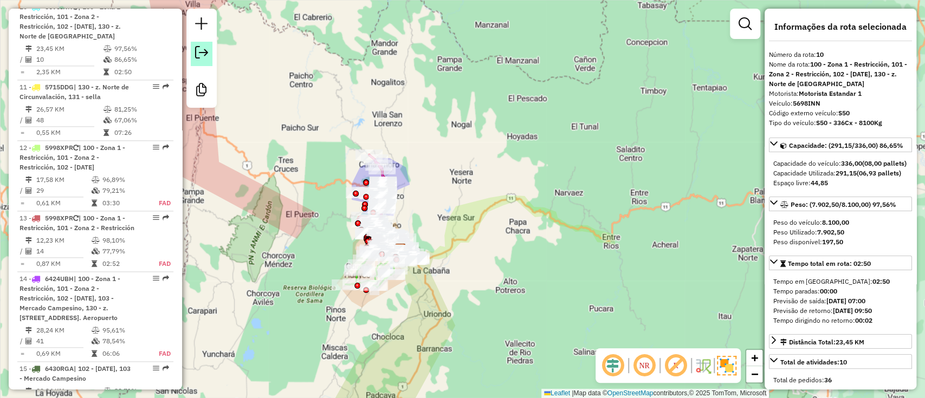
click at [201, 53] on em at bounding box center [201, 52] width 13 height 13
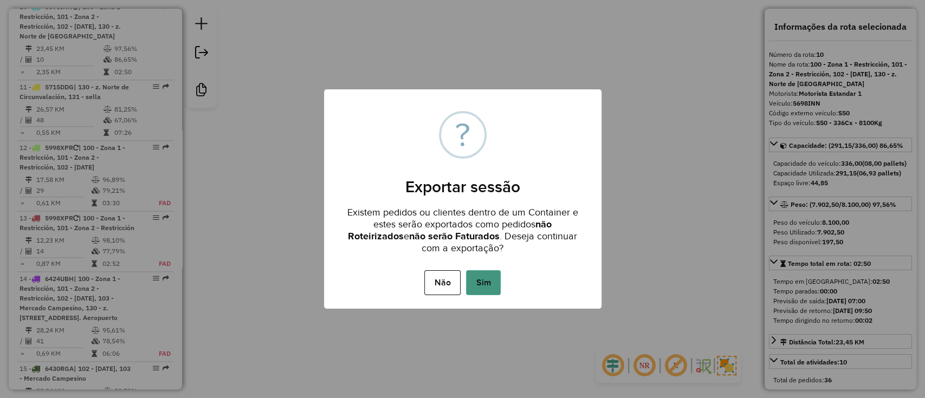
click at [487, 282] on button "Sim" at bounding box center [483, 282] width 35 height 25
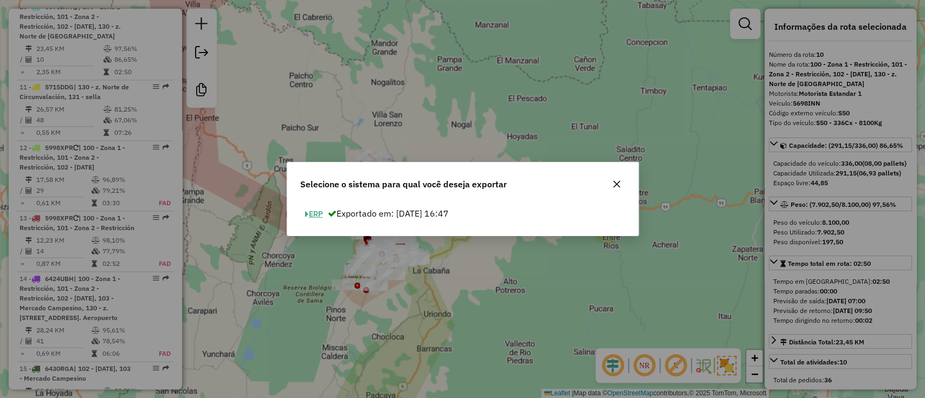
click at [305, 212] on span "button" at bounding box center [307, 215] width 4 height 8
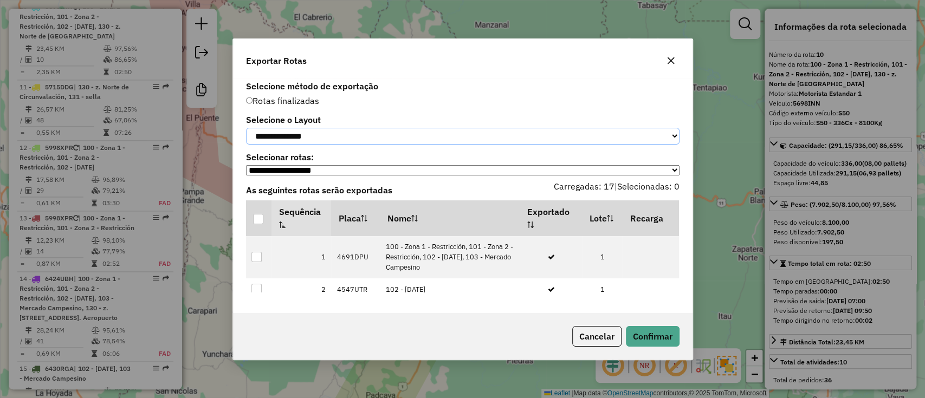
click at [332, 132] on select "**********" at bounding box center [462, 136] width 433 height 17
select select "*********"
click at [246, 128] on select "**********" at bounding box center [462, 136] width 433 height 17
click at [257, 221] on div at bounding box center [258, 219] width 10 height 10
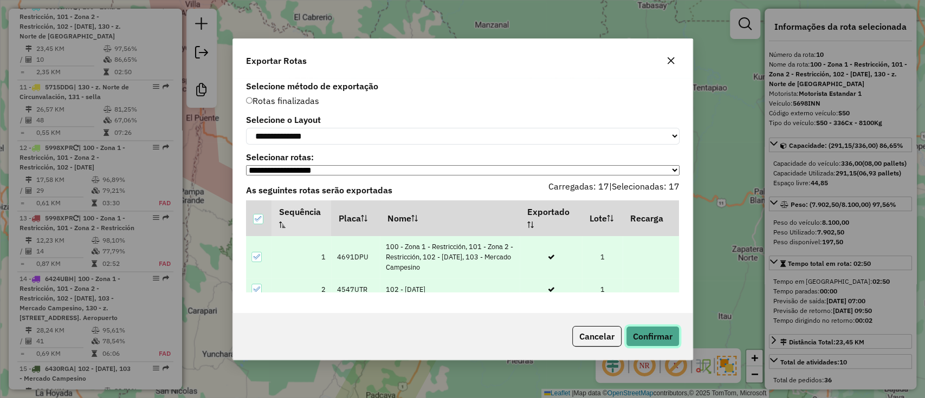
click at [666, 329] on button "Confirmar" at bounding box center [653, 336] width 54 height 21
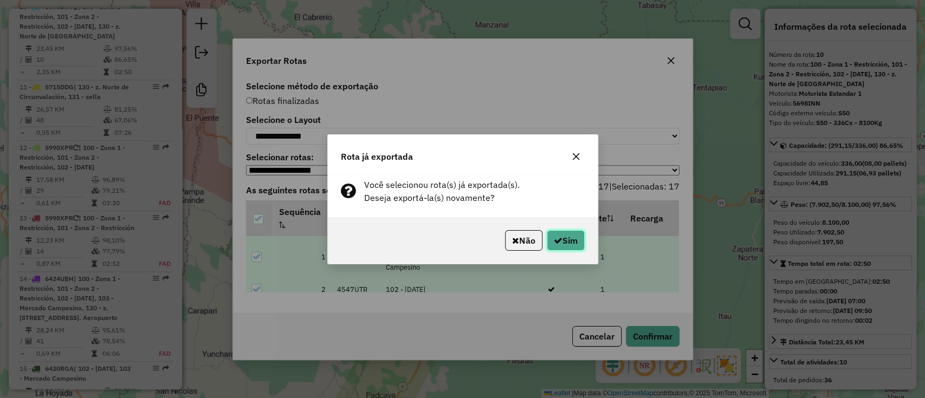
click at [571, 242] on button "Sim" at bounding box center [566, 240] width 38 height 21
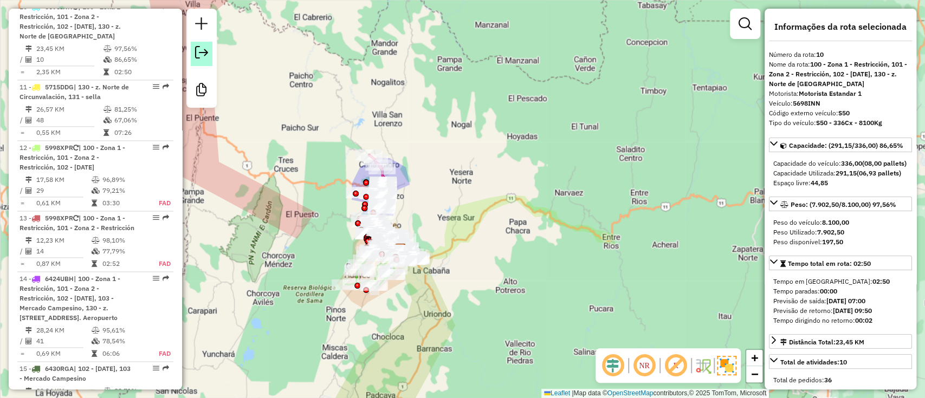
click at [210, 53] on link at bounding box center [202, 54] width 22 height 24
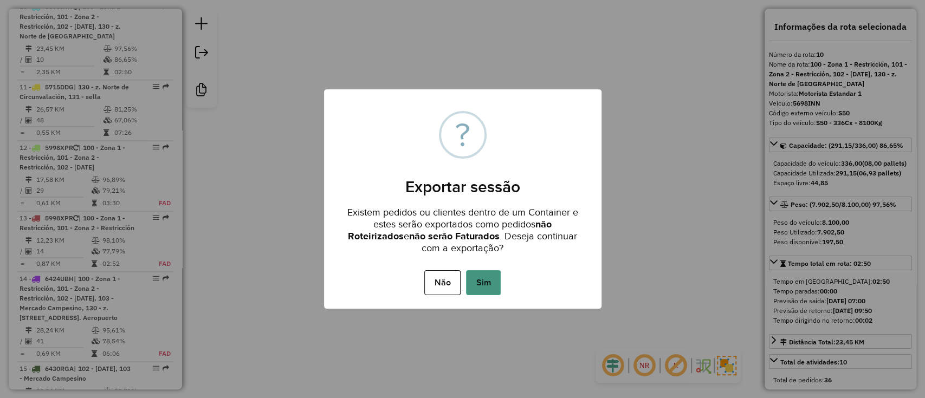
click at [466, 276] on button "Sim" at bounding box center [483, 282] width 35 height 25
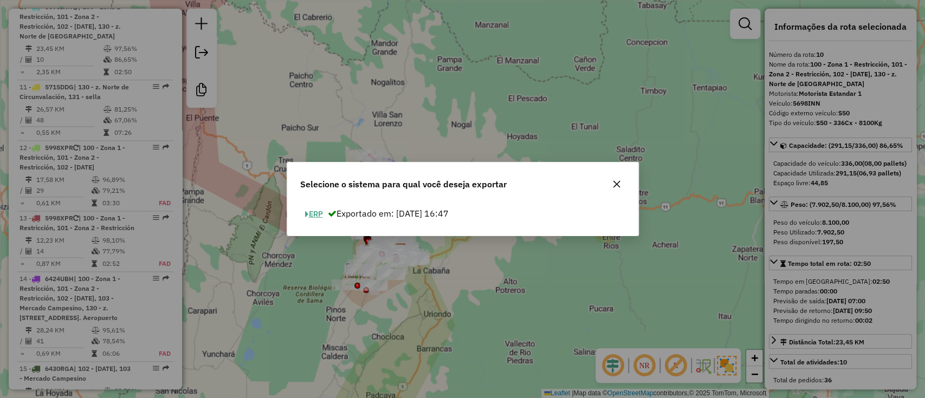
click at [321, 209] on button "ERP" at bounding box center [314, 214] width 28 height 17
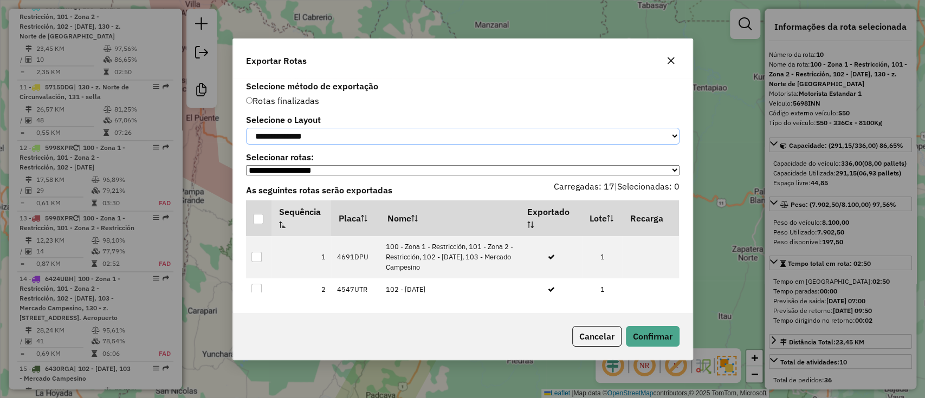
click at [320, 135] on select "**********" at bounding box center [462, 136] width 433 height 17
select select "*********"
click at [246, 128] on select "**********" at bounding box center [462, 136] width 433 height 17
click at [258, 224] on div at bounding box center [258, 219] width 10 height 10
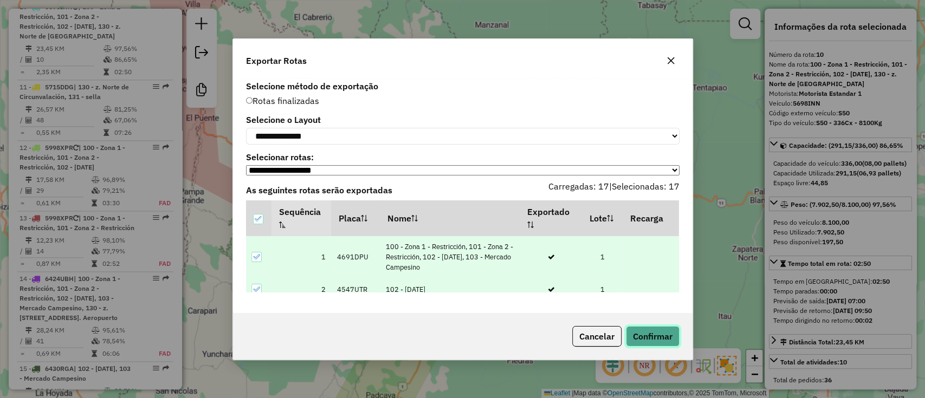
click at [640, 339] on button "Confirmar" at bounding box center [653, 336] width 54 height 21
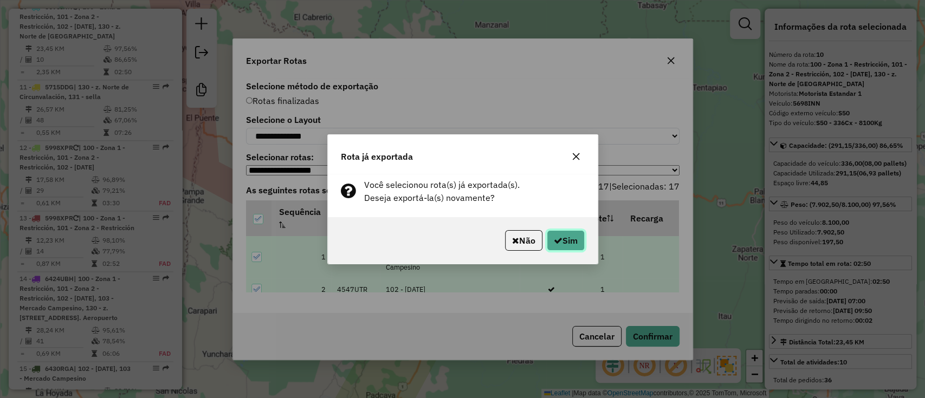
click at [559, 236] on button "Sim" at bounding box center [566, 240] width 38 height 21
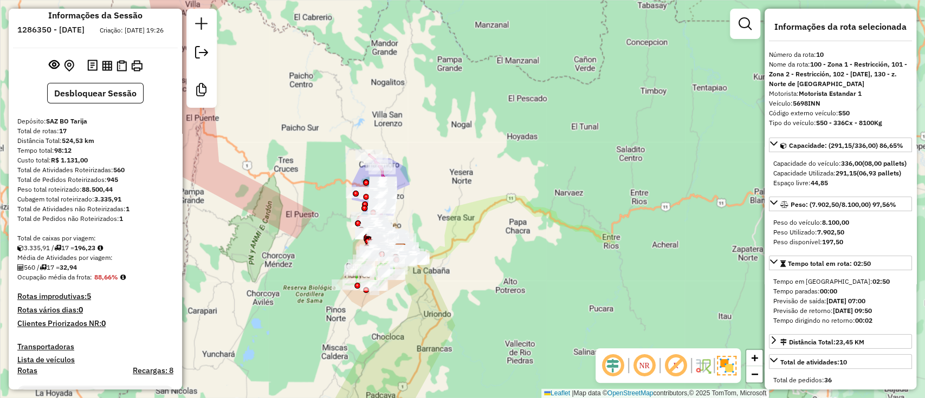
scroll to position [2, 0]
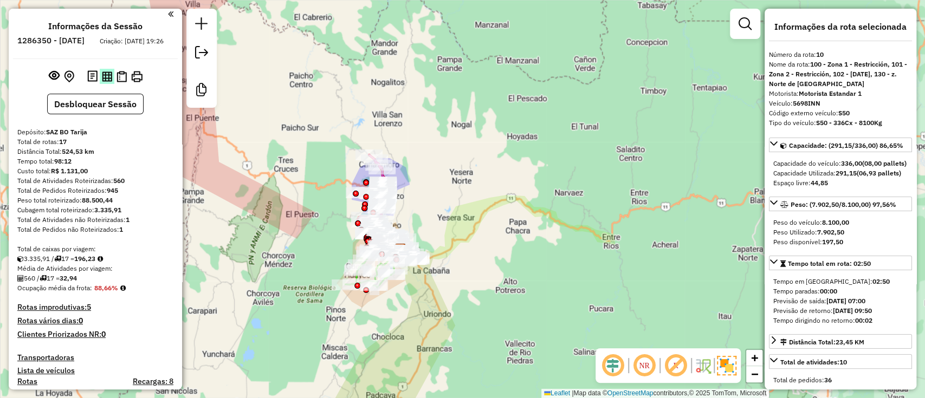
click at [111, 83] on button at bounding box center [107, 76] width 15 height 15
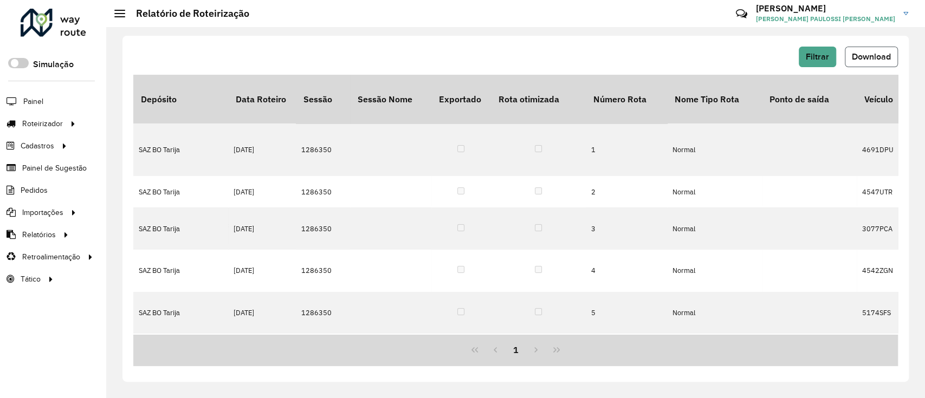
click at [863, 51] on button "Download" at bounding box center [871, 57] width 53 height 21
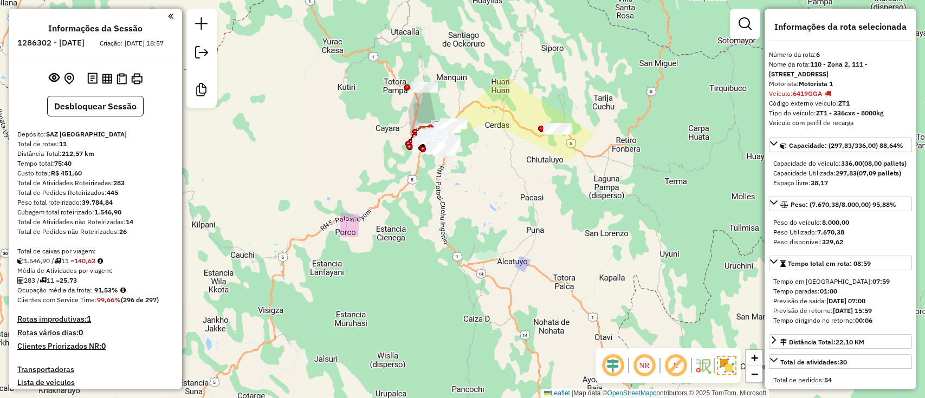
select select "**********"
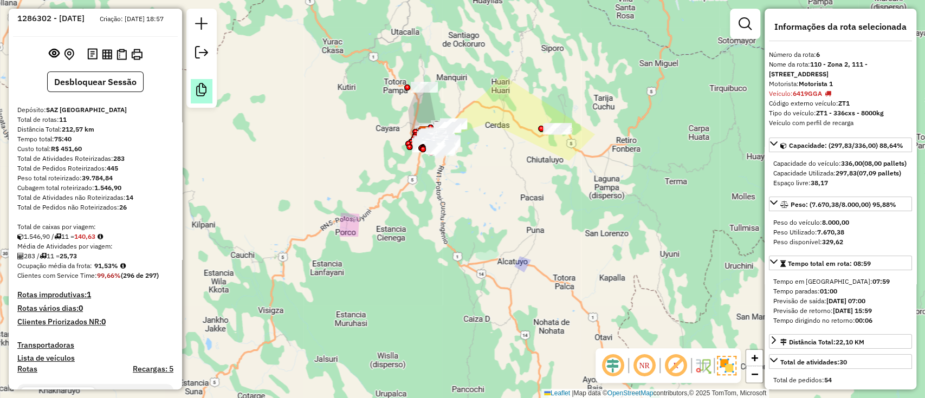
click at [197, 86] on em at bounding box center [201, 89] width 13 height 13
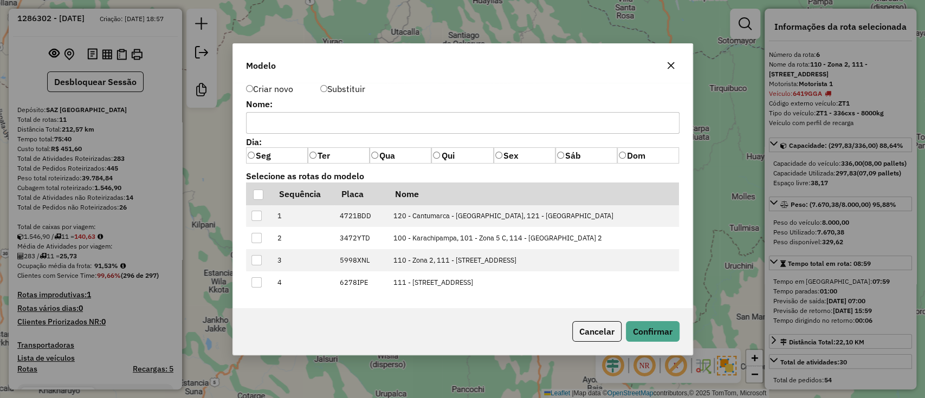
click at [331, 92] on label "Substituir" at bounding box center [342, 88] width 45 height 13
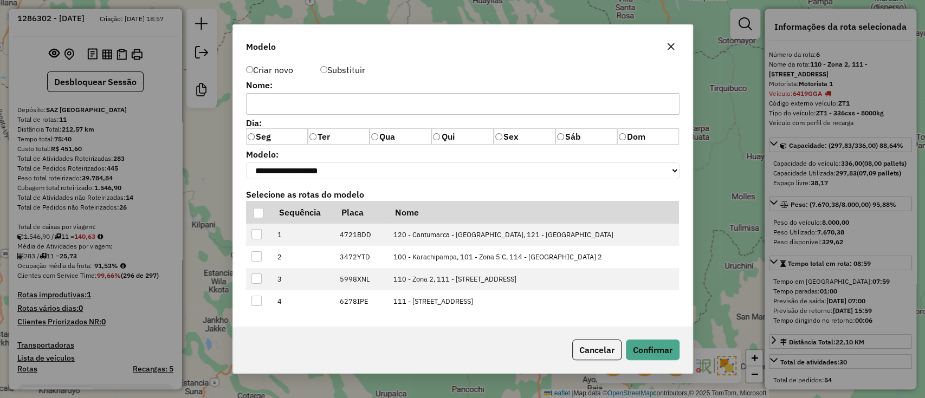
click at [321, 106] on input "text" at bounding box center [462, 104] width 433 height 22
type input "*"
type input "**********"
click at [346, 166] on select "**********" at bounding box center [462, 171] width 433 height 17
select select "******"
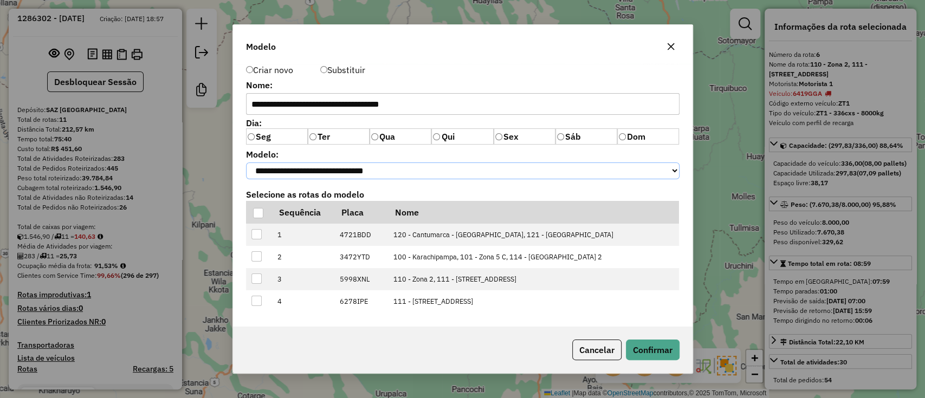
click at [246, 163] on select "**********" at bounding box center [462, 171] width 433 height 17
click at [256, 212] on div at bounding box center [258, 213] width 10 height 10
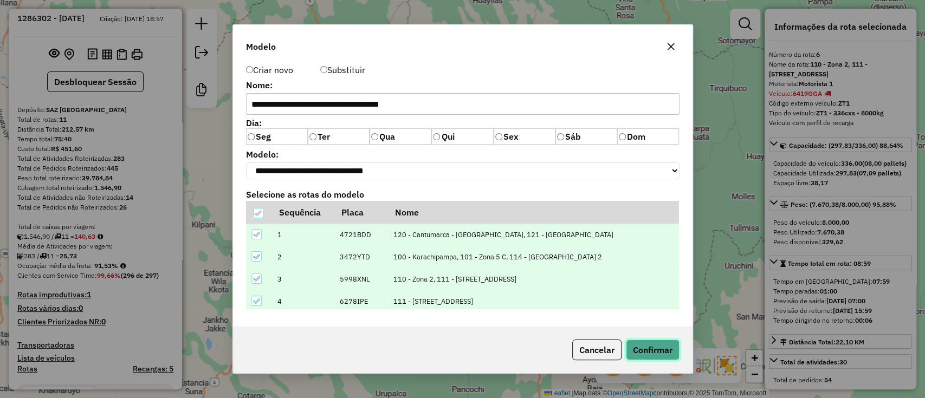
click at [649, 348] on button "Confirmar" at bounding box center [653, 350] width 54 height 21
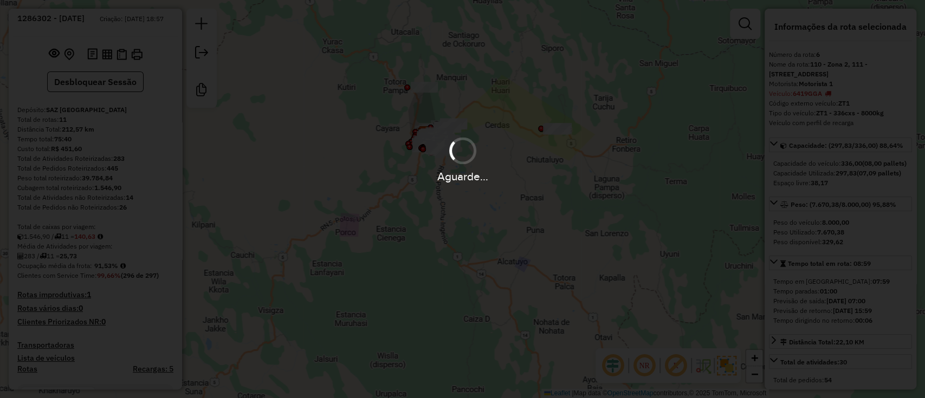
select select "**********"
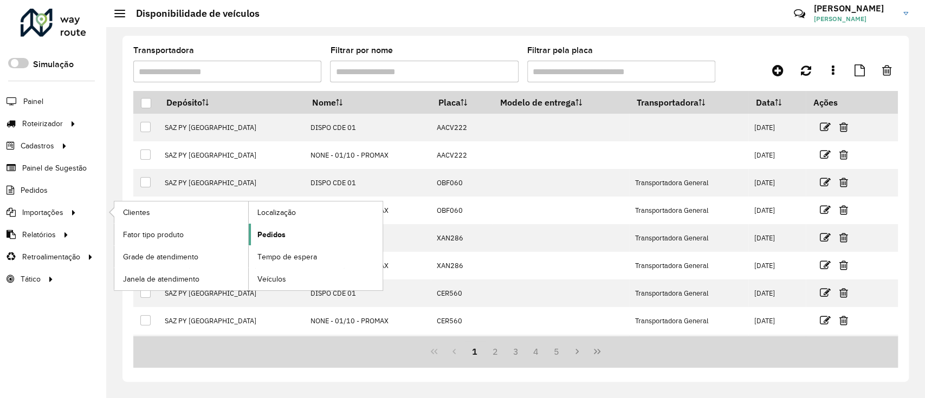
click at [268, 236] on span "Pedidos" at bounding box center [271, 234] width 28 height 11
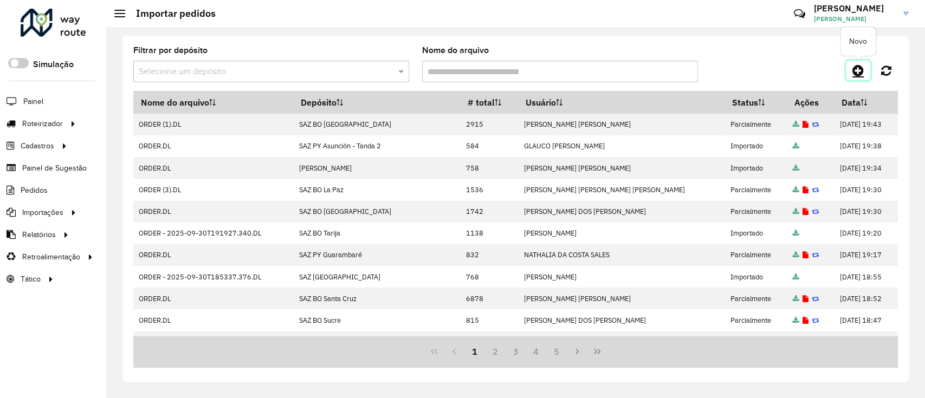
click at [862, 69] on icon at bounding box center [857, 70] width 11 height 13
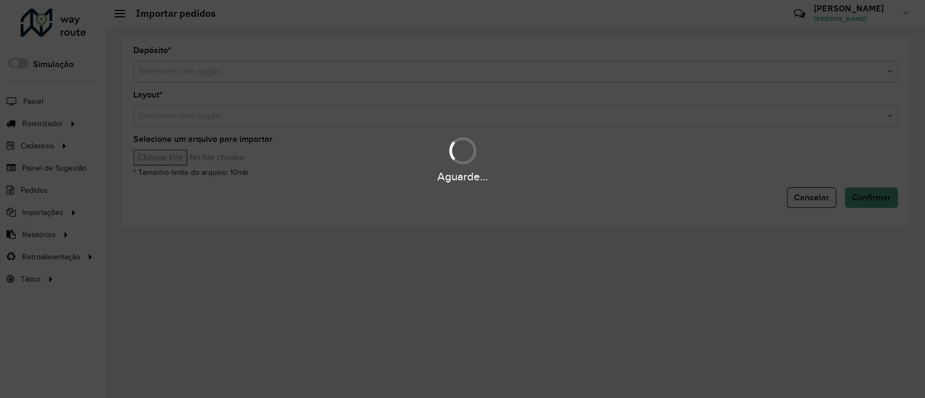
click at [389, 74] on input "text" at bounding box center [505, 72] width 732 height 13
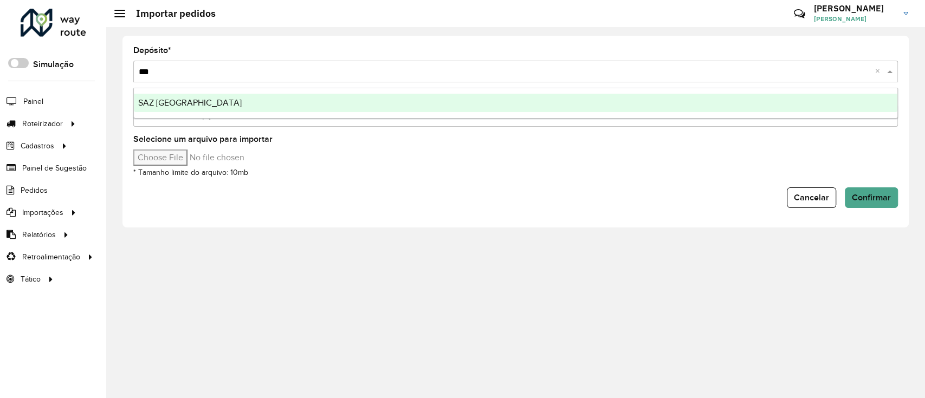
type input "****"
click at [325, 110] on div "SAZ [GEOGRAPHIC_DATA]" at bounding box center [515, 103] width 763 height 18
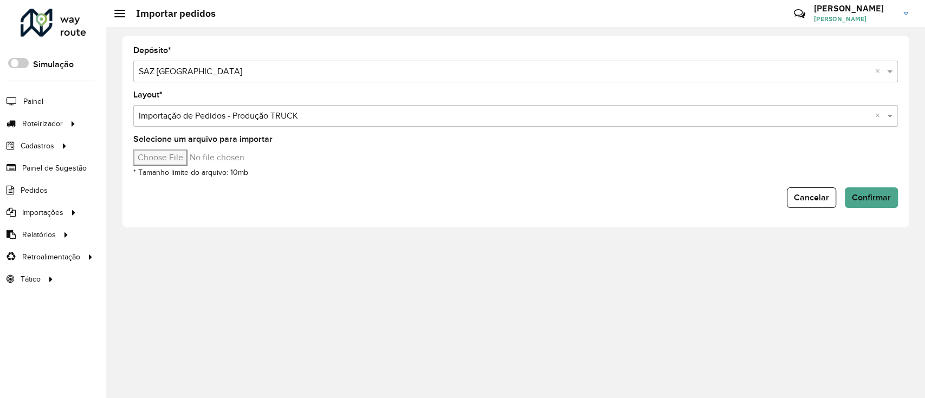
click at [165, 157] on input "Selecione um arquivo para importar" at bounding box center [225, 158] width 184 height 16
type input "**********"
click at [874, 206] on button "Confirmar" at bounding box center [871, 197] width 53 height 21
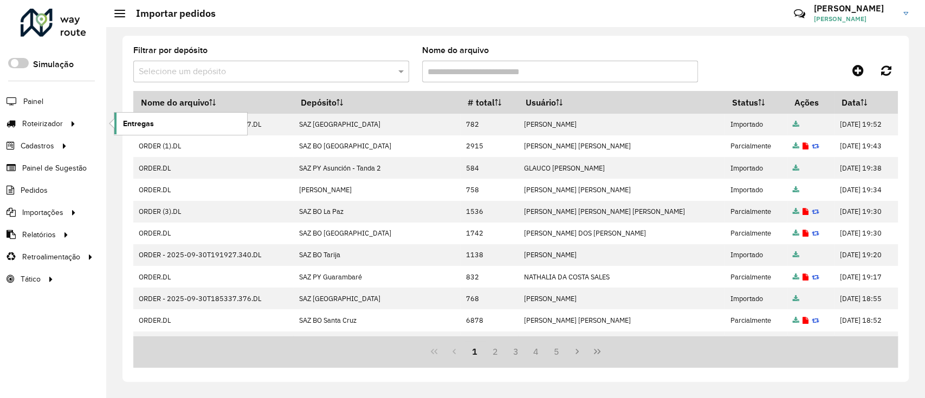
click at [161, 125] on link "Entregas" at bounding box center [180, 124] width 133 height 22
click at [857, 72] on icon at bounding box center [857, 70] width 11 height 13
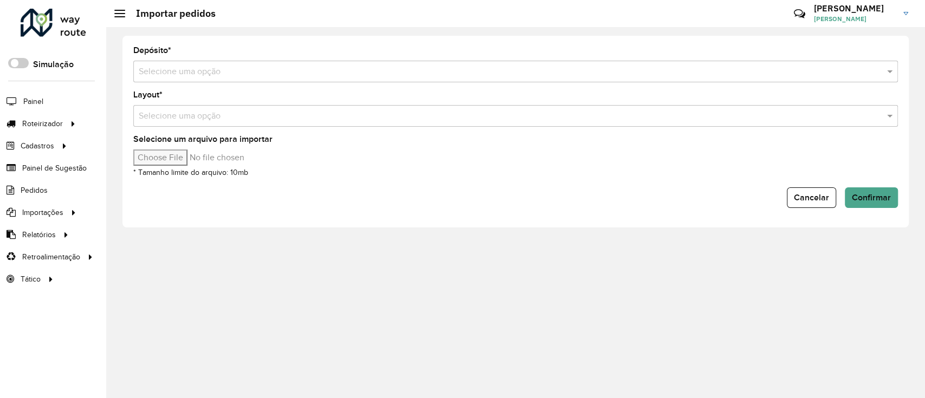
click at [430, 70] on input "text" at bounding box center [505, 72] width 732 height 13
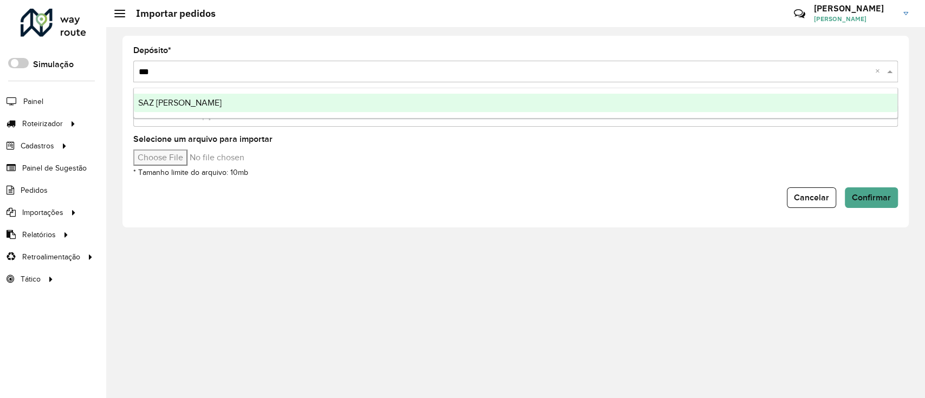
type input "****"
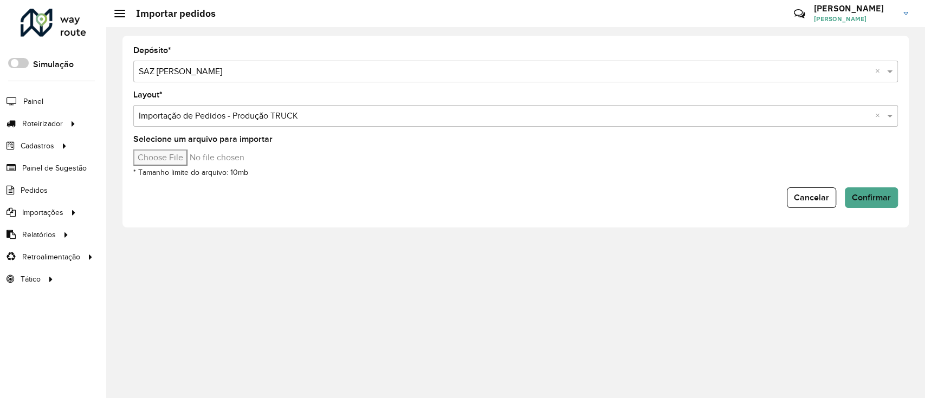
click at [183, 159] on input "Selecione um arquivo para importar" at bounding box center [225, 158] width 184 height 16
type input "**********"
click at [878, 199] on span "Confirmar" at bounding box center [871, 197] width 39 height 9
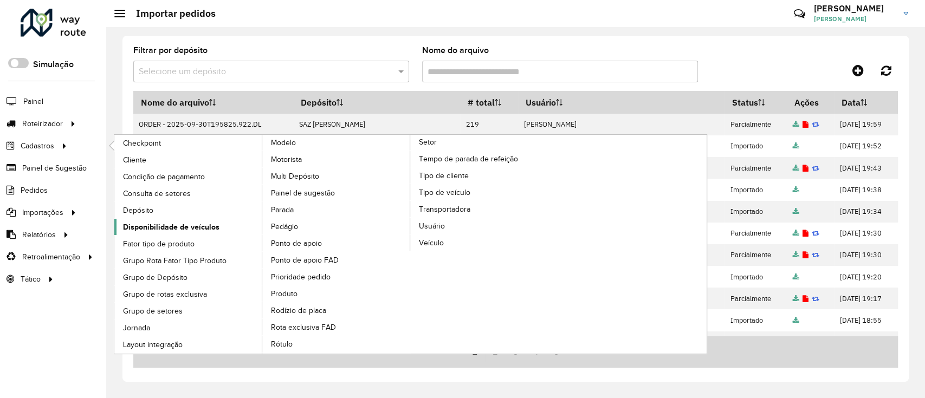
click at [201, 231] on span "Disponibilidade de veículos" at bounding box center [171, 227] width 96 height 11
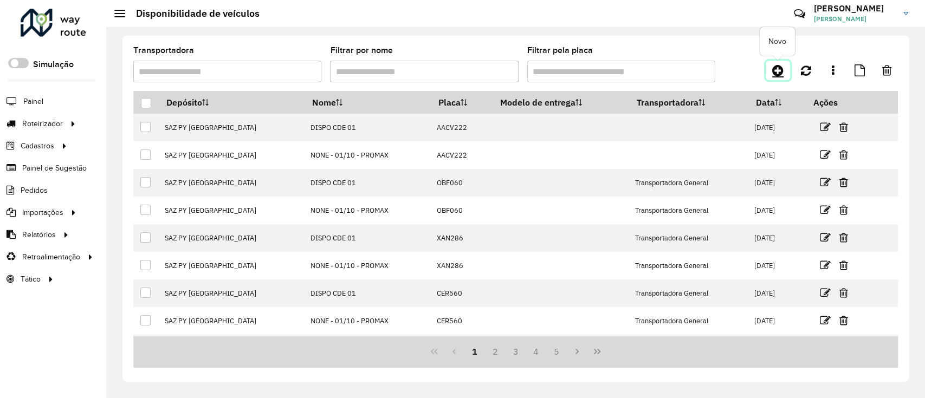
click at [774, 75] on icon at bounding box center [777, 70] width 11 height 13
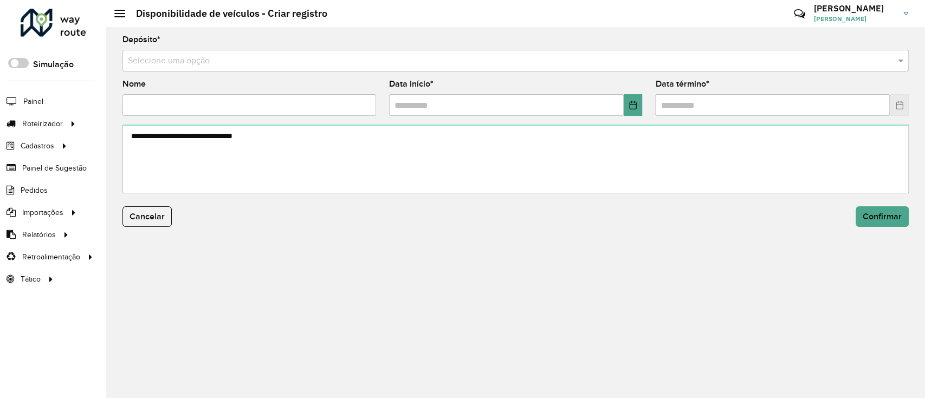
click at [483, 62] on input "text" at bounding box center [505, 61] width 754 height 13
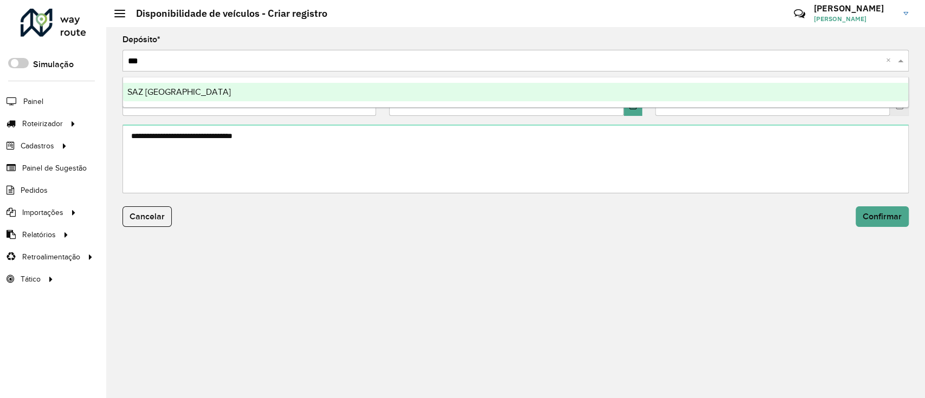
type input "****"
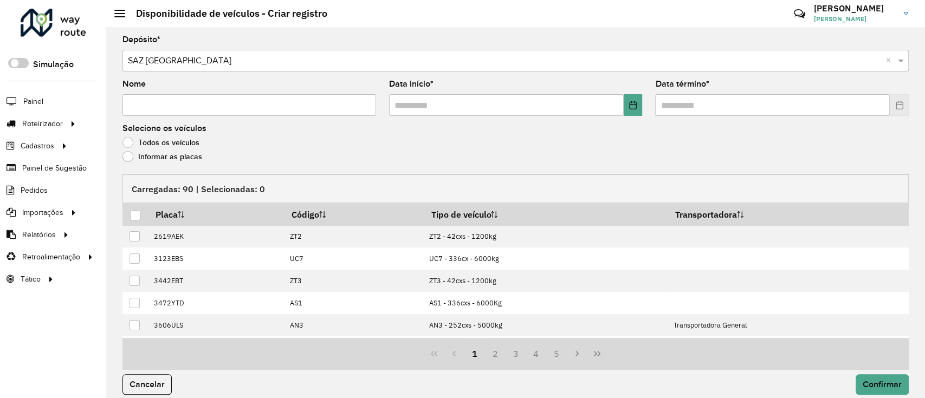
drag, startPoint x: 313, startPoint y: 108, endPoint x: 326, endPoint y: 106, distance: 13.7
click at [313, 108] on input "Nome" at bounding box center [249, 105] width 254 height 22
type input "**********"
click at [631, 111] on button "Choose Date" at bounding box center [633, 105] width 19 height 22
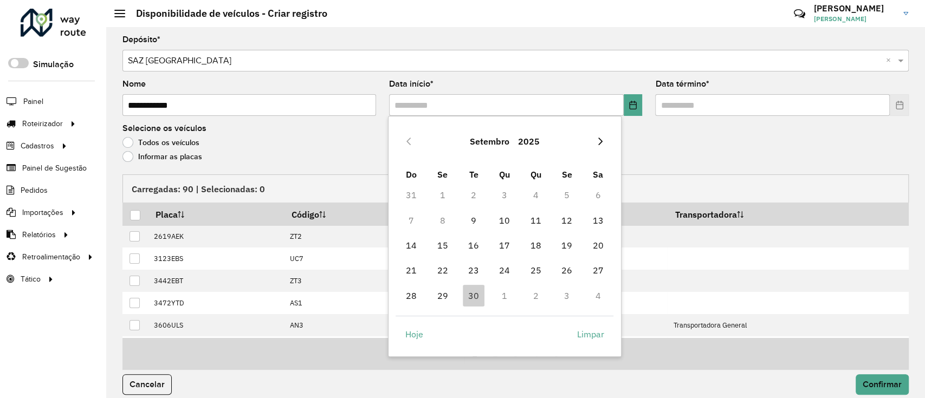
click at [598, 139] on icon "Next Month" at bounding box center [600, 141] width 9 height 9
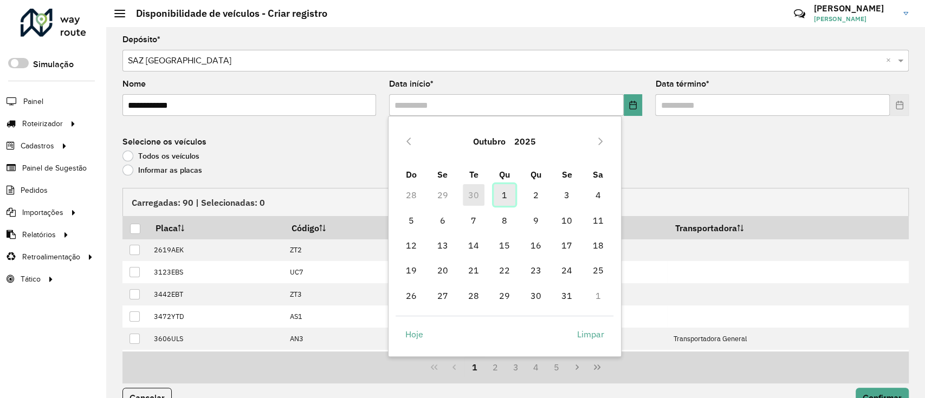
click at [500, 188] on span "1" at bounding box center [505, 195] width 22 height 22
type input "**********"
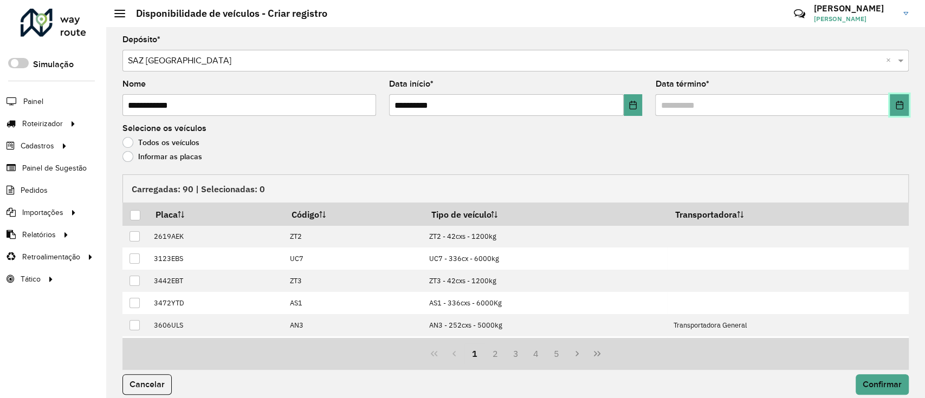
click at [891, 109] on button "Choose Date" at bounding box center [899, 105] width 19 height 22
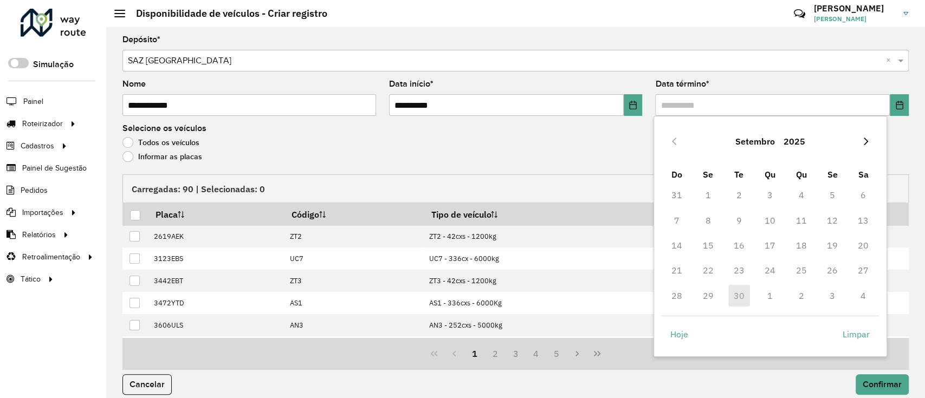
click at [865, 143] on icon "Next Month" at bounding box center [866, 142] width 4 height 8
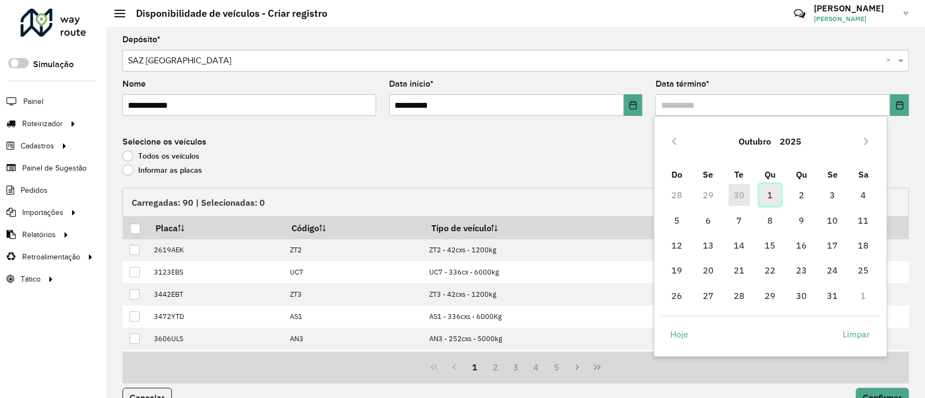
click at [769, 193] on span "1" at bounding box center [770, 195] width 22 height 22
type input "**********"
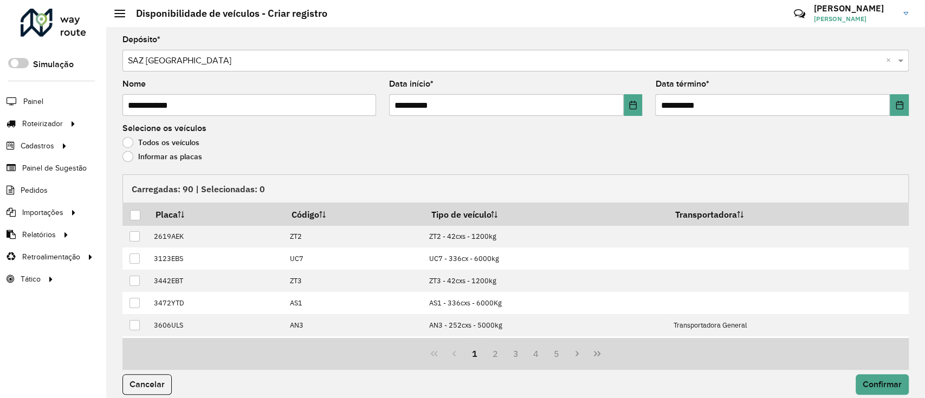
click at [155, 157] on label "Informar as placas" at bounding box center [162, 156] width 80 height 11
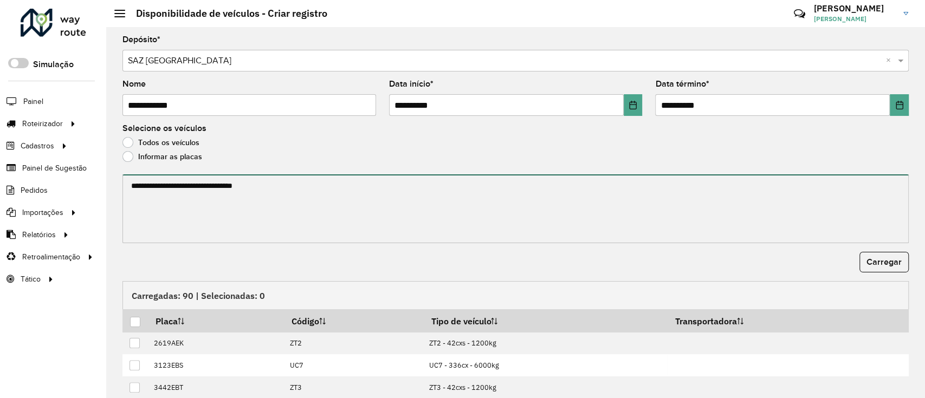
click at [186, 200] on textarea at bounding box center [515, 208] width 786 height 69
paste textarea "******* ******* ******* ******* ******* ******* *******"
type textarea "******* ******* ******* ******* ******* ******* *******"
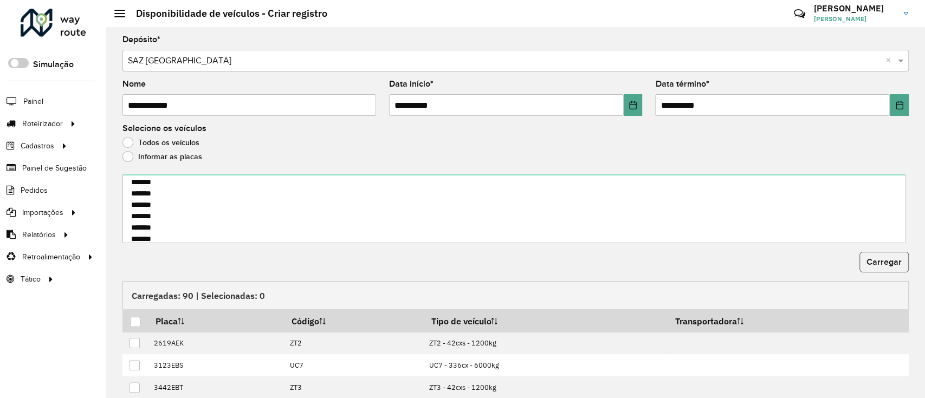
click at [869, 255] on button "Carregar" at bounding box center [883, 262] width 49 height 21
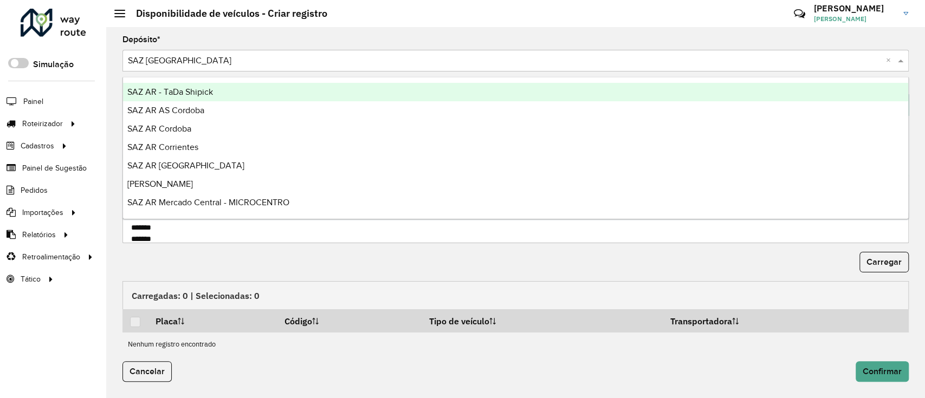
click at [260, 64] on input "text" at bounding box center [505, 61] width 754 height 13
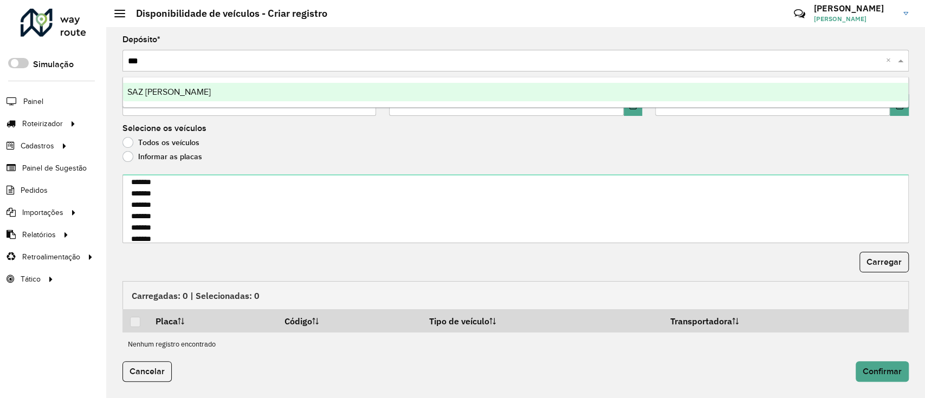
type input "****"
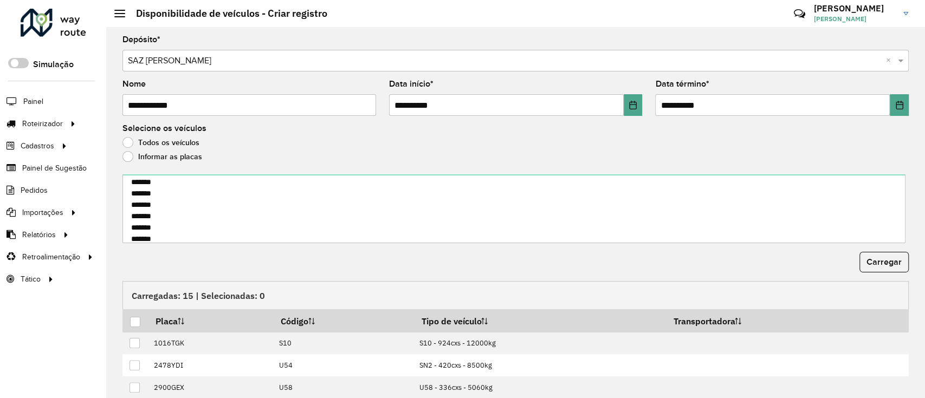
click at [171, 112] on input "**********" at bounding box center [249, 105] width 254 height 22
drag, startPoint x: 147, startPoint y: 107, endPoint x: 215, endPoint y: 95, distance: 68.7
click at [215, 95] on input "**********" at bounding box center [249, 105] width 254 height 22
type input "**********"
click at [871, 264] on span "Carregar" at bounding box center [883, 261] width 35 height 9
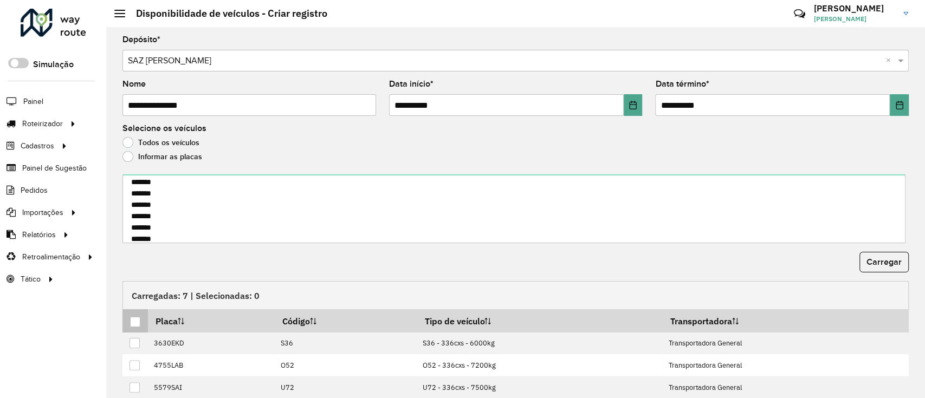
click at [132, 327] on div at bounding box center [135, 322] width 10 height 10
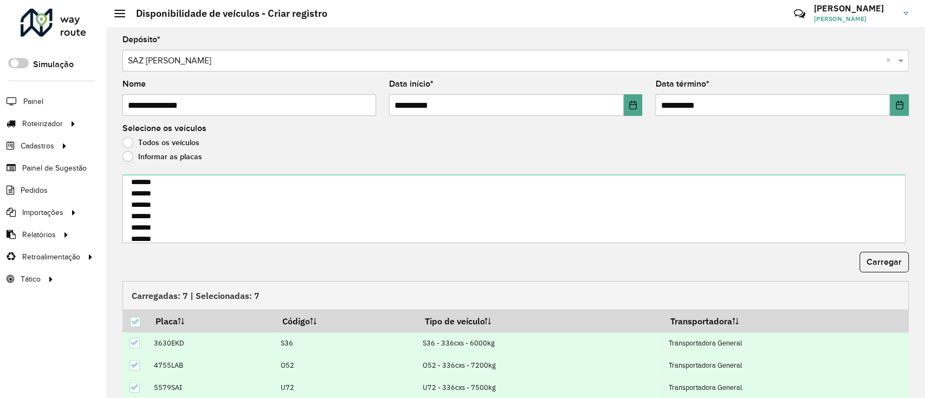
scroll to position [85, 0]
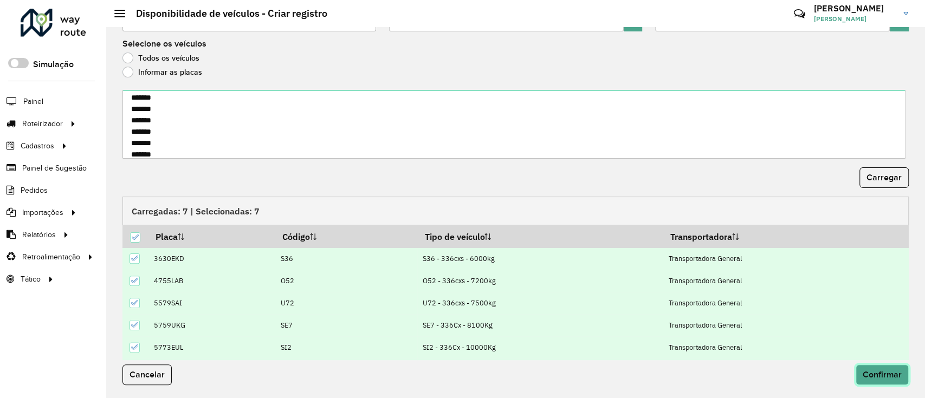
click at [871, 367] on button "Confirmar" at bounding box center [882, 375] width 53 height 21
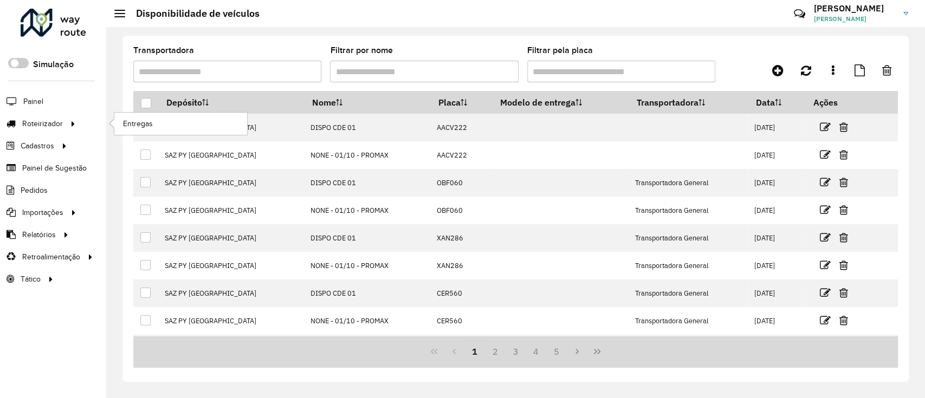
drag, startPoint x: 70, startPoint y: 124, endPoint x: 108, endPoint y: 123, distance: 37.9
click at [72, 123] on icon at bounding box center [71, 123] width 9 height 16
click at [121, 123] on link "Entregas" at bounding box center [180, 124] width 133 height 22
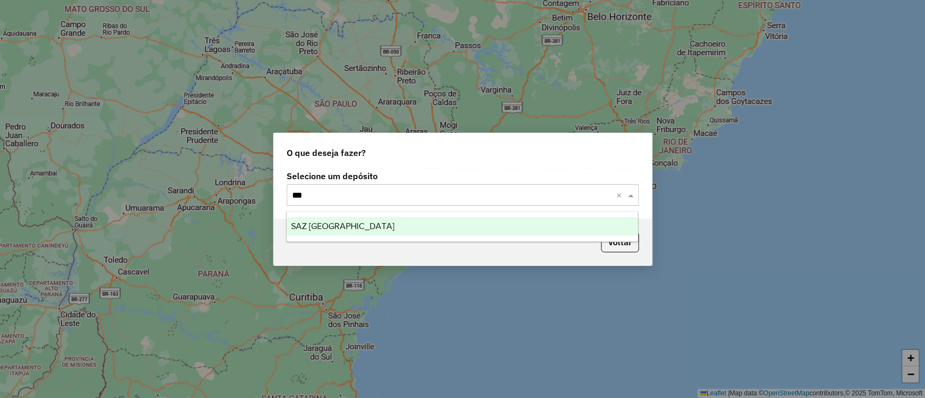
type input "****"
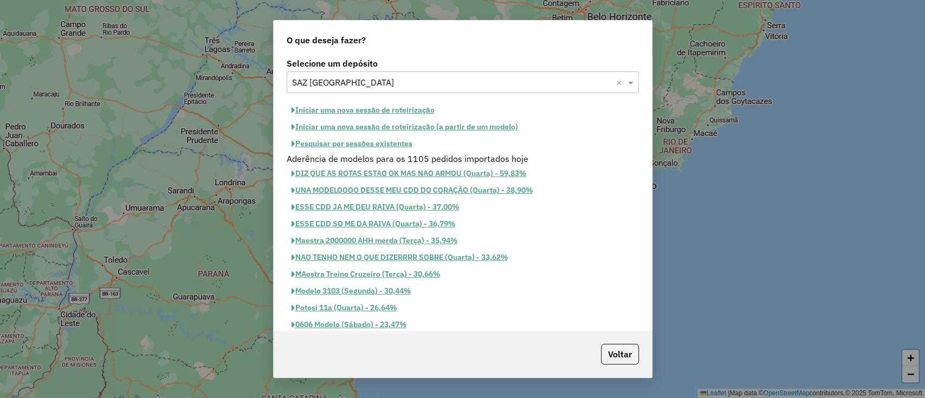
click at [367, 111] on button "Iniciar uma nova sessão de roteirização" at bounding box center [363, 110] width 153 height 17
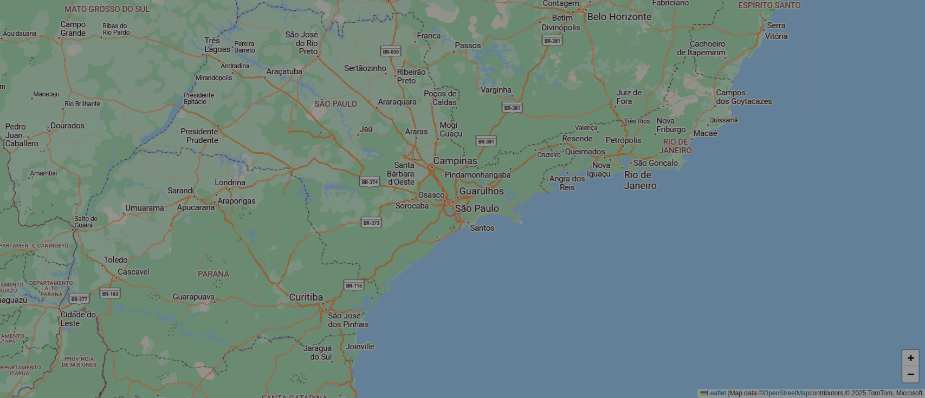
select select "*"
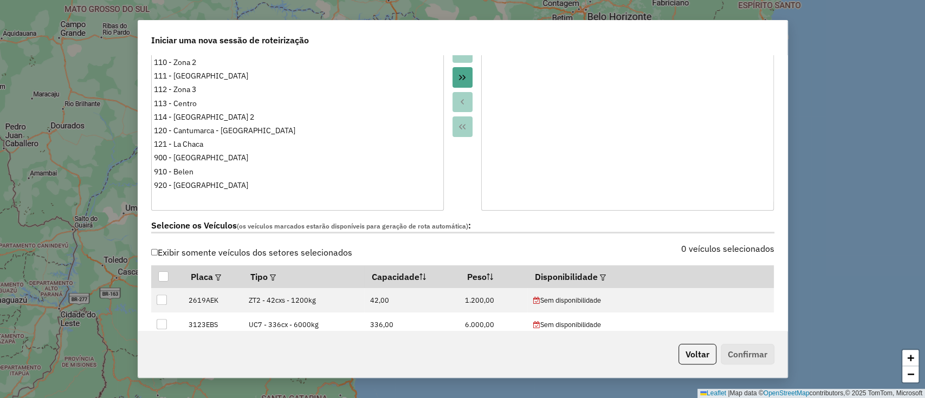
scroll to position [289, 0]
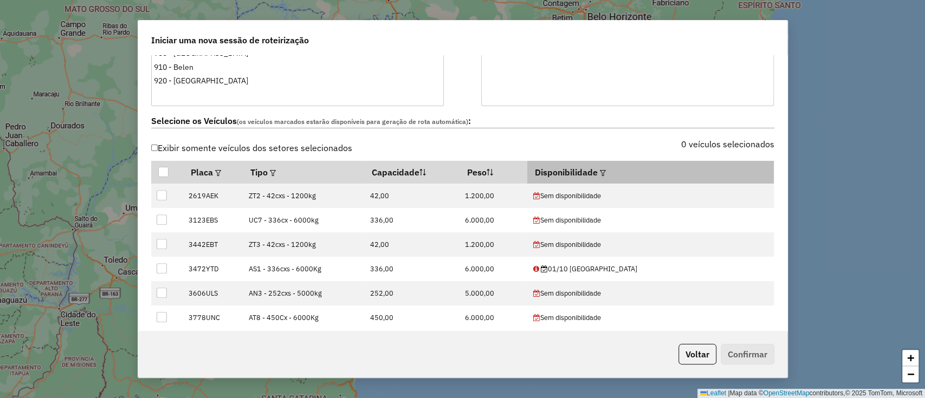
click at [606, 172] on em at bounding box center [603, 173] width 6 height 6
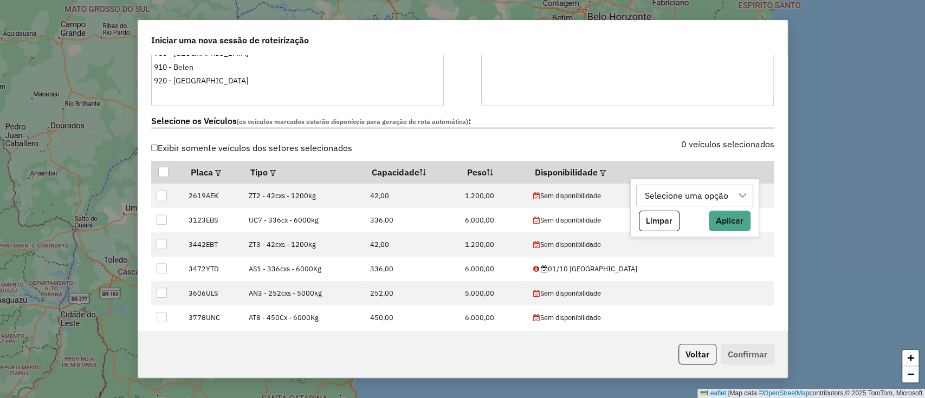
click at [652, 188] on div "Selecione uma opção" at bounding box center [686, 195] width 91 height 21
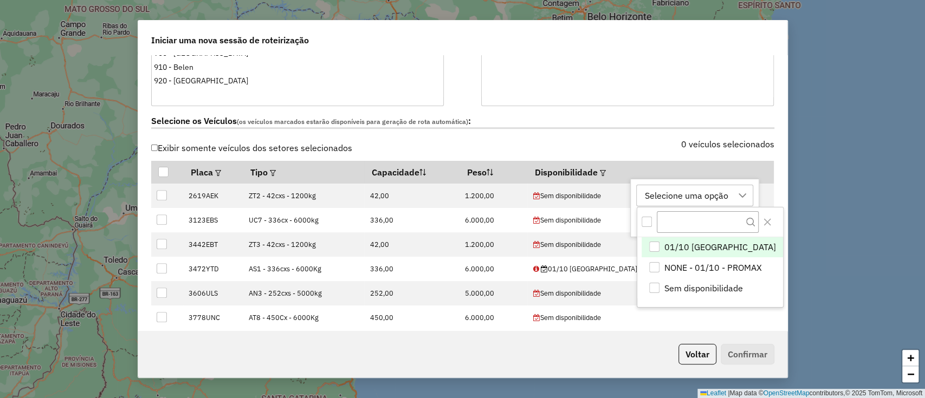
click at [654, 242] on div "01/10 POTOSÍ" at bounding box center [654, 247] width 10 height 10
click at [759, 219] on button "Close" at bounding box center [767, 221] width 17 height 17
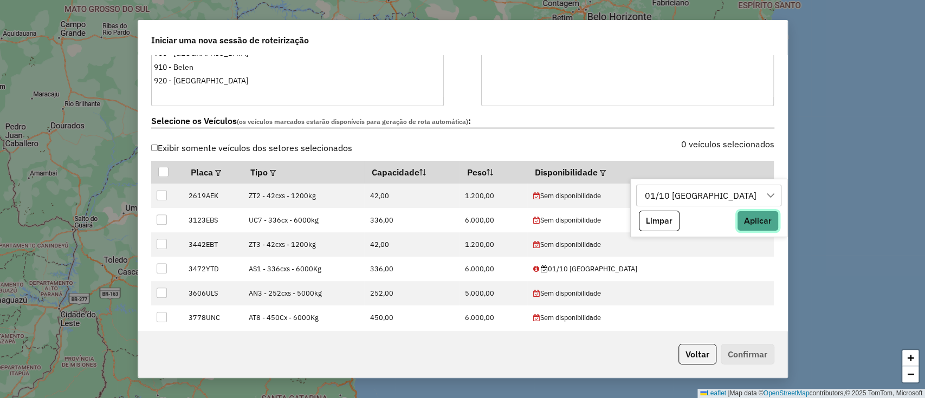
click at [737, 219] on button "Aplicar" at bounding box center [758, 221] width 42 height 21
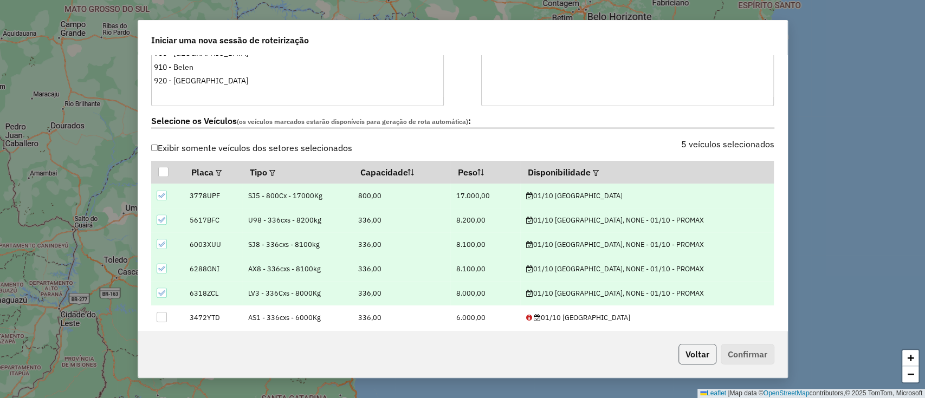
click at [690, 351] on button "Voltar" at bounding box center [697, 354] width 38 height 21
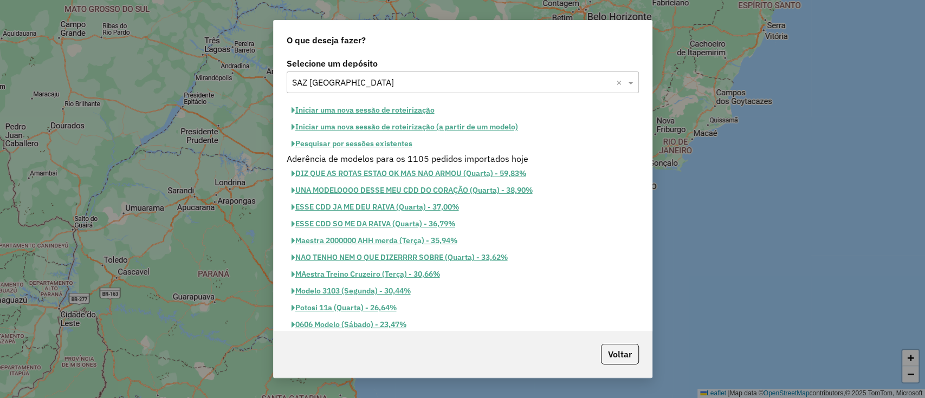
click at [405, 128] on button "Iniciar uma nova sessão de roteirização (a partir de um modelo)" at bounding box center [405, 127] width 236 height 17
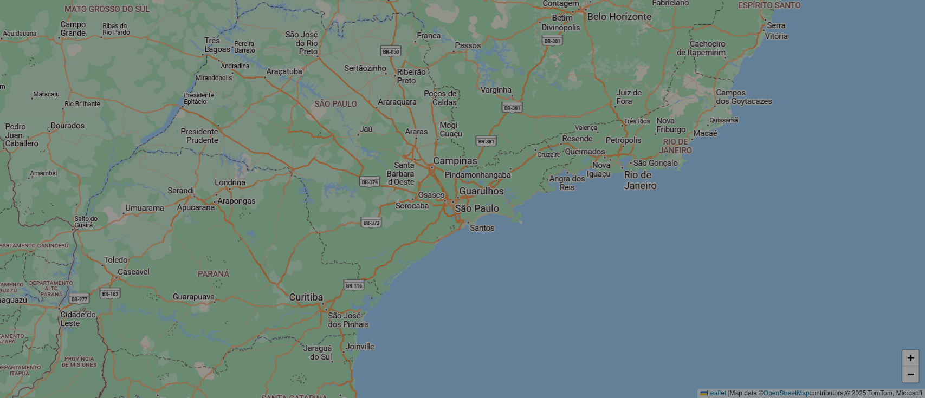
select select "*"
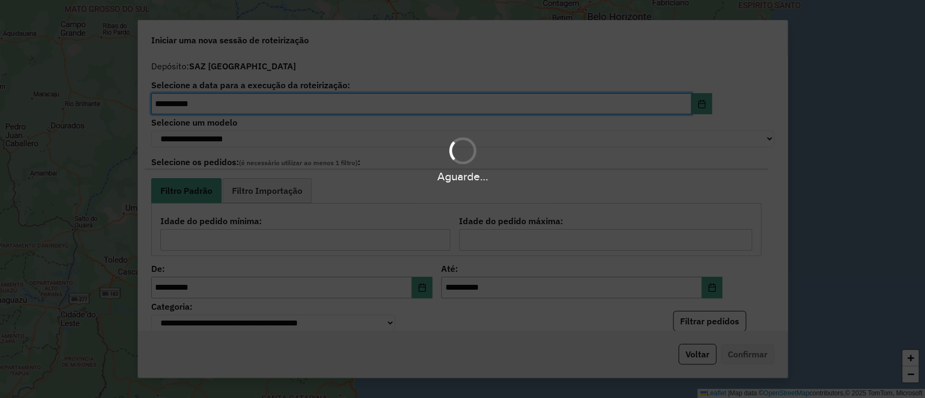
click at [406, 137] on div "Aguarde..." at bounding box center [462, 158] width 925 height 51
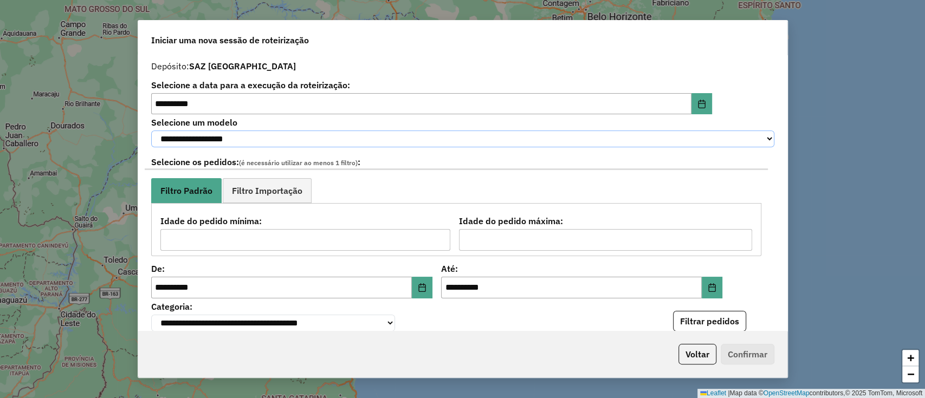
click at [403, 138] on select "**********" at bounding box center [462, 139] width 623 height 17
select select "******"
click at [151, 131] on select "**********" at bounding box center [462, 139] width 623 height 17
click at [286, 195] on span "Filtro Importação" at bounding box center [267, 190] width 70 height 9
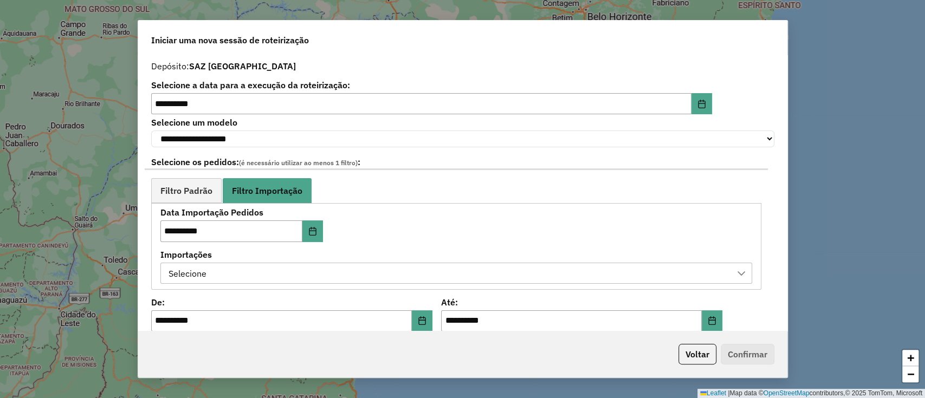
click at [251, 275] on div "Selecione" at bounding box center [448, 273] width 566 height 21
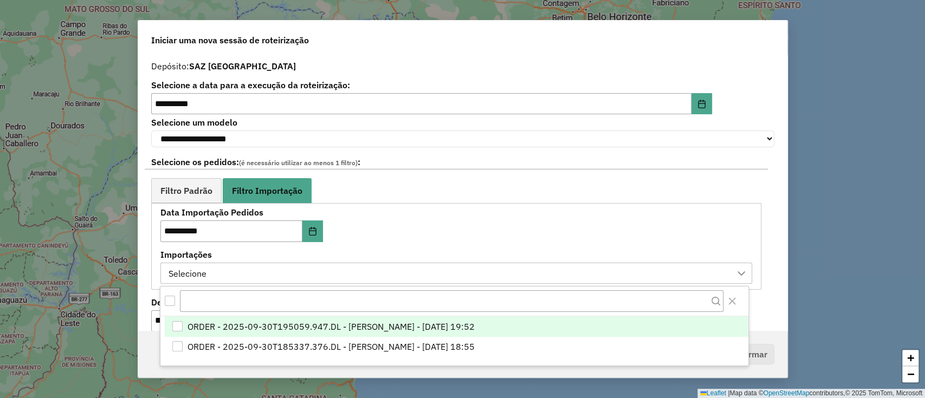
click at [249, 325] on span "ORDER - 2025-09-30T195059.947.DL - [PERSON_NAME] - [DATE] 19:52" at bounding box center [330, 326] width 287 height 13
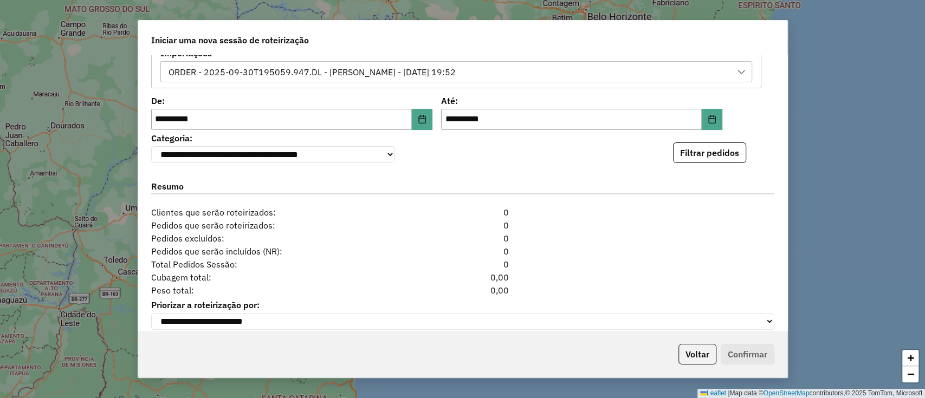
scroll to position [217, 0]
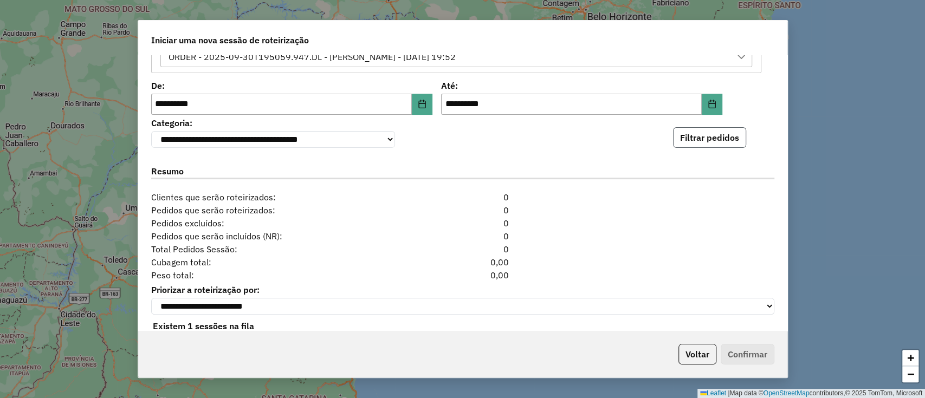
click at [719, 140] on button "Filtrar pedidos" at bounding box center [709, 137] width 73 height 21
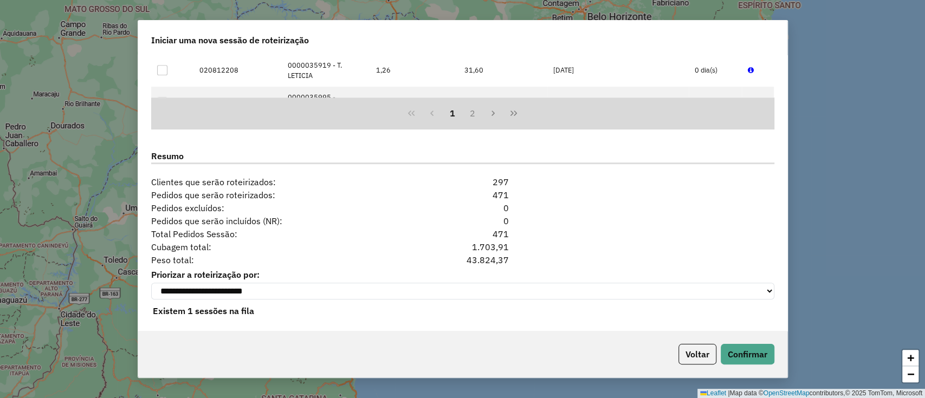
scroll to position [468, 0]
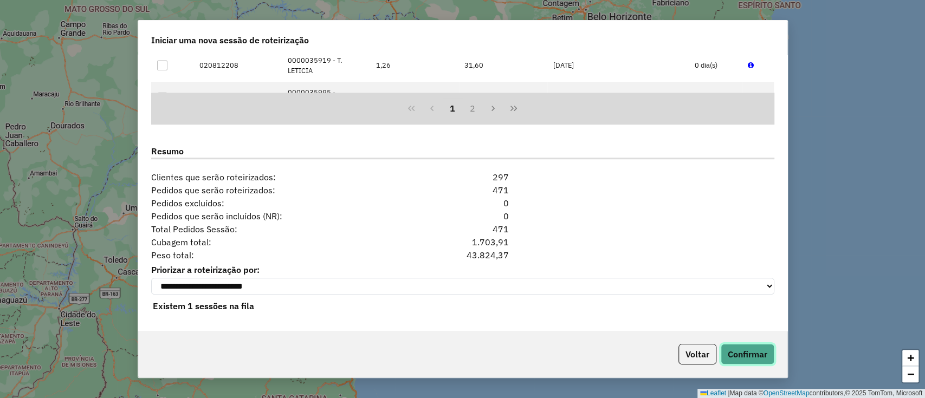
click at [730, 351] on button "Confirmar" at bounding box center [748, 354] width 54 height 21
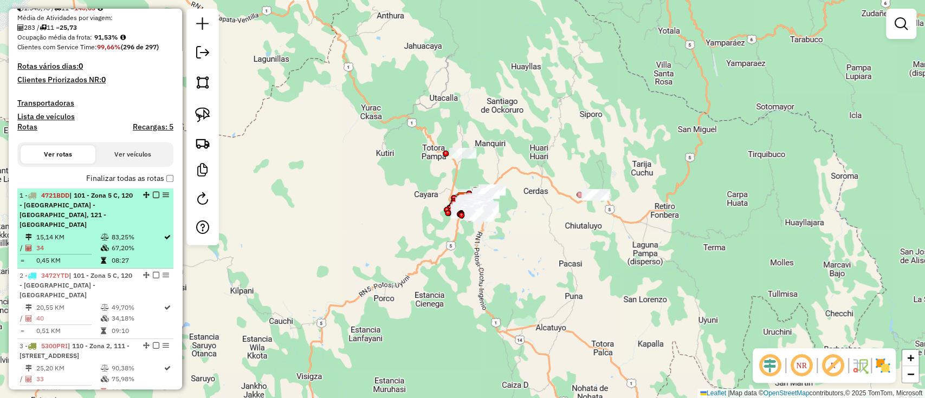
scroll to position [217, 0]
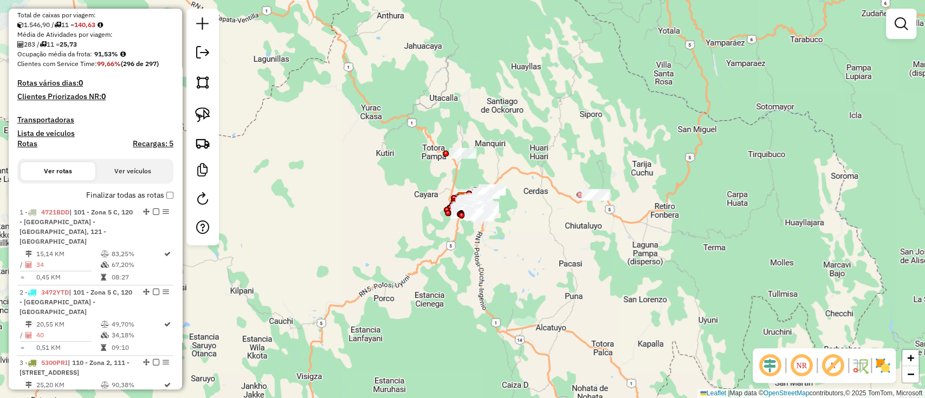
click at [117, 191] on label "Finalizar todas as rotas" at bounding box center [129, 195] width 87 height 11
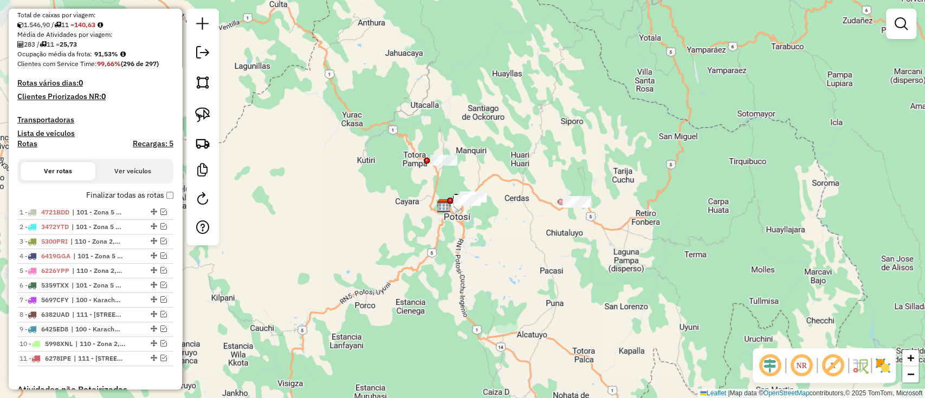
drag, startPoint x: 416, startPoint y: 192, endPoint x: 393, endPoint y: 210, distance: 29.4
click at [393, 210] on div "Janela de atendimento Grade de atendimento Capacidade Transportadoras Veículos …" at bounding box center [462, 199] width 925 height 398
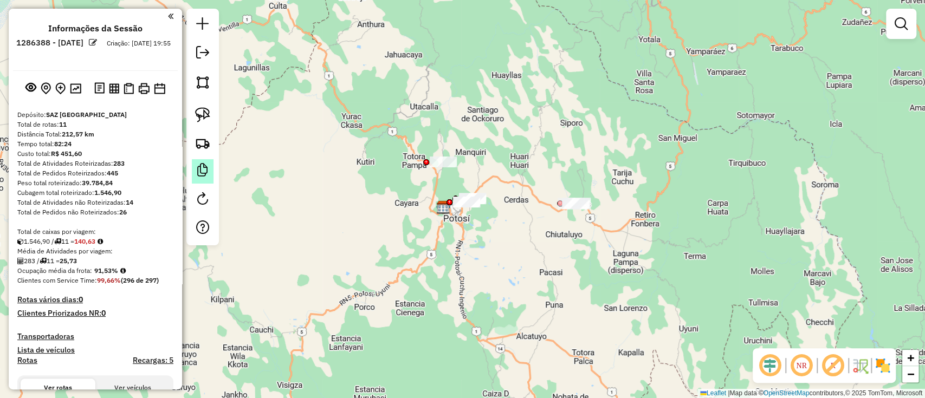
click at [205, 172] on em at bounding box center [202, 170] width 13 height 13
click at [97, 46] on em at bounding box center [93, 42] width 8 height 8
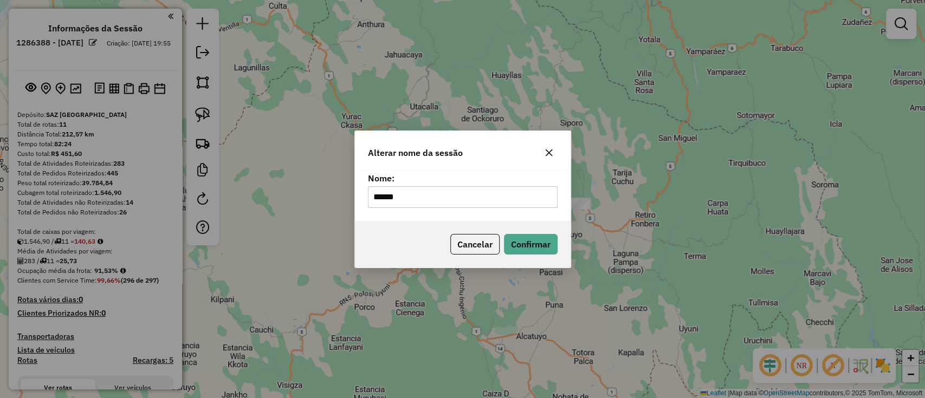
type input "******"
click at [377, 234] on div "Cancelar Confirmar" at bounding box center [463, 244] width 216 height 47
click at [543, 237] on button "Confirmar" at bounding box center [531, 244] width 54 height 21
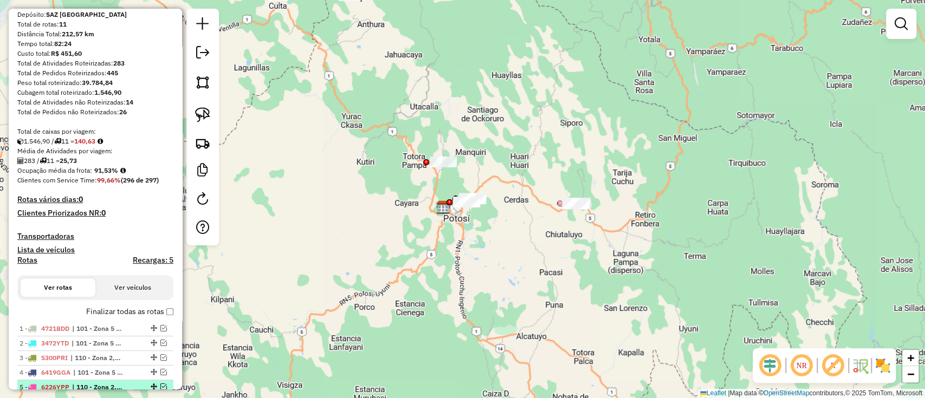
scroll to position [144, 0]
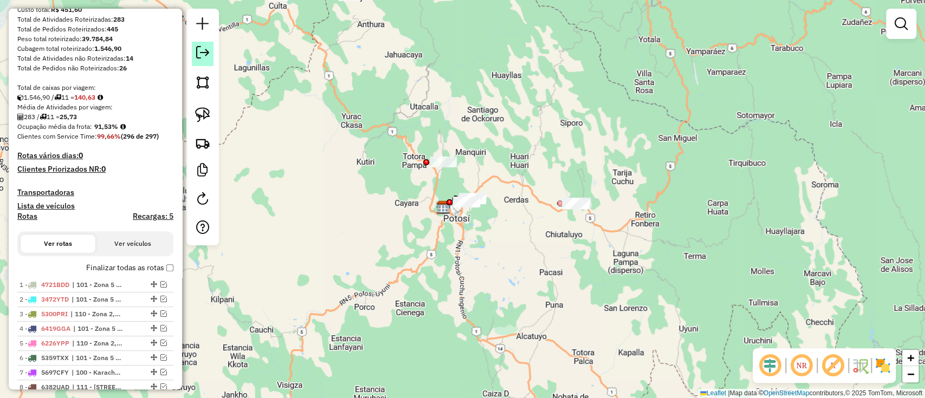
click at [208, 53] on em at bounding box center [202, 52] width 13 height 13
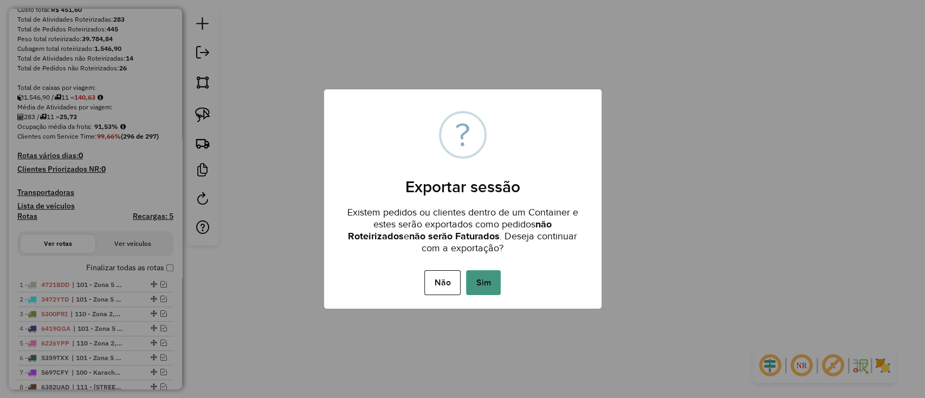
click at [489, 271] on button "Sim" at bounding box center [483, 282] width 35 height 25
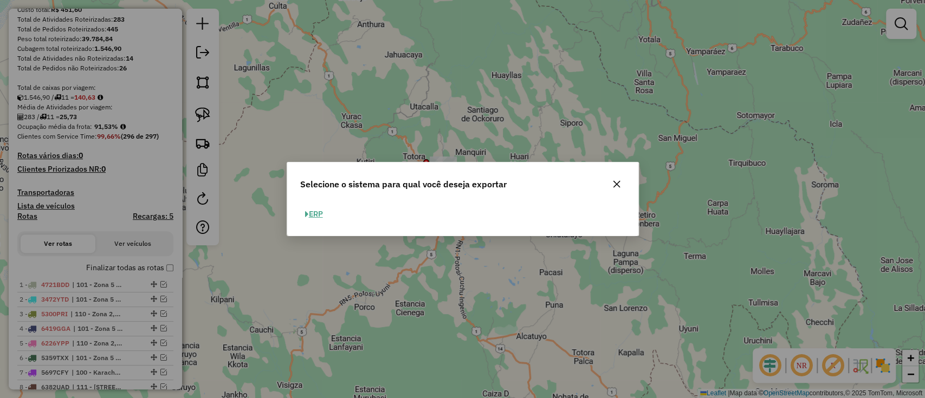
click at [313, 211] on button "ERP" at bounding box center [314, 214] width 28 height 17
select select "**"
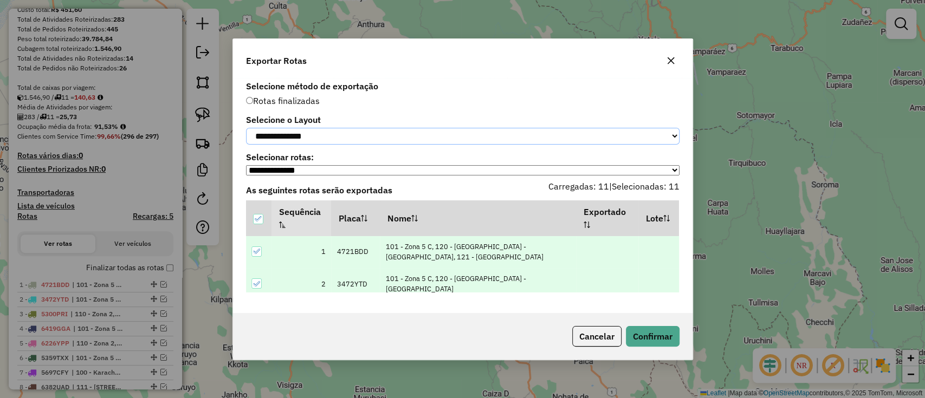
click at [317, 139] on select "**********" at bounding box center [462, 136] width 433 height 17
select select "*********"
click at [246, 128] on select "**********" at bounding box center [462, 136] width 433 height 17
click at [666, 337] on button "Confirmar" at bounding box center [653, 336] width 54 height 21
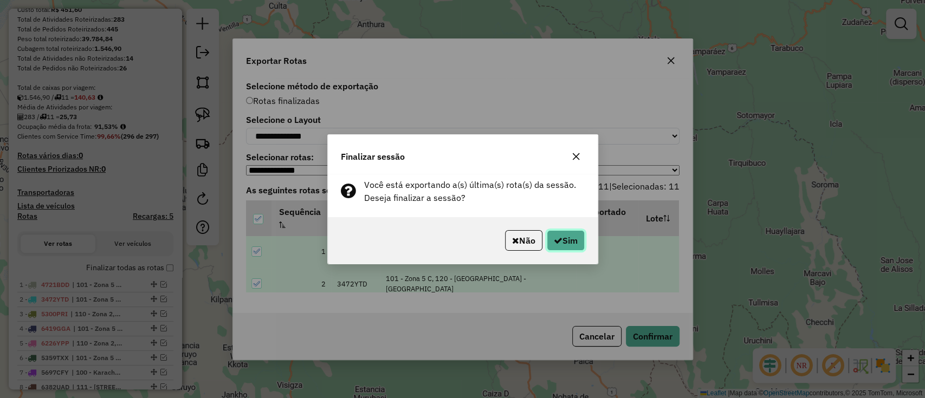
click at [582, 237] on button "Sim" at bounding box center [566, 240] width 38 height 21
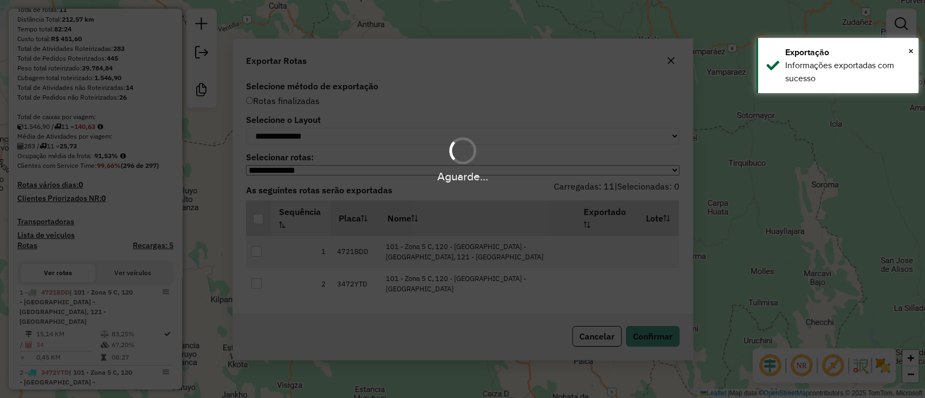
scroll to position [173, 0]
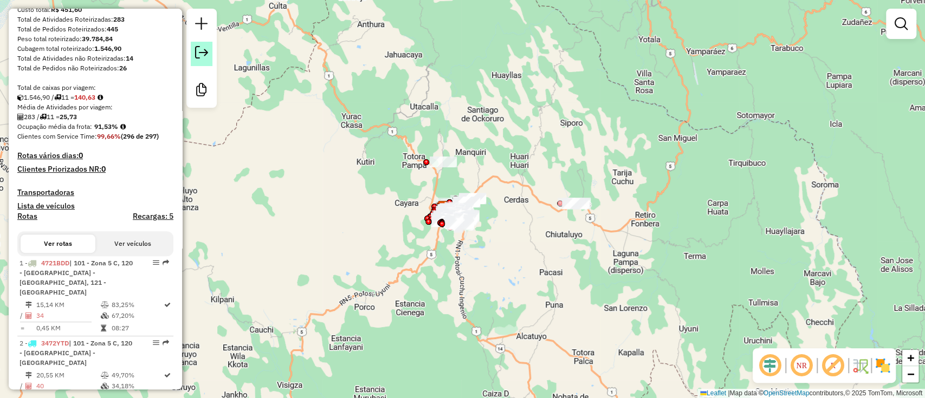
click at [198, 52] on em at bounding box center [201, 52] width 13 height 13
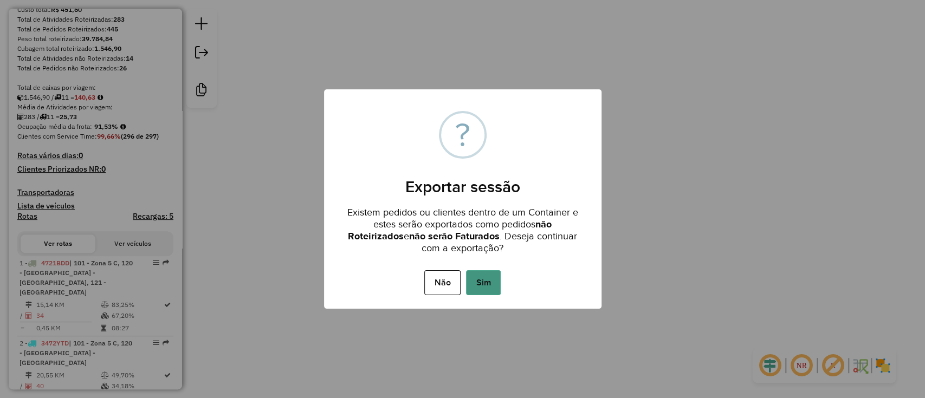
click at [473, 278] on button "Sim" at bounding box center [483, 282] width 35 height 25
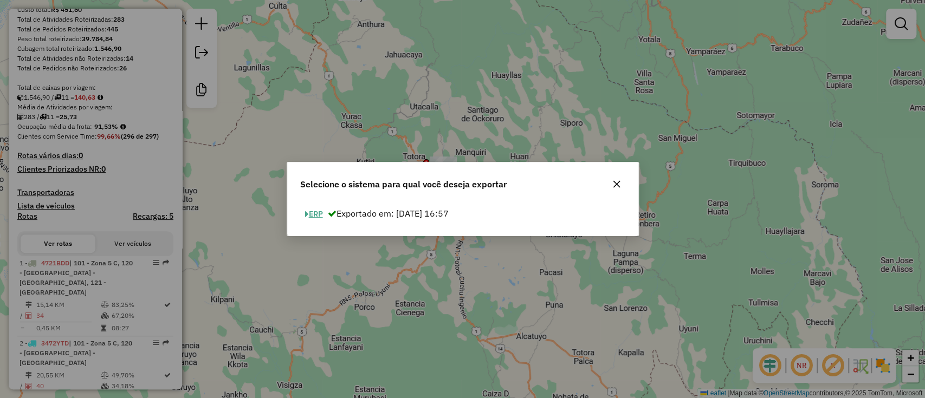
click at [319, 213] on button "ERP" at bounding box center [314, 214] width 28 height 17
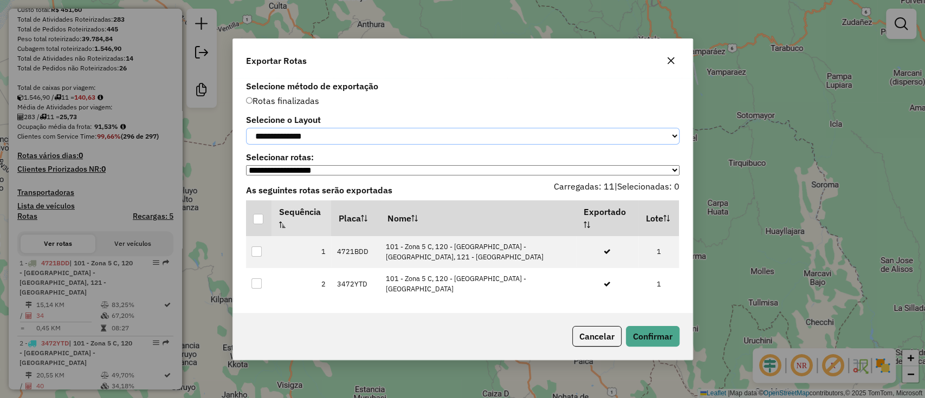
drag, startPoint x: 370, startPoint y: 136, endPoint x: 367, endPoint y: 142, distance: 6.5
click at [370, 136] on select "**********" at bounding box center [462, 136] width 433 height 17
select select "*********"
click at [246, 128] on select "**********" at bounding box center [462, 136] width 433 height 17
click at [261, 219] on div at bounding box center [258, 219] width 10 height 10
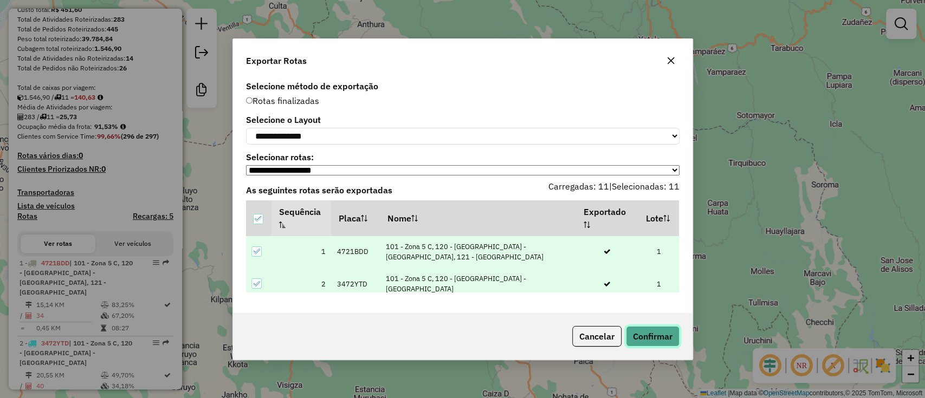
click at [630, 332] on button "Confirmar" at bounding box center [653, 336] width 54 height 21
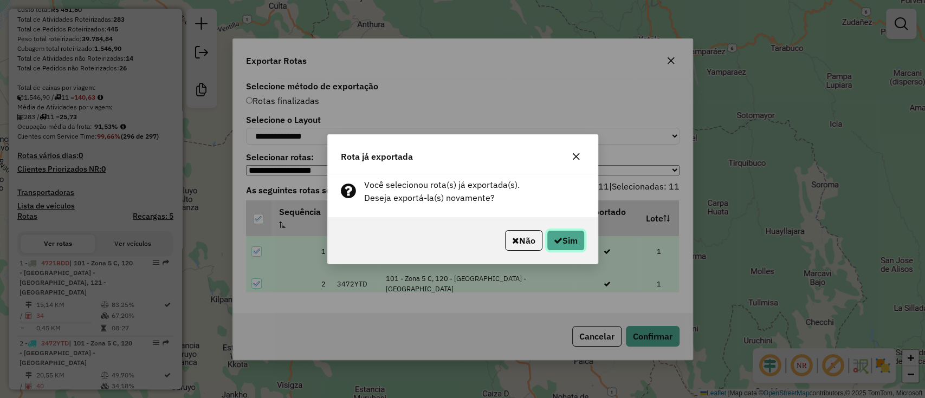
click at [562, 244] on button "Sim" at bounding box center [566, 240] width 38 height 21
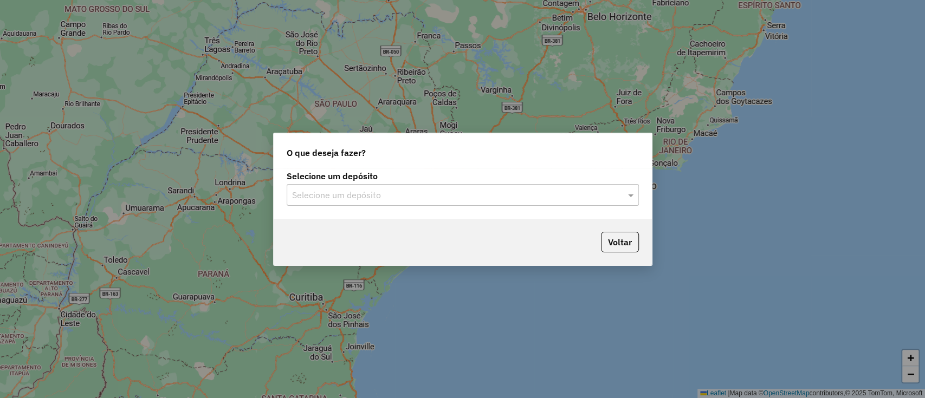
type input "*"
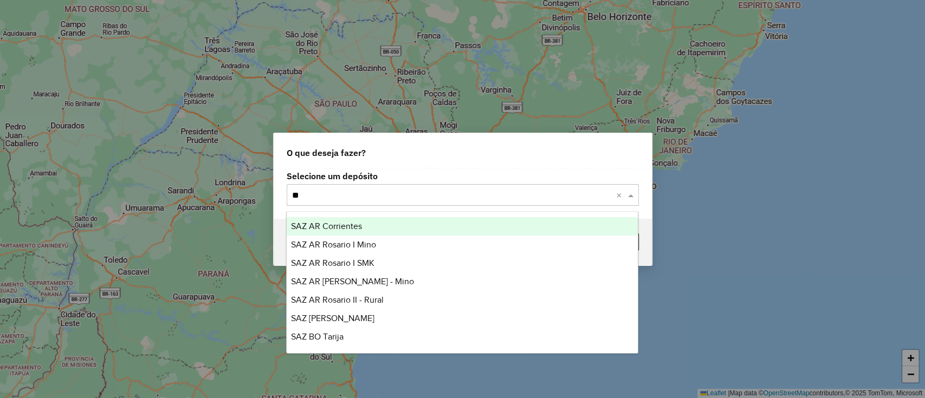
type input "***"
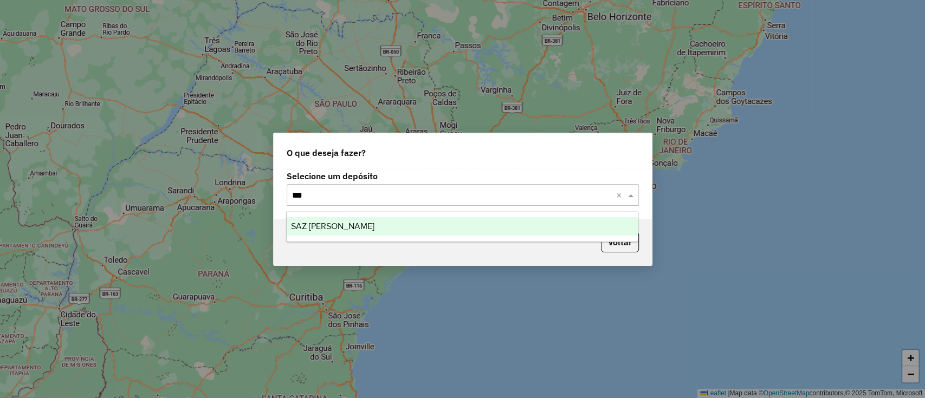
click at [468, 233] on div "SAZ [PERSON_NAME]" at bounding box center [462, 226] width 351 height 18
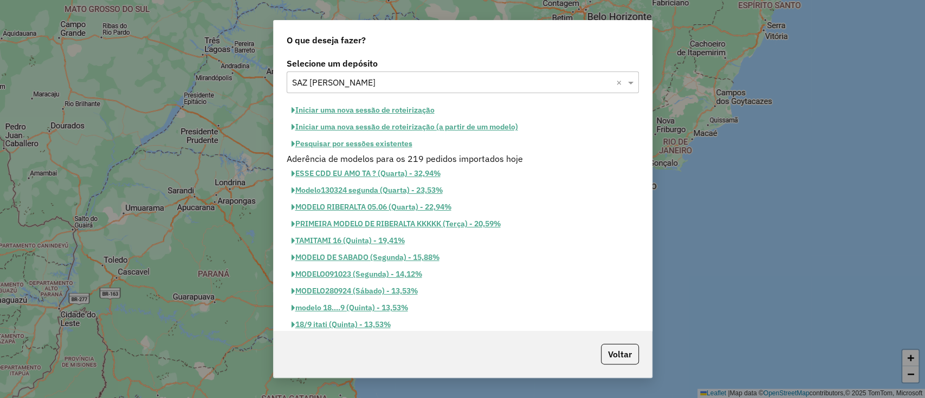
click at [410, 113] on button "Iniciar uma nova sessão de roteirização" at bounding box center [363, 110] width 153 height 17
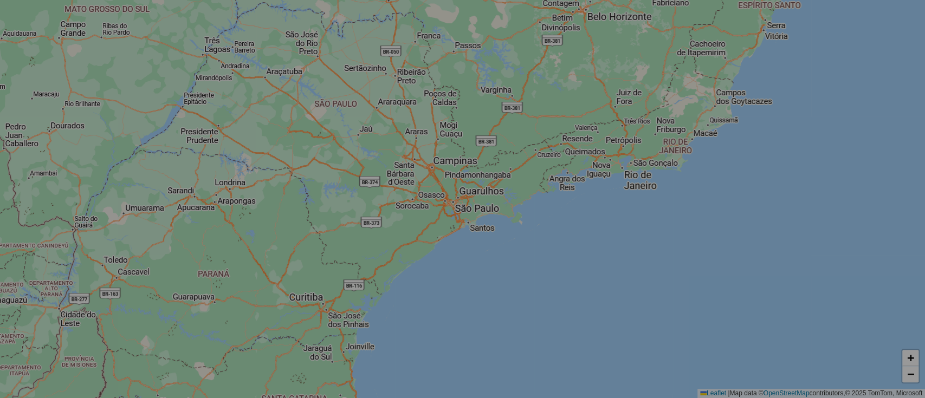
select select "*"
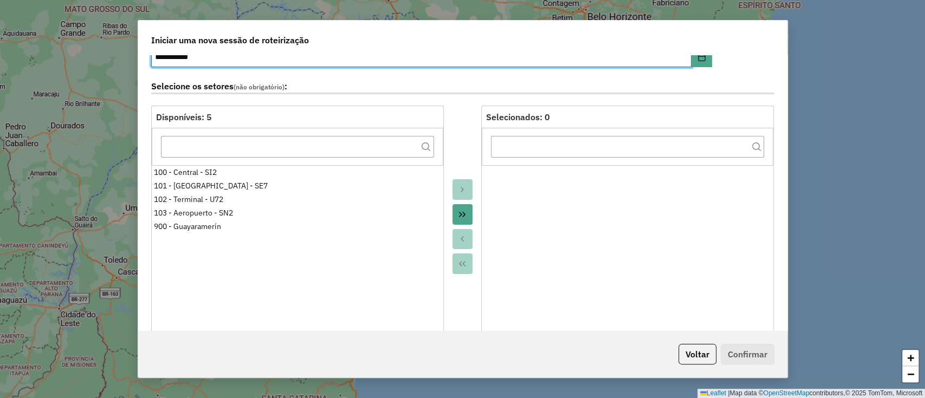
scroll to position [217, 0]
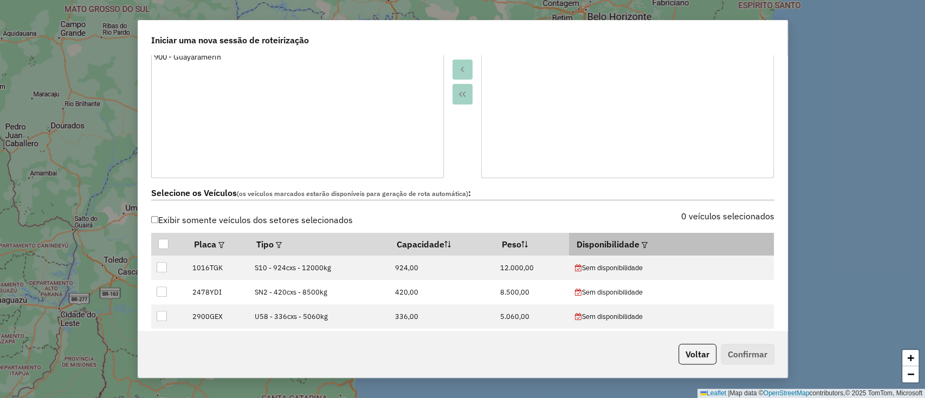
click at [642, 244] on em at bounding box center [645, 245] width 6 height 6
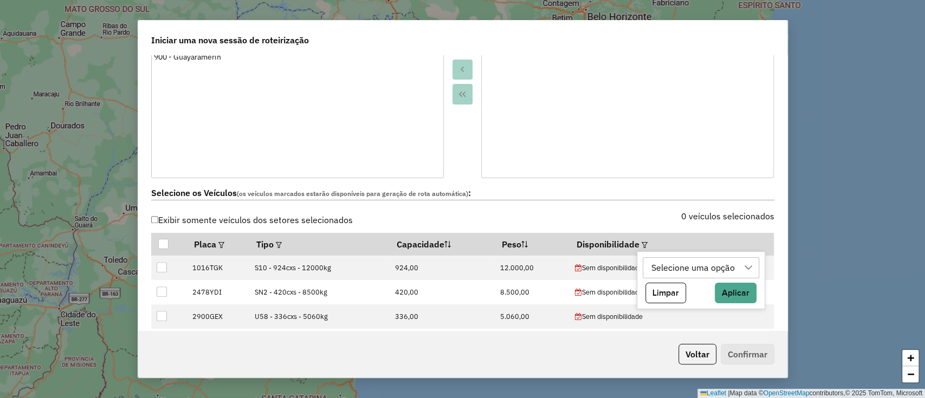
click at [648, 266] on div "Selecione uma opção" at bounding box center [693, 268] width 91 height 21
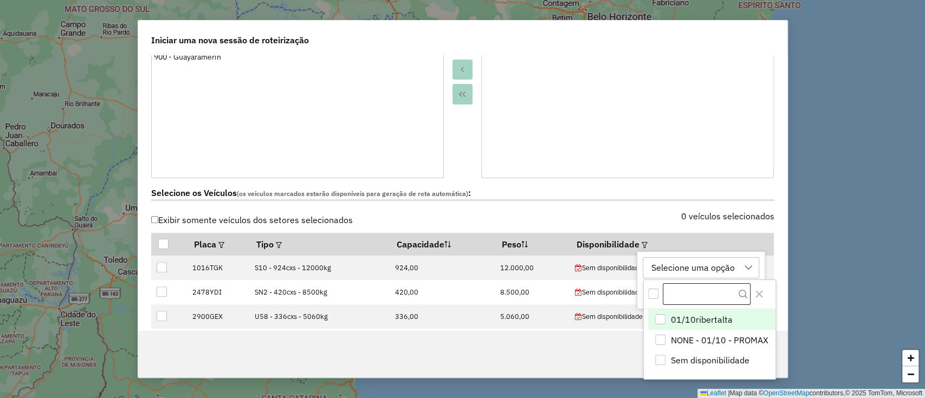
scroll to position [8, 49]
click at [685, 319] on span "01/10ribertalta" at bounding box center [701, 319] width 62 height 13
drag, startPoint x: 763, startPoint y: 301, endPoint x: 737, endPoint y: 292, distance: 27.3
click at [762, 301] on button "Close" at bounding box center [758, 294] width 17 height 17
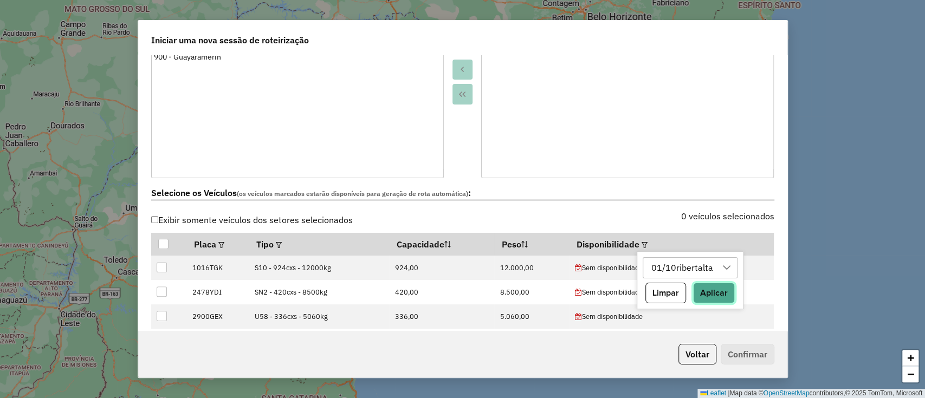
click at [730, 290] on button "Aplicar" at bounding box center [714, 293] width 42 height 21
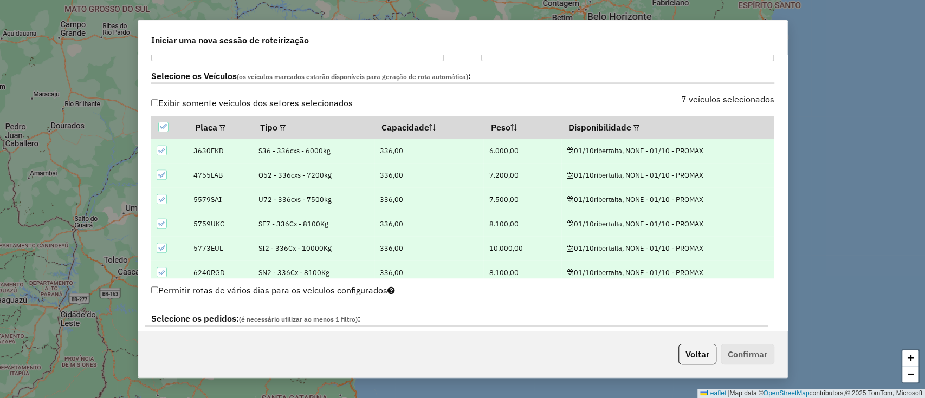
scroll to position [433, 0]
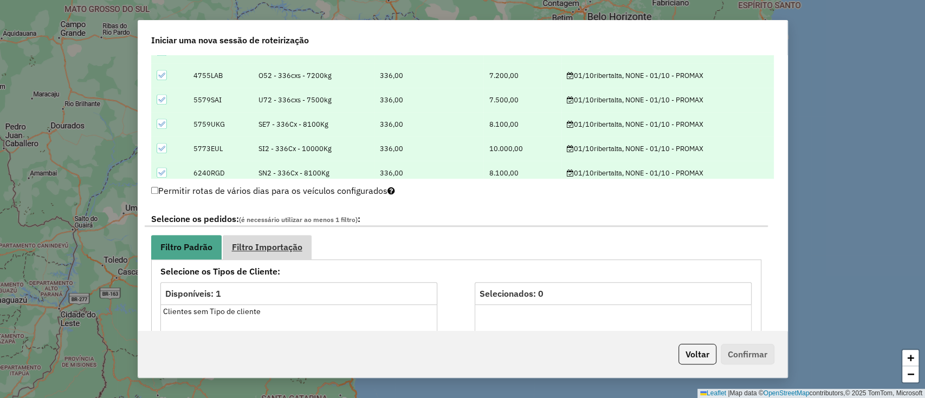
click at [294, 239] on link "Filtro Importação" at bounding box center [267, 247] width 89 height 24
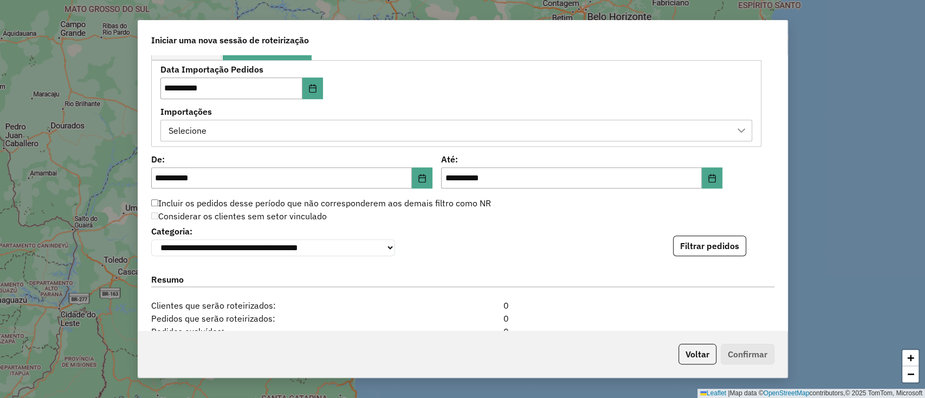
scroll to position [650, 0]
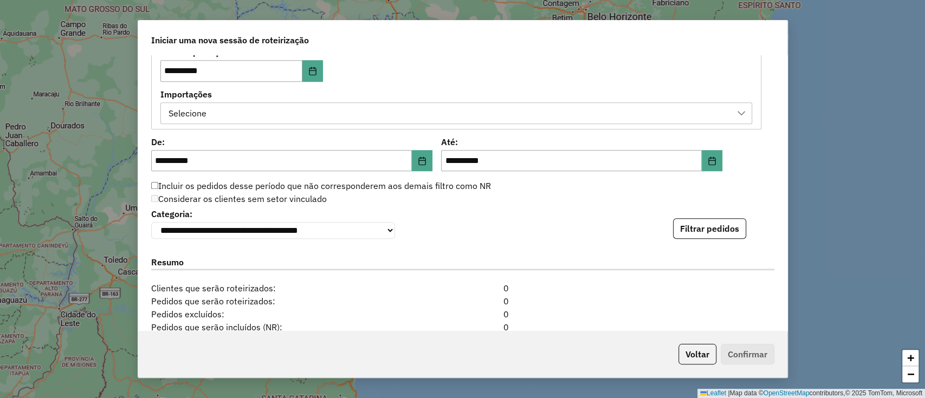
click at [313, 108] on div "Selecione" at bounding box center [448, 113] width 566 height 21
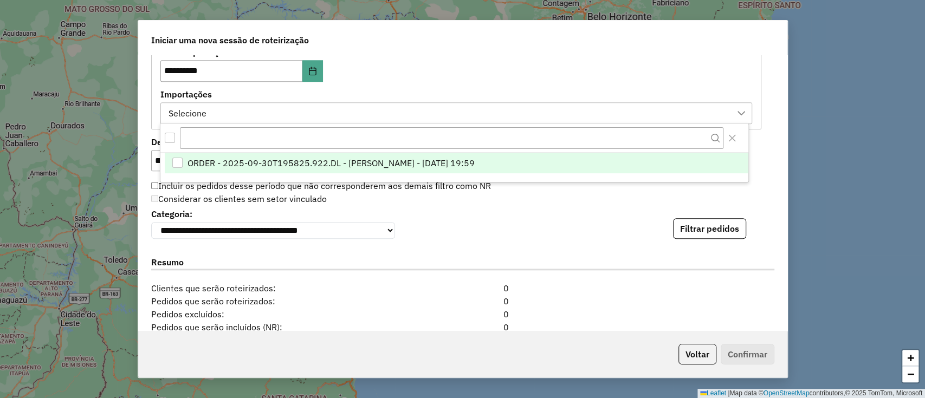
scroll to position [8, 49]
click at [312, 171] on li "ORDER - 2025-09-30T195825.922.DL - [PERSON_NAME] - [DATE] 19:59" at bounding box center [457, 163] width 584 height 21
click at [713, 232] on button "Filtrar pedidos" at bounding box center [709, 228] width 73 height 21
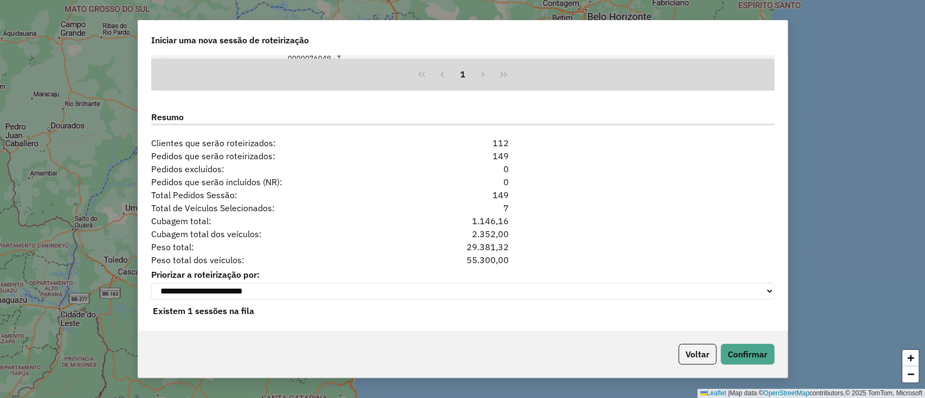
scroll to position [1027, 0]
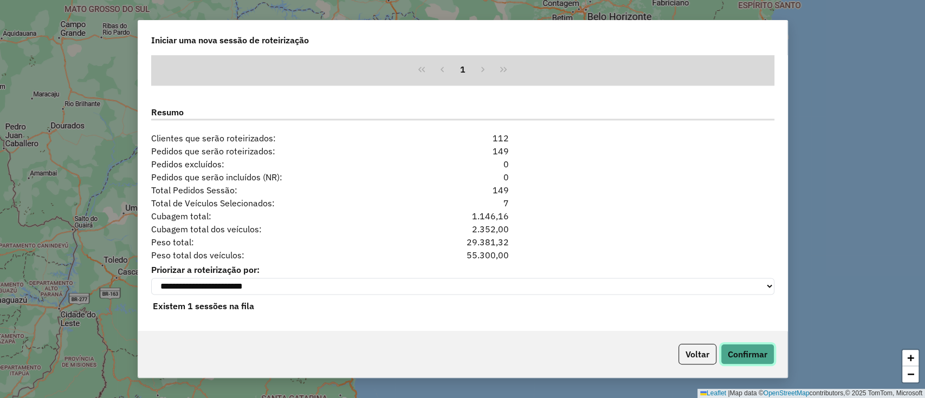
click at [757, 345] on button "Confirmar" at bounding box center [748, 354] width 54 height 21
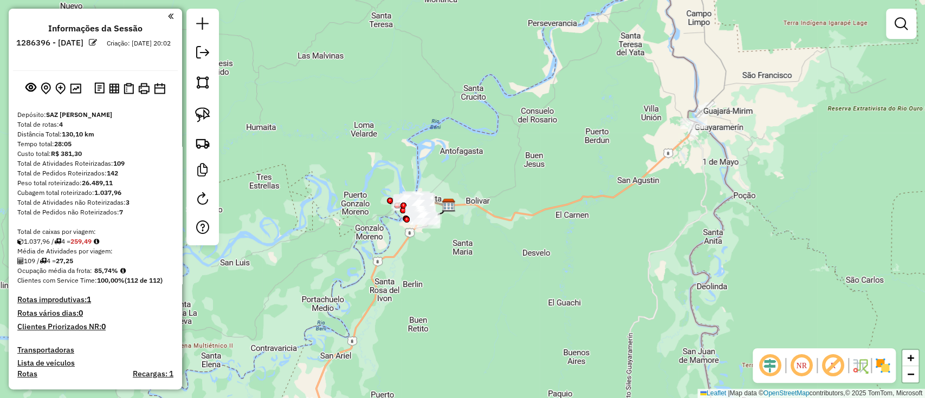
drag, startPoint x: 685, startPoint y: 130, endPoint x: 642, endPoint y: 178, distance: 65.6
click at [642, 178] on div "Janela de atendimento Grade de atendimento Capacidade Transportadoras Veículos …" at bounding box center [462, 199] width 925 height 398
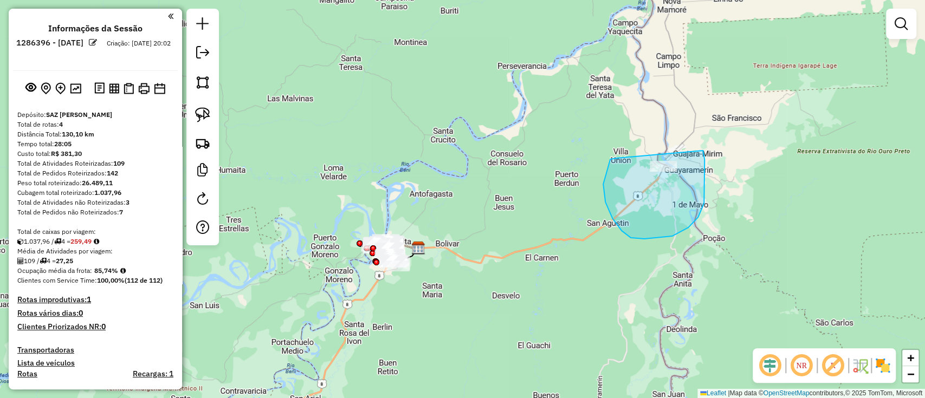
drag, startPoint x: 610, startPoint y: 159, endPoint x: 691, endPoint y: 130, distance: 86.1
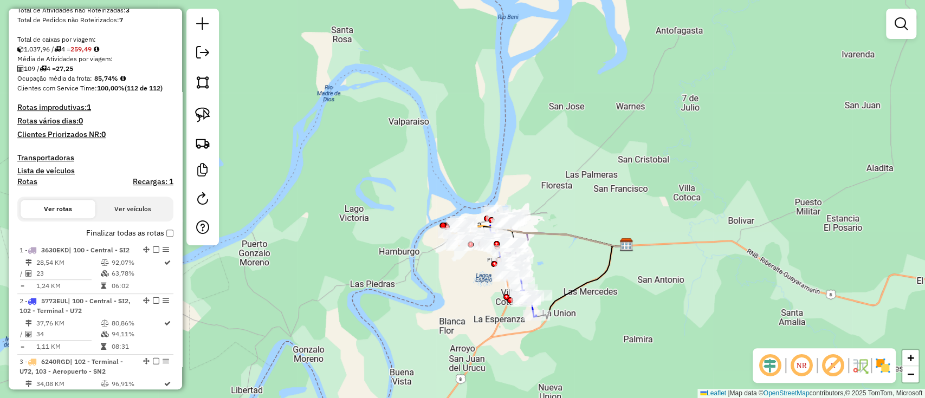
scroll to position [217, 0]
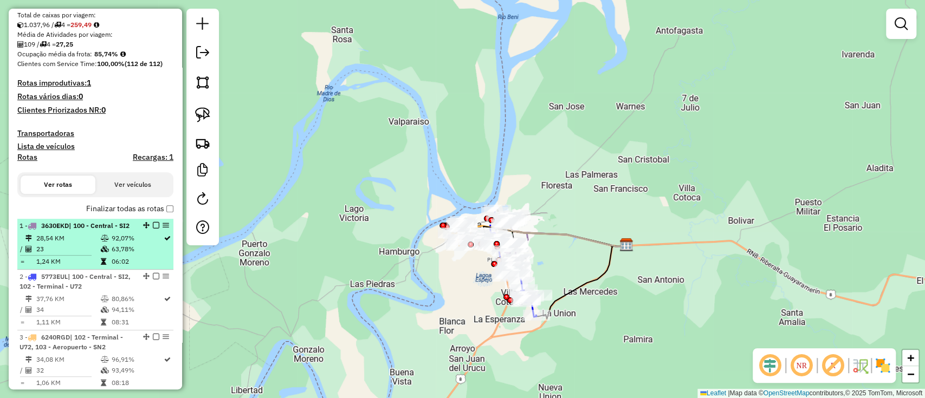
click at [125, 231] on div "1 - 3630EKD | 100 - Central - SI2" at bounding box center [77, 226] width 115 height 10
select select "**********"
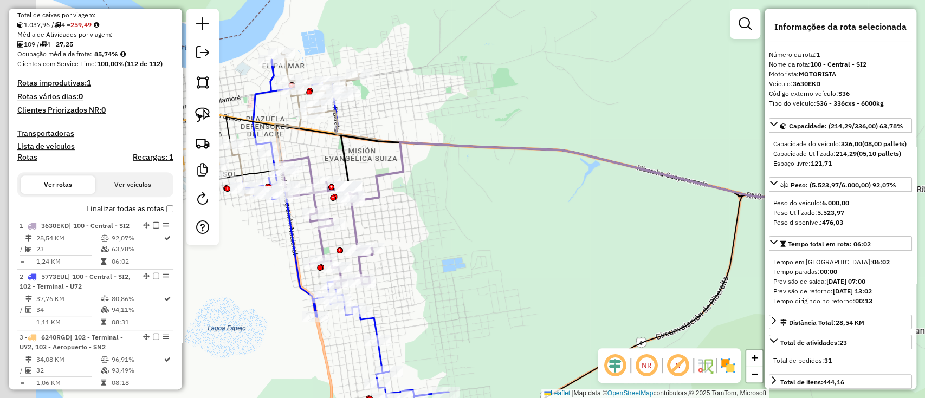
drag, startPoint x: 377, startPoint y: 200, endPoint x: 455, endPoint y: 213, distance: 79.0
click at [455, 213] on div "Janela de atendimento Grade de atendimento Capacidade Transportadoras Veículos …" at bounding box center [462, 199] width 925 height 398
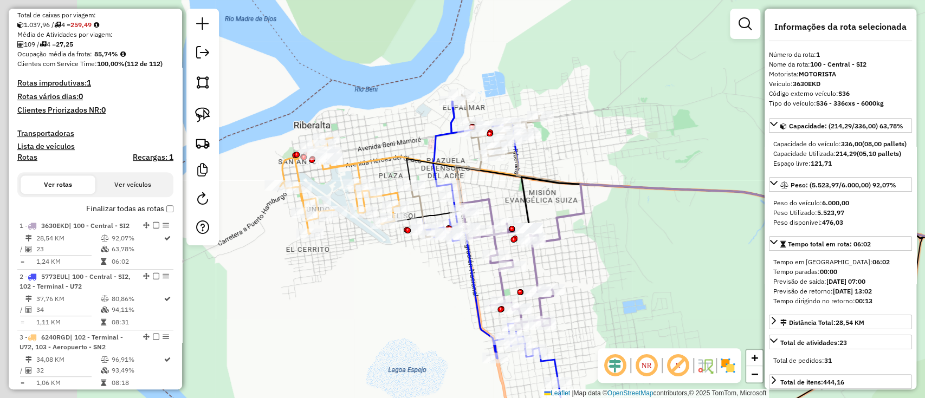
drag, startPoint x: 496, startPoint y: 173, endPoint x: 682, endPoint y: 212, distance: 190.4
click at [682, 212] on div "Janela de atendimento Grade de atendimento Capacidade Transportadoras Veículos …" at bounding box center [462, 199] width 925 height 398
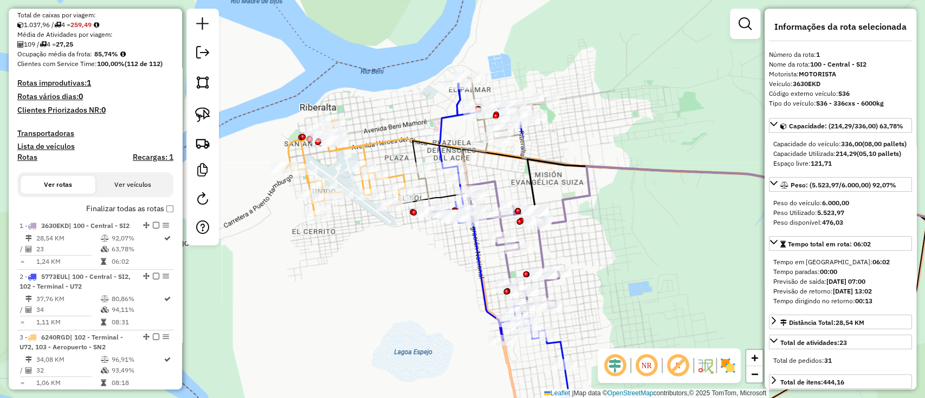
drag, startPoint x: 586, startPoint y: 236, endPoint x: 583, endPoint y: 96, distance: 139.8
click at [580, 99] on div "Janela de atendimento Grade de atendimento Capacidade Transportadoras Veículos …" at bounding box center [462, 199] width 925 height 398
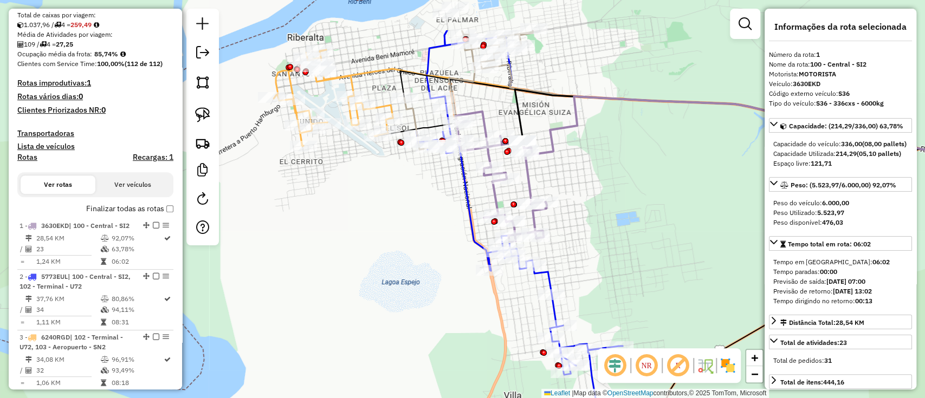
drag, startPoint x: 613, startPoint y: 153, endPoint x: 606, endPoint y: 223, distance: 70.3
click at [606, 223] on div "Janela de atendimento Grade de atendimento Capacidade Transportadoras Veículos …" at bounding box center [462, 199] width 925 height 398
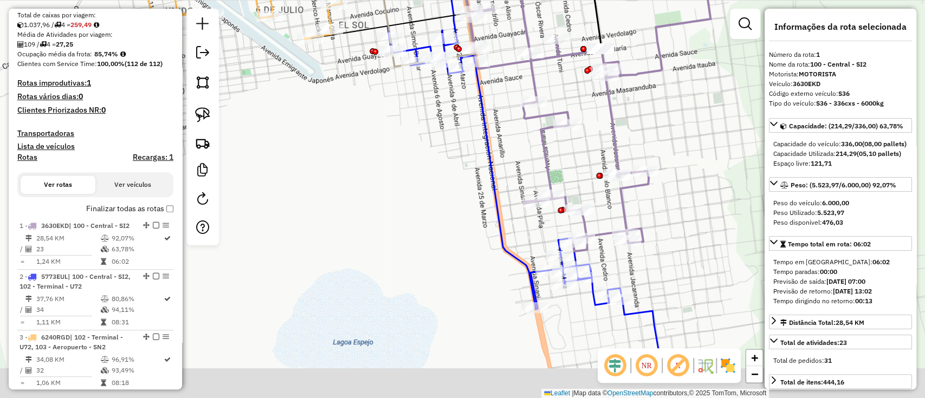
drag, startPoint x: 480, startPoint y: 145, endPoint x: 522, endPoint y: 60, distance: 95.0
click at [522, 60] on div "Janela de atendimento Grade de atendimento Capacidade Transportadoras Veículos …" at bounding box center [462, 199] width 925 height 398
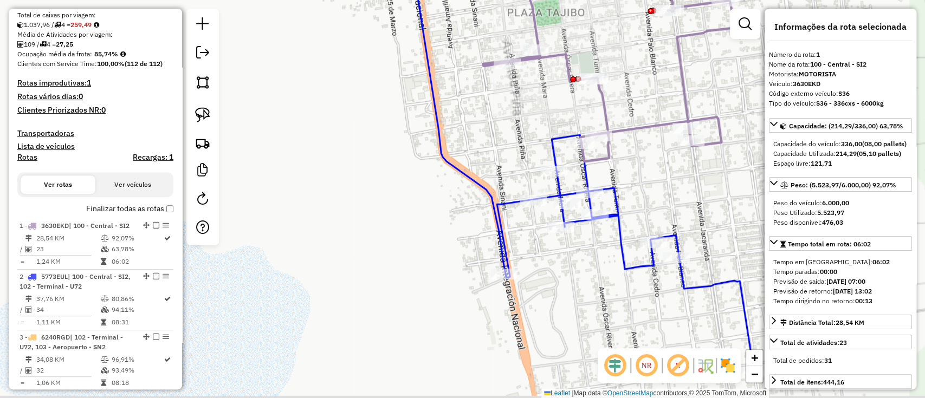
drag, startPoint x: 533, startPoint y: 216, endPoint x: 508, endPoint y: 130, distance: 90.2
click at [508, 130] on div "Rota 1 - Placa 3630EKD 0000912984 - DANIEL HENRRY O Janela de atendimento Grade…" at bounding box center [462, 199] width 925 height 398
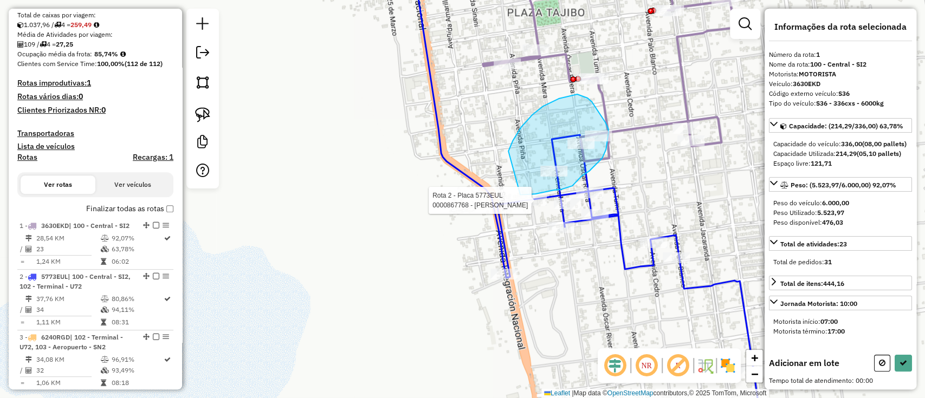
drag, startPoint x: 508, startPoint y: 151, endPoint x: 514, endPoint y: 197, distance: 46.4
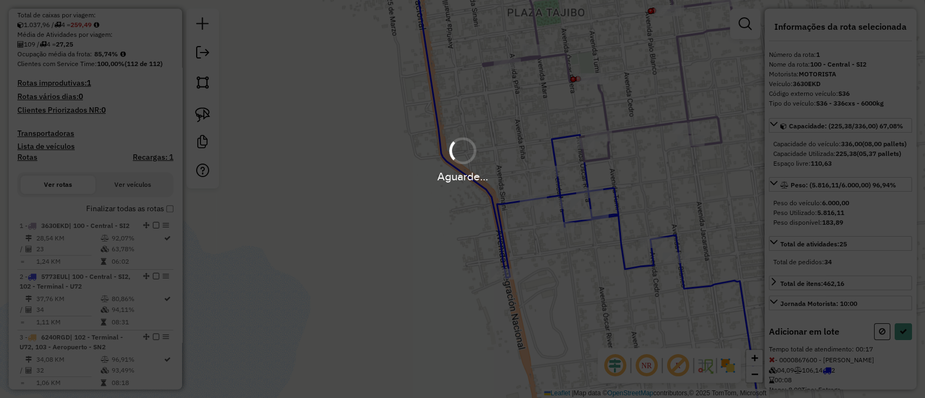
select select "**********"
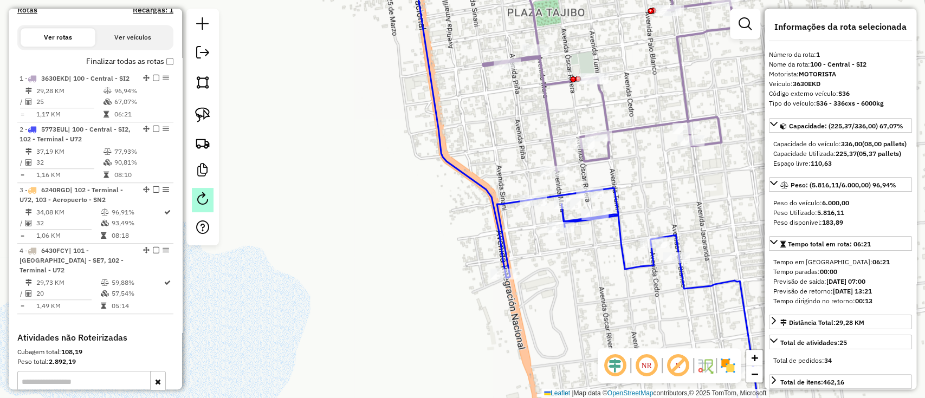
scroll to position [426, 0]
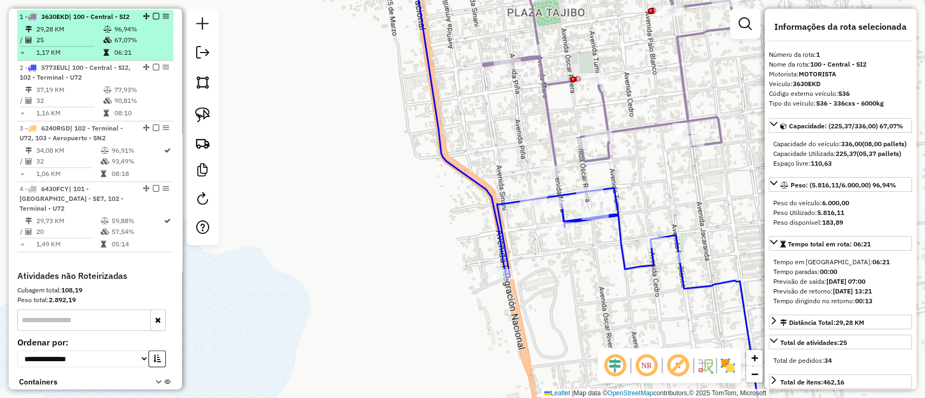
click at [156, 15] on em at bounding box center [156, 16] width 7 height 7
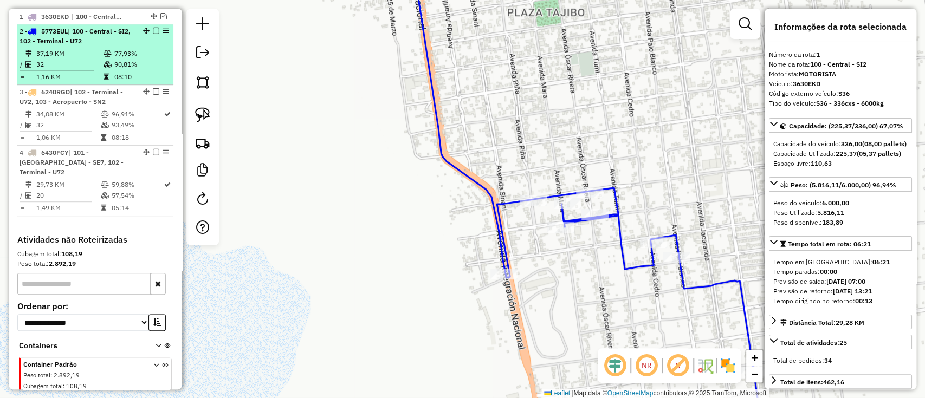
click at [131, 56] on td "77,93%" at bounding box center [141, 53] width 55 height 11
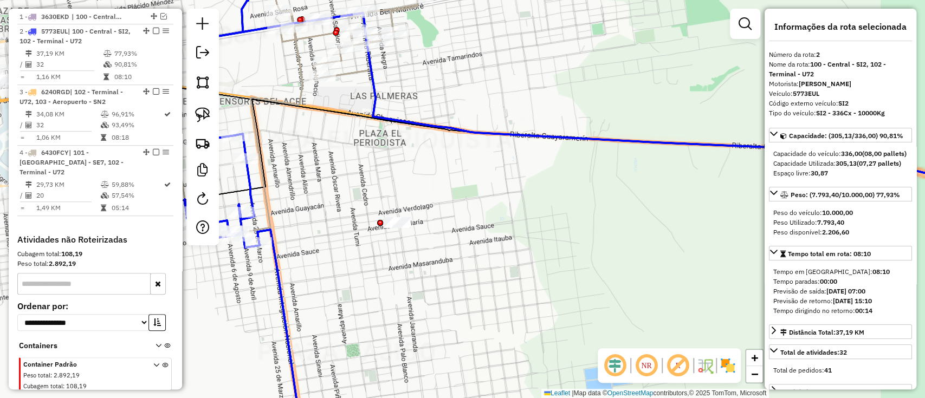
drag, startPoint x: 478, startPoint y: 194, endPoint x: 517, endPoint y: 197, distance: 39.1
click at [517, 197] on div "Janela de atendimento Grade de atendimento Capacidade Transportadoras Veículos …" at bounding box center [462, 199] width 925 height 398
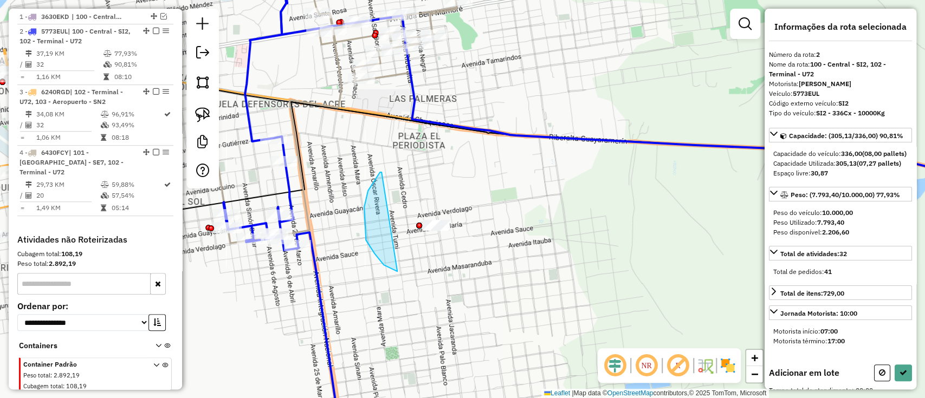
drag, startPoint x: 364, startPoint y: 213, endPoint x: 486, endPoint y: 215, distance: 121.4
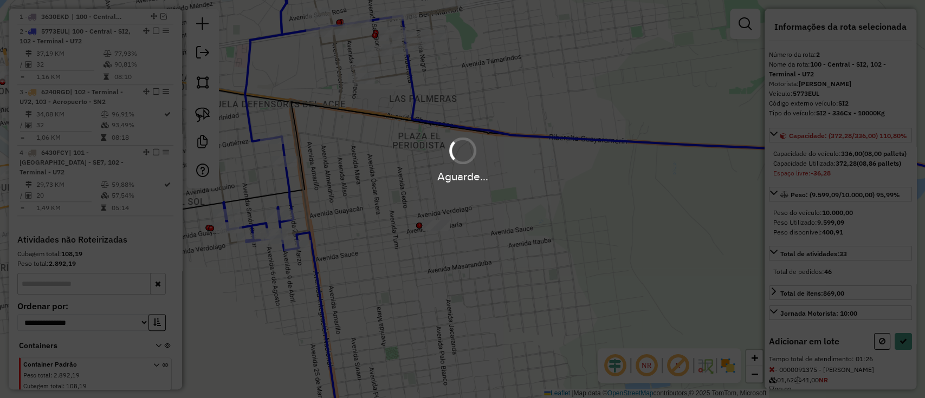
select select "**********"
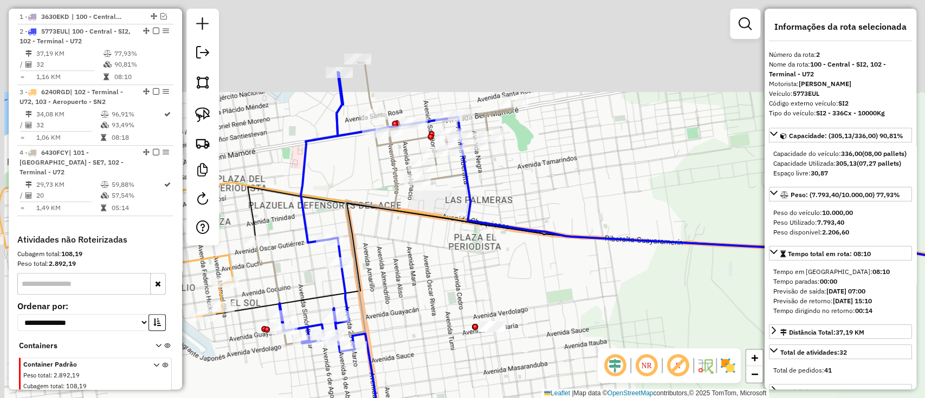
drag, startPoint x: 471, startPoint y: 145, endPoint x: 527, endPoint y: 248, distance: 117.1
click at [527, 248] on div "Janela de atendimento Grade de atendimento Capacidade Transportadoras Veículos …" at bounding box center [462, 199] width 925 height 398
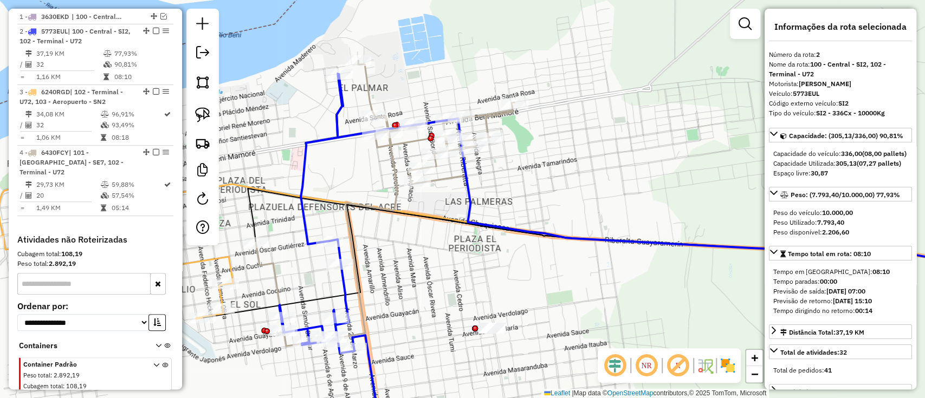
click at [486, 117] on icon at bounding box center [385, 204] width 258 height 286
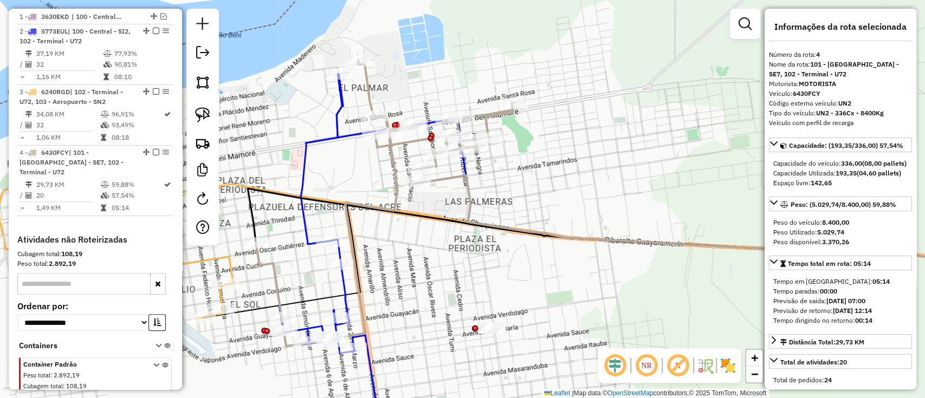
scroll to position [484, 0]
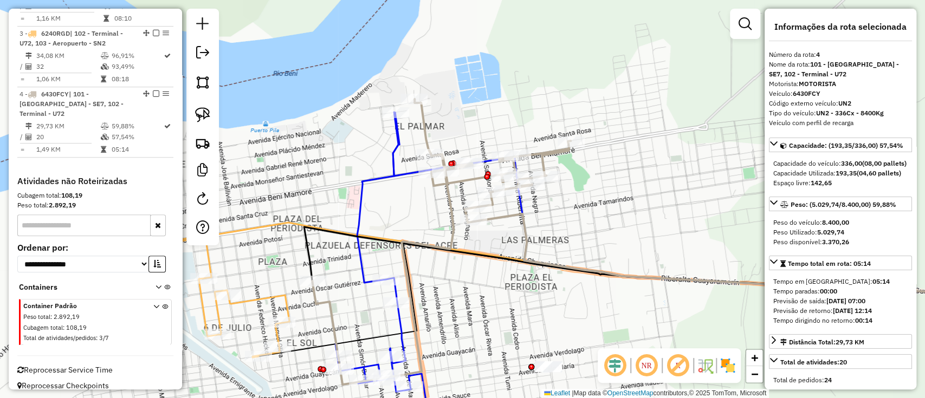
drag, startPoint x: 555, startPoint y: 146, endPoint x: 612, endPoint y: 184, distance: 68.2
click at [612, 184] on div "Janela de atendimento Grade de atendimento Capacidade Transportadoras Veículos …" at bounding box center [462, 199] width 925 height 398
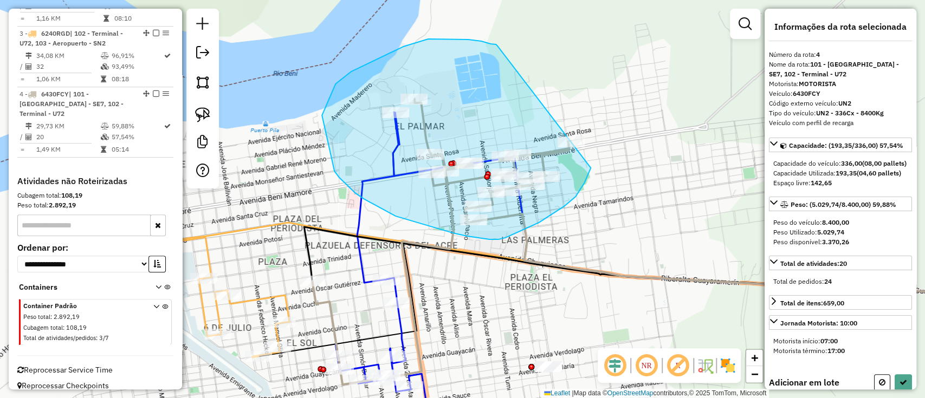
drag, startPoint x: 428, startPoint y: 39, endPoint x: 597, endPoint y: 114, distance: 185.1
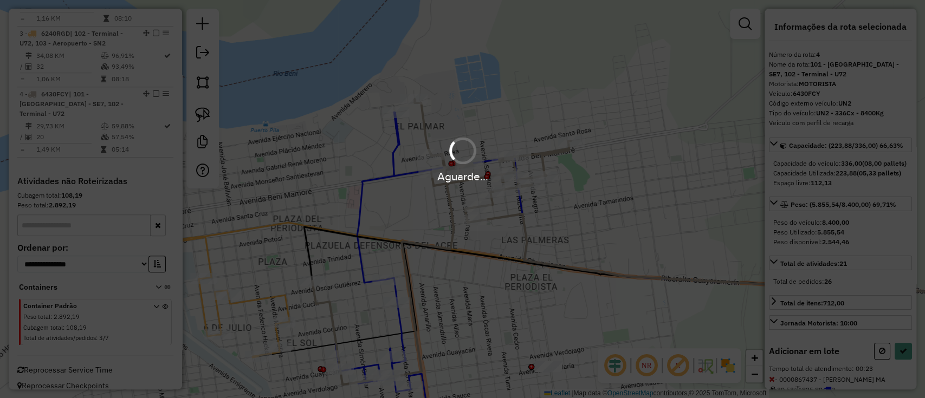
select select "**********"
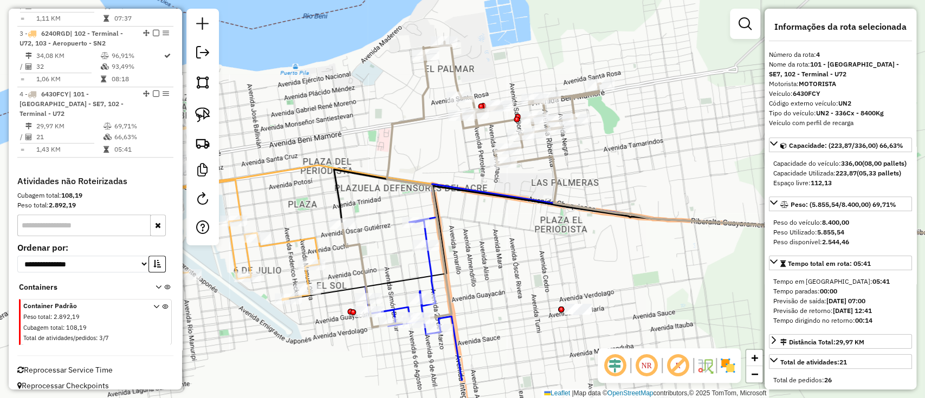
drag, startPoint x: 481, startPoint y: 280, endPoint x: 474, endPoint y: 208, distance: 72.4
click at [495, 229] on div "Janela de atendimento Grade de atendimento Capacidade Transportadoras Veículos …" at bounding box center [462, 199] width 925 height 398
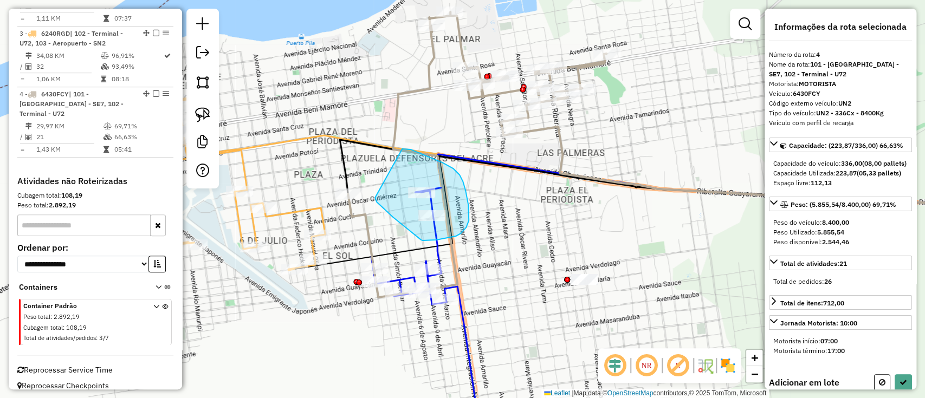
drag, startPoint x: 402, startPoint y: 149, endPoint x: 375, endPoint y: 197, distance: 55.3
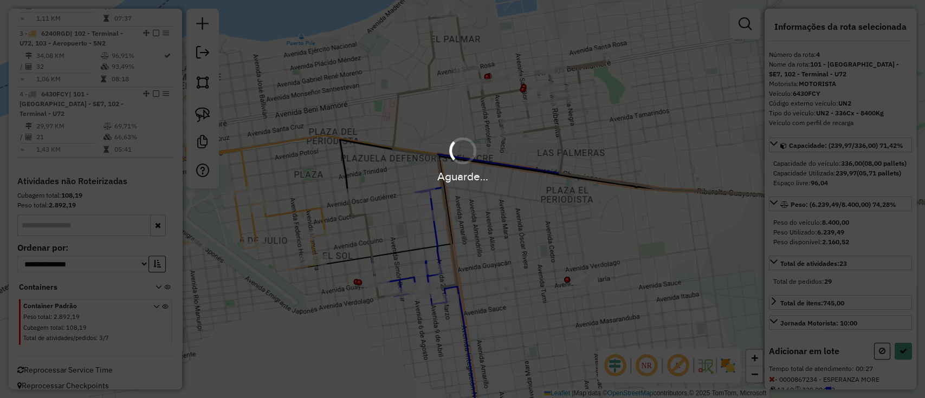
select select "**********"
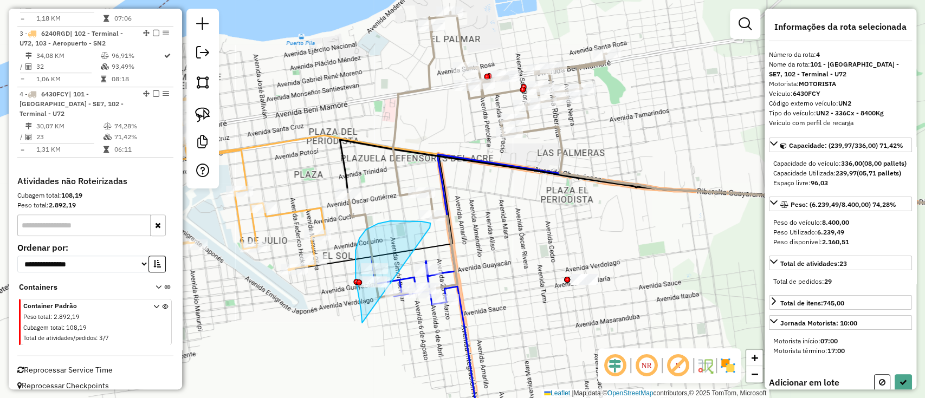
drag, startPoint x: 362, startPoint y: 323, endPoint x: 429, endPoint y: 228, distance: 116.2
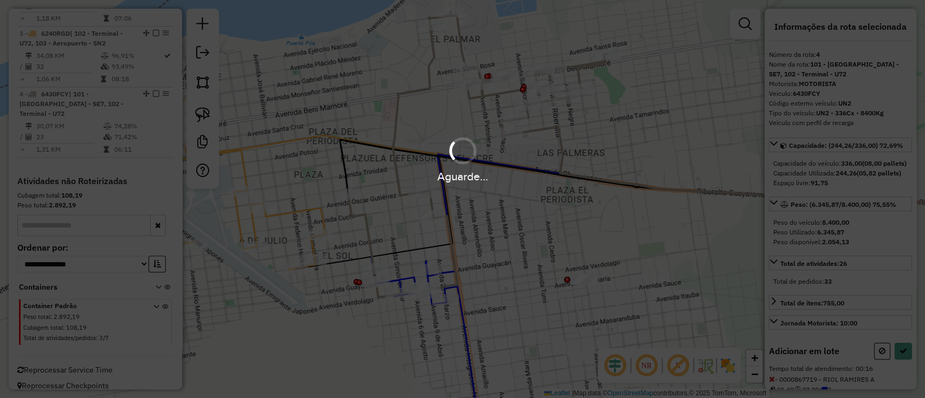
select select "**********"
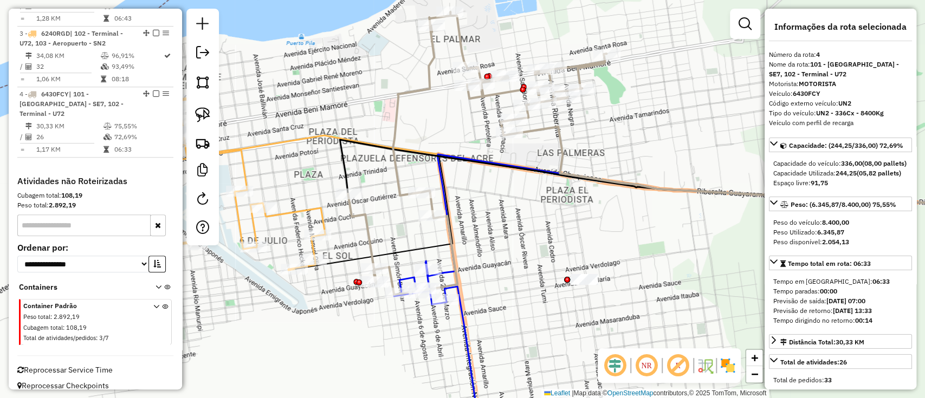
click at [467, 341] on icon at bounding box center [437, 349] width 87 height 177
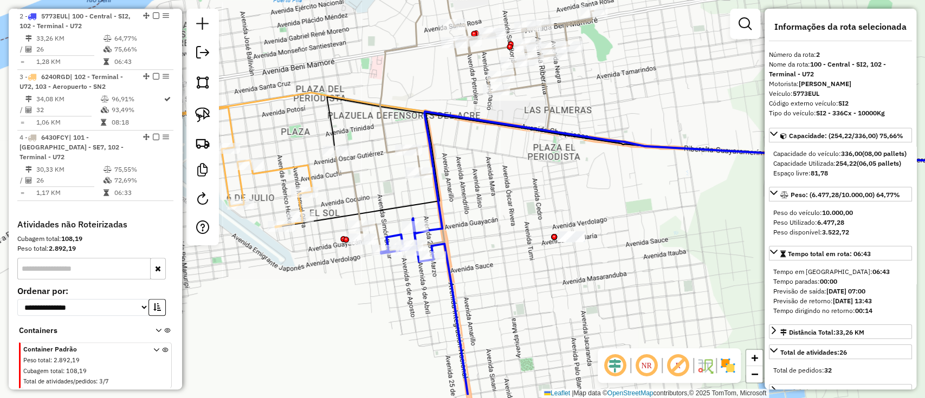
scroll to position [441, 0]
drag, startPoint x: 494, startPoint y: 297, endPoint x: 495, endPoint y: 284, distance: 13.0
click at [490, 287] on div "Janela de atendimento Grade de atendimento Capacidade Transportadoras Veículos …" at bounding box center [462, 199] width 925 height 398
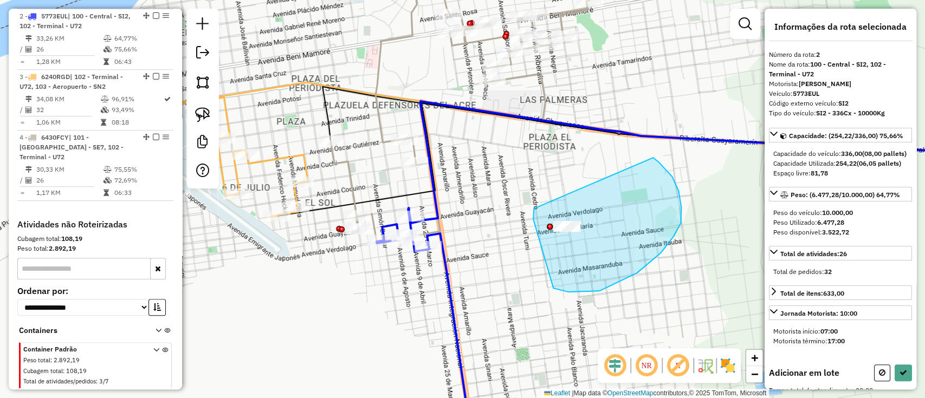
drag, startPoint x: 534, startPoint y: 209, endPoint x: 632, endPoint y: 146, distance: 117.2
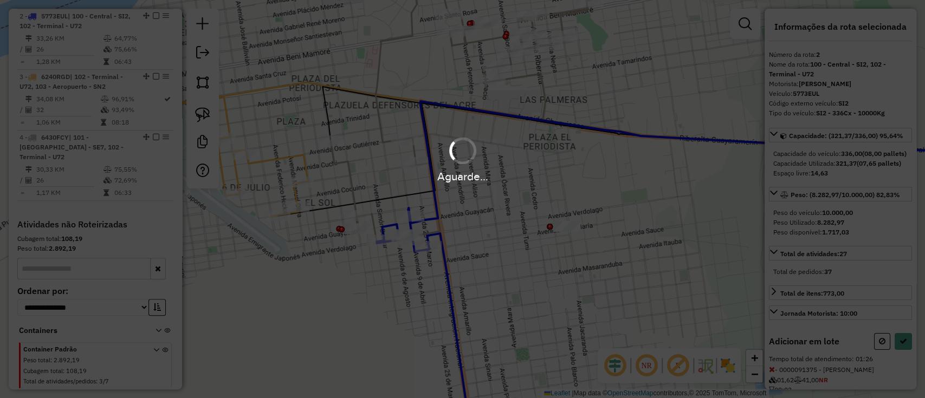
select select "**********"
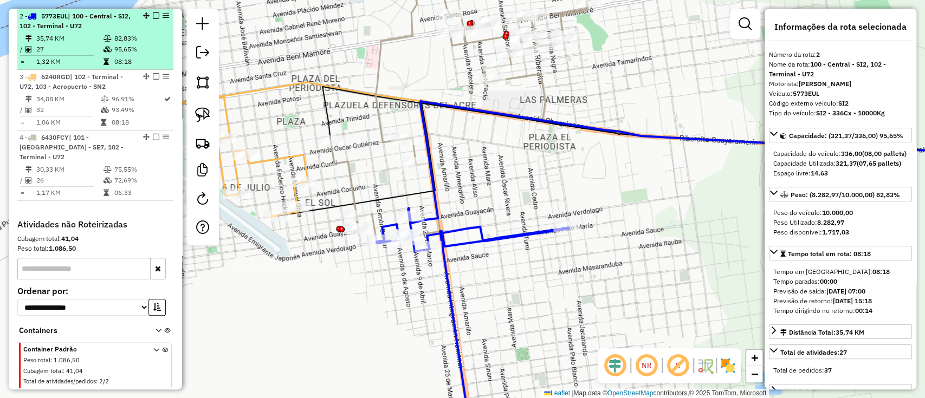
click at [153, 12] on em at bounding box center [156, 15] width 7 height 7
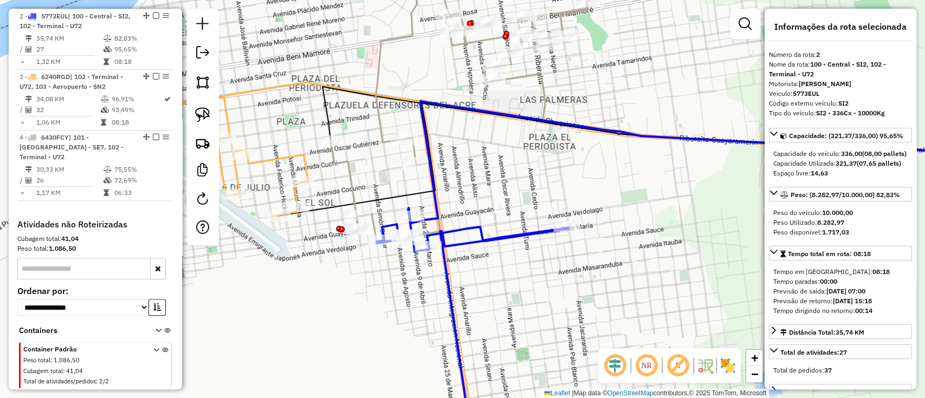
scroll to position [394, 0]
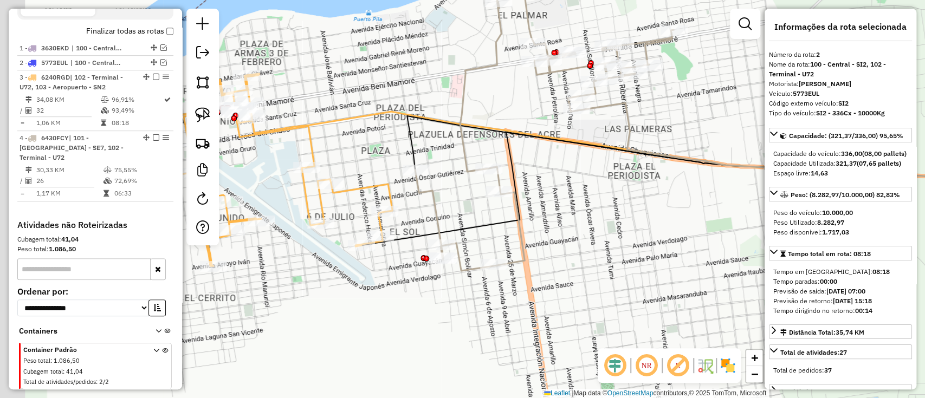
drag, startPoint x: 376, startPoint y: 128, endPoint x: 468, endPoint y: 154, distance: 96.4
click at [500, 157] on div "Janela de atendimento Grade de atendimento Capacidade Transportadoras Veículos …" at bounding box center [462, 199] width 925 height 398
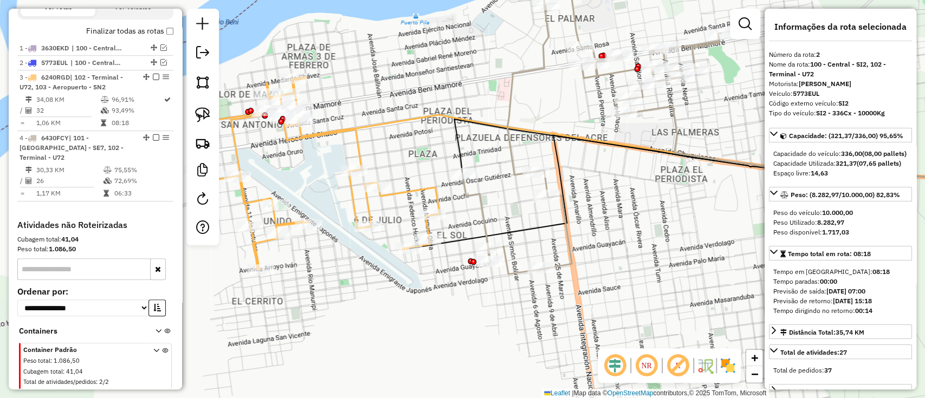
click at [352, 134] on icon at bounding box center [320, 173] width 238 height 192
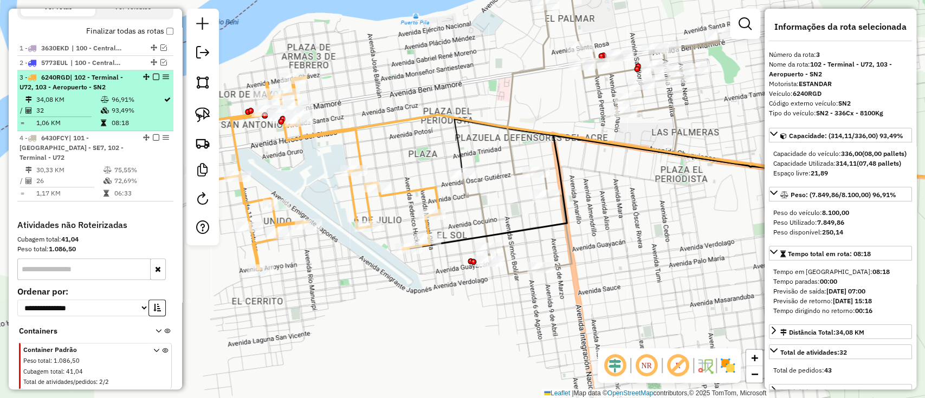
scroll to position [438, 0]
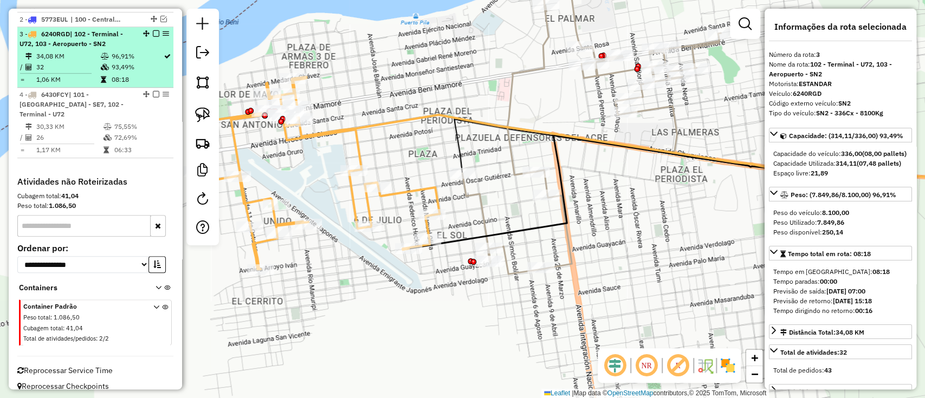
click at [153, 31] on em at bounding box center [156, 33] width 7 height 7
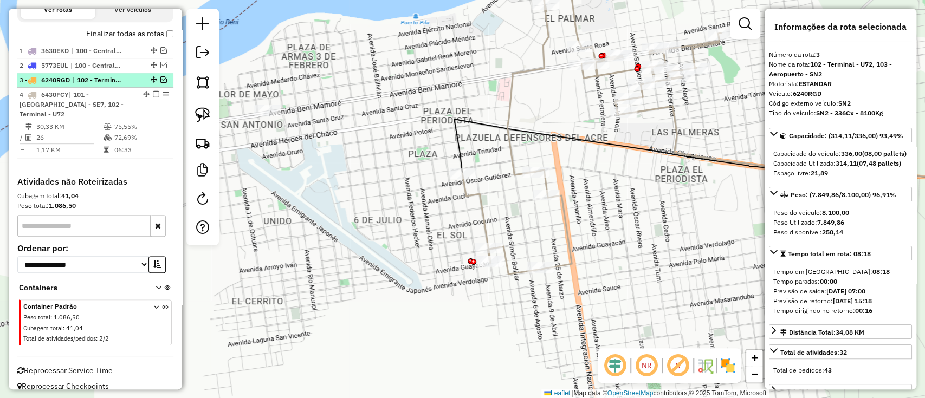
click at [149, 82] on div "3 - 6240RGD | 102 - Terminal - U72, 103 - Aeropuerto - SN2" at bounding box center [96, 80] width 152 height 10
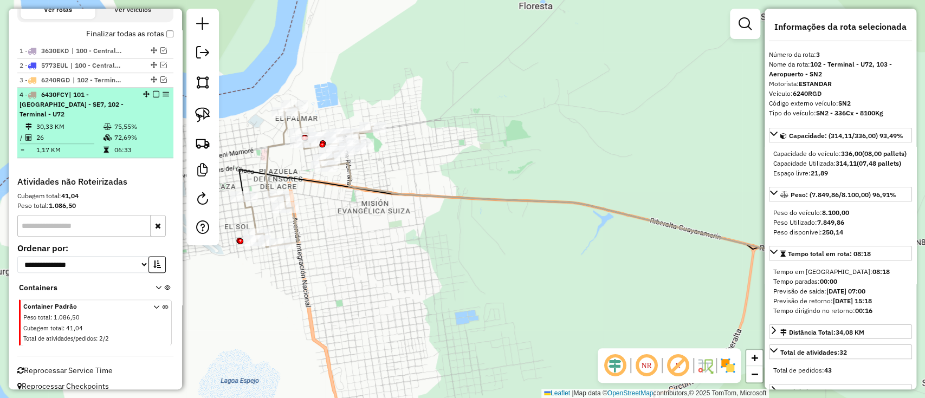
click at [160, 110] on li "4 - 6430FCY | 101 - Beni Mamore - SE7, 102 - Terminal - U72 30,33 KM 75,55% / 2…" at bounding box center [95, 123] width 156 height 70
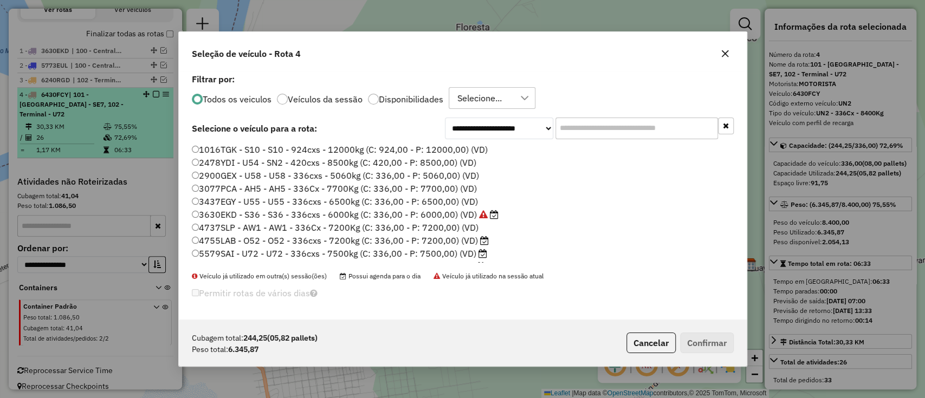
scroll to position [5, 3]
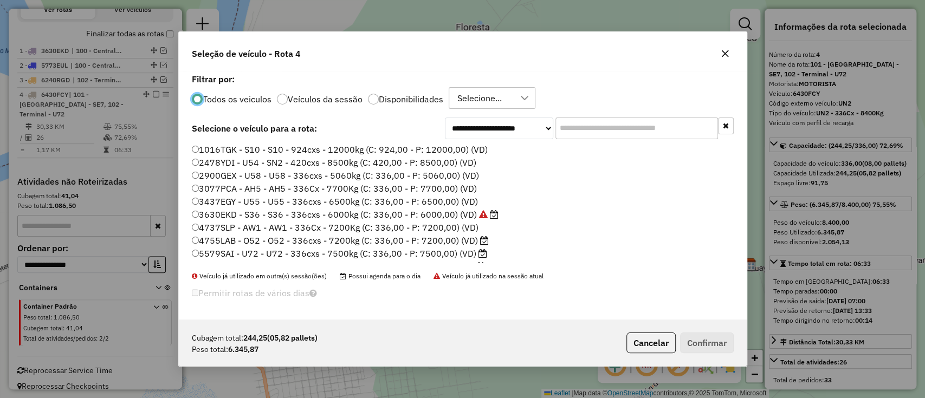
click at [296, 99] on label "Veículos da sessão" at bounding box center [325, 99] width 75 height 9
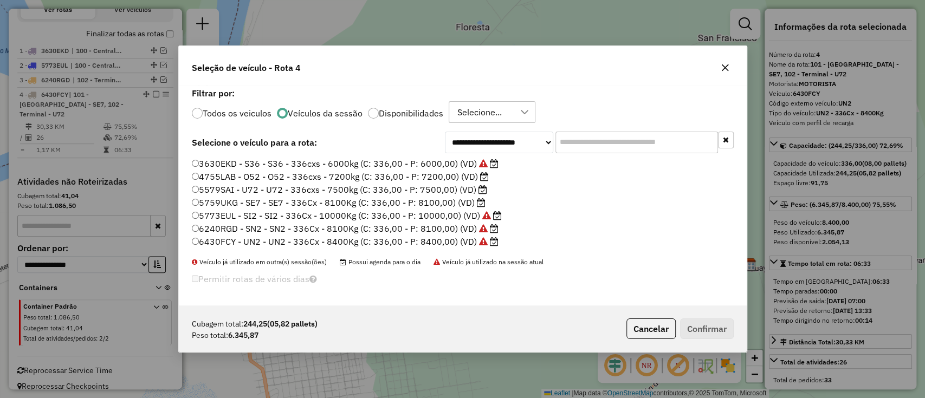
click at [463, 173] on label "4755LAB - O52 - O52 - 336cxs - 7200kg (C: 336,00 - P: 7200,00) (VD)" at bounding box center [340, 176] width 297 height 13
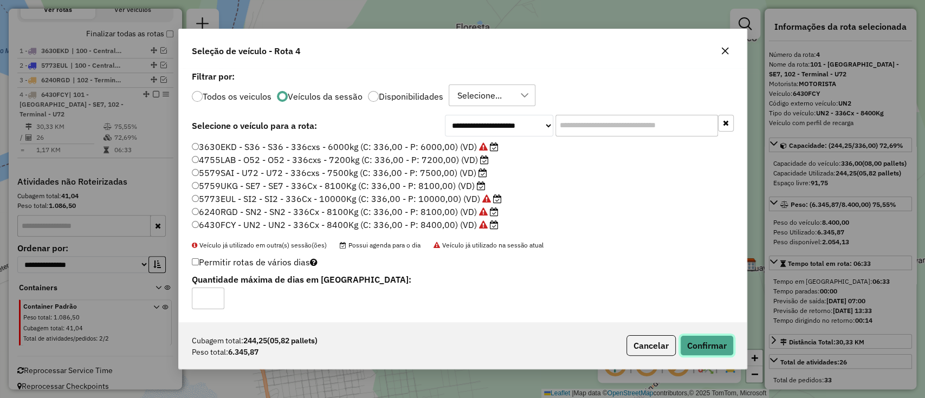
click at [694, 343] on button "Confirmar" at bounding box center [707, 345] width 54 height 21
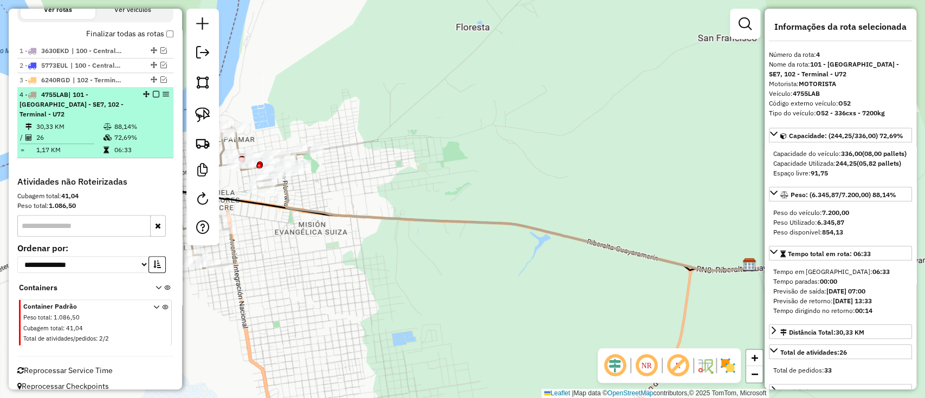
click at [153, 91] on em at bounding box center [156, 94] width 7 height 7
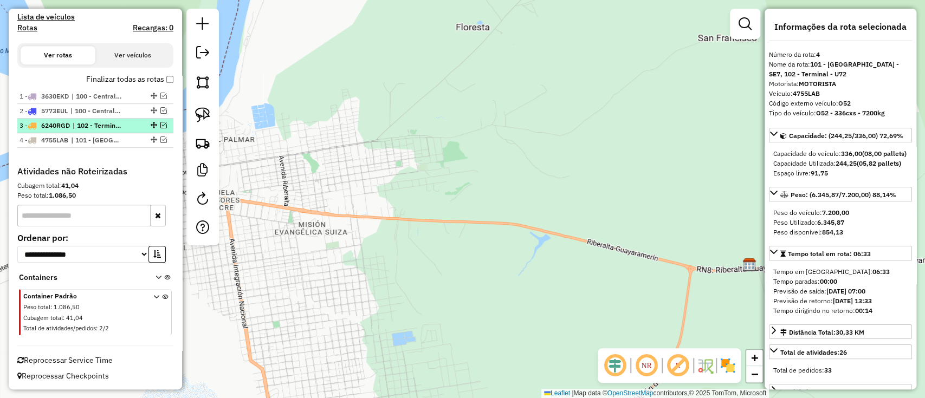
click at [95, 121] on span "| 102 - Terminal - U72, 103 - Aeropuerto - SN2" at bounding box center [98, 126] width 50 height 10
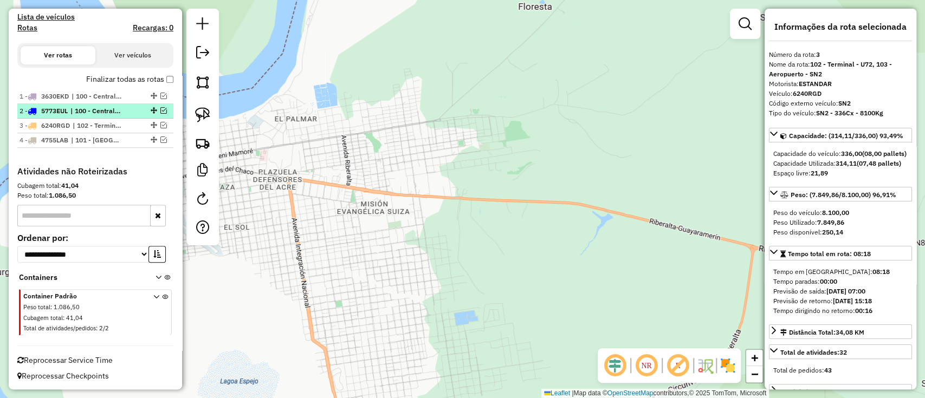
click at [103, 113] on span "| 100 - Central - SI2, 102 - Terminal - U72" at bounding box center [95, 111] width 50 height 10
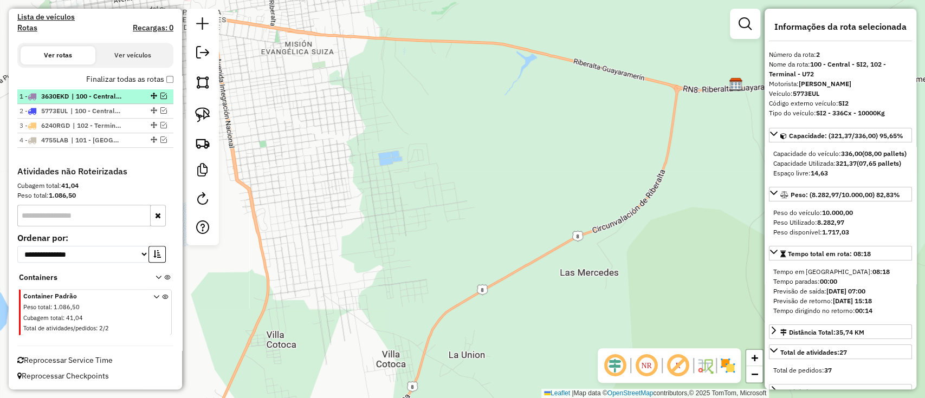
click at [113, 93] on span "| 100 - Central - SI2" at bounding box center [97, 97] width 50 height 10
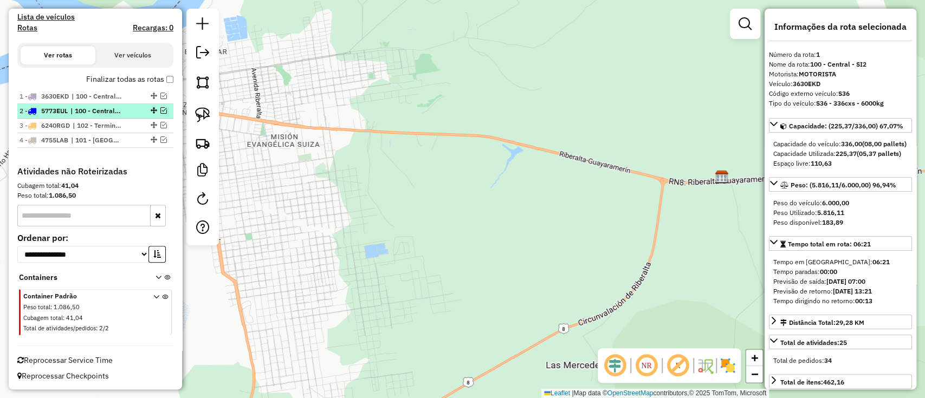
click at [140, 112] on div at bounding box center [153, 110] width 33 height 7
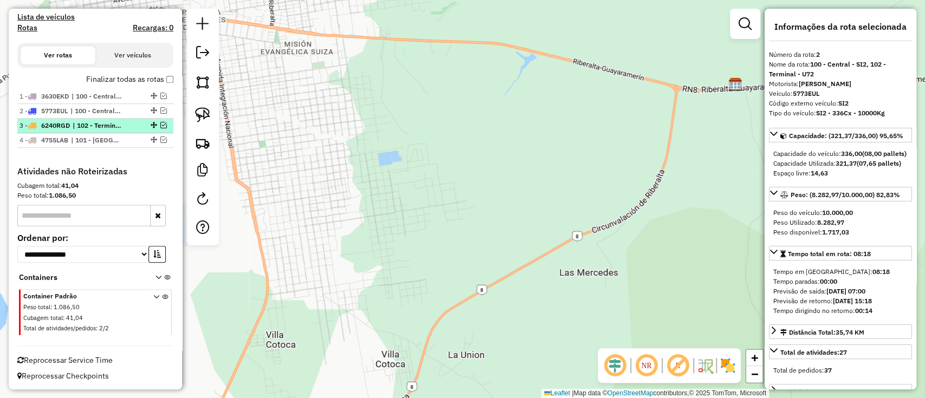
click at [128, 121] on div "3 - 6240RGD | 102 - Terminal - U72, 103 - Aeropuerto - SN2" at bounding box center [77, 126] width 115 height 10
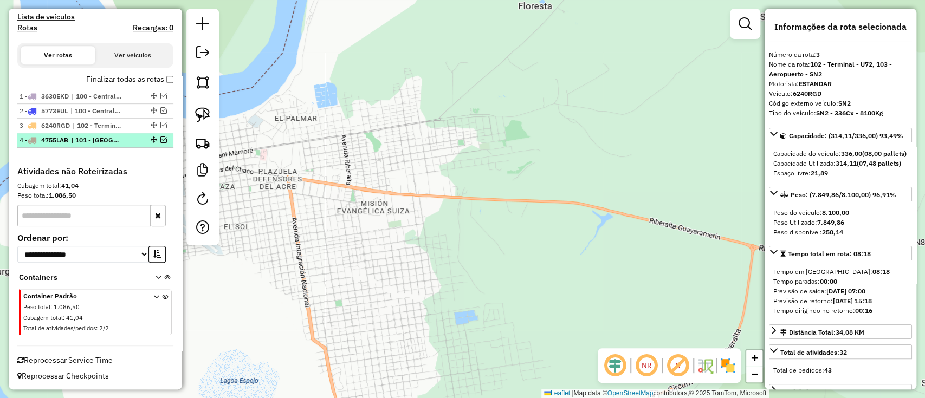
click at [122, 136] on div "4 - 4755LAB | 101 - Beni Mamore - SE7, 102 - Terminal - U72" at bounding box center [77, 140] width 115 height 10
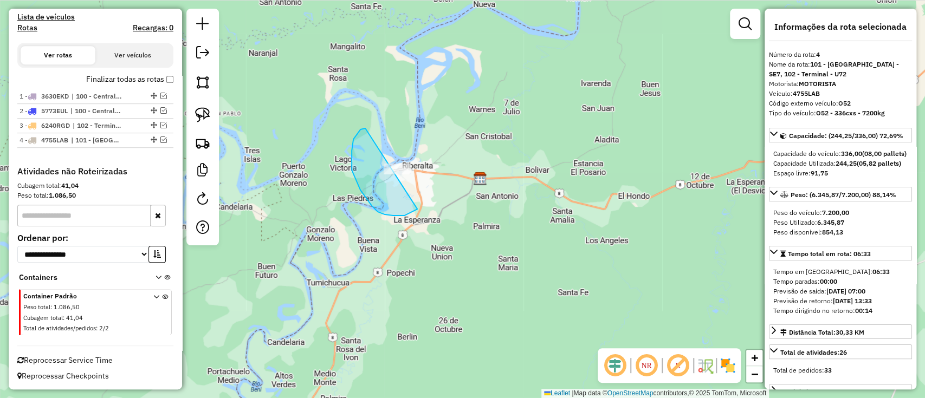
drag, startPoint x: 352, startPoint y: 170, endPoint x: 439, endPoint y: 165, distance: 87.4
click at [131, 75] on label "Finalizar todas as rotas" at bounding box center [129, 79] width 87 height 11
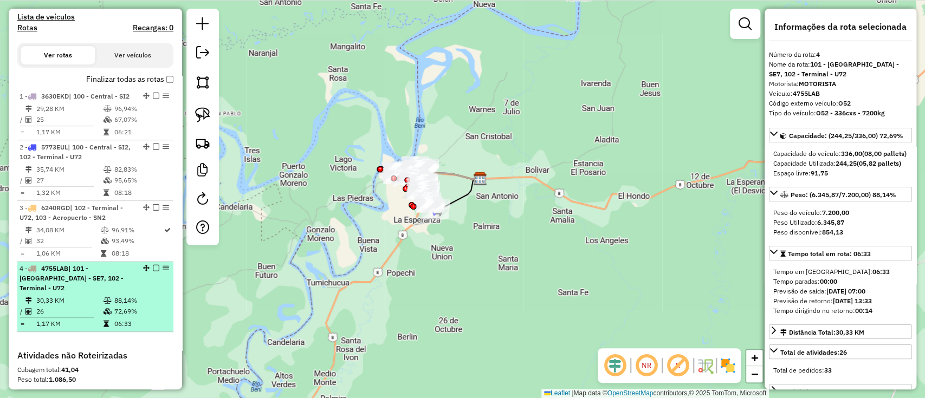
click at [143, 295] on td "88,14%" at bounding box center [141, 300] width 55 height 11
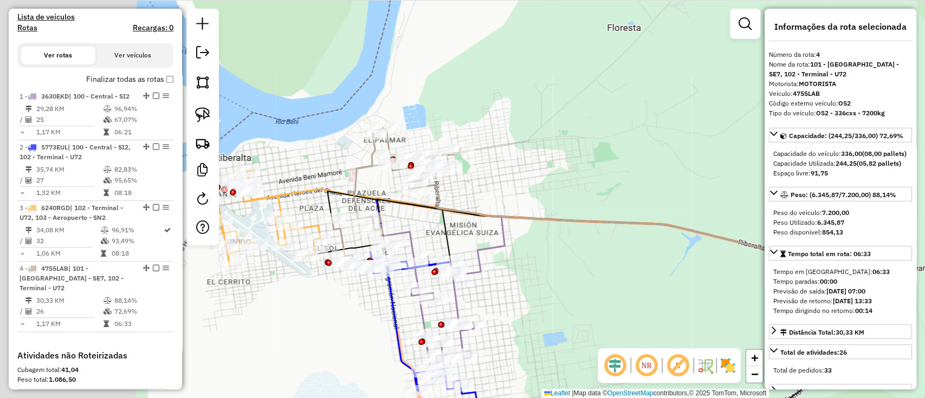
drag, startPoint x: 579, startPoint y: 206, endPoint x: 797, endPoint y: 189, distance: 218.0
click at [793, 193] on hb-router-mapa "Informações da Sessão 1286396 - 01/10/2025 Criação: 30/09/2025 20:02 Depósito: …" at bounding box center [462, 199] width 925 height 398
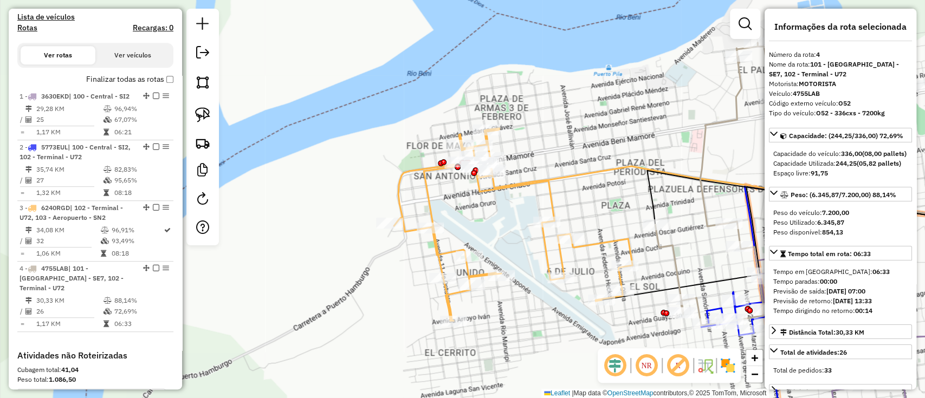
click at [547, 200] on icon at bounding box center [513, 224] width 238 height 192
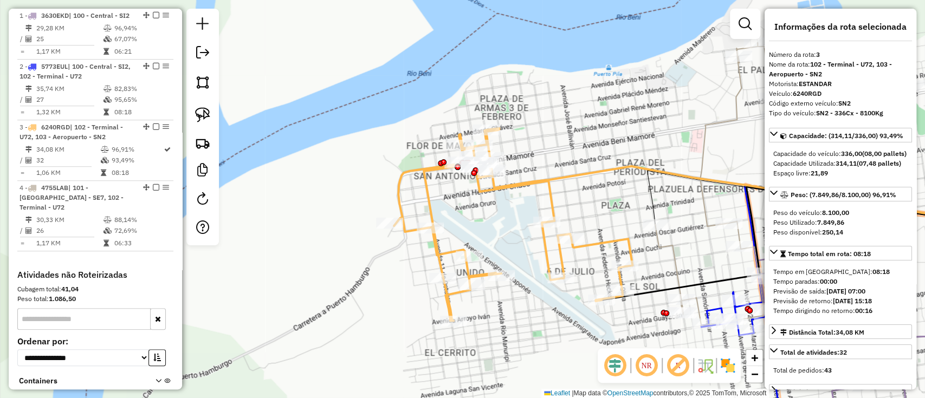
scroll to position [530, 0]
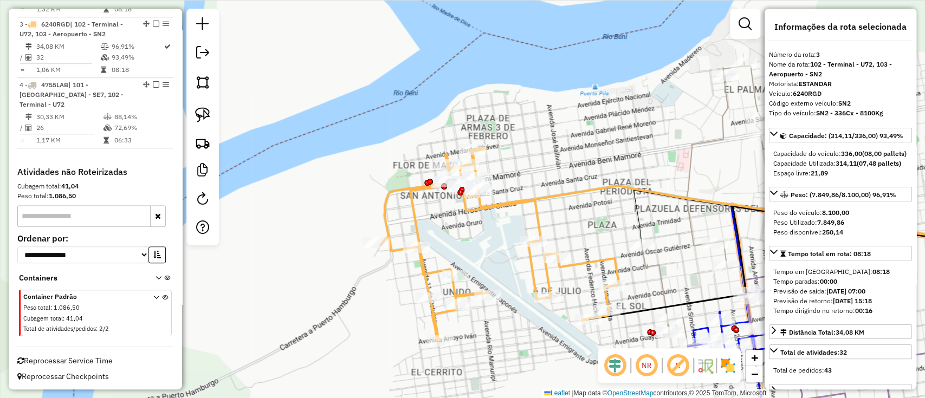
drag, startPoint x: 491, startPoint y: 210, endPoint x: 481, endPoint y: 227, distance: 20.2
click at [481, 227] on div "Janela de atendimento Grade de atendimento Capacidade Transportadoras Veículos …" at bounding box center [462, 199] width 925 height 398
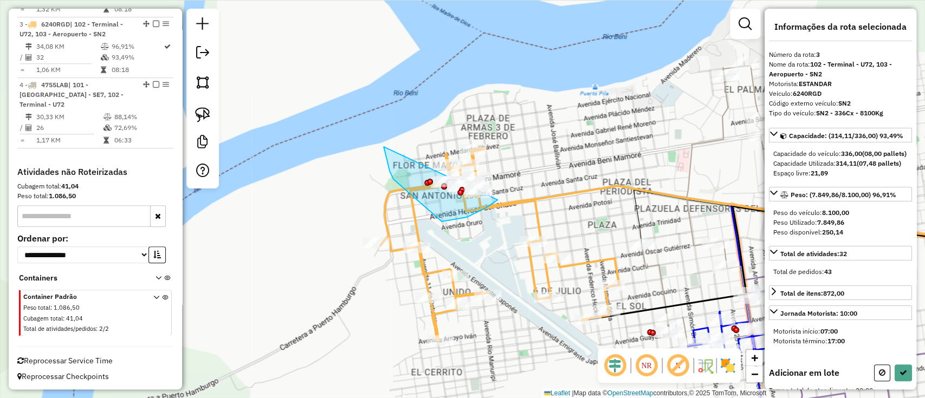
drag, startPoint x: 384, startPoint y: 147, endPoint x: 515, endPoint y: 145, distance: 131.7
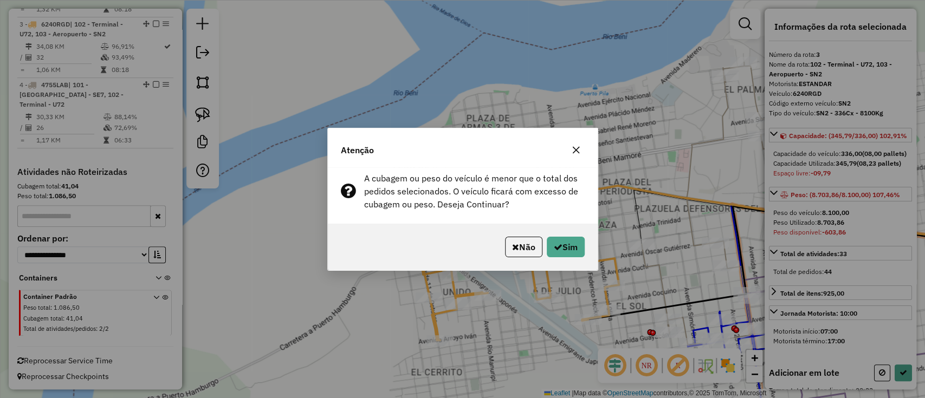
click at [558, 234] on div "Não Sim" at bounding box center [463, 247] width 270 height 47
click at [558, 239] on button "Sim" at bounding box center [566, 247] width 38 height 21
select select "**********"
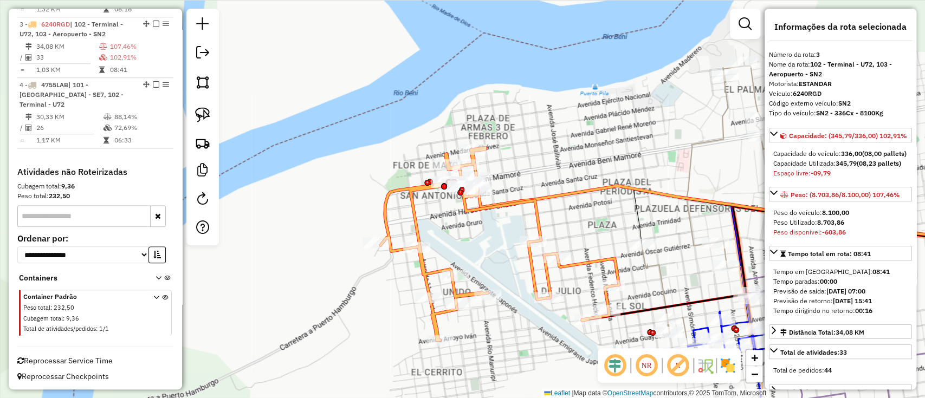
click at [656, 261] on icon at bounding box center [771, 203] width 258 height 283
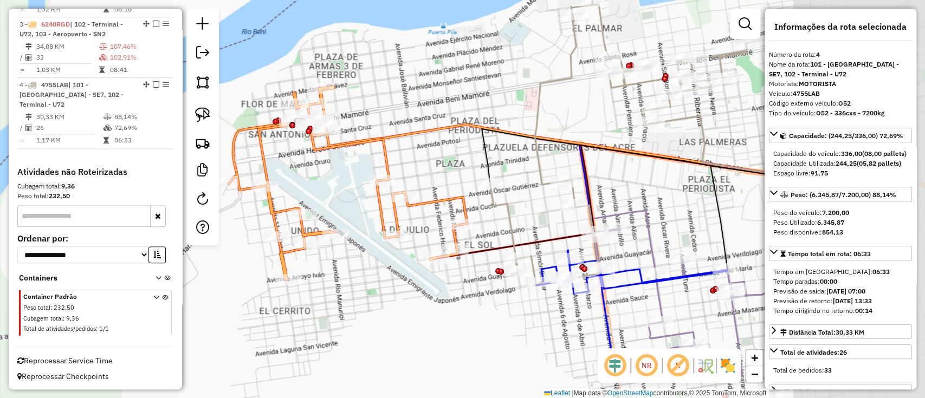
drag, startPoint x: 656, startPoint y: 261, endPoint x: 503, endPoint y: 199, distance: 165.0
click at [503, 199] on icon at bounding box center [619, 142] width 258 height 283
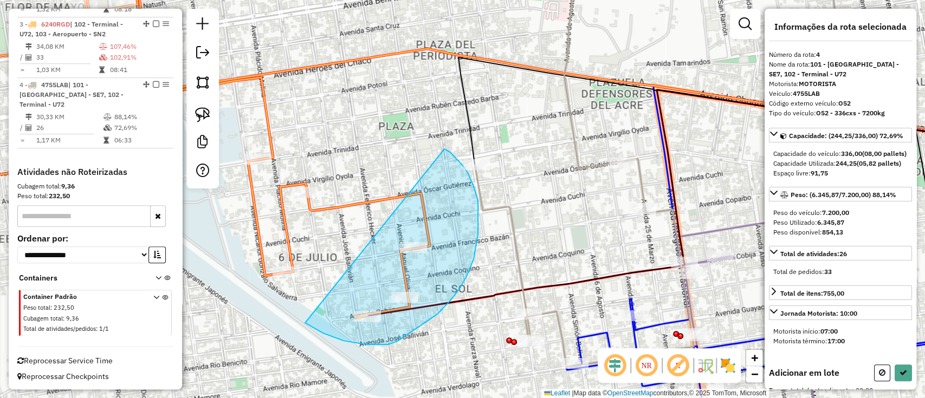
drag, startPoint x: 397, startPoint y: 341, endPoint x: 444, endPoint y: 149, distance: 198.1
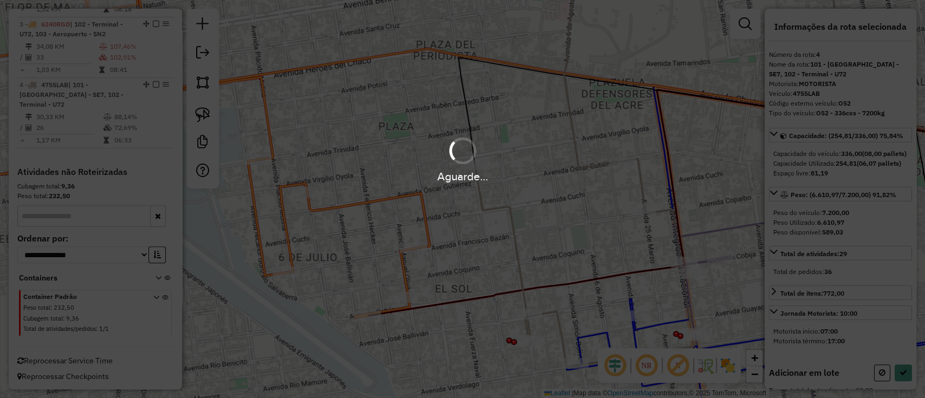
select select "**********"
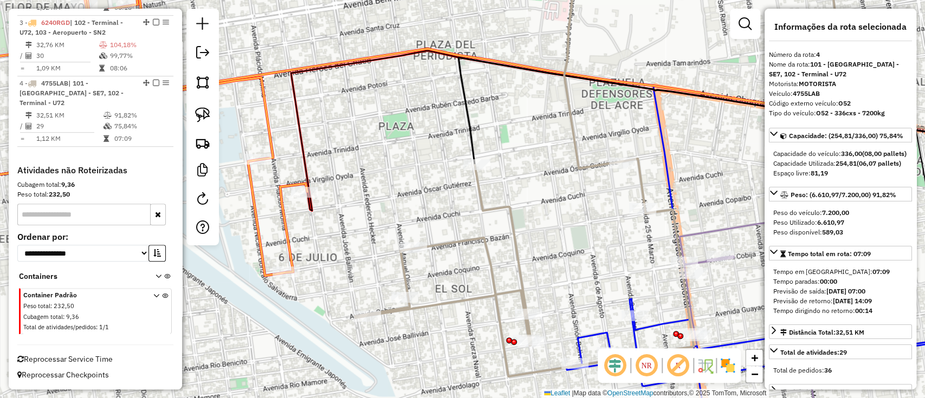
scroll to position [516, 0]
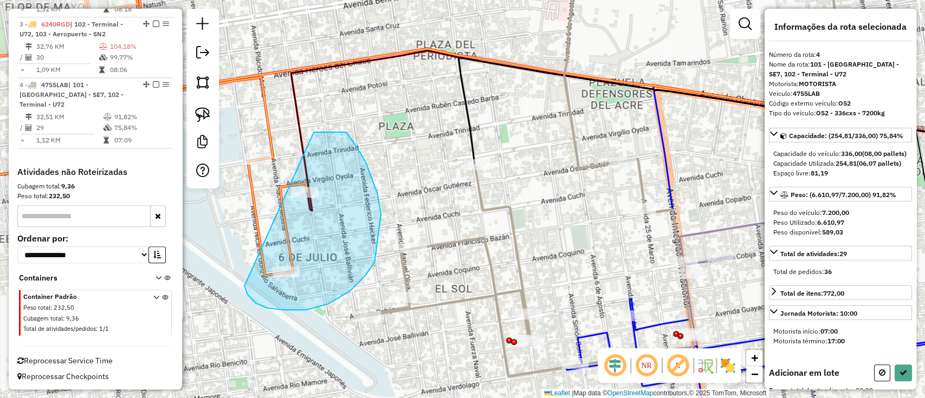
drag, startPoint x: 244, startPoint y: 287, endPoint x: 303, endPoint y: 132, distance: 166.2
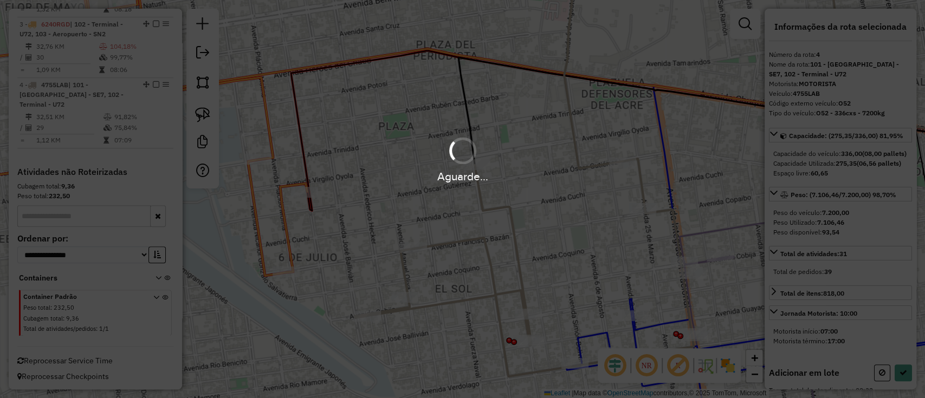
select select "**********"
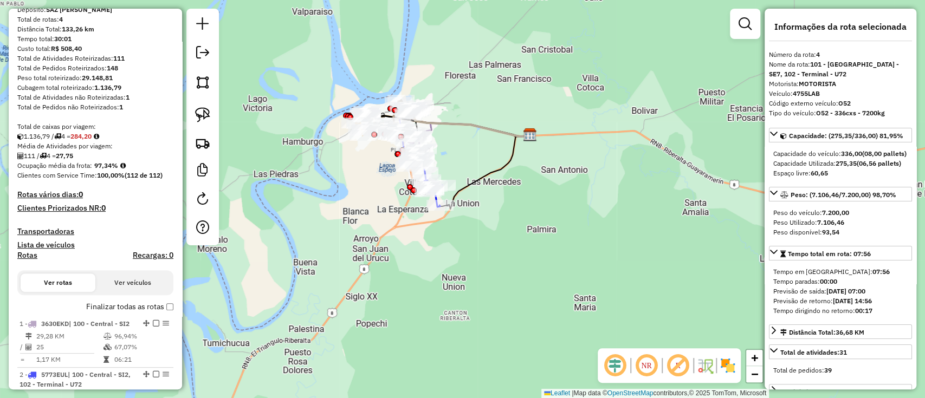
scroll to position [83, 0]
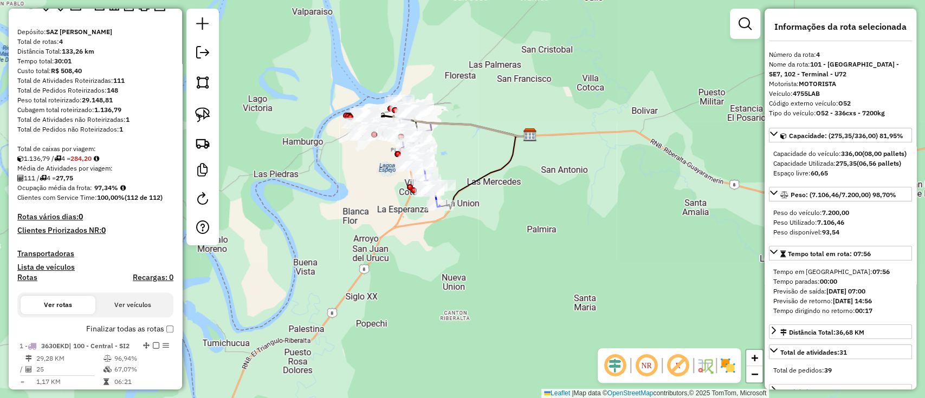
click at [112, 331] on label "Finalizar todas as rotas" at bounding box center [129, 328] width 87 height 11
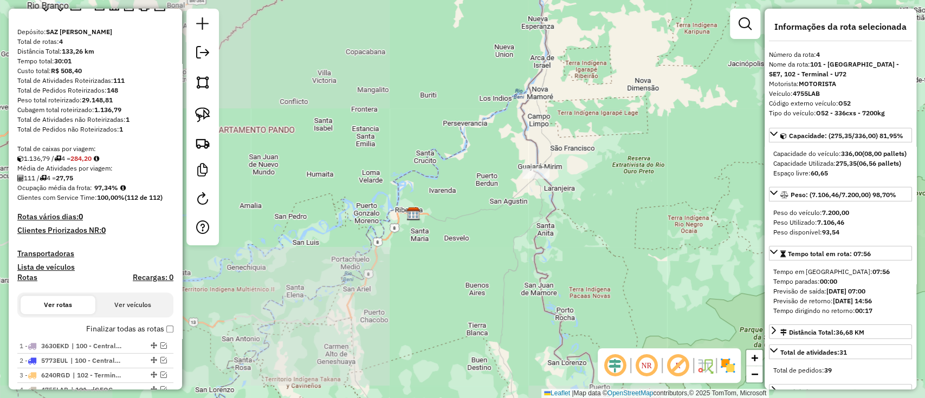
drag, startPoint x: 512, startPoint y: 195, endPoint x: 453, endPoint y: 203, distance: 59.1
click at [453, 203] on div "Janela de atendimento Grade de atendimento Capacidade Transportadoras Veículos …" at bounding box center [462, 199] width 925 height 398
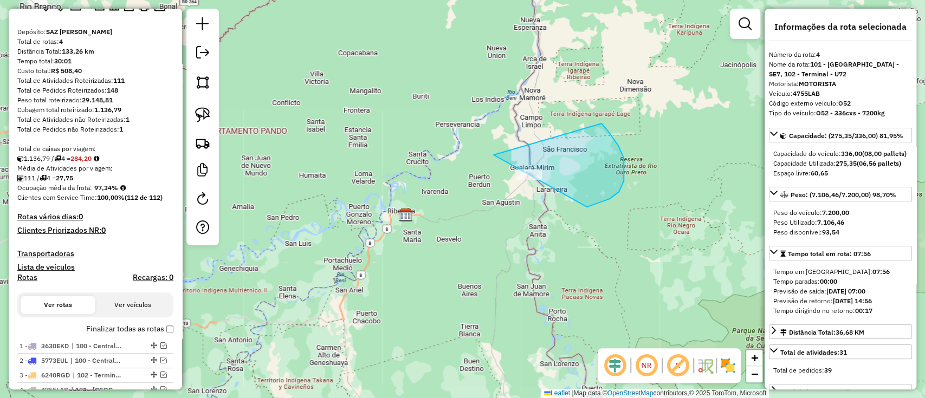
drag, startPoint x: 494, startPoint y: 156, endPoint x: 581, endPoint y: 111, distance: 98.2
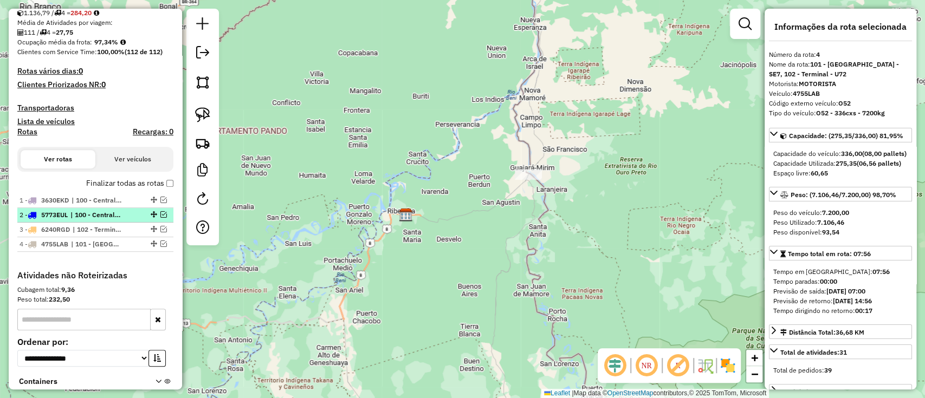
scroll to position [228, 0]
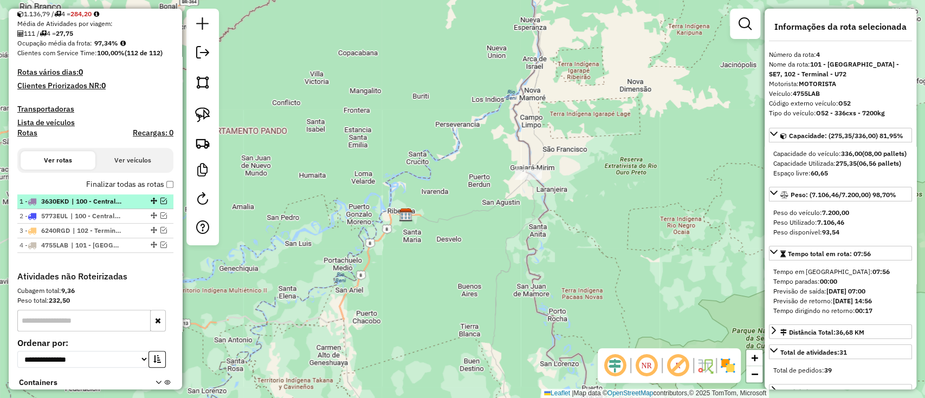
click at [108, 197] on span "| 100 - Central - SI2" at bounding box center [97, 202] width 50 height 10
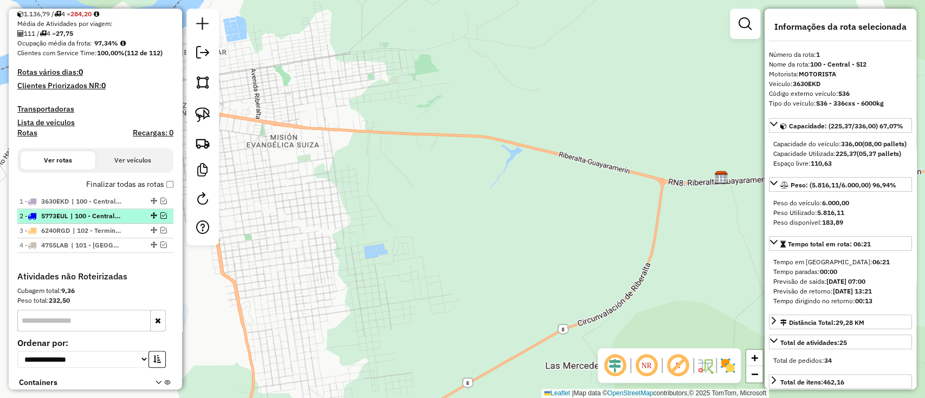
click at [107, 211] on span "| 100 - Central - SI2, 102 - Terminal - U72" at bounding box center [95, 216] width 50 height 10
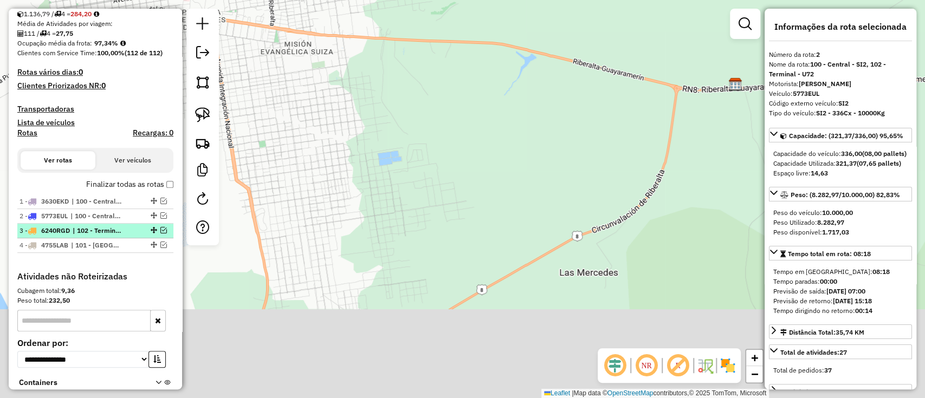
click at [105, 224] on li "3 - 6240RGD | 102 - Terminal - U72, 103 - Aeropuerto - SN2" at bounding box center [95, 231] width 156 height 15
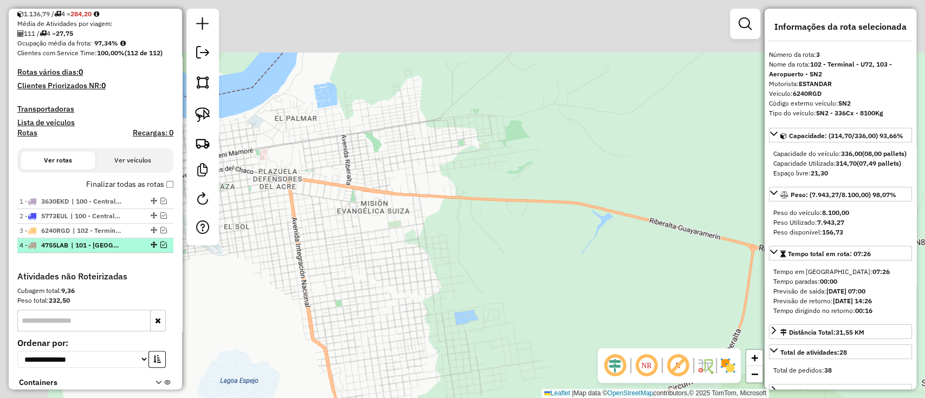
click at [106, 239] on li "4 - 4755LAB | 101 - Beni Mamore - SE7, 102 - Terminal - U72" at bounding box center [95, 245] width 156 height 15
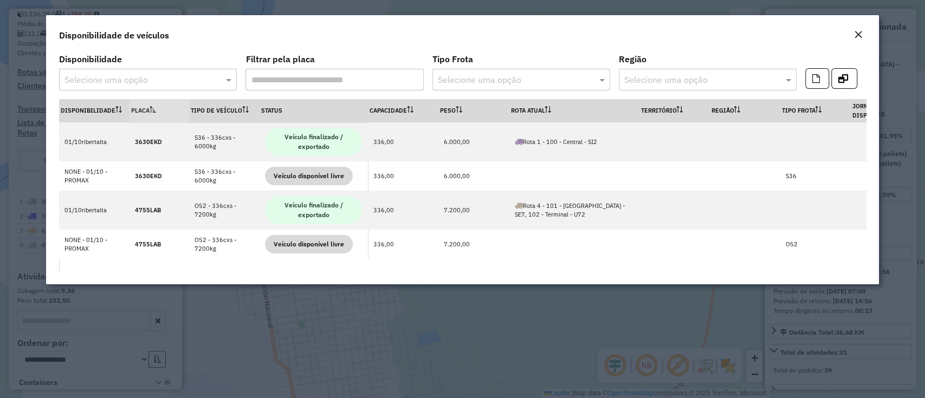
click at [194, 83] on input "text" at bounding box center [136, 80] width 145 height 13
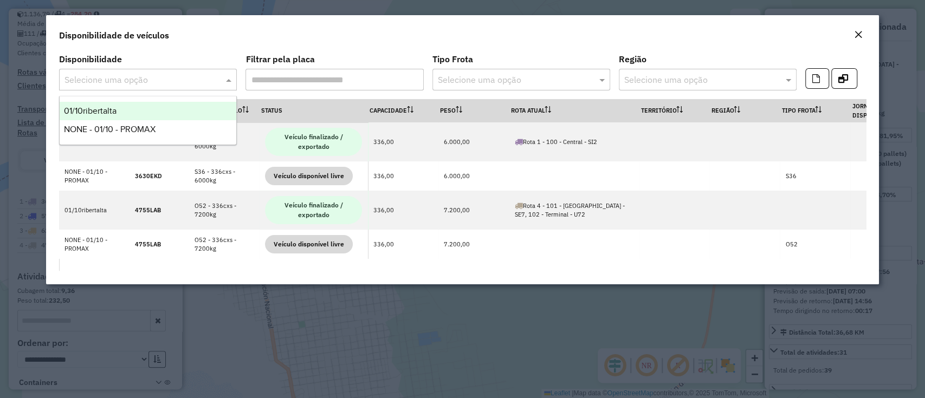
click at [161, 113] on div "01/10ribertalta" at bounding box center [148, 111] width 177 height 18
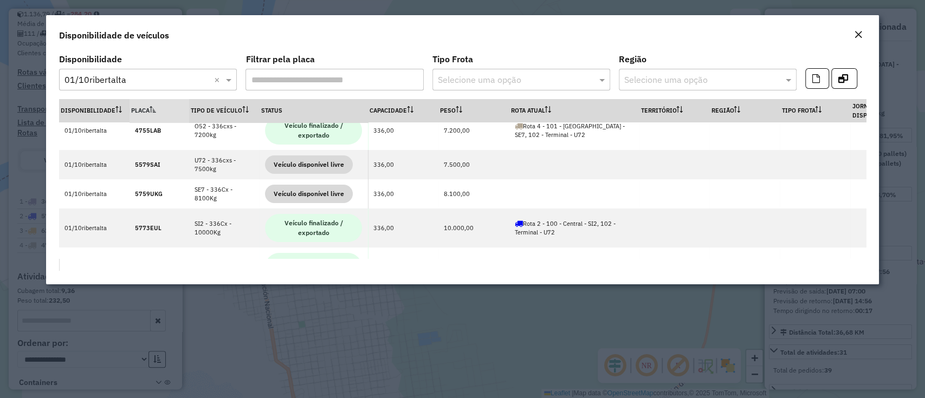
scroll to position [0, 0]
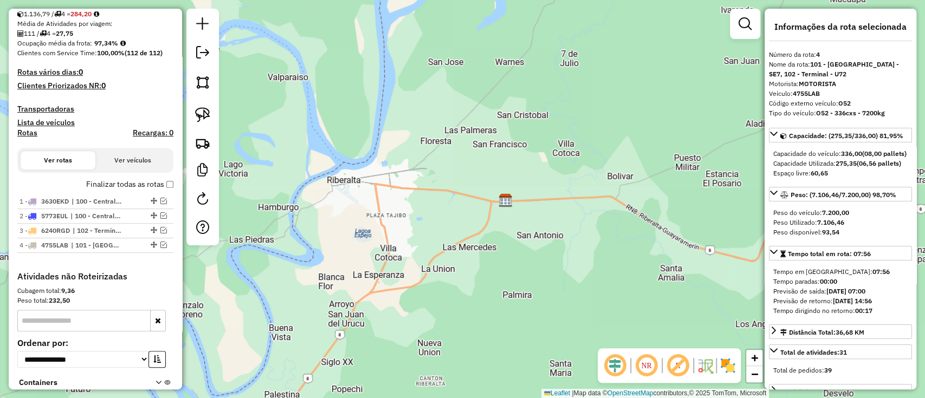
click at [544, 219] on div "Janela de atendimento Grade de atendimento Capacidade Transportadoras Veículos …" at bounding box center [462, 199] width 925 height 398
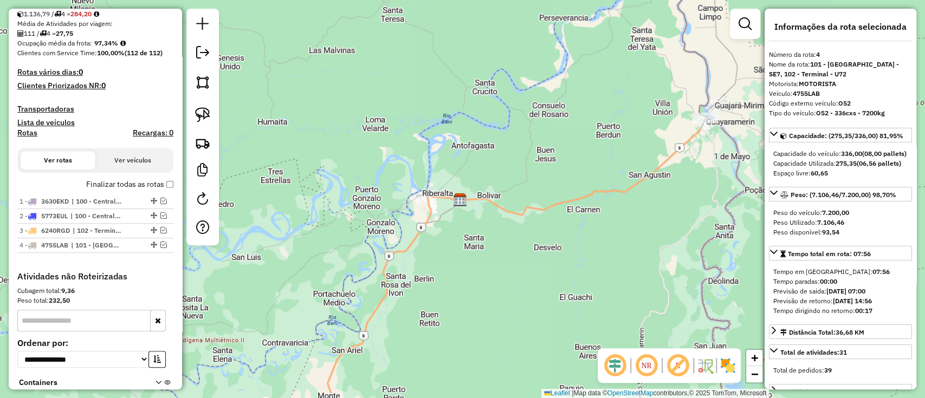
drag, startPoint x: 576, startPoint y: 193, endPoint x: 490, endPoint y: 180, distance: 87.2
click at [490, 180] on div "Janela de atendimento Grade de atendimento Capacidade Transportadoras Veículos …" at bounding box center [462, 199] width 925 height 398
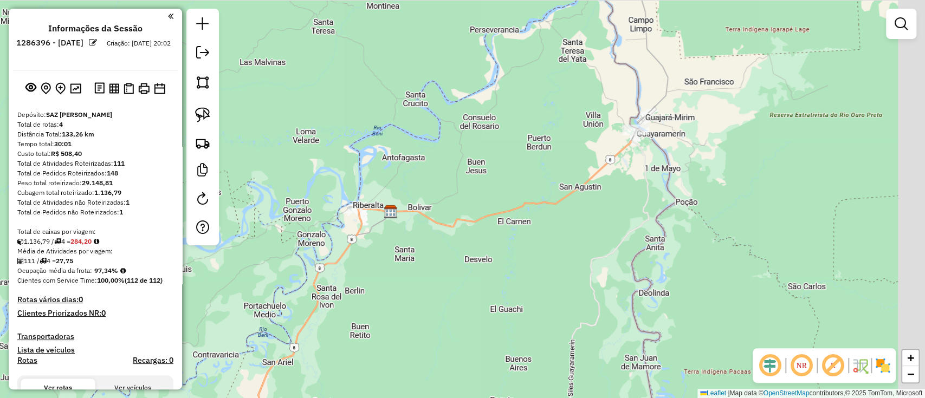
drag, startPoint x: 465, startPoint y: 153, endPoint x: 403, endPoint y: 164, distance: 62.7
click at [403, 164] on div "Janela de atendimento Grade de atendimento Capacidade Transportadoras Veículos …" at bounding box center [462, 199] width 925 height 398
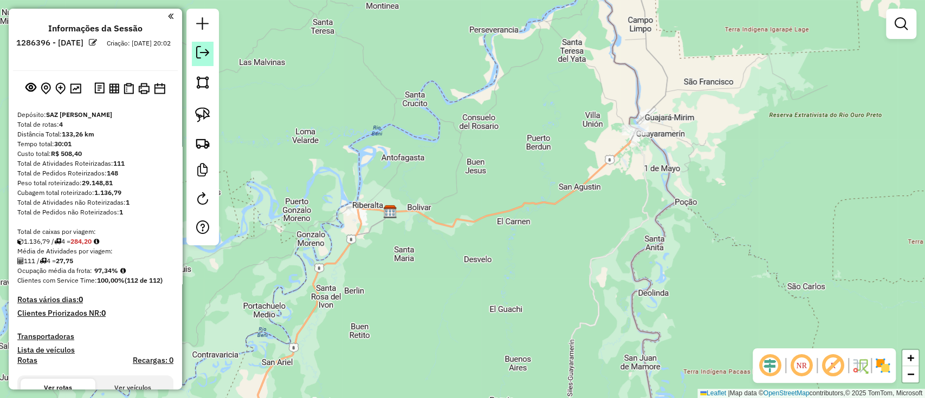
click at [197, 58] on em at bounding box center [202, 52] width 13 height 13
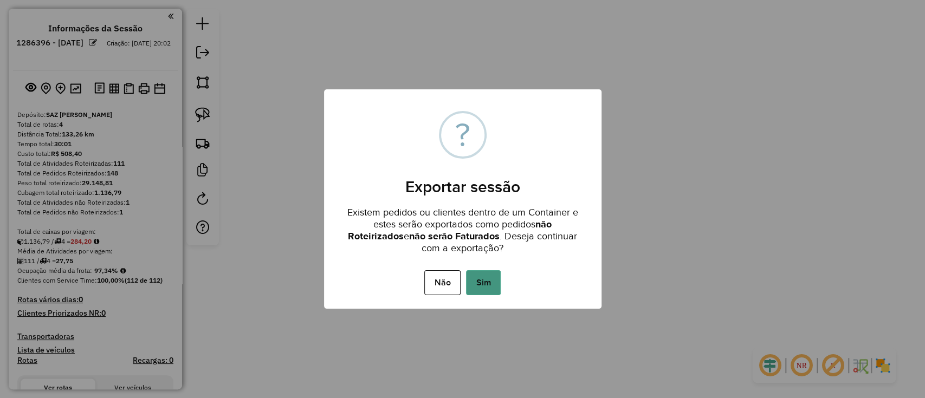
click at [481, 289] on button "Sim" at bounding box center [483, 282] width 35 height 25
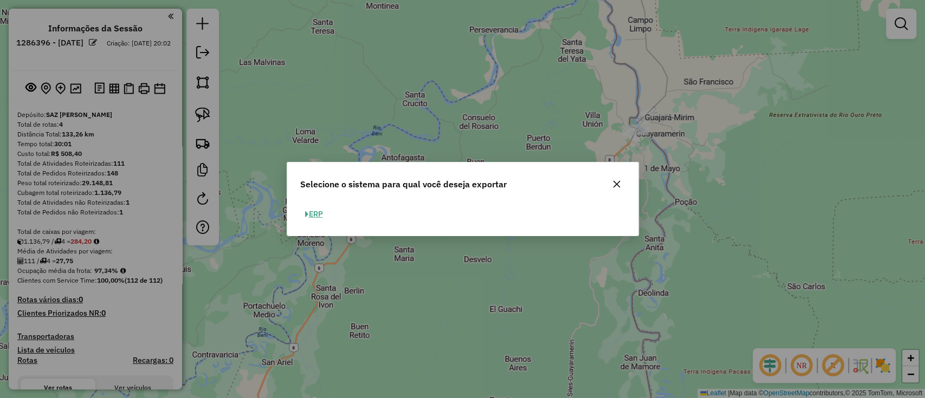
click at [308, 218] on button "ERP" at bounding box center [314, 214] width 28 height 17
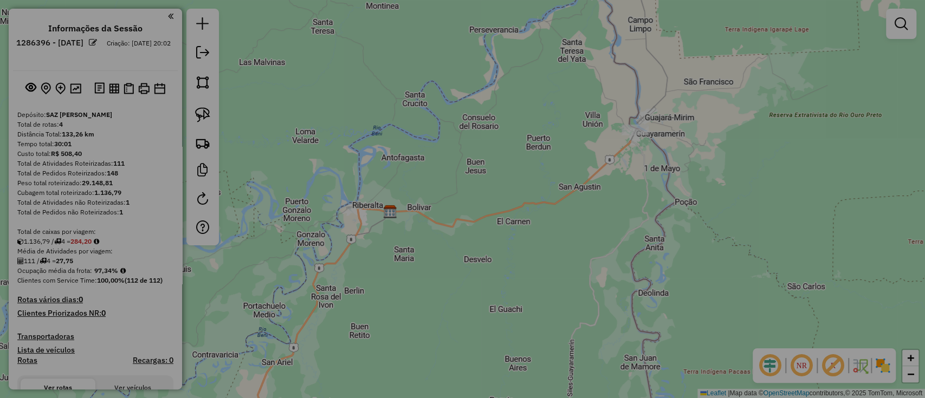
select select "**"
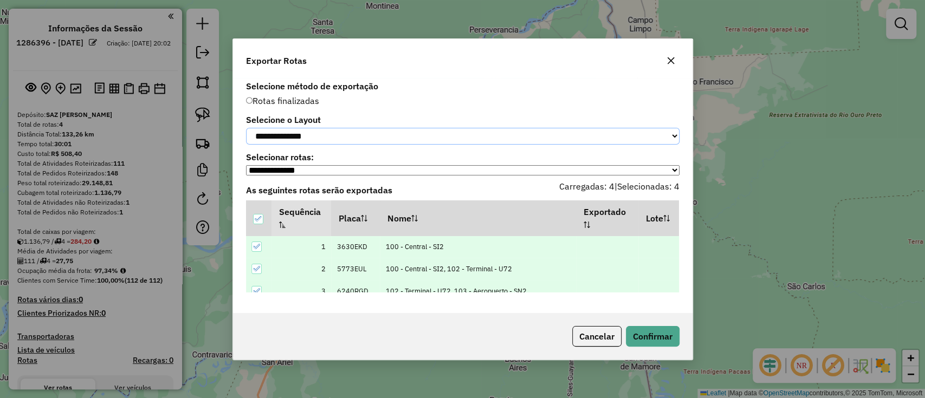
click at [371, 128] on select "**********" at bounding box center [462, 136] width 433 height 17
select select "*********"
click at [246, 128] on select "**********" at bounding box center [462, 136] width 433 height 17
click at [653, 345] on button "Confirmar" at bounding box center [653, 336] width 54 height 21
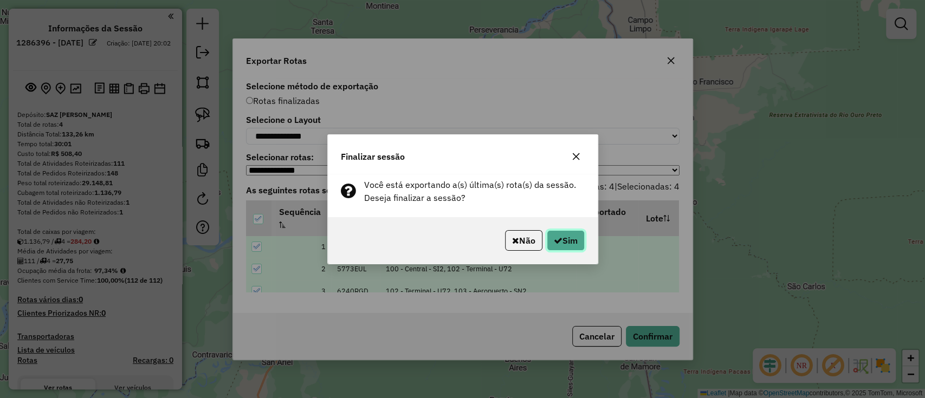
click at [563, 241] on button "Sim" at bounding box center [566, 240] width 38 height 21
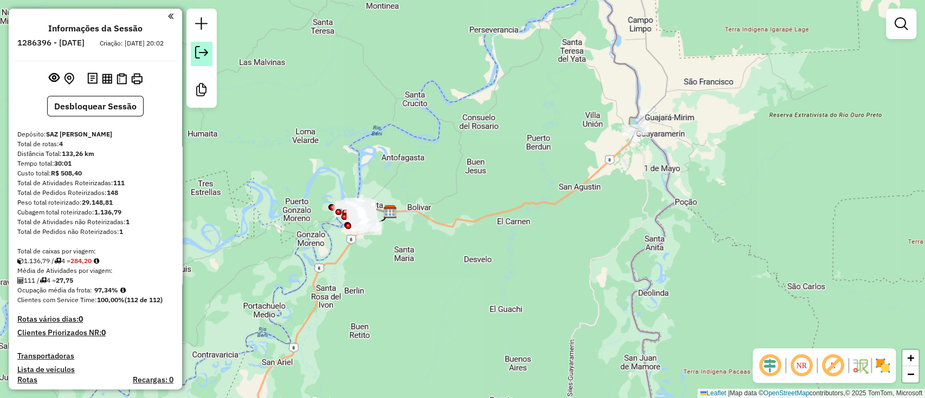
click at [197, 49] on em at bounding box center [201, 52] width 13 height 13
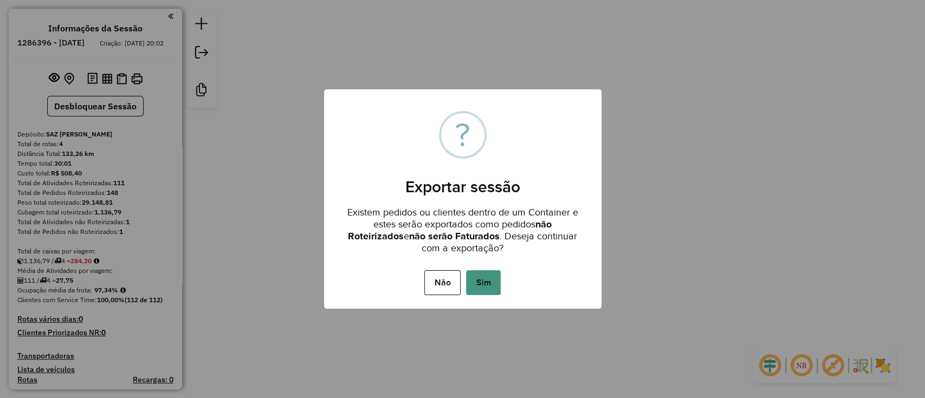
click at [473, 281] on button "Sim" at bounding box center [483, 282] width 35 height 25
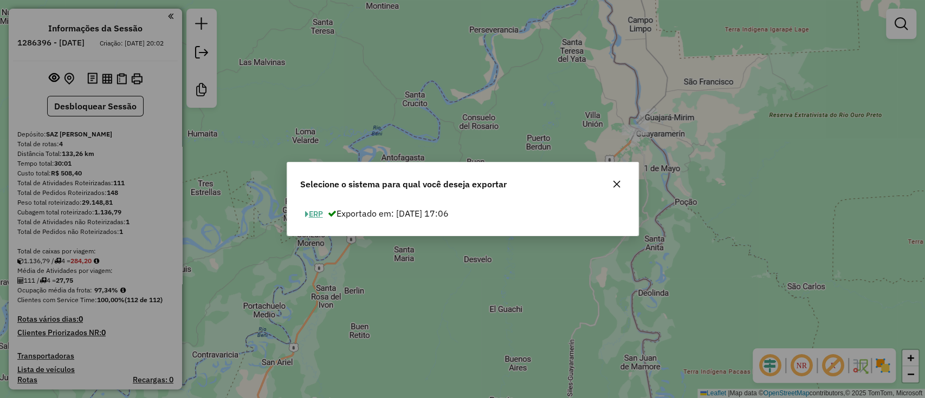
click at [314, 215] on button "ERP" at bounding box center [314, 214] width 28 height 17
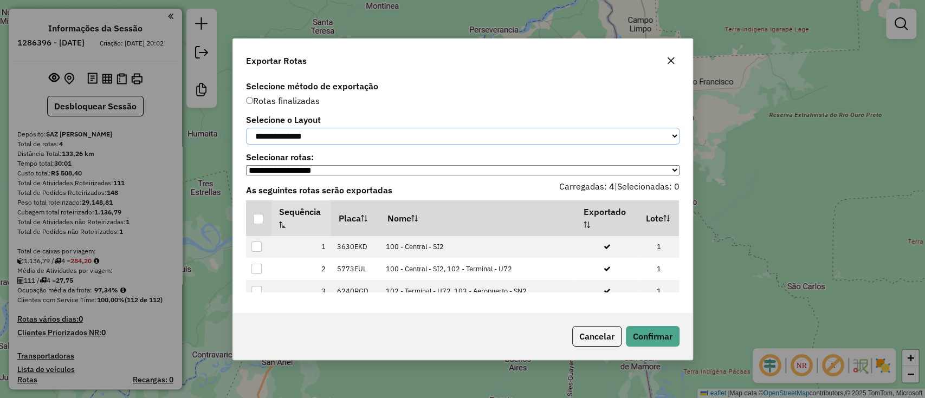
drag, startPoint x: 322, startPoint y: 132, endPoint x: 327, endPoint y: 141, distance: 10.4
click at [322, 132] on select "**********" at bounding box center [462, 136] width 433 height 17
select select "*********"
click at [246, 128] on select "**********" at bounding box center [462, 136] width 433 height 17
click at [261, 216] on div at bounding box center [258, 219] width 10 height 10
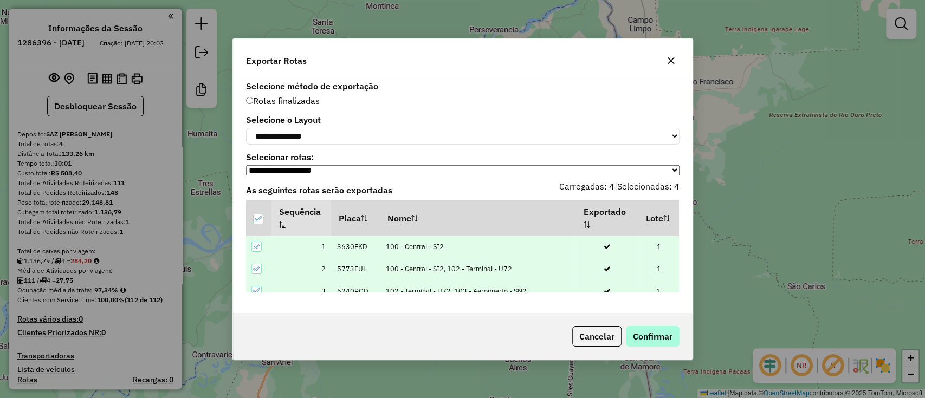
drag, startPoint x: 637, startPoint y: 326, endPoint x: 639, endPoint y: 339, distance: 12.6
click at [637, 327] on div "Cancelar Confirmar" at bounding box center [462, 336] width 459 height 47
click at [639, 339] on button "Confirmar" at bounding box center [653, 336] width 54 height 21
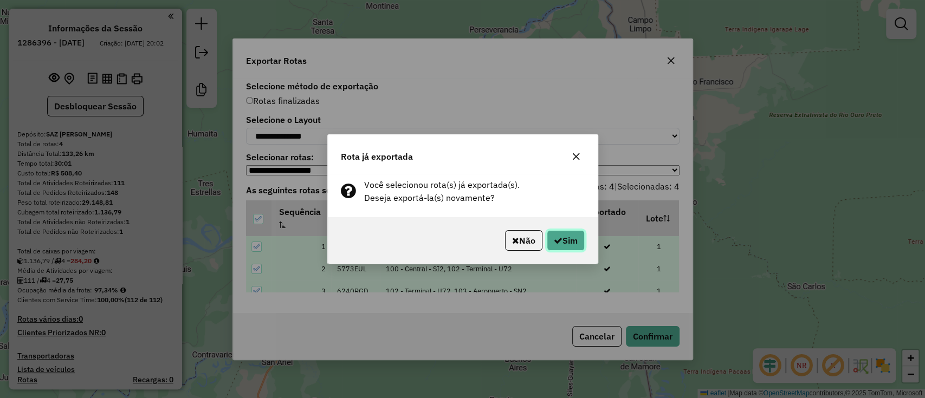
click at [556, 244] on icon "button" at bounding box center [558, 240] width 9 height 9
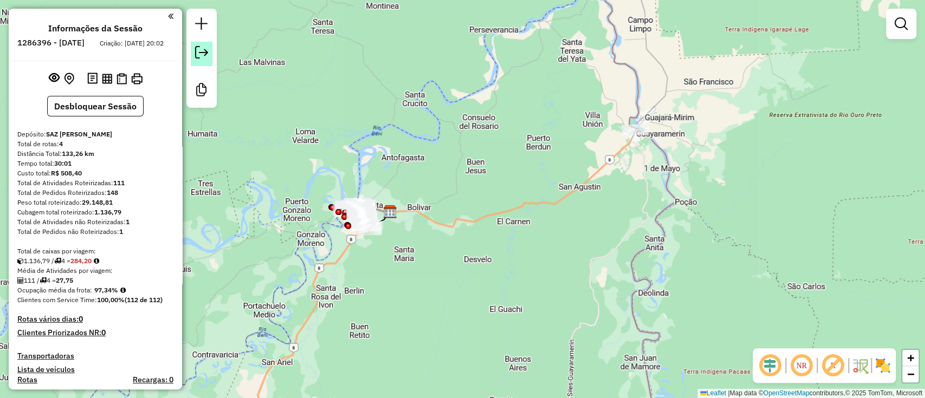
click at [198, 57] on em at bounding box center [201, 52] width 13 height 13
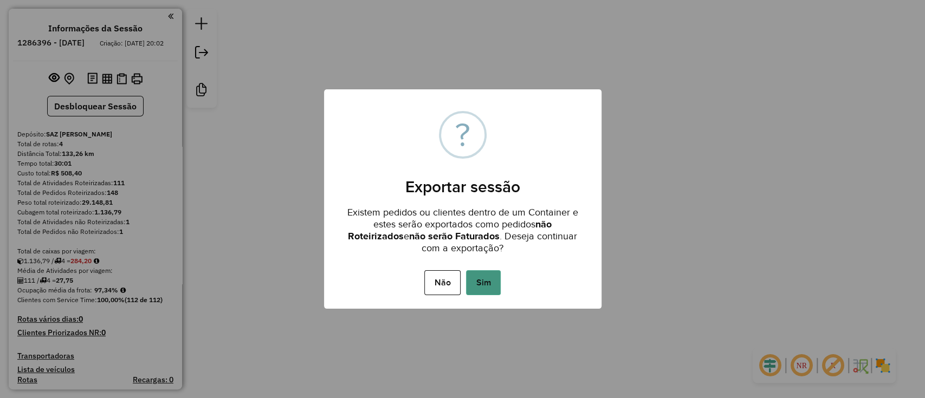
click at [482, 281] on button "Sim" at bounding box center [483, 282] width 35 height 25
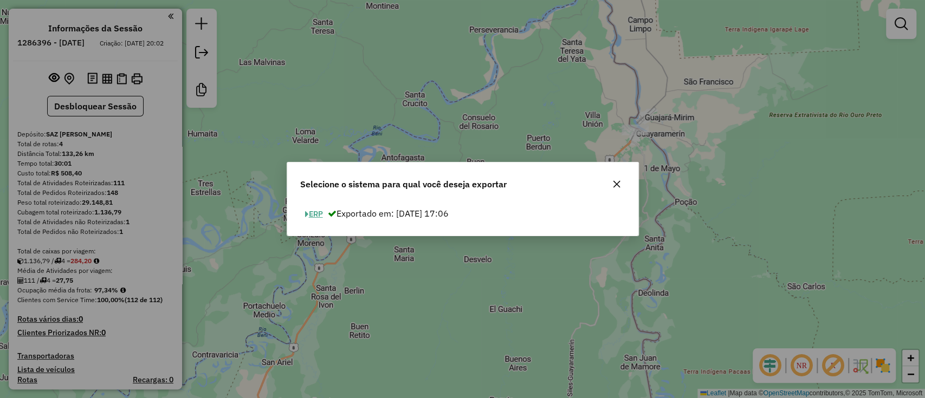
click at [313, 215] on button "ERP" at bounding box center [314, 214] width 28 height 17
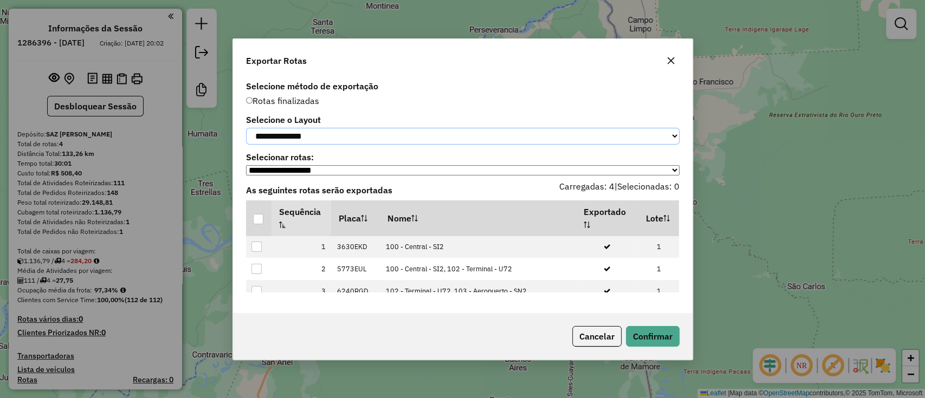
drag, startPoint x: 320, startPoint y: 125, endPoint x: 316, endPoint y: 143, distance: 17.7
click at [320, 128] on select "**********" at bounding box center [462, 136] width 433 height 17
select select "*********"
click at [246, 128] on select "**********" at bounding box center [462, 136] width 433 height 17
click at [256, 222] on div at bounding box center [258, 219] width 10 height 10
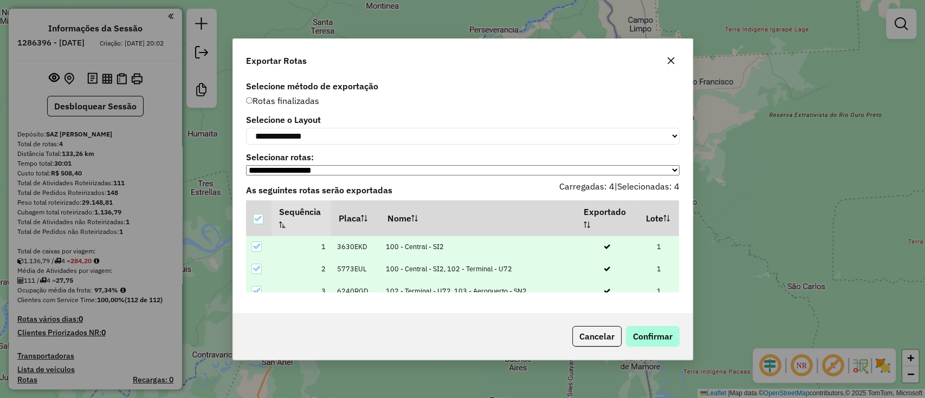
drag, startPoint x: 662, startPoint y: 350, endPoint x: 659, endPoint y: 341, distance: 9.1
click at [662, 350] on div "Cancelar Confirmar" at bounding box center [462, 336] width 459 height 47
click at [659, 340] on button "Confirmar" at bounding box center [653, 336] width 54 height 21
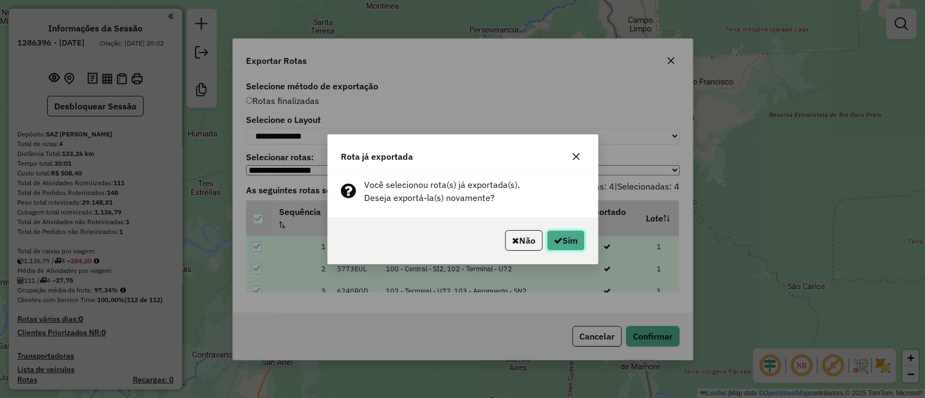
click at [571, 240] on button "Sim" at bounding box center [566, 240] width 38 height 21
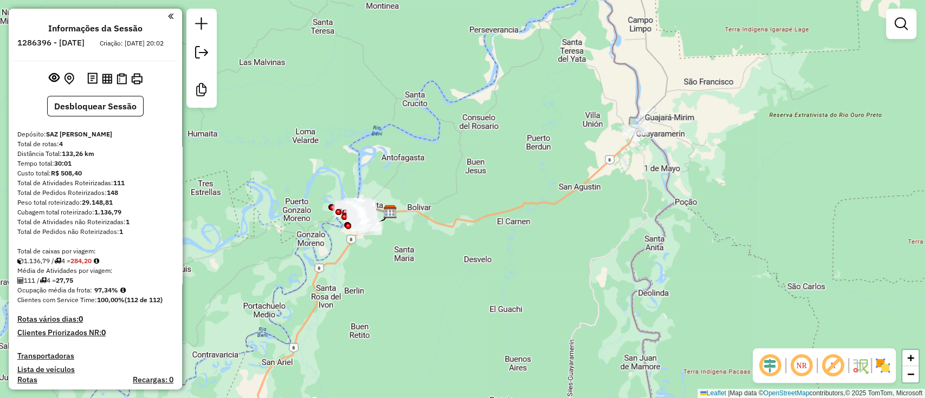
drag, startPoint x: 97, startPoint y: 299, endPoint x: 122, endPoint y: 296, distance: 25.6
click at [122, 295] on div "Ocupação média da frota: 97,34%" at bounding box center [95, 291] width 156 height 10
copy strong "97,34%"
drag, startPoint x: 62, startPoint y: 290, endPoint x: 90, endPoint y: 286, distance: 28.6
click at [90, 286] on div "111 / 4 = 27,75" at bounding box center [95, 281] width 156 height 10
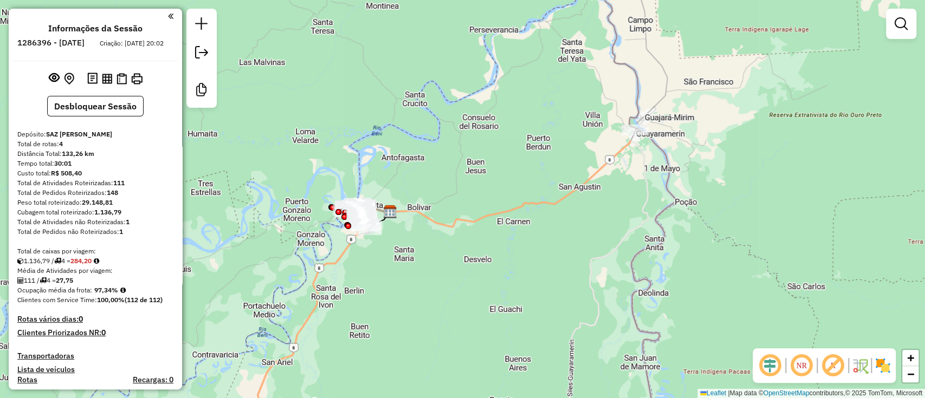
copy strong "27,75"
drag, startPoint x: 113, startPoint y: 192, endPoint x: 134, endPoint y: 192, distance: 21.7
click at [134, 188] on div "Total de Atividades Roteirizadas: 111" at bounding box center [95, 183] width 156 height 10
copy strong "111"
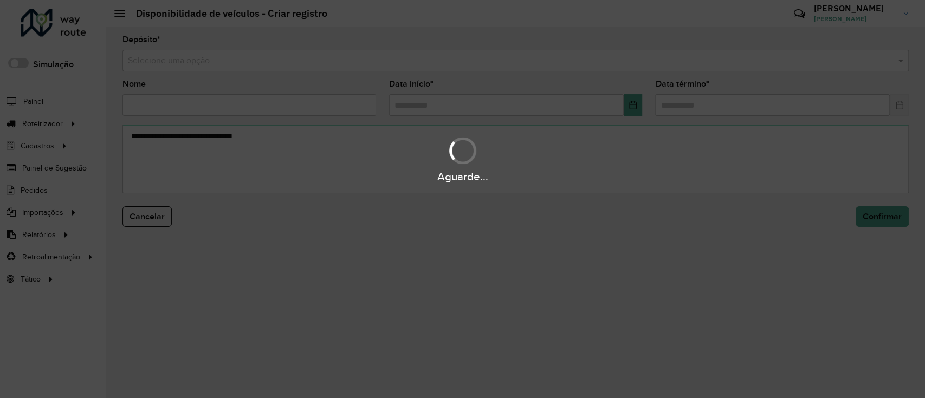
click at [350, 58] on div "Aguarde..." at bounding box center [462, 199] width 925 height 398
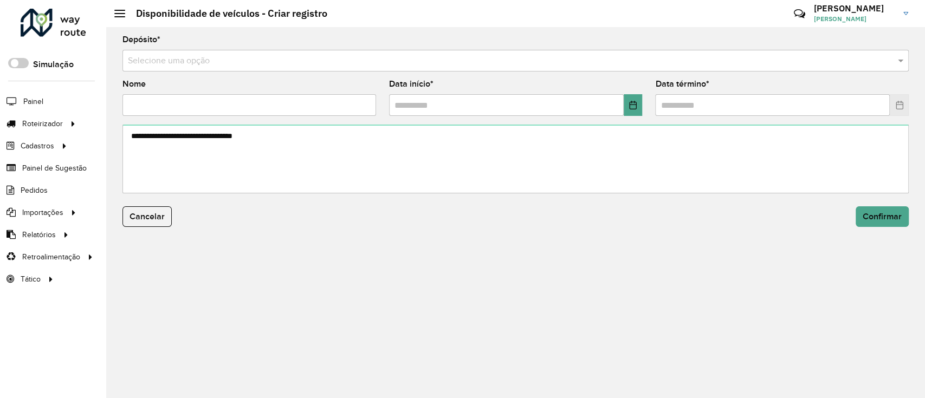
click at [350, 58] on input "text" at bounding box center [505, 61] width 754 height 13
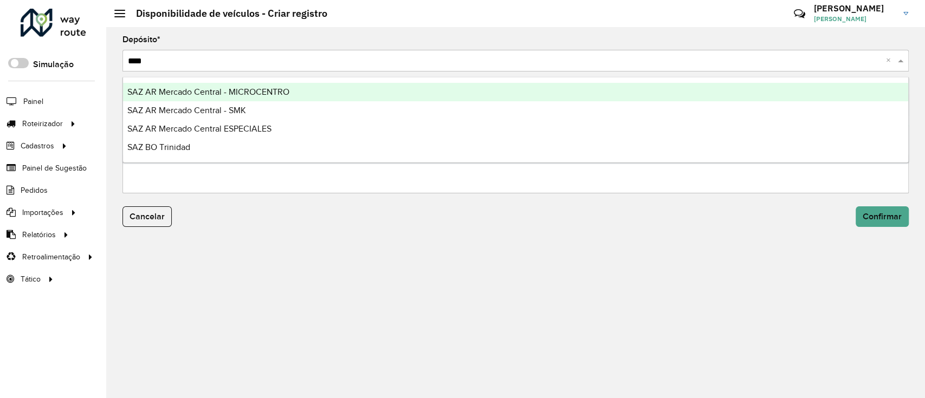
type input "*****"
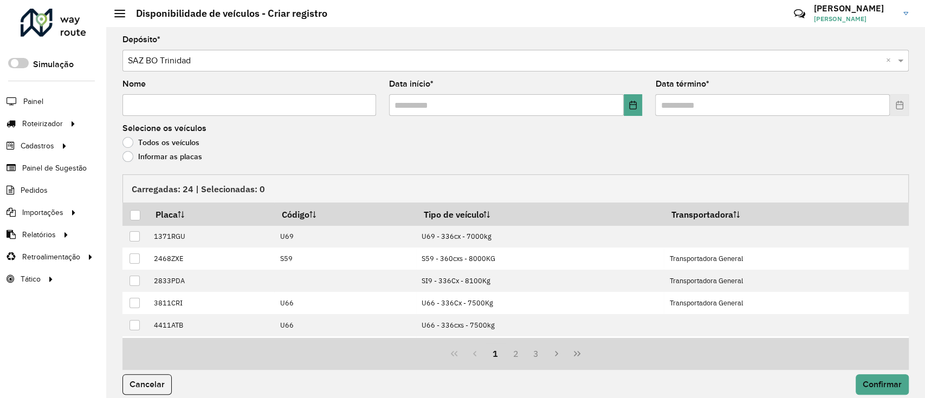
click at [200, 112] on input "Nome" at bounding box center [249, 105] width 254 height 22
type input "**********"
click at [636, 108] on button "Choose Date" at bounding box center [633, 105] width 19 height 22
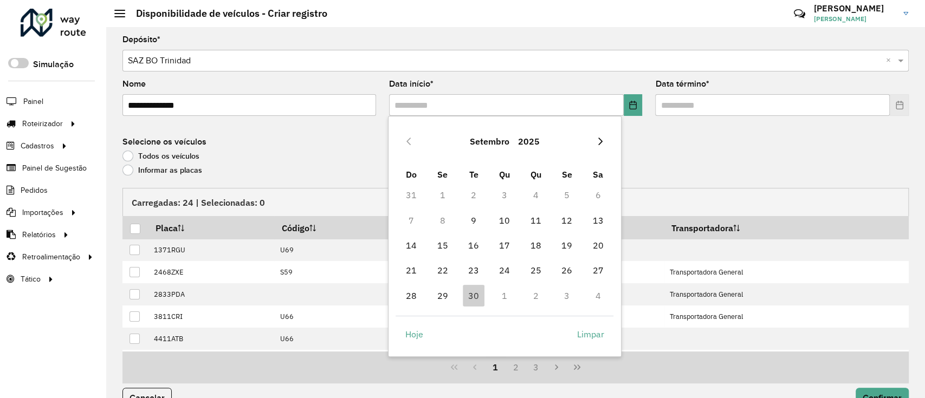
click at [601, 141] on icon "Next Month" at bounding box center [600, 142] width 4 height 8
drag, startPoint x: 497, startPoint y: 197, endPoint x: 517, endPoint y: 189, distance: 22.1
click at [497, 197] on span "1" at bounding box center [505, 195] width 22 height 22
type input "**********"
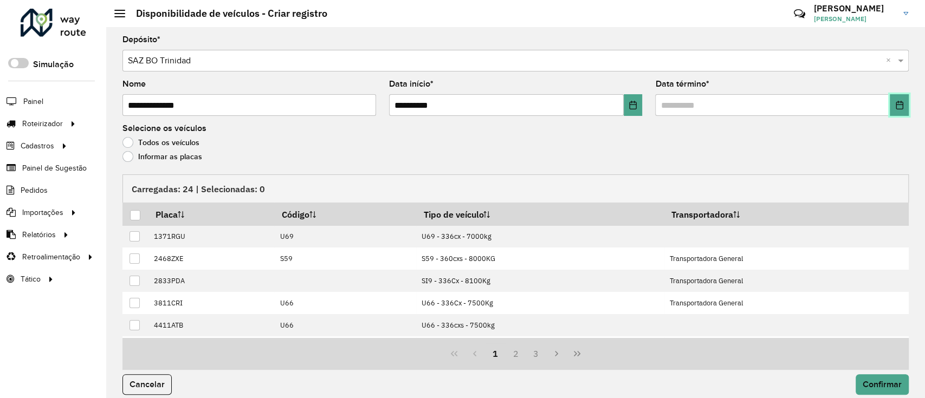
click at [898, 114] on button "Choose Date" at bounding box center [899, 105] width 19 height 22
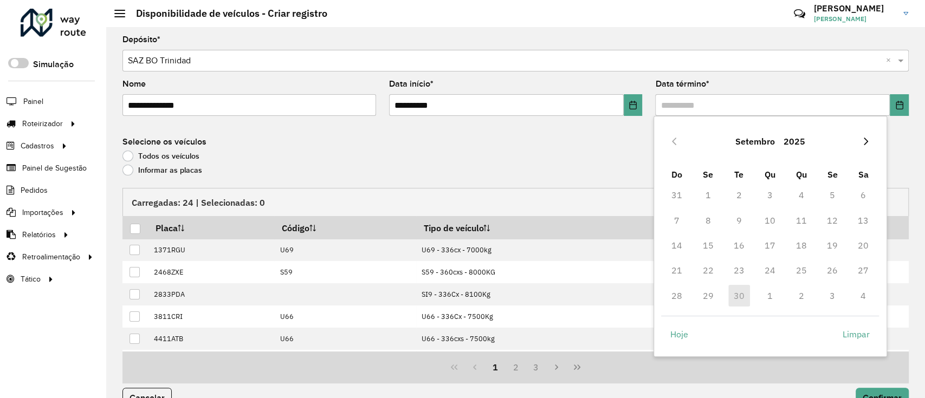
click at [862, 144] on icon "Next Month" at bounding box center [866, 141] width 9 height 9
click at [768, 195] on span "1" at bounding box center [770, 195] width 22 height 22
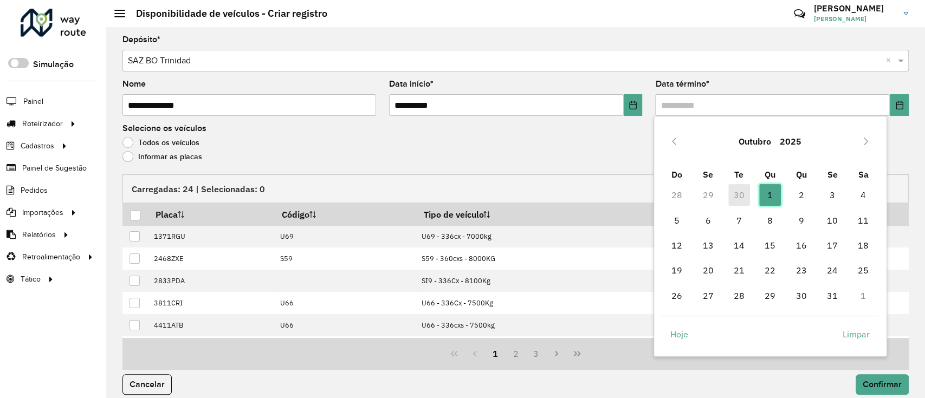
type input "**********"
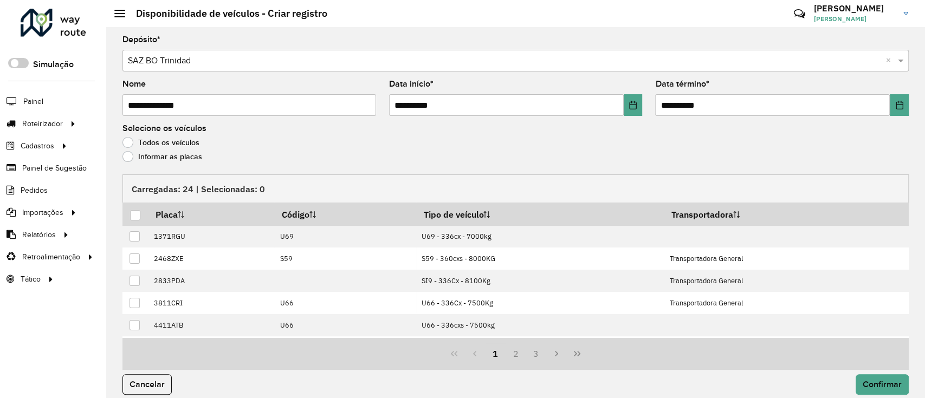
click at [165, 154] on label "Informar as placas" at bounding box center [162, 156] width 80 height 11
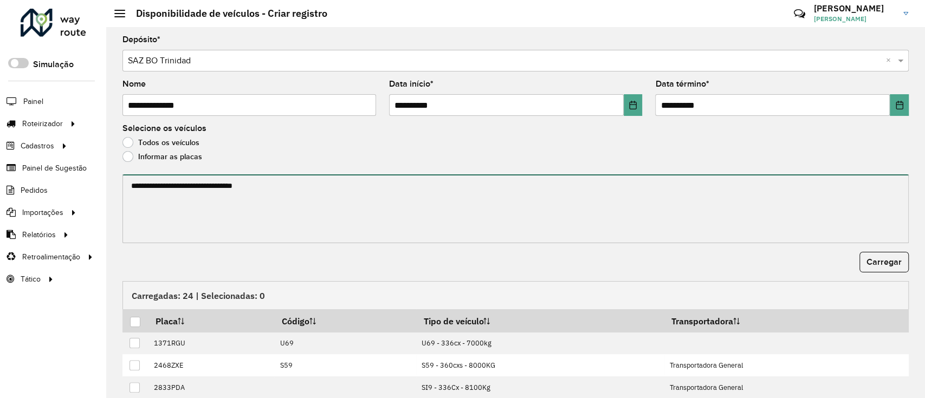
click at [158, 187] on textarea at bounding box center [515, 208] width 786 height 69
paste textarea "******* ******* ******* ******* ******* *******"
type textarea "******* ******* ******* ******* ******* *******"
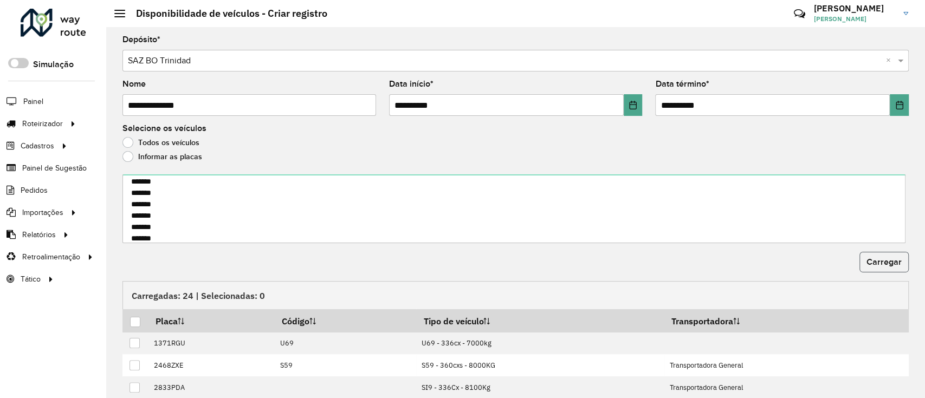
click at [867, 266] on span "Carregar" at bounding box center [883, 261] width 35 height 9
click at [135, 318] on div at bounding box center [135, 322] width 10 height 10
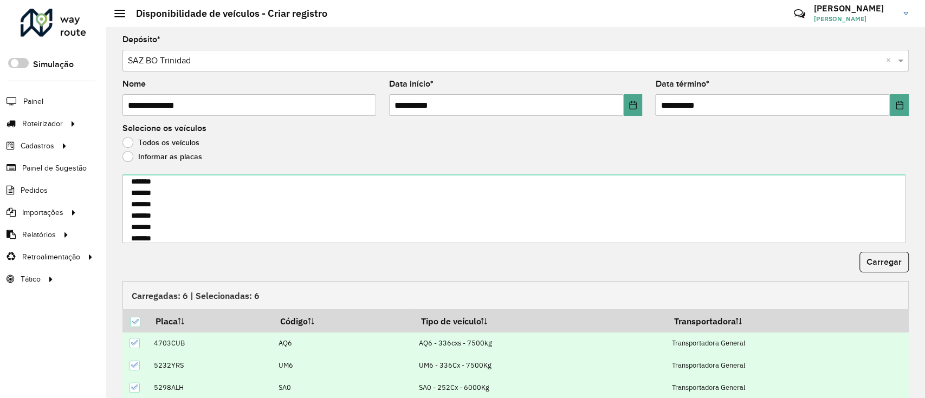
scroll to position [85, 0]
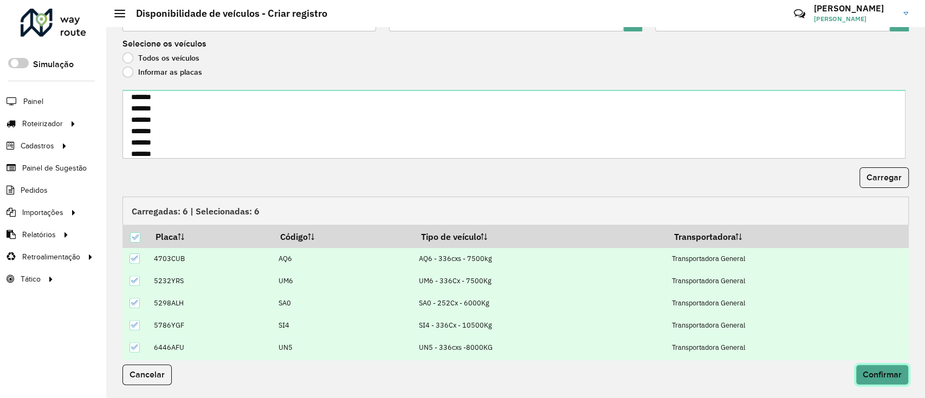
click at [867, 370] on span "Confirmar" at bounding box center [882, 374] width 39 height 9
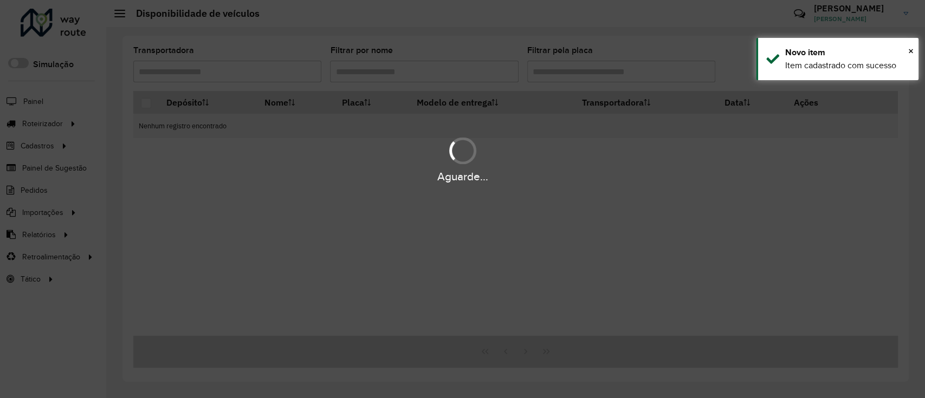
scroll to position [0, 0]
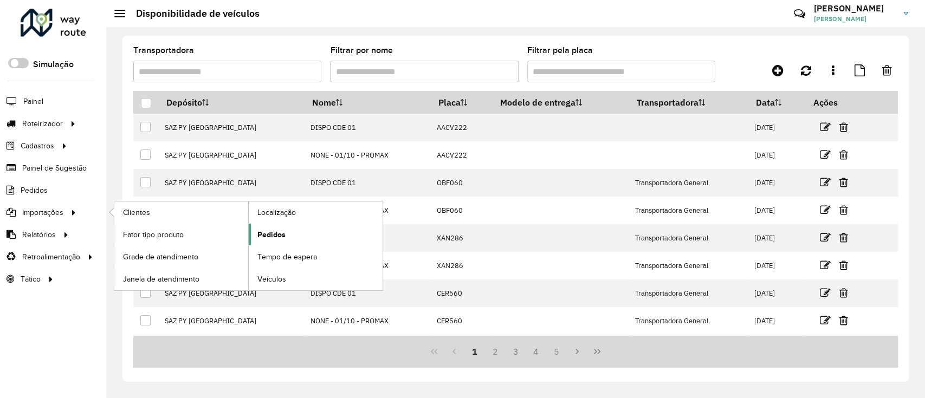
click at [268, 235] on span "Pedidos" at bounding box center [271, 234] width 28 height 11
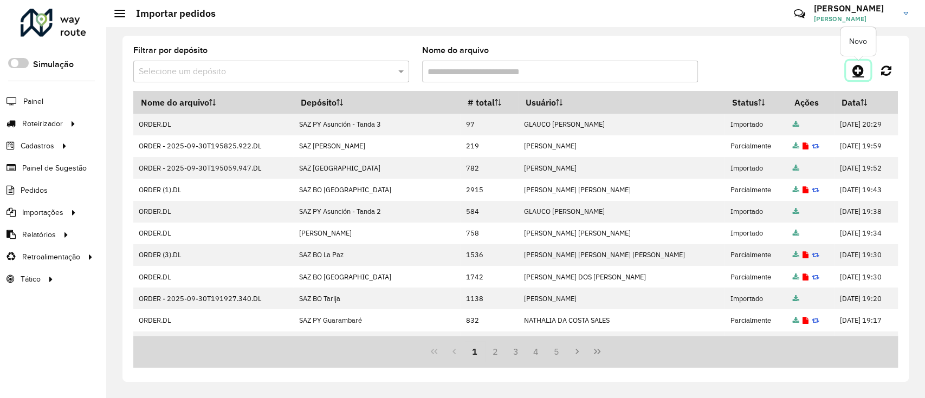
click at [855, 68] on icon at bounding box center [857, 70] width 11 height 13
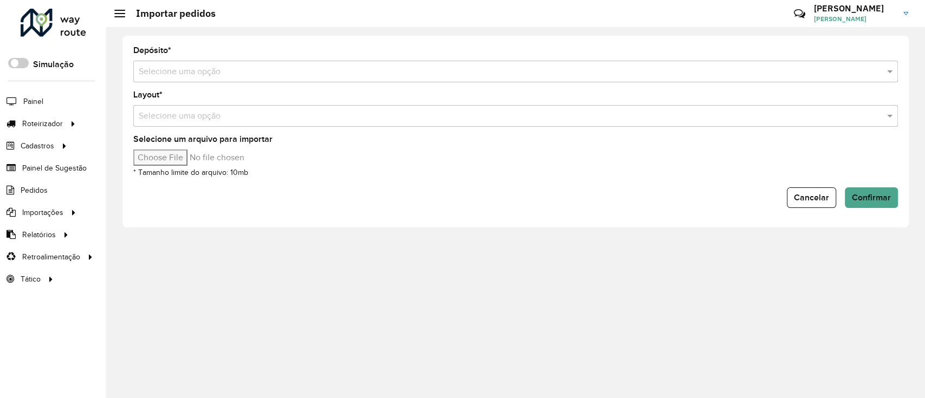
click at [306, 73] on input "text" at bounding box center [505, 72] width 732 height 13
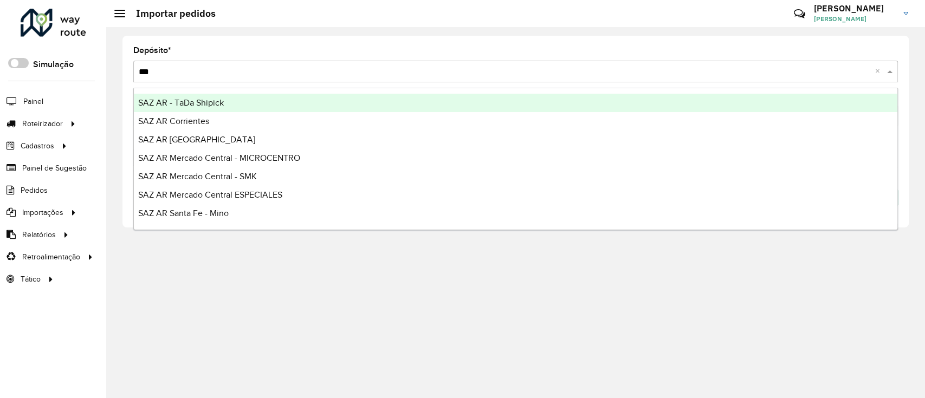
type input "****"
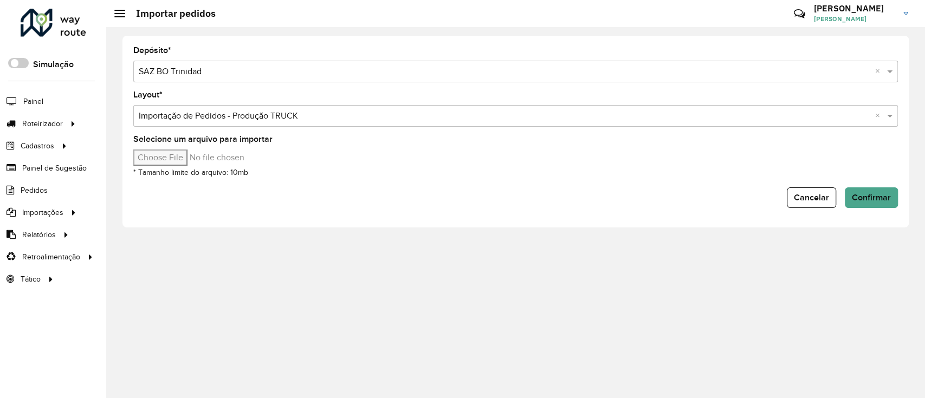
click at [165, 151] on input "Selecione um arquivo para importar" at bounding box center [225, 158] width 184 height 16
type input "**********"
click at [888, 193] on span "Confirmar" at bounding box center [871, 197] width 39 height 9
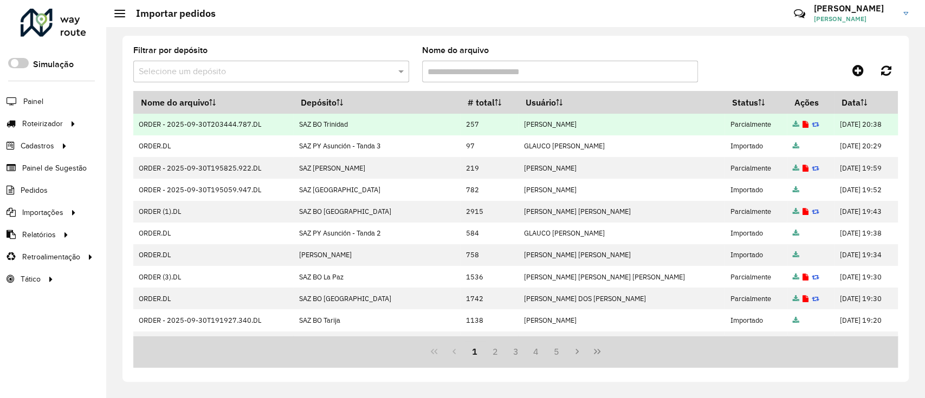
click at [787, 130] on td at bounding box center [810, 125] width 47 height 22
click at [802, 126] on icon at bounding box center [805, 124] width 6 height 7
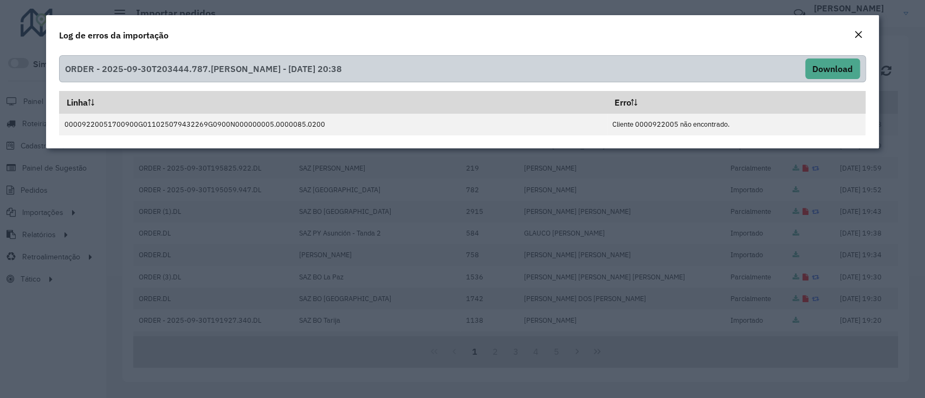
click at [856, 31] on em "Close" at bounding box center [858, 34] width 9 height 9
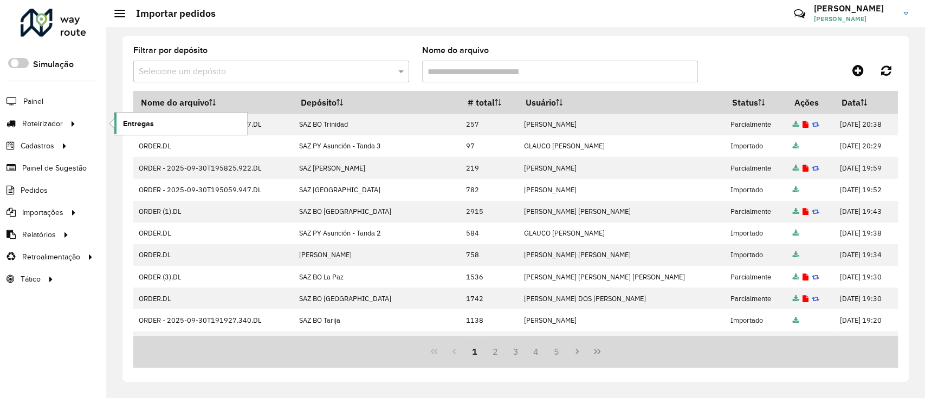
click at [123, 124] on span "Entregas" at bounding box center [138, 123] width 31 height 11
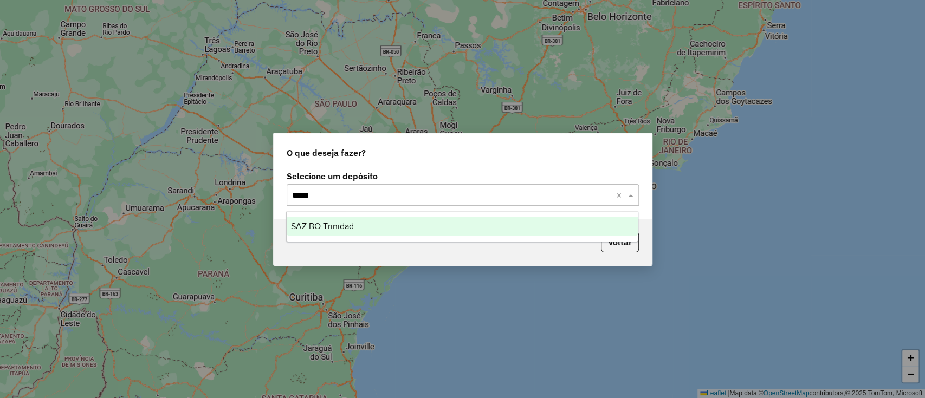
type input "******"
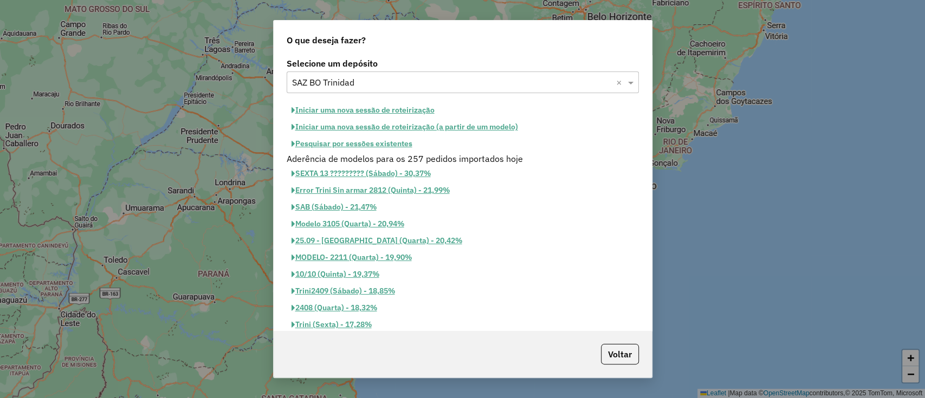
click at [385, 110] on button "Iniciar uma nova sessão de roteirização" at bounding box center [363, 110] width 153 height 17
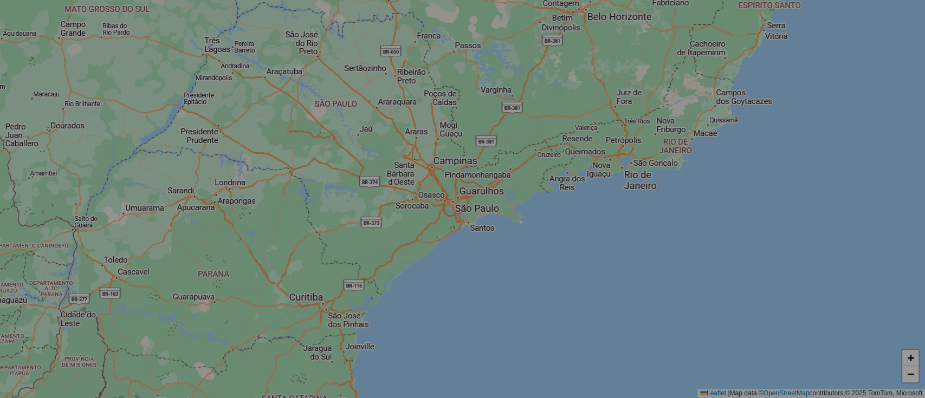
select select "*"
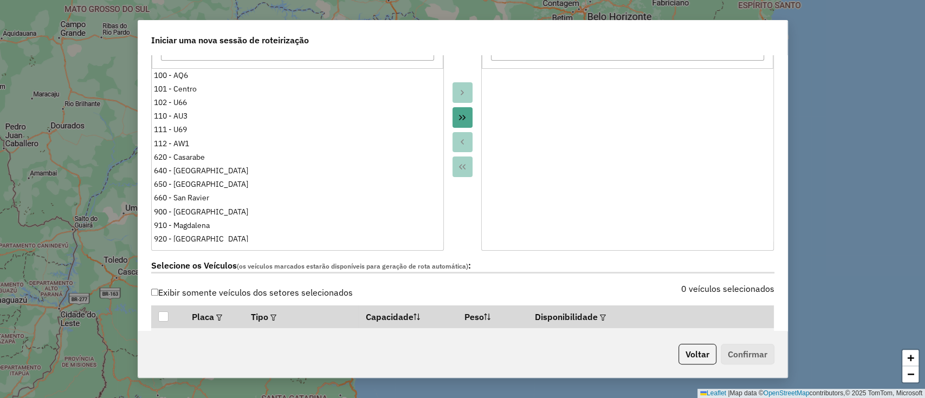
scroll to position [289, 0]
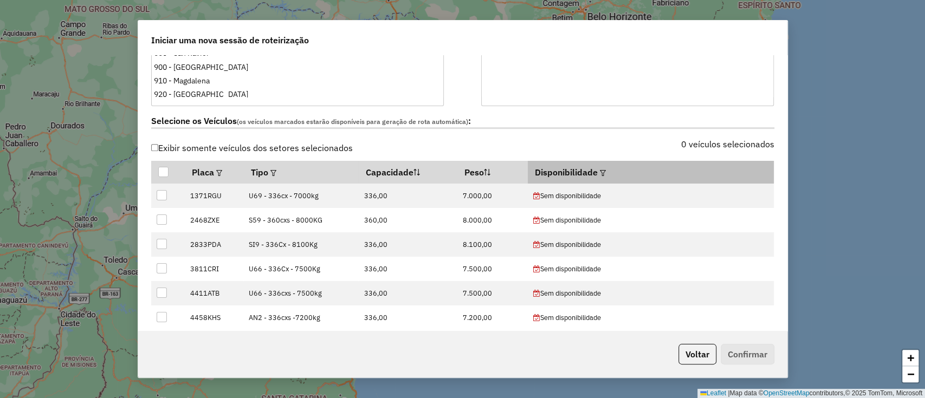
click at [606, 172] on em at bounding box center [603, 173] width 6 height 6
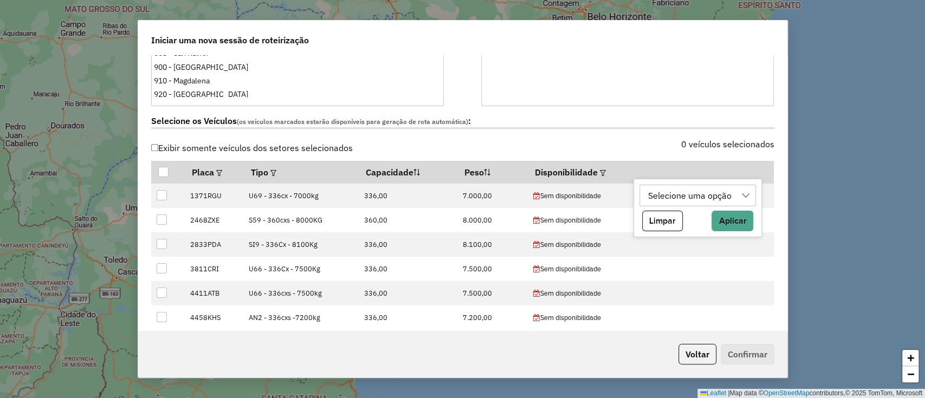
click at [653, 190] on div "Selecione uma opção" at bounding box center [689, 195] width 91 height 21
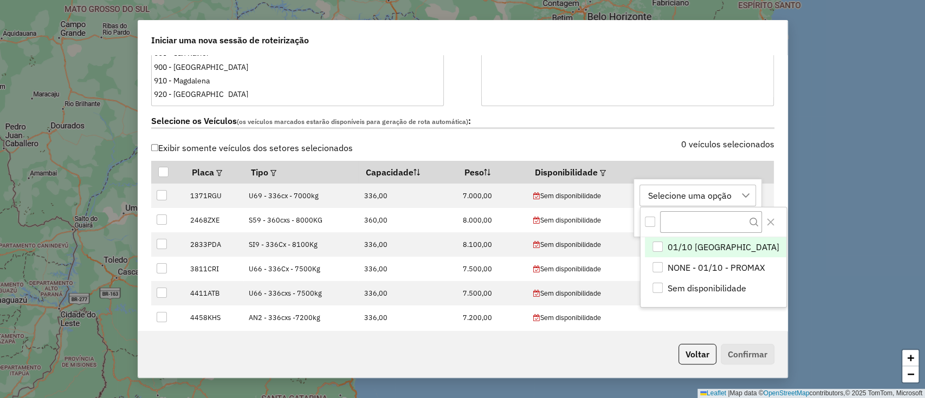
click at [698, 245] on span "01/10 [GEOGRAPHIC_DATA]" at bounding box center [724, 247] width 112 height 13
click at [766, 218] on icon "Close" at bounding box center [770, 222] width 9 height 9
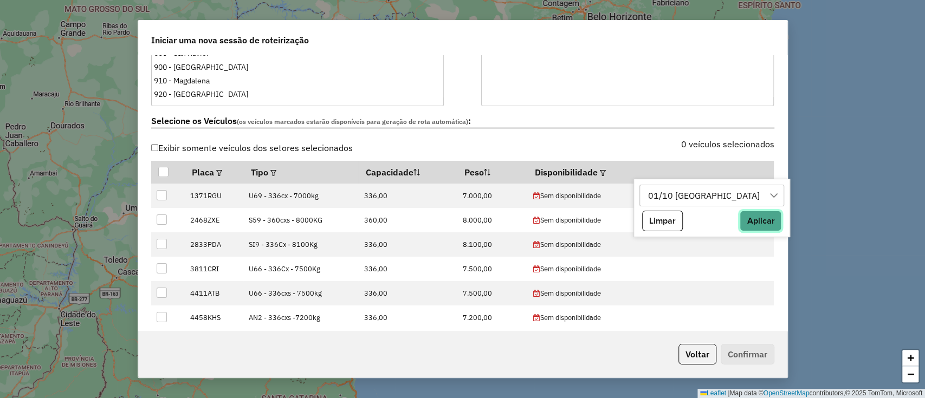
click at [740, 221] on button "Aplicar" at bounding box center [761, 221] width 42 height 21
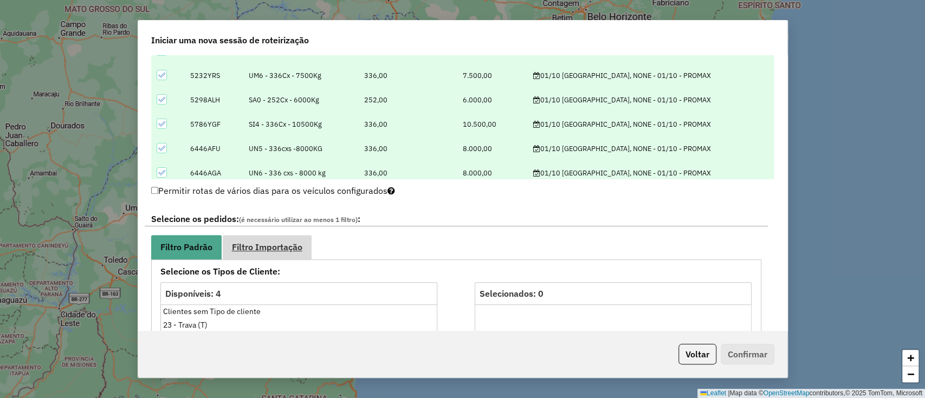
click at [277, 251] on link "Filtro Importação" at bounding box center [267, 247] width 89 height 24
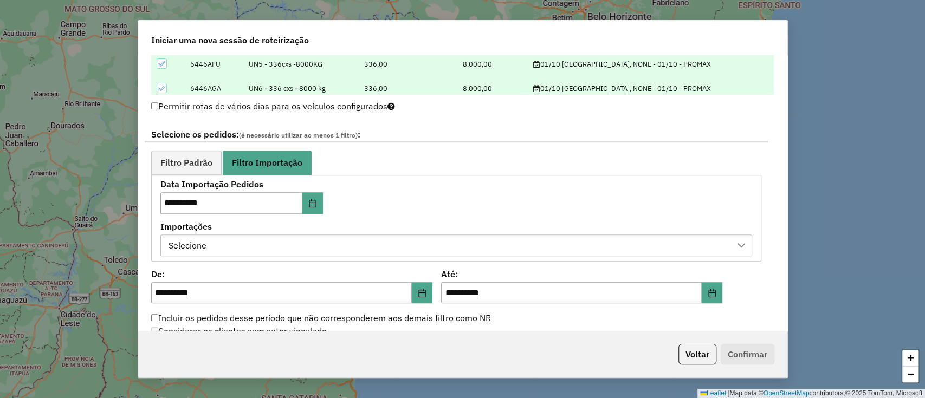
scroll to position [578, 0]
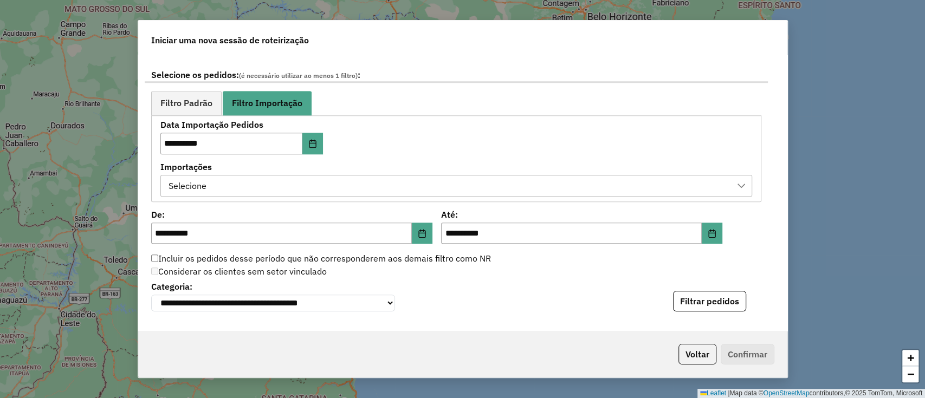
click at [257, 181] on div "Selecione" at bounding box center [448, 186] width 566 height 21
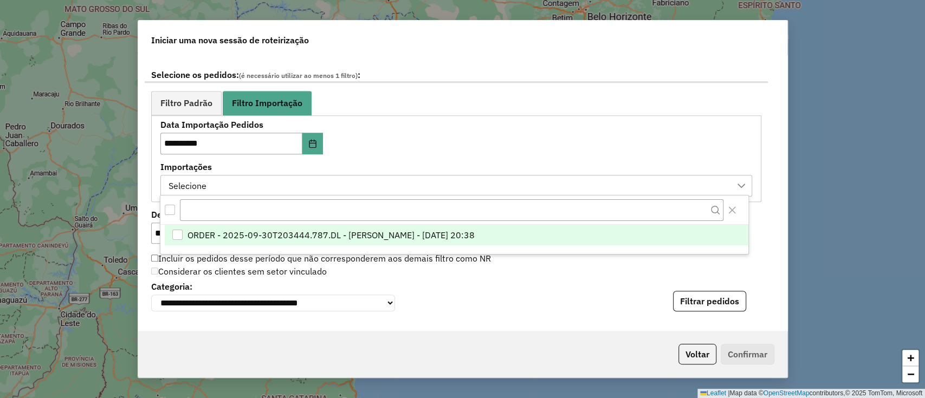
scroll to position [8, 49]
click at [258, 235] on span "ORDER - 2025-09-30T203444.787.DL - [PERSON_NAME] - [DATE] 20:38" at bounding box center [330, 235] width 287 height 13
click at [707, 297] on button "Filtrar pedidos" at bounding box center [709, 301] width 73 height 21
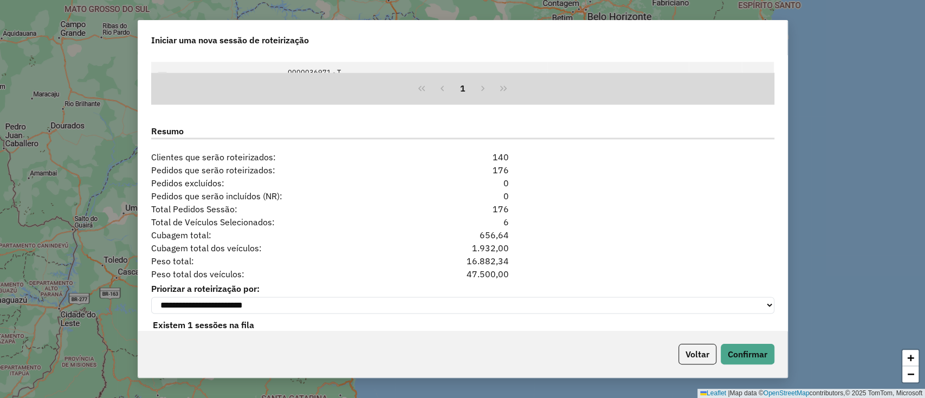
scroll to position [1027, 0]
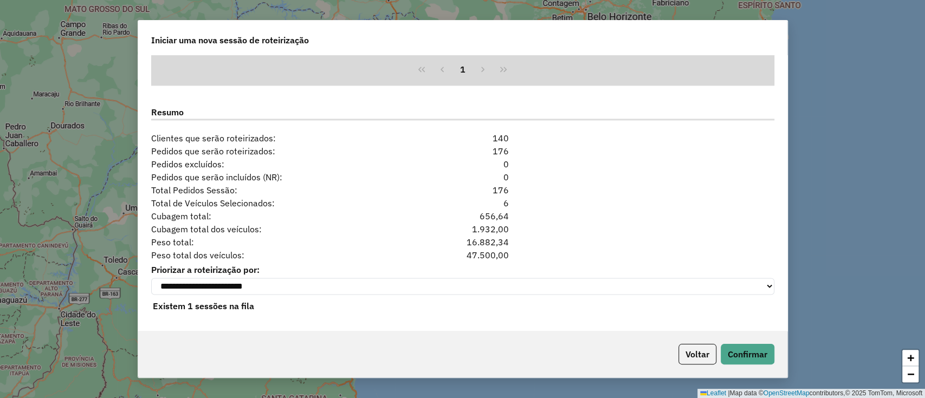
click at [763, 342] on div "Voltar Confirmar" at bounding box center [462, 354] width 649 height 47
click at [758, 352] on button "Confirmar" at bounding box center [748, 354] width 54 height 21
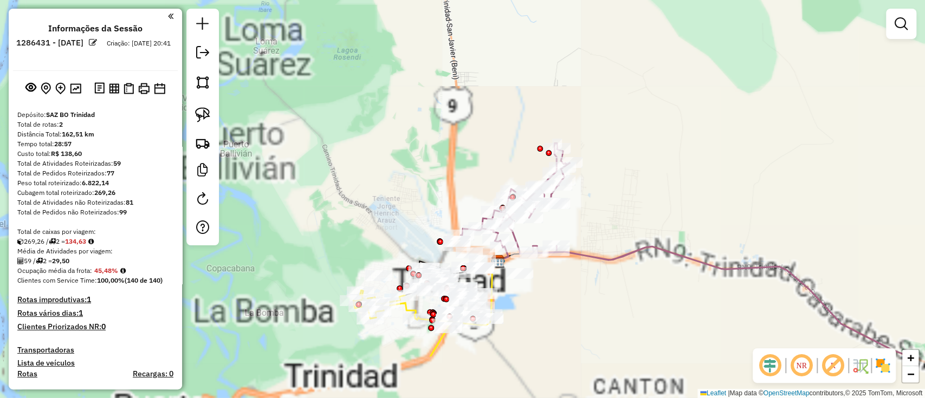
drag, startPoint x: 398, startPoint y: 224, endPoint x: 395, endPoint y: 73, distance: 150.7
click at [395, 76] on div "Janela de atendimento Grade de atendimento Capacidade Transportadoras Veículos …" at bounding box center [462, 199] width 925 height 398
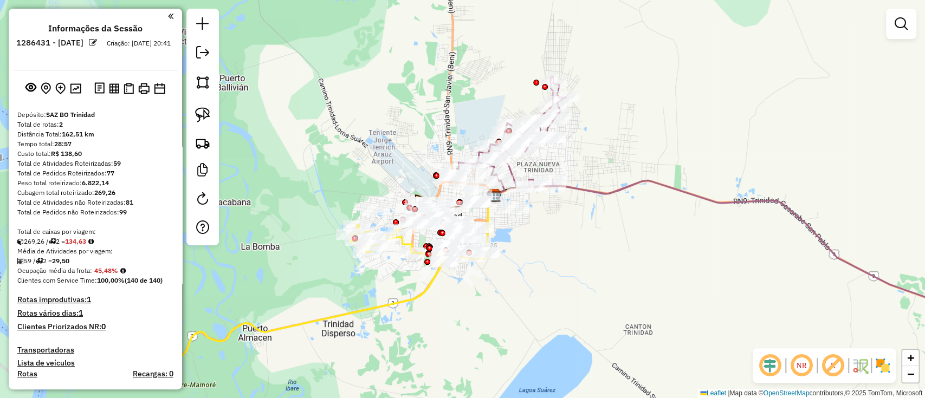
click at [878, 367] on img at bounding box center [882, 365] width 17 height 17
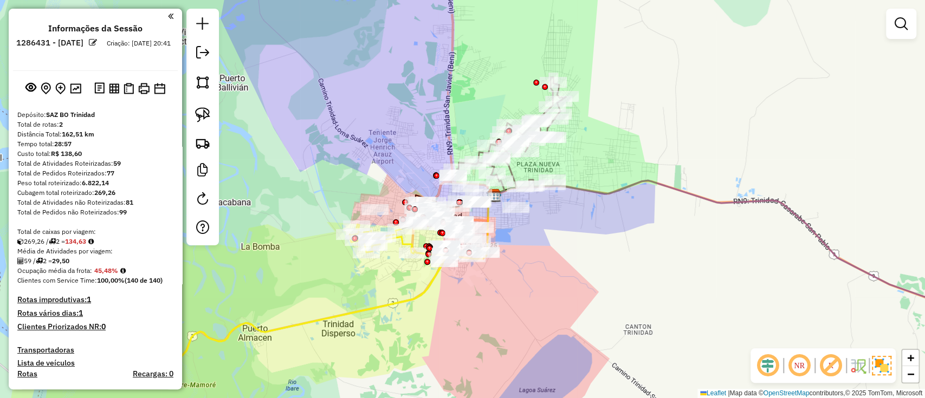
click at [390, 303] on icon at bounding box center [303, 291] width 284 height 135
select select "**********"
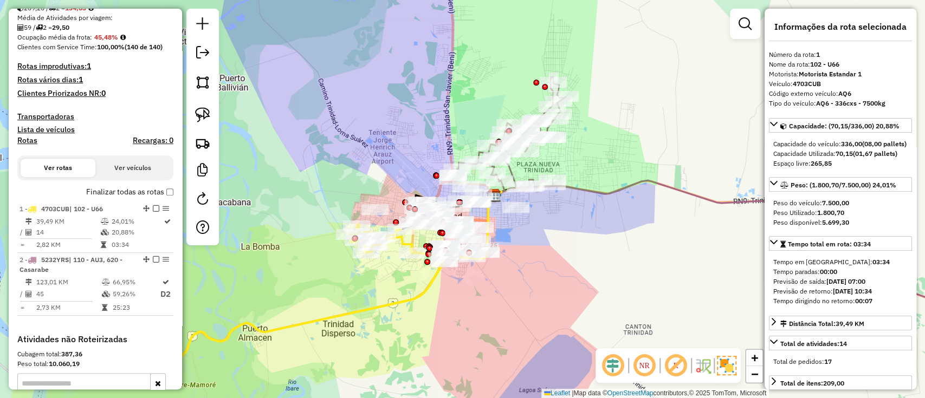
scroll to position [402, 0]
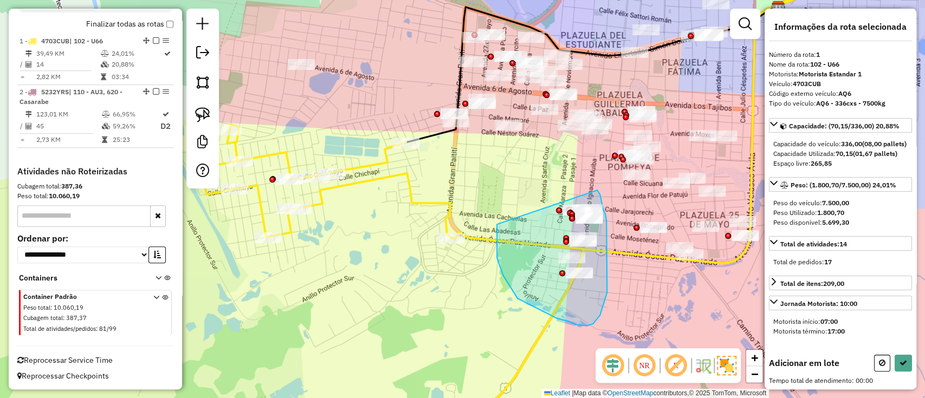
drag, startPoint x: 497, startPoint y: 229, endPoint x: 597, endPoint y: 190, distance: 107.6
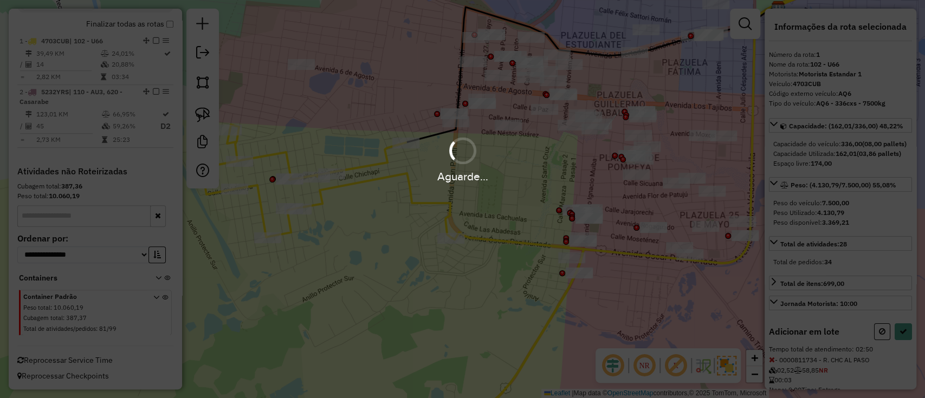
select select "**********"
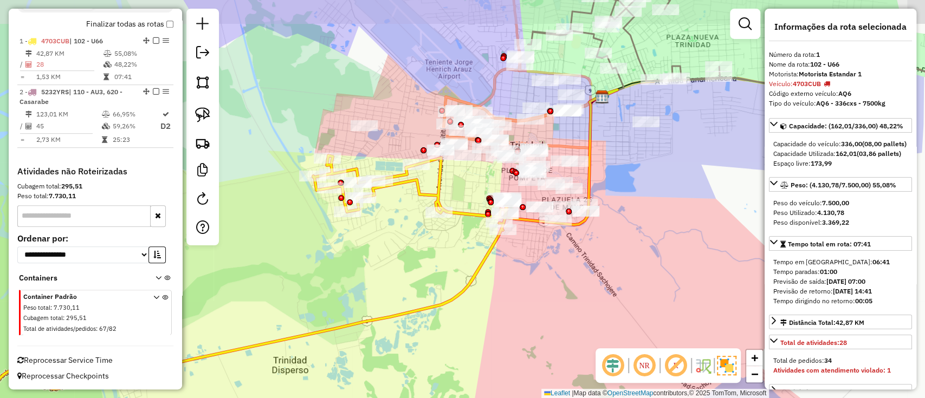
drag, startPoint x: 455, startPoint y: 189, endPoint x: 468, endPoint y: 217, distance: 31.0
click at [468, 217] on icon at bounding box center [222, 290] width 572 height 269
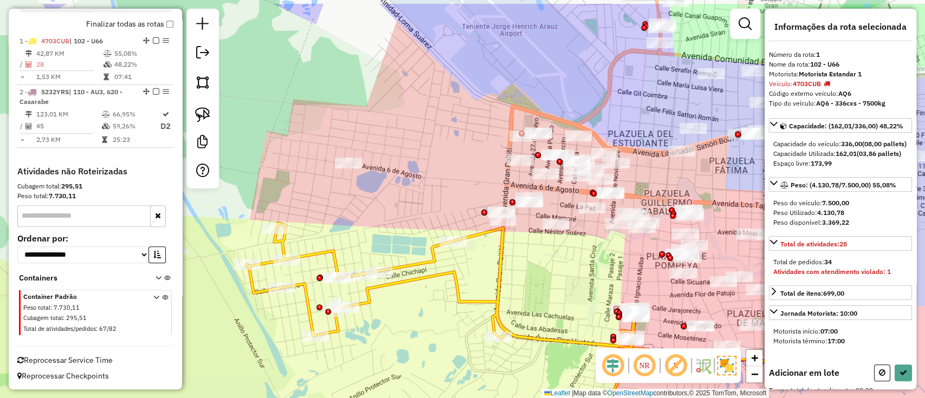
drag, startPoint x: 500, startPoint y: 245, endPoint x: 522, endPoint y: 293, distance: 52.8
click at [522, 293] on div "Janela de atendimento Grade de atendimento Capacidade Transportadoras Veículos …" at bounding box center [462, 199] width 925 height 398
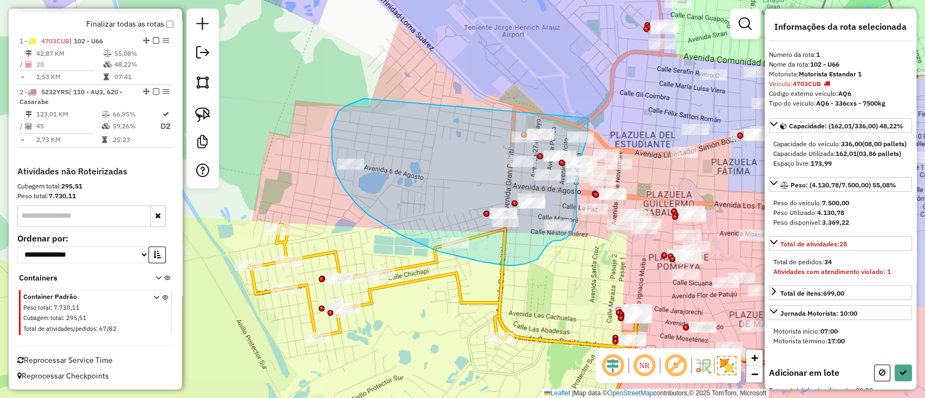
drag, startPoint x: 338, startPoint y: 112, endPoint x: 581, endPoint y: 102, distance: 242.9
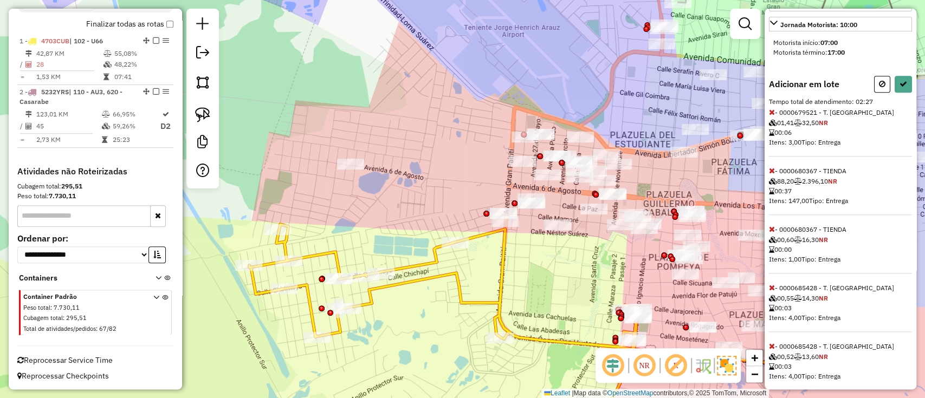
scroll to position [361, 0]
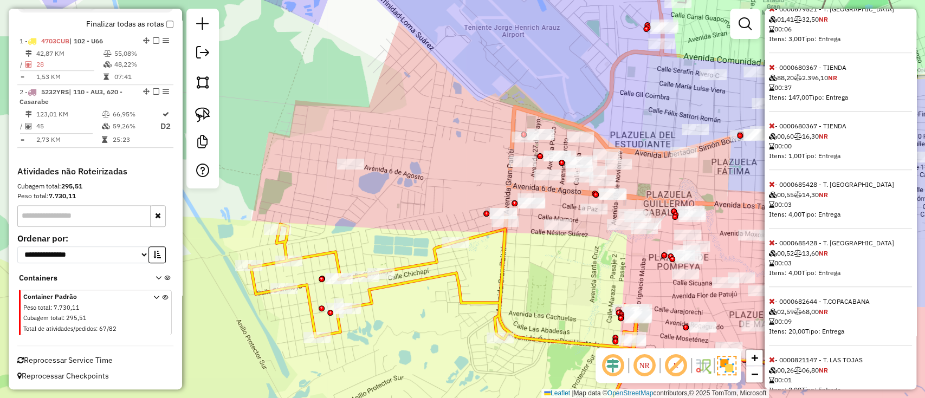
select select "**********"
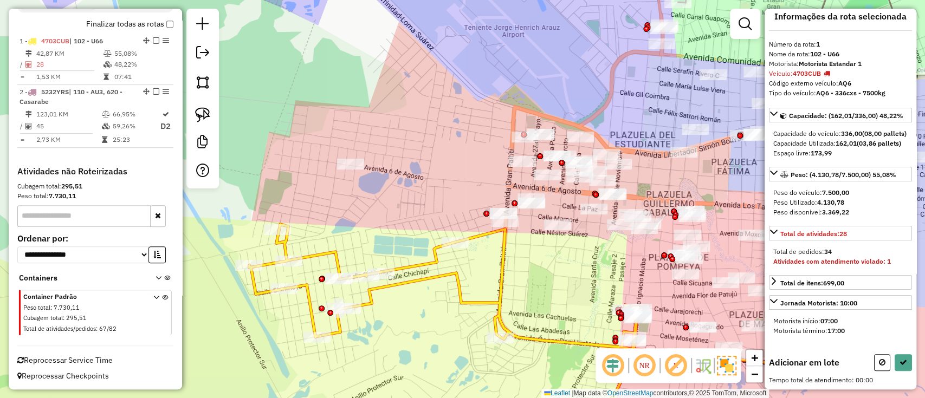
scroll to position [28, 0]
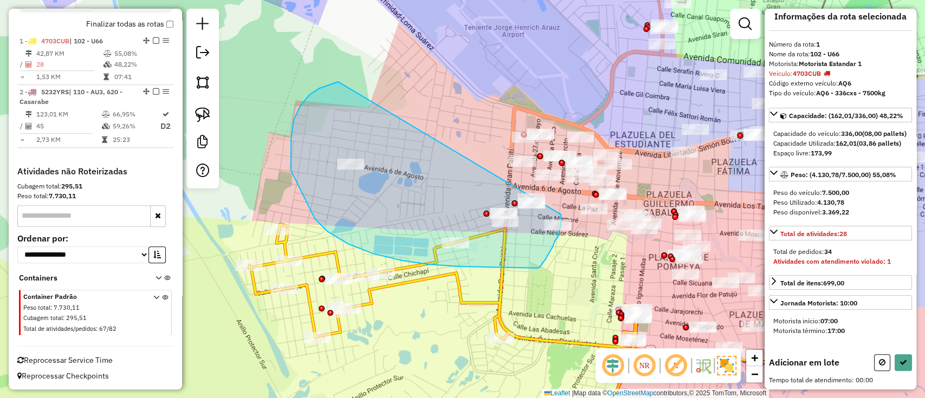
drag, startPoint x: 301, startPoint y: 105, endPoint x: 558, endPoint y: 205, distance: 276.2
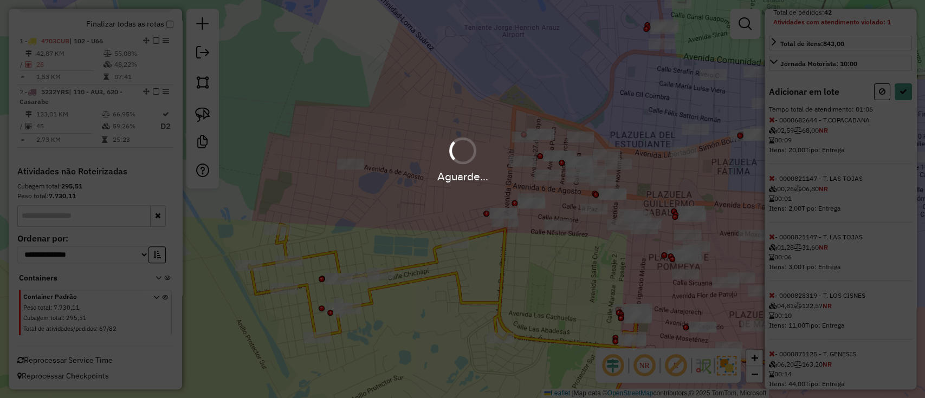
select select "**********"
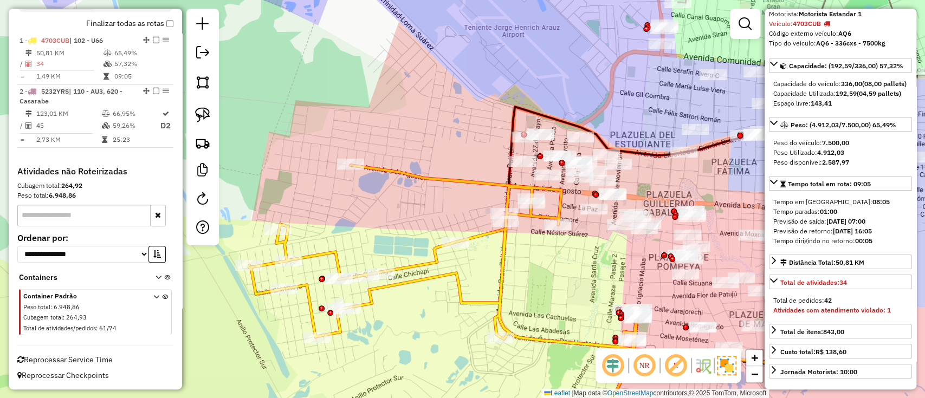
scroll to position [59, 0]
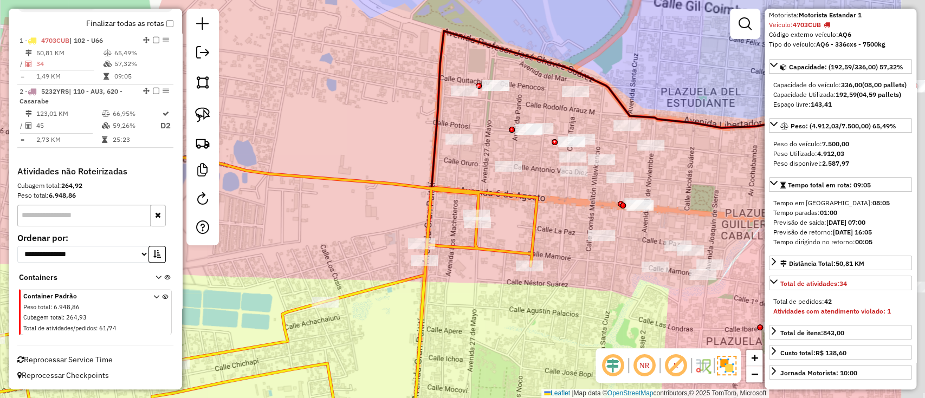
drag, startPoint x: 453, startPoint y: 205, endPoint x: 471, endPoint y: 167, distance: 42.4
click at [376, 194] on div "Janela de atendimento Grade de atendimento Capacidade Transportadoras Veículos …" at bounding box center [462, 199] width 925 height 398
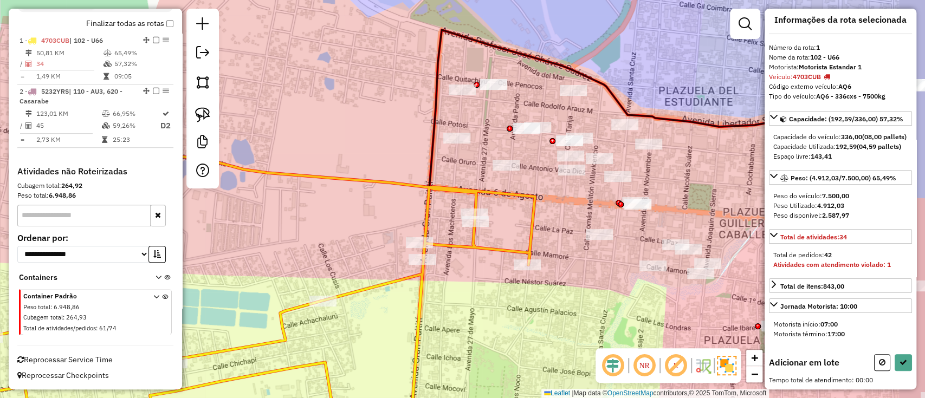
scroll to position [0, 0]
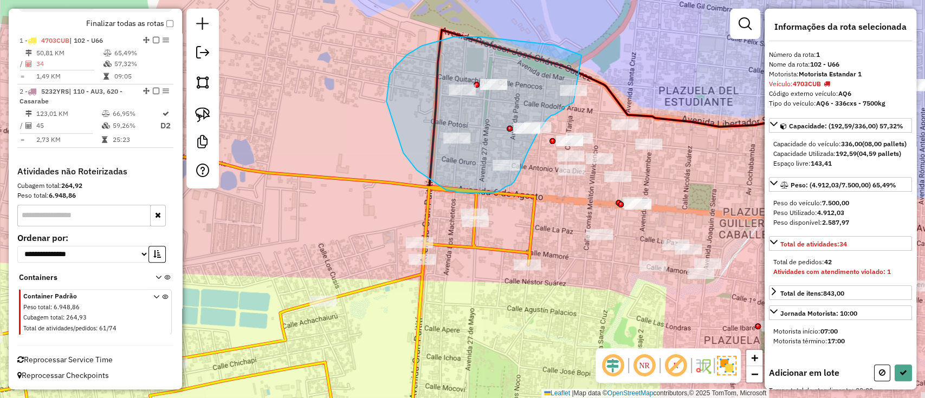
drag, startPoint x: 581, startPoint y: 55, endPoint x: 590, endPoint y: 95, distance: 41.0
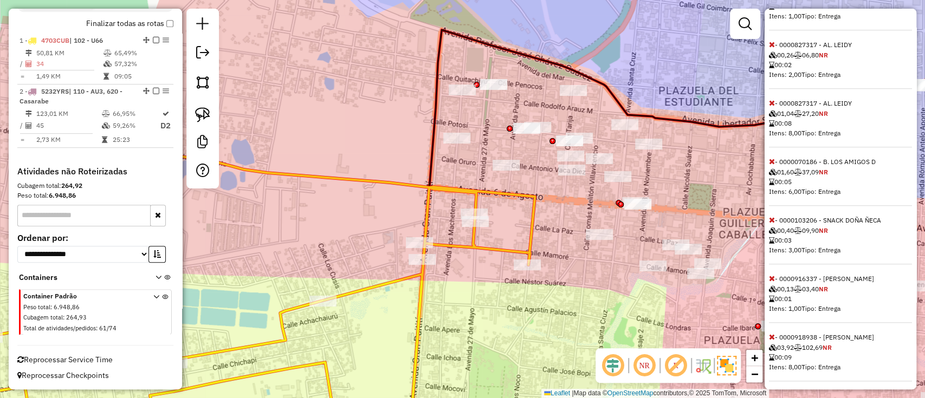
scroll to position [554, 0]
drag, startPoint x: 772, startPoint y: 327, endPoint x: 786, endPoint y: 310, distance: 21.9
click at [772, 327] on span at bounding box center [772, 332] width 6 height 10
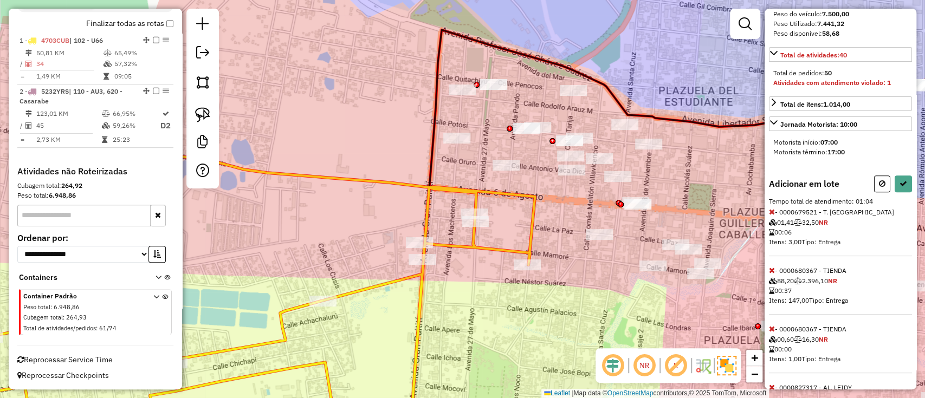
scroll to position [62, 0]
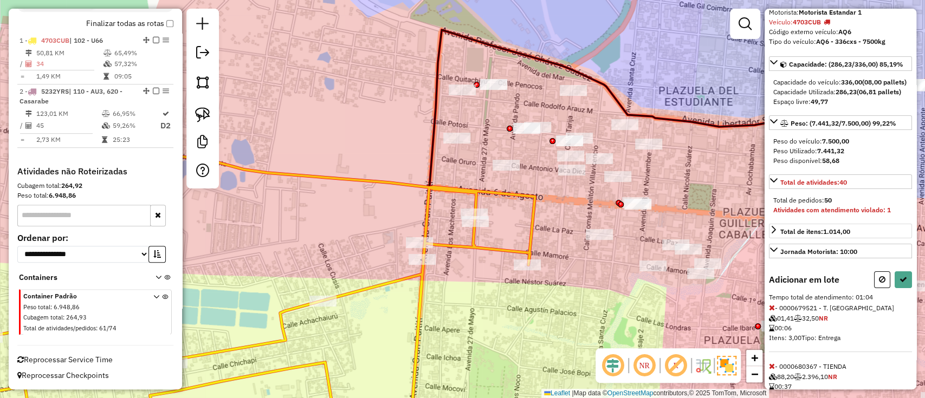
select select "**********"
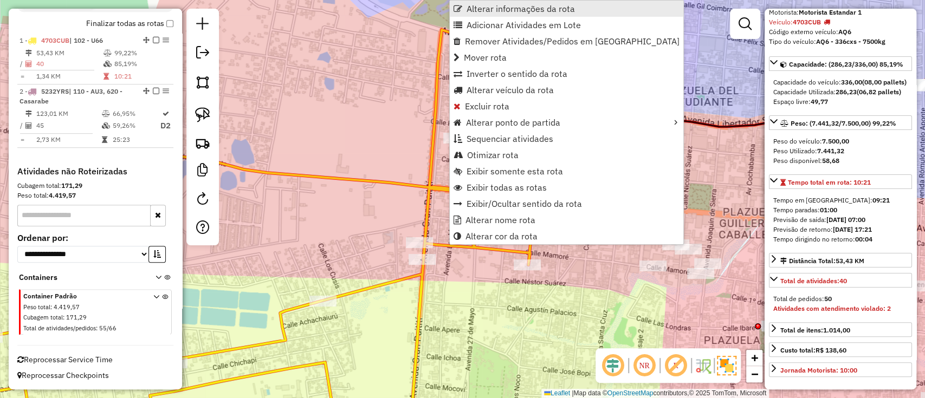
click at [494, 12] on span "Alterar informações da rota" at bounding box center [521, 8] width 108 height 9
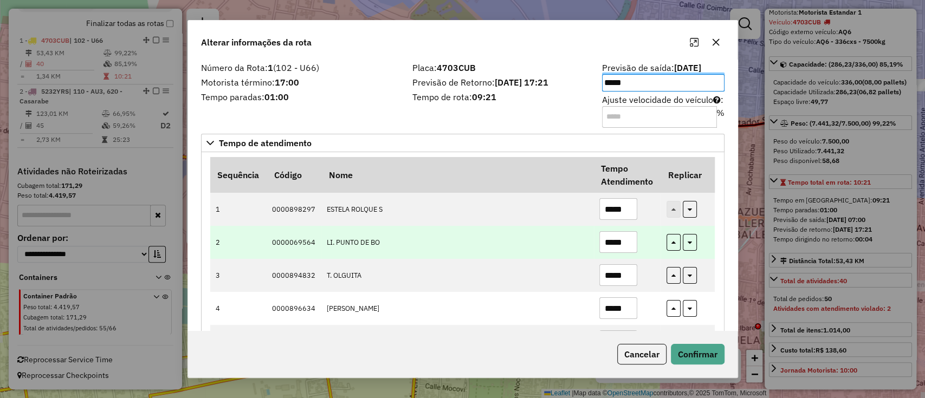
click at [619, 243] on input "*****" at bounding box center [618, 242] width 38 height 22
type input "*****"
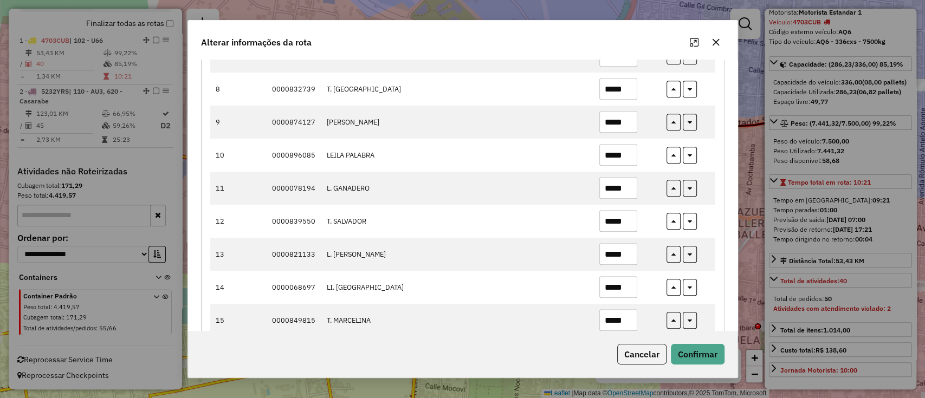
scroll to position [361, 0]
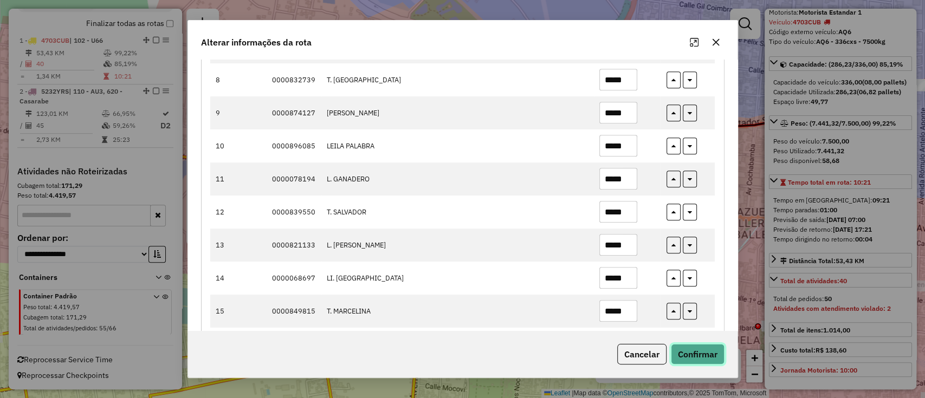
click at [706, 355] on button "Confirmar" at bounding box center [698, 354] width 54 height 21
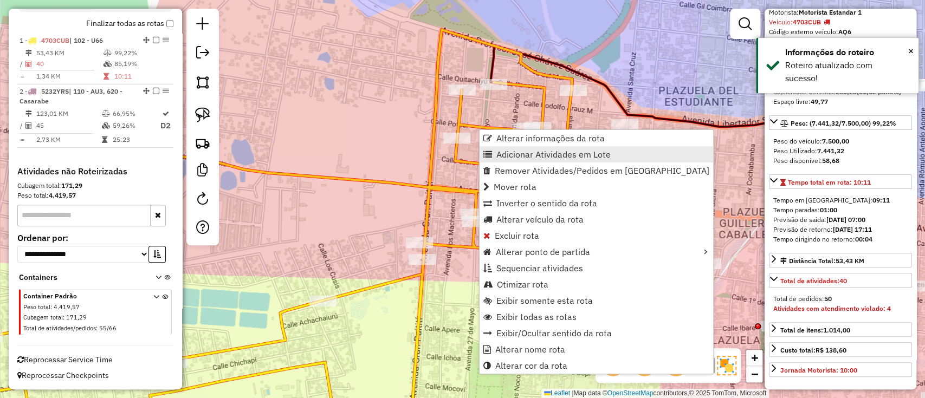
click at [562, 159] on span "Adicionar Atividades em Lote" at bounding box center [553, 154] width 114 height 9
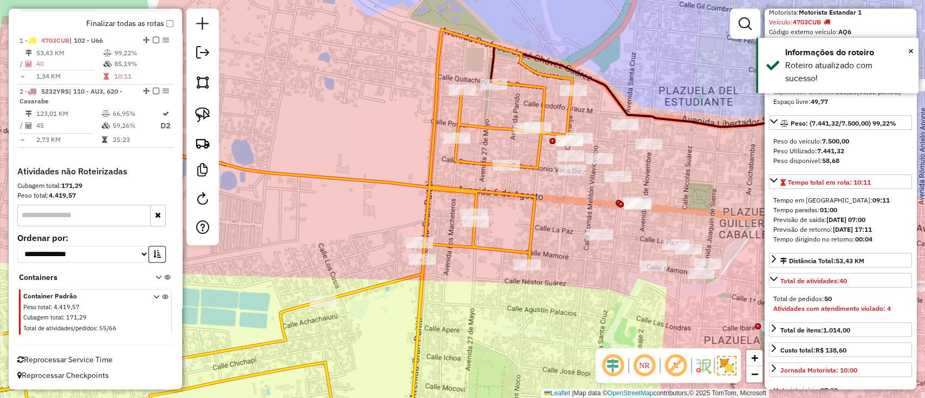
scroll to position [0, 0]
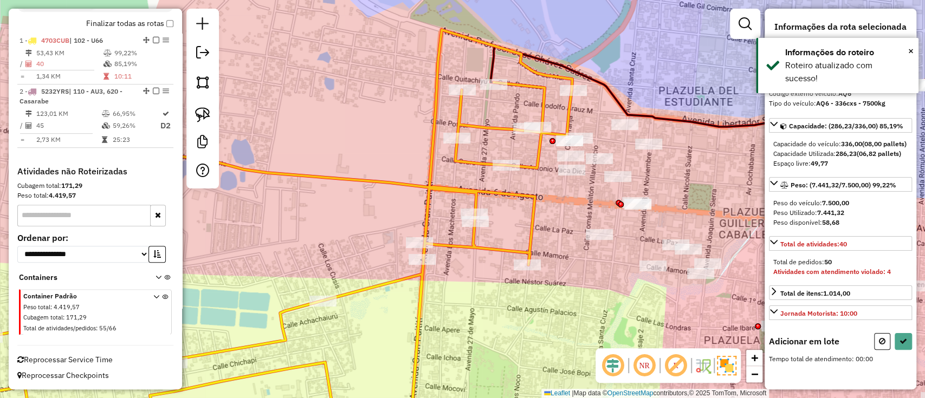
select select "**********"
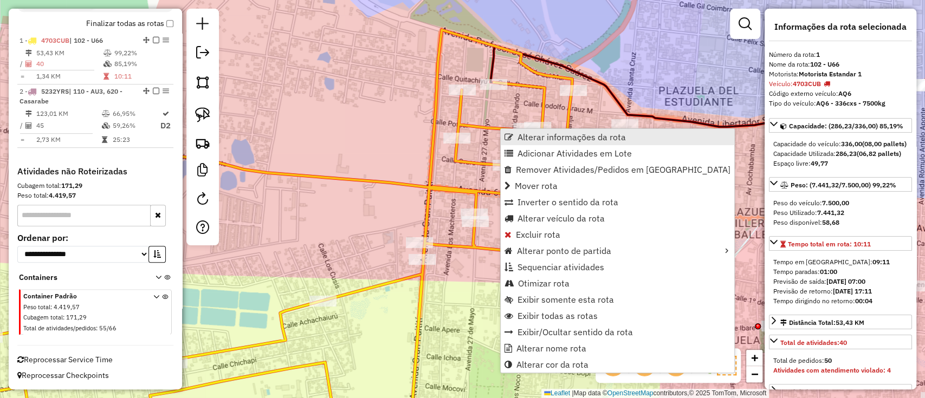
click at [545, 138] on span "Alterar informações da rota" at bounding box center [571, 137] width 108 height 9
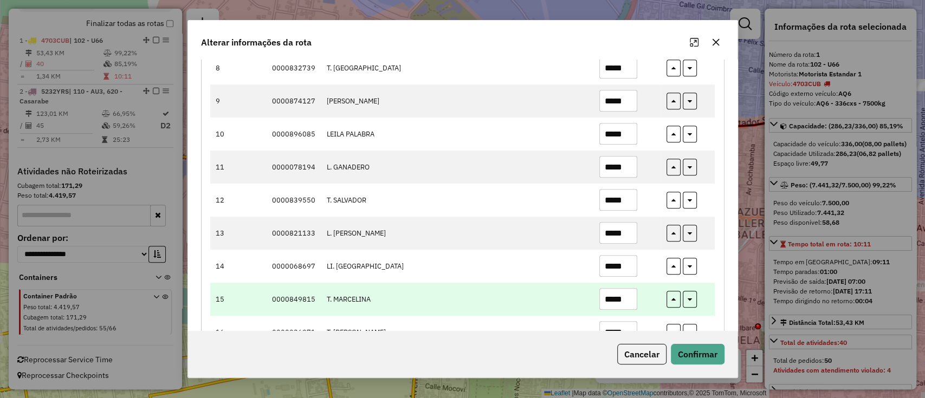
scroll to position [433, 0]
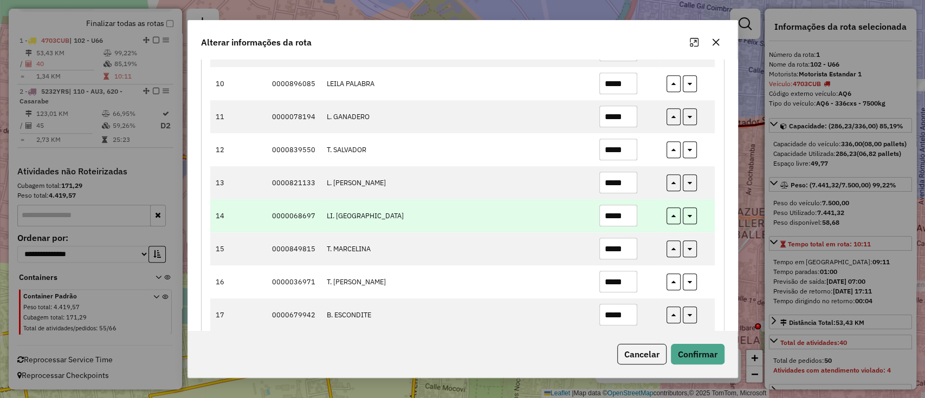
click at [621, 218] on input "*****" at bounding box center [618, 216] width 38 height 22
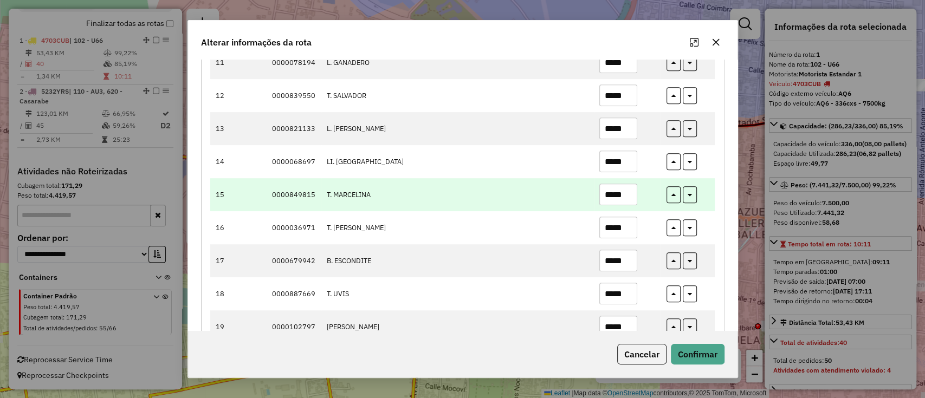
scroll to position [506, 0]
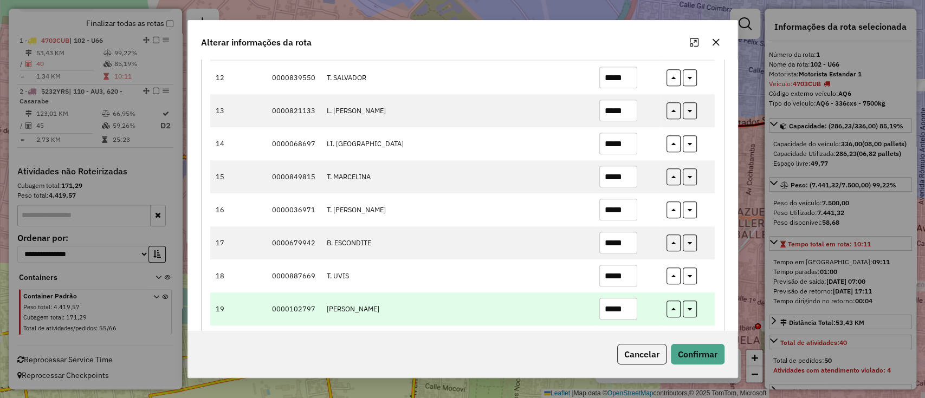
type input "*****"
click at [623, 302] on input "*****" at bounding box center [618, 309] width 38 height 22
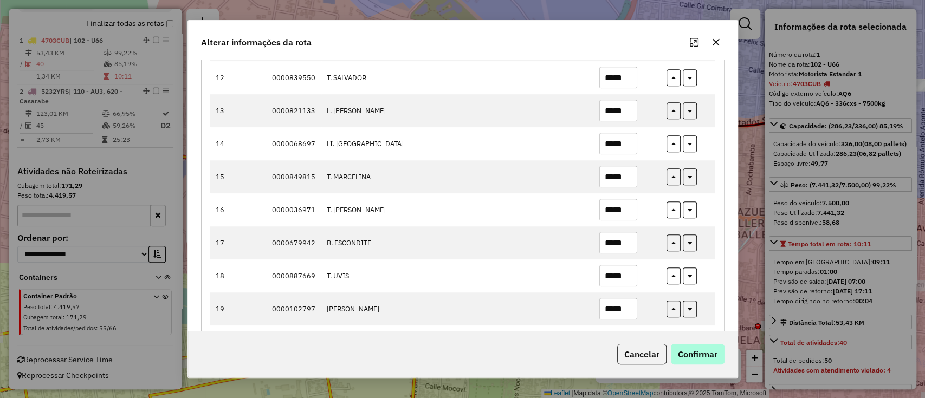
type input "*****"
click at [704, 361] on button "Confirmar" at bounding box center [698, 354] width 54 height 21
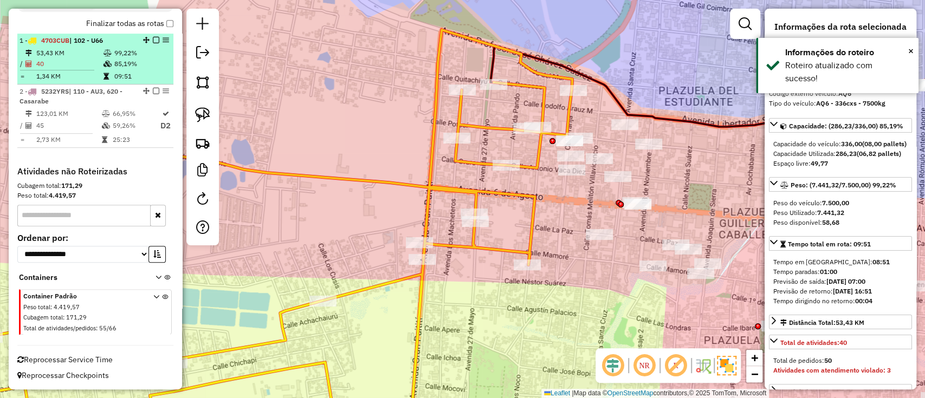
click at [155, 39] on em at bounding box center [156, 40] width 7 height 7
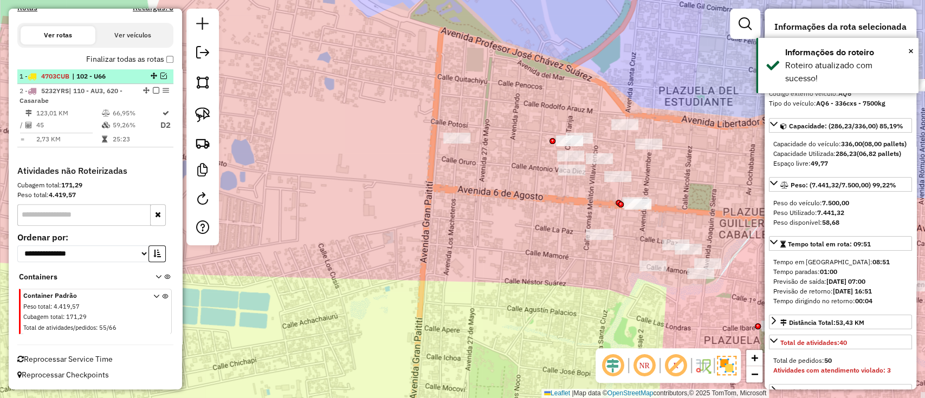
scroll to position [352, 0]
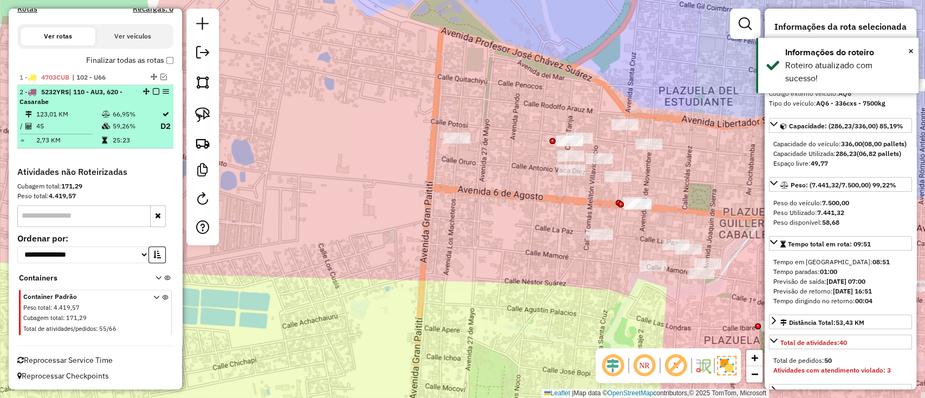
click at [139, 103] on div "2 - 5232YRS | 110 - AU3, 620 - Casarabe" at bounding box center [96, 97] width 152 height 20
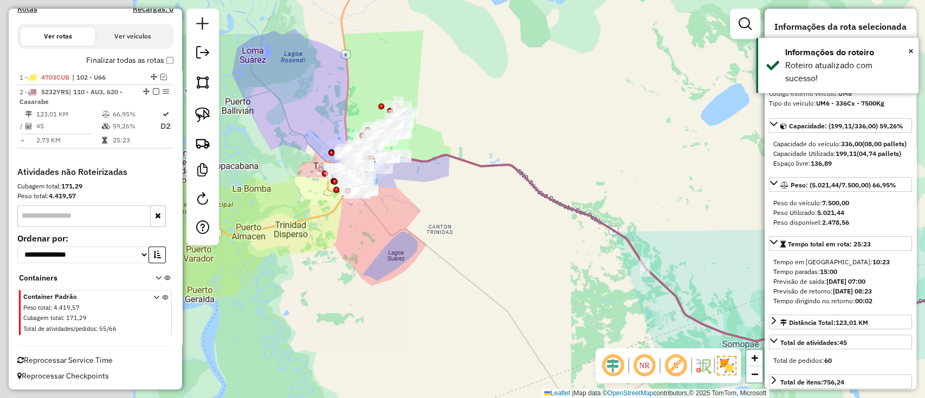
drag, startPoint x: 612, startPoint y: 186, endPoint x: 677, endPoint y: 195, distance: 66.2
click at [677, 195] on div "Janela de atendimento Grade de atendimento Capacidade Transportadoras Veículos …" at bounding box center [462, 199] width 925 height 398
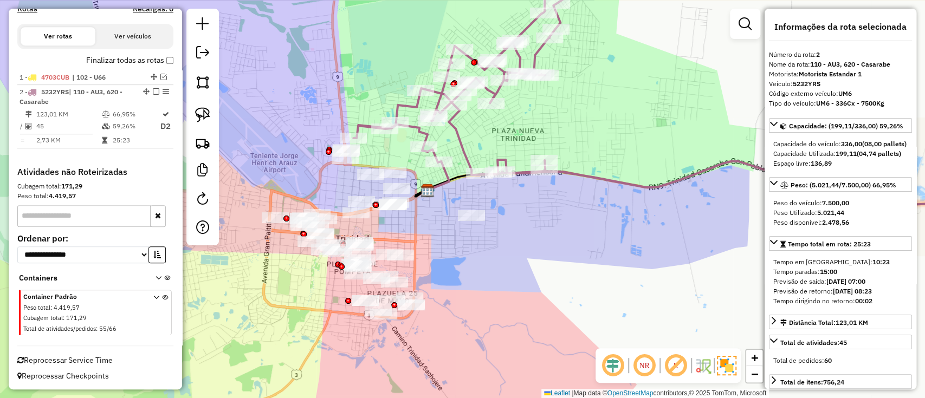
click at [578, 211] on div "Janela de atendimento Grade de atendimento Capacidade Transportadoras Veículos …" at bounding box center [462, 199] width 925 height 398
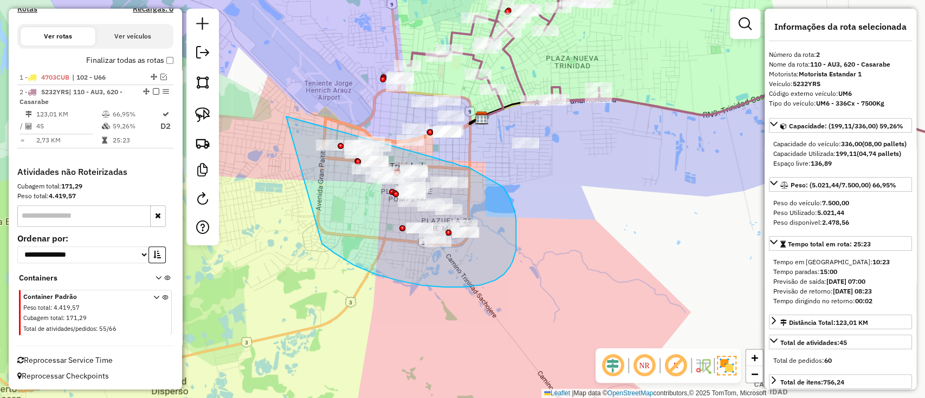
drag, startPoint x: 495, startPoint y: 280, endPoint x: 433, endPoint y: 158, distance: 137.2
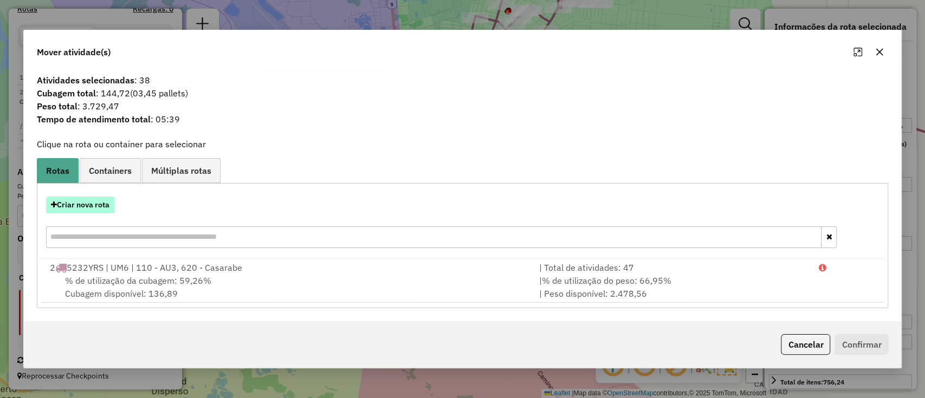
click at [95, 206] on button "Criar nova rota" at bounding box center [80, 205] width 68 height 17
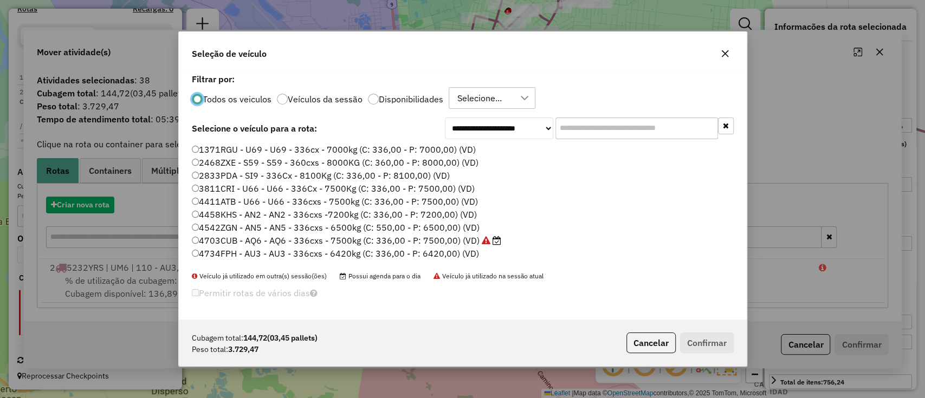
scroll to position [5, 3]
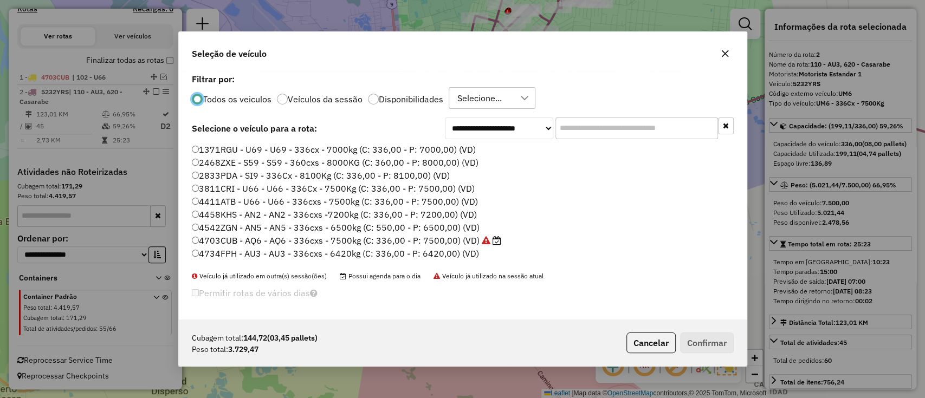
click at [339, 103] on p-radiobutton "Veículos da sessão" at bounding box center [320, 99] width 86 height 11
click at [311, 100] on label "Veículos da sessão" at bounding box center [325, 99] width 75 height 9
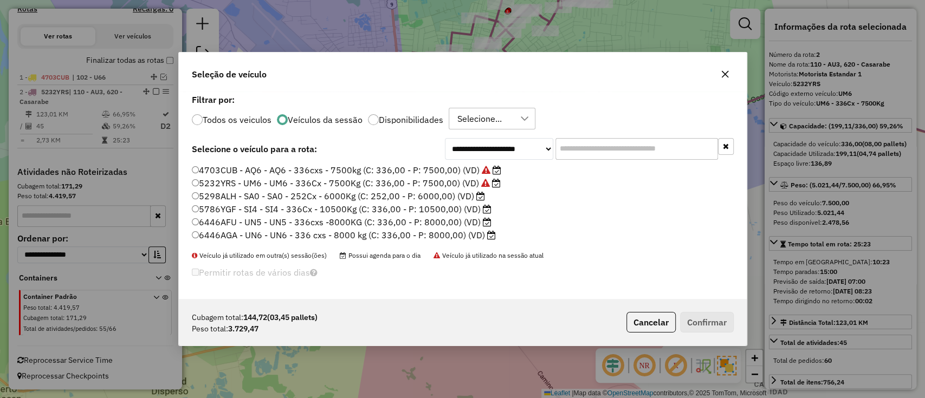
click at [445, 199] on label "5298ALH - SA0 - SA0 - 252Cx - 6000Kg (C: 252,00 - P: 6000,00) (VD)" at bounding box center [338, 196] width 293 height 13
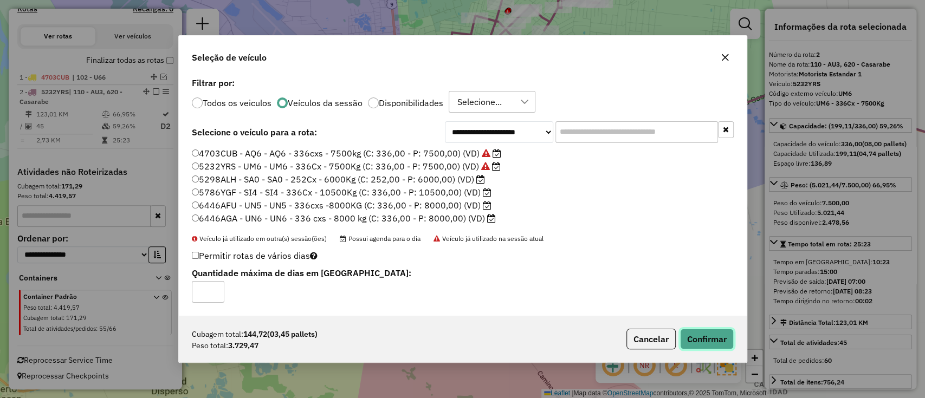
click at [707, 337] on button "Confirmar" at bounding box center [707, 339] width 54 height 21
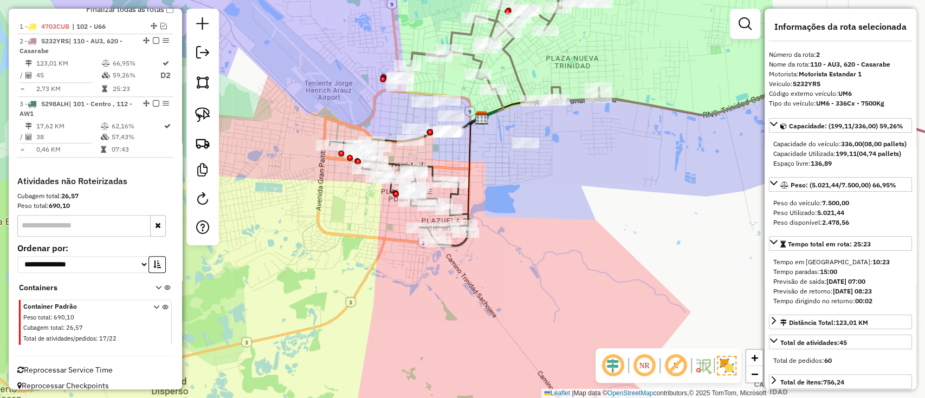
scroll to position [426, 0]
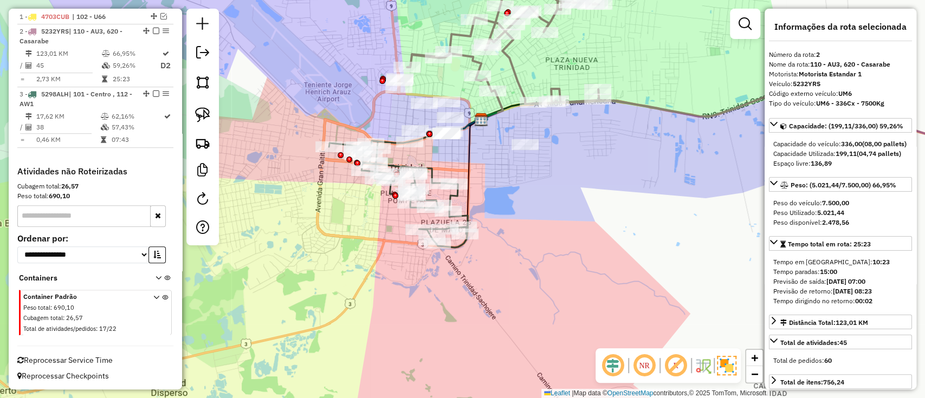
drag, startPoint x: 361, startPoint y: 113, endPoint x: 357, endPoint y: 124, distance: 11.0
click at [357, 124] on div "Janela de atendimento Grade de atendimento Capacidade Transportadoras Veículos …" at bounding box center [462, 199] width 925 height 398
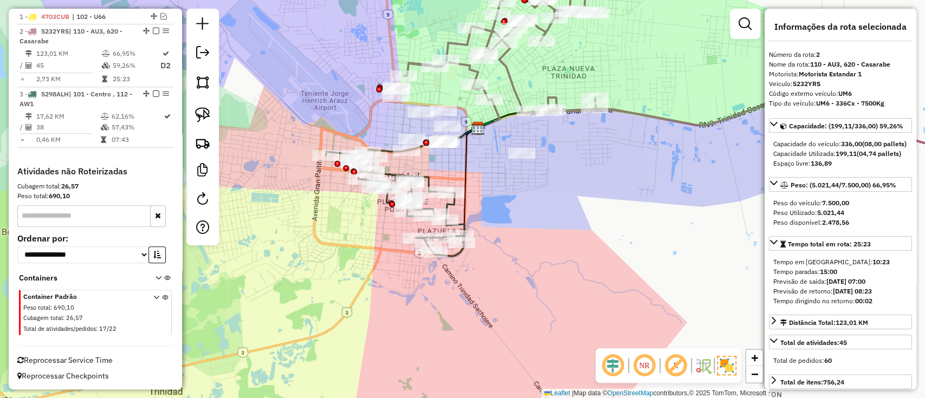
click at [450, 203] on icon at bounding box center [395, 203] width 139 height 107
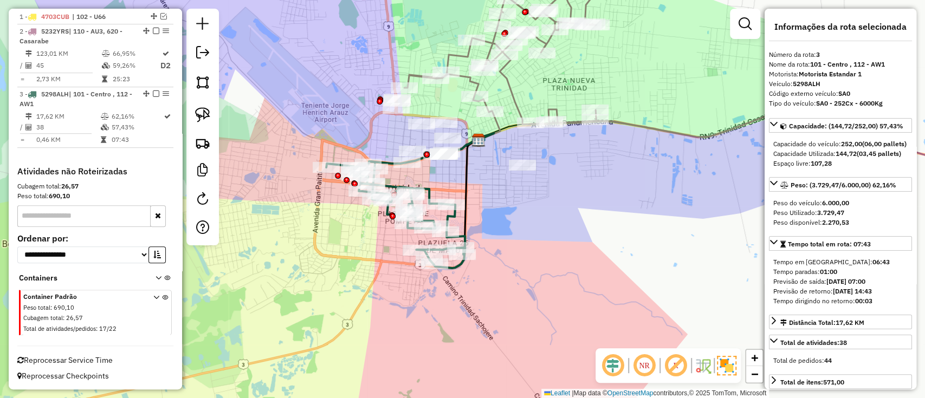
click at [465, 187] on icon at bounding box center [470, 194] width 18 height 108
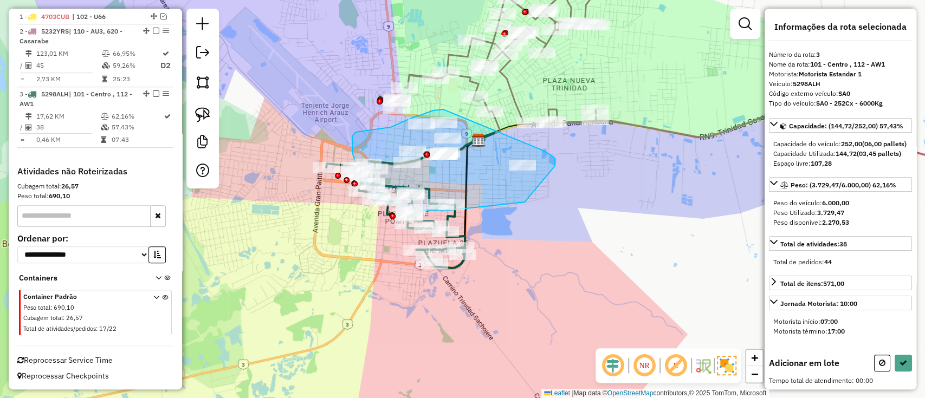
drag, startPoint x: 555, startPoint y: 166, endPoint x: 443, endPoint y: 109, distance: 125.0
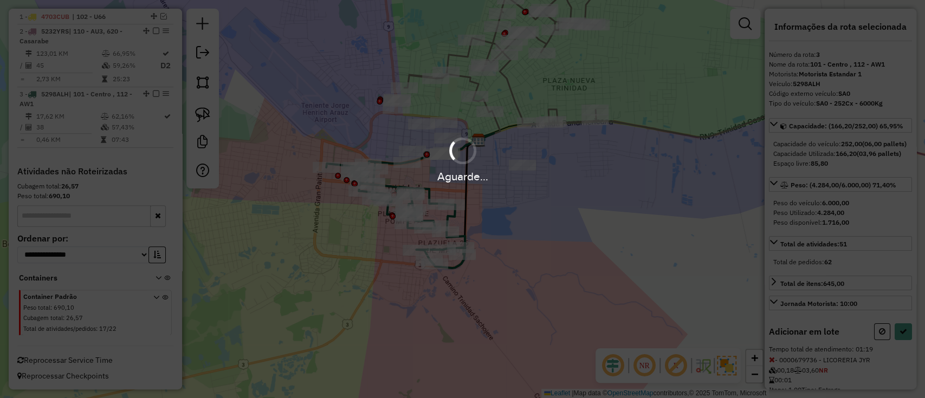
select select "**********"
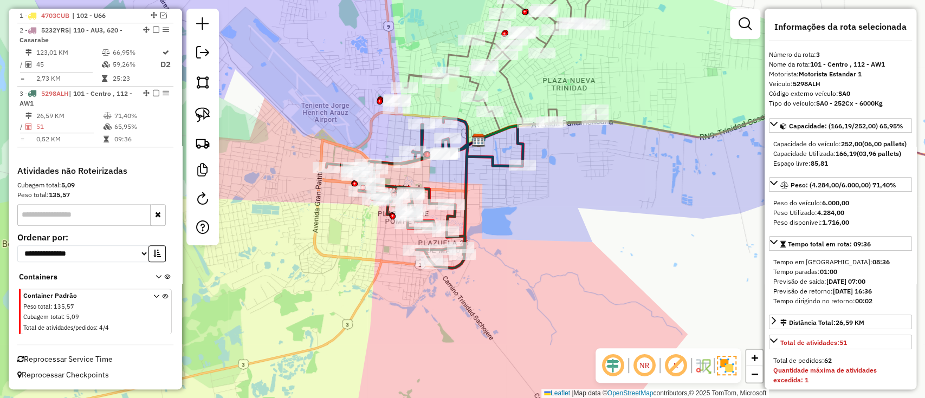
scroll to position [412, 0]
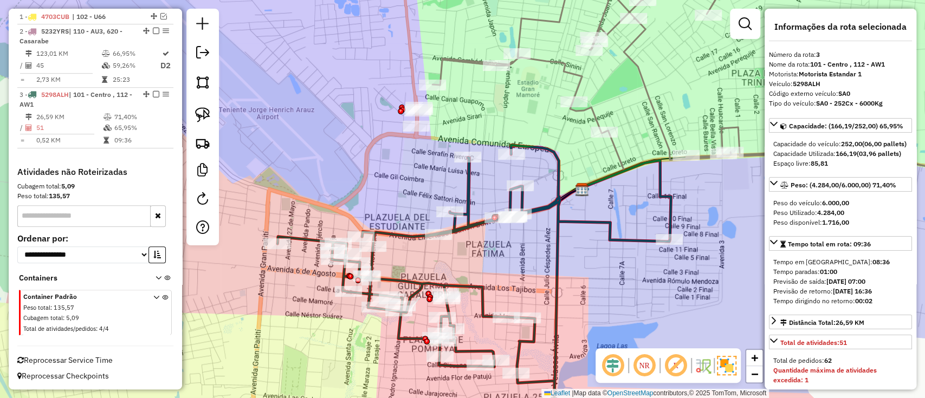
click at [467, 59] on icon at bounding box center [724, 71] width 585 height 223
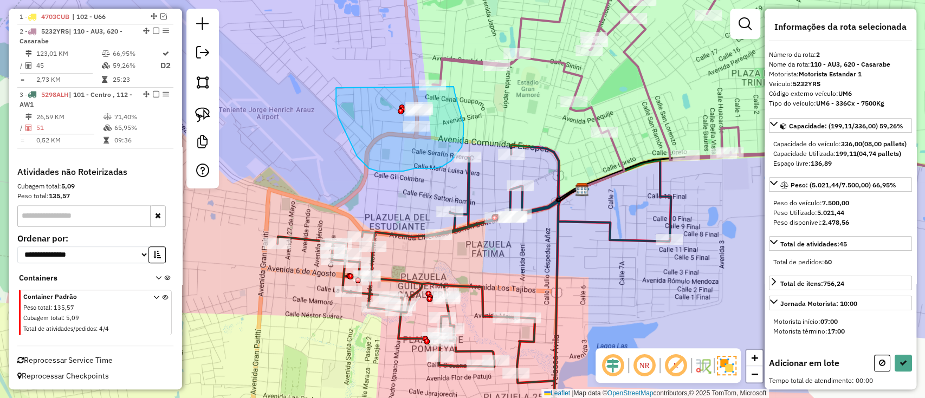
drag, startPoint x: 369, startPoint y: 169, endPoint x: 441, endPoint y: 71, distance: 121.3
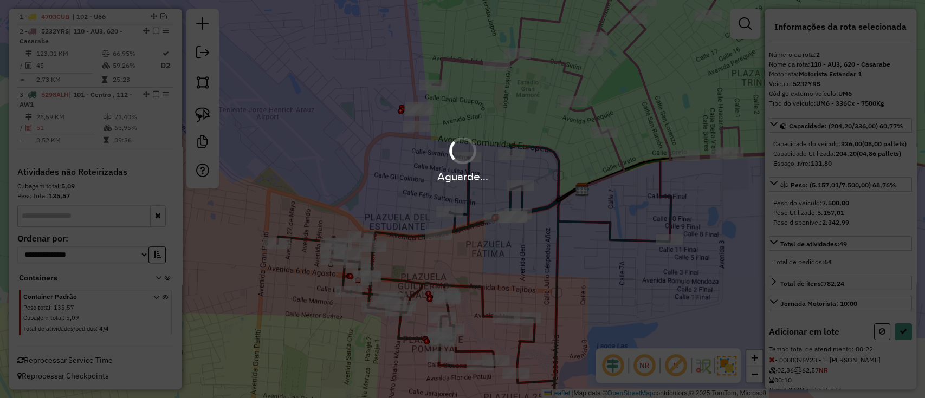
select select "**********"
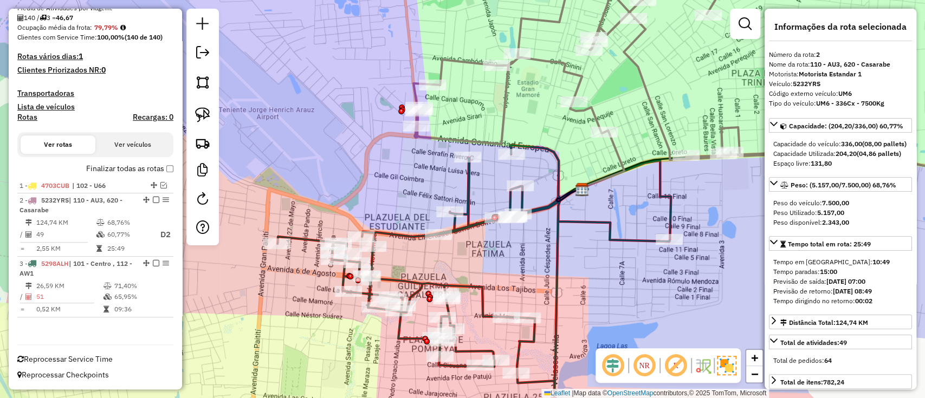
scroll to position [242, 0]
click at [113, 165] on label "Finalizar todas as rotas" at bounding box center [129, 169] width 87 height 11
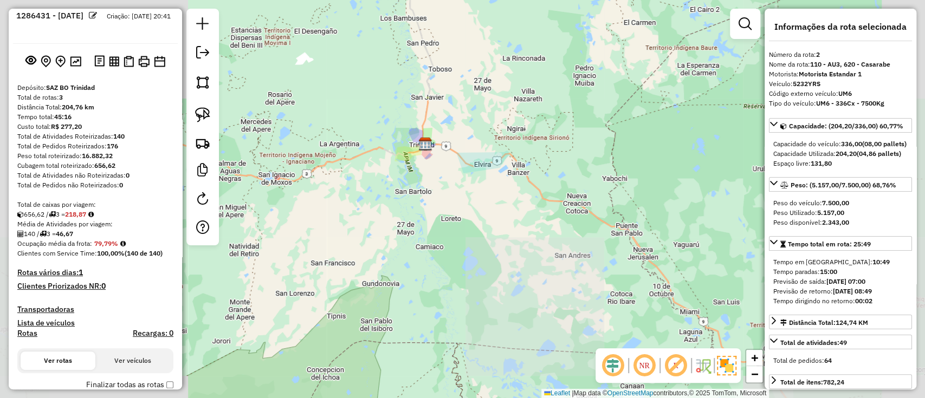
scroll to position [0, 0]
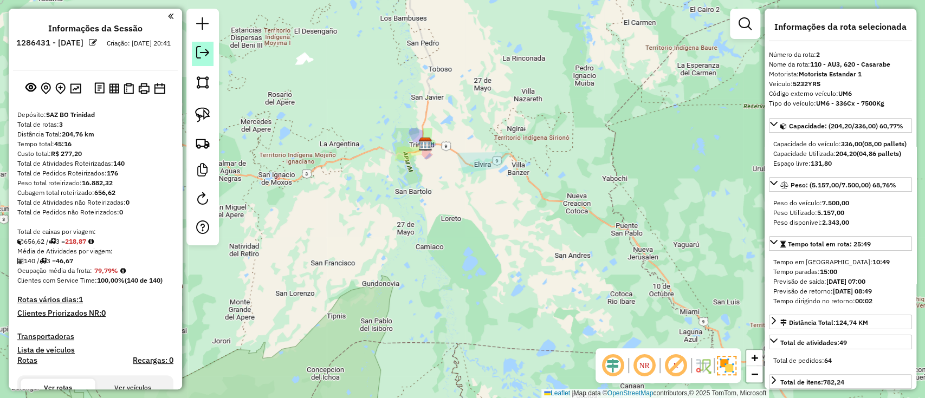
click at [200, 60] on link at bounding box center [203, 54] width 22 height 24
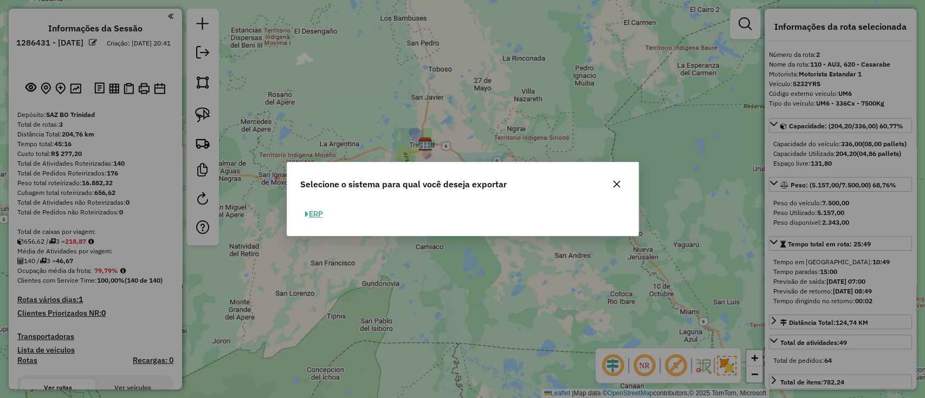
click at [308, 211] on span "button" at bounding box center [307, 215] width 4 height 8
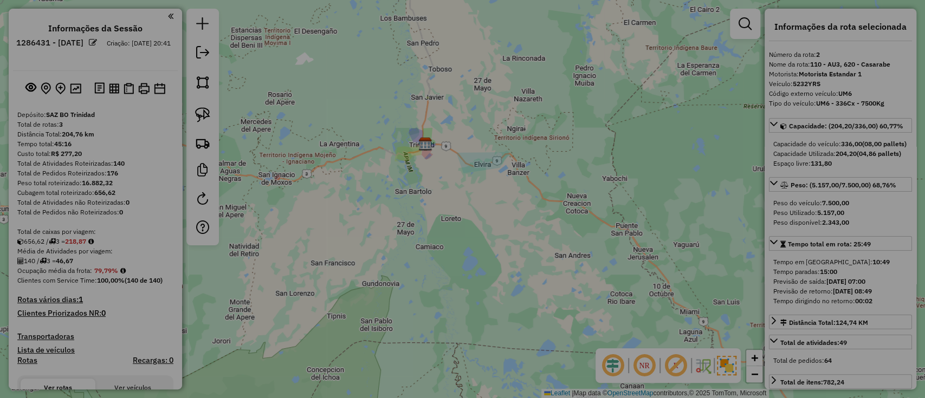
select select "**"
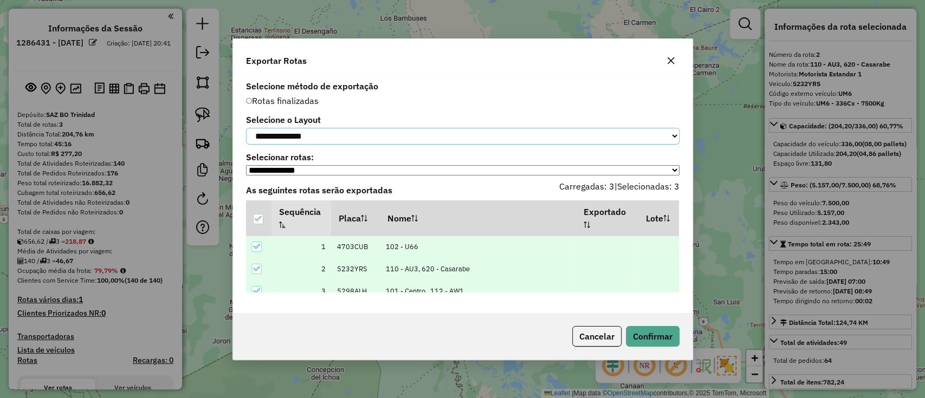
click at [332, 134] on select "**********" at bounding box center [462, 136] width 433 height 17
select select "*********"
click at [246, 128] on select "**********" at bounding box center [462, 136] width 433 height 17
click at [635, 326] on div "Cancelar Confirmar" at bounding box center [462, 336] width 459 height 47
click at [638, 328] on button "Confirmar" at bounding box center [653, 336] width 54 height 21
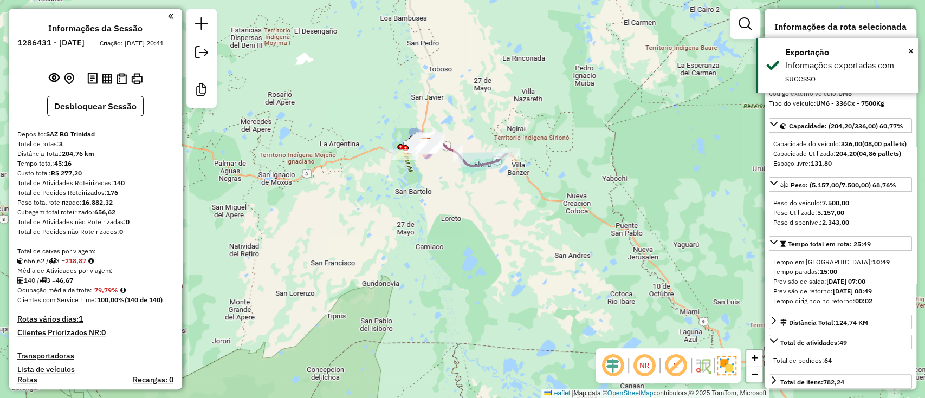
scroll to position [232, 0]
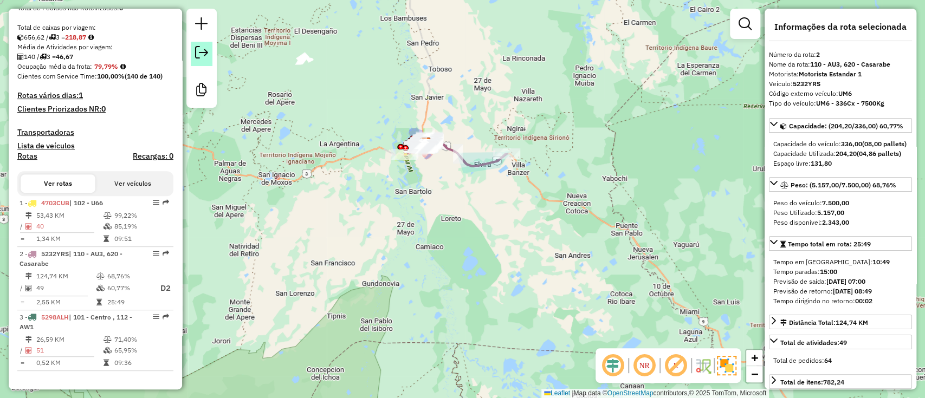
click at [206, 59] on em at bounding box center [201, 52] width 13 height 13
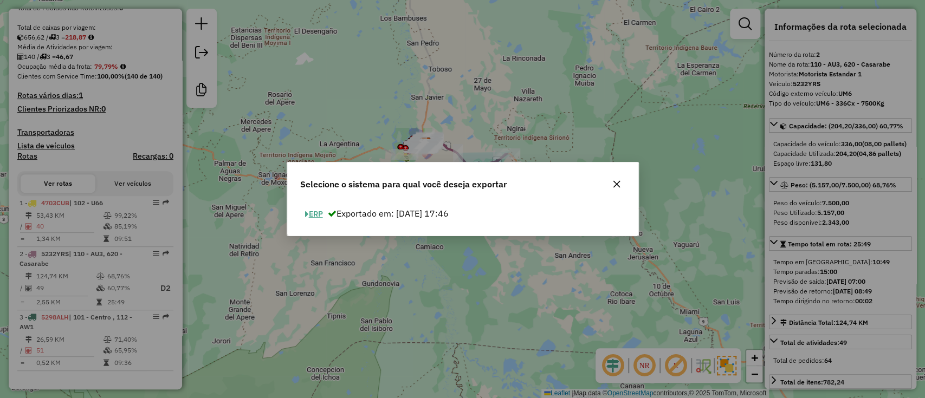
click at [313, 213] on button "ERP" at bounding box center [314, 214] width 28 height 17
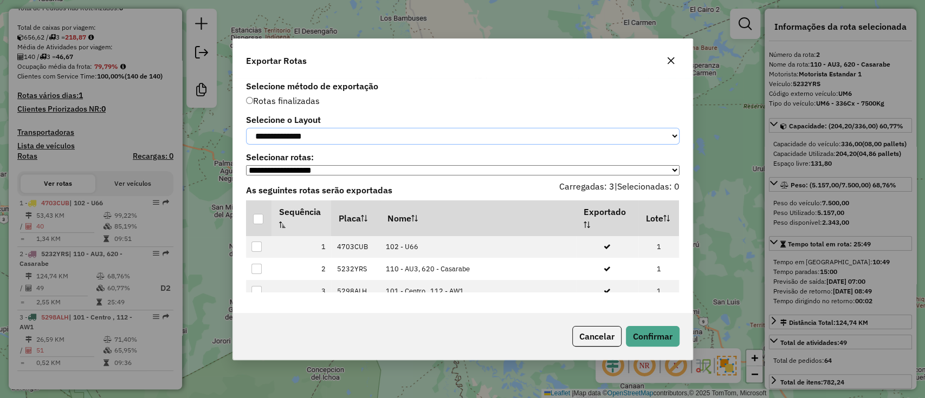
click at [320, 128] on select "**********" at bounding box center [462, 136] width 433 height 17
select select "*********"
click at [246, 128] on select "**********" at bounding box center [462, 136] width 433 height 17
click at [260, 221] on div at bounding box center [258, 219] width 10 height 10
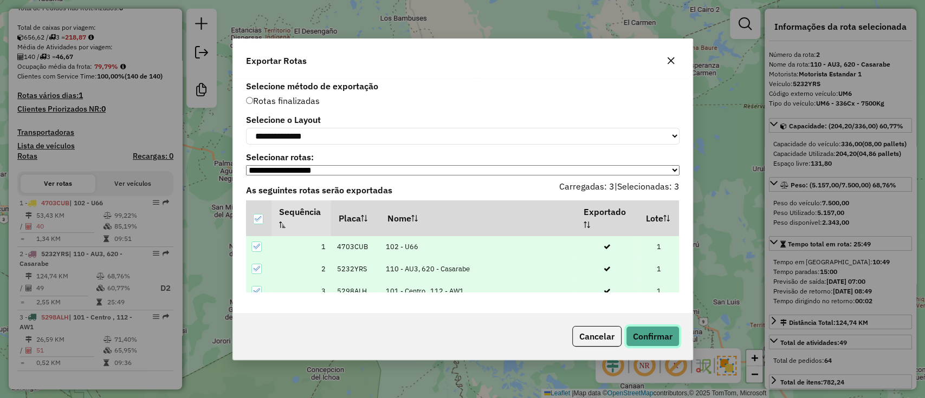
click at [649, 336] on button "Confirmar" at bounding box center [653, 336] width 54 height 21
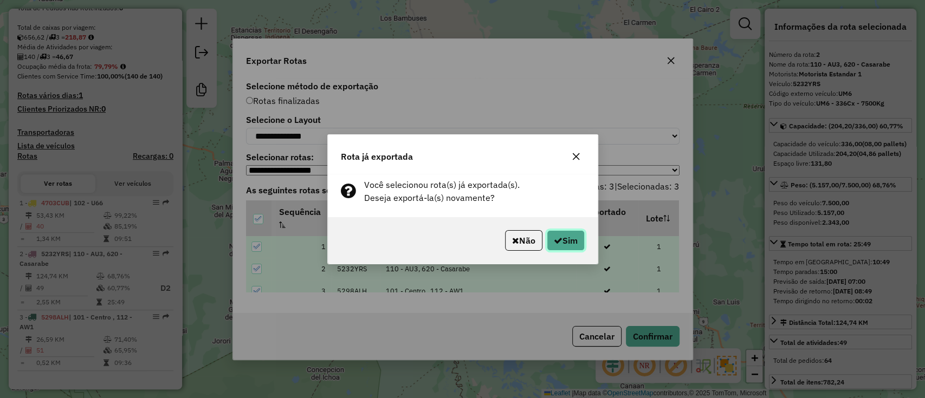
click at [574, 242] on button "Sim" at bounding box center [566, 240] width 38 height 21
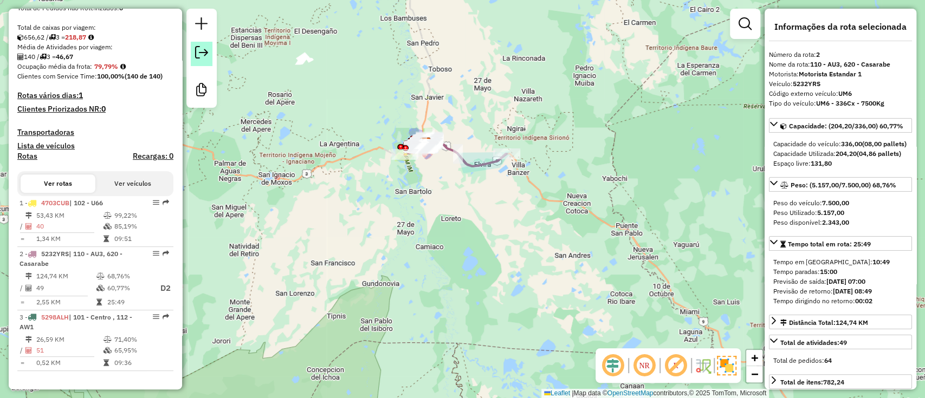
click at [204, 48] on em at bounding box center [201, 52] width 13 height 13
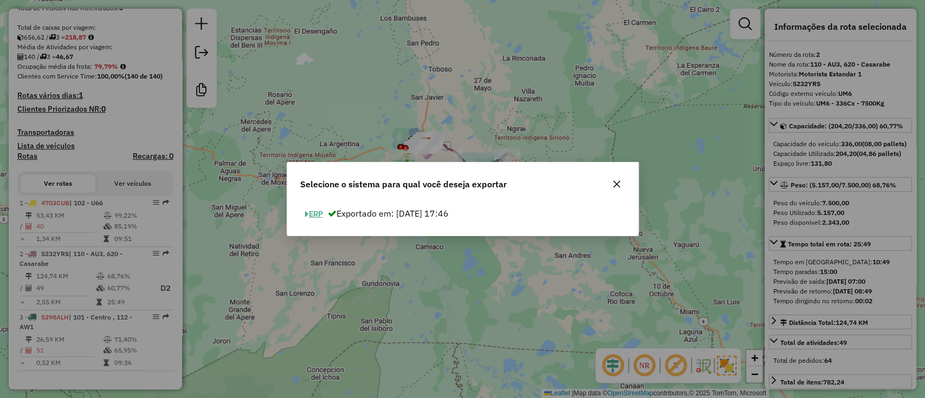
click at [314, 224] on div "ERP Exportado em: [DATE] 17:46" at bounding box center [462, 219] width 351 height 34
click at [318, 214] on button "ERP" at bounding box center [314, 214] width 28 height 17
select select "*********"
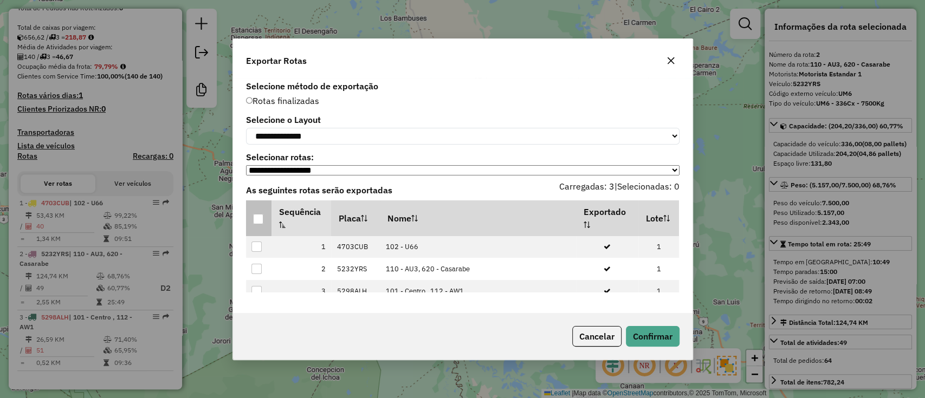
click at [255, 217] on div at bounding box center [258, 219] width 10 height 10
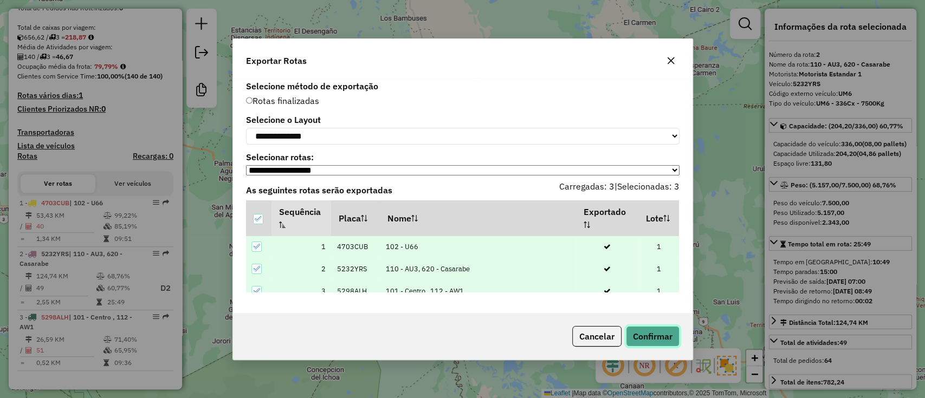
click at [653, 346] on button "Confirmar" at bounding box center [653, 336] width 54 height 21
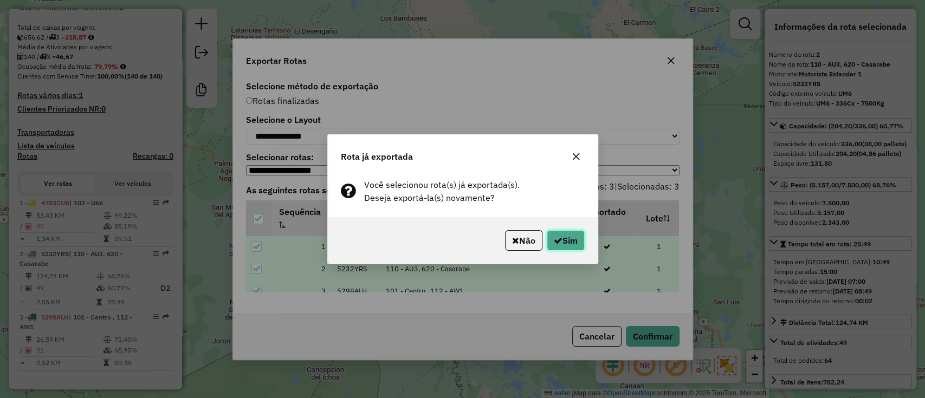
click at [566, 245] on button "Sim" at bounding box center [566, 240] width 38 height 21
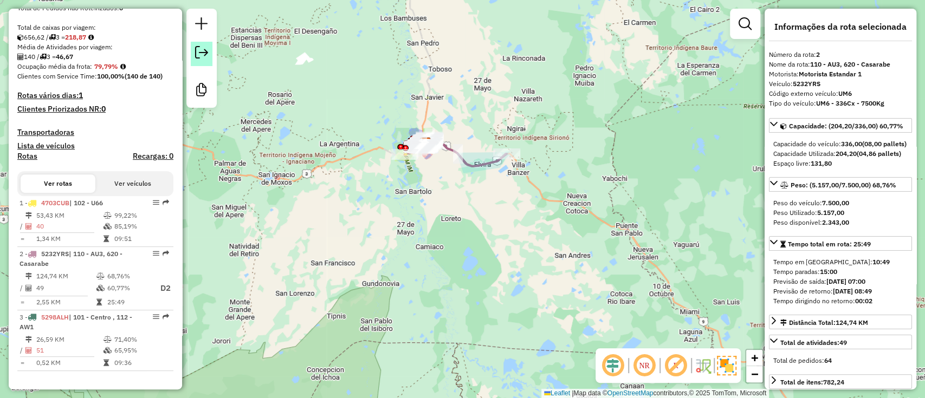
click at [205, 59] on em at bounding box center [201, 52] width 13 height 13
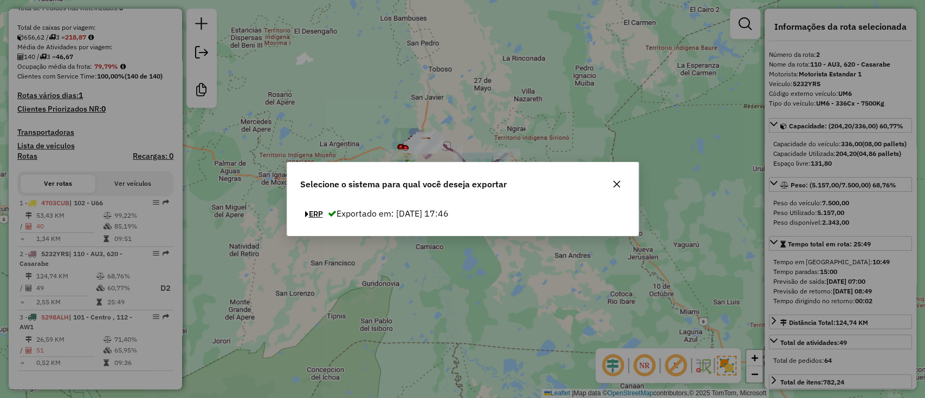
click at [320, 211] on button "ERP" at bounding box center [314, 214] width 28 height 17
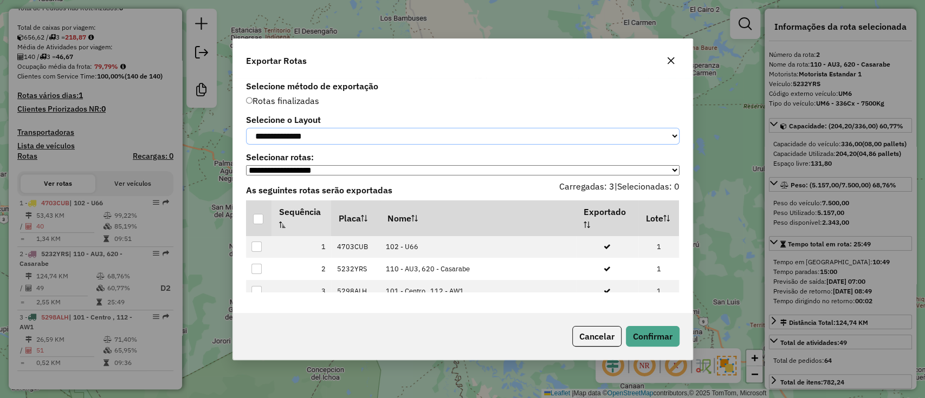
click at [316, 132] on select "**********" at bounding box center [462, 136] width 433 height 17
select select "*********"
click at [246, 128] on select "**********" at bounding box center [462, 136] width 433 height 17
click at [253, 223] on div at bounding box center [258, 219] width 10 height 10
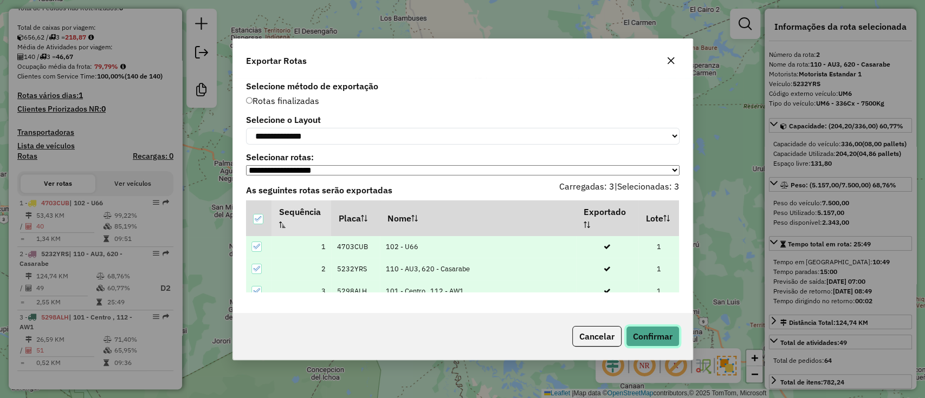
click at [639, 336] on button "Confirmar" at bounding box center [653, 336] width 54 height 21
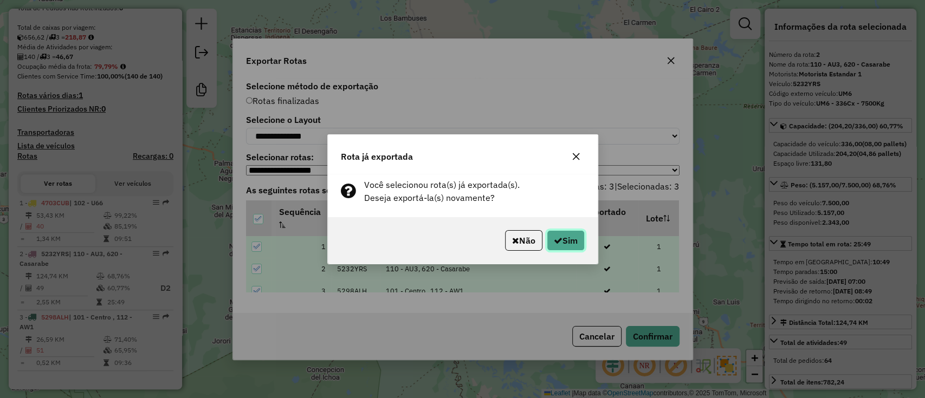
click at [577, 243] on button "Sim" at bounding box center [566, 240] width 38 height 21
